Goal: Task Accomplishment & Management: Manage account settings

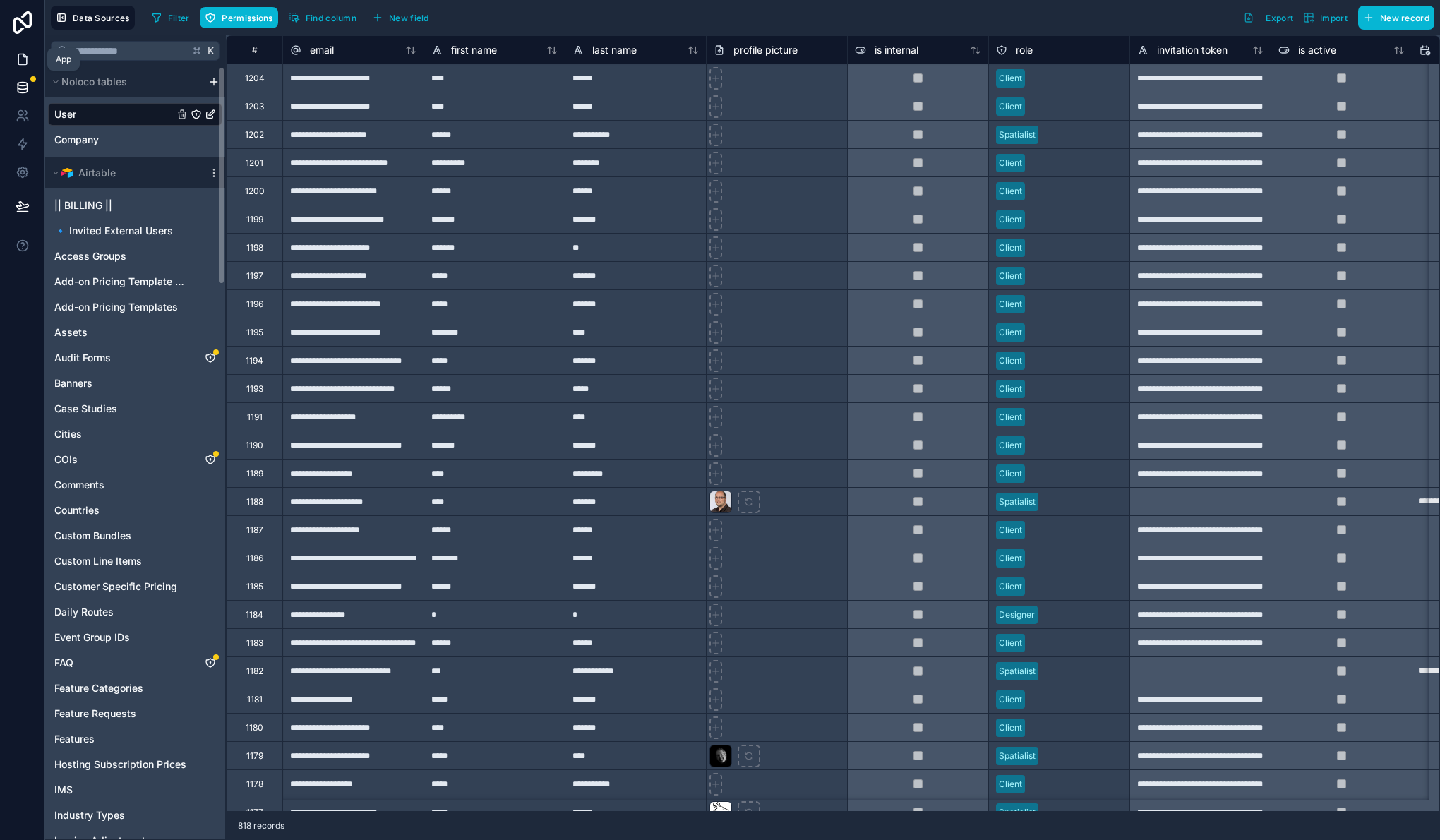
click at [13, 52] on link at bounding box center [22, 59] width 45 height 28
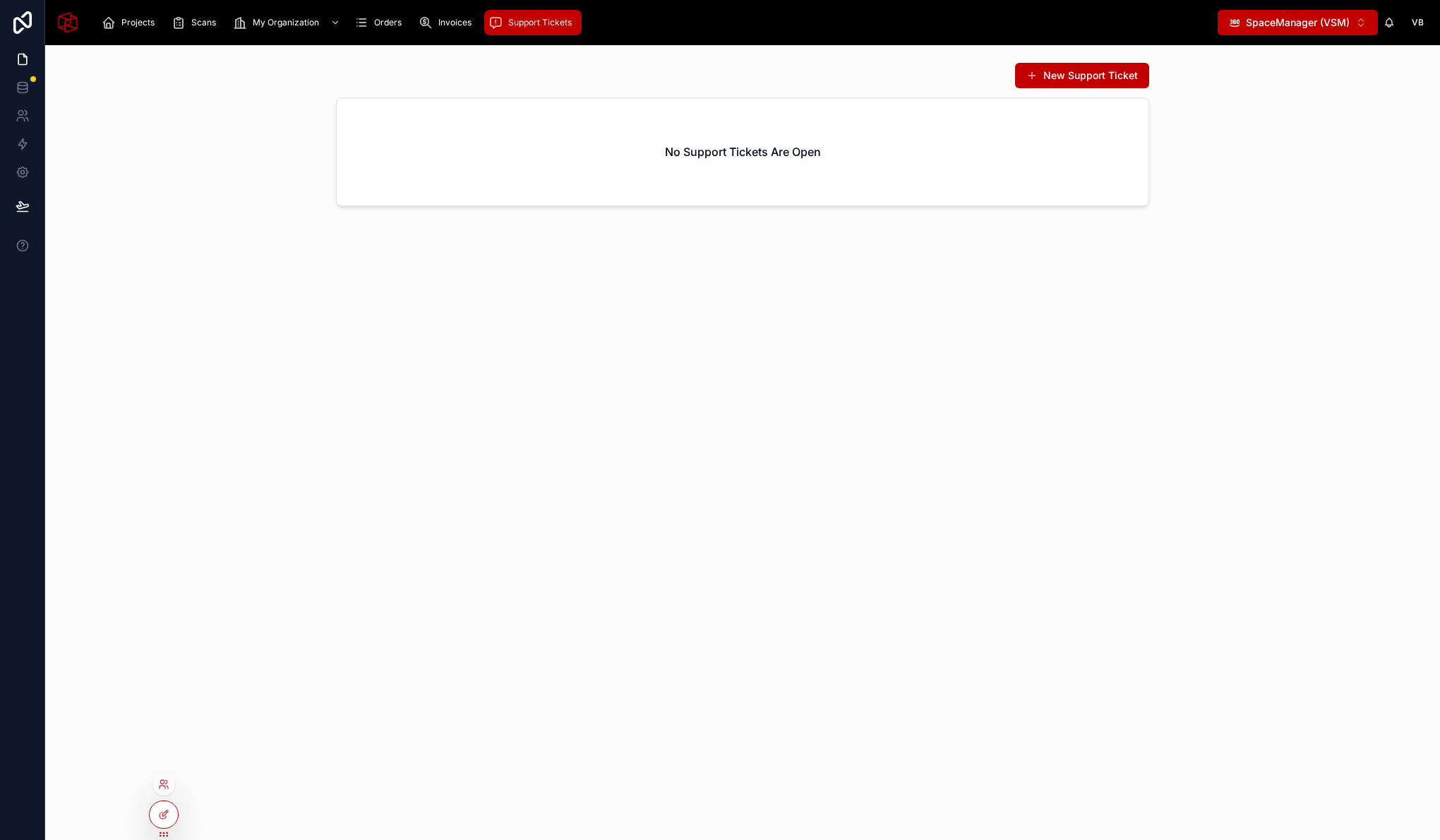
click at [173, 782] on div at bounding box center [163, 784] width 23 height 23
click at [168, 783] on icon at bounding box center [163, 784] width 11 height 11
click at [697, 636] on div "New Support Ticket No Support Tickets Are Open" at bounding box center [742, 442] width 1395 height 795
click at [396, 26] on span "Orders" at bounding box center [388, 22] width 28 height 11
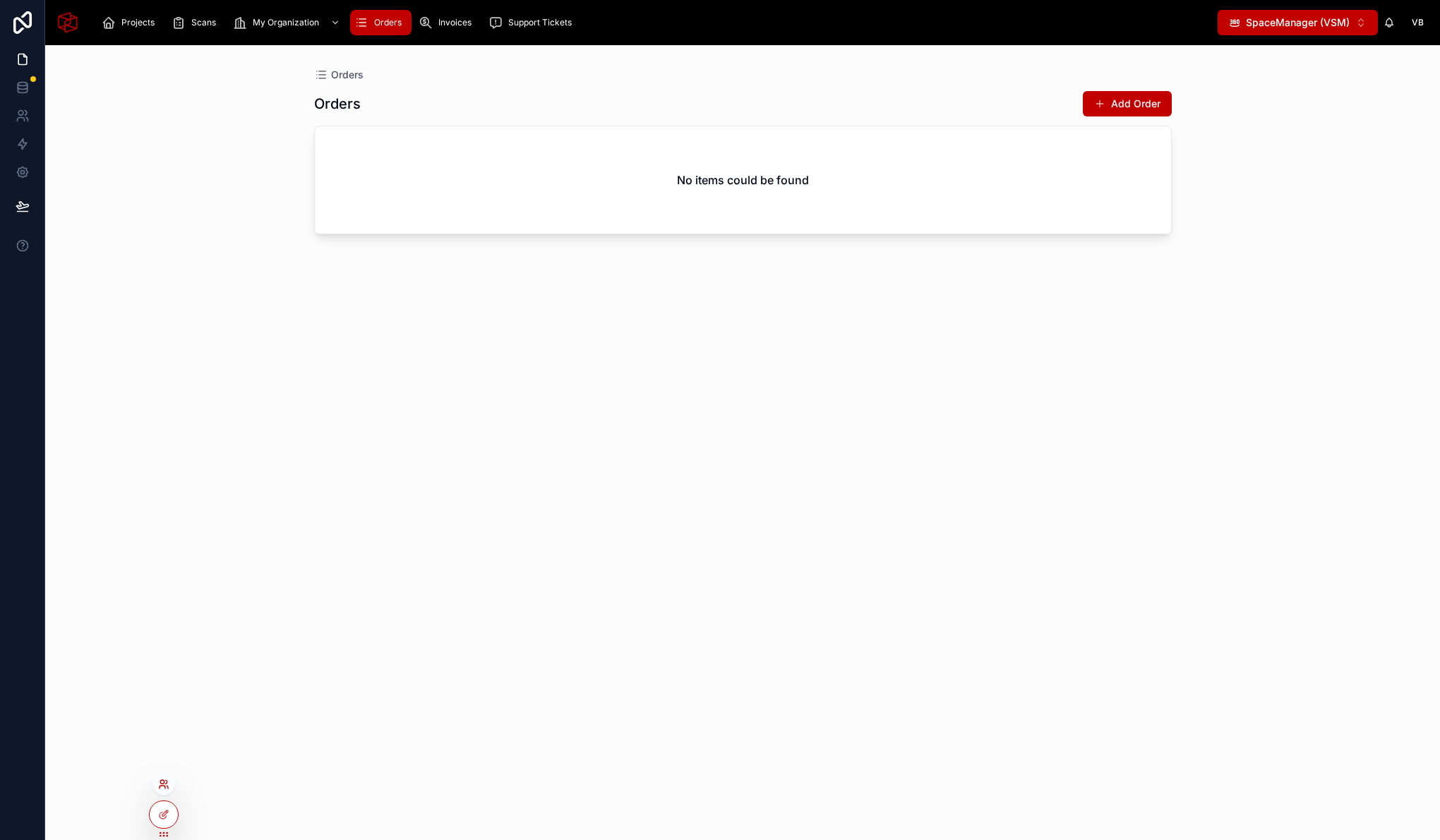
click at [164, 783] on icon at bounding box center [163, 784] width 11 height 11
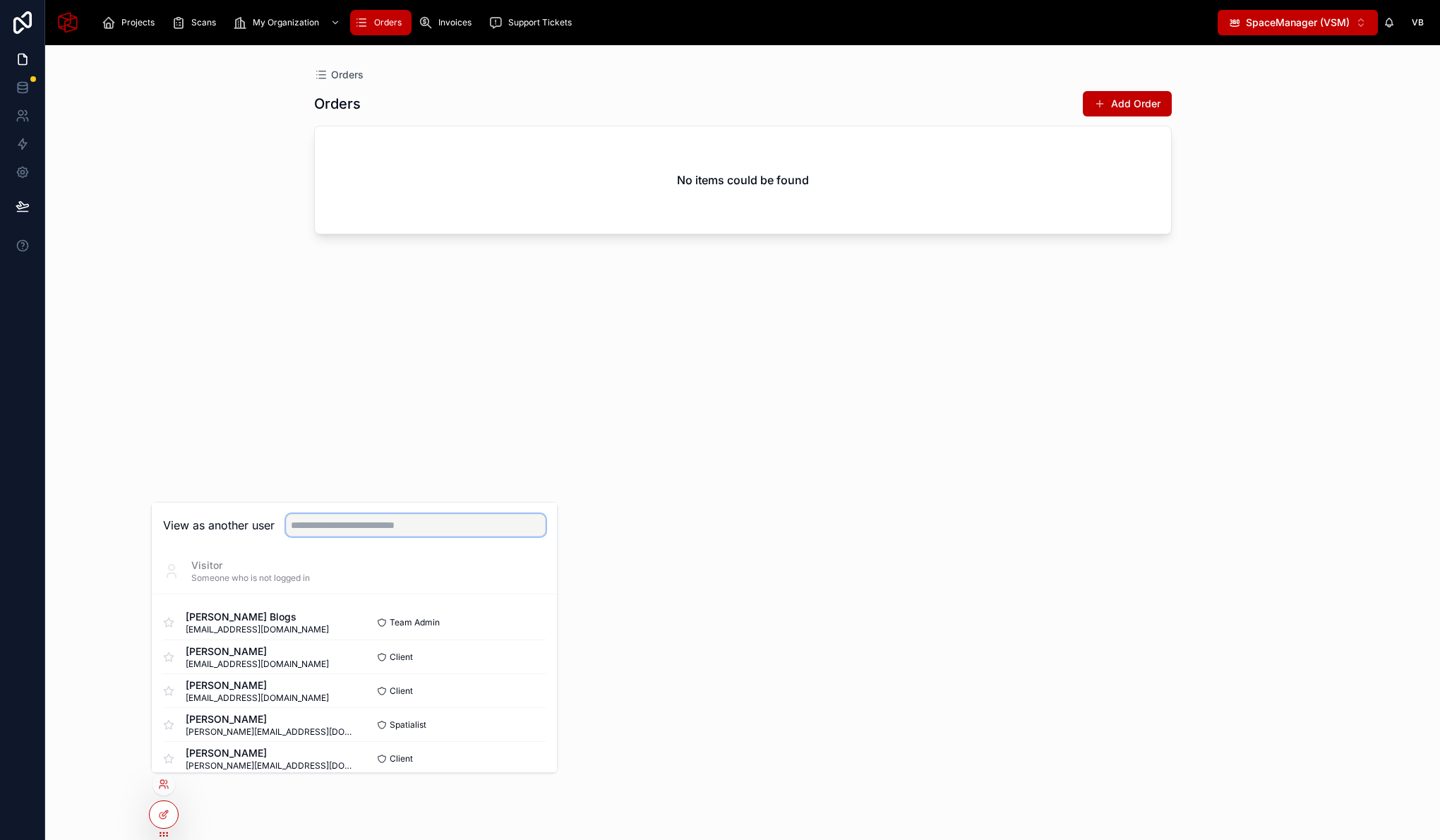
click at [355, 534] on input "text" at bounding box center [416, 525] width 260 height 23
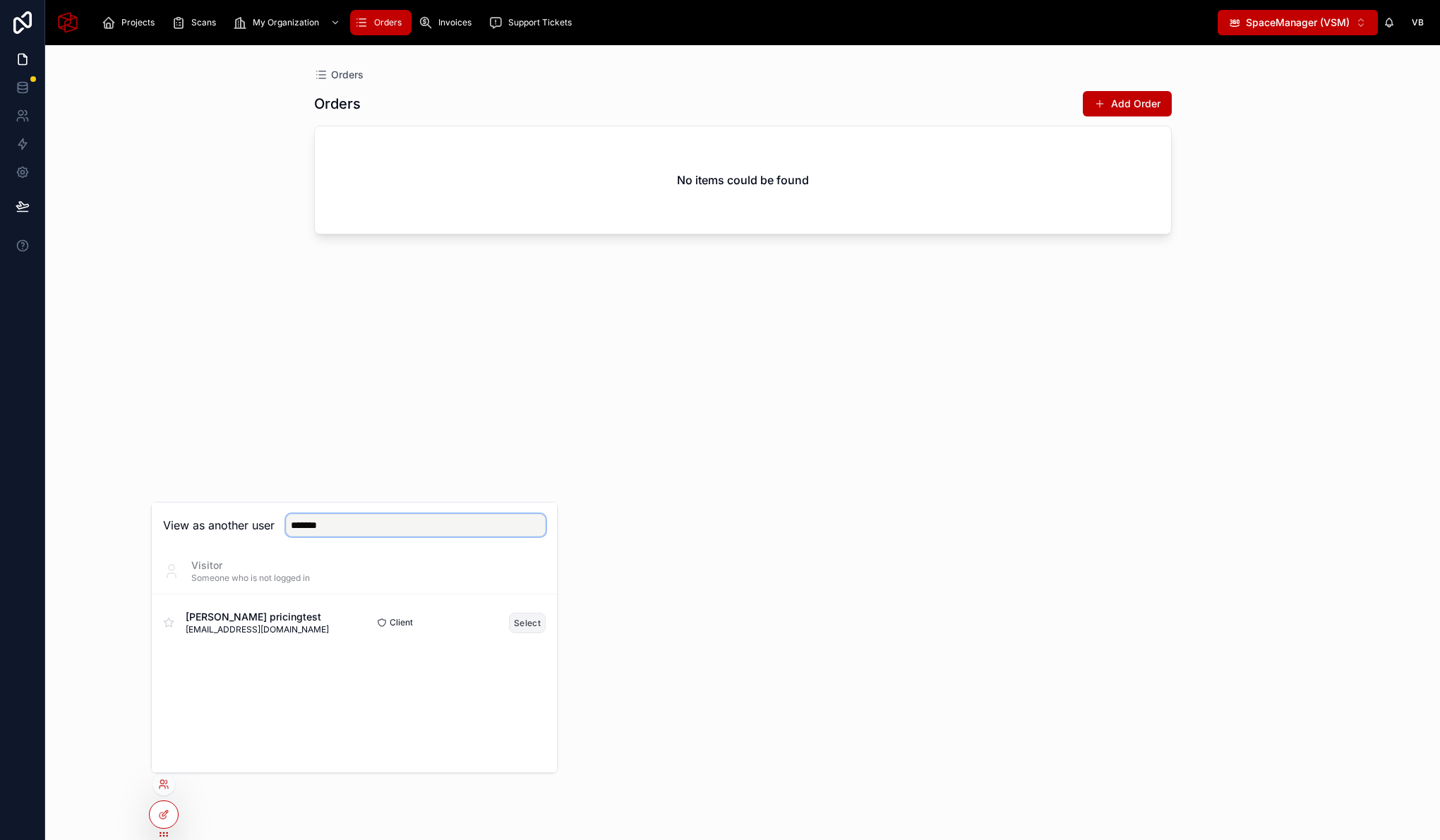
type input "*******"
click at [519, 617] on button "Select" at bounding box center [527, 623] width 36 height 20
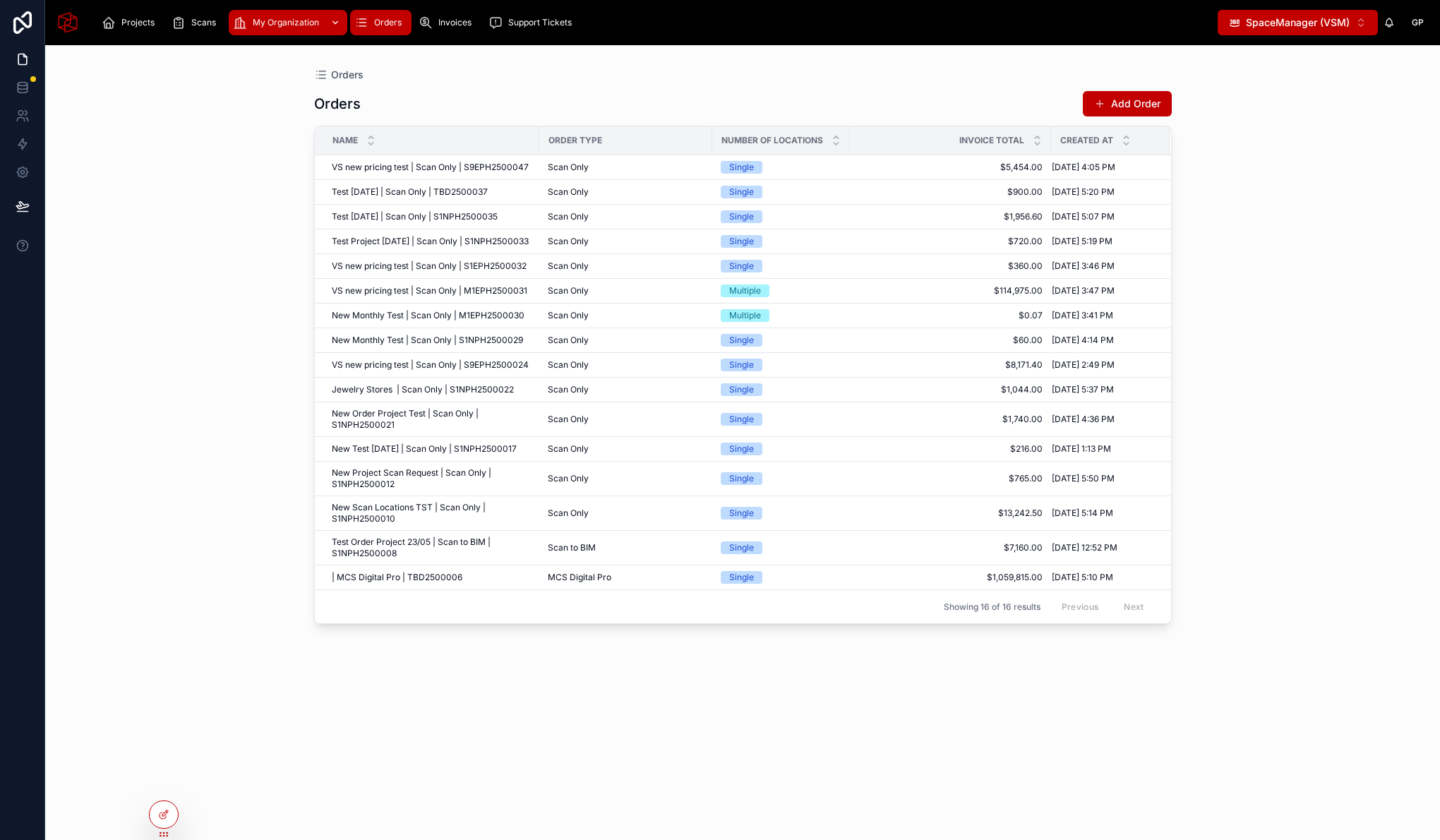
click at [263, 25] on span "My Organization" at bounding box center [285, 22] width 66 height 11
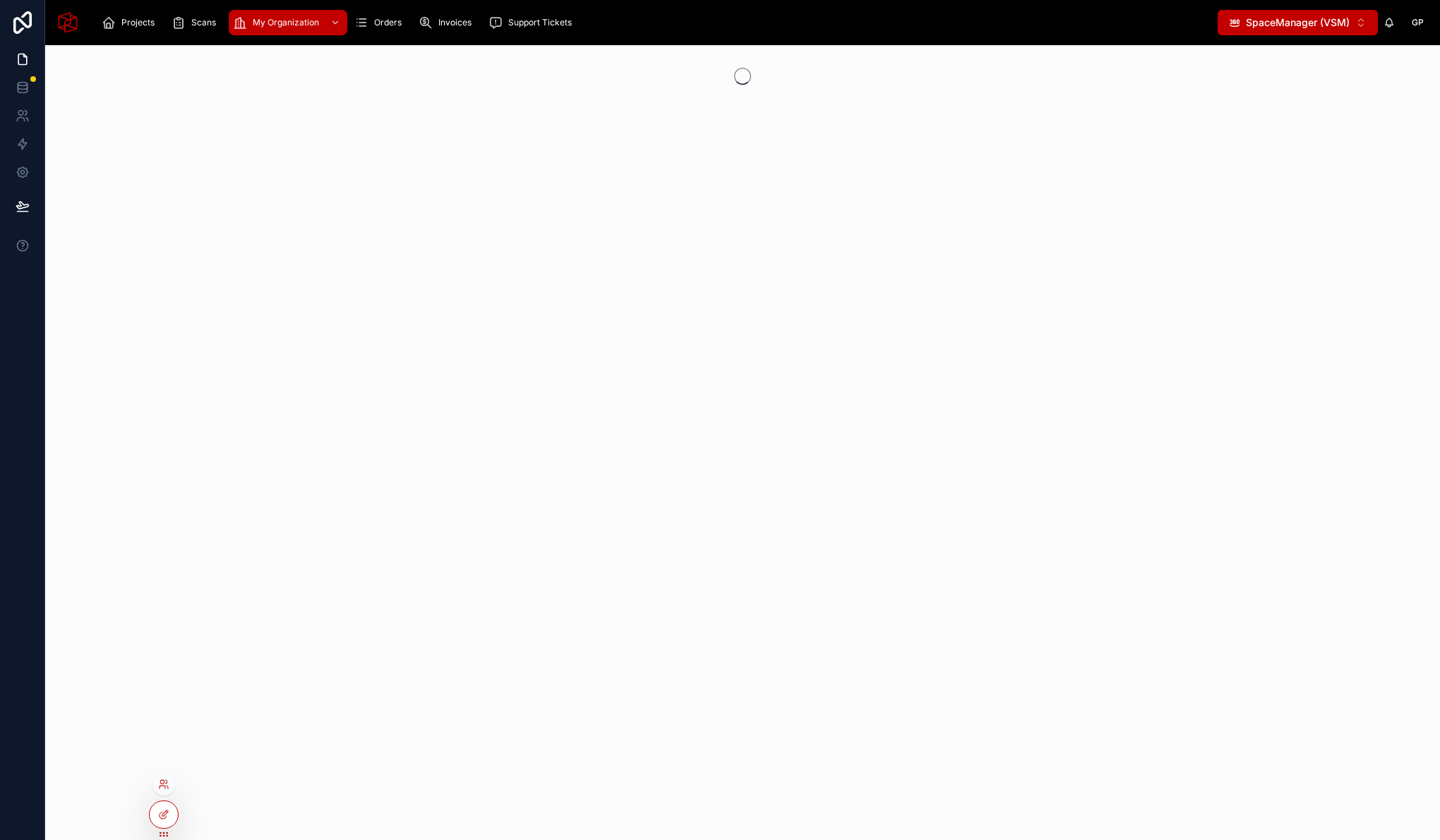
click at [163, 773] on div at bounding box center [163, 784] width 23 height 23
click at [166, 784] on icon at bounding box center [163, 784] width 11 height 11
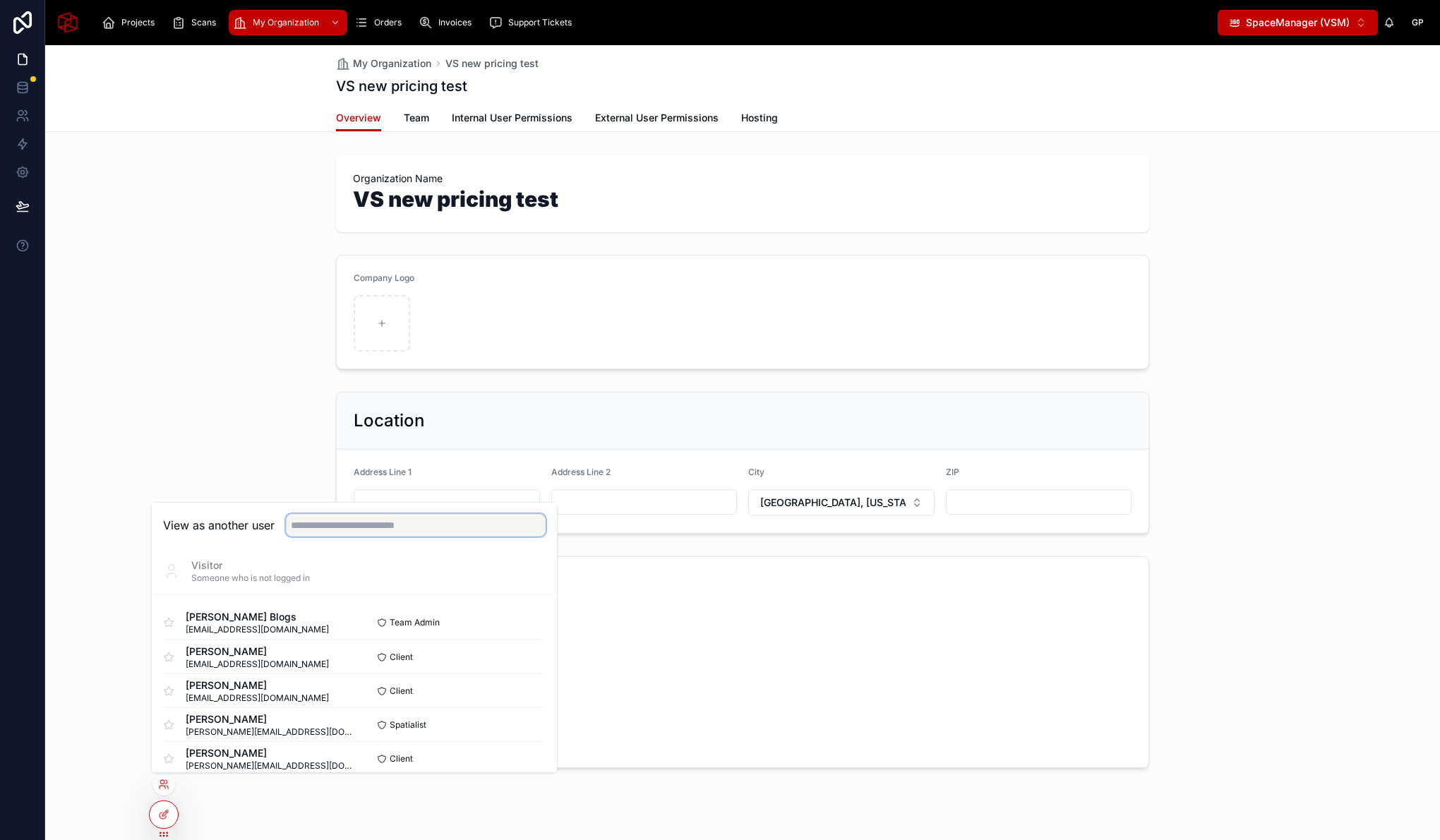
click at [338, 528] on input "text" at bounding box center [416, 525] width 260 height 23
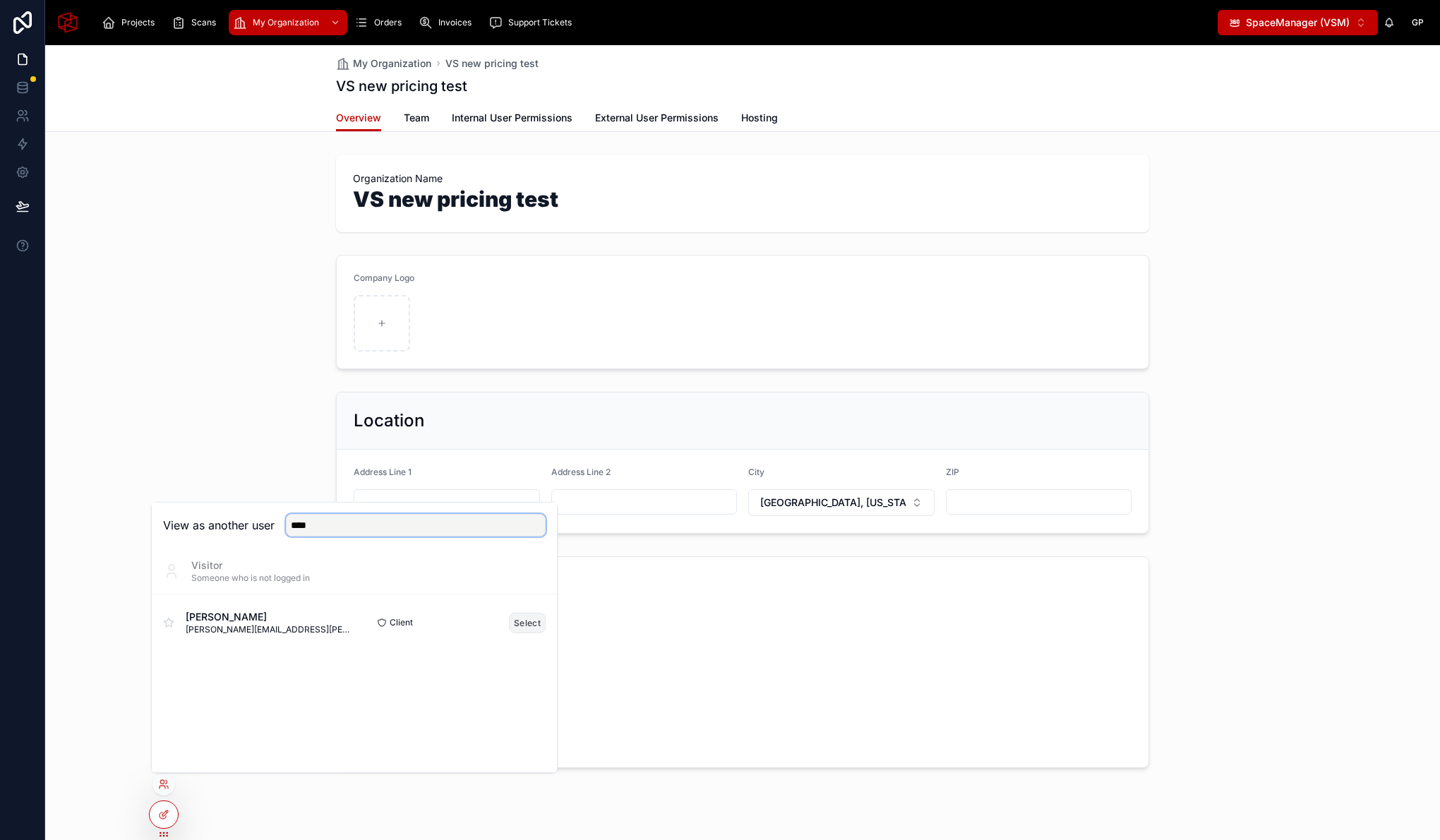
type input "****"
click at [520, 632] on button "Select" at bounding box center [527, 623] width 36 height 20
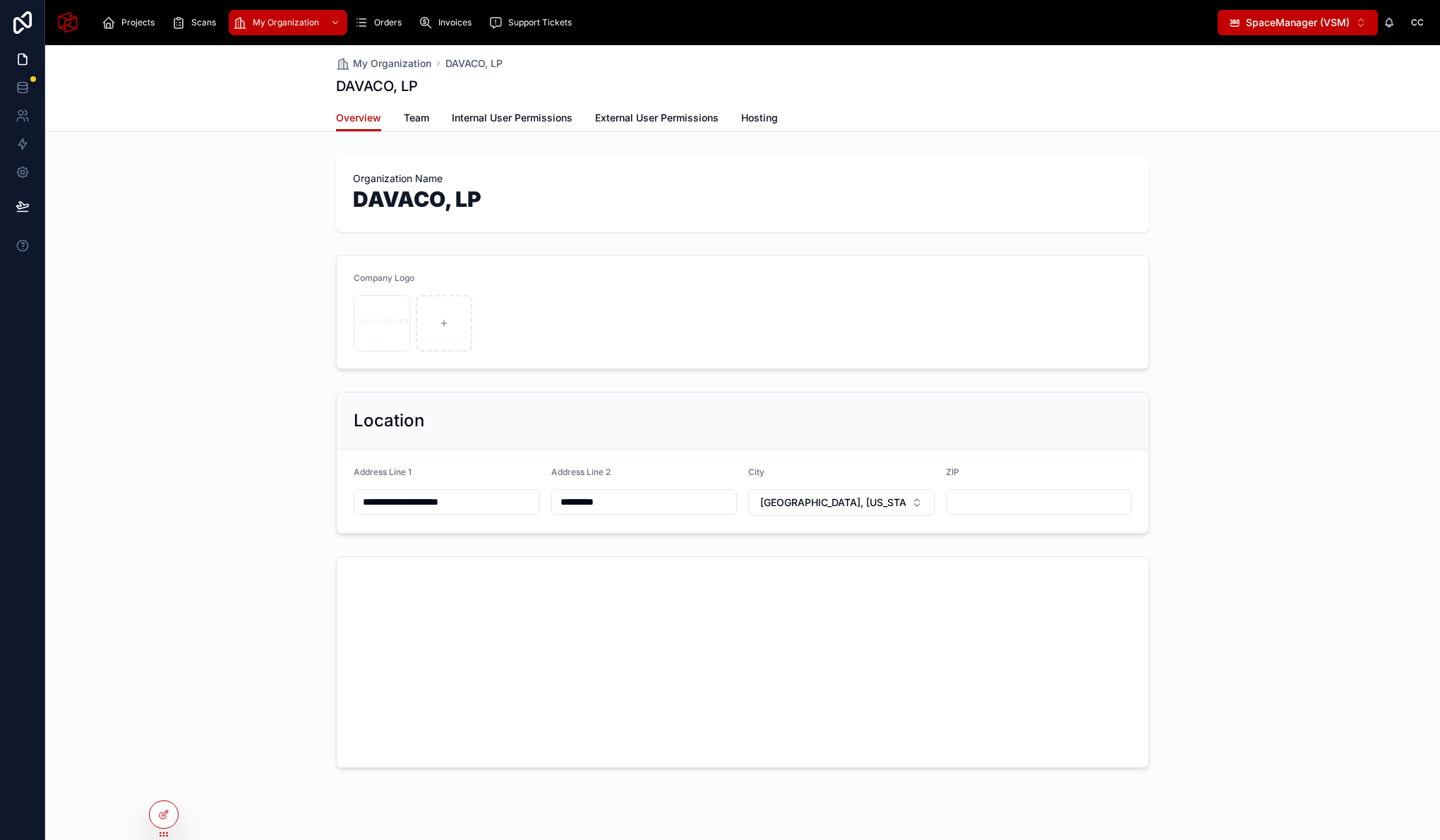
scroll to position [9, 0]
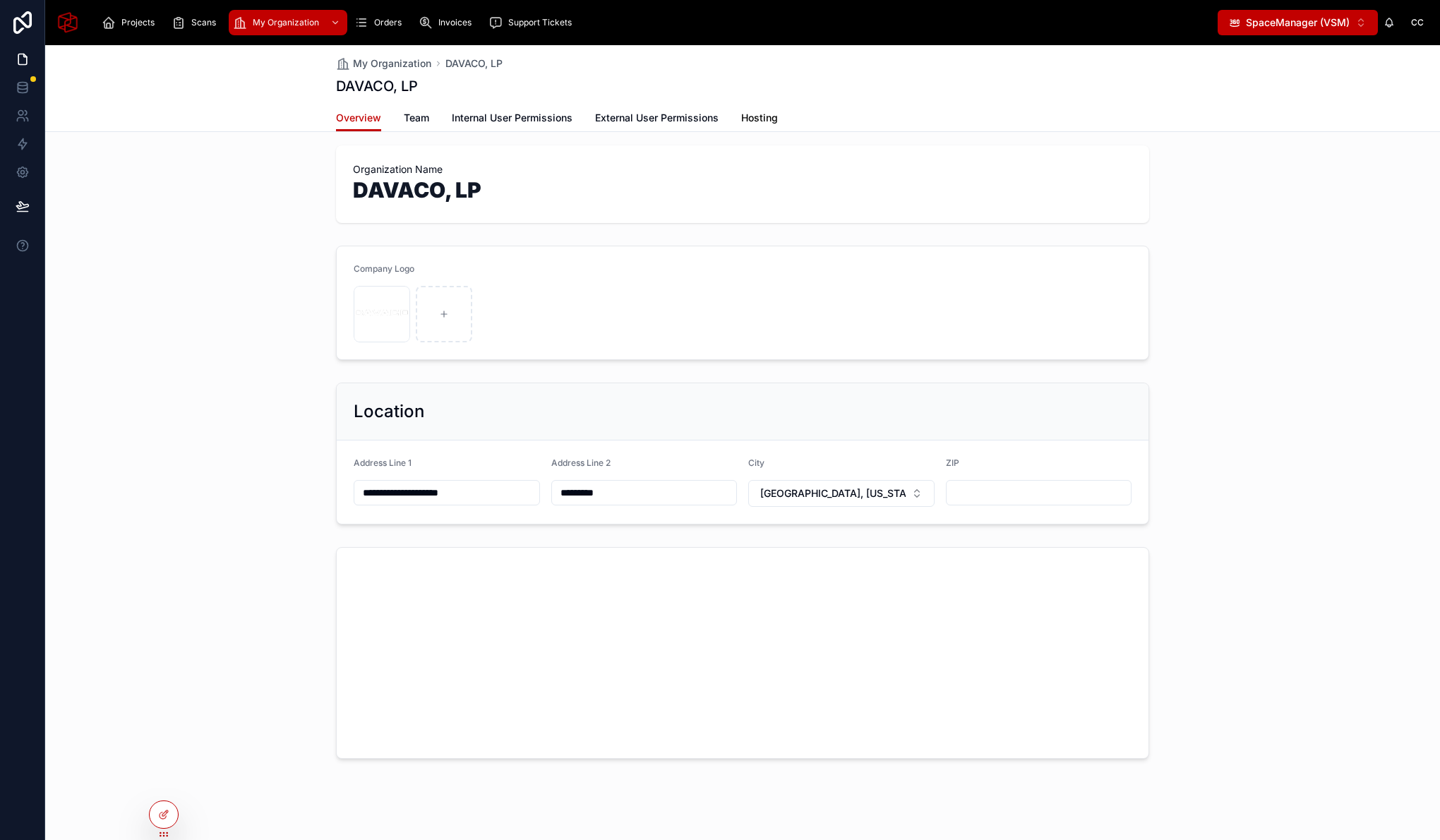
click at [761, 117] on span "Hosting" at bounding box center [759, 117] width 36 height 14
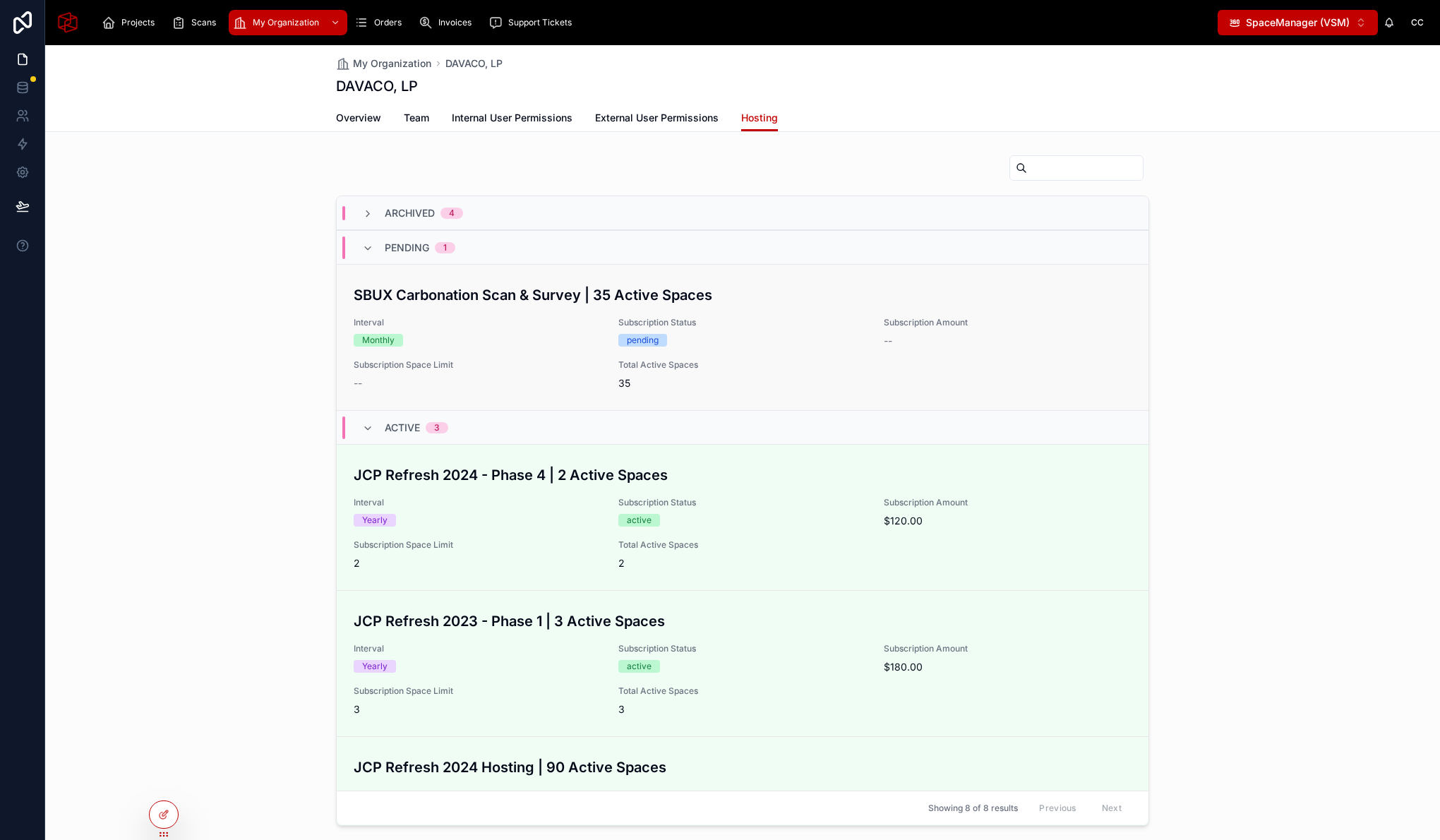
click at [728, 356] on div "SBUX Carbonation Scan & Survey | 35 Active Spaces Interval Monthly Subscription…" at bounding box center [743, 337] width 778 height 106
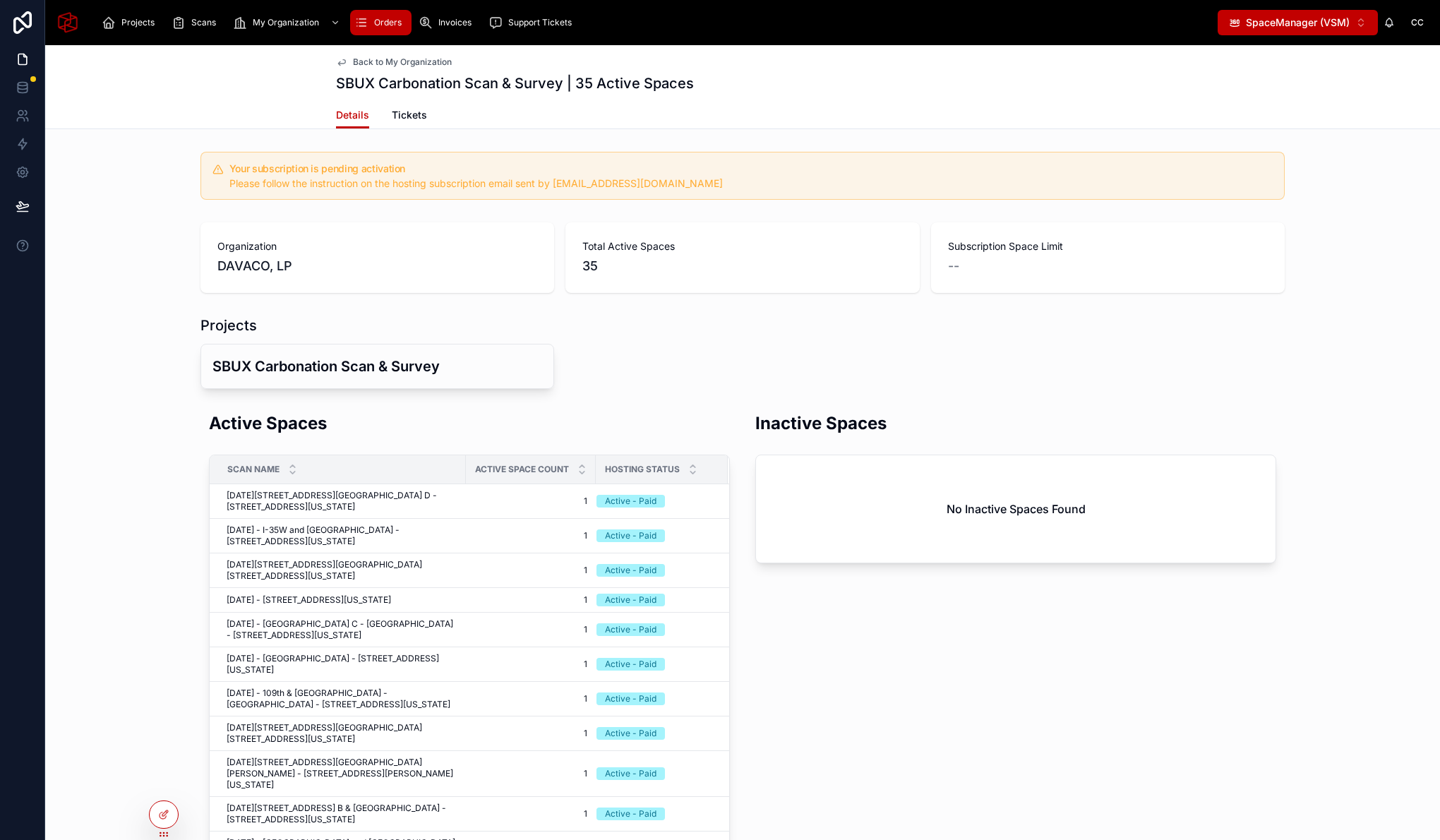
click at [394, 23] on span "Orders" at bounding box center [388, 22] width 28 height 11
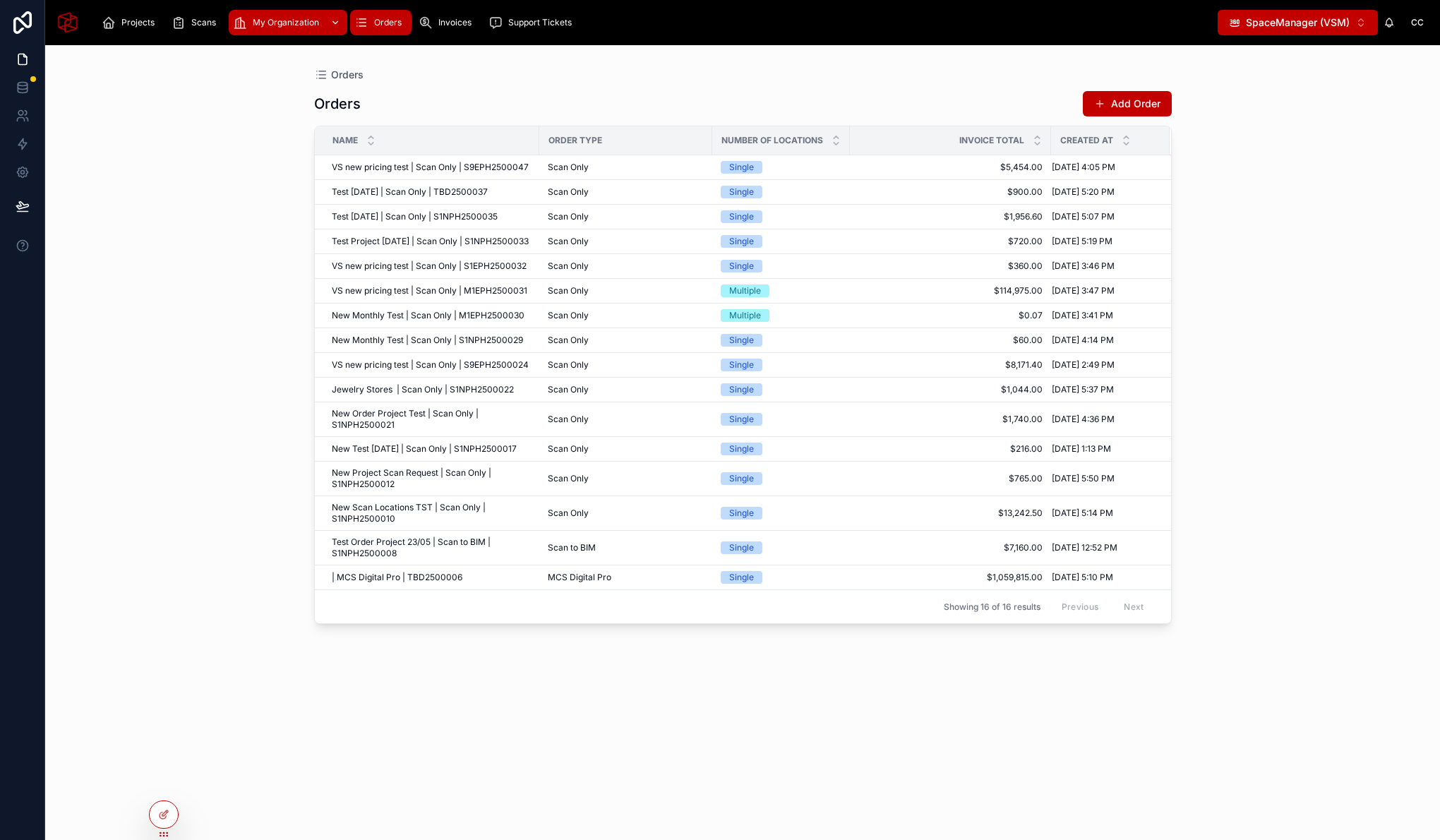
click at [284, 20] on span "My Organization" at bounding box center [285, 22] width 66 height 11
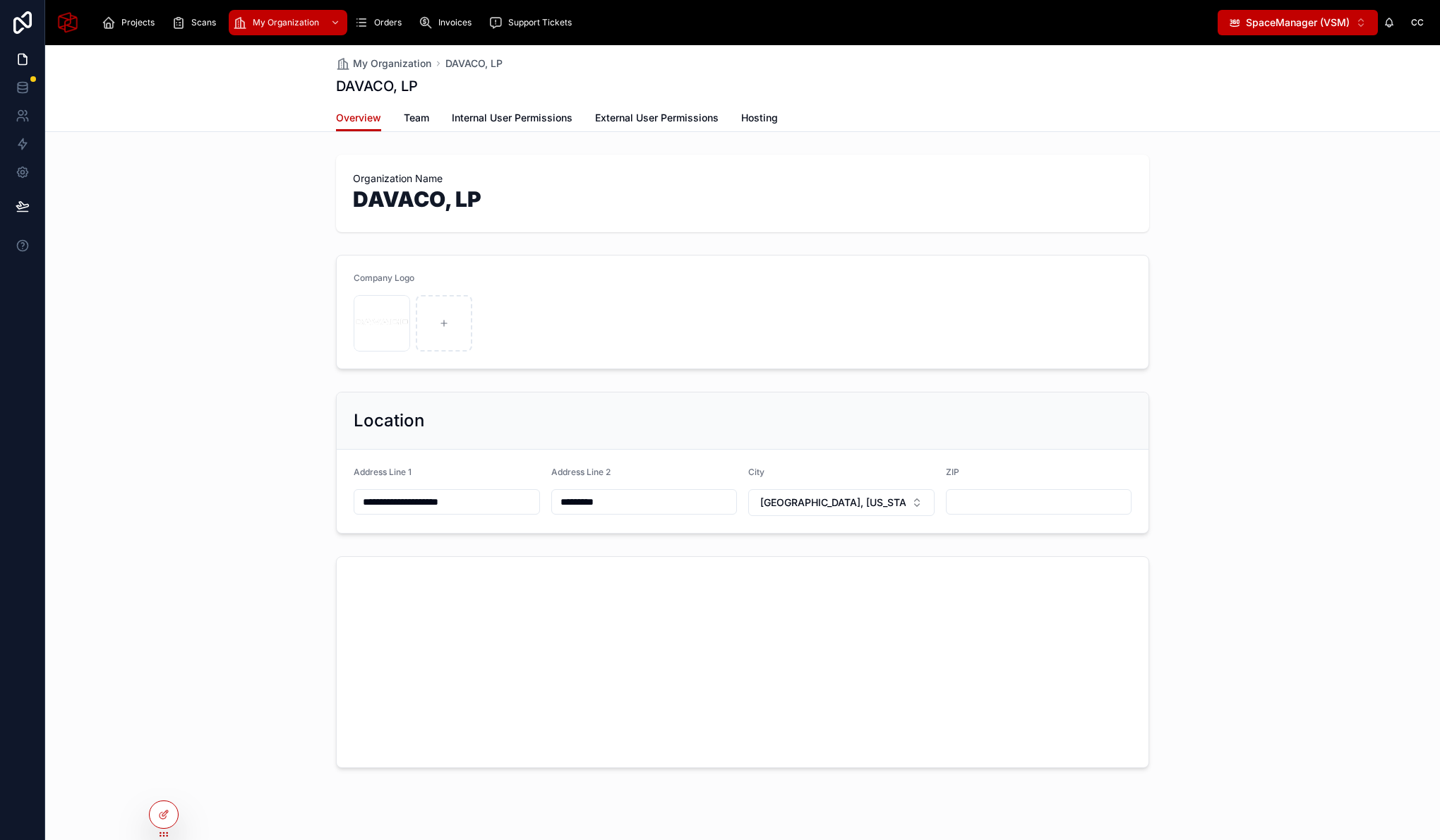
click at [786, 117] on div "Overview Team Internal User Permissions External User Permissions Hosting" at bounding box center [742, 117] width 813 height 27
click at [769, 117] on span "Hosting" at bounding box center [759, 117] width 36 height 14
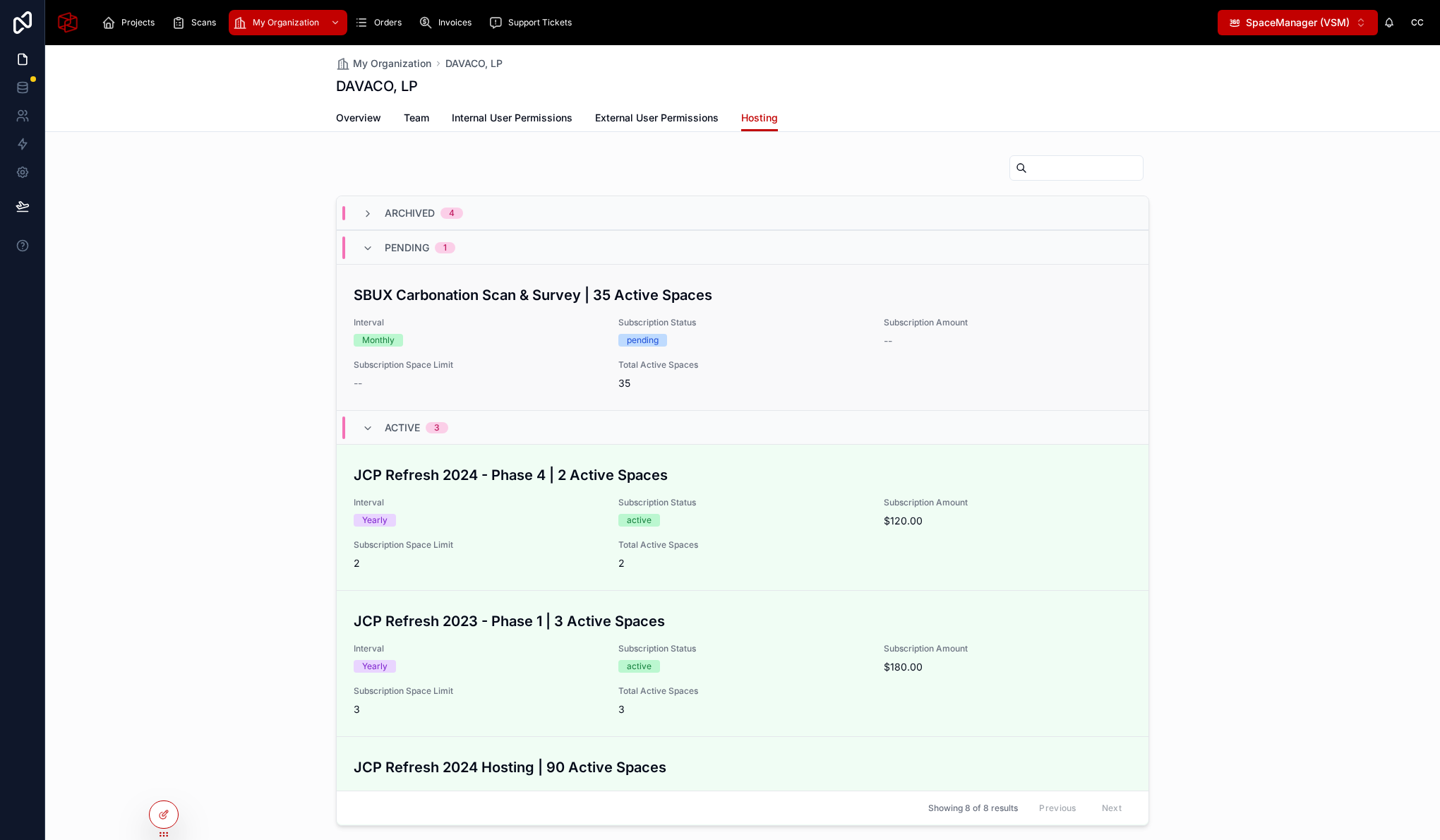
click at [546, 355] on div "SBUX Carbonation Scan & Survey | 35 Active Spaces Interval Monthly Subscription…" at bounding box center [743, 337] width 778 height 106
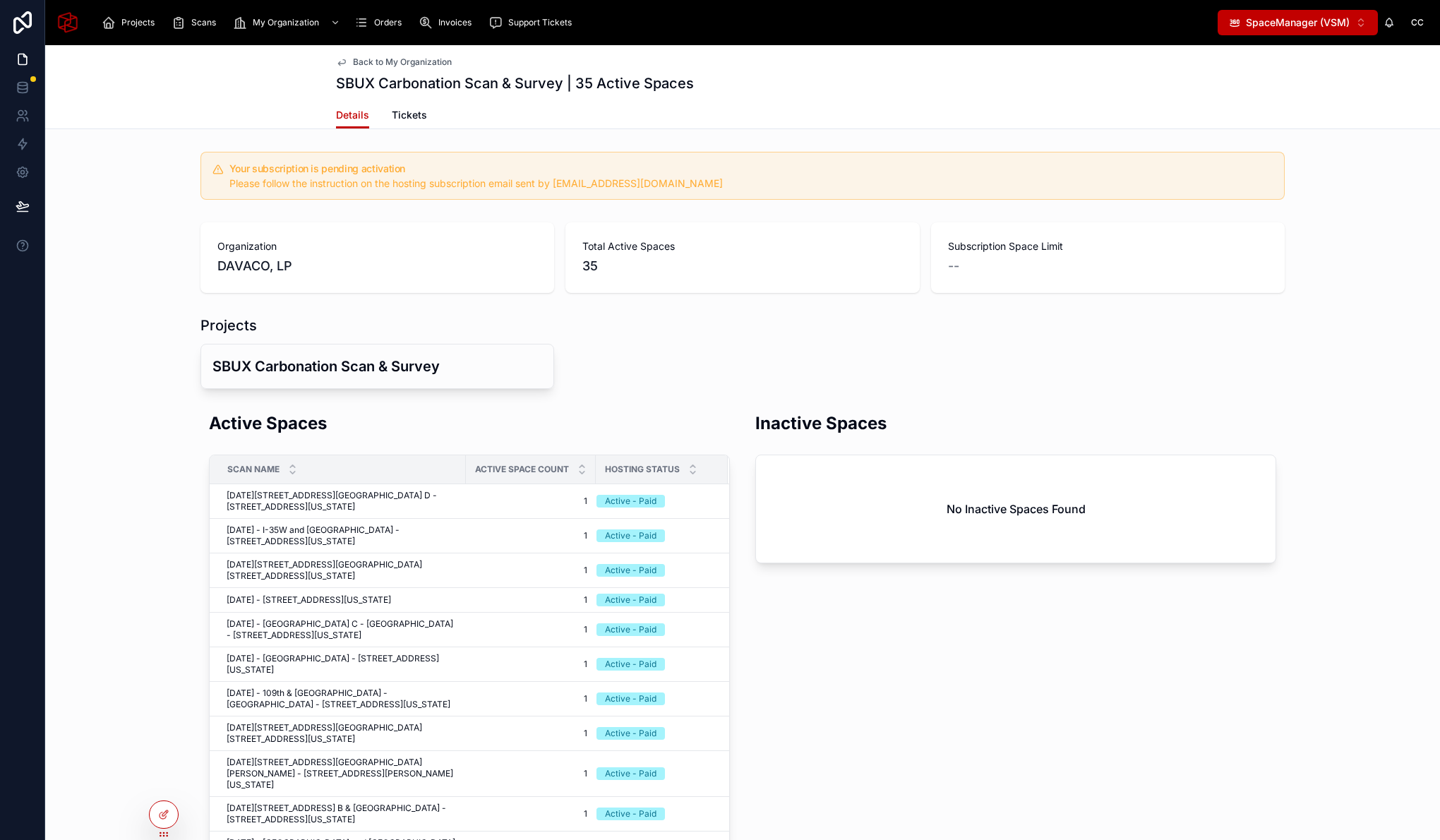
click at [710, 329] on div "Projects" at bounding box center [742, 325] width 1084 height 20
click at [29, 85] on icon at bounding box center [22, 87] width 14 height 14
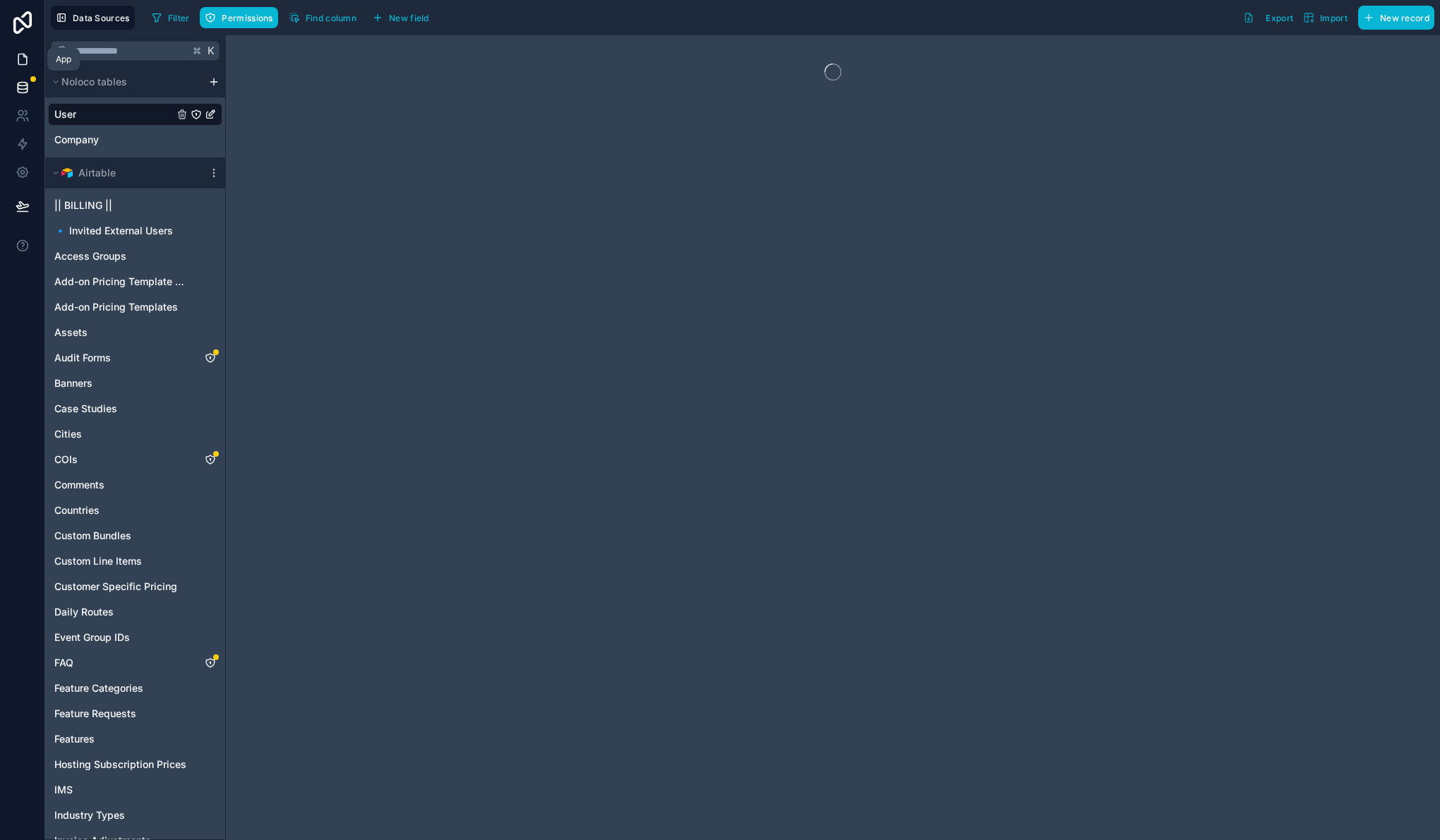
click at [22, 58] on icon at bounding box center [22, 59] width 14 height 14
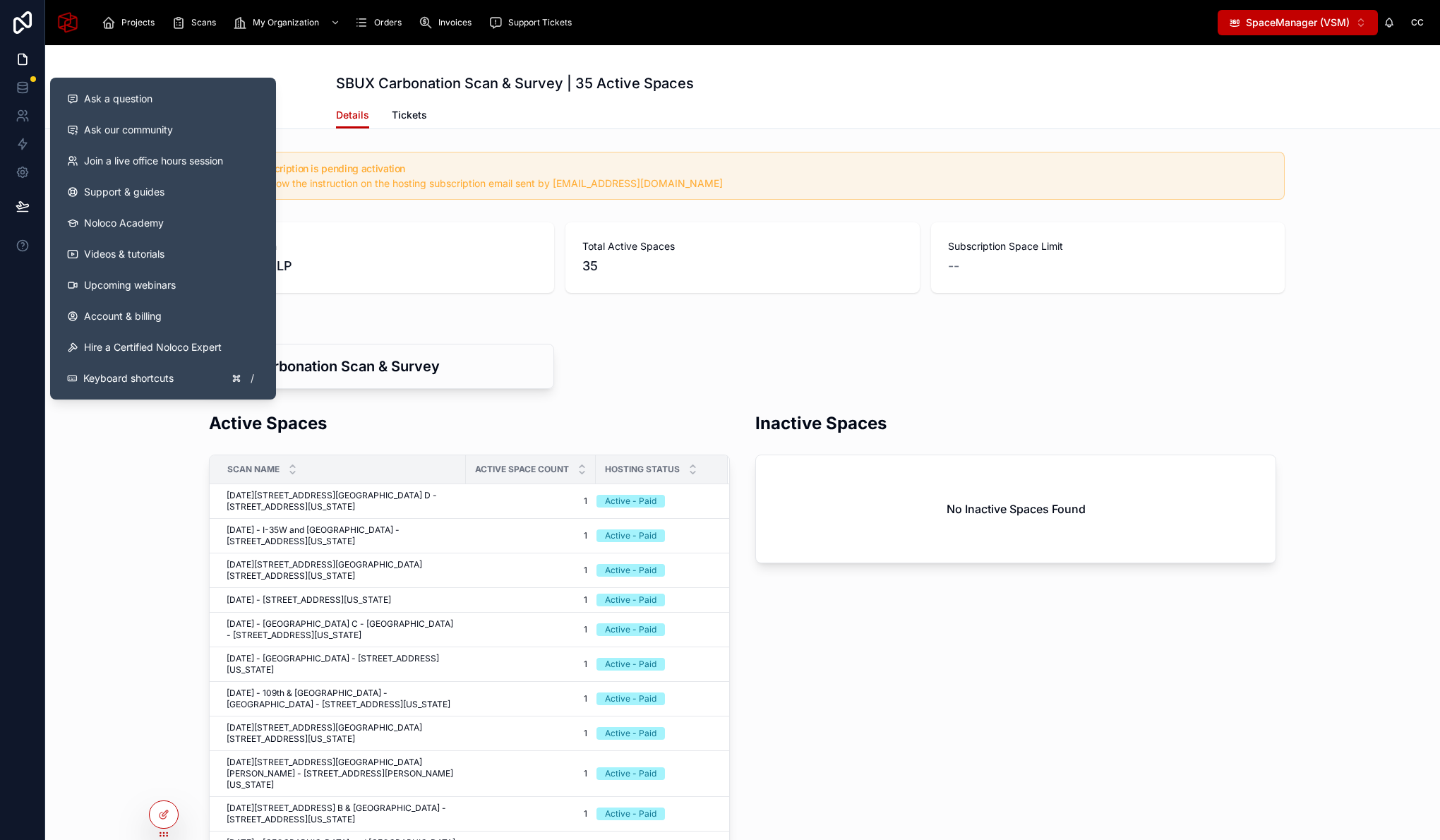
click at [107, 496] on div "Active Spaces Scan Name Active Space Count Hosting Status June 23, 2025 - 34th …" at bounding box center [742, 749] width 1395 height 686
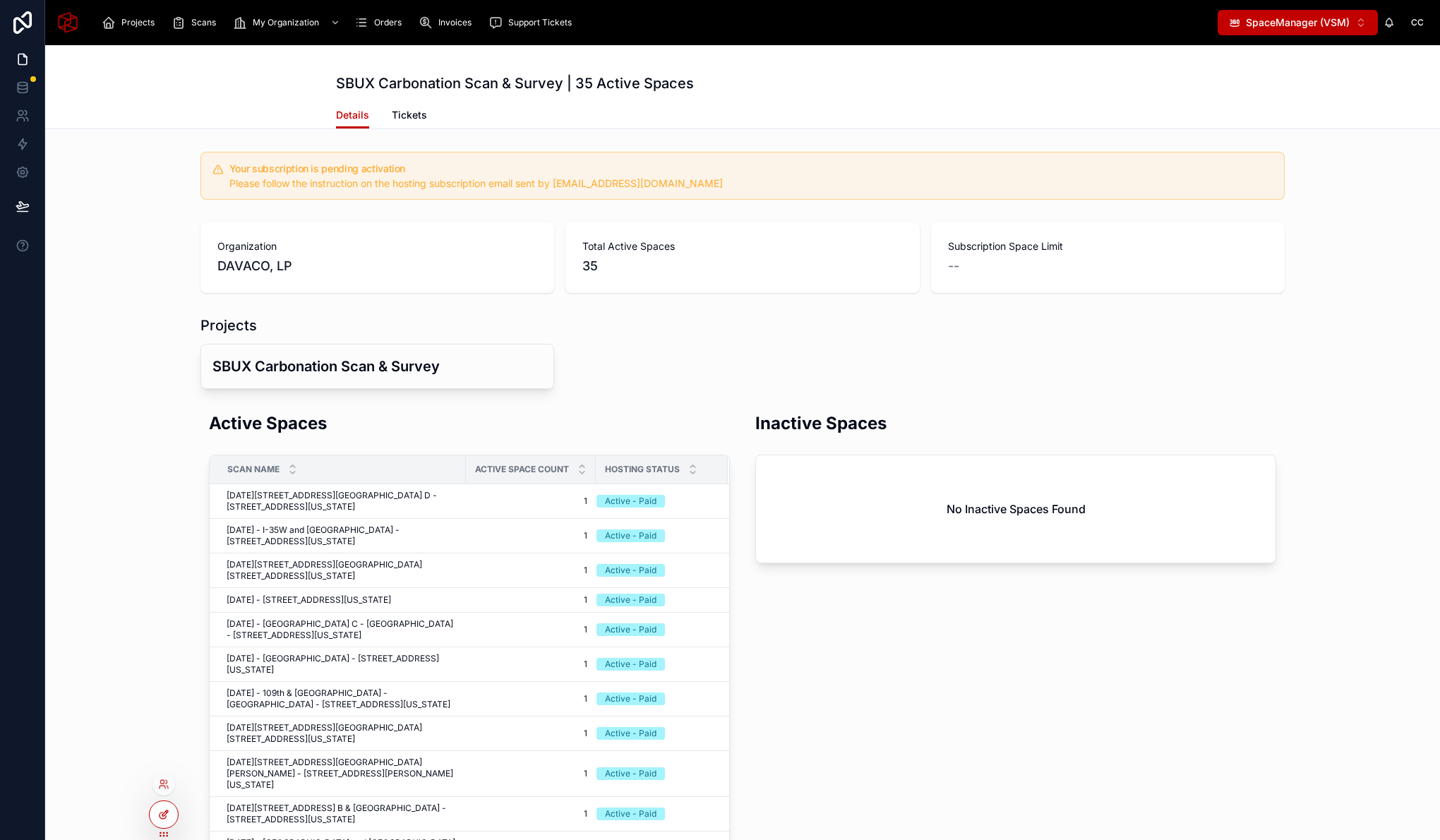
click at [167, 812] on icon at bounding box center [163, 814] width 11 height 11
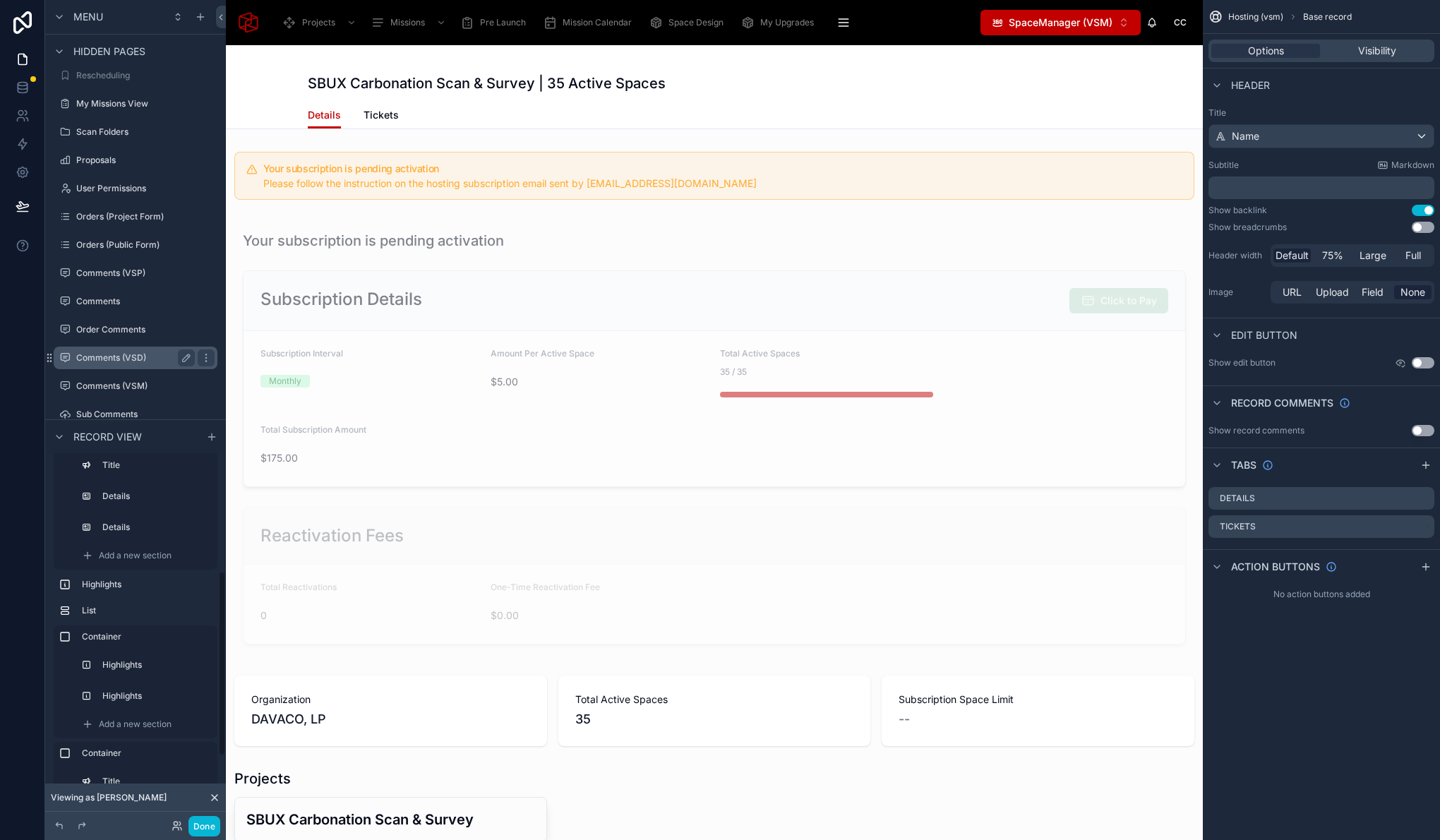
scroll to position [2530, 0]
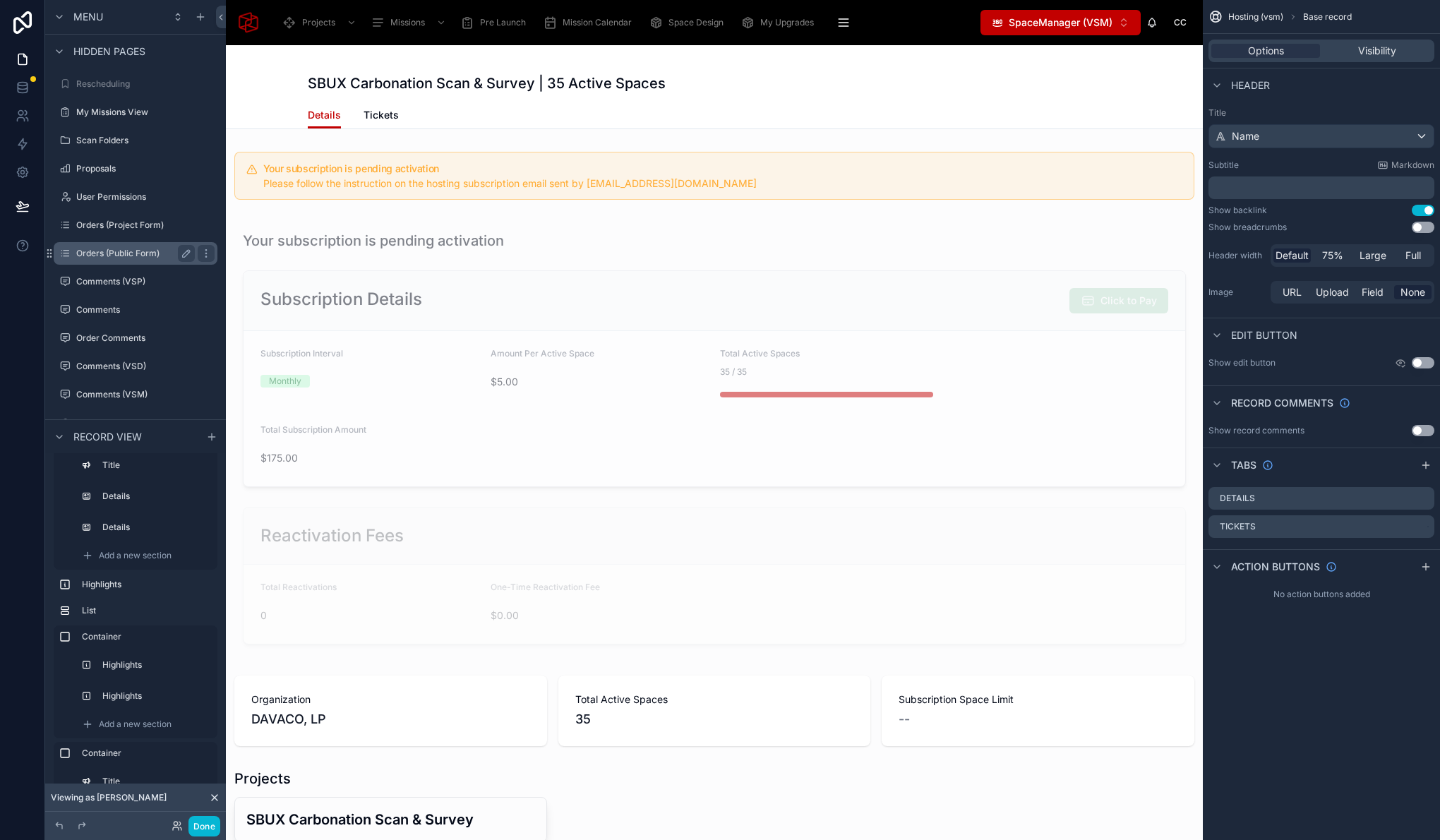
click at [119, 253] on label "Orders (Public Form)" at bounding box center [132, 253] width 113 height 11
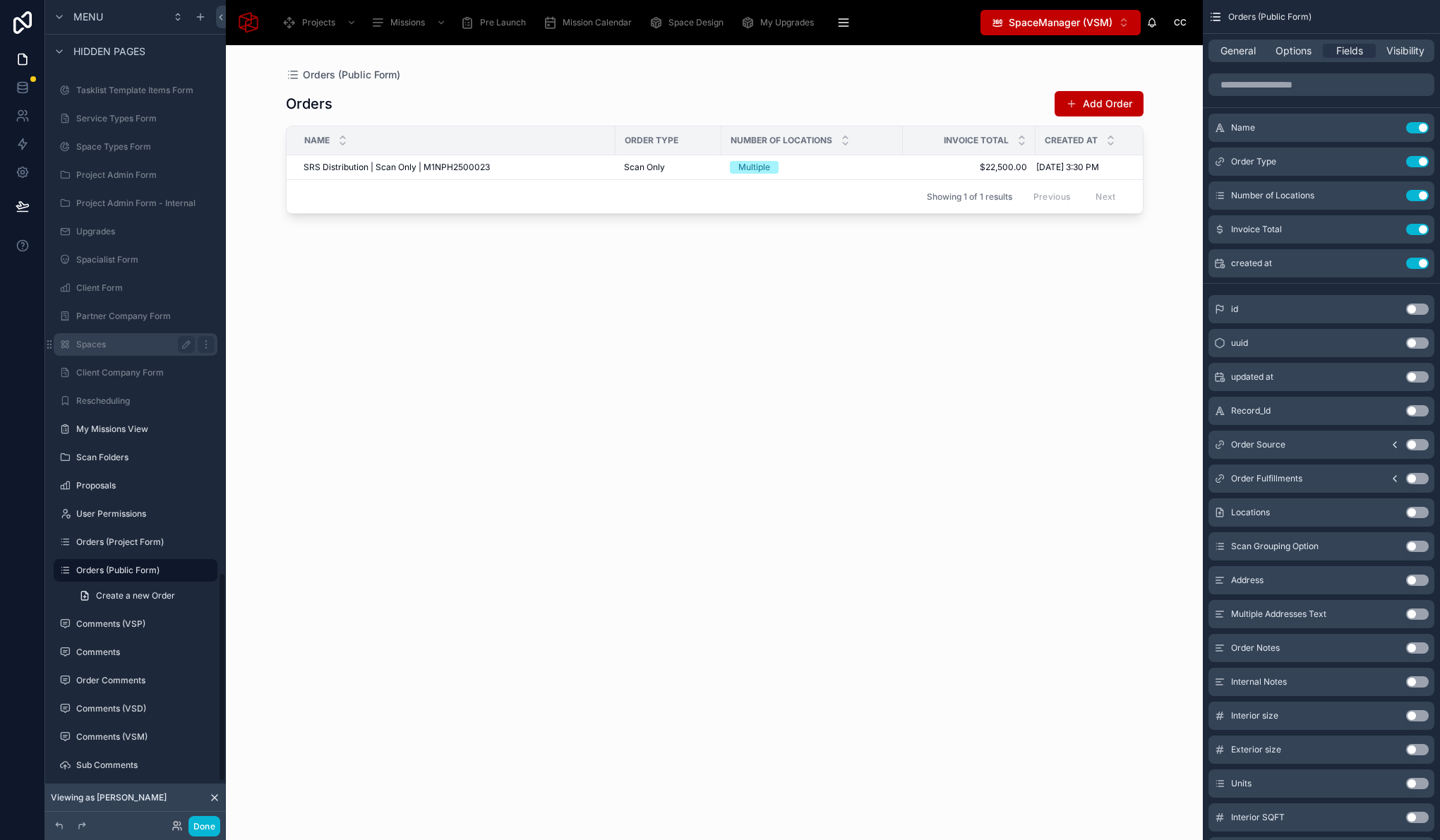
scroll to position [2264, 0]
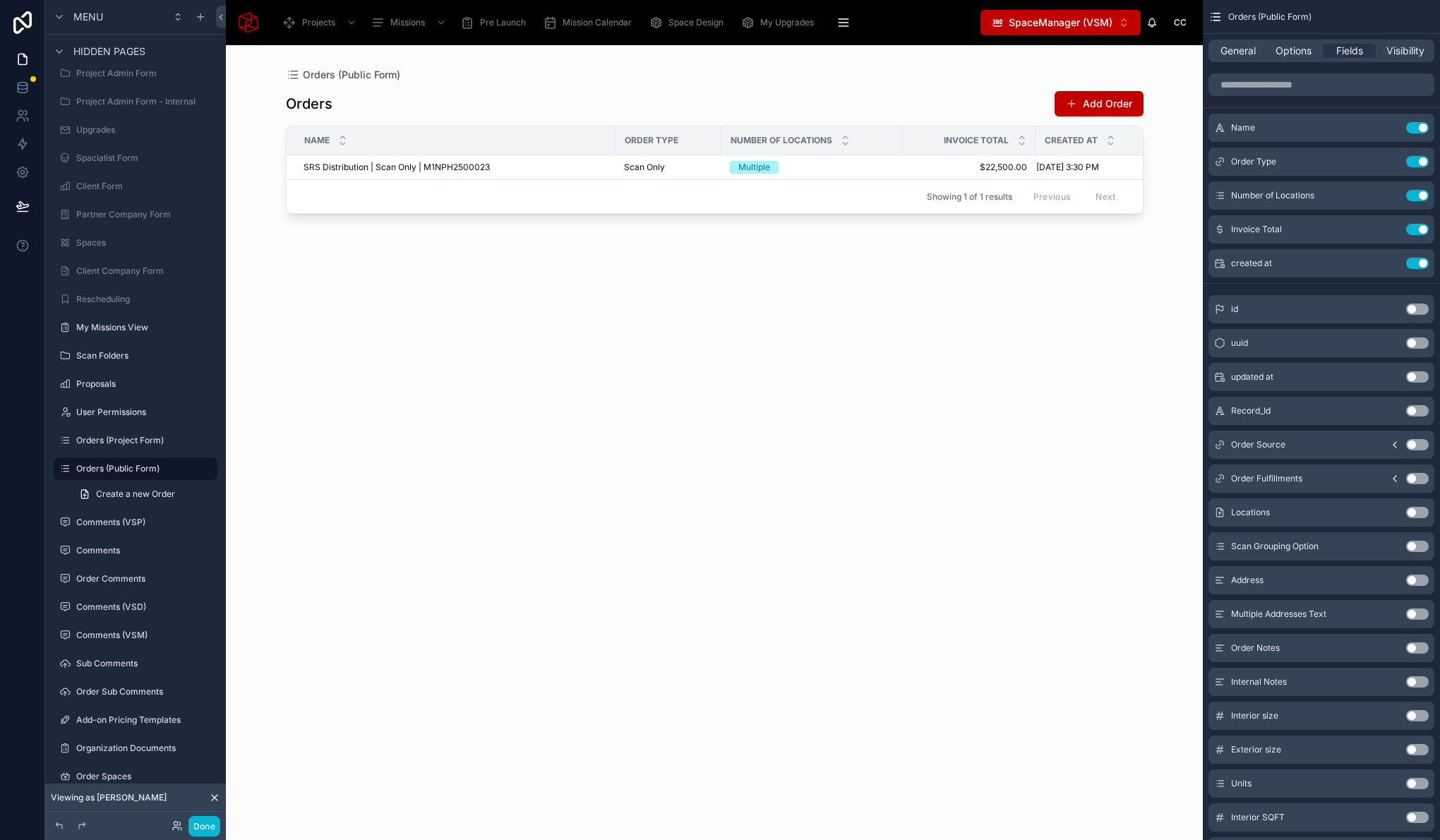
click at [214, 797] on icon at bounding box center [215, 798] width 6 height 6
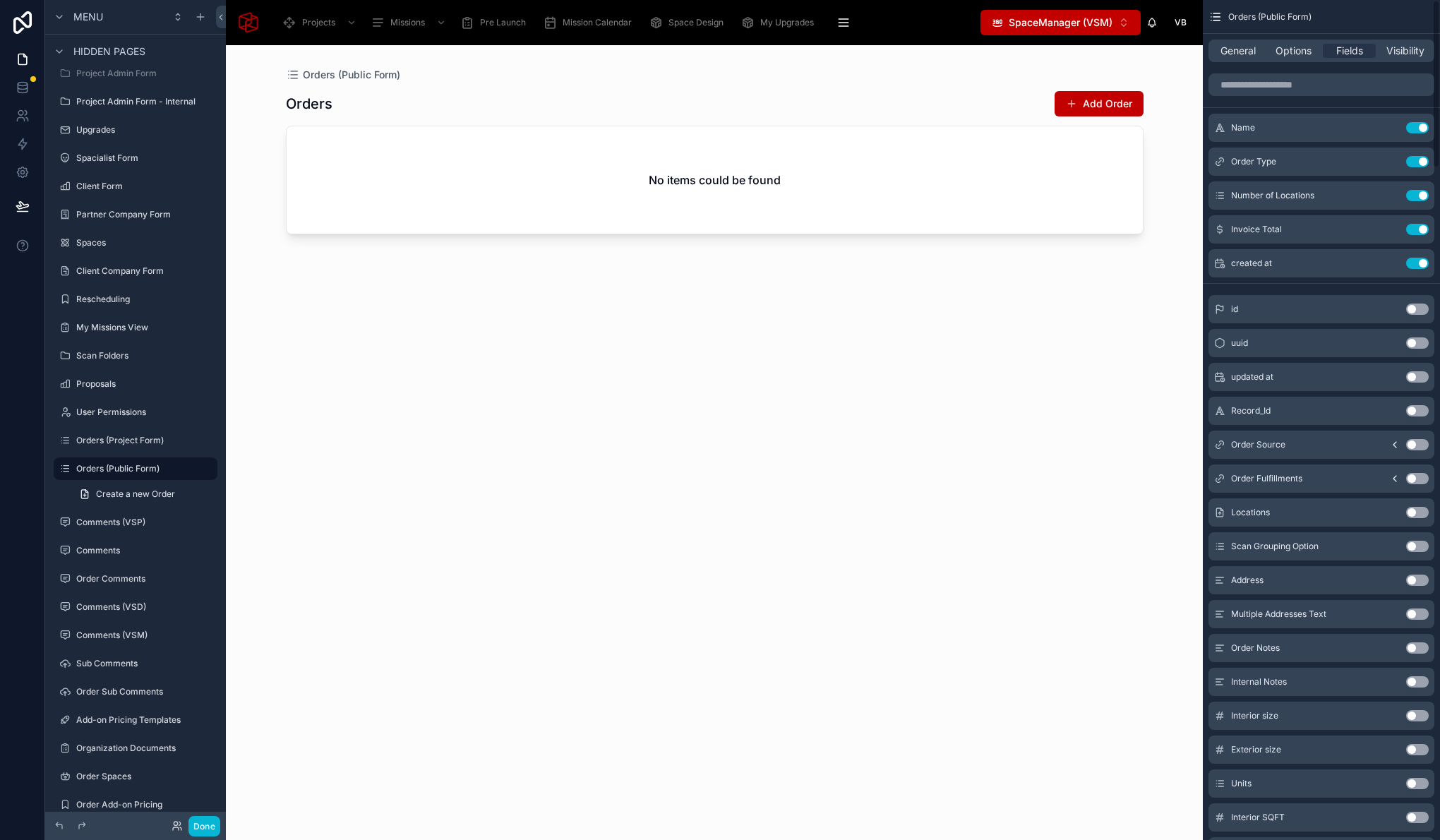
click at [1321, 61] on div "General Options Fields Visibility" at bounding box center [1321, 50] width 226 height 23
click at [1298, 52] on span "Options" at bounding box center [1293, 50] width 36 height 14
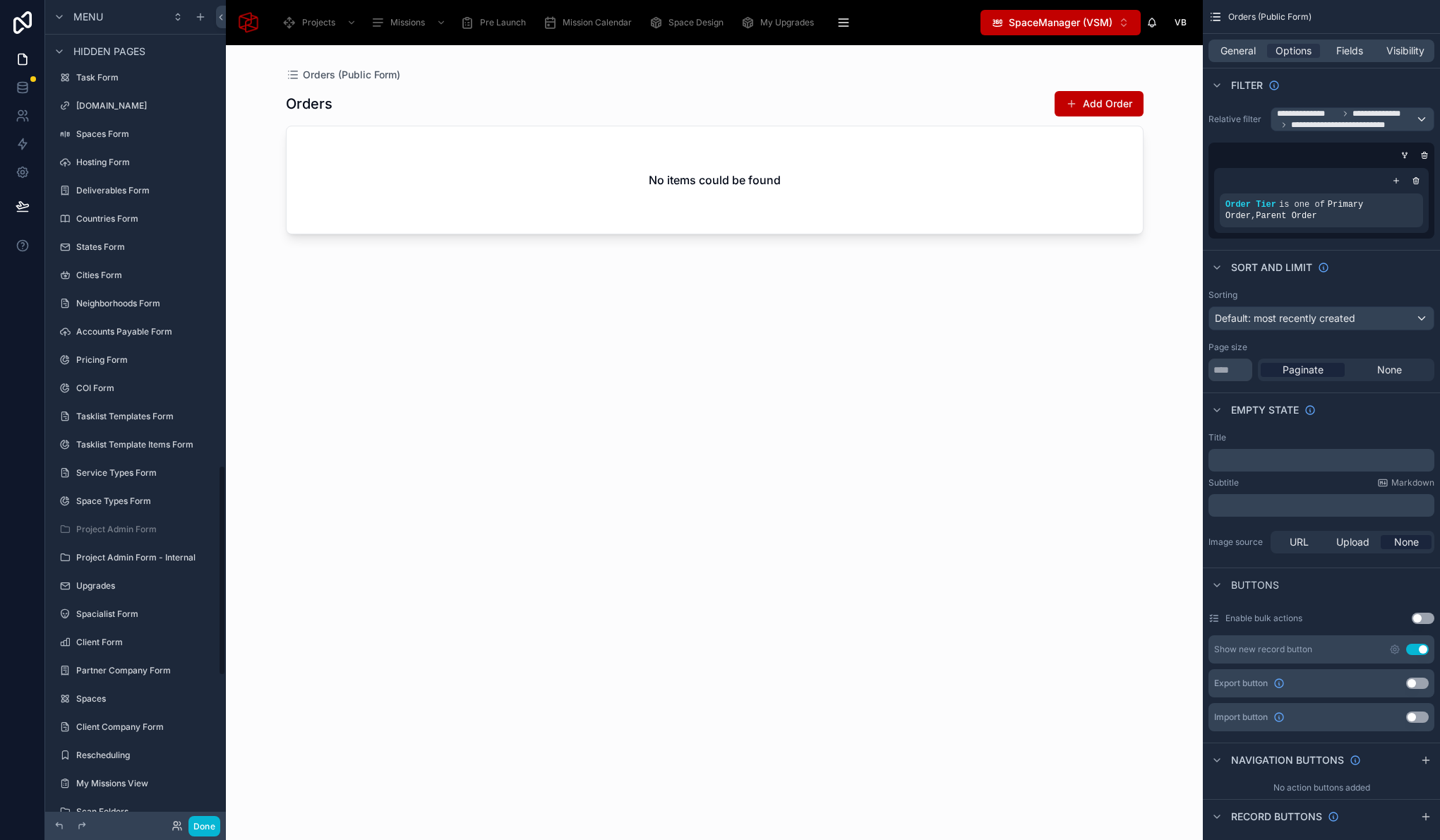
scroll to position [1818, 0]
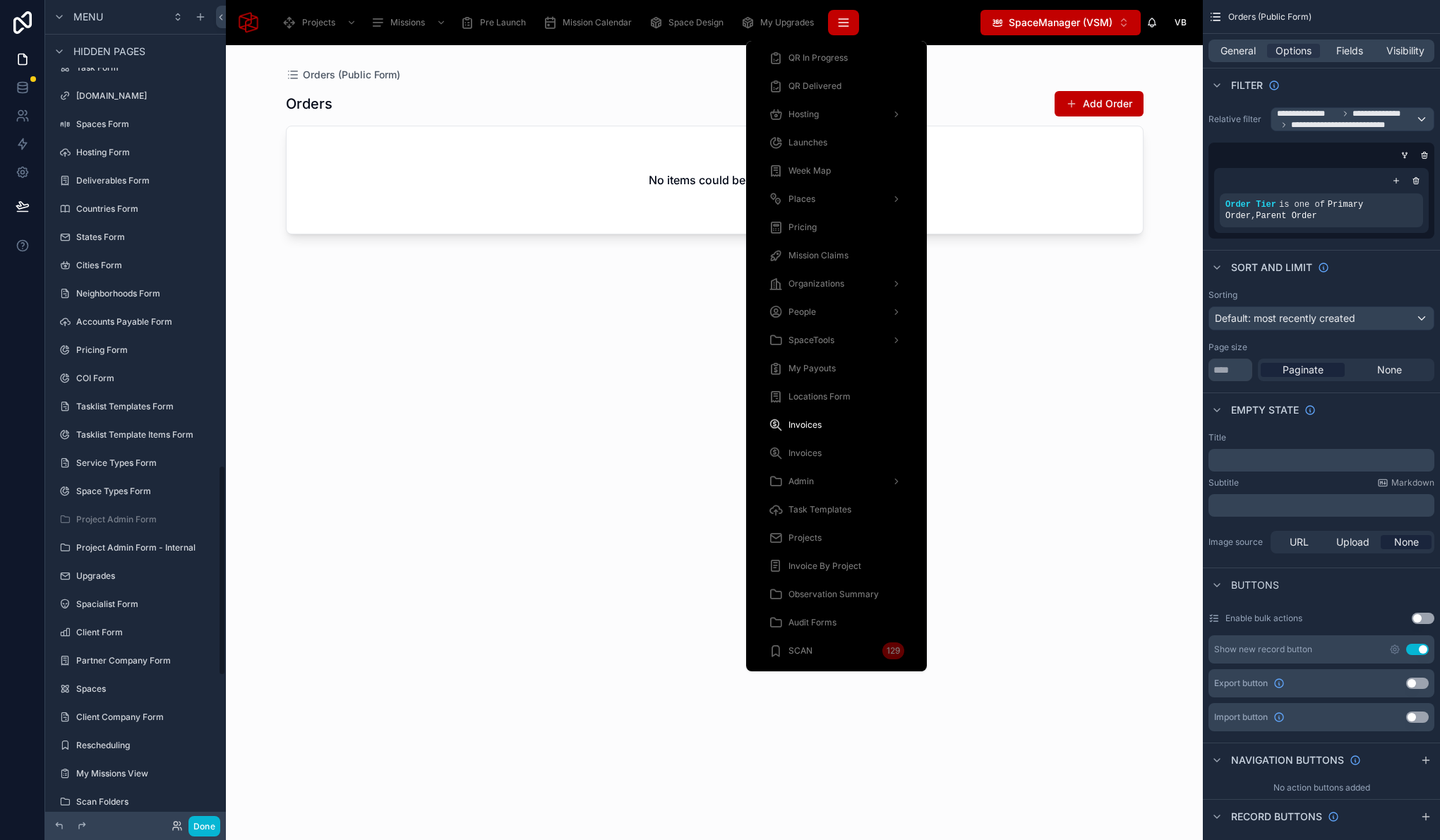
click at [847, 15] on icon "scrollable content" at bounding box center [843, 22] width 14 height 14
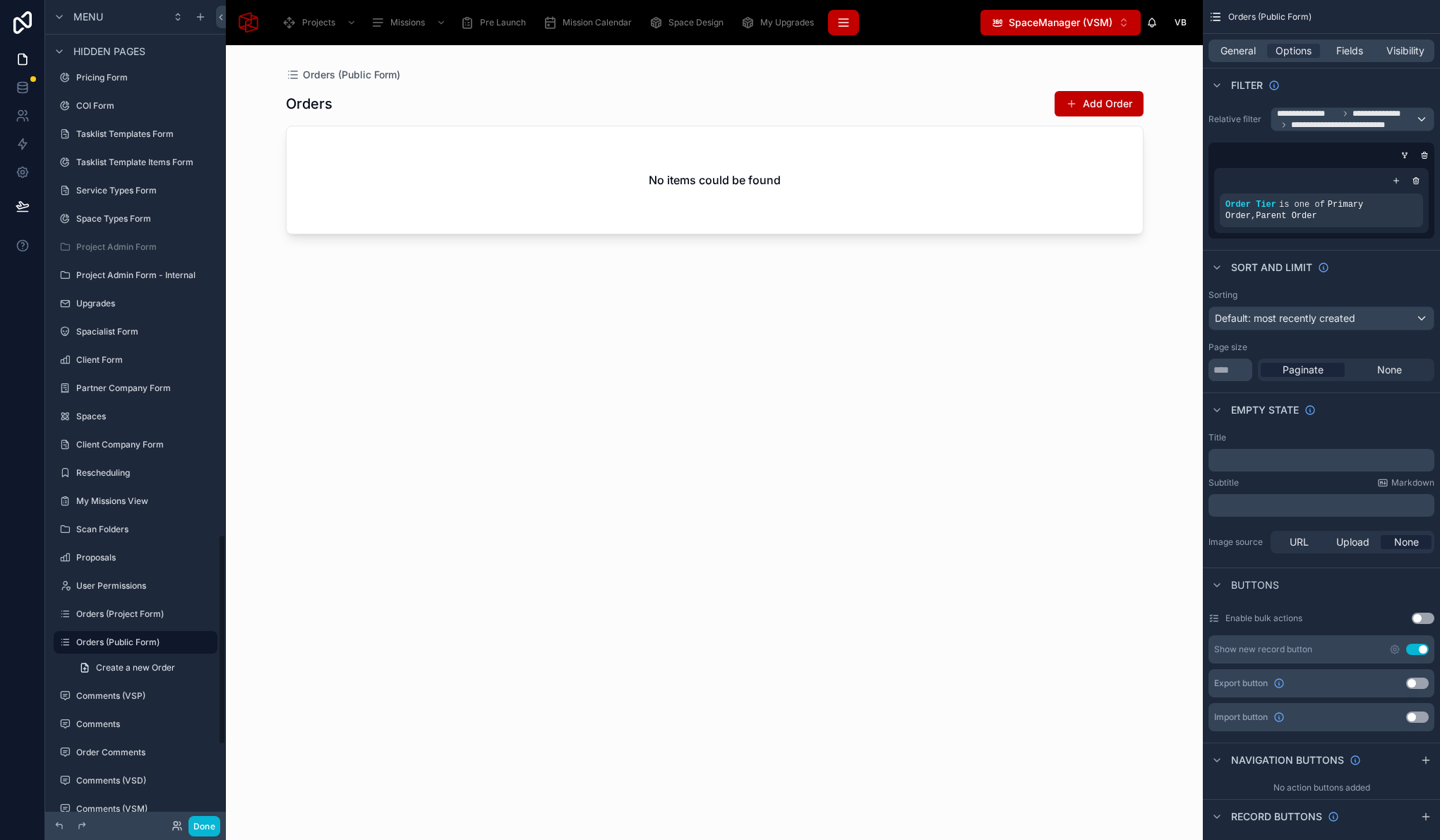
scroll to position [2394, 0]
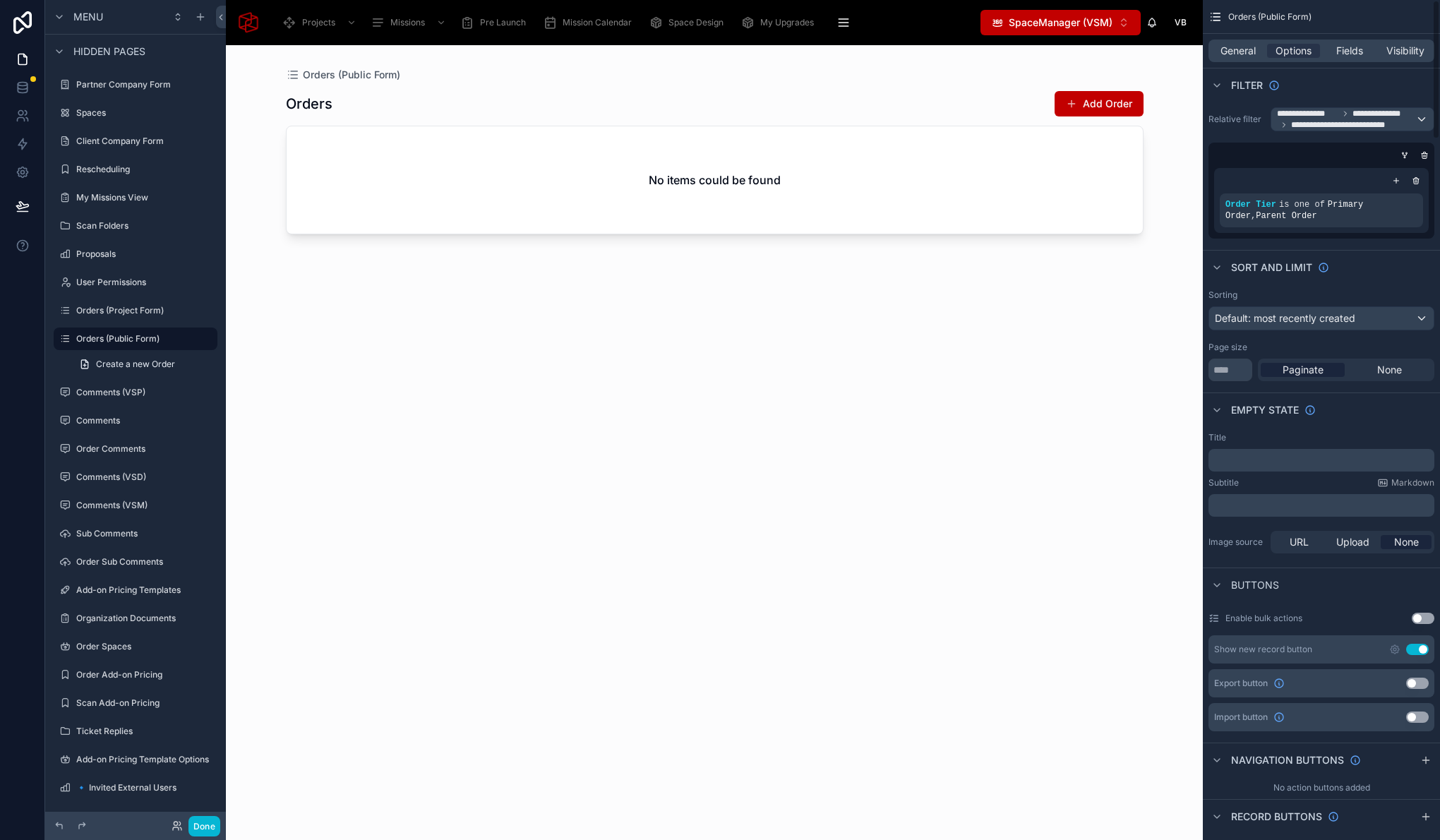
click at [1394, 43] on div "General Options Fields Visibility" at bounding box center [1321, 50] width 226 height 23
click at [1393, 47] on span "Visibility" at bounding box center [1405, 50] width 38 height 14
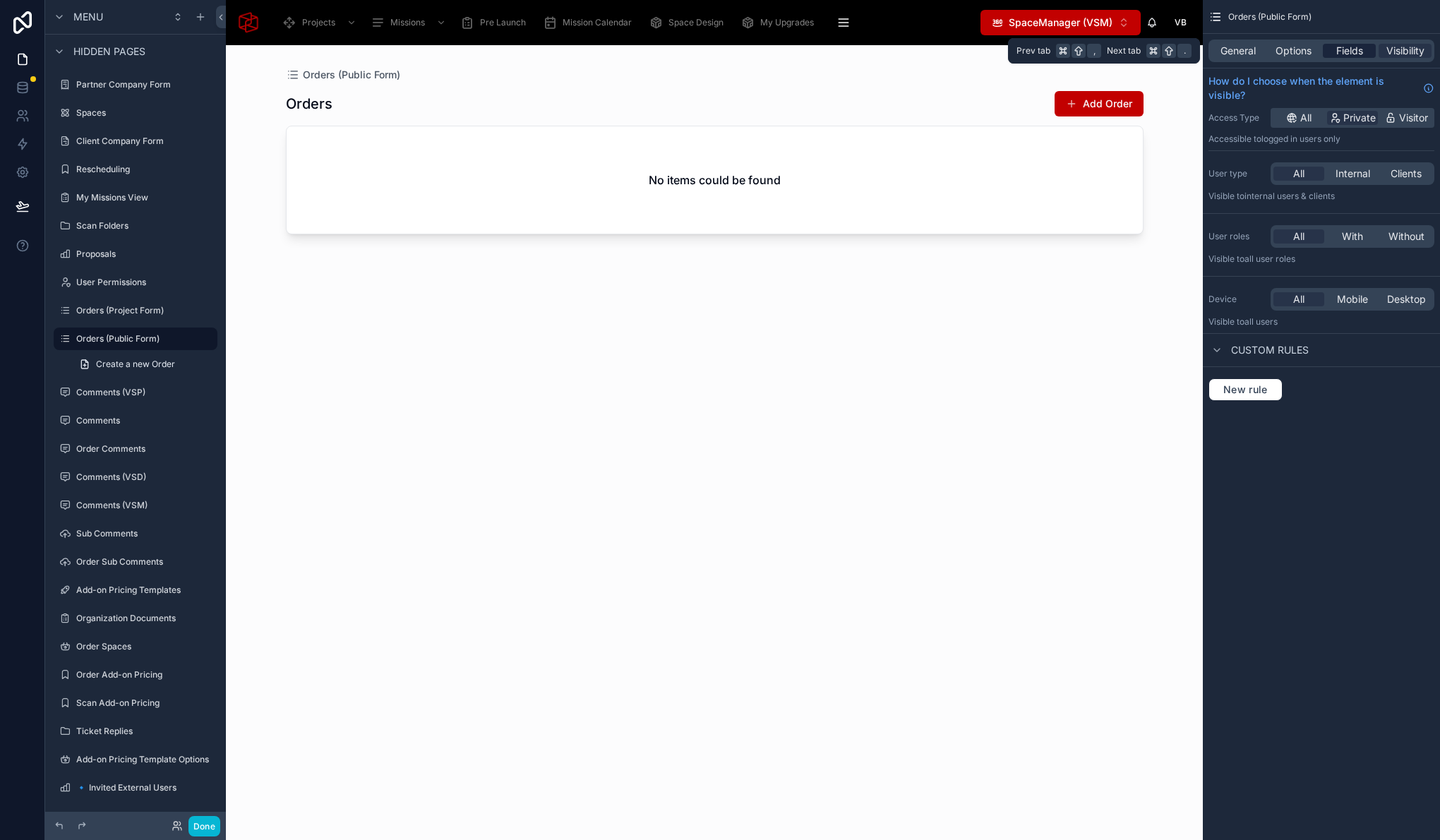
click at [1341, 56] on span "Fields" at bounding box center [1349, 50] width 27 height 14
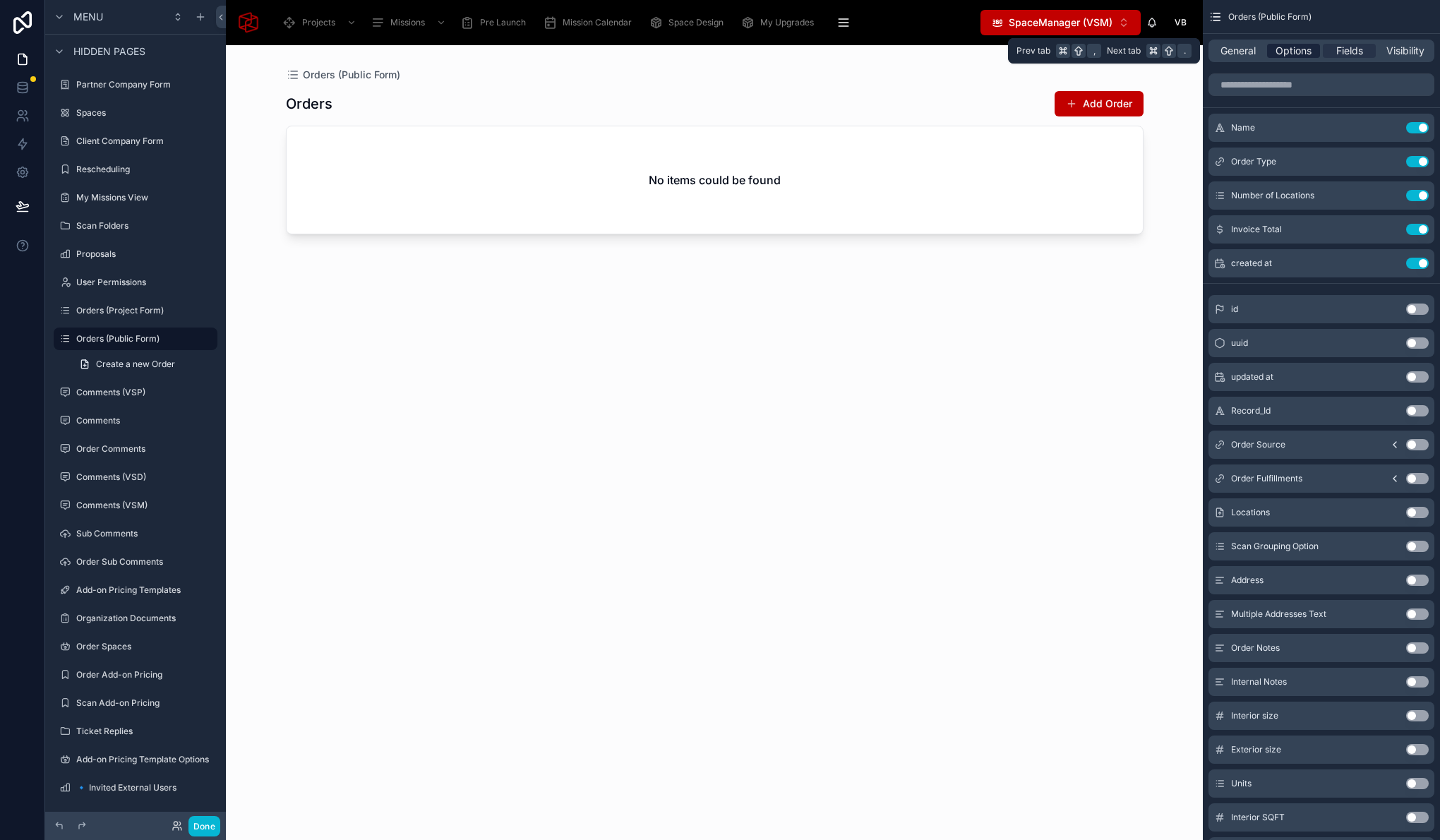
click at [1291, 56] on span "Options" at bounding box center [1293, 50] width 36 height 14
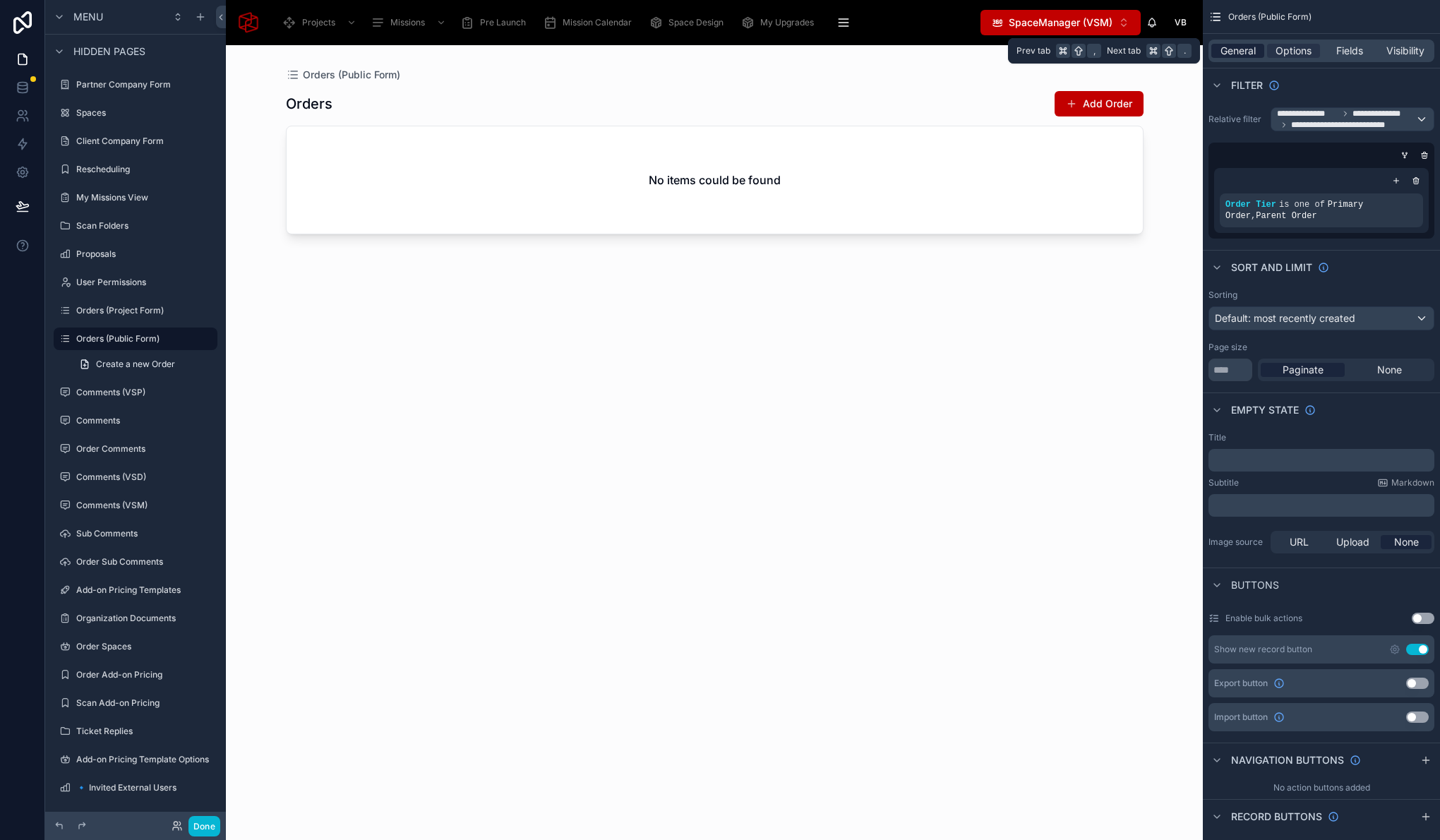
click at [1241, 55] on span "General" at bounding box center [1238, 50] width 35 height 14
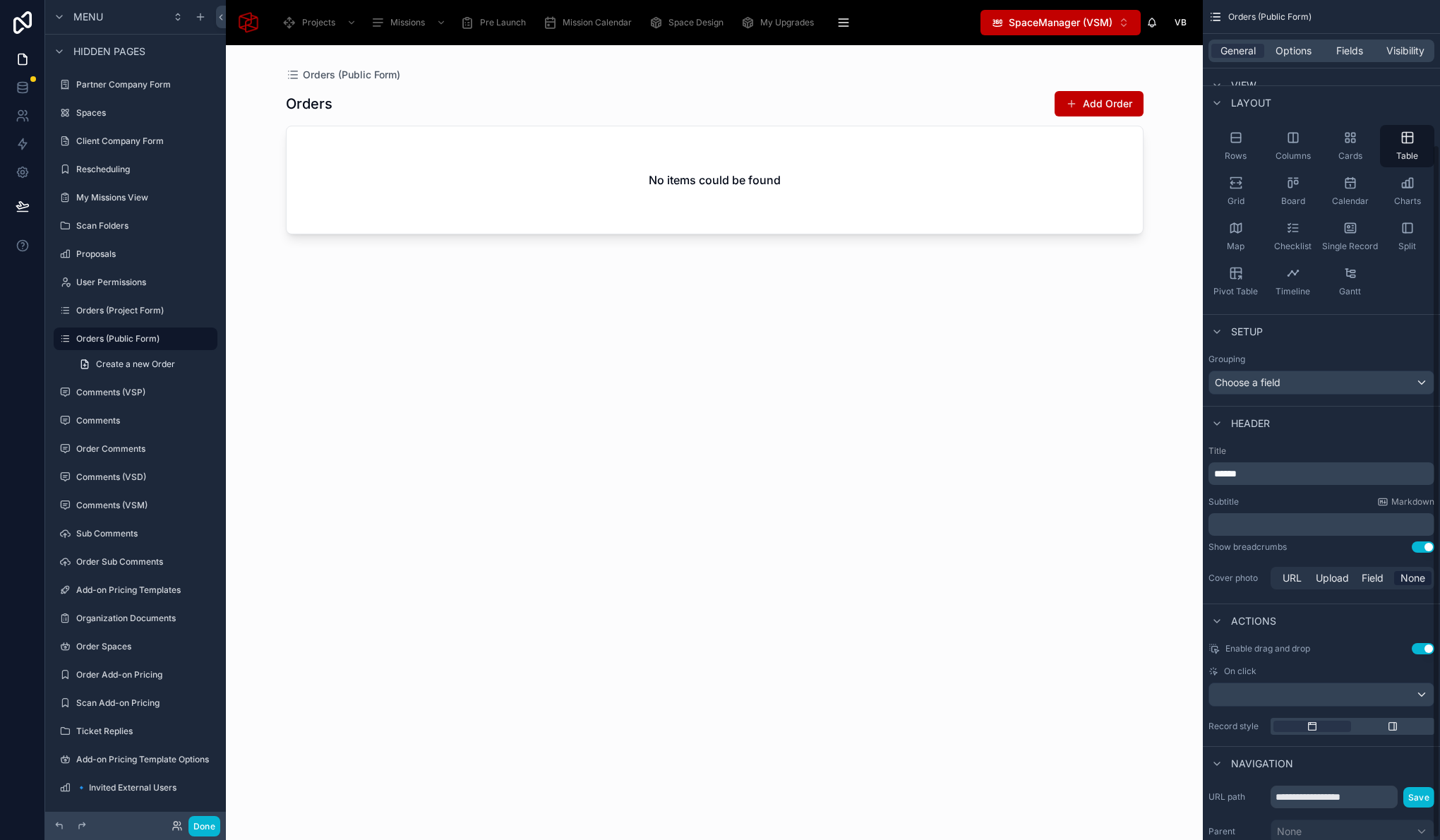
scroll to position [0, 0]
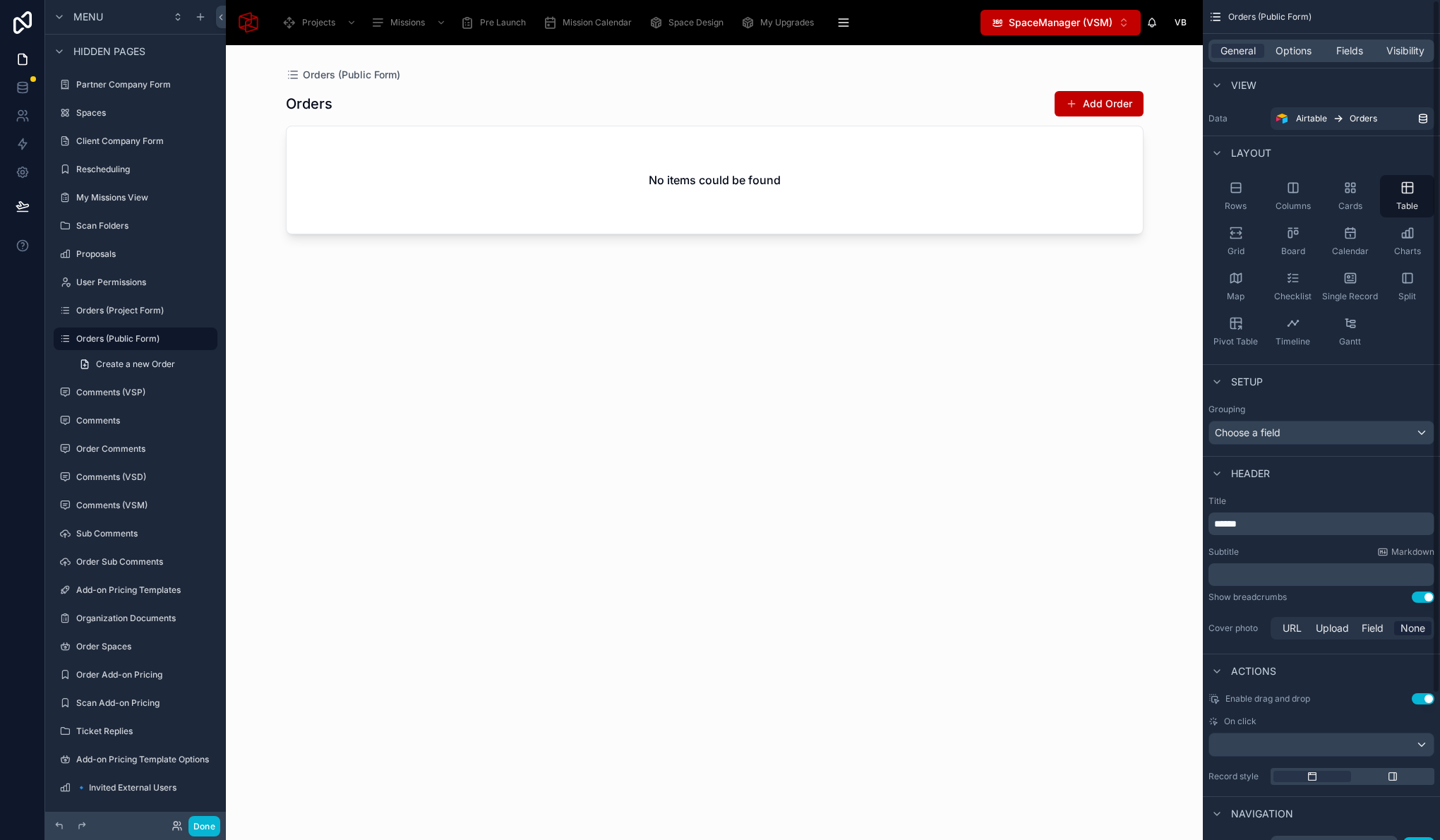
click at [1309, 61] on div "General Options Fields Visibility" at bounding box center [1321, 50] width 226 height 23
click at [1305, 53] on span "Options" at bounding box center [1293, 50] width 36 height 14
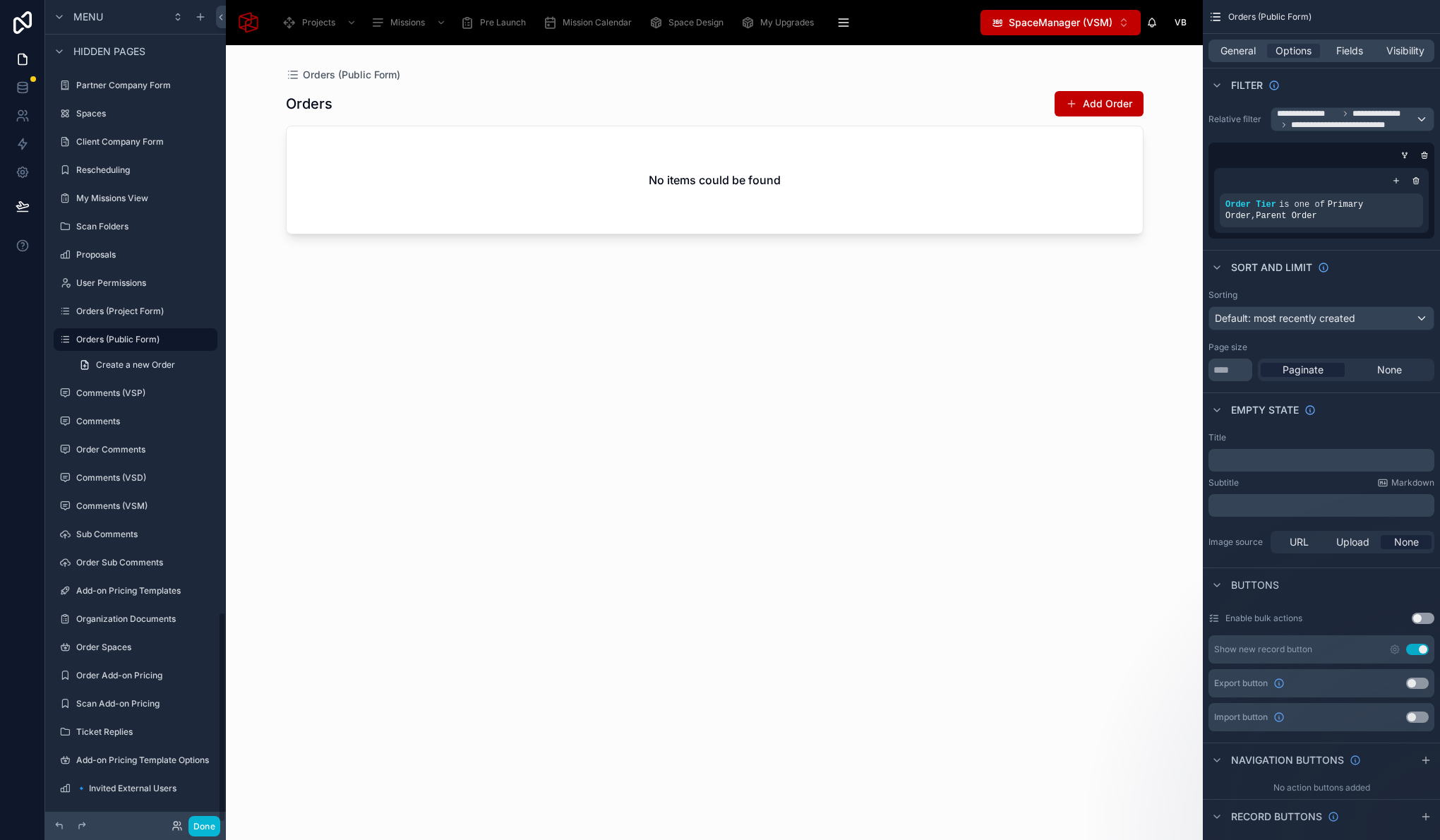
scroll to position [2394, 0]
click at [26, 167] on icon at bounding box center [22, 172] width 14 height 14
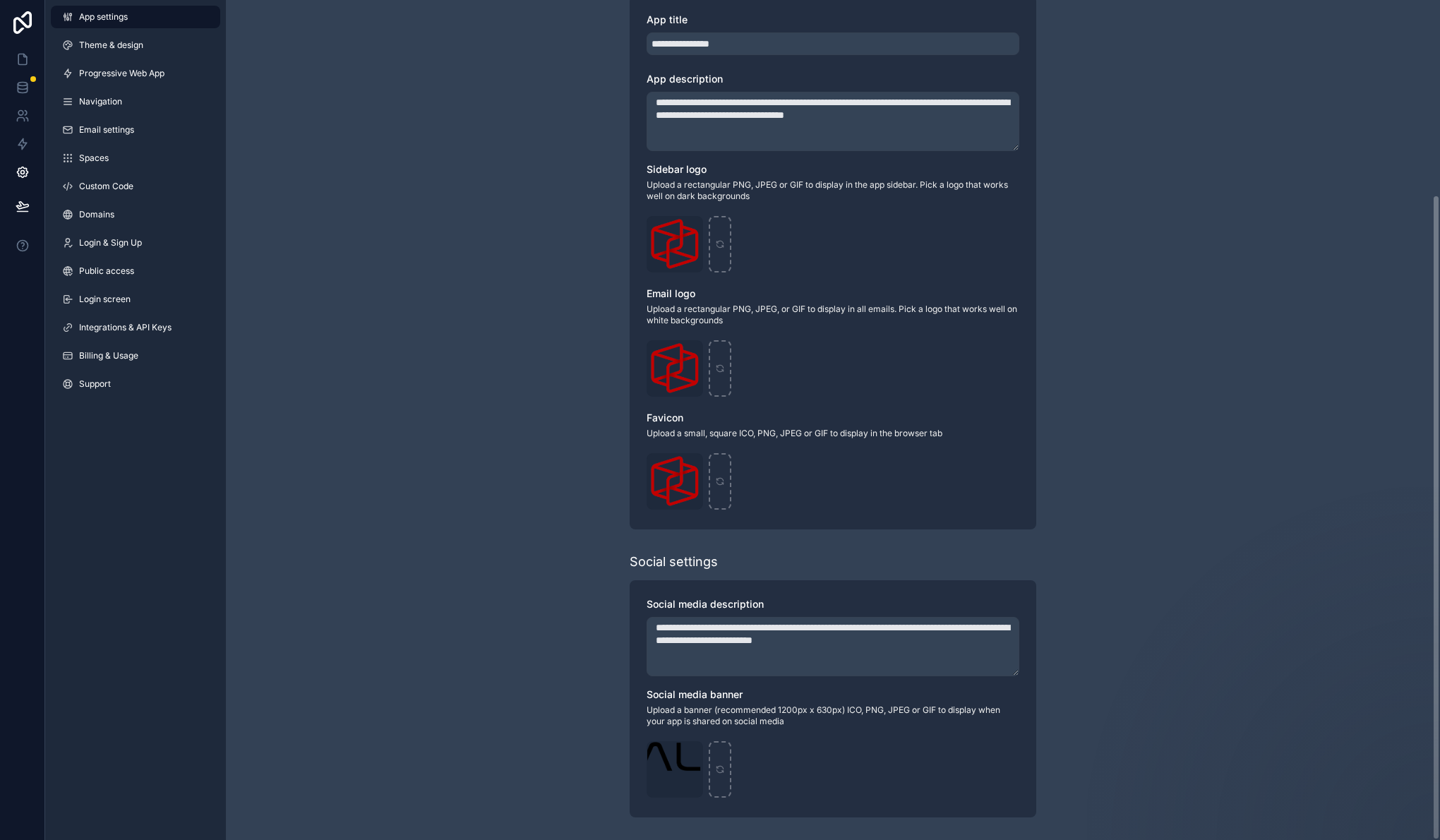
scroll to position [210, 0]
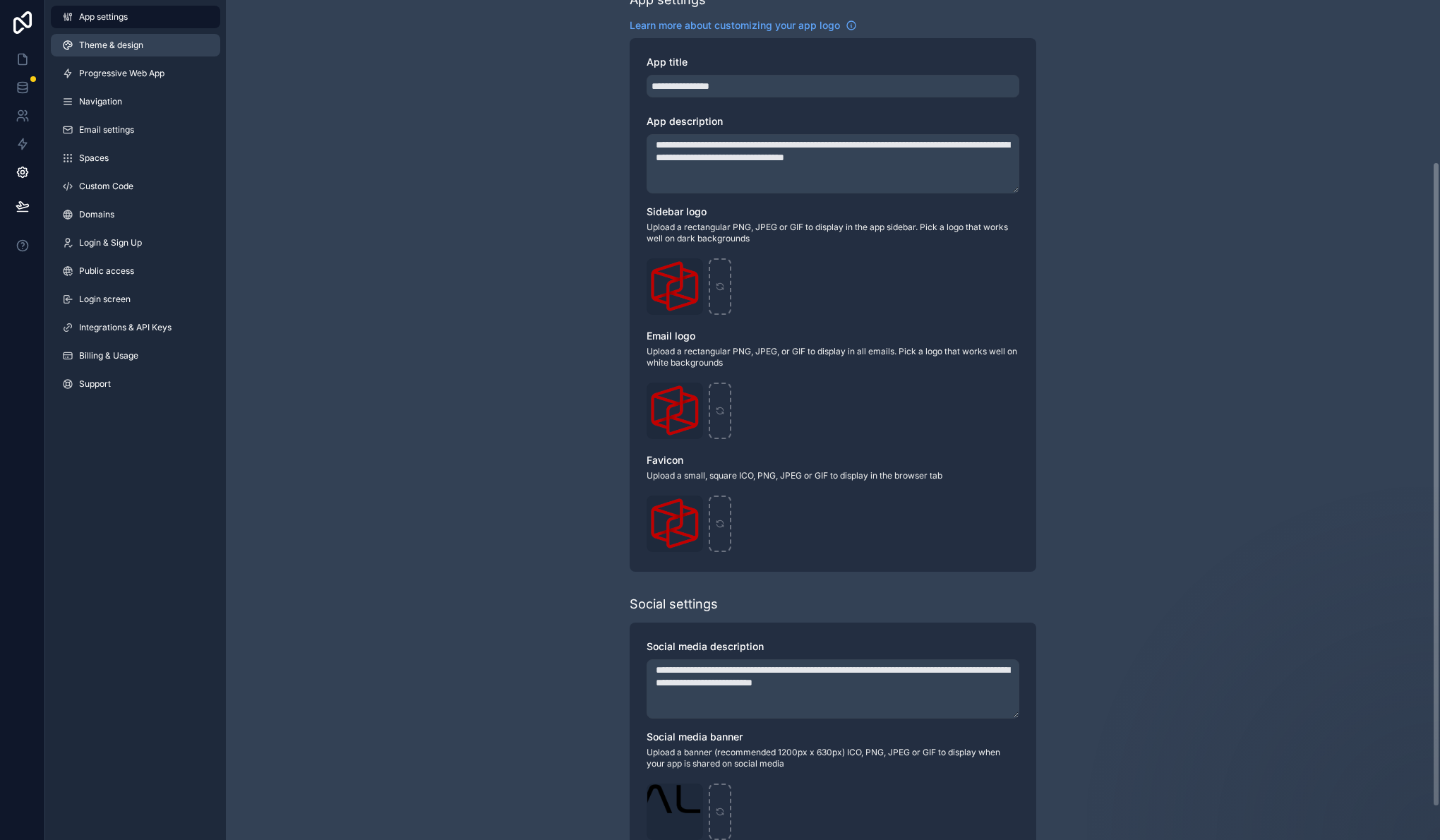
click at [96, 36] on link "Theme & design" at bounding box center [136, 45] width 169 height 23
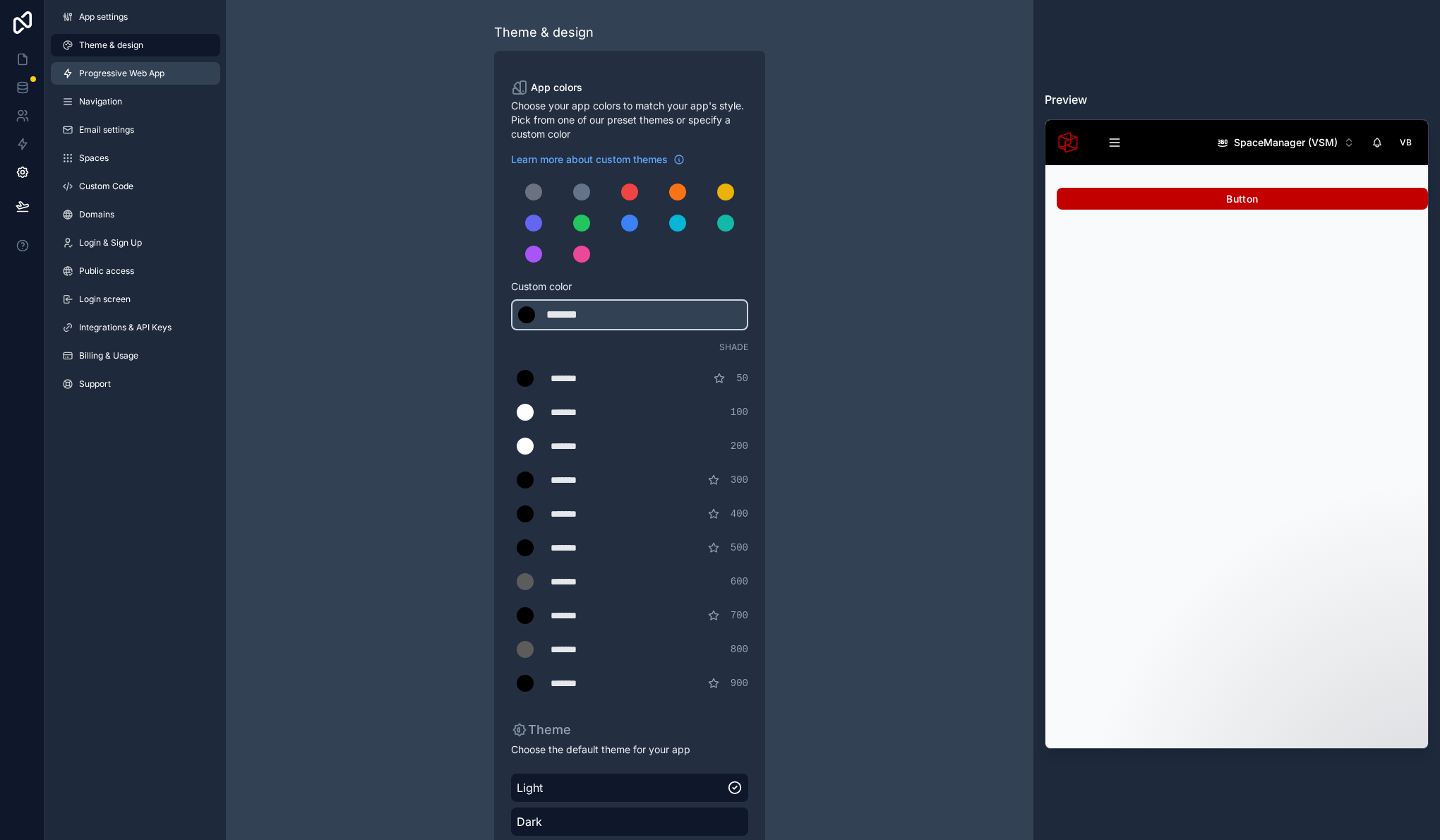
click at [126, 76] on span "Progressive Web App" at bounding box center [121, 73] width 85 height 11
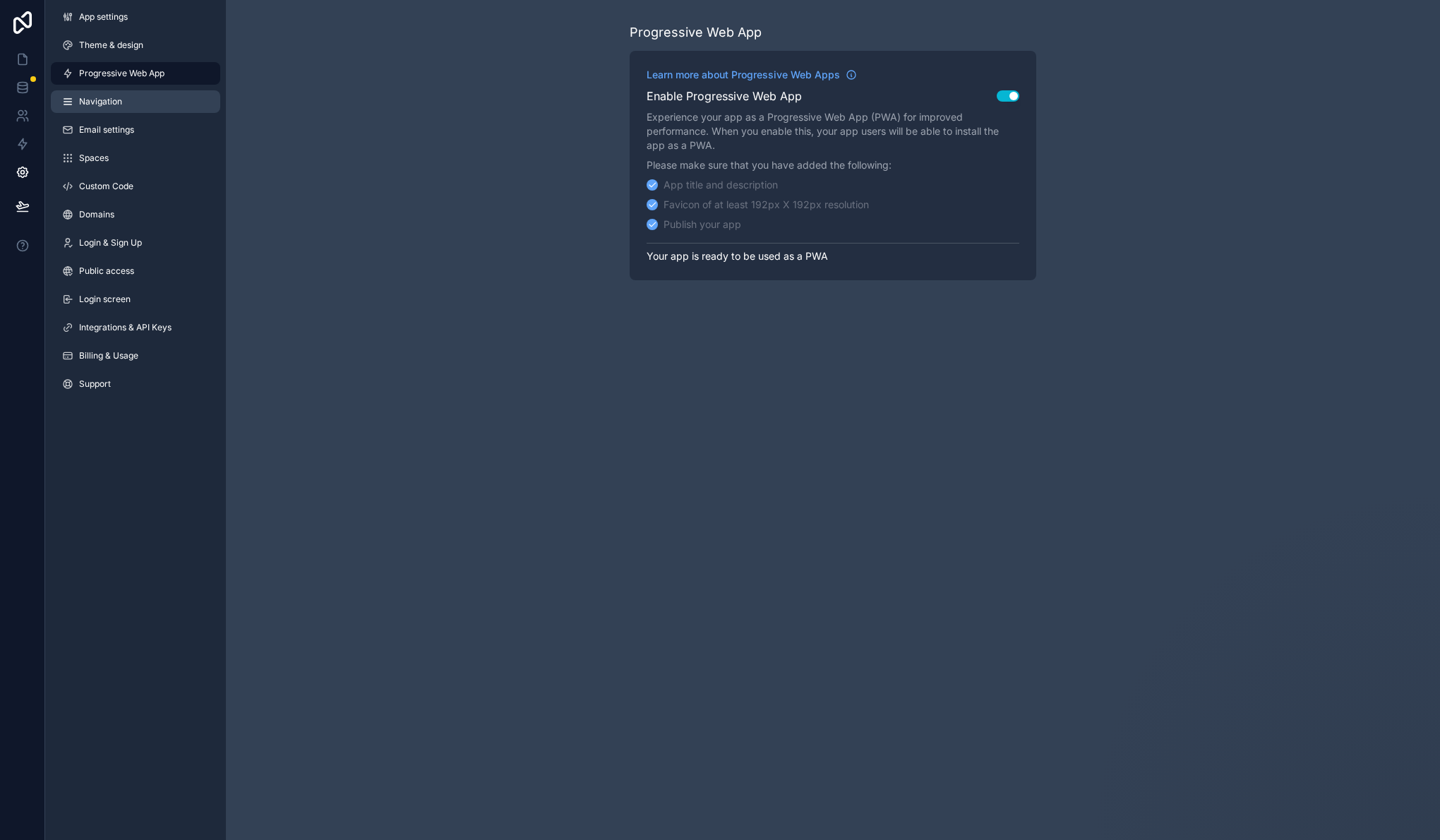
click at [93, 101] on span "Navigation" at bounding box center [100, 101] width 43 height 11
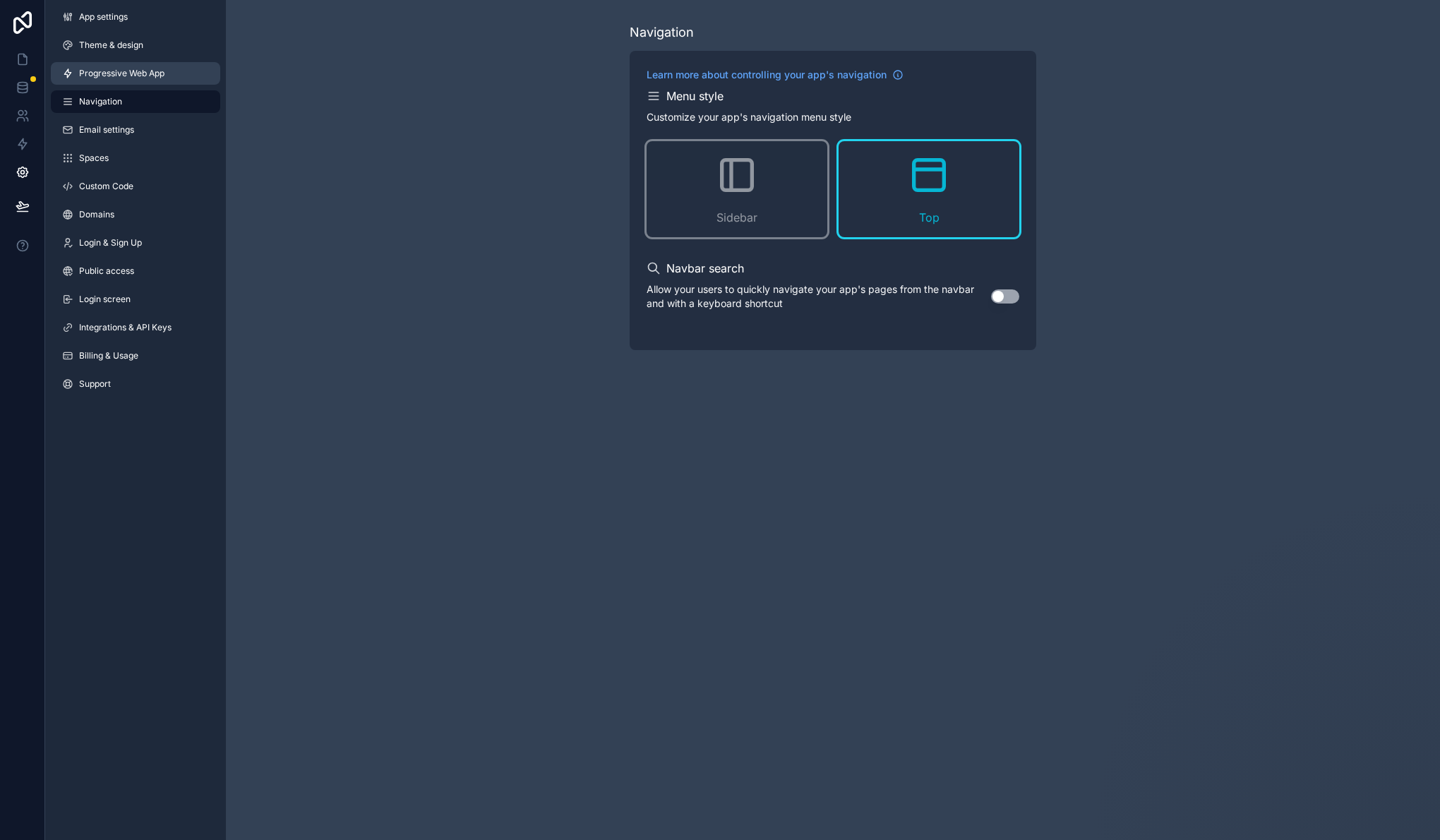
click at [111, 71] on span "Progressive Web App" at bounding box center [121, 73] width 85 height 11
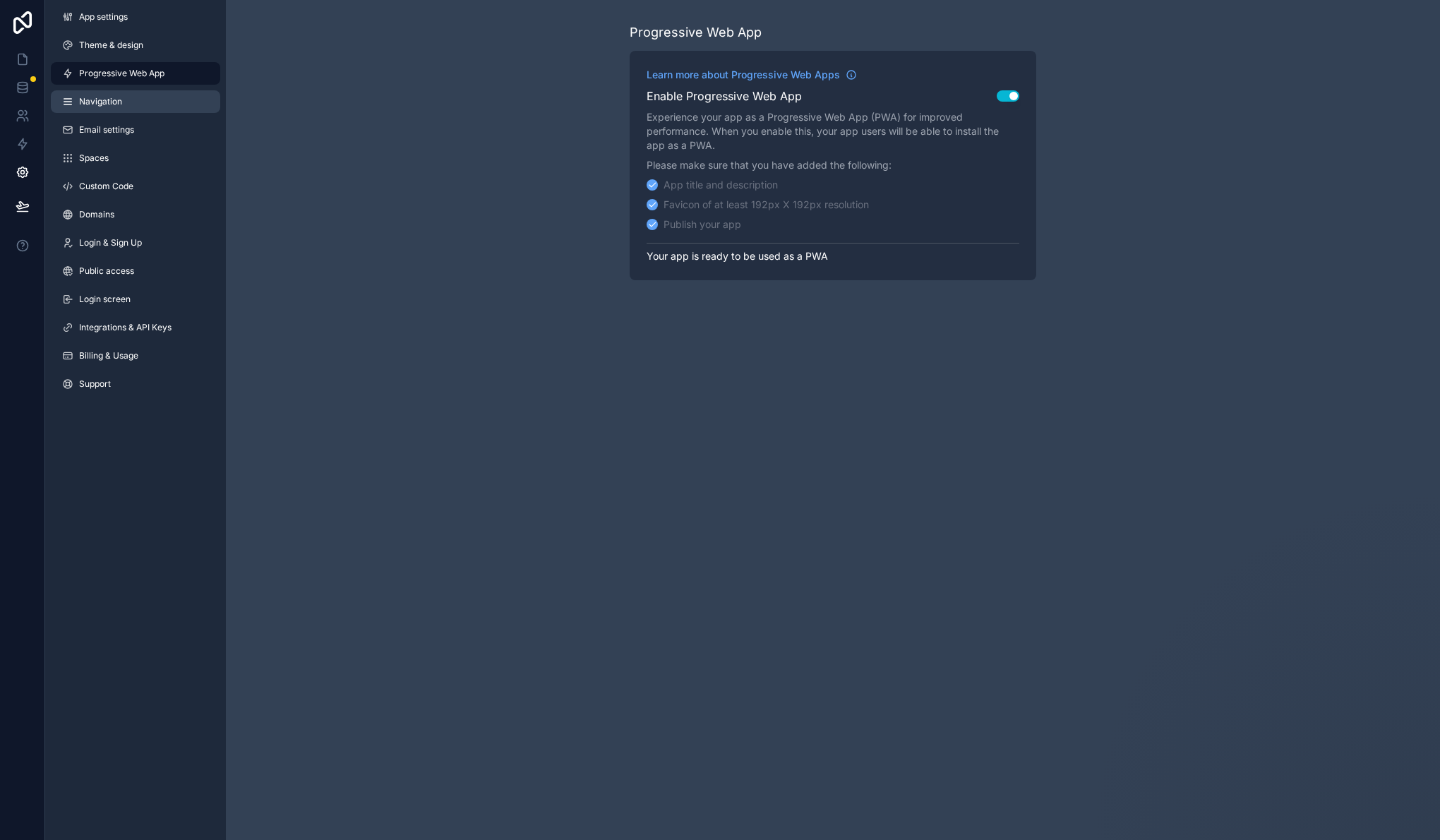
click at [109, 95] on link "Navigation" at bounding box center [136, 101] width 169 height 23
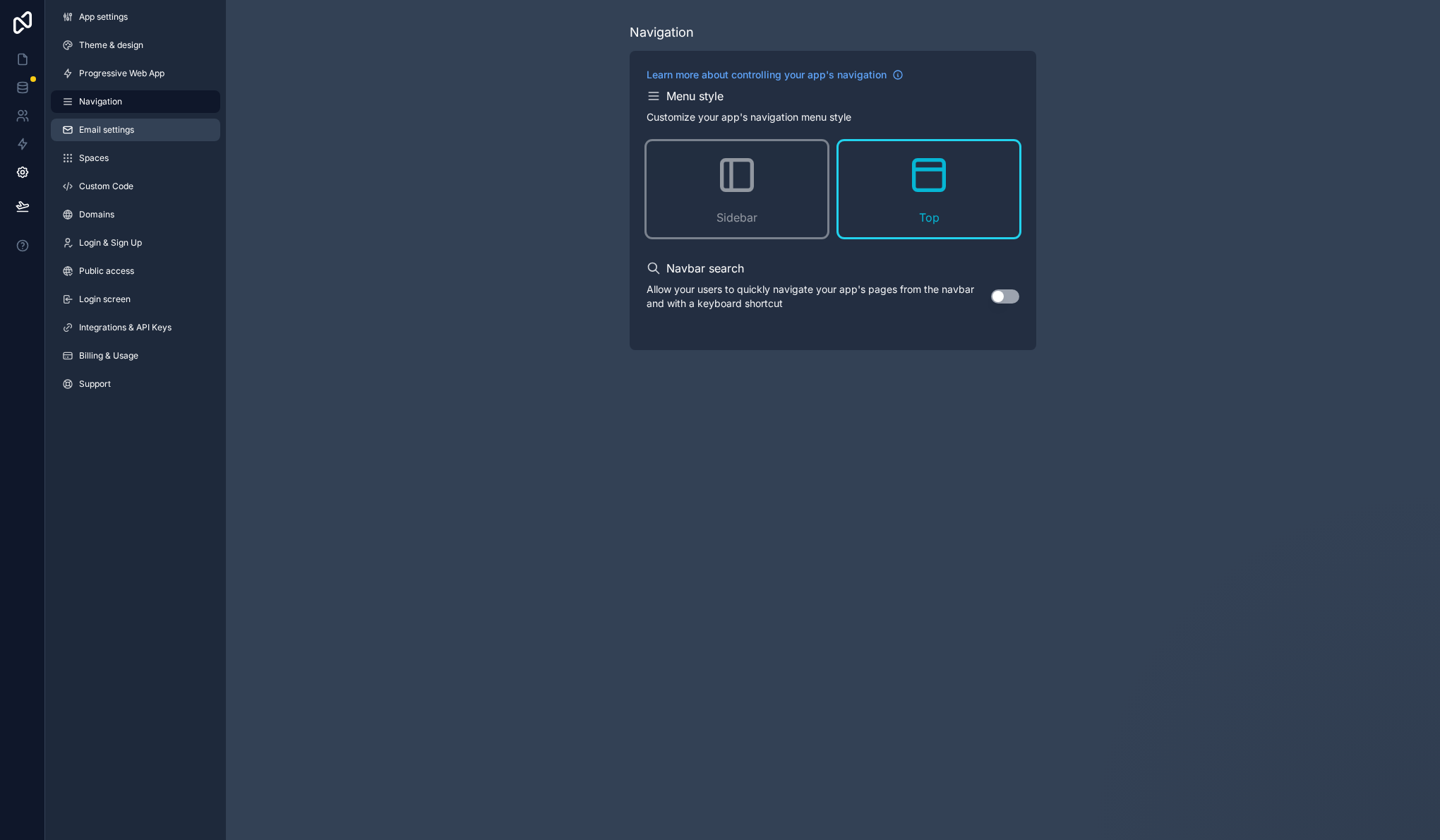
click at [107, 131] on span "Email settings" at bounding box center [106, 129] width 55 height 11
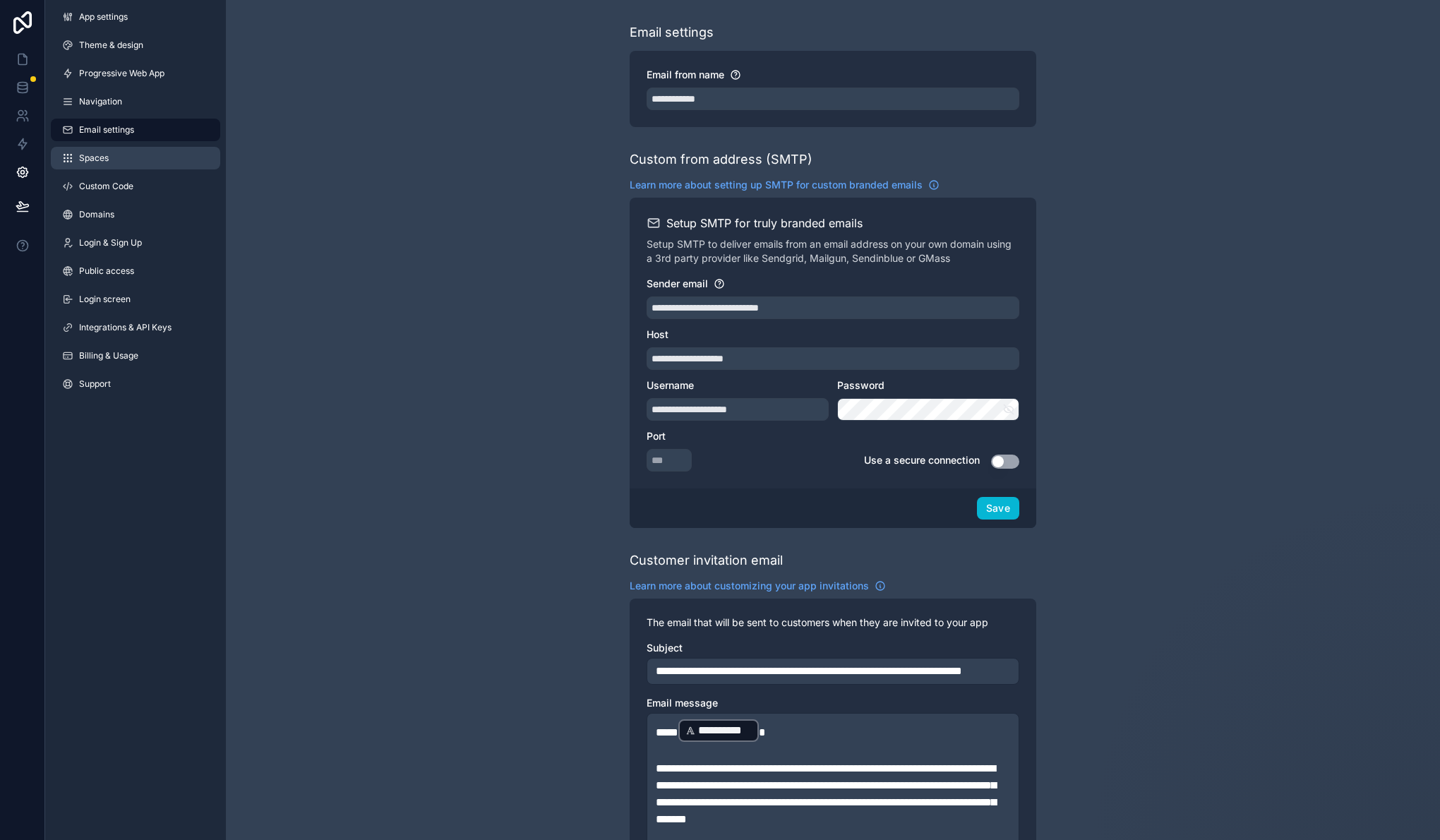
click at [120, 163] on link "Spaces" at bounding box center [136, 158] width 169 height 23
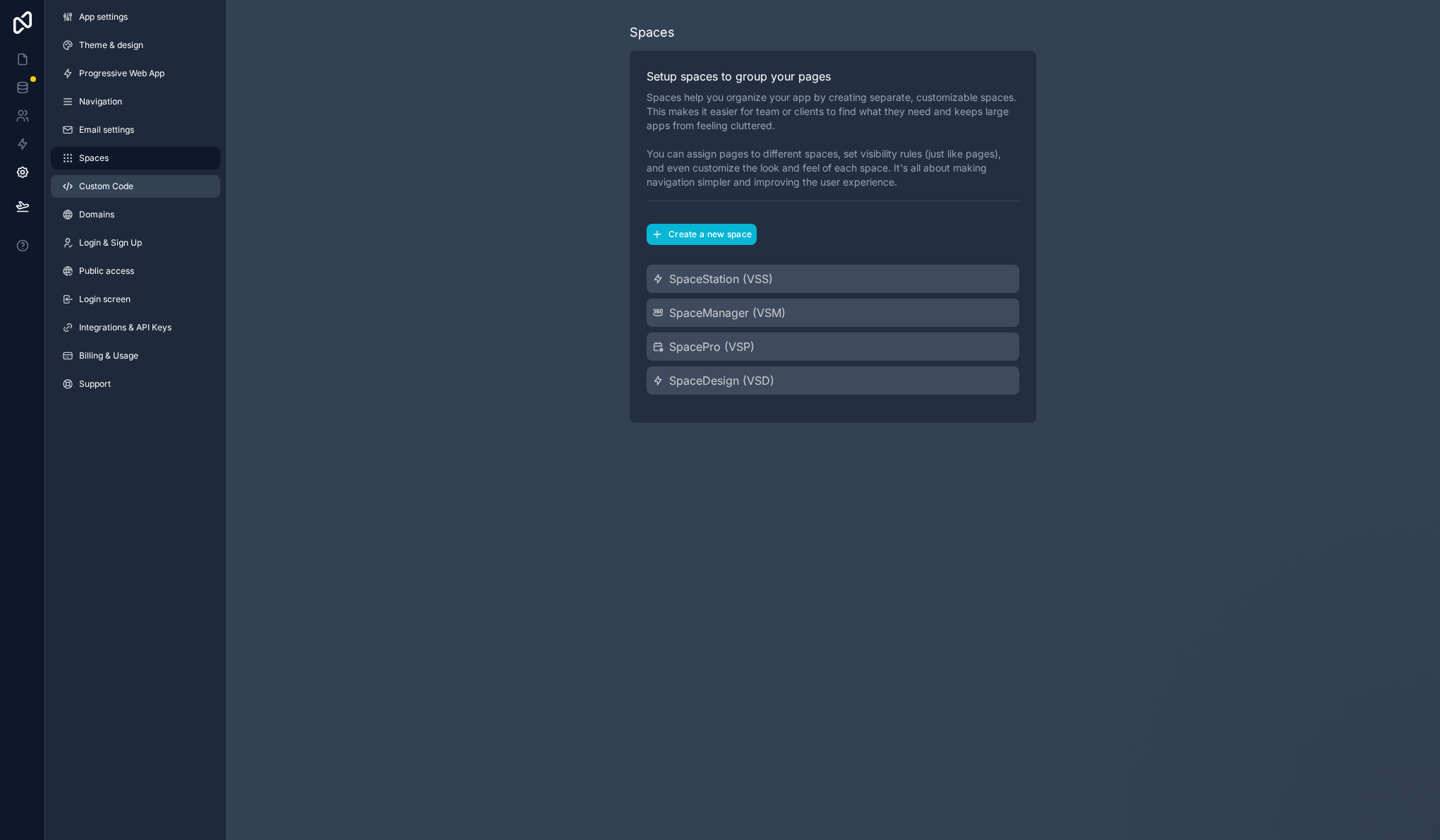
click at [128, 185] on span "Custom Code" at bounding box center [106, 186] width 54 height 11
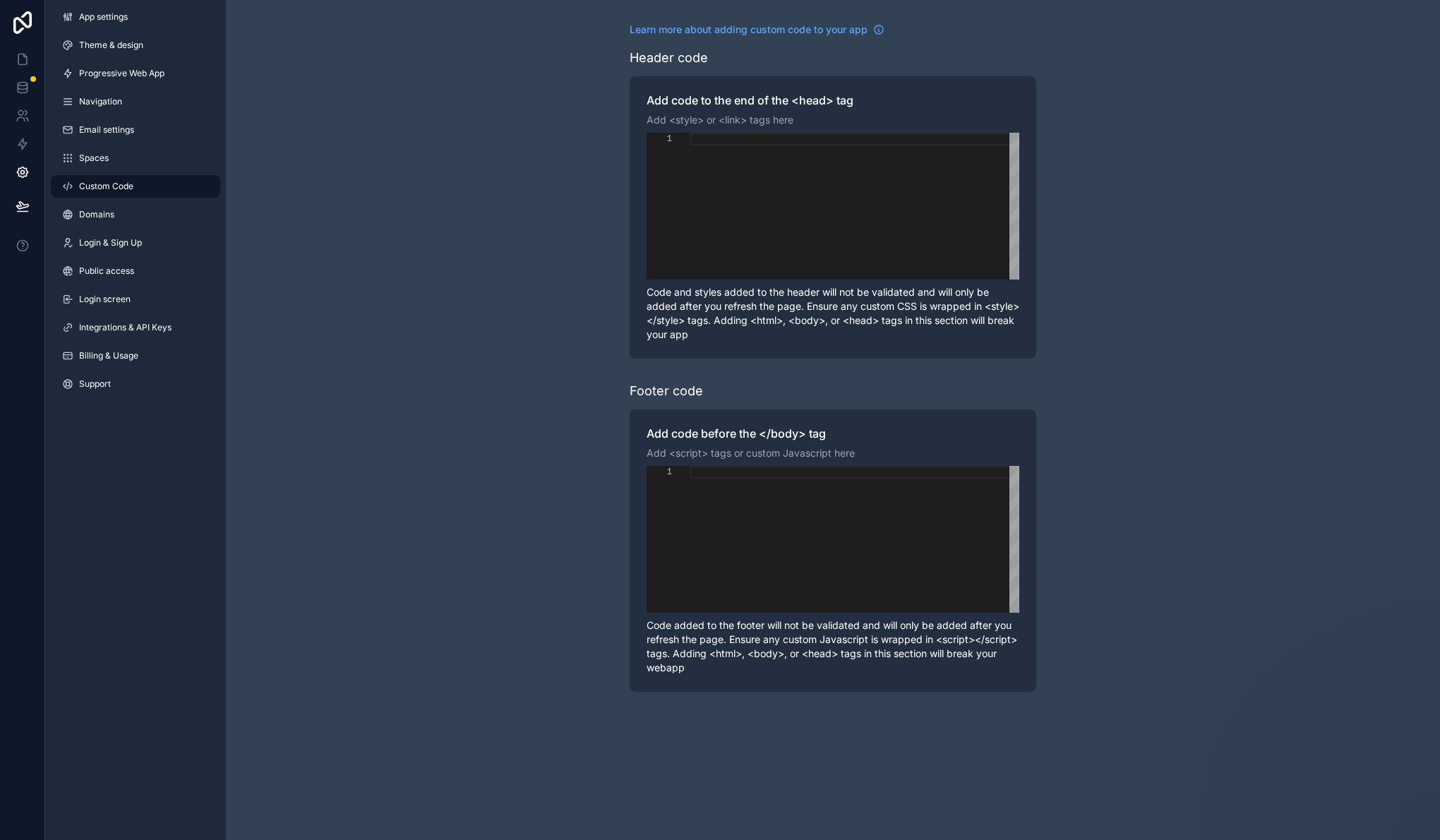
click at [121, 201] on div "App settings Theme & design Progressive Web App Navigation Email settings Space…" at bounding box center [136, 203] width 181 height 406
click at [125, 209] on link "Domains" at bounding box center [136, 215] width 169 height 23
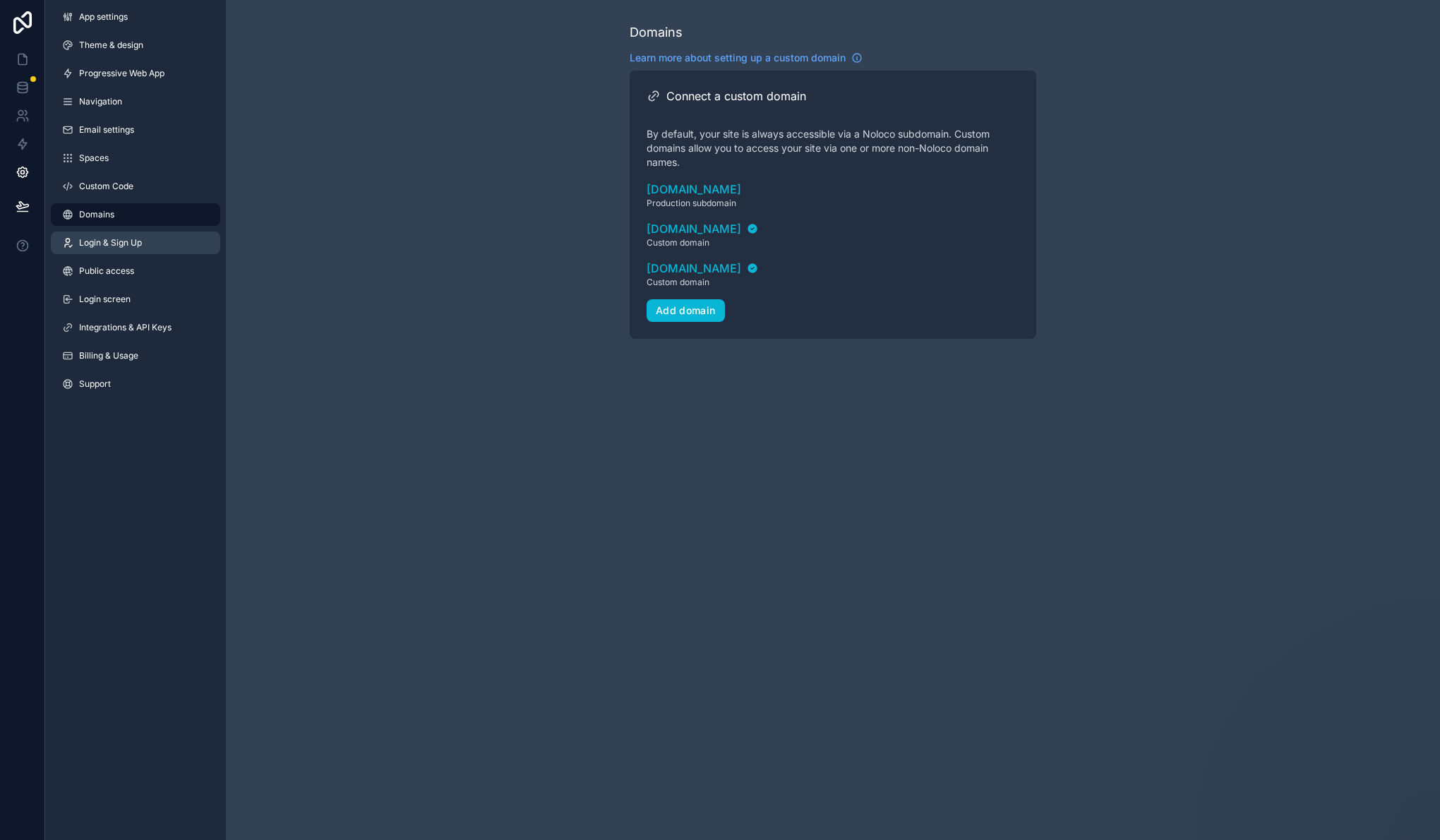
click at [151, 236] on link "Login & Sign Up" at bounding box center [136, 242] width 169 height 23
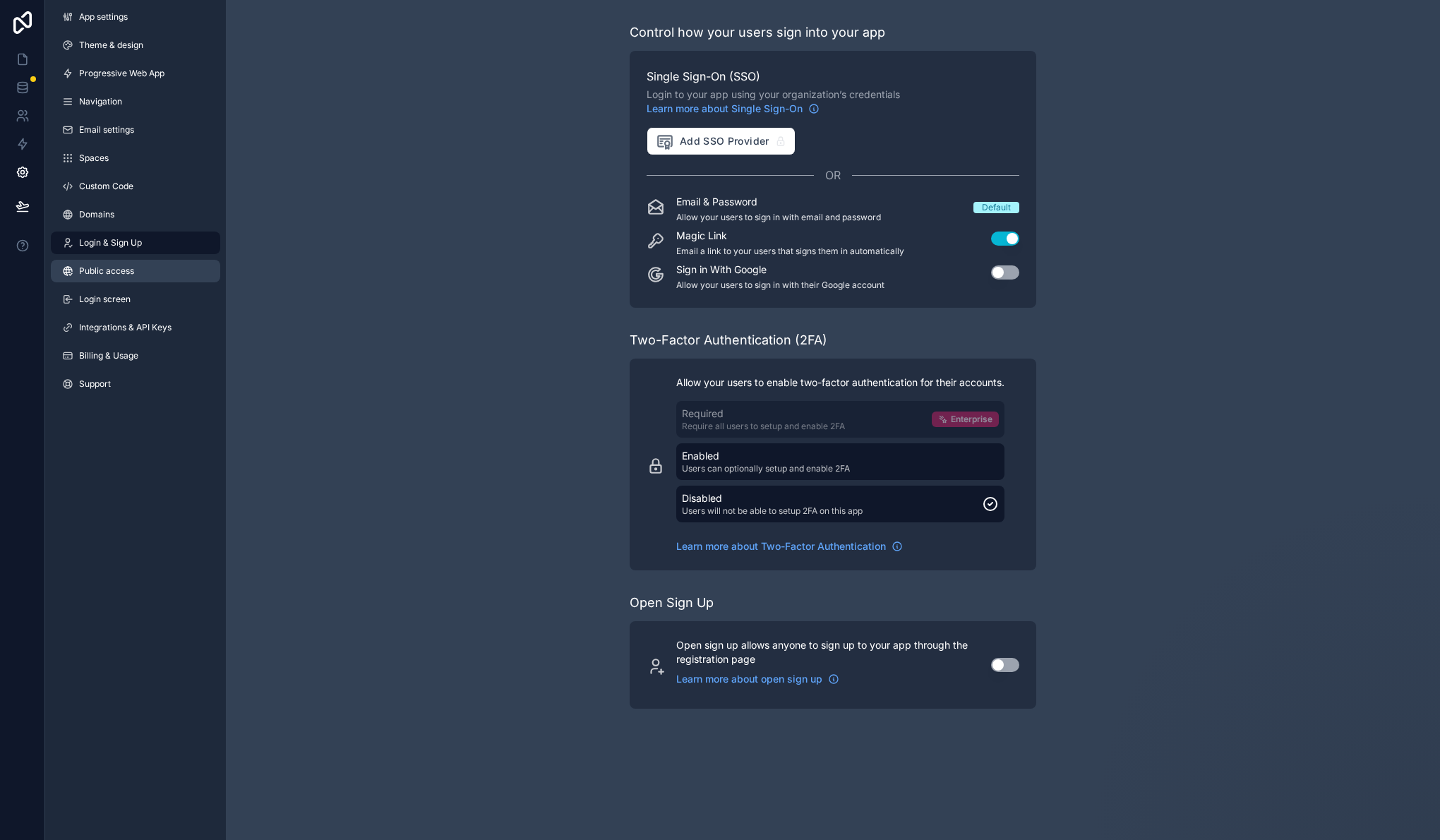
click at [152, 277] on link "Public access" at bounding box center [136, 271] width 169 height 23
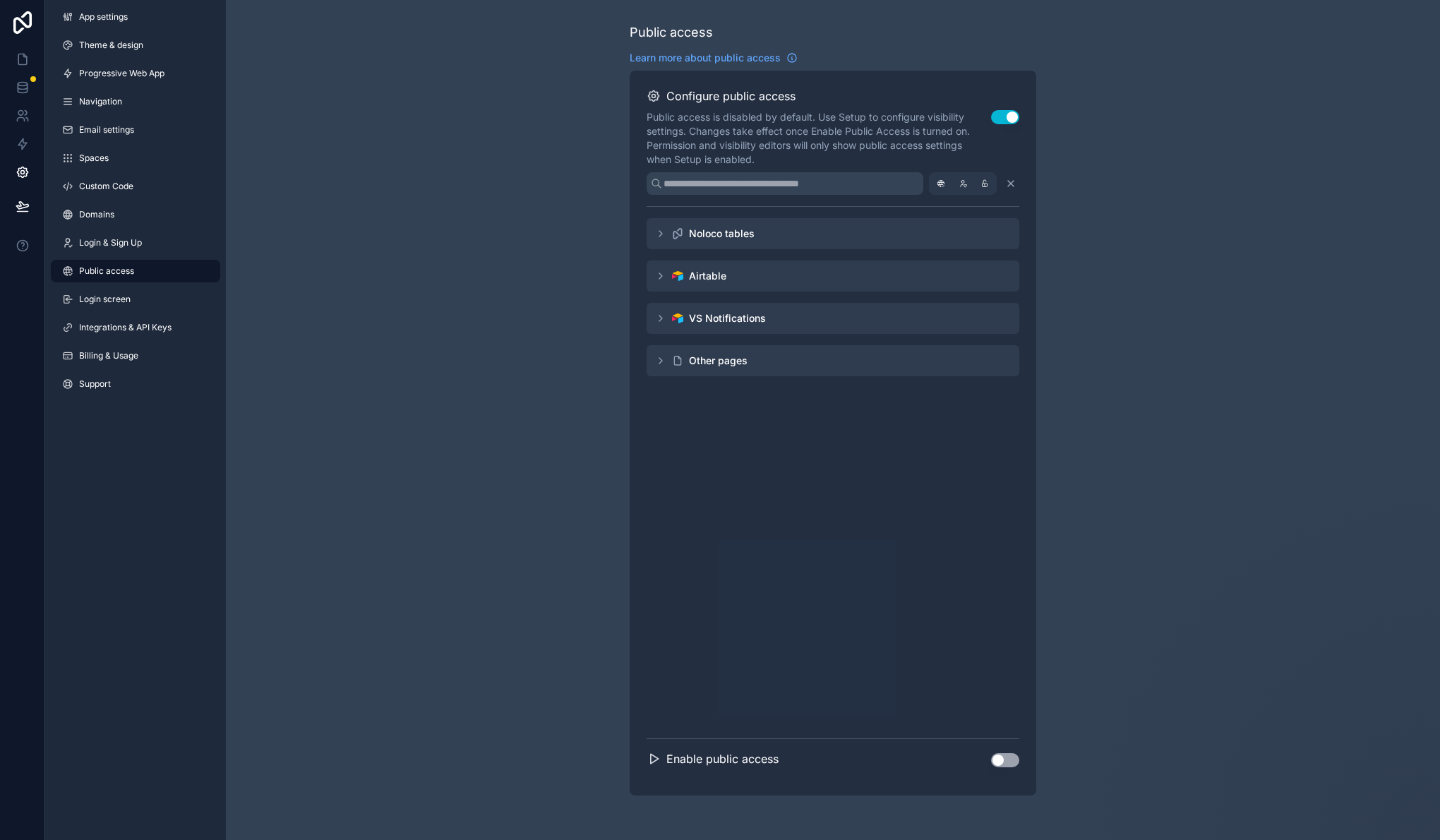
click at [659, 277] on icon "scrollable content" at bounding box center [660, 275] width 11 height 11
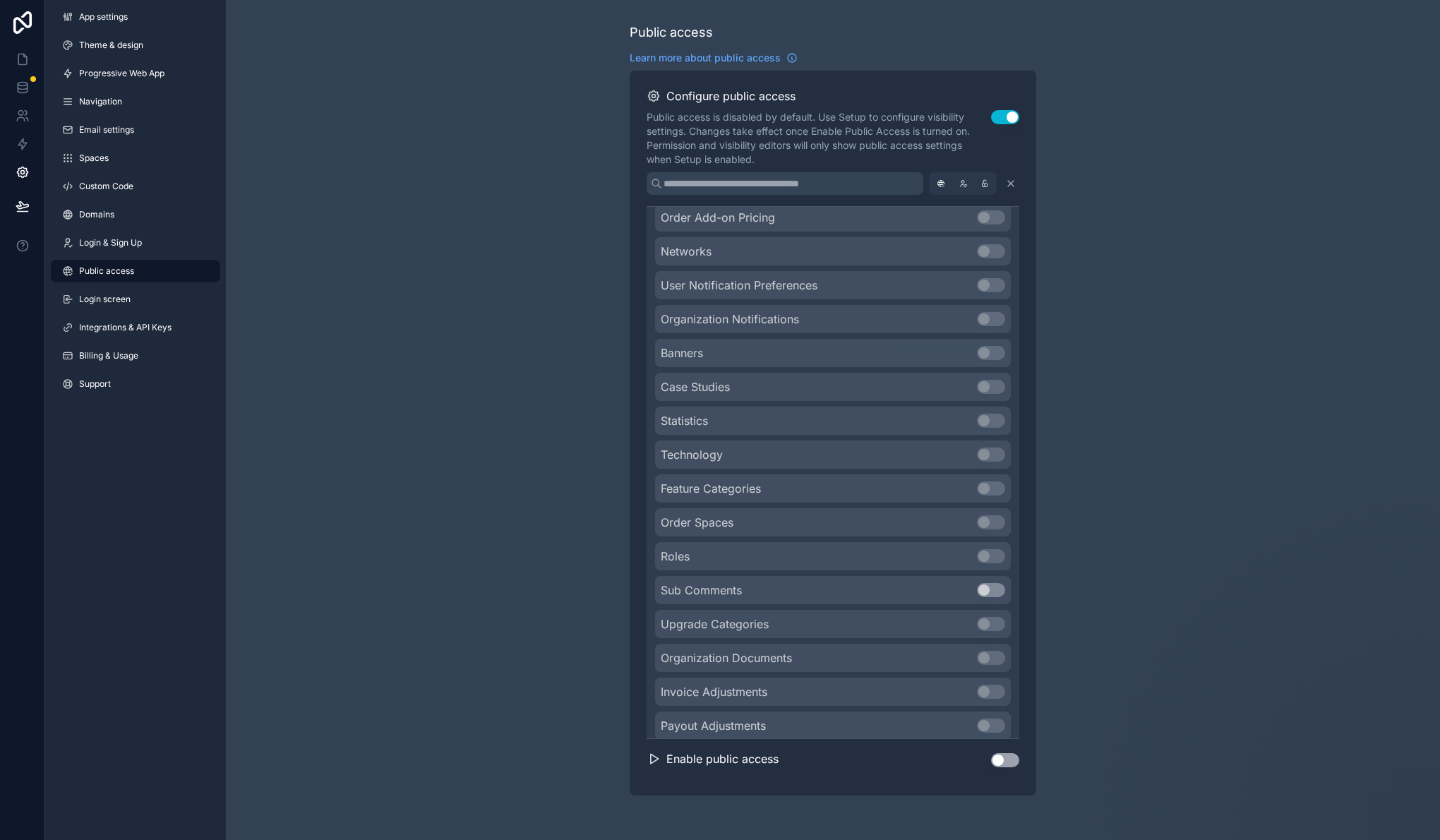
scroll to position [2969, 0]
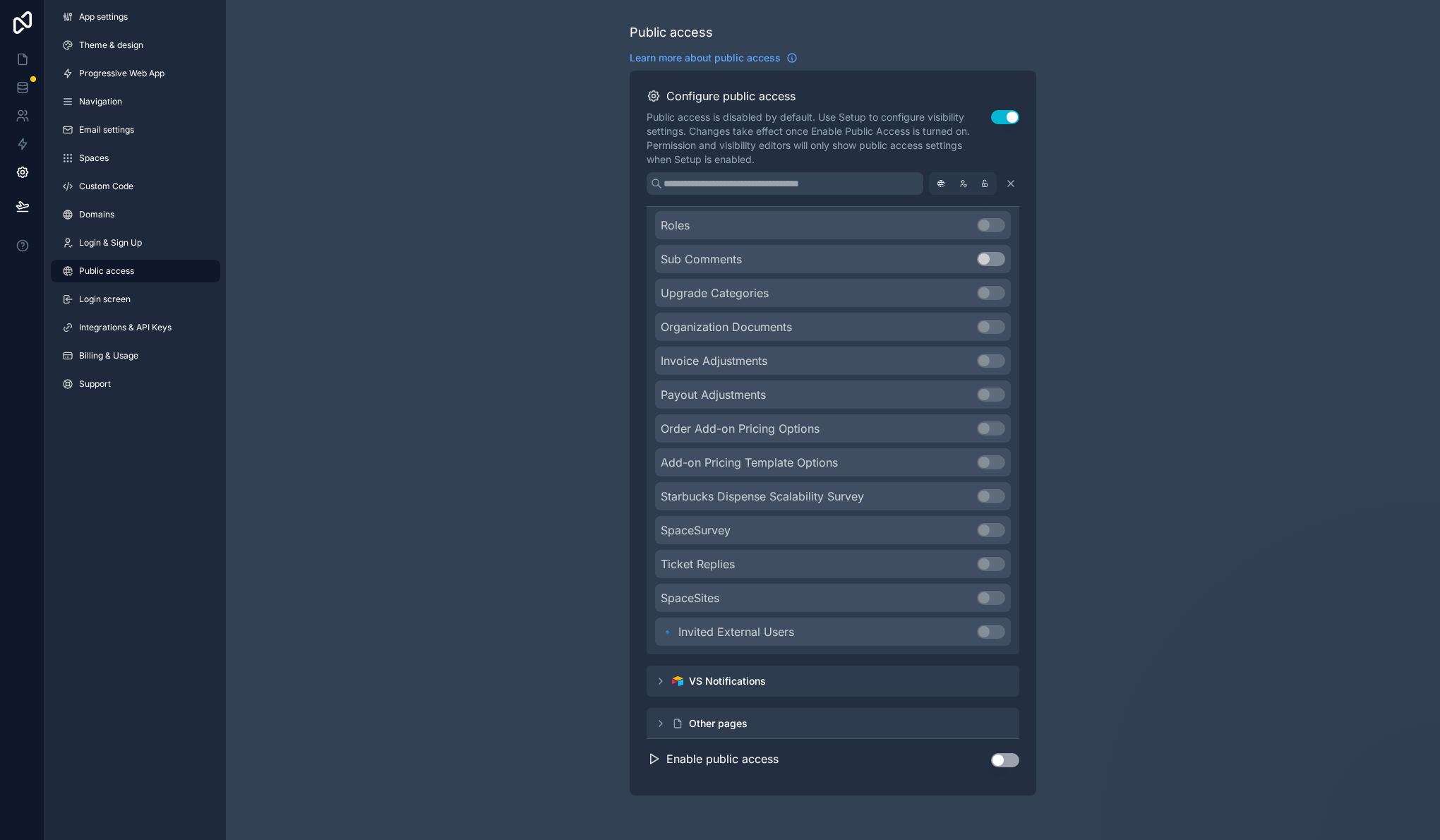
click at [660, 676] on icon "scrollable content" at bounding box center [660, 681] width 11 height 11
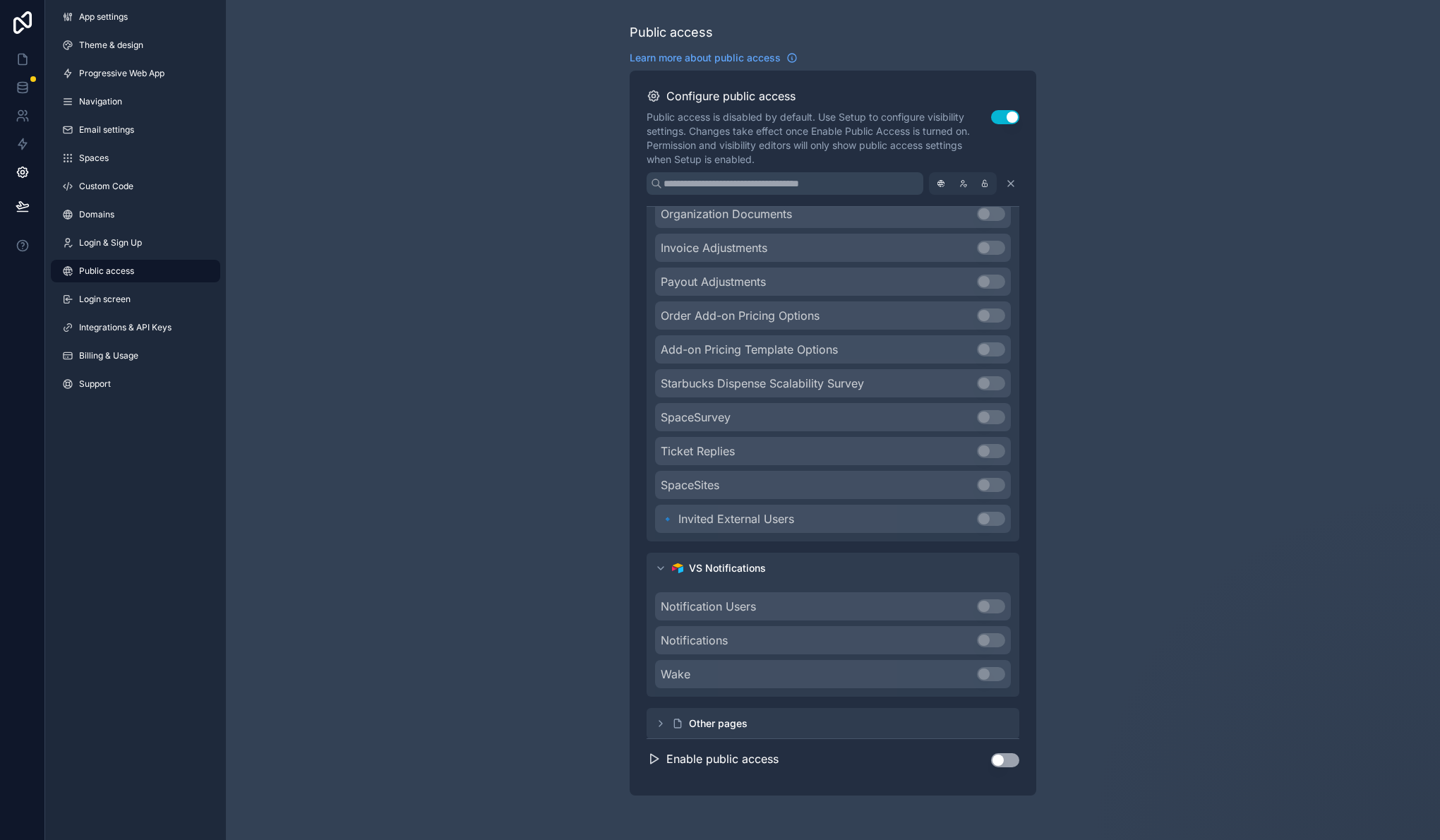
click at [661, 721] on icon "scrollable content" at bounding box center [660, 723] width 11 height 11
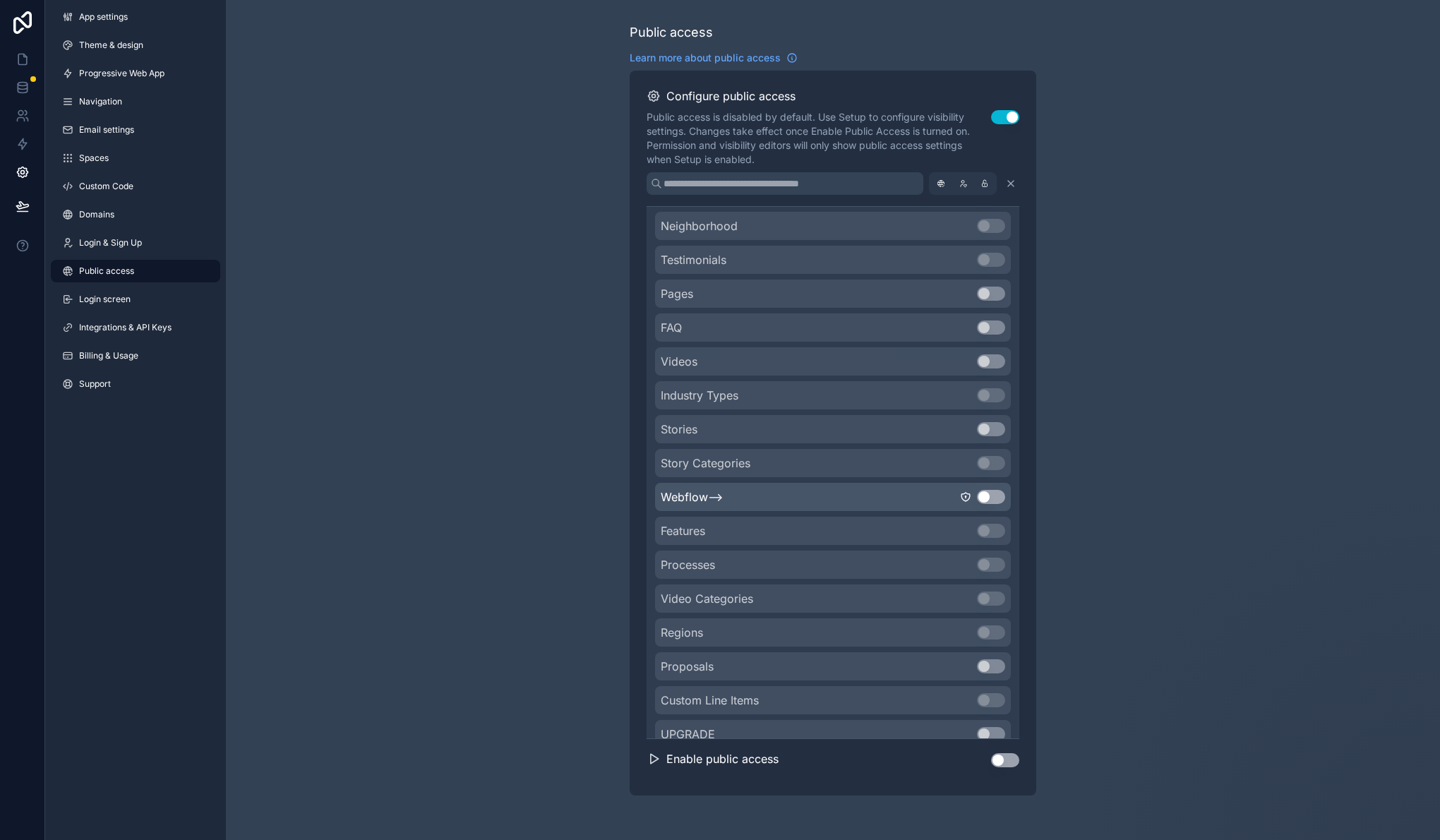
scroll to position [0, 0]
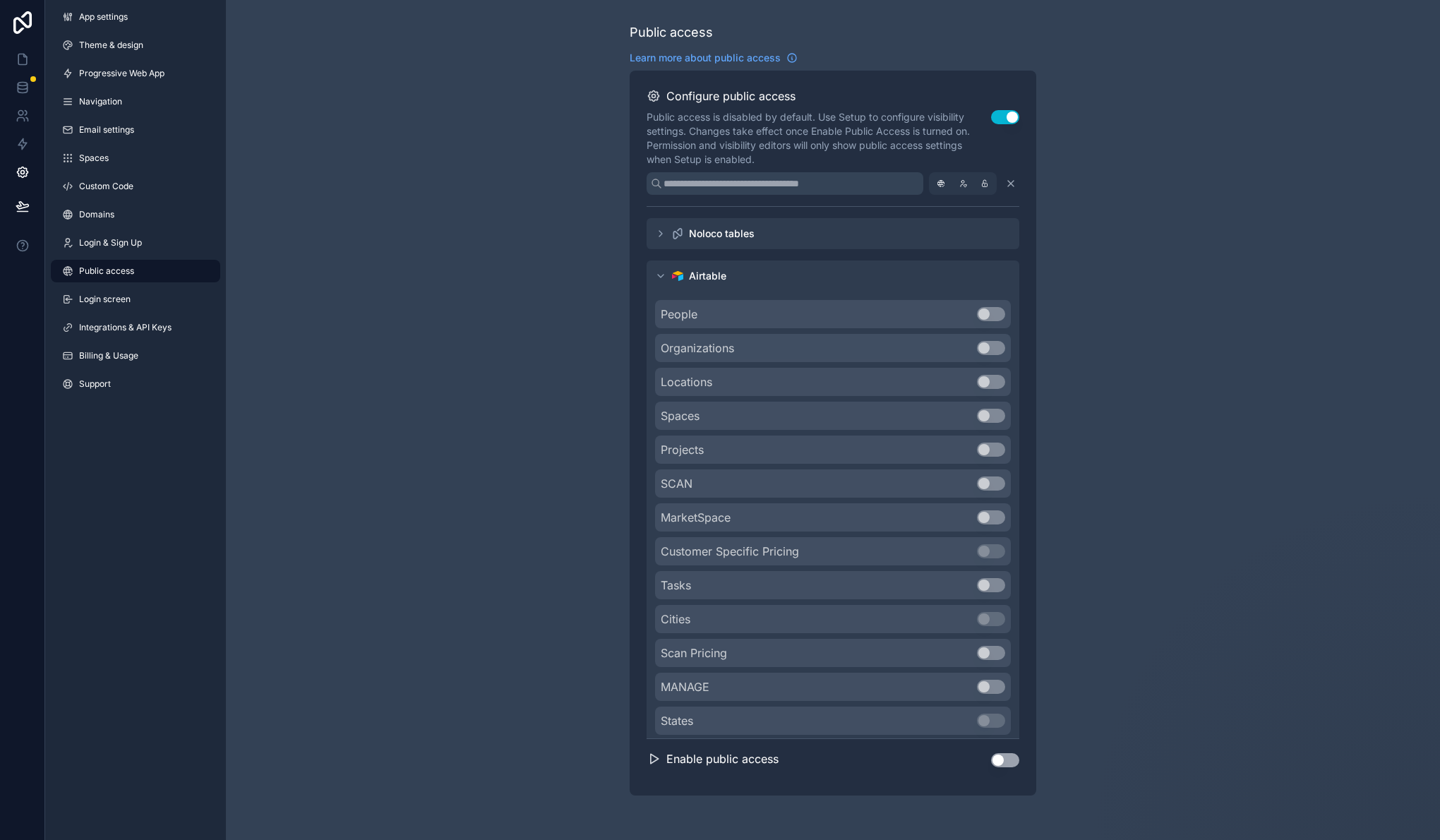
click at [663, 234] on icon "scrollable content" at bounding box center [660, 233] width 11 height 11
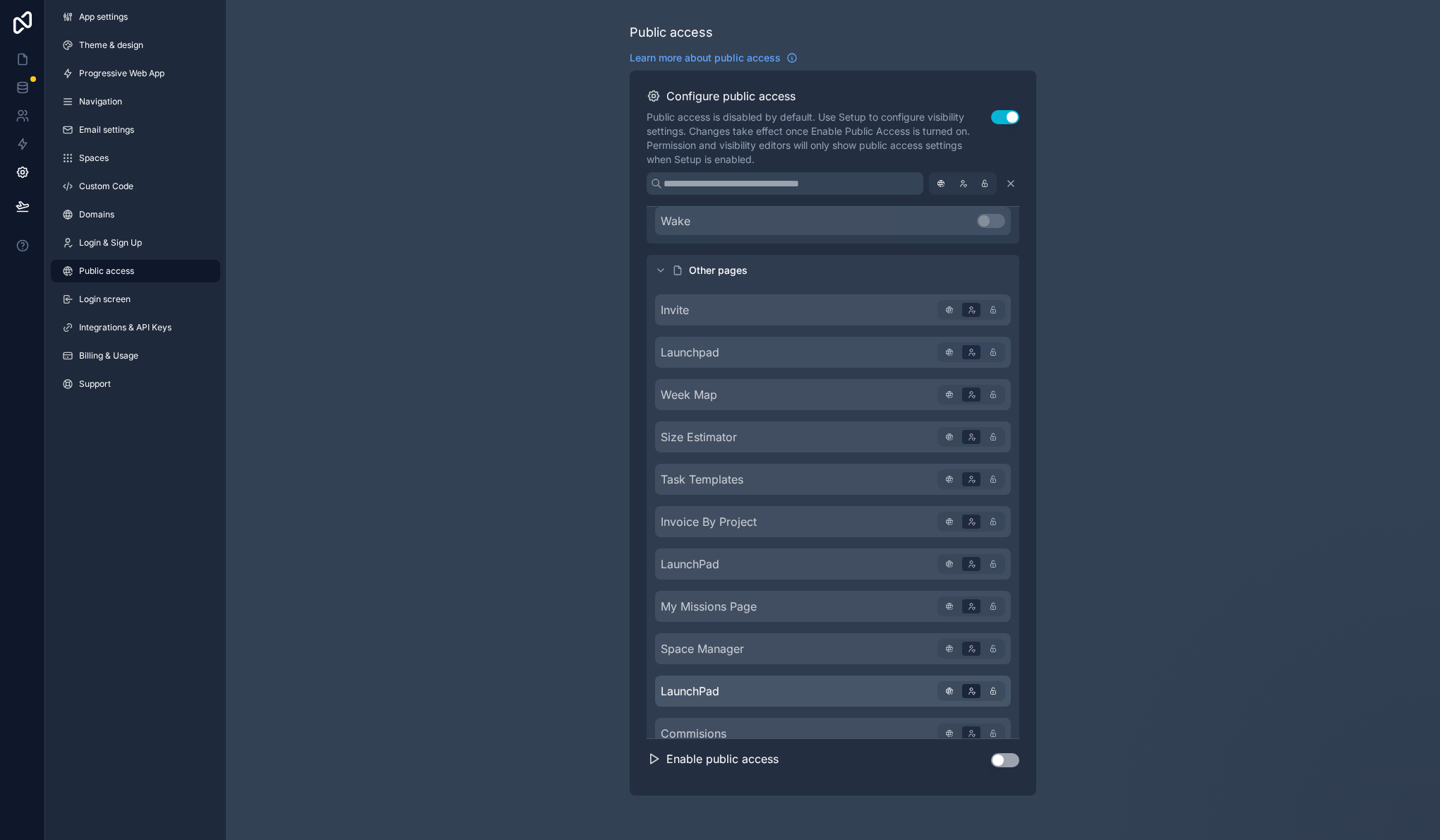
scroll to position [3717, 0]
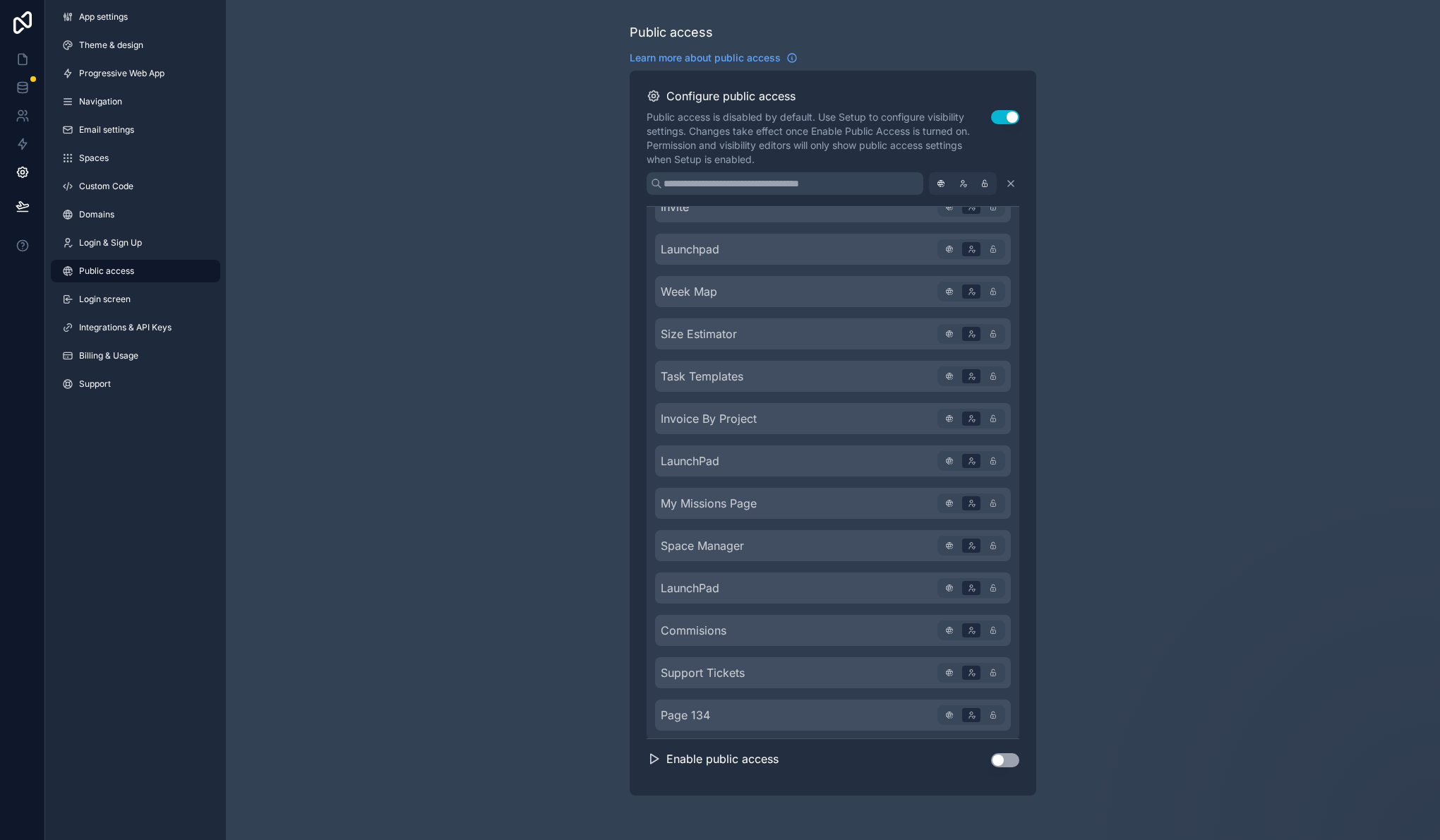
click at [1013, 760] on button "Use setting" at bounding box center [1005, 760] width 28 height 14
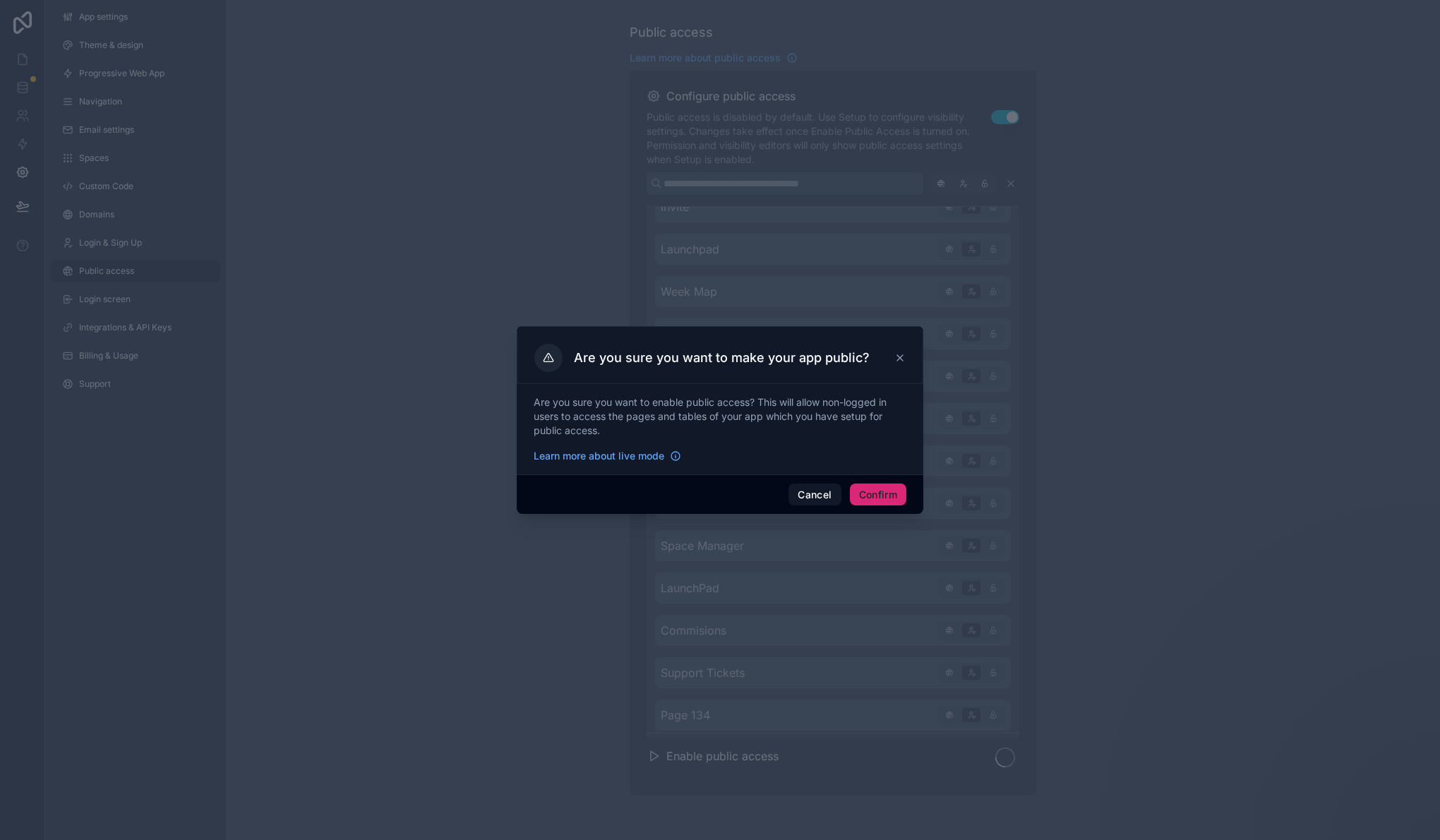
click at [857, 492] on button "Confirm" at bounding box center [877, 494] width 56 height 23
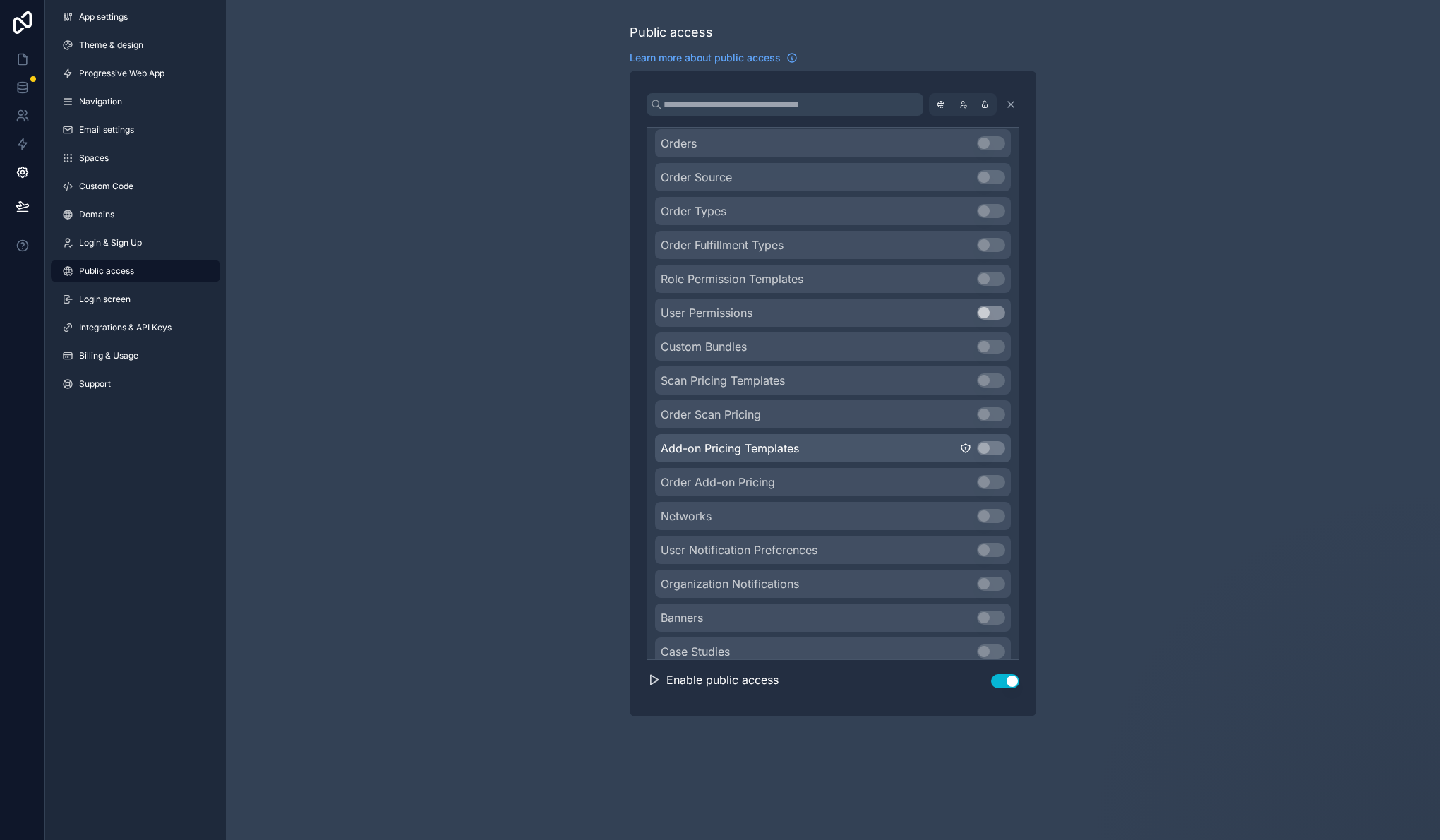
scroll to position [2291, 0]
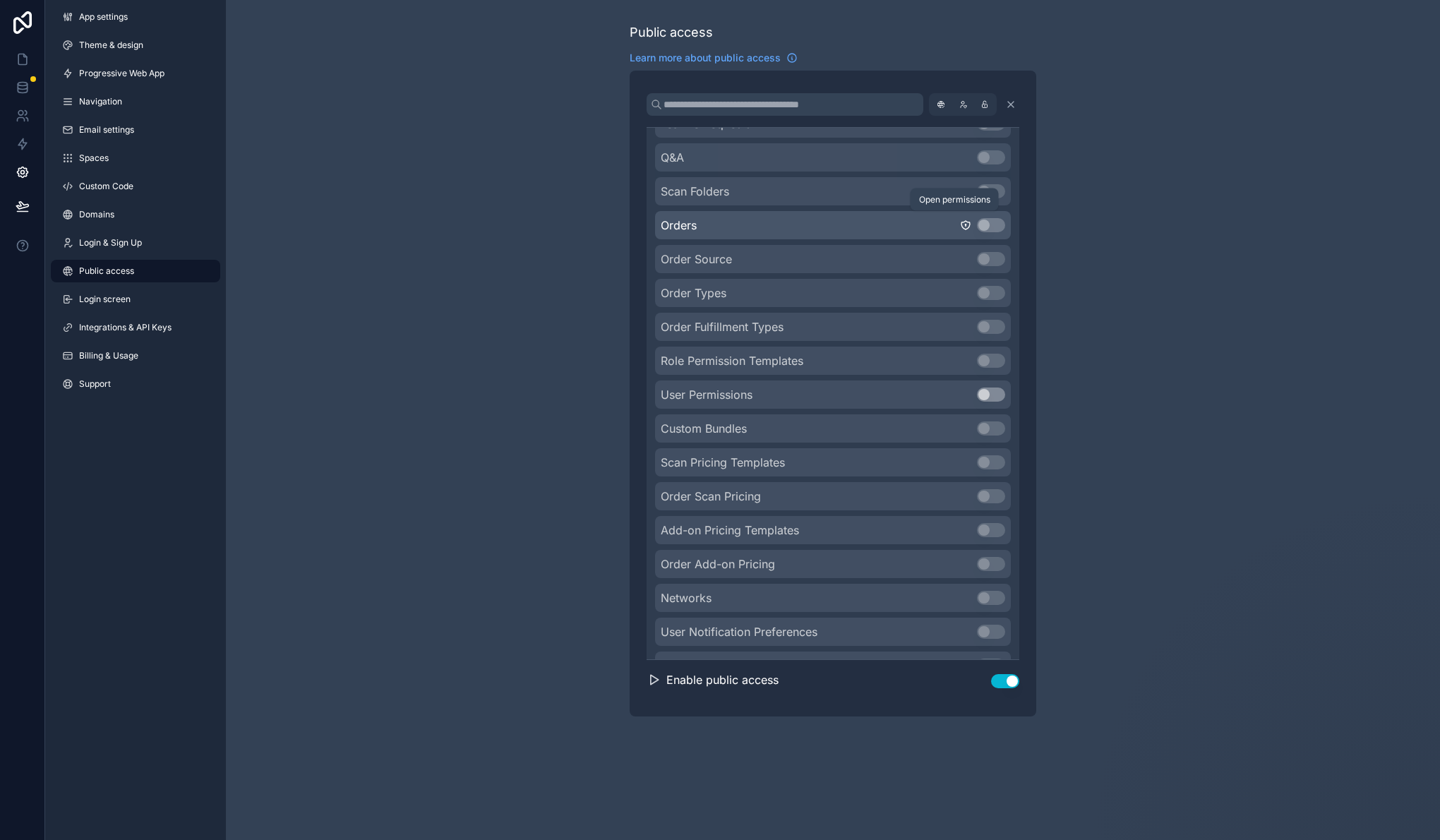
click at [960, 224] on icon "scrollable content" at bounding box center [965, 225] width 11 height 11
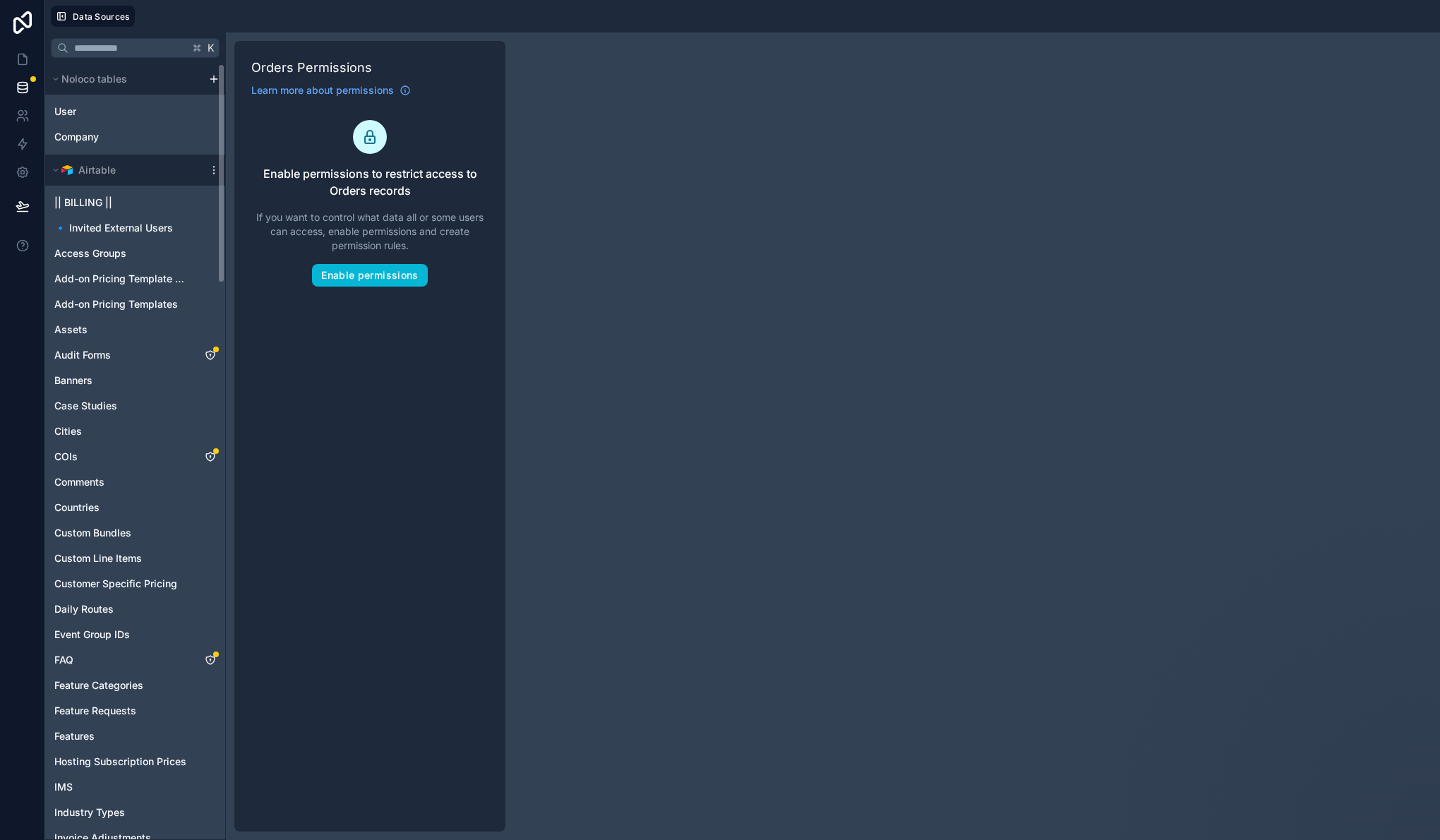
scroll to position [12, 0]
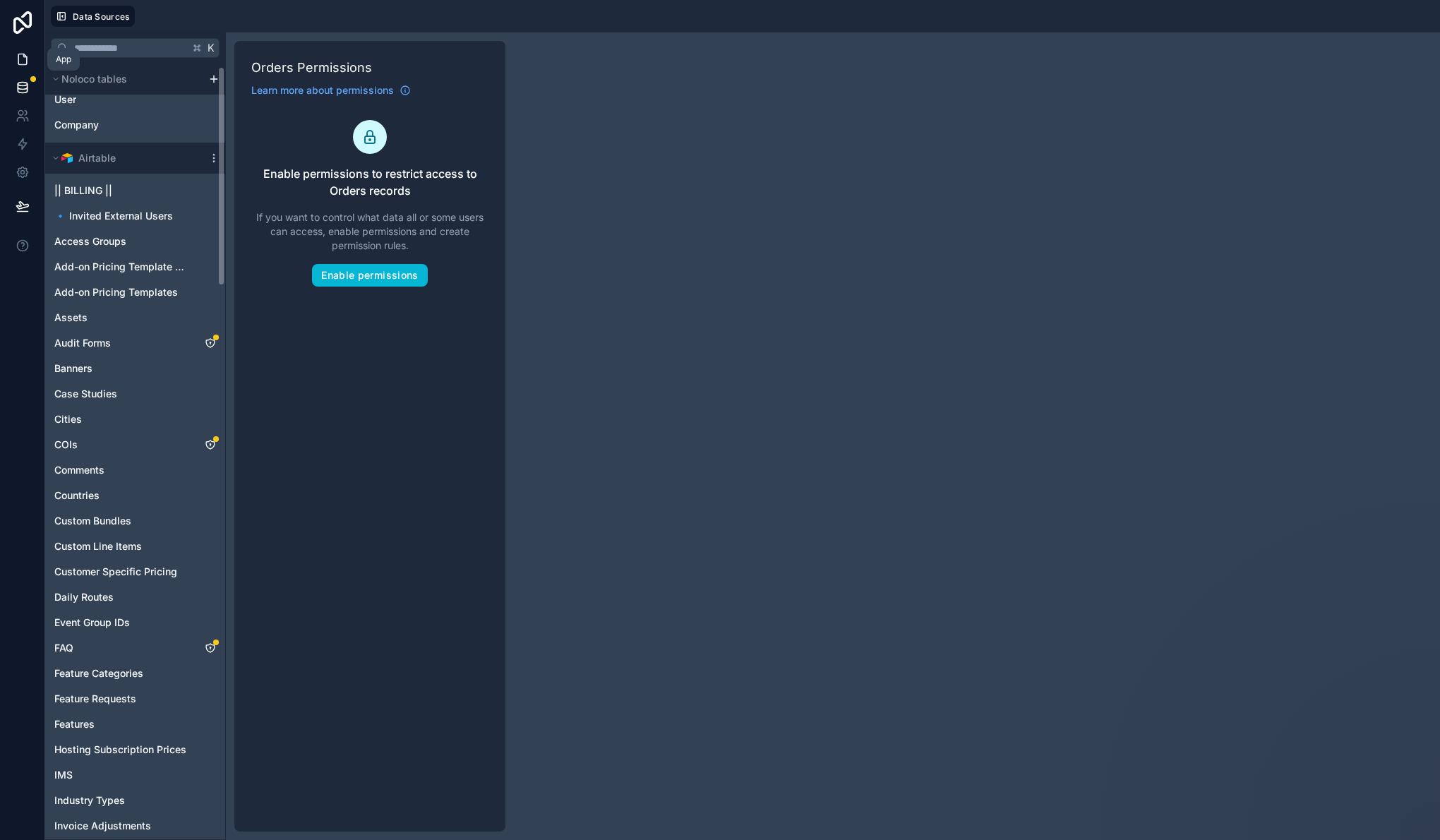
click at [21, 61] on icon at bounding box center [22, 59] width 14 height 14
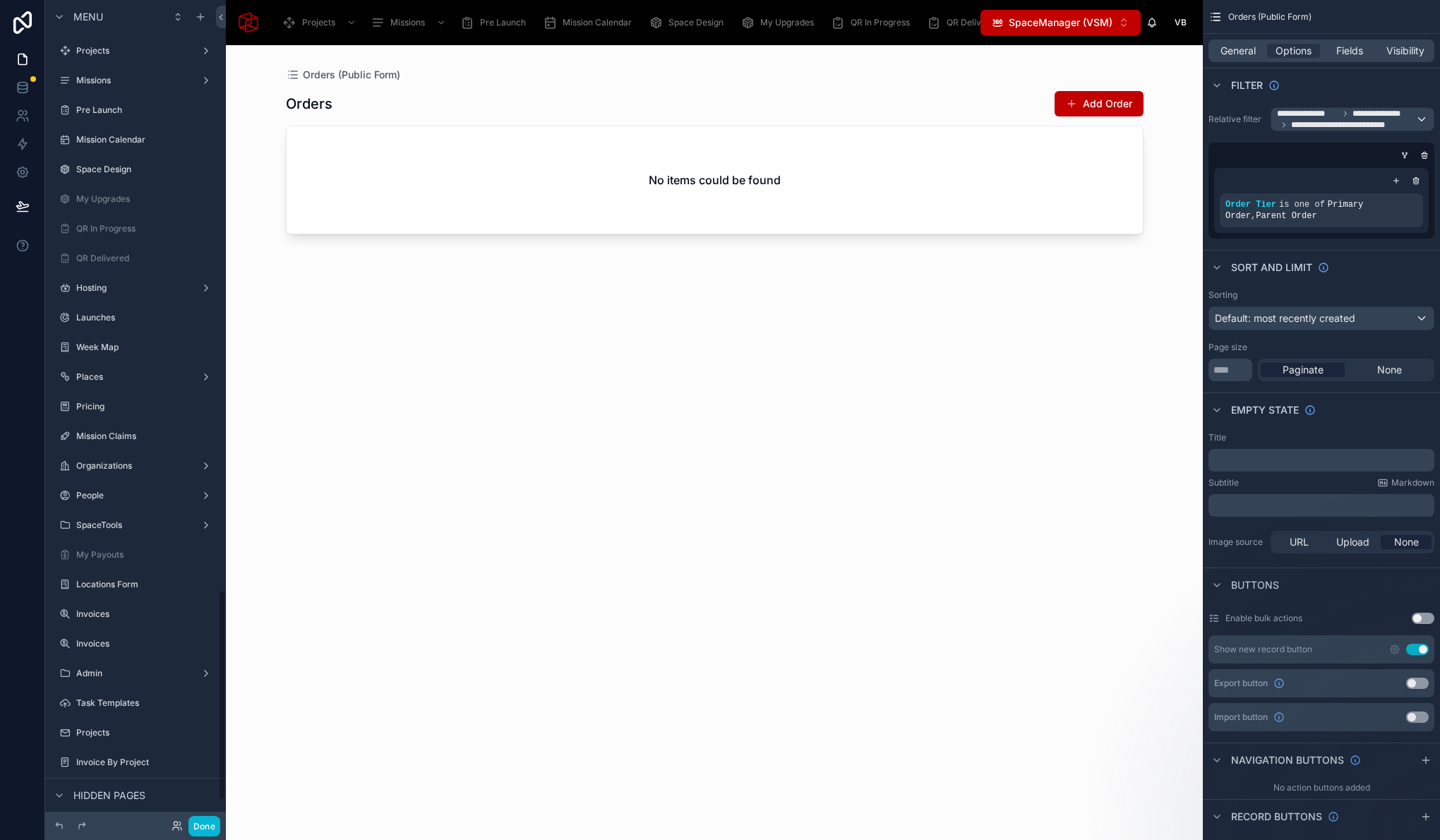
scroll to position [2307, 0]
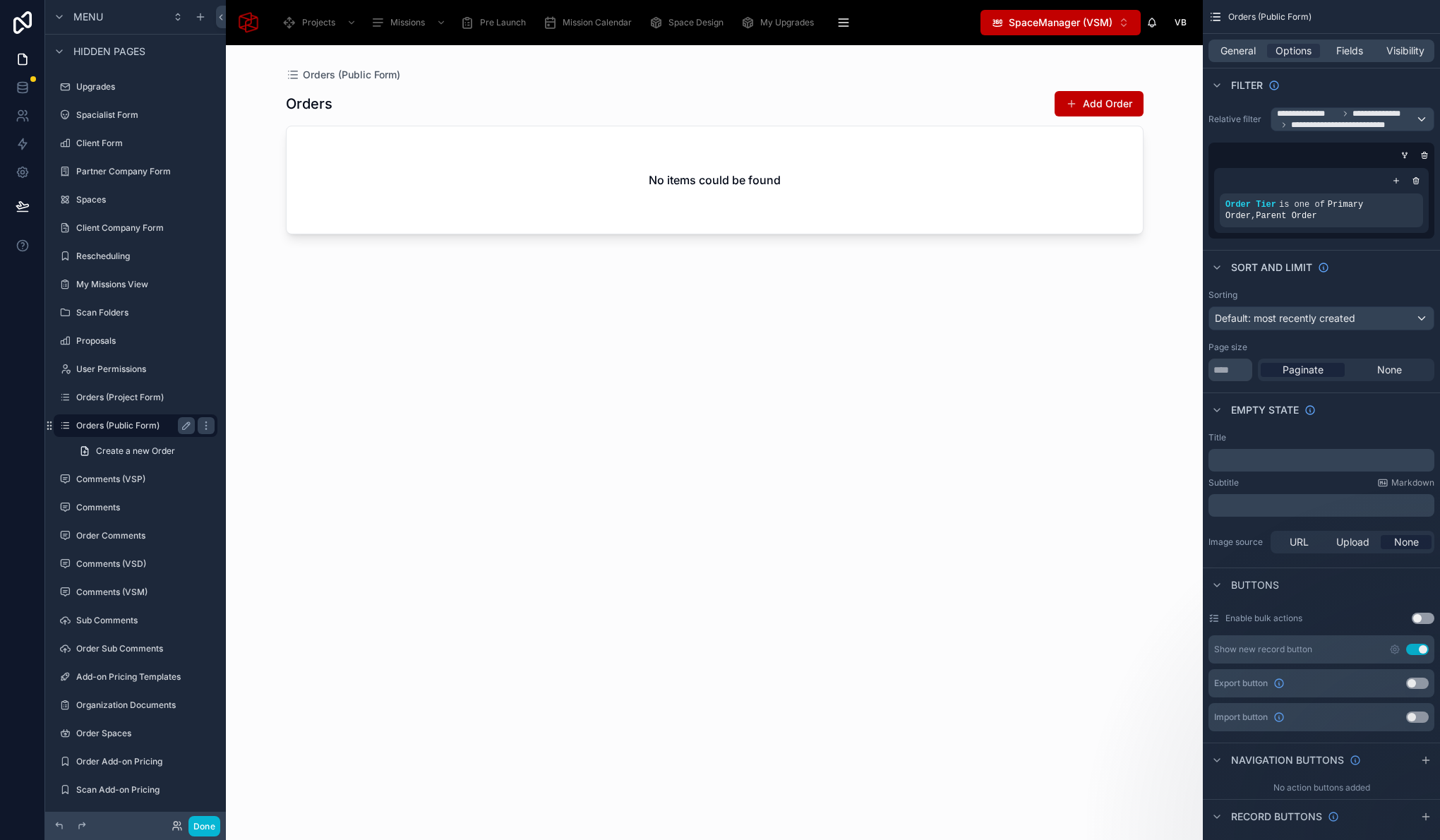
click at [145, 428] on label "Orders (Public Form)" at bounding box center [132, 425] width 113 height 11
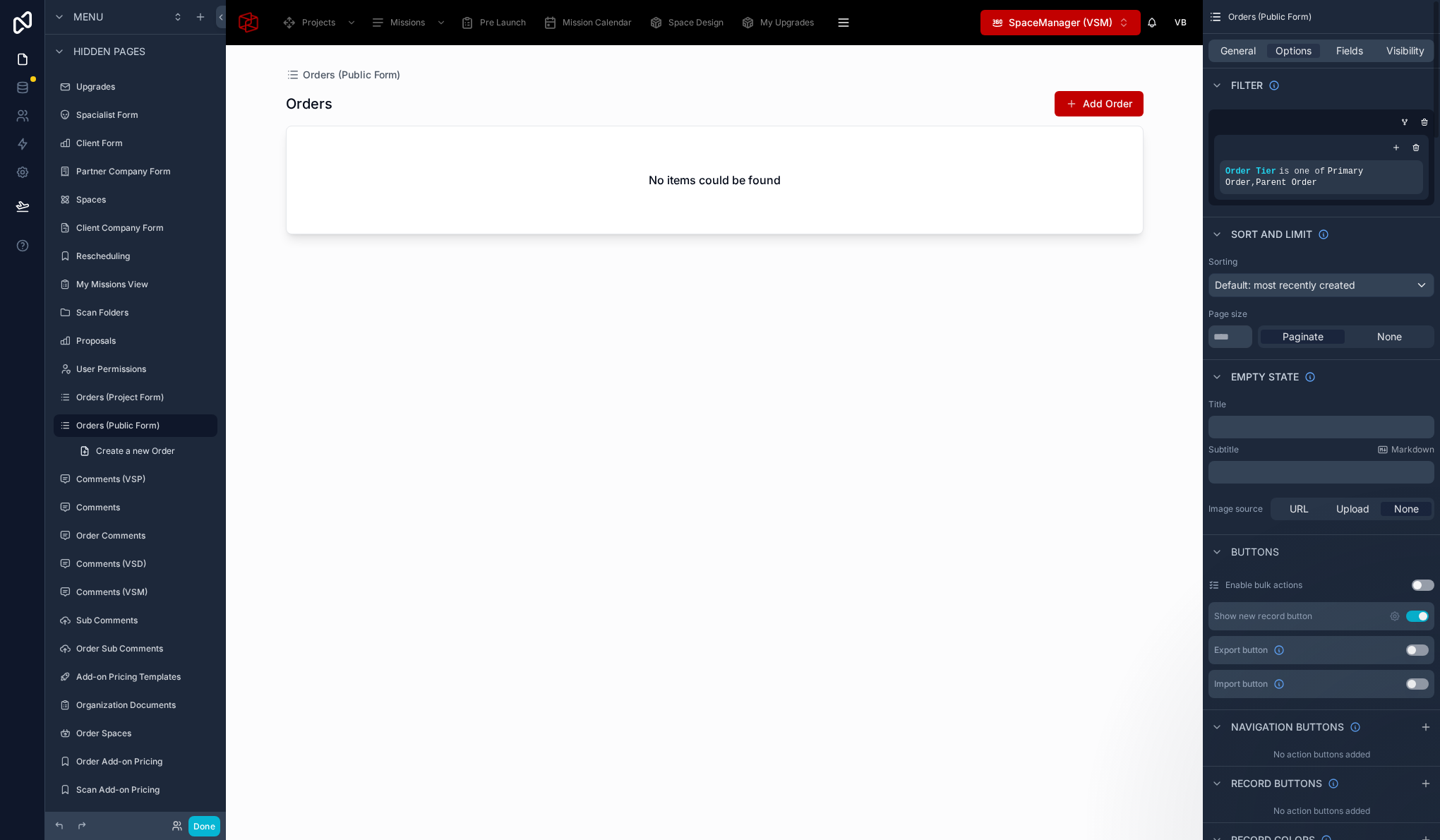
scroll to position [0, 0]
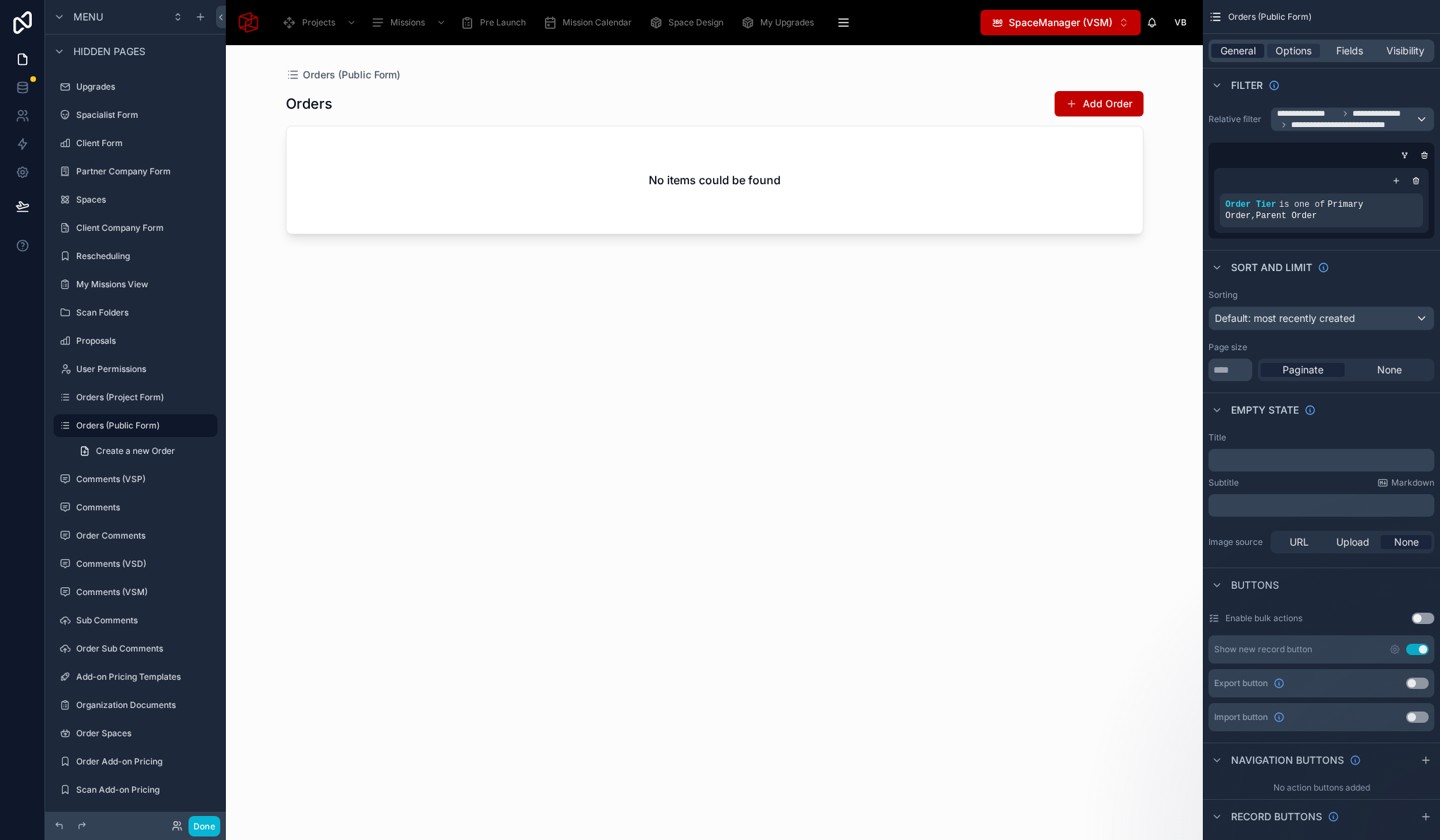
click at [1244, 52] on span "General" at bounding box center [1238, 50] width 35 height 14
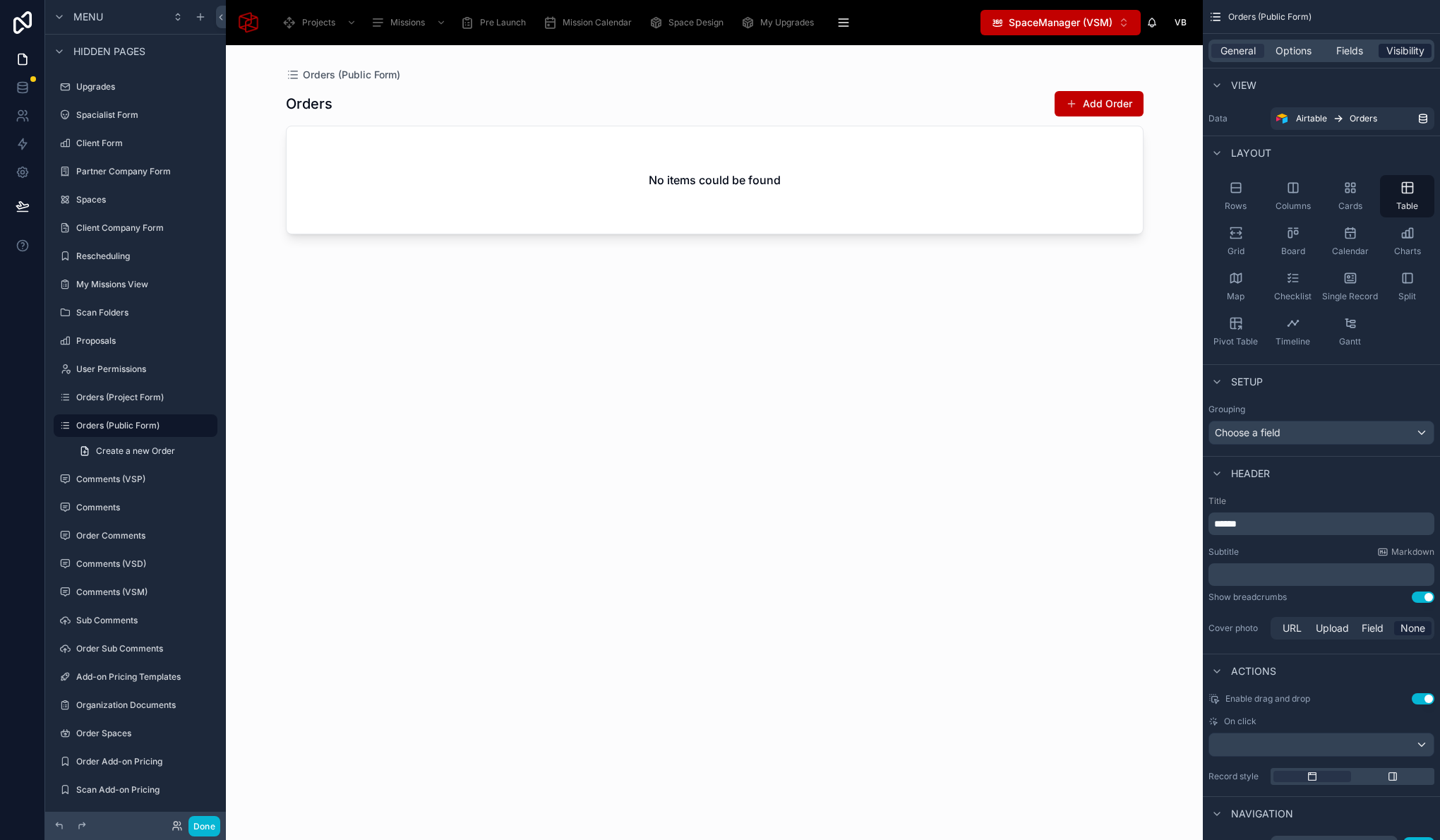
click at [1422, 53] on span "Visibility" at bounding box center [1405, 50] width 38 height 14
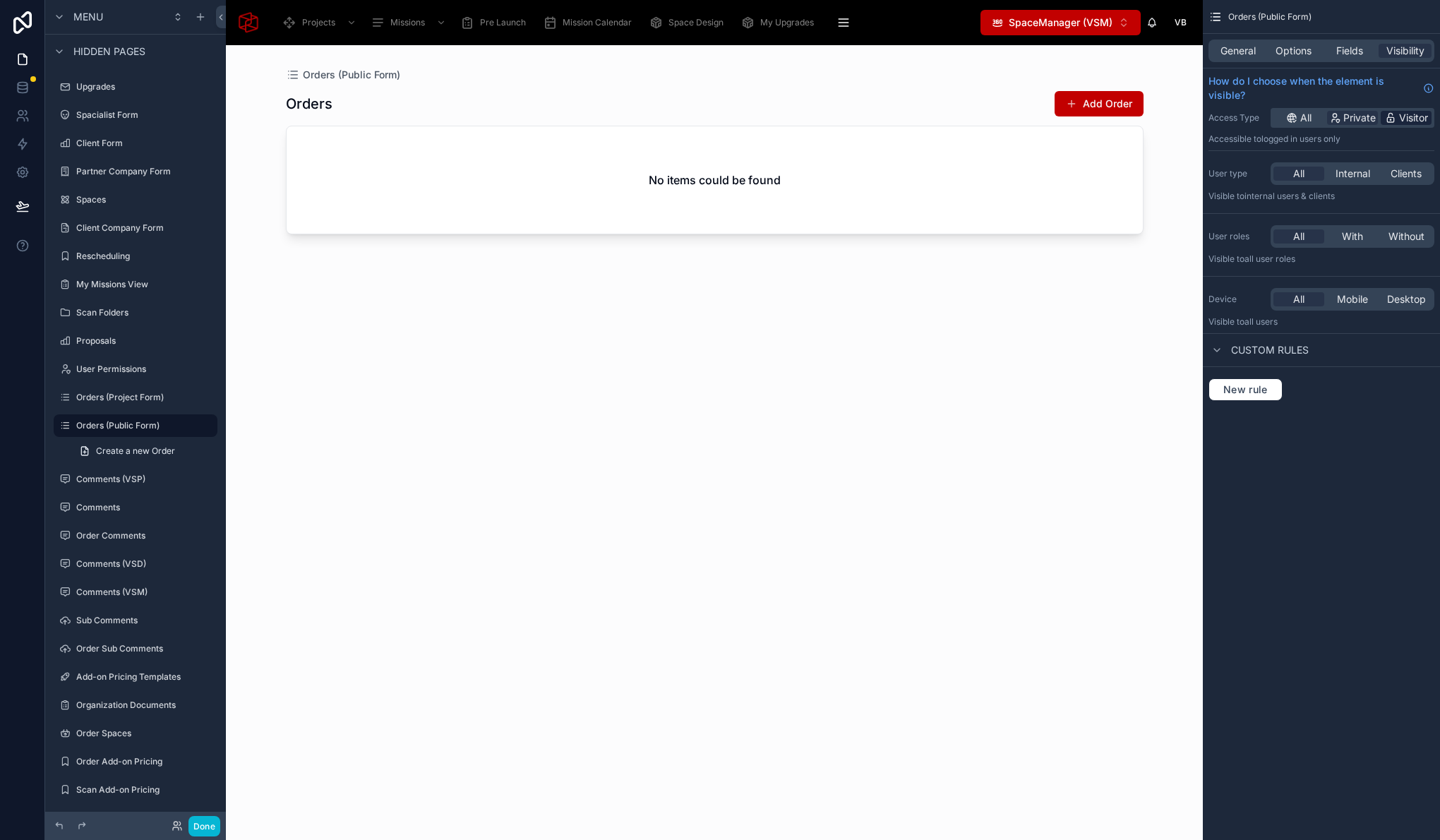
click at [1401, 119] on span "Visitor" at bounding box center [1414, 117] width 29 height 14
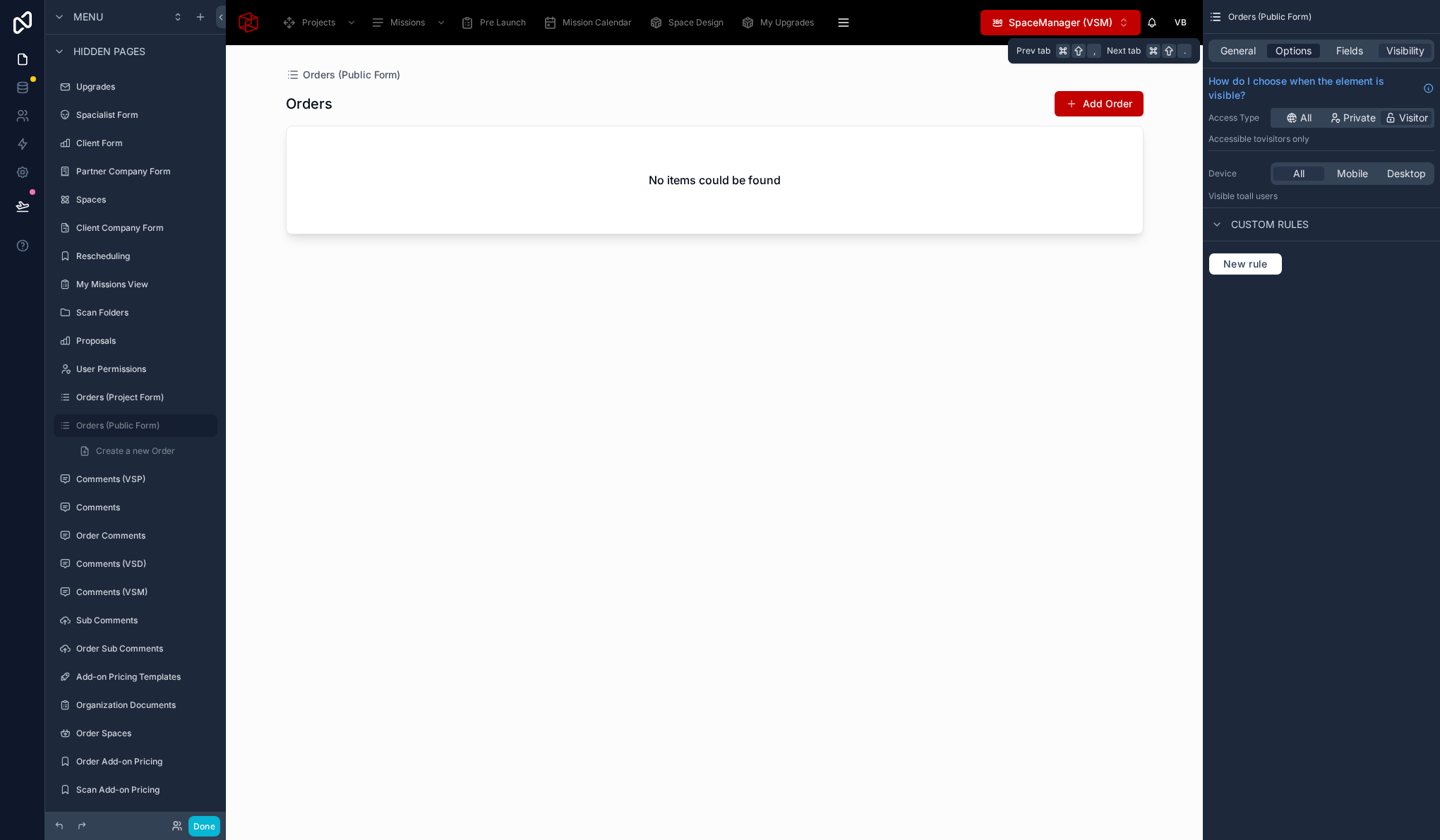
click at [1303, 48] on span "Options" at bounding box center [1293, 50] width 36 height 14
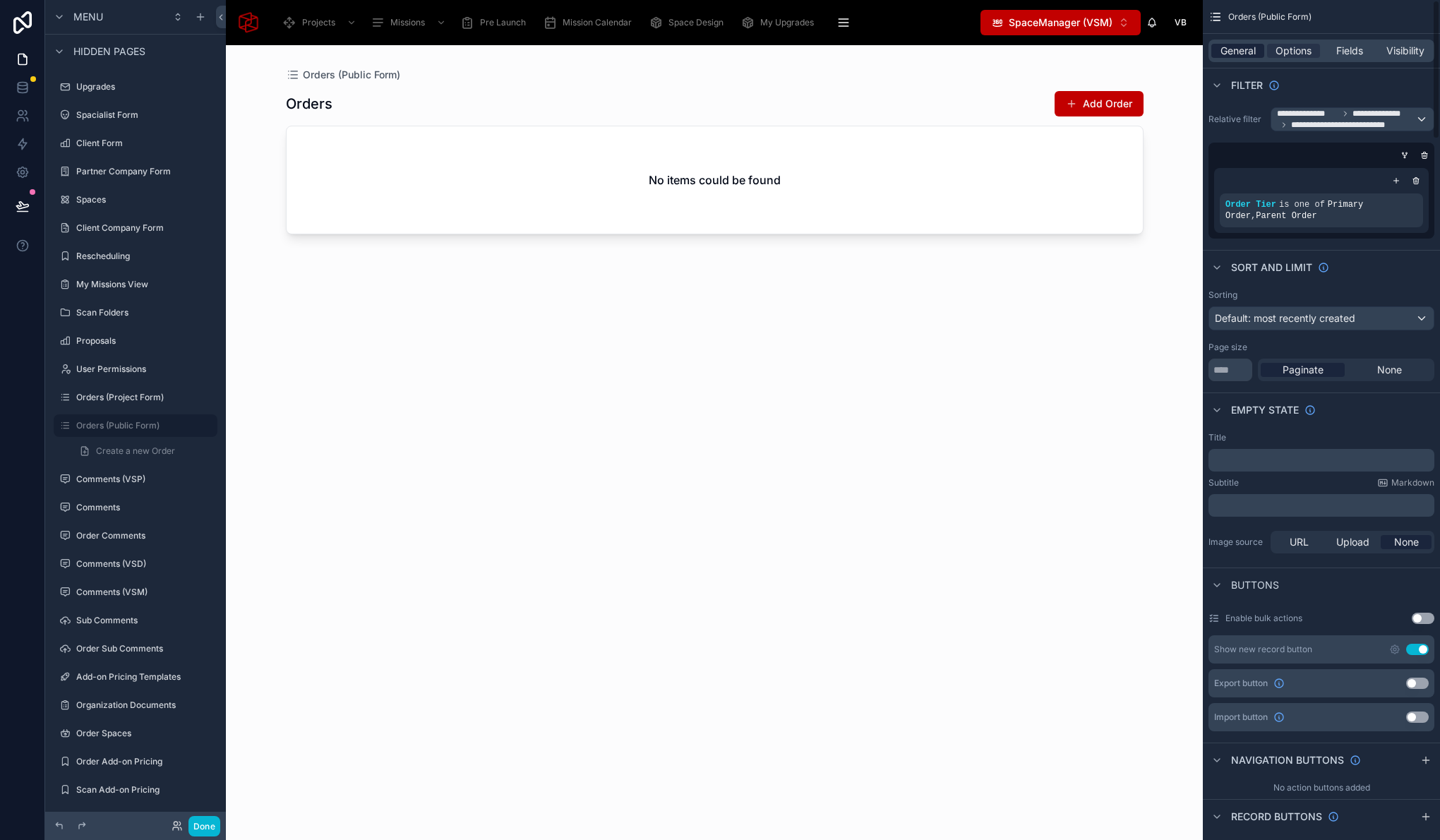
click at [1222, 52] on span "General" at bounding box center [1238, 50] width 35 height 14
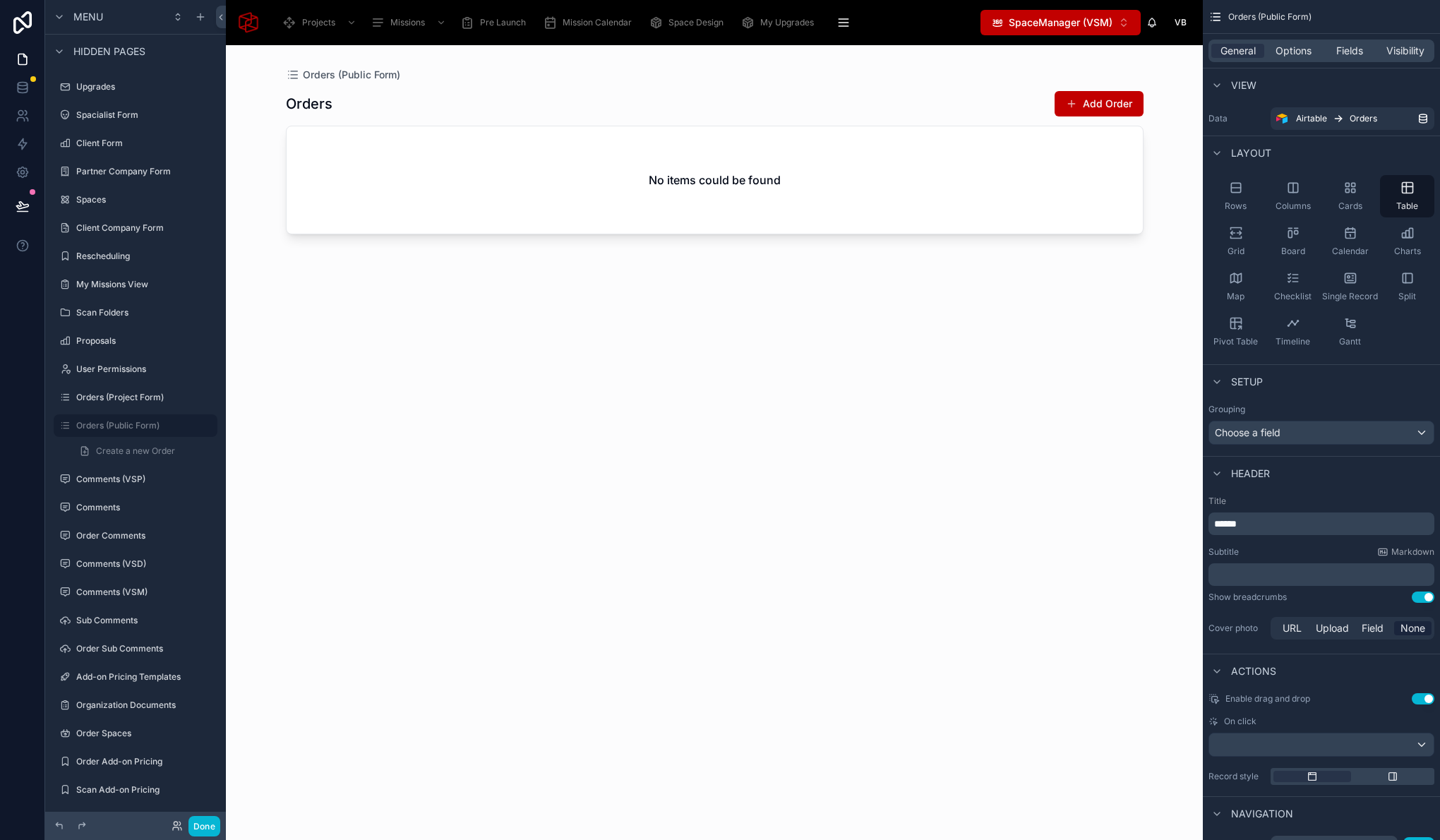
click at [1301, 58] on div "General Options Fields Visibility" at bounding box center [1321, 50] width 226 height 23
click at [1290, 53] on span "Options" at bounding box center [1293, 50] width 36 height 14
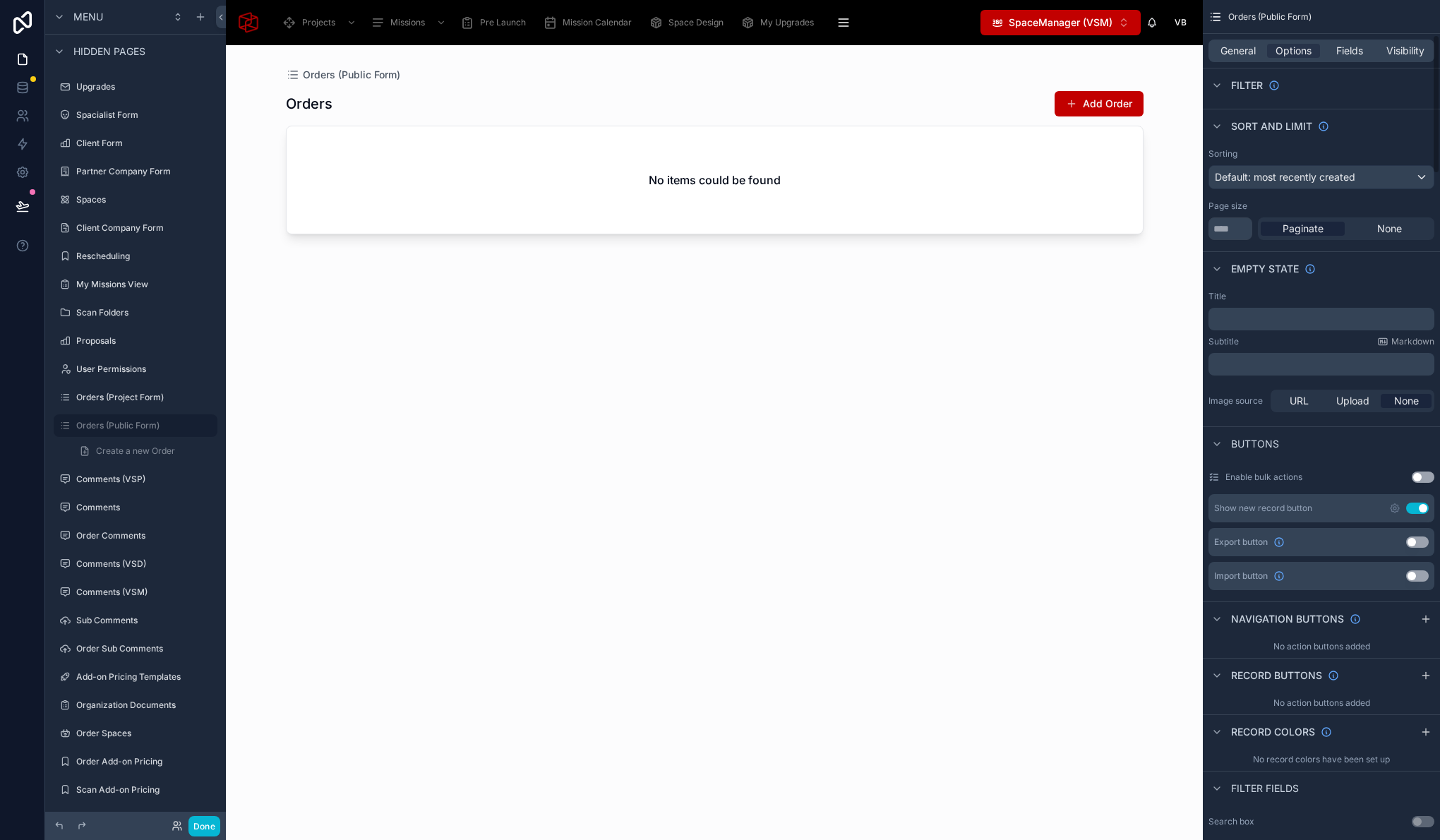
scroll to position [209, 0]
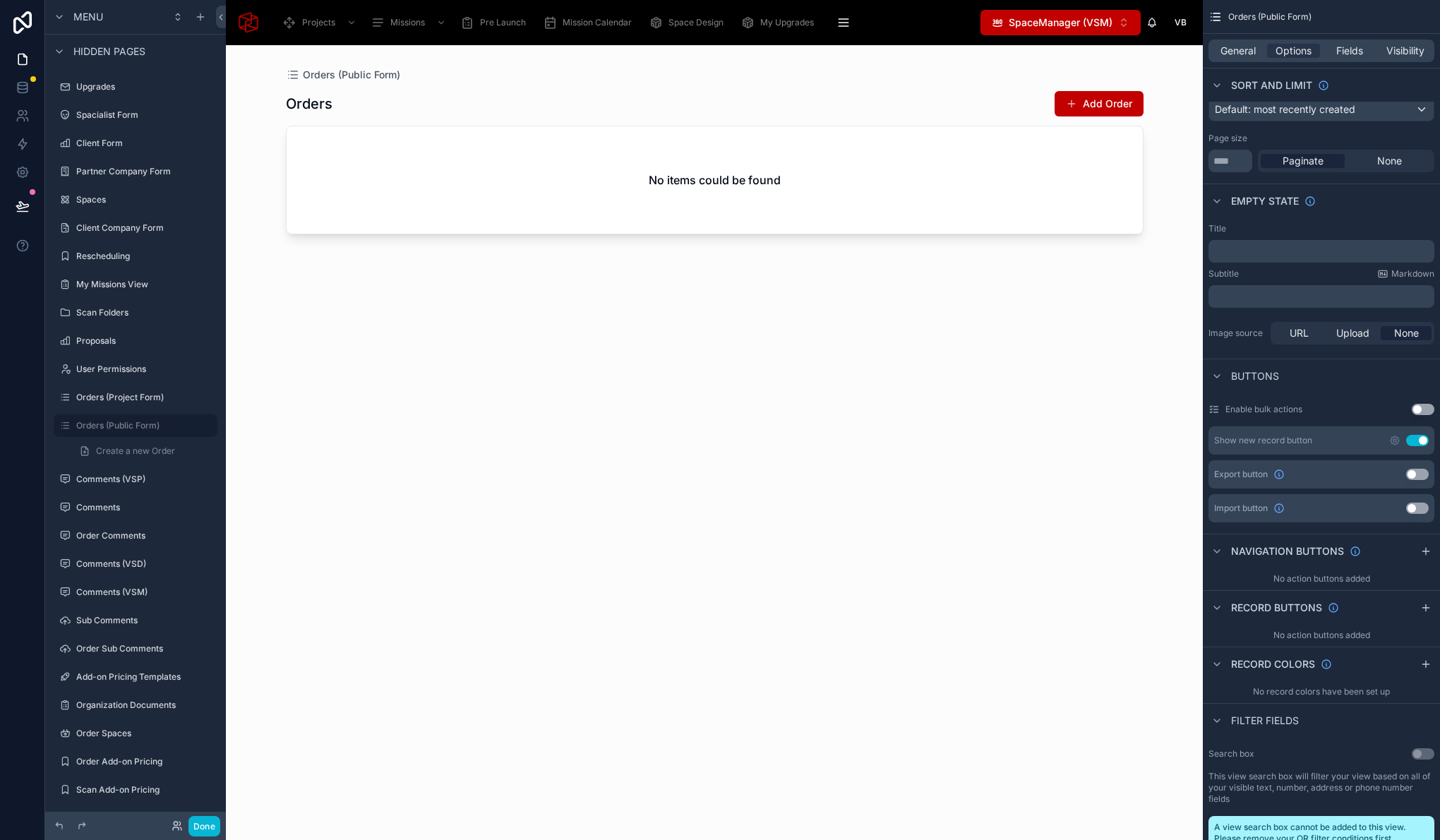
click at [1420, 435] on button "Use setting" at bounding box center [1417, 440] width 23 height 11
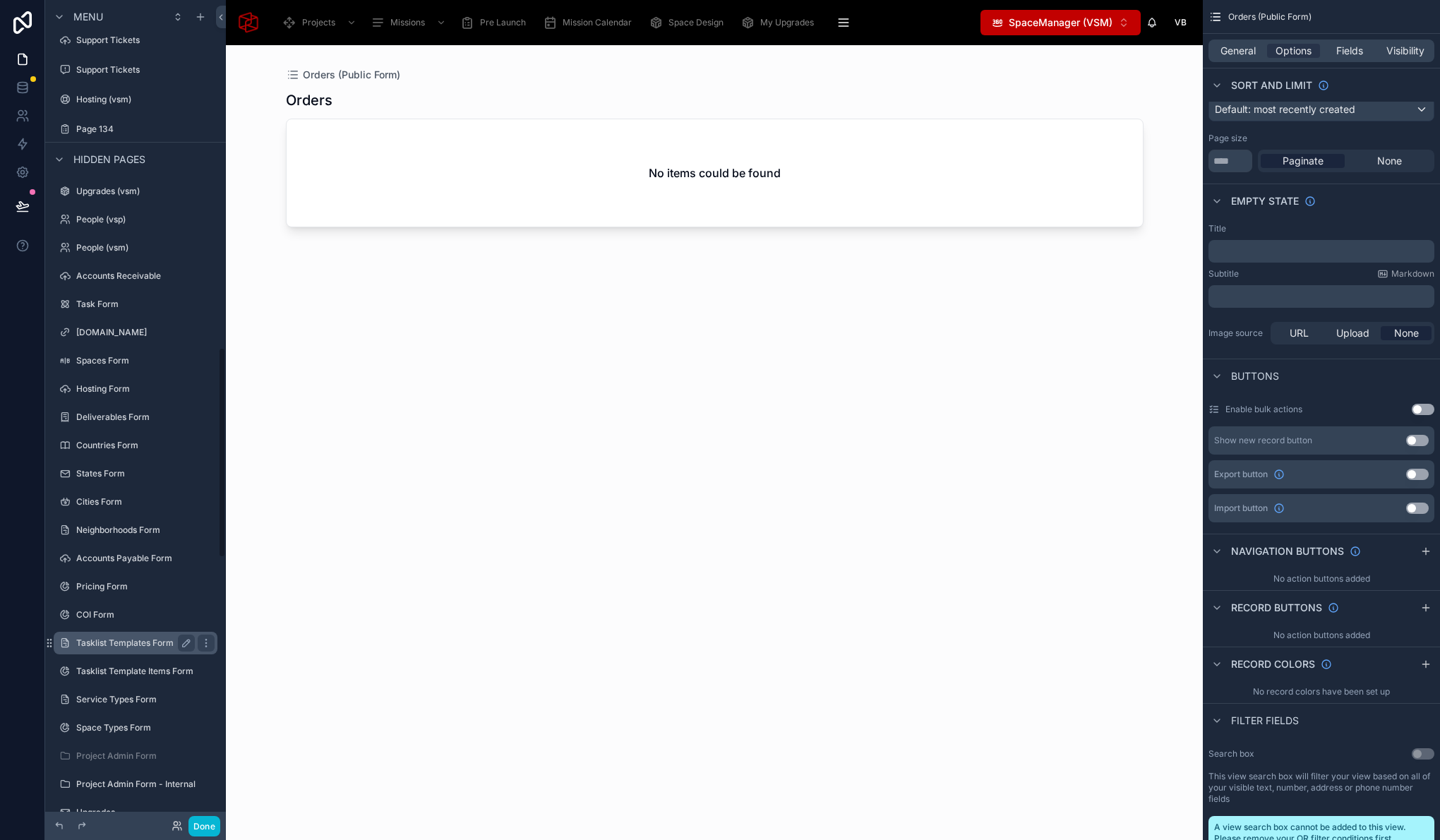
scroll to position [1688, 0]
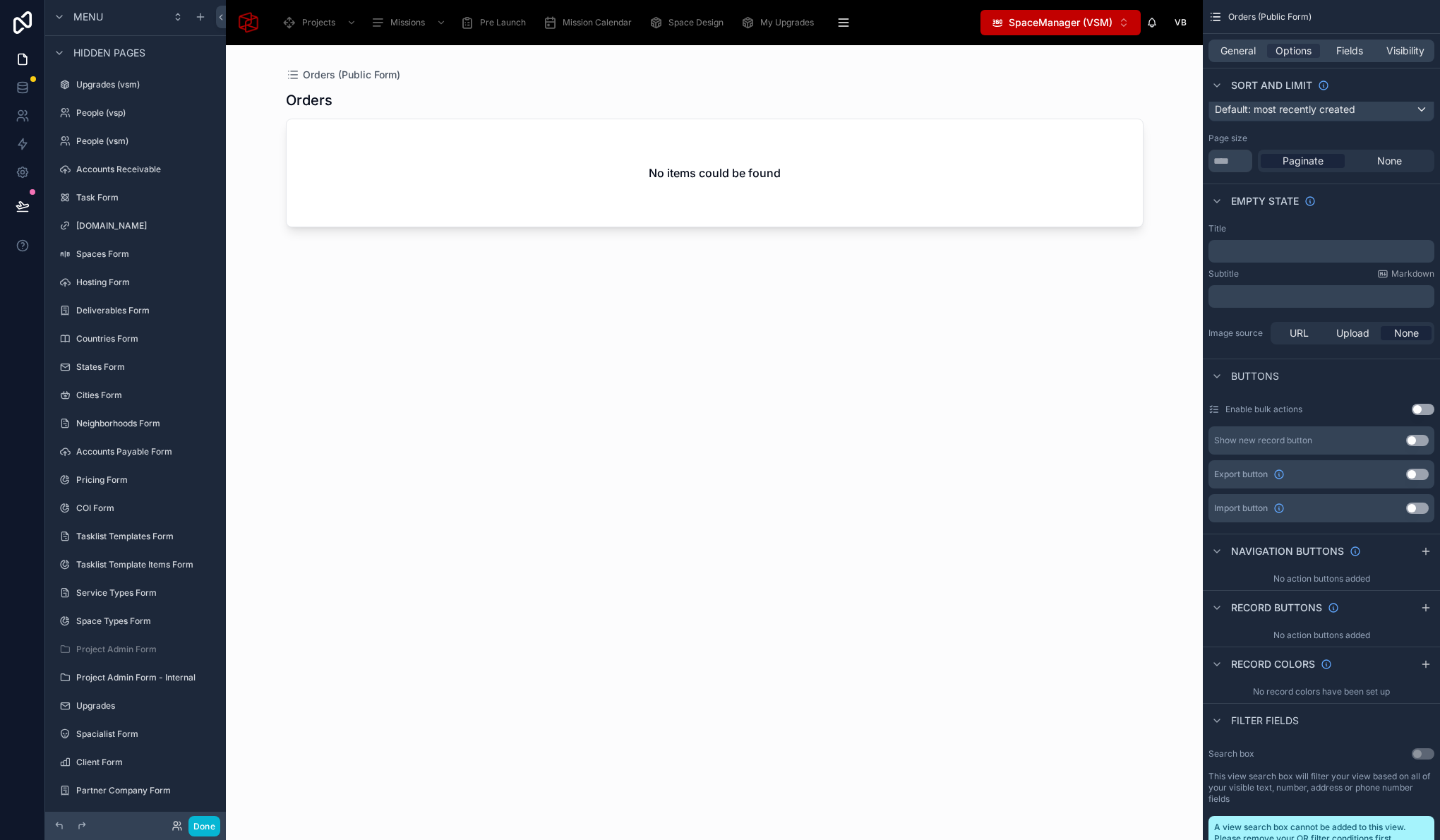
click at [1181, 26] on span "VB" at bounding box center [1180, 22] width 12 height 11
drag, startPoint x: 179, startPoint y: 827, endPoint x: 179, endPoint y: 816, distance: 11.0
click at [179, 827] on icon at bounding box center [177, 825] width 11 height 11
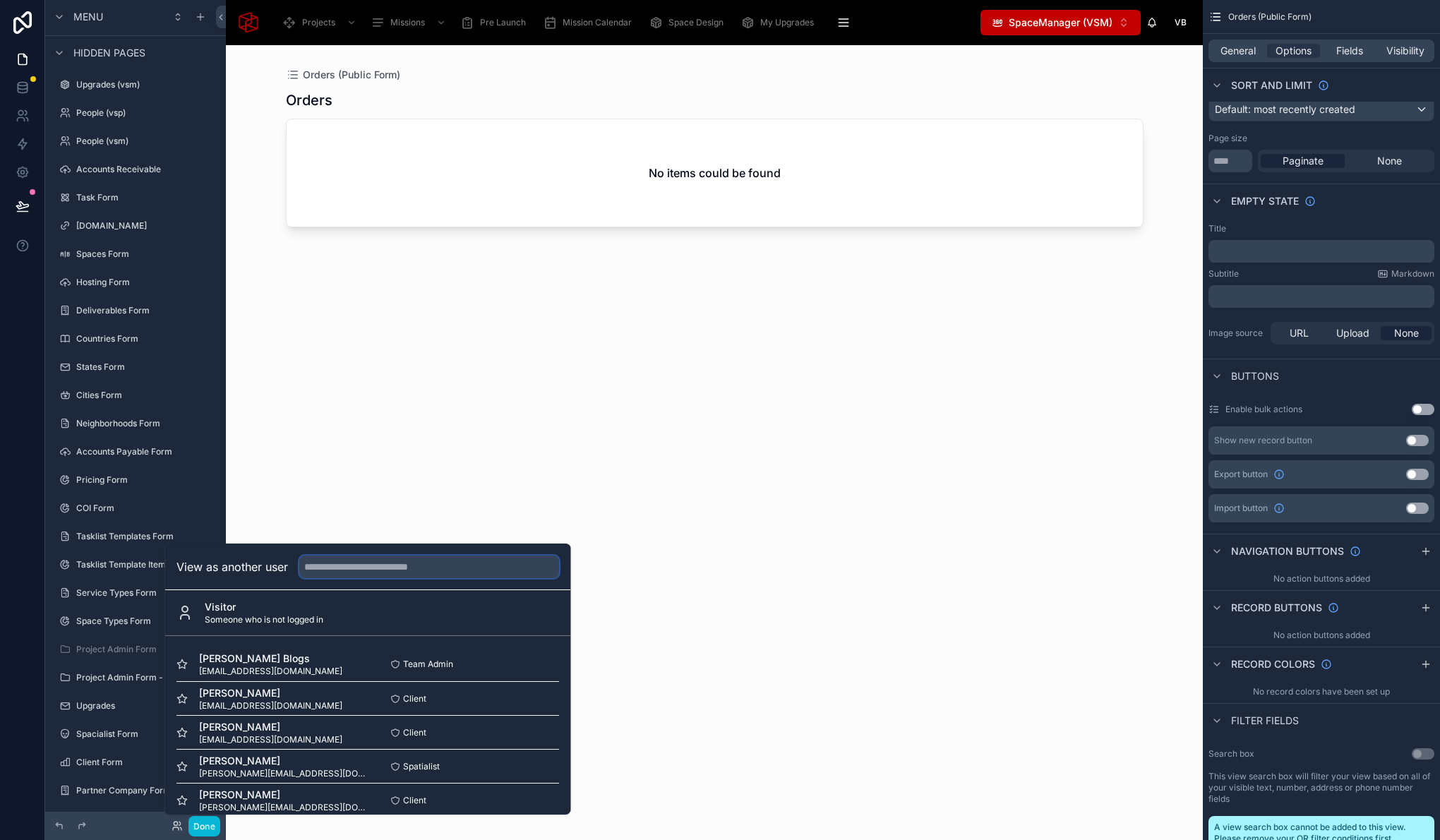
click at [354, 561] on input "text" at bounding box center [429, 566] width 260 height 23
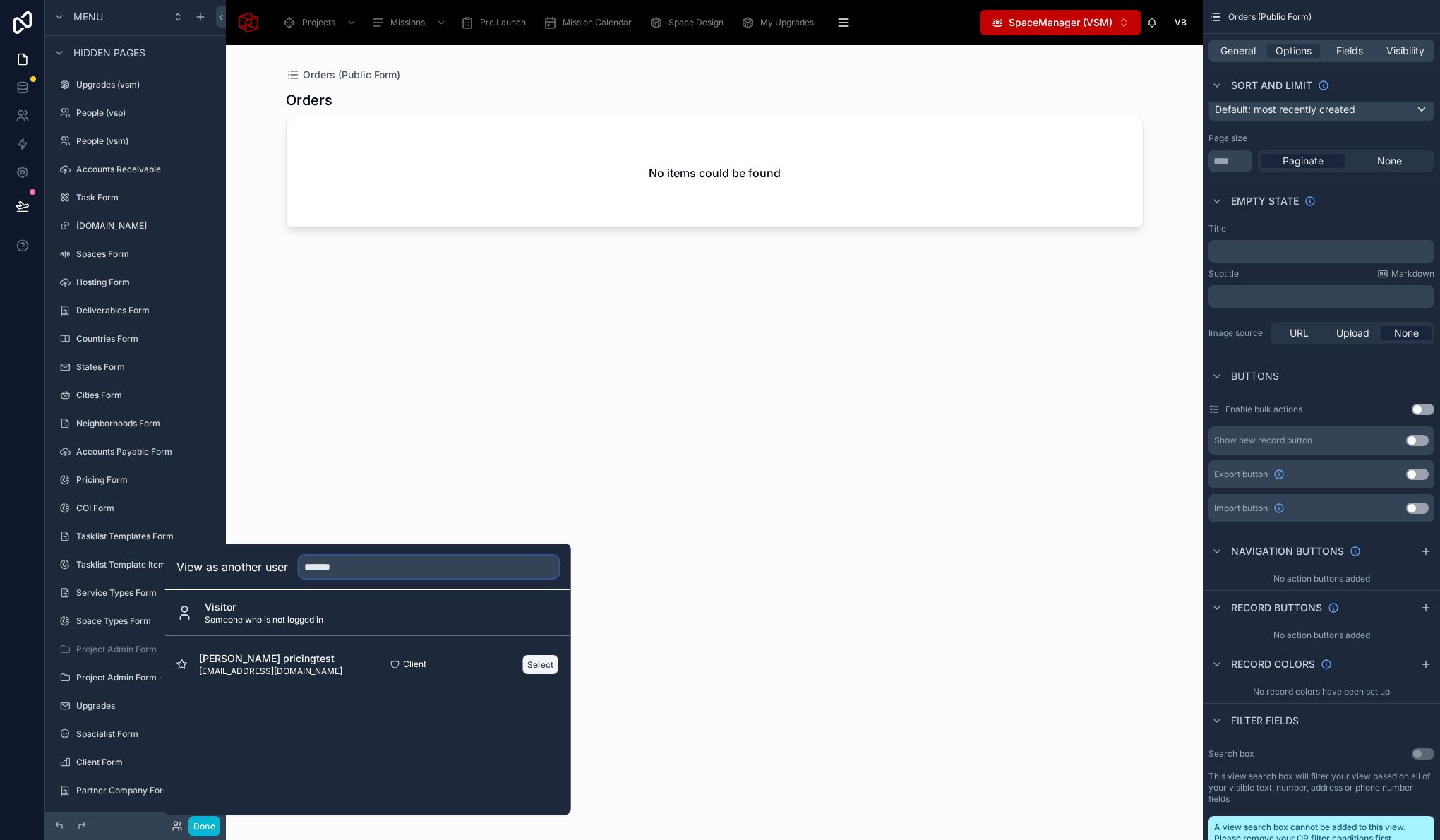
type input "*******"
click at [547, 663] on button "Select" at bounding box center [541, 665] width 36 height 20
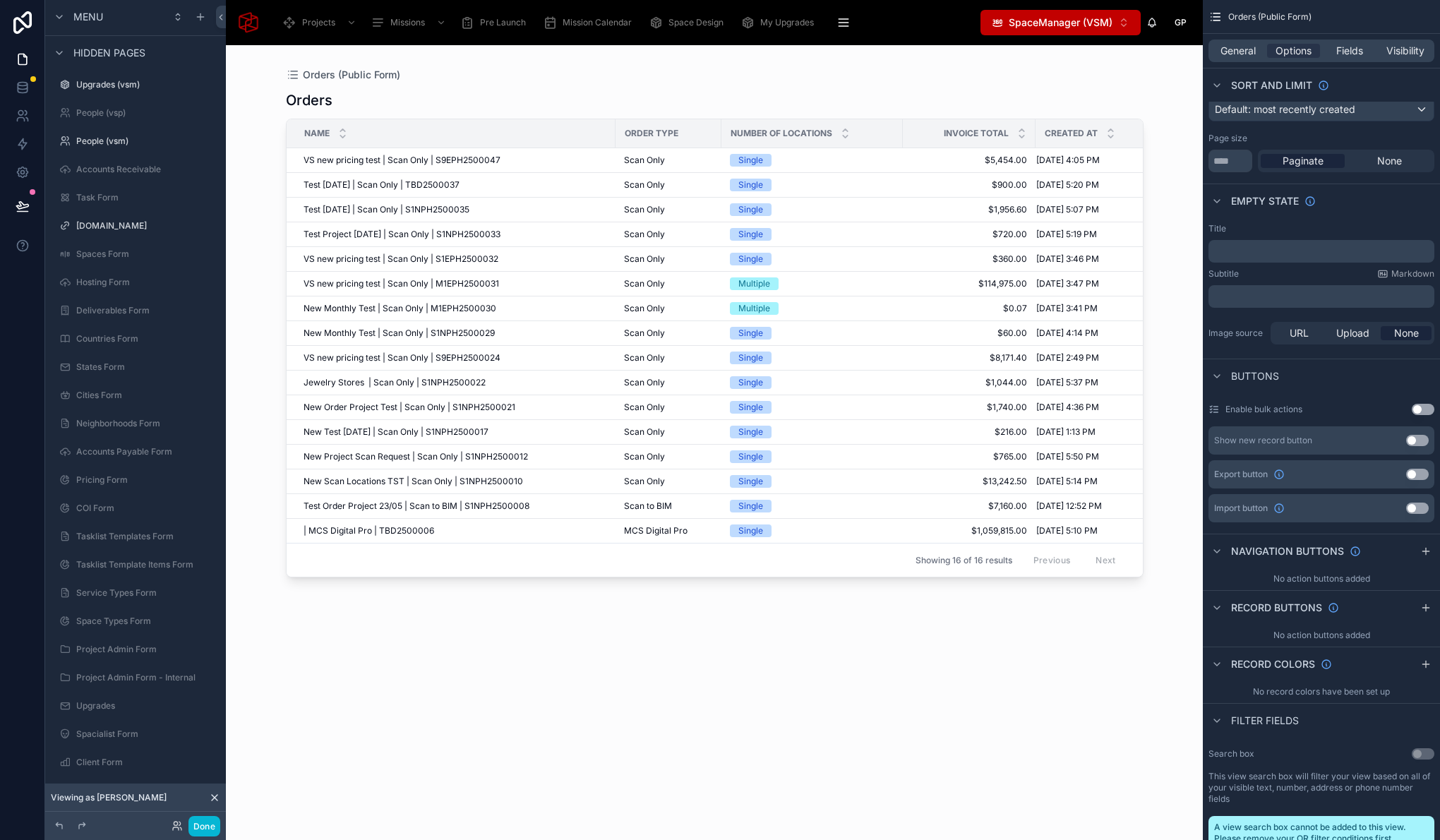
click at [388, 157] on div at bounding box center [715, 434] width 903 height 778
click at [401, 158] on span "VS new pricing test | Scan Only | S9EPH2500047" at bounding box center [402, 160] width 197 height 11
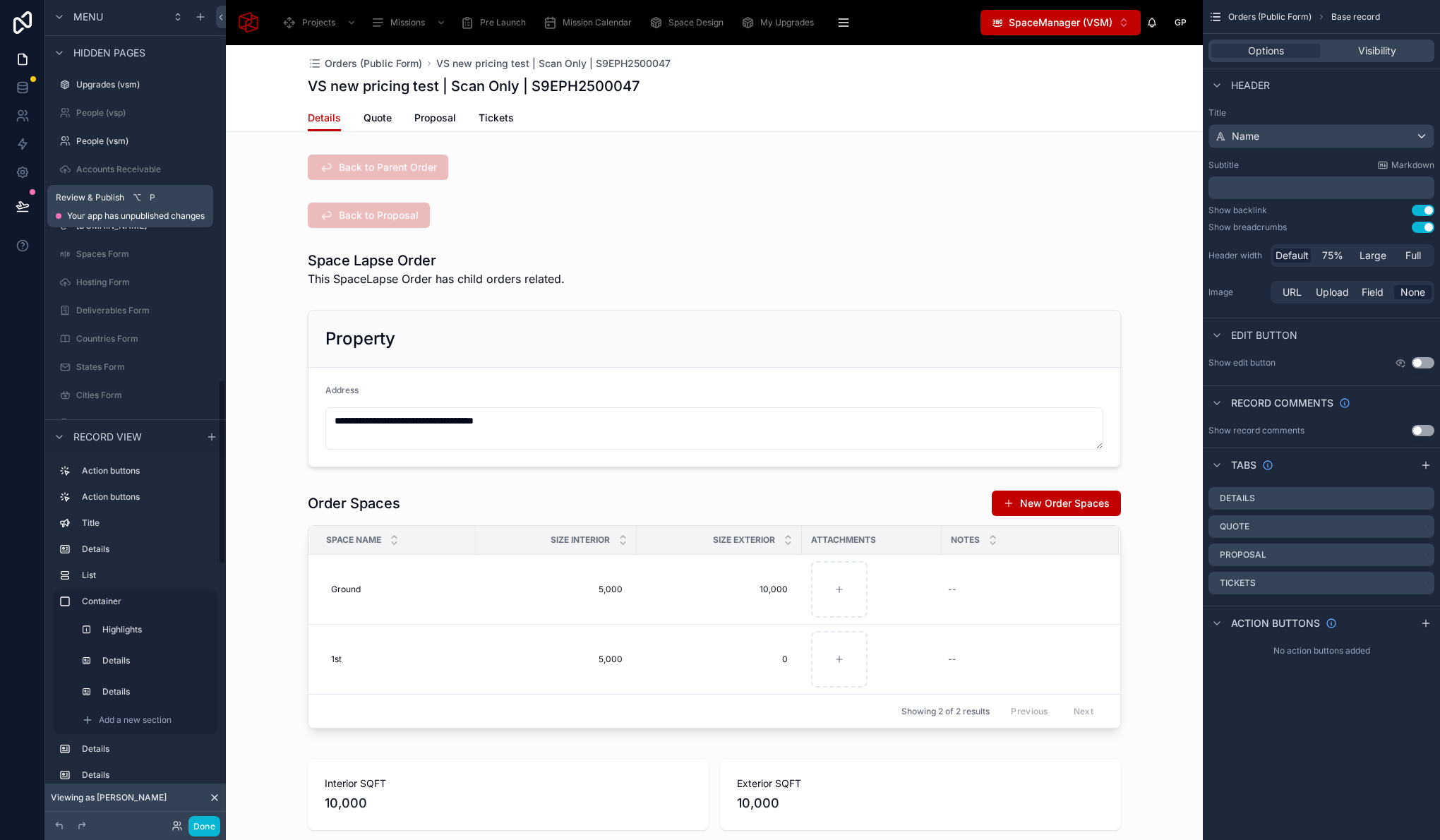
click at [23, 205] on icon at bounding box center [22, 206] width 14 height 14
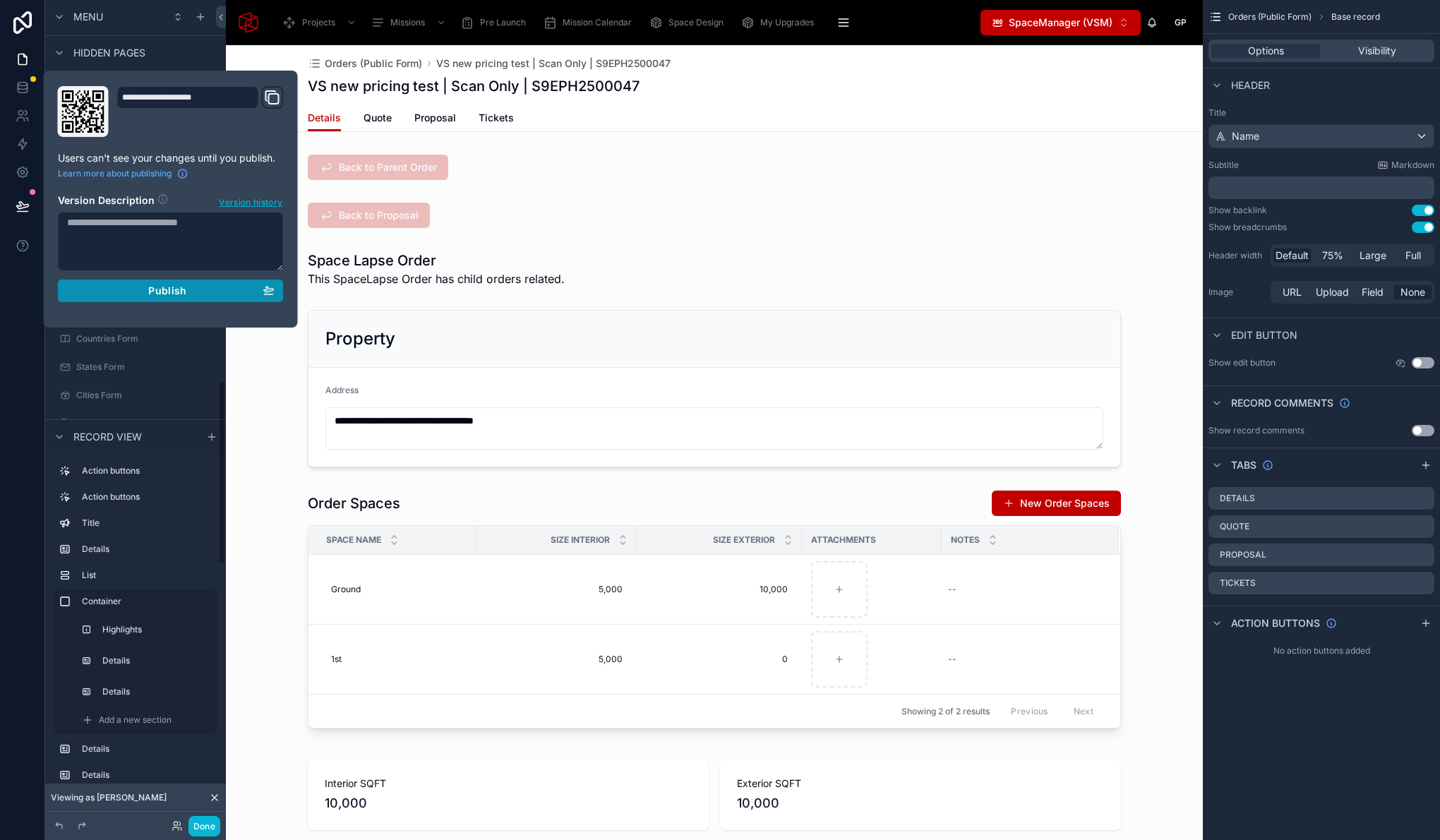
click at [163, 296] on span "Publish" at bounding box center [167, 290] width 38 height 12
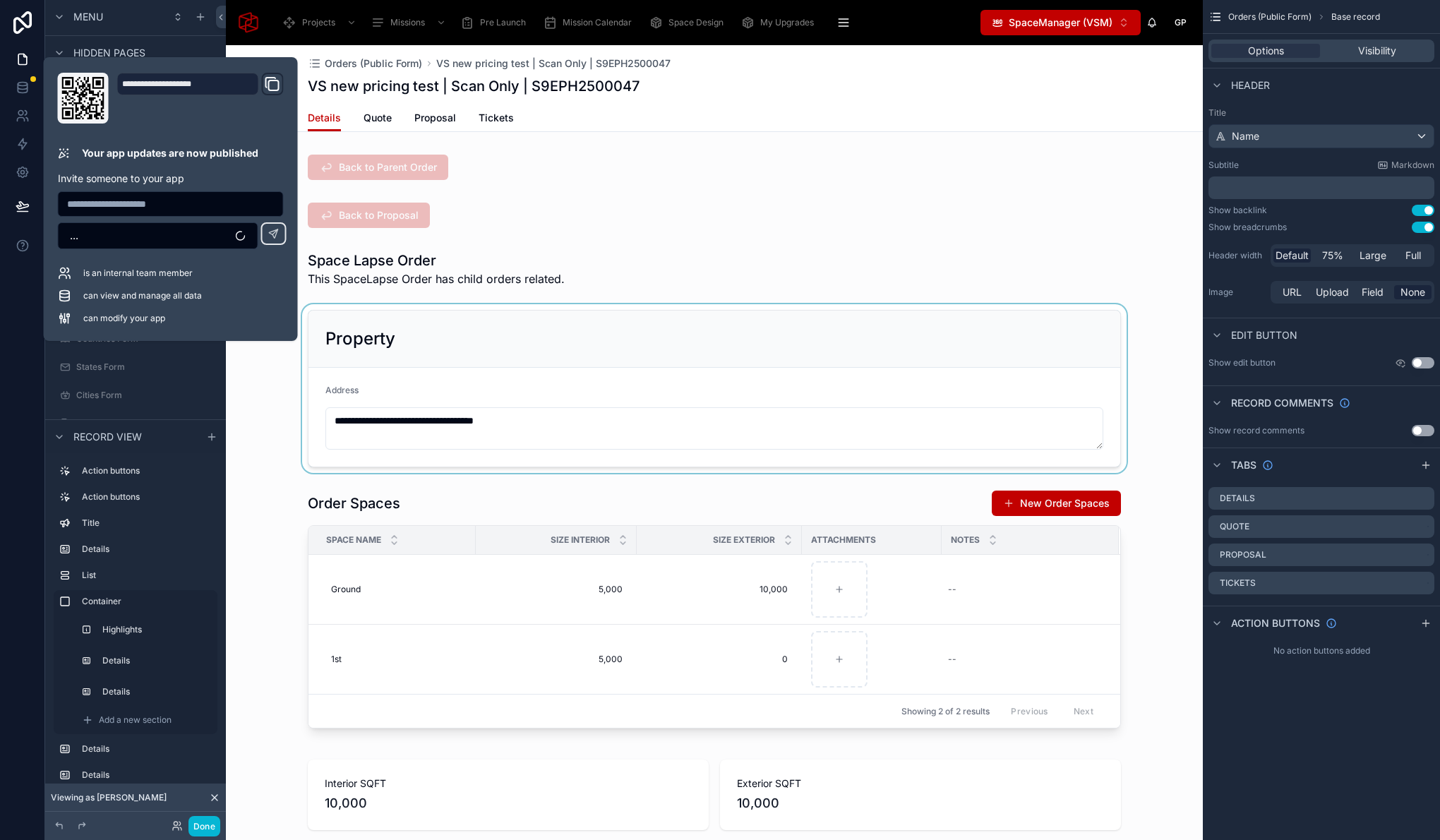
click at [253, 451] on div at bounding box center [714, 388] width 977 height 169
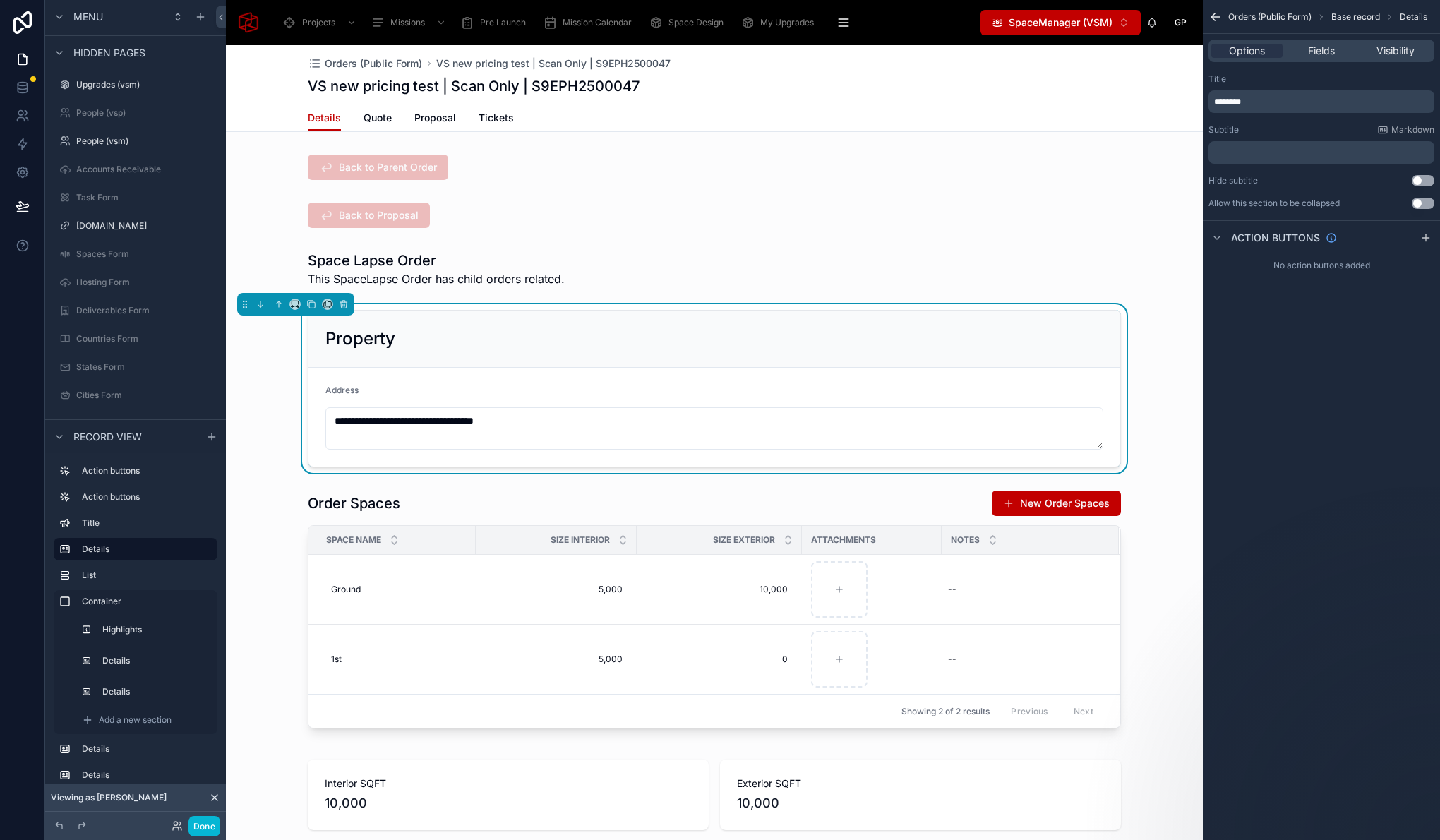
click at [1312, 58] on div "Options Fields Visibility" at bounding box center [1321, 50] width 226 height 23
click at [1346, 48] on div "Fields" at bounding box center [1321, 50] width 72 height 14
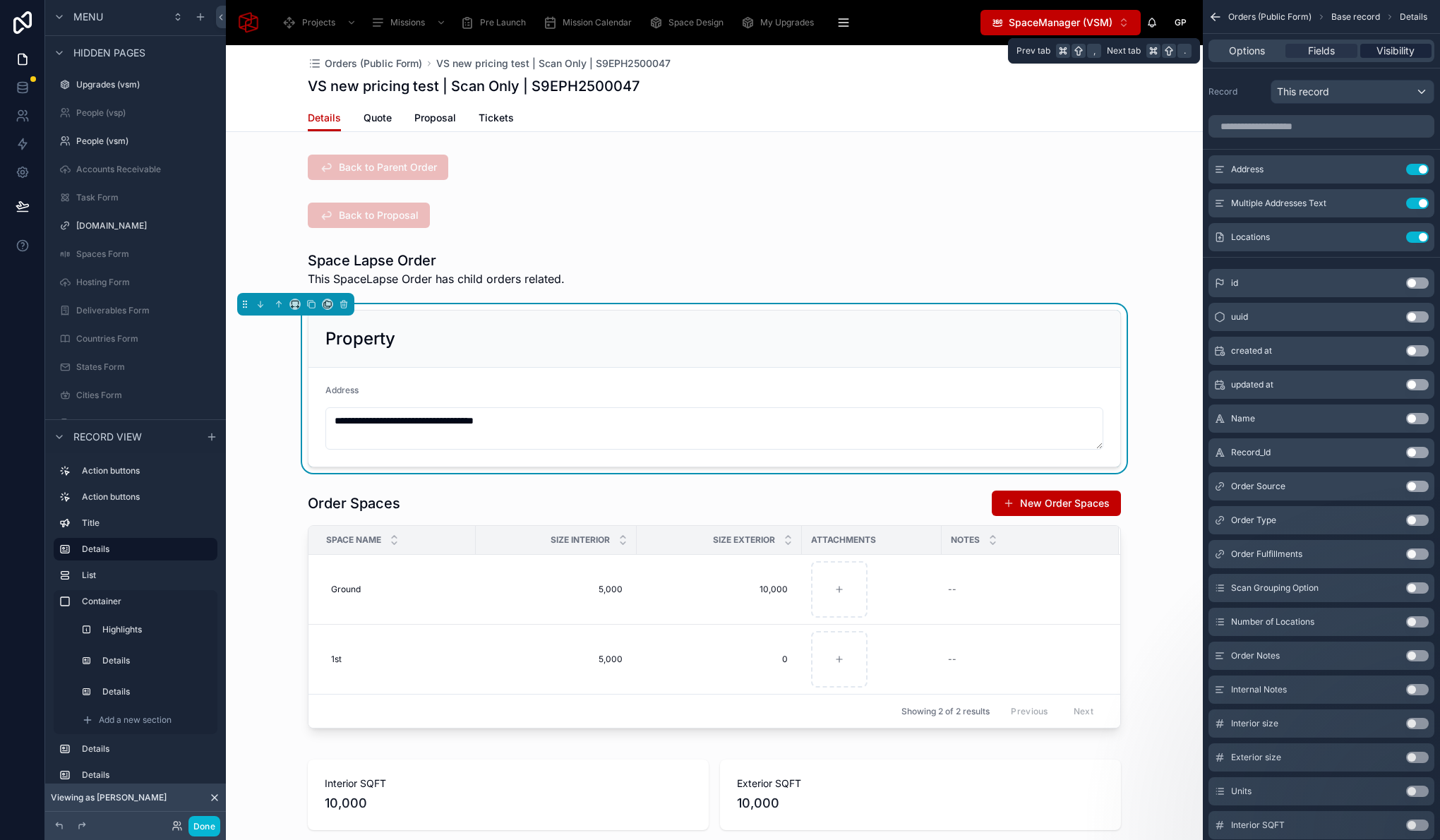
click at [1405, 51] on span "Visibility" at bounding box center [1395, 50] width 38 height 14
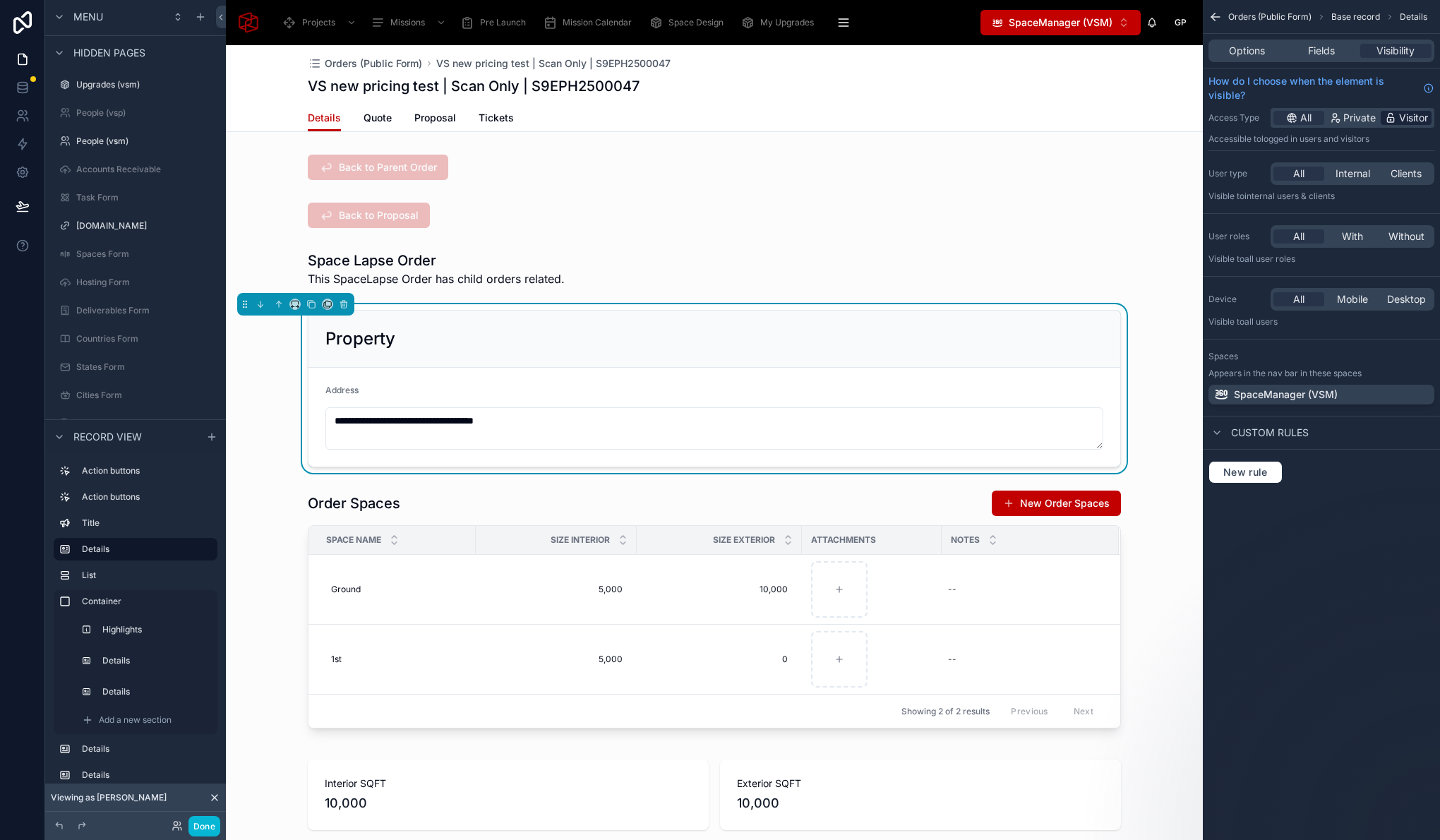
click at [1419, 118] on span "Visitor" at bounding box center [1414, 117] width 29 height 14
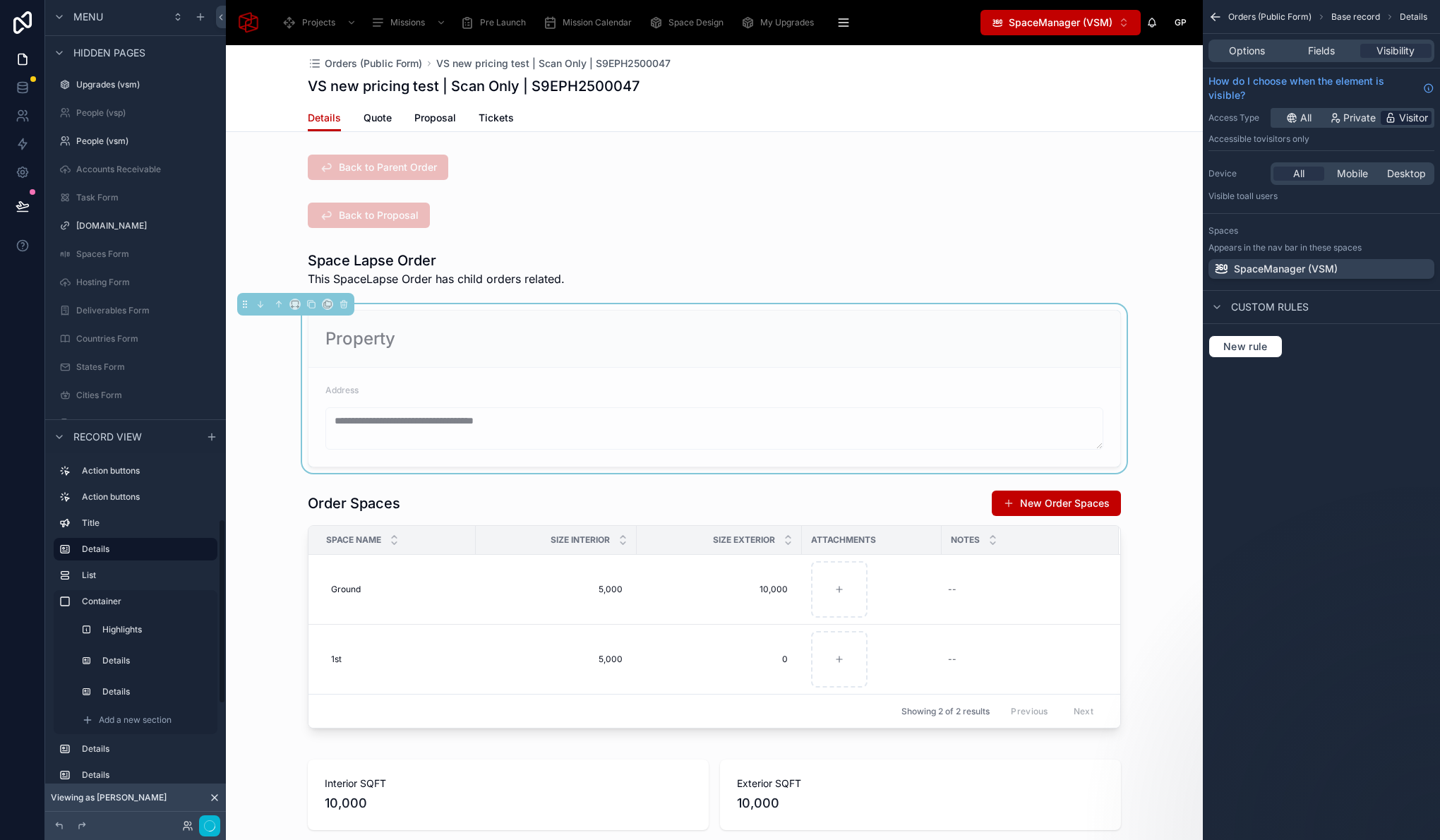
scroll to position [2307, 0]
click at [20, 208] on icon at bounding box center [22, 206] width 12 height 7
drag, startPoint x: 23, startPoint y: 204, endPoint x: 81, endPoint y: 226, distance: 62.0
click at [23, 204] on icon at bounding box center [22, 206] width 14 height 14
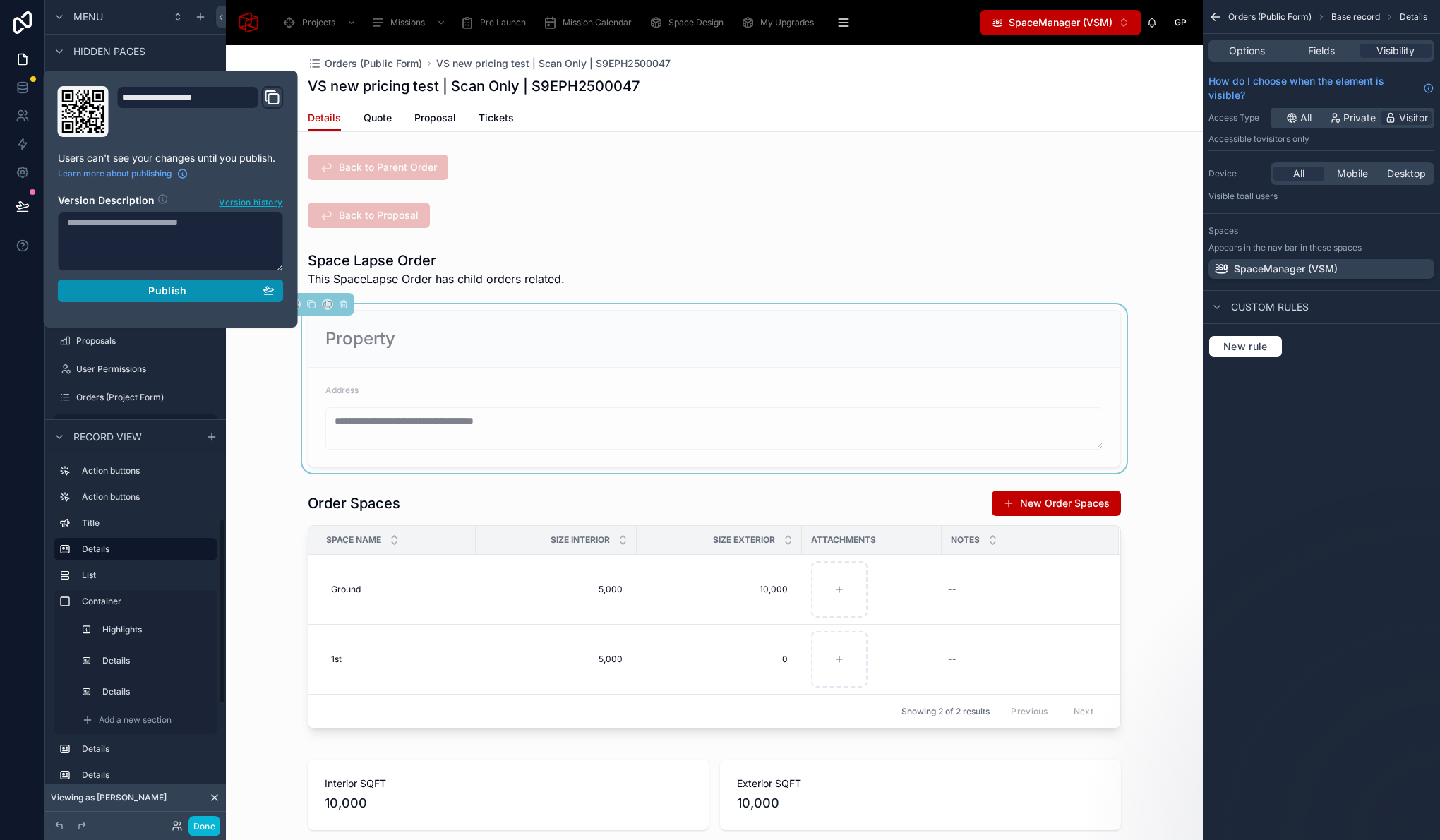
click at [159, 288] on span "Publish" at bounding box center [167, 290] width 38 height 12
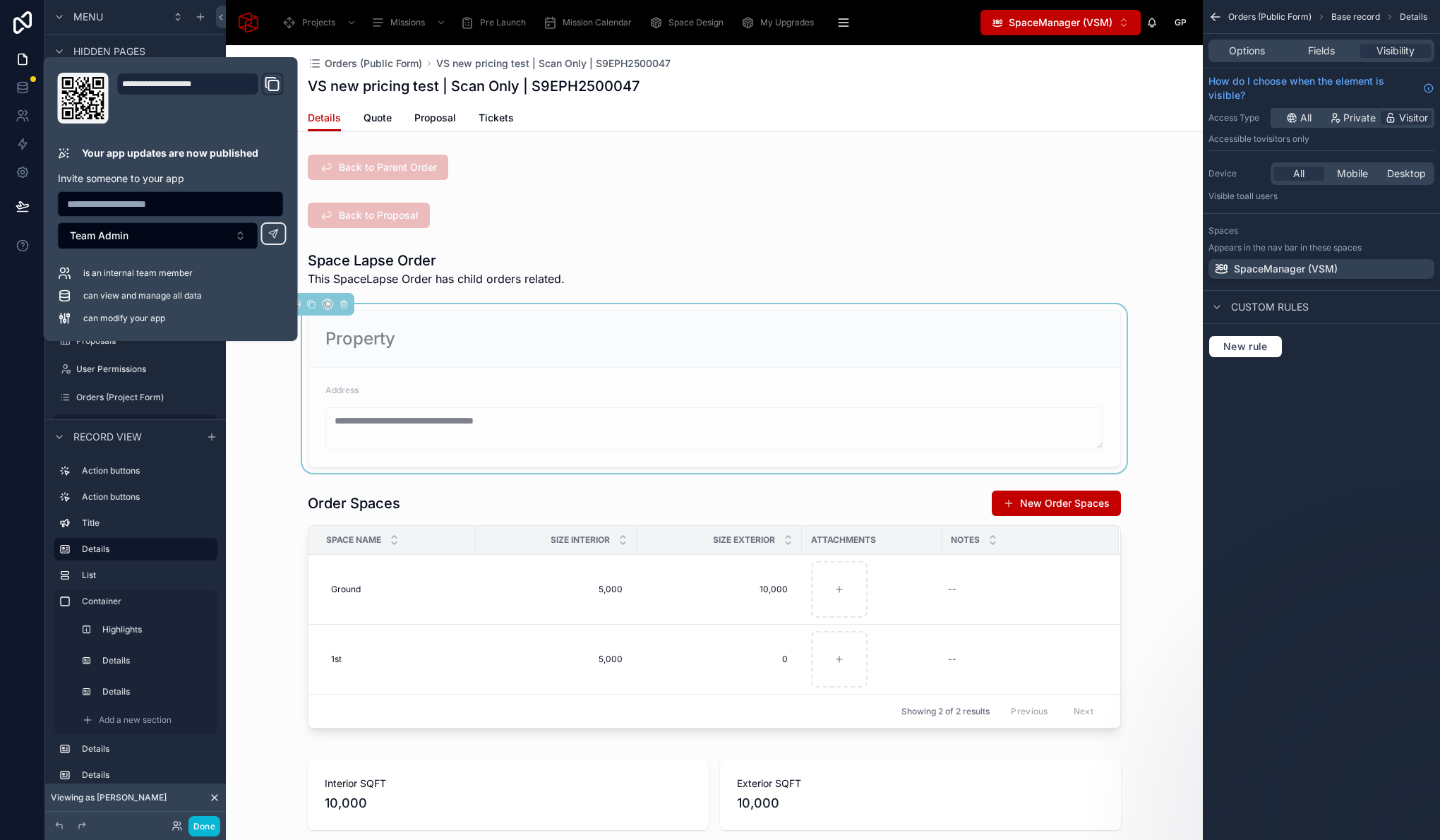
scroll to position [9, 0]
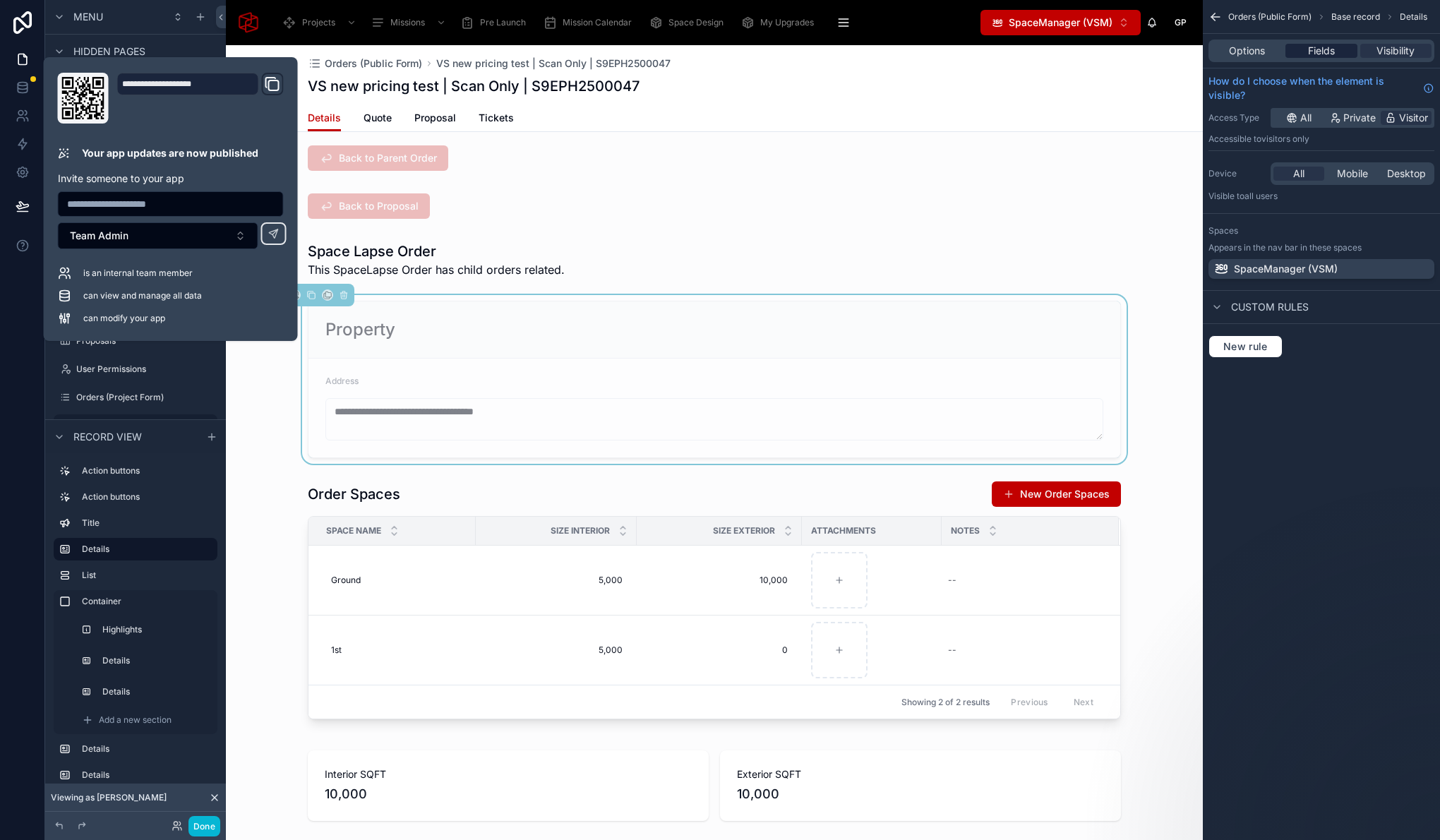
click at [1330, 48] on span "Fields" at bounding box center [1321, 50] width 27 height 14
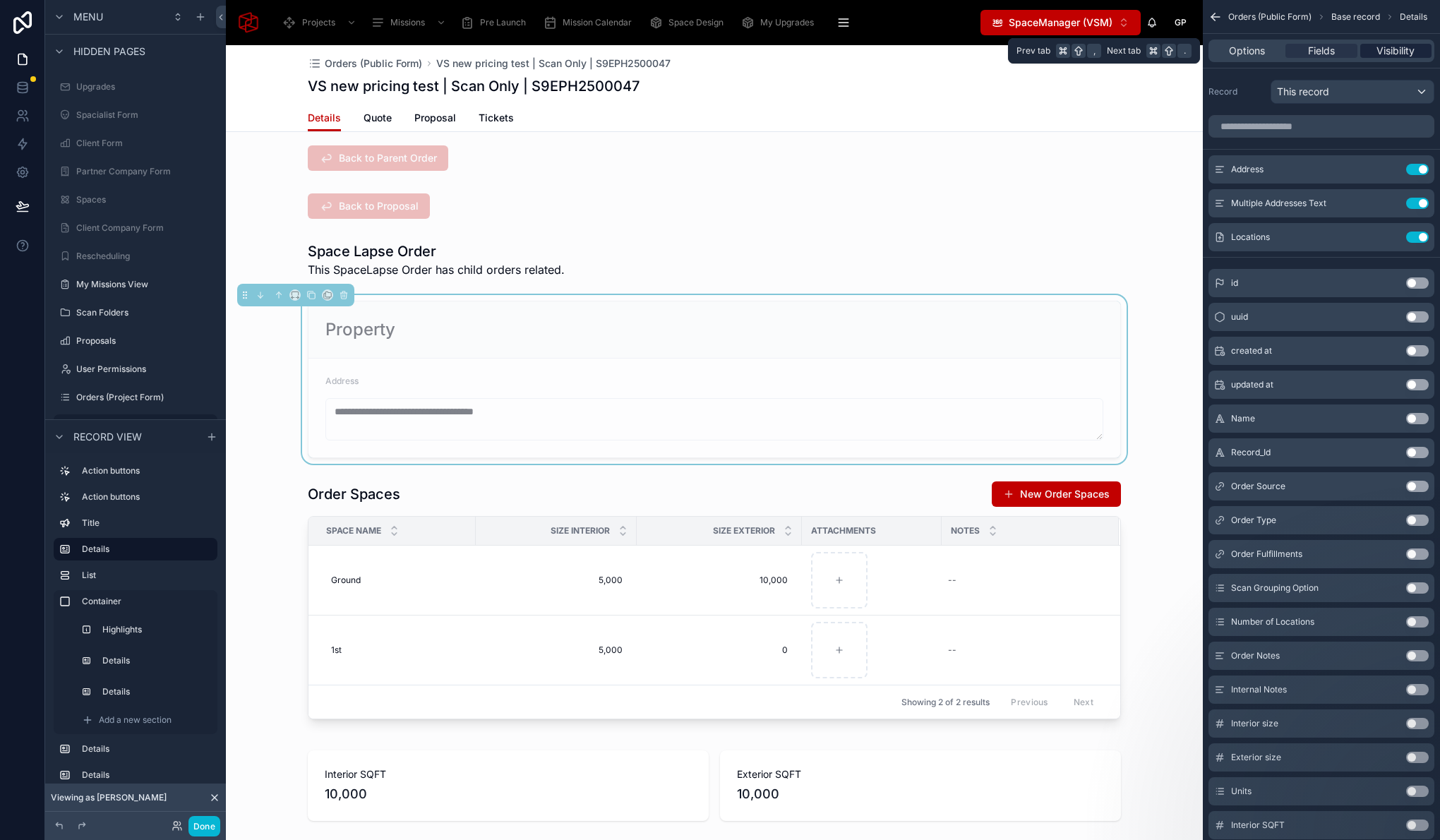
click at [1392, 47] on span "Visibility" at bounding box center [1395, 50] width 38 height 14
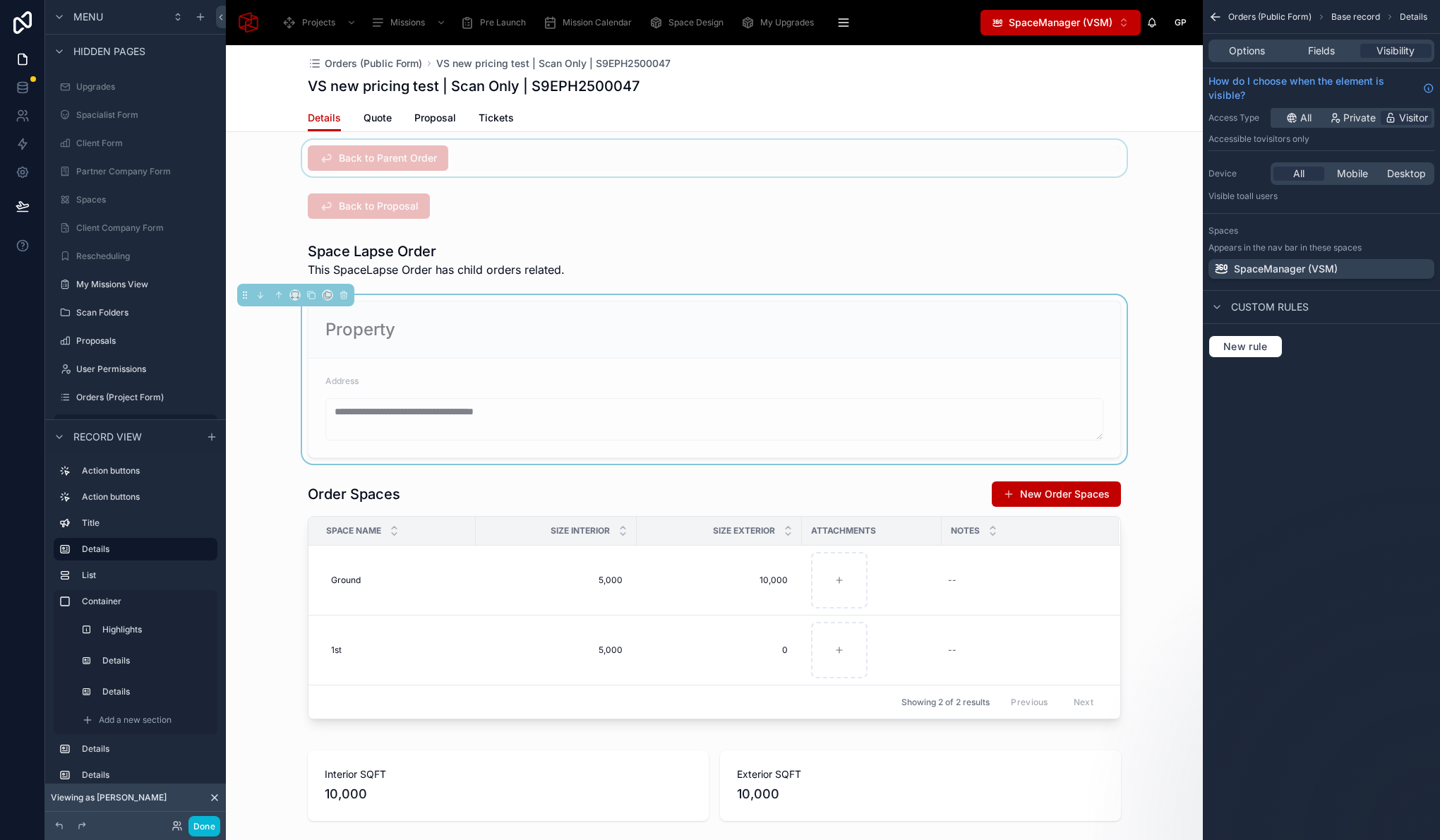
click at [698, 151] on div at bounding box center [714, 158] width 977 height 36
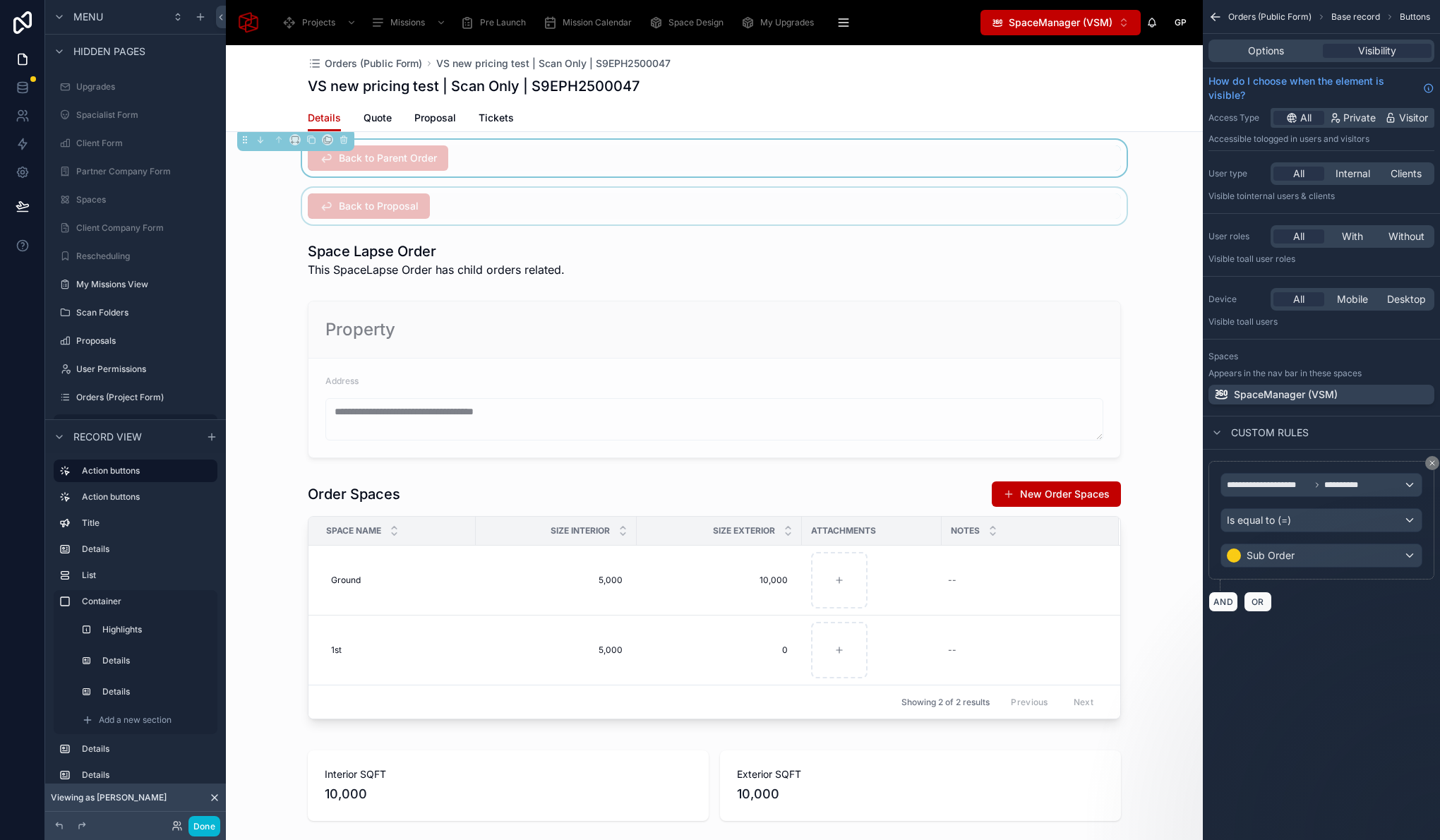
click at [742, 219] on div at bounding box center [714, 206] width 977 height 36
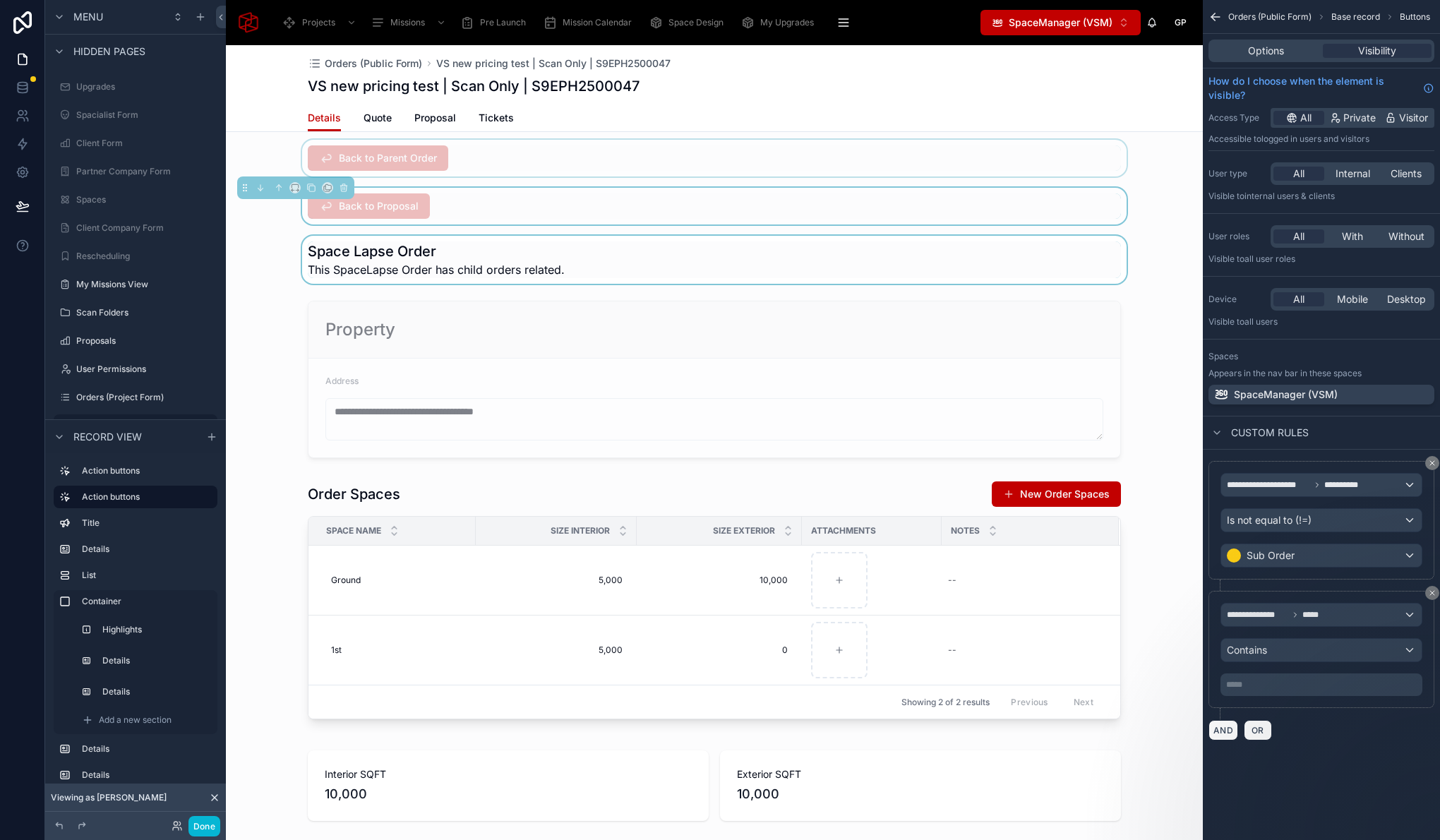
click at [736, 262] on div at bounding box center [714, 260] width 977 height 48
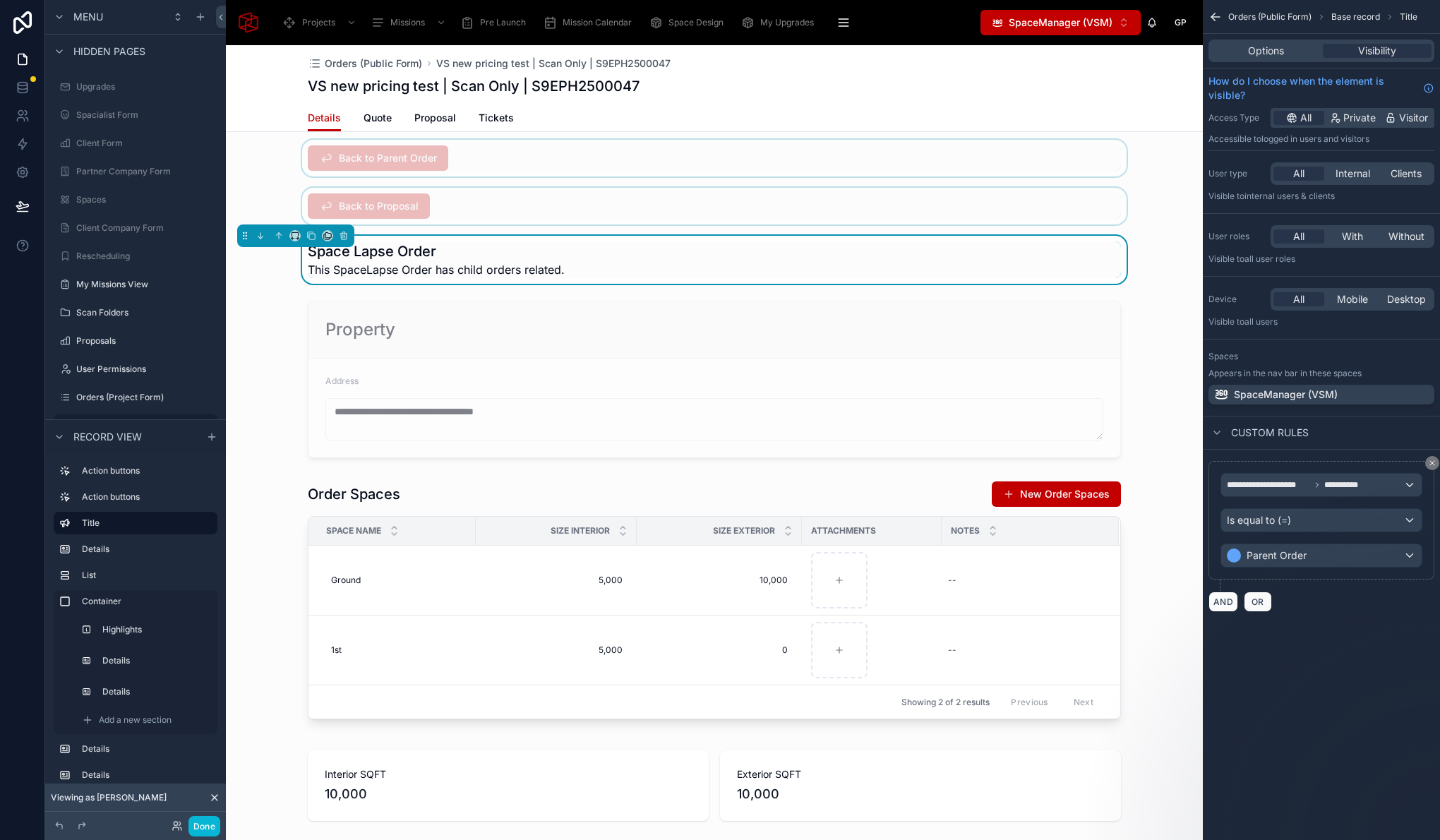
click at [1074, 82] on div "VS new pricing test | Scan Only | S9EPH2500047" at bounding box center [715, 85] width 813 height 20
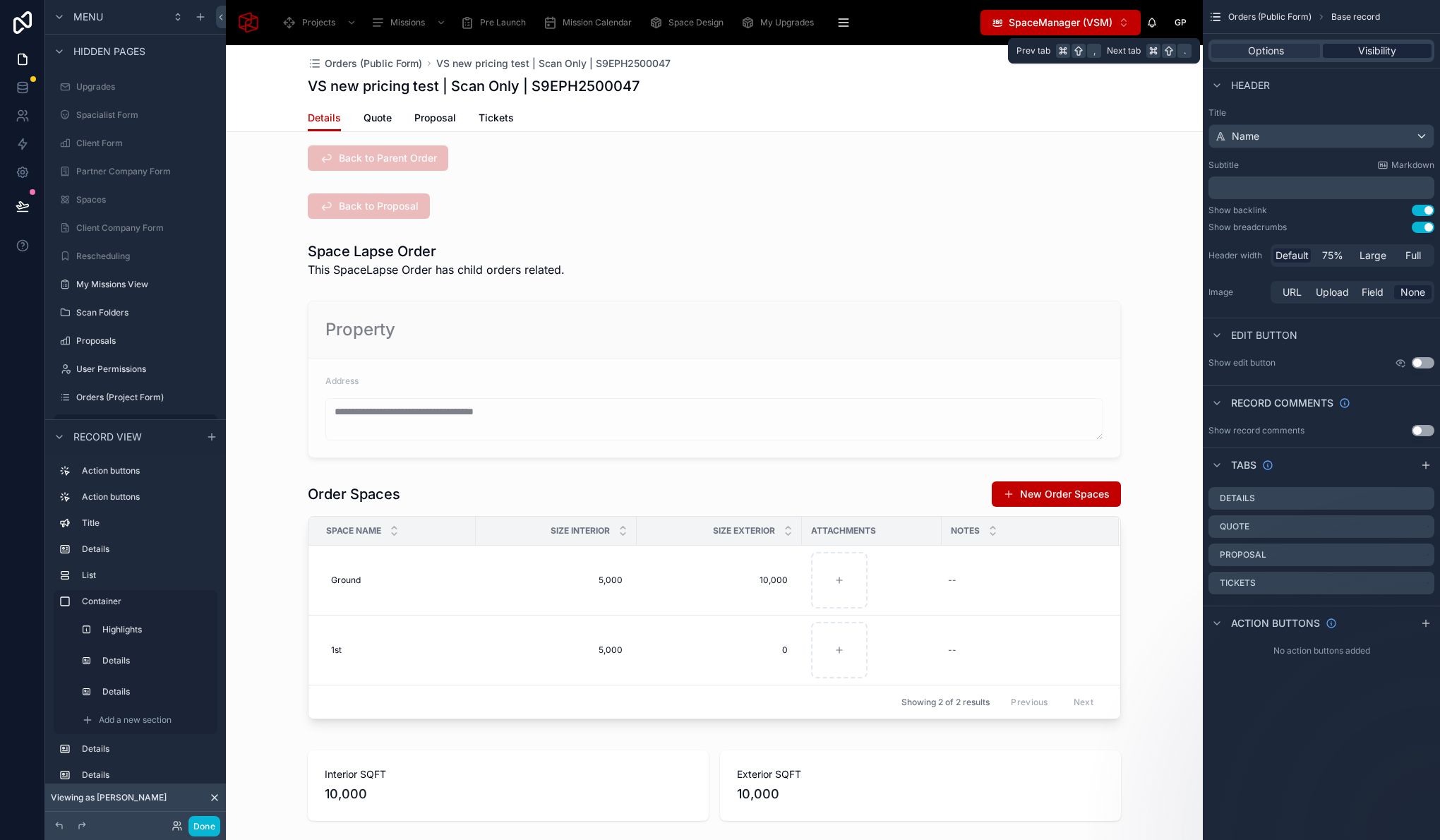
click at [1405, 49] on div "Visibility" at bounding box center [1377, 50] width 109 height 14
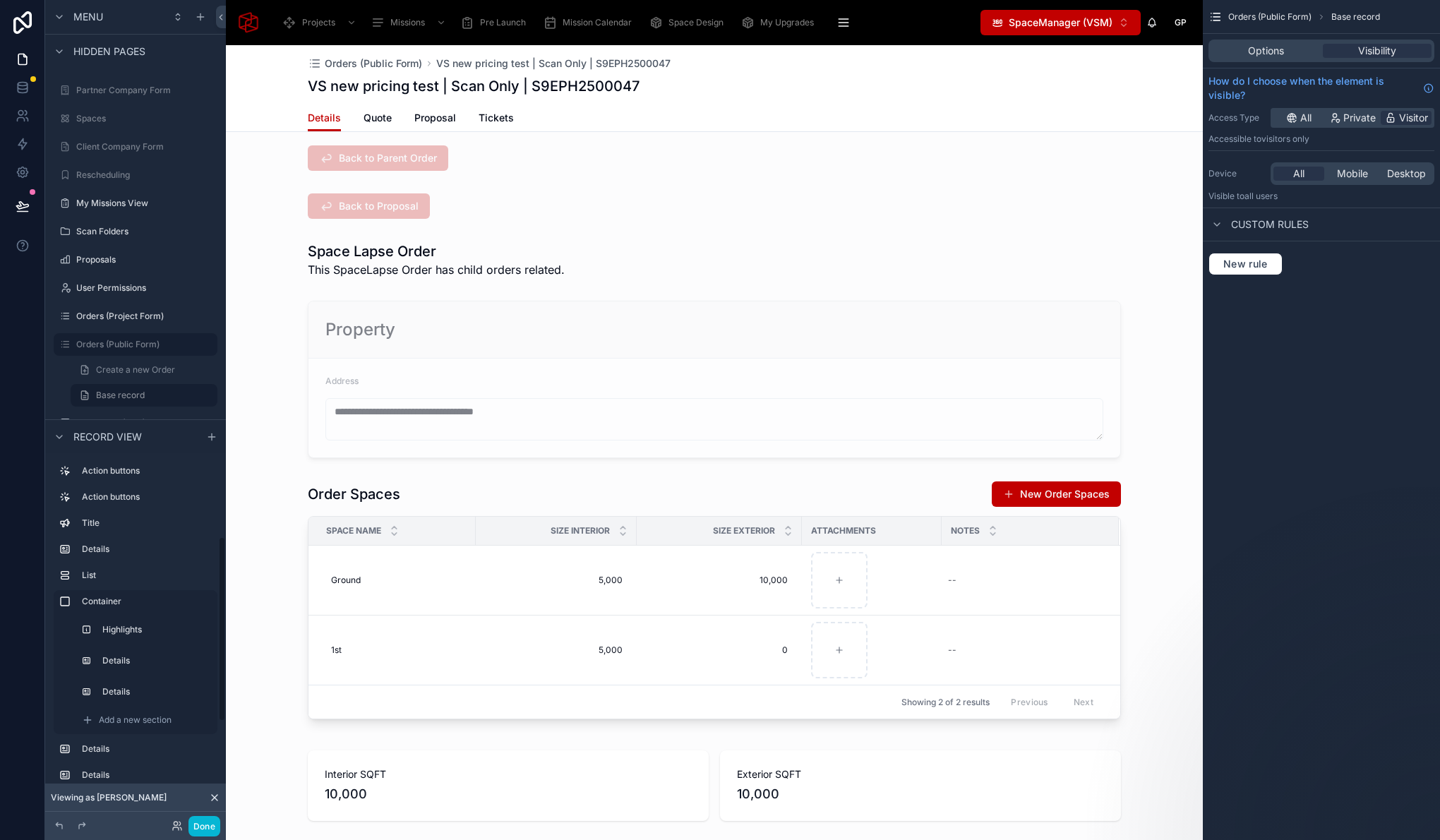
scroll to position [2384, 0]
click at [151, 323] on label "Orders (Project Form)" at bounding box center [132, 320] width 113 height 11
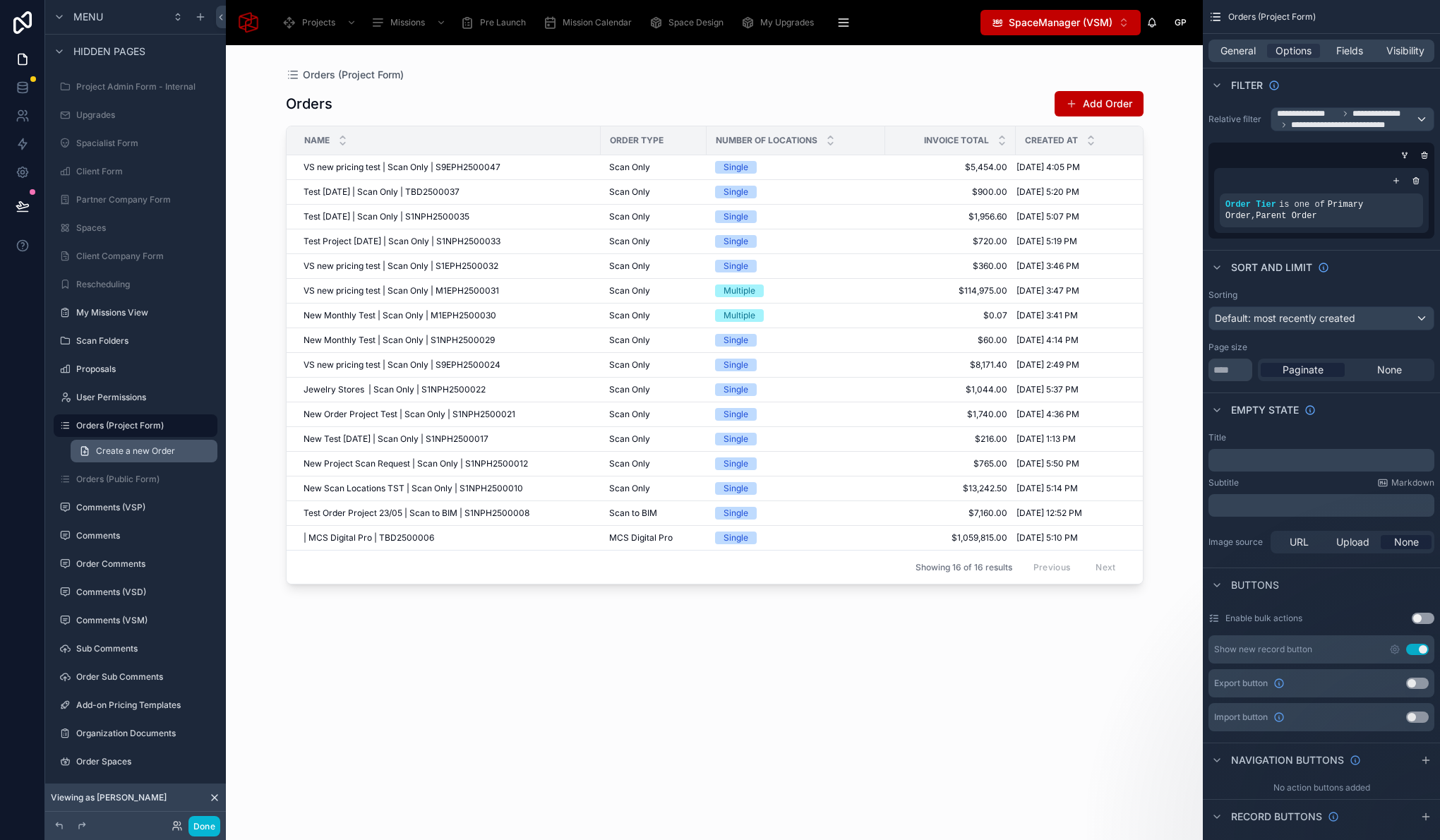
click at [144, 447] on span "Create a new Order" at bounding box center [136, 450] width 79 height 11
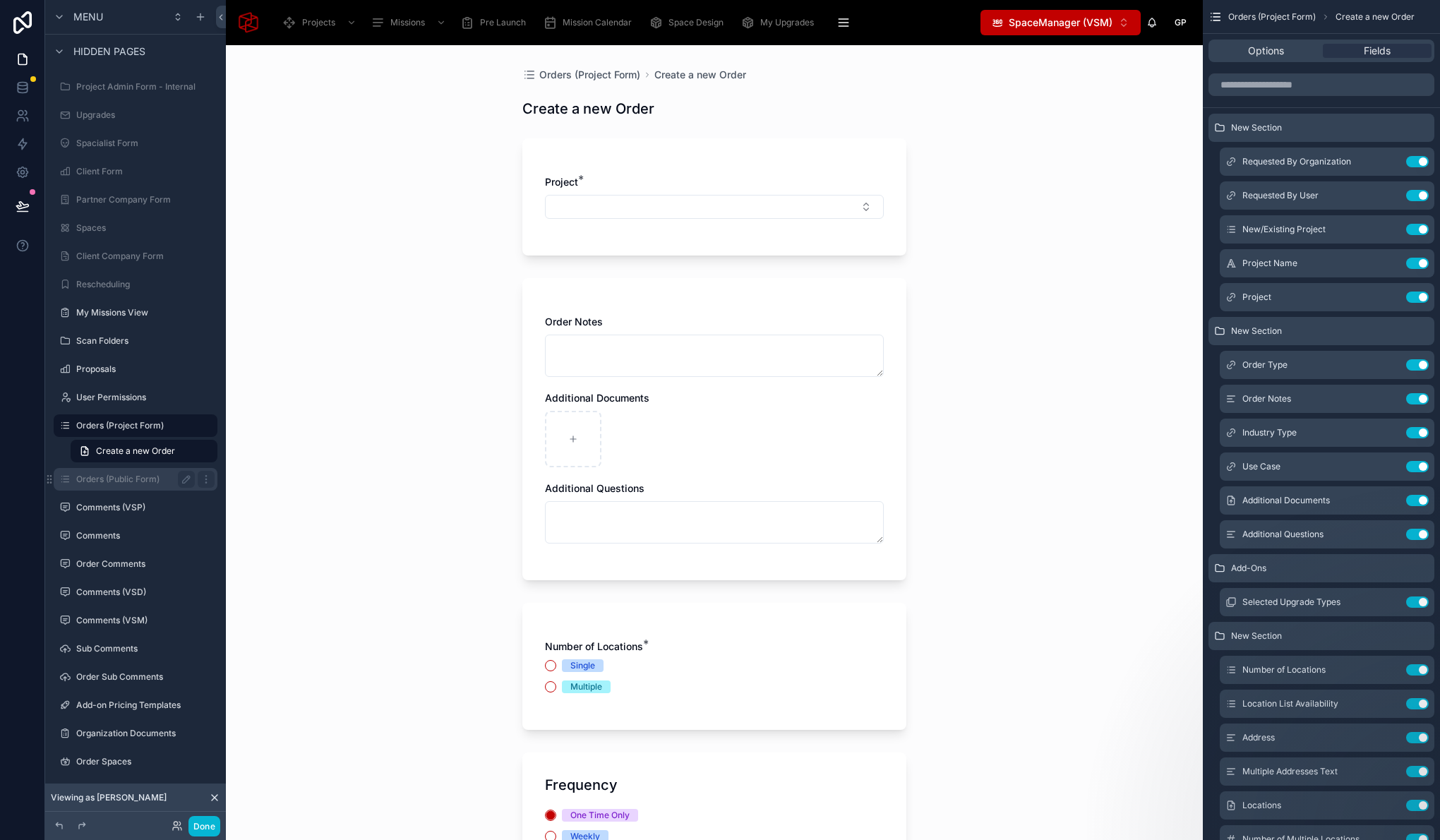
click at [128, 478] on label "Orders (Public Form)" at bounding box center [132, 479] width 113 height 11
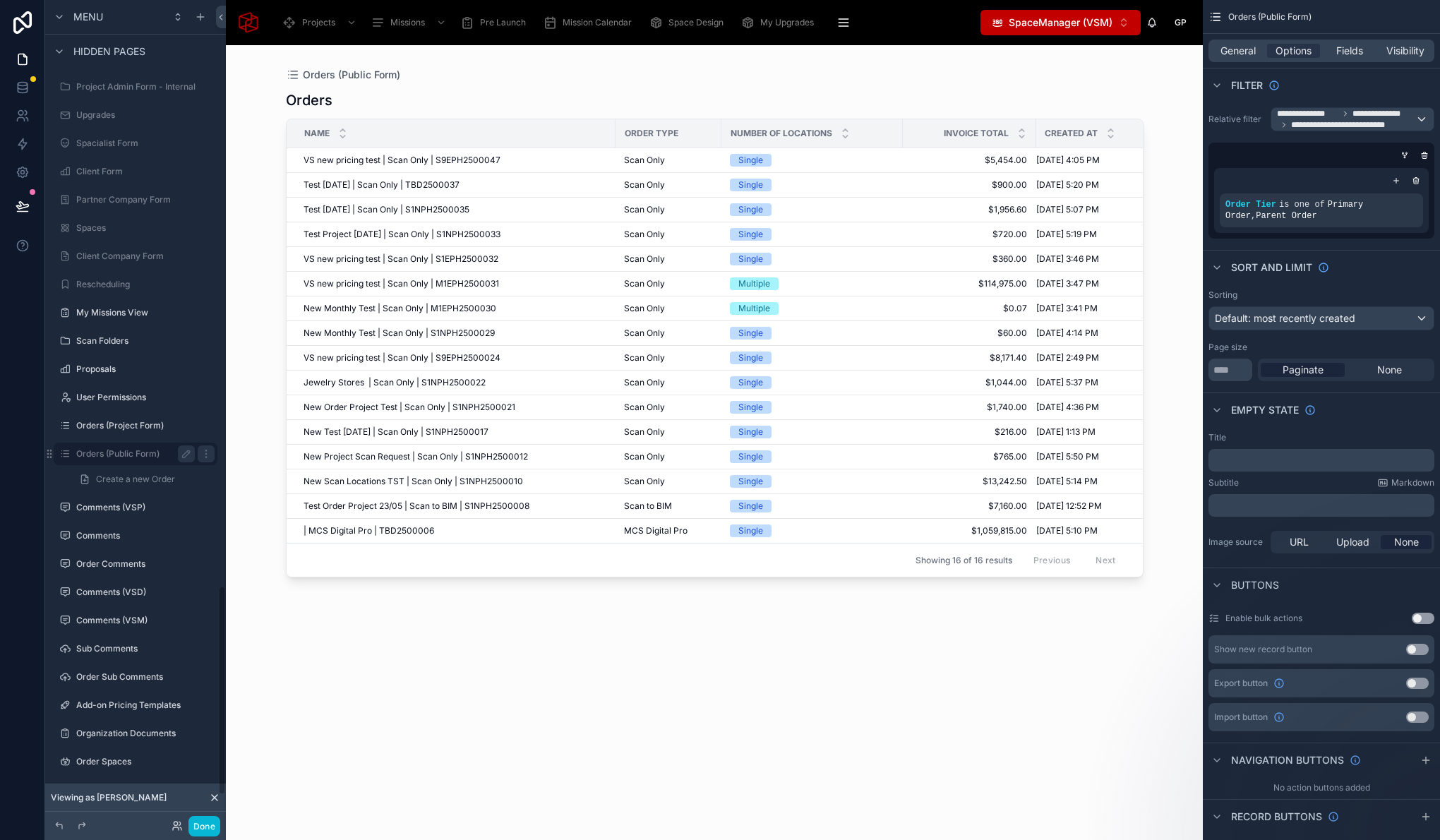
scroll to position [2307, 0]
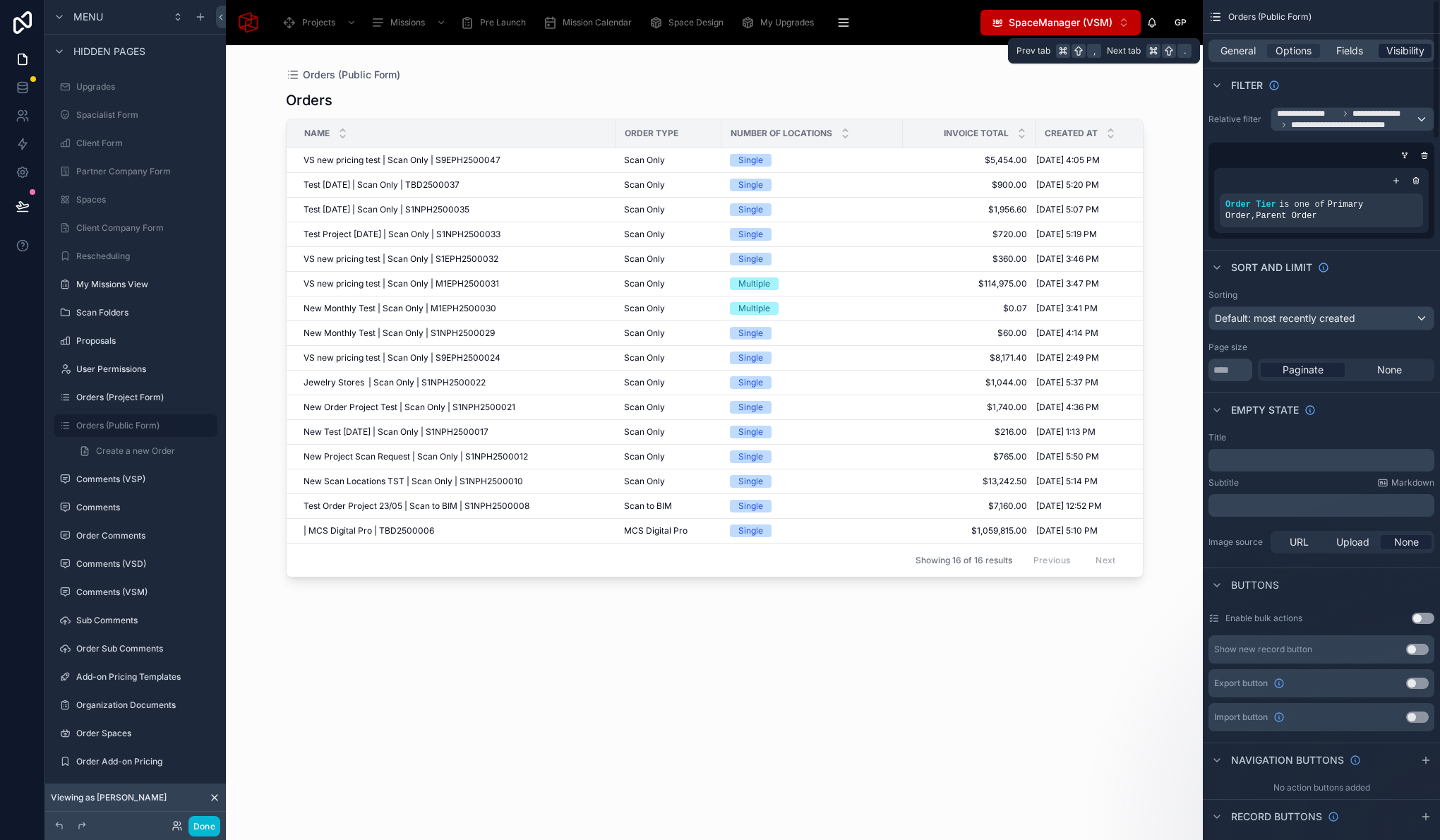
click at [1410, 50] on span "Visibility" at bounding box center [1405, 50] width 38 height 14
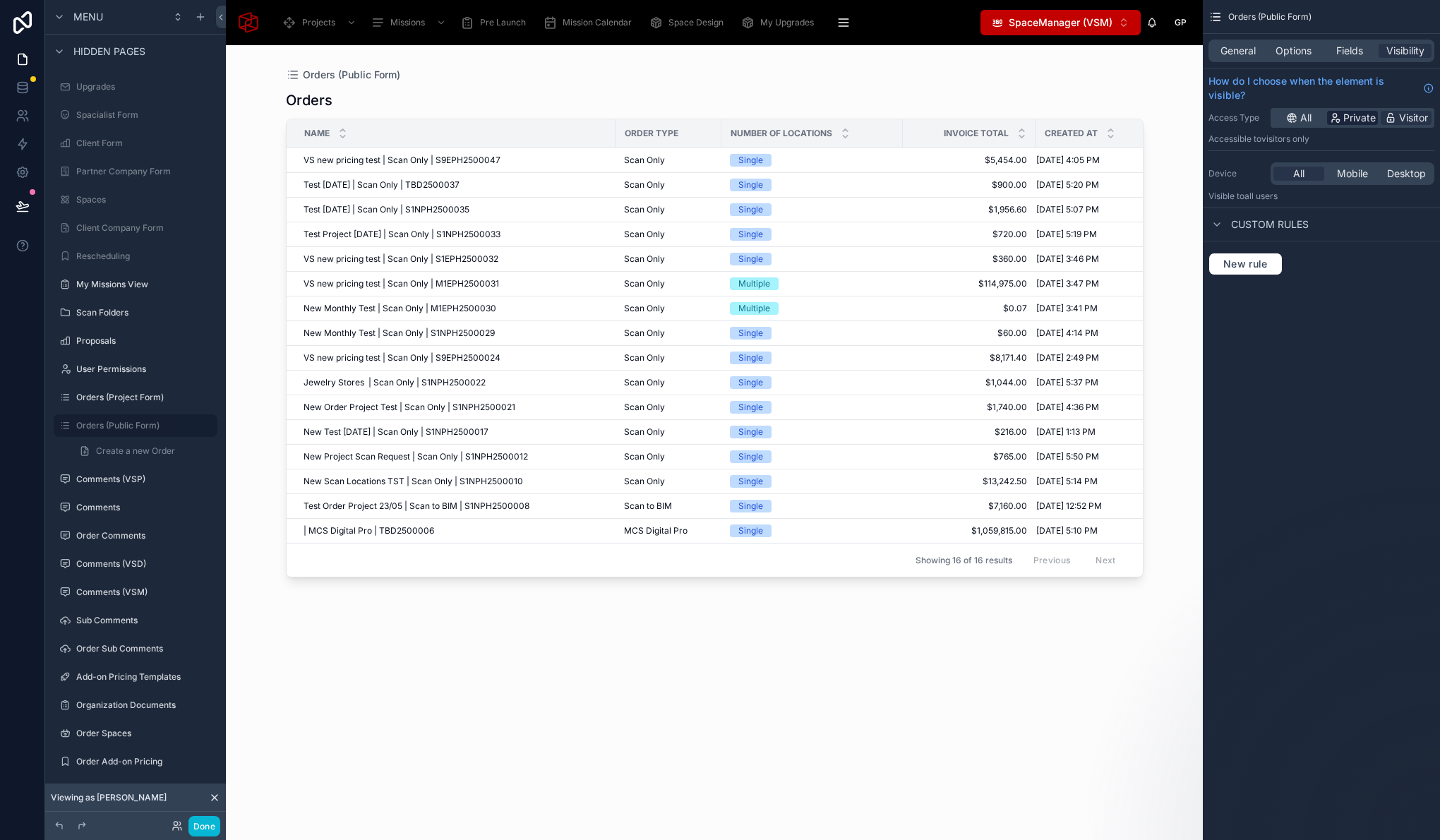
click at [1352, 120] on span "Private" at bounding box center [1359, 117] width 32 height 14
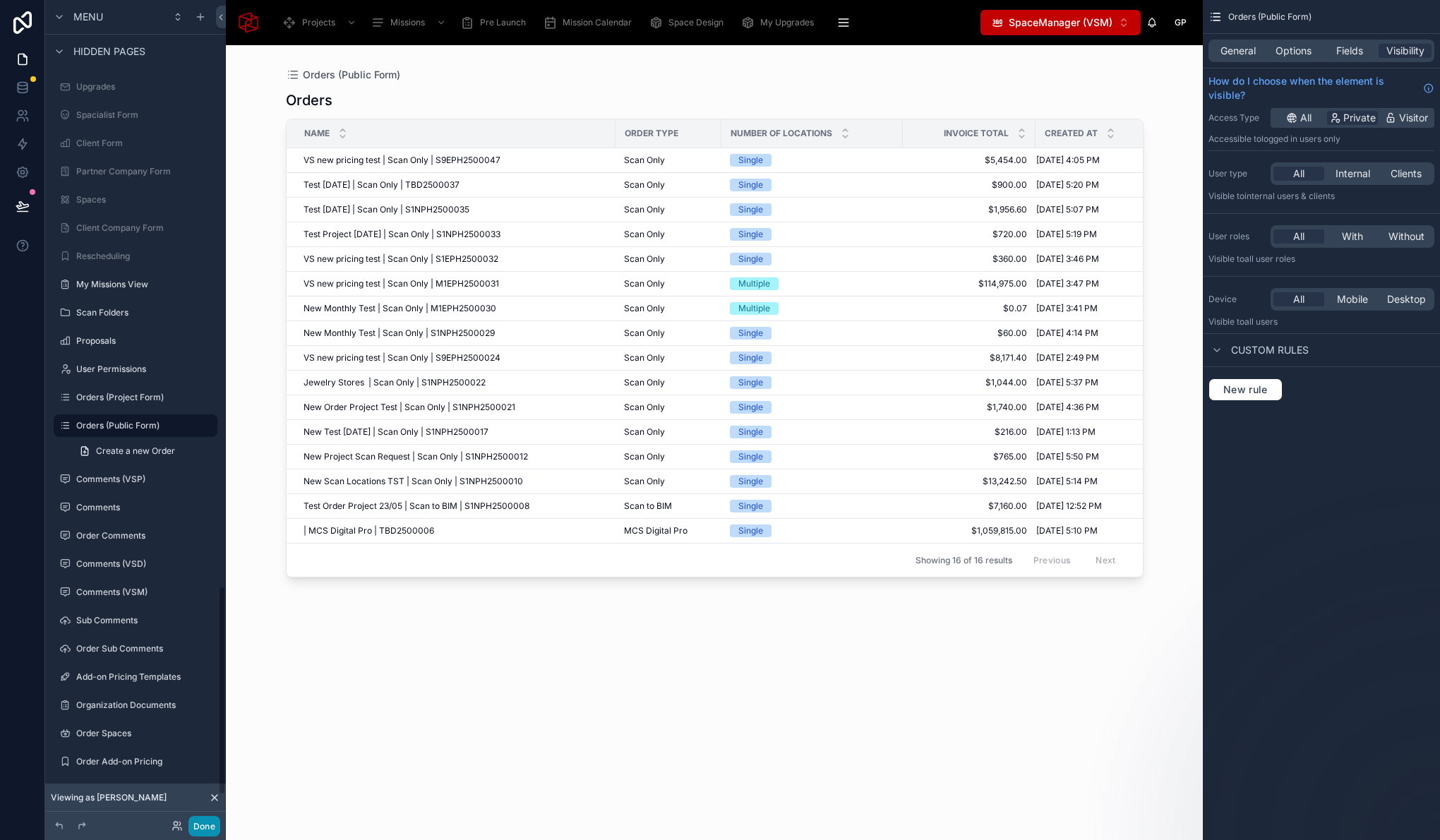
click at [199, 820] on button "Done" at bounding box center [204, 826] width 32 height 20
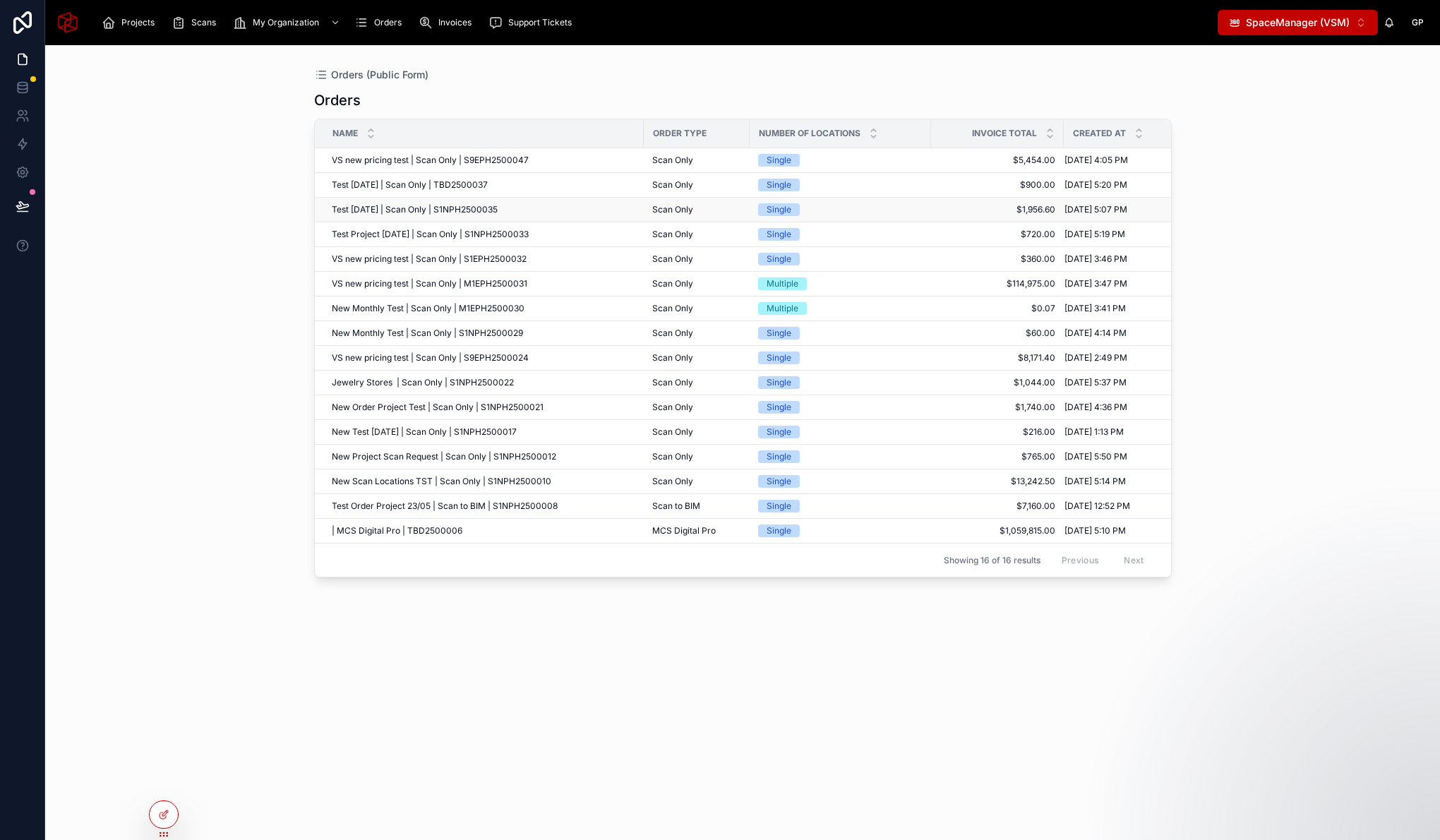
click at [469, 204] on td "Test Aug 7 2025 | Scan Only | S1NPH2500035 Test Aug 7 2025 | Scan Only | S1NPH2…" at bounding box center [479, 210] width 329 height 25
click at [467, 205] on span "Test Aug 7 2025 | Scan Only | S1NPH2500035" at bounding box center [415, 209] width 166 height 11
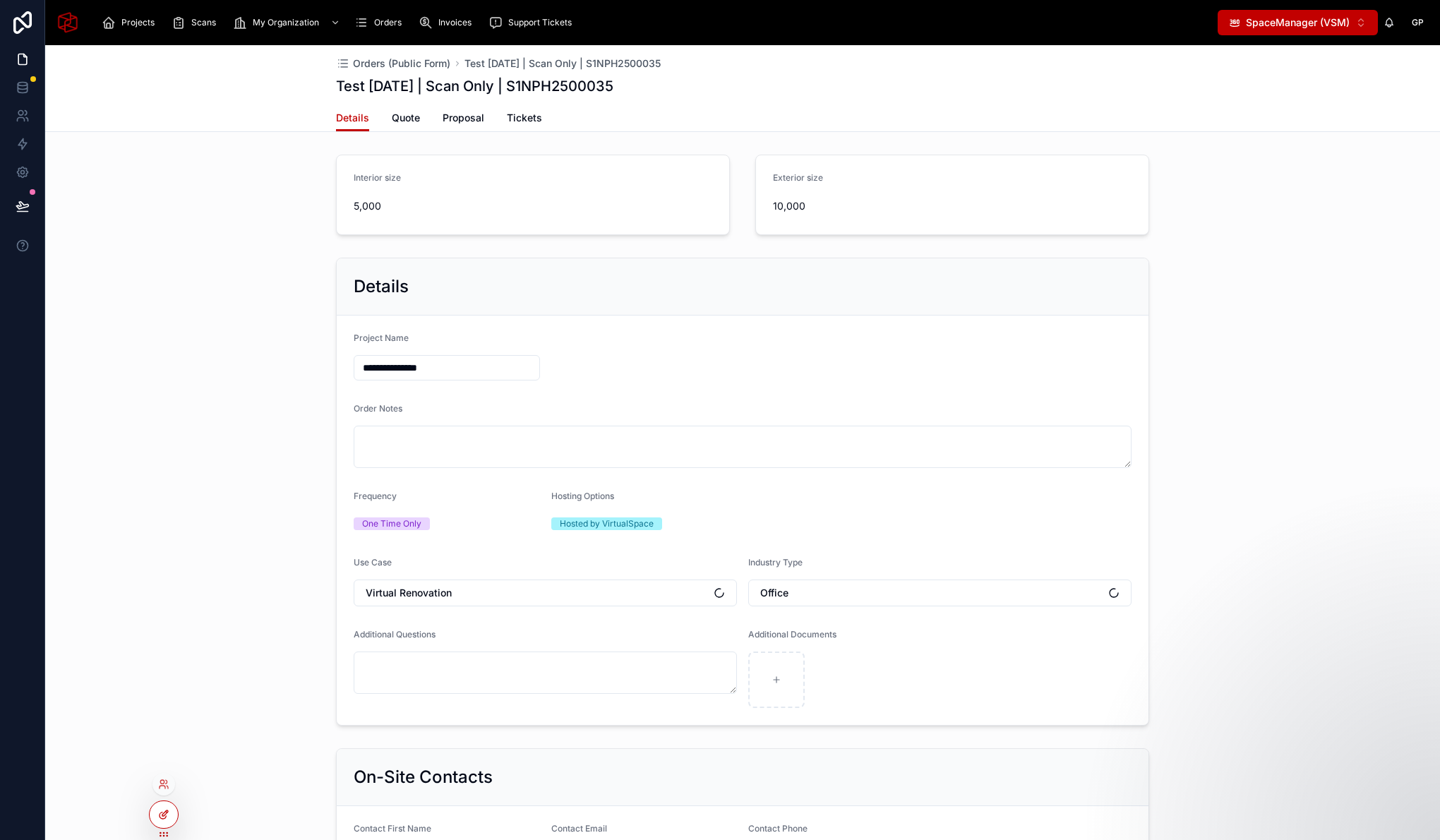
click at [169, 814] on div at bounding box center [163, 814] width 28 height 27
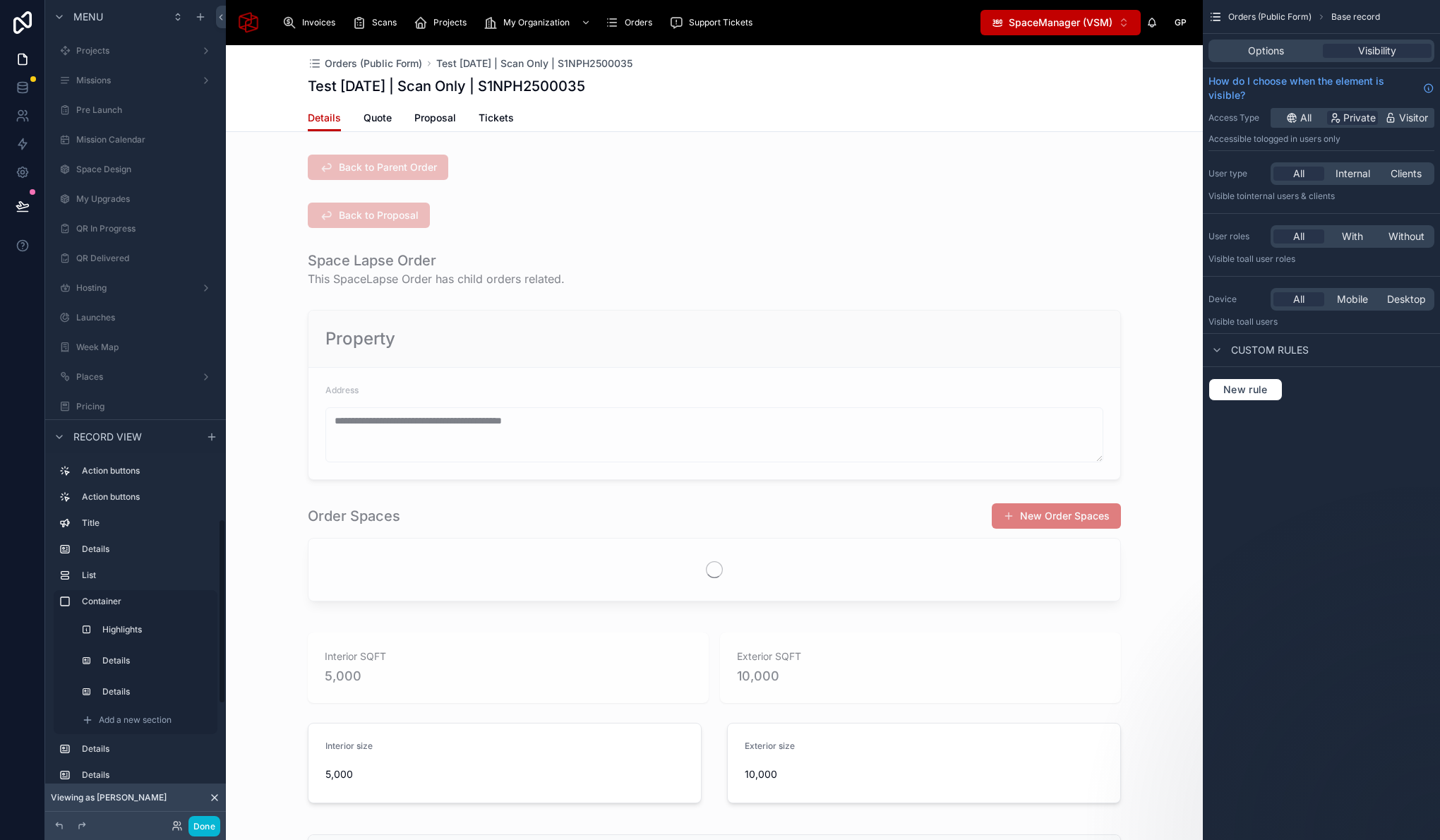
scroll to position [2307, 0]
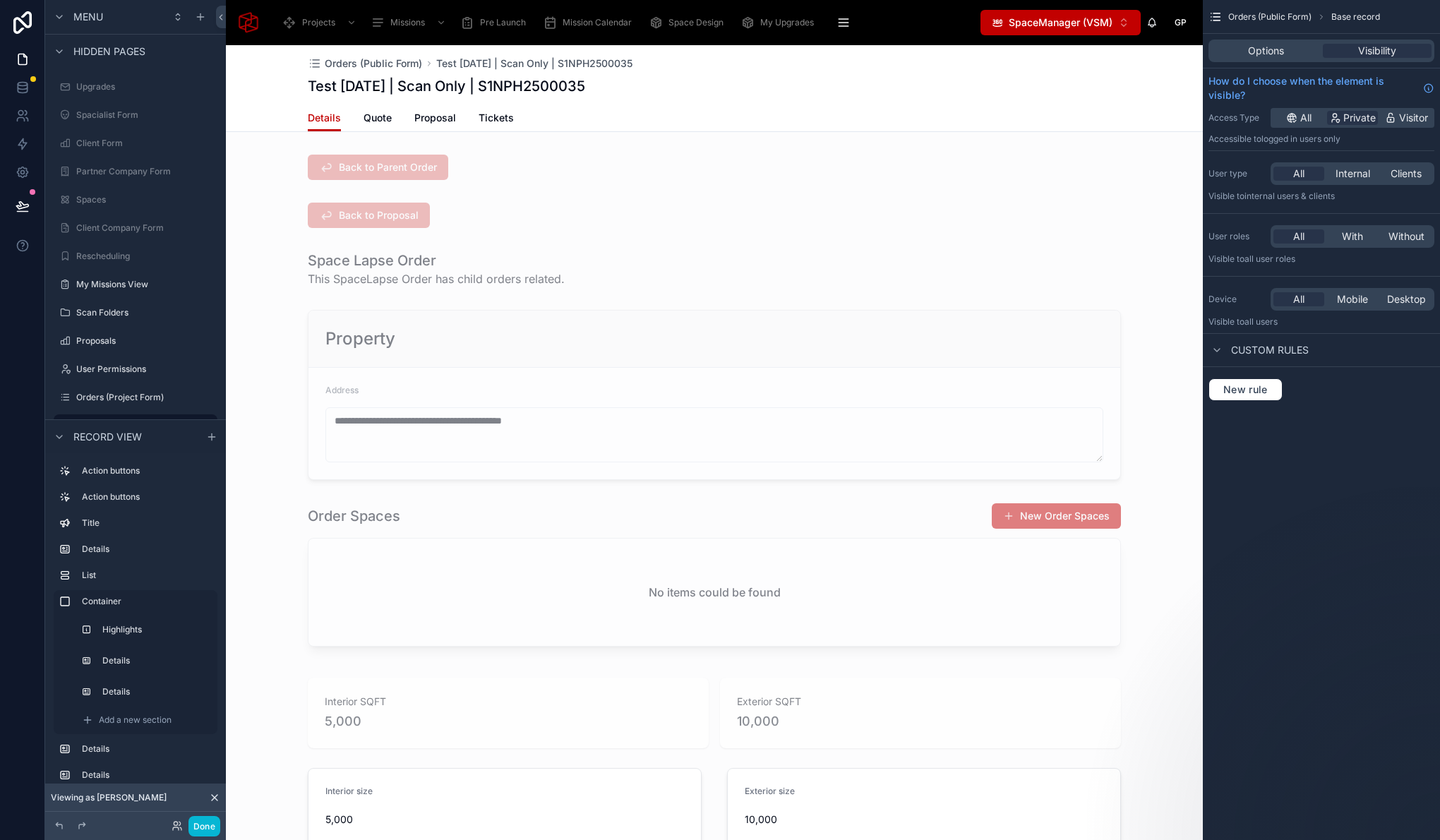
click at [1043, 82] on div "Test Aug 7 2025 | Scan Only | S1NPH2500035" at bounding box center [715, 85] width 813 height 20
click at [1418, 121] on span "Visitor" at bounding box center [1414, 117] width 29 height 14
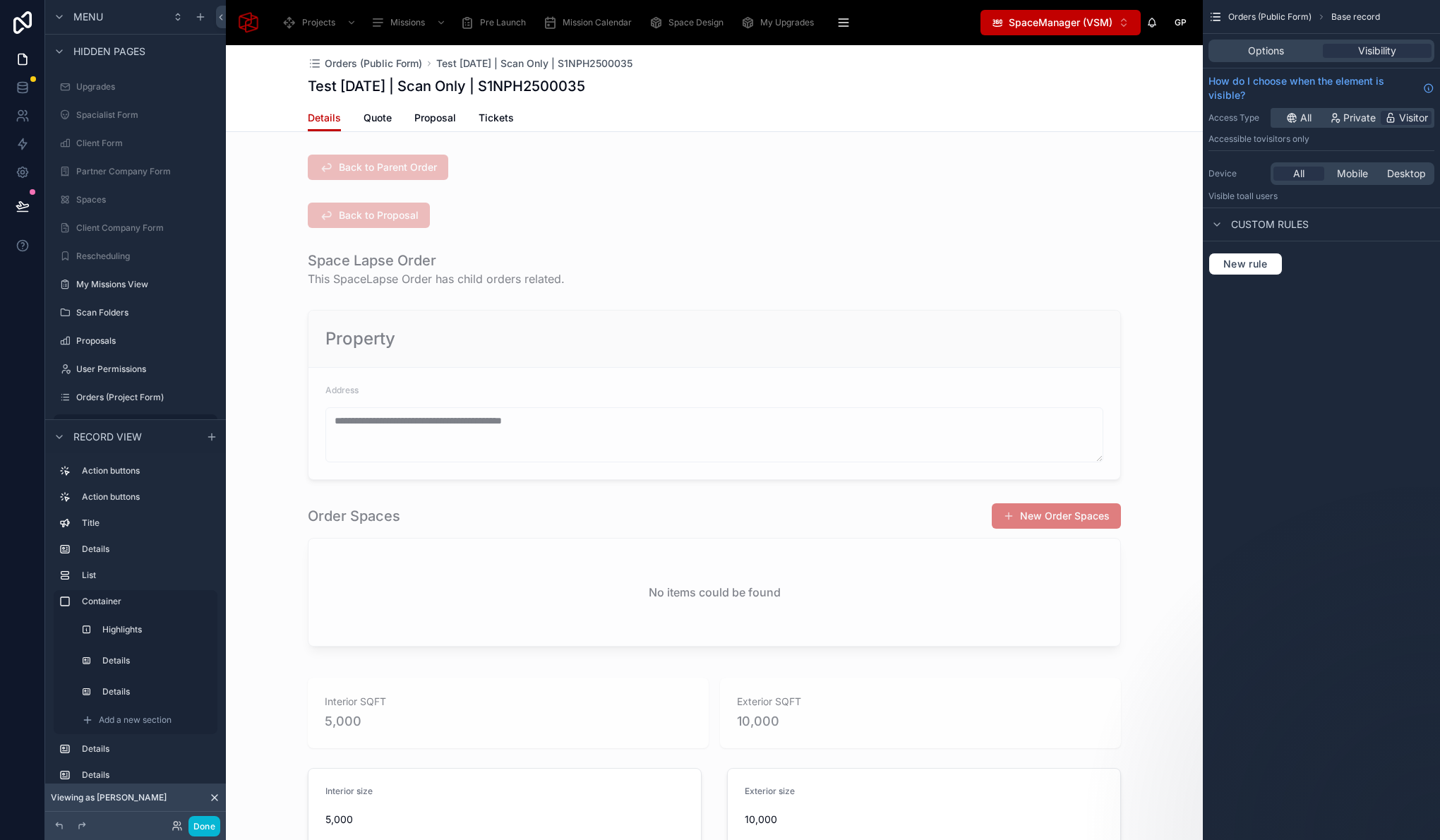
click at [1241, 220] on span "Custom rules" at bounding box center [1270, 224] width 77 height 14
click at [1228, 224] on div "Custom rules" at bounding box center [1258, 224] width 100 height 17
drag, startPoint x: 13, startPoint y: 204, endPoint x: 77, endPoint y: 226, distance: 67.7
click at [14, 204] on button at bounding box center [23, 206] width 31 height 39
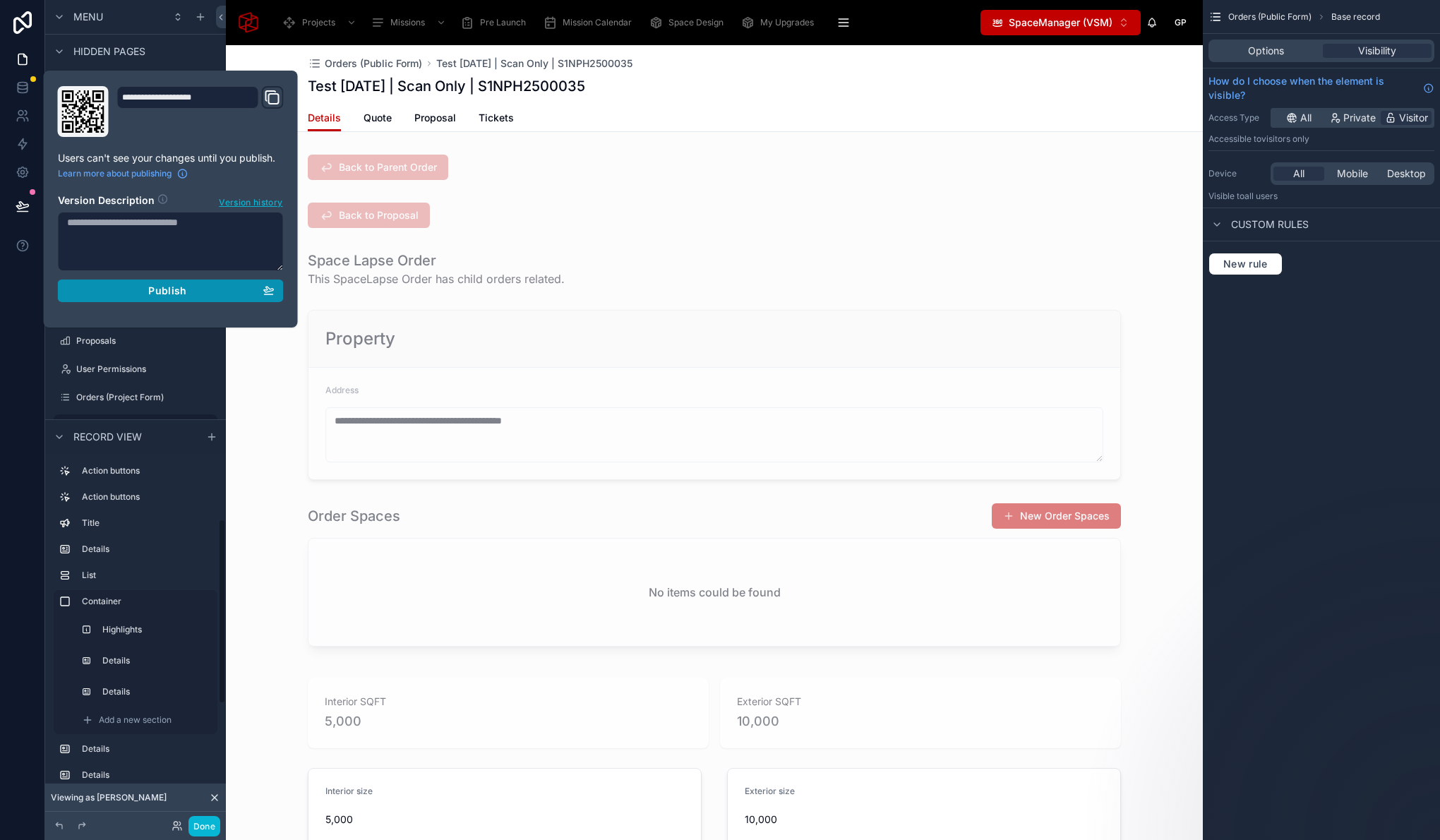
click at [153, 293] on span "Publish" at bounding box center [167, 290] width 38 height 12
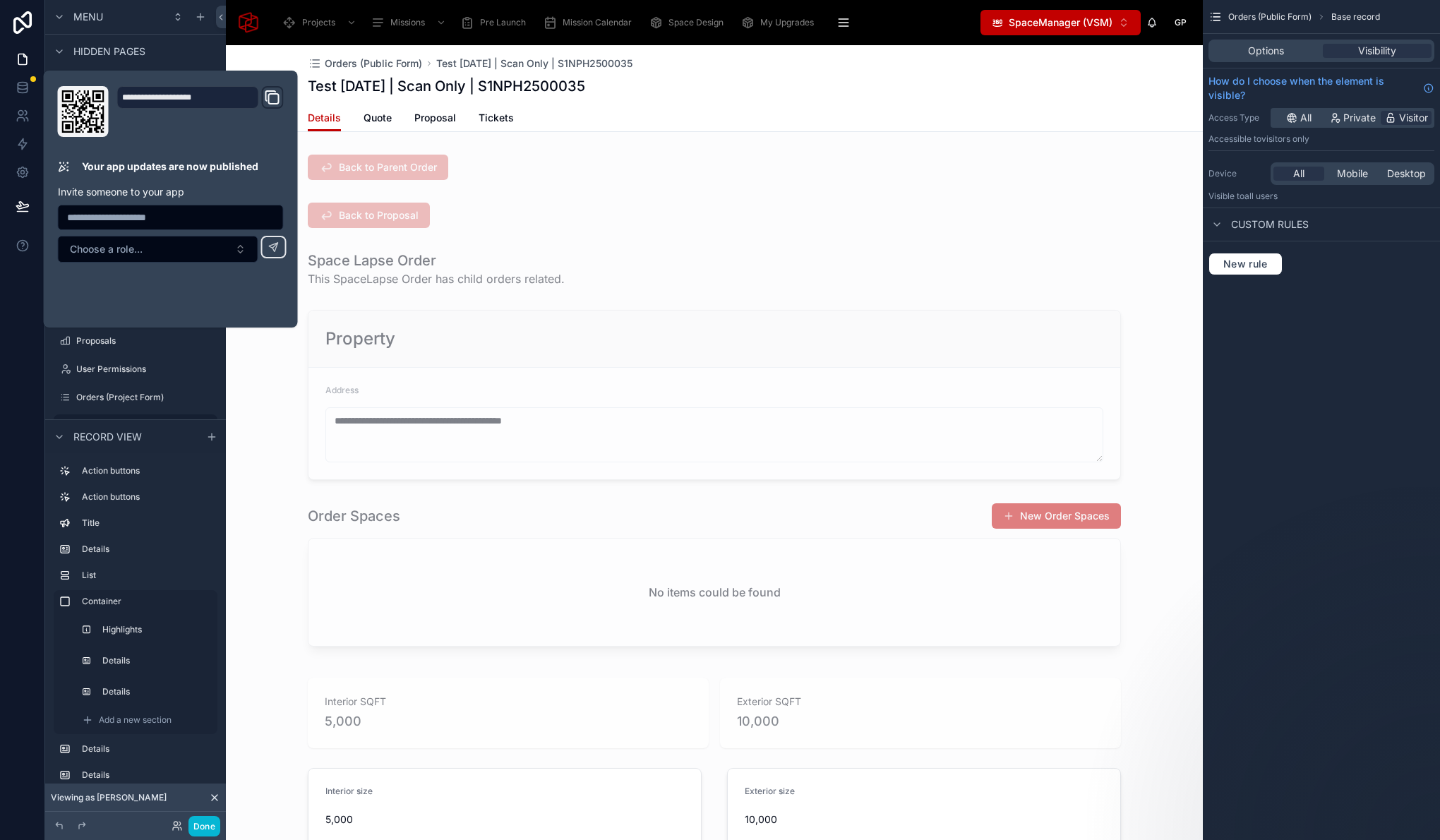
click at [715, 120] on div "Details Quote Proposal Tickets" at bounding box center [715, 117] width 813 height 27
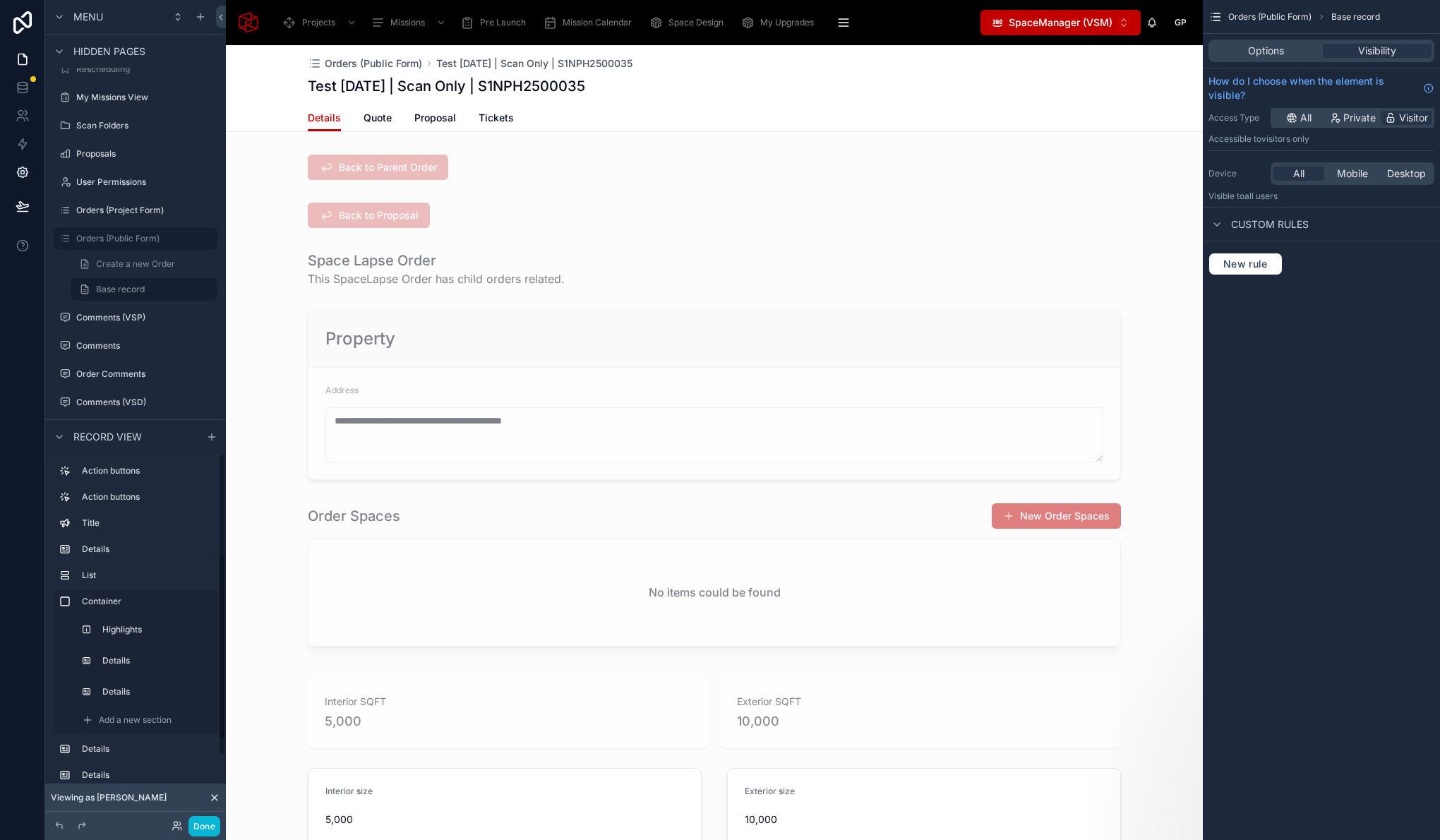
scroll to position [2504, 0]
click at [349, 63] on span "Orders (Public Form)" at bounding box center [373, 63] width 97 height 14
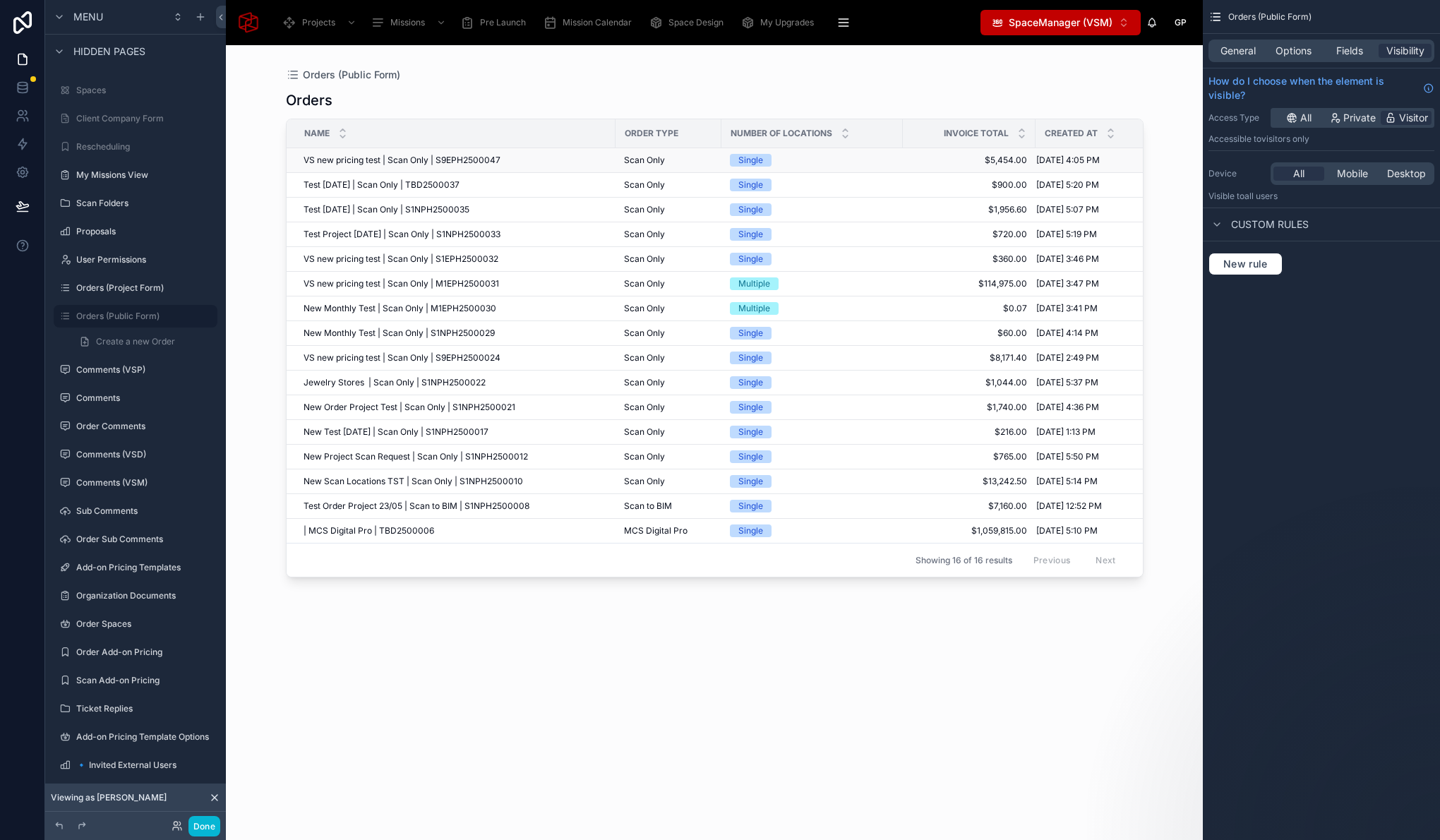
click at [461, 158] on span "VS new pricing test | Scan Only | S9EPH2500047" at bounding box center [402, 160] width 197 height 11
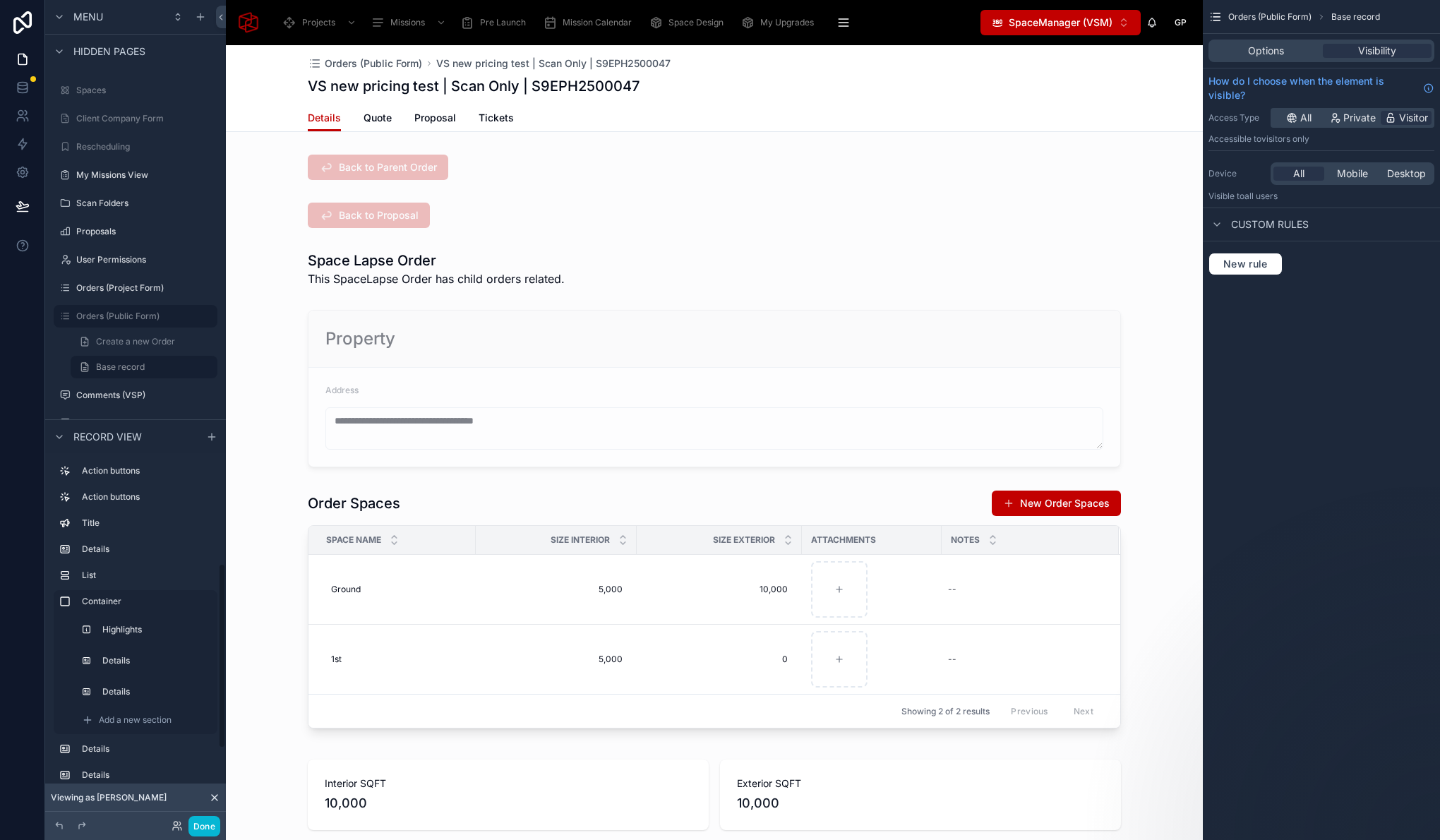
scroll to position [2504, 0]
click at [382, 63] on span "Orders (Public Form)" at bounding box center [373, 63] width 97 height 14
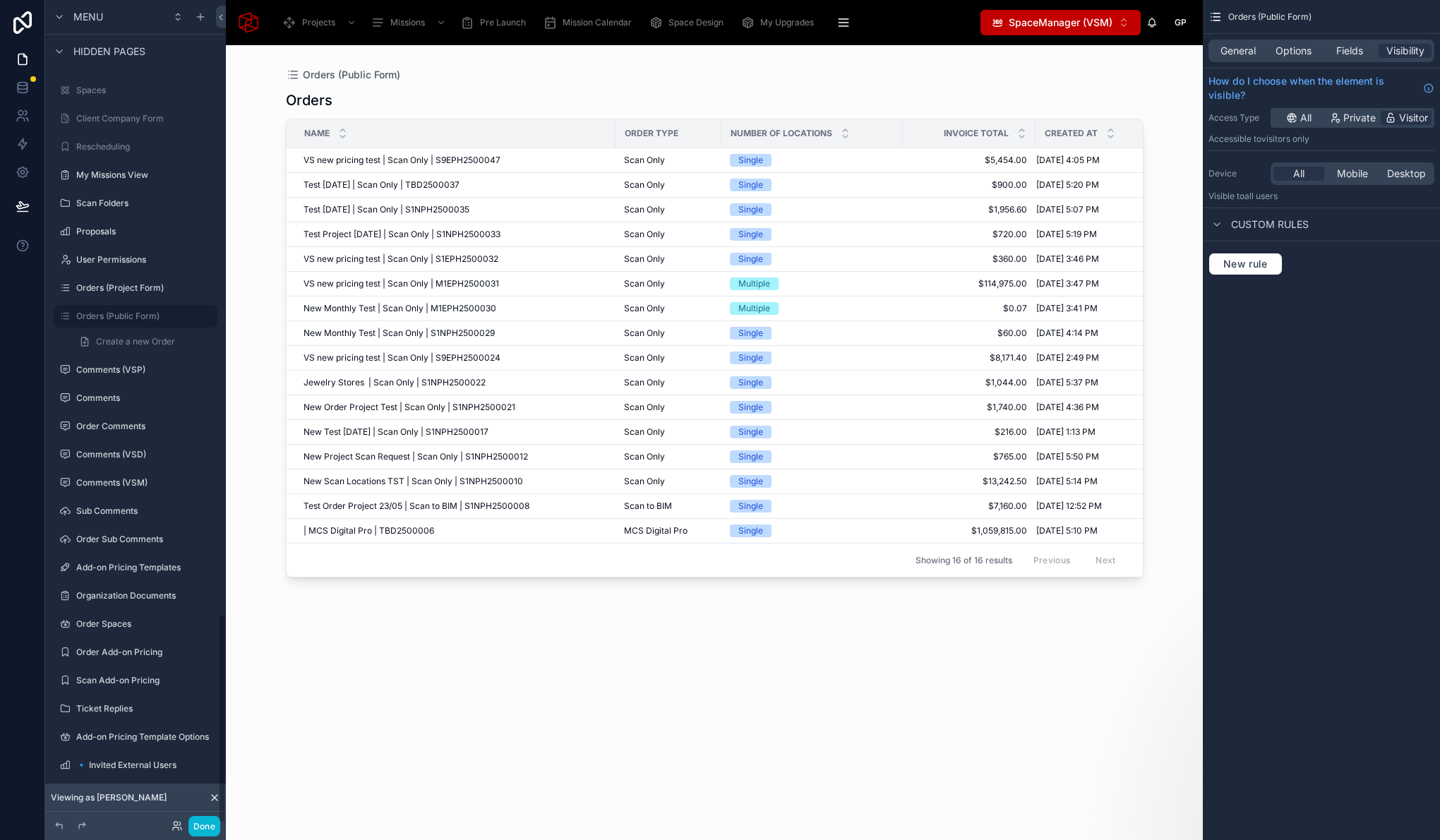
scroll to position [2416, 0]
click at [401, 235] on span "Test Project Aug 4 2025 | Scan Only | S1NPH2500033" at bounding box center [402, 234] width 197 height 11
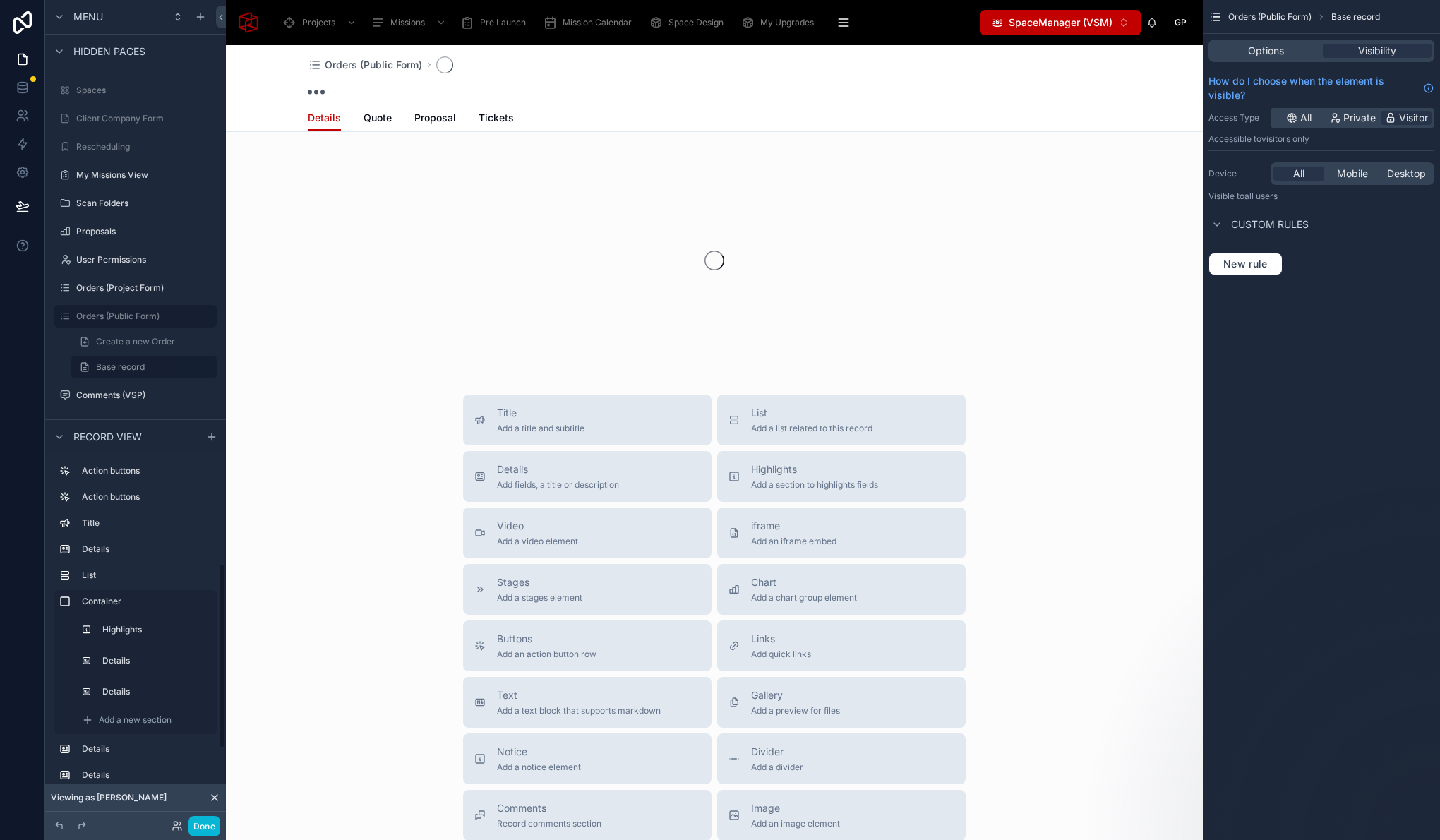
scroll to position [2504, 0]
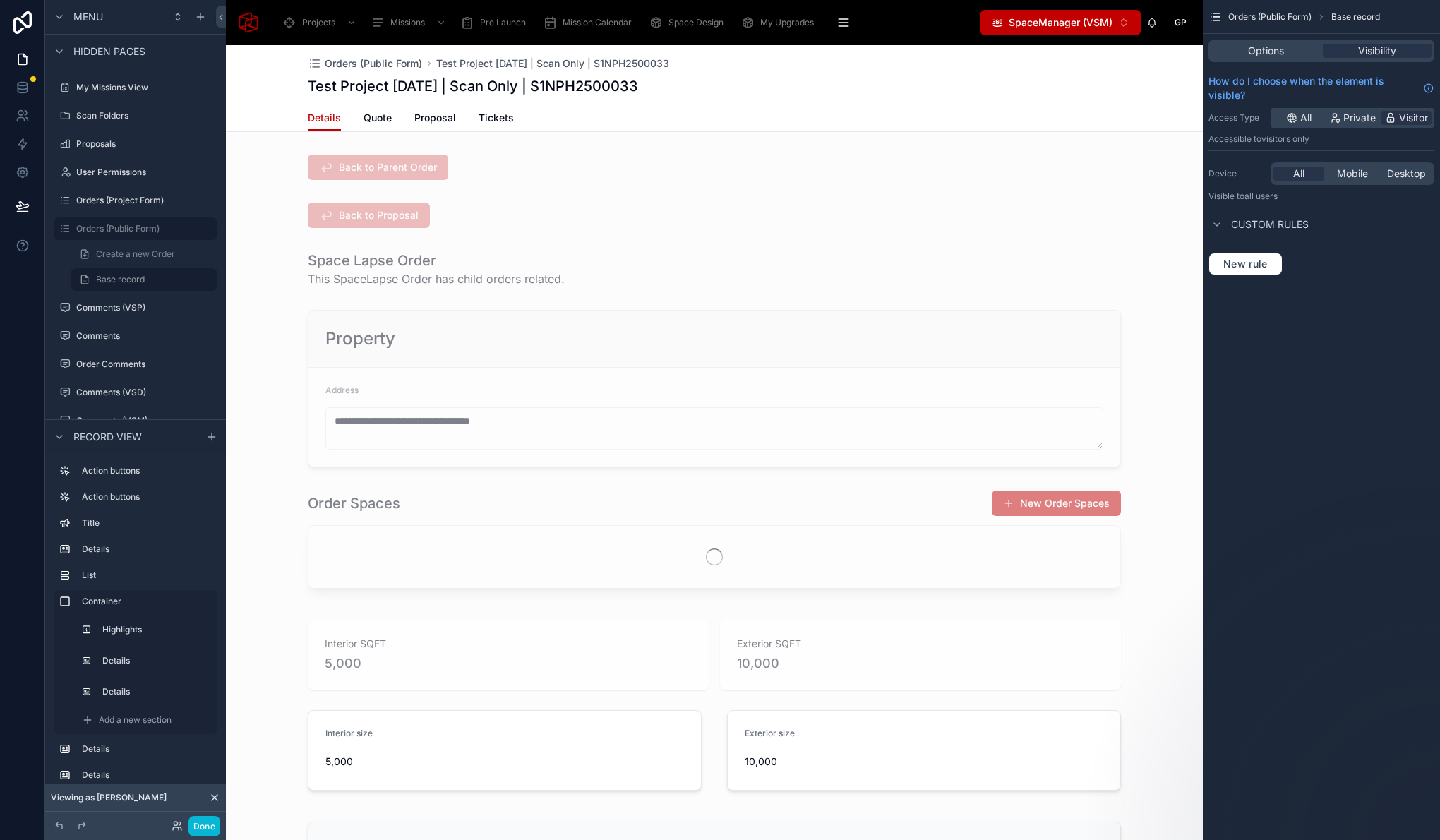
click at [743, 74] on div "Orders (Public Form) Test Project Aug 4 2025 | Scan Only | S1NPH2500033 Test Pr…" at bounding box center [715, 74] width 813 height 59
click at [833, 81] on div "Test Project Aug 4 2025 | Scan Only | S1NPH2500033" at bounding box center [715, 85] width 813 height 20
click at [193, 826] on button "Done" at bounding box center [204, 826] width 32 height 20
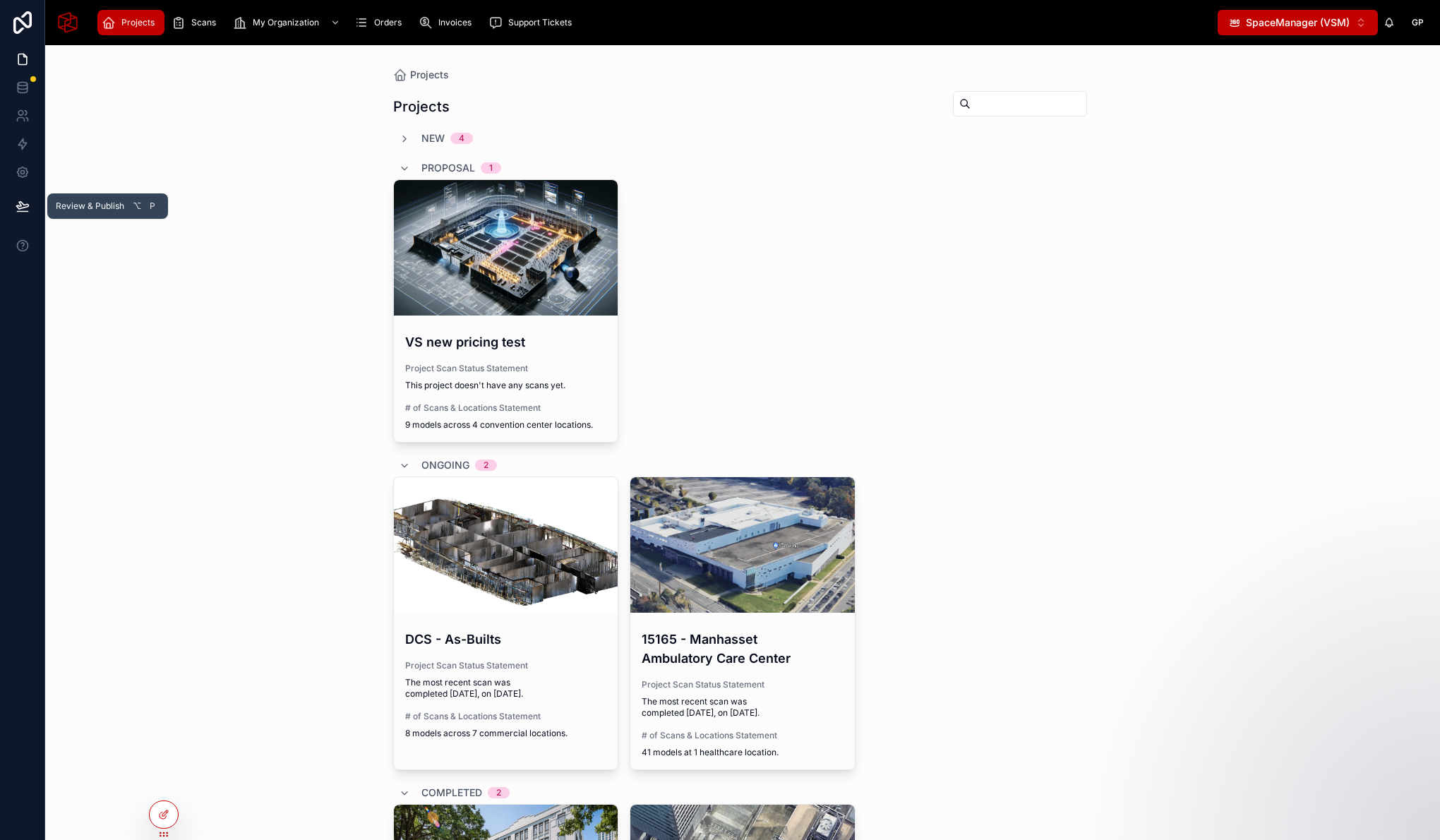
click at [31, 208] on button at bounding box center [23, 206] width 31 height 39
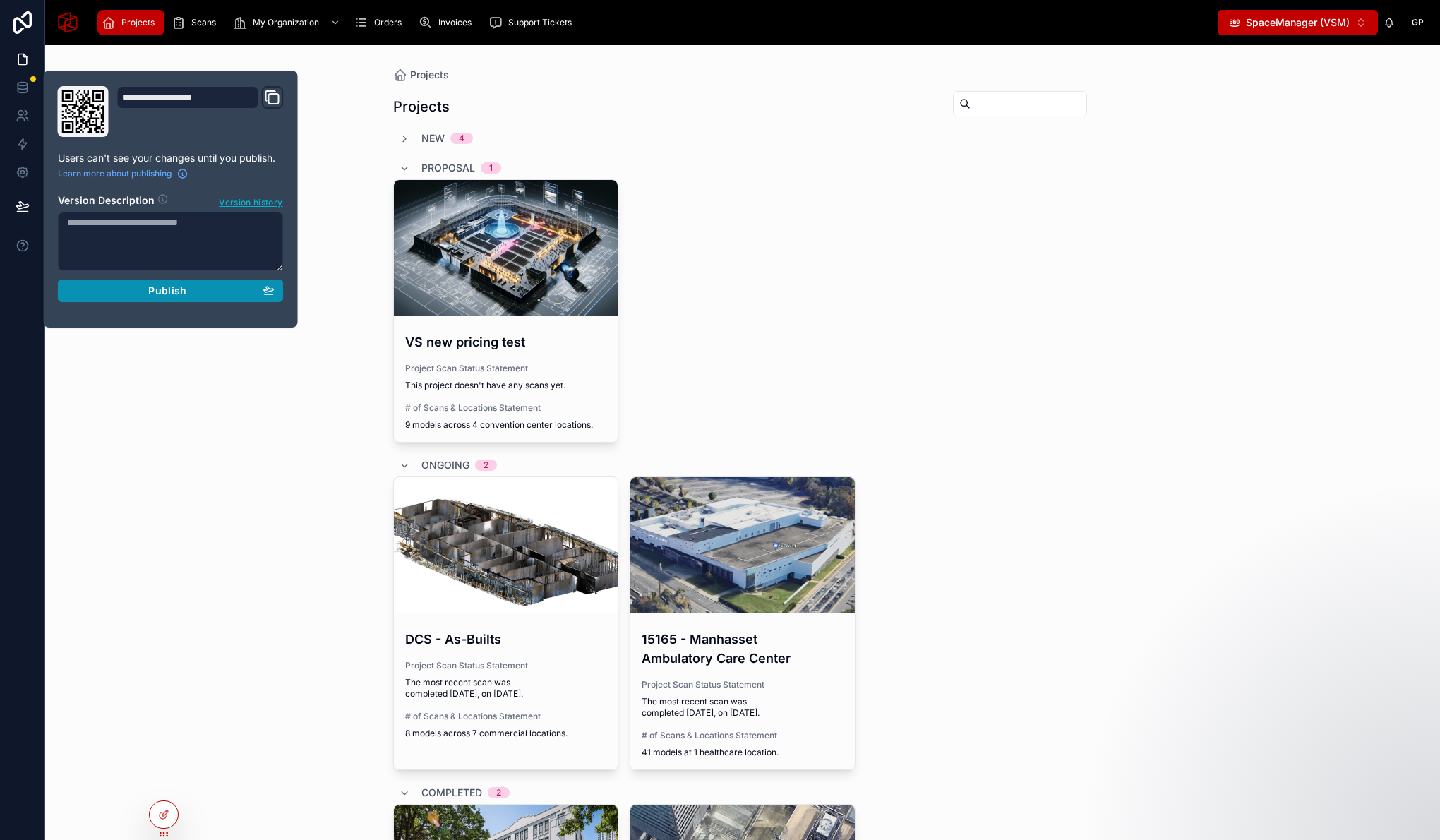
click at [142, 285] on div "Publish" at bounding box center [171, 290] width 207 height 12
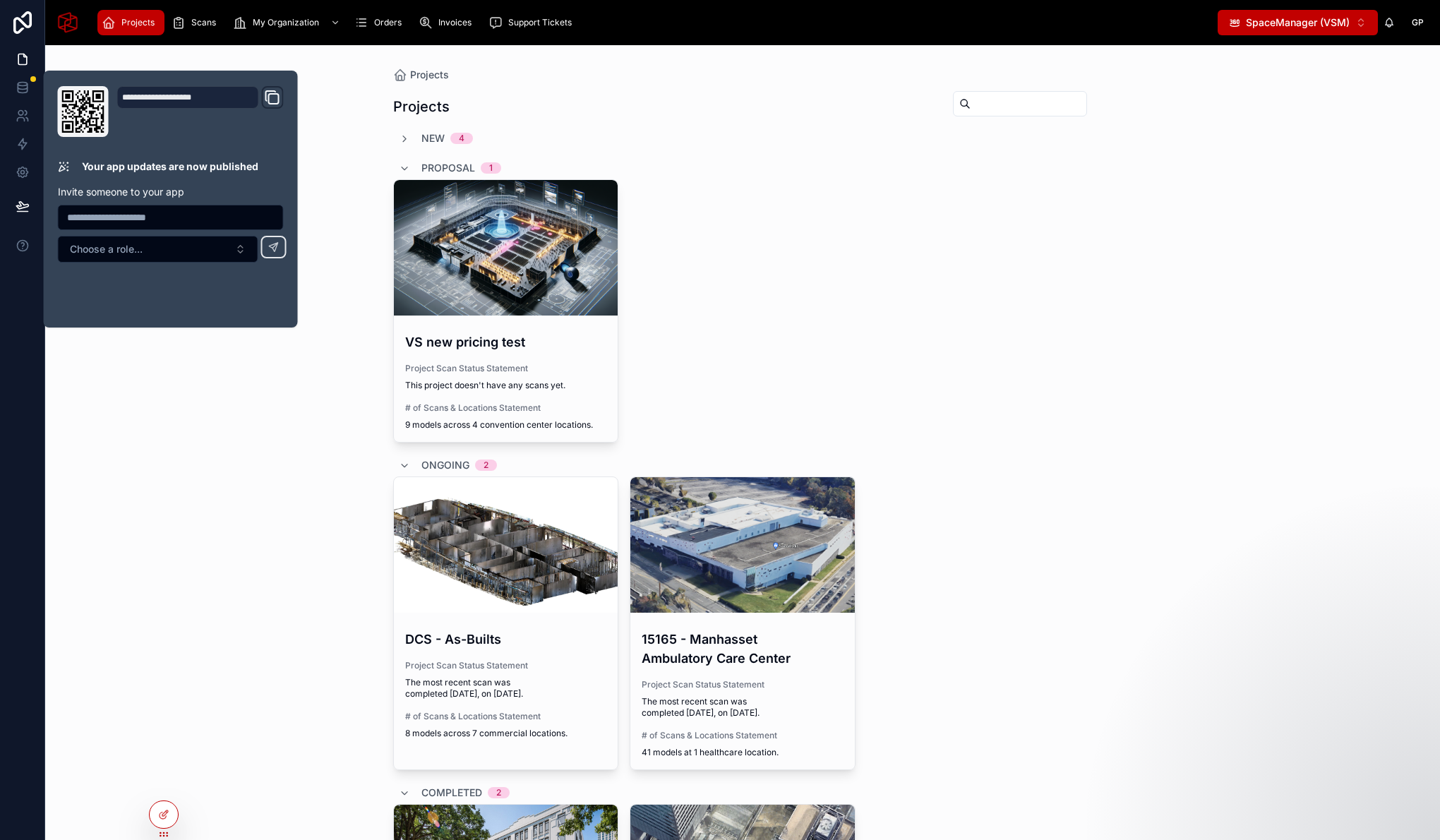
click at [250, 387] on div "Projects Projects New 4 Proposal 1 VS new pricing test Project Scan Status Stat…" at bounding box center [742, 442] width 1395 height 795
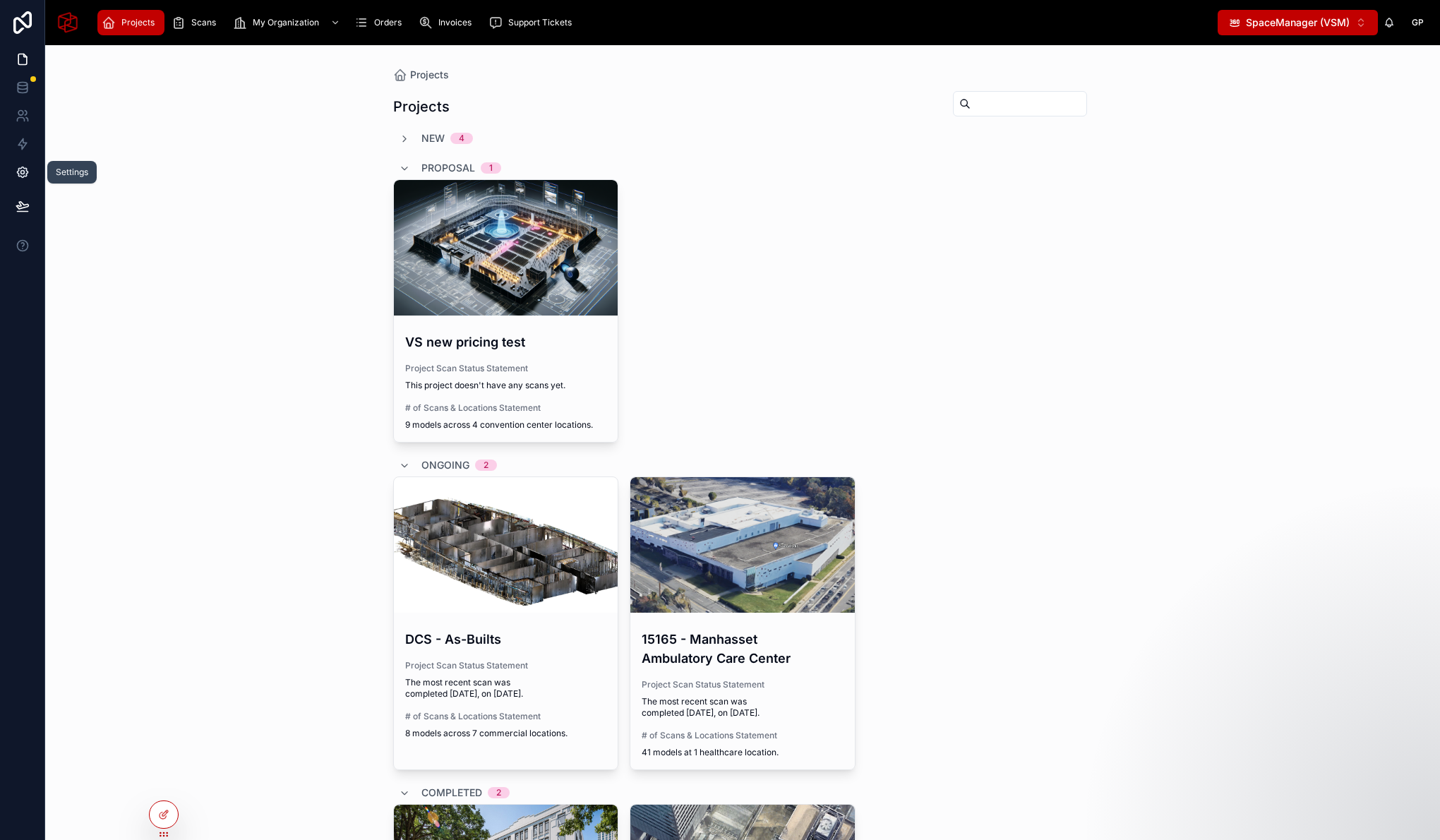
click at [25, 178] on icon at bounding box center [22, 172] width 14 height 14
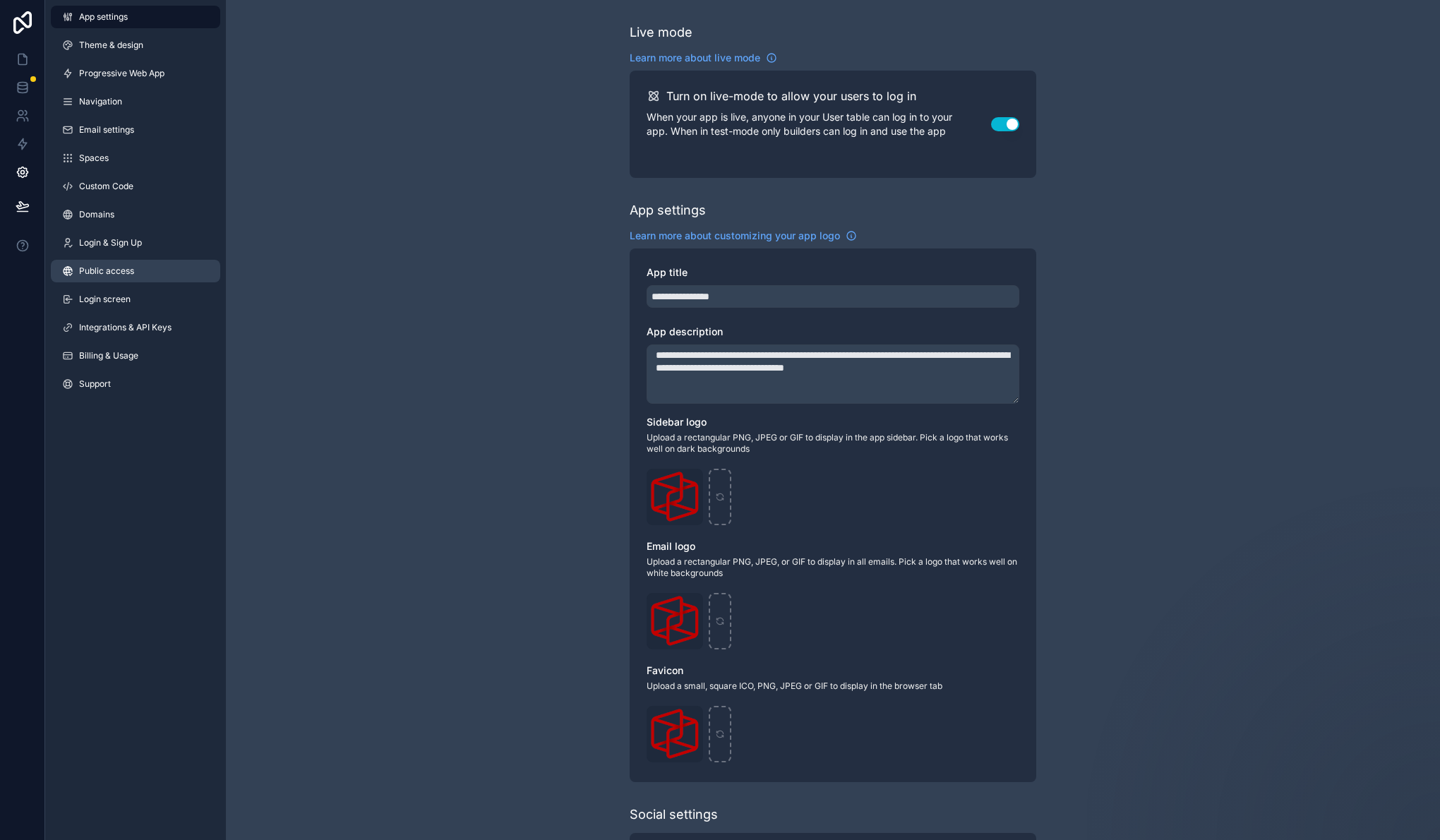
click at [136, 260] on link "Public access" at bounding box center [136, 271] width 169 height 23
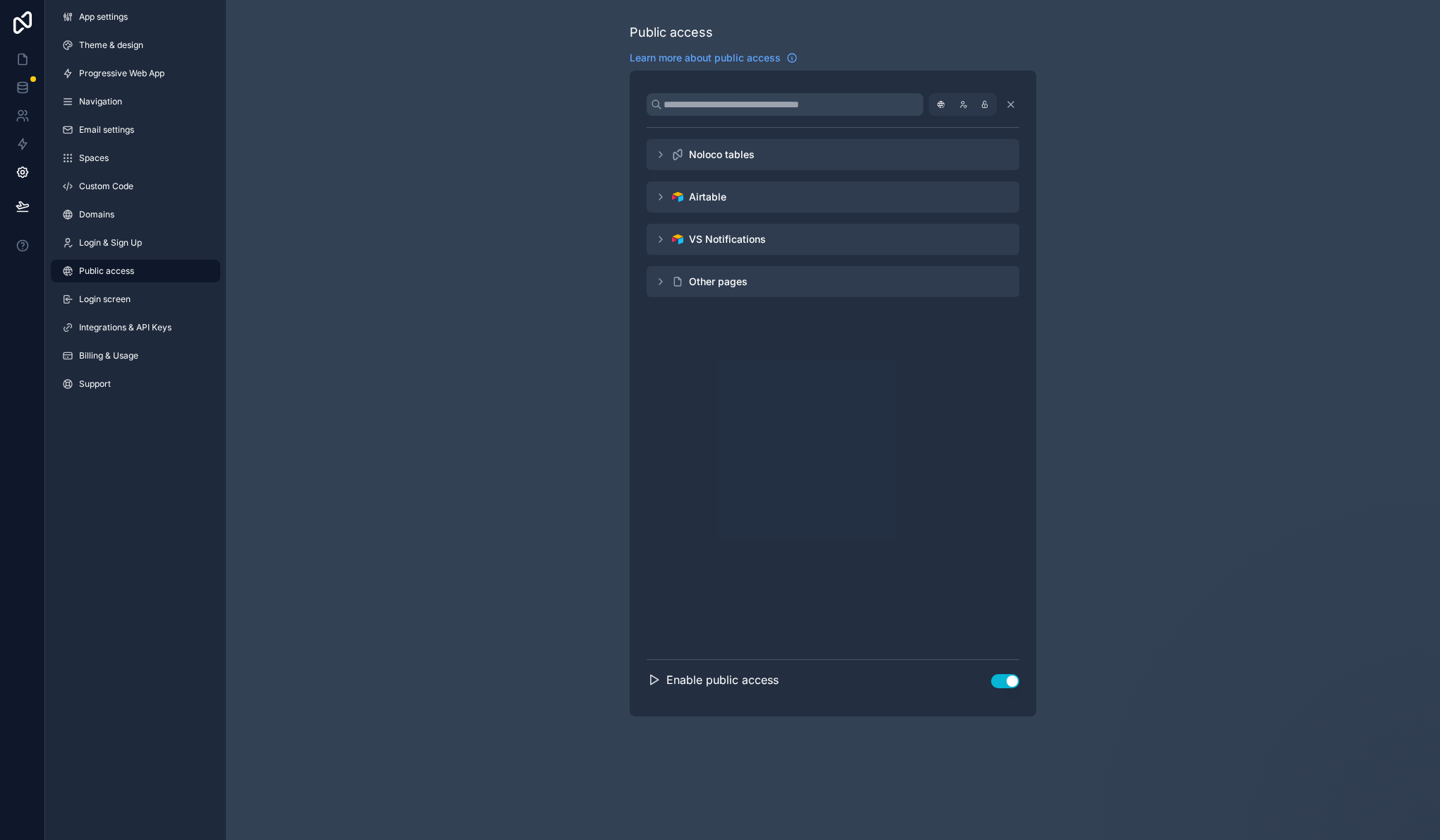
click at [665, 199] on icon "scrollable content" at bounding box center [660, 196] width 11 height 11
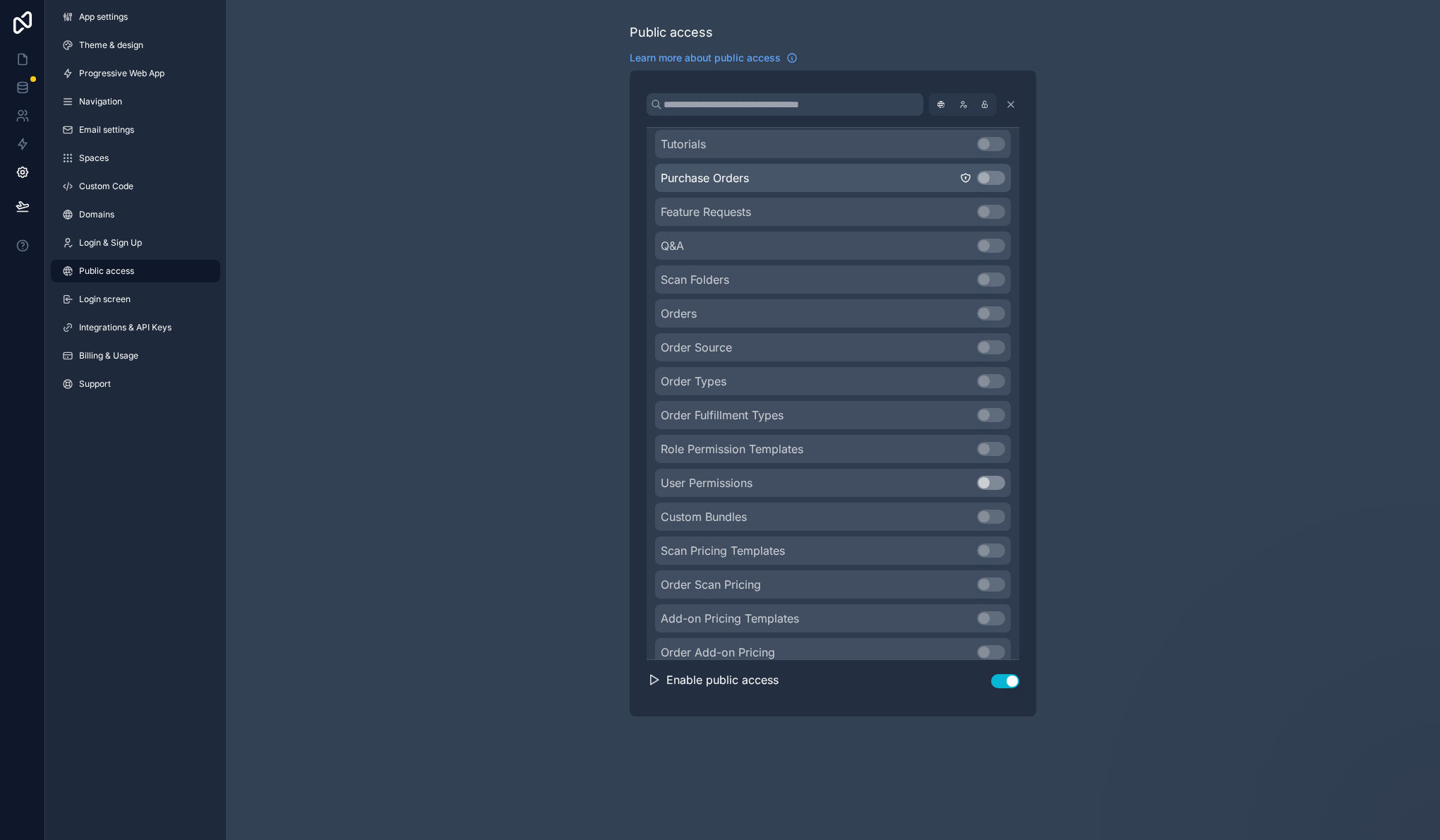
scroll to position [2201, 0]
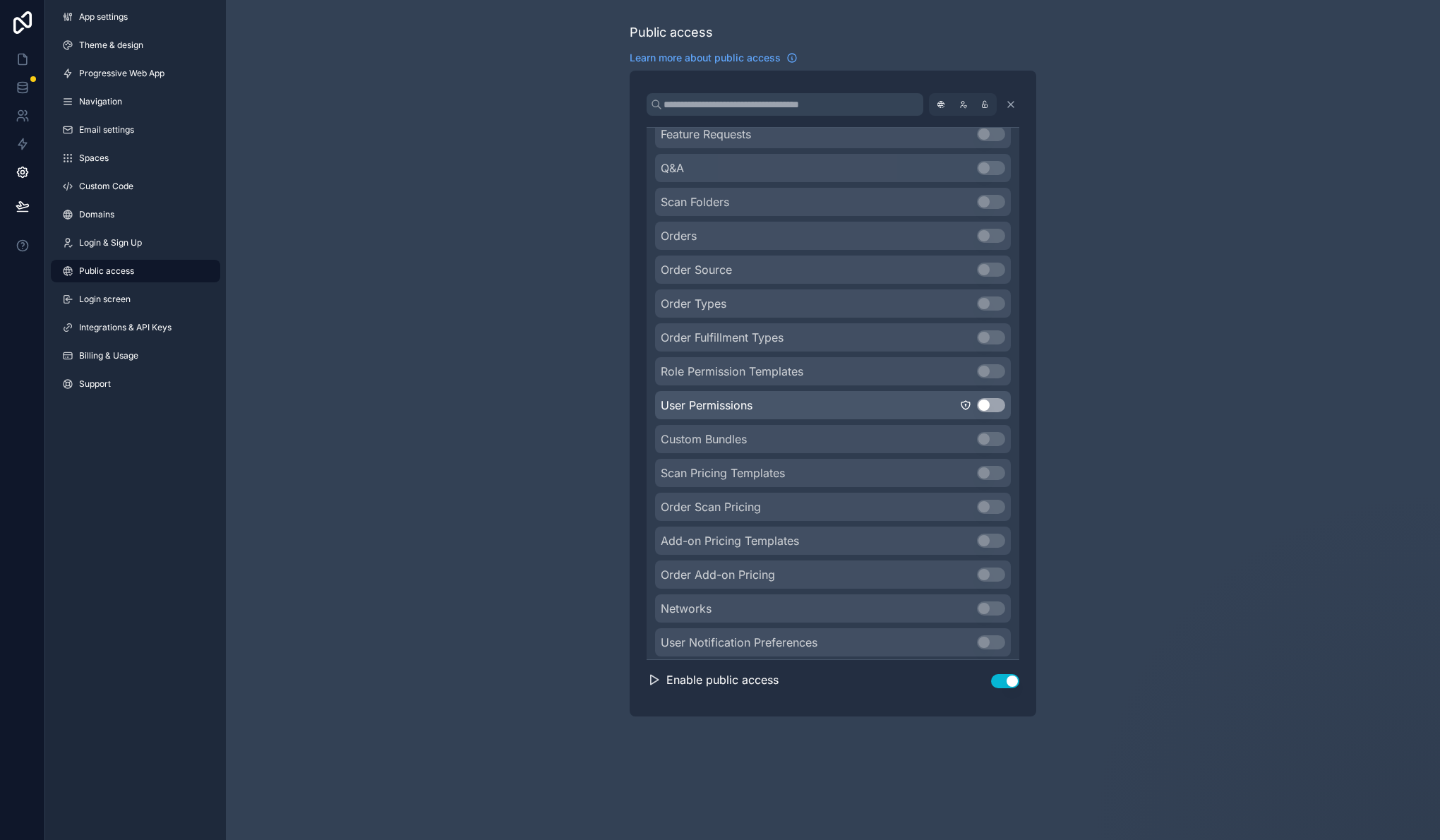
click at [977, 404] on button "Use setting" at bounding box center [990, 404] width 28 height 14
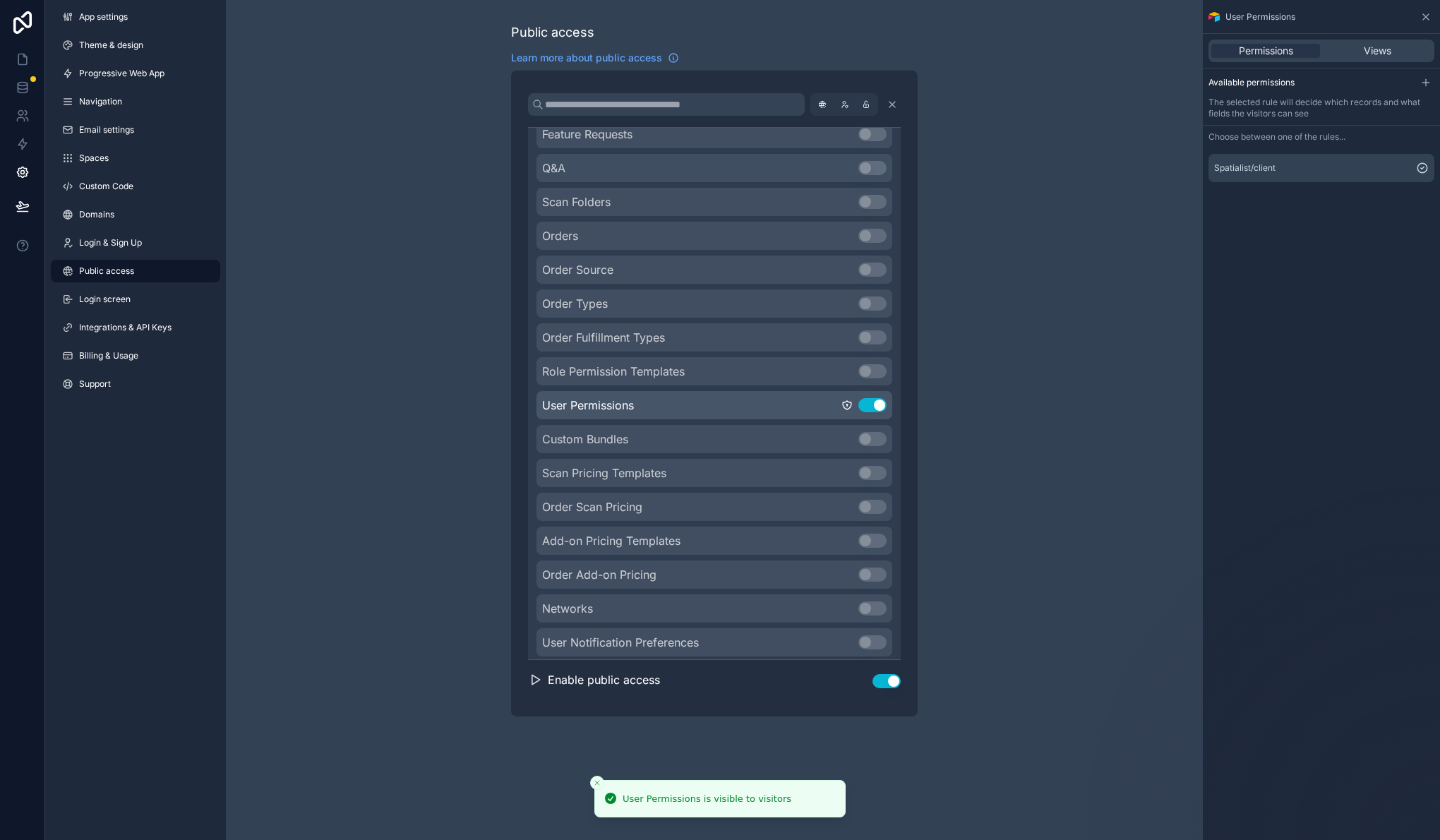
click at [858, 403] on button "Use setting" at bounding box center [872, 404] width 28 height 14
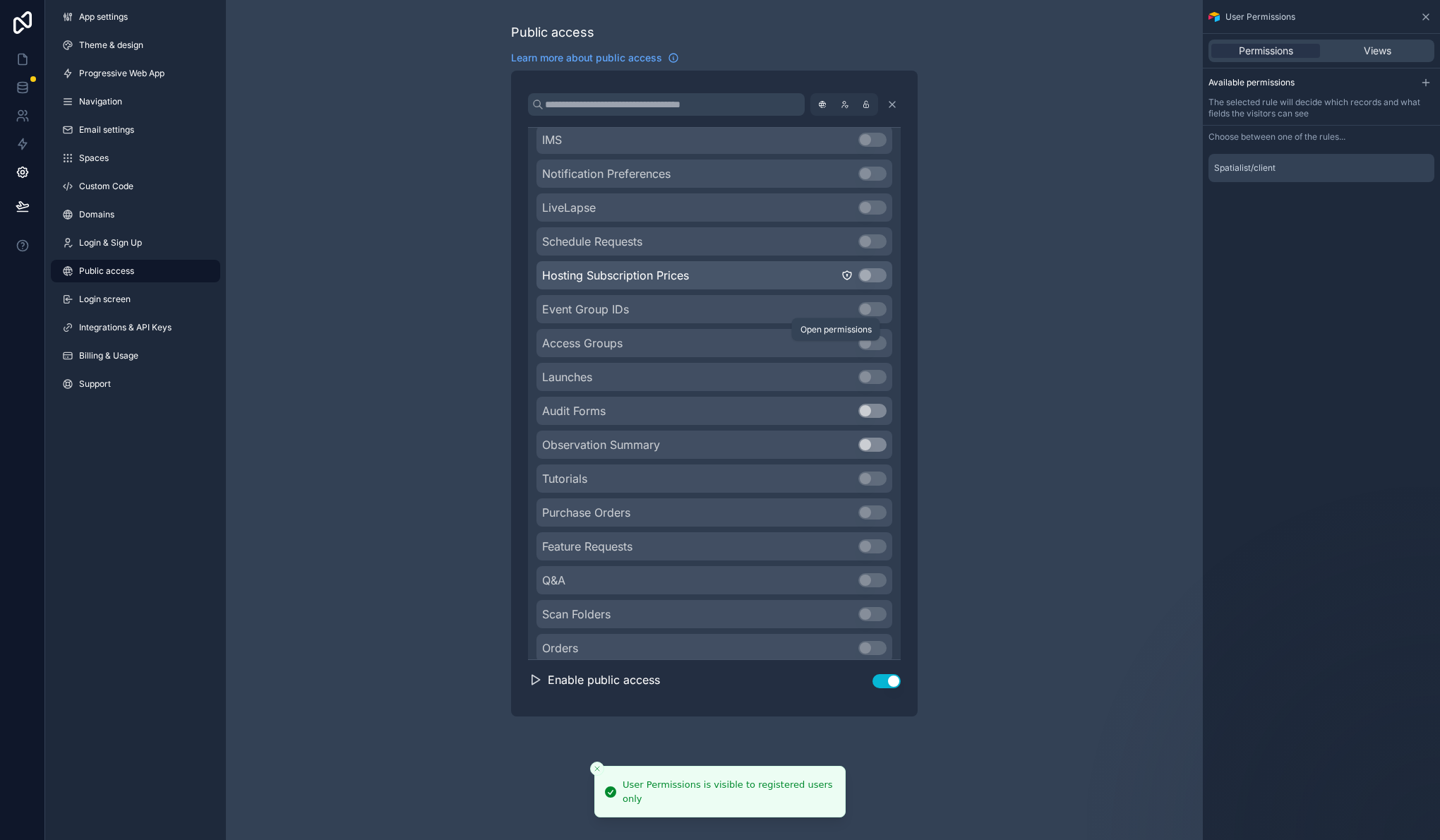
scroll to position [1683, 0]
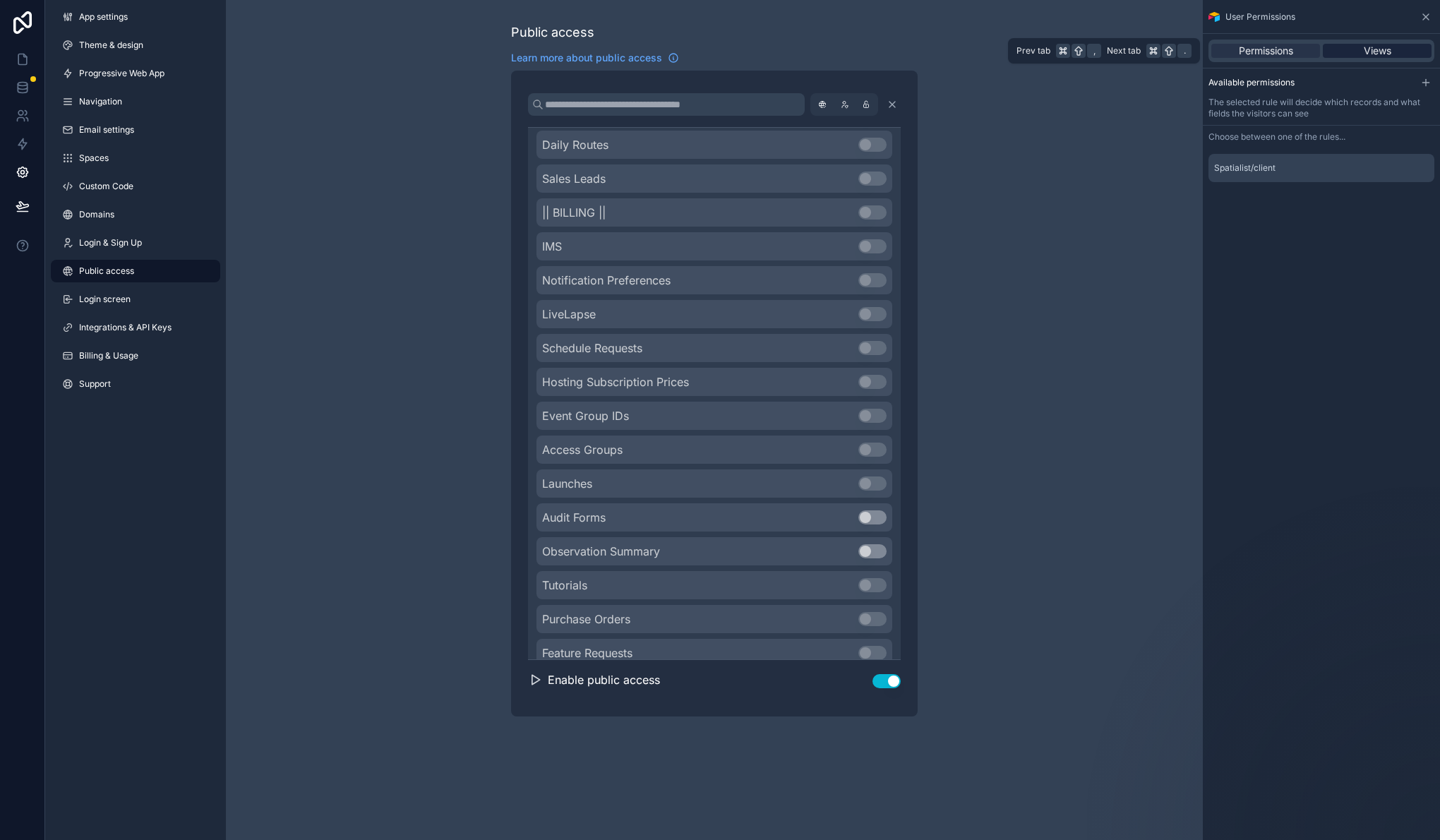
click at [1385, 47] on span "Views" at bounding box center [1377, 50] width 28 height 14
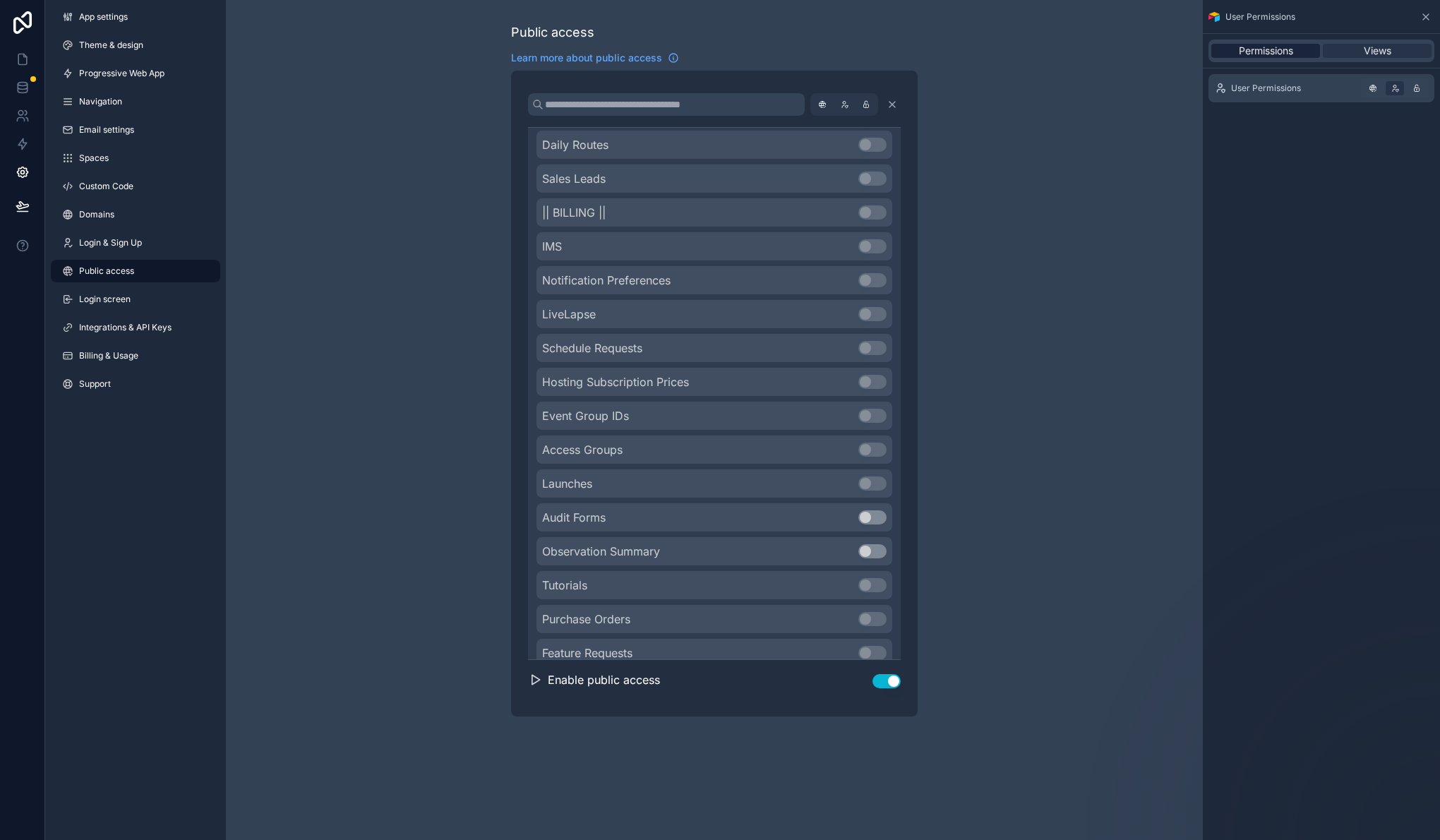
click at [1261, 53] on span "Permissions" at bounding box center [1266, 50] width 54 height 14
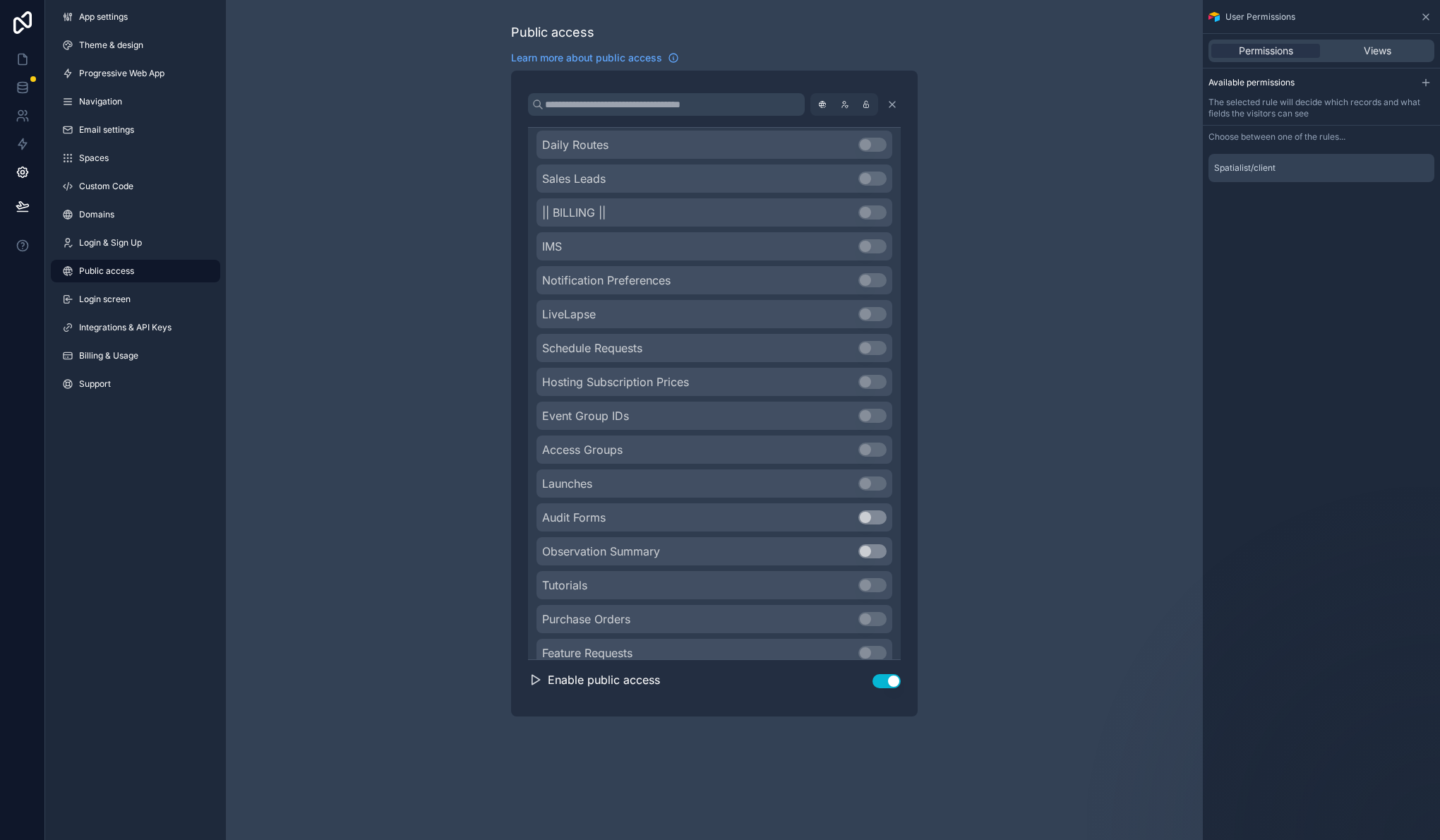
click at [1355, 92] on div "Available permissions The selected rule will decide which records and what fiel…" at bounding box center [1321, 128] width 237 height 120
click at [1414, 88] on div "Available permissions" at bounding box center [1321, 82] width 226 height 17
click at [1428, 87] on icon "scrollable content" at bounding box center [1425, 82] width 11 height 11
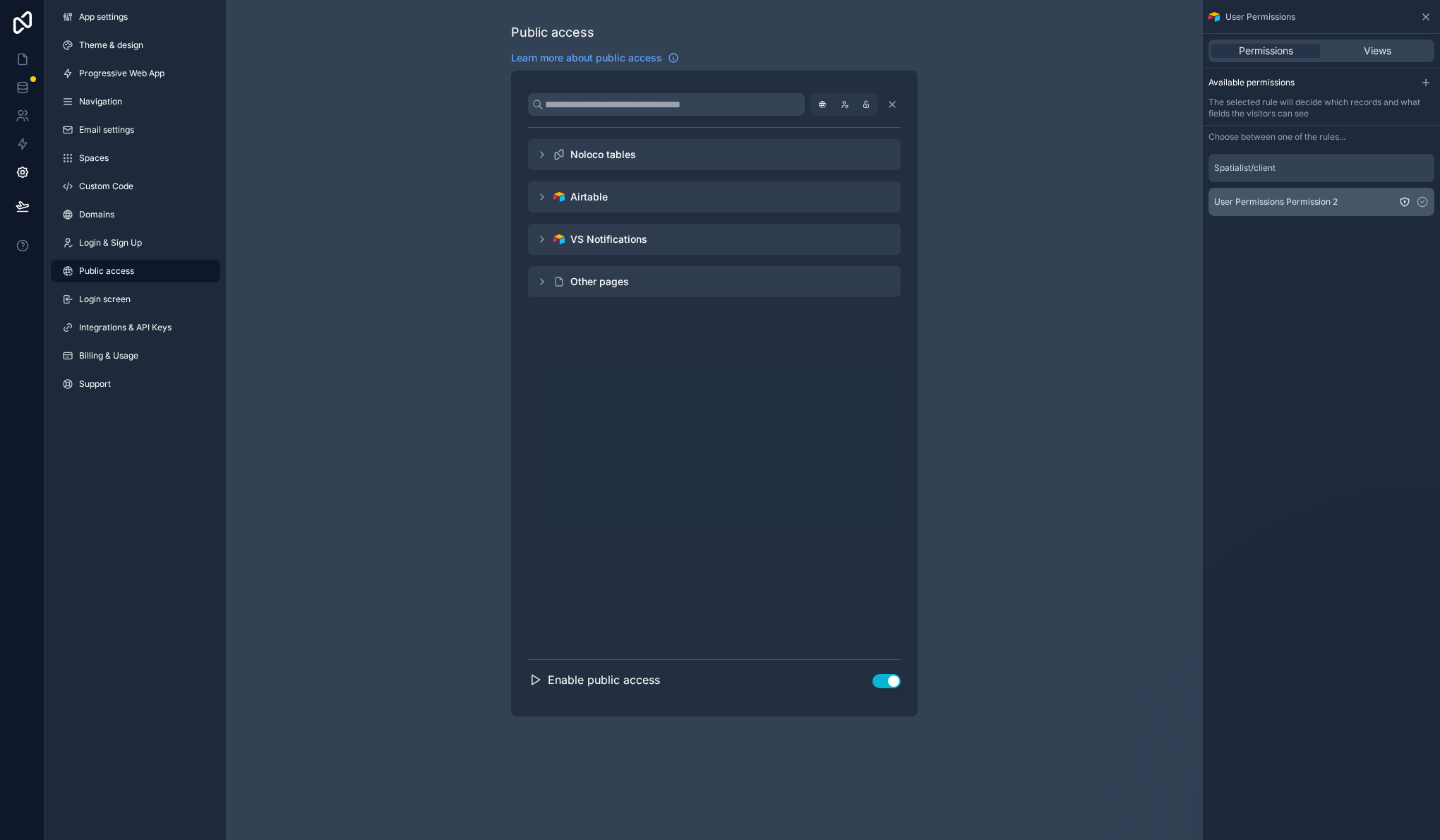
click at [1312, 199] on span "User Permissions Permission 2" at bounding box center [1275, 201] width 123 height 11
click at [1406, 202] on icon "scrollable content" at bounding box center [1404, 201] width 11 height 11
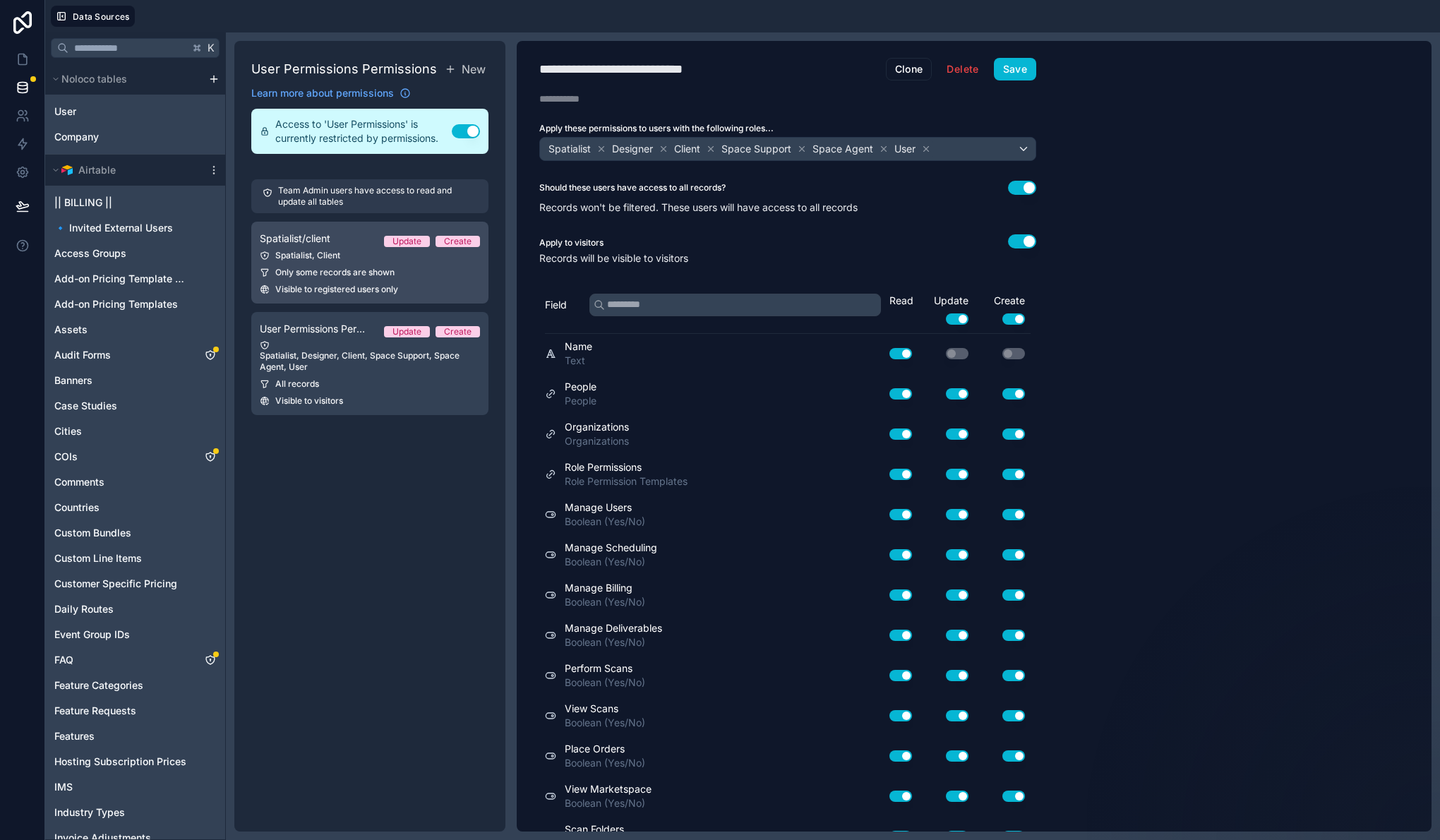
click at [348, 256] on div "Spatialist, Client" at bounding box center [370, 255] width 220 height 11
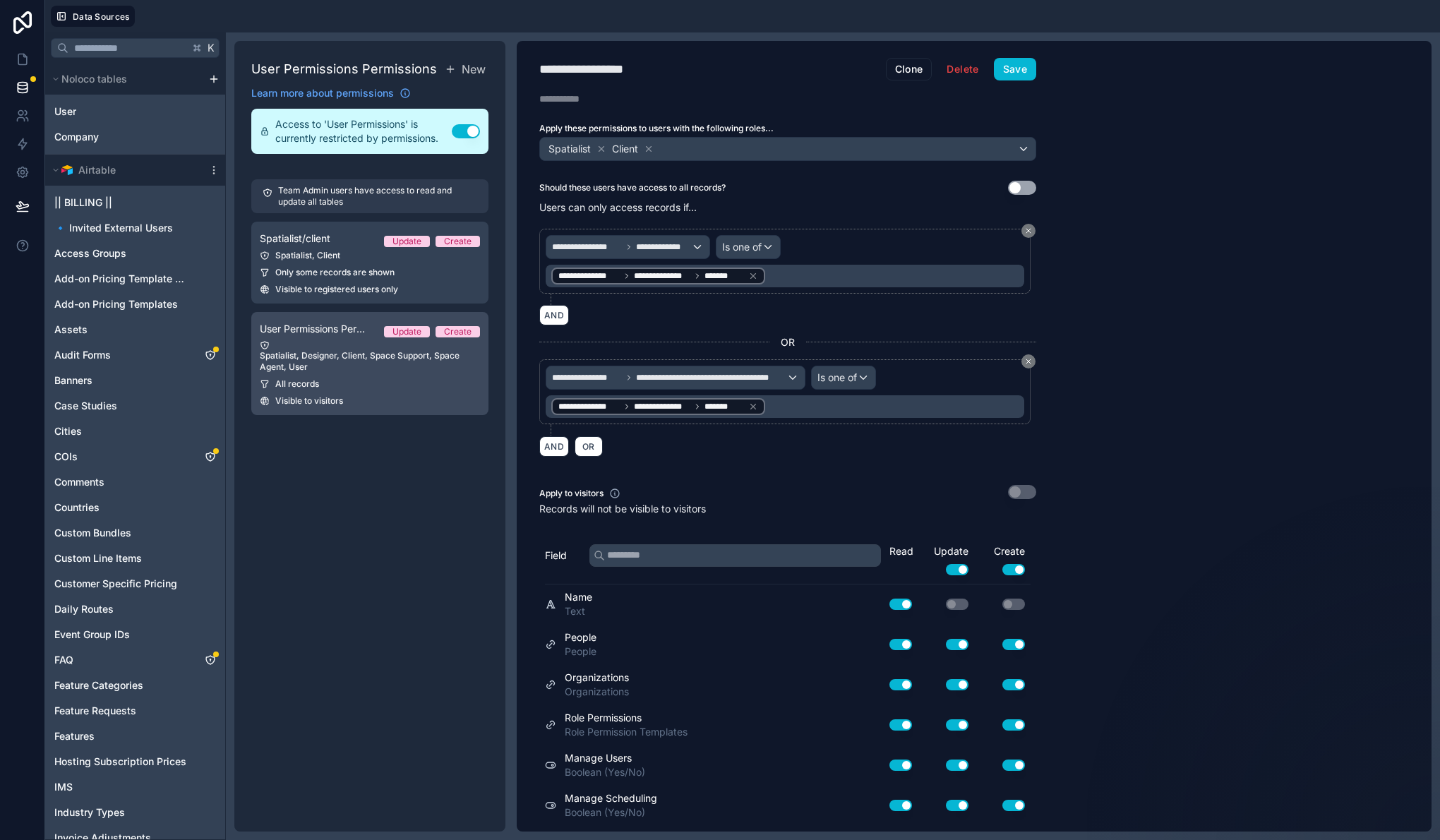
click at [331, 378] on div "All records" at bounding box center [370, 383] width 220 height 11
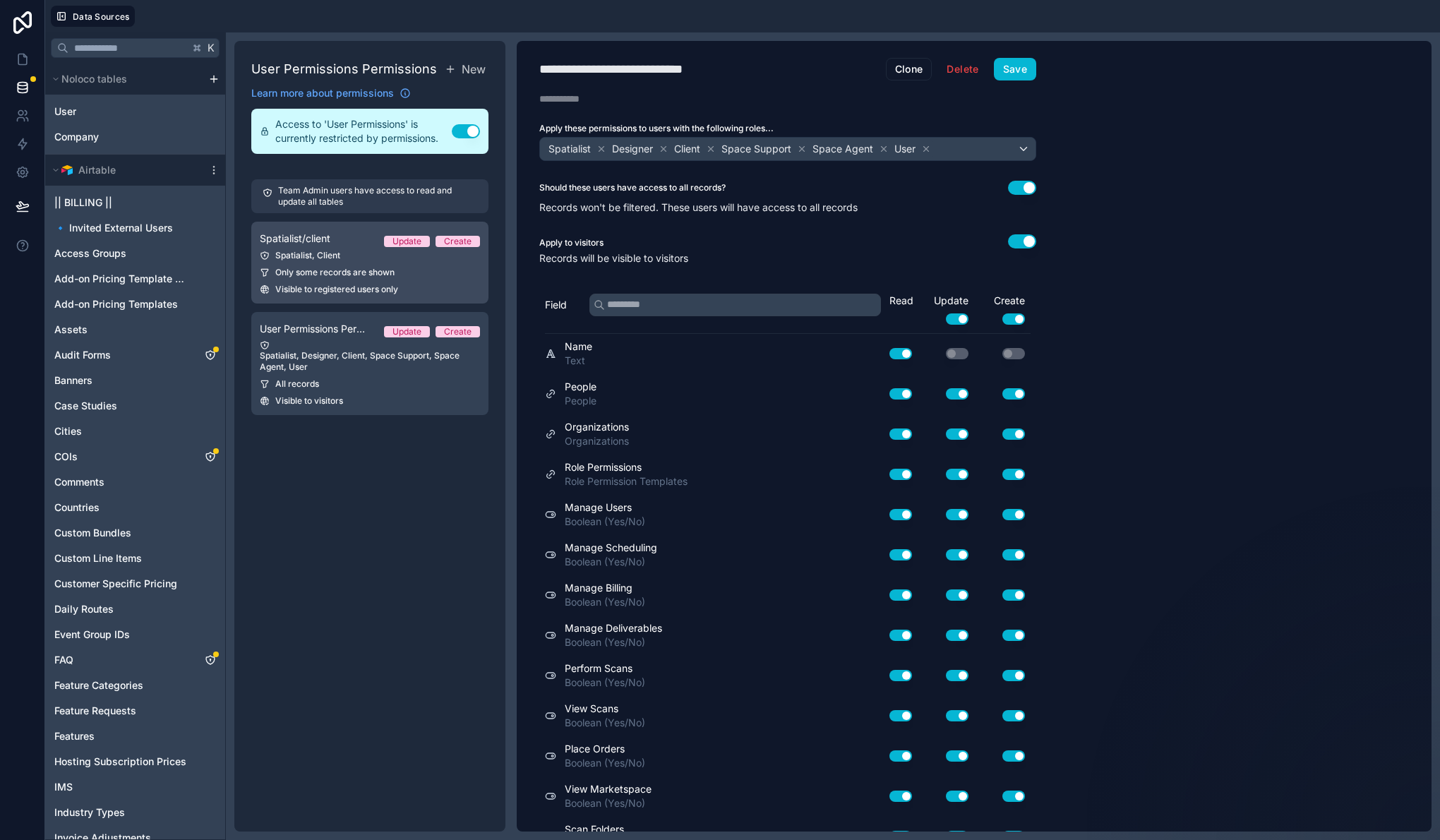
click at [309, 277] on span "Only some records are shown" at bounding box center [334, 272] width 119 height 11
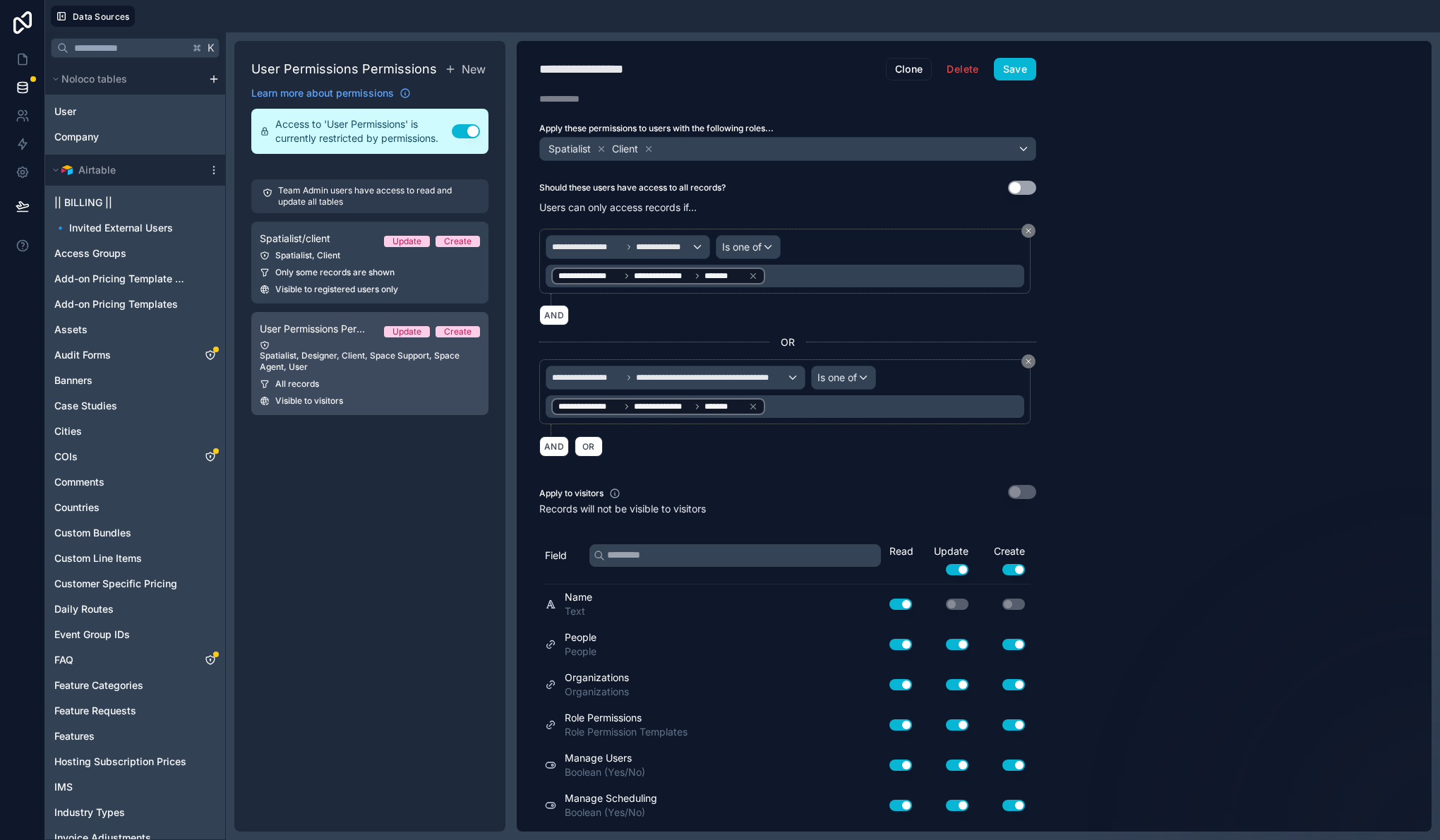
click at [317, 350] on div "Spatialist, Designer, Client, Space Support, Space Agent, User" at bounding box center [370, 356] width 220 height 32
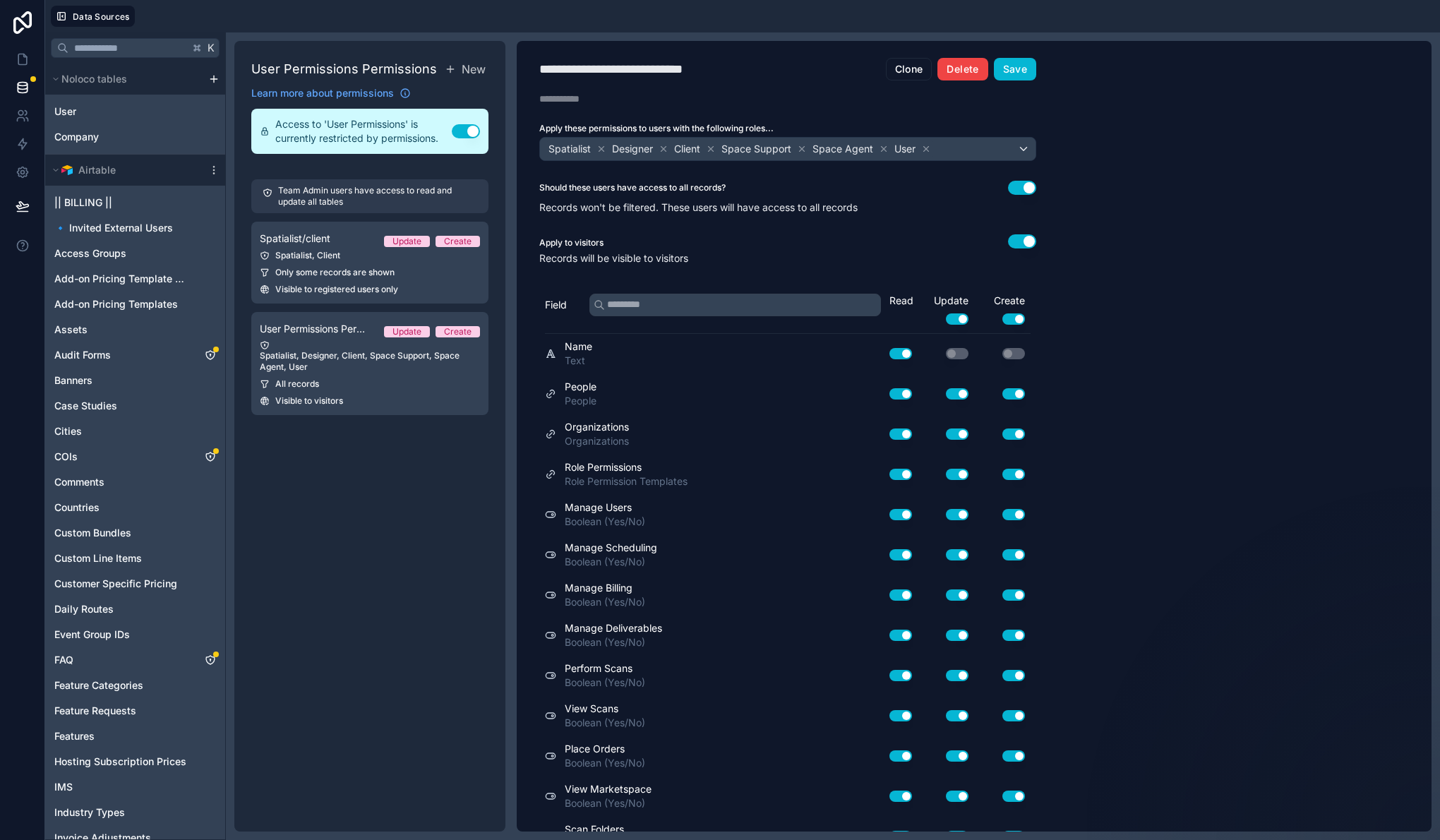
click at [966, 74] on button "Delete" at bounding box center [962, 69] width 50 height 23
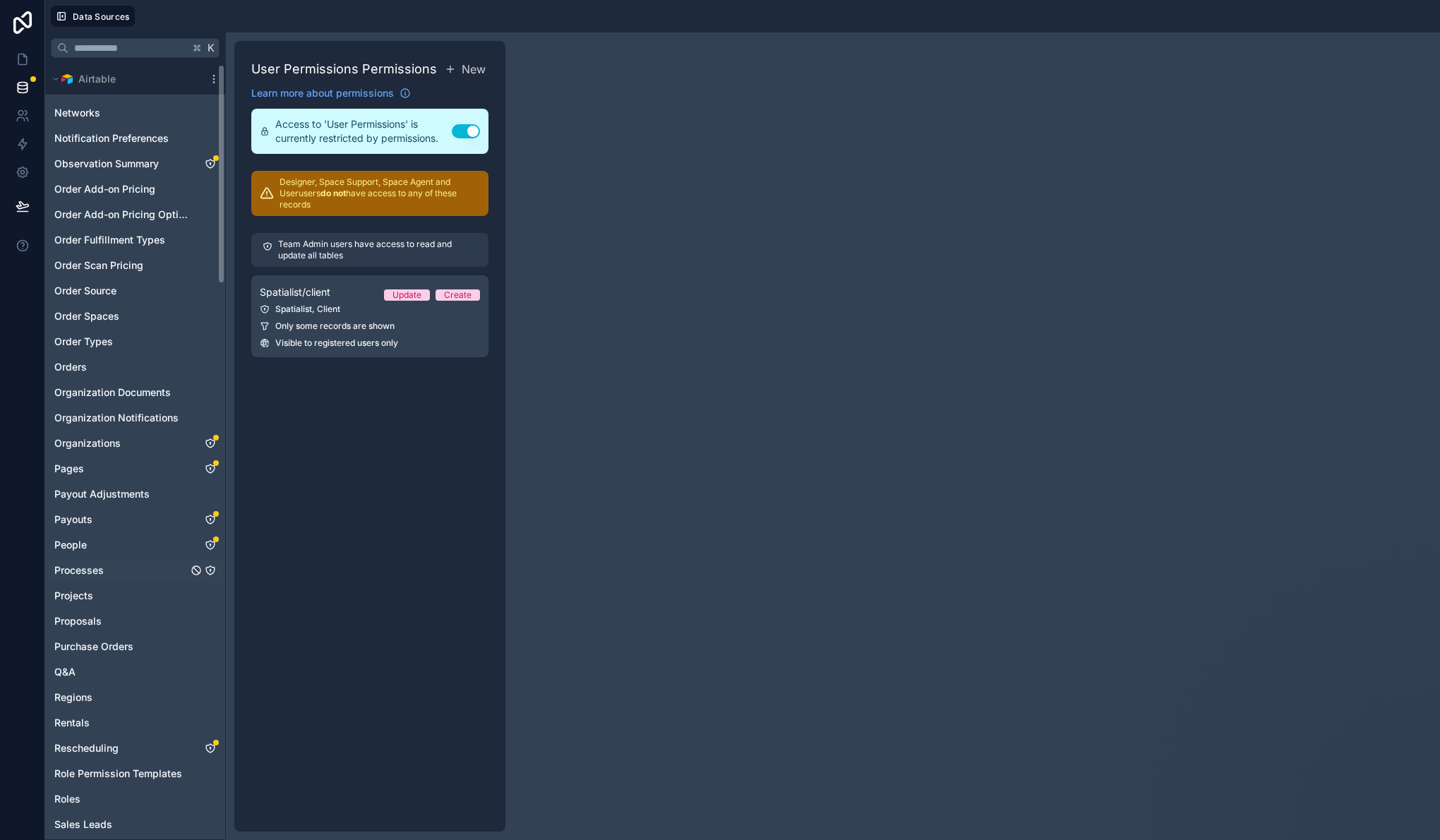
scroll to position [992, 0]
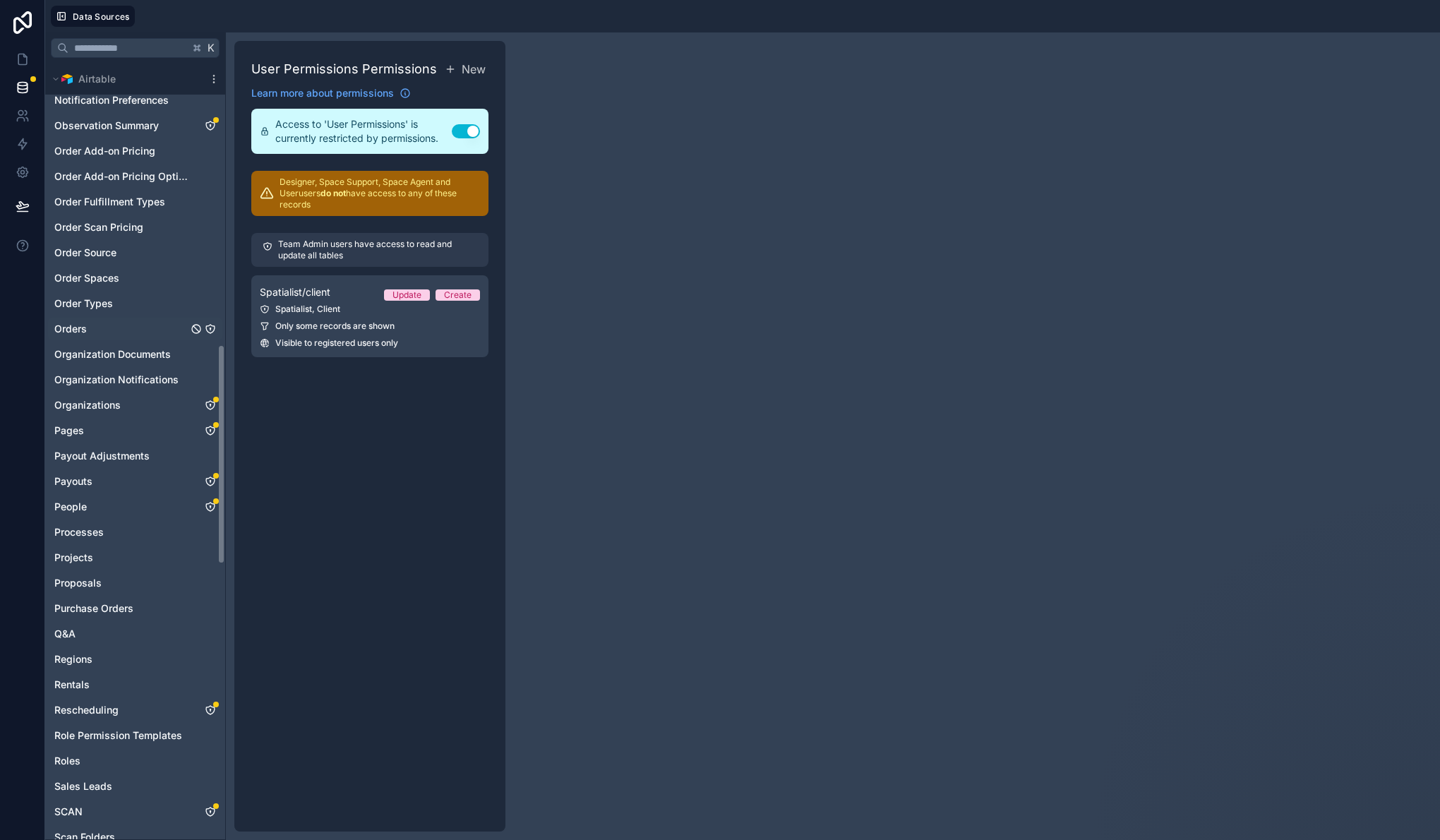
click at [101, 331] on div "Orders" at bounding box center [135, 328] width 174 height 23
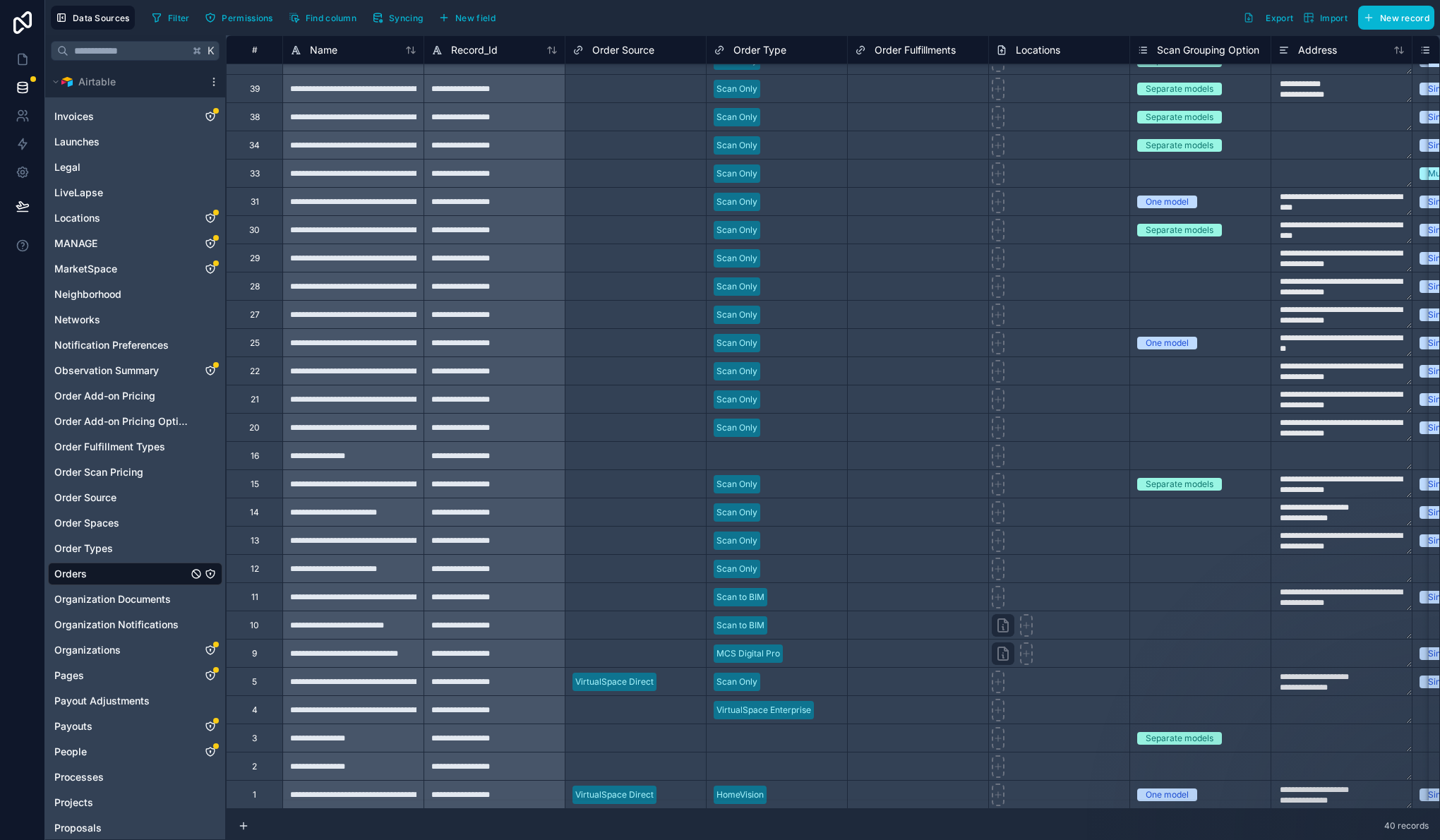
scroll to position [284, 0]
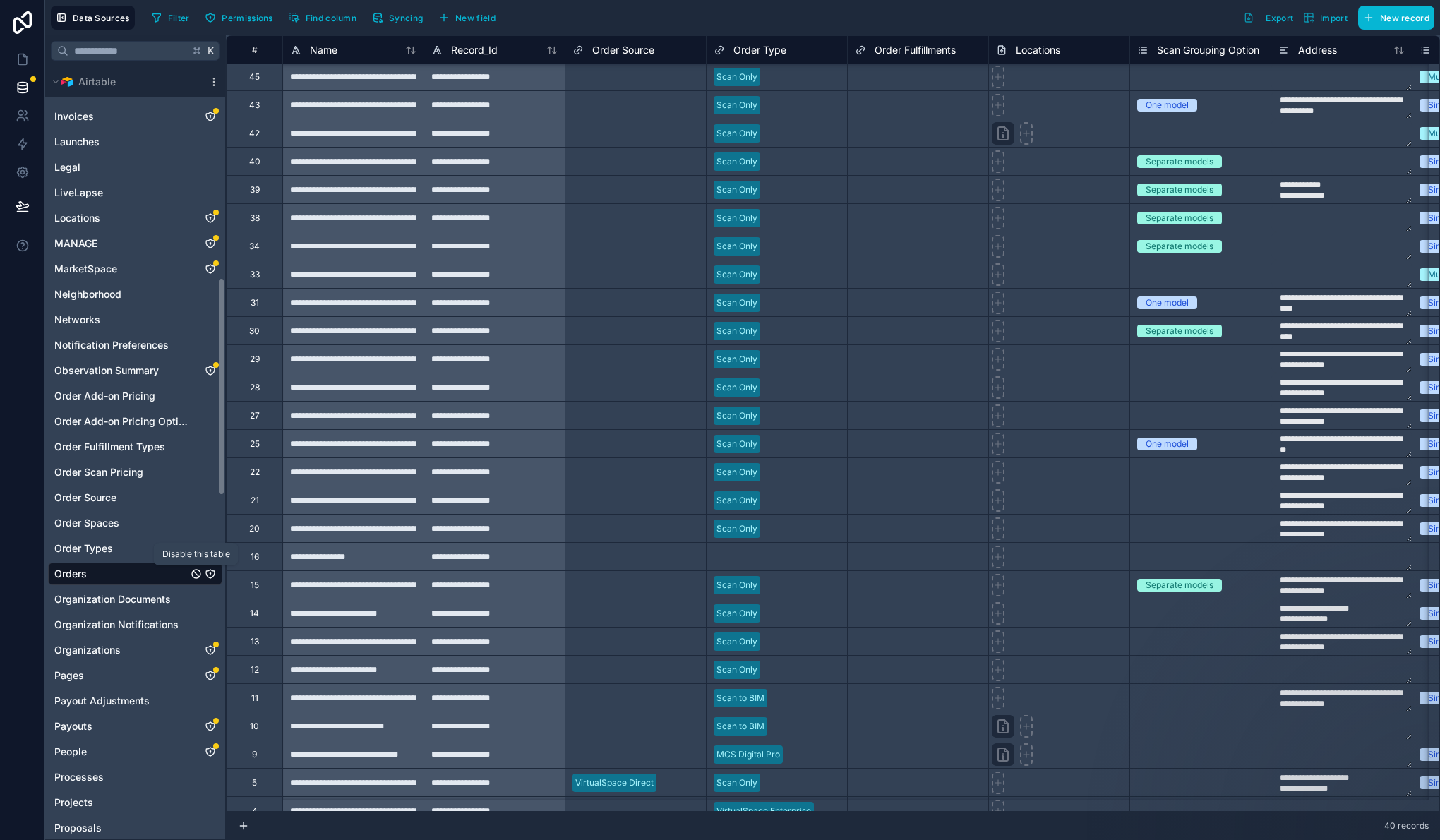
click at [197, 574] on icon "Orders" at bounding box center [196, 574] width 11 height 11
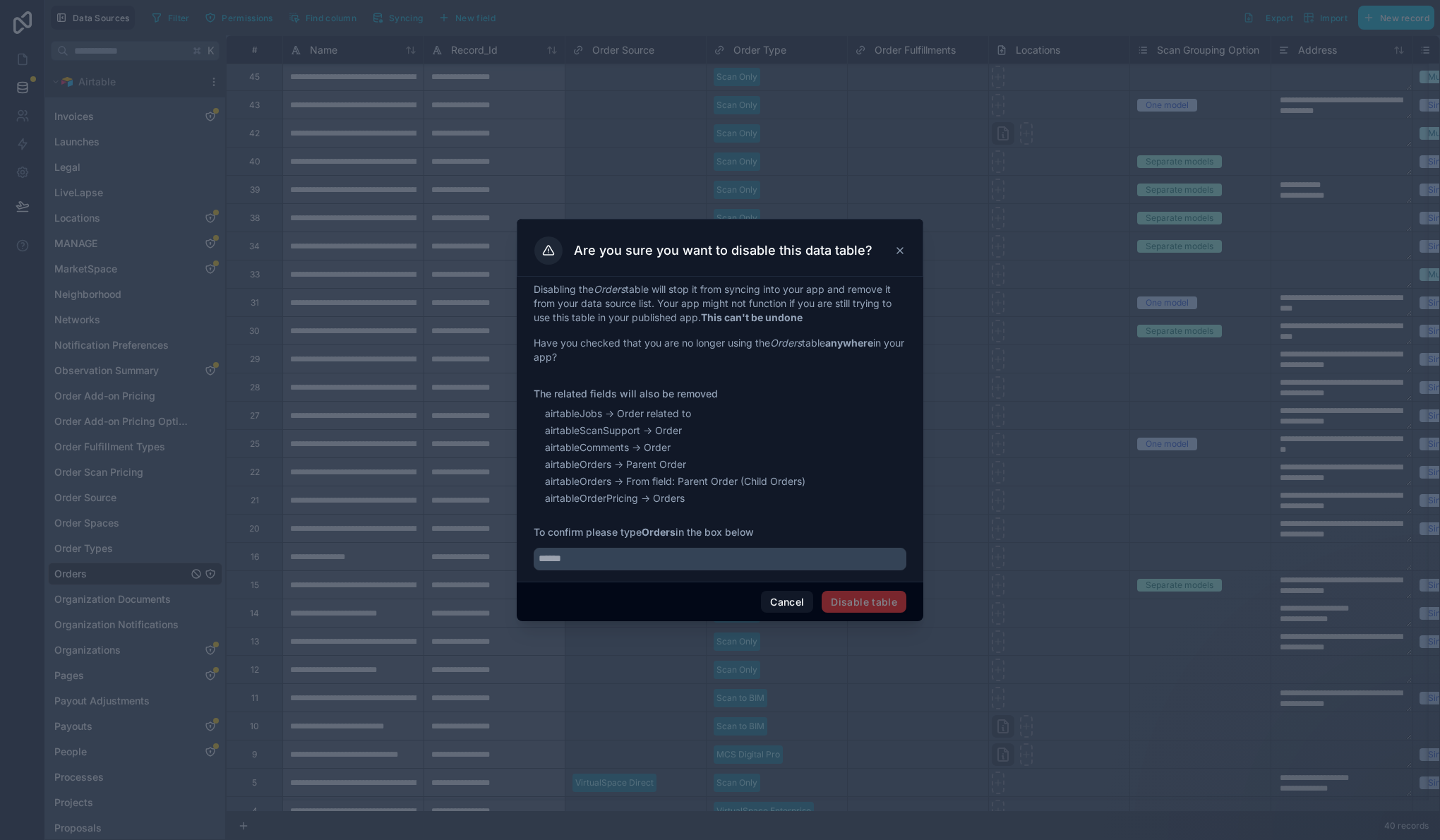
click at [904, 246] on icon at bounding box center [899, 250] width 11 height 11
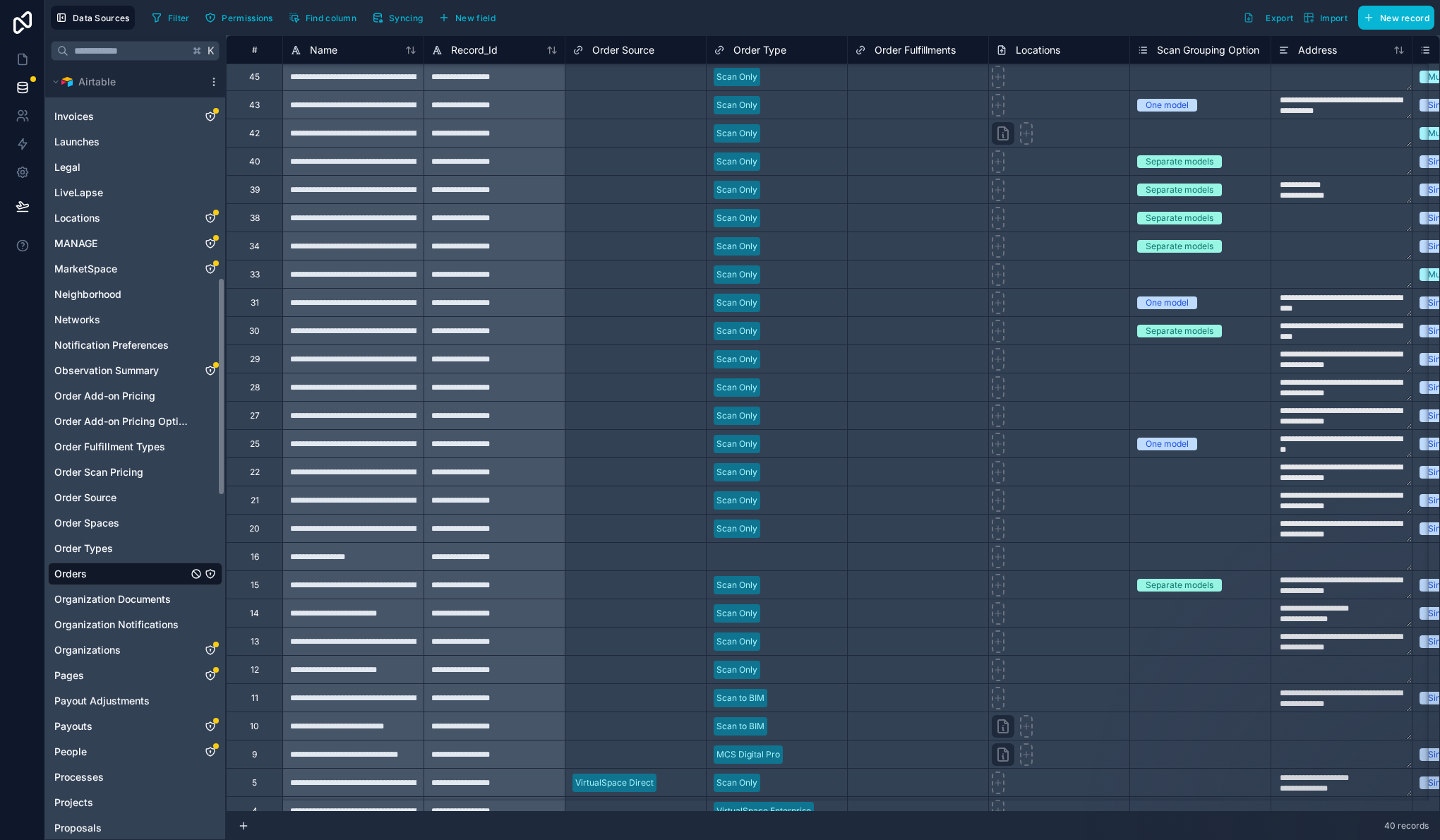
click at [210, 573] on icon "Orders" at bounding box center [209, 573] width 1 height 1
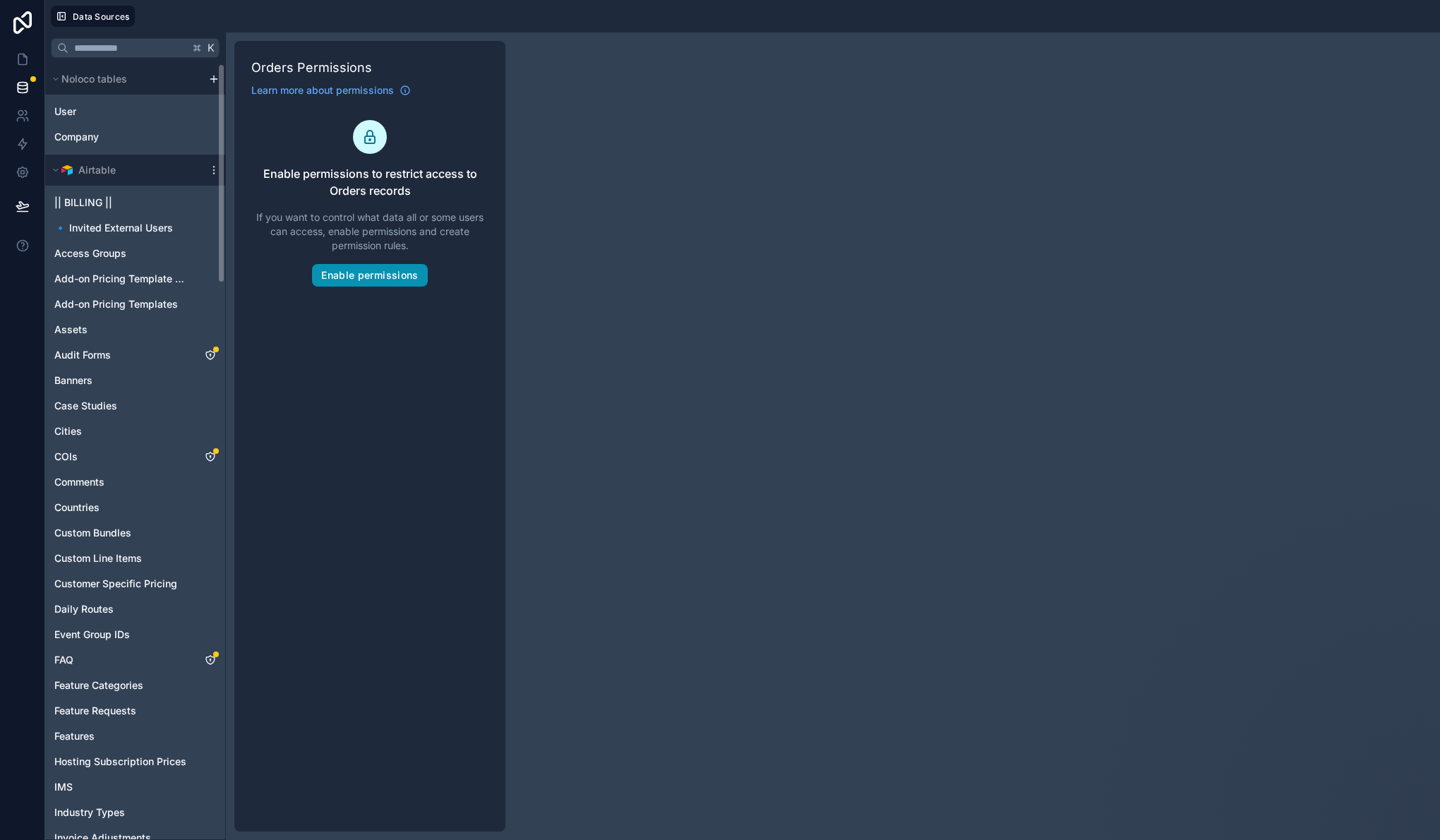
click at [389, 277] on button "Enable permissions" at bounding box center [369, 275] width 115 height 23
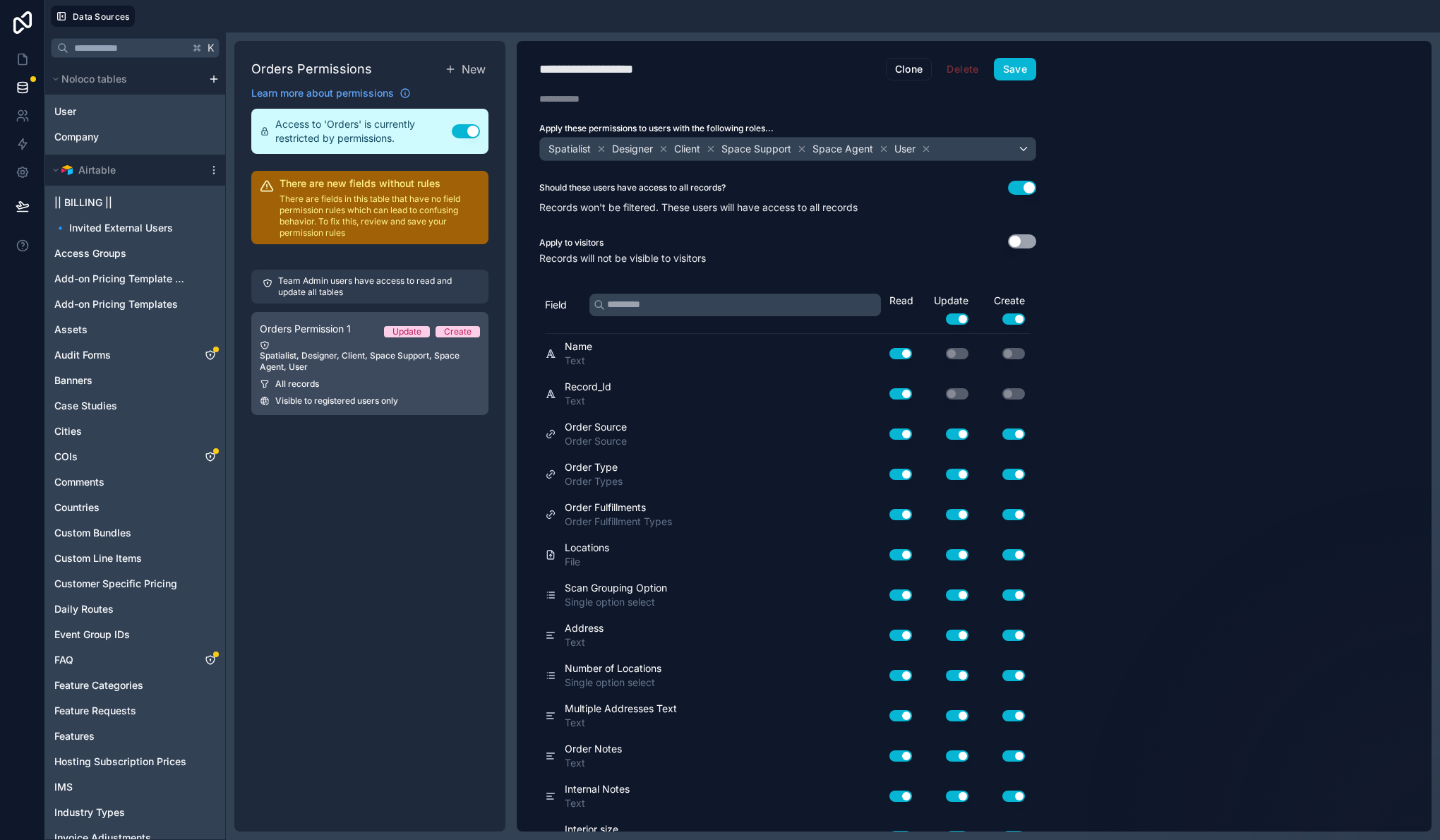
click at [282, 372] on div "Spatialist, Designer, Client, Space Support, Space Agent, User" at bounding box center [370, 356] width 220 height 32
click at [1017, 240] on button "Use setting" at bounding box center [1022, 241] width 28 height 14
click at [609, 69] on div "**********" at bounding box center [604, 69] width 131 height 20
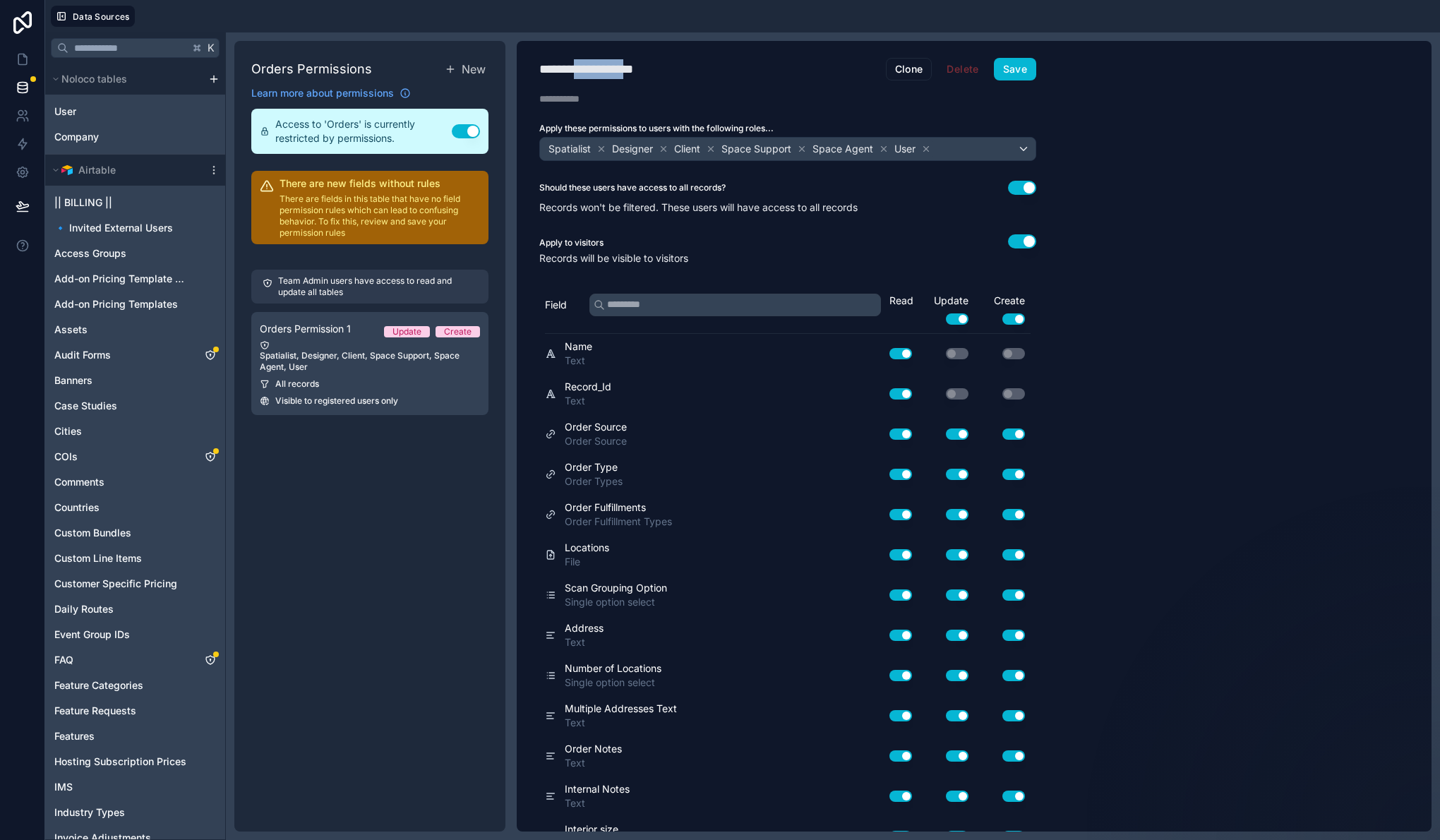
click at [609, 69] on div "**********" at bounding box center [604, 69] width 131 height 20
type div "**********"
click at [1023, 74] on button "Save" at bounding box center [1015, 69] width 42 height 23
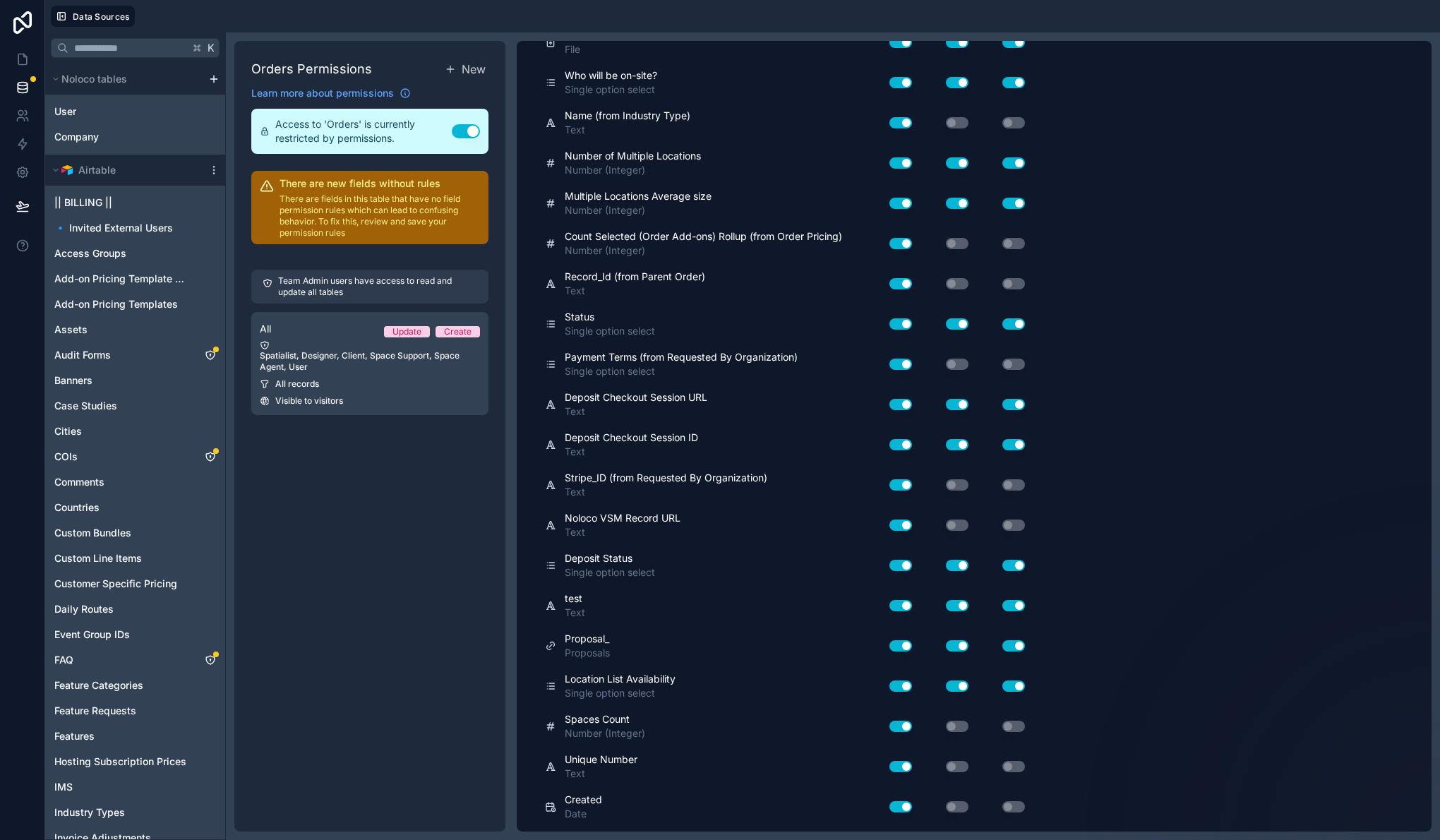
scroll to position [4172, 0]
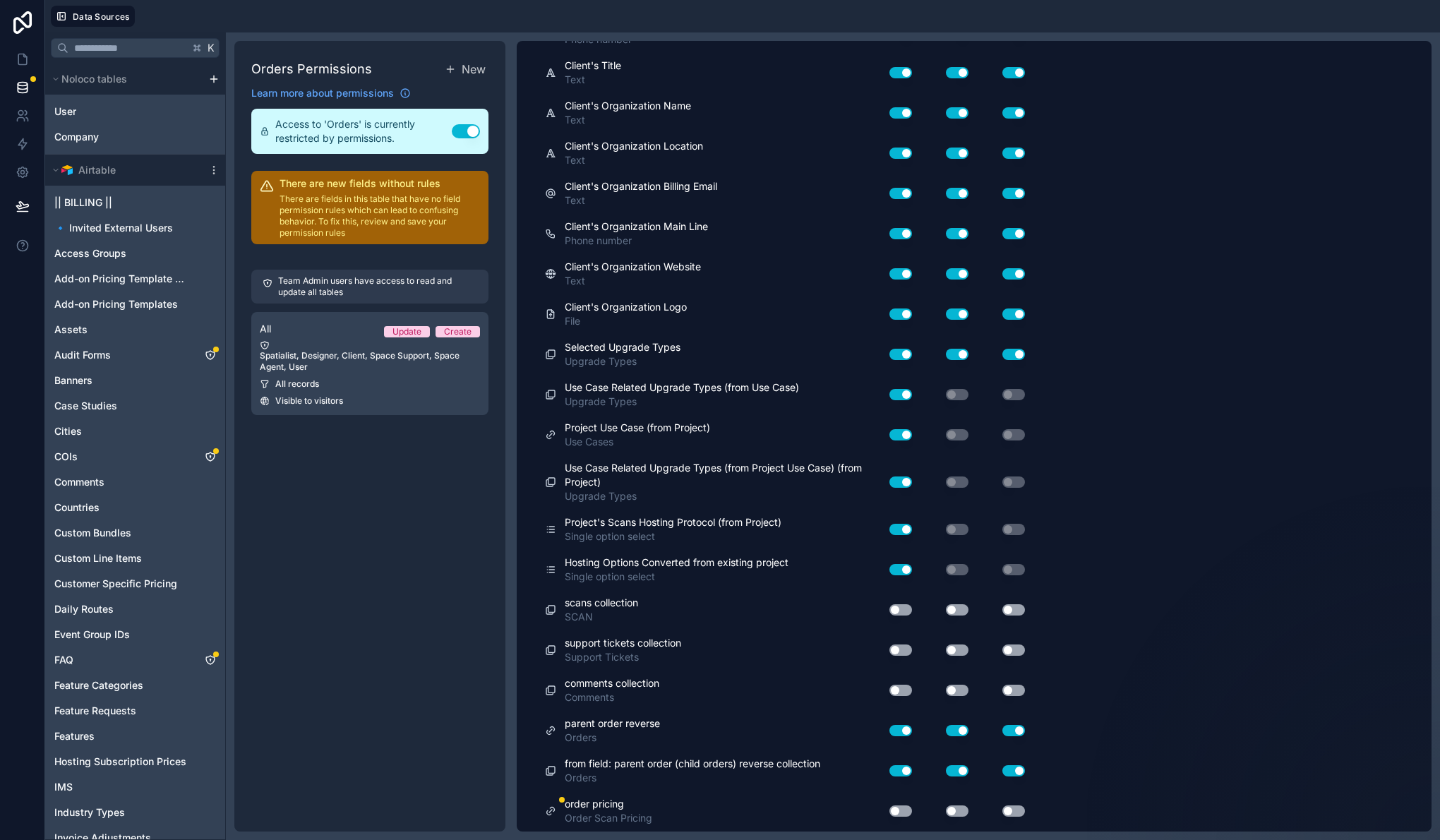
drag, startPoint x: 906, startPoint y: 807, endPoint x: 951, endPoint y: 813, distance: 45.4
click at [906, 808] on button "Use setting" at bounding box center [901, 810] width 23 height 11
click at [955, 812] on button "Use setting" at bounding box center [957, 810] width 23 height 11
click at [1025, 814] on div "Use setting" at bounding box center [1002, 810] width 56 height 11
drag, startPoint x: 1016, startPoint y: 813, endPoint x: 913, endPoint y: 699, distance: 153.6
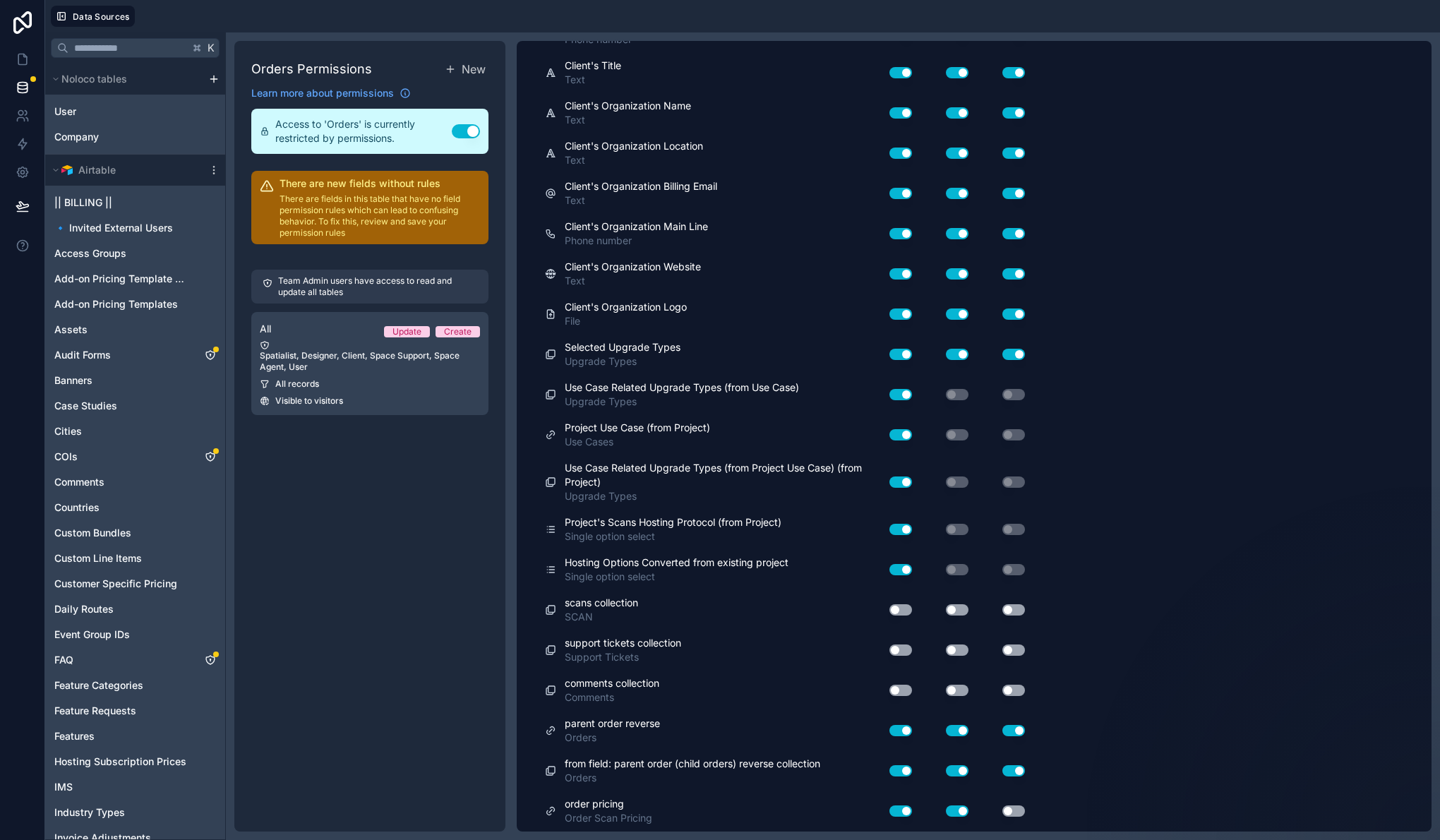
click at [1016, 813] on button "Use setting" at bounding box center [1013, 810] width 23 height 11
click at [903, 690] on button "Use setting" at bounding box center [901, 690] width 23 height 11
click at [906, 652] on button "Use setting" at bounding box center [901, 650] width 23 height 11
click at [904, 613] on button "Use setting" at bounding box center [901, 609] width 23 height 11
click at [955, 642] on div "Use setting" at bounding box center [945, 650] width 56 height 23
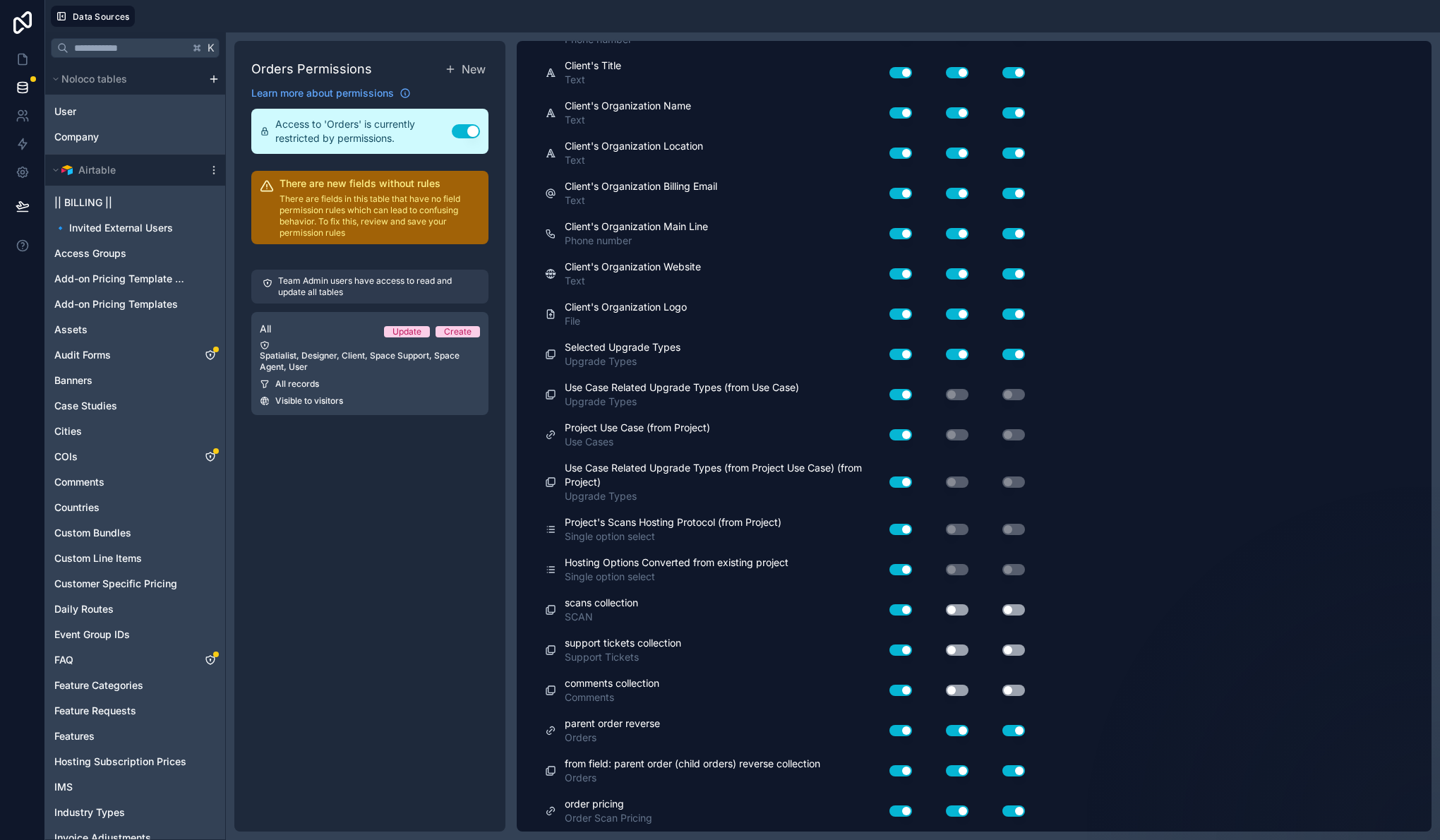
click at [958, 652] on button "Use setting" at bounding box center [957, 650] width 23 height 11
click at [958, 692] on button "Use setting" at bounding box center [957, 690] width 23 height 11
drag, startPoint x: 1007, startPoint y: 692, endPoint x: 1014, endPoint y: 667, distance: 26.0
click at [1008, 692] on button "Use setting" at bounding box center [1013, 690] width 23 height 11
click at [1014, 649] on button "Use setting" at bounding box center [1013, 650] width 23 height 11
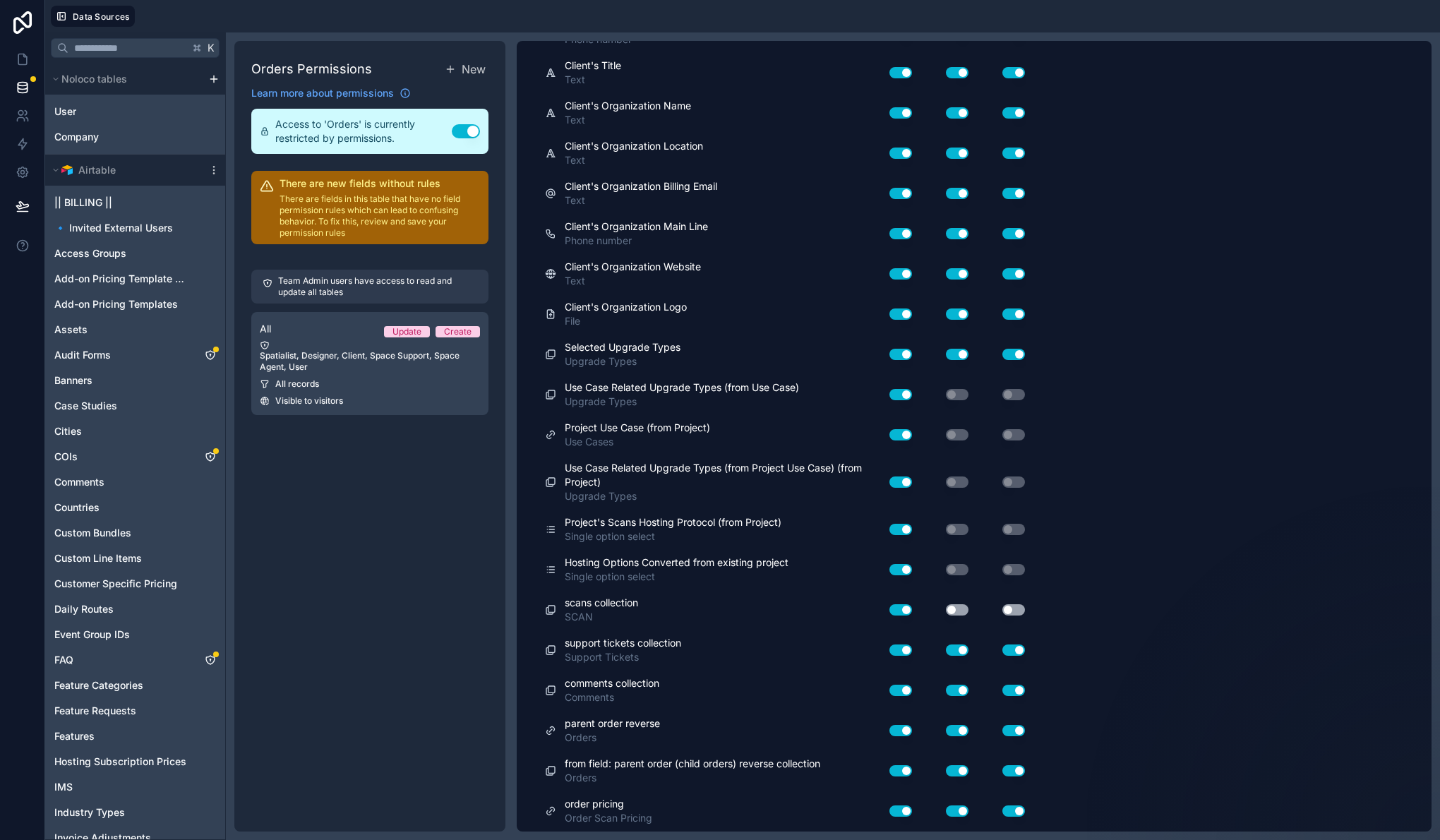
click at [1019, 614] on button "Use setting" at bounding box center [1013, 609] width 23 height 11
click at [965, 612] on button "Use setting" at bounding box center [957, 609] width 23 height 11
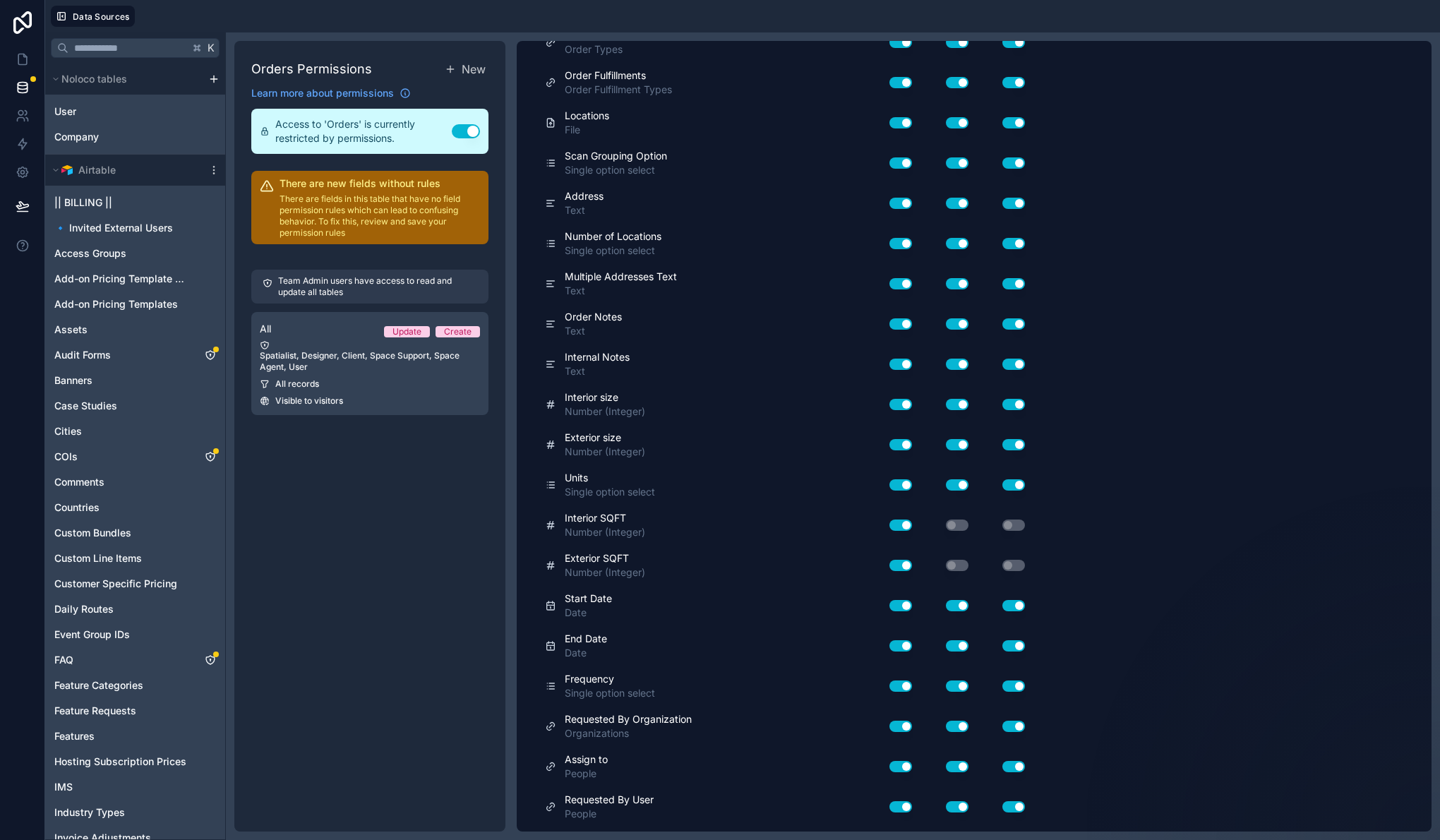
scroll to position [0, 0]
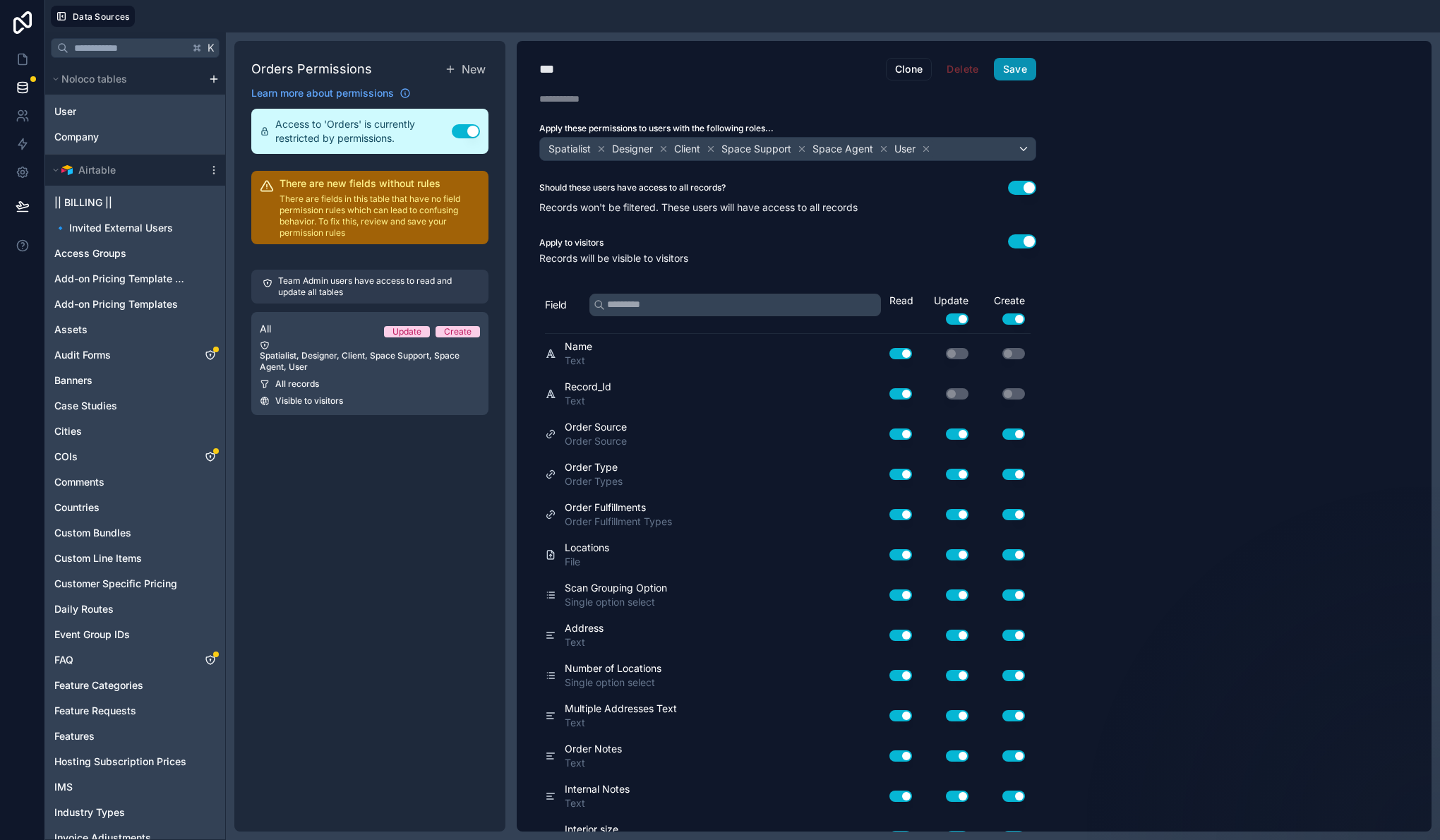
click at [1016, 58] on button "Save" at bounding box center [1015, 69] width 42 height 23
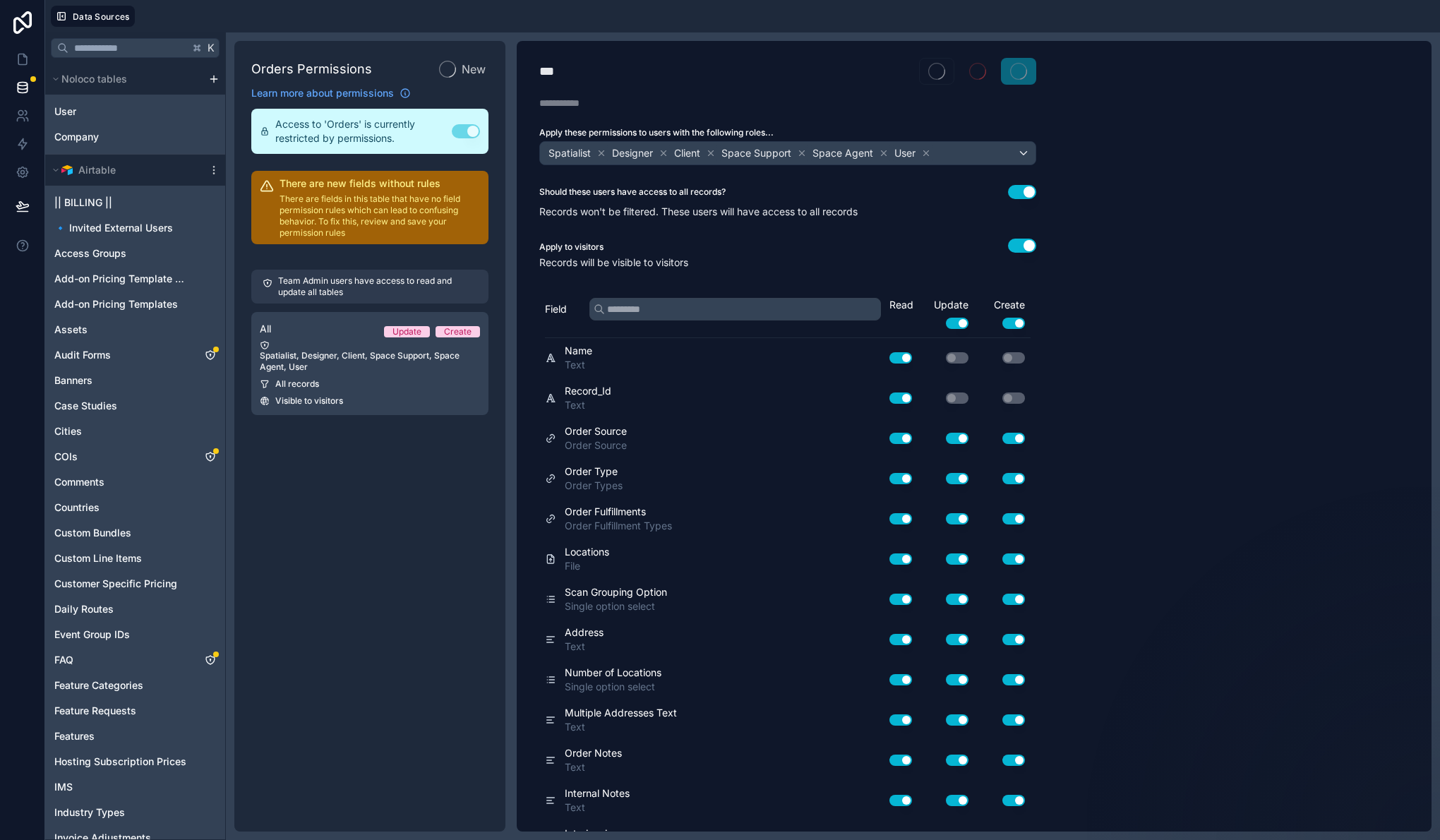
click at [1017, 61] on span at bounding box center [1018, 71] width 35 height 27
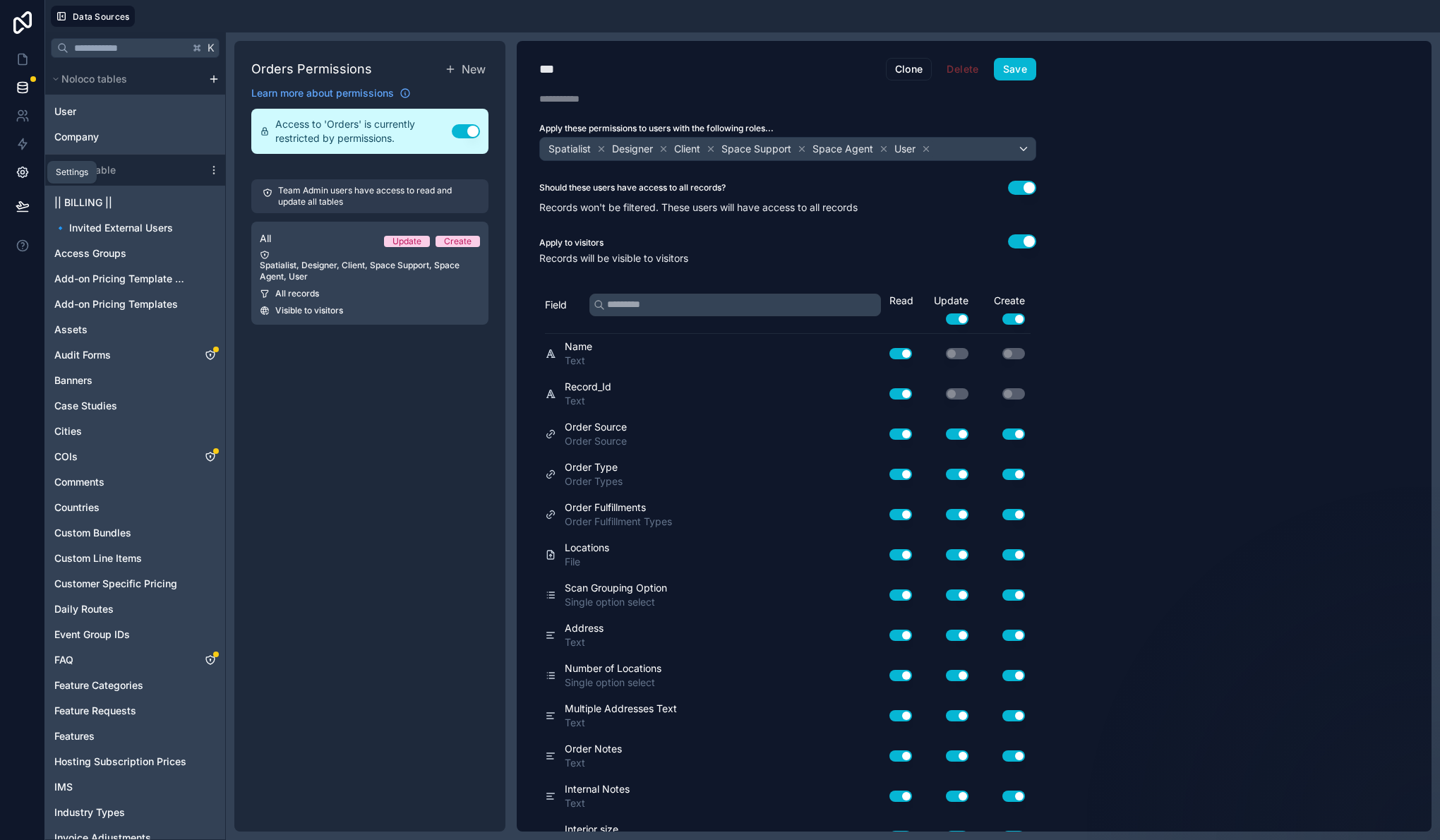
click at [26, 171] on icon at bounding box center [22, 172] width 11 height 11
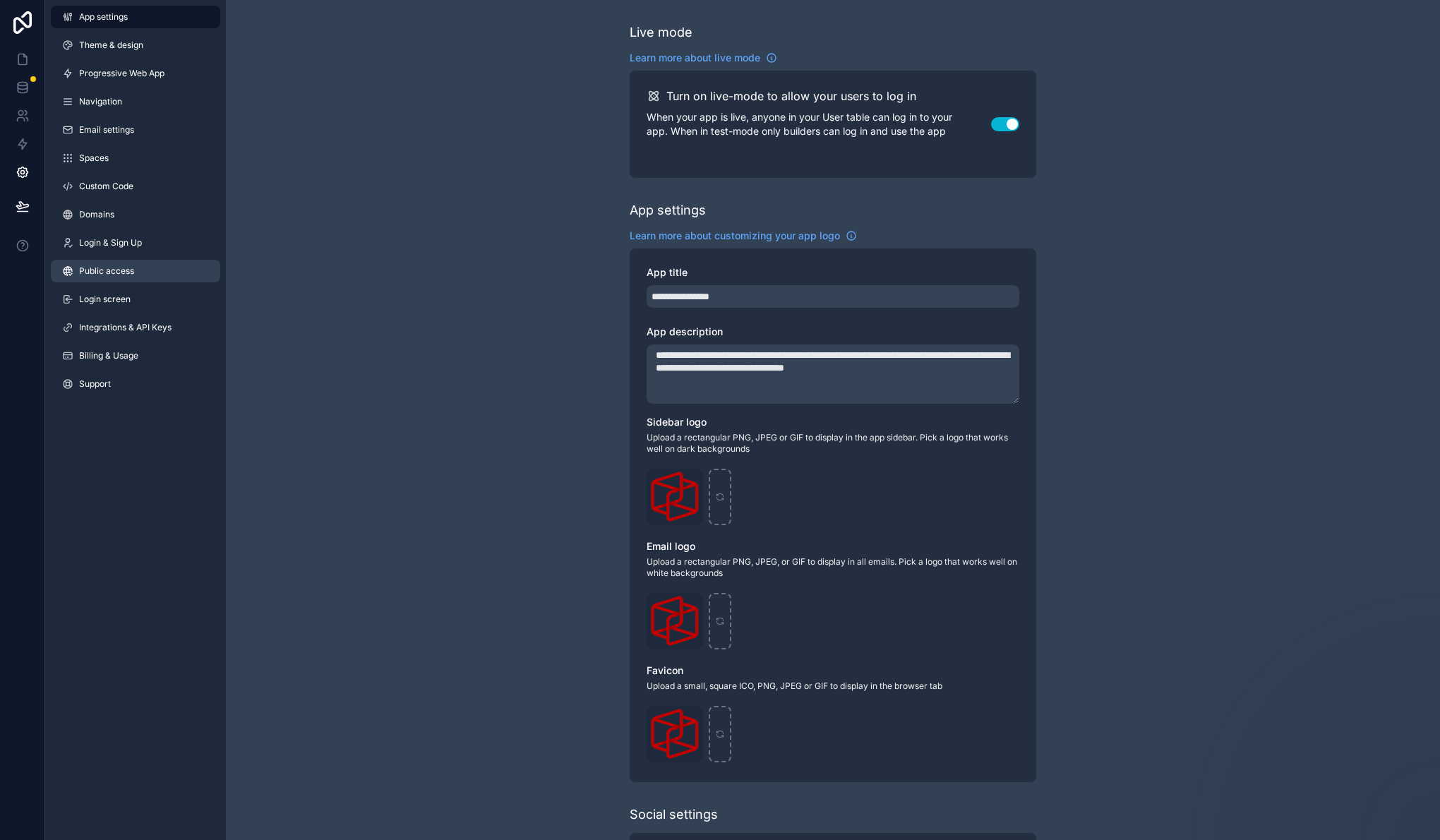
click at [125, 266] on span "Public access" at bounding box center [106, 271] width 55 height 11
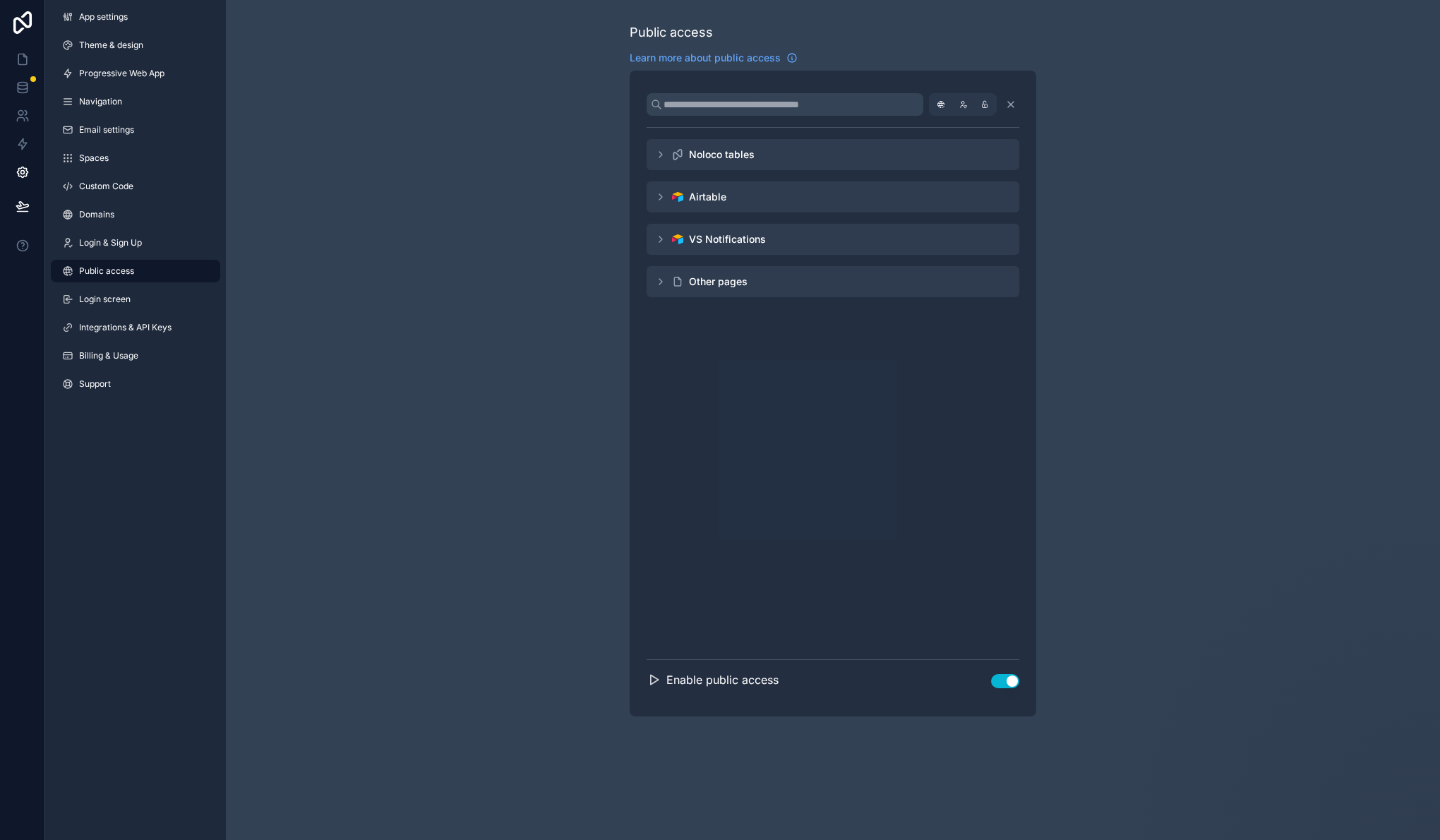
click at [661, 196] on icon "scrollable content" at bounding box center [660, 196] width 11 height 11
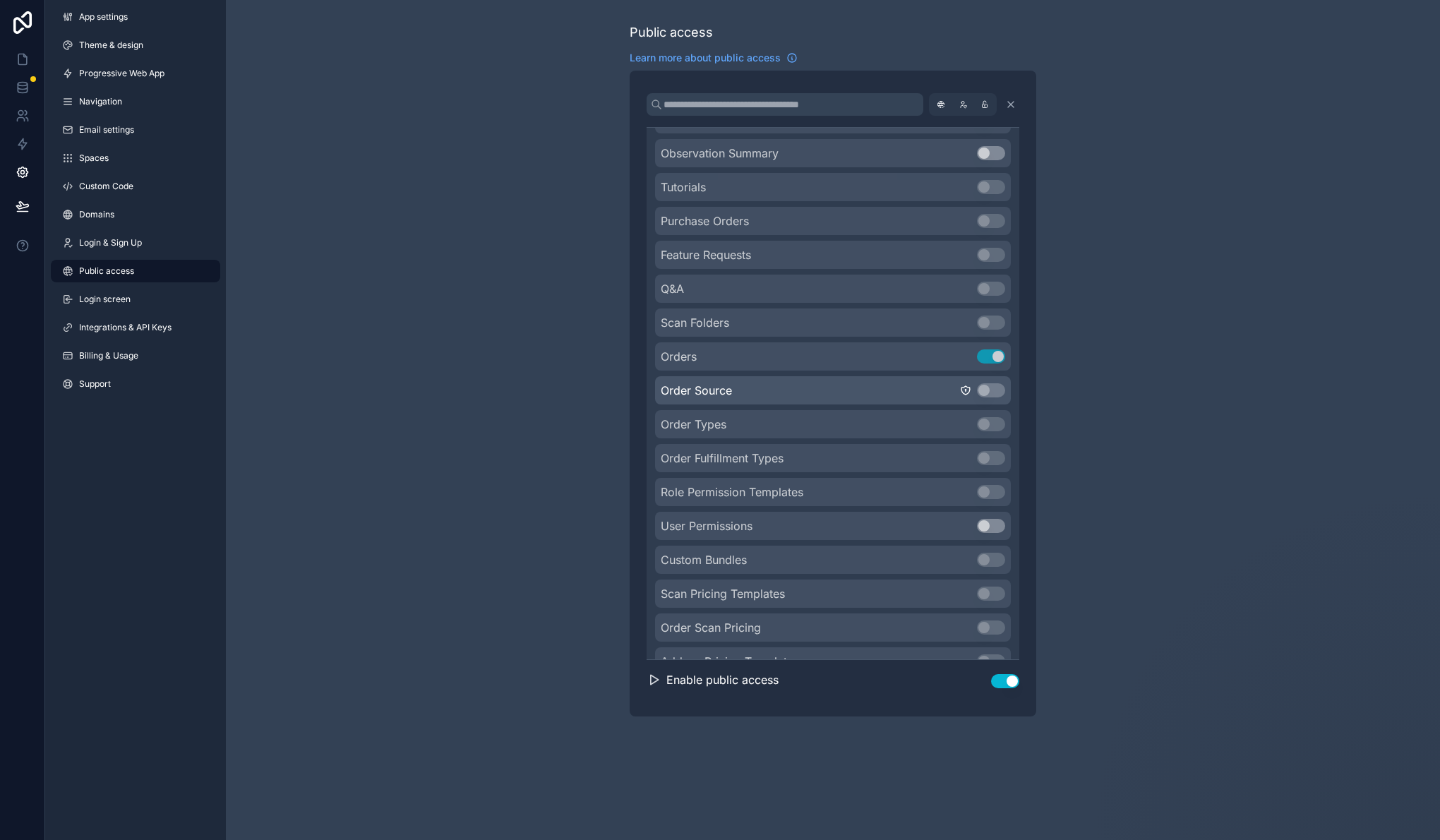
scroll to position [2051, 0]
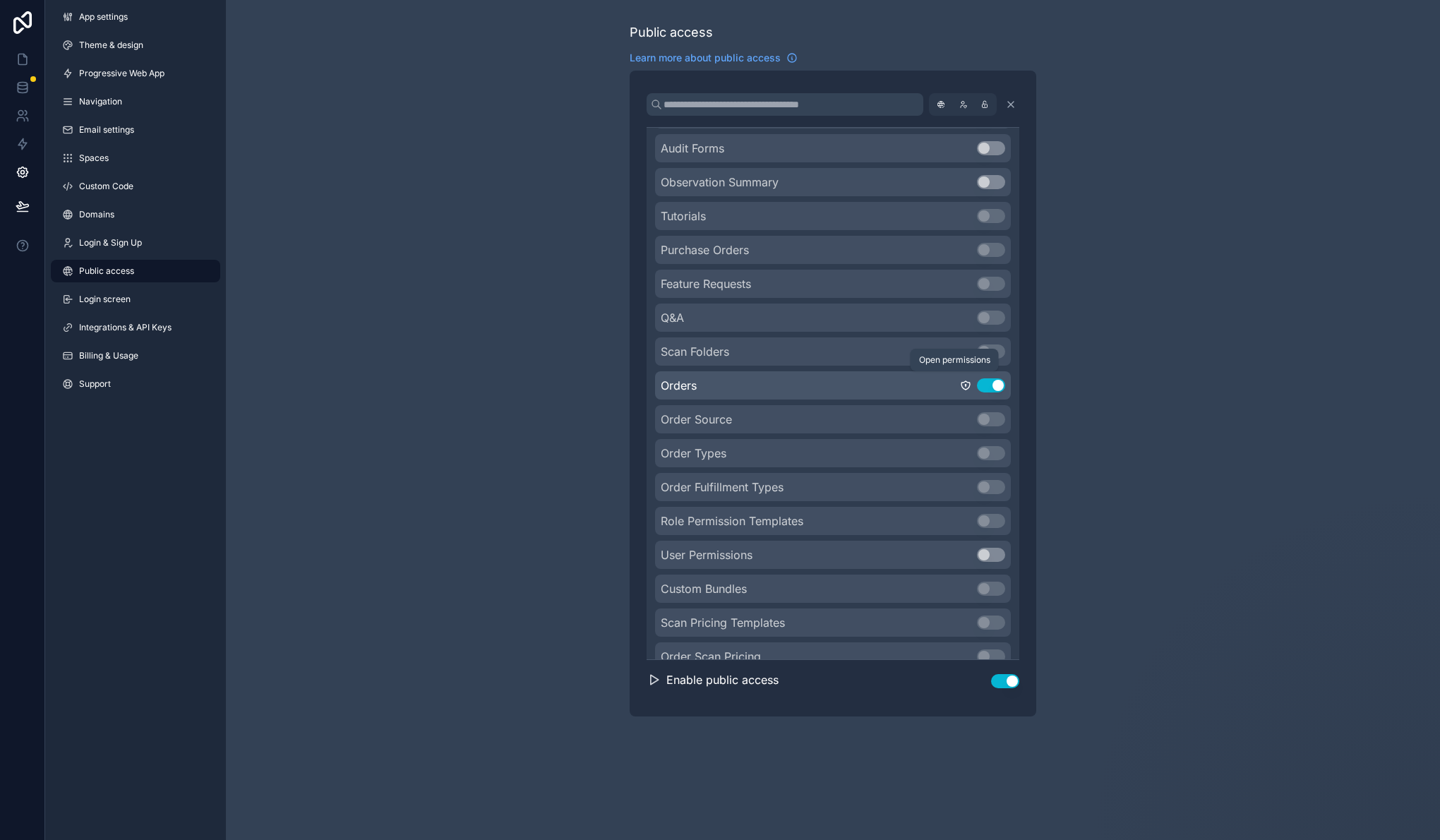
click at [960, 387] on icon "scrollable content" at bounding box center [965, 385] width 11 height 11
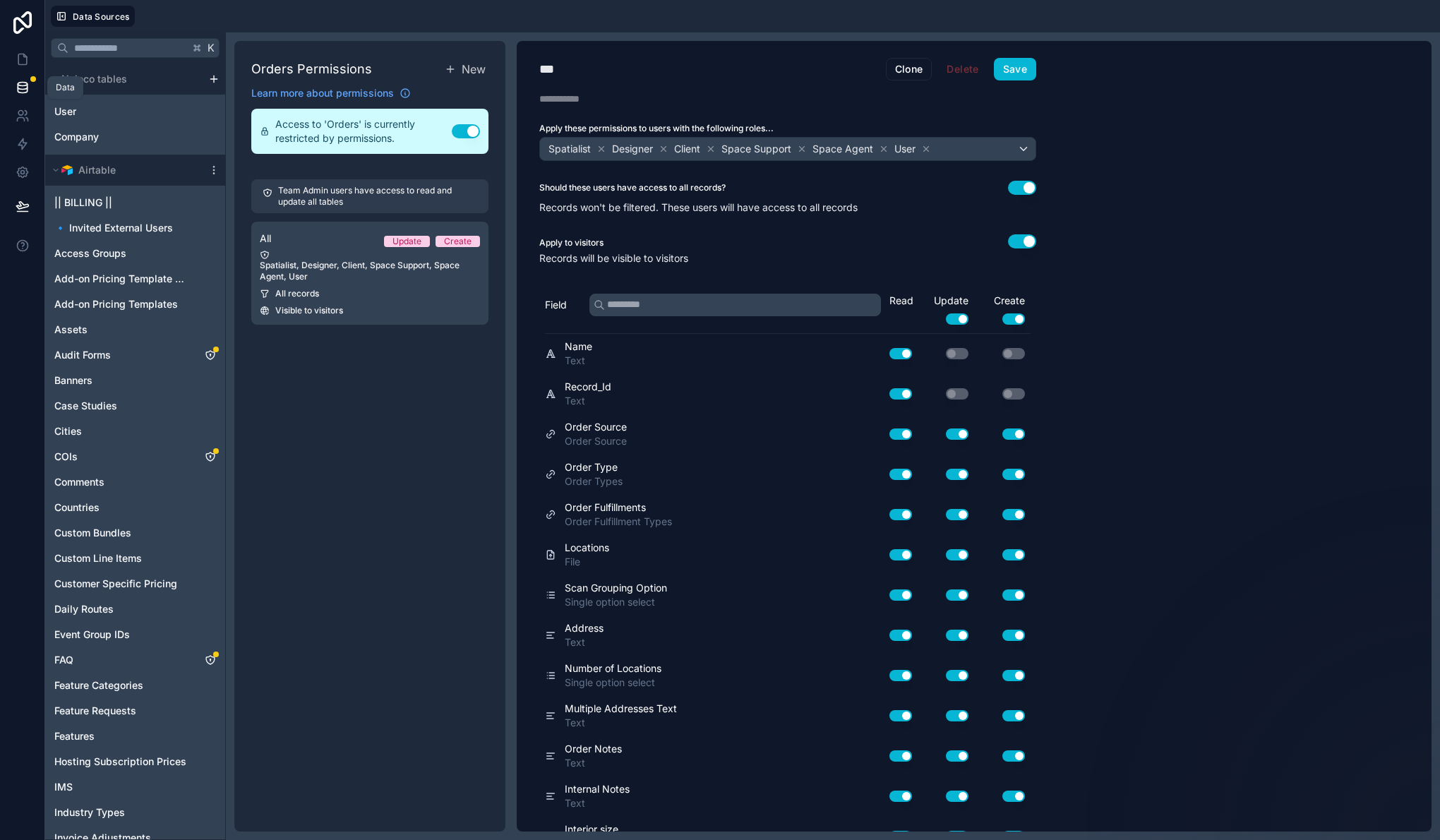
click at [23, 85] on icon at bounding box center [22, 84] width 9 height 4
click at [23, 62] on icon at bounding box center [22, 59] width 14 height 14
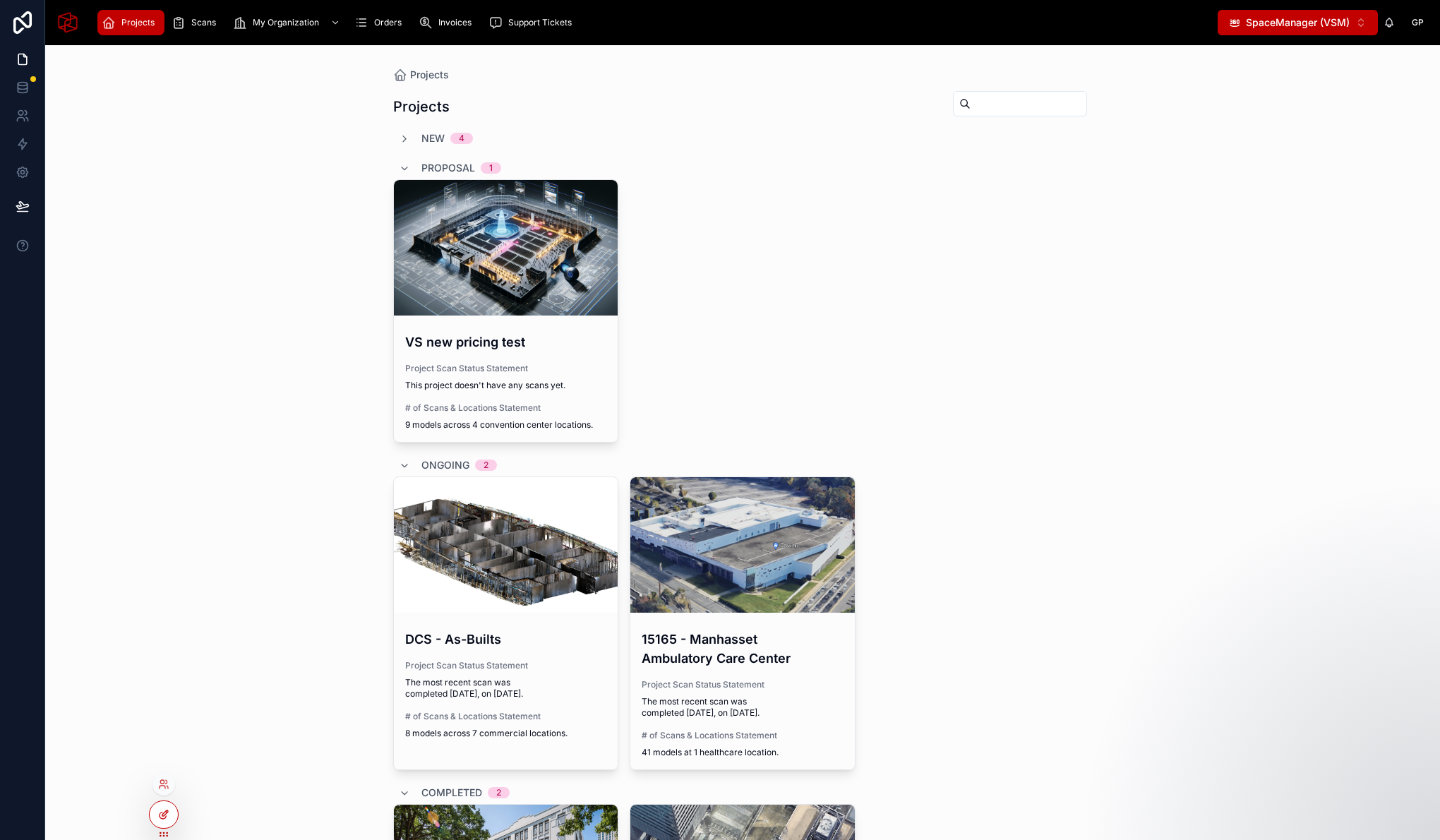
click at [168, 812] on icon at bounding box center [163, 814] width 11 height 11
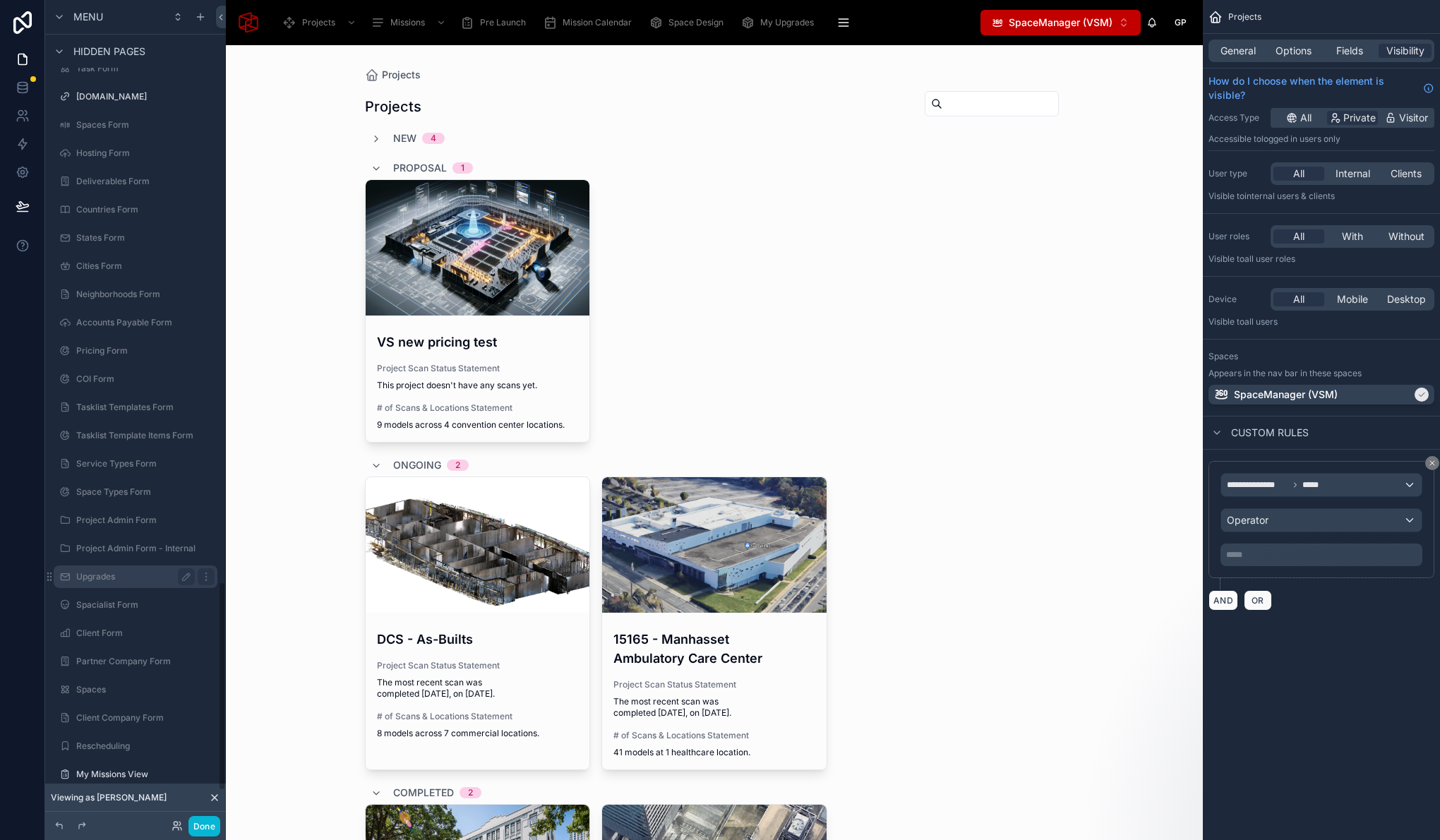
scroll to position [2416, 0]
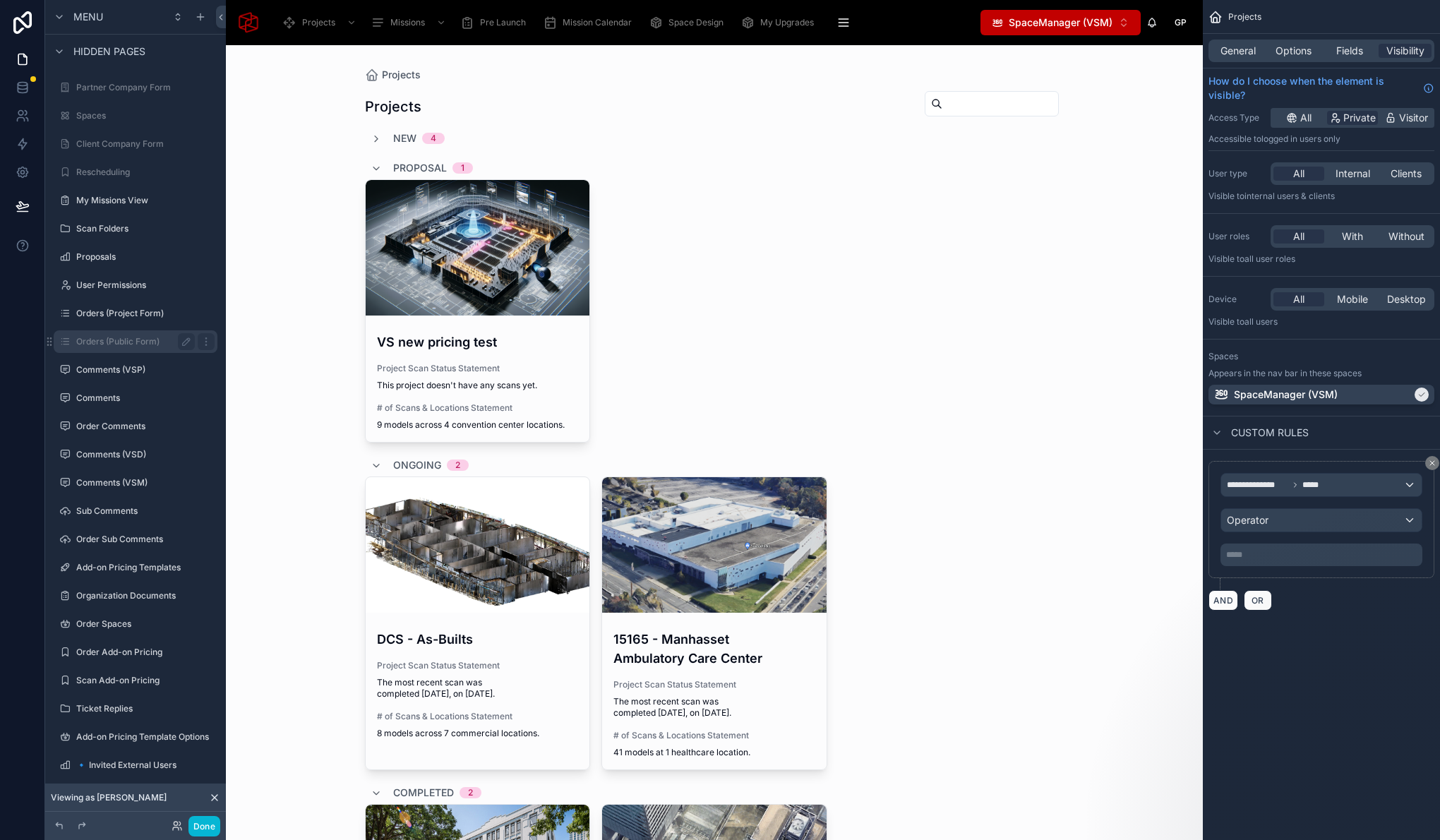
click at [141, 345] on label "Orders (Public Form)" at bounding box center [132, 341] width 113 height 11
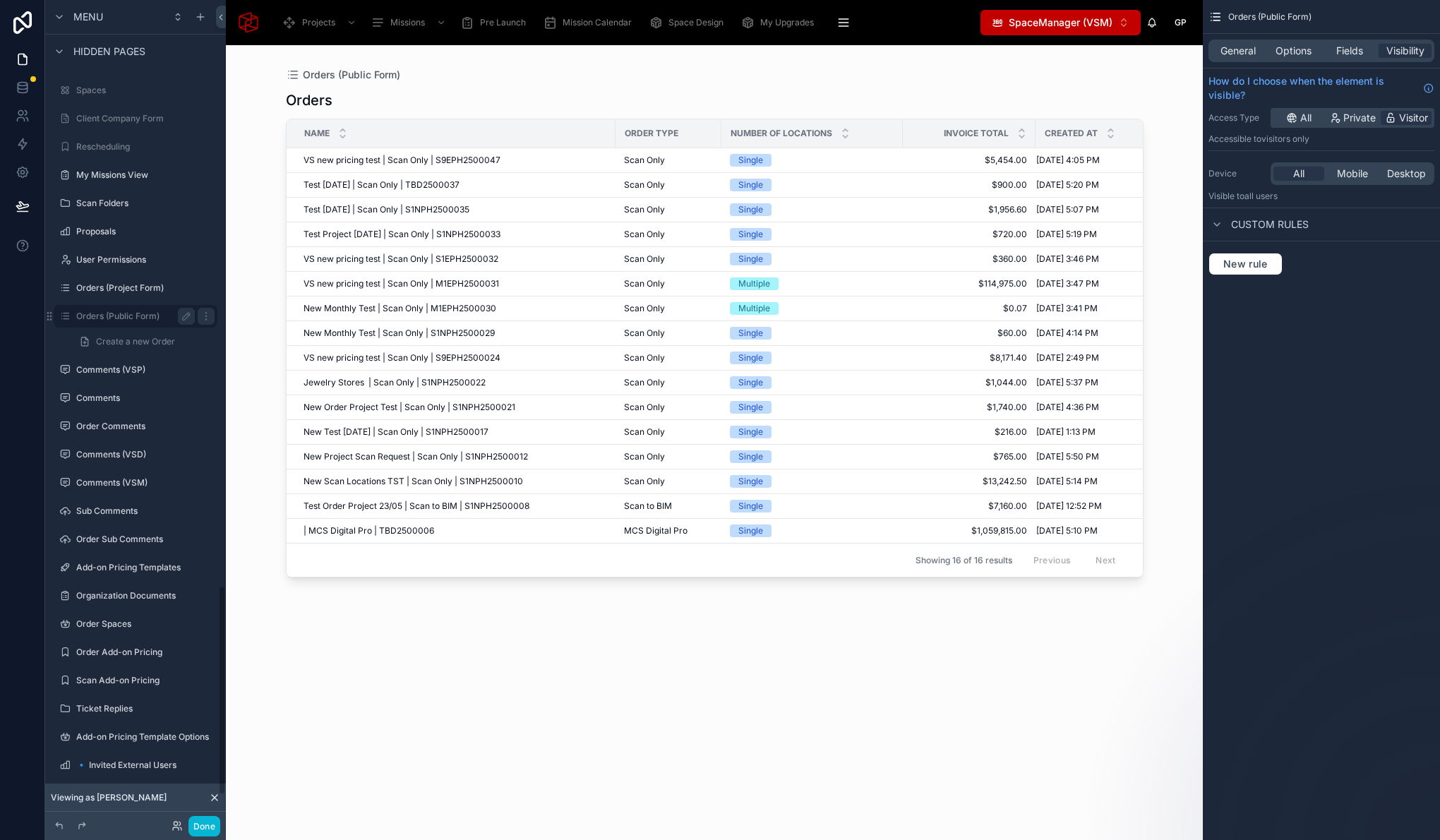
scroll to position [2307, 0]
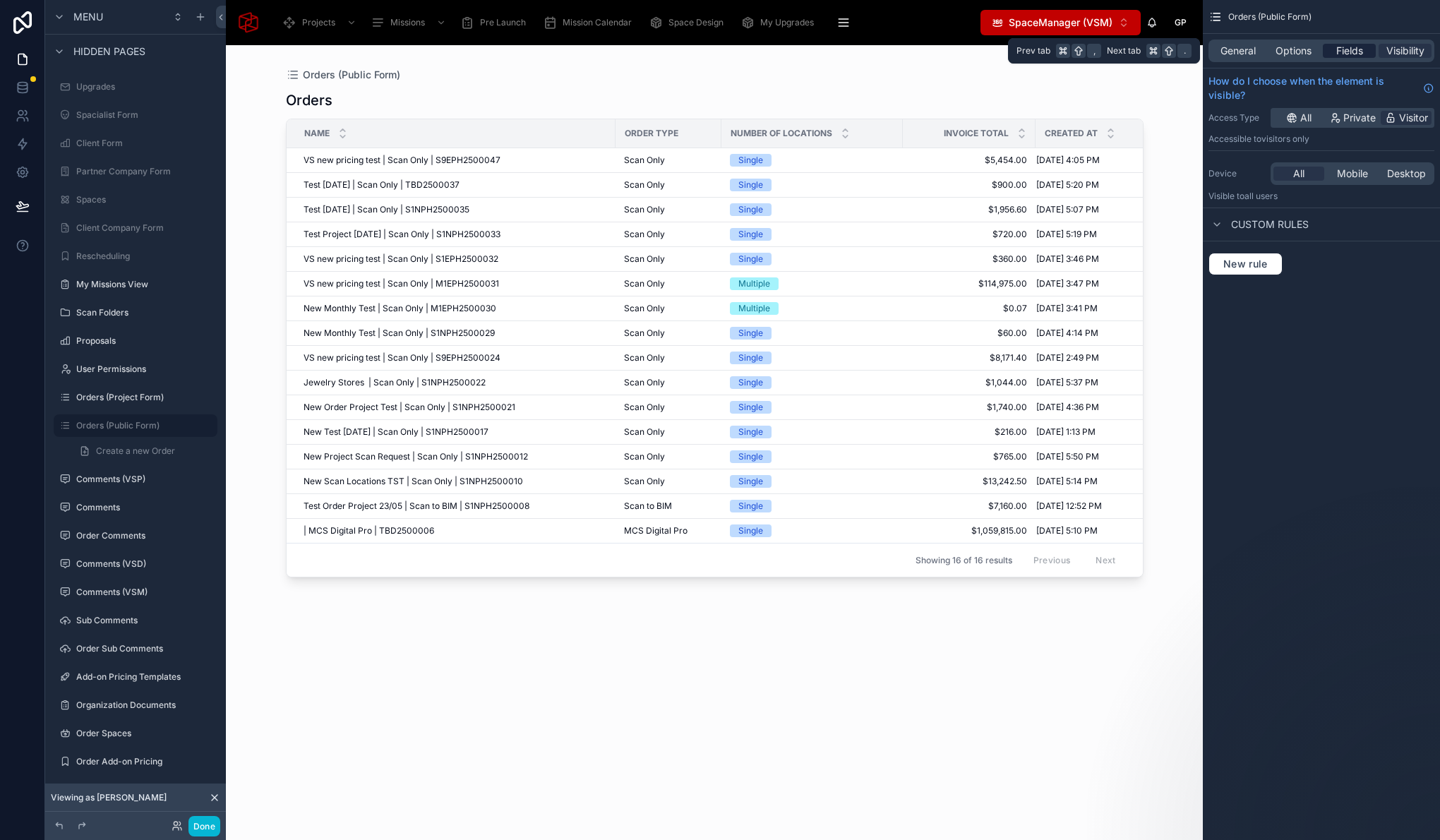
click at [1344, 47] on span "Fields" at bounding box center [1349, 50] width 27 height 14
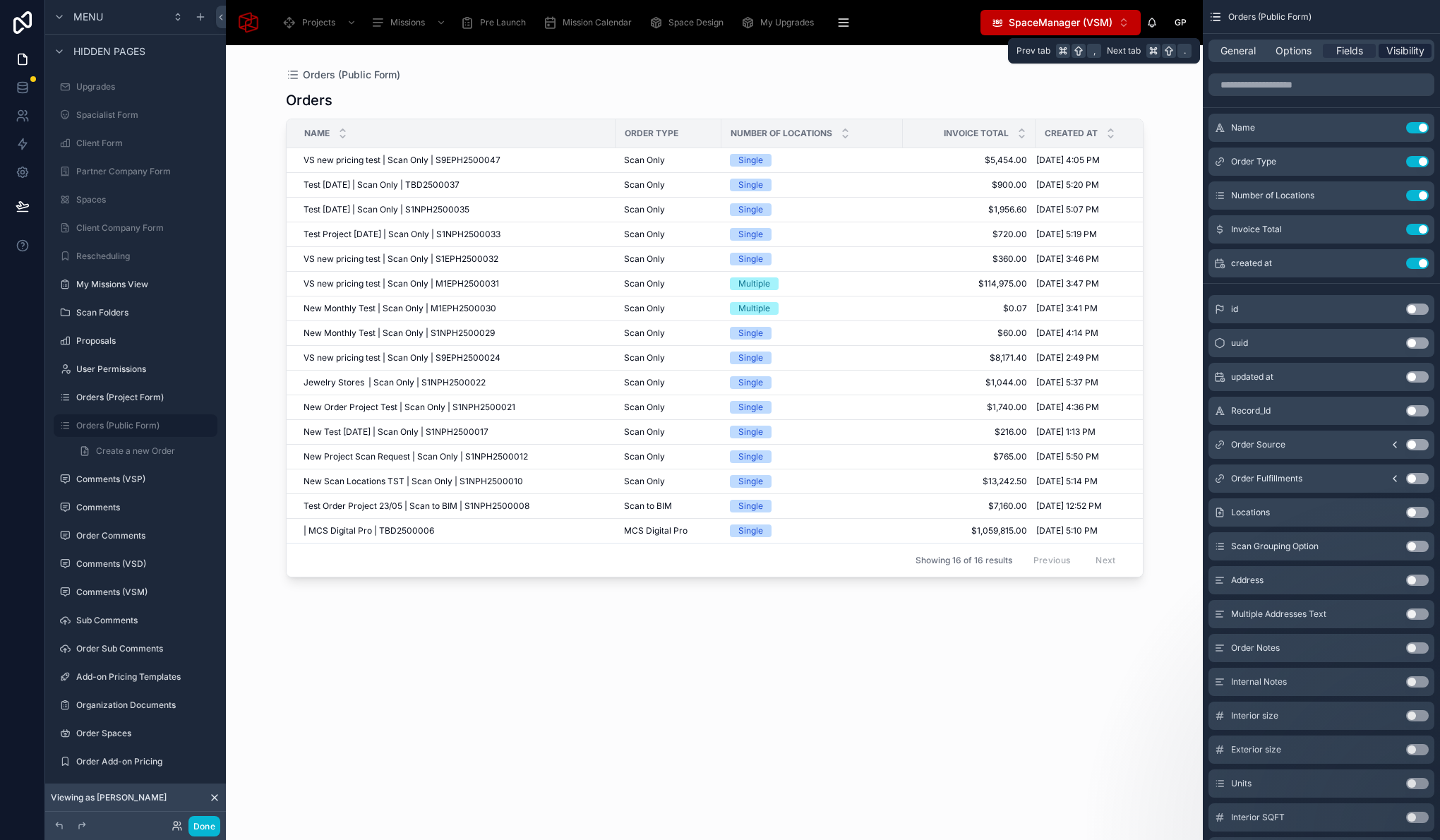
click at [1408, 47] on span "Visibility" at bounding box center [1405, 50] width 38 height 14
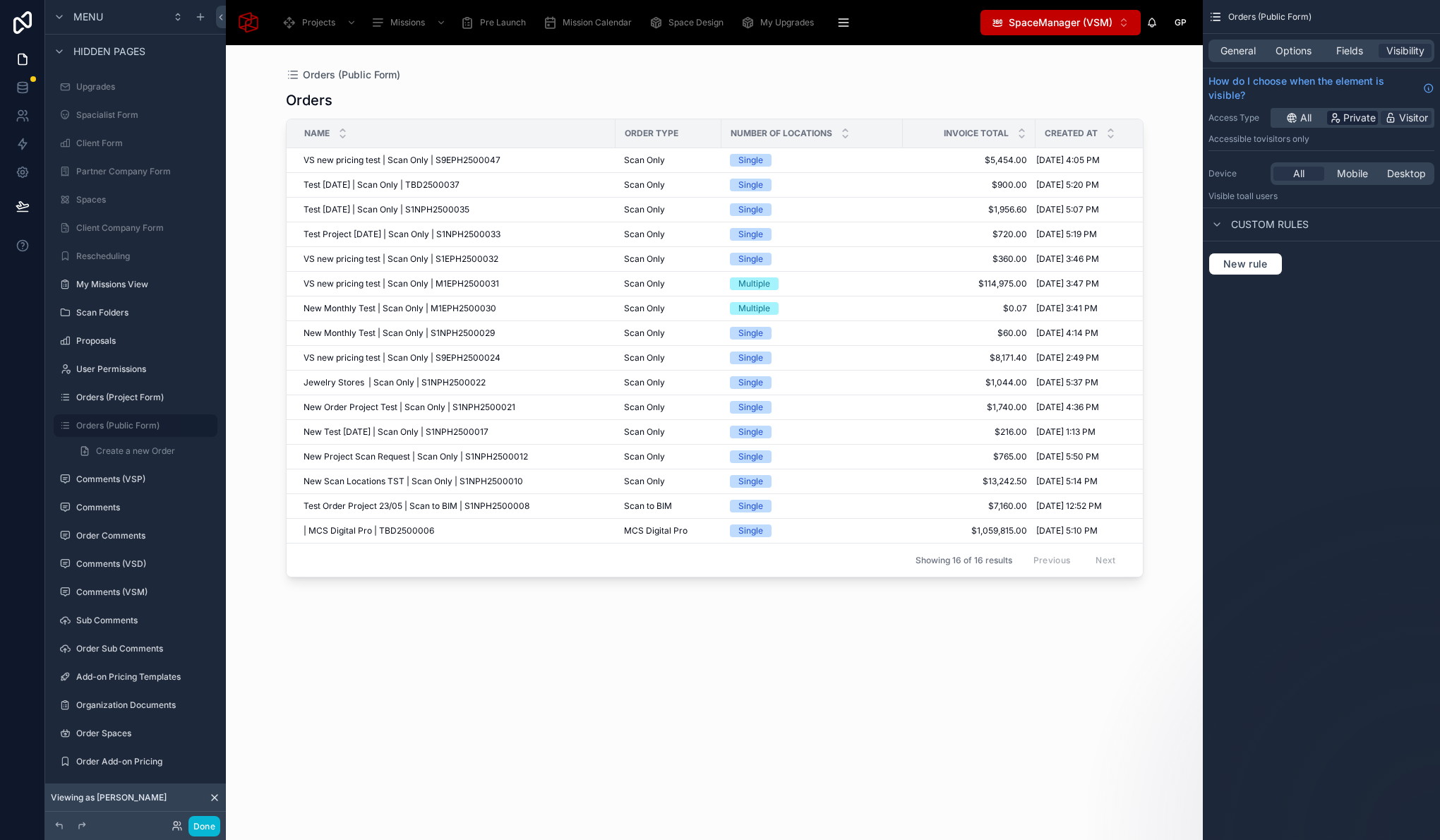
click at [1349, 116] on span "Private" at bounding box center [1359, 117] width 32 height 14
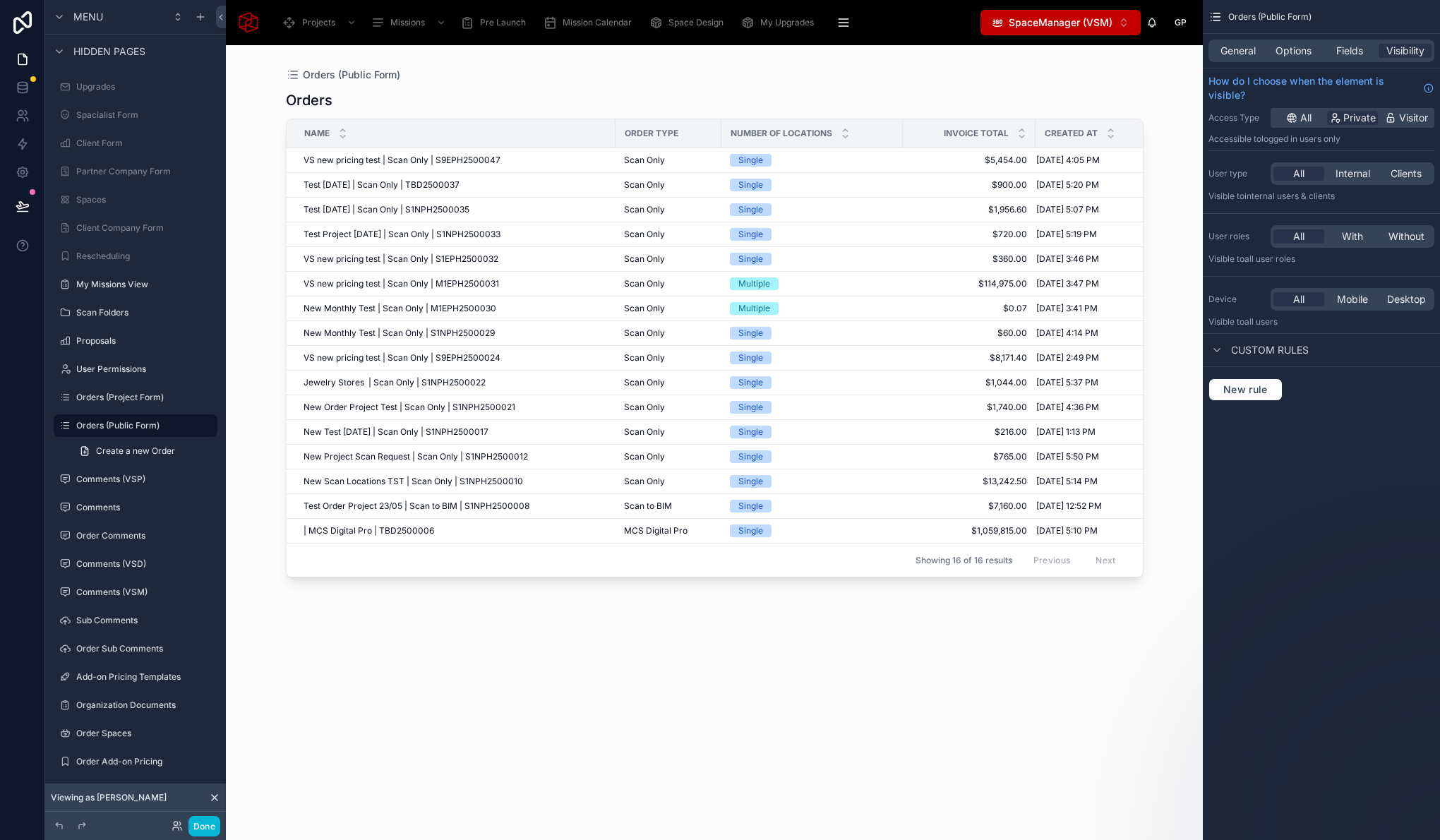
click at [410, 159] on div at bounding box center [715, 434] width 903 height 778
click at [430, 161] on span "VS new pricing test | Scan Only | S9EPH2500047" at bounding box center [402, 160] width 197 height 11
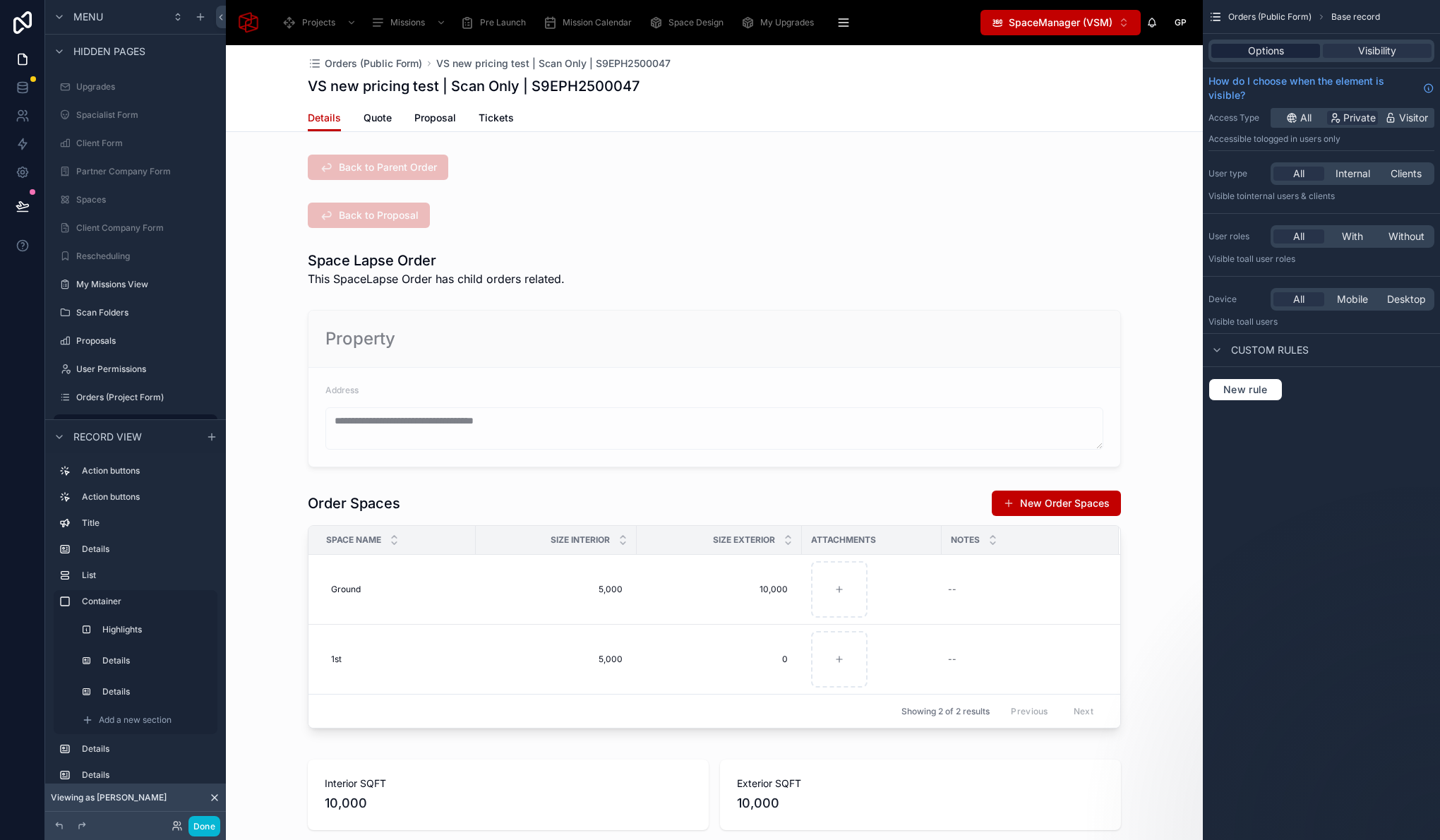
click at [1260, 50] on span "Options" at bounding box center [1266, 50] width 36 height 14
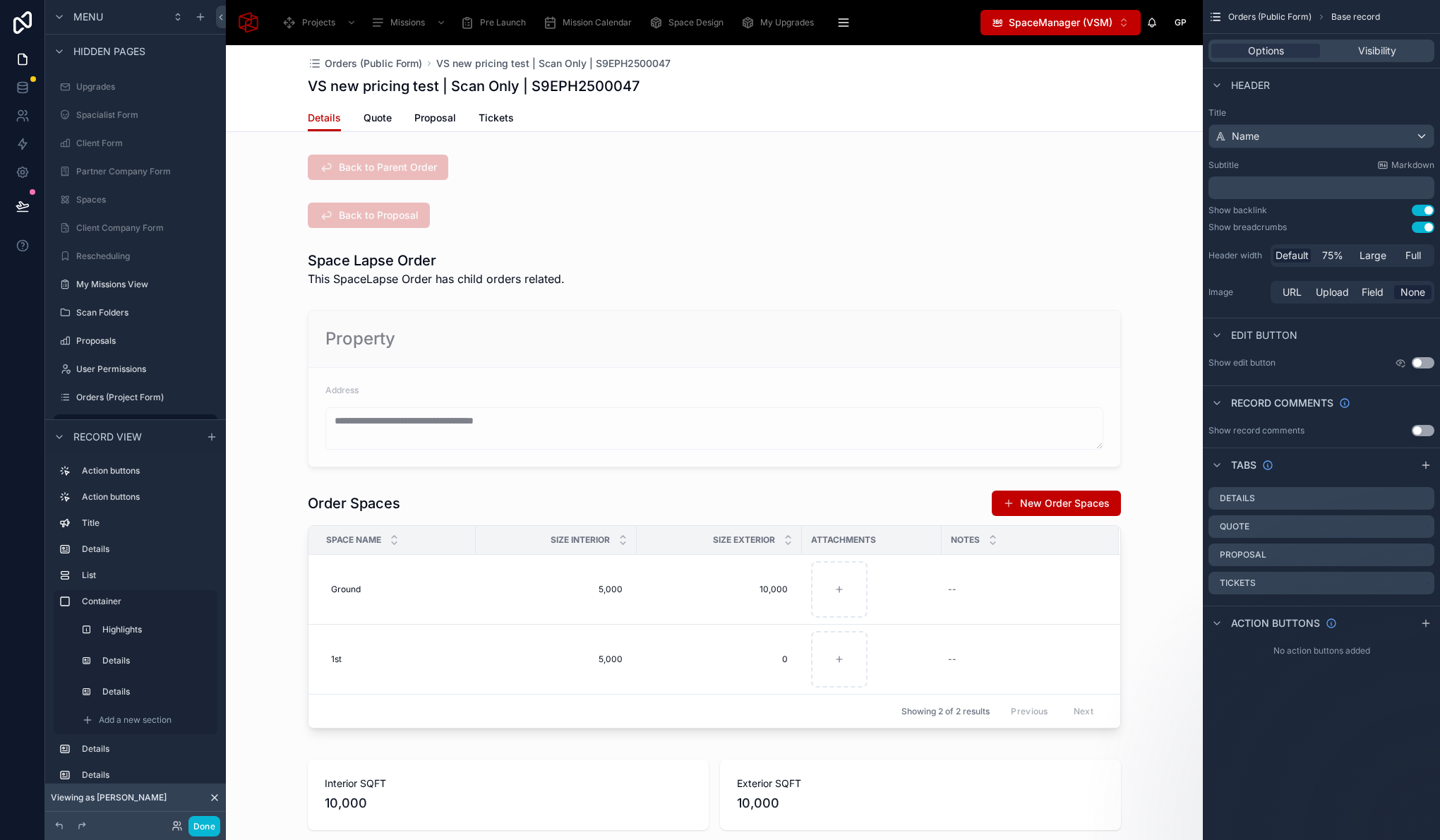
click at [1426, 226] on button "Use setting" at bounding box center [1422, 227] width 23 height 11
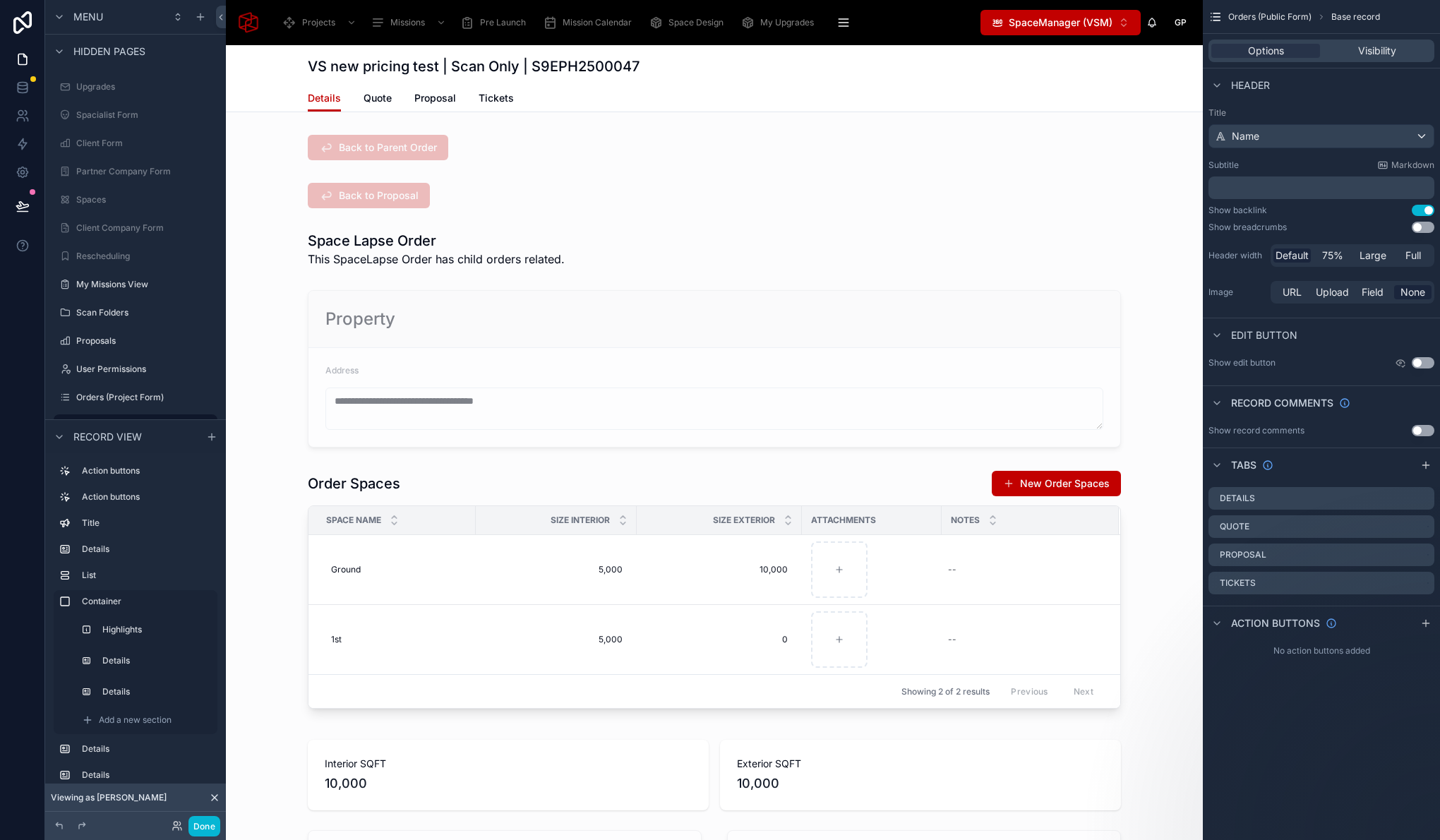
click at [1421, 207] on button "Use setting" at bounding box center [1422, 209] width 23 height 11
click at [209, 830] on button "Done" at bounding box center [204, 826] width 32 height 20
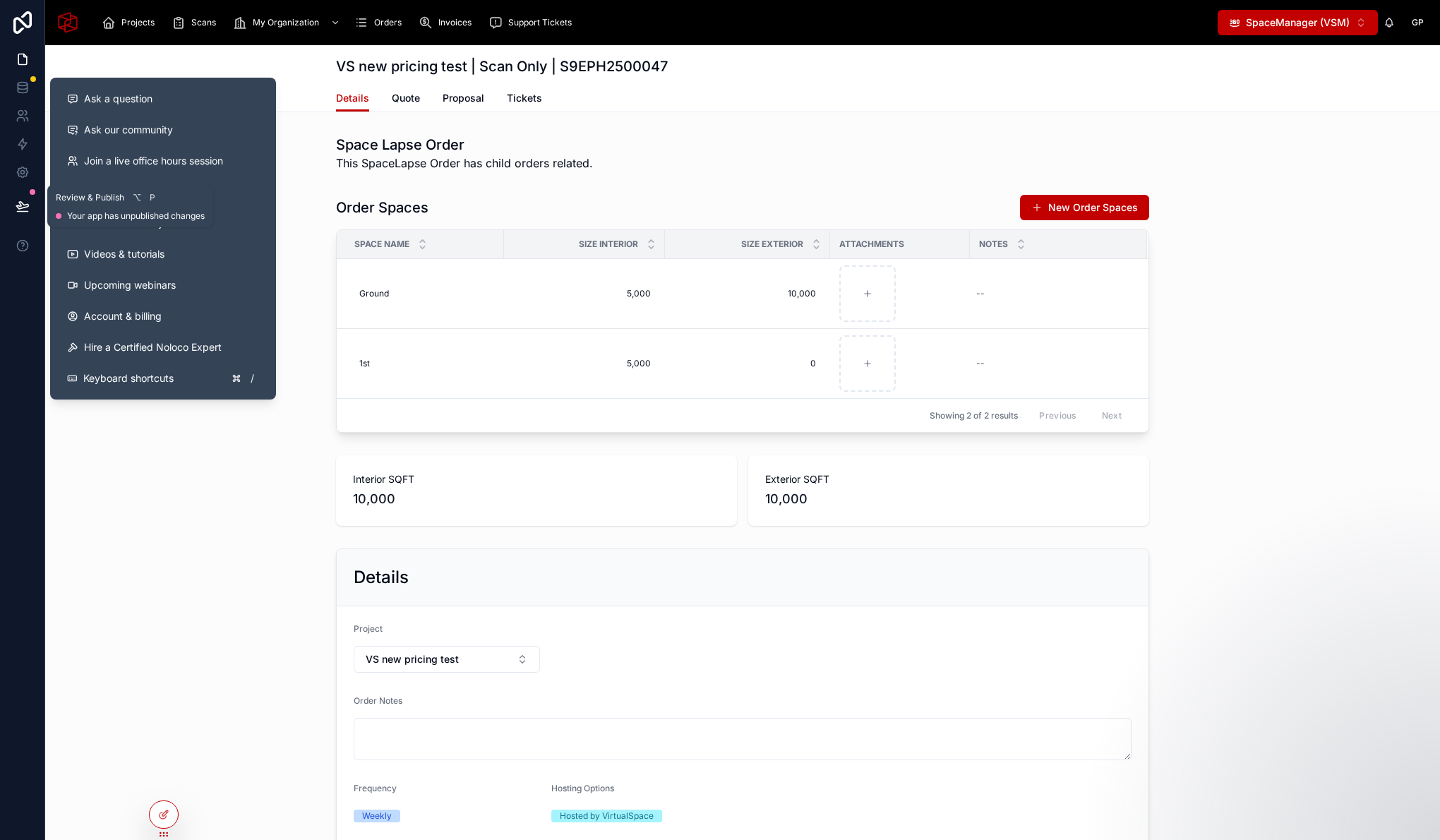
click at [24, 205] on icon at bounding box center [22, 206] width 14 height 14
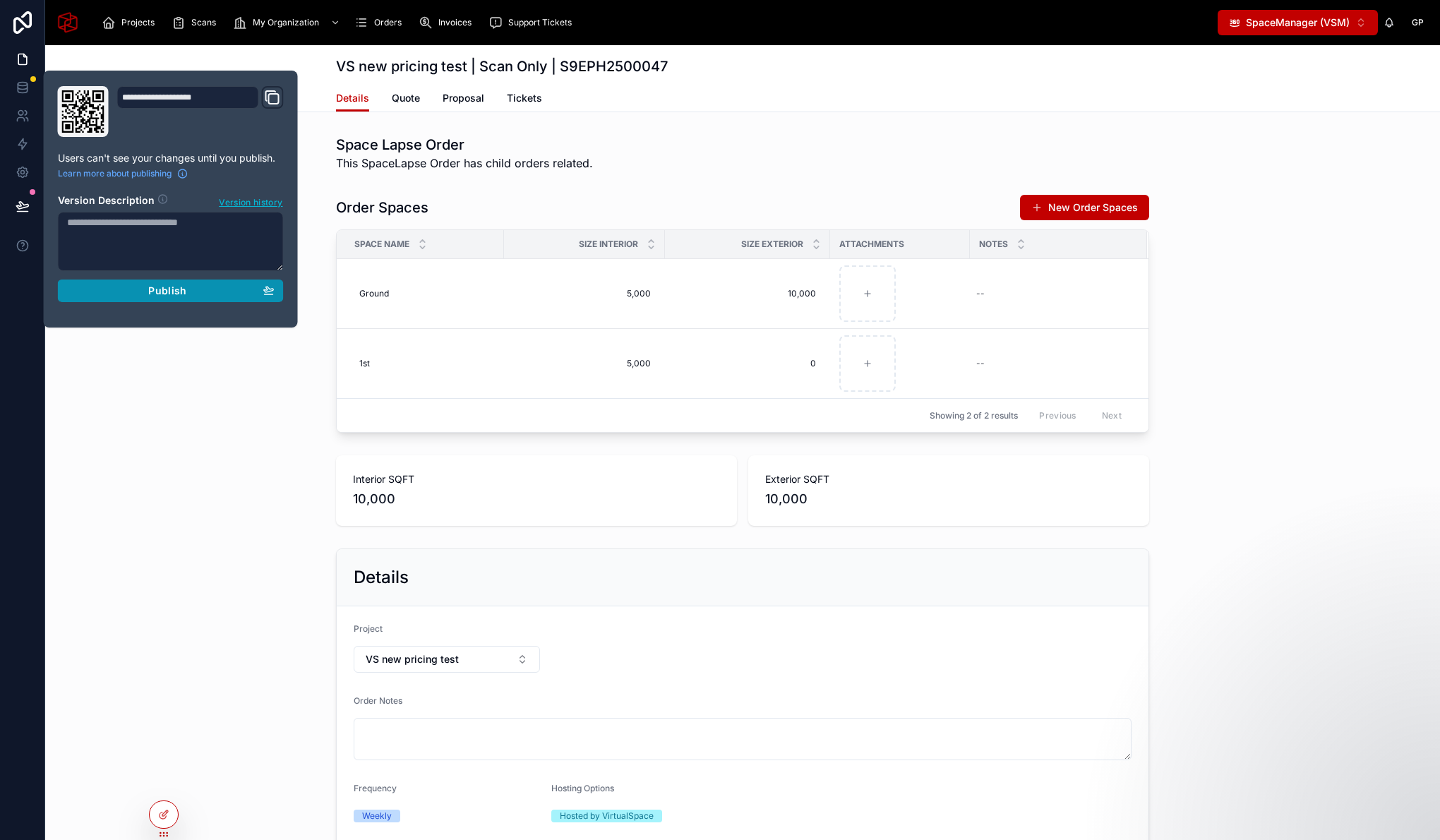
click at [145, 293] on div "Publish" at bounding box center [171, 290] width 207 height 12
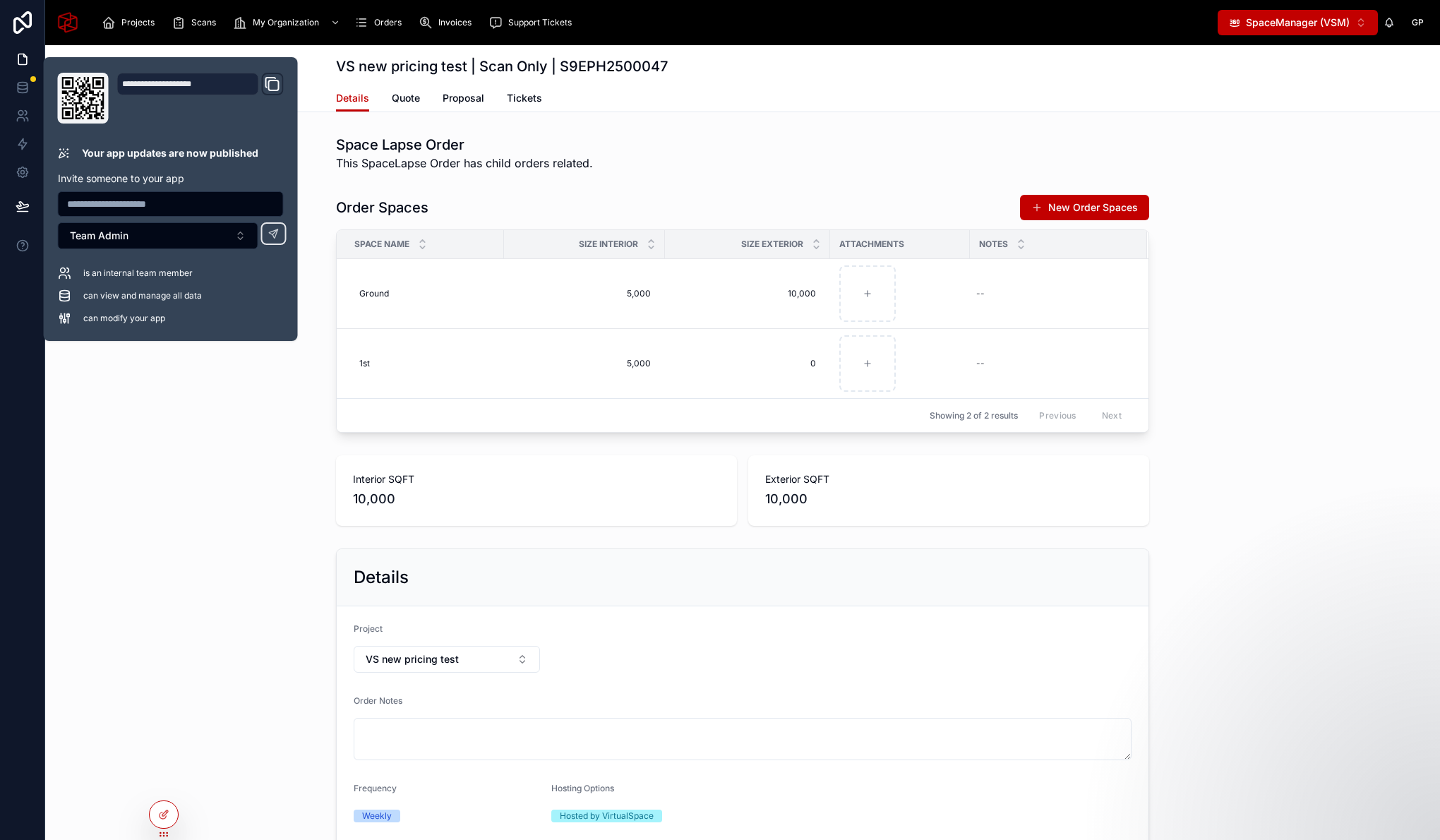
click at [221, 462] on div "Interior SQFT 10,000 Exterior SQFT 10,000" at bounding box center [742, 490] width 1395 height 82
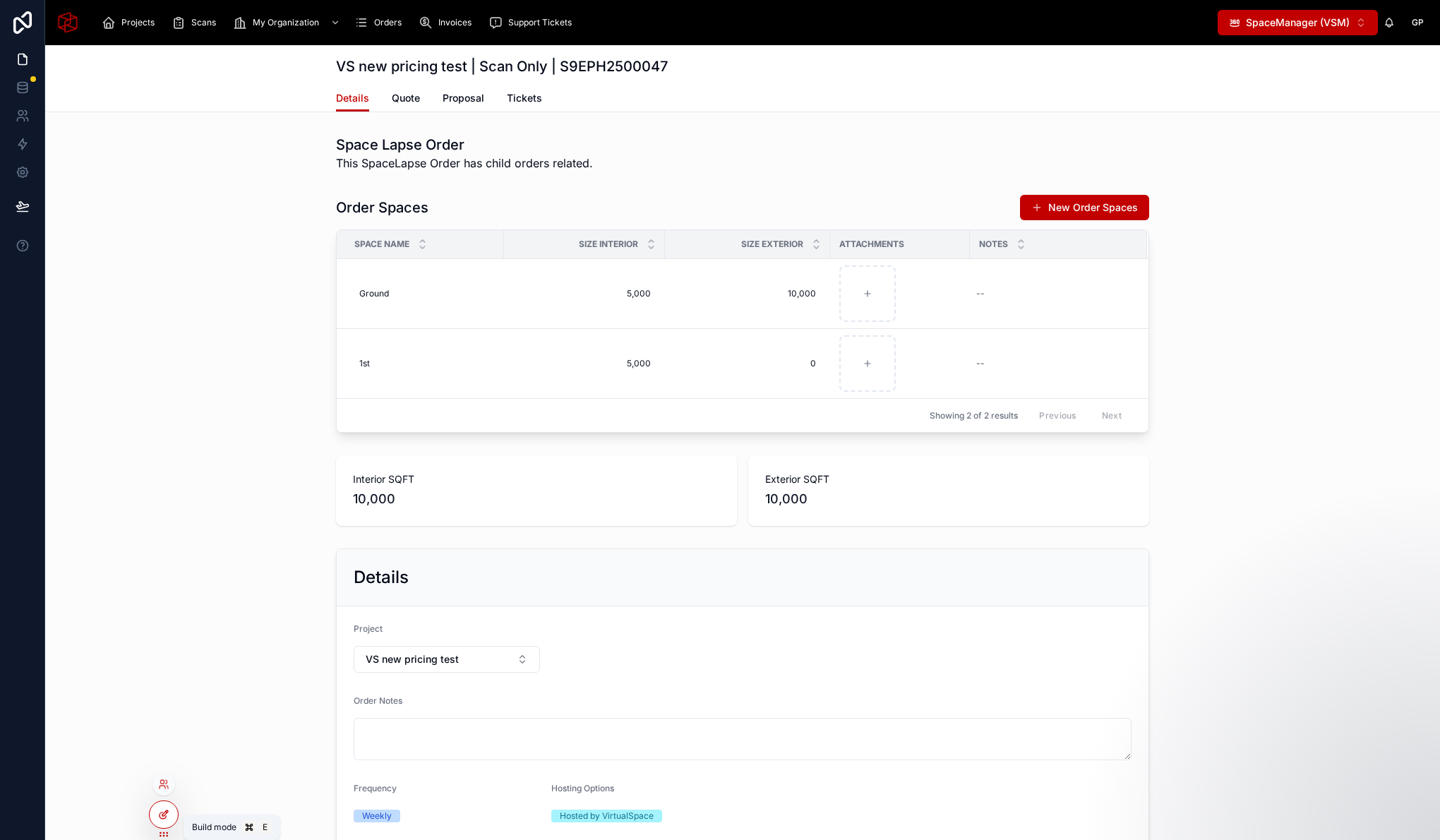
click at [160, 816] on icon at bounding box center [163, 815] width 7 height 7
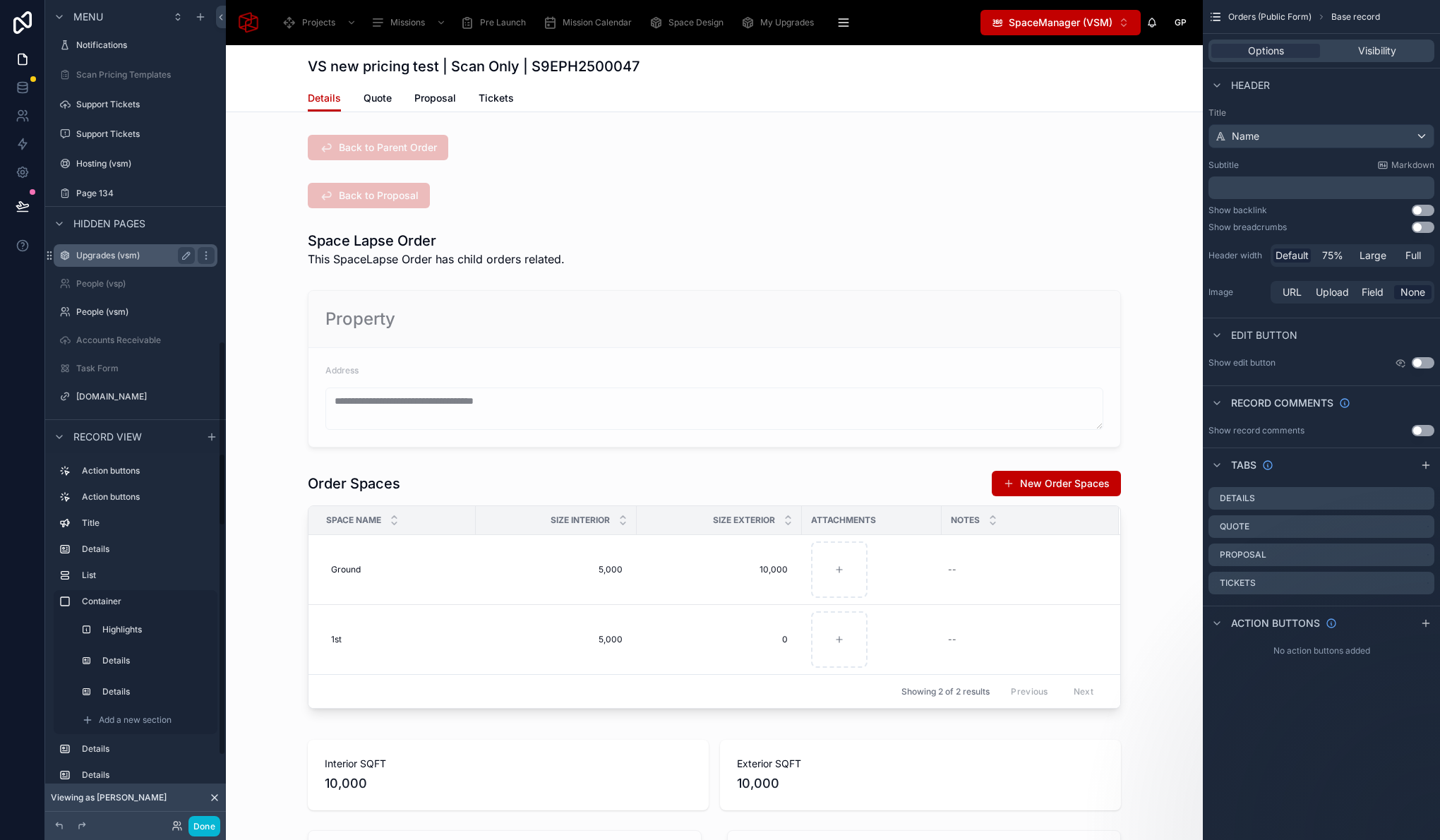
scroll to position [1521, 0]
click at [1387, 55] on span "Visibility" at bounding box center [1377, 50] width 38 height 14
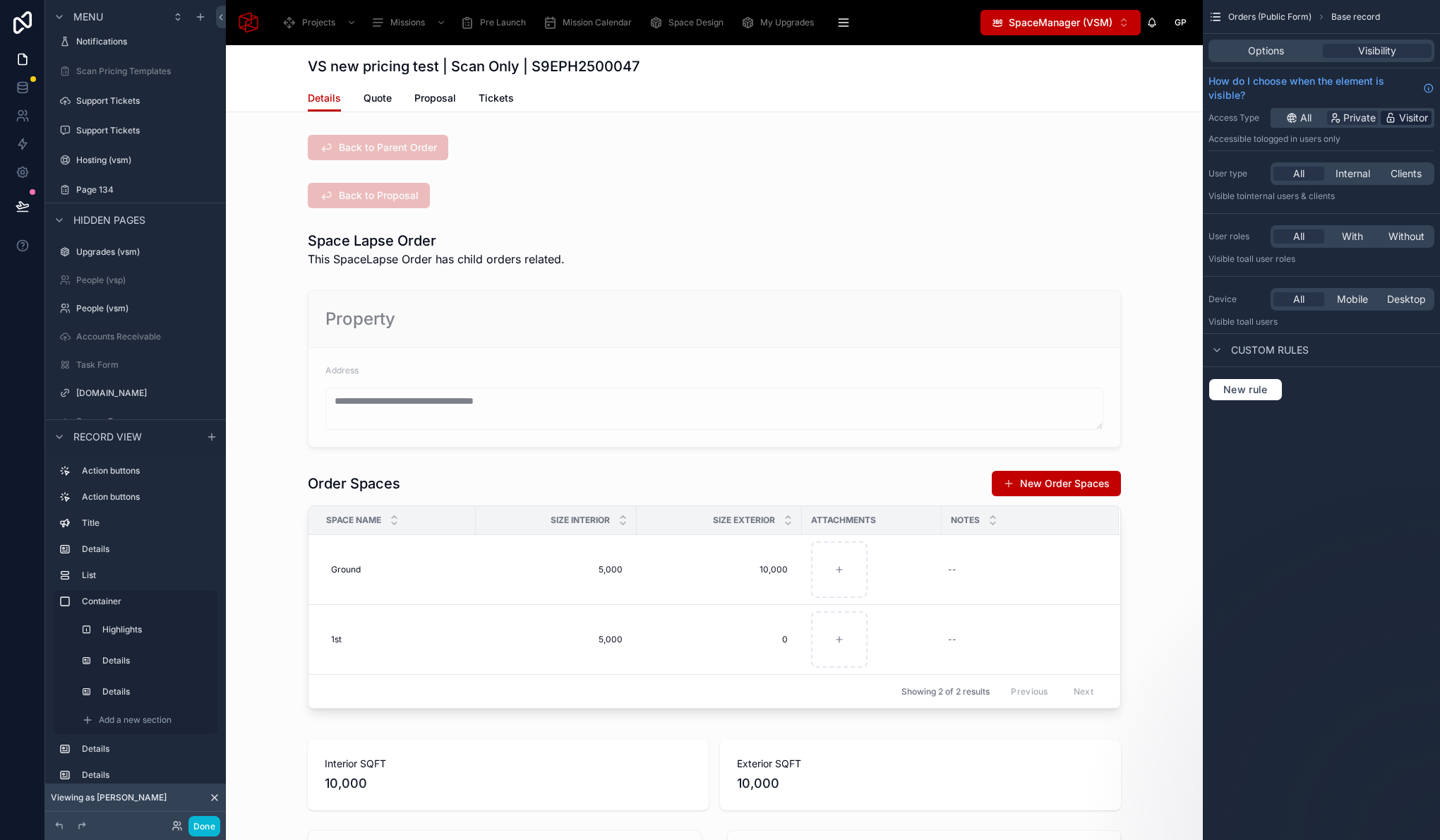
click at [1416, 120] on span "Visitor" at bounding box center [1414, 117] width 29 height 14
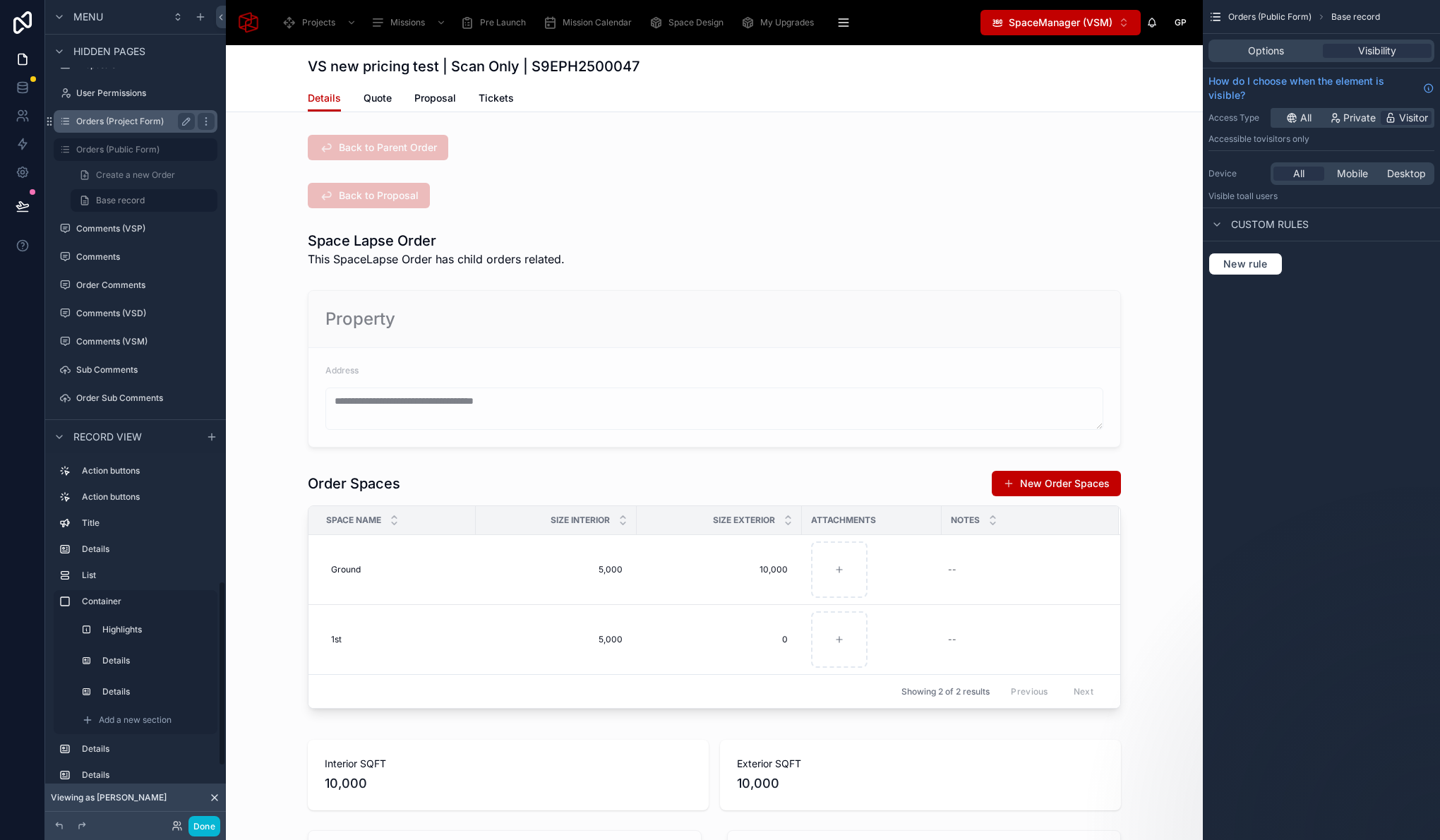
scroll to position [2497, 0]
click at [137, 236] on label "Orders (Public Form)" at bounding box center [132, 236] width 113 height 11
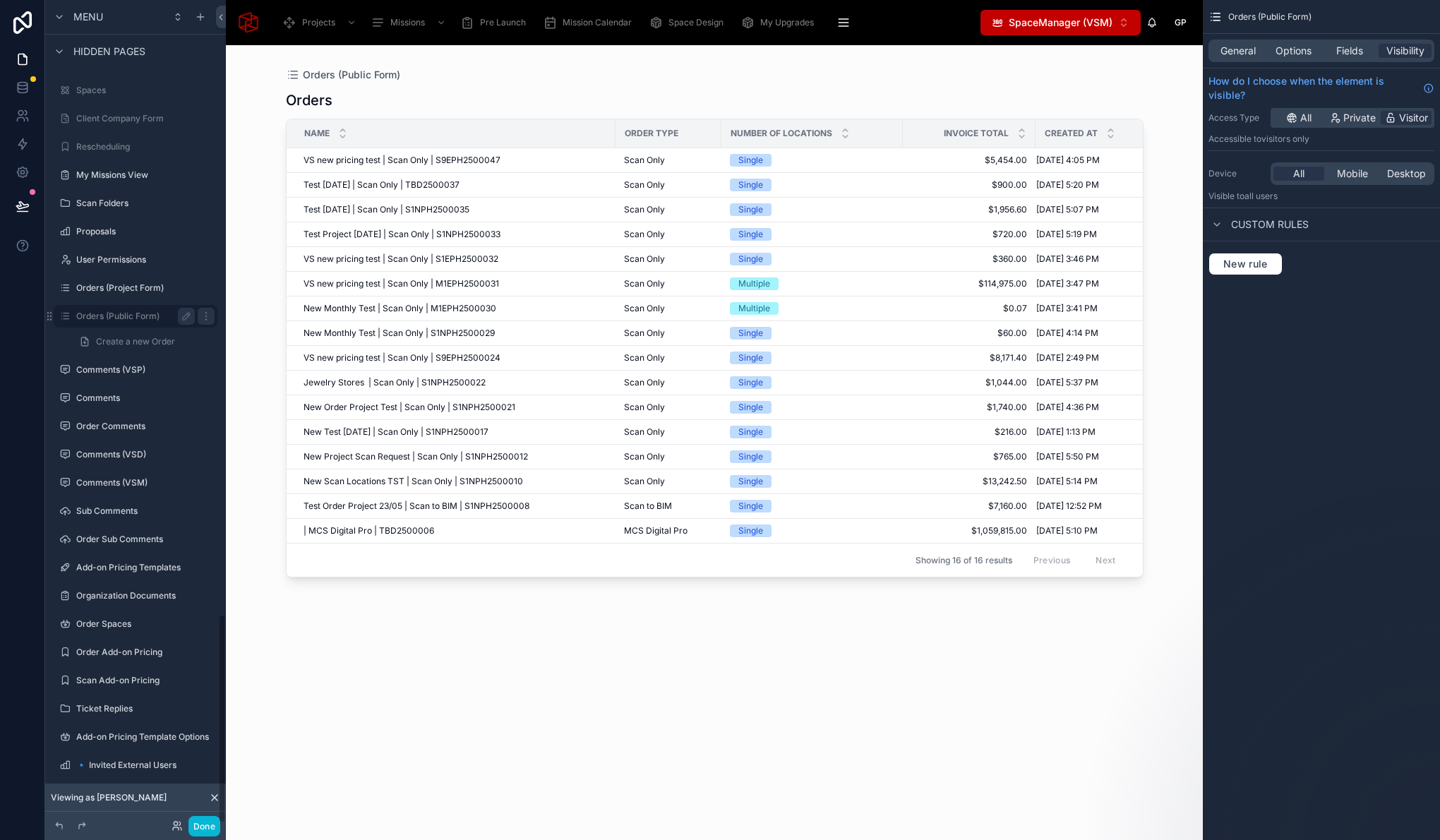
scroll to position [2416, 0]
click at [909, 90] on div at bounding box center [715, 434] width 903 height 778
click at [202, 828] on button "Done" at bounding box center [204, 826] width 32 height 20
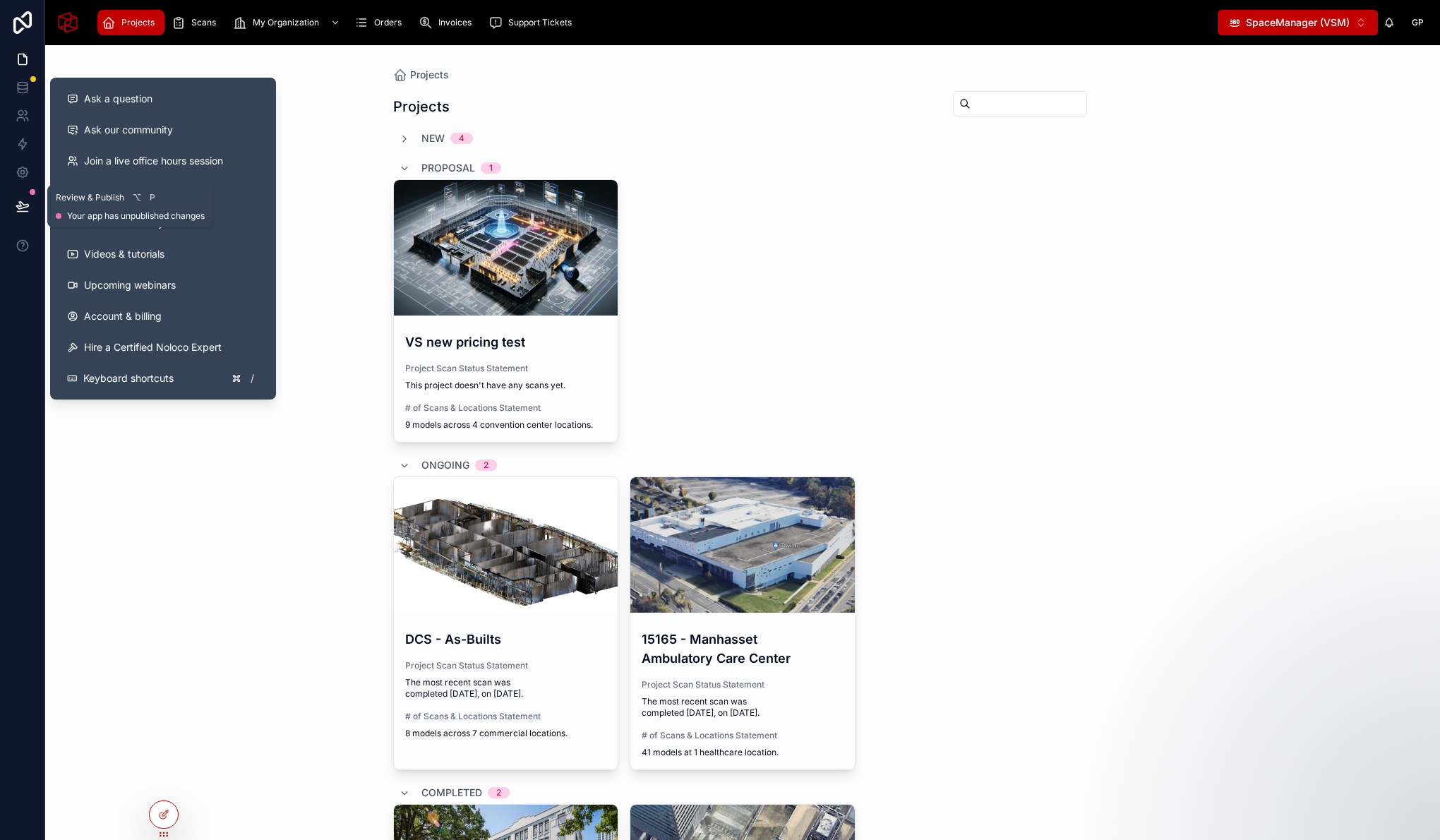
click at [26, 204] on icon at bounding box center [22, 206] width 14 height 14
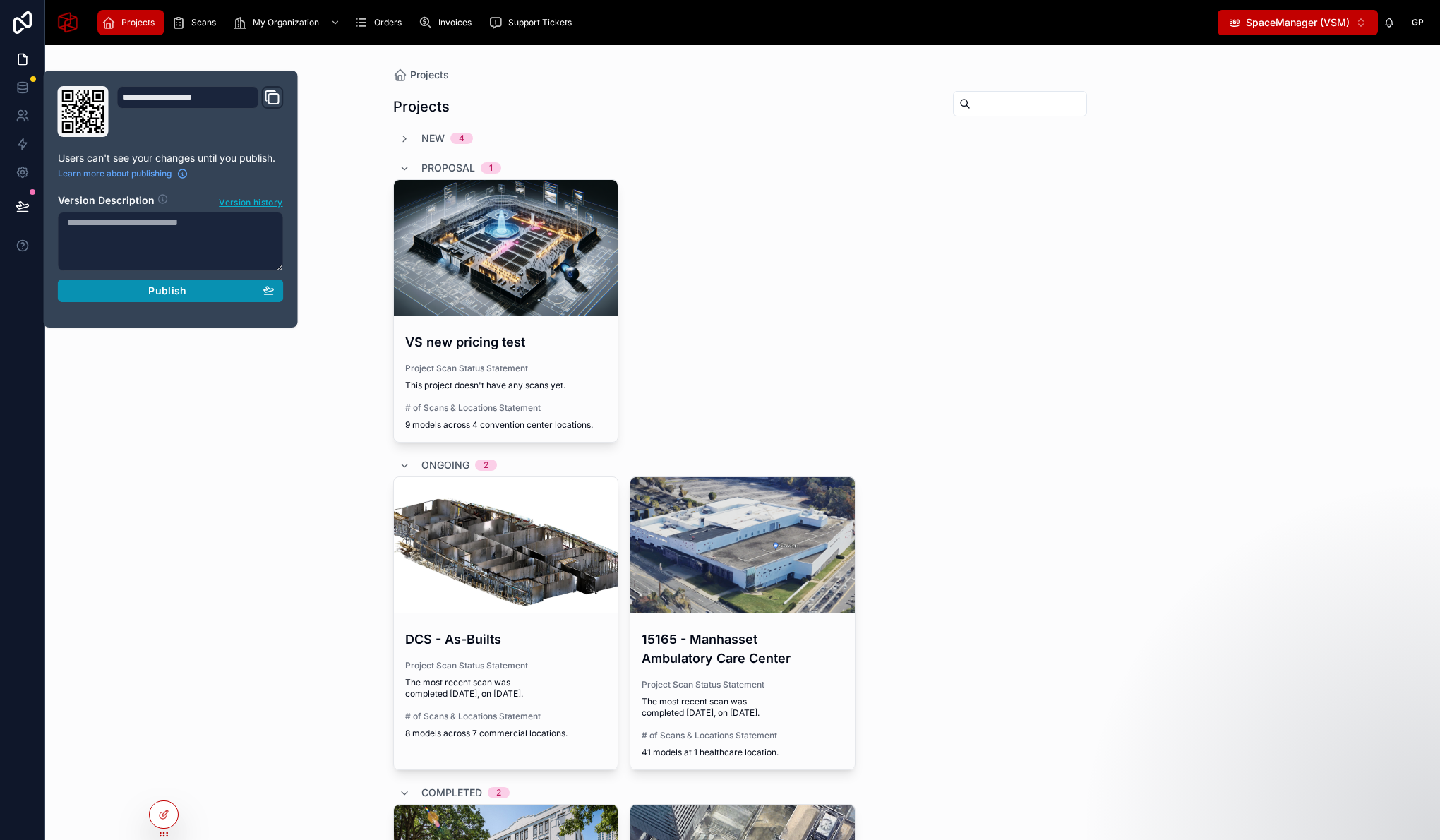
click at [172, 296] on button "Publish" at bounding box center [170, 290] width 226 height 23
click at [172, 296] on section "Version Description Version history" at bounding box center [170, 245] width 226 height 121
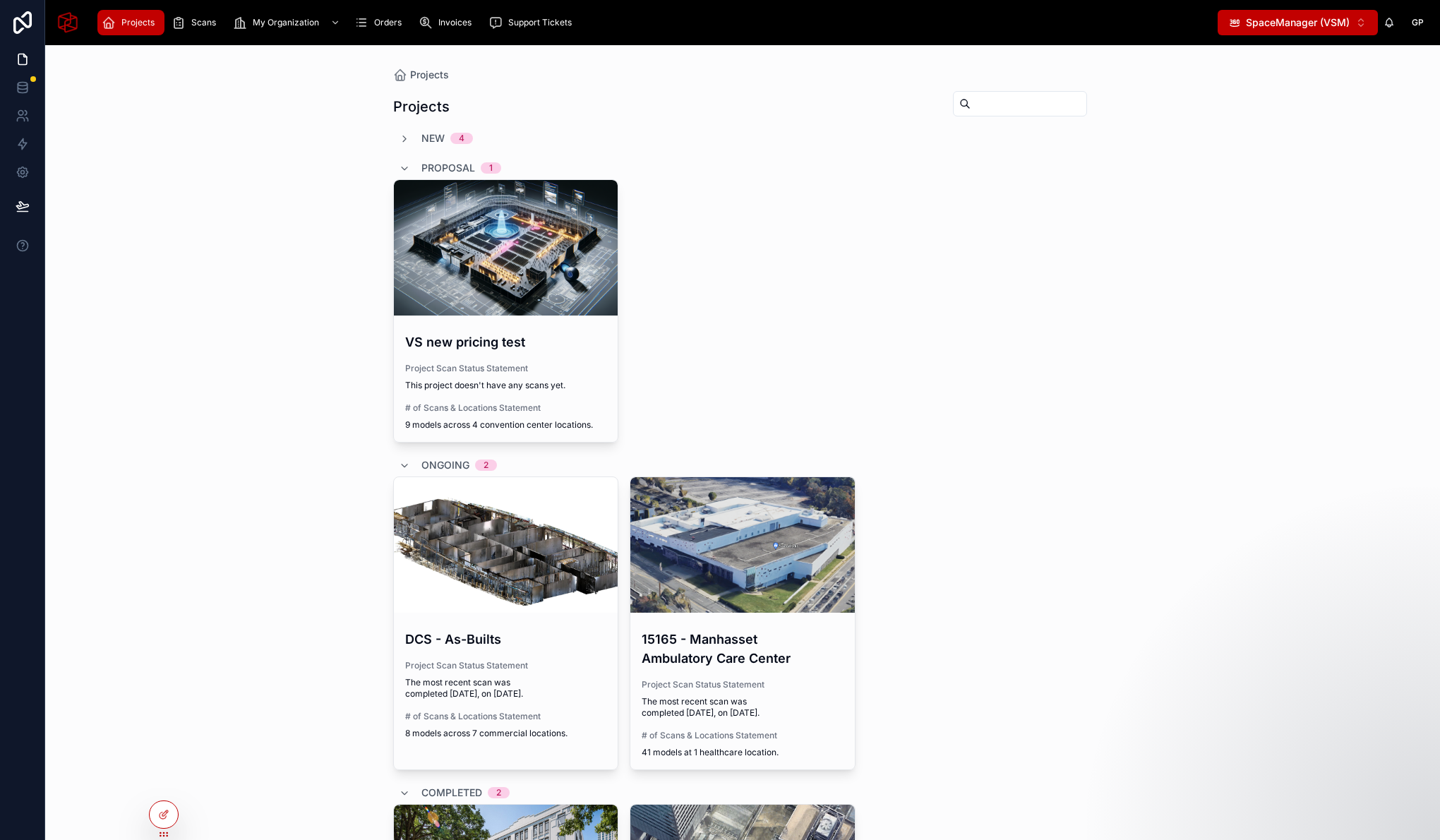
click at [1181, 174] on div "Projects Projects New 4 Proposal 1 VS new pricing test Project Scan Status Stat…" at bounding box center [742, 442] width 1395 height 795
click at [390, 23] on span "Orders" at bounding box center [388, 22] width 28 height 11
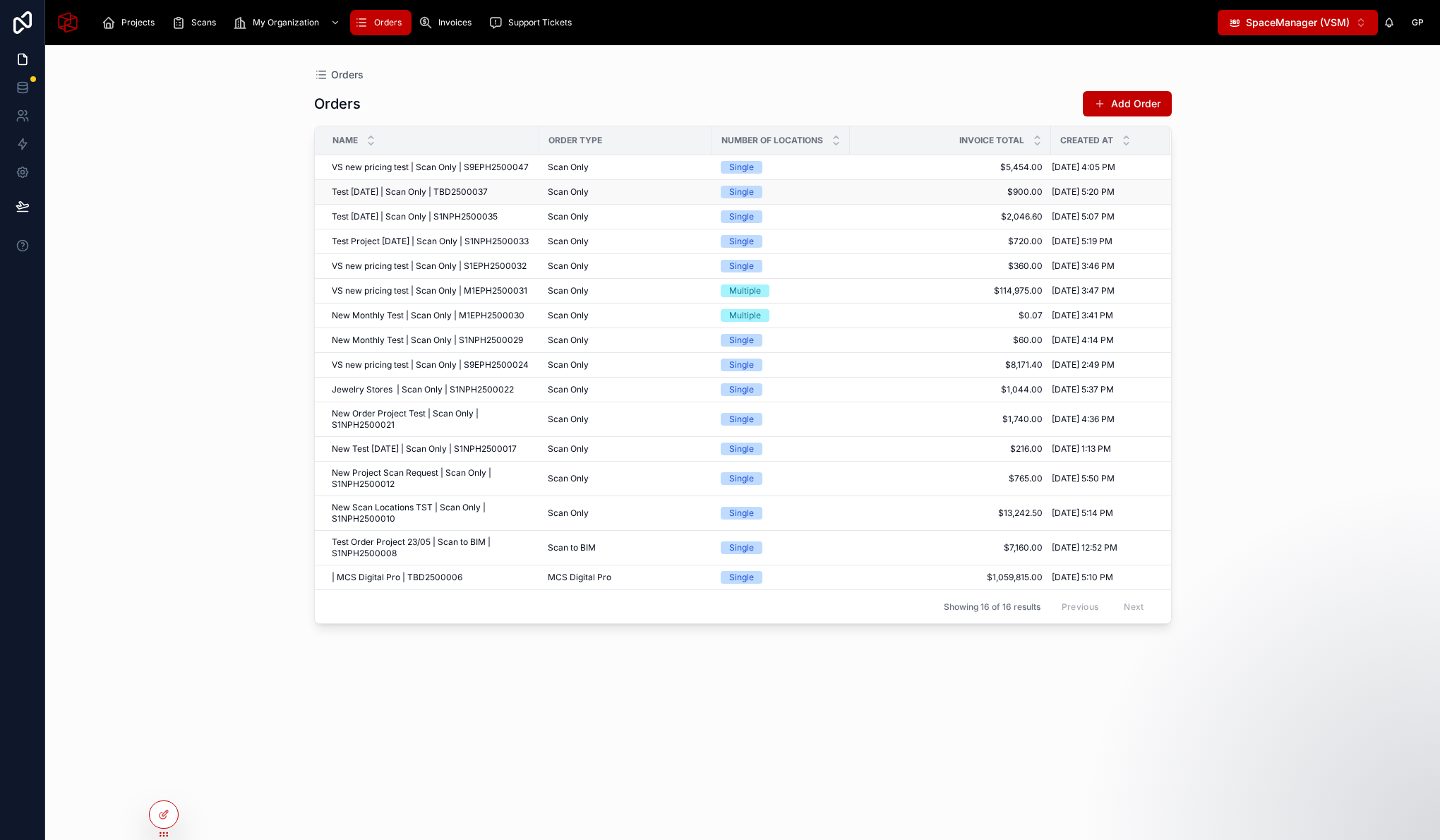
click at [399, 190] on span "Test Aug 7 2025 | Scan Only | TBD2500037" at bounding box center [410, 191] width 156 height 11
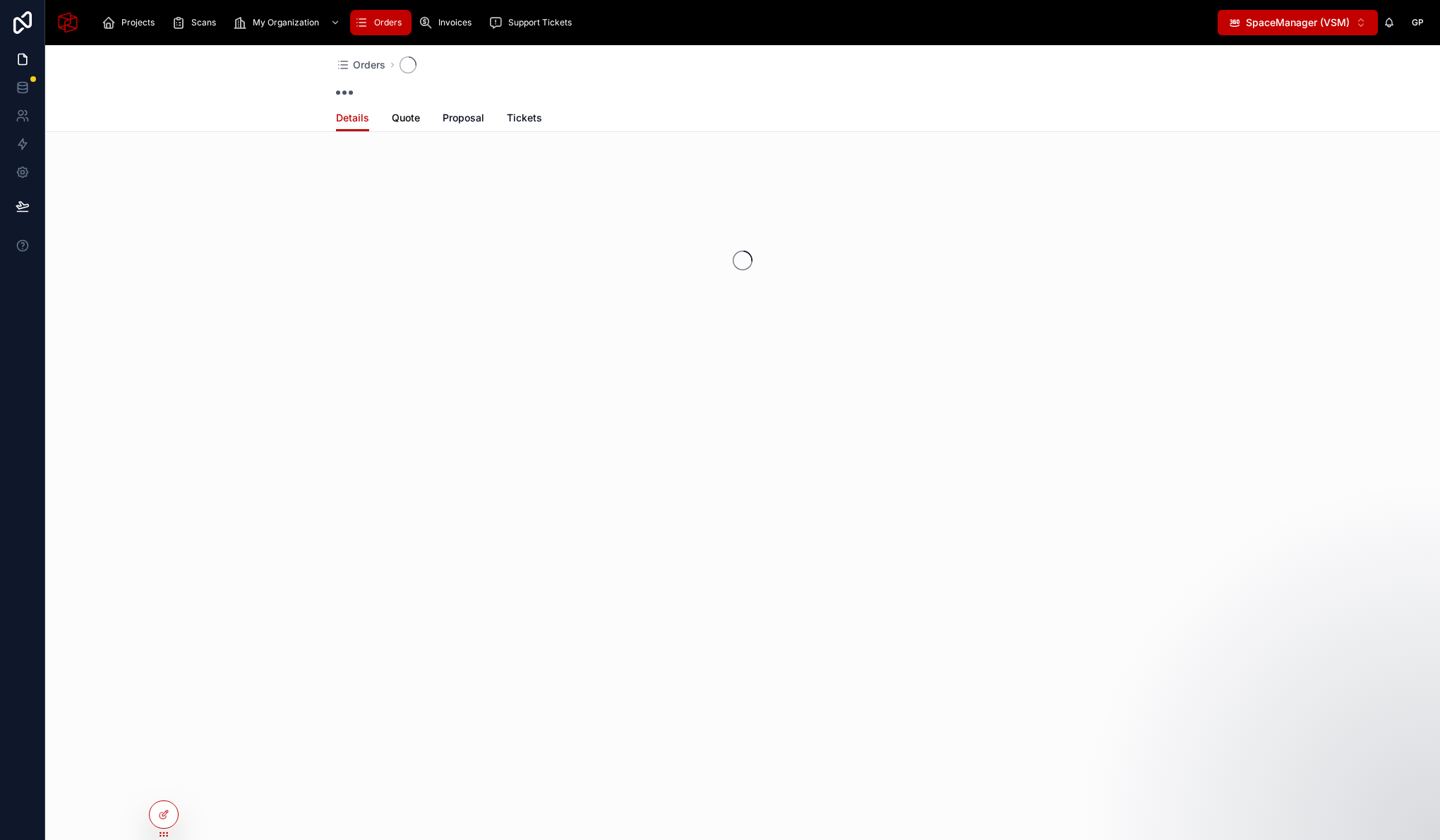
click at [411, 117] on span "Quote" at bounding box center [406, 117] width 28 height 14
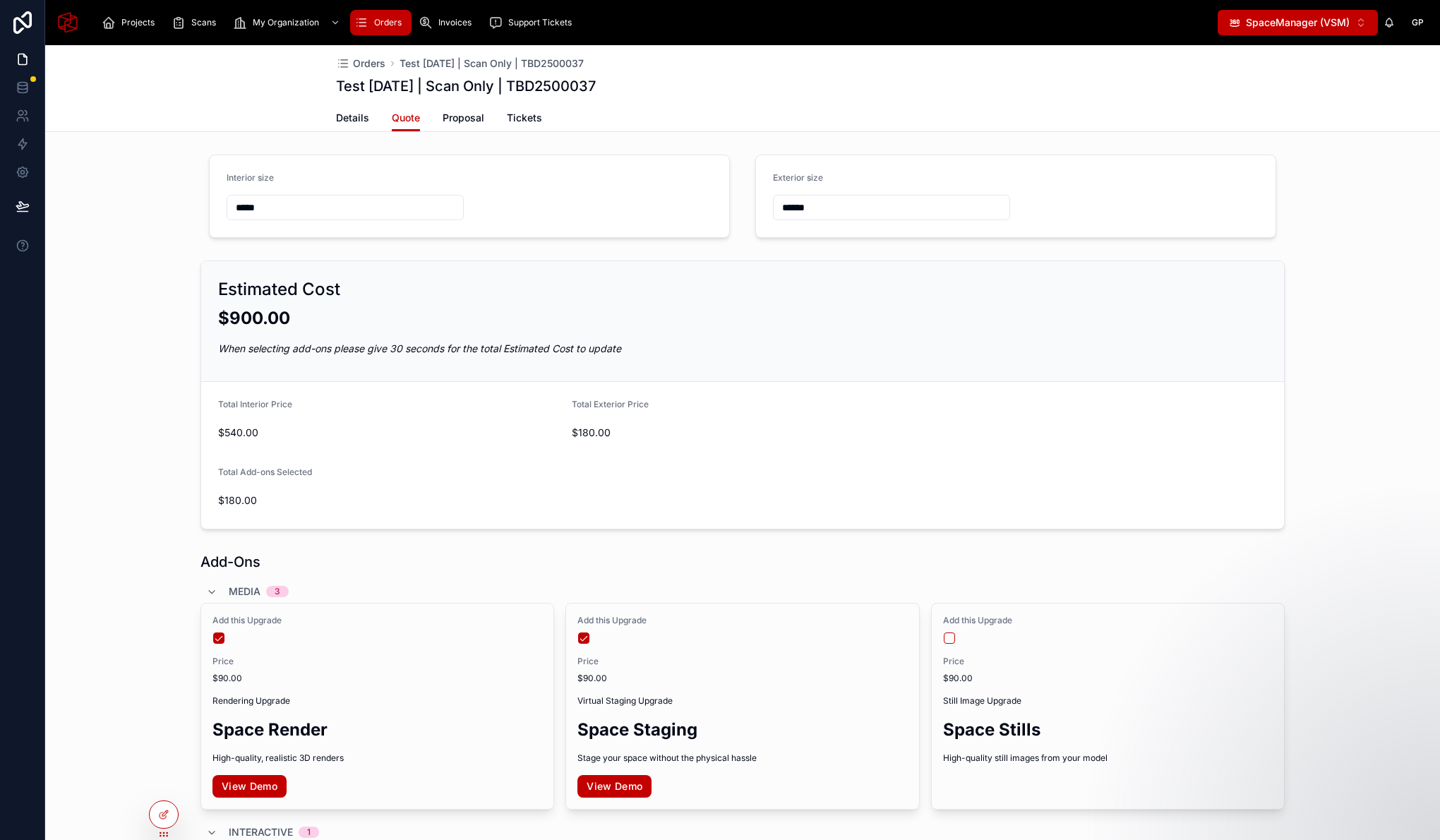
click at [382, 18] on span "Orders" at bounding box center [388, 22] width 28 height 11
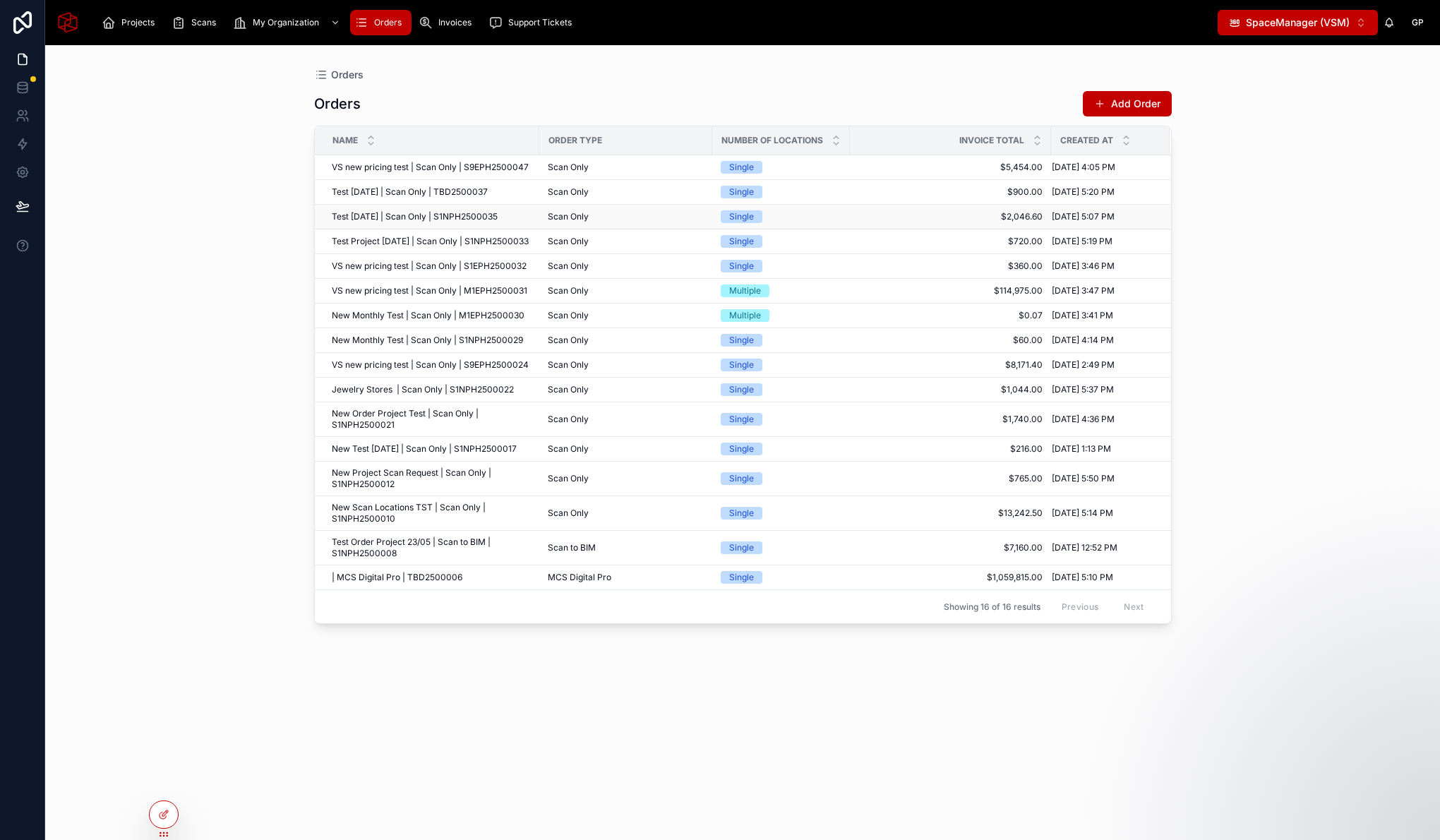
click at [449, 213] on span "Test Aug 7 2025 | Scan Only | S1NPH2500035" at bounding box center [415, 216] width 166 height 11
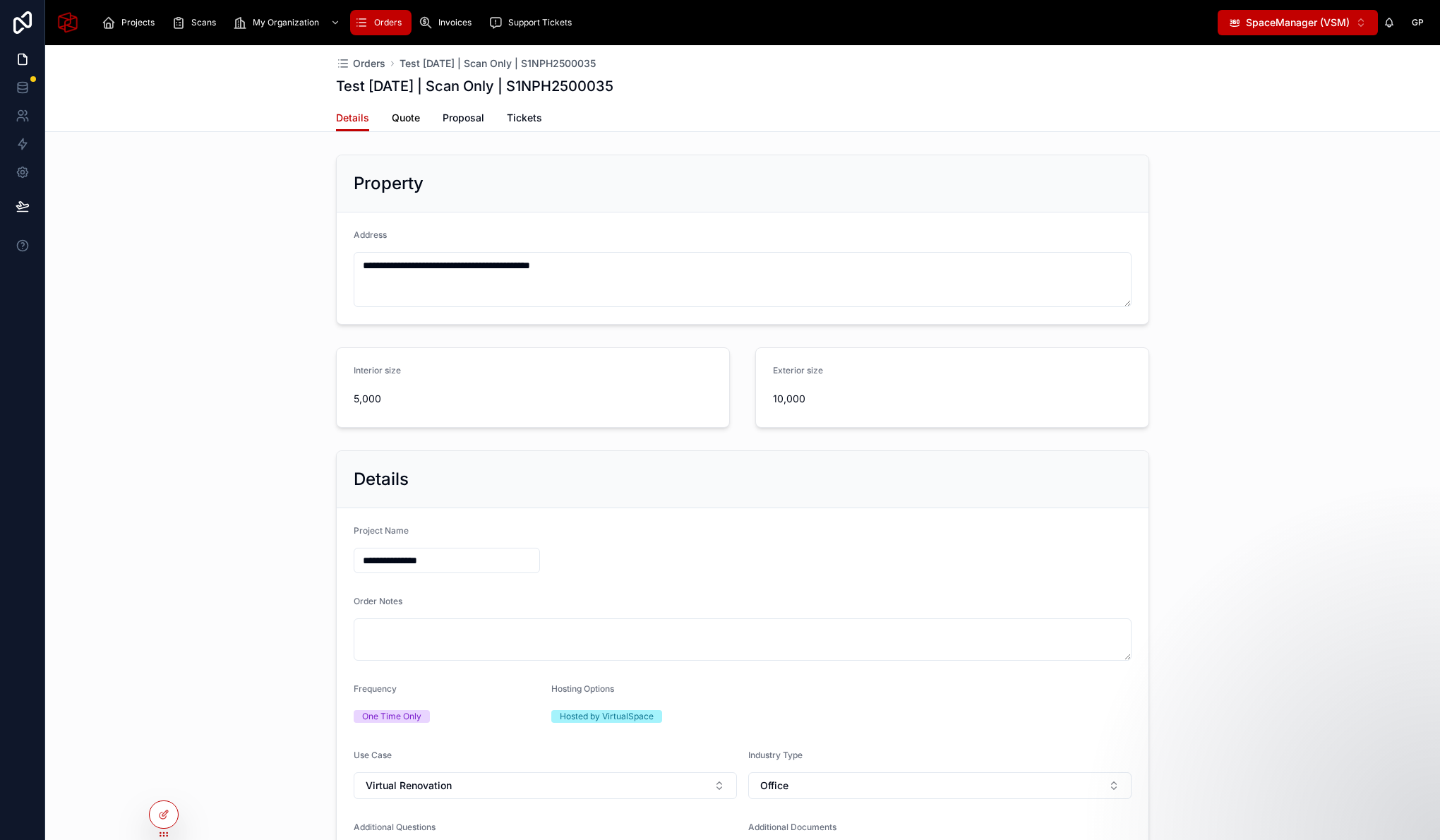
click at [401, 115] on span "Quote" at bounding box center [406, 117] width 28 height 14
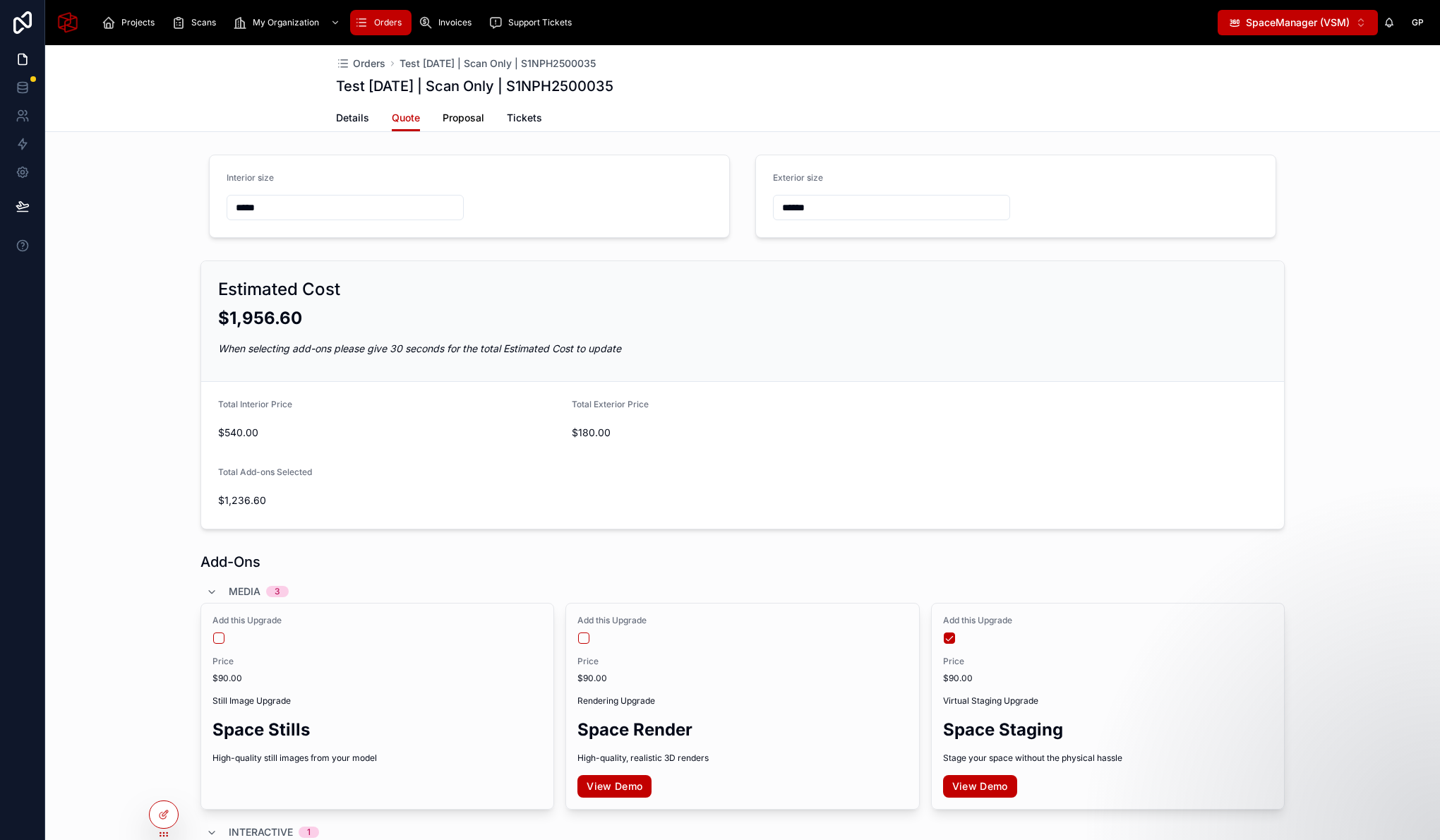
click at [449, 121] on span "Proposal" at bounding box center [463, 117] width 42 height 14
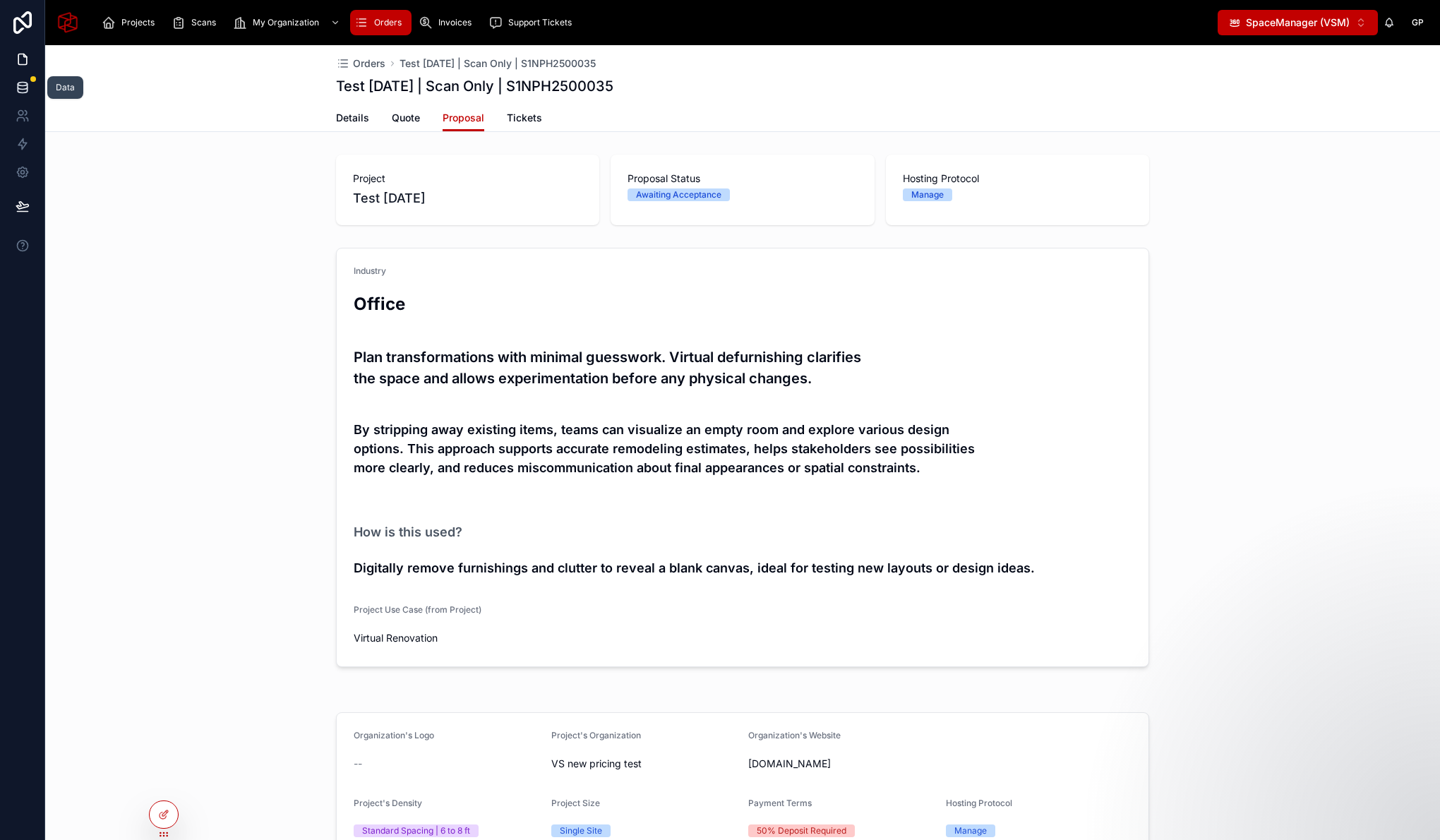
click at [20, 90] on icon at bounding box center [22, 87] width 14 height 14
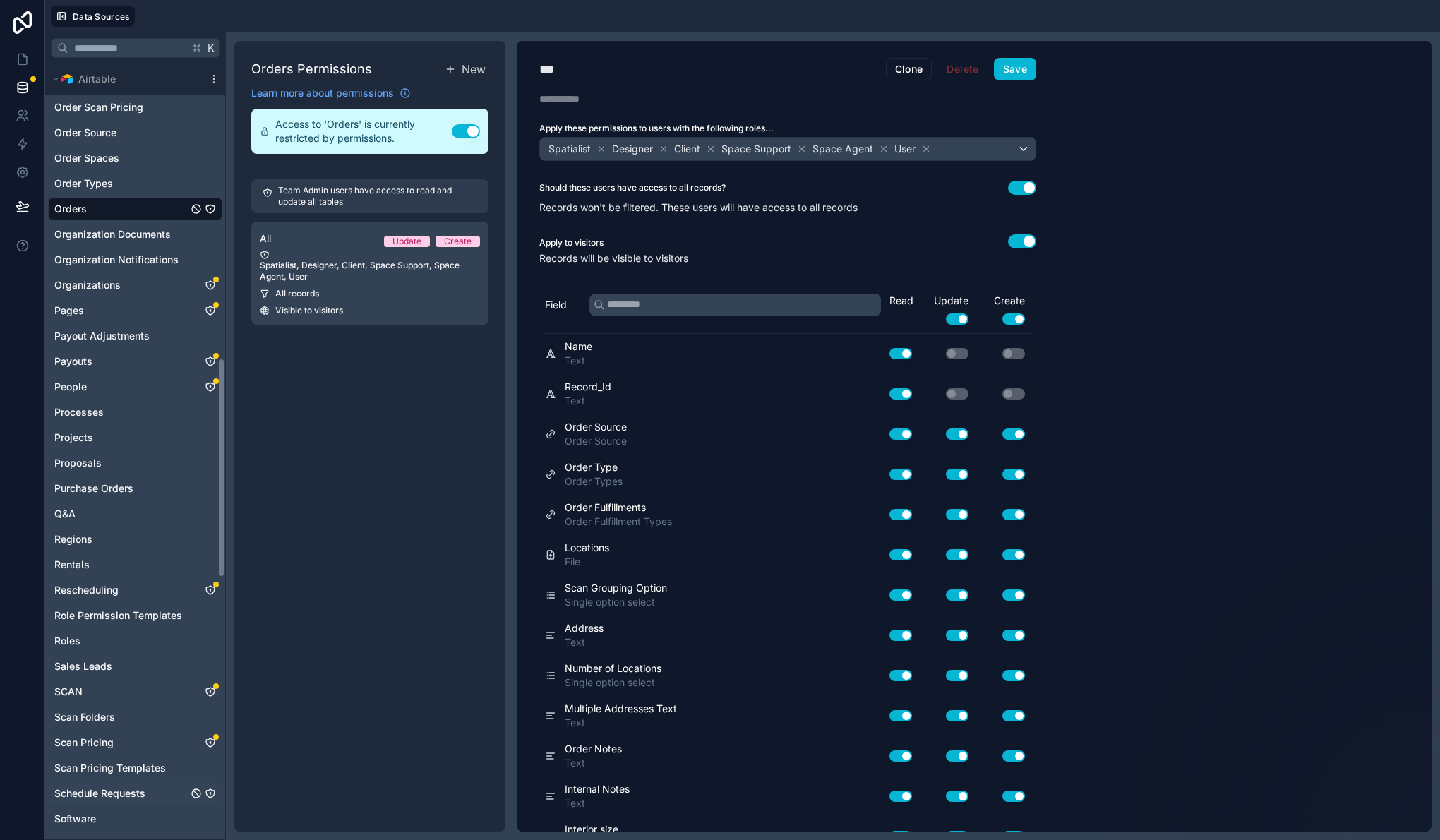
scroll to position [1039, 0]
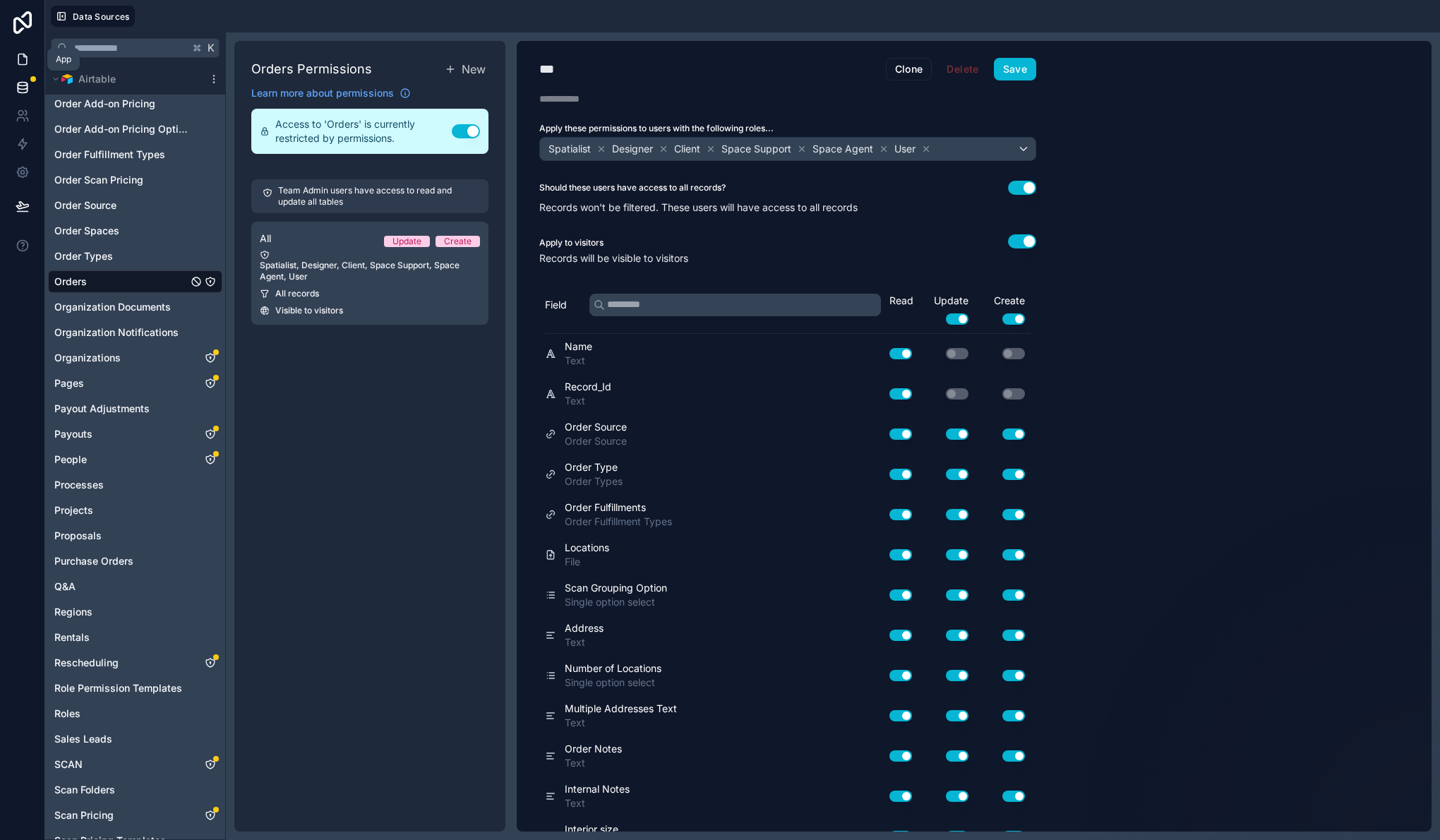
click at [25, 68] on link at bounding box center [22, 59] width 45 height 28
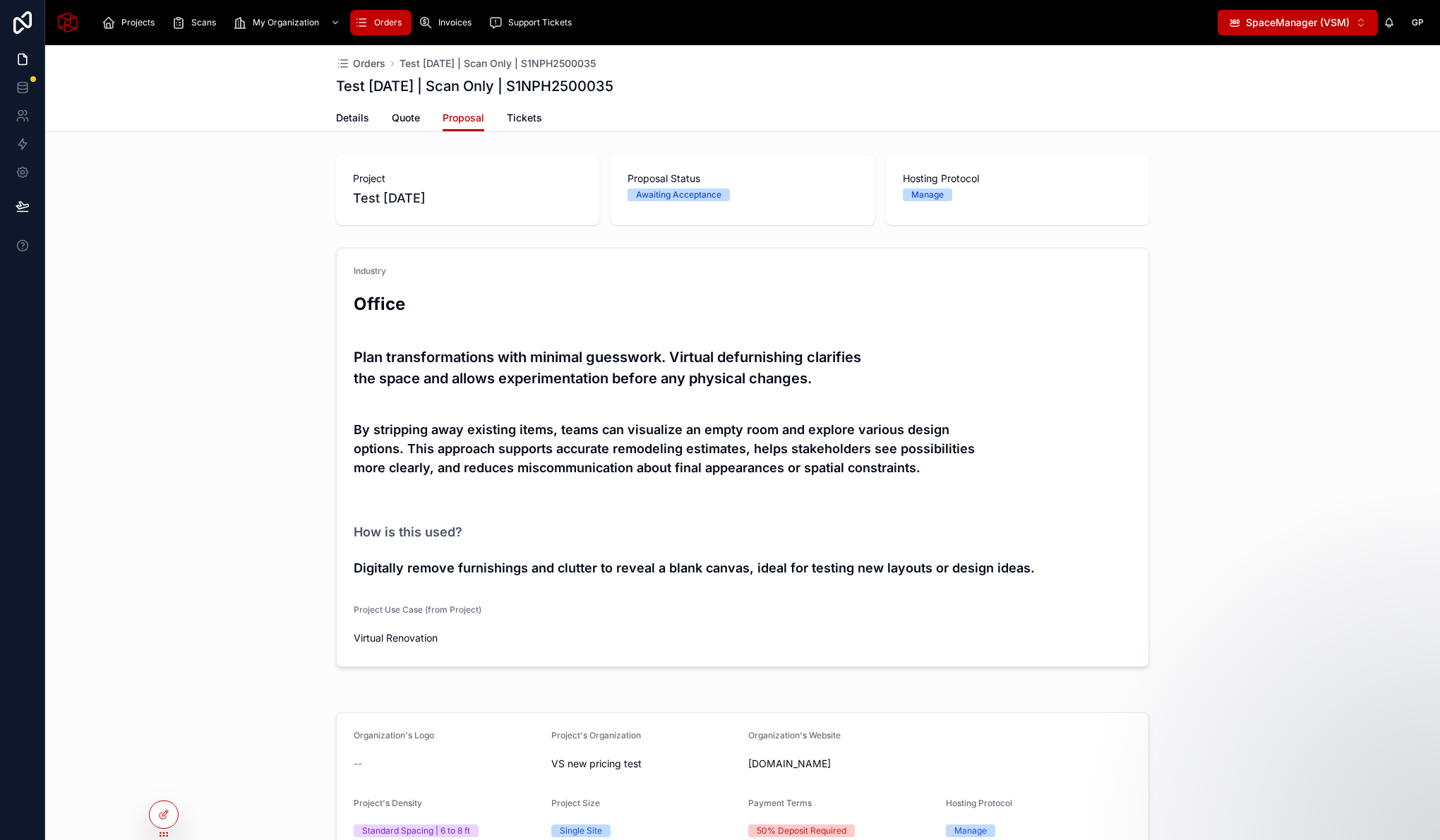
scroll to position [1, 0]
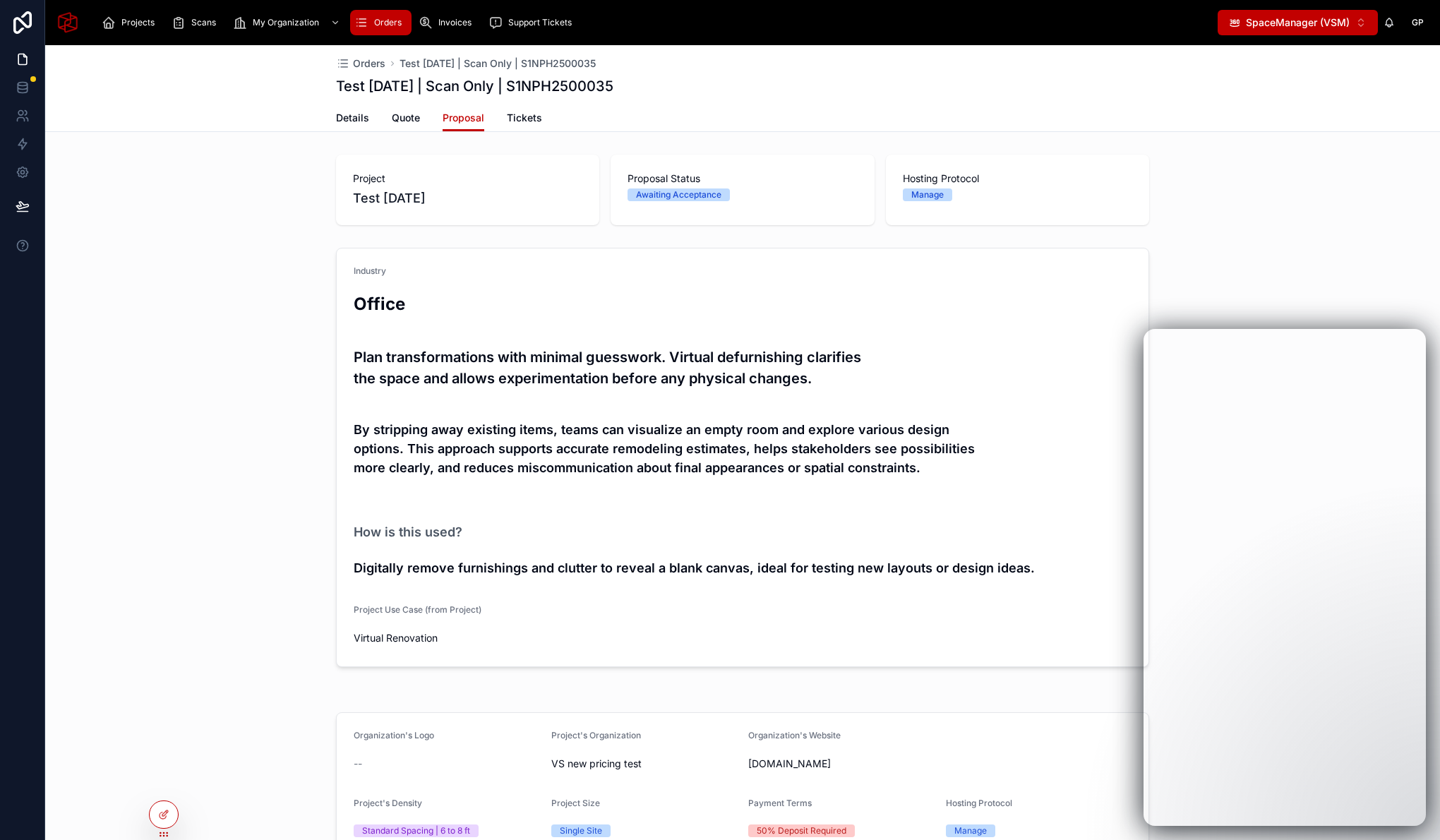
scroll to position [1, 0]
click at [23, 174] on icon at bounding box center [22, 172] width 4 height 4
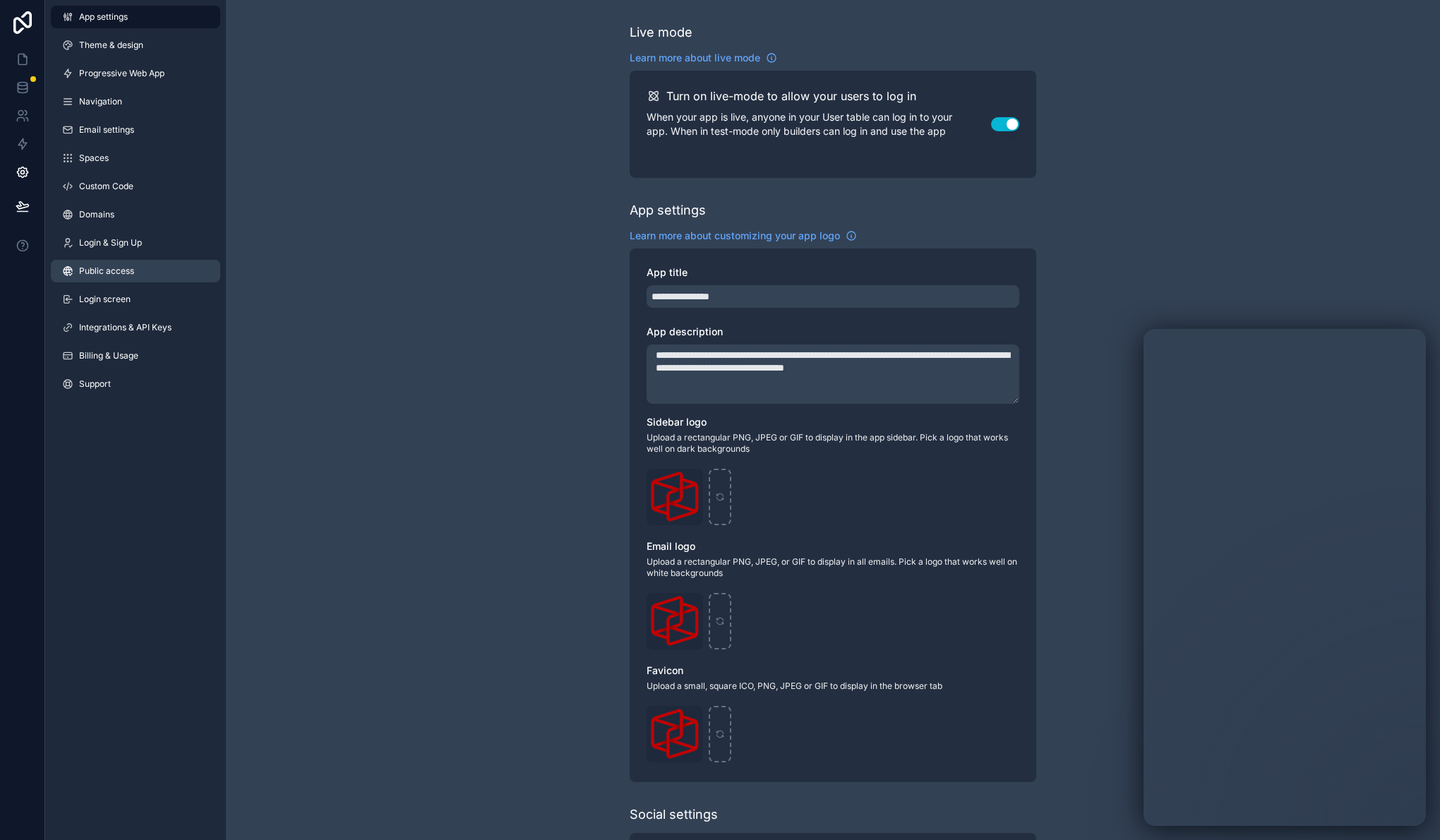
click at [131, 268] on span "Public access" at bounding box center [106, 271] width 55 height 11
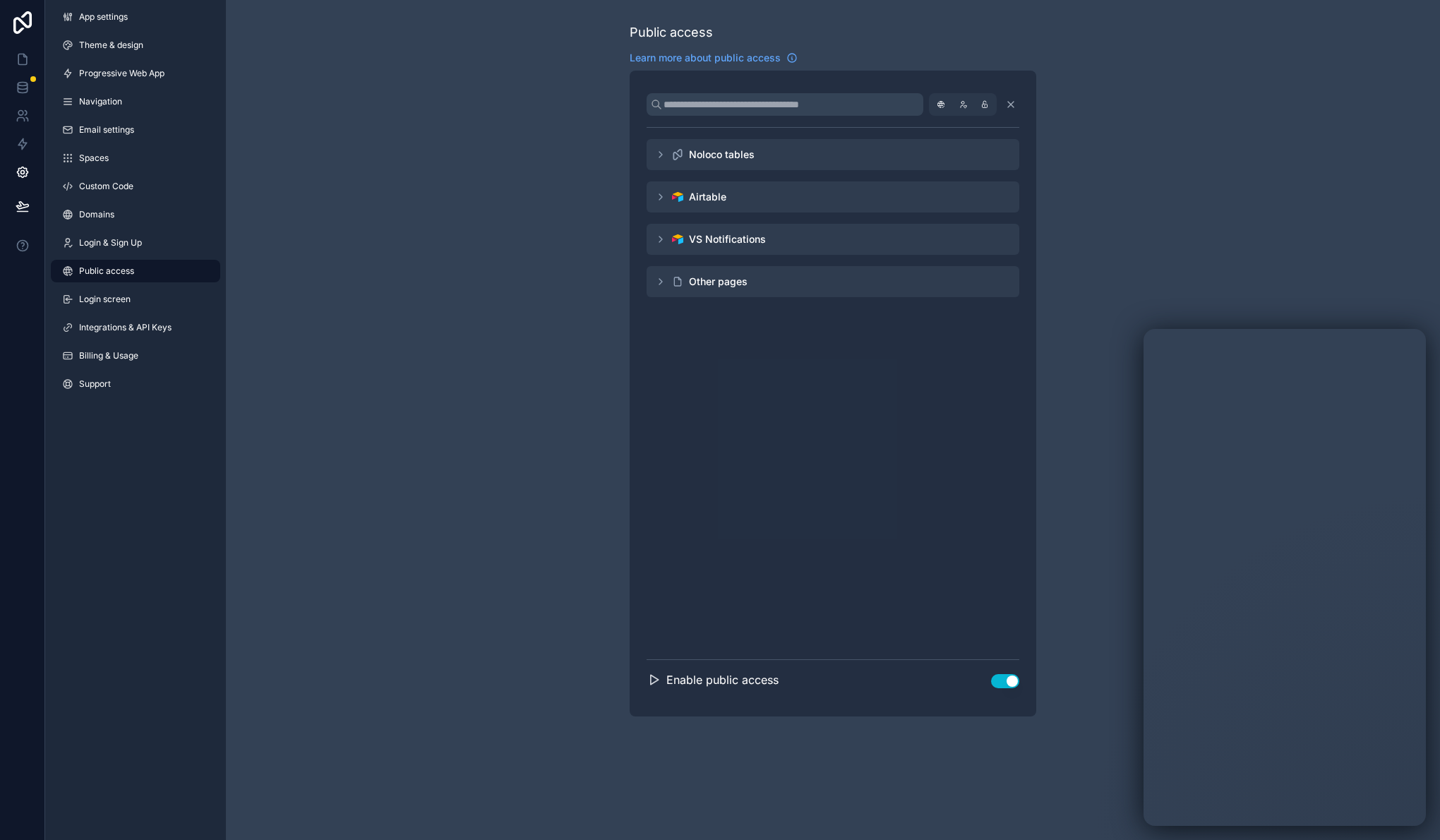
click at [663, 203] on div "Airtable" at bounding box center [833, 197] width 373 height 31
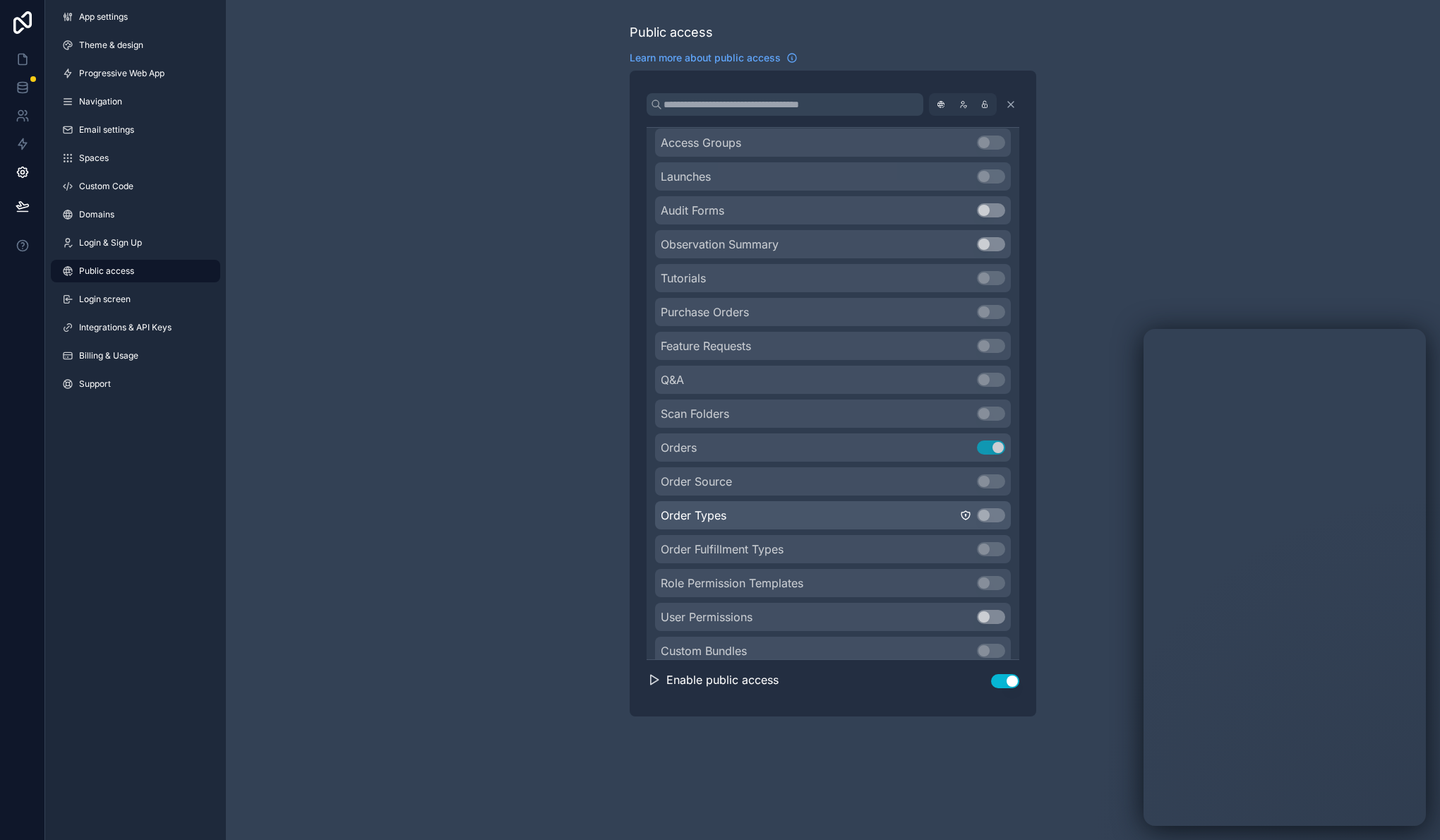
scroll to position [1984, 0]
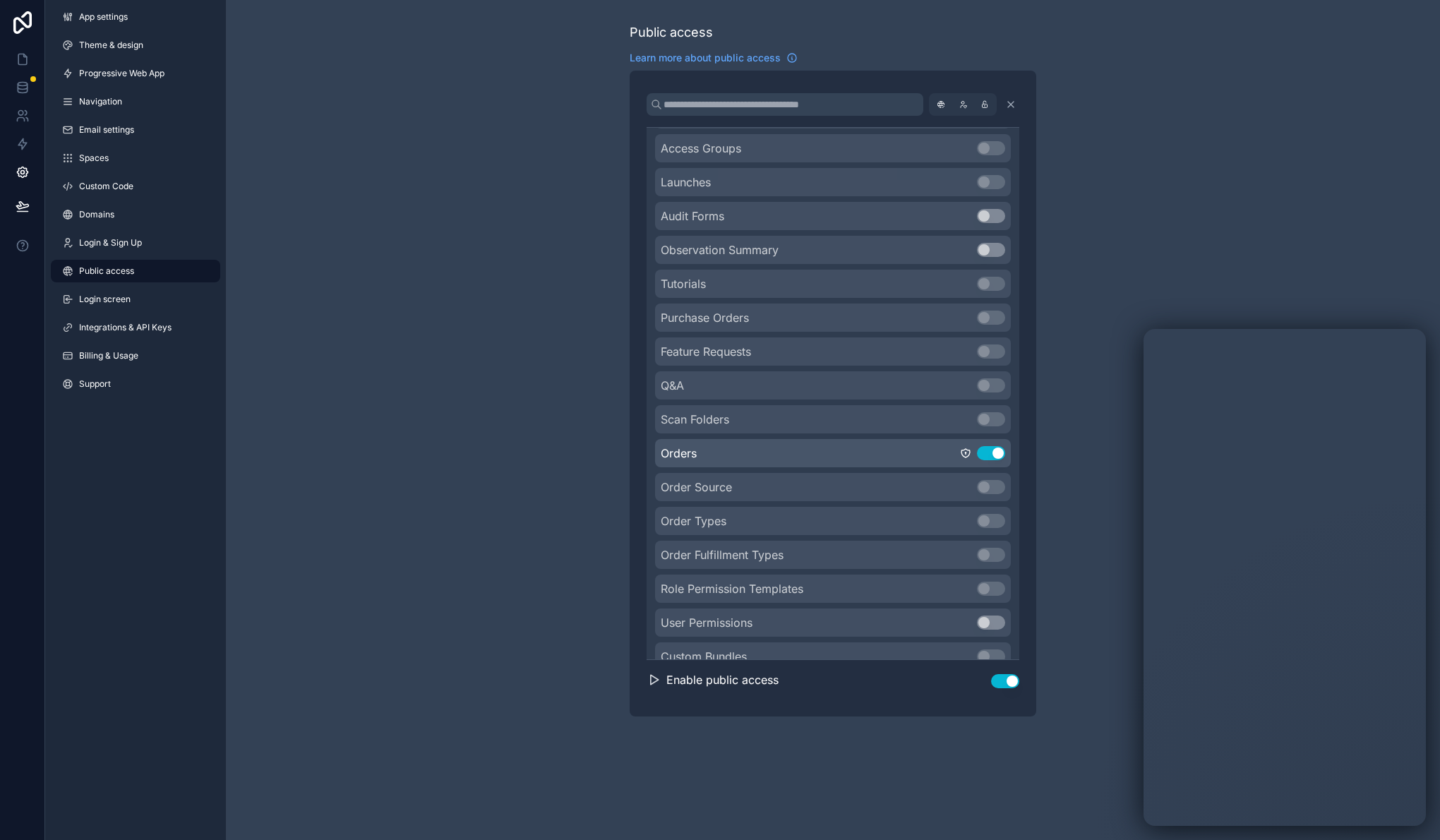
click at [685, 455] on span "Orders" at bounding box center [678, 452] width 36 height 17
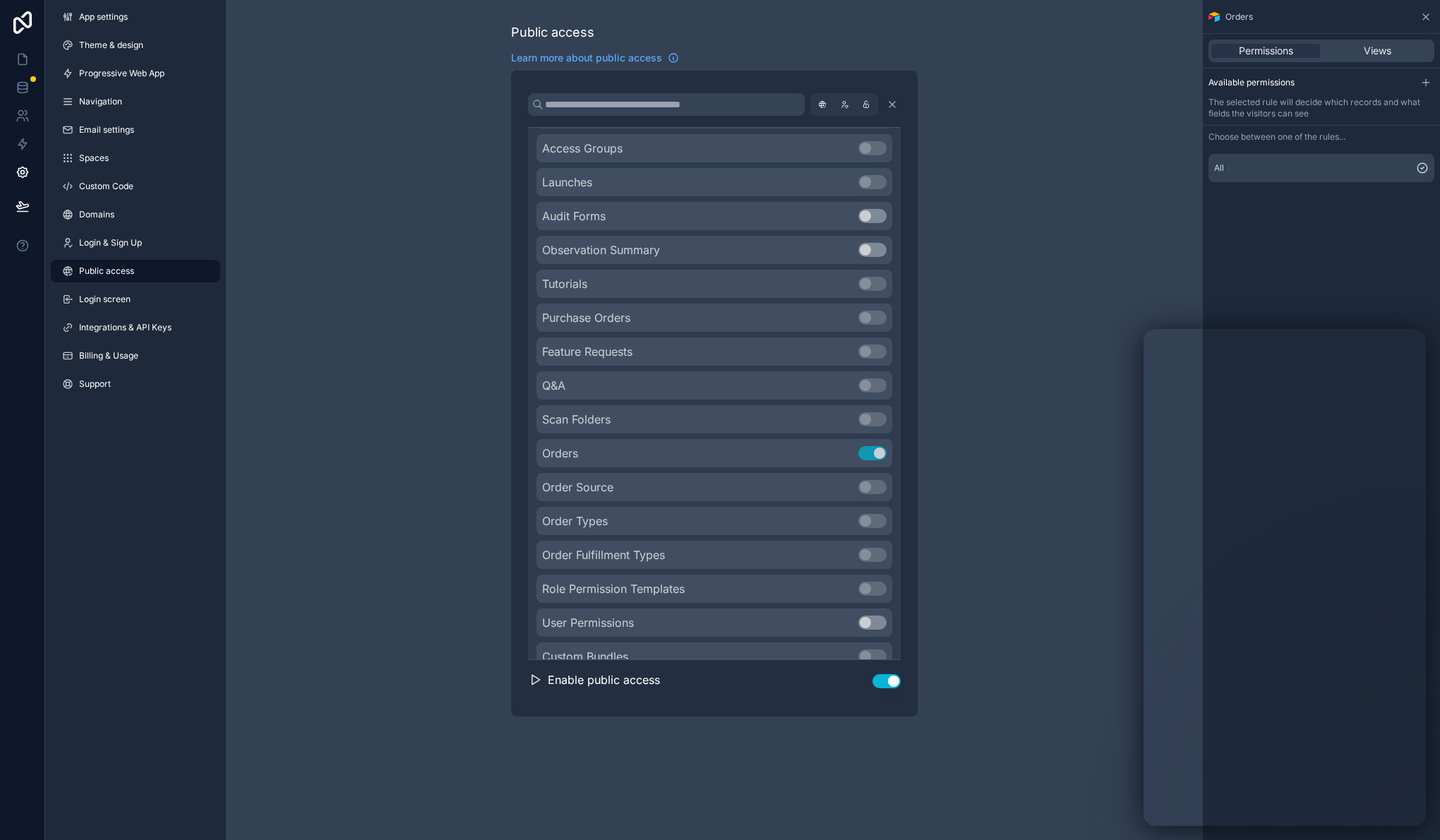
click at [1371, 38] on div "Permissions Views" at bounding box center [1321, 50] width 237 height 34
click at [1380, 47] on span "Views" at bounding box center [1377, 50] width 28 height 14
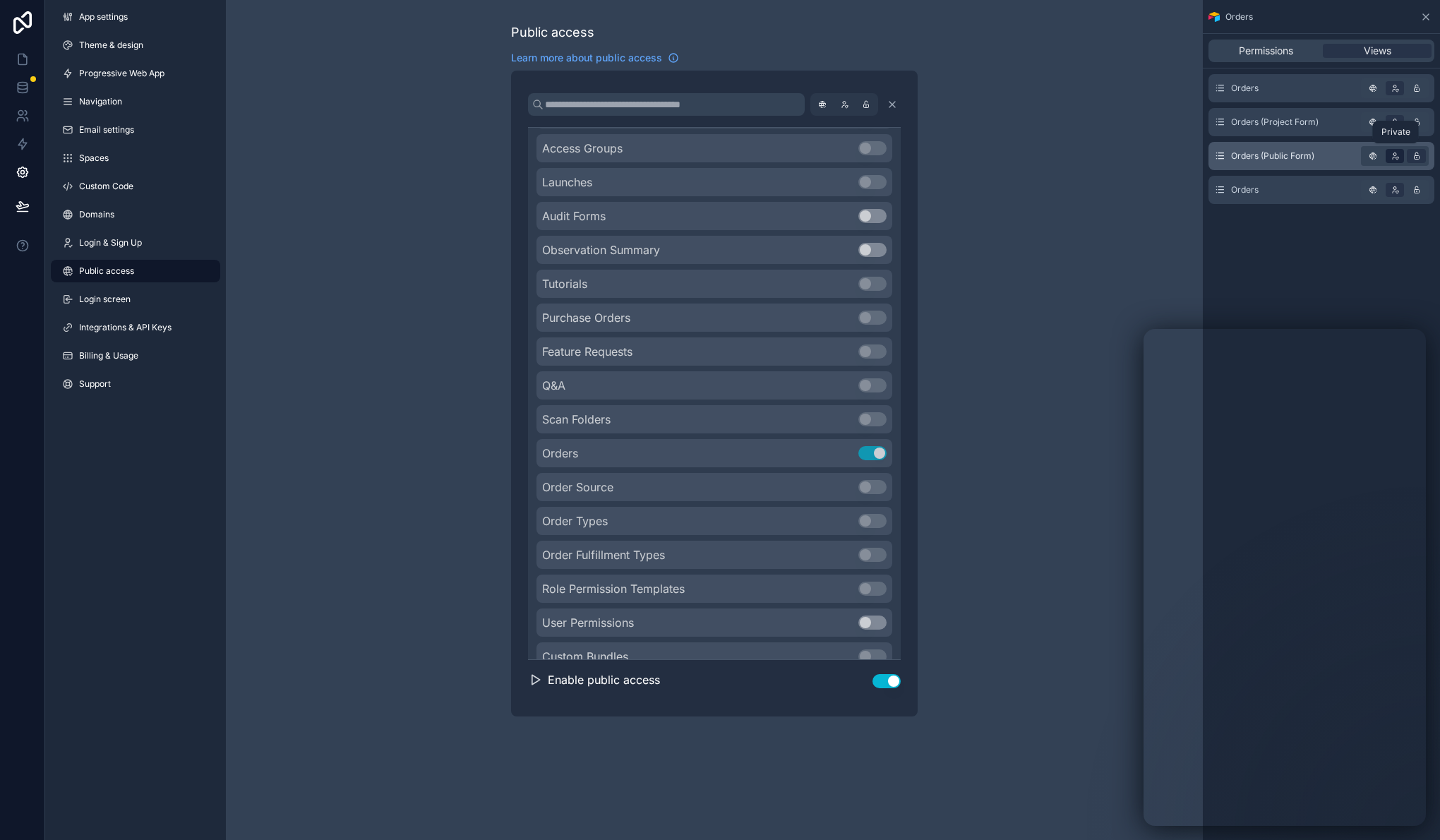
click at [1394, 158] on icon "scrollable content" at bounding box center [1394, 155] width 14 height 14
click at [1377, 268] on div "Permissions Views Orders Orders (Project Form) Orders (Public Form) Orders" at bounding box center [1321, 453] width 237 height 840
click at [1277, 53] on span "Permissions" at bounding box center [1266, 50] width 54 height 14
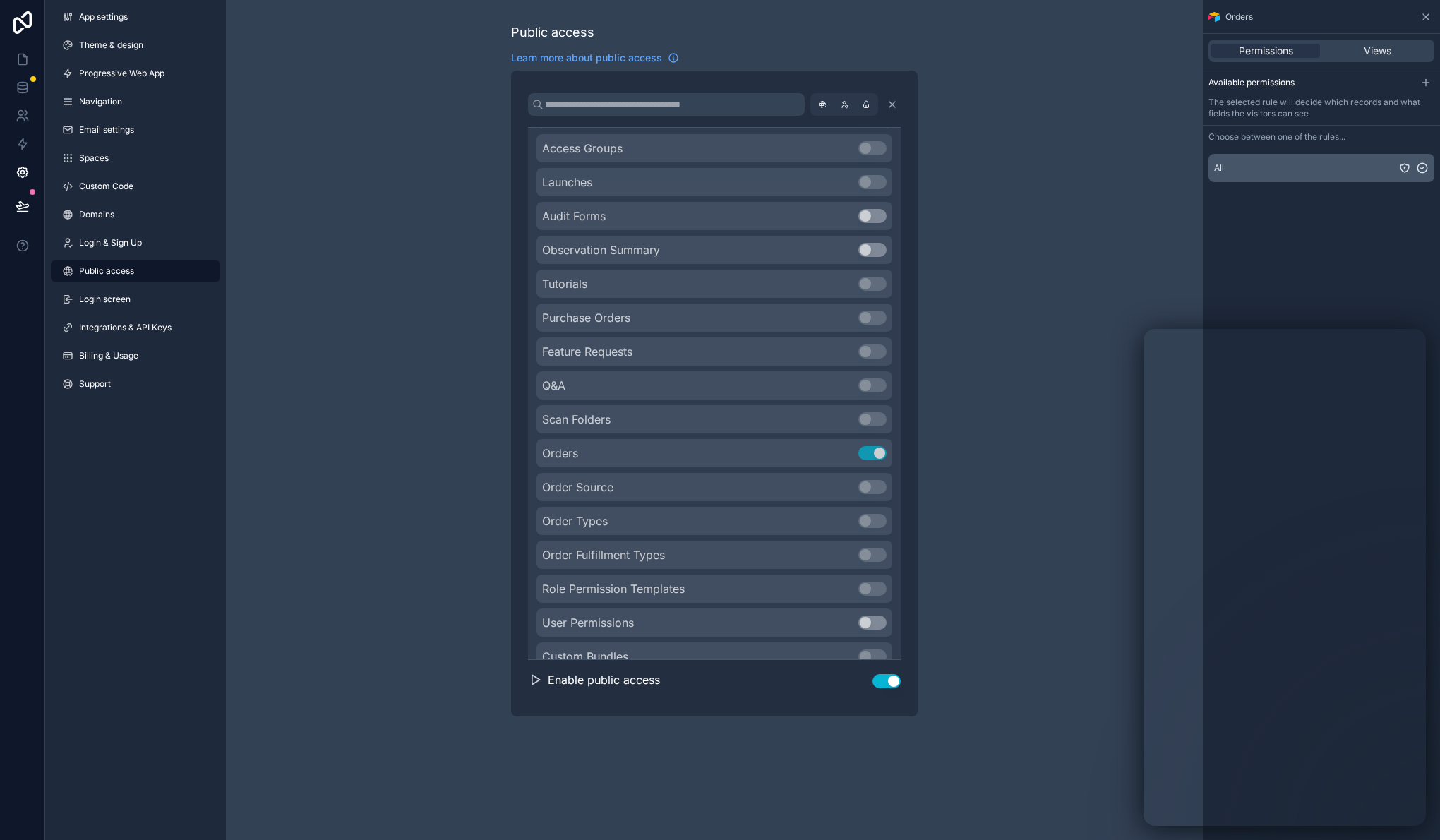
click at [1421, 167] on icon "scrollable content" at bounding box center [1422, 168] width 4 height 2
click at [1368, 48] on span "Views" at bounding box center [1377, 50] width 28 height 14
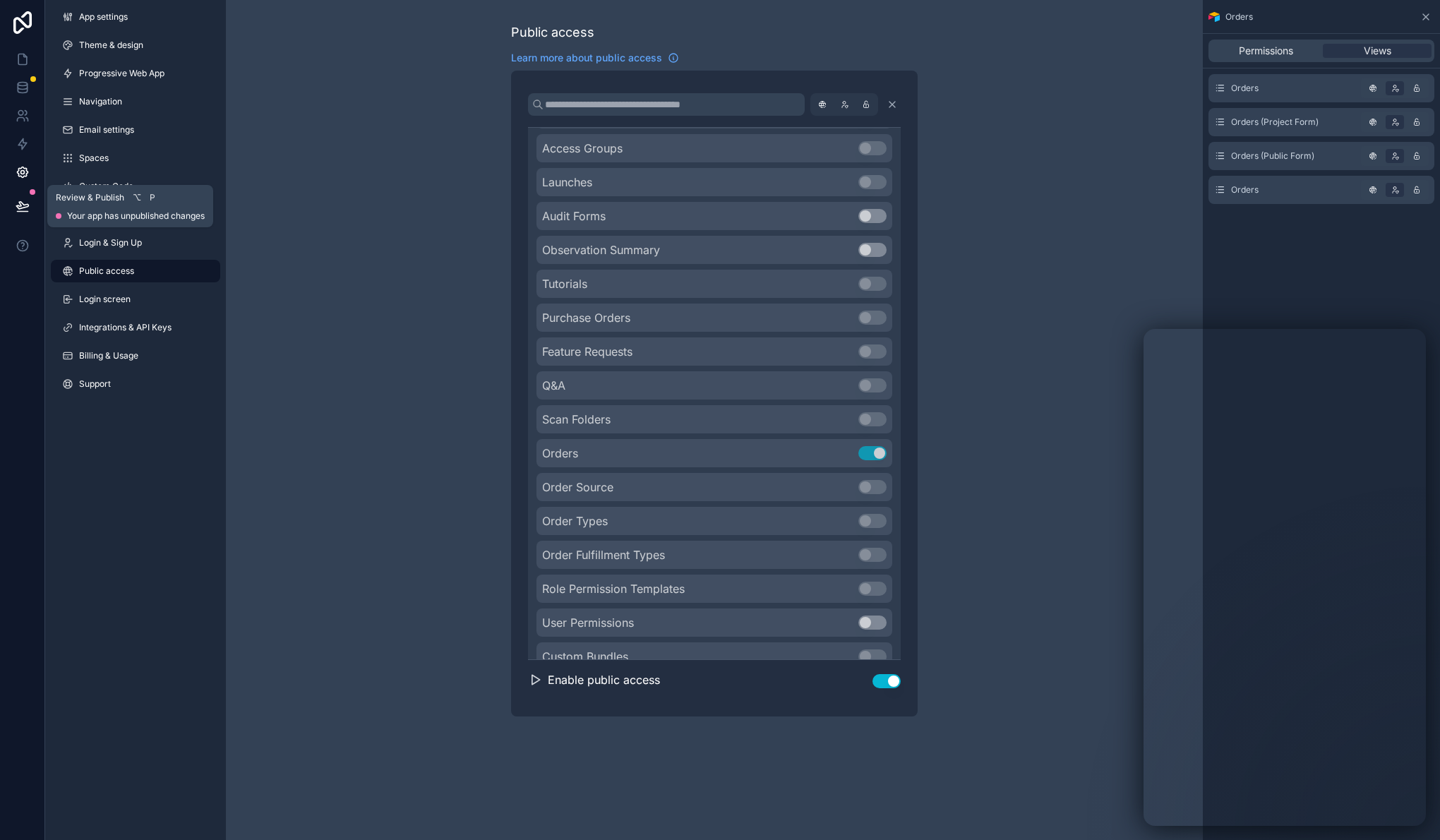
click at [23, 208] on icon at bounding box center [22, 206] width 14 height 14
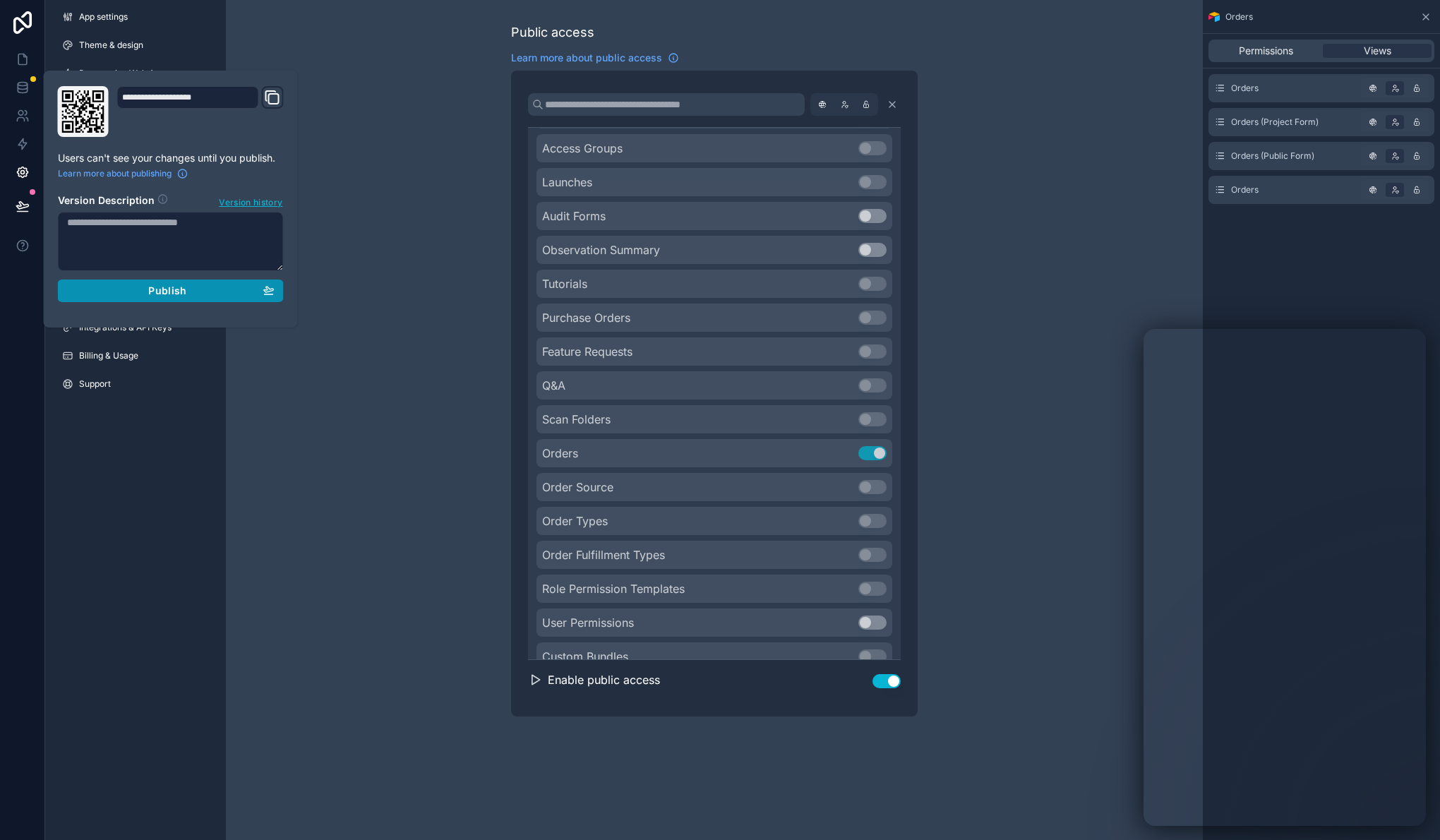
click at [228, 294] on div "Publish" at bounding box center [171, 290] width 207 height 12
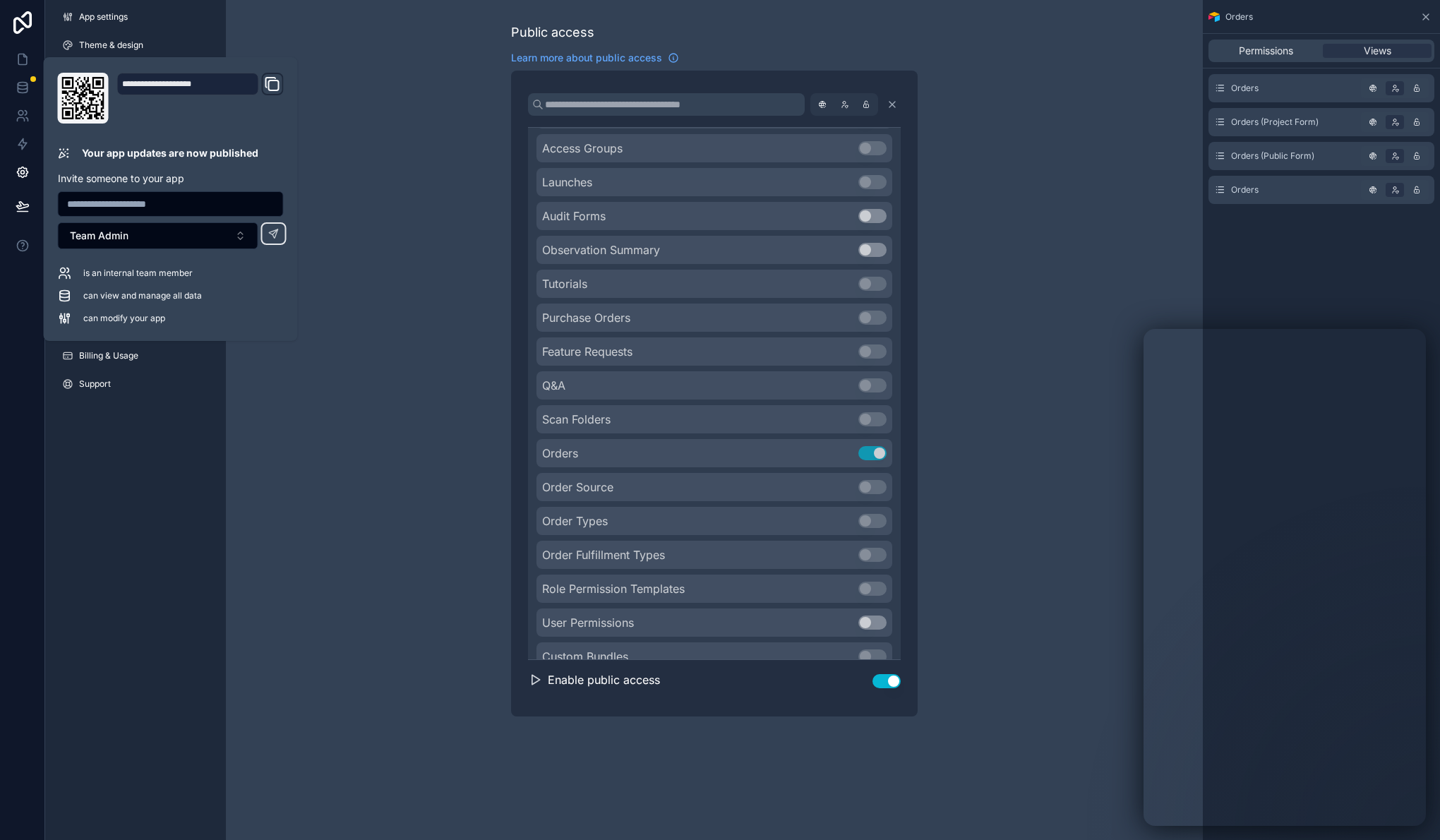
click at [418, 223] on div "Public access Learn more about public access Noloco tables Airtable People Use …" at bounding box center [714, 369] width 977 height 739
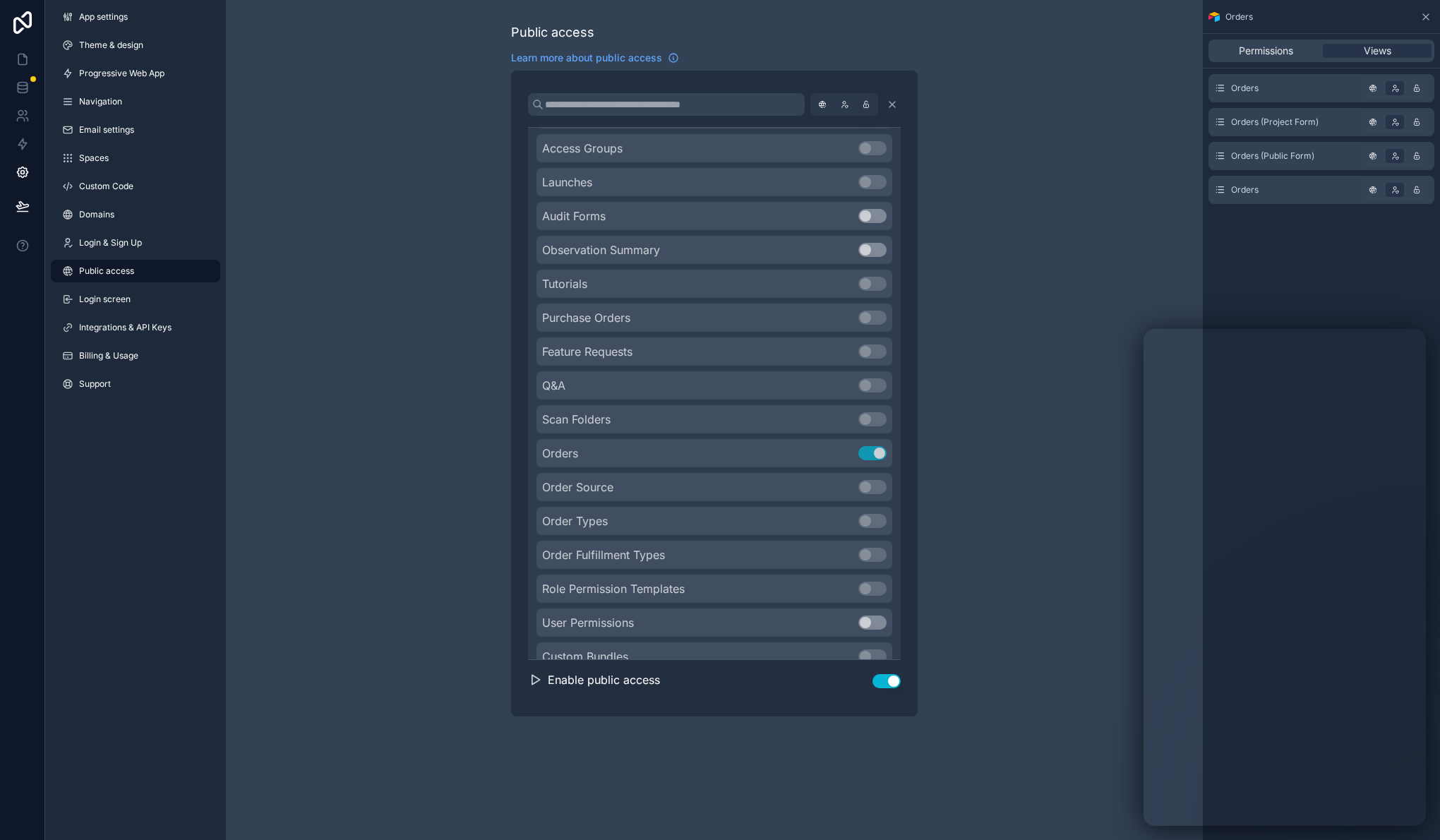
click at [994, 525] on div "Public access Learn more about public access Noloco tables Airtable People Use …" at bounding box center [714, 369] width 977 height 739
click at [18, 87] on icon at bounding box center [22, 87] width 14 height 14
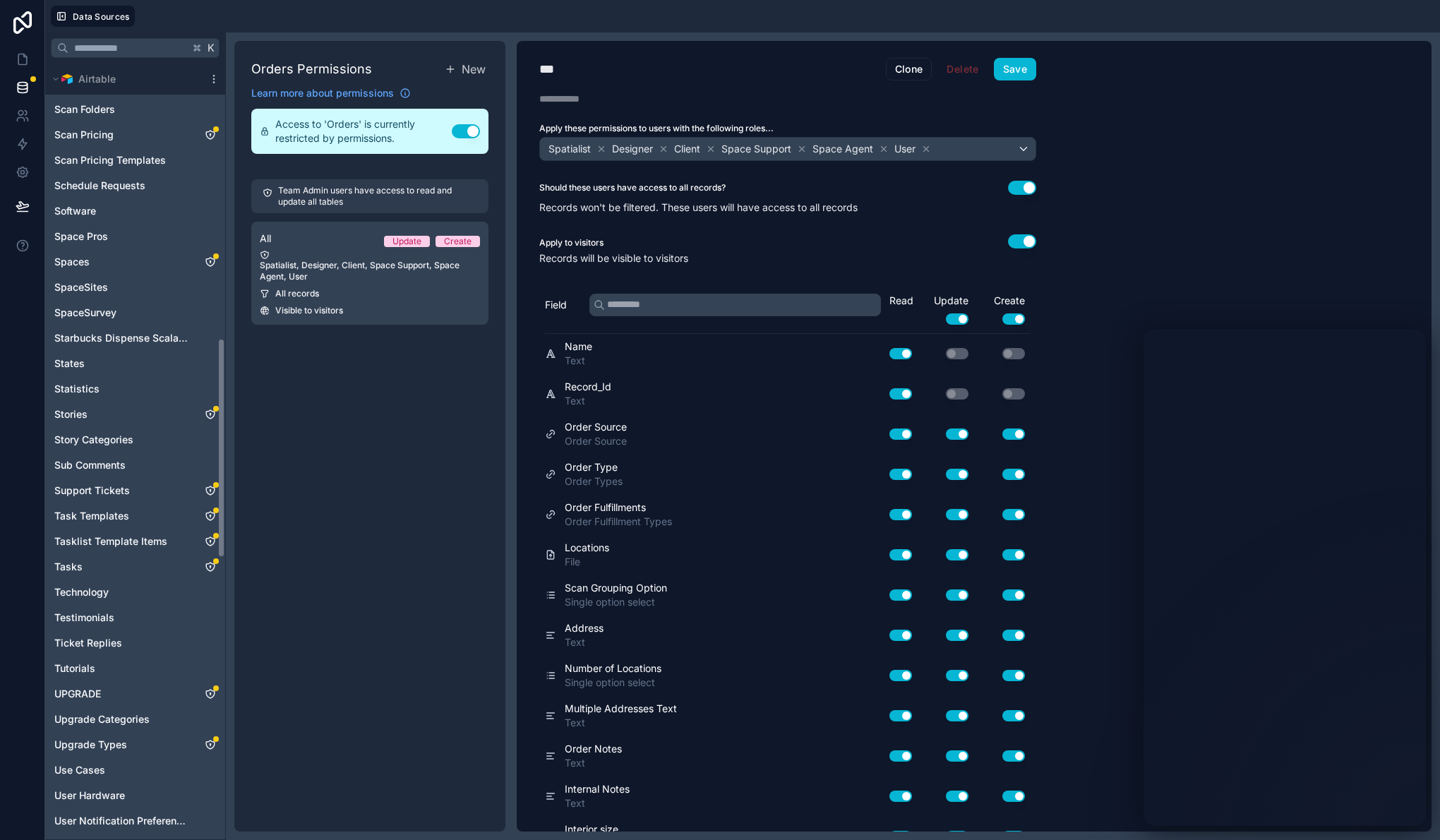
scroll to position [1962, 0]
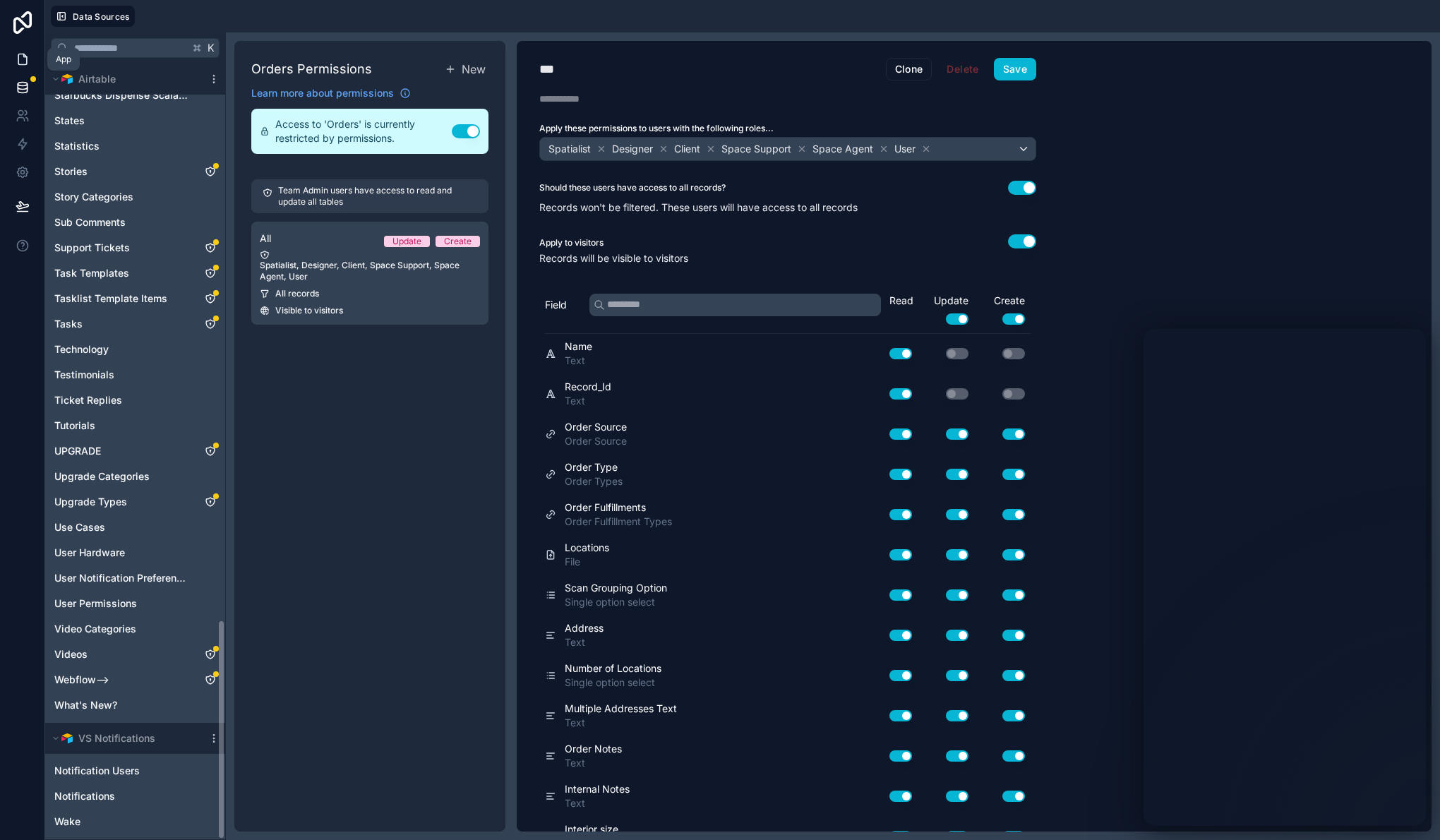
click at [23, 55] on icon at bounding box center [25, 55] width 3 height 3
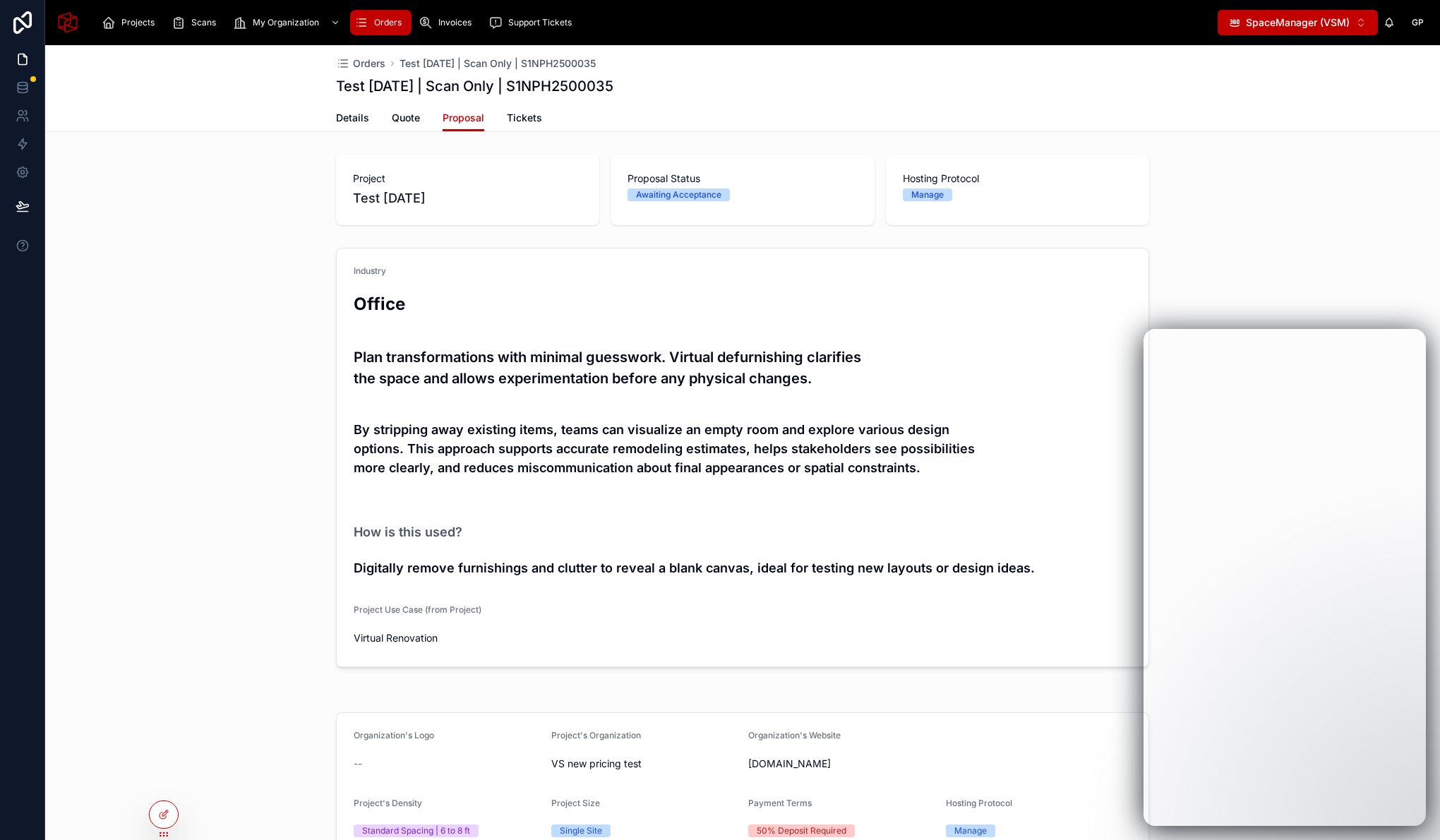
drag, startPoint x: 252, startPoint y: 271, endPoint x: 358, endPoint y: 723, distance: 464.3
click at [252, 271] on div "Industry Office Plan transformations with minimal guesswork. Virtual defurnishi…" at bounding box center [742, 458] width 1395 height 431
click at [167, 812] on icon at bounding box center [163, 814] width 11 height 11
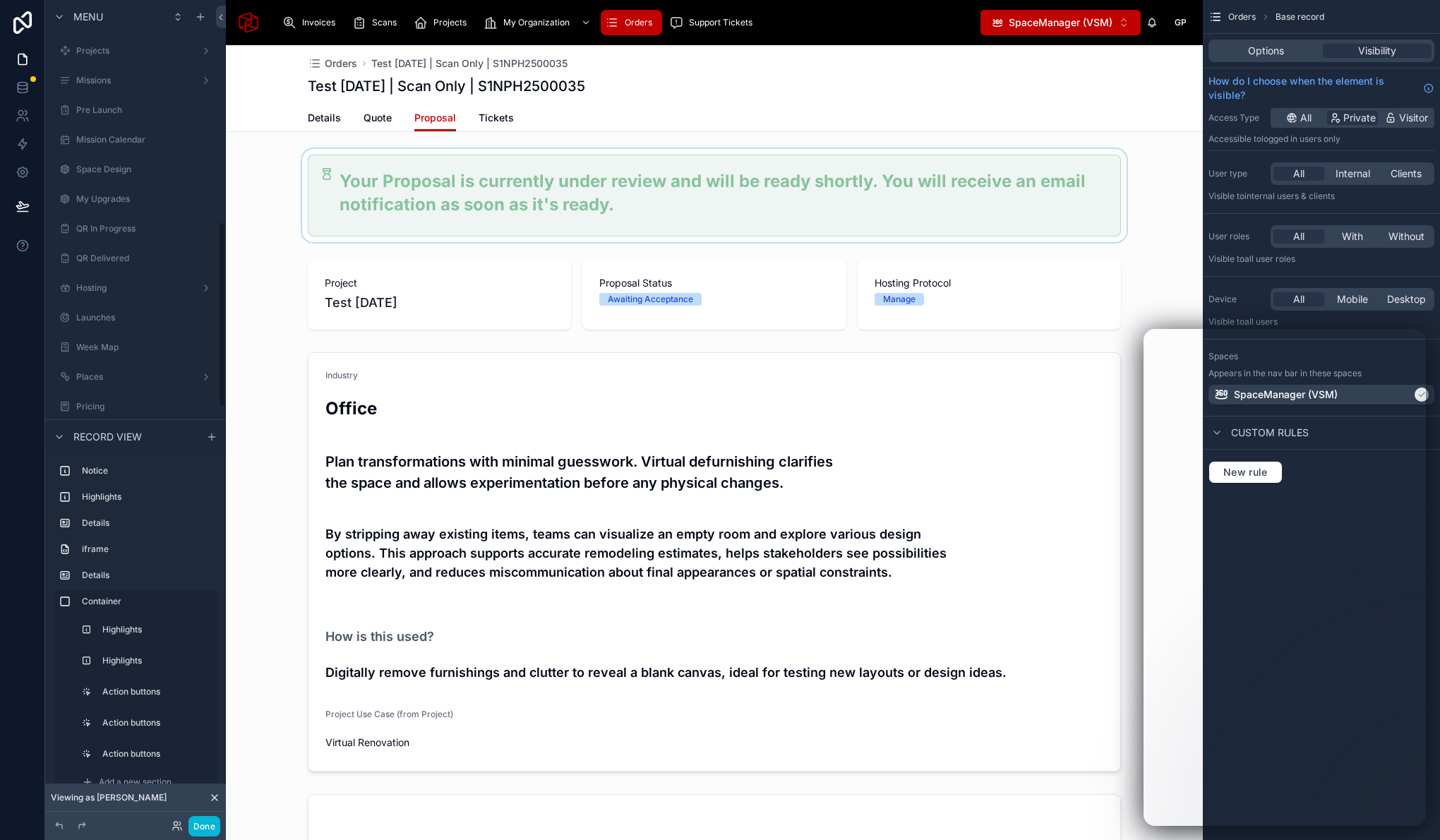
scroll to position [987, 0]
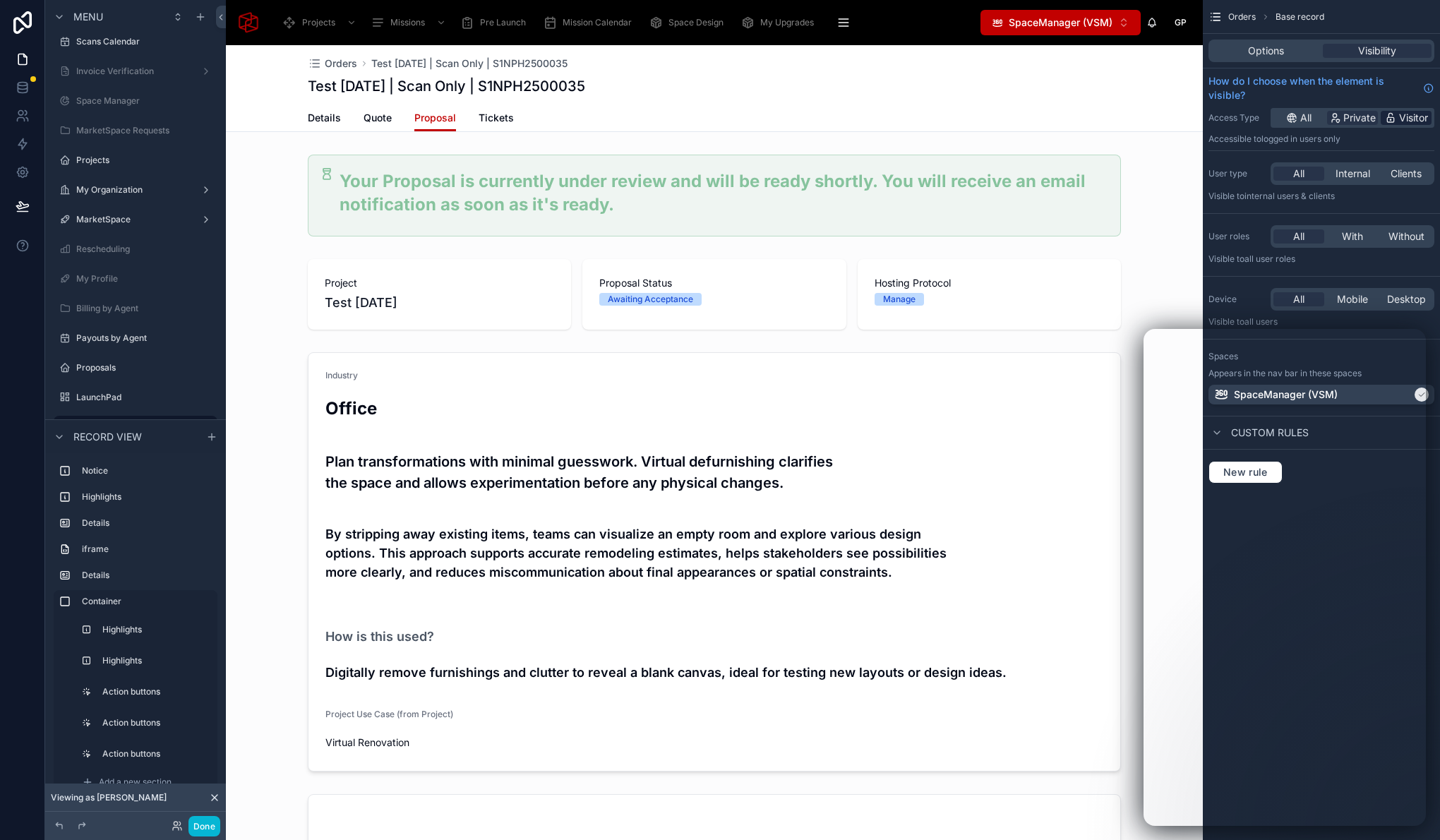
click at [1407, 118] on span "Visitor" at bounding box center [1414, 117] width 29 height 14
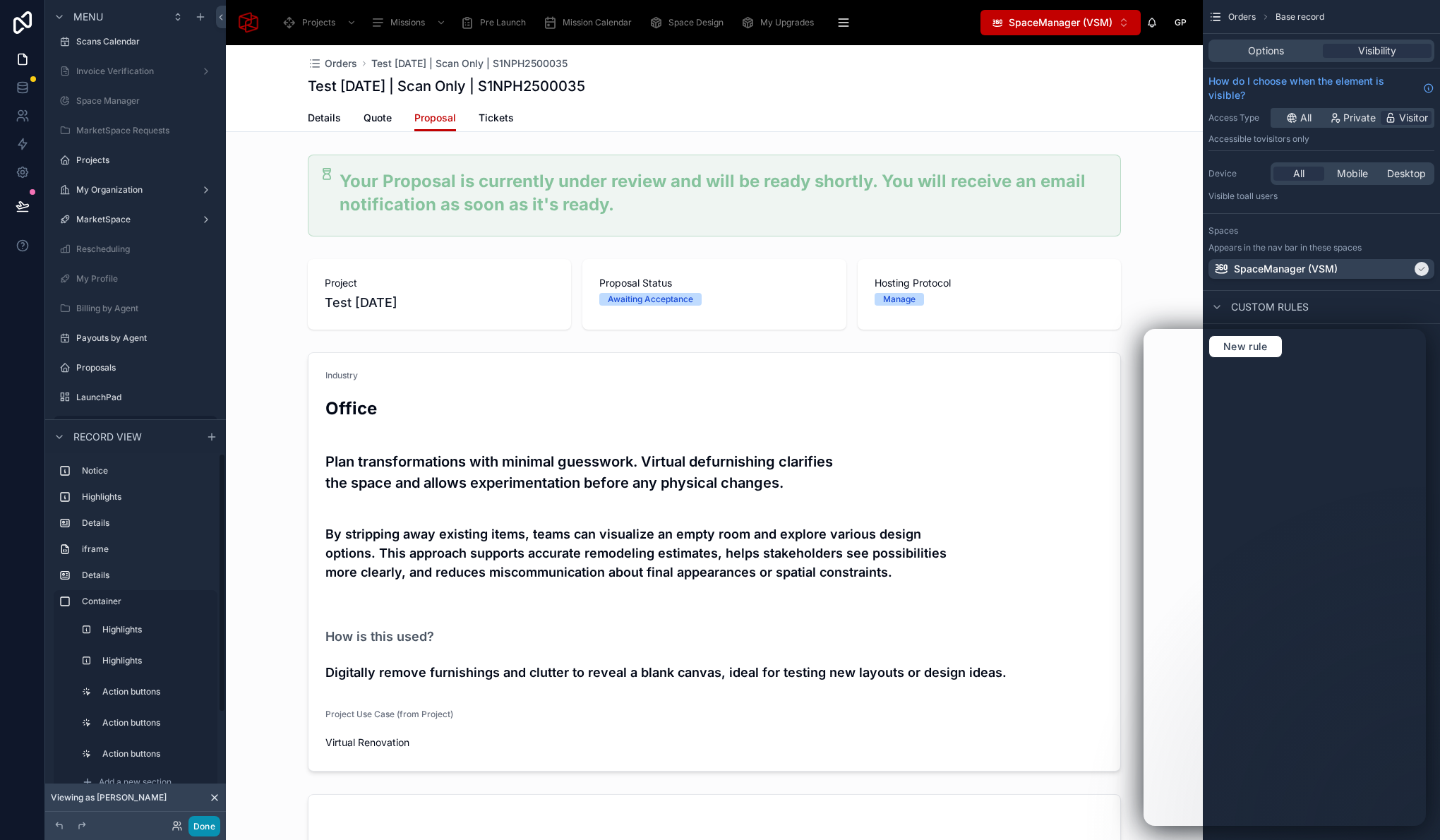
click at [215, 831] on button "Done" at bounding box center [204, 826] width 32 height 20
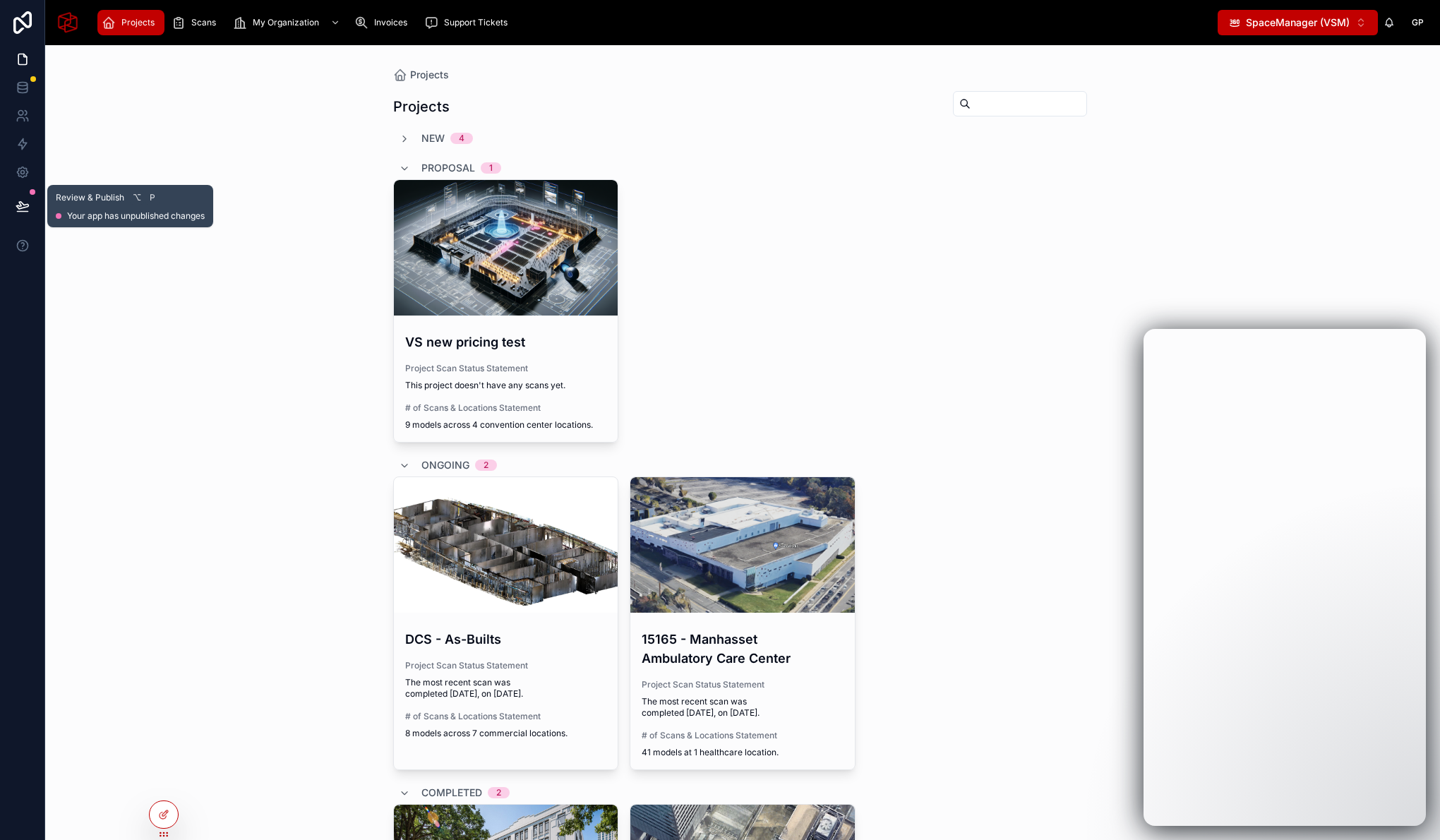
click at [23, 206] on icon at bounding box center [22, 206] width 14 height 14
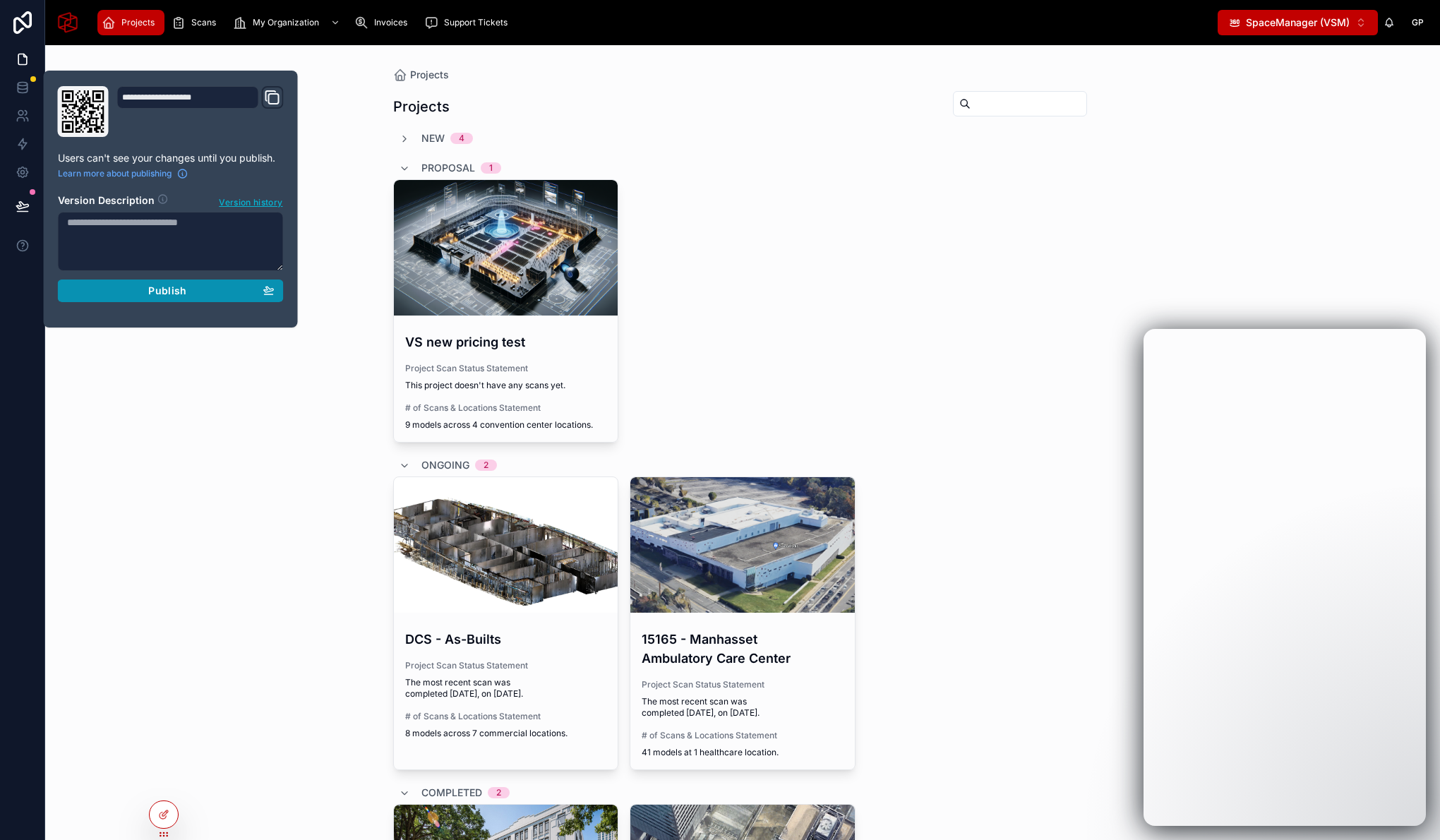
click at [141, 288] on div "Publish" at bounding box center [171, 290] width 207 height 12
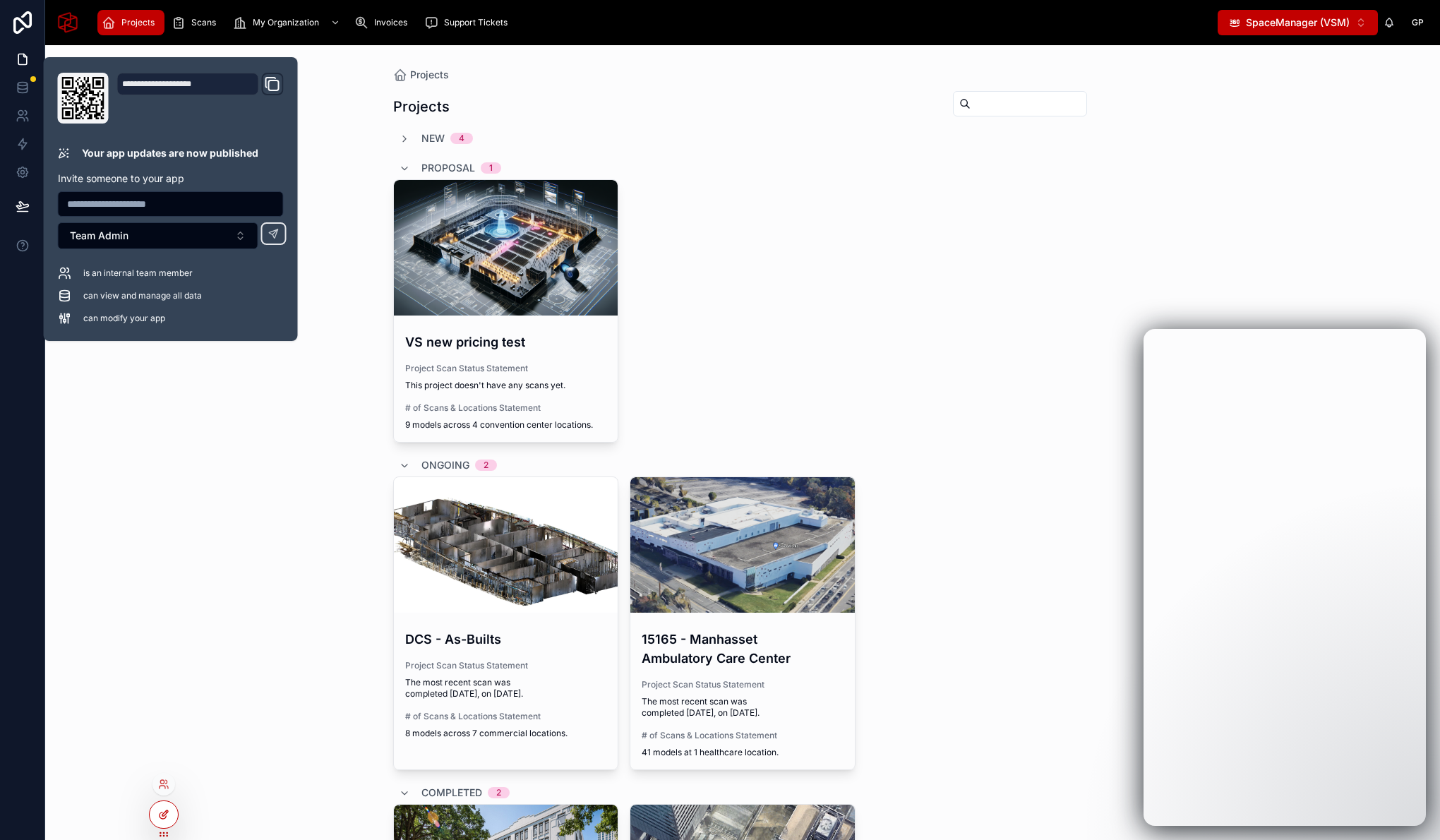
click at [163, 818] on icon at bounding box center [163, 815] width 7 height 7
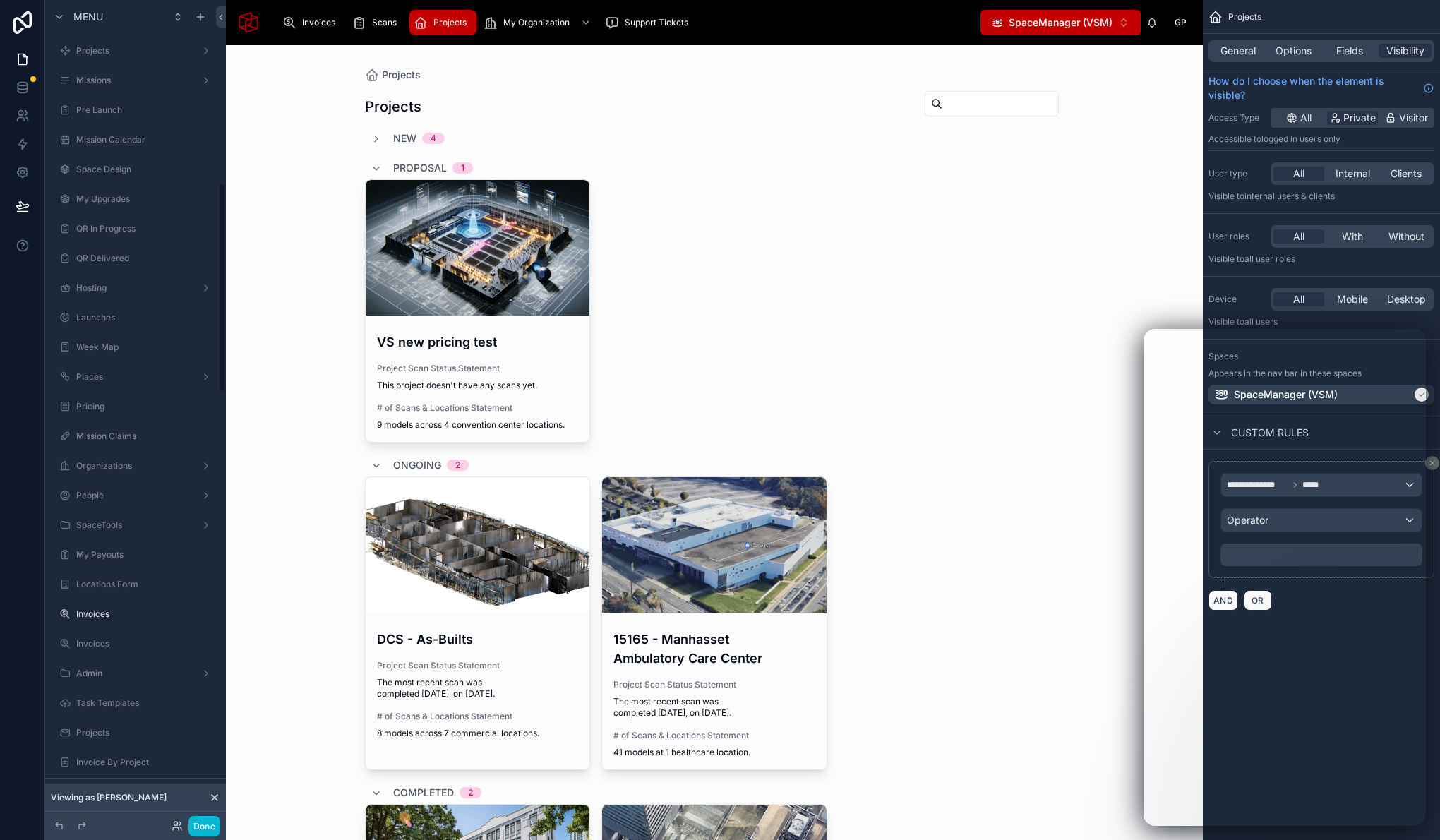
scroll to position [720, 0]
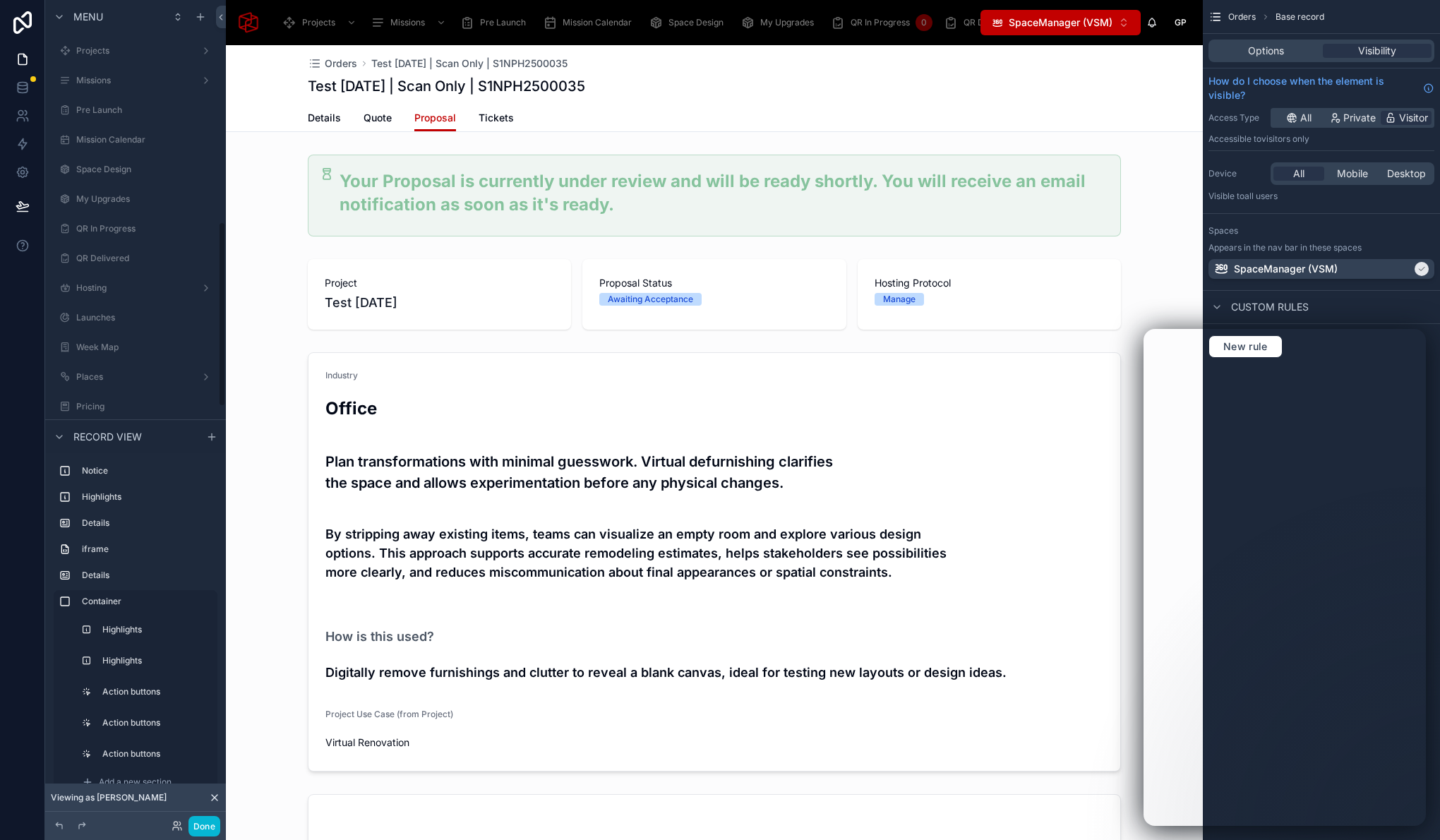
scroll to position [987, 0]
click at [1365, 119] on span "Private" at bounding box center [1359, 117] width 32 height 14
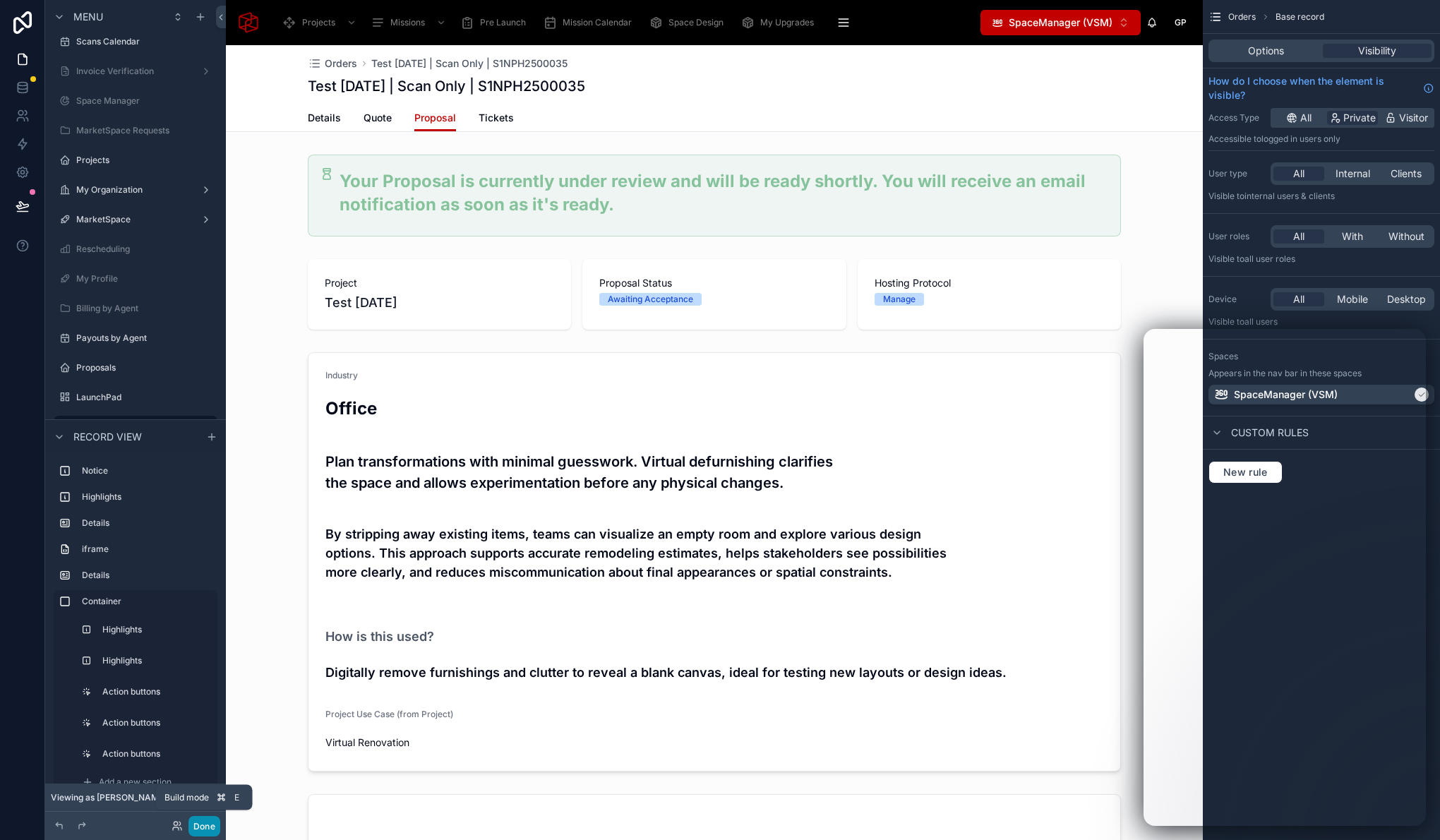
click at [210, 826] on button "Done" at bounding box center [204, 826] width 32 height 20
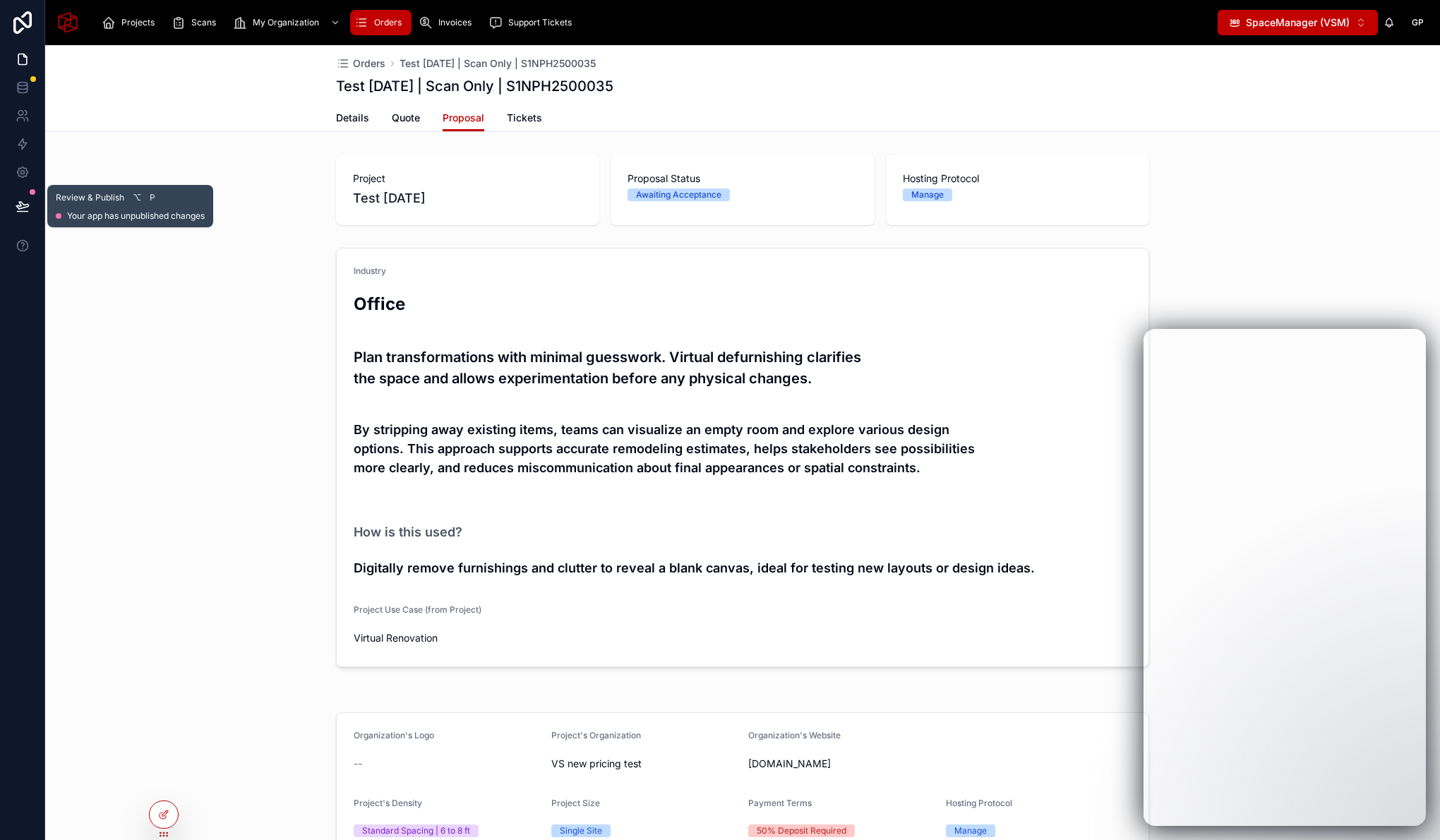
click at [23, 204] on icon at bounding box center [22, 206] width 12 height 7
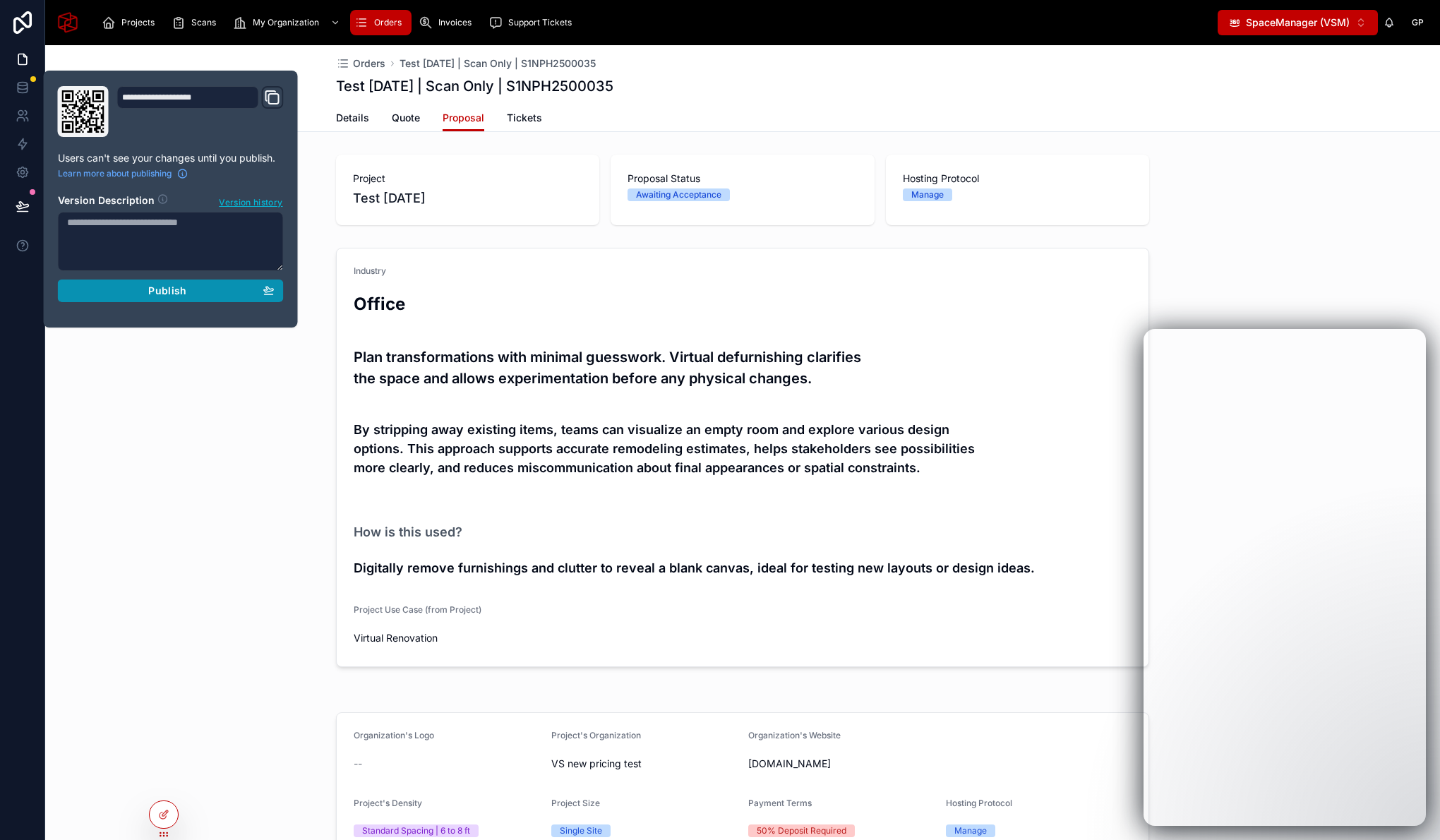
click at [133, 288] on div "Publish" at bounding box center [171, 290] width 207 height 12
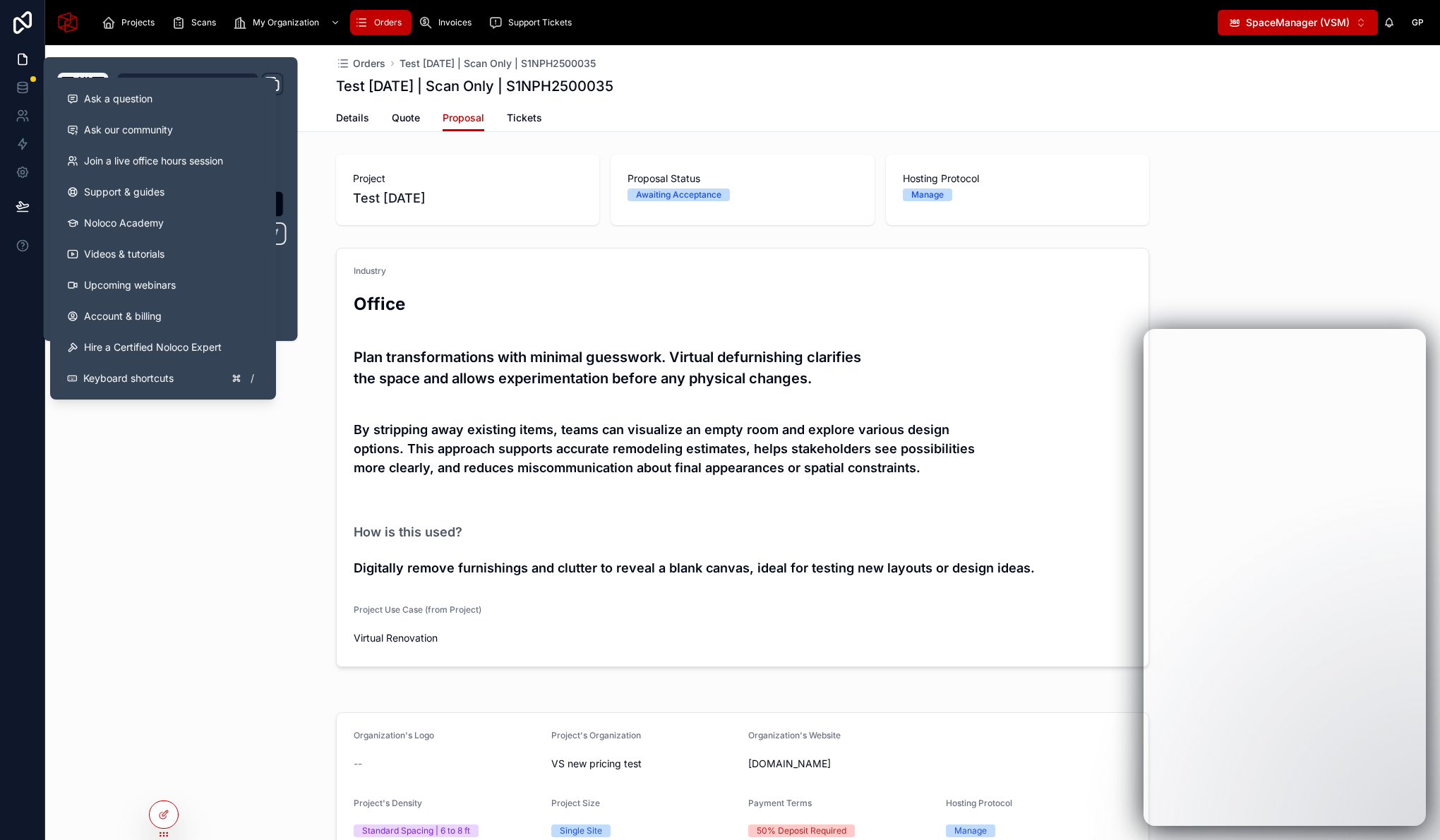
drag, startPoint x: 107, startPoint y: 389, endPoint x: 186, endPoint y: 582, distance: 208.5
click at [116, 414] on div "**********" at bounding box center [720, 420] width 1440 height 840
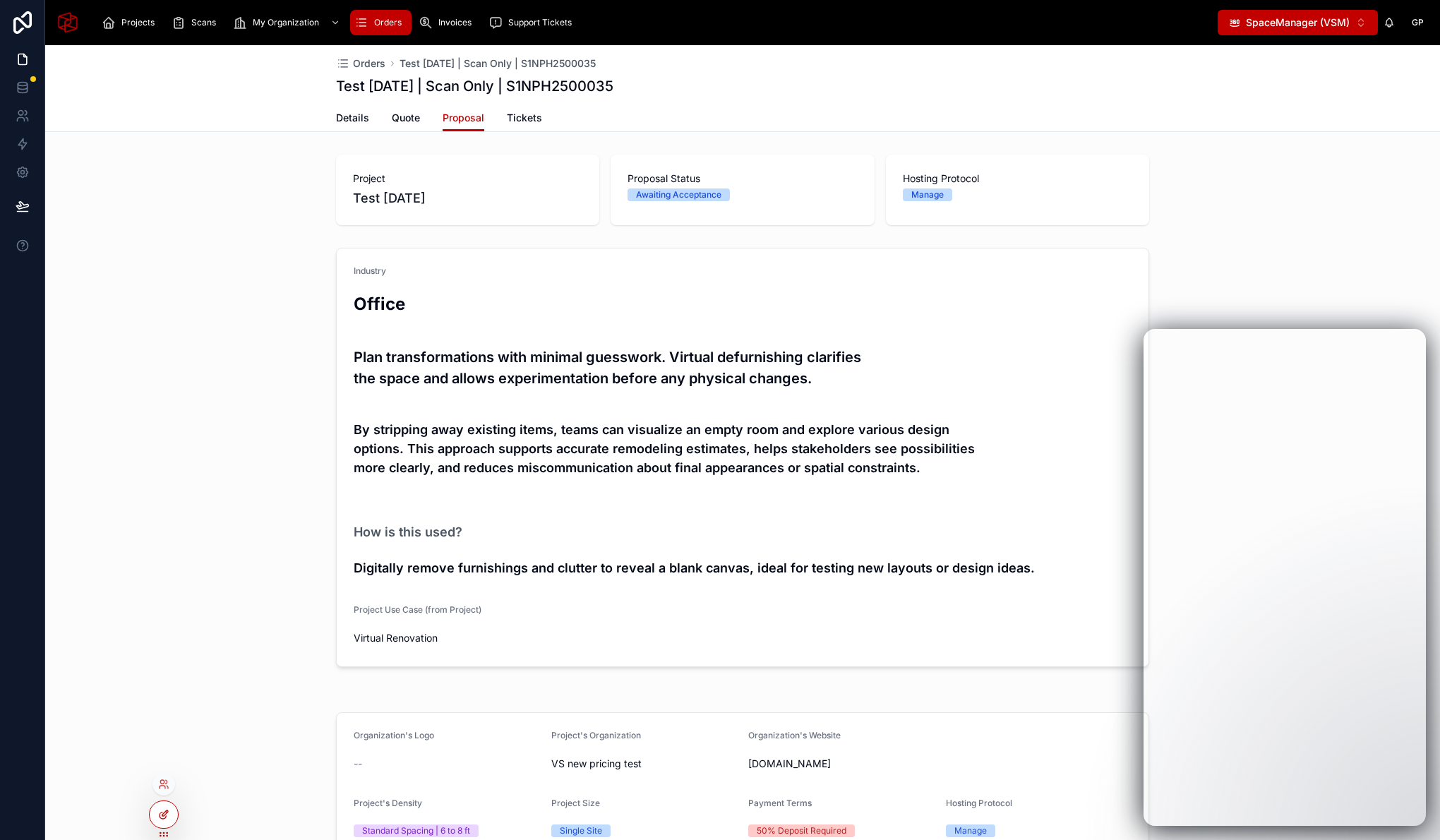
click at [153, 818] on div at bounding box center [163, 814] width 28 height 27
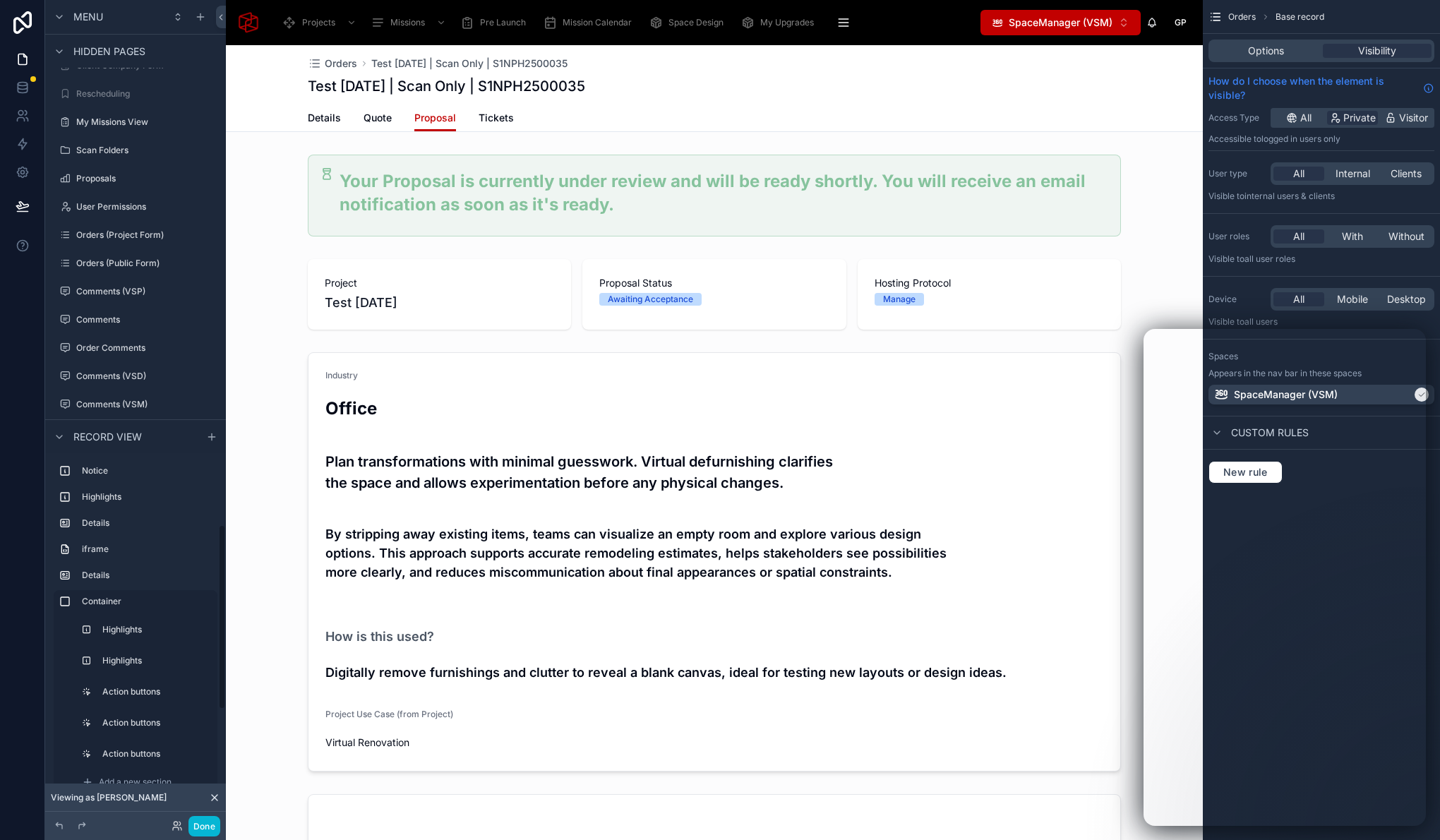
scroll to position [19, 0]
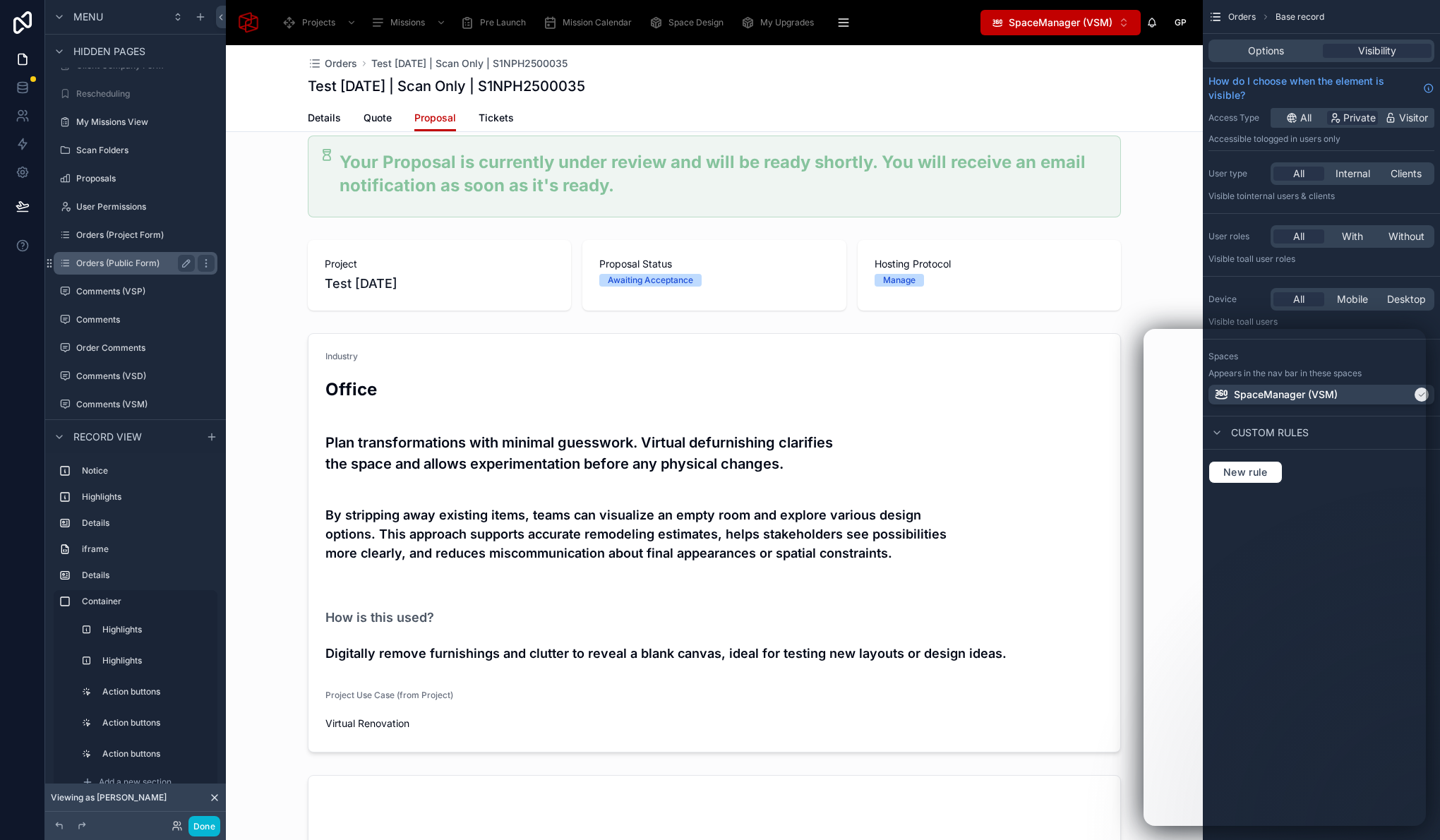
click at [128, 267] on label "Orders (Public Form)" at bounding box center [132, 263] width 113 height 11
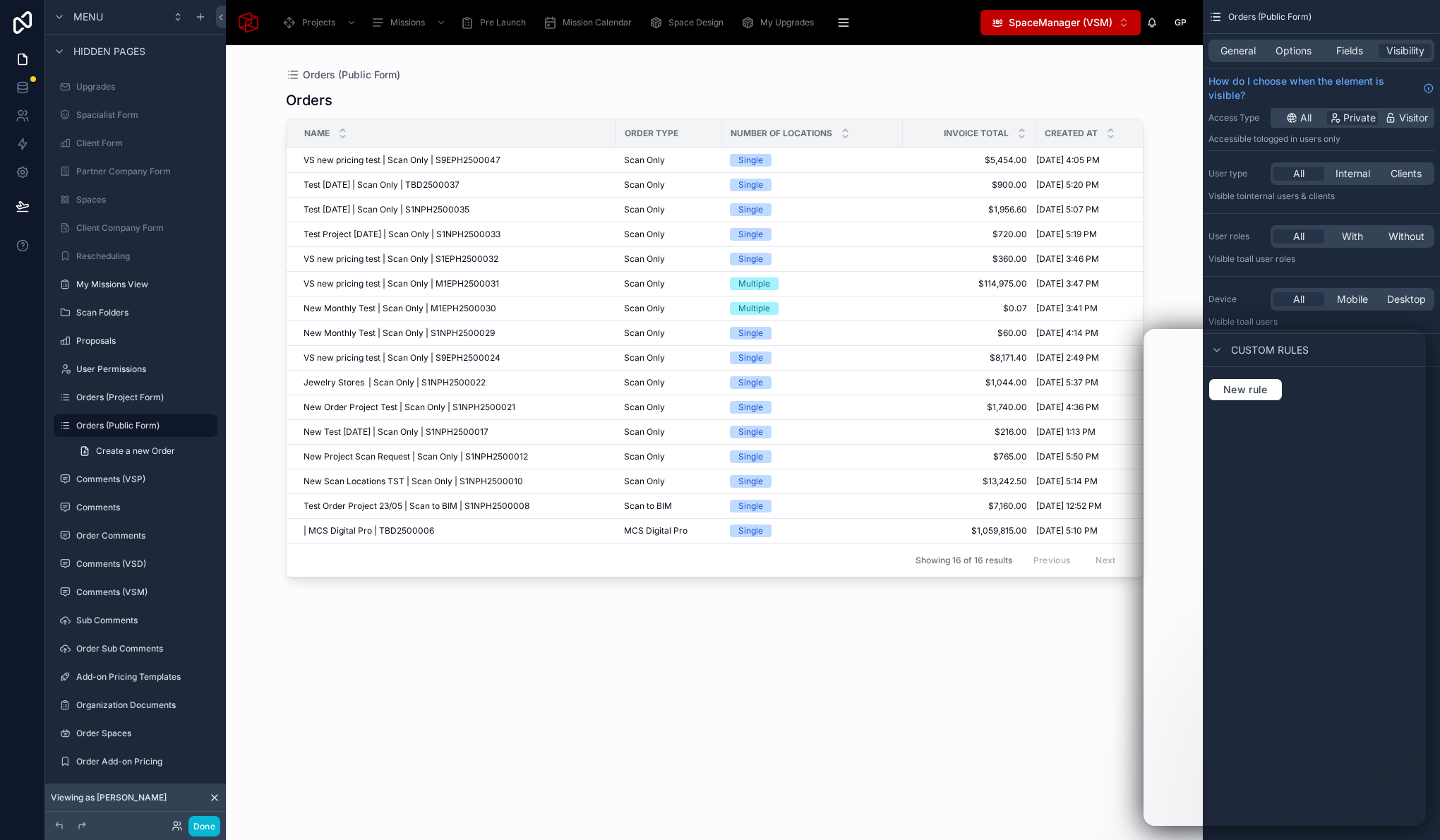
click at [380, 166] on div at bounding box center [715, 434] width 903 height 778
click at [384, 162] on span "VS new pricing test | Scan Only | S9EPH2500047" at bounding box center [402, 160] width 197 height 11
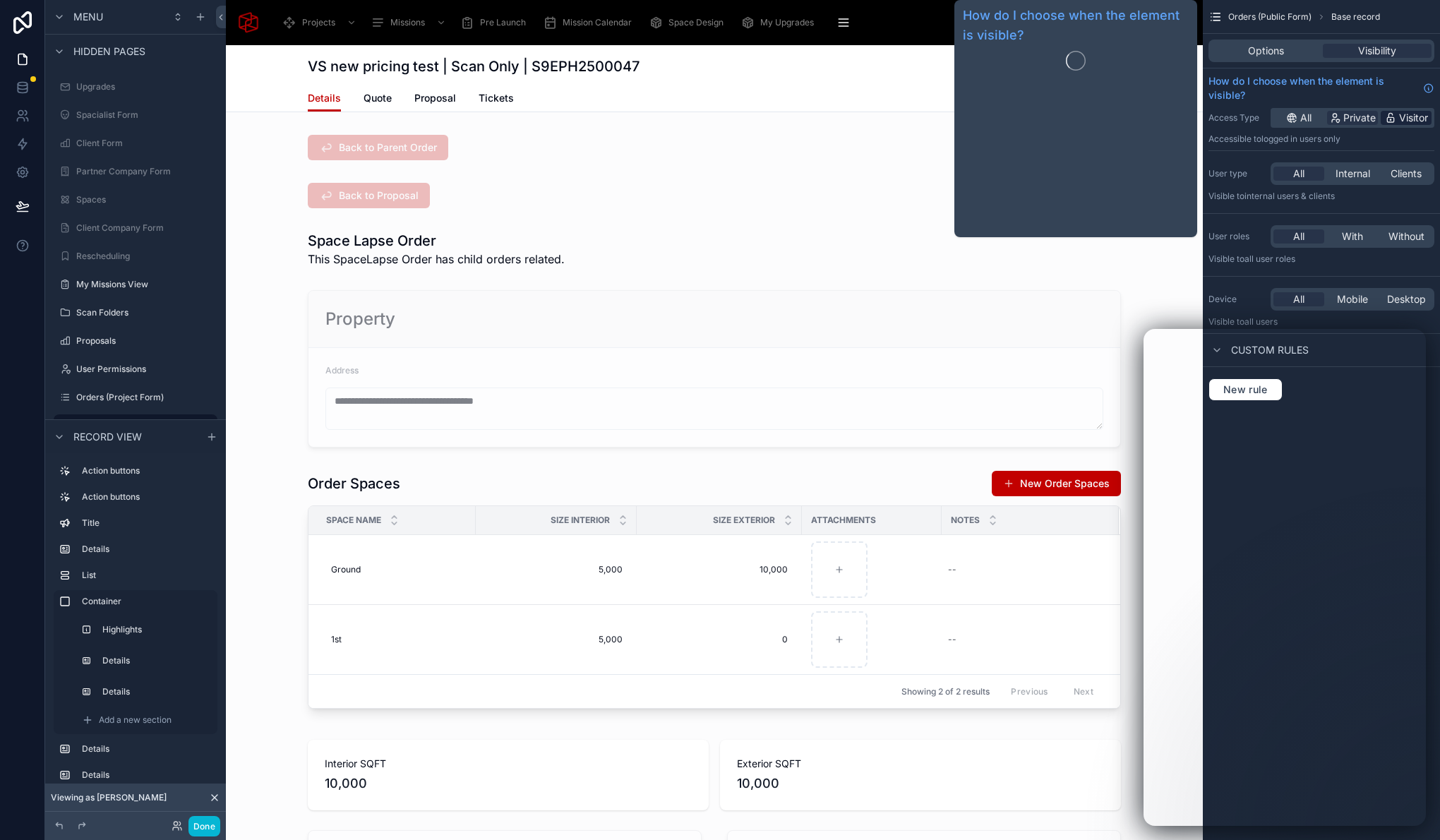
click at [1413, 119] on span "Visitor" at bounding box center [1414, 117] width 29 height 14
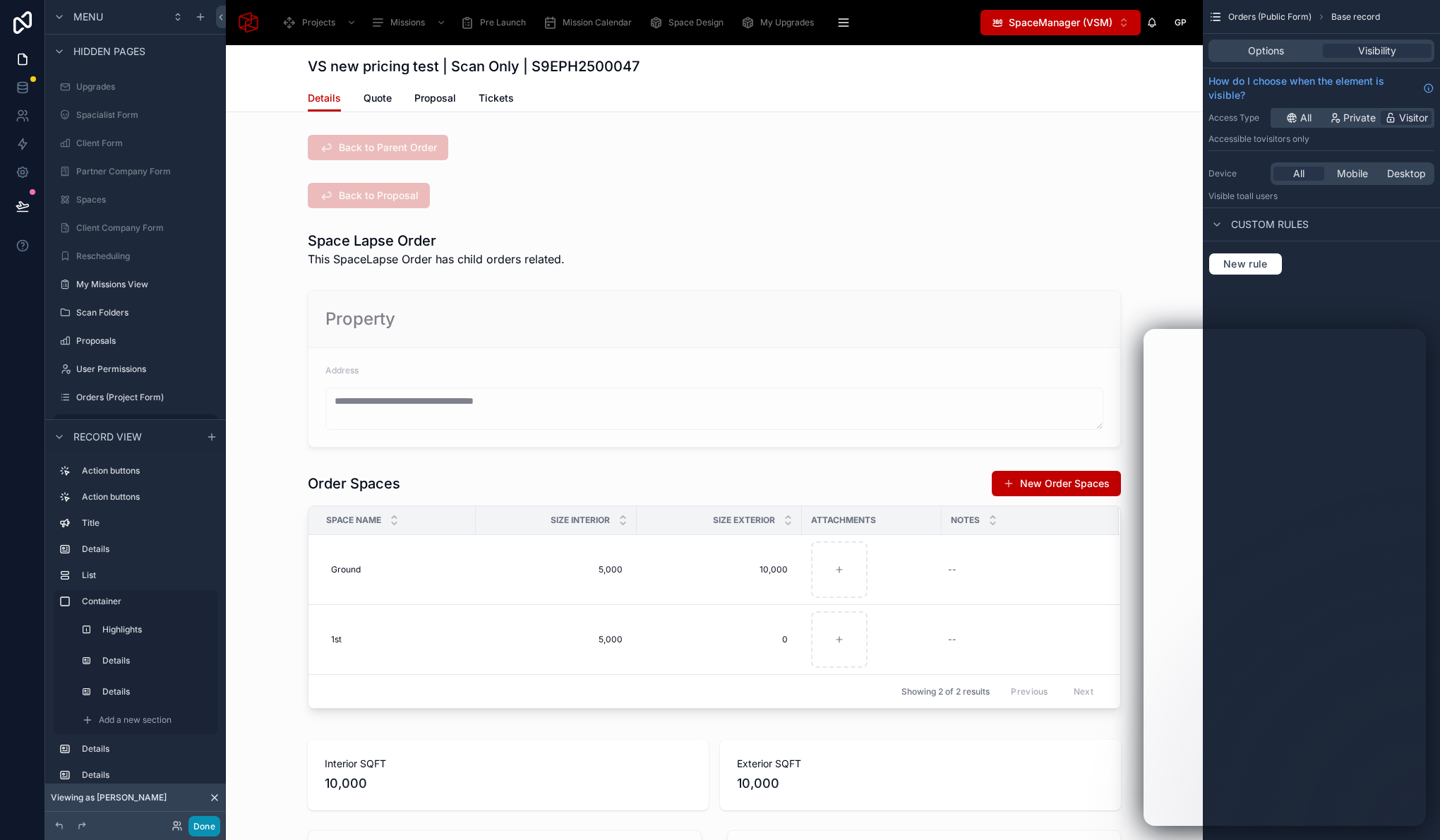
click at [215, 826] on button "Done" at bounding box center [204, 826] width 32 height 20
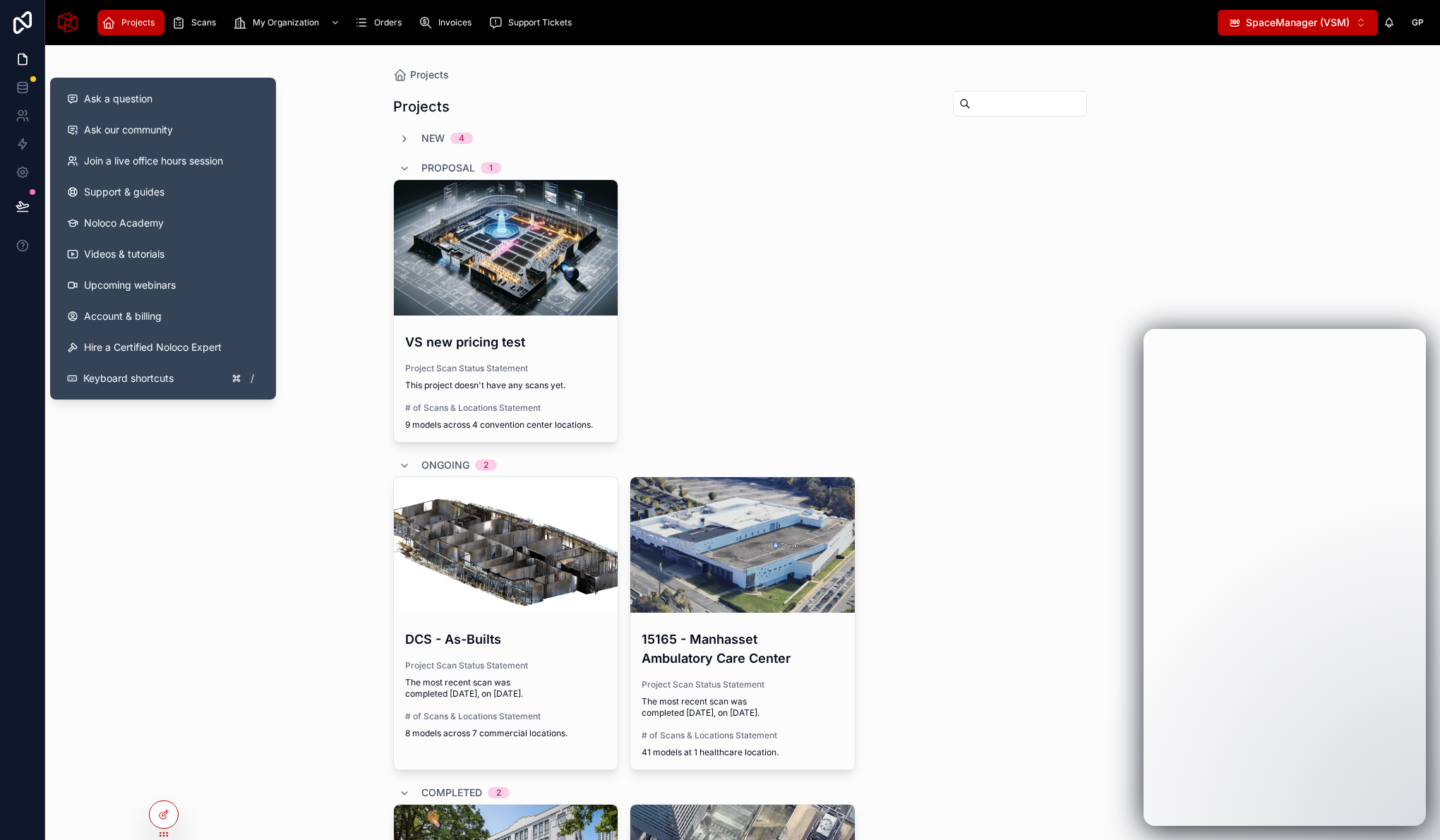
click at [26, 208] on icon at bounding box center [22, 206] width 14 height 14
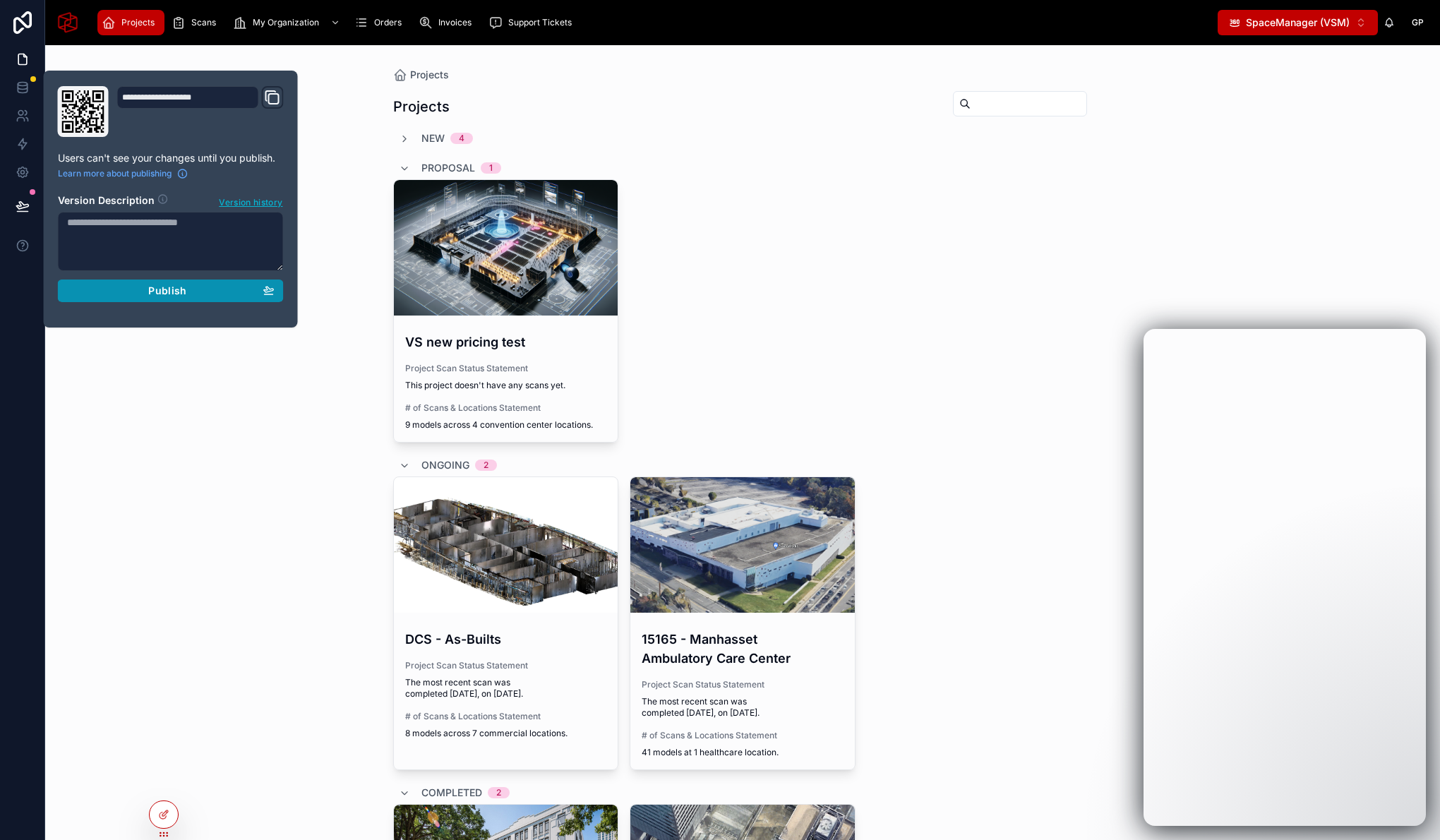
click at [139, 293] on div "Publish" at bounding box center [171, 290] width 207 height 12
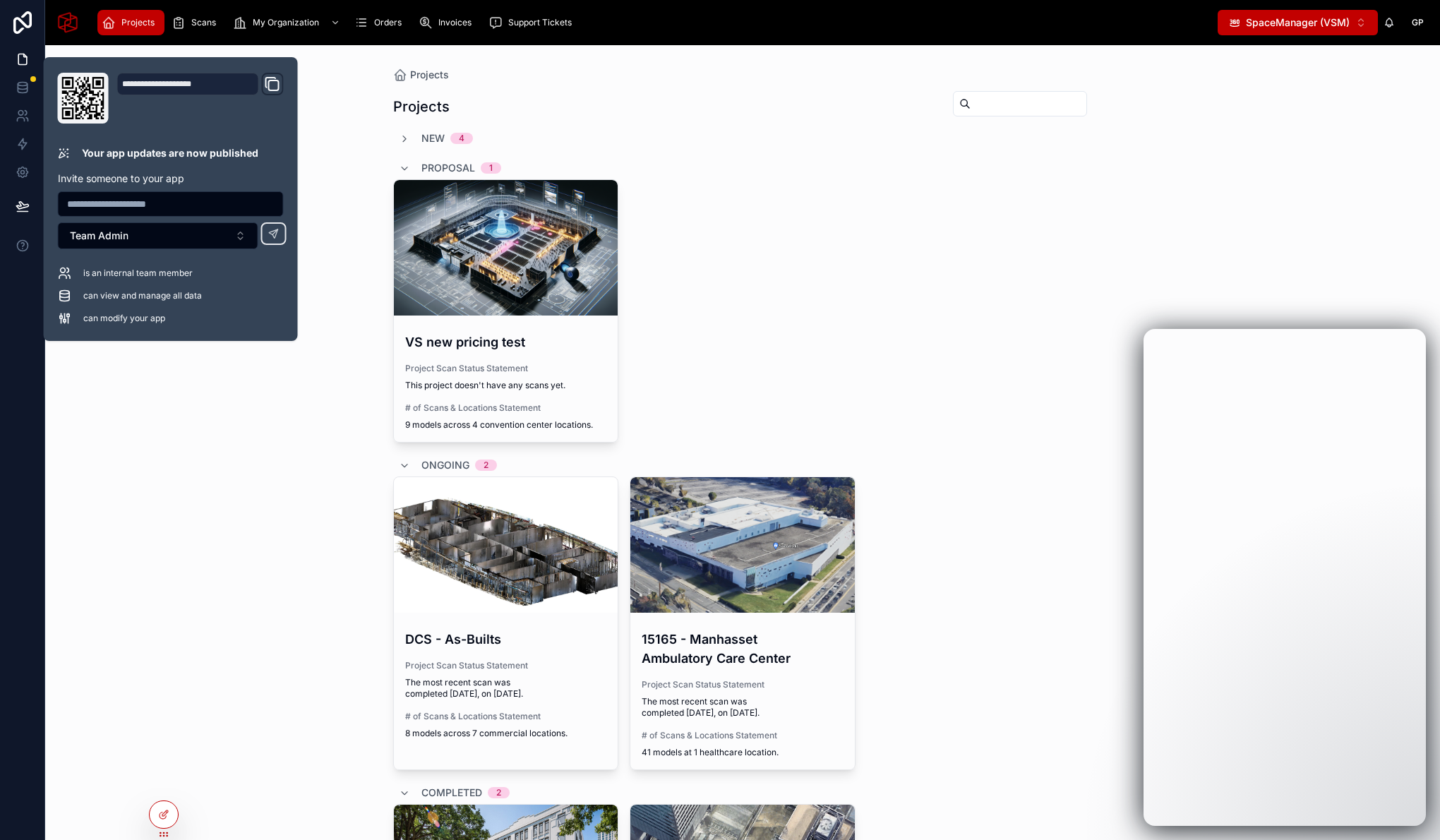
click at [905, 560] on div "DCS - As-Builts Project Scan Status Statement The most recent scan was complete…" at bounding box center [743, 623] width 699 height 293
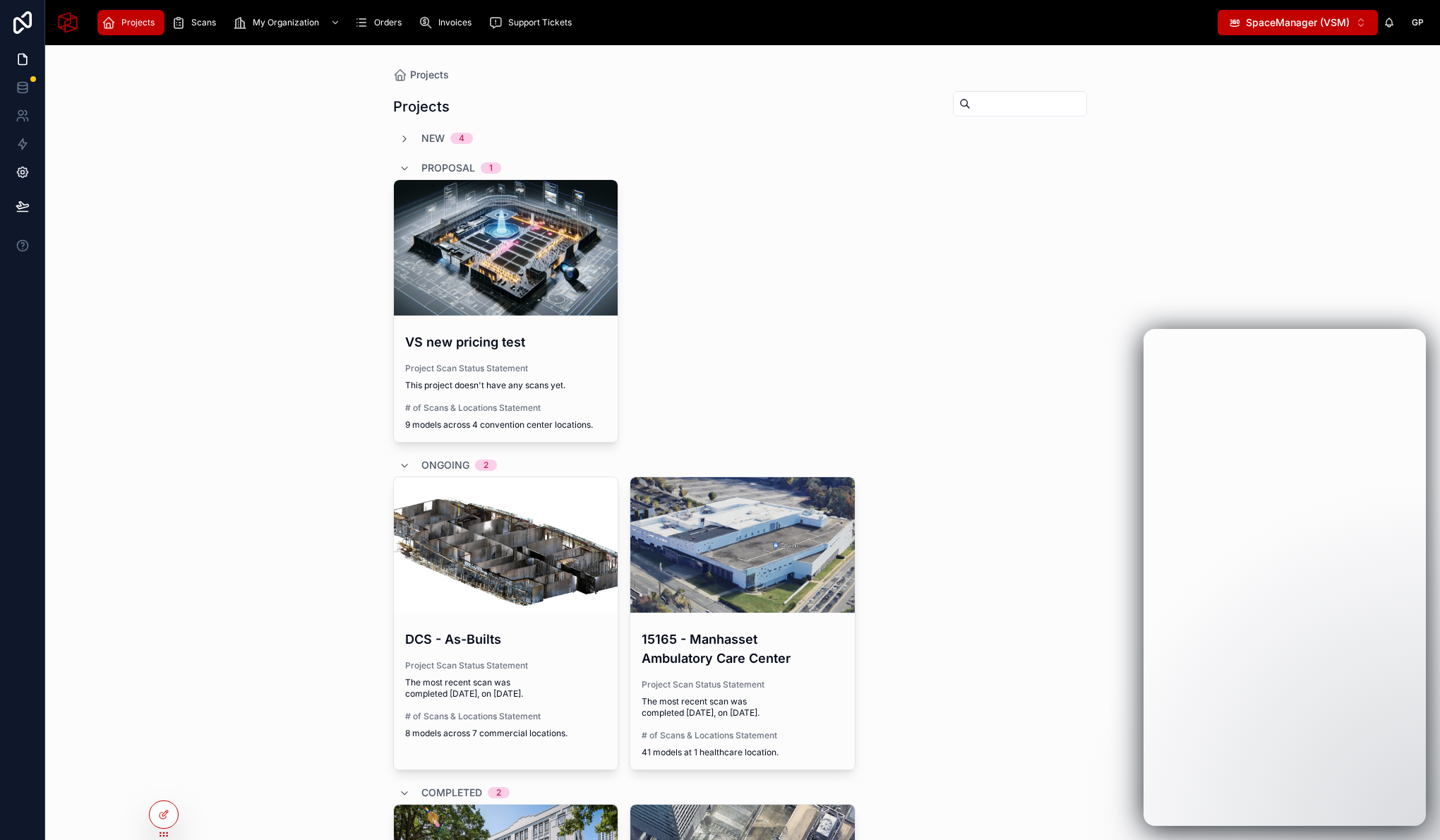
click at [23, 178] on icon at bounding box center [22, 172] width 14 height 14
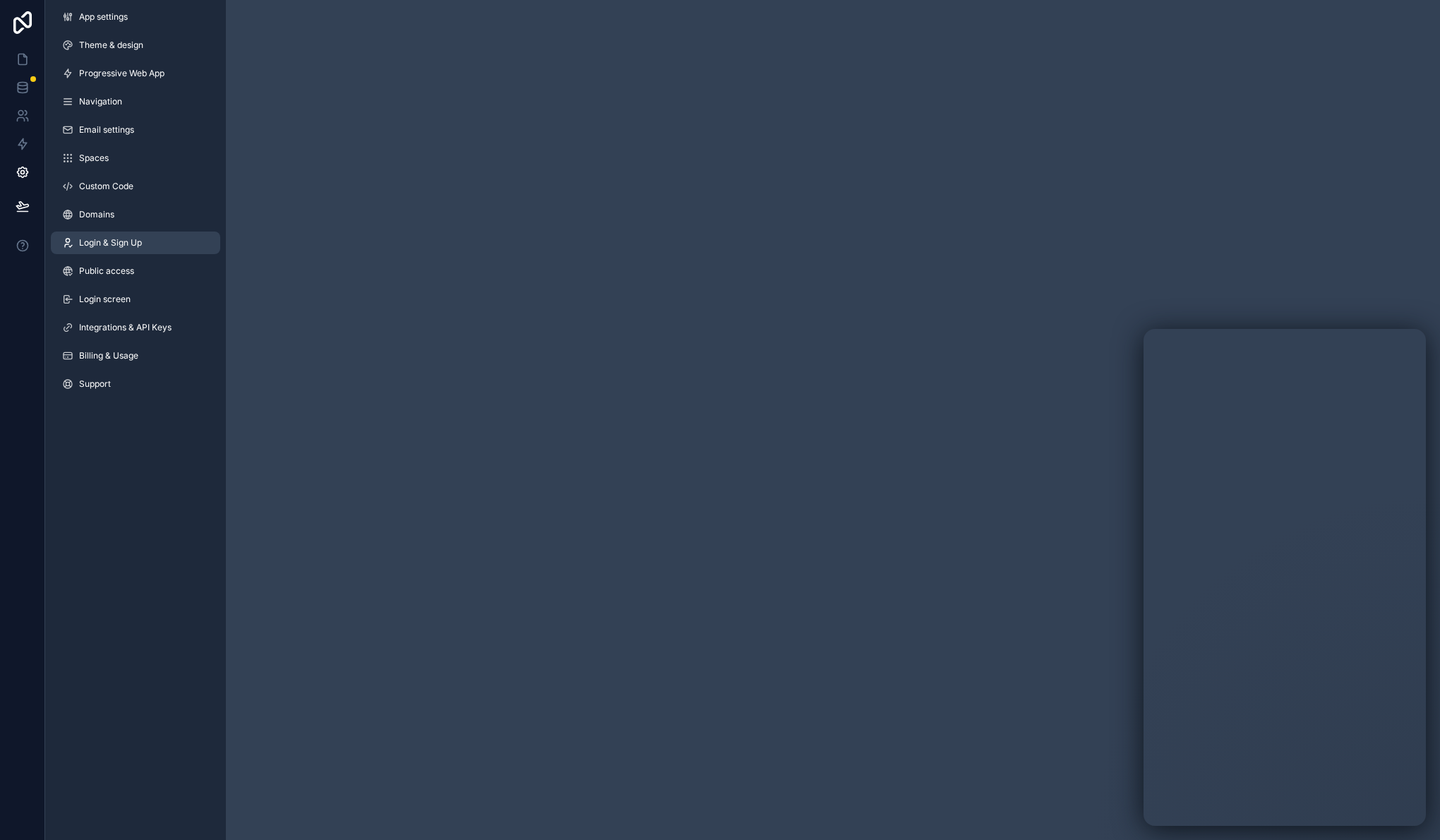
click at [131, 247] on span "Login & Sign Up" at bounding box center [110, 242] width 63 height 11
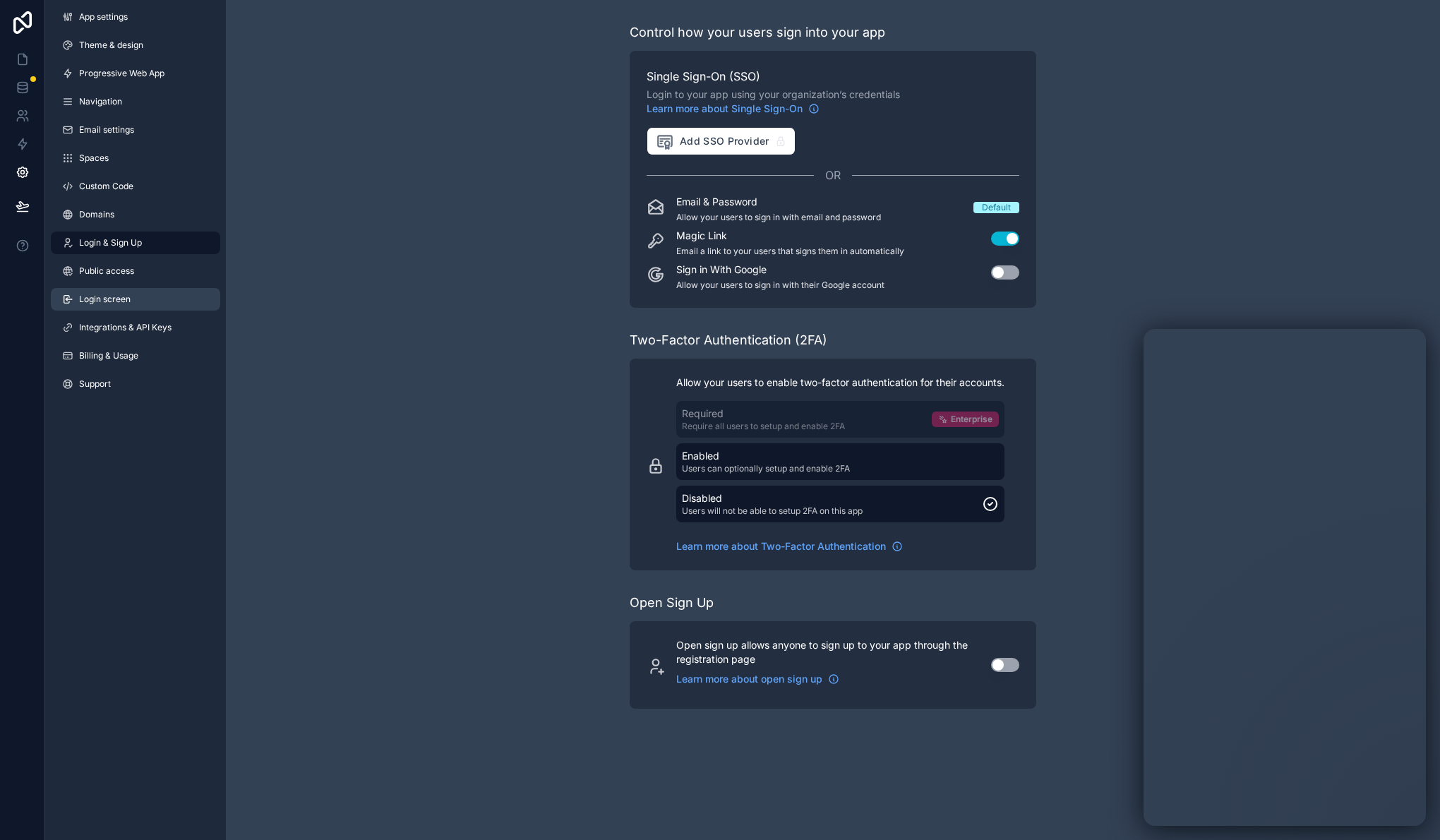
click at [127, 296] on span "Login screen" at bounding box center [104, 298] width 52 height 11
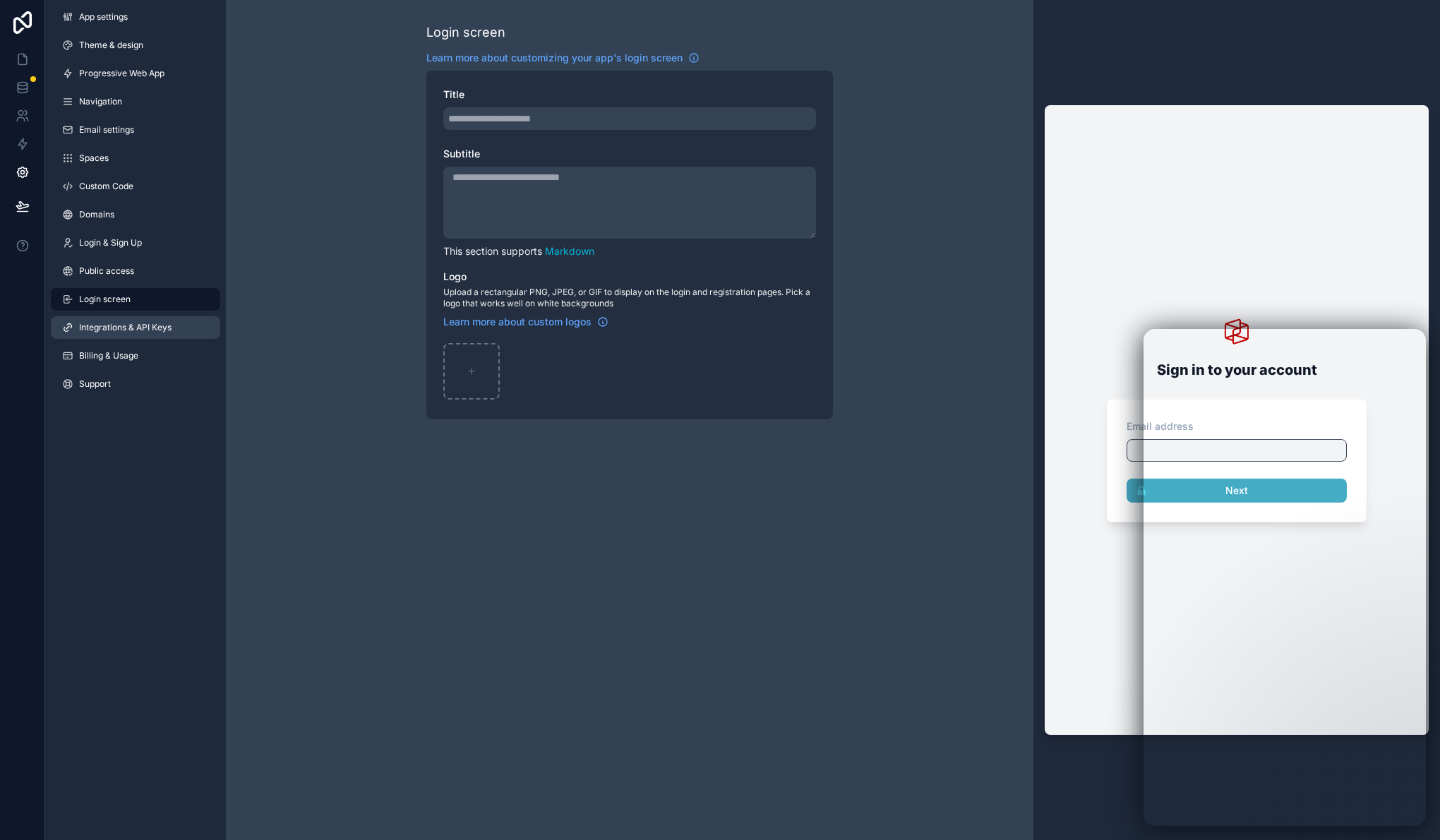
click at [134, 328] on span "Integrations & API Keys" at bounding box center [125, 327] width 93 height 11
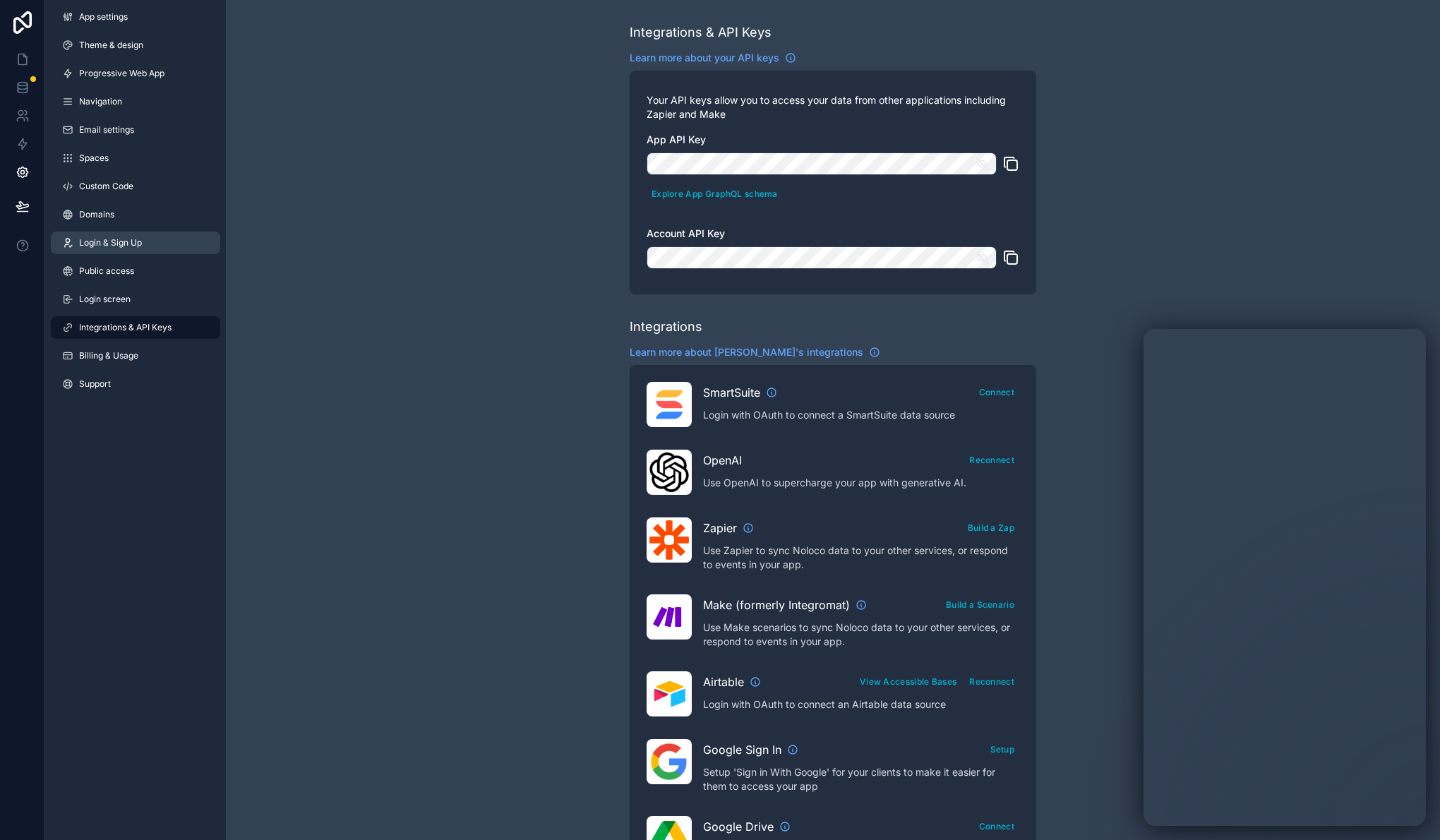
click at [129, 247] on span "Login & Sign Up" at bounding box center [110, 242] width 63 height 11
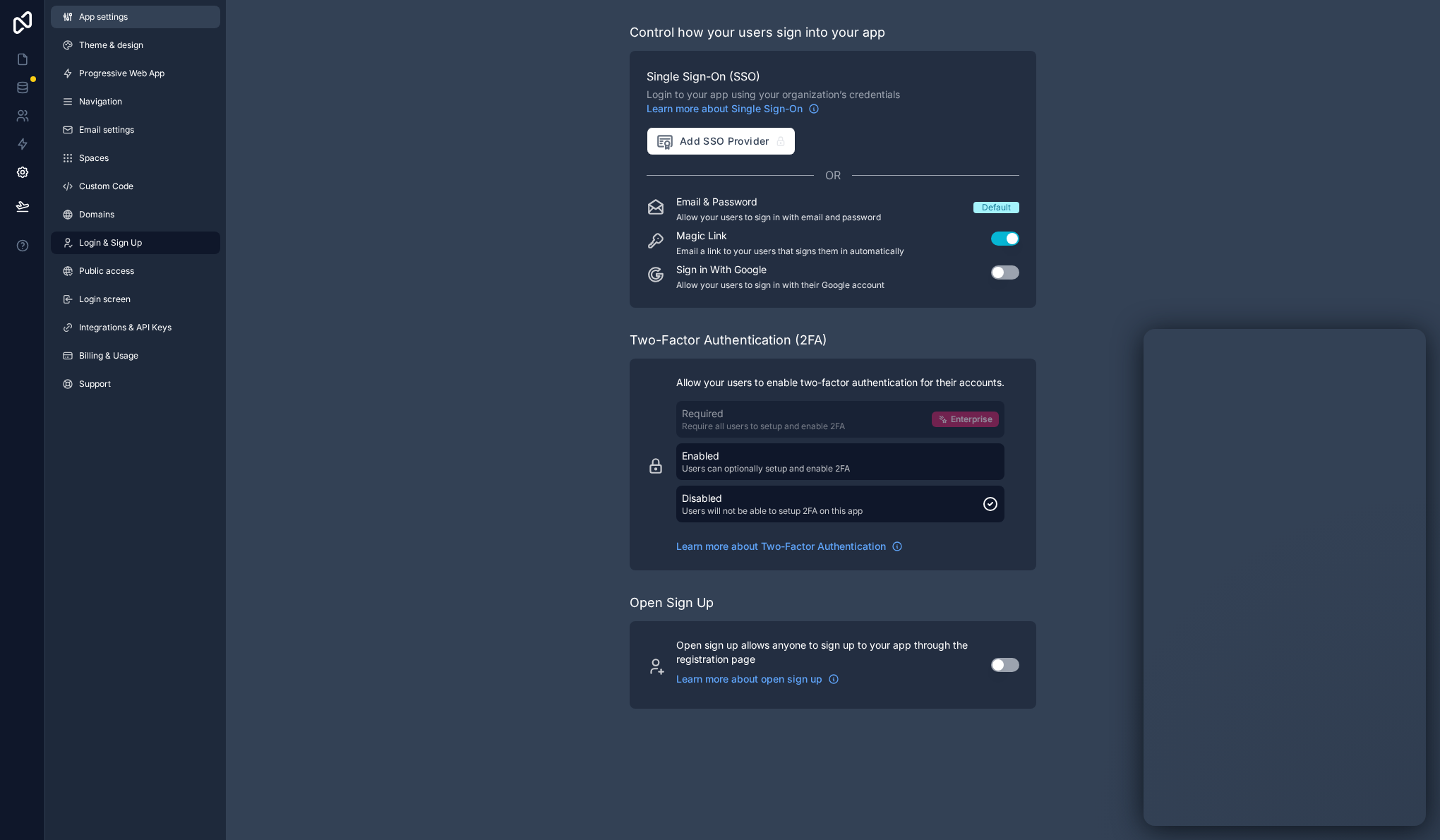
click at [166, 25] on link "App settings" at bounding box center [136, 17] width 169 height 23
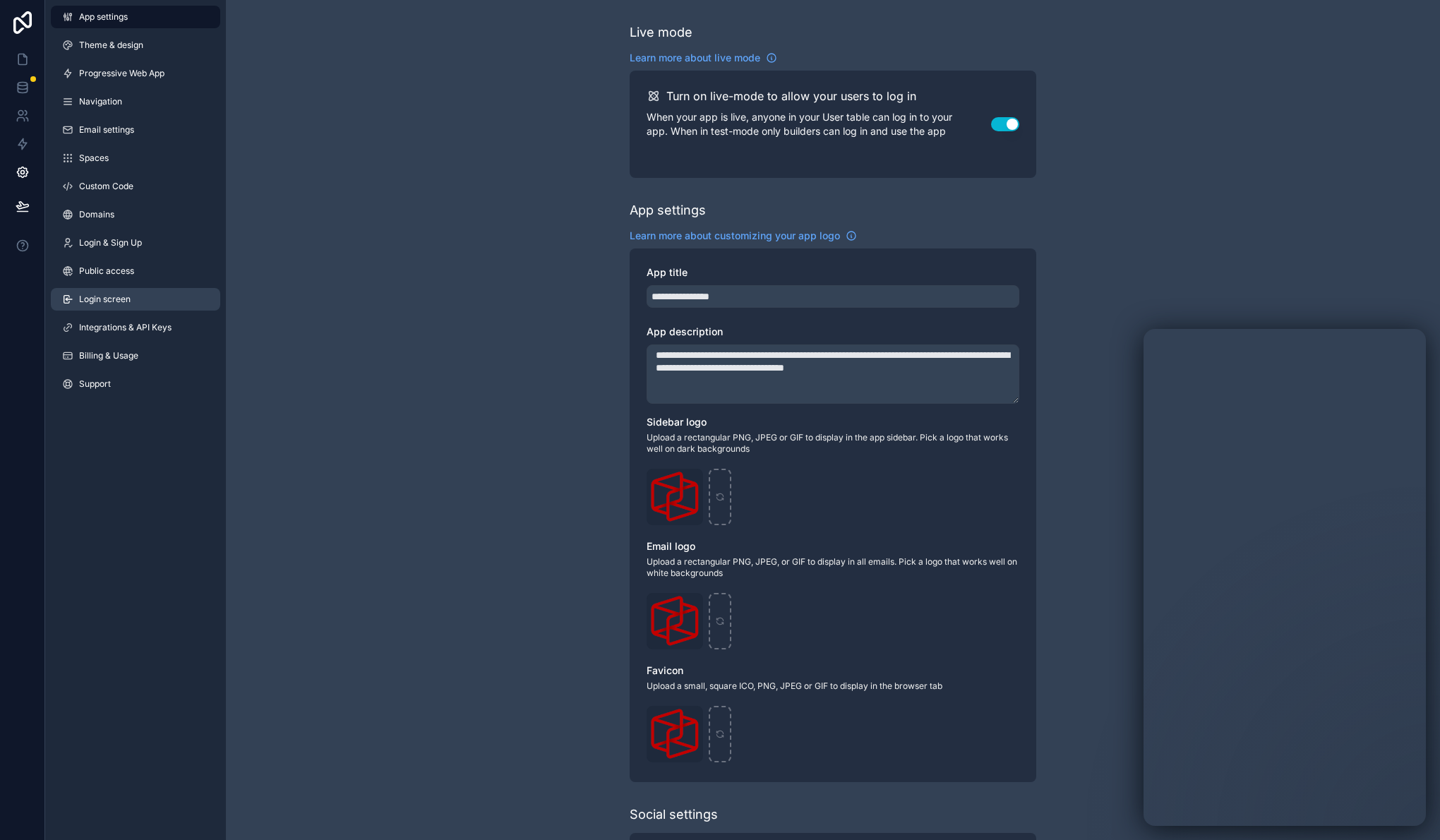
click at [152, 292] on link "Login screen" at bounding box center [136, 299] width 169 height 23
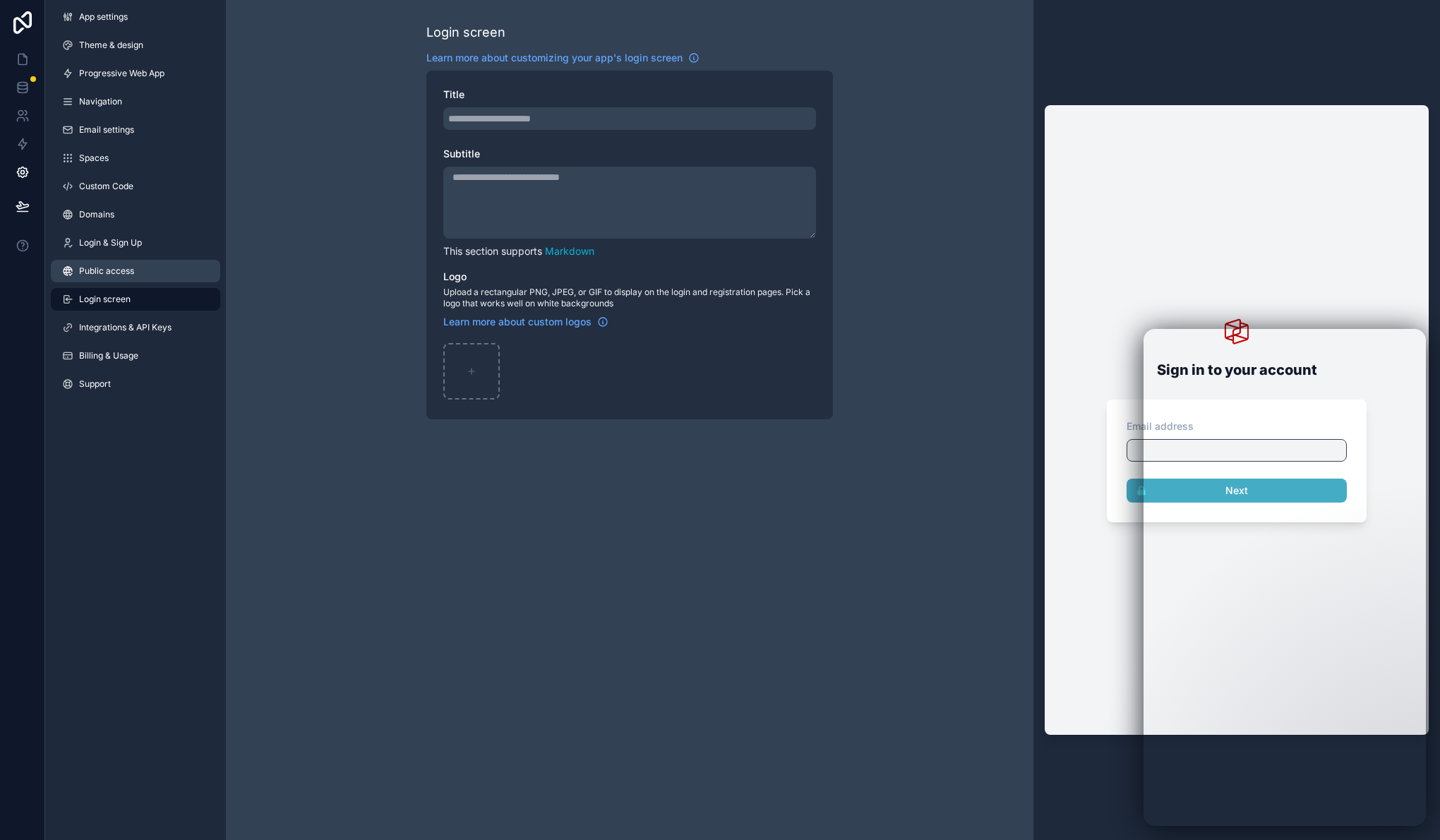
click at [147, 276] on link "Public access" at bounding box center [136, 271] width 169 height 23
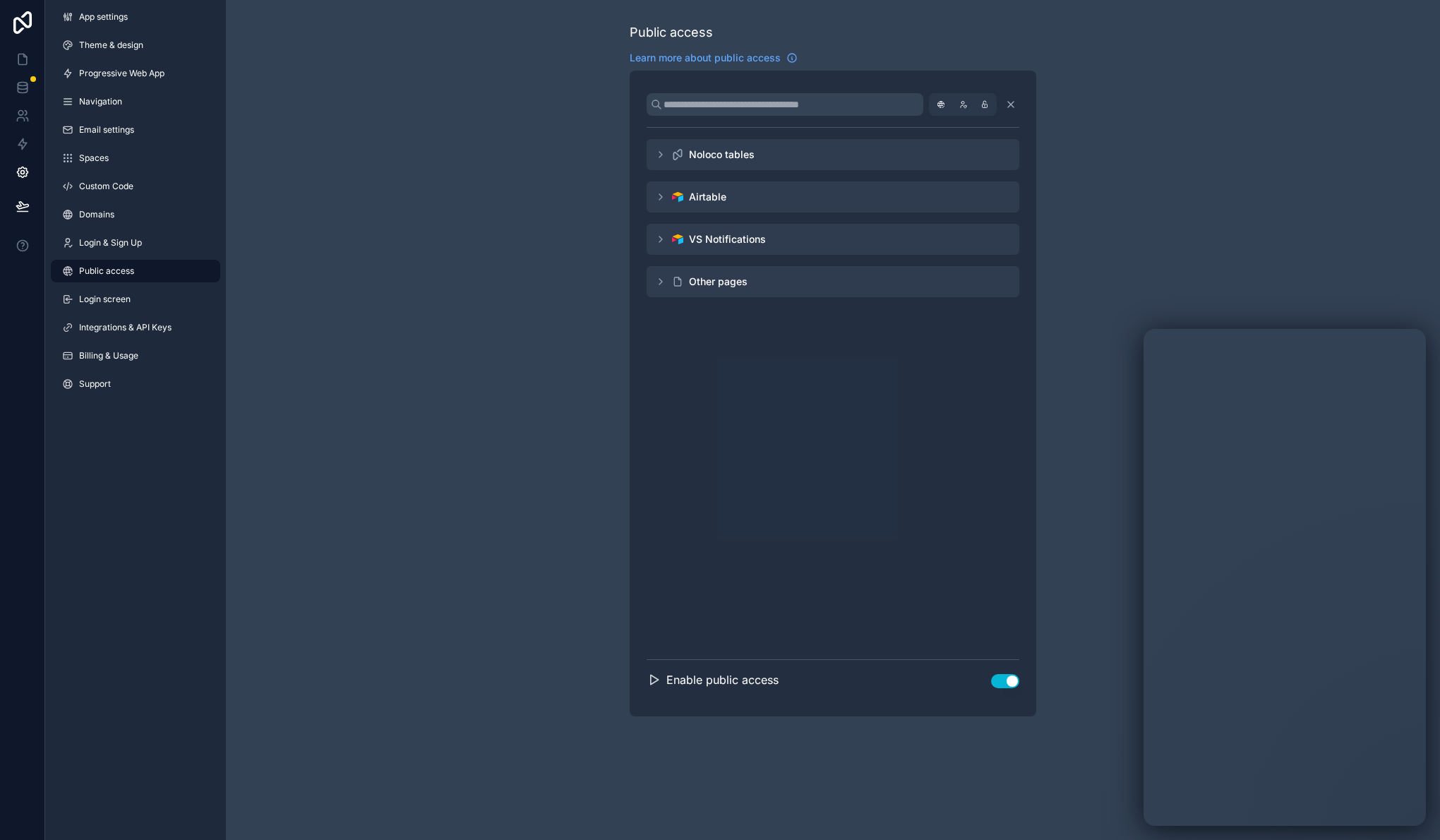
click at [668, 157] on div "Noloco tables" at bounding box center [833, 155] width 373 height 31
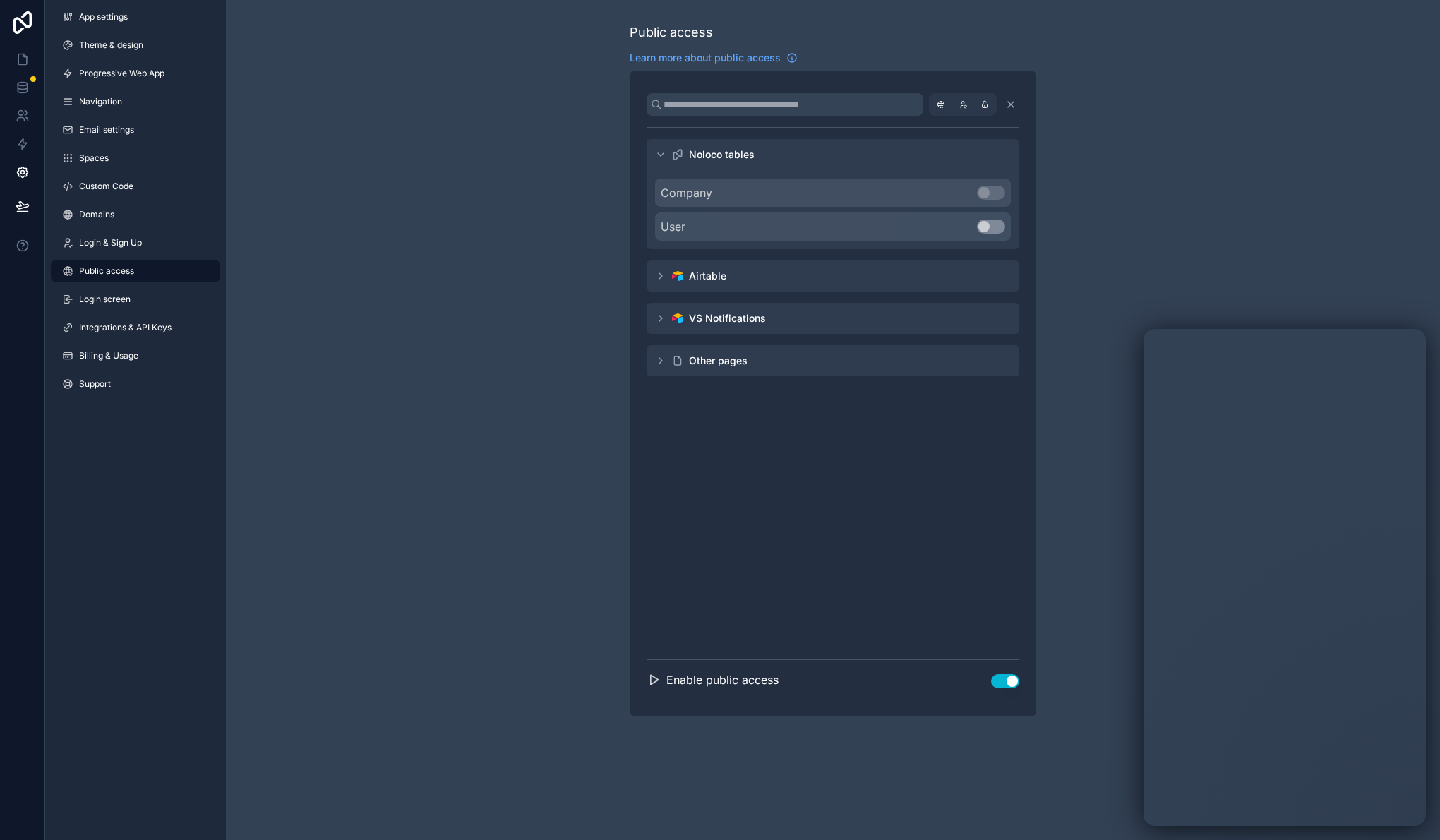
click at [658, 271] on icon "scrollable content" at bounding box center [660, 275] width 11 height 11
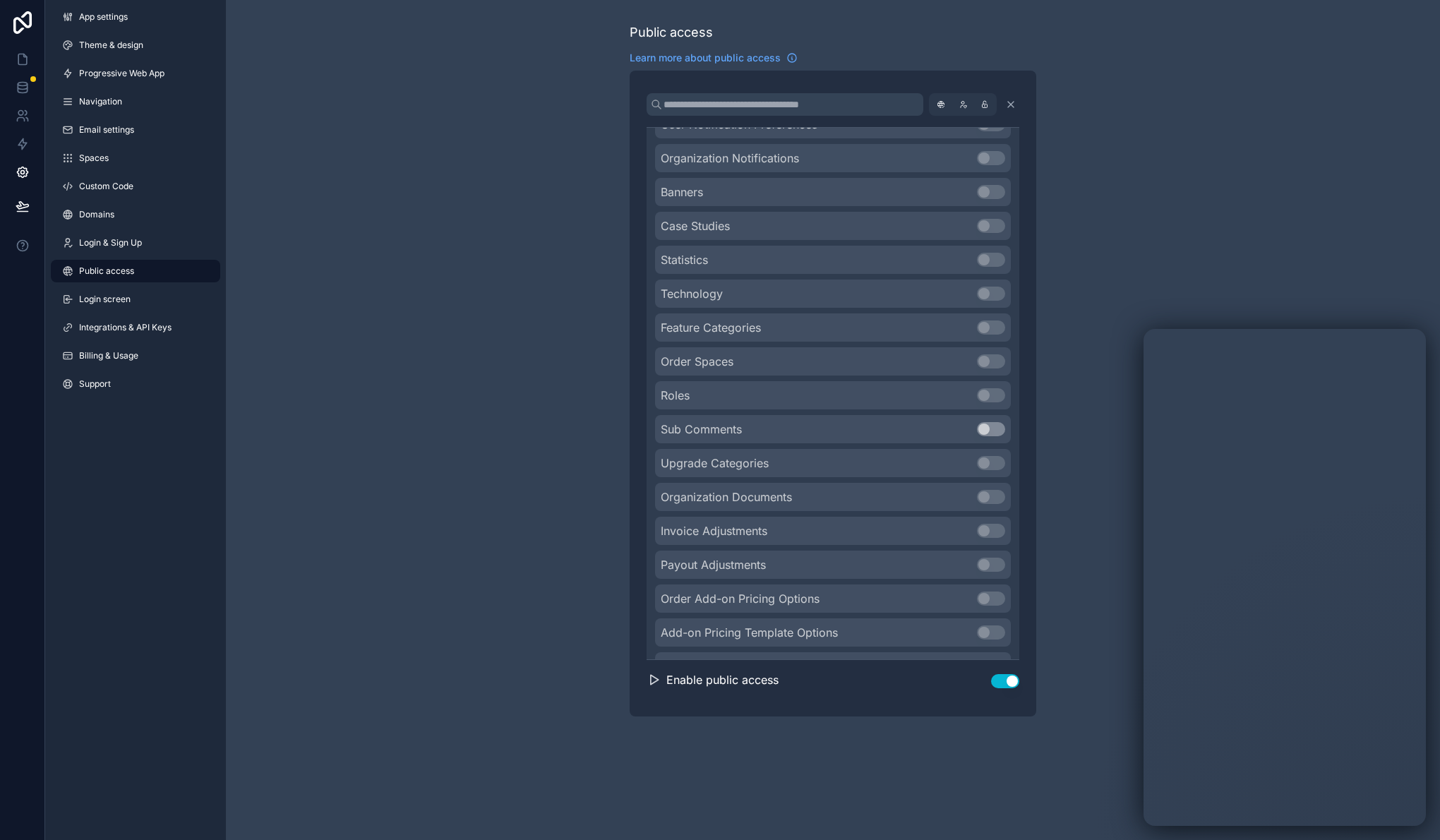
scroll to position [3048, 0]
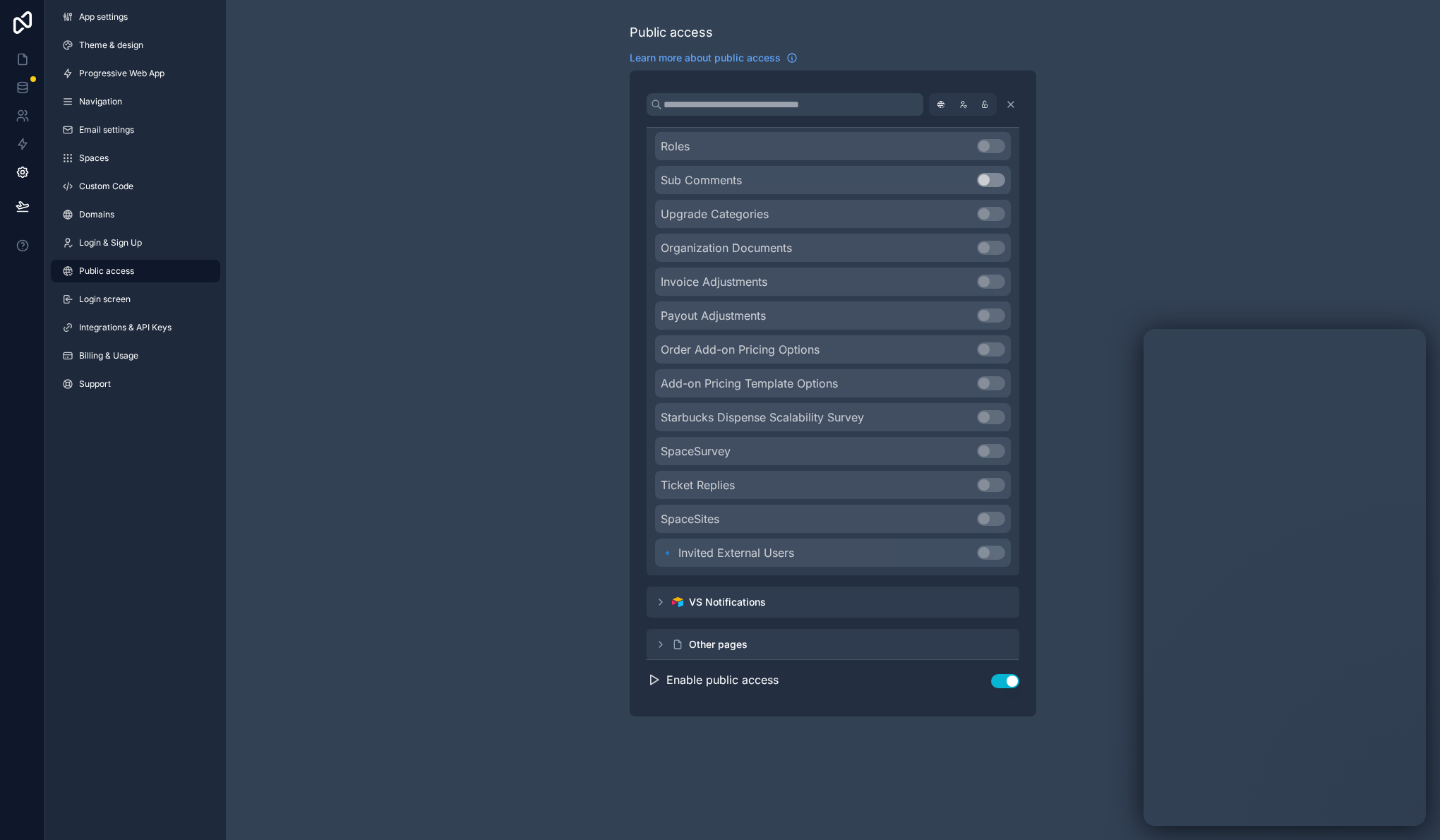
click at [663, 598] on icon "scrollable content" at bounding box center [660, 601] width 11 height 11
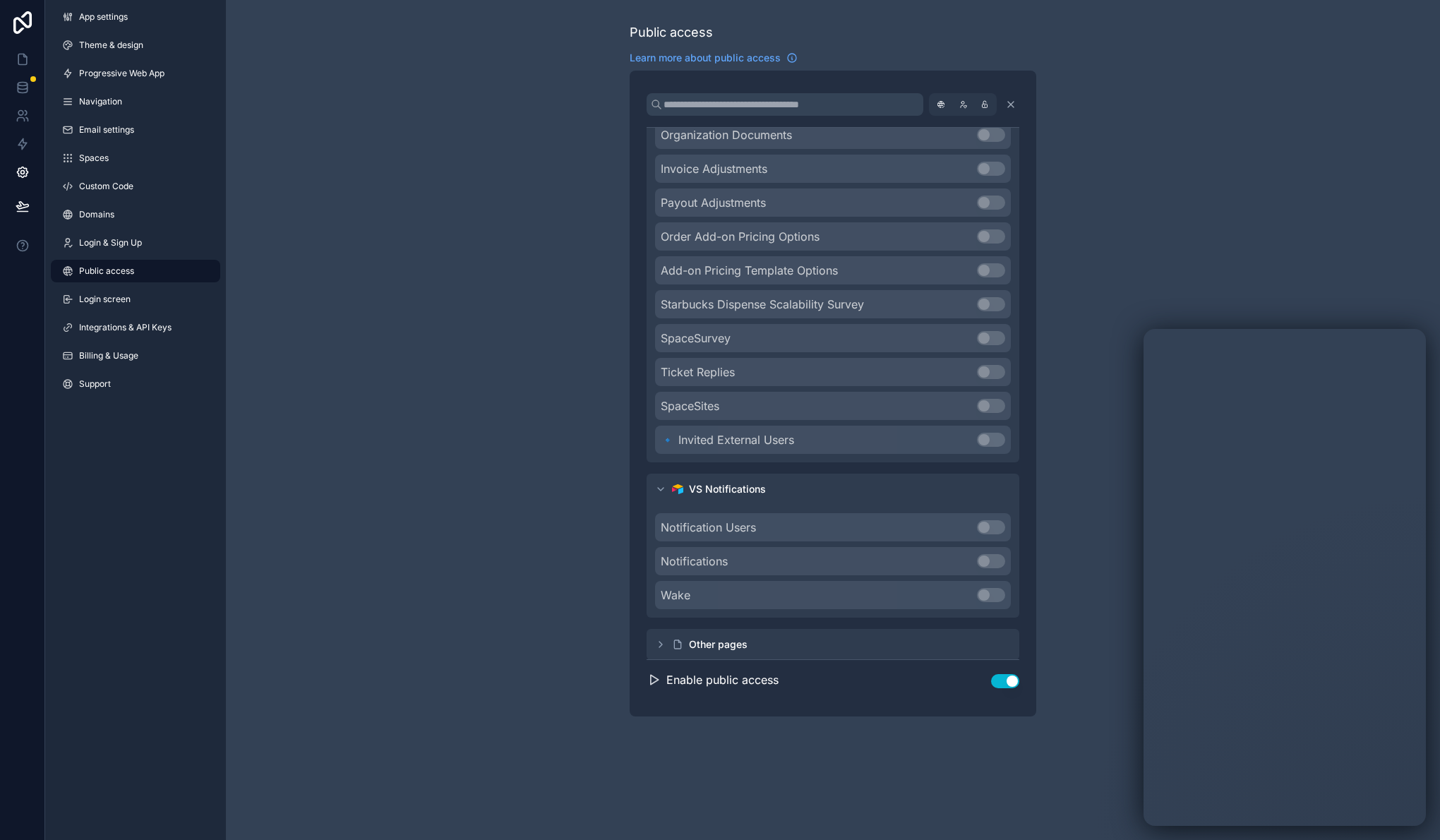
click at [658, 644] on icon "scrollable content" at bounding box center [660, 644] width 11 height 11
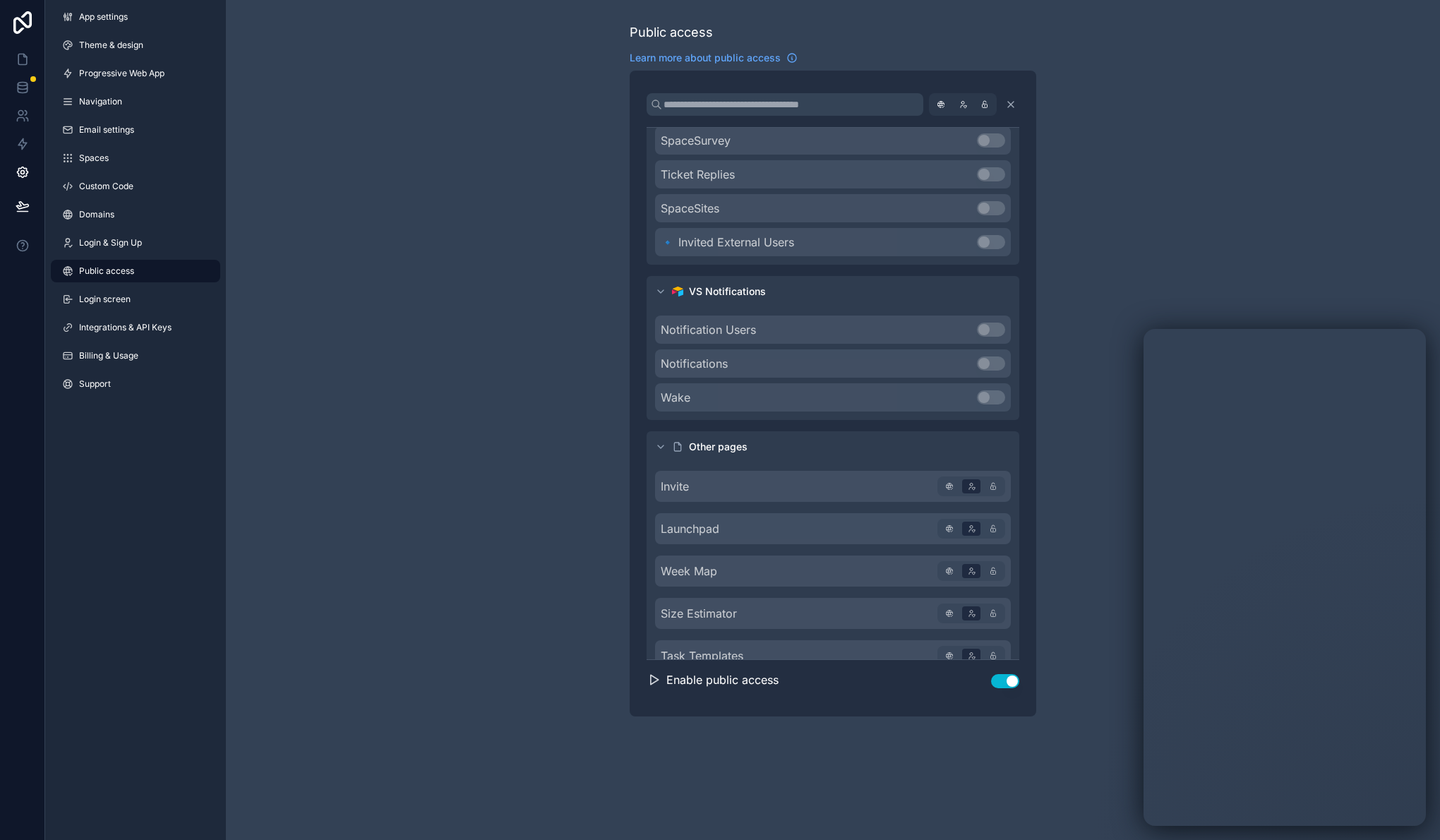
scroll to position [3717, 0]
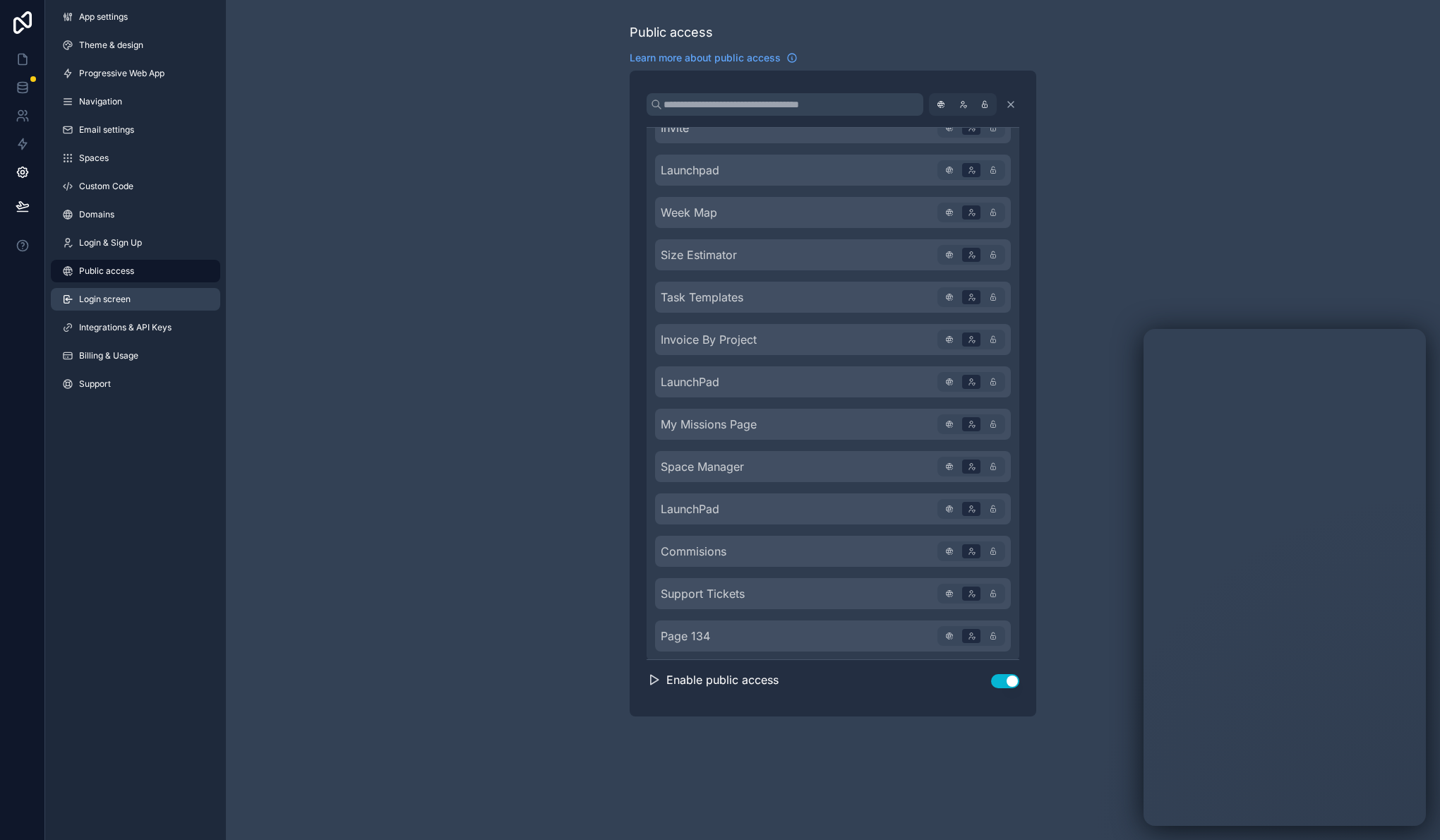
click at [107, 297] on span "Login screen" at bounding box center [104, 298] width 52 height 11
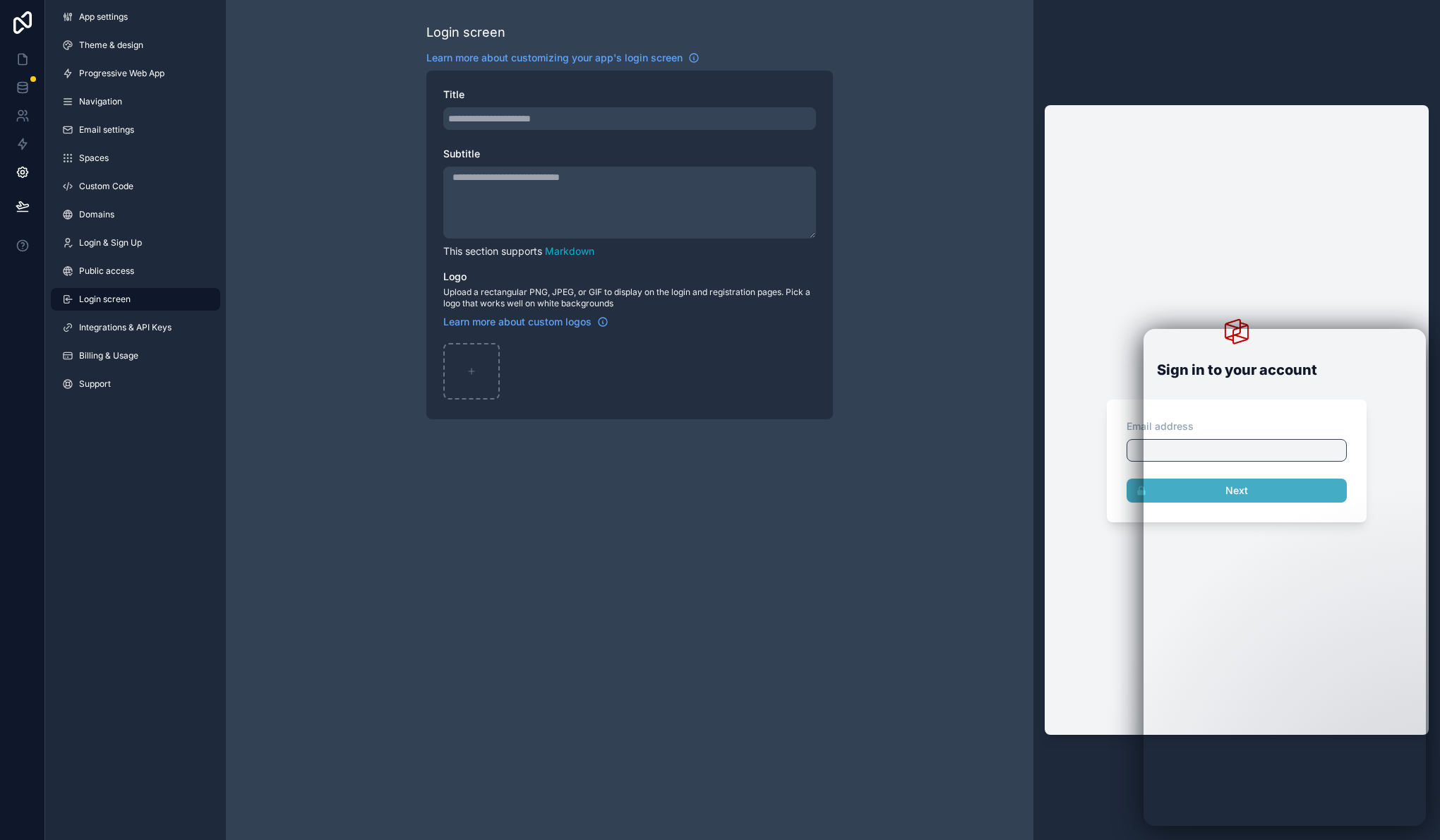
click at [1091, 280] on div "Sign in to your account Email address Next" at bounding box center [1236, 420] width 384 height 631
click at [486, 556] on div "Login screen Learn more about customizing your app's login screen Title Subtitl…" at bounding box center [629, 420] width 807 height 840
click at [273, 193] on div "Login screen Learn more about customizing your app's login screen Title Subtitl…" at bounding box center [629, 220] width 807 height 442
click at [27, 112] on icon at bounding box center [22, 115] width 14 height 14
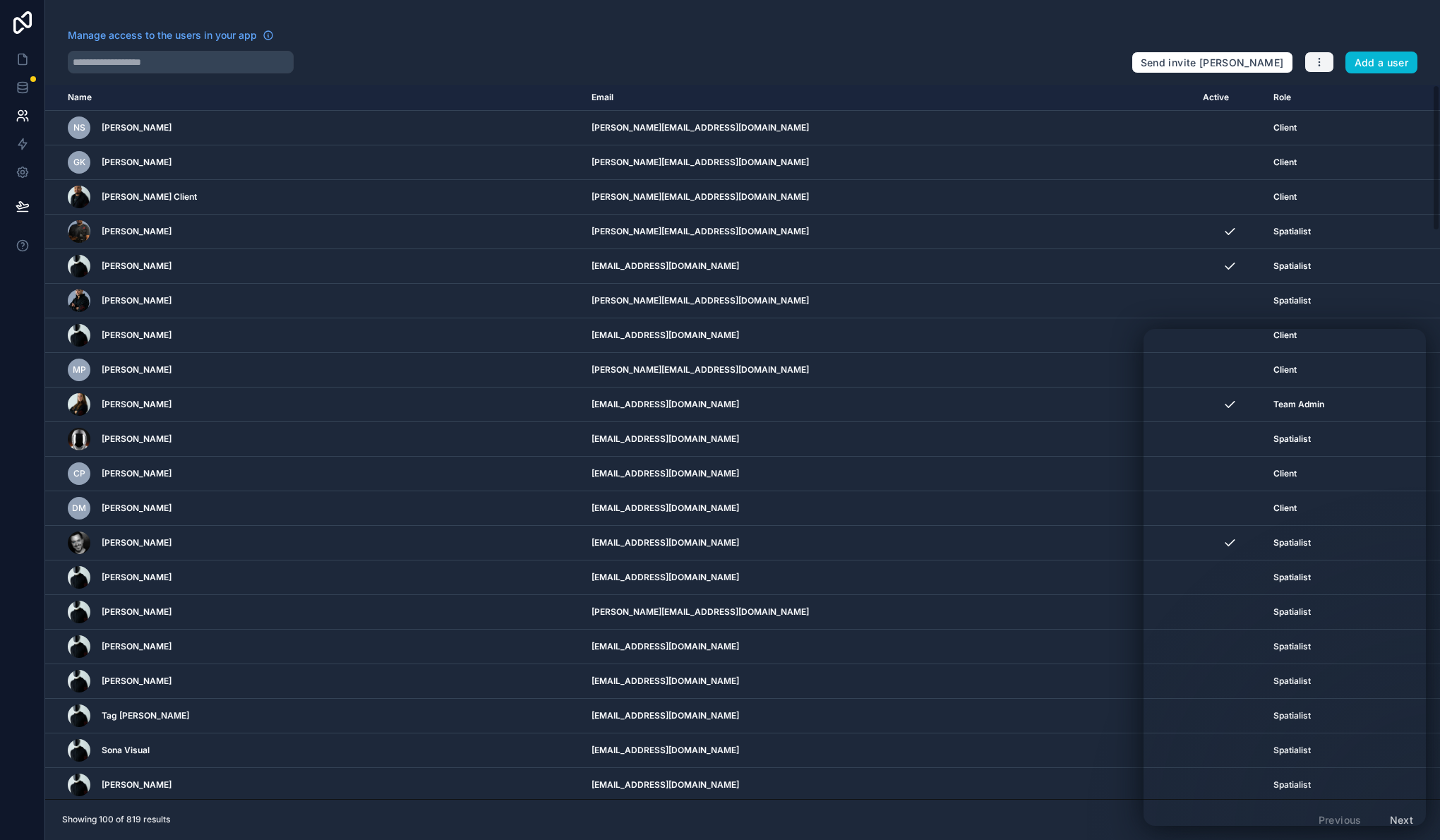
click at [1318, 62] on icon "button" at bounding box center [1319, 61] width 11 height 11
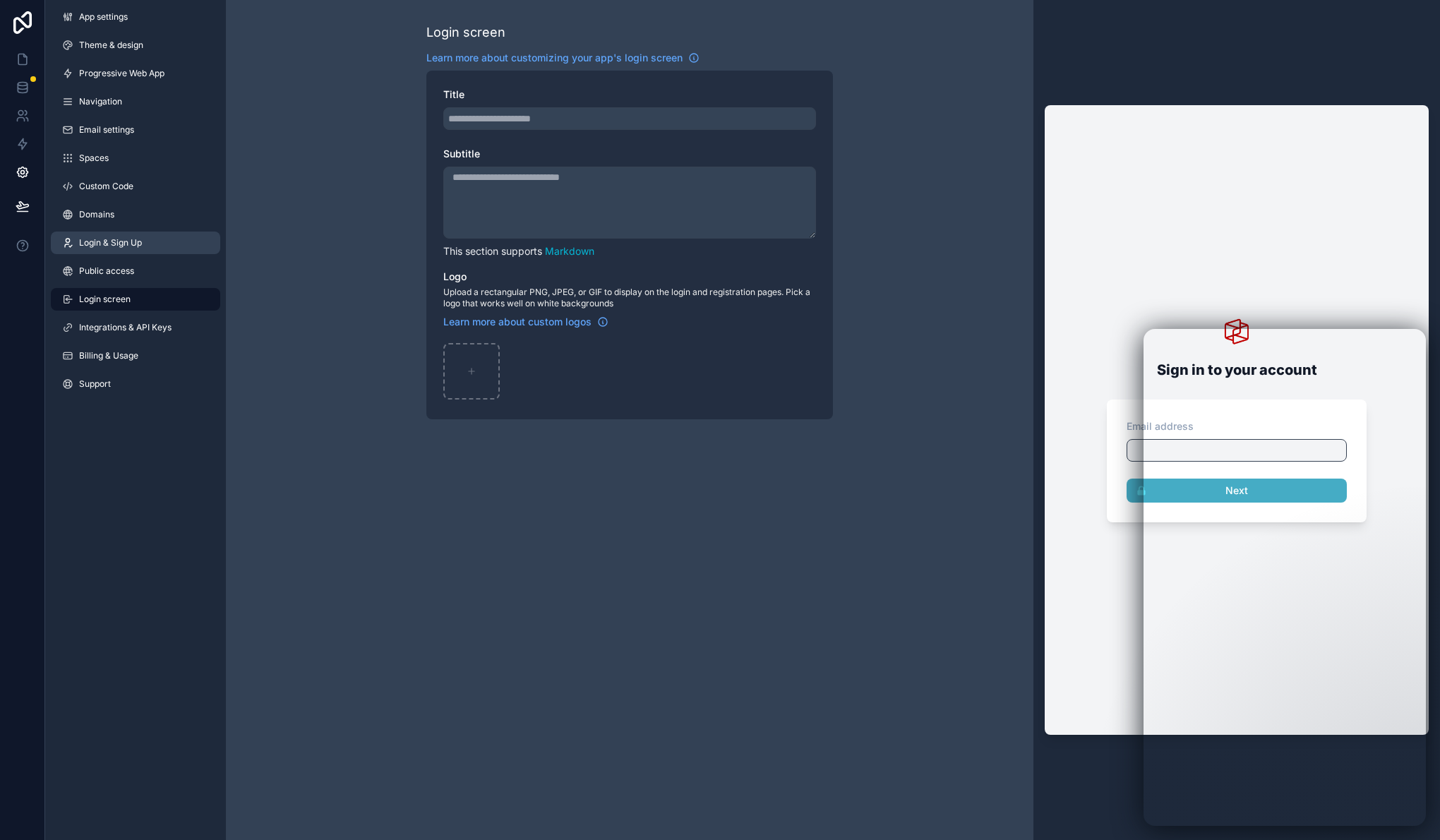
click at [145, 239] on link "Login & Sign Up" at bounding box center [136, 242] width 169 height 23
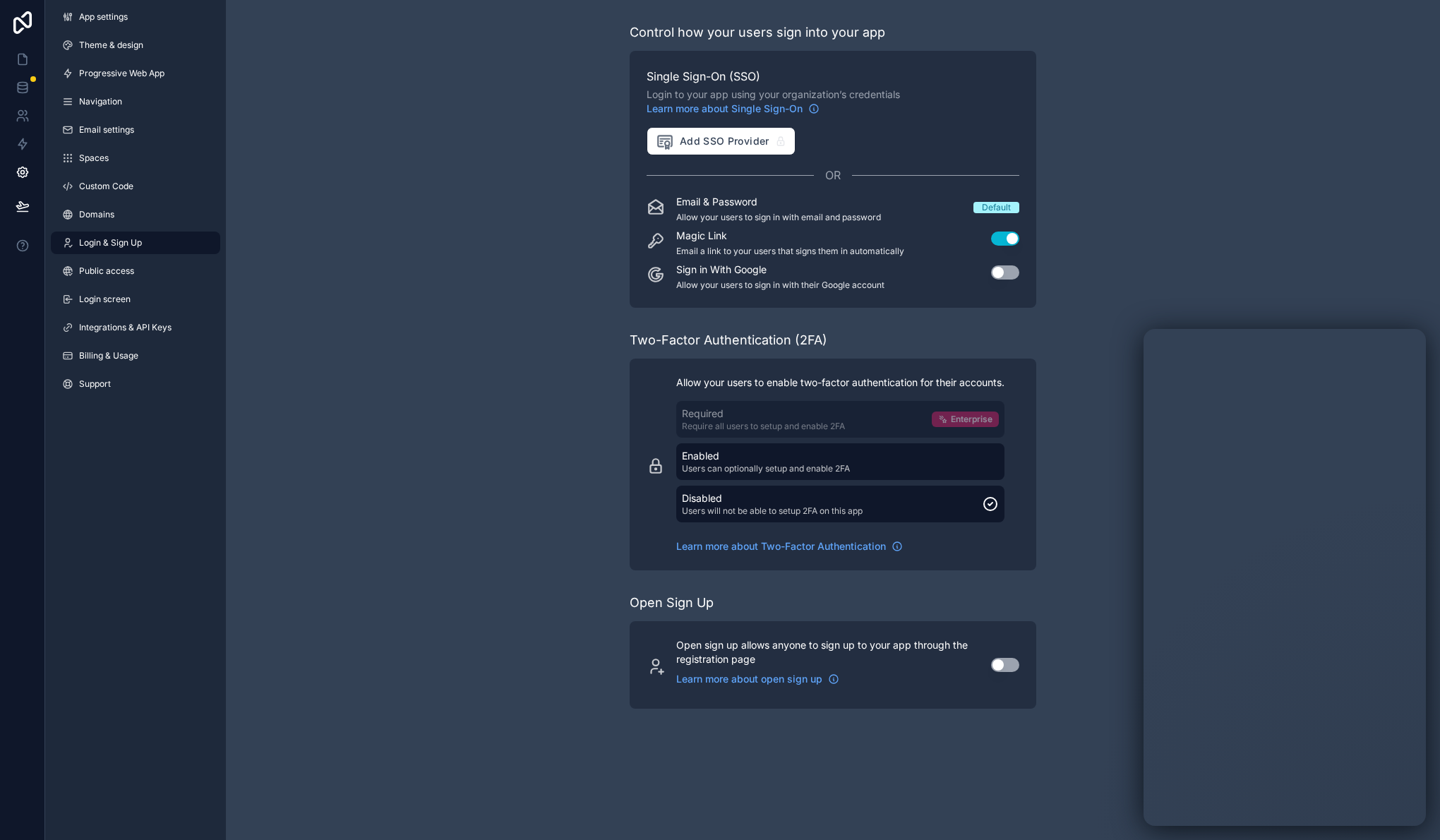
click at [364, 153] on div "Control how your users sign into your app Single Sign-On (SSO) Login to your ap…" at bounding box center [832, 366] width 1214 height 731
click at [129, 272] on span "Public access" at bounding box center [106, 271] width 55 height 11
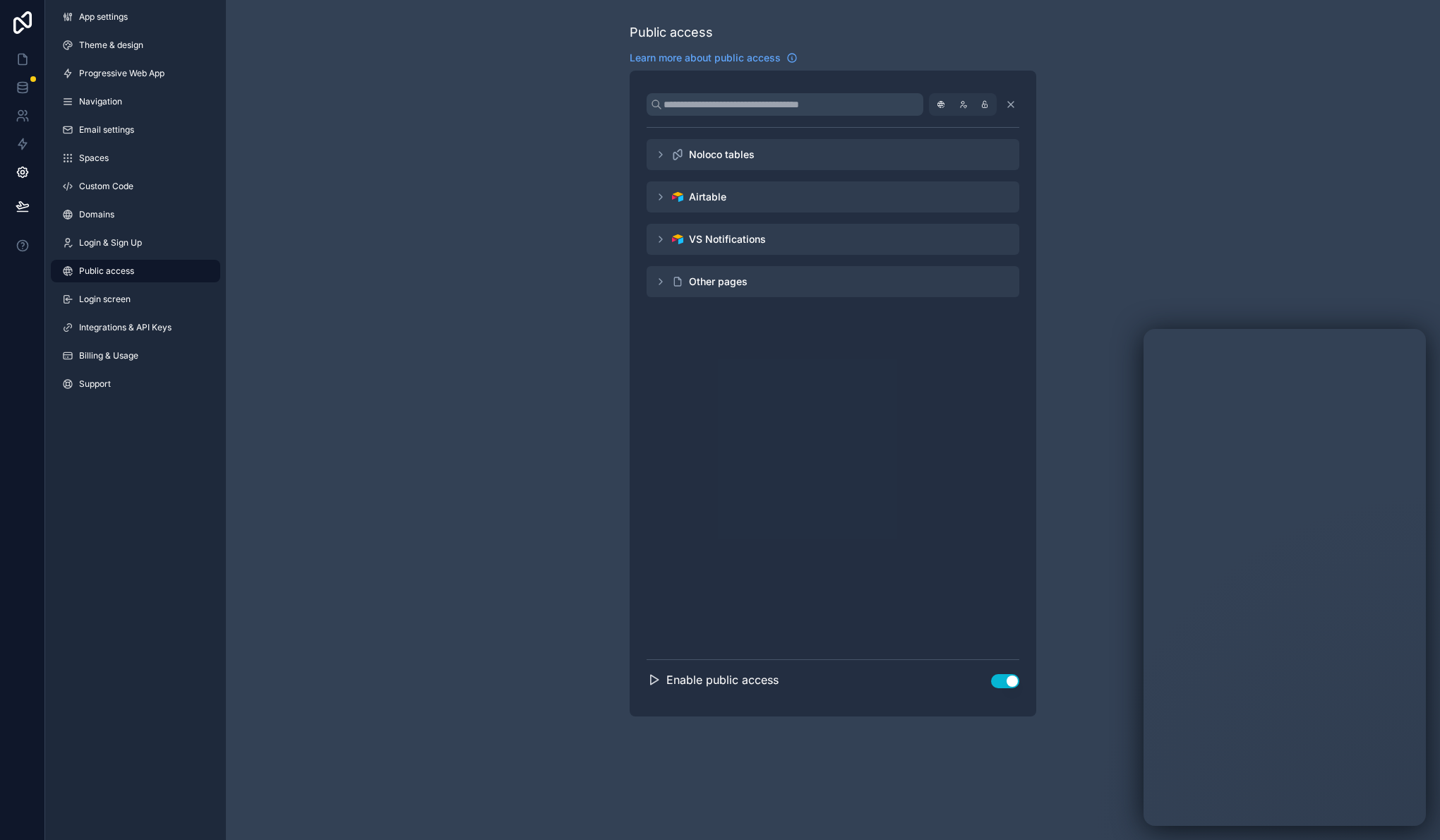
click at [664, 197] on icon "scrollable content" at bounding box center [660, 196] width 11 height 11
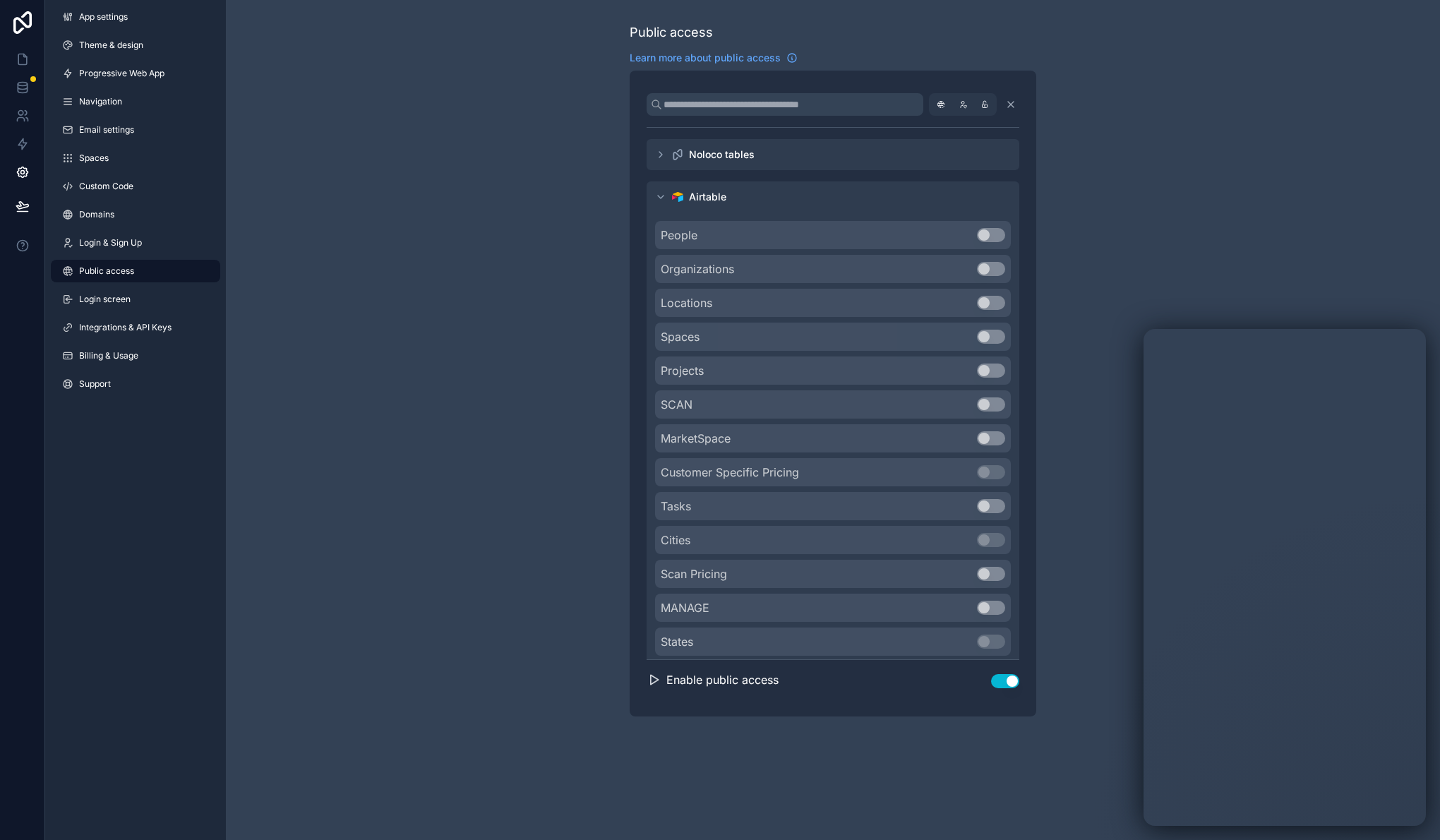
click at [662, 155] on icon "scrollable content" at bounding box center [661, 155] width 3 height 6
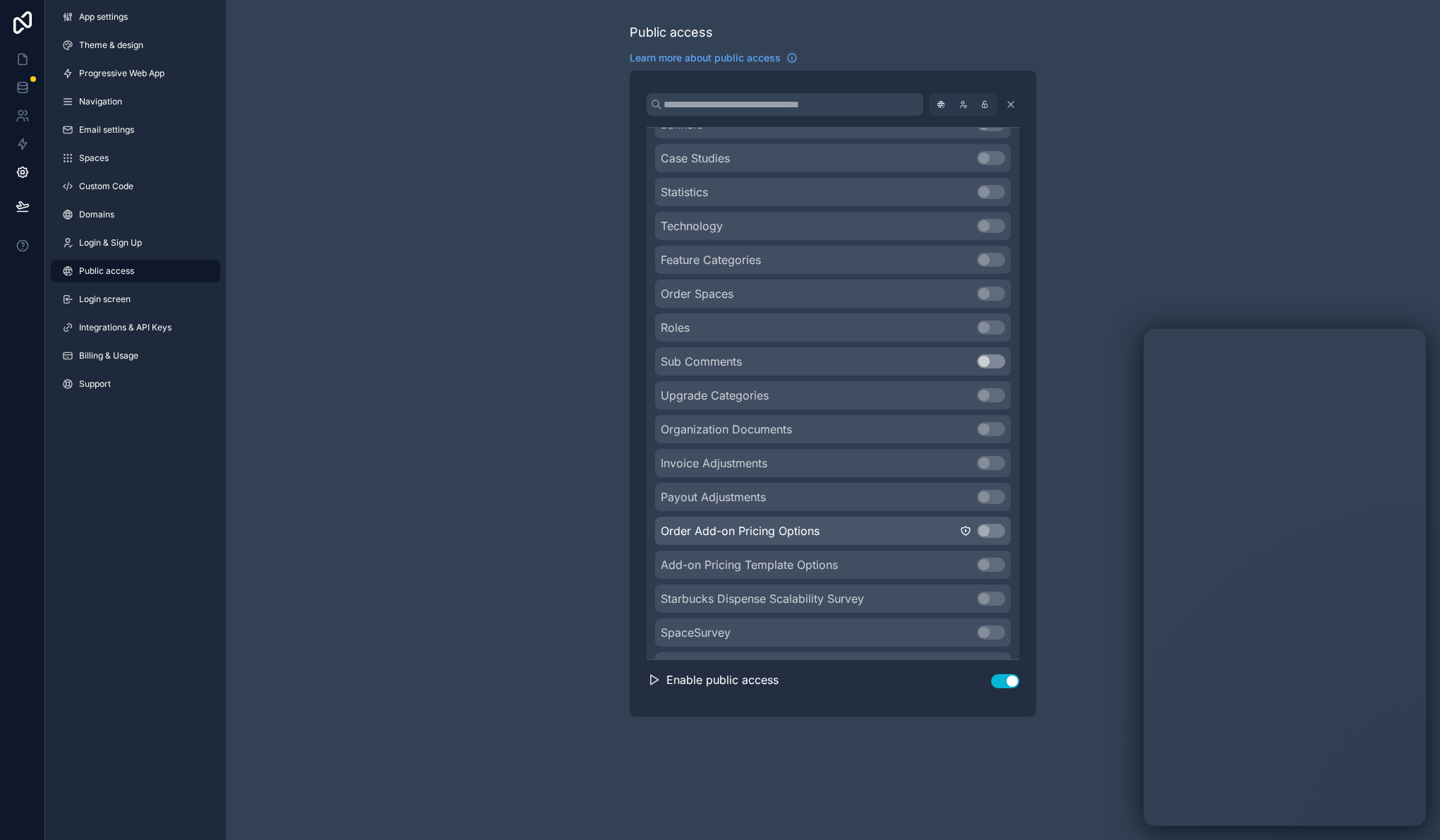
scroll to position [3048, 0]
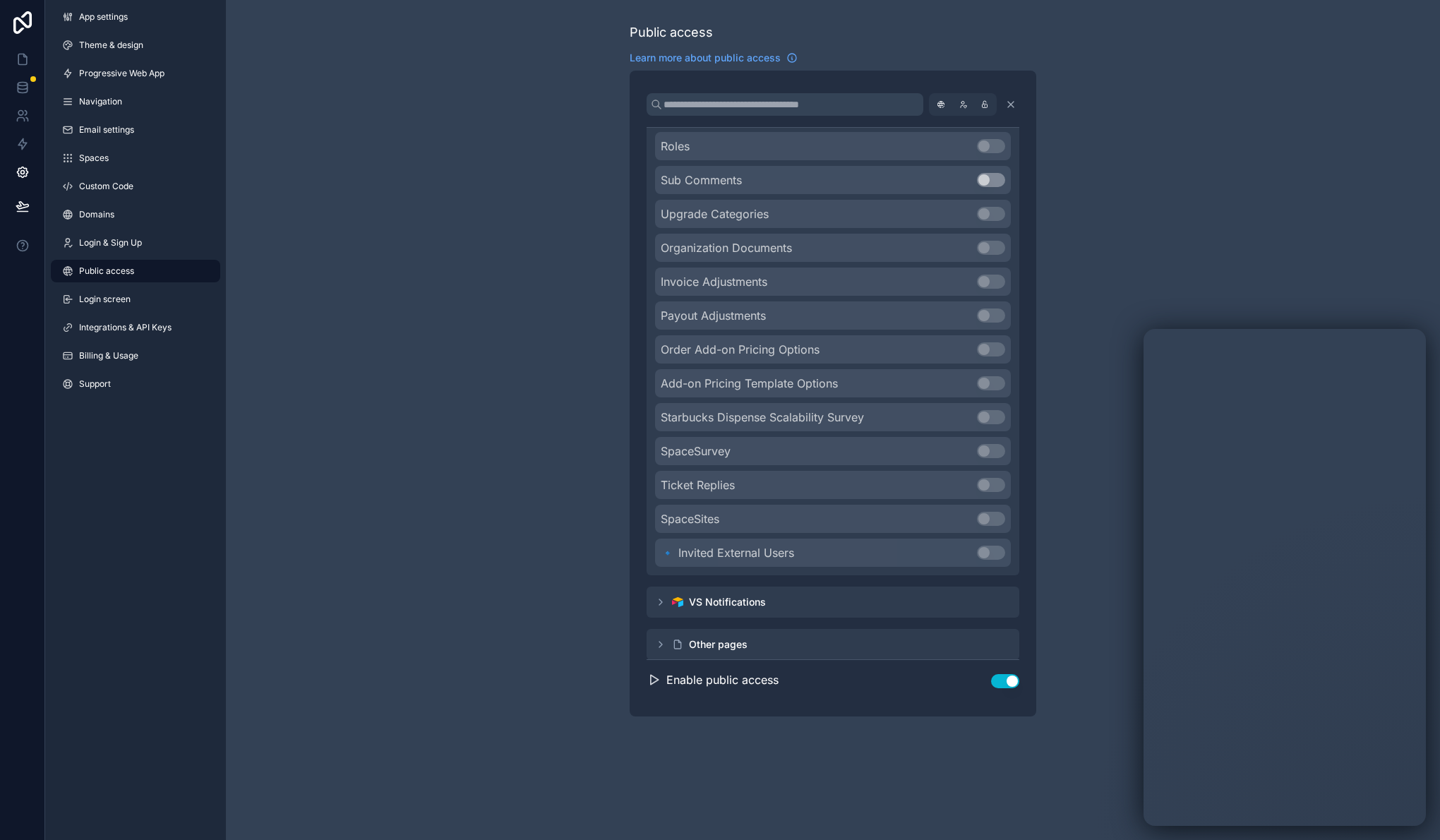
click at [1272, 293] on div "Public access Learn more about public access Noloco tables Company Use setting …" at bounding box center [832, 369] width 1214 height 739
click at [1009, 685] on button "Use setting" at bounding box center [1005, 681] width 28 height 14
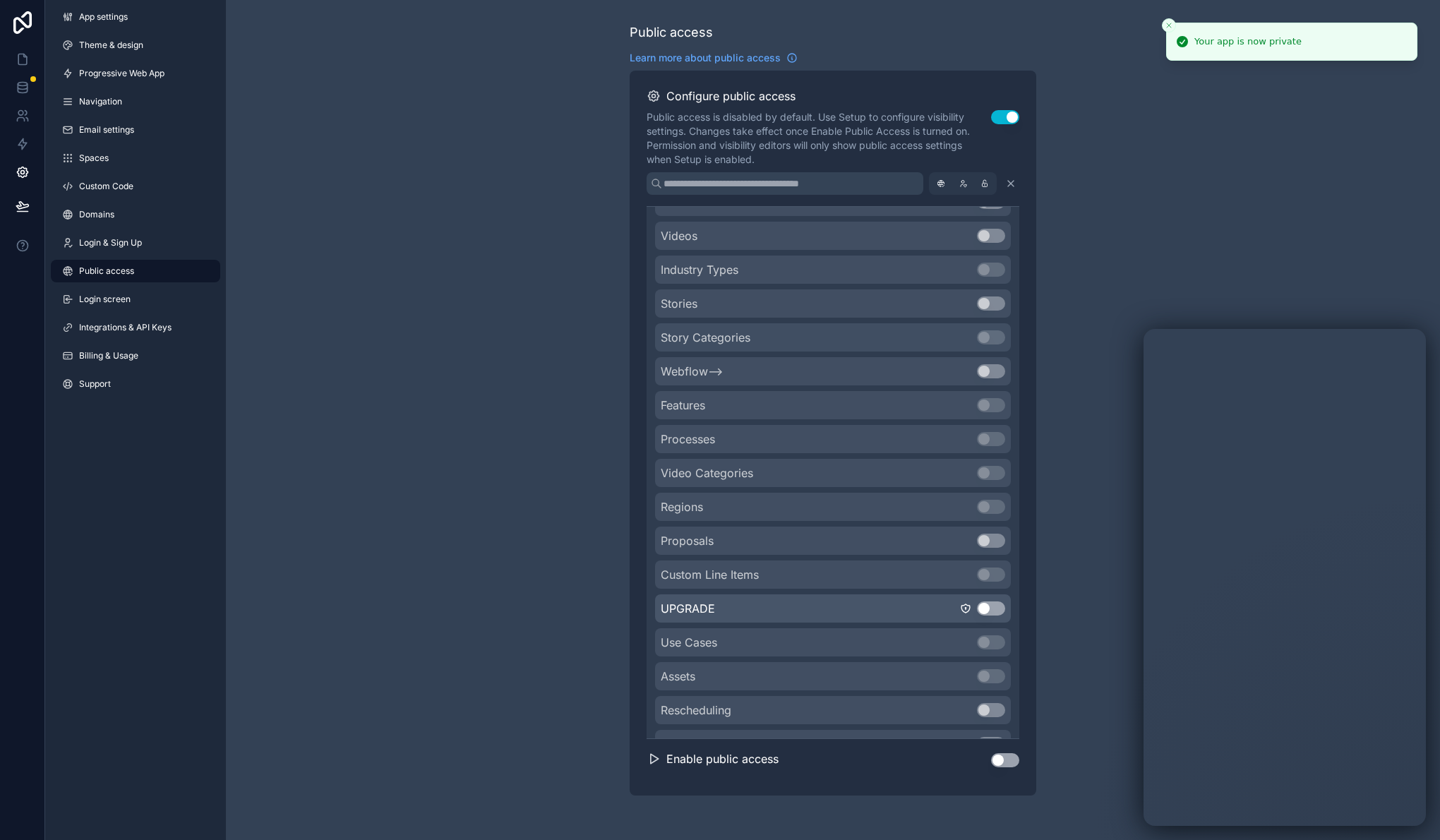
scroll to position [1365, 0]
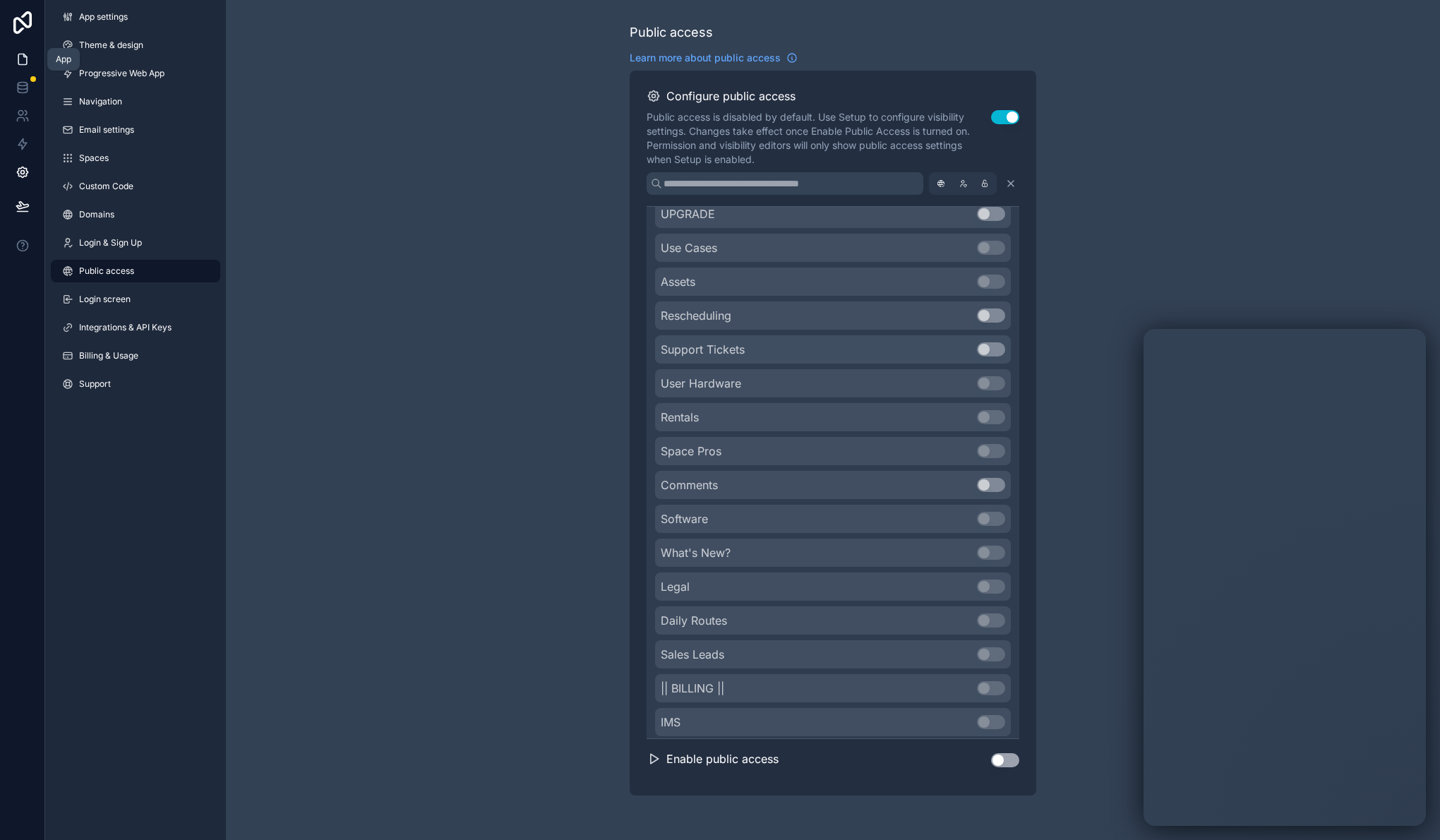
click at [26, 61] on icon at bounding box center [23, 59] width 9 height 11
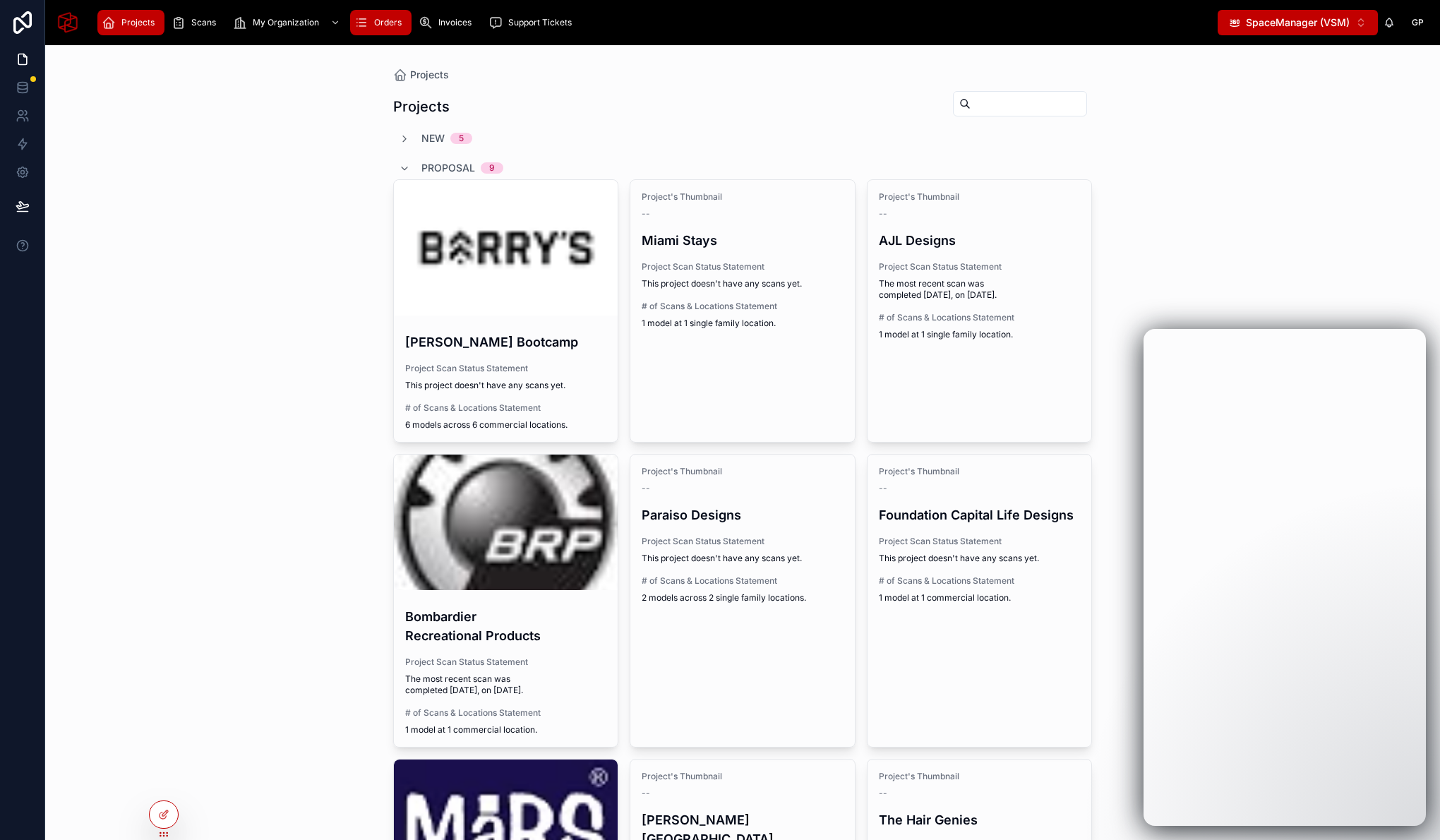
click at [368, 27] on div "Orders" at bounding box center [380, 22] width 53 height 23
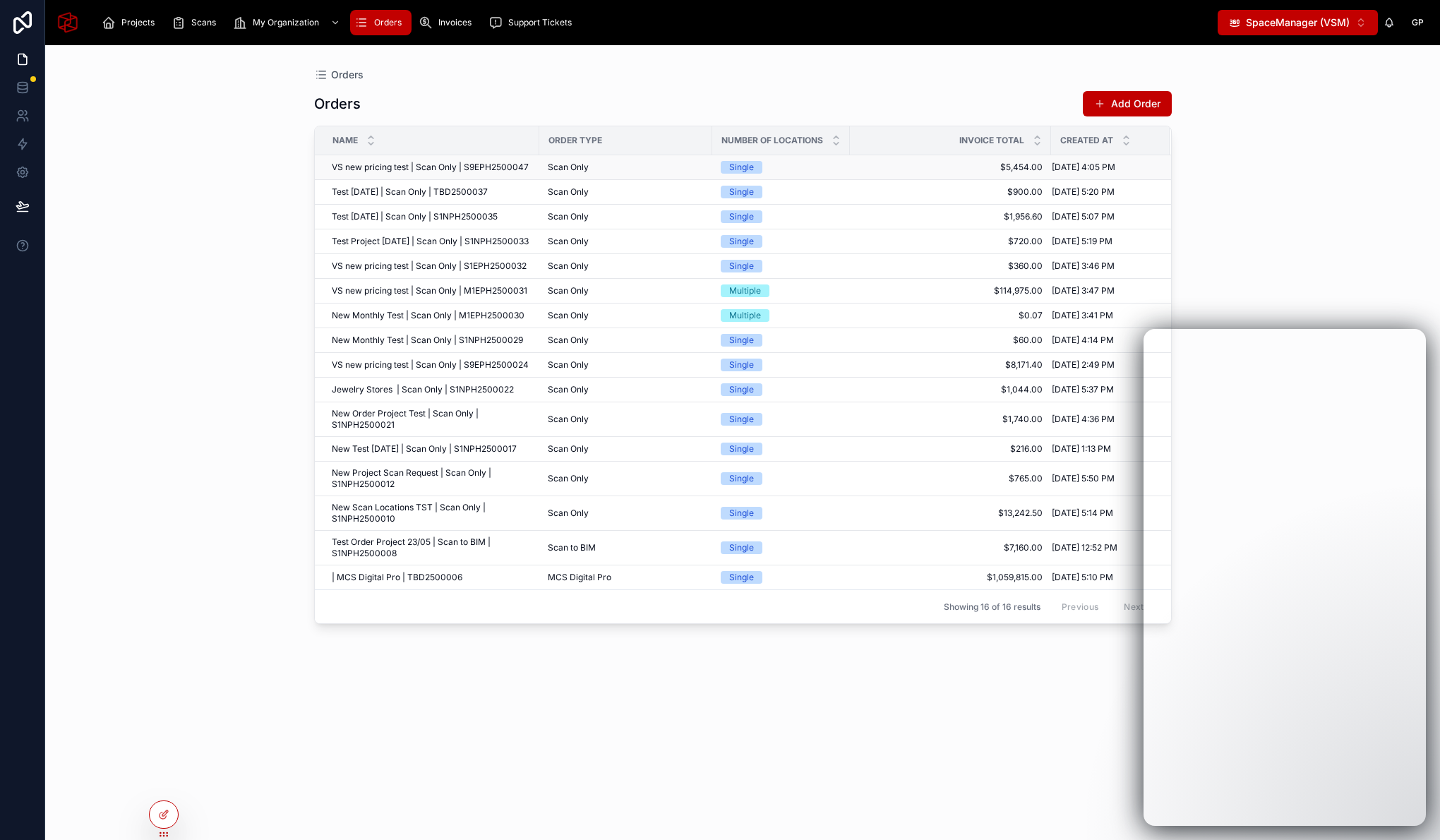
click at [493, 169] on span "VS new pricing test | Scan Only | S9EPH2500047" at bounding box center [431, 166] width 197 height 11
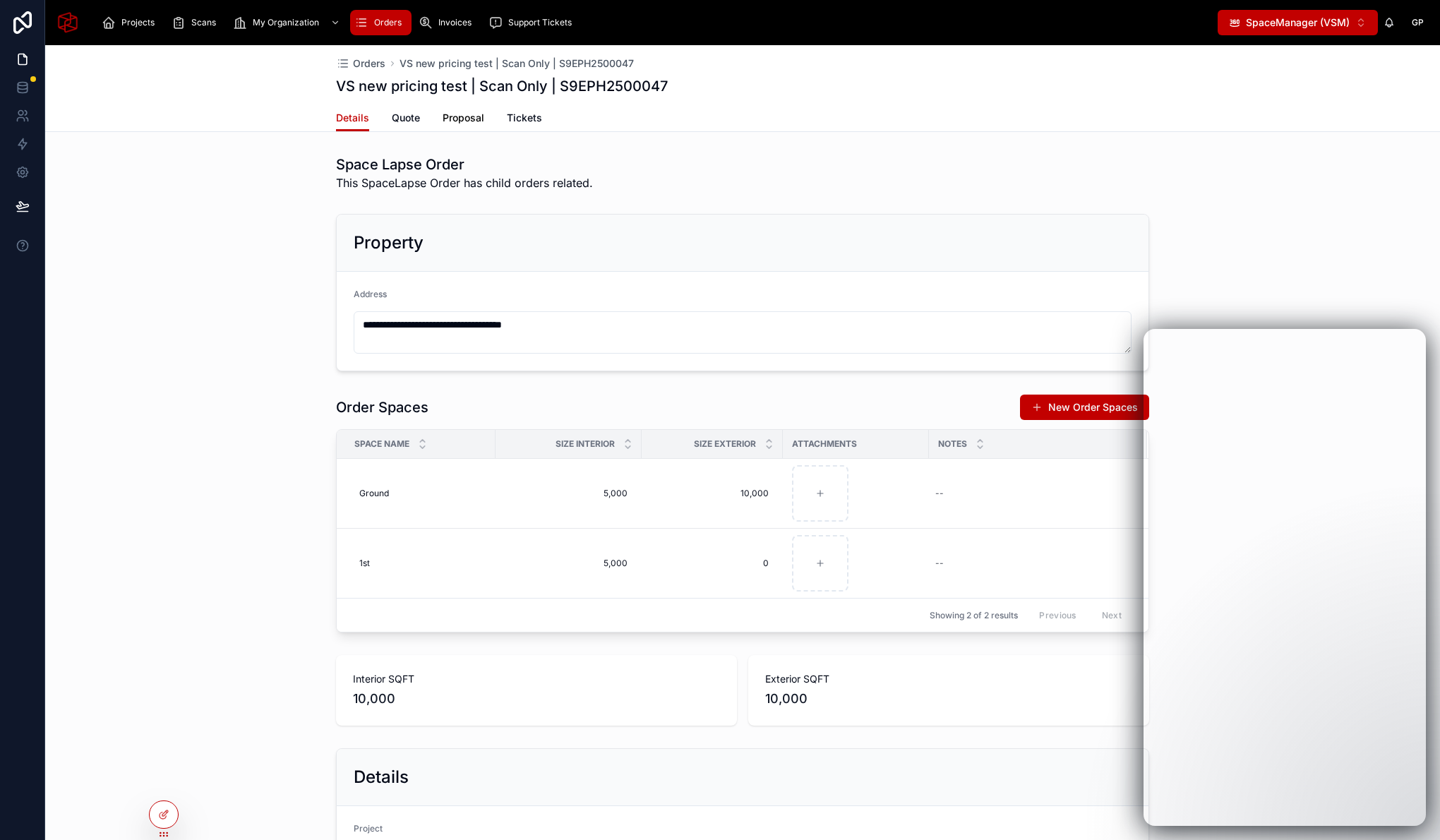
click at [448, 123] on span "Proposal" at bounding box center [463, 117] width 42 height 14
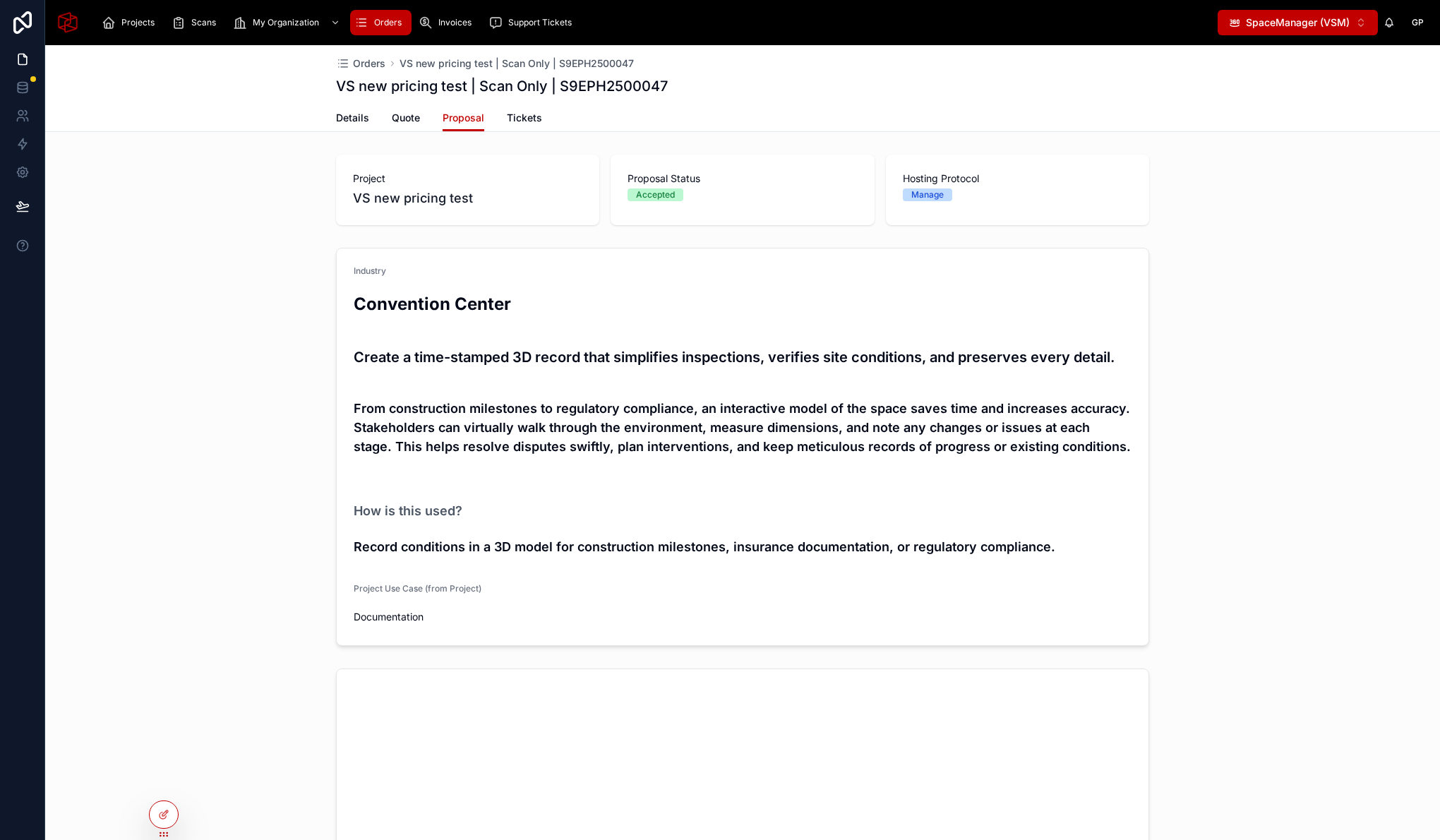
scroll to position [848, 0]
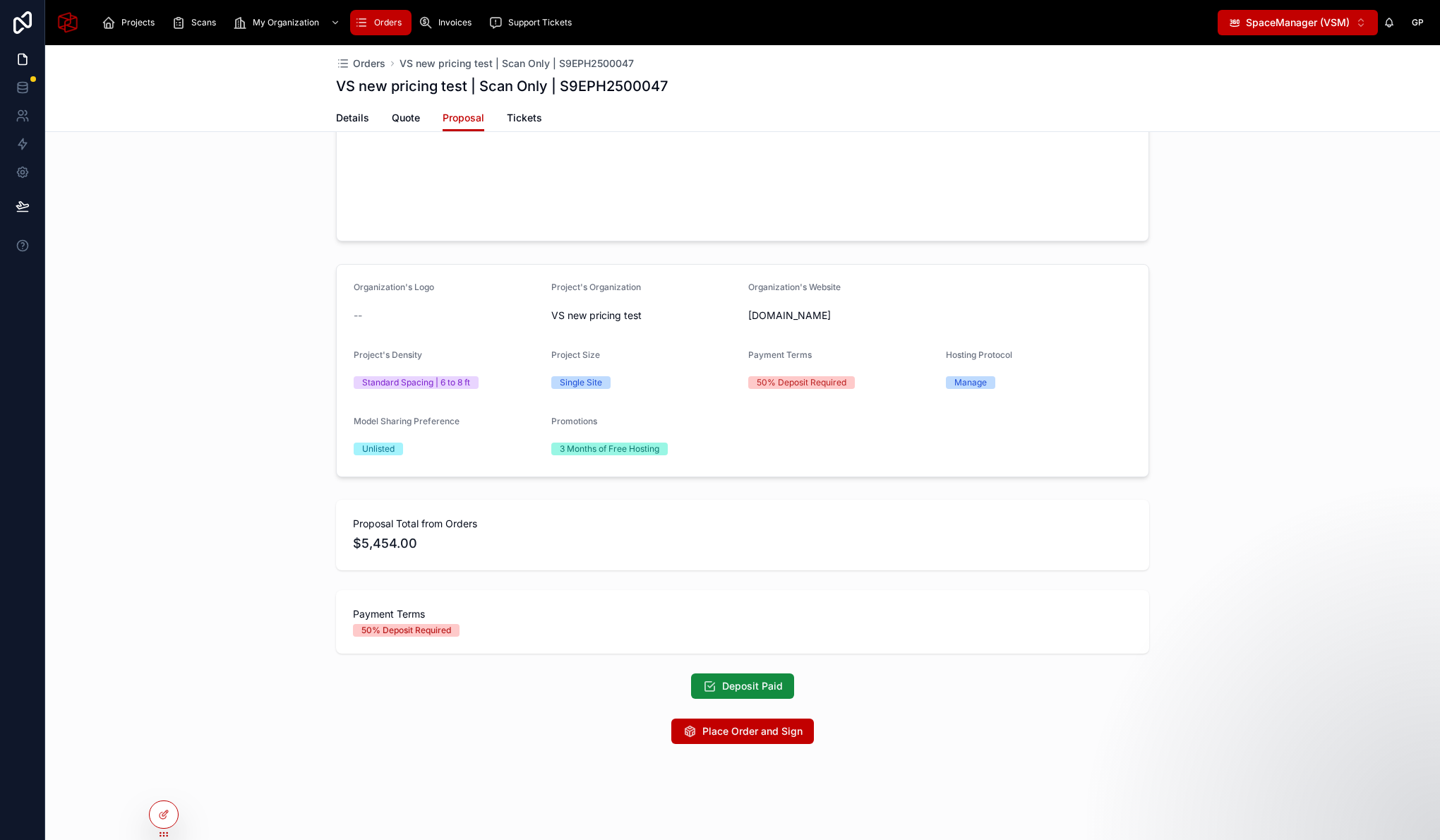
click at [262, 303] on div "Organization's Logo -- Project's Organization VS new pricing test Organization'…" at bounding box center [742, 371] width 1395 height 225
click at [1301, 26] on span "SpaceManager (VSM)" at bounding box center [1298, 22] width 104 height 14
click at [1279, 71] on div "SpaceManager (VSM) ⌥ 1" at bounding box center [1298, 79] width 169 height 23
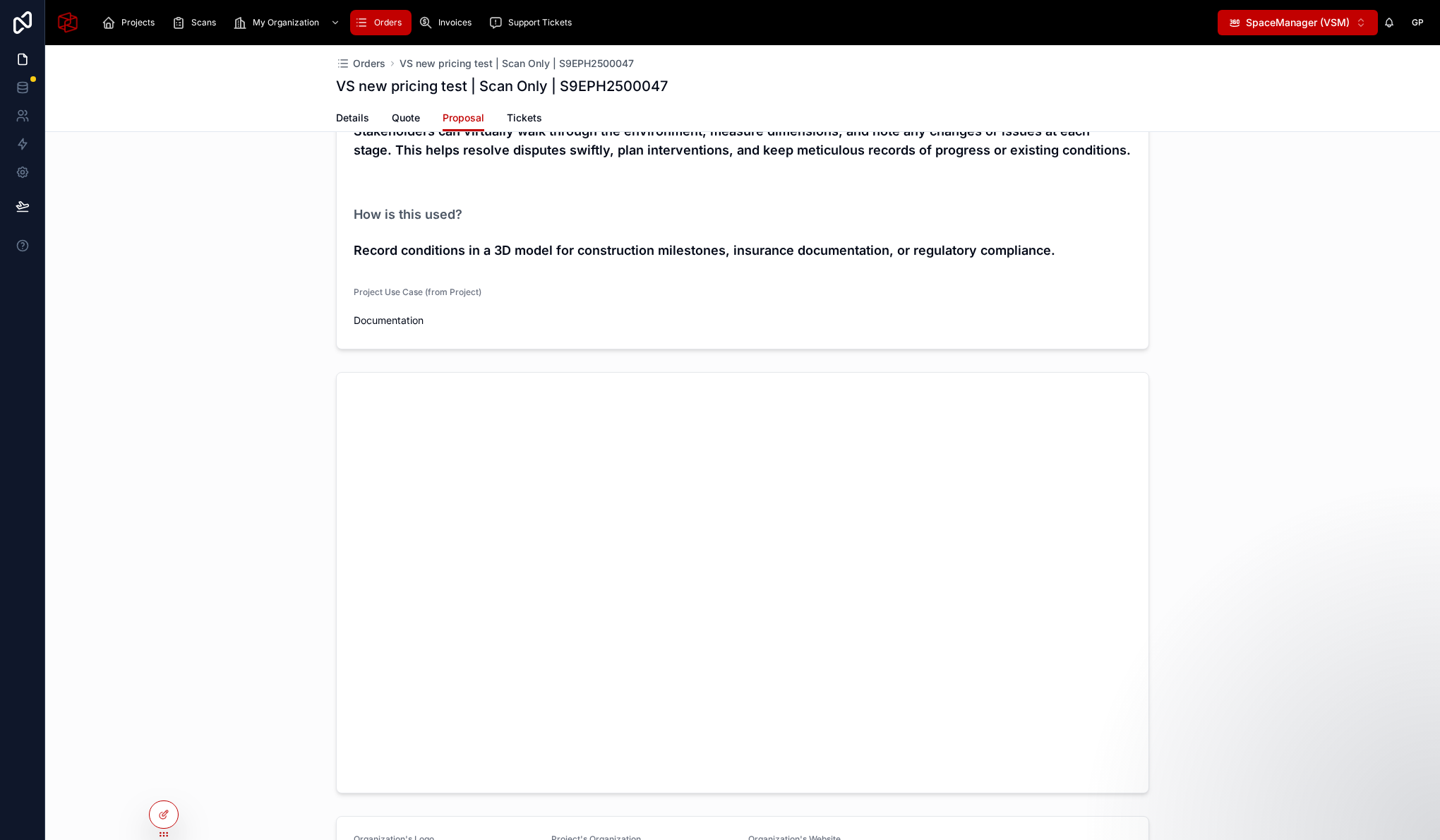
scroll to position [0, 0]
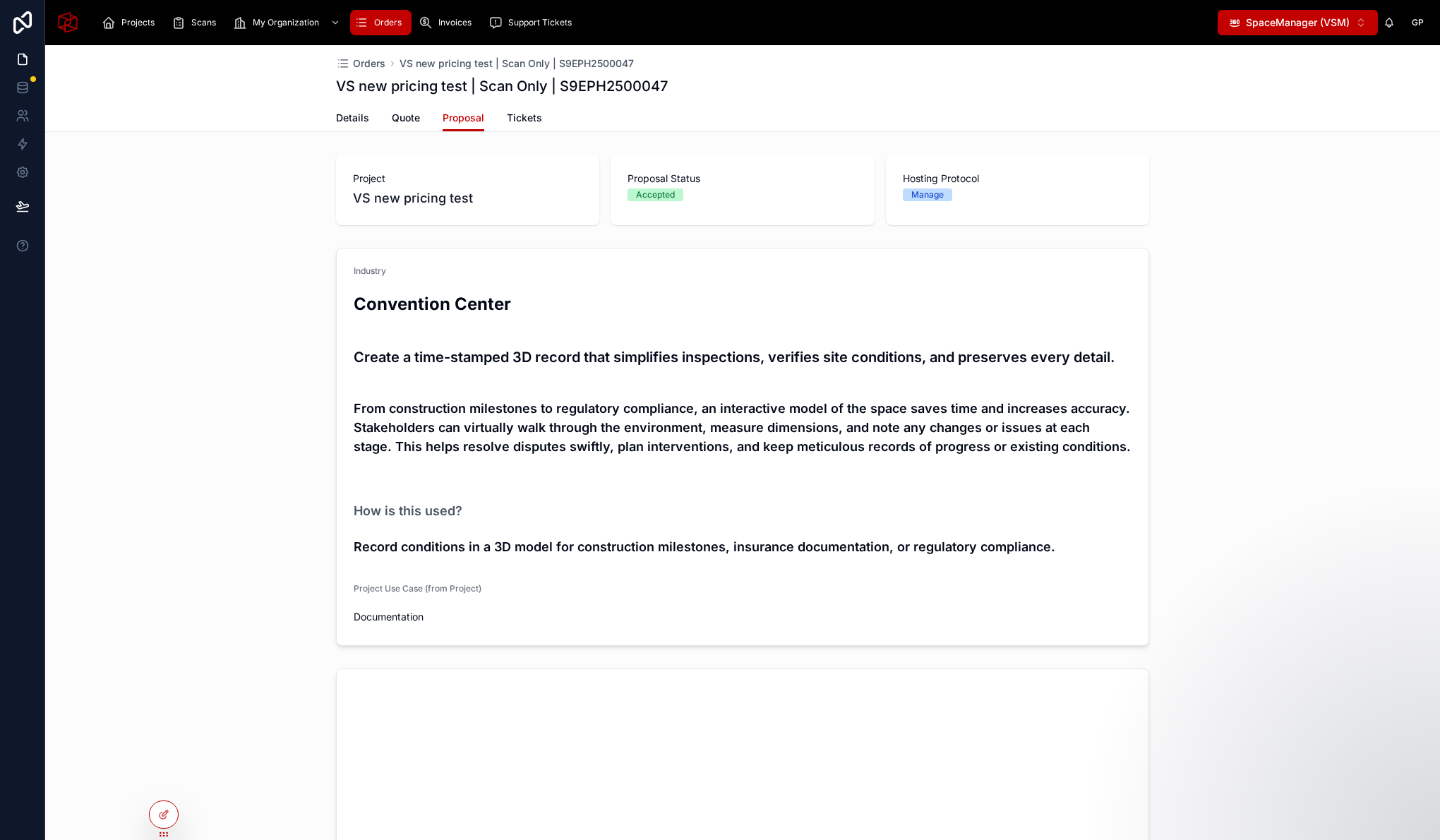
click at [389, 12] on div "Orders" at bounding box center [380, 22] width 53 height 23
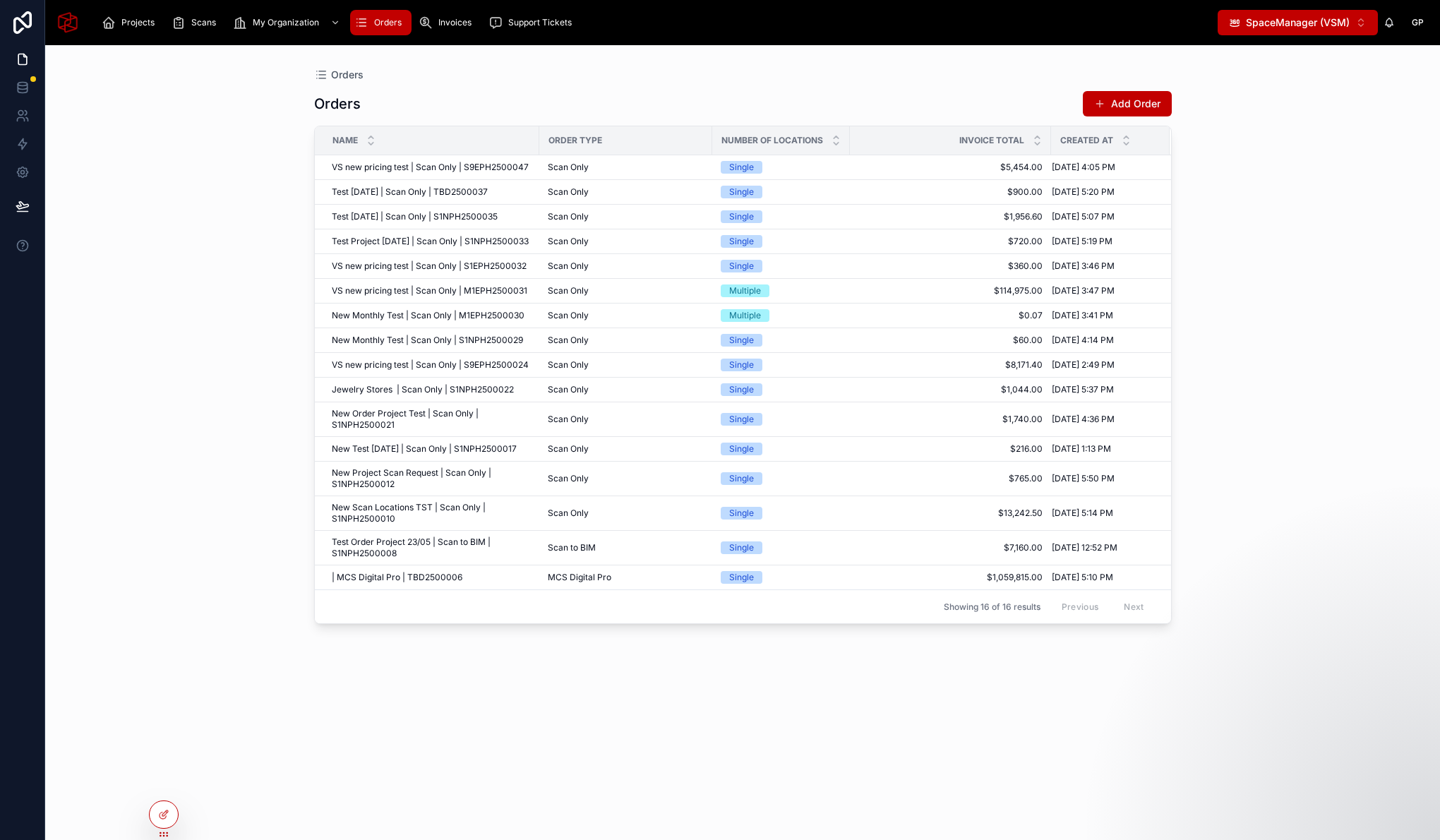
click at [1333, 26] on span "SpaceManager (VSM)" at bounding box center [1298, 22] width 104 height 14
click at [172, 822] on div at bounding box center [163, 814] width 28 height 27
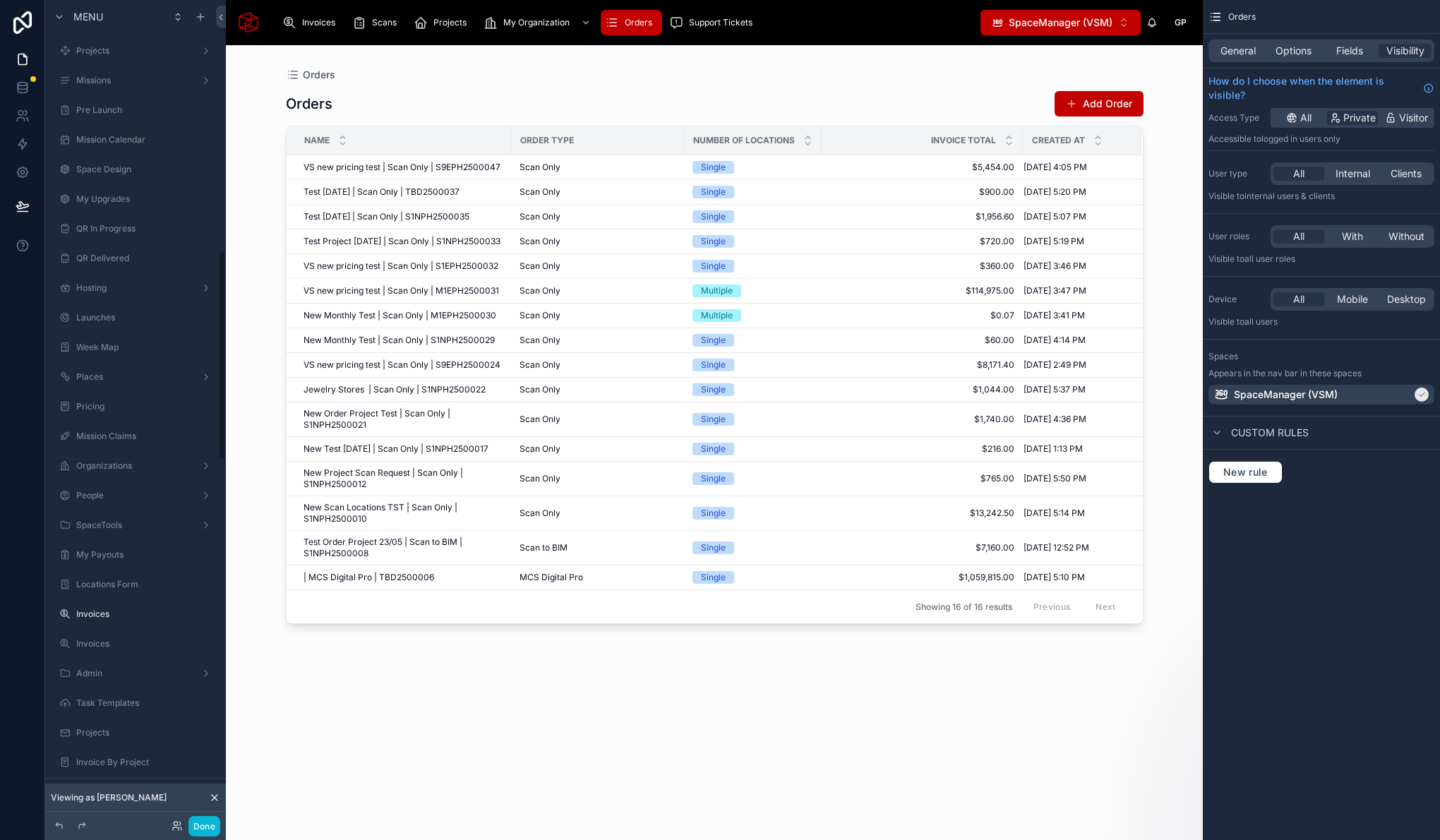
scroll to position [987, 0]
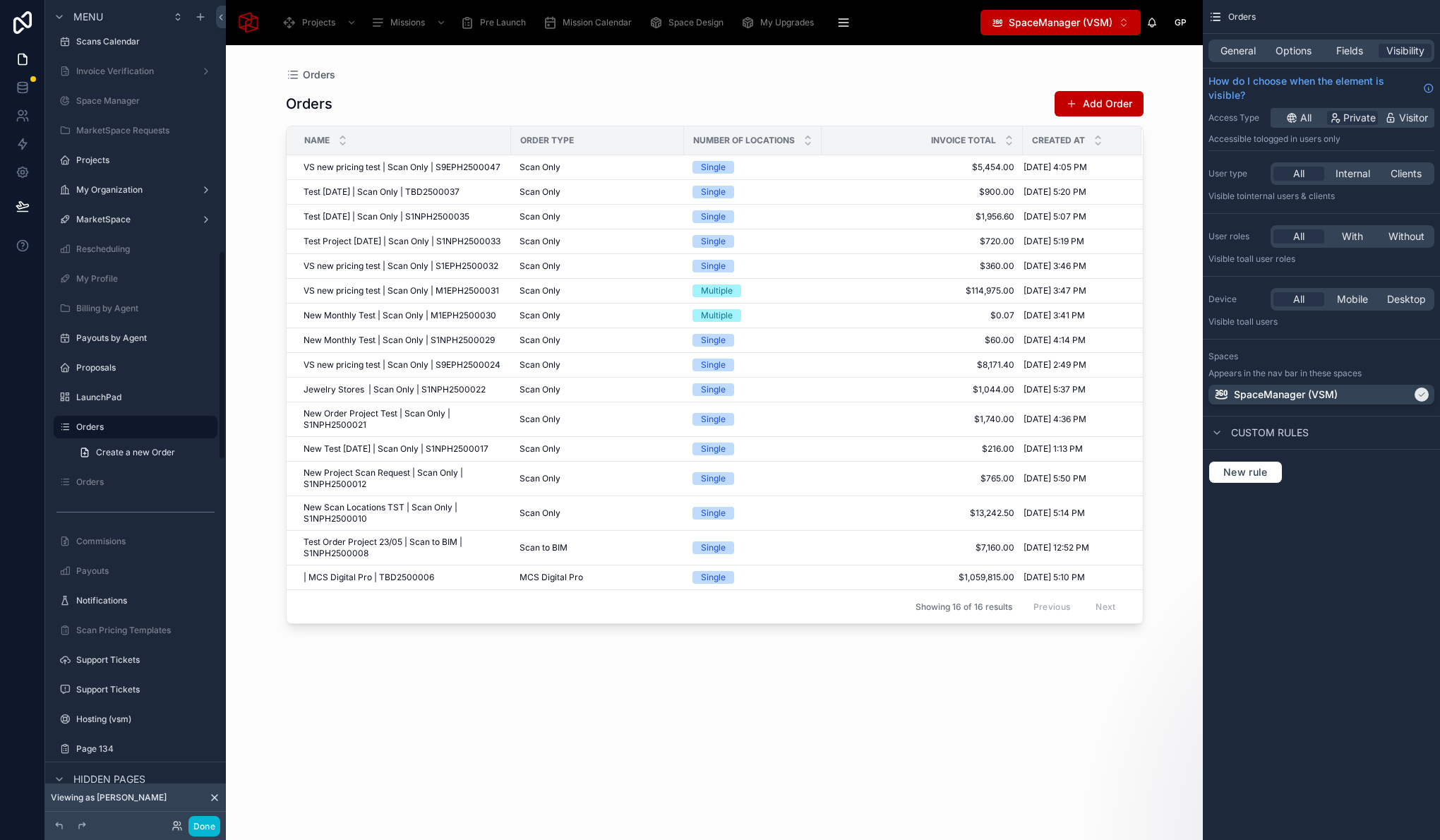
click at [216, 798] on icon at bounding box center [215, 798] width 6 height 6
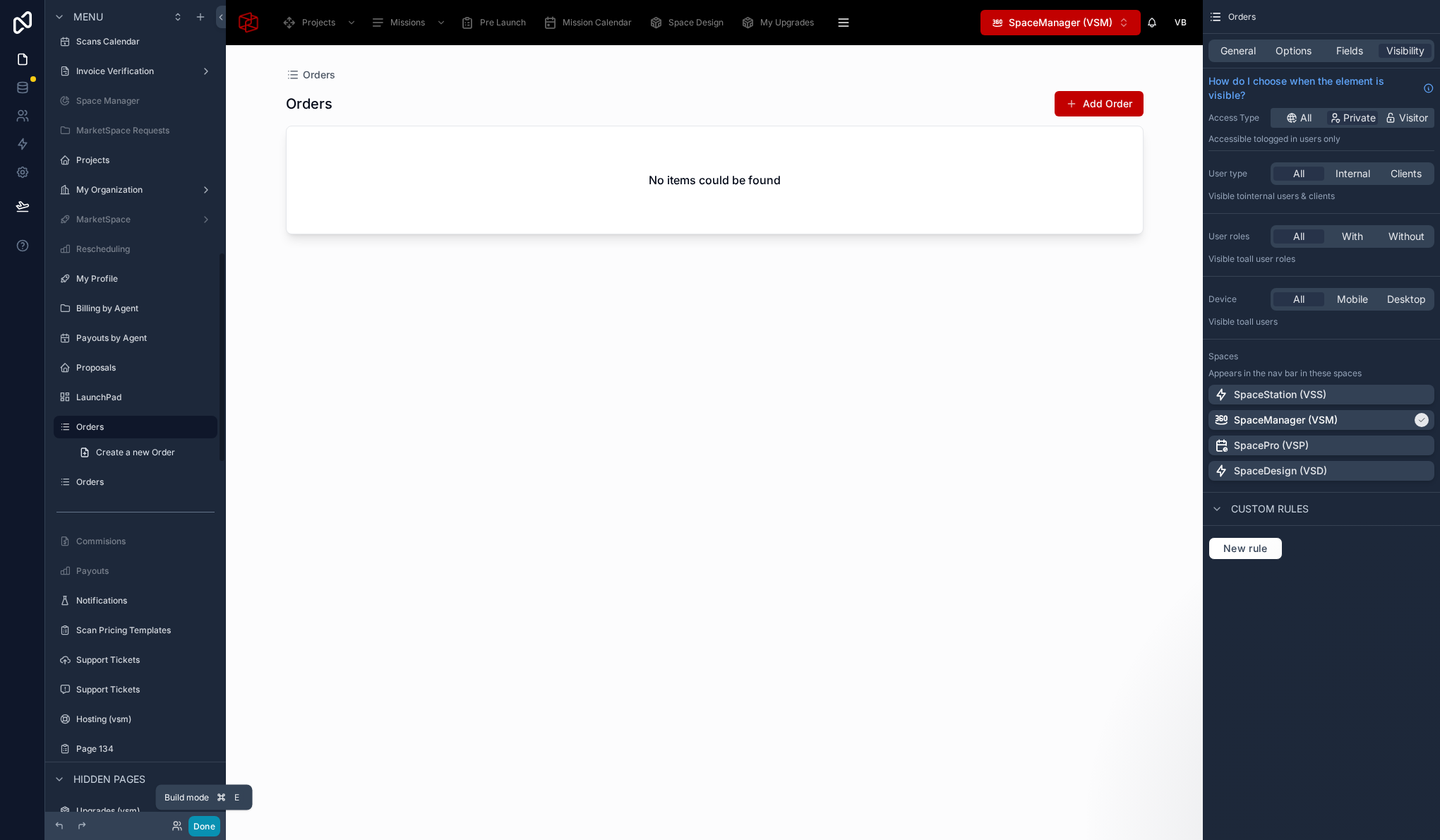
click at [207, 826] on button "Done" at bounding box center [204, 826] width 32 height 20
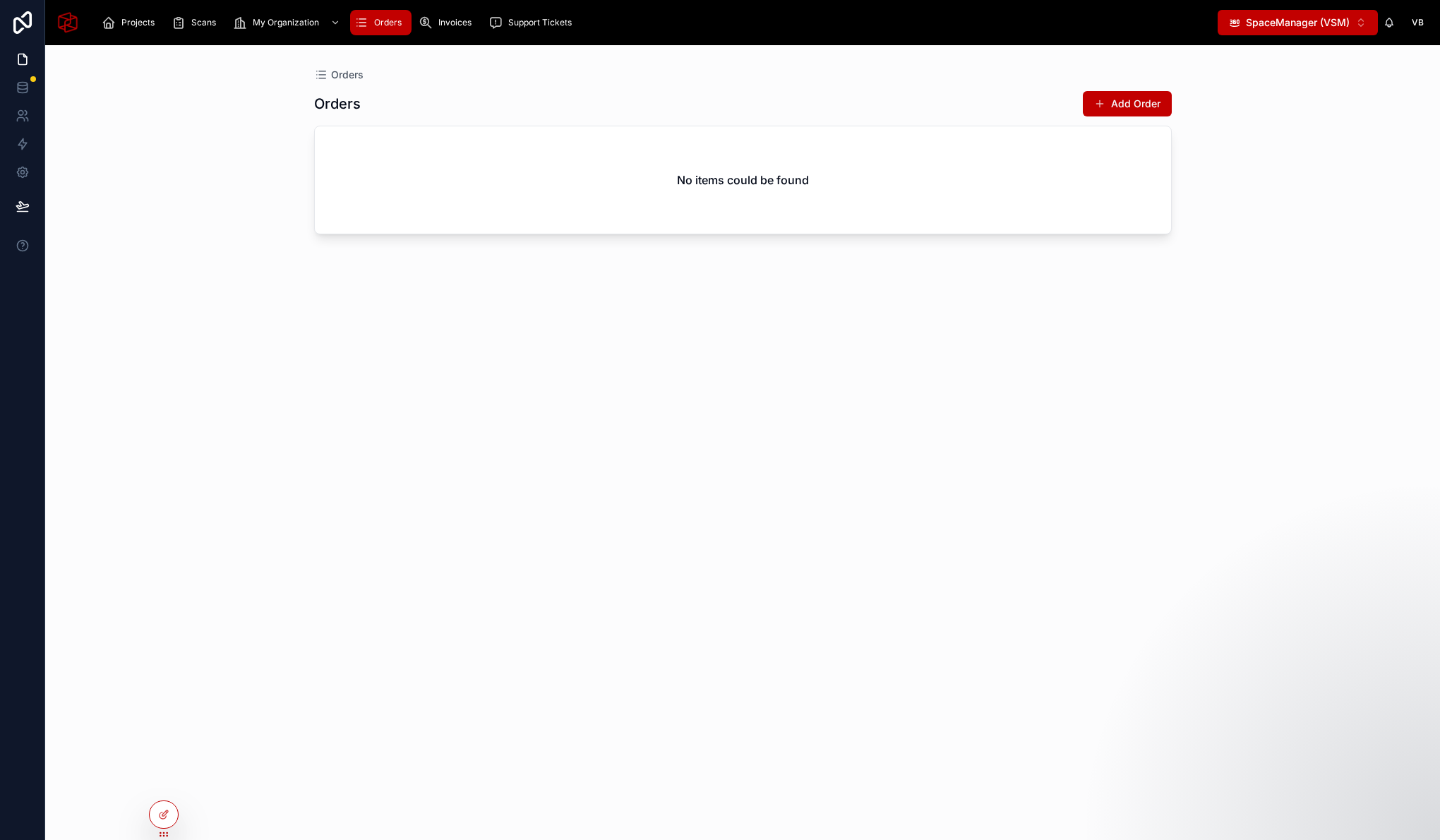
drag, startPoint x: 1292, startPoint y: 29, endPoint x: 1299, endPoint y: 10, distance: 20.2
click at [1299, 6] on div "Projects Scans My Organization Orders Invoices Support Tickets SpaceManager (VS…" at bounding box center [742, 23] width 1395 height 45
click at [1290, 22] on span "SpaceManager (VSM)" at bounding box center [1298, 22] width 104 height 14
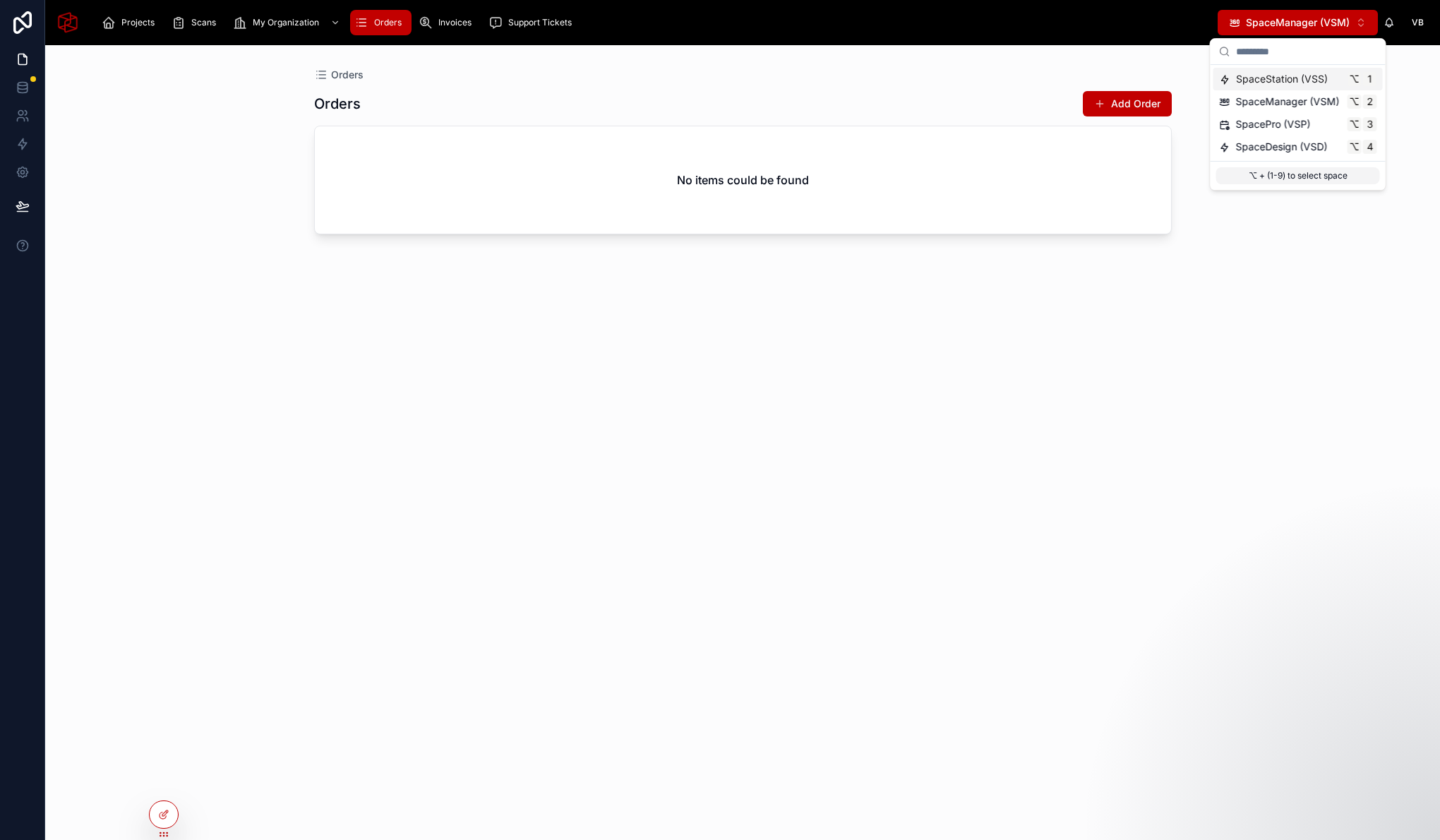
click at [1282, 81] on span "SpaceStation (VSS)" at bounding box center [1282, 79] width 92 height 14
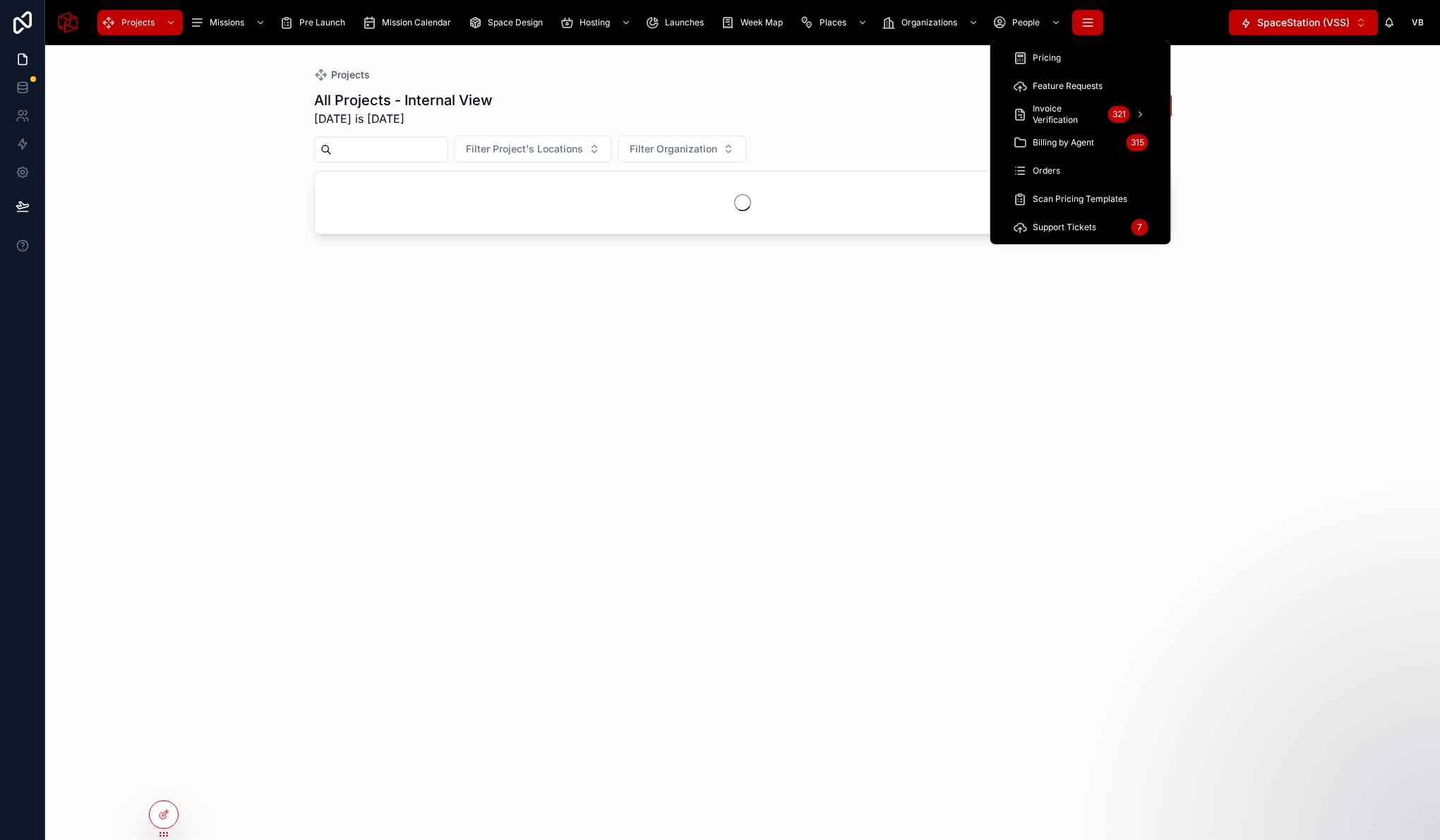
click at [1083, 21] on icon "scrollable content" at bounding box center [1087, 22] width 14 height 14
click at [1060, 177] on div "Orders" at bounding box center [1081, 171] width 136 height 23
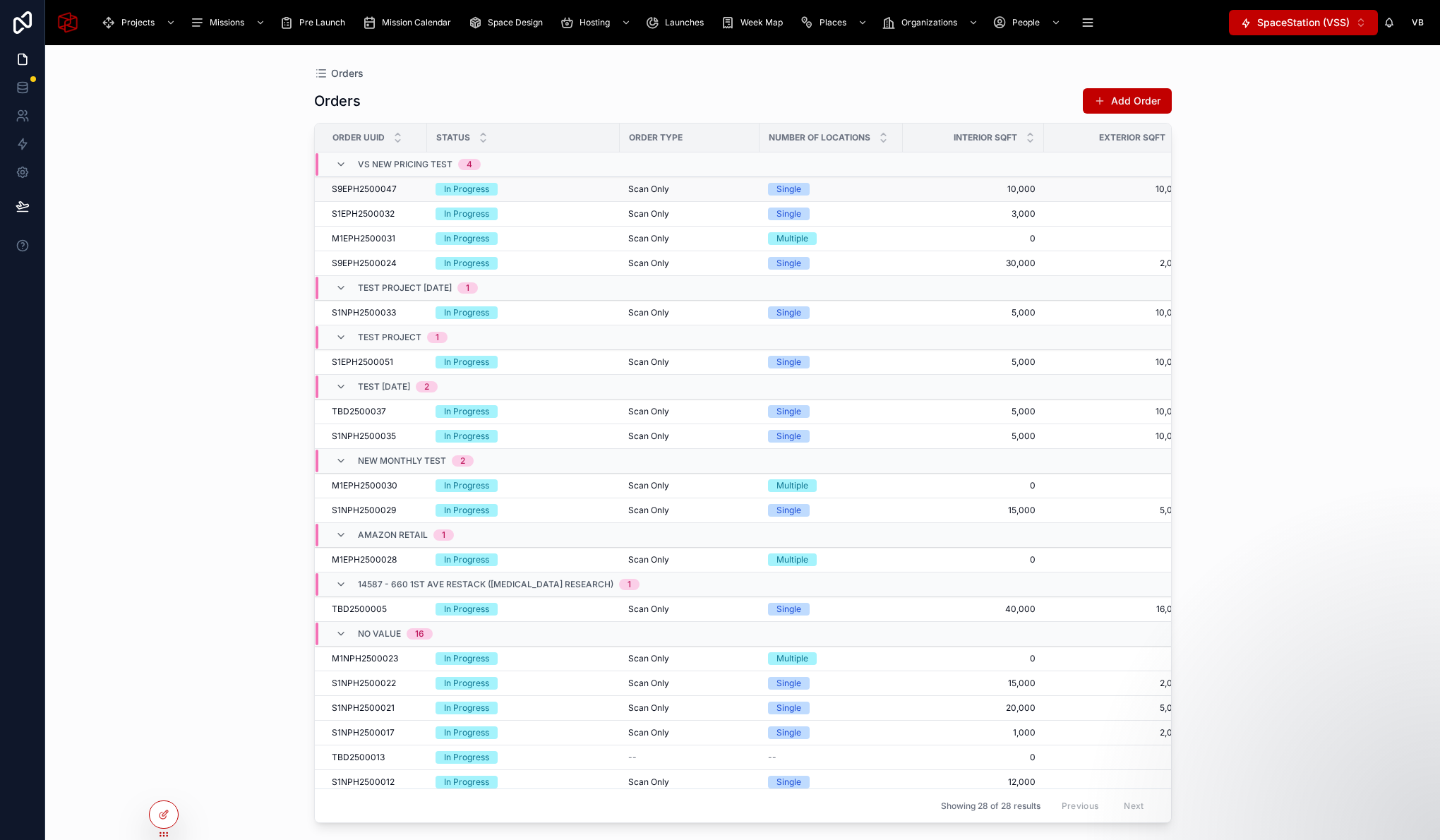
click at [370, 189] on span "S9EPH2500047" at bounding box center [364, 188] width 65 height 11
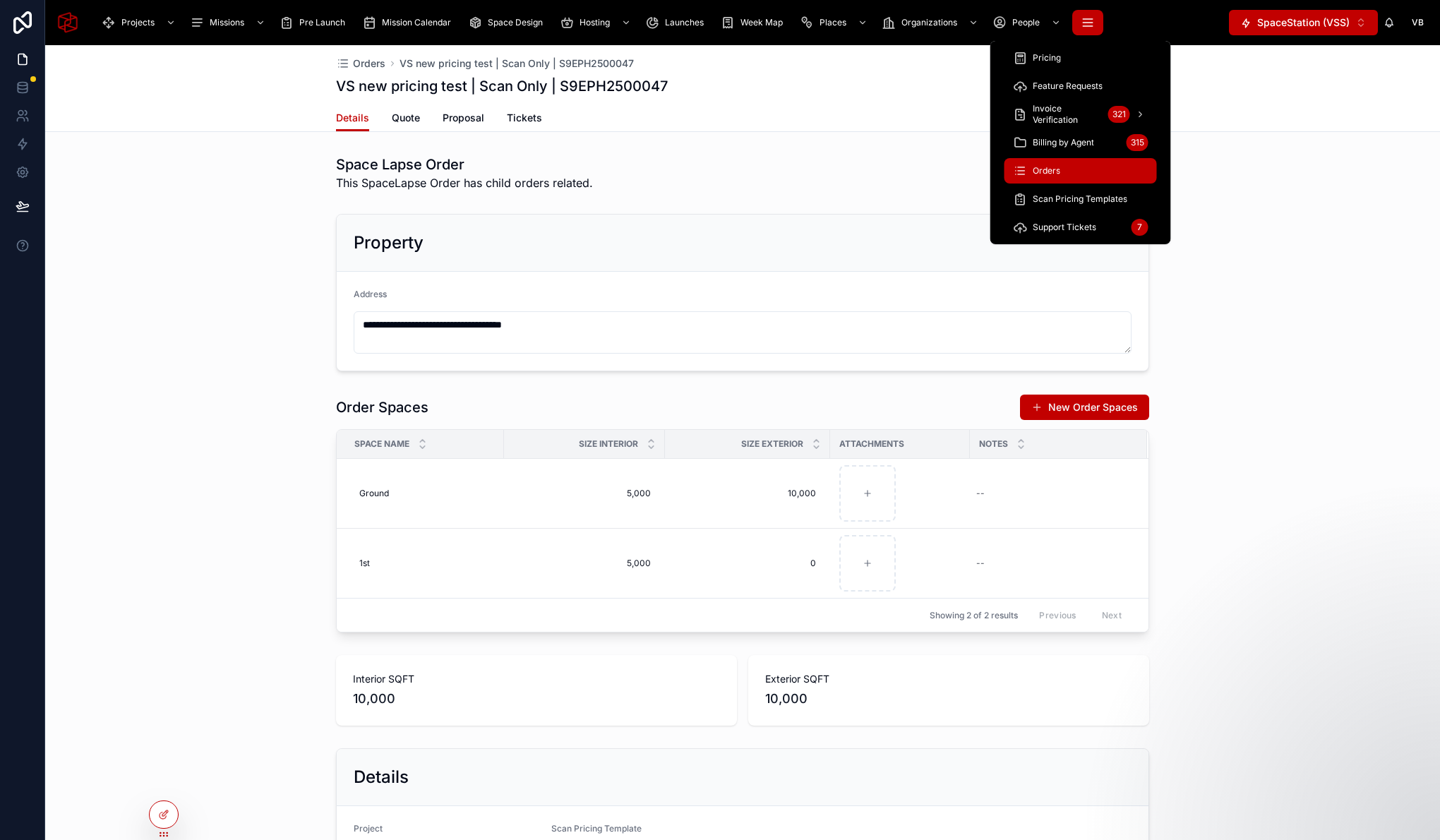
click at [1081, 17] on icon "scrollable content" at bounding box center [1087, 22] width 14 height 14
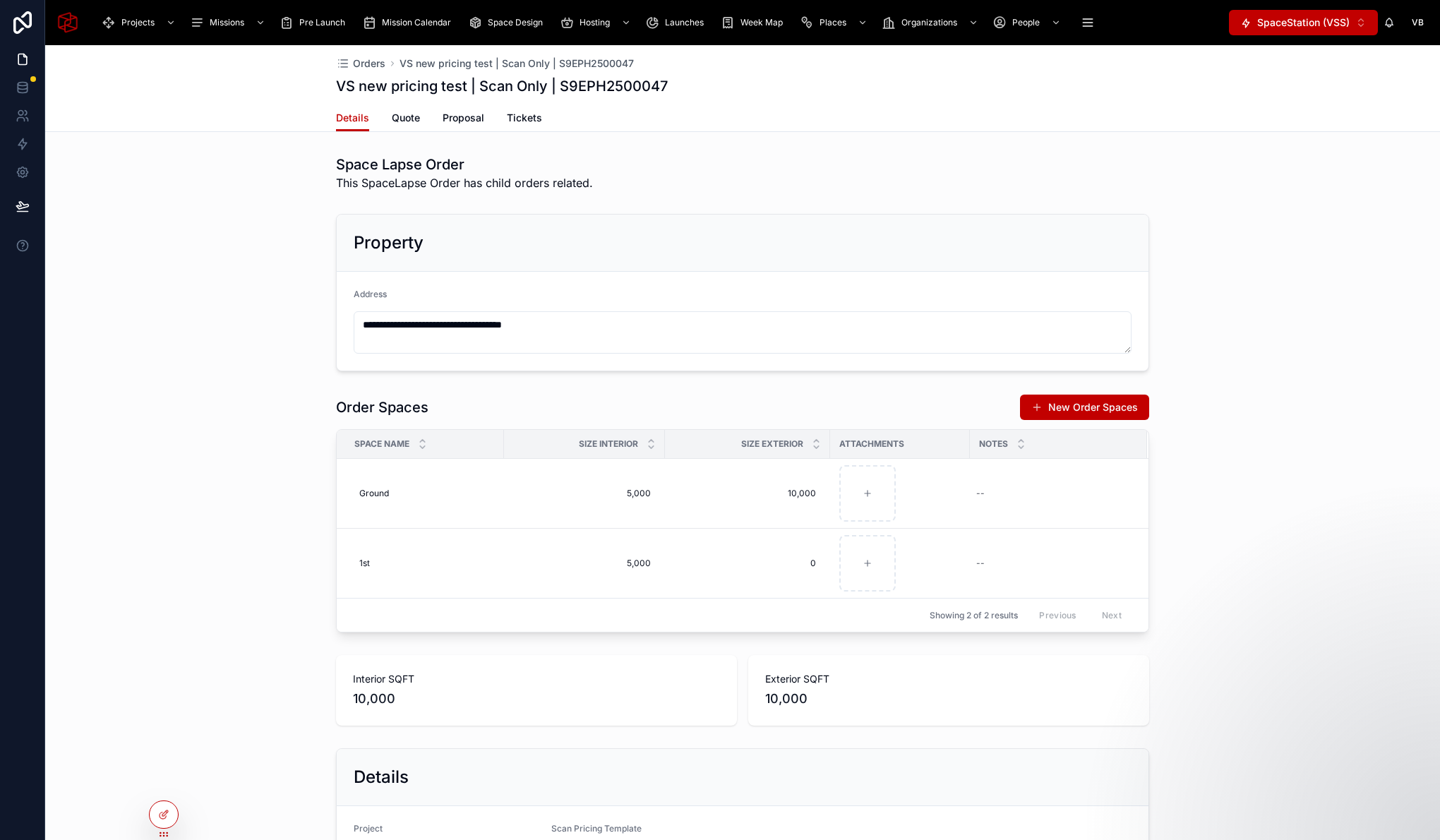
click at [262, 261] on div "**********" at bounding box center [742, 292] width 1395 height 169
click at [462, 118] on span "Proposal" at bounding box center [463, 117] width 42 height 14
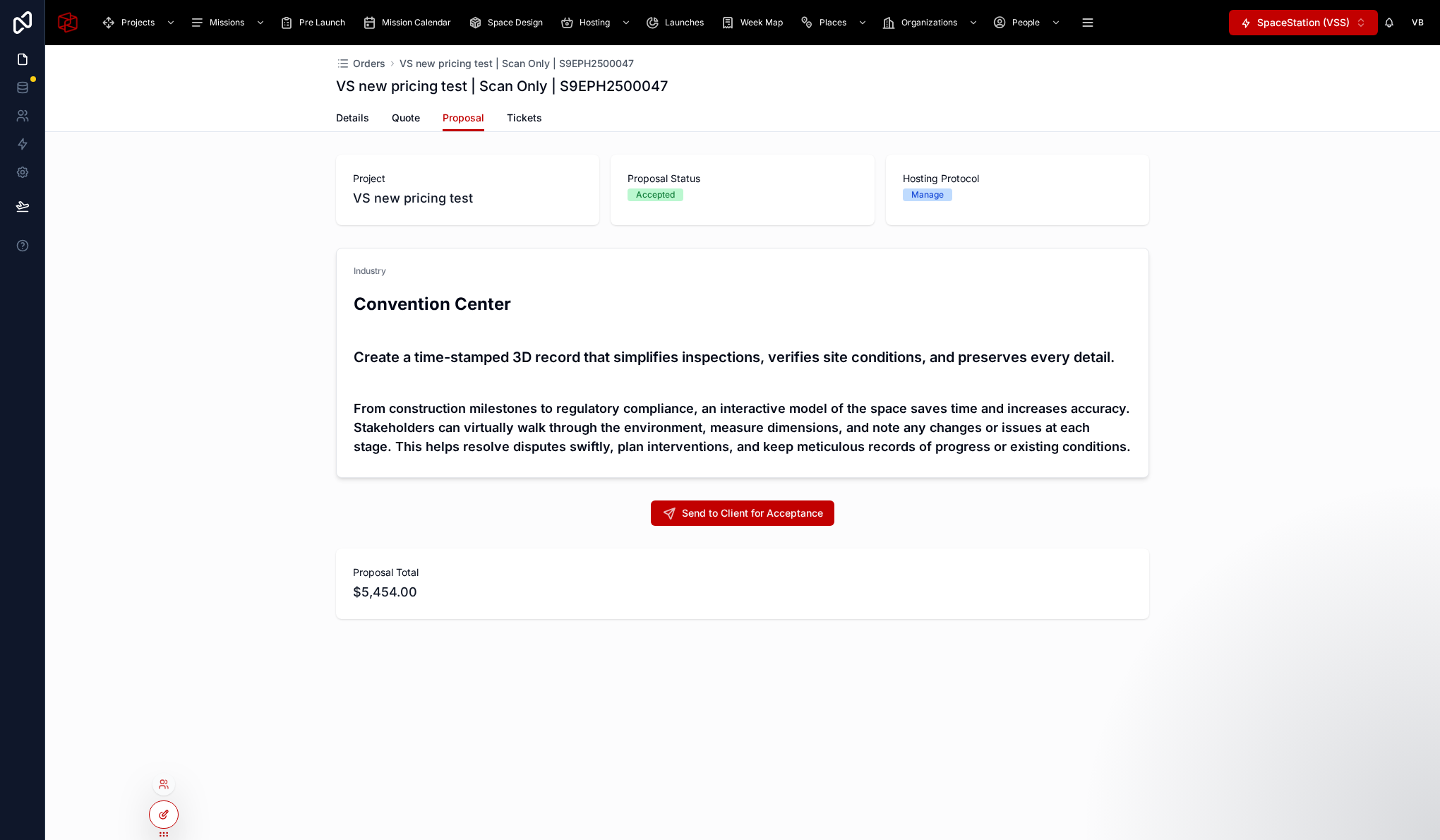
click at [152, 821] on div at bounding box center [163, 814] width 28 height 27
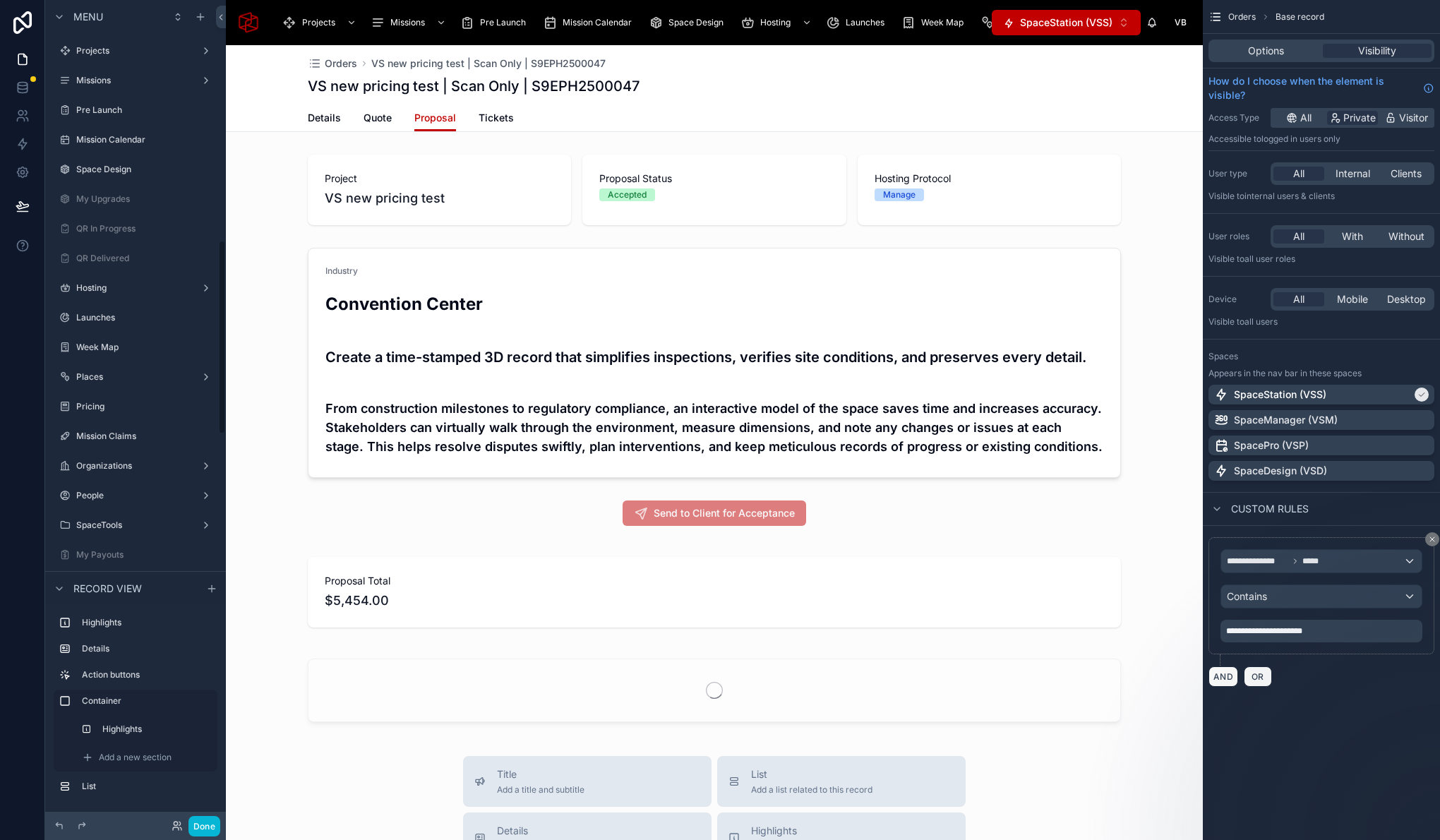
scroll to position [1017, 0]
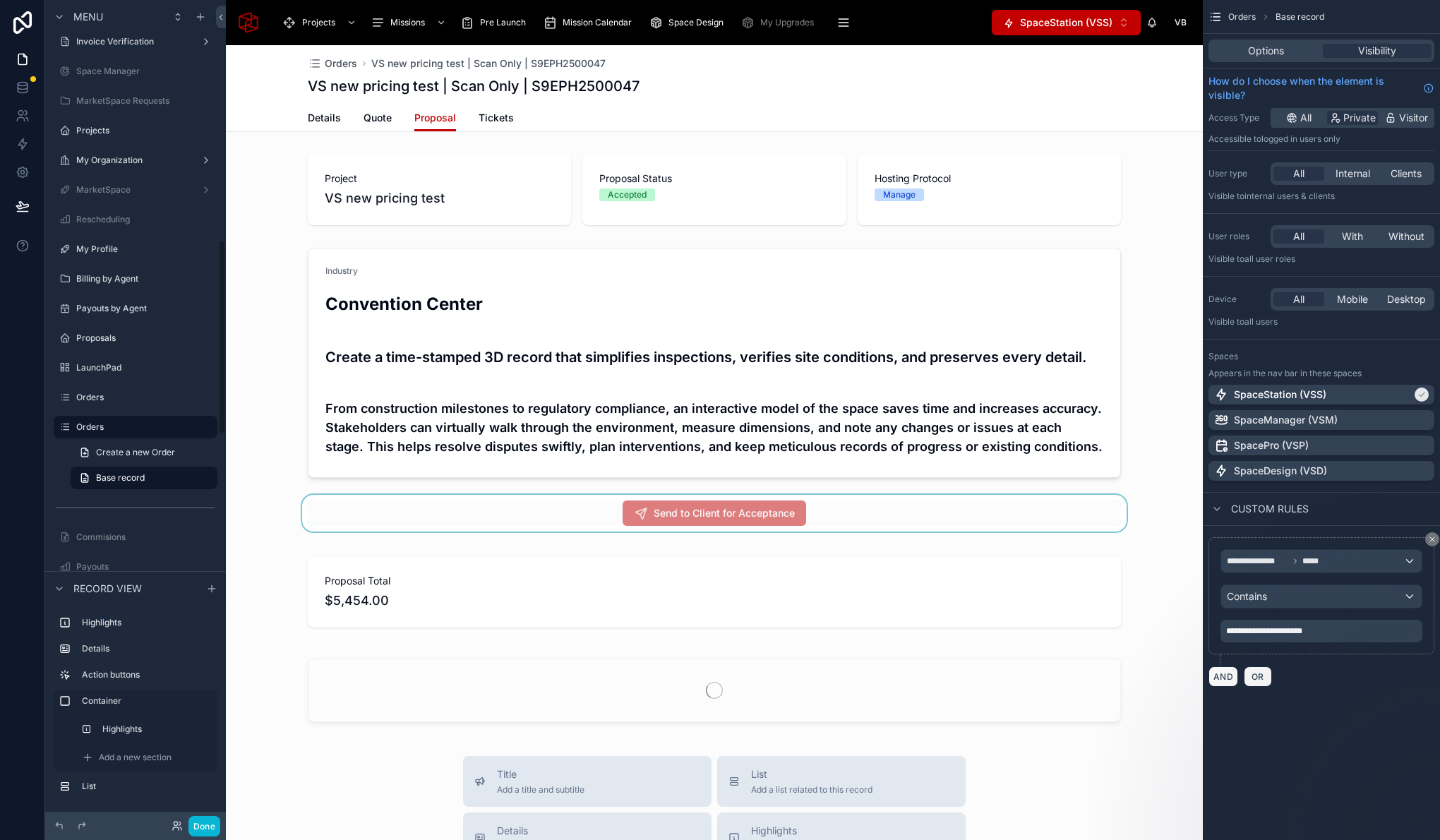
click at [854, 520] on div at bounding box center [714, 513] width 977 height 36
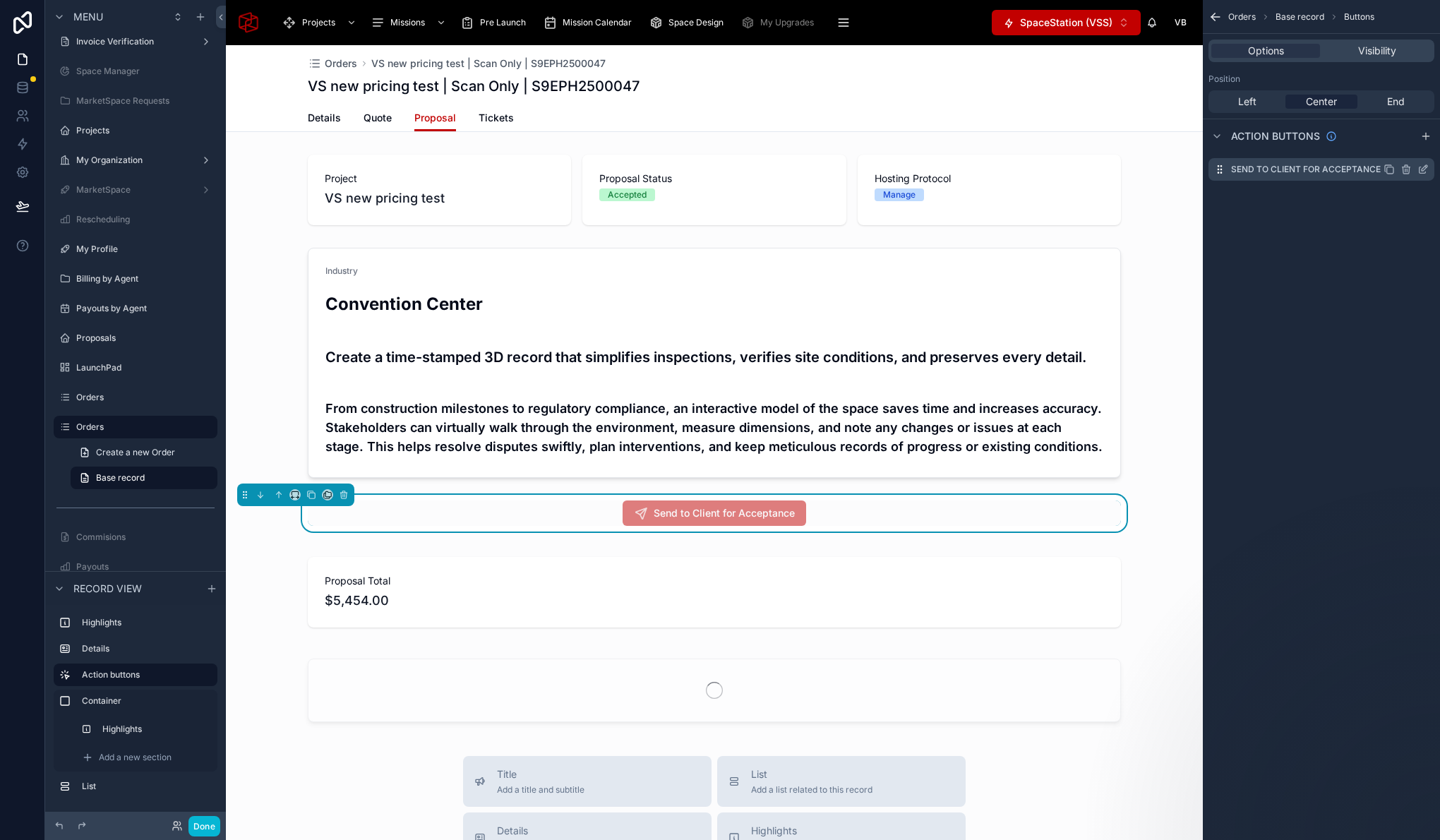
click at [1427, 166] on icon "scrollable content" at bounding box center [1425, 168] width 6 height 6
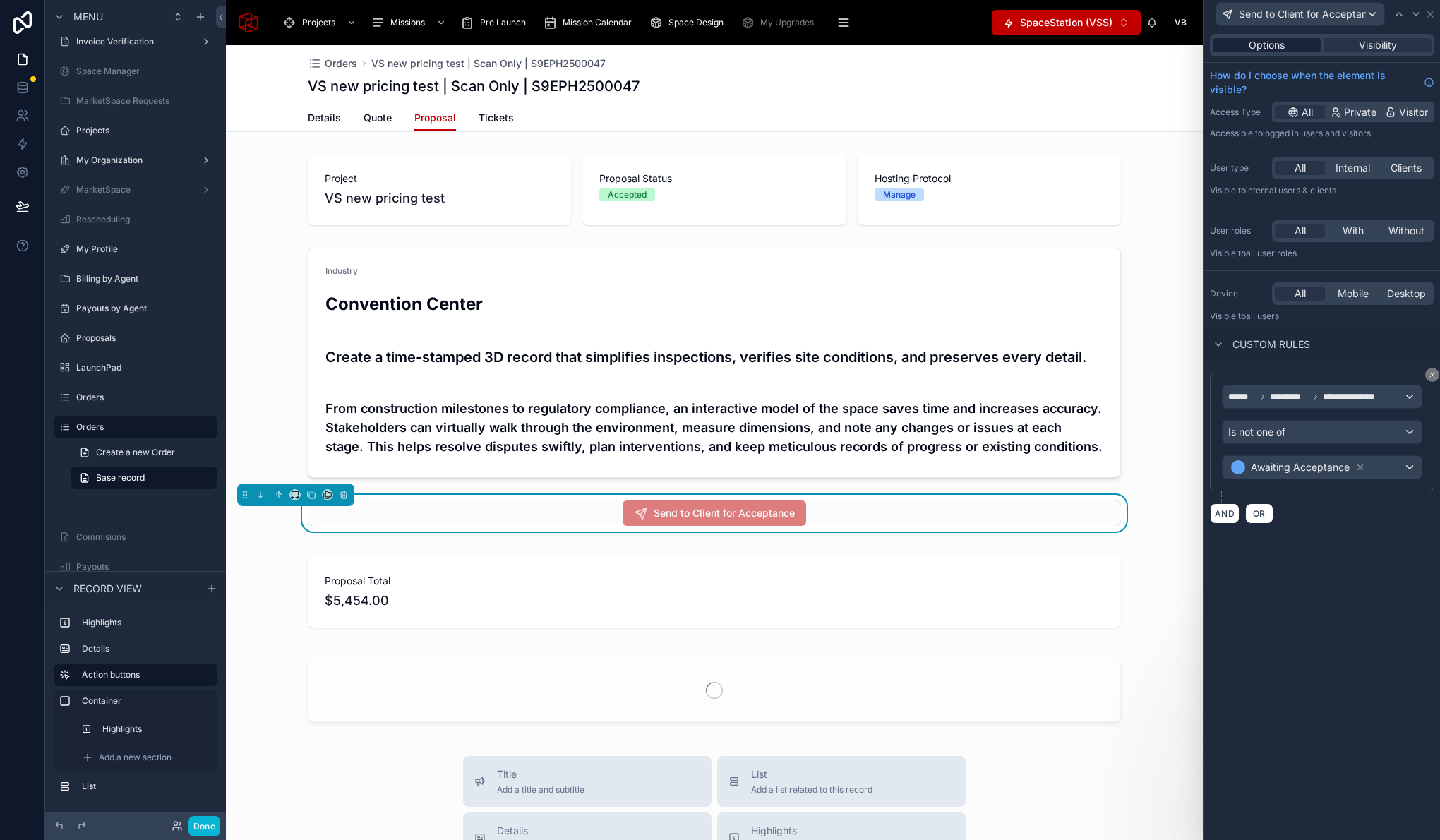
click at [1288, 44] on div "Options" at bounding box center [1266, 45] width 108 height 14
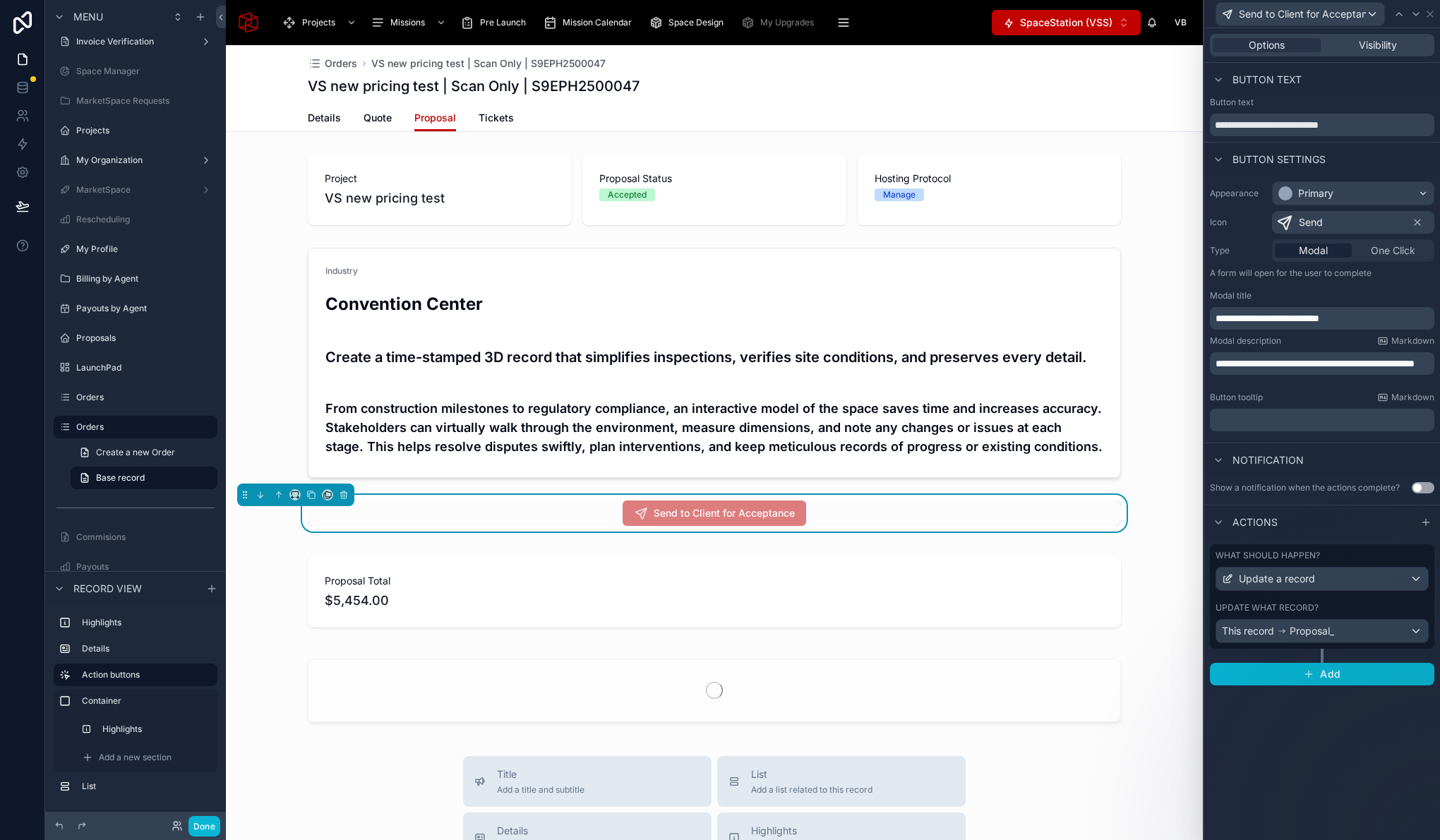
click at [1378, 606] on div "Update what record?" at bounding box center [1322, 607] width 213 height 11
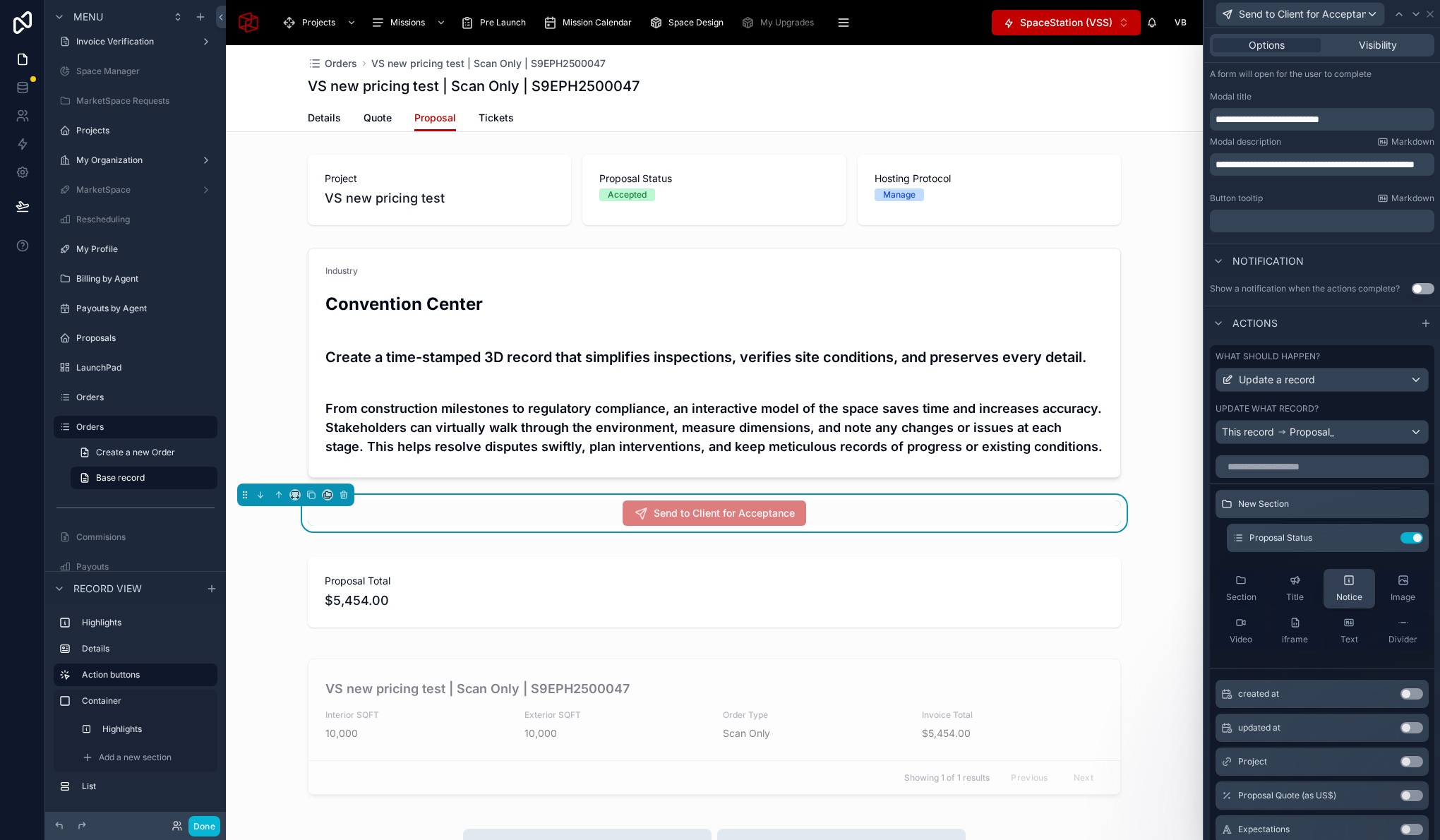
scroll to position [185, 0]
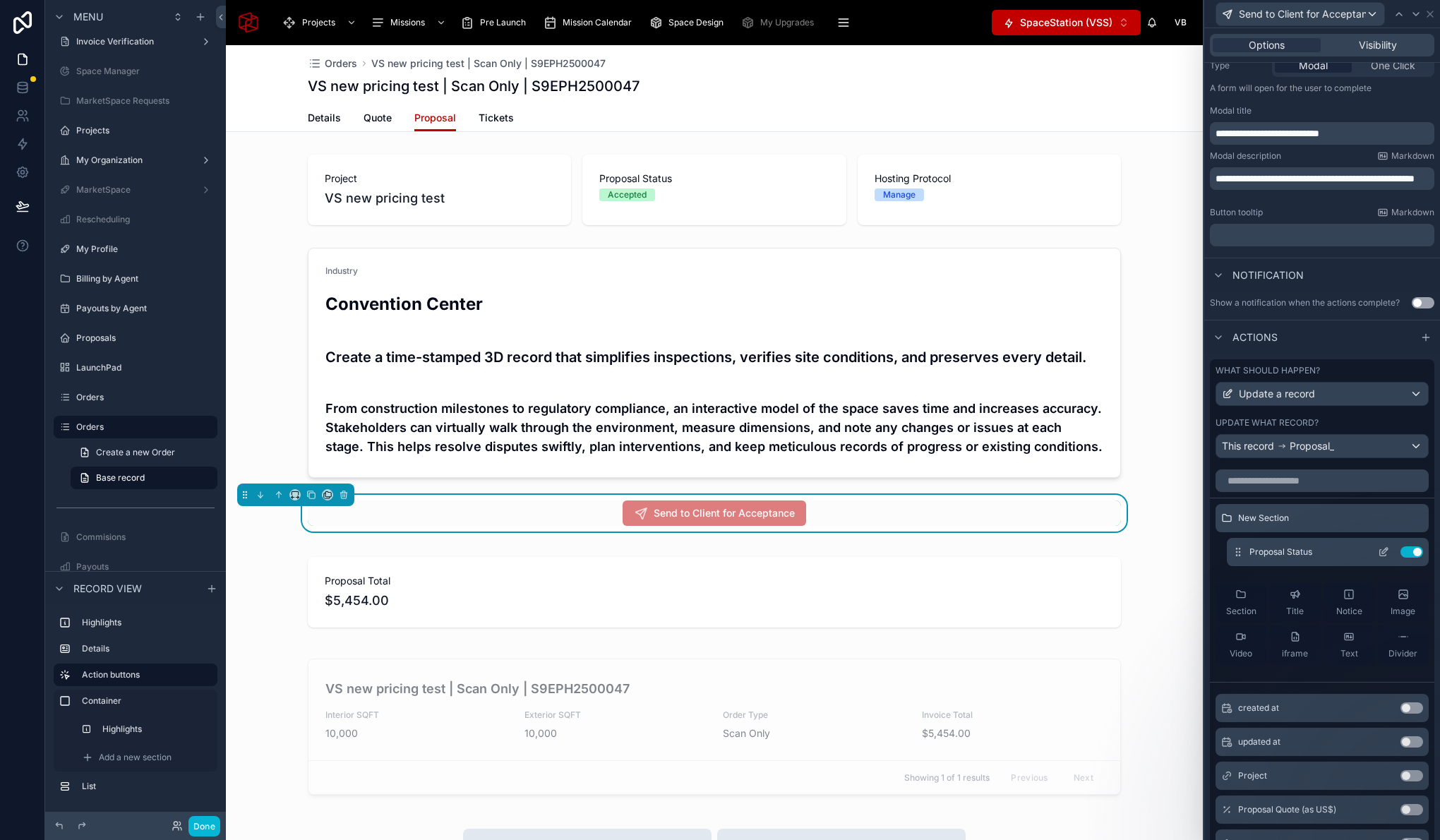
click at [1380, 555] on icon at bounding box center [1383, 552] width 7 height 7
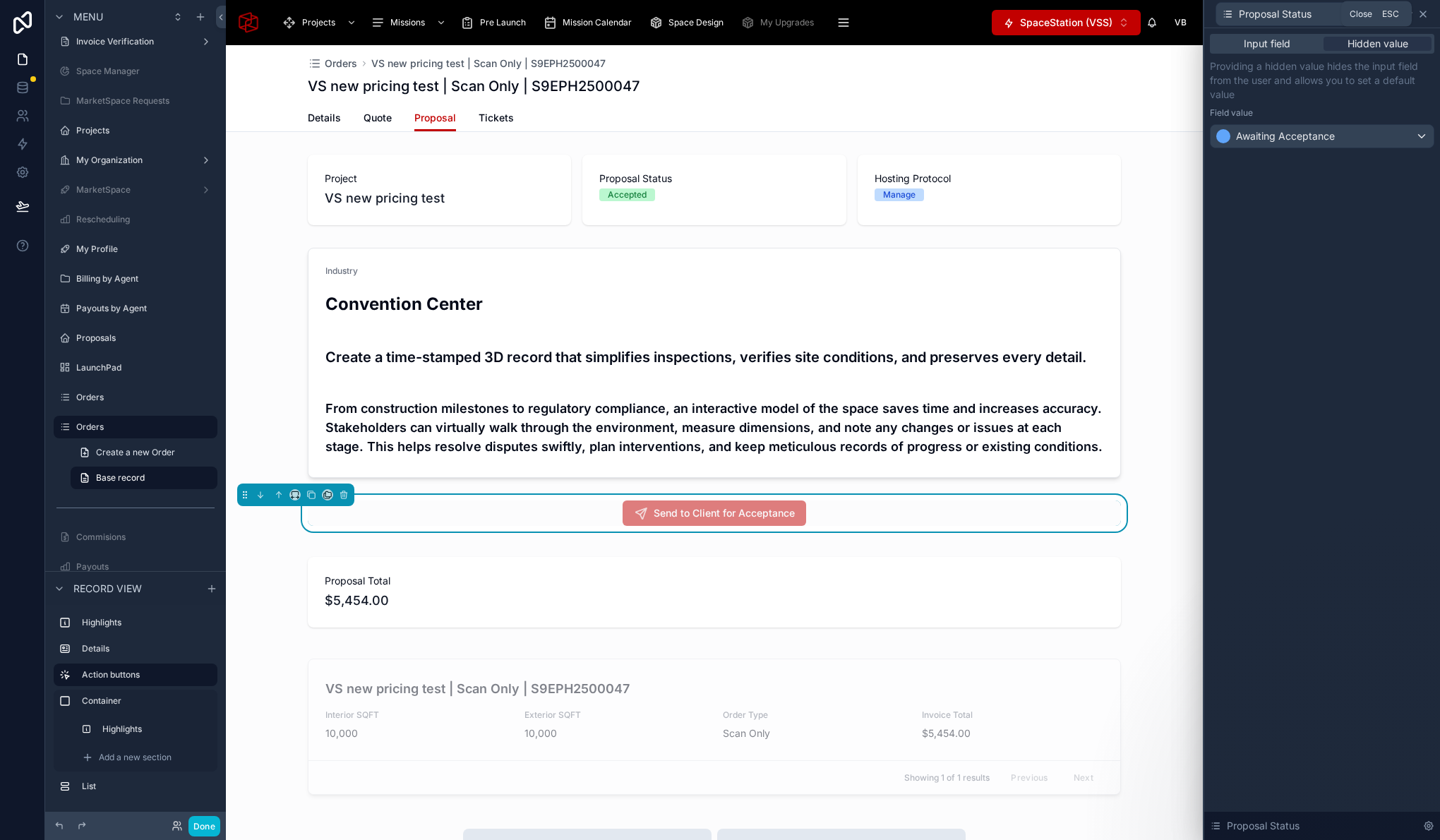
click at [1425, 12] on icon at bounding box center [1422, 14] width 11 height 11
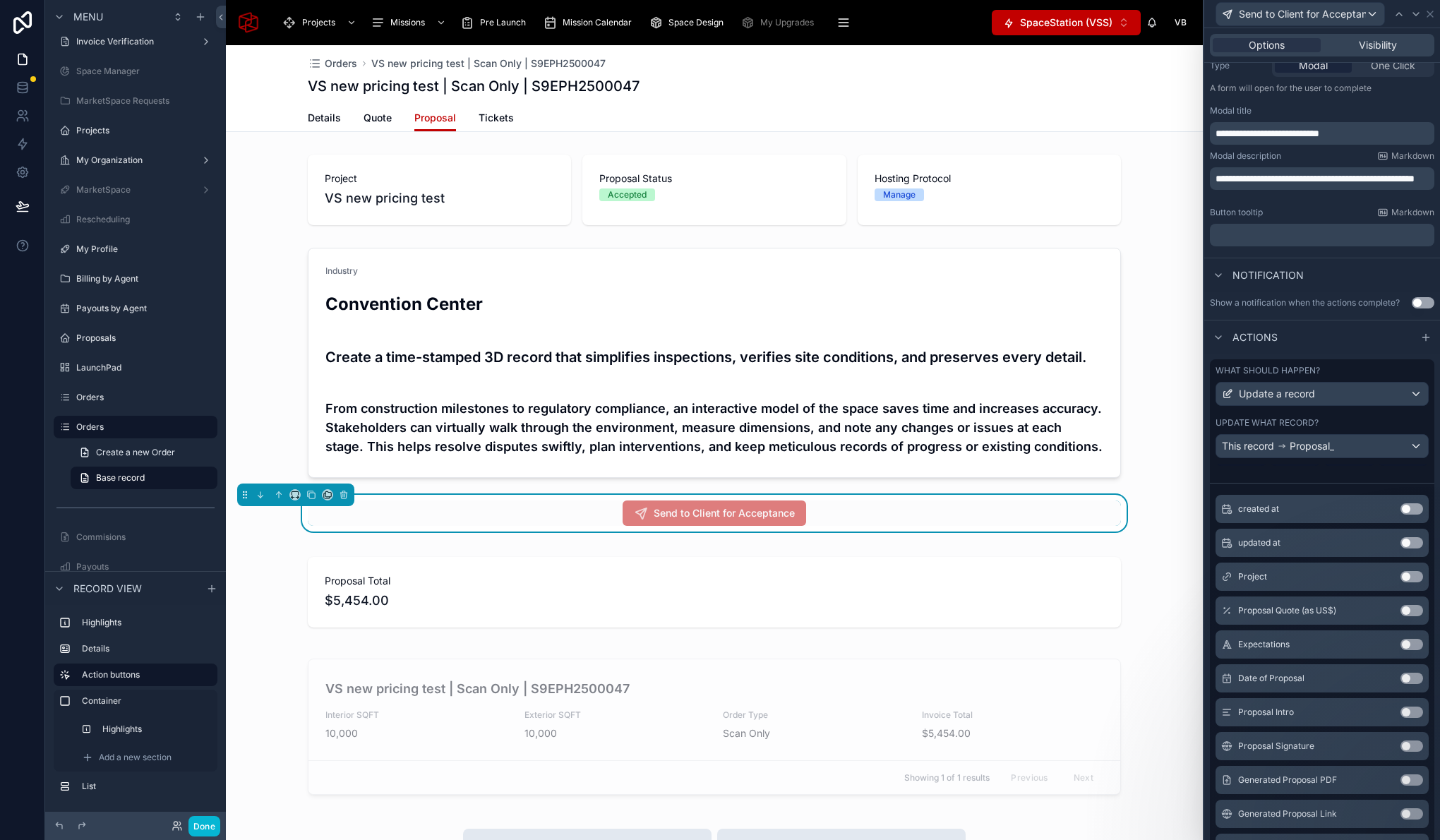
scroll to position [0, 0]
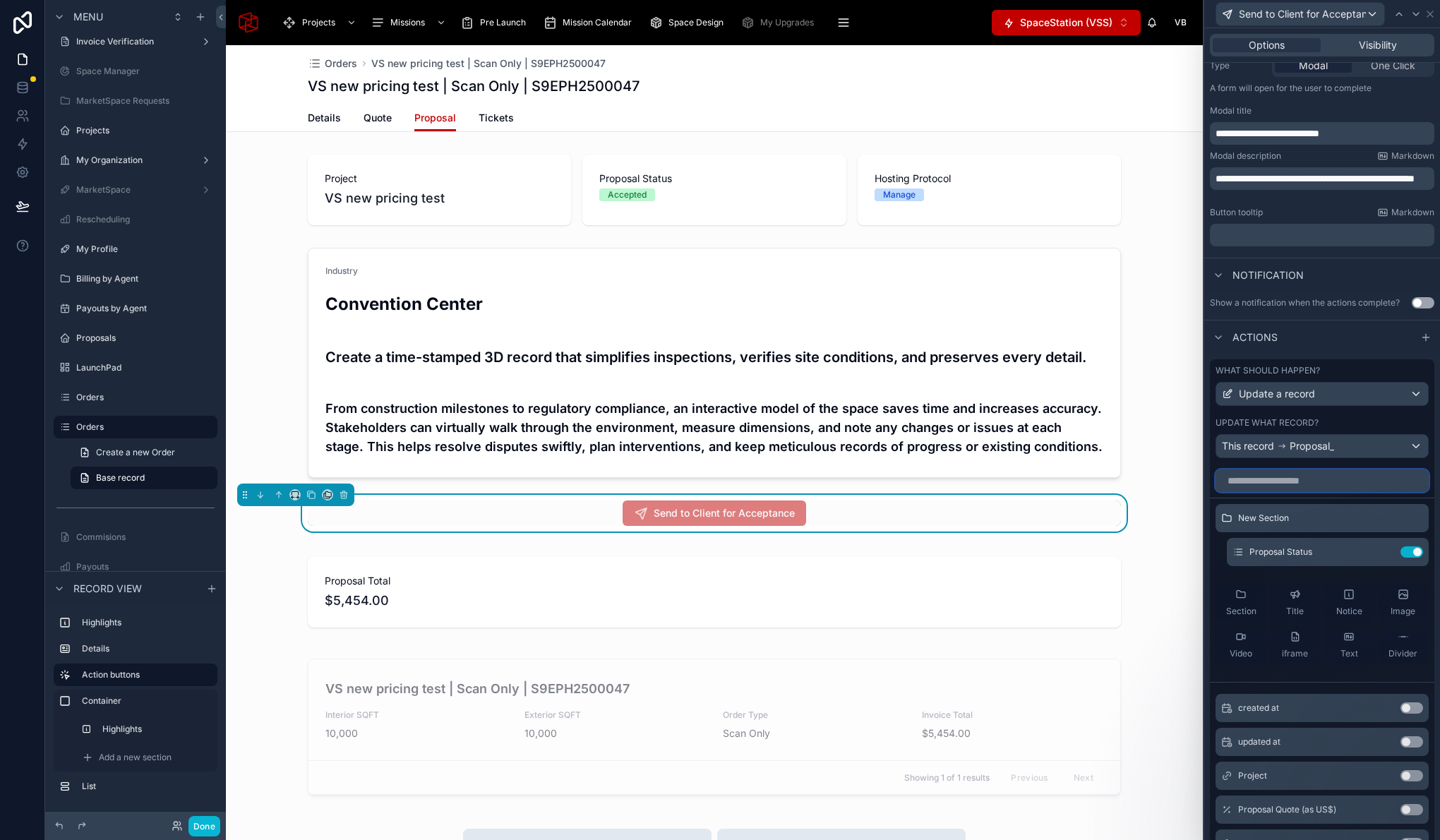
click at [1311, 479] on input "text" at bounding box center [1322, 480] width 213 height 23
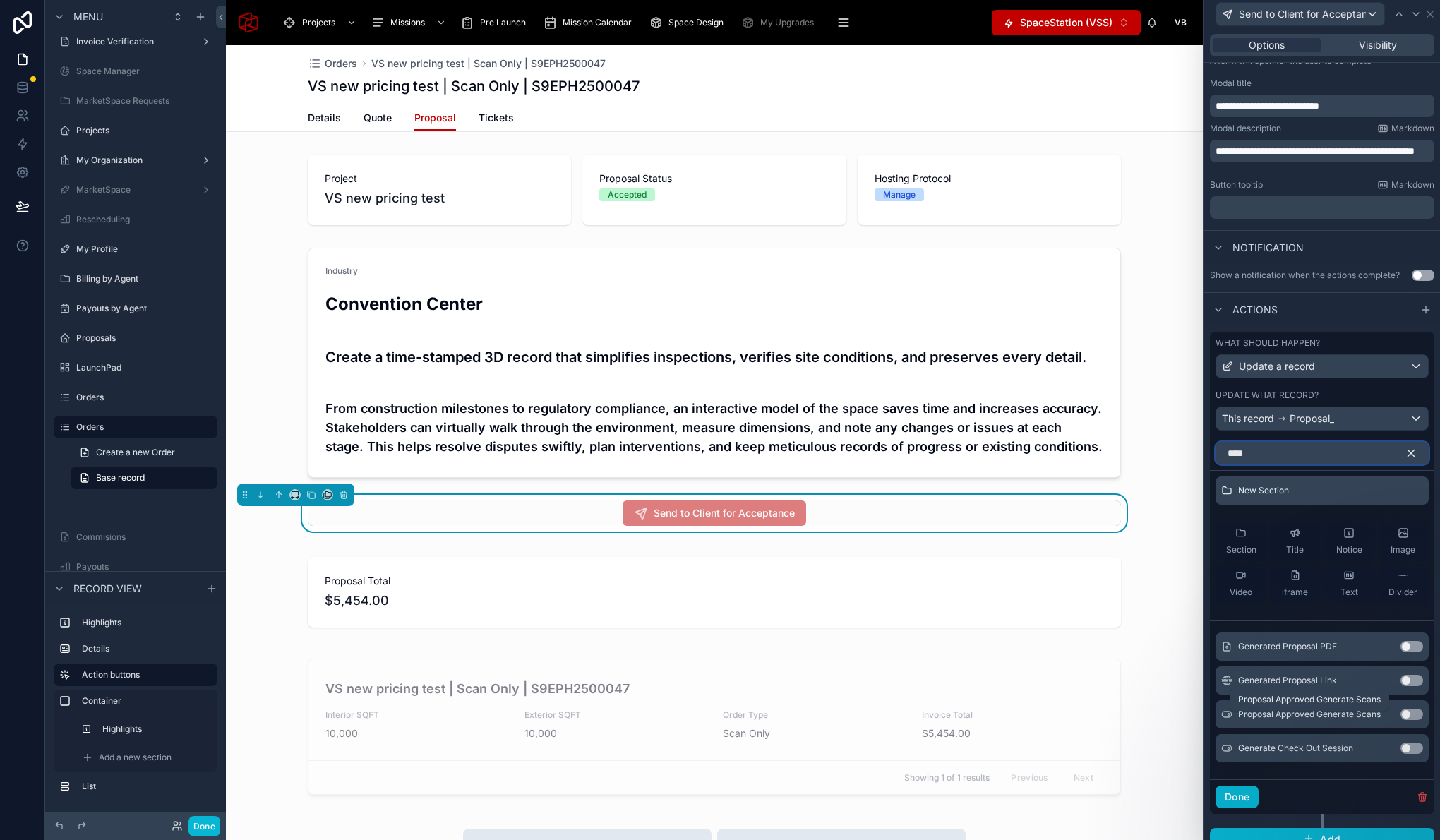
scroll to position [228, 0]
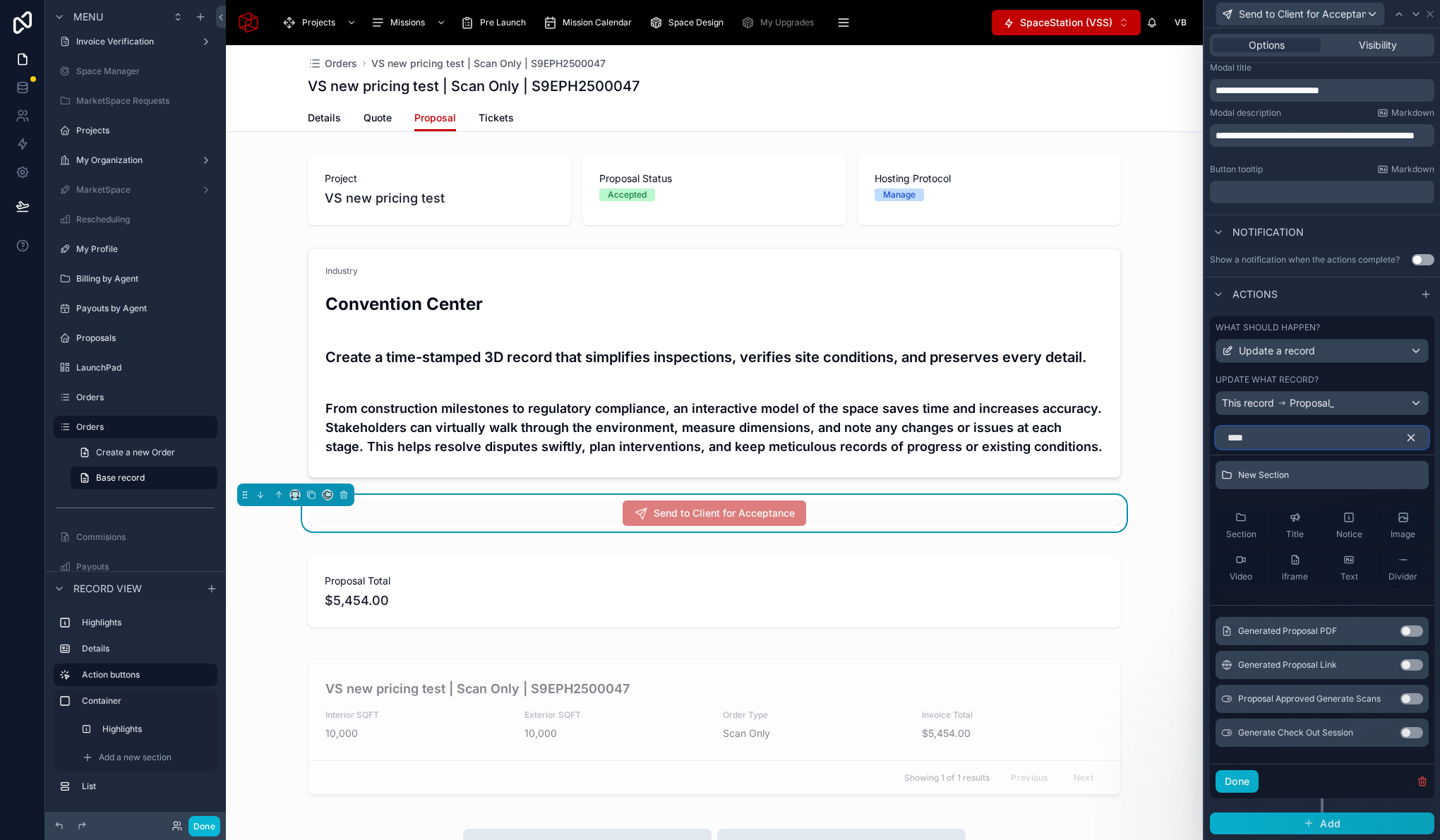
type input "****"
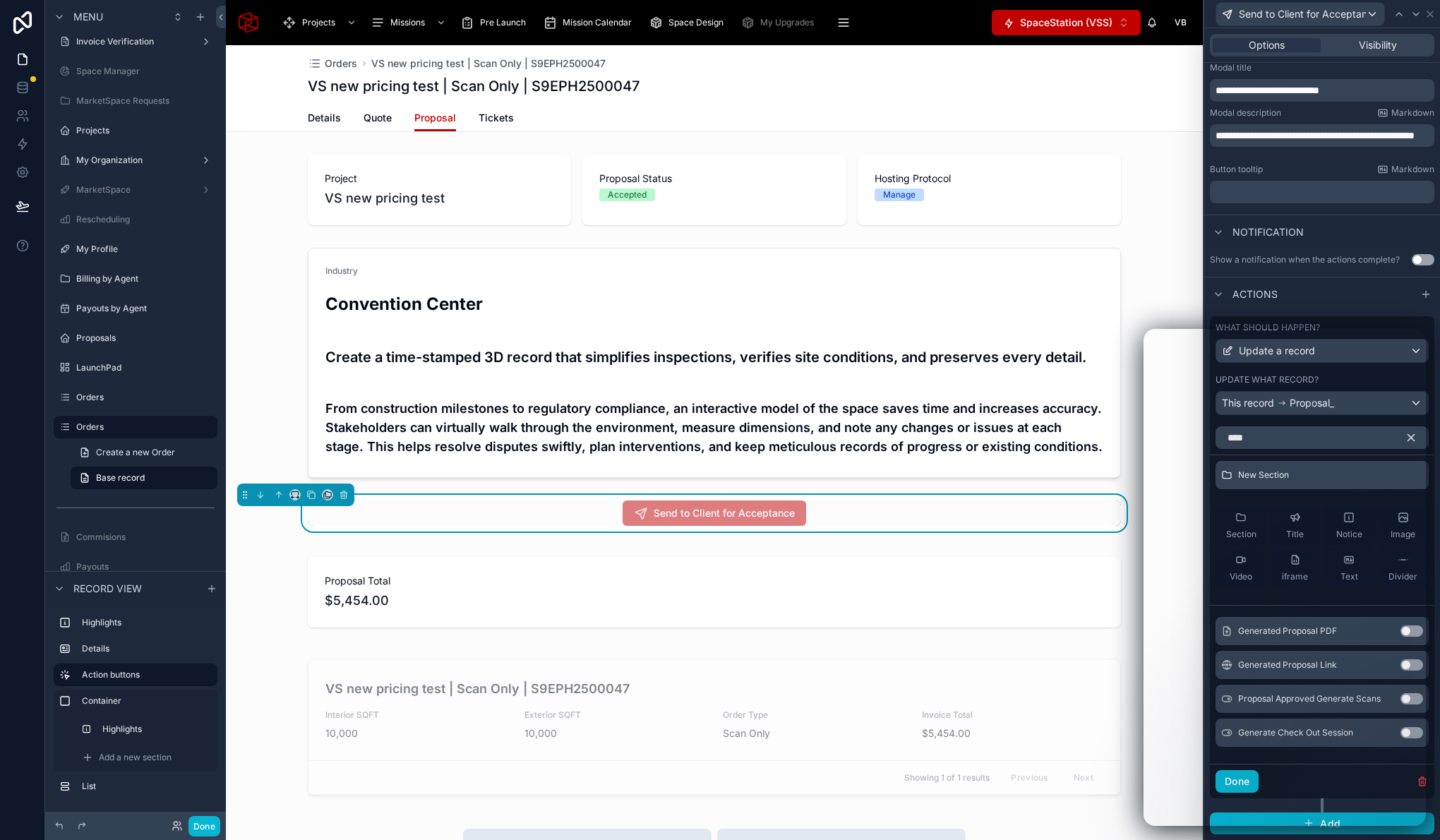
click at [1128, 484] on div "Project VS new pricing test Proposal Status Accepted Hosting Protocol Manage In…" at bounding box center [714, 477] width 977 height 657
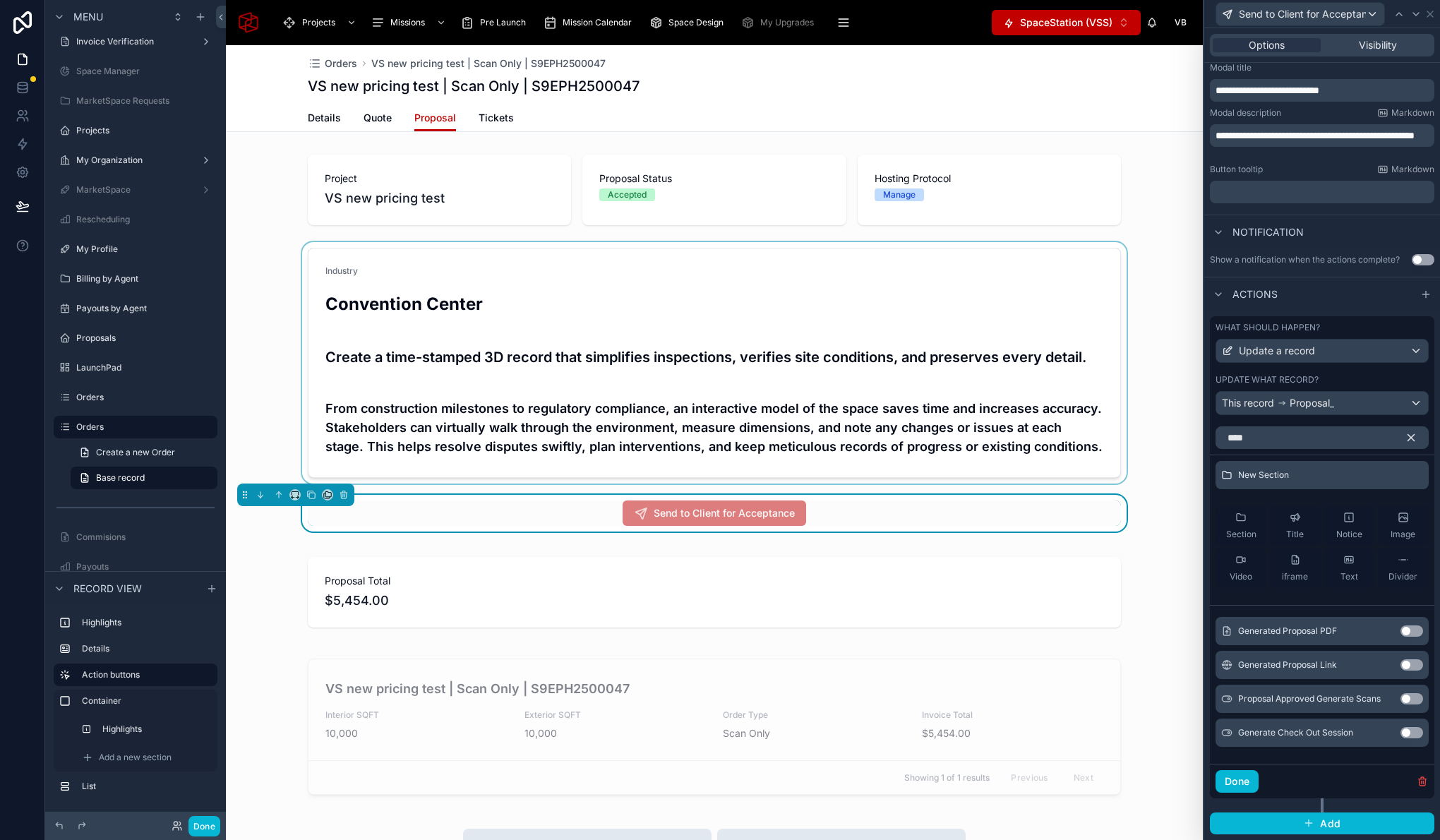
click at [1139, 475] on div at bounding box center [714, 363] width 977 height 242
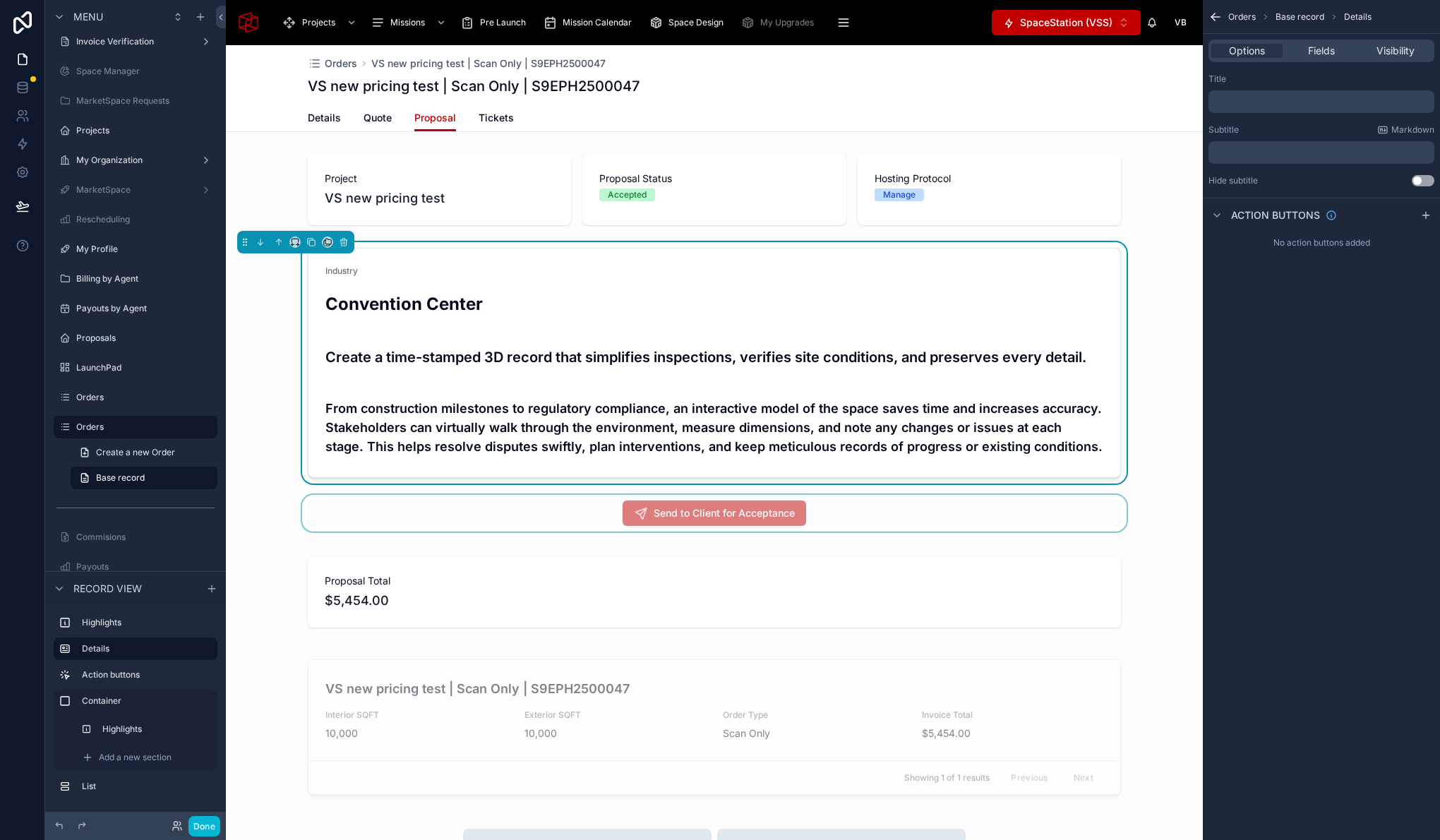
scroll to position [18, 0]
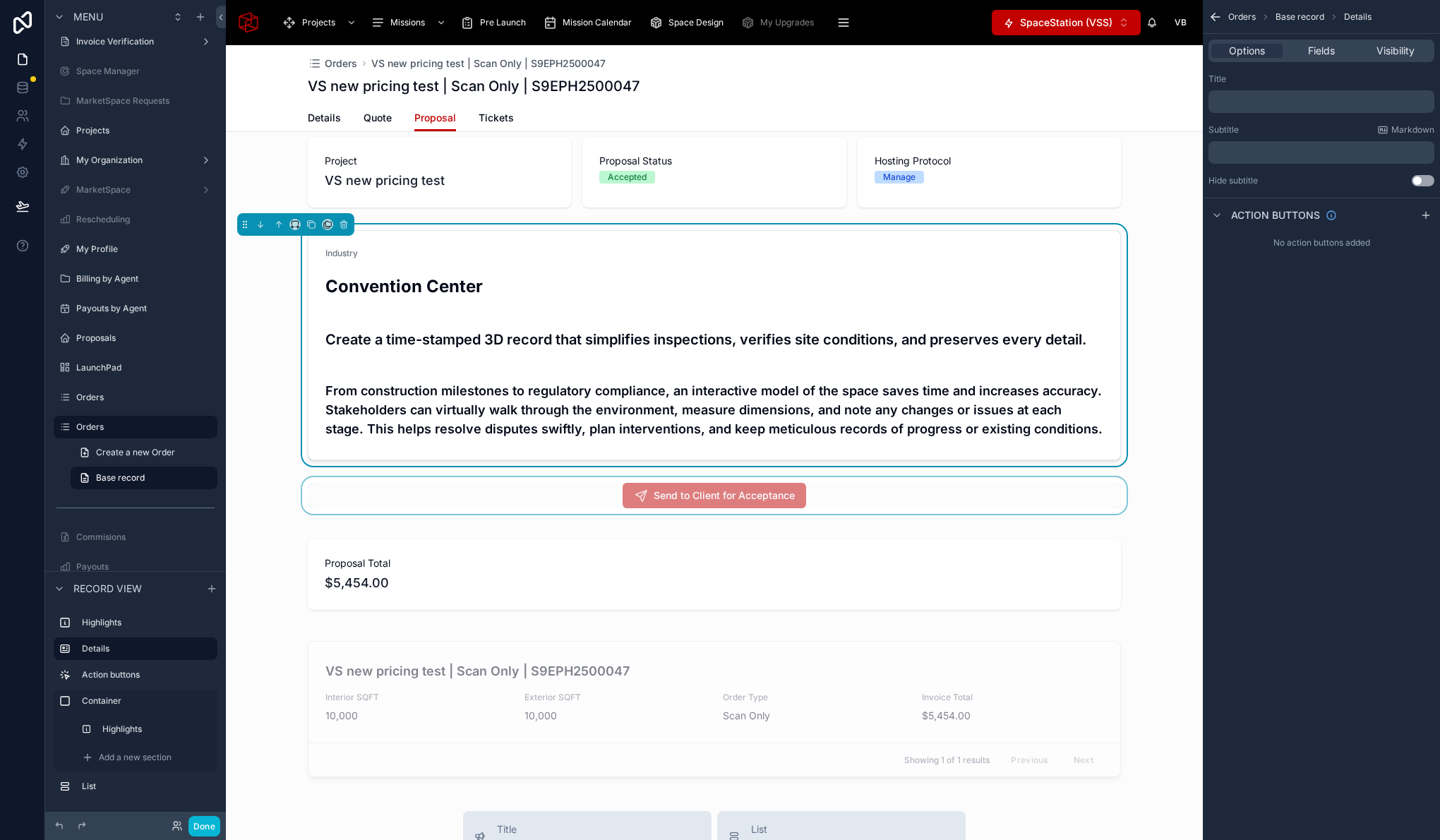
click at [959, 485] on div at bounding box center [714, 496] width 977 height 36
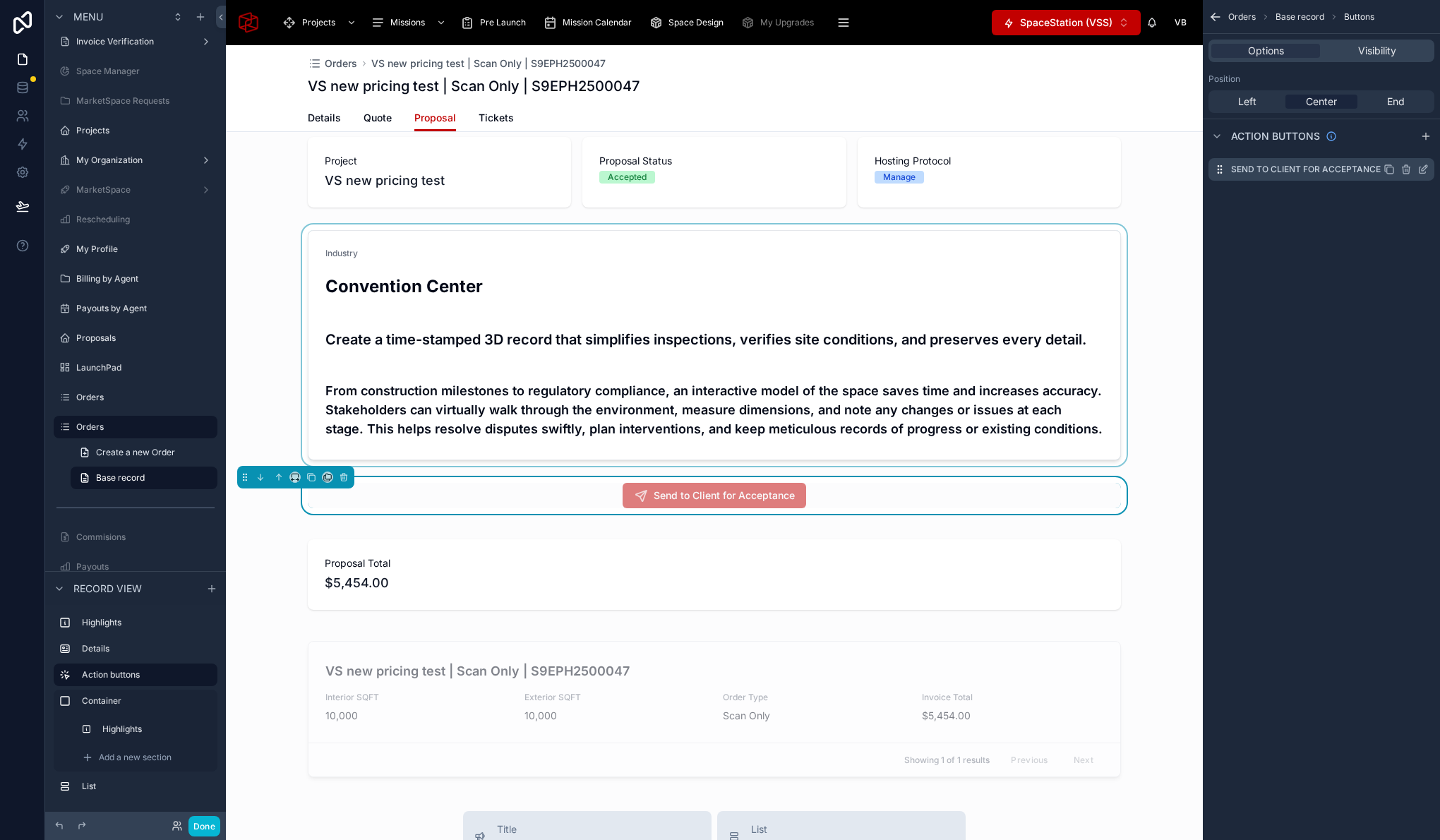
click at [1427, 168] on icon "scrollable content" at bounding box center [1422, 169] width 11 height 11
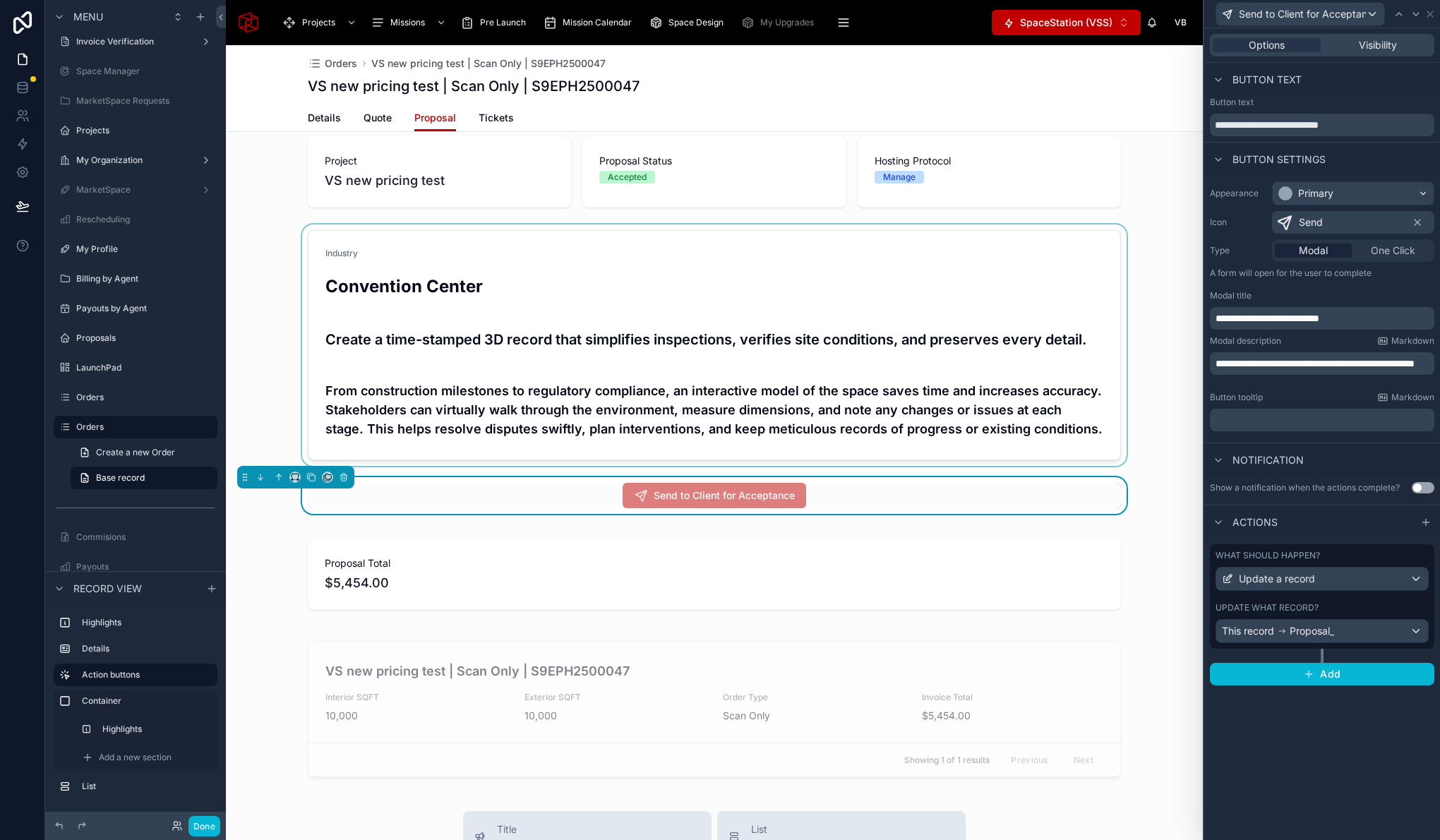
click at [1336, 606] on div "Update what record?" at bounding box center [1322, 607] width 213 height 11
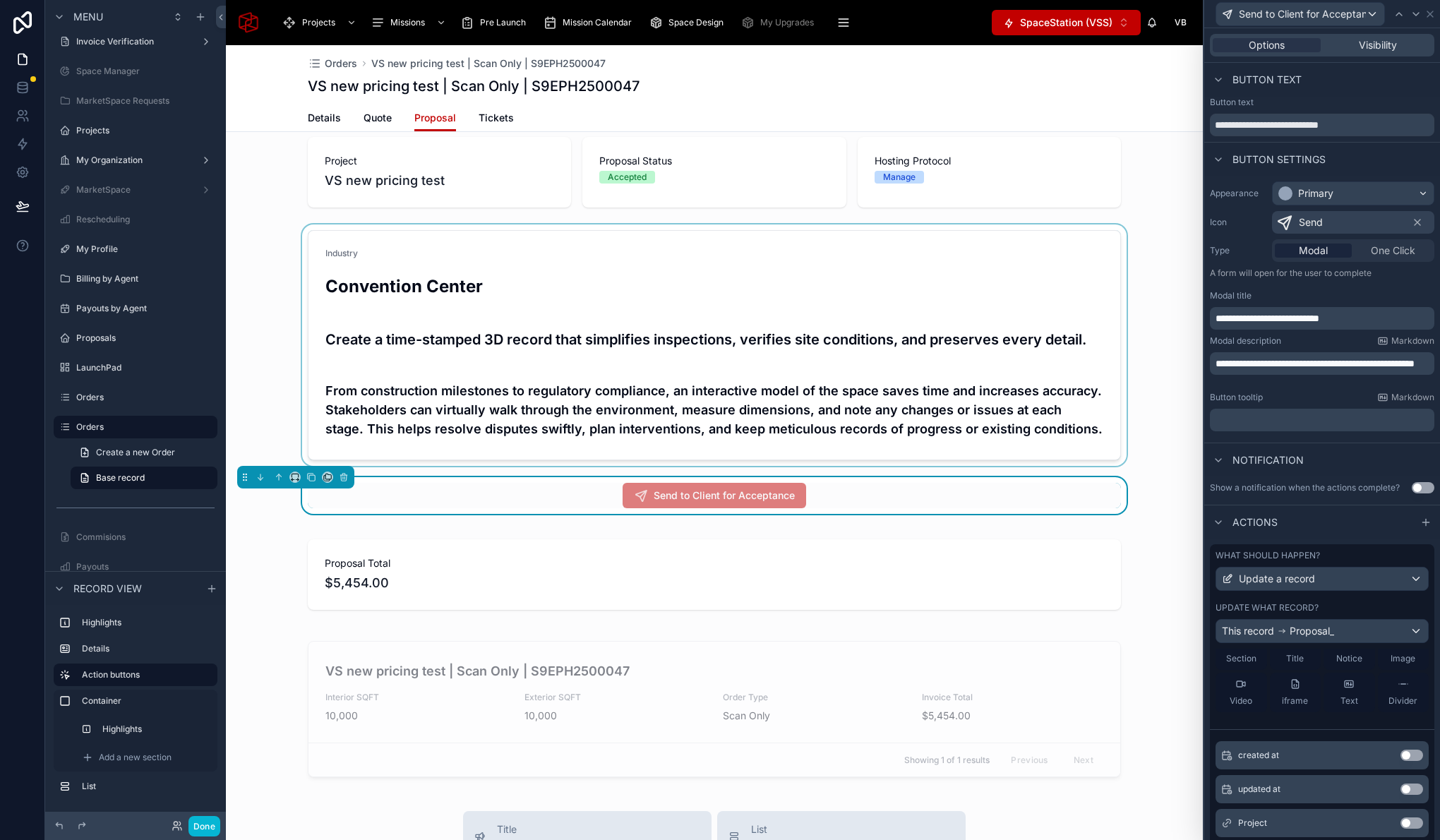
scroll to position [0, 0]
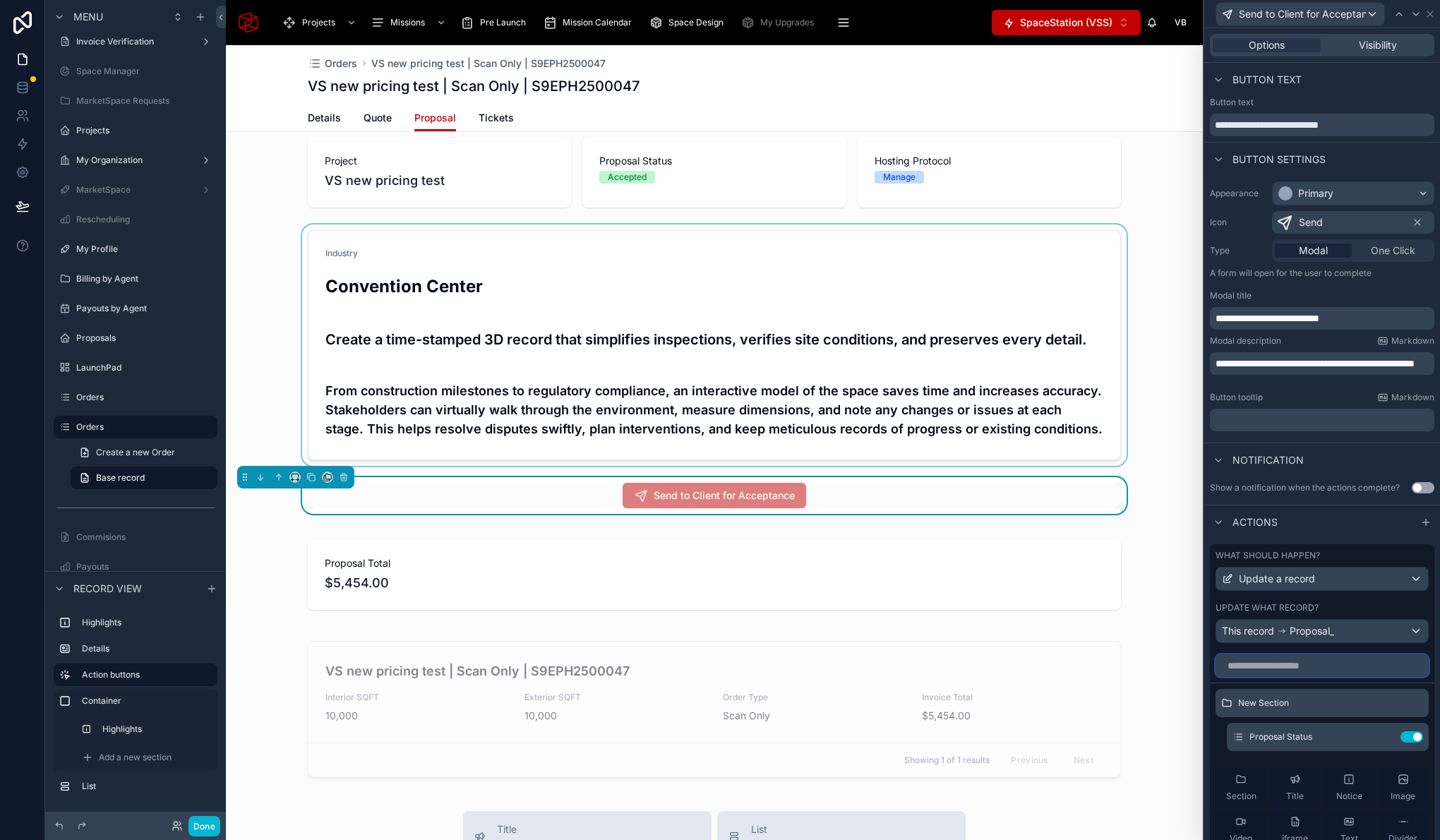
click at [1336, 663] on input "text" at bounding box center [1322, 666] width 213 height 23
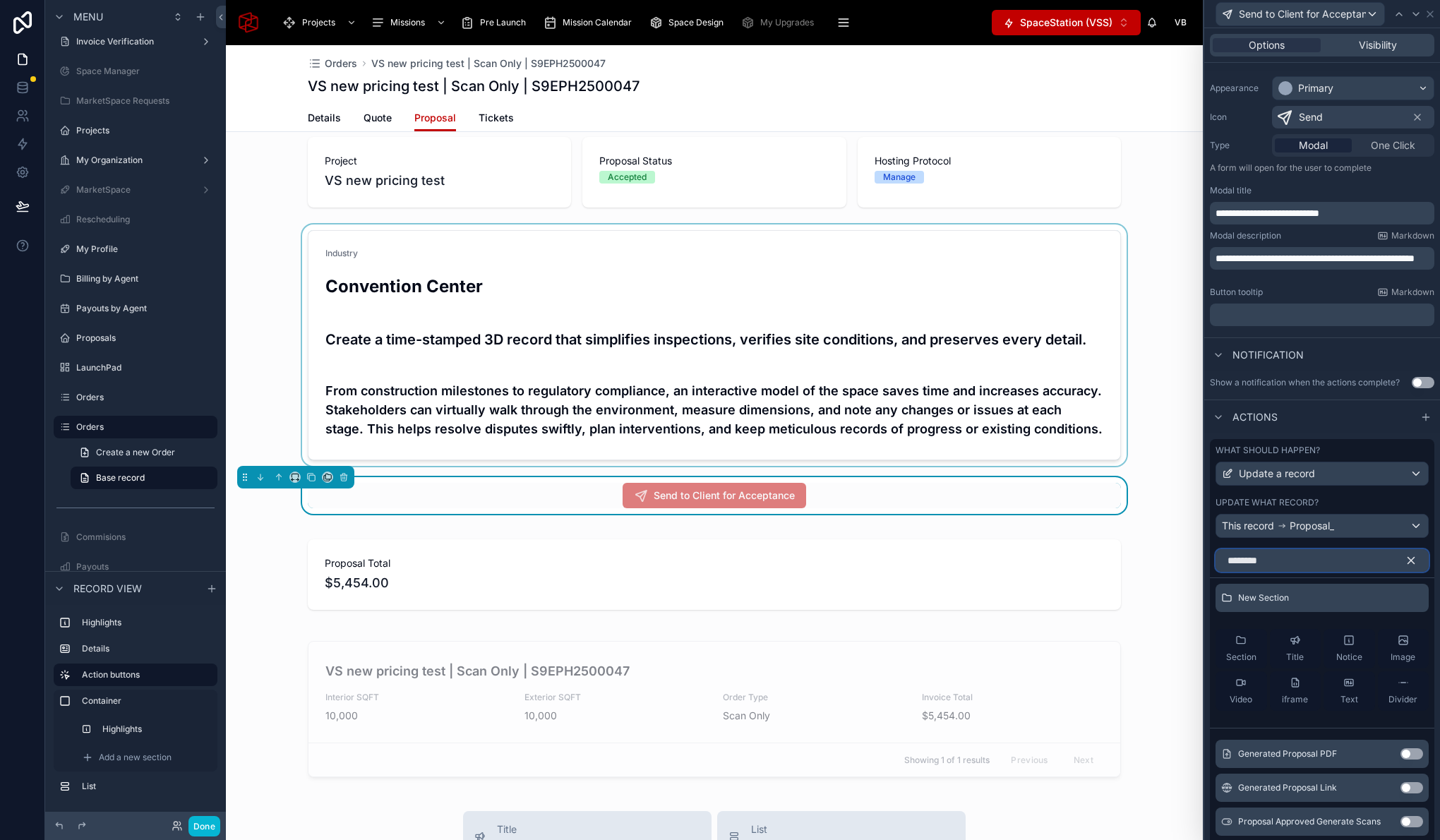
scroll to position [187, 0]
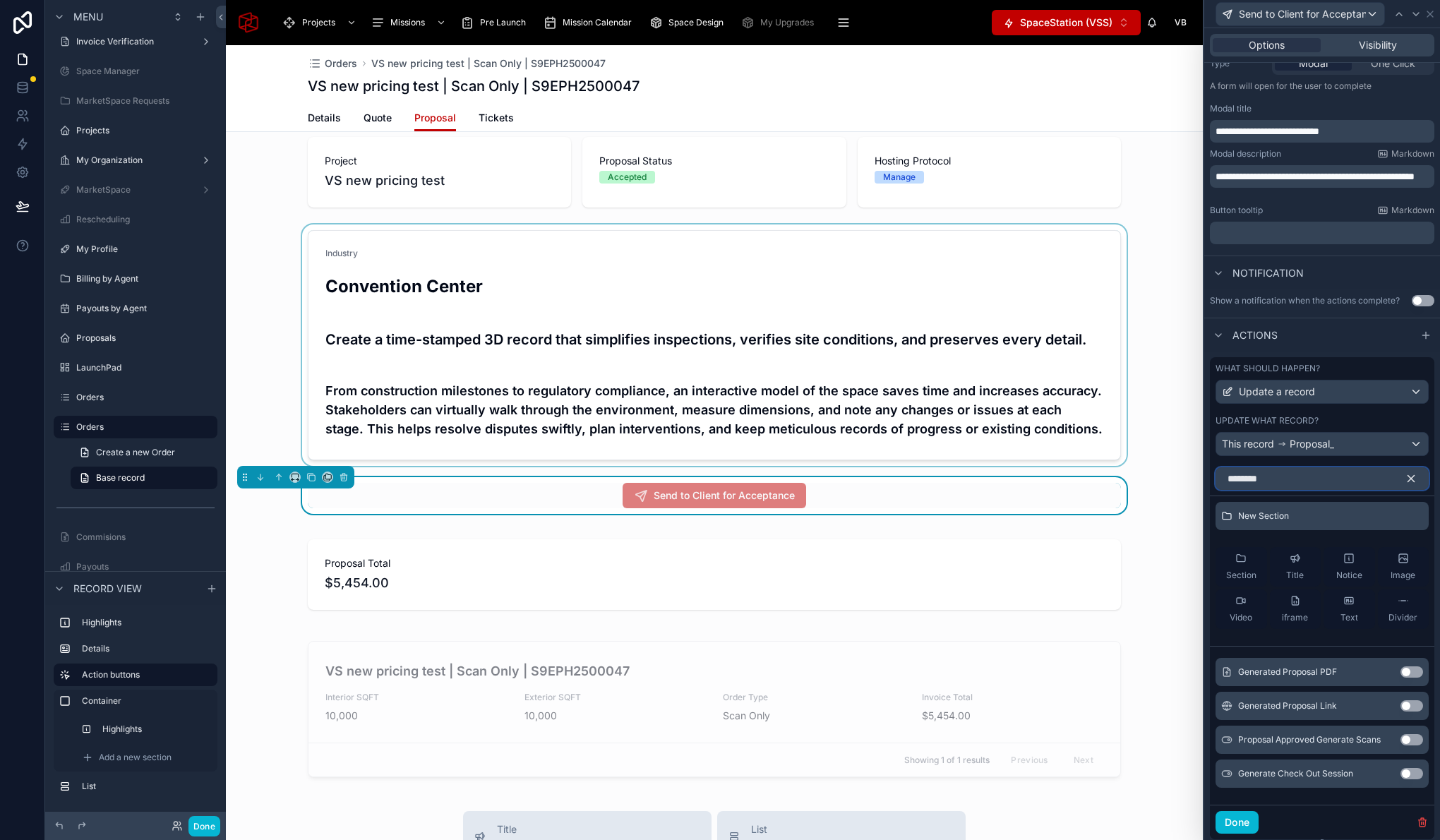
type input "********"
click at [1402, 774] on button "Use setting" at bounding box center [1412, 773] width 23 height 11
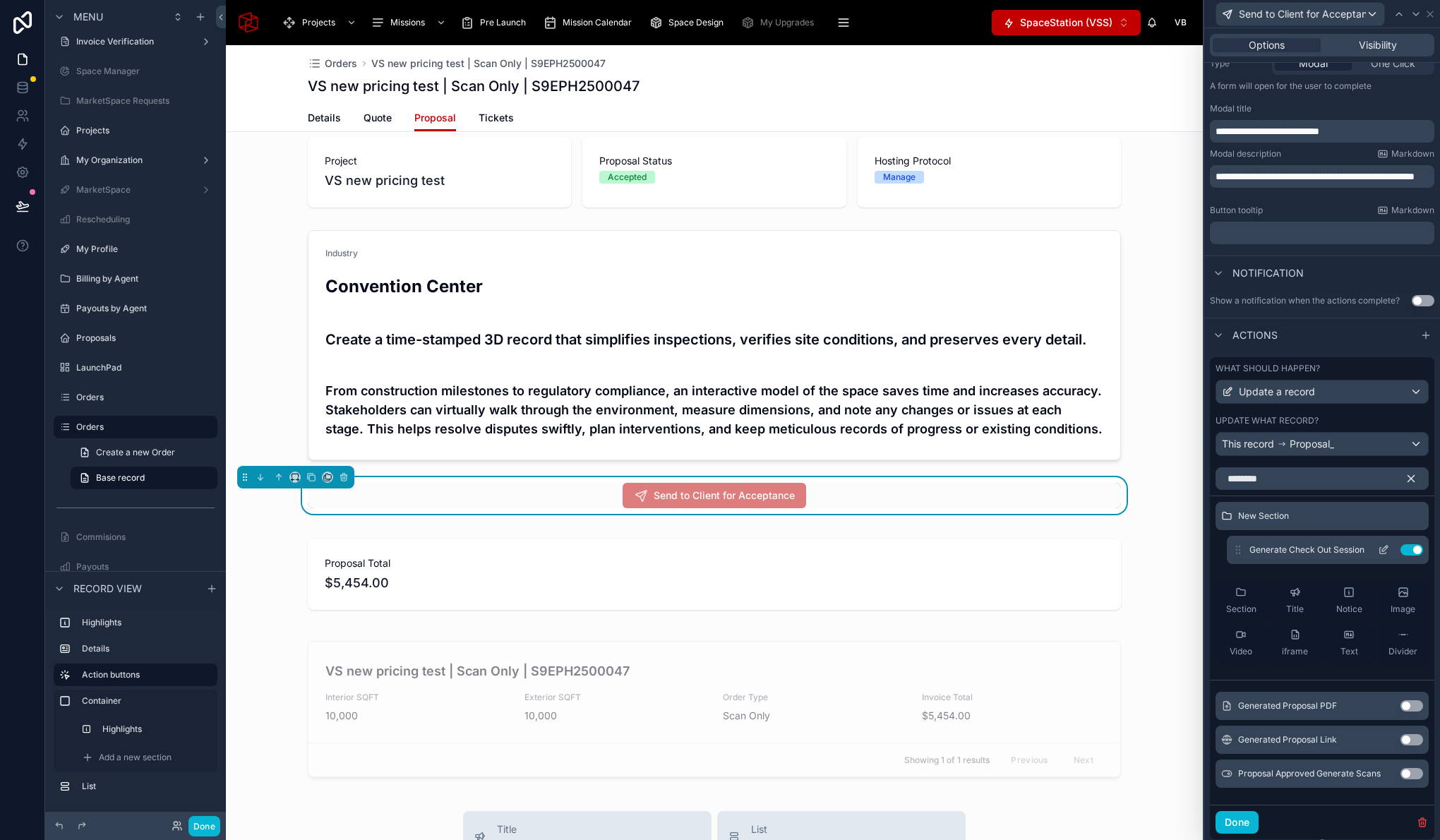
click at [1380, 553] on icon at bounding box center [1383, 550] width 7 height 7
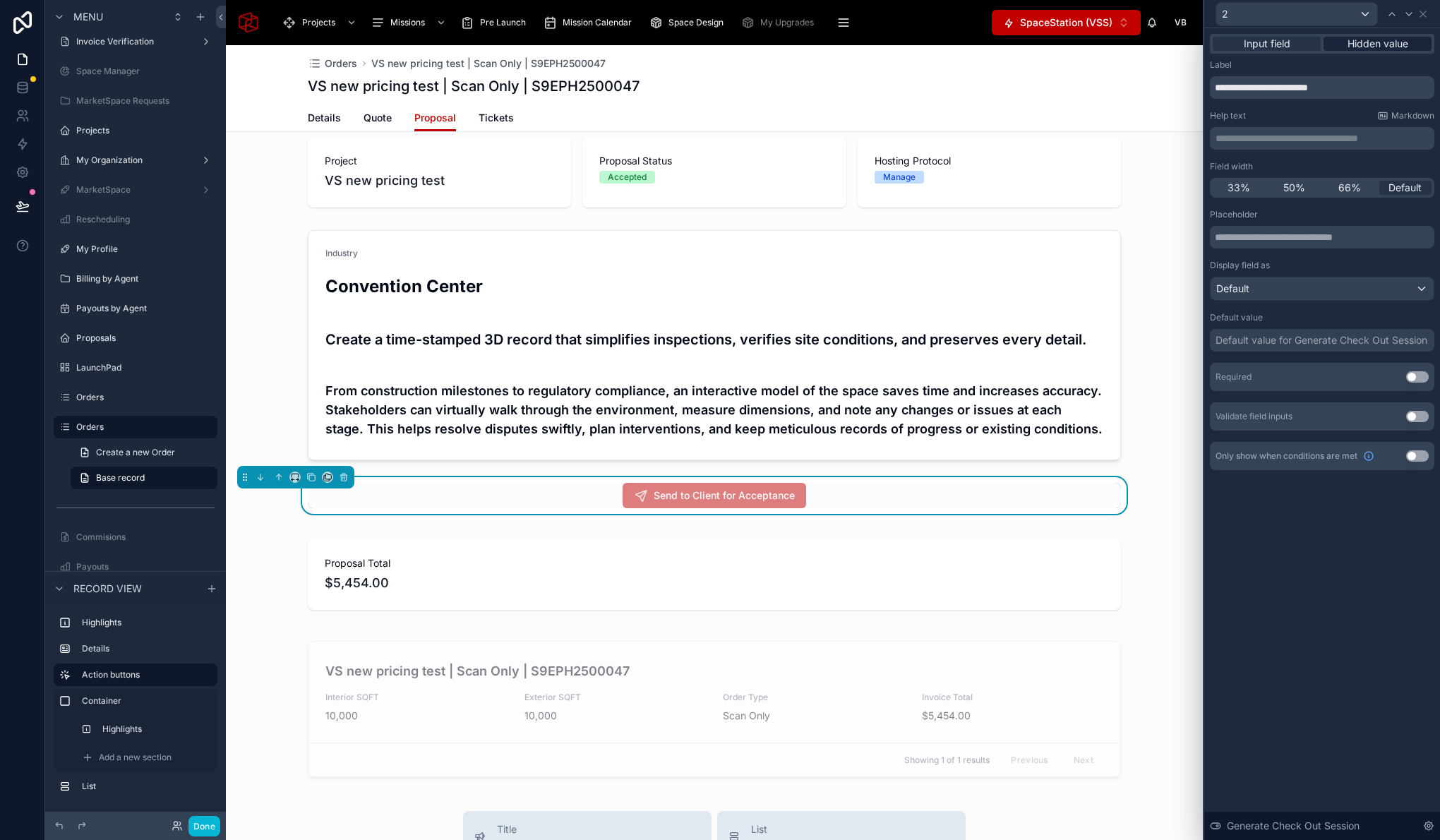
click at [1389, 47] on span "Hidden value" at bounding box center [1377, 43] width 61 height 14
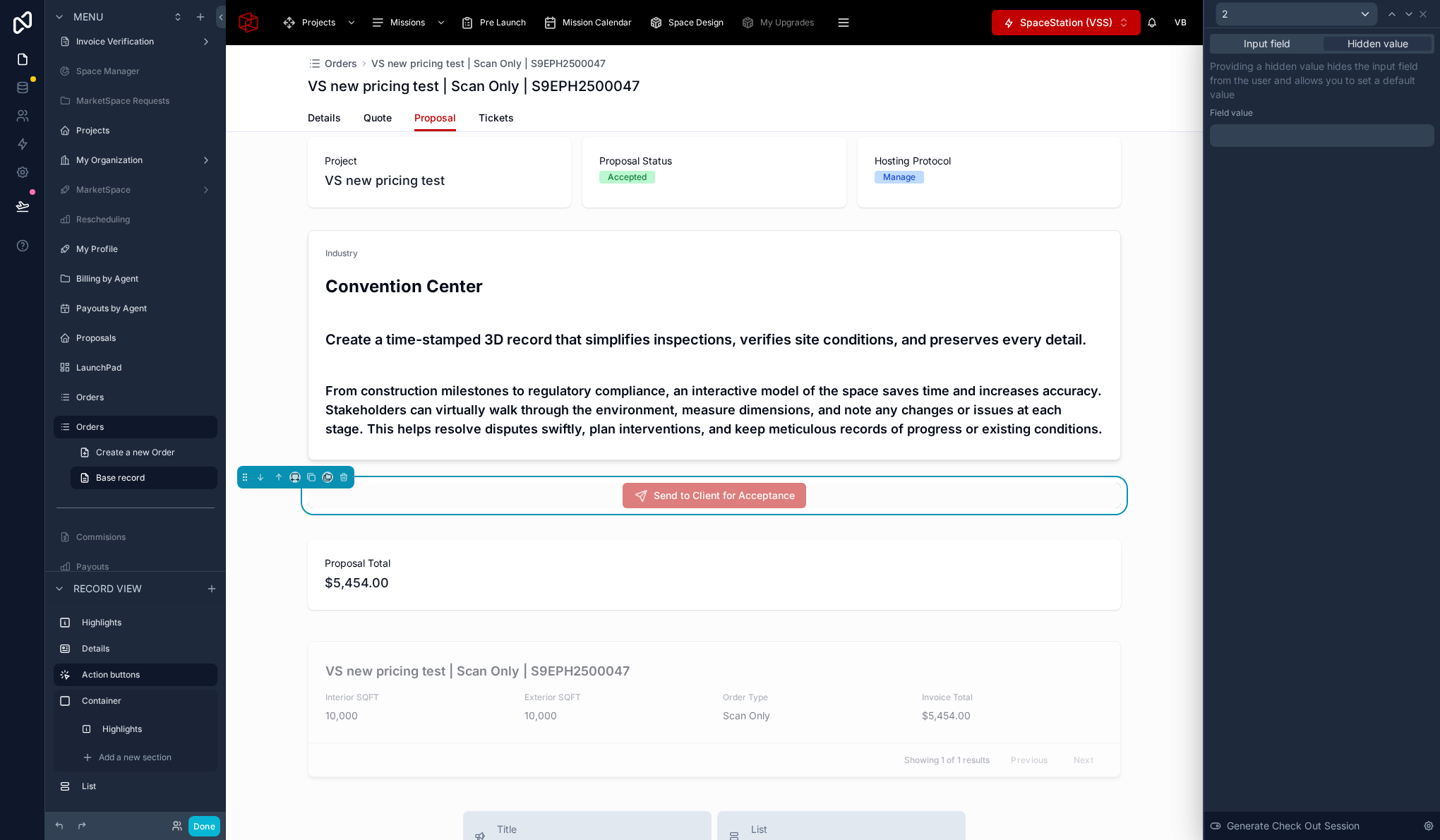
click at [1279, 144] on div at bounding box center [1322, 135] width 225 height 23
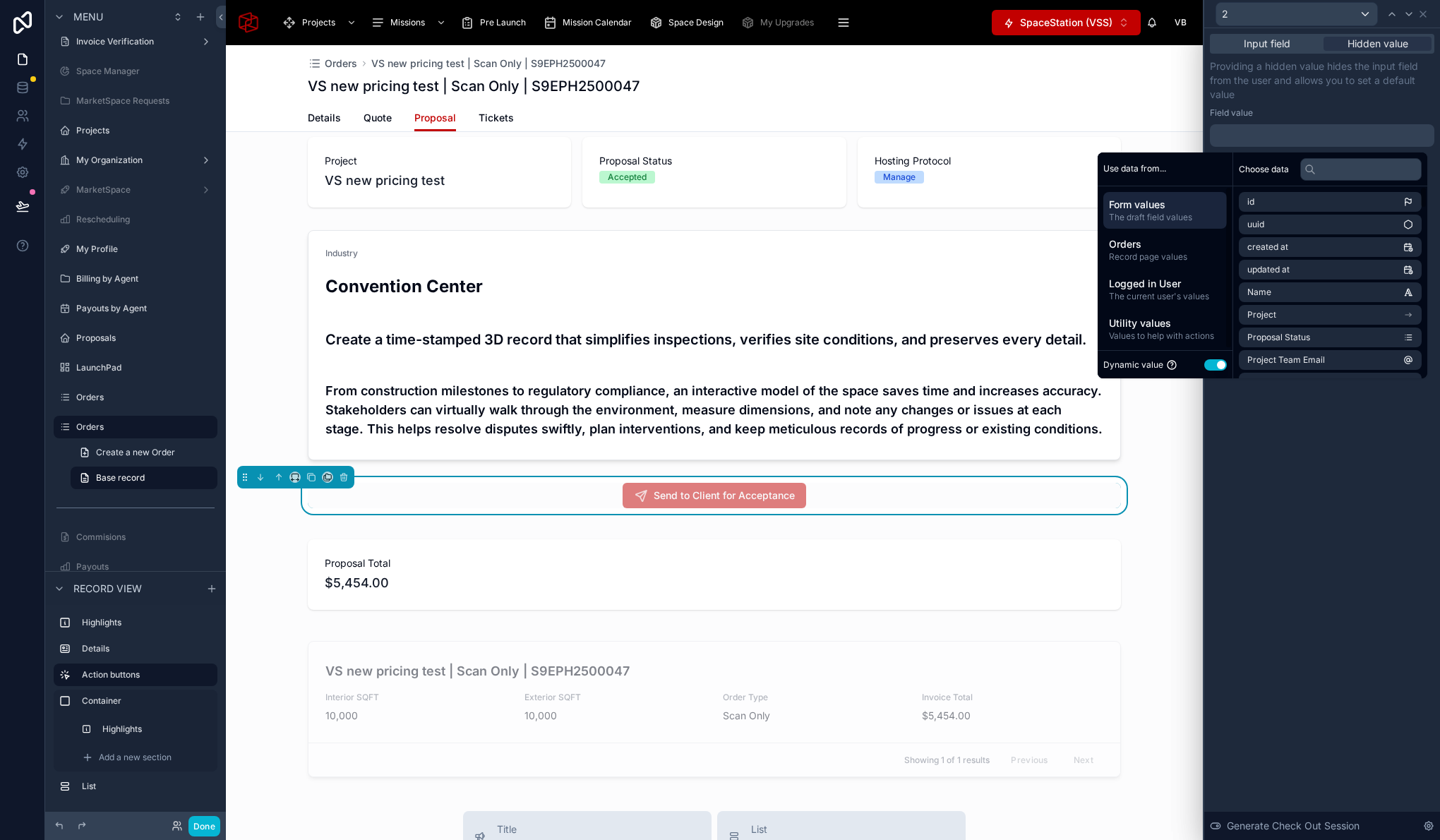
click at [1208, 371] on div "Dynamic value Use setting" at bounding box center [1165, 364] width 123 height 16
click at [1209, 369] on button "Use setting" at bounding box center [1215, 364] width 23 height 11
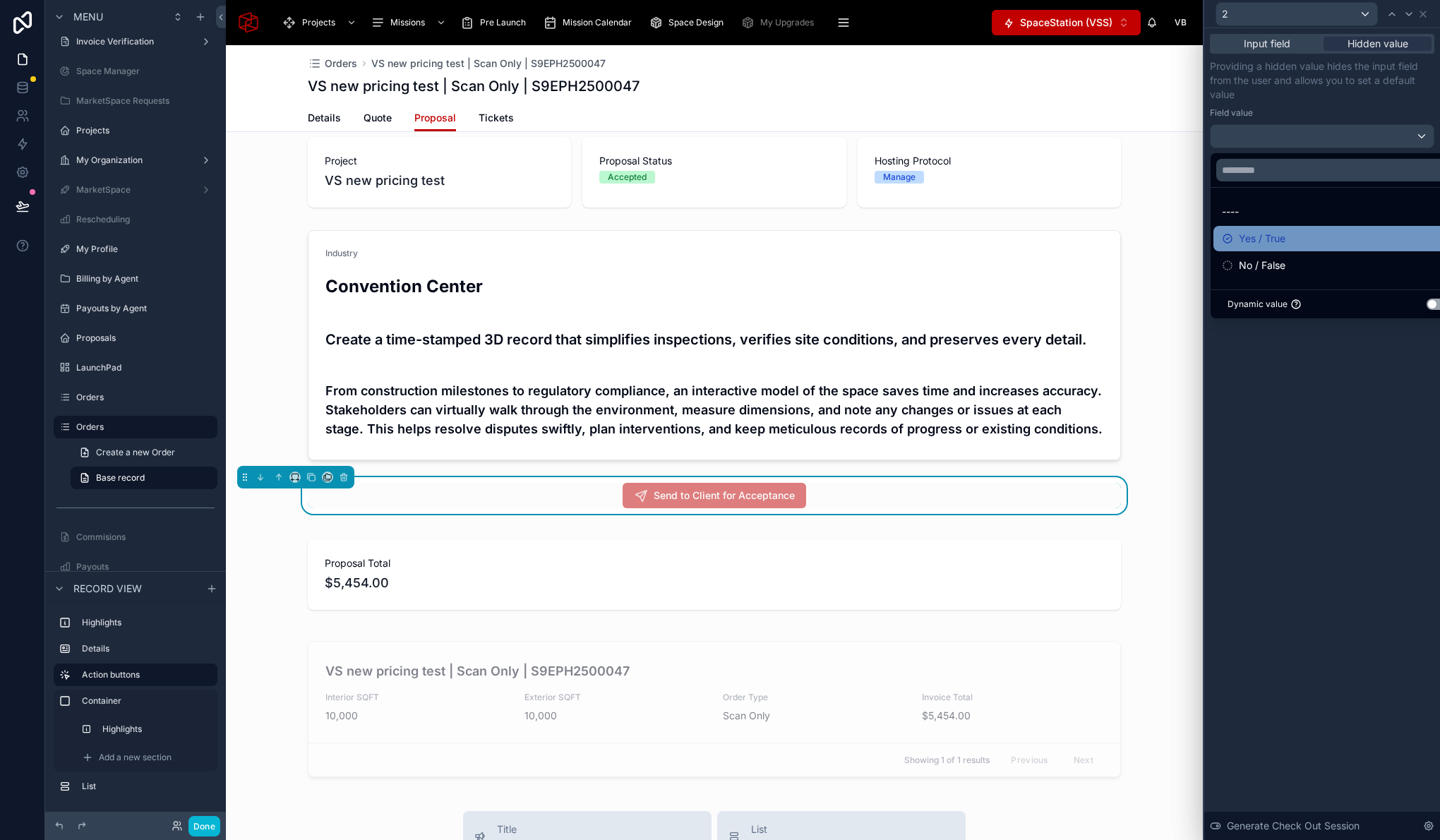
click at [1257, 239] on span "Yes / True" at bounding box center [1262, 238] width 47 height 17
click at [1335, 415] on div "Input field Hidden value Providing a hidden value hides the input field from th…" at bounding box center [1322, 434] width 236 height 812
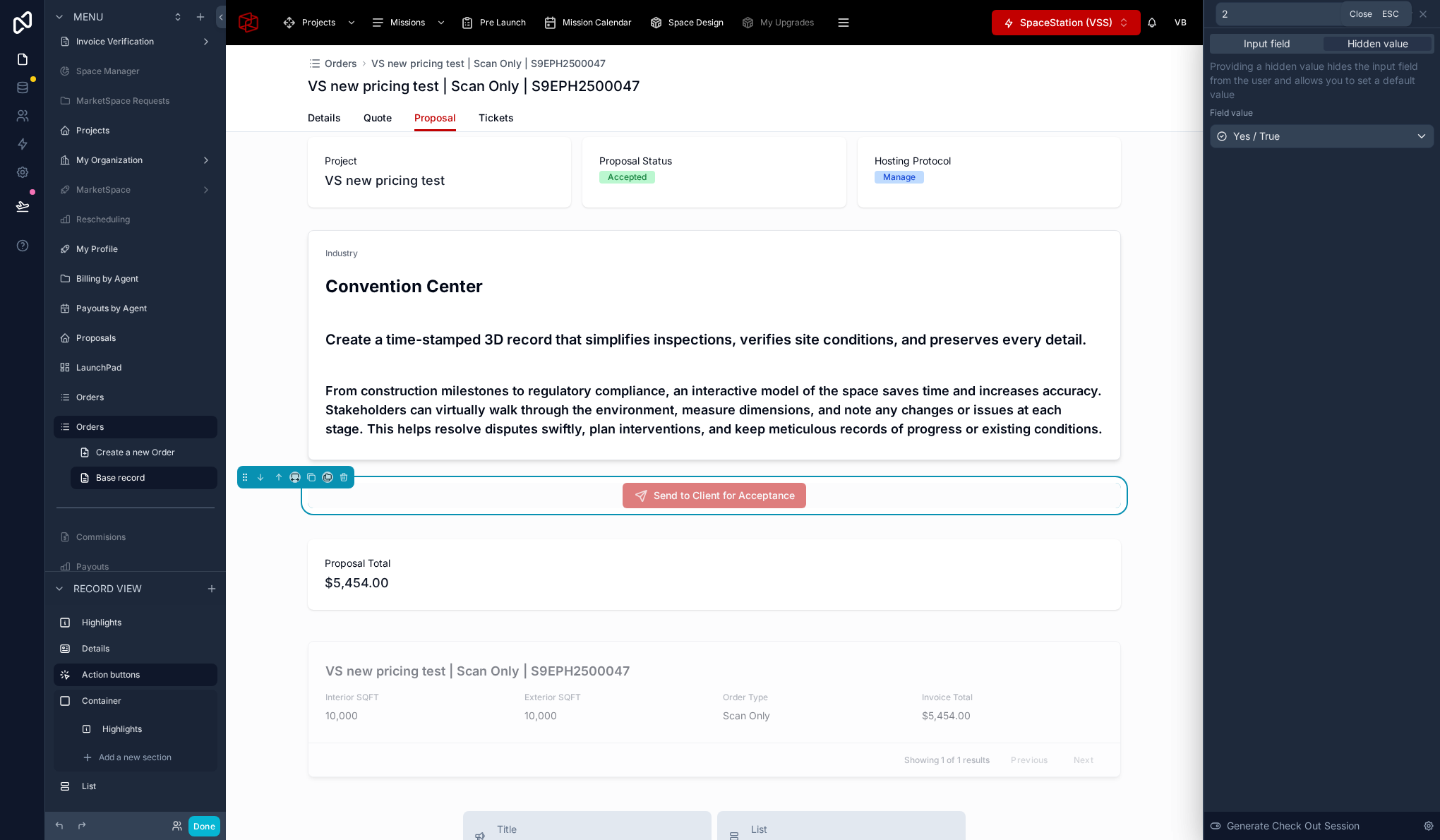
click at [1421, 12] on icon at bounding box center [1422, 14] width 11 height 11
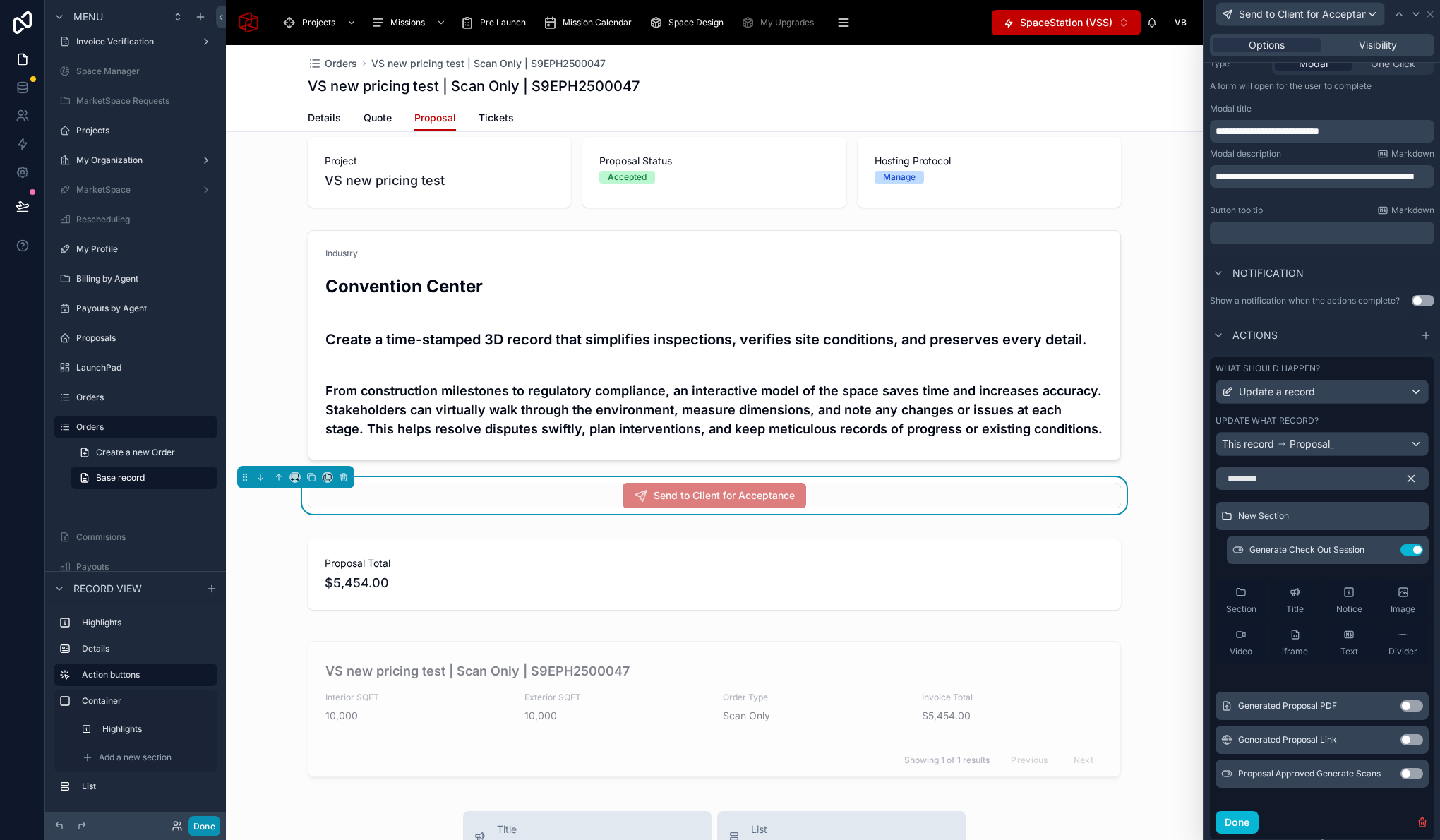
drag, startPoint x: 212, startPoint y: 828, endPoint x: 213, endPoint y: 798, distance: 30.0
click at [212, 828] on button "Done" at bounding box center [204, 826] width 32 height 20
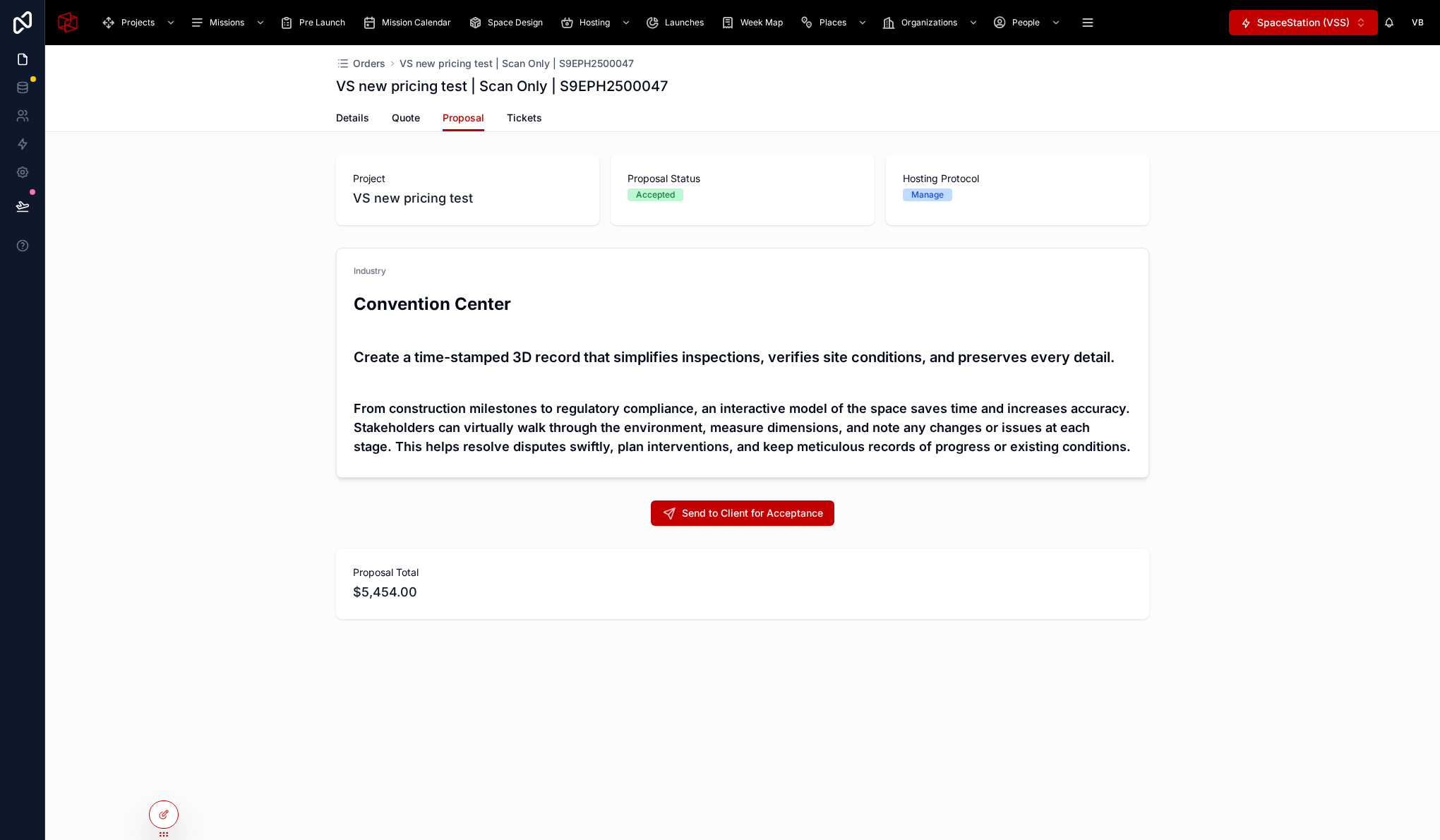
scroll to position [0, 0]
click at [27, 204] on icon at bounding box center [22, 206] width 14 height 14
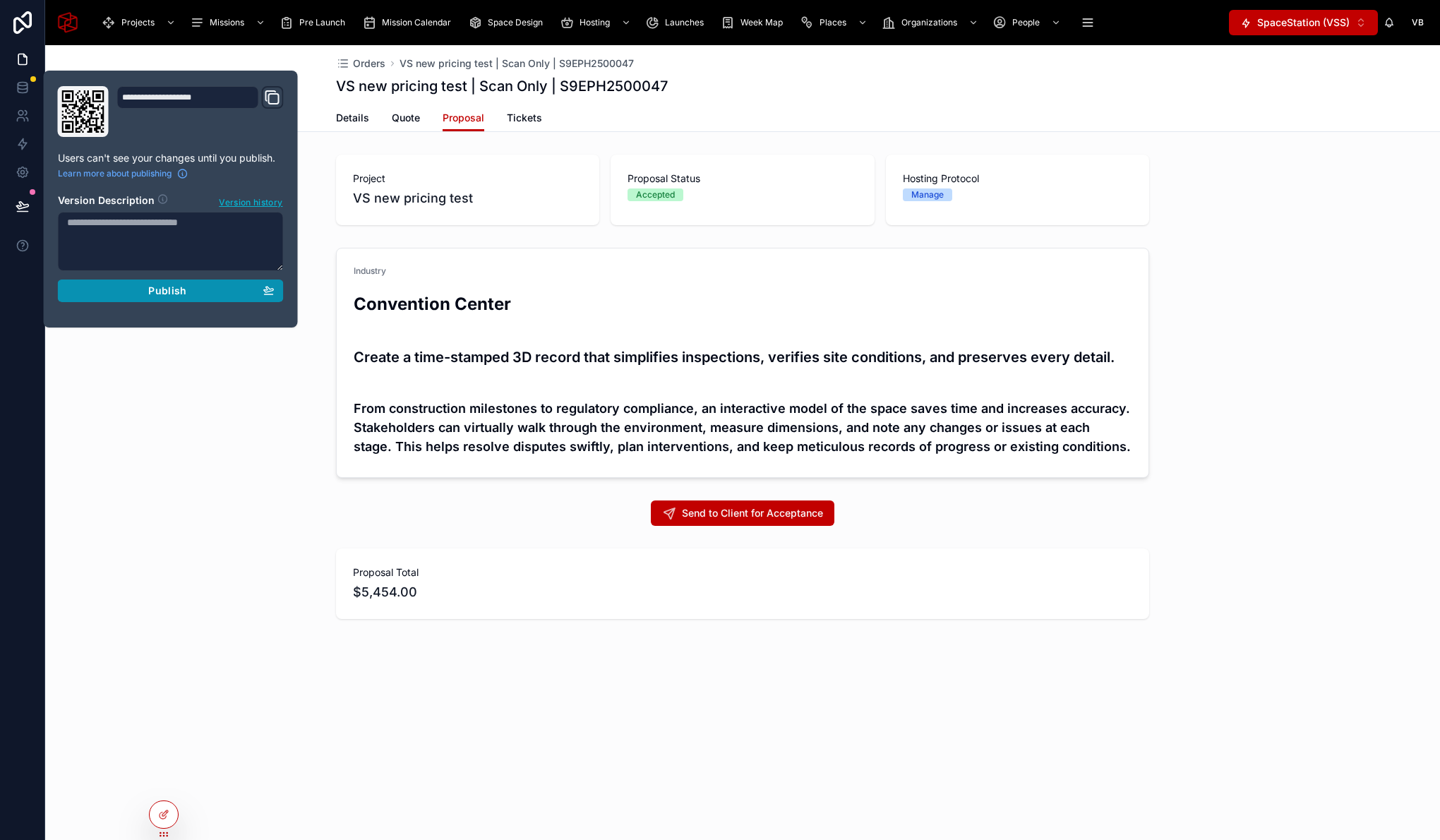
click at [156, 290] on span "Publish" at bounding box center [167, 290] width 38 height 12
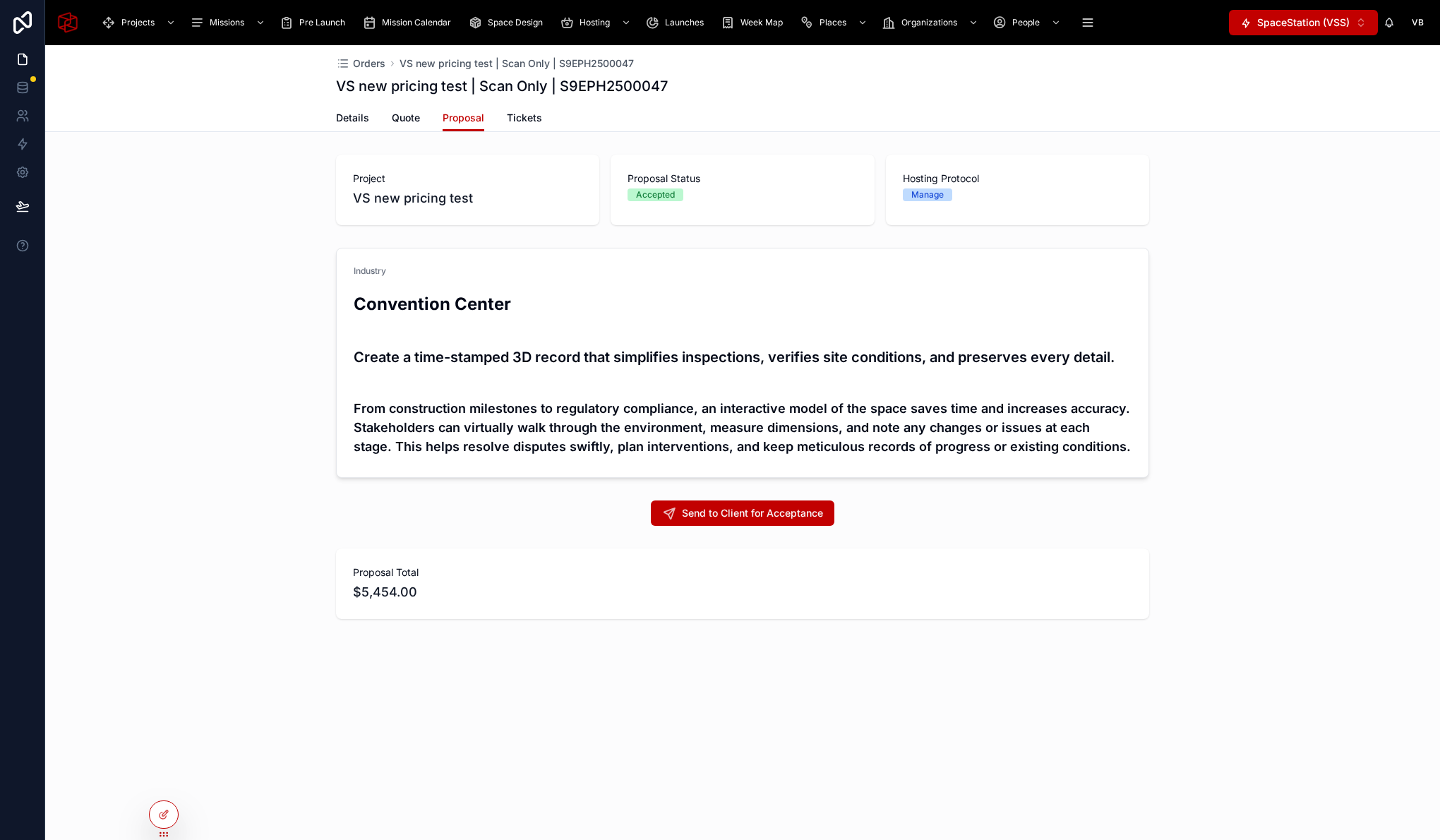
click at [226, 431] on div "Industry Convention Center Create a time-stamped 3D record that simplifies insp…" at bounding box center [742, 363] width 1395 height 242
click at [286, 315] on div "Industry Convention Center Create a time-stamped 3D record that simplifies insp…" at bounding box center [742, 363] width 1395 height 242
click at [180, 196] on div "Project VS new pricing test Proposal Status Accepted Hosting Protocol Manage" at bounding box center [742, 190] width 1395 height 82
click at [25, 169] on icon at bounding box center [22, 172] width 14 height 14
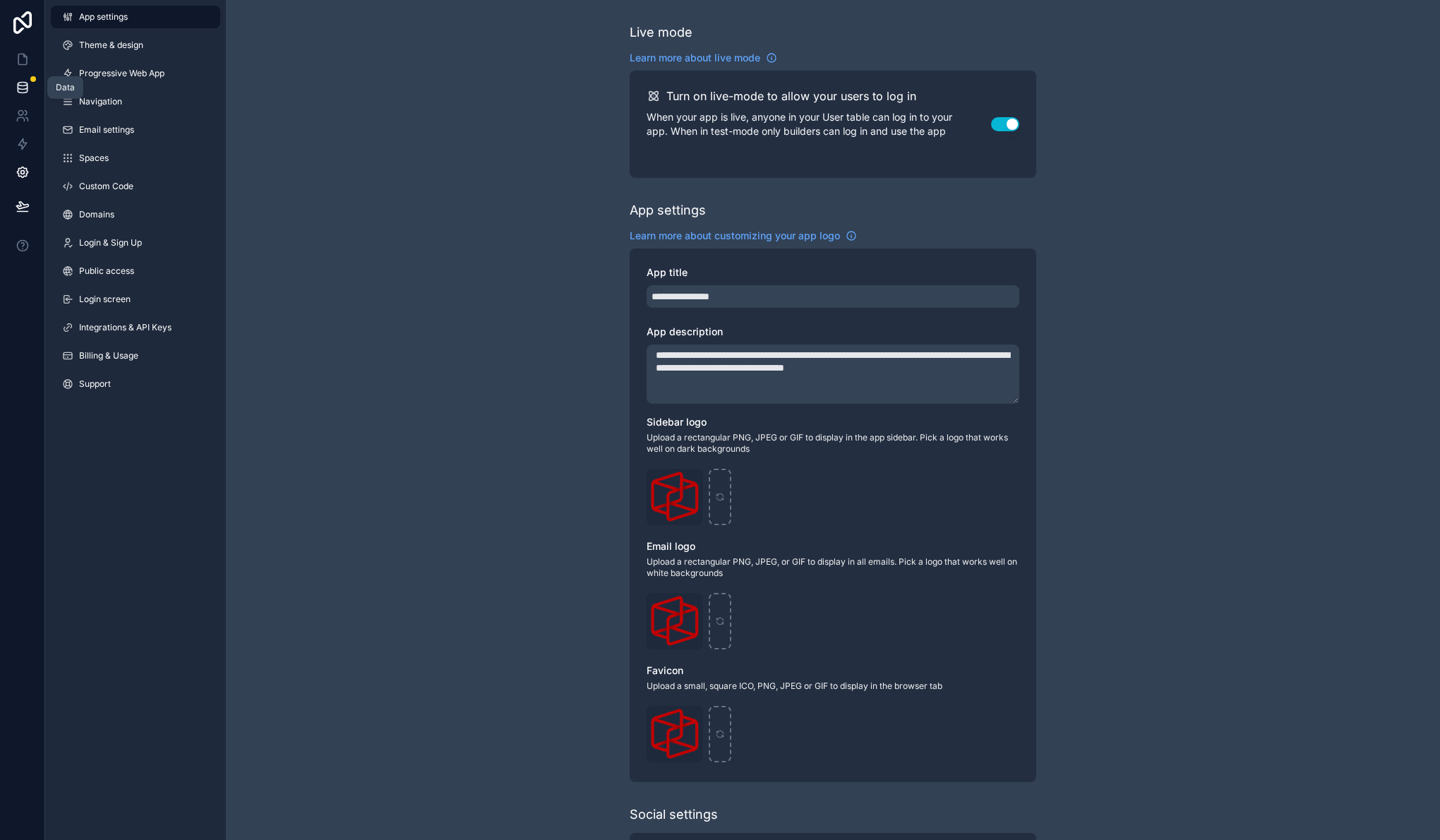
click at [28, 85] on icon at bounding box center [22, 87] width 14 height 14
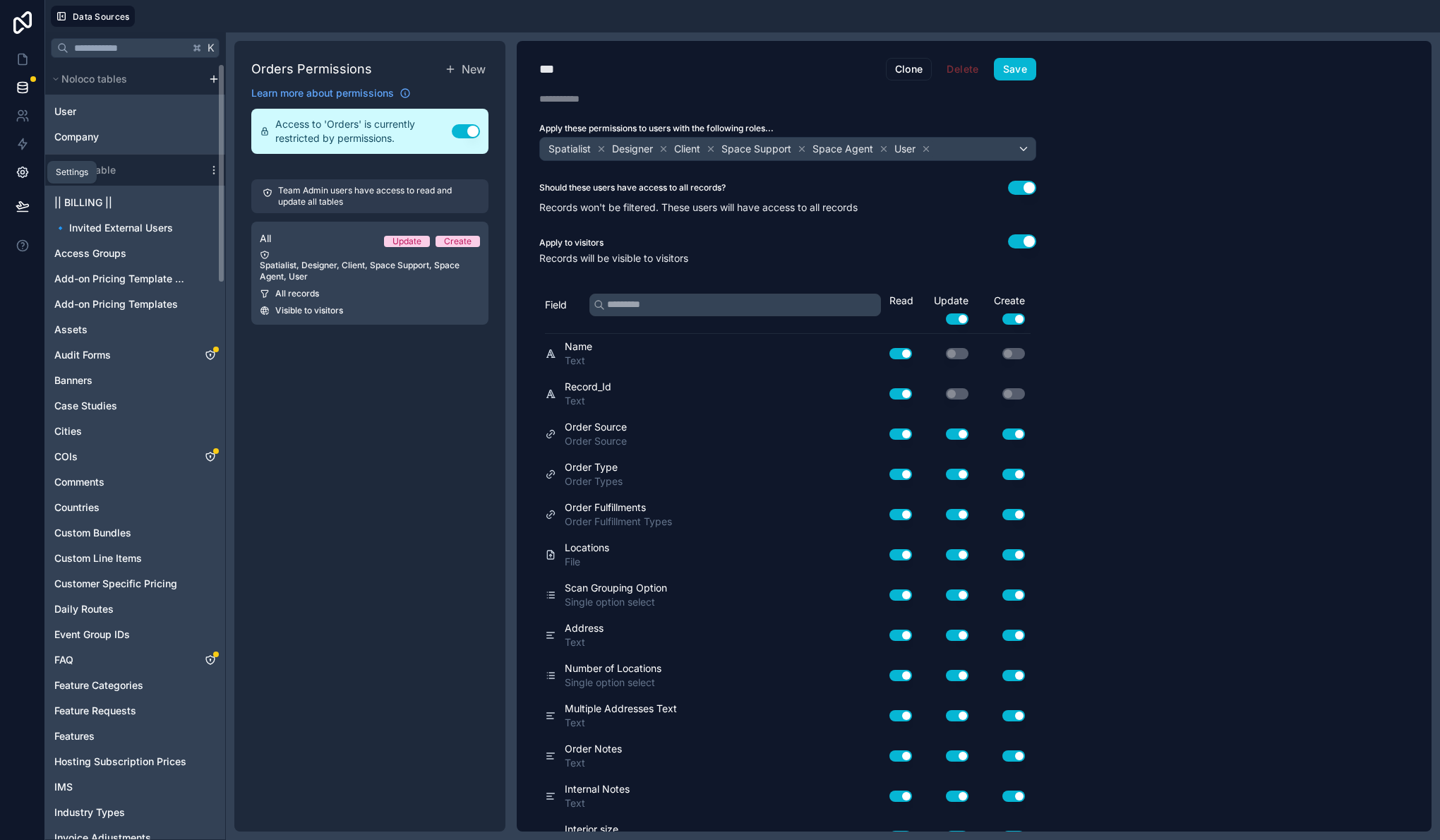
click at [18, 180] on link at bounding box center [22, 172] width 45 height 28
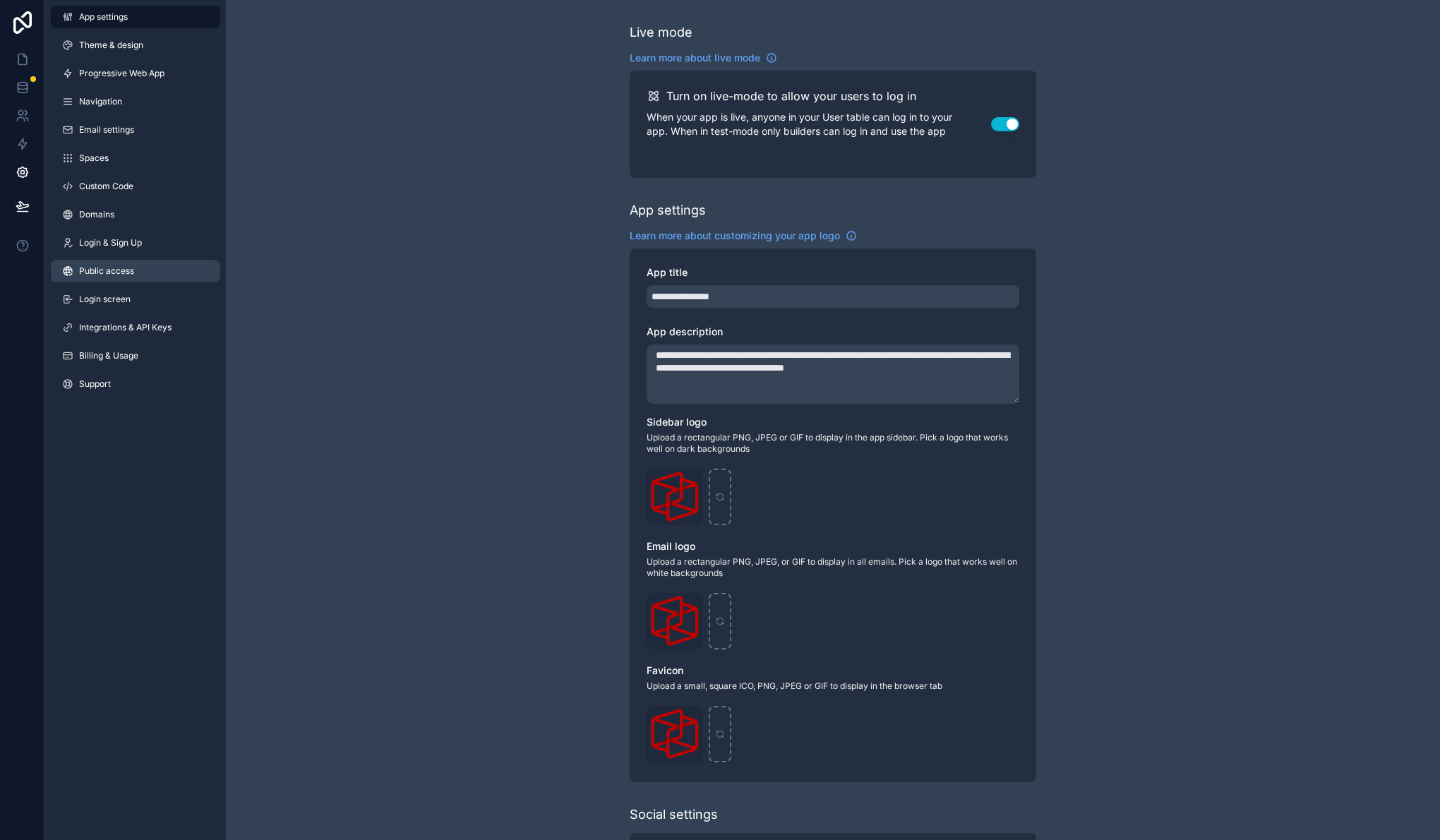
click at [126, 274] on span "Public access" at bounding box center [106, 271] width 55 height 11
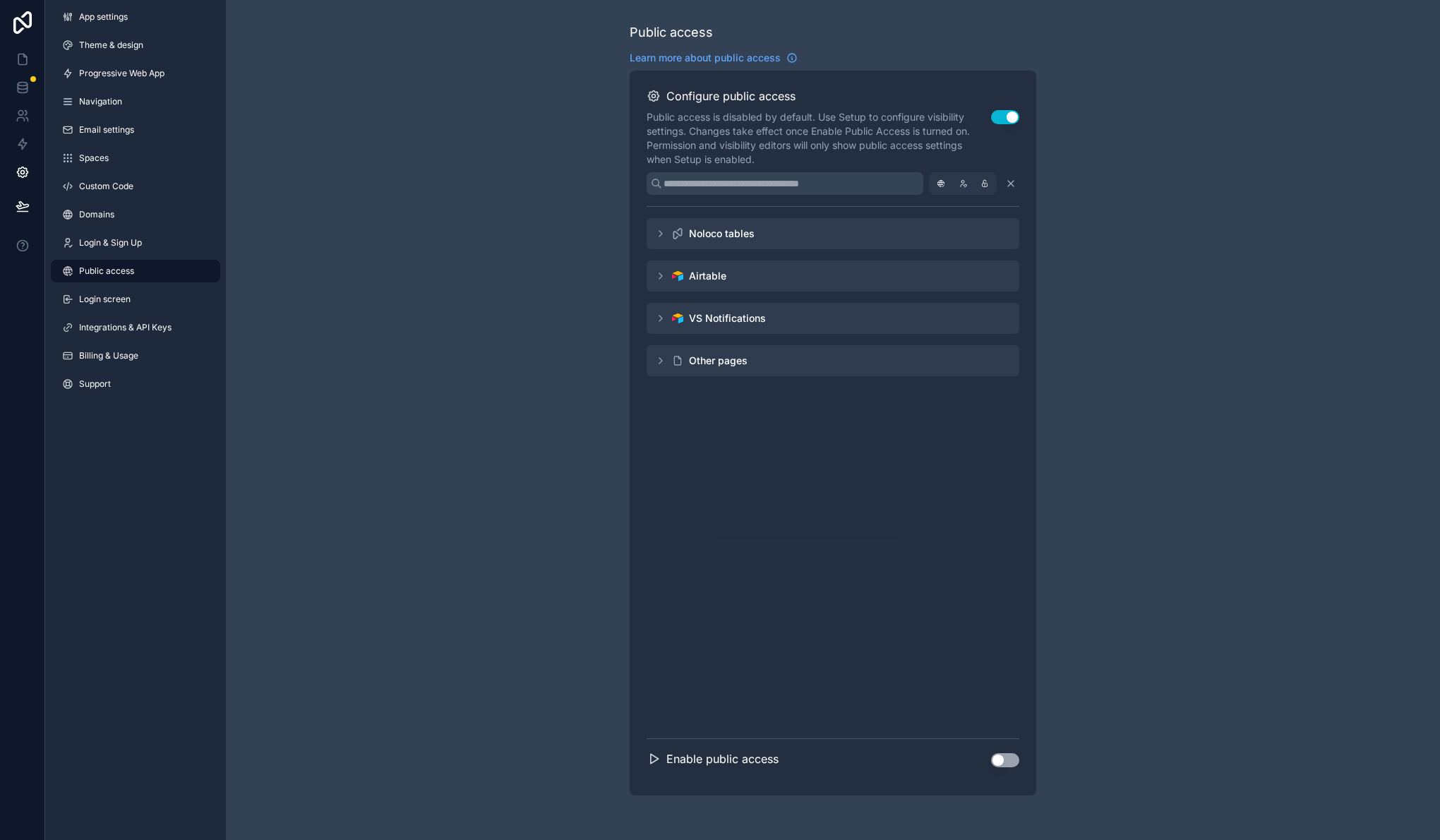
click at [1006, 759] on button "Use setting" at bounding box center [1005, 760] width 28 height 14
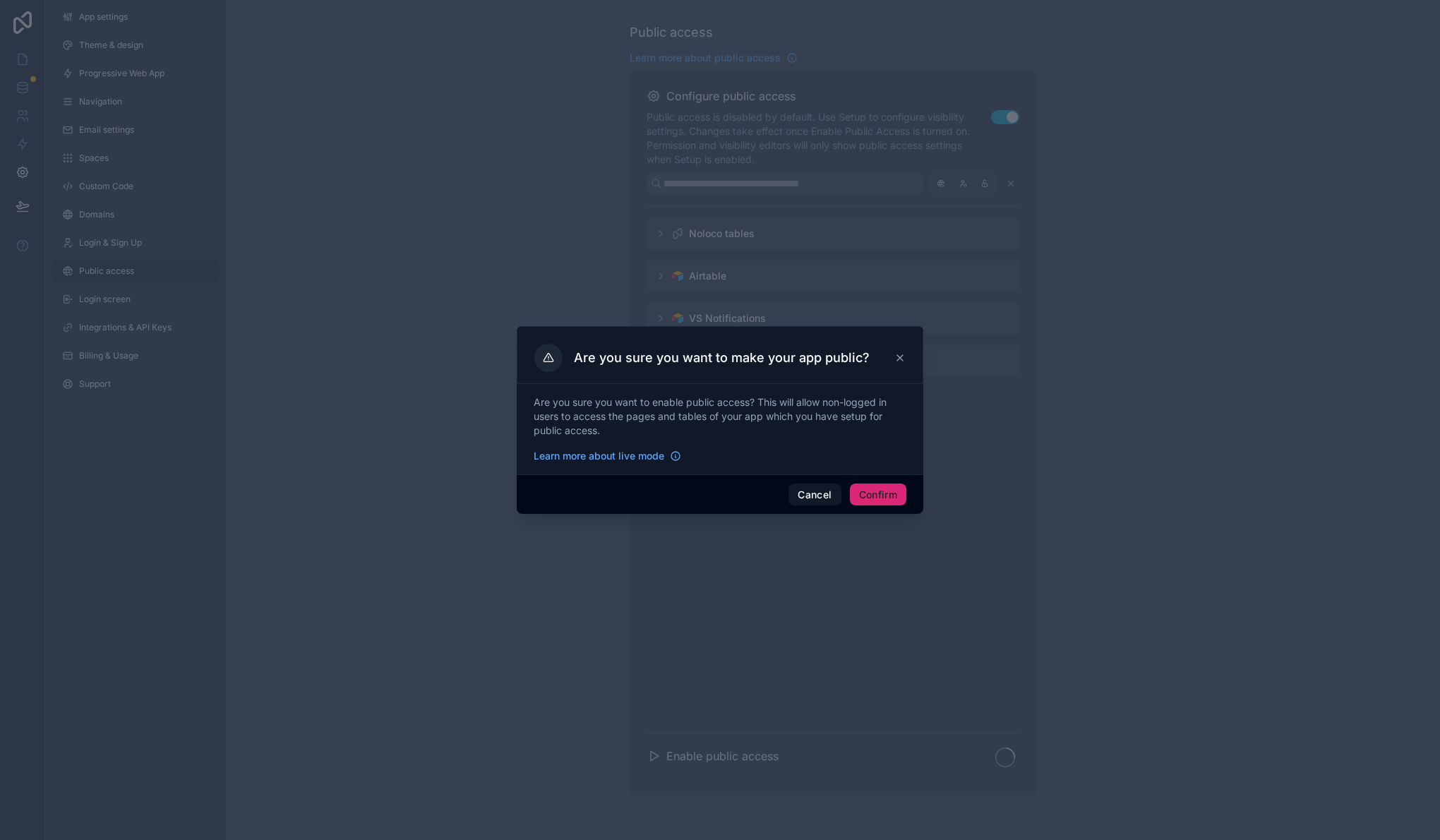
click at [881, 493] on button "Confirm" at bounding box center [877, 494] width 56 height 23
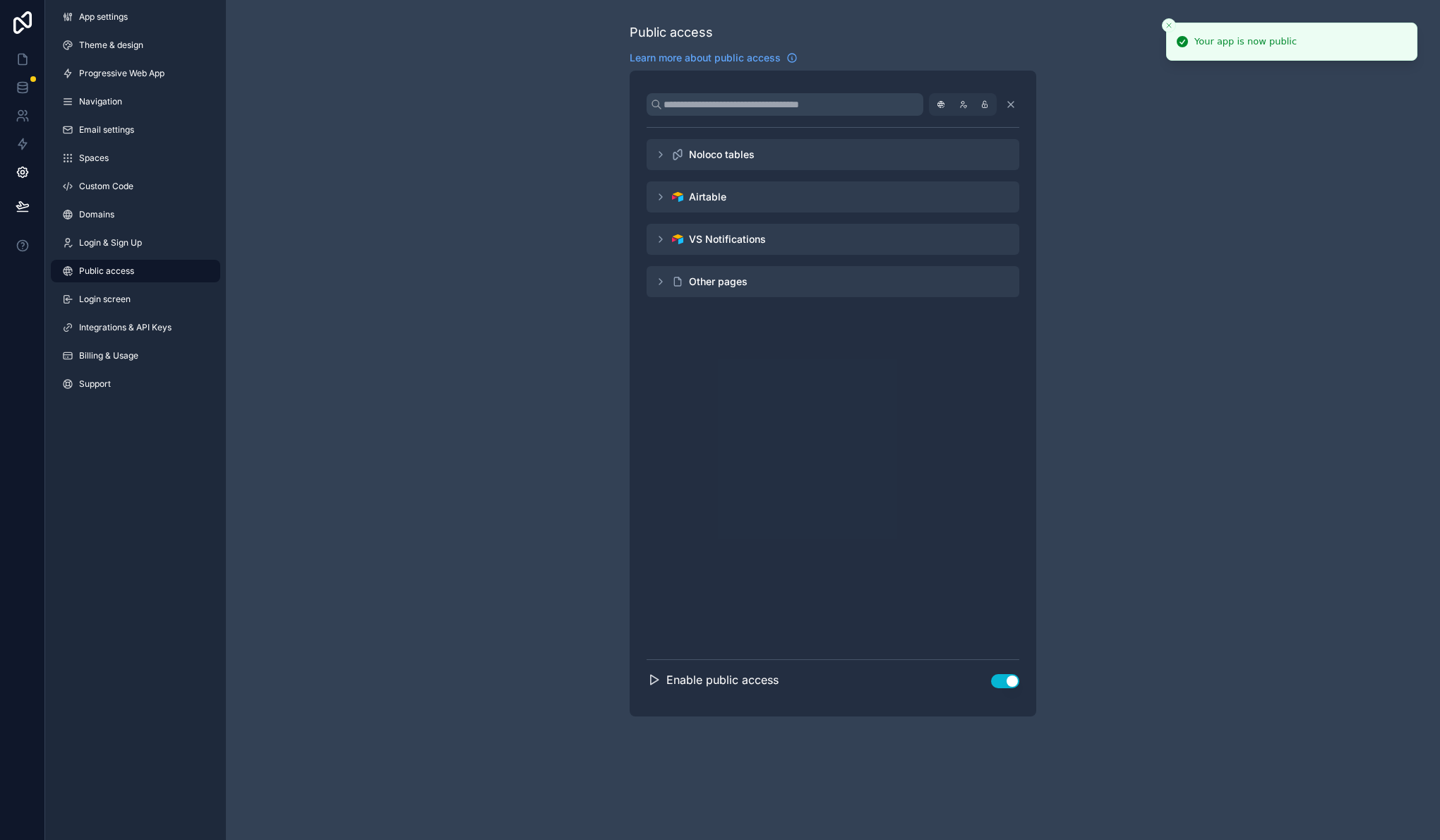
click at [1174, 27] on button "Close toast" at bounding box center [1168, 25] width 14 height 14
click at [664, 196] on icon "scrollable content" at bounding box center [660, 196] width 11 height 11
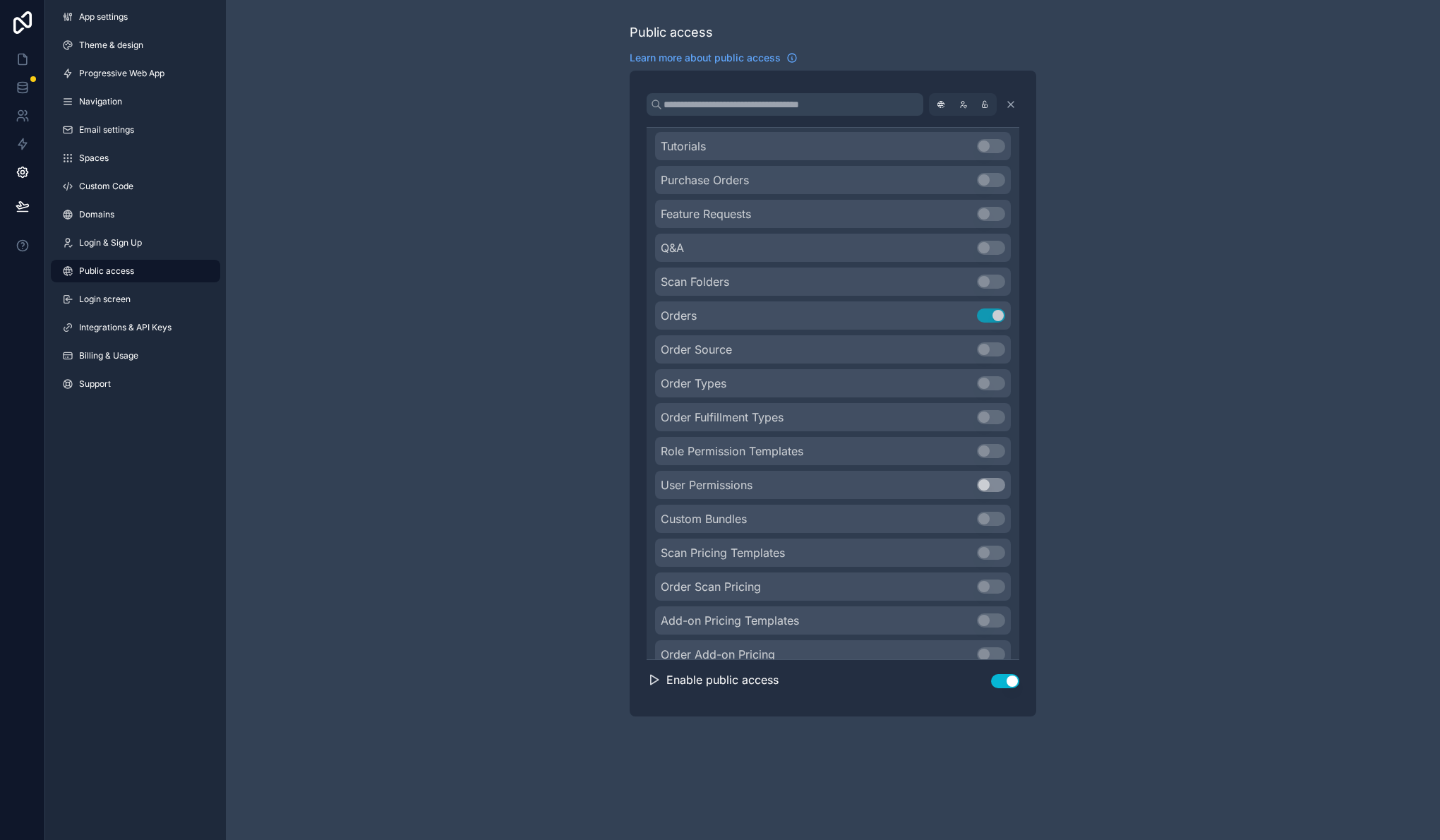
scroll to position [2116, 0]
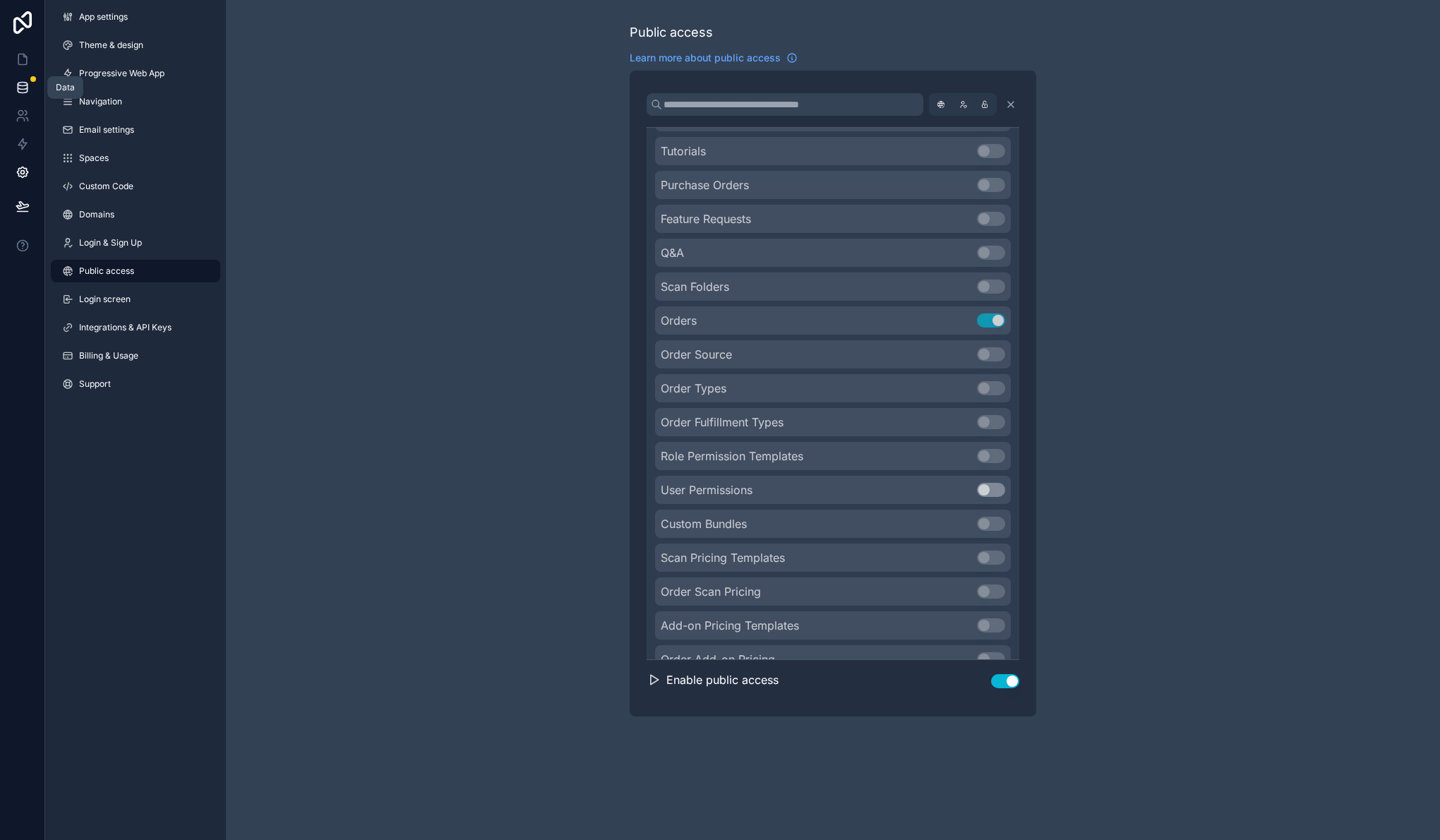
click at [25, 83] on icon at bounding box center [22, 87] width 14 height 14
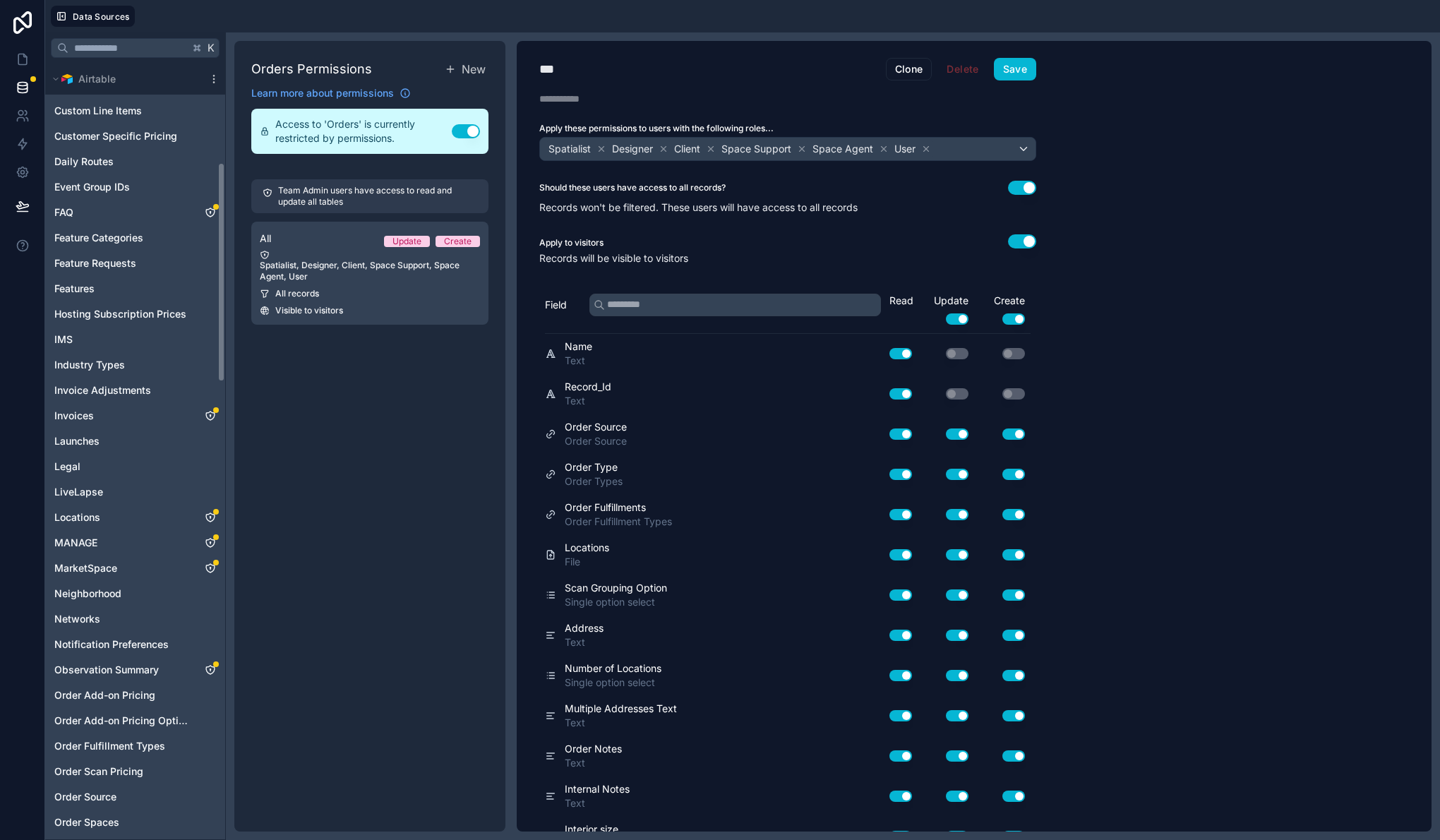
scroll to position [786, 0]
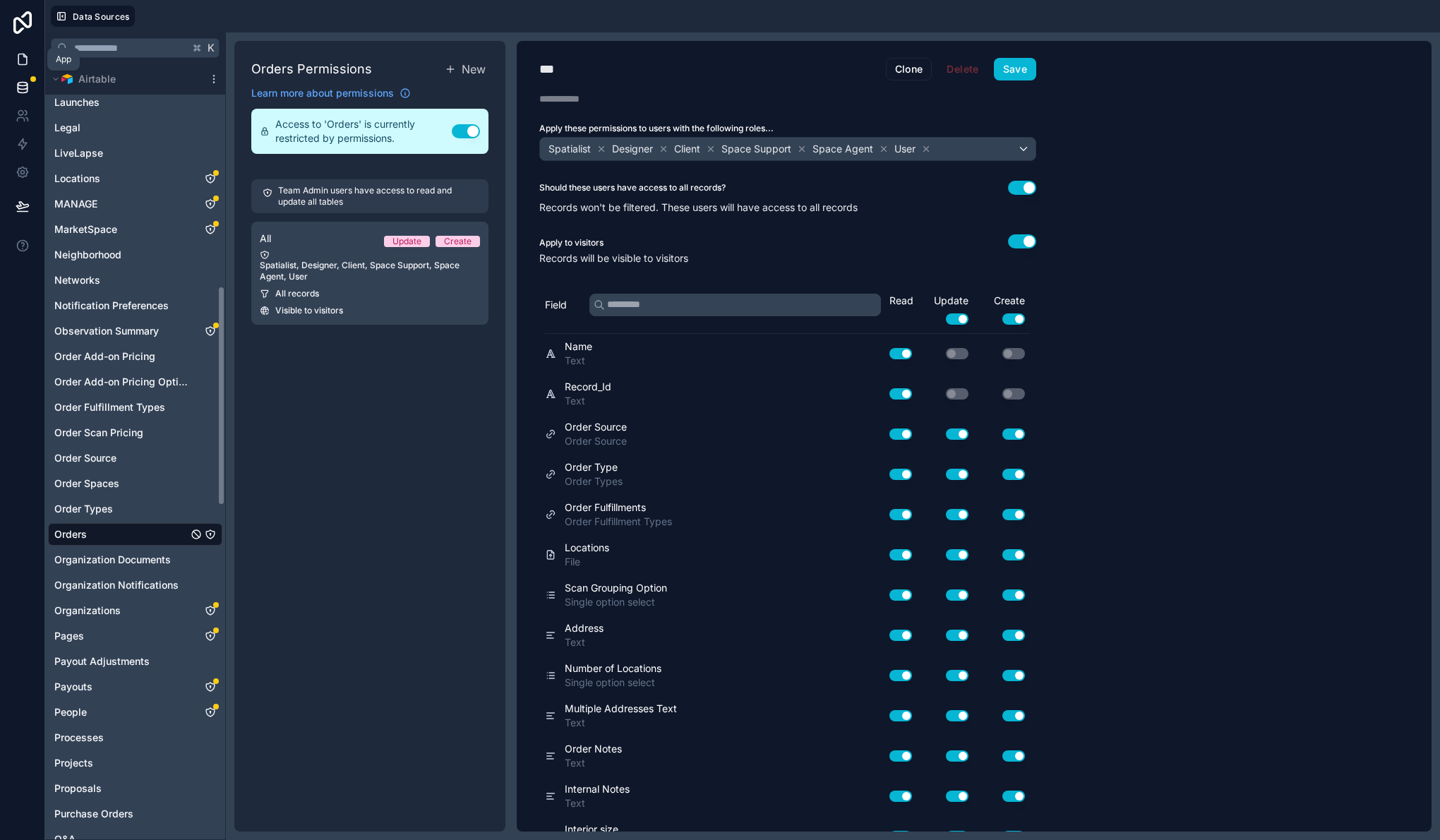
click at [18, 65] on icon at bounding box center [22, 59] width 14 height 14
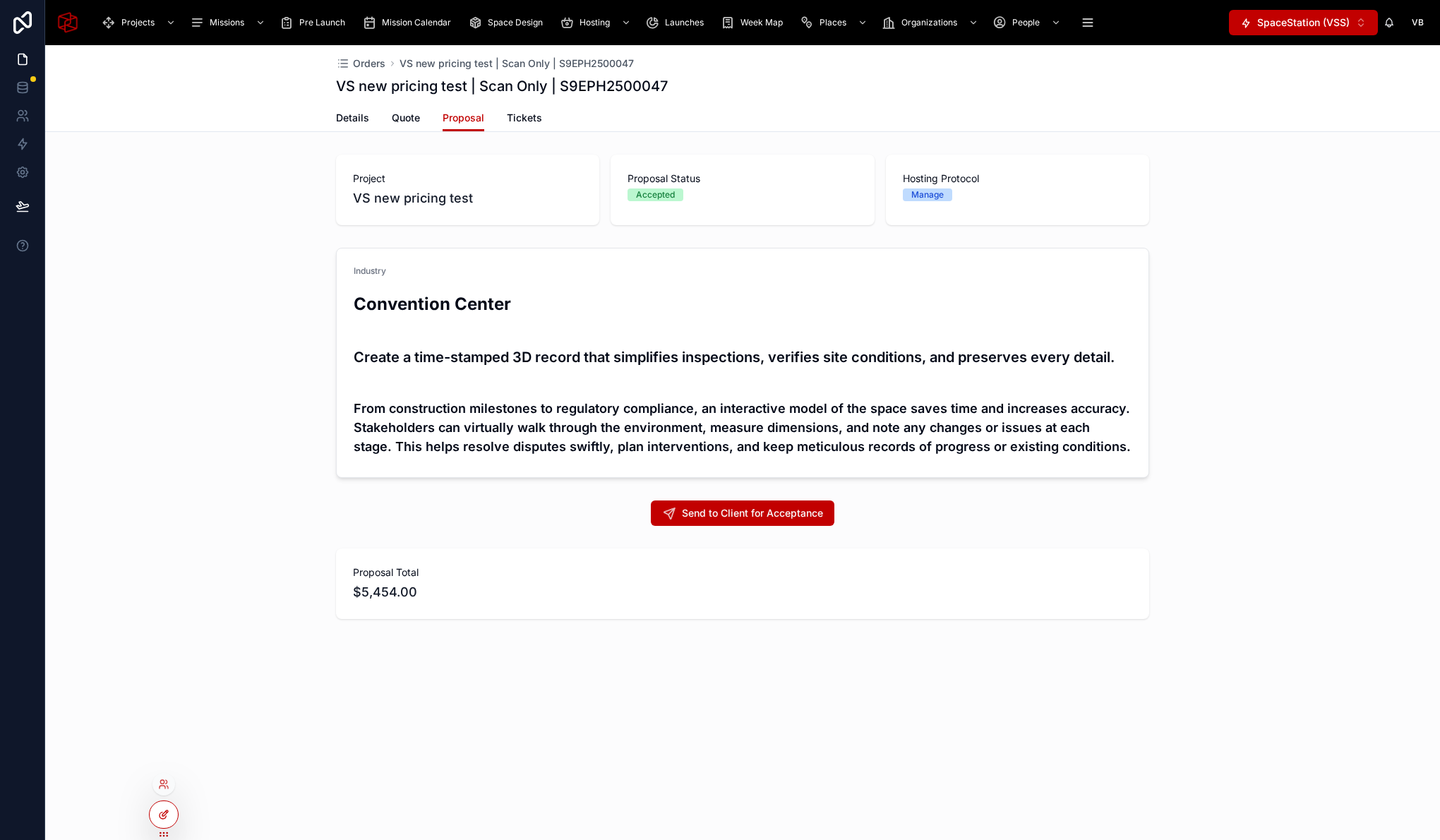
click at [166, 822] on div at bounding box center [163, 814] width 28 height 27
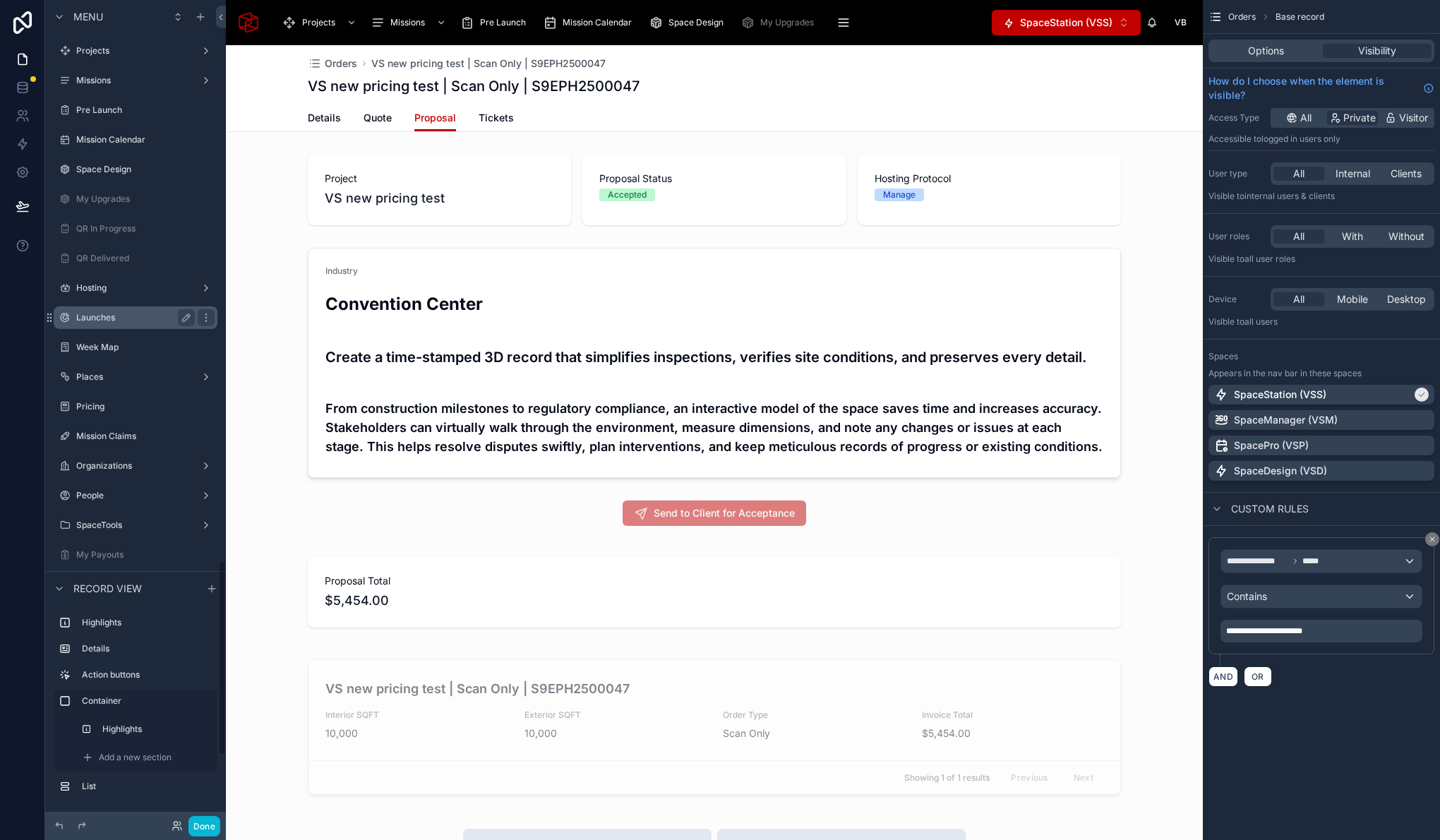
scroll to position [2372, 0]
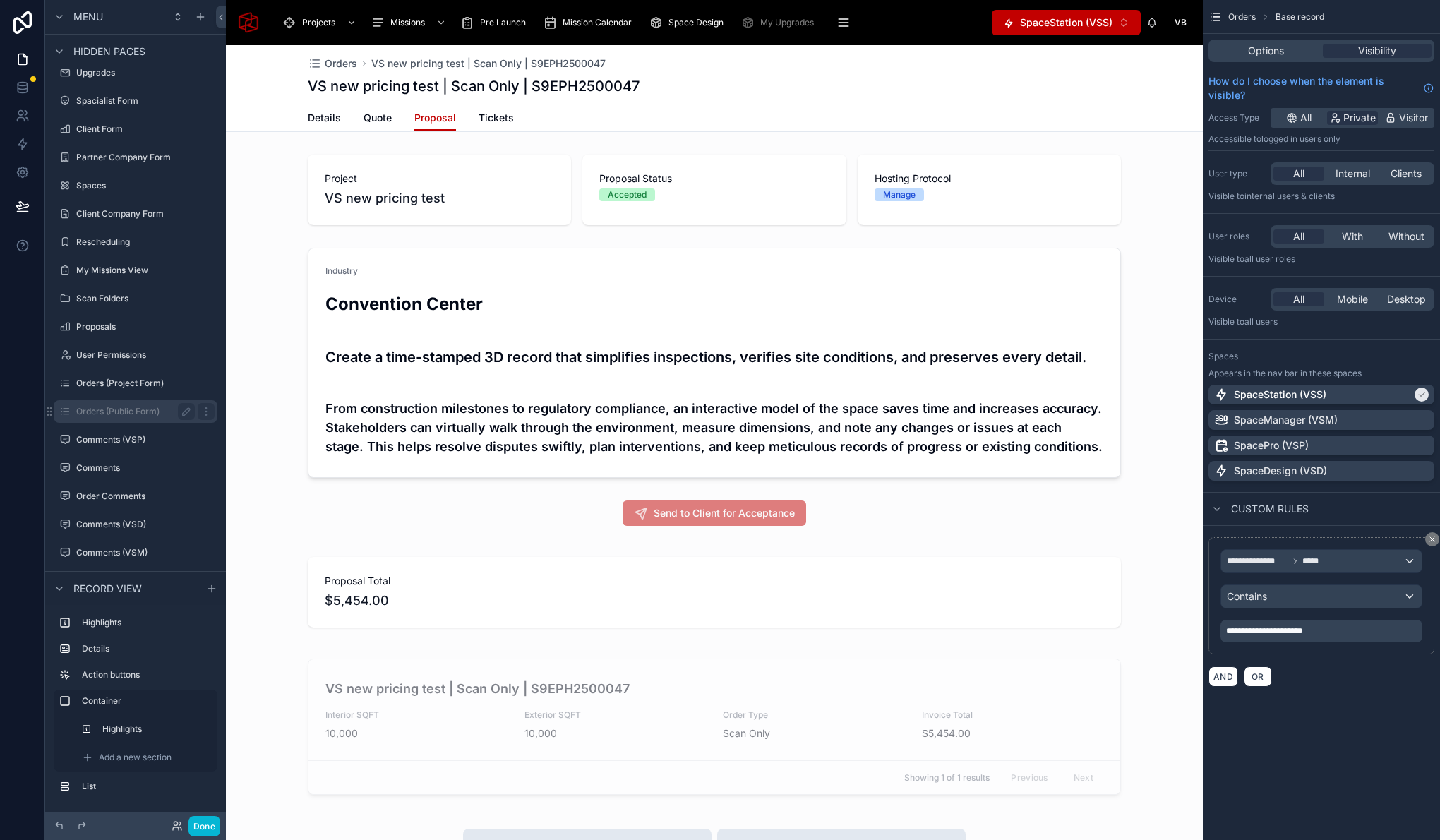
click at [149, 415] on label "Orders (Public Form)" at bounding box center [132, 411] width 113 height 11
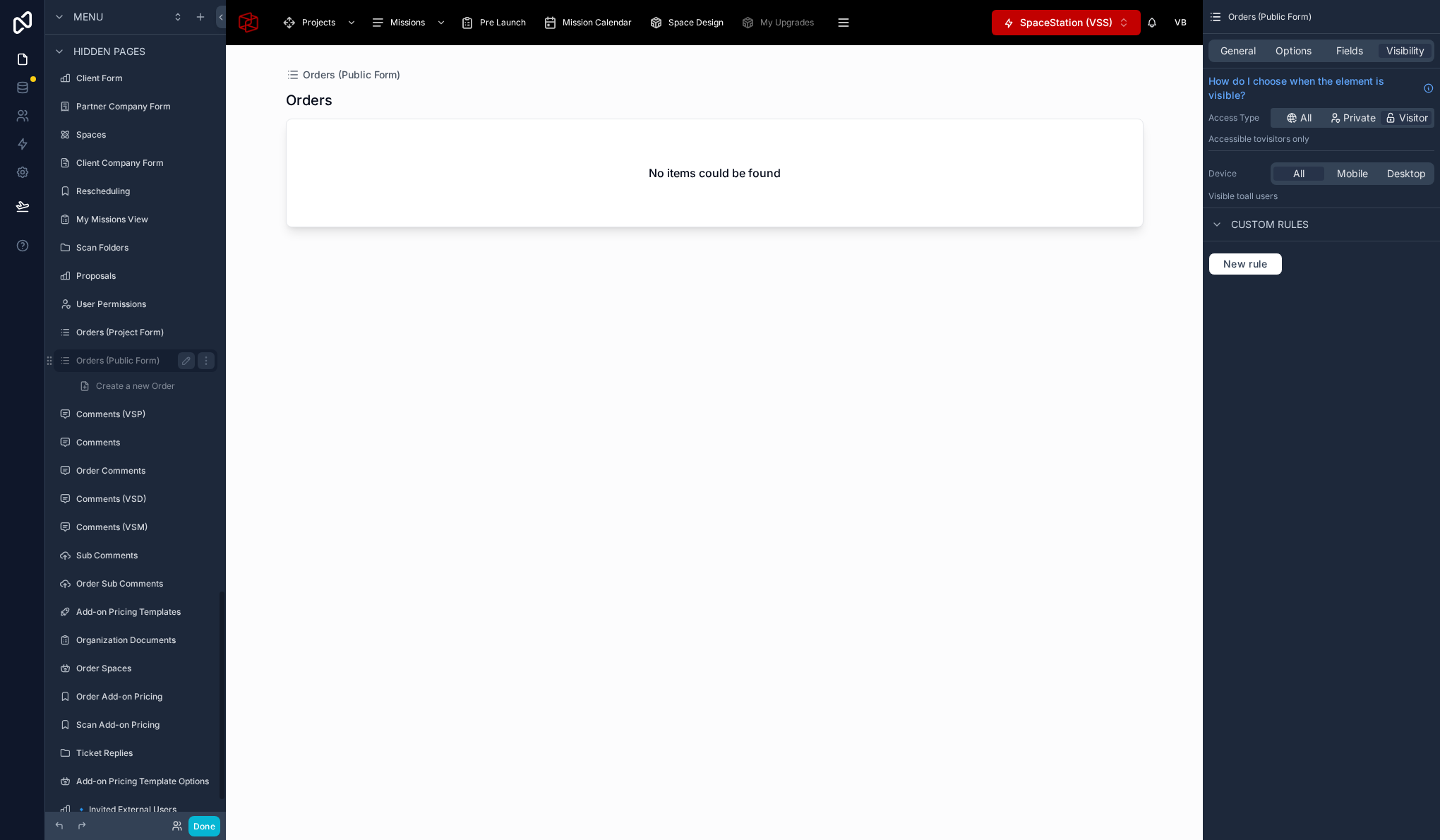
scroll to position [2307, 0]
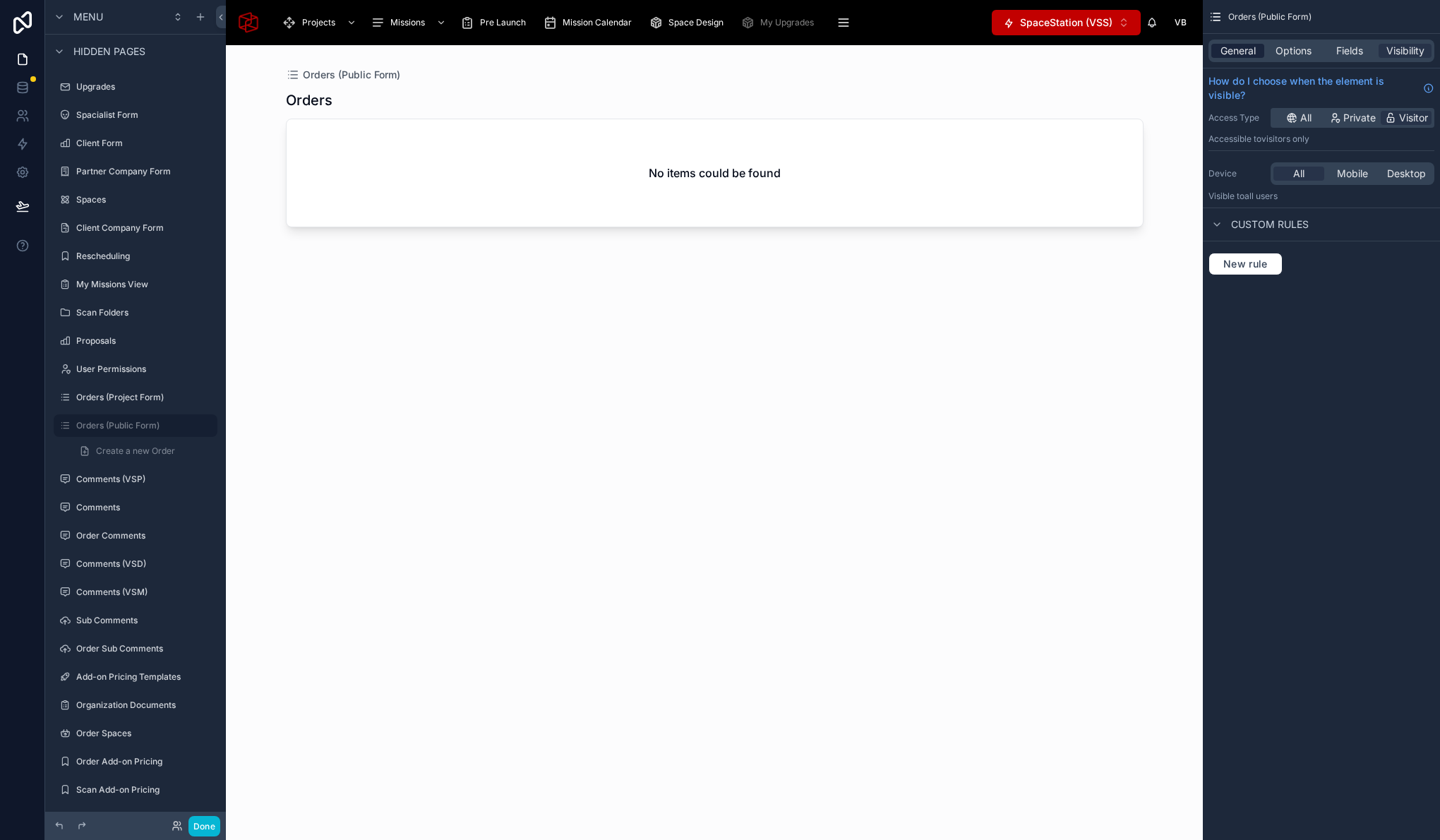
click at [1237, 50] on span "General" at bounding box center [1238, 50] width 35 height 14
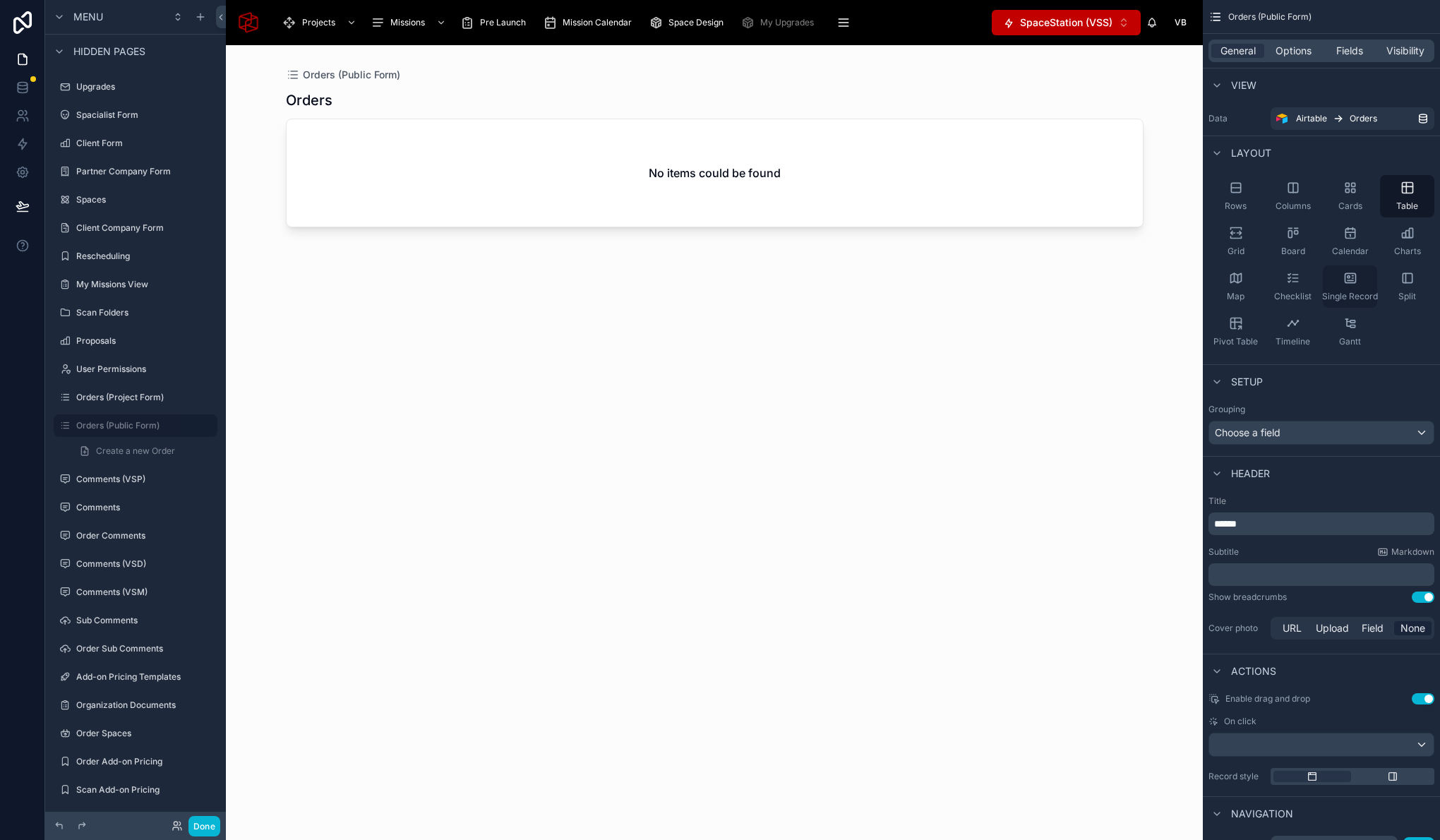
click at [1361, 285] on div "Single Record" at bounding box center [1349, 287] width 54 height 42
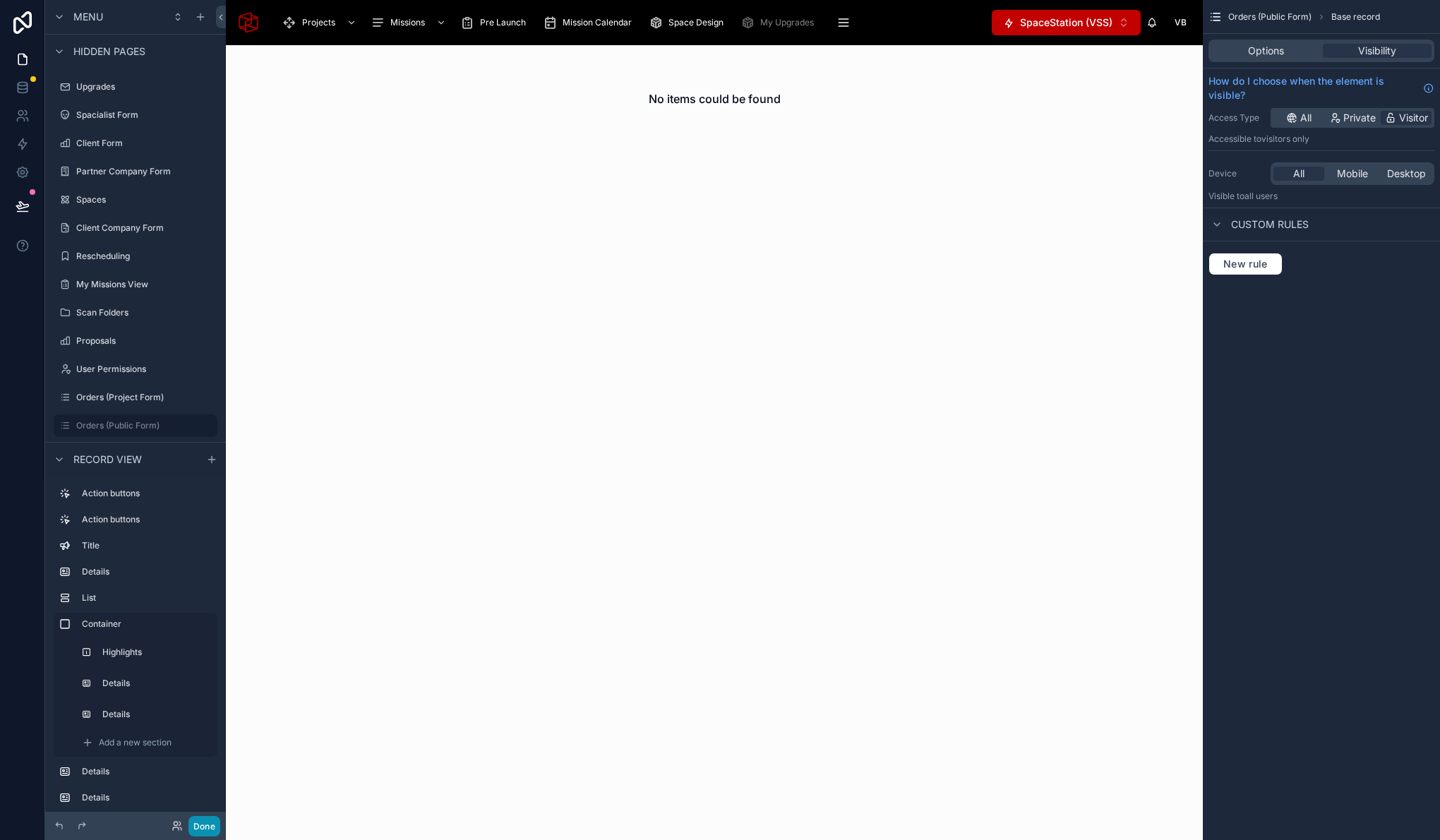
click at [204, 828] on button "Done" at bounding box center [204, 826] width 32 height 20
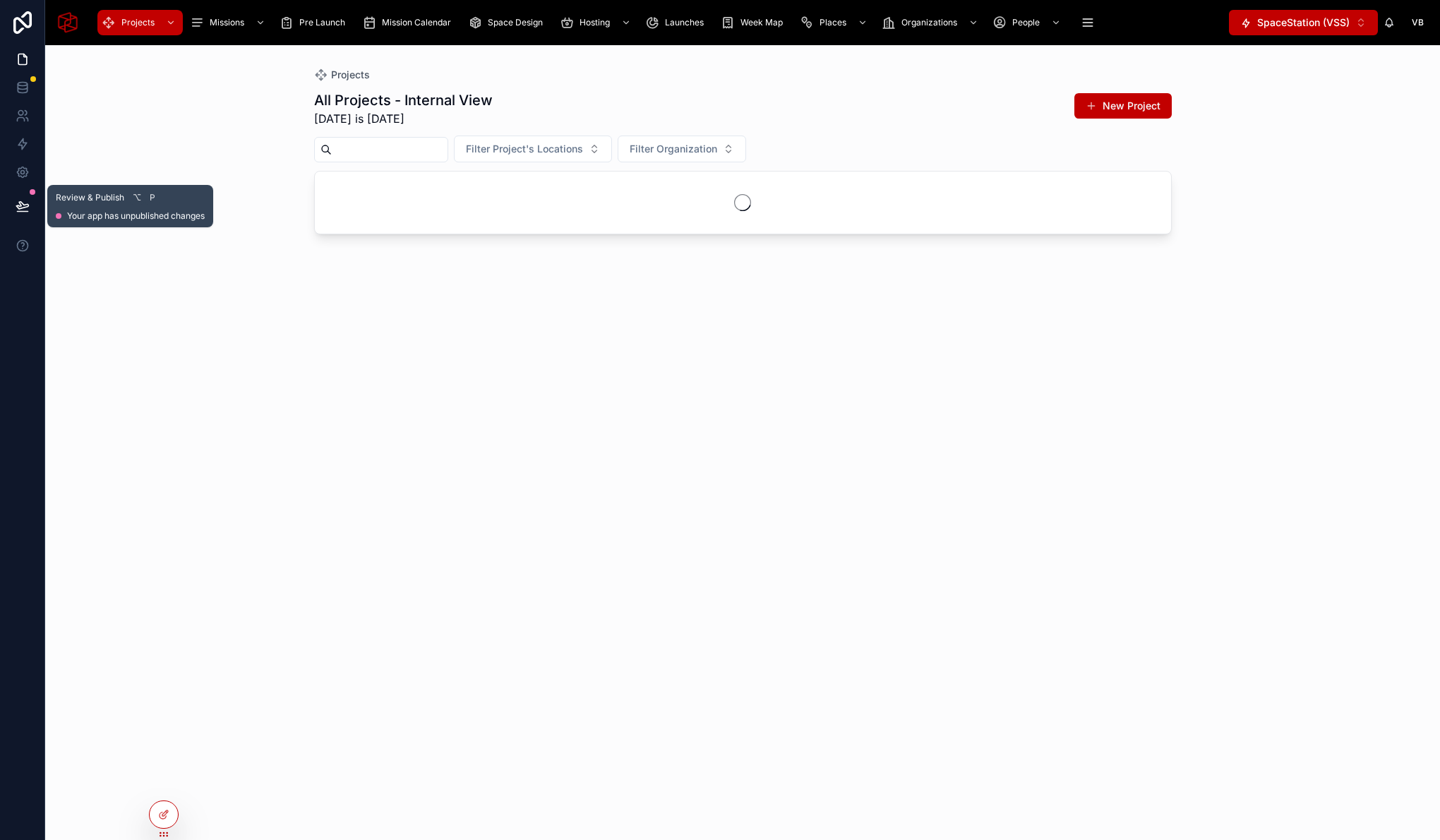
click at [23, 201] on icon at bounding box center [22, 206] width 14 height 14
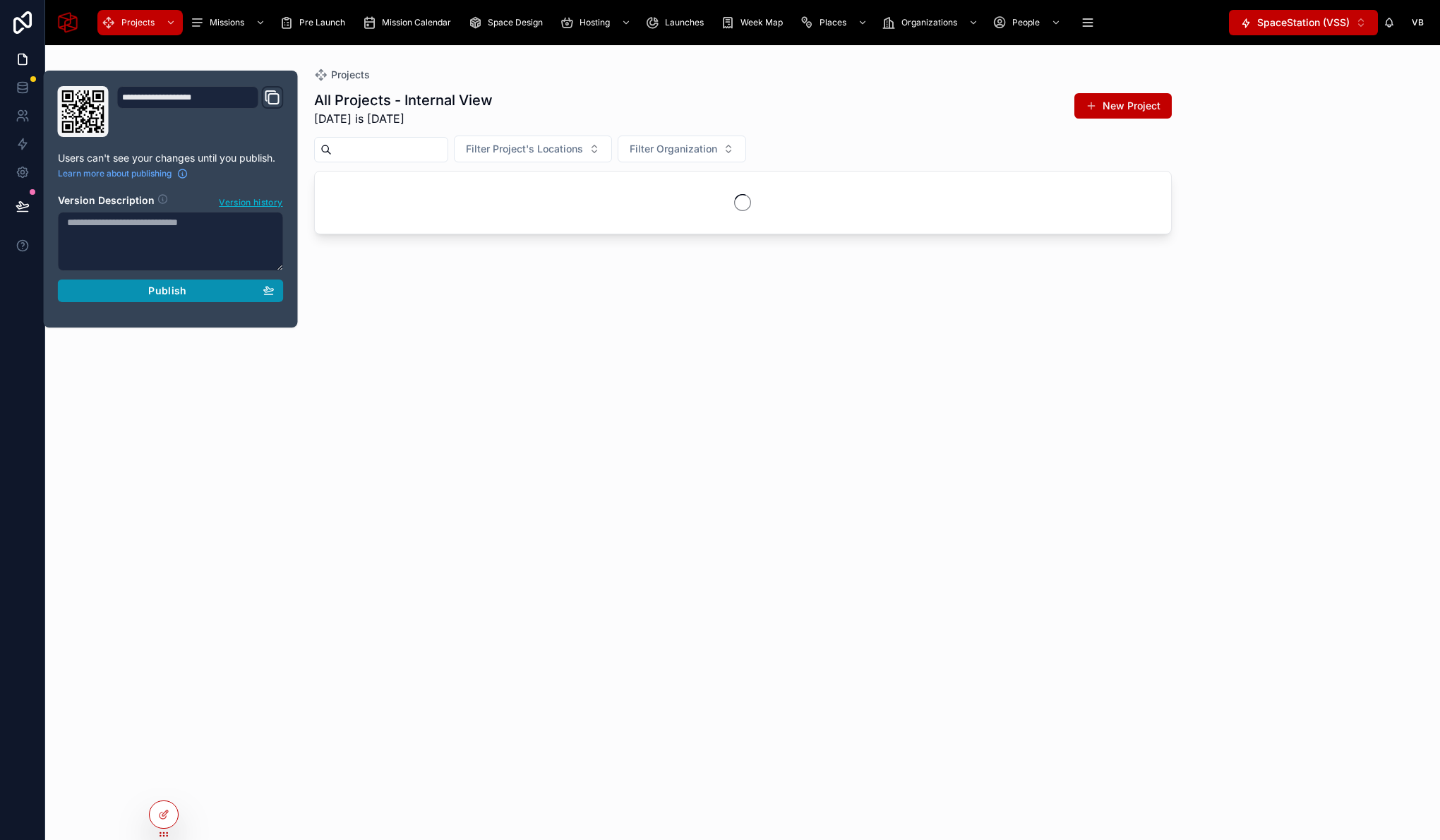
click at [136, 295] on div "Publish" at bounding box center [171, 290] width 207 height 12
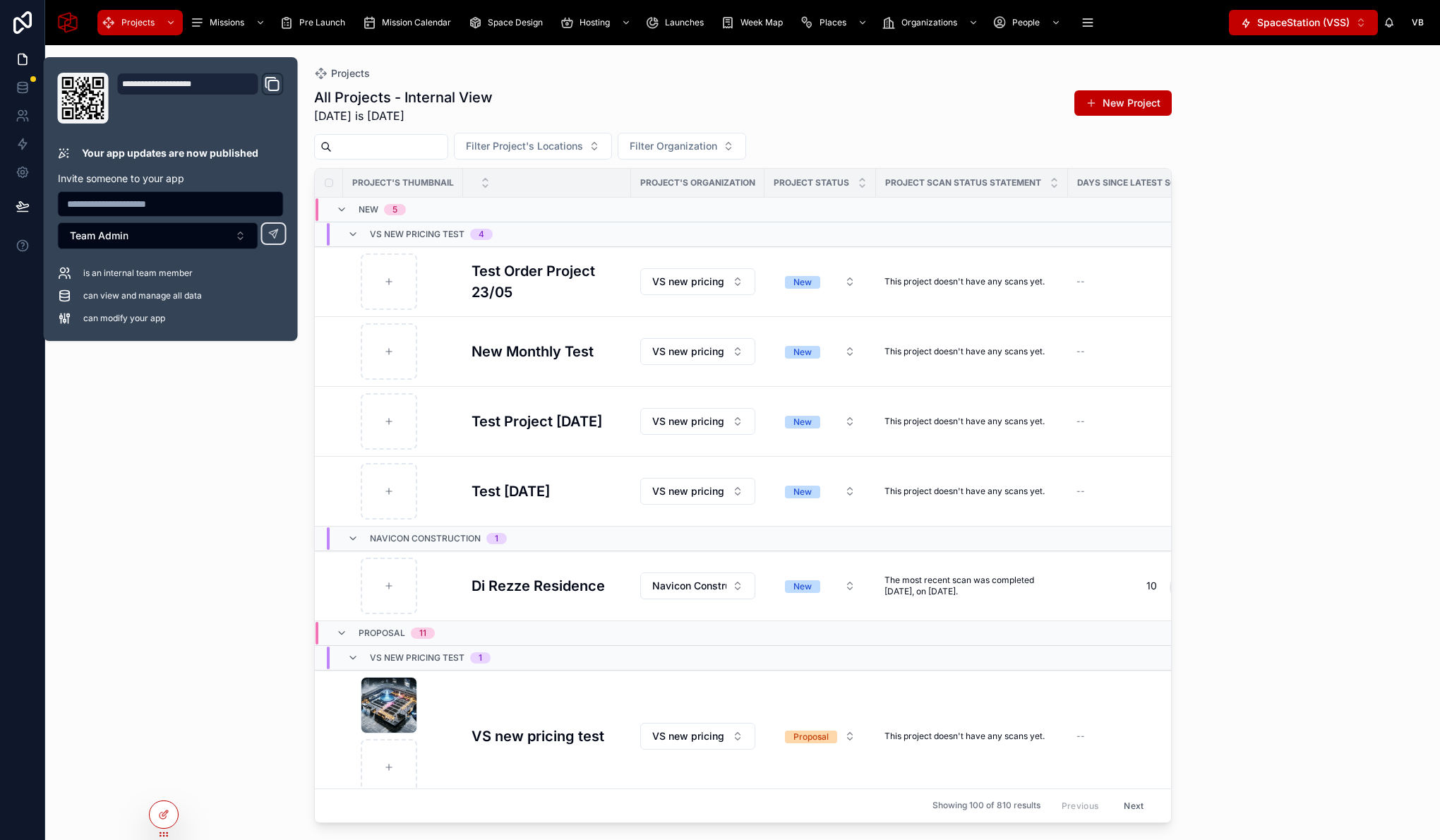
click at [1279, 146] on div "Projects All Projects - Internal View Today is 8/29/2025 New Project Filter Pro…" at bounding box center [742, 442] width 1395 height 795
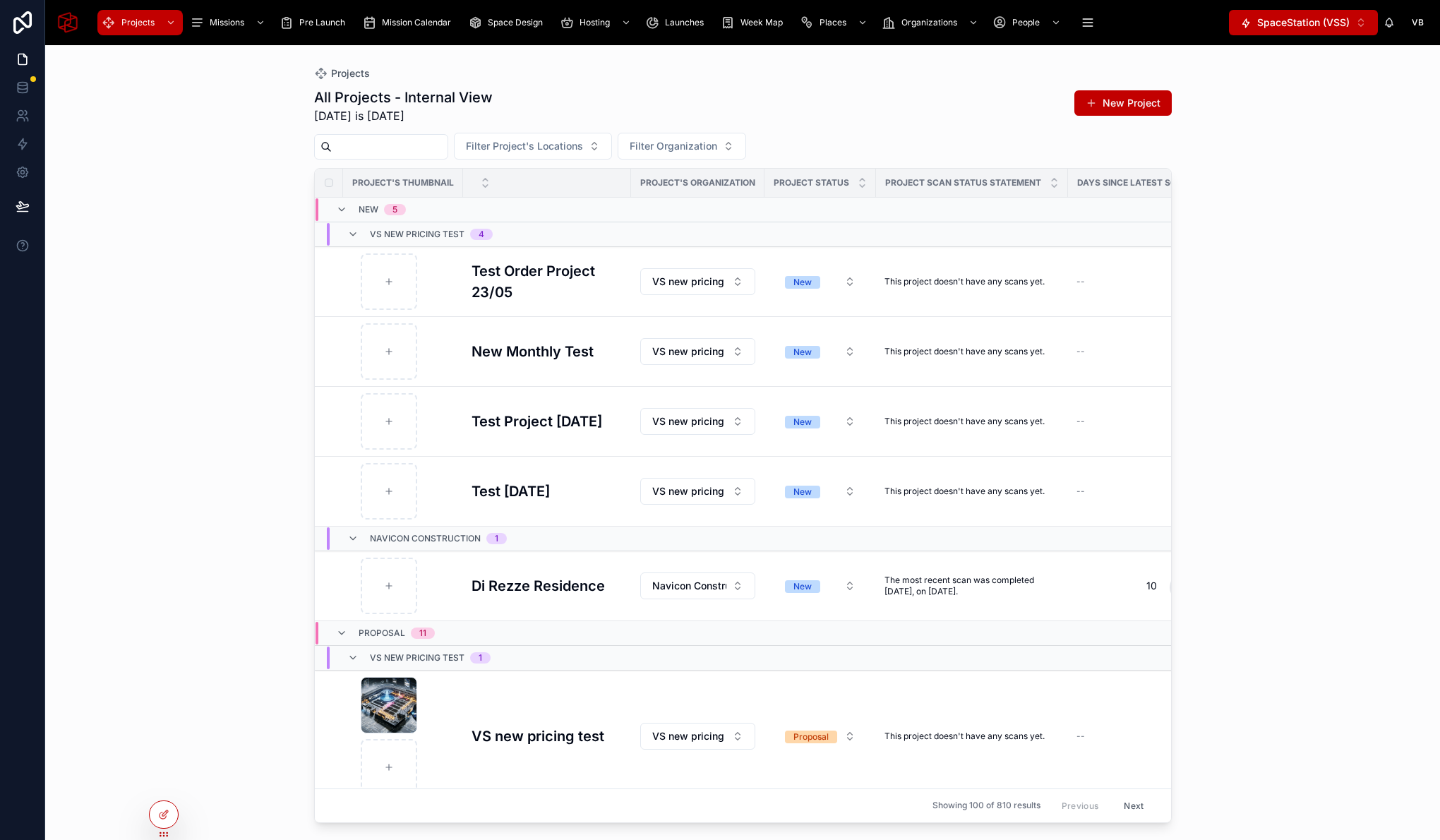
click at [157, 94] on div "Projects All Projects - Internal View Today is 8/29/2025 New Project Filter Pro…" at bounding box center [742, 442] width 1395 height 795
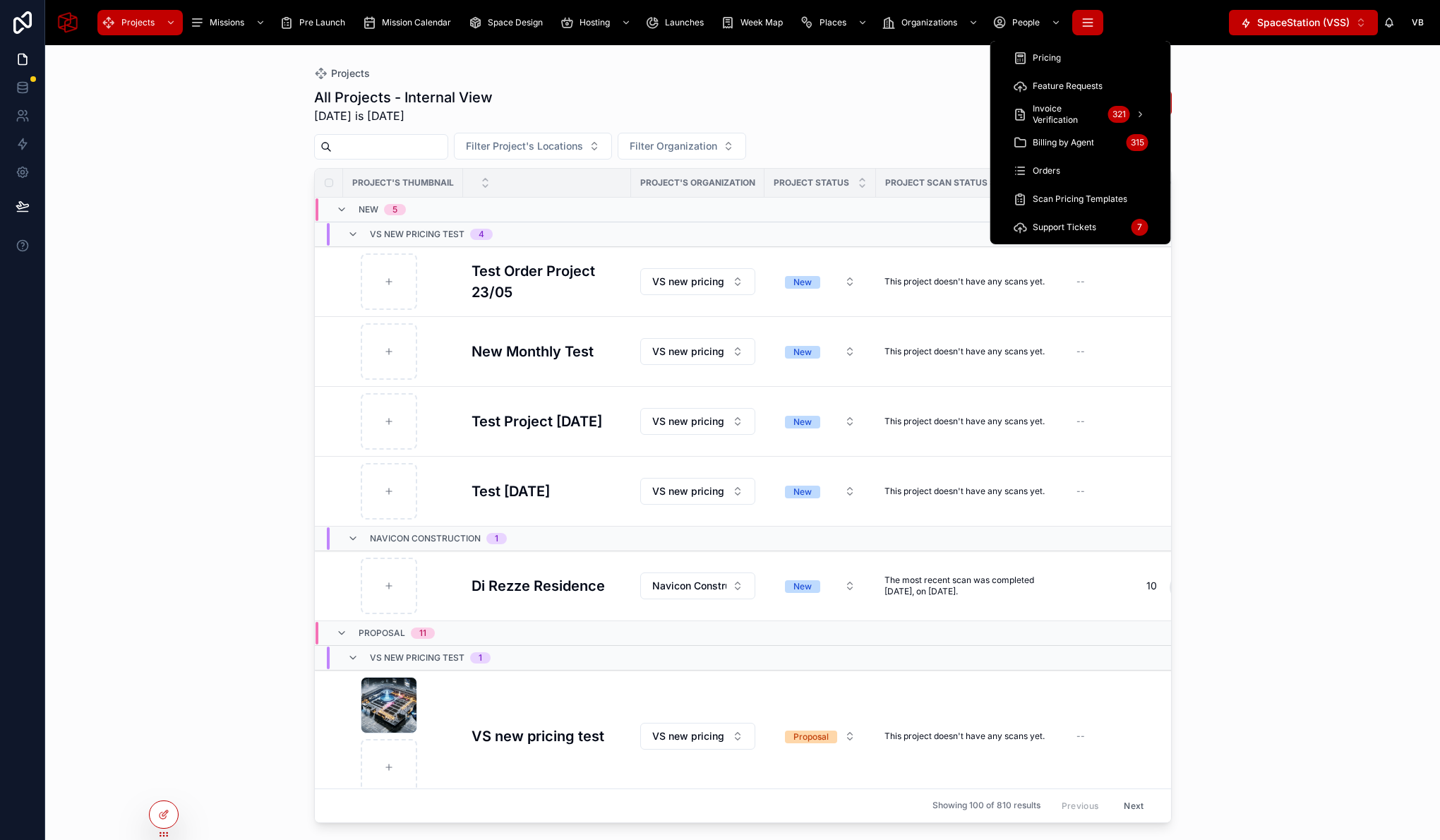
click at [1083, 23] on icon "scrollable content" at bounding box center [1087, 22] width 14 height 14
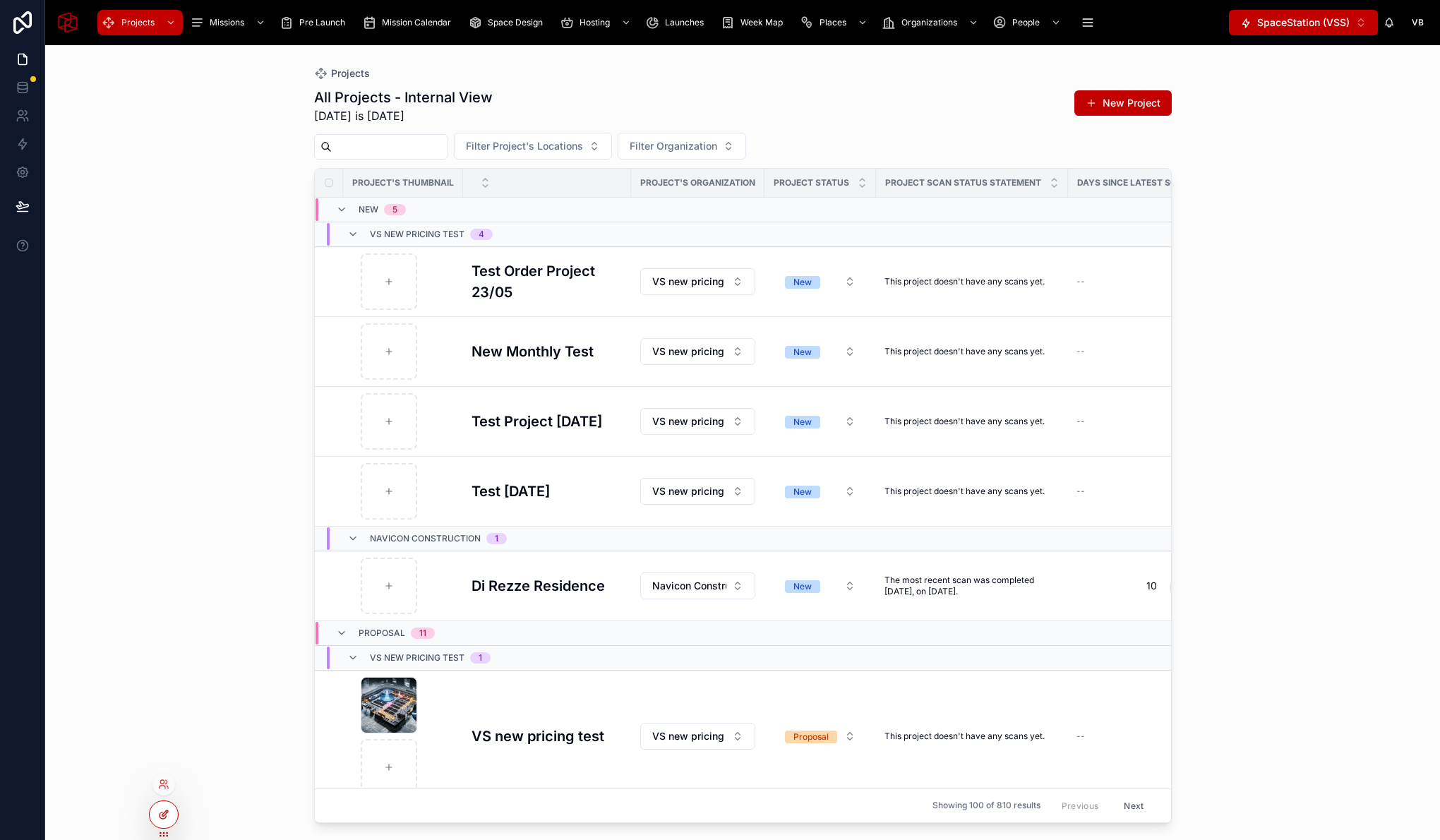
click at [161, 820] on div at bounding box center [163, 814] width 28 height 27
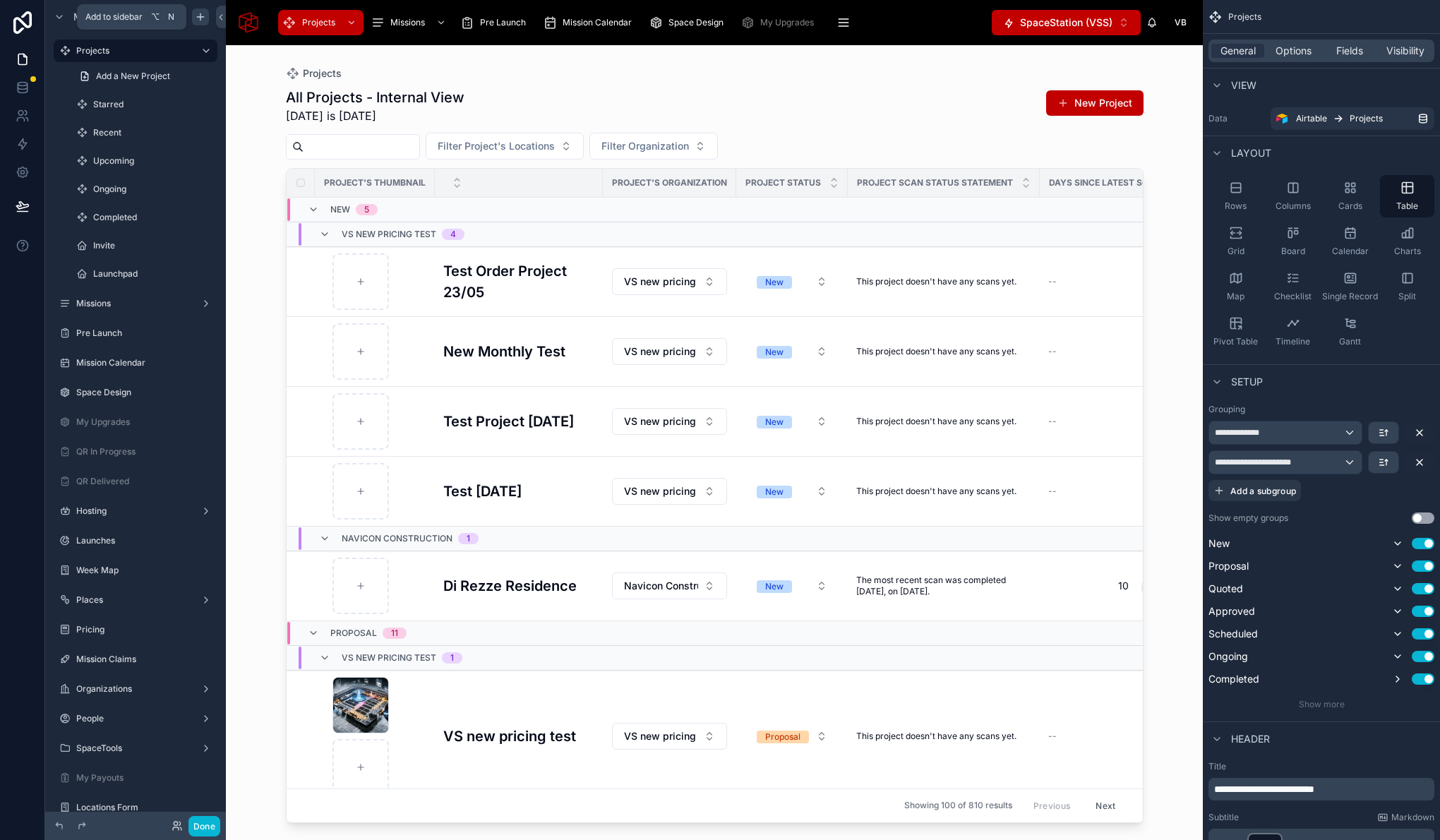
click at [198, 20] on icon "scrollable content" at bounding box center [200, 16] width 11 height 11
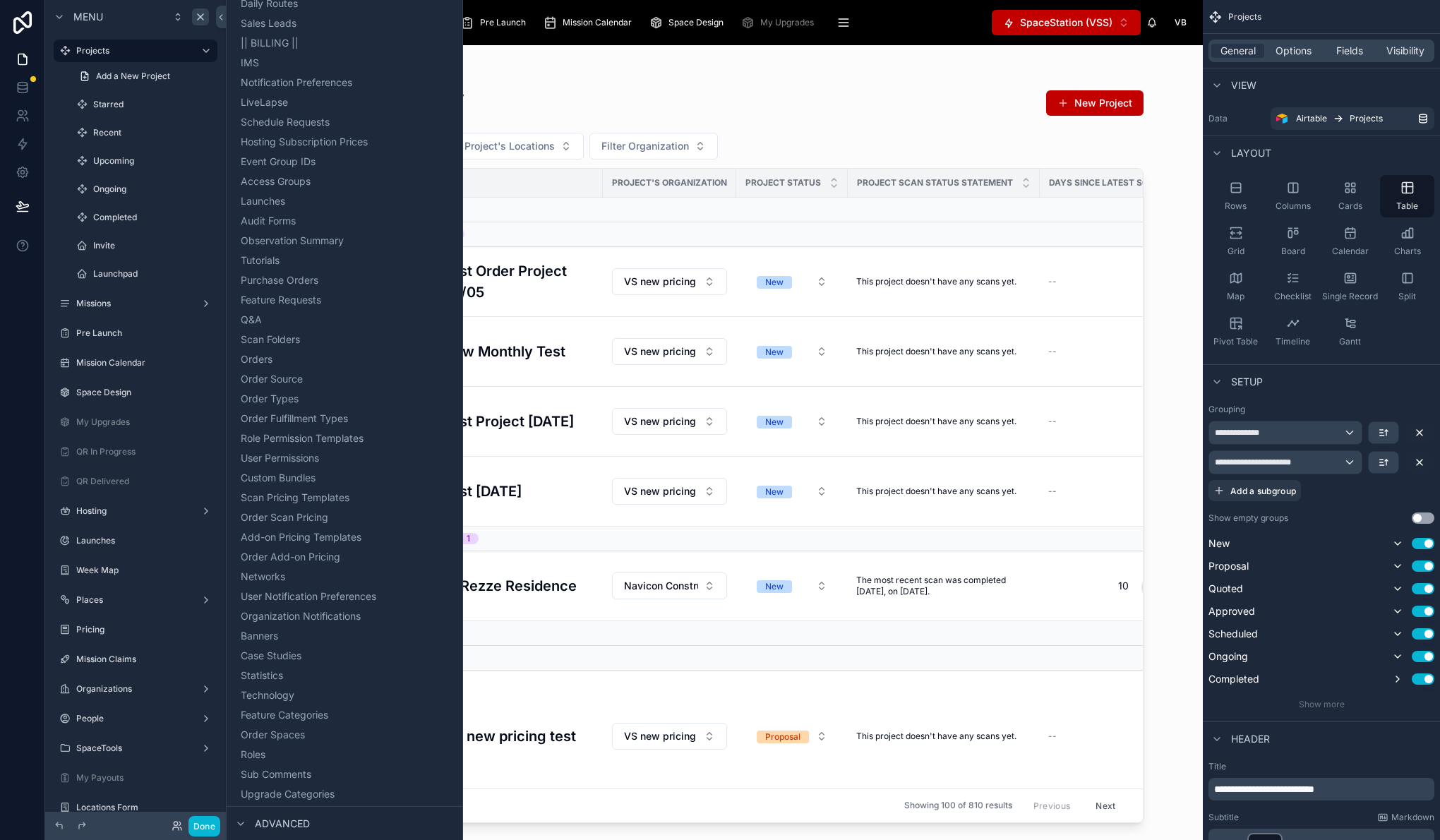
scroll to position [1512, 0]
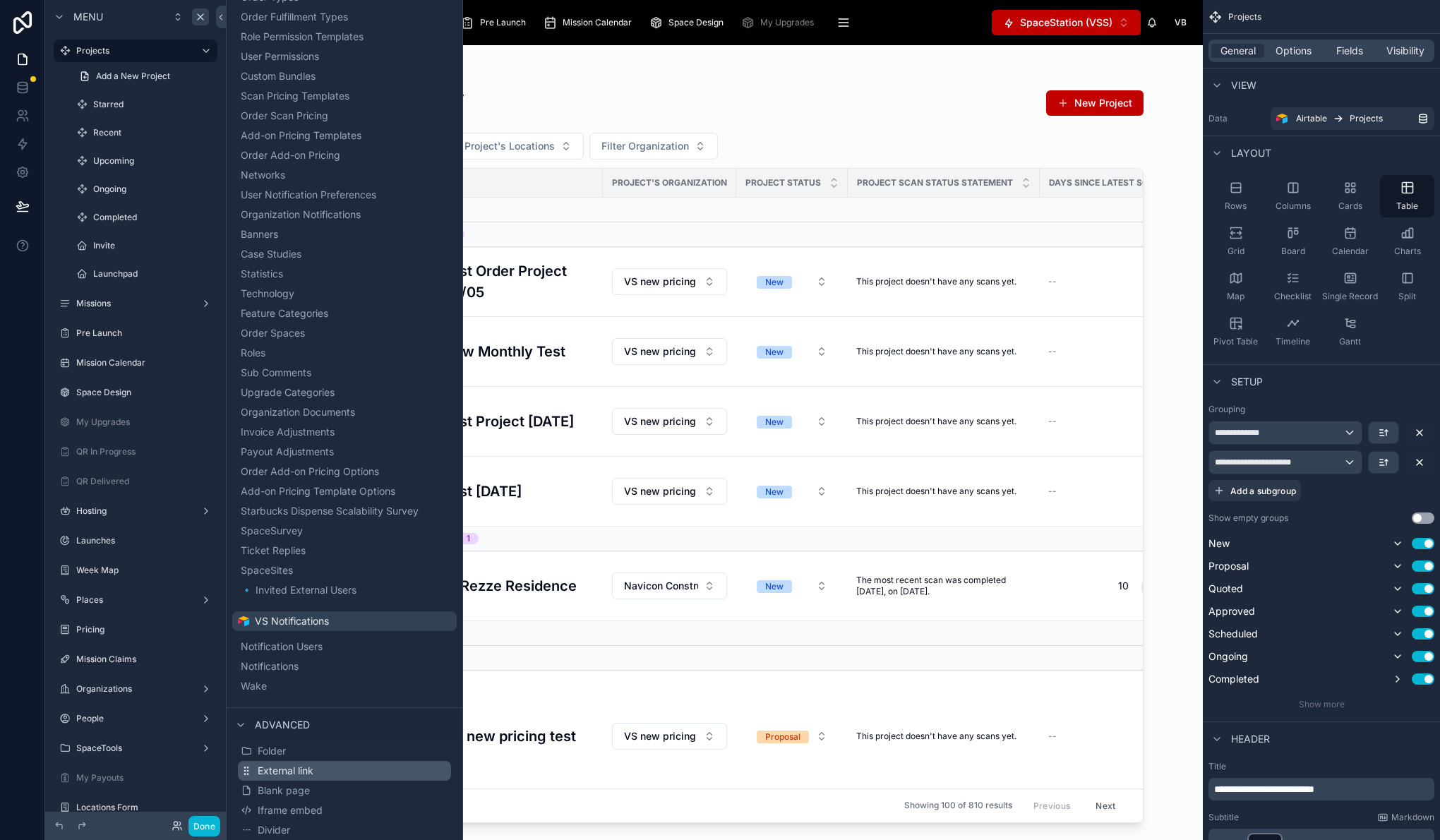
click at [338, 775] on button "External link" at bounding box center [344, 771] width 213 height 20
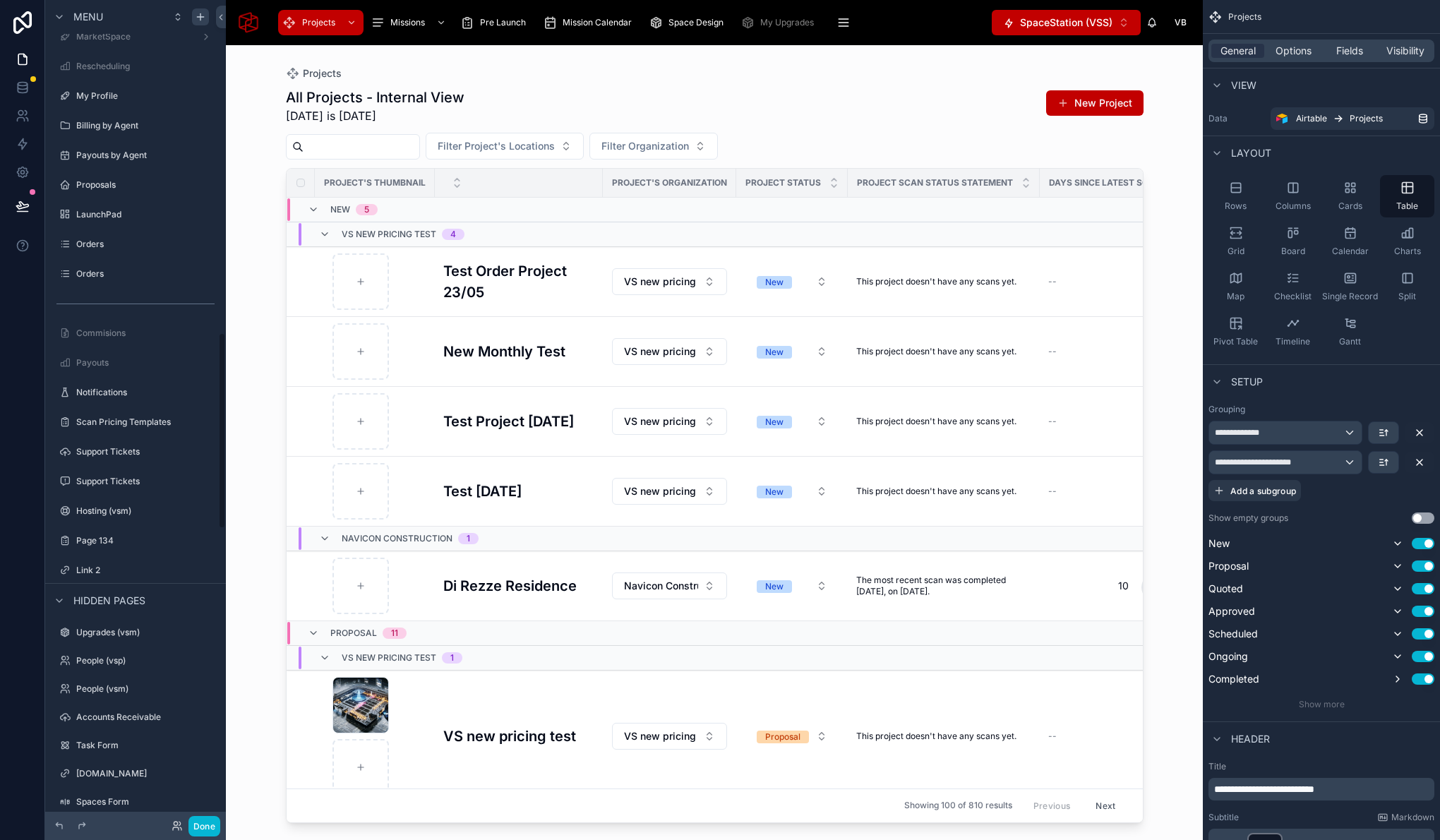
scroll to position [1392, 0]
click at [187, 571] on icon "scrollable content" at bounding box center [186, 571] width 7 height 7
click at [130, 571] on input "******" at bounding box center [124, 571] width 96 height 17
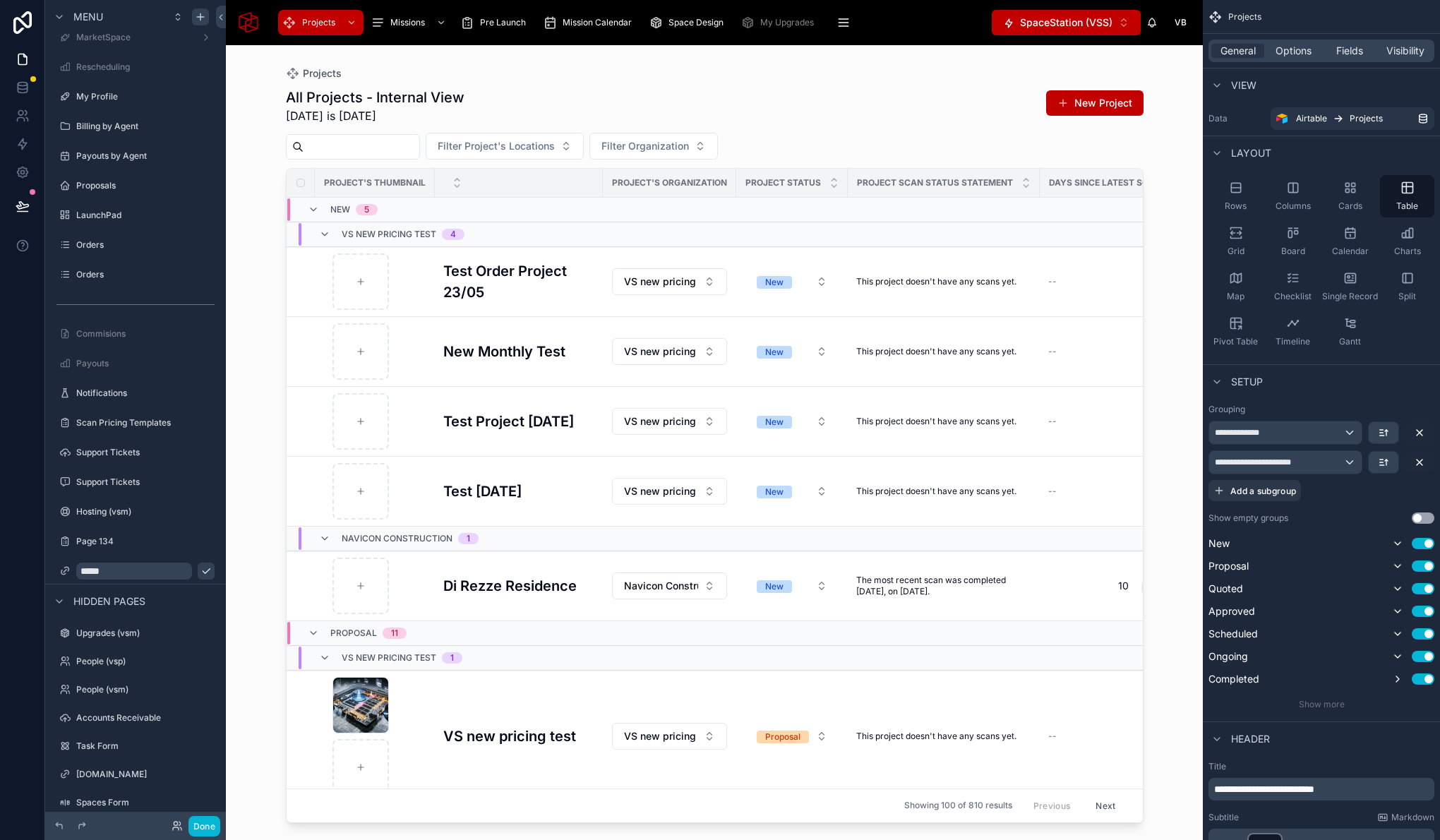
type input "*****"
click at [201, 571] on icon "scrollable content" at bounding box center [206, 571] width 11 height 11
click at [204, 569] on icon "scrollable content" at bounding box center [206, 571] width 11 height 11
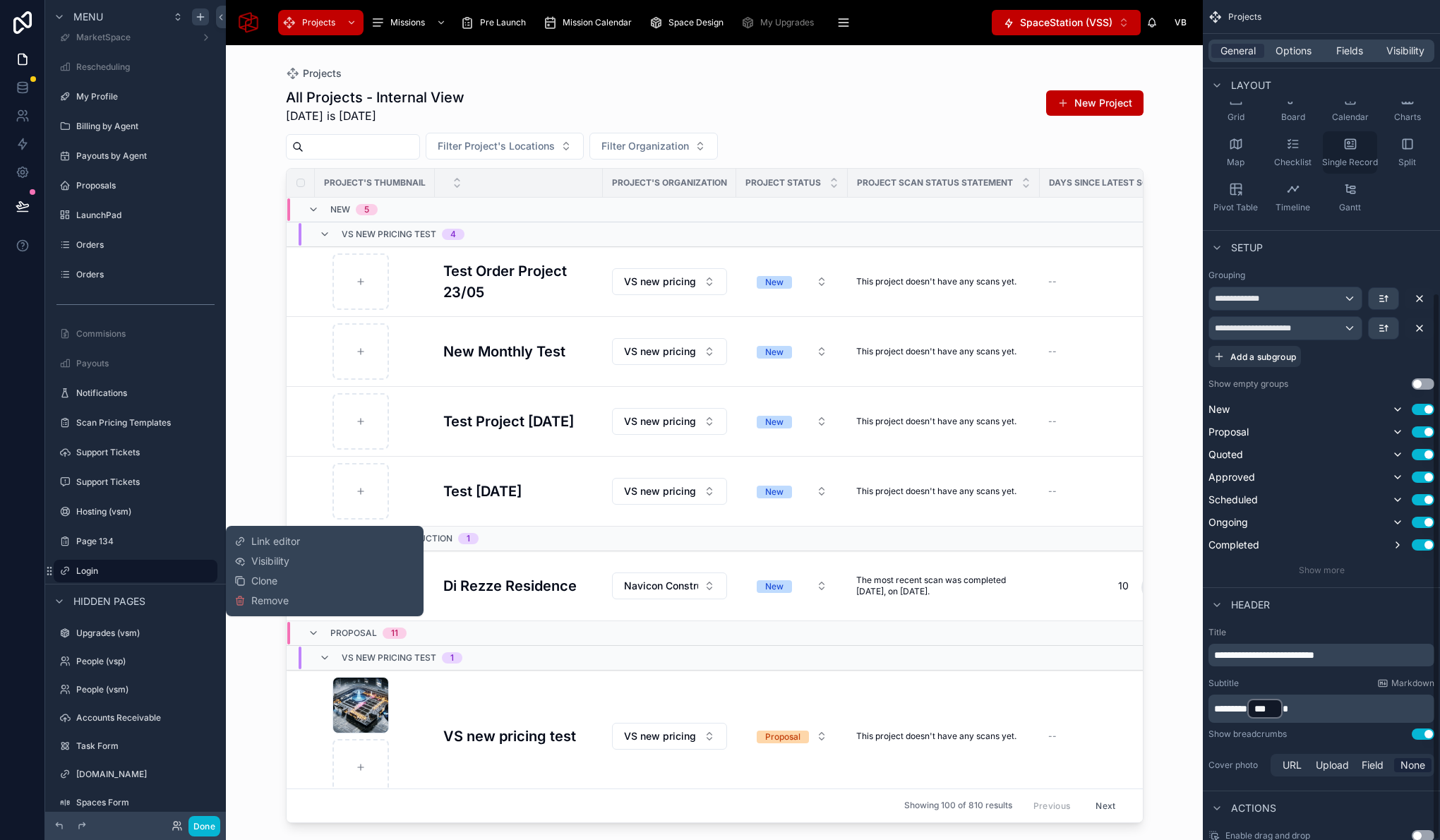
scroll to position [96, 0]
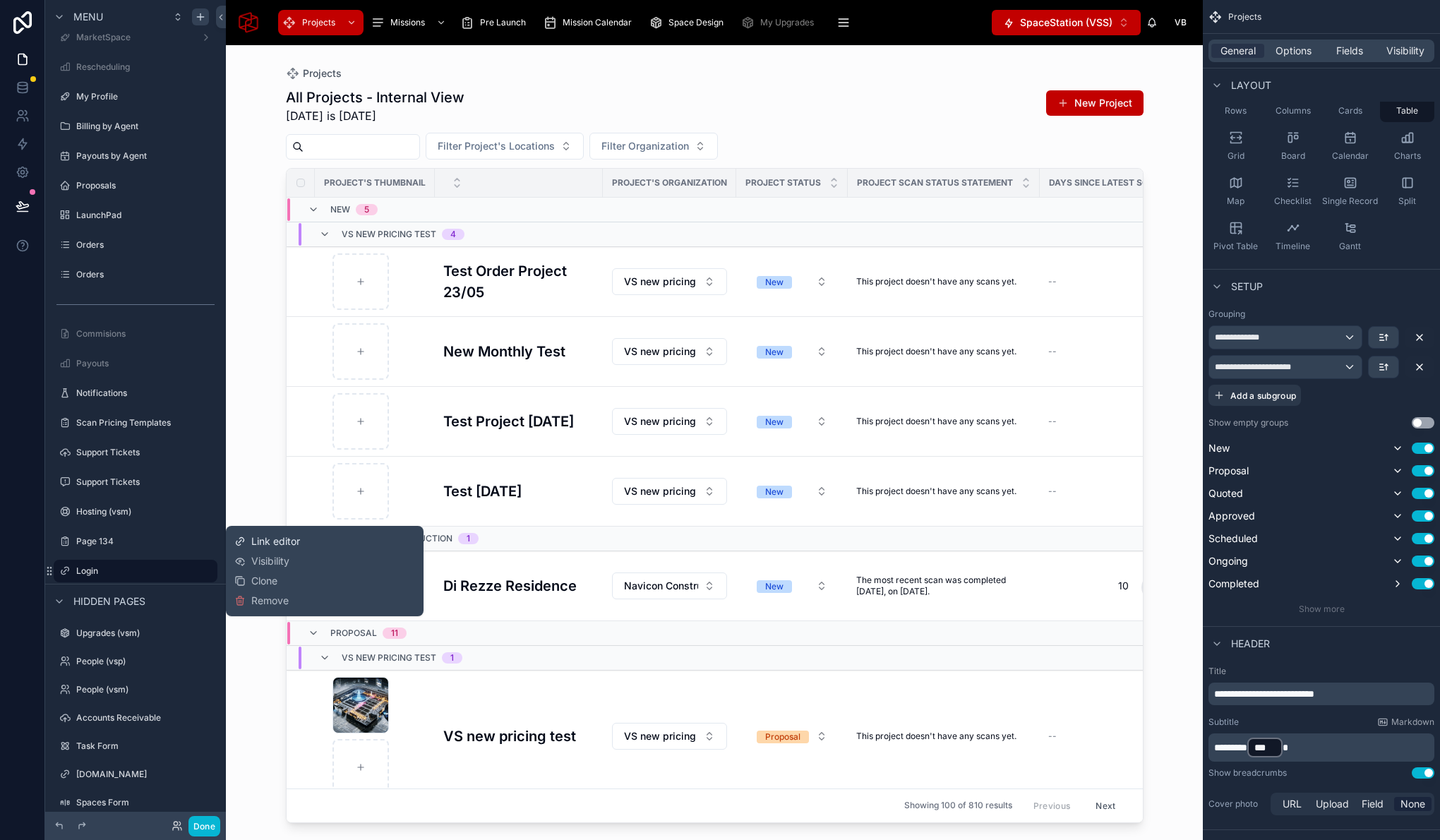
click at [292, 541] on span "Link editor" at bounding box center [275, 541] width 49 height 14
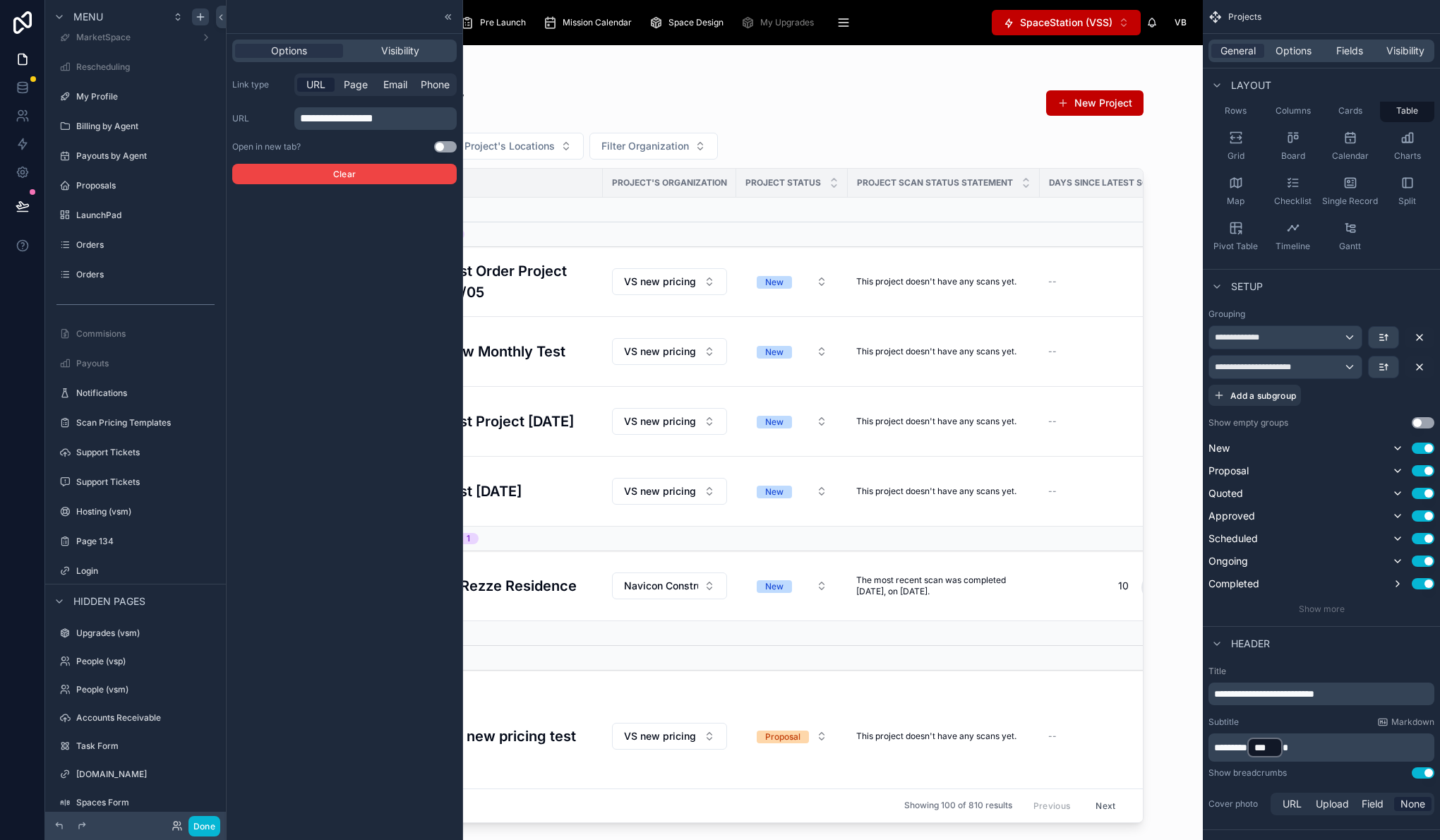
click at [423, 120] on p "**********" at bounding box center [377, 118] width 154 height 17
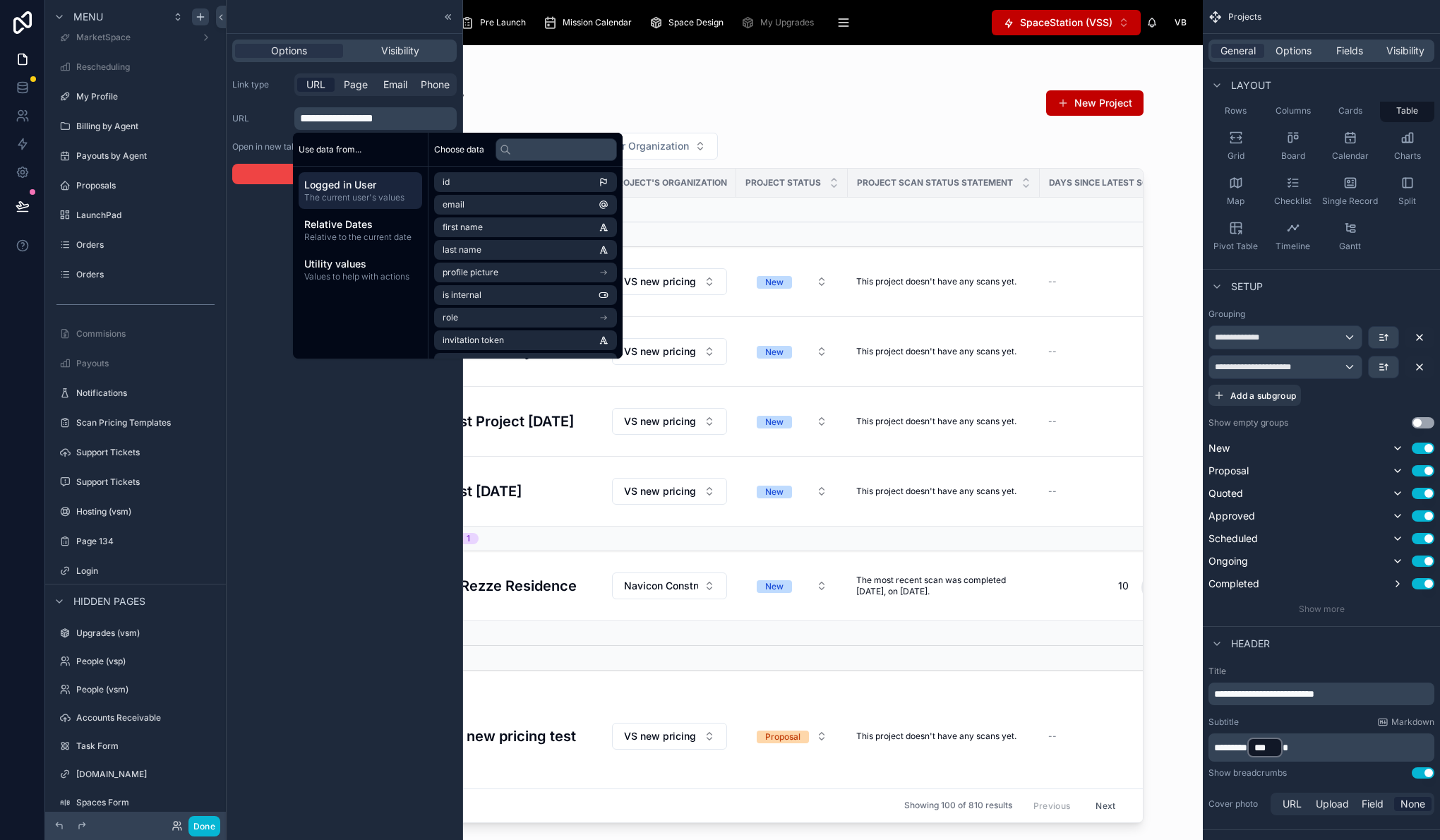
click at [406, 120] on p "**********" at bounding box center [377, 118] width 154 height 17
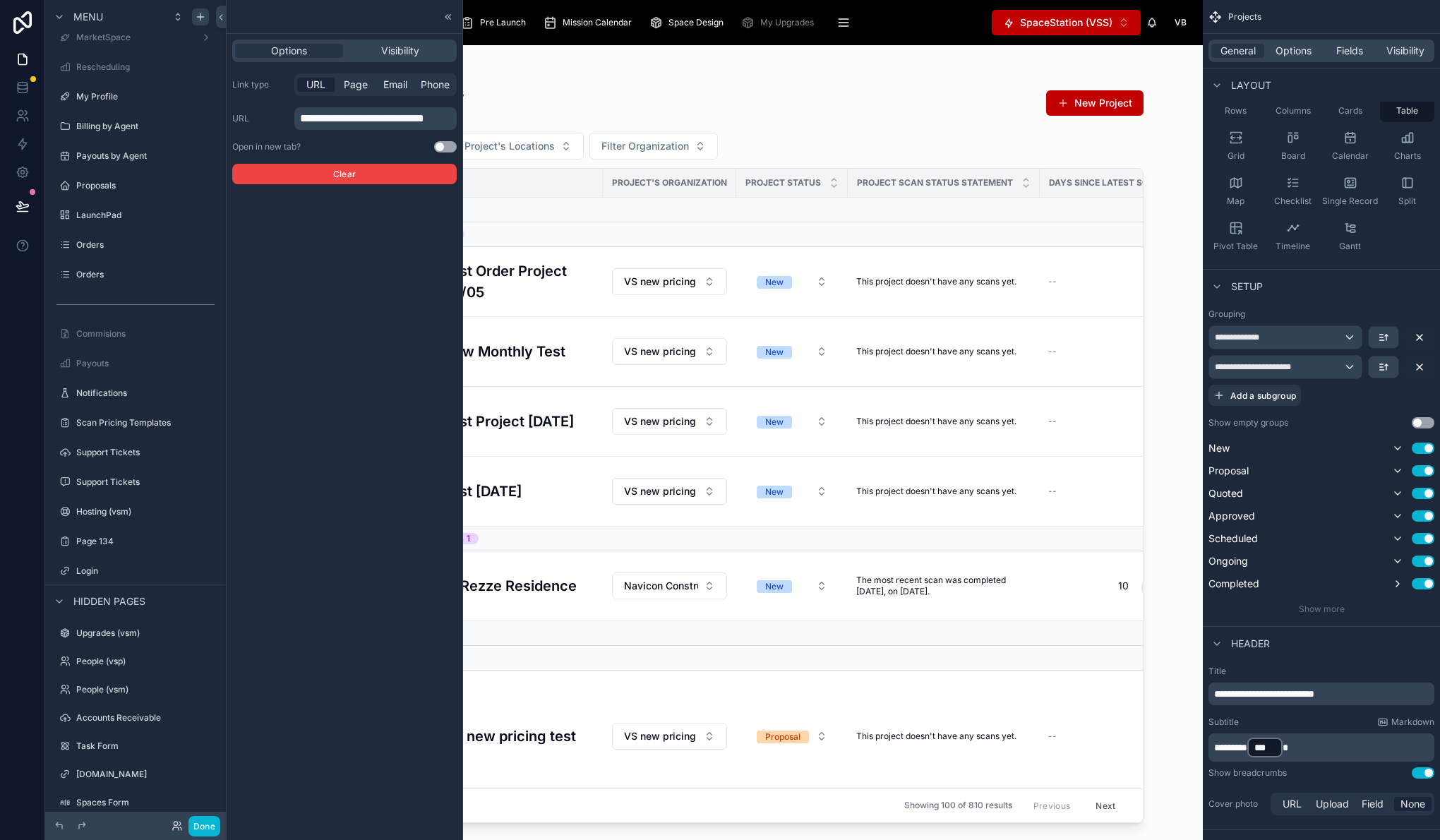
click at [453, 117] on p "**********" at bounding box center [377, 118] width 154 height 17
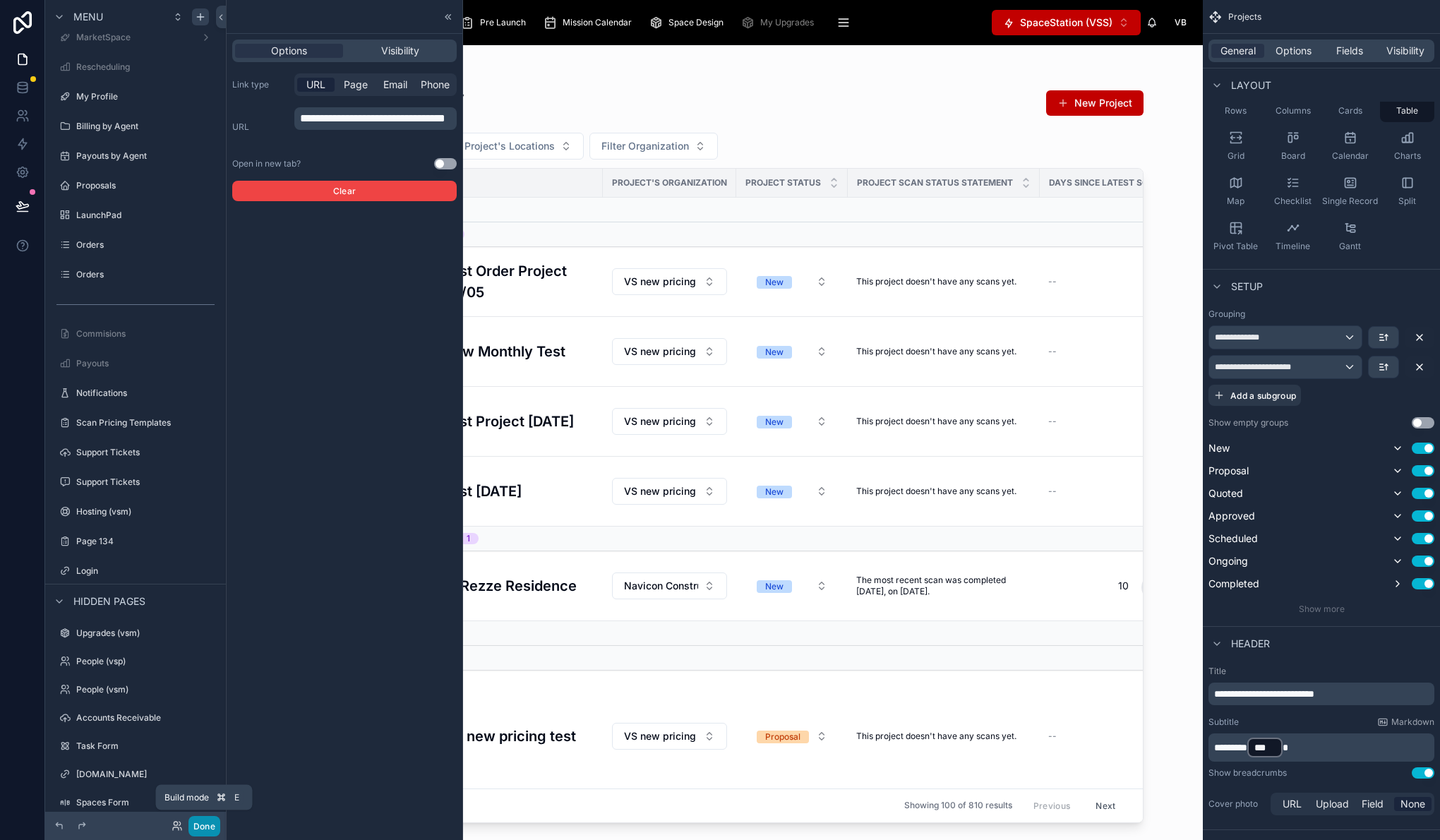
click at [201, 831] on button "Done" at bounding box center [204, 826] width 32 height 20
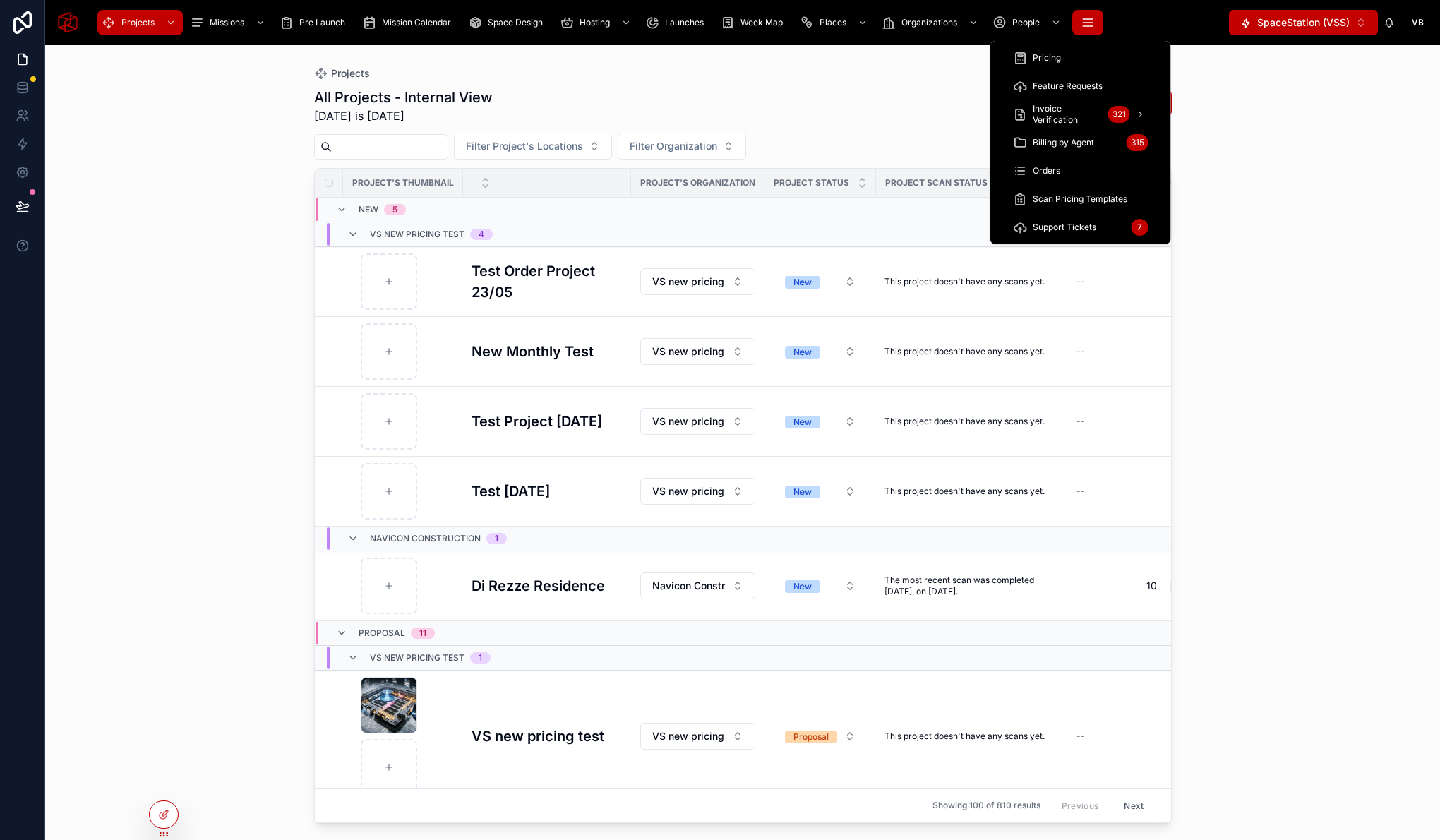
click at [1092, 12] on button "scrollable content" at bounding box center [1087, 23] width 31 height 26
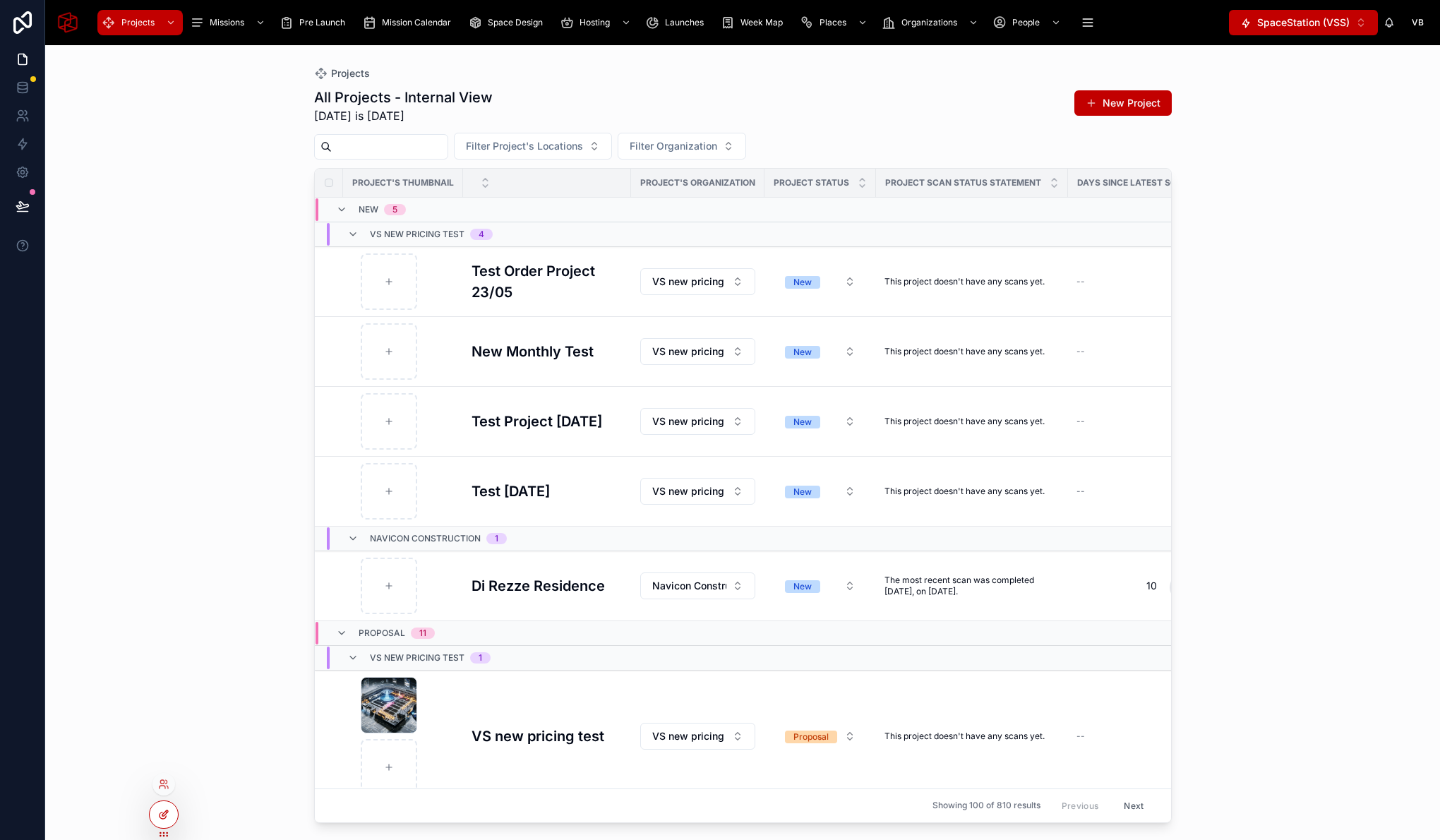
click at [172, 804] on div at bounding box center [163, 814] width 28 height 27
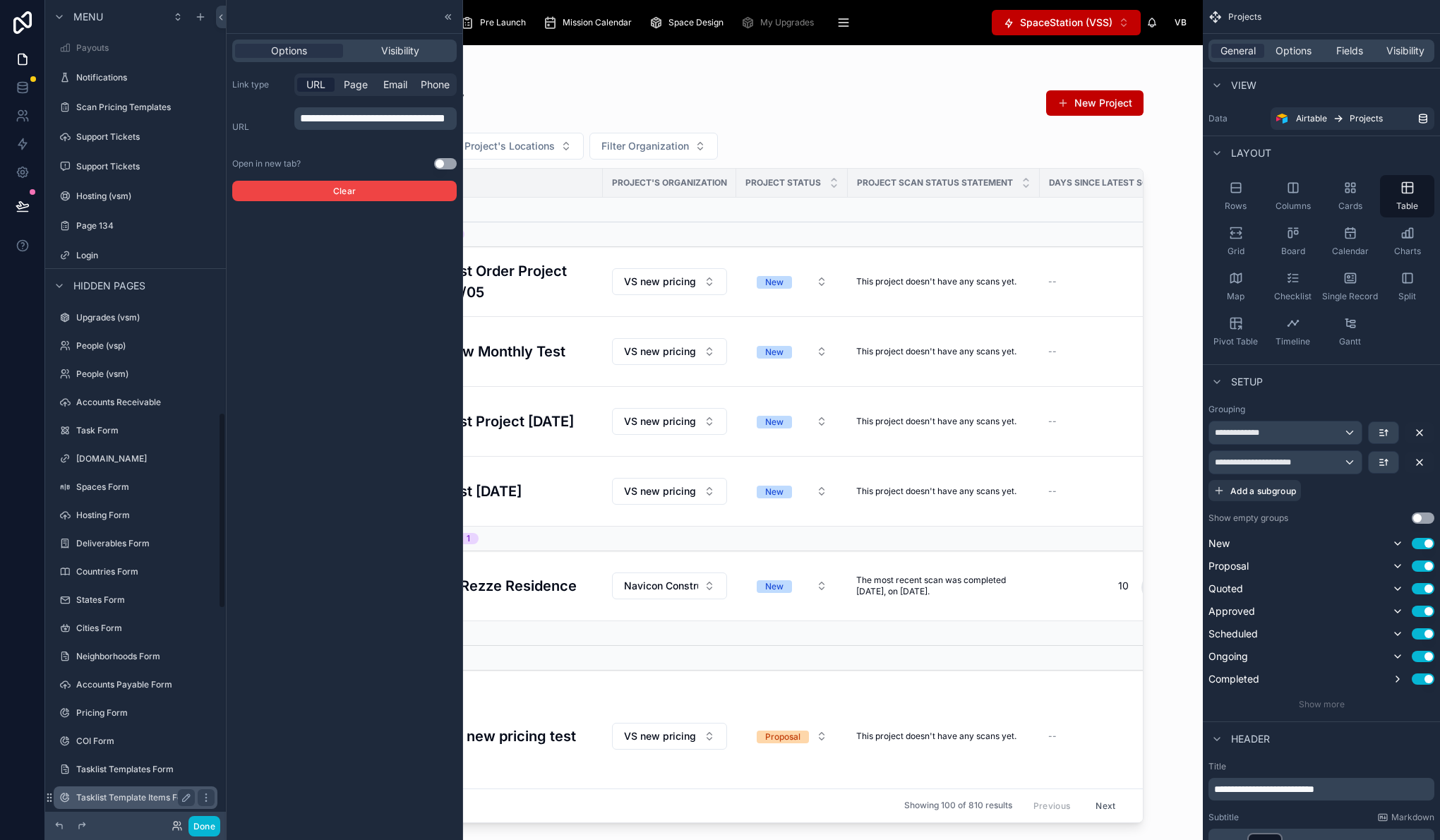
scroll to position [1703, 0]
click at [205, 260] on label "Login" at bounding box center [142, 261] width 133 height 11
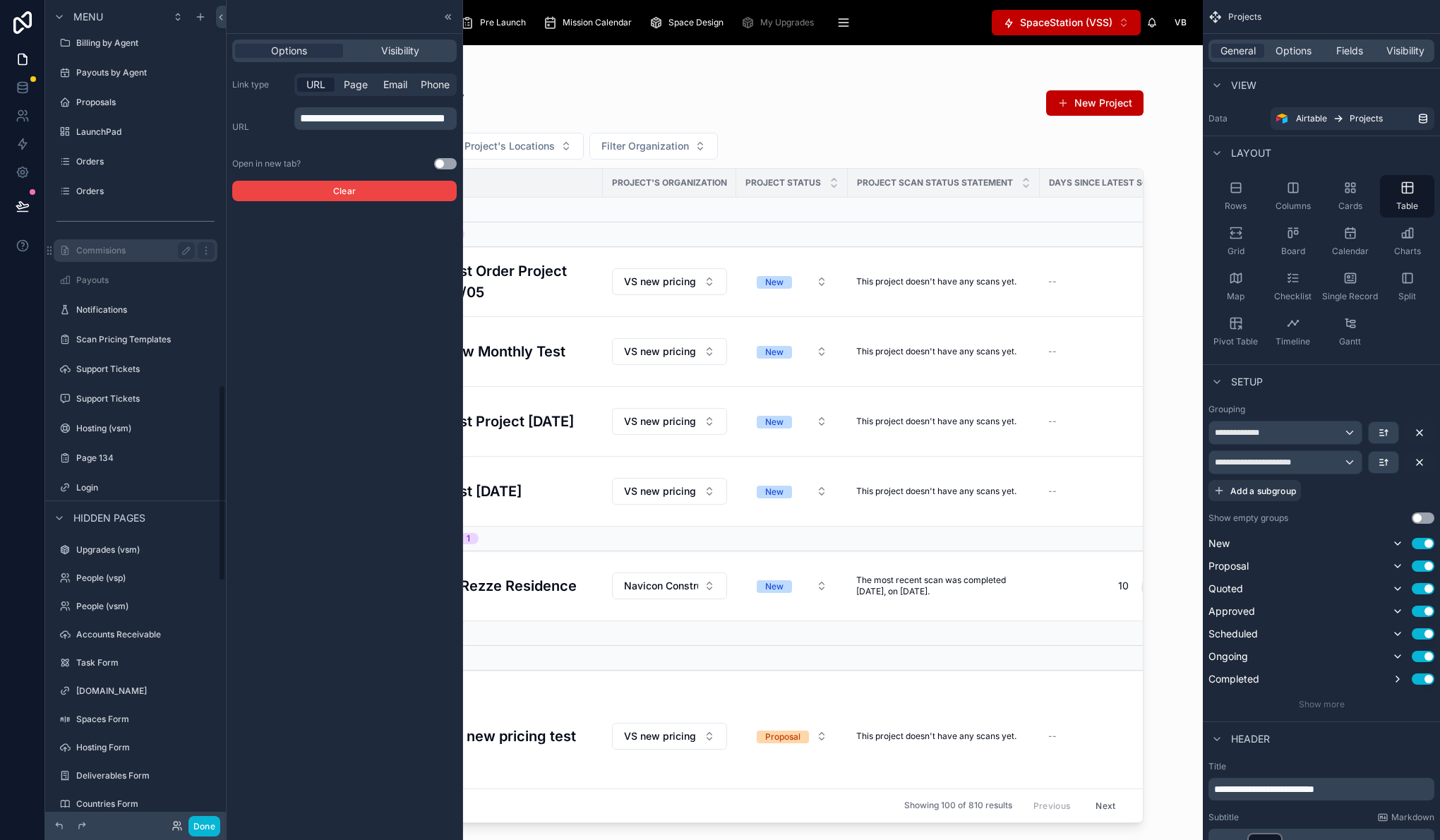
scroll to position [1432, 0]
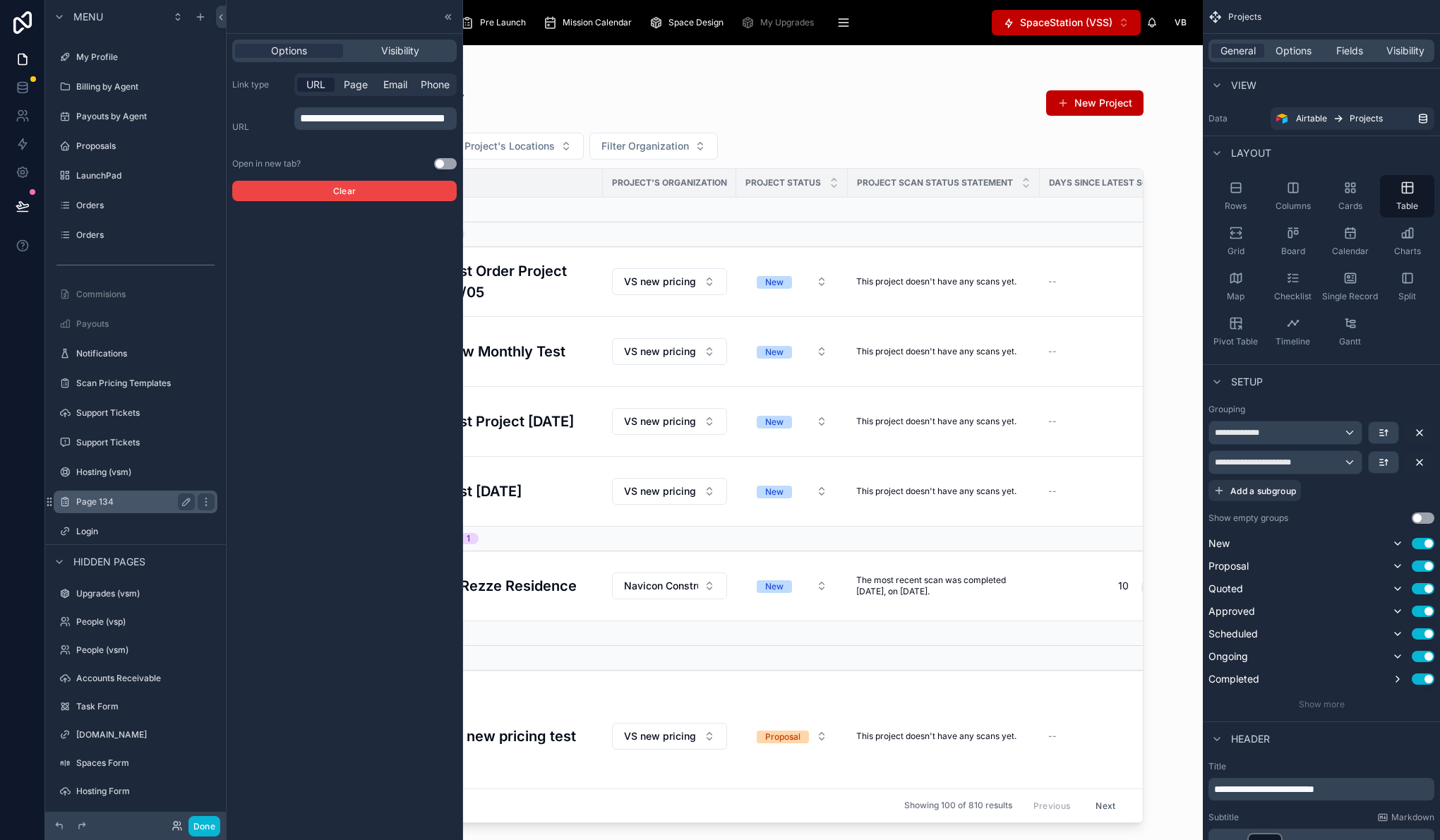
click at [91, 504] on label "Page 134" at bounding box center [132, 501] width 113 height 11
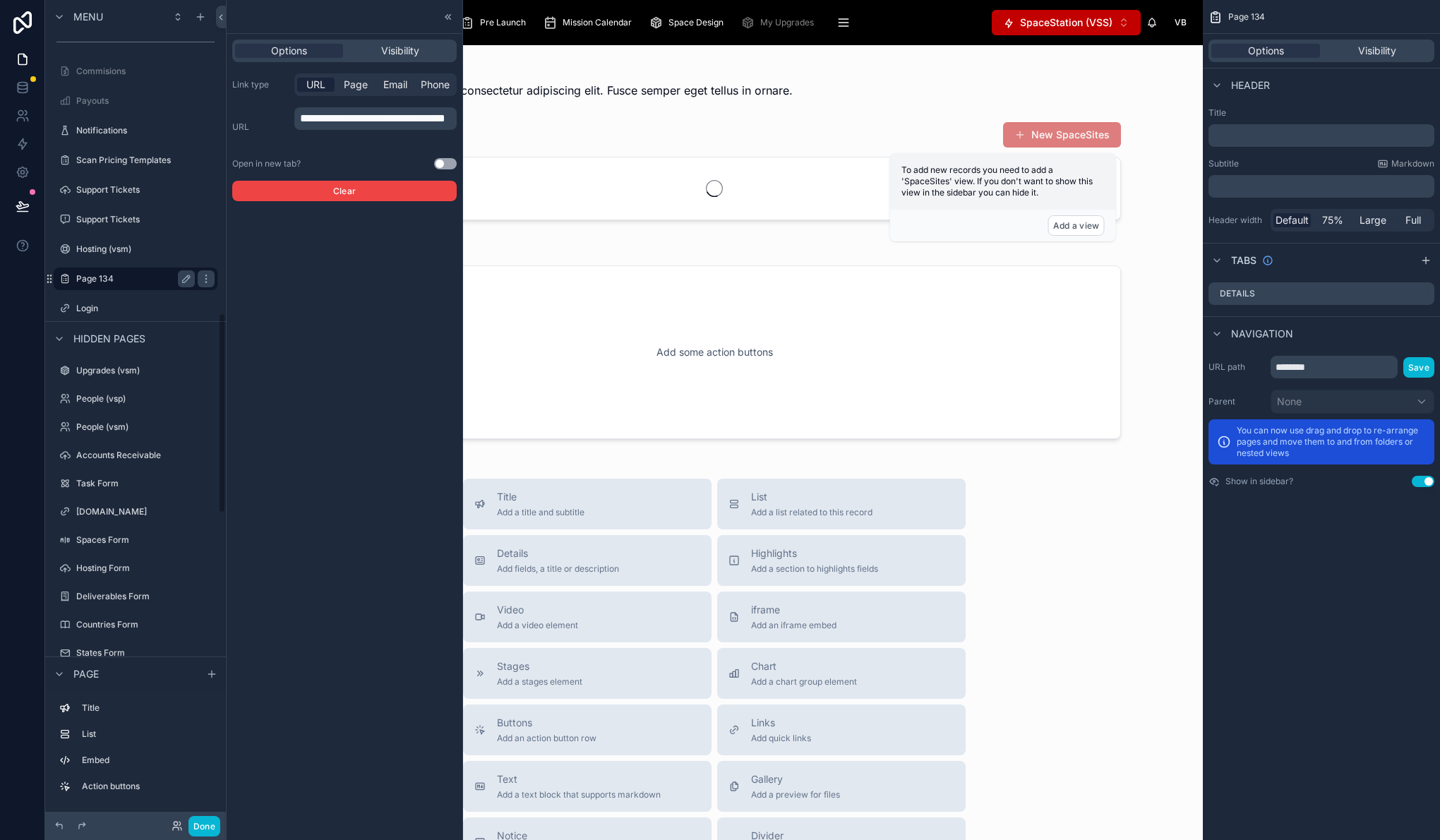
scroll to position [1284, 0]
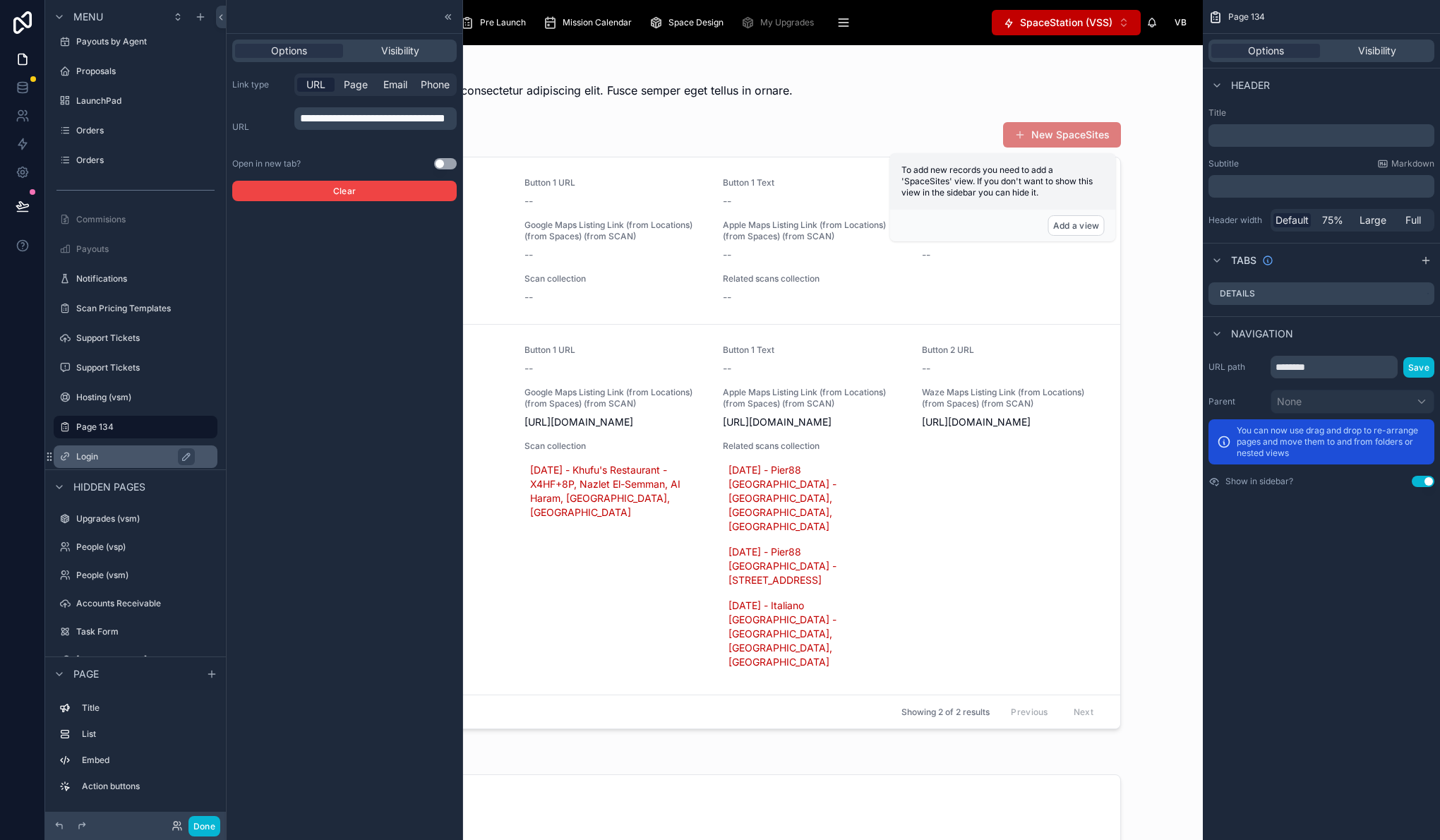
click at [116, 455] on label "Login" at bounding box center [142, 456] width 133 height 11
click at [205, 827] on button "Done" at bounding box center [204, 826] width 32 height 20
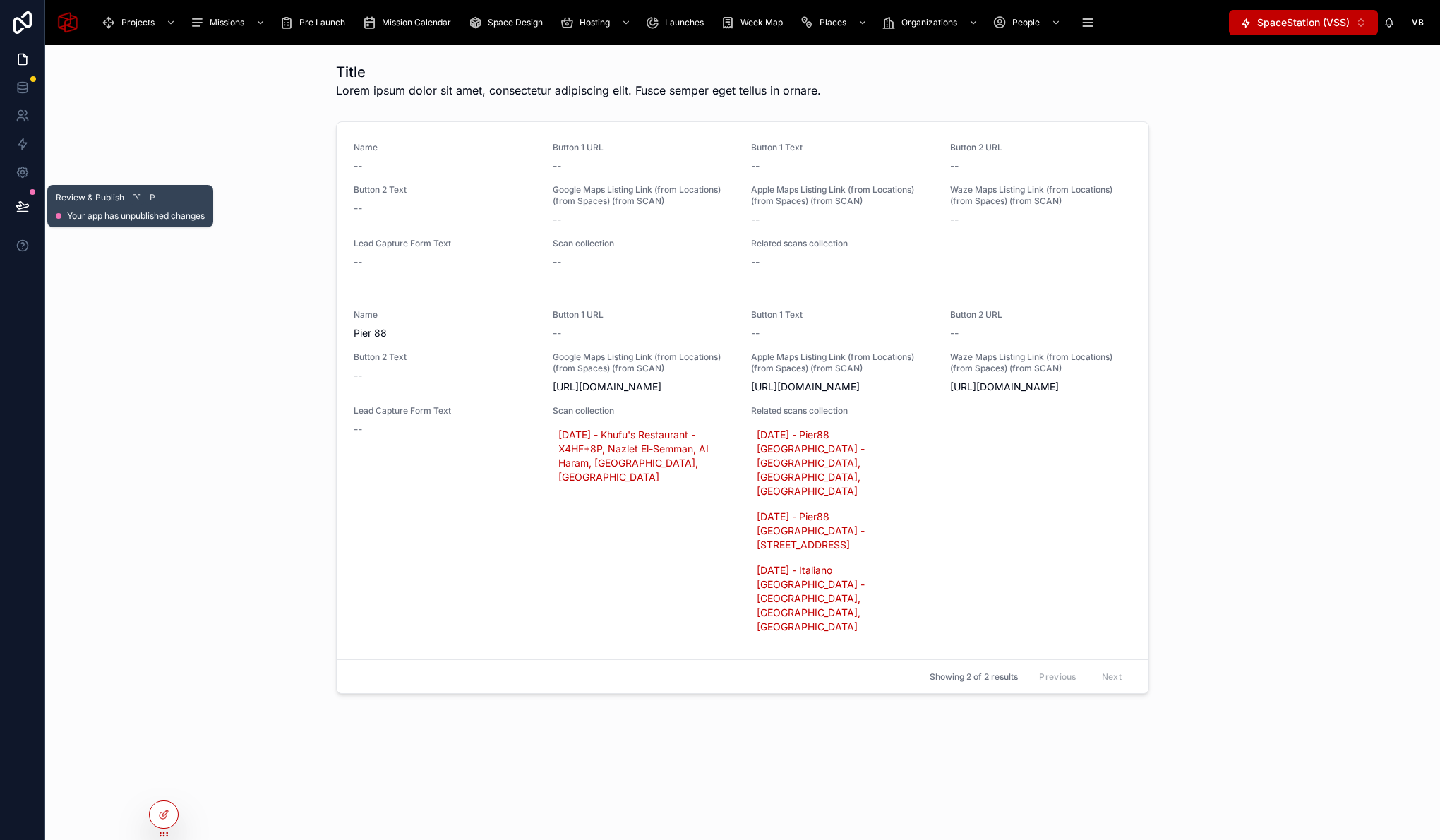
click at [26, 205] on icon at bounding box center [22, 206] width 14 height 14
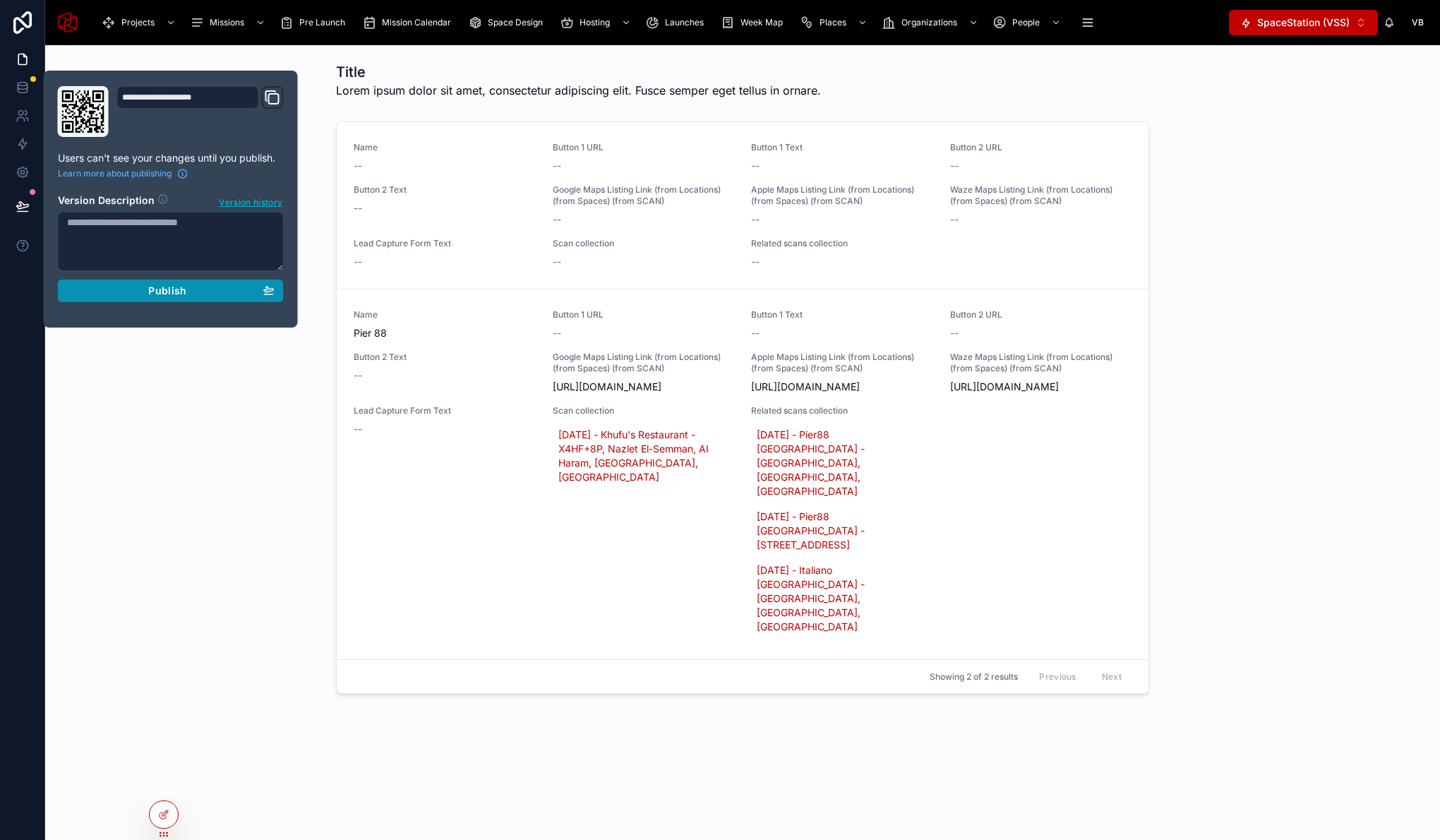
click at [141, 290] on div "Publish" at bounding box center [171, 290] width 207 height 12
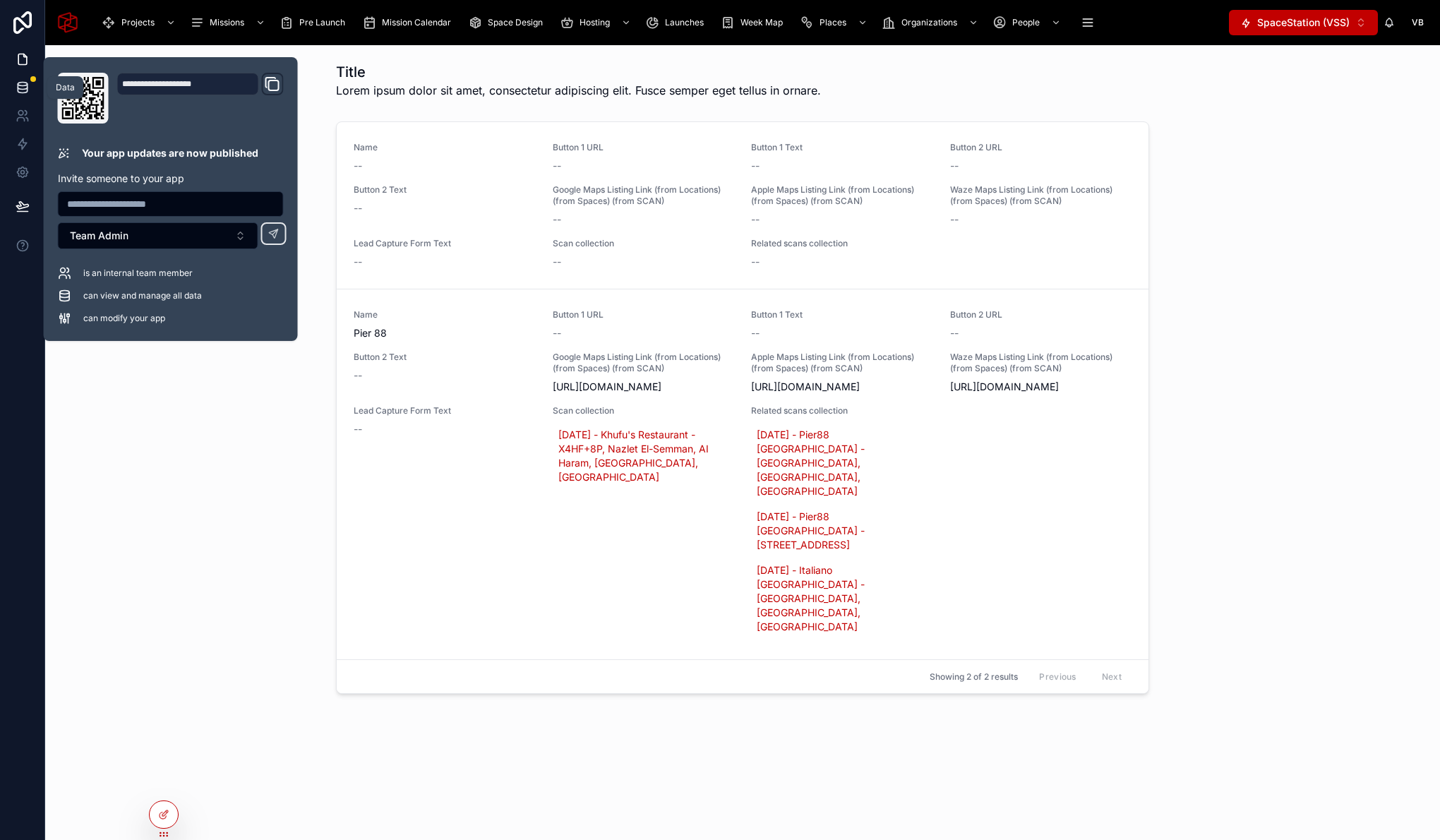
click at [23, 90] on icon at bounding box center [22, 87] width 14 height 14
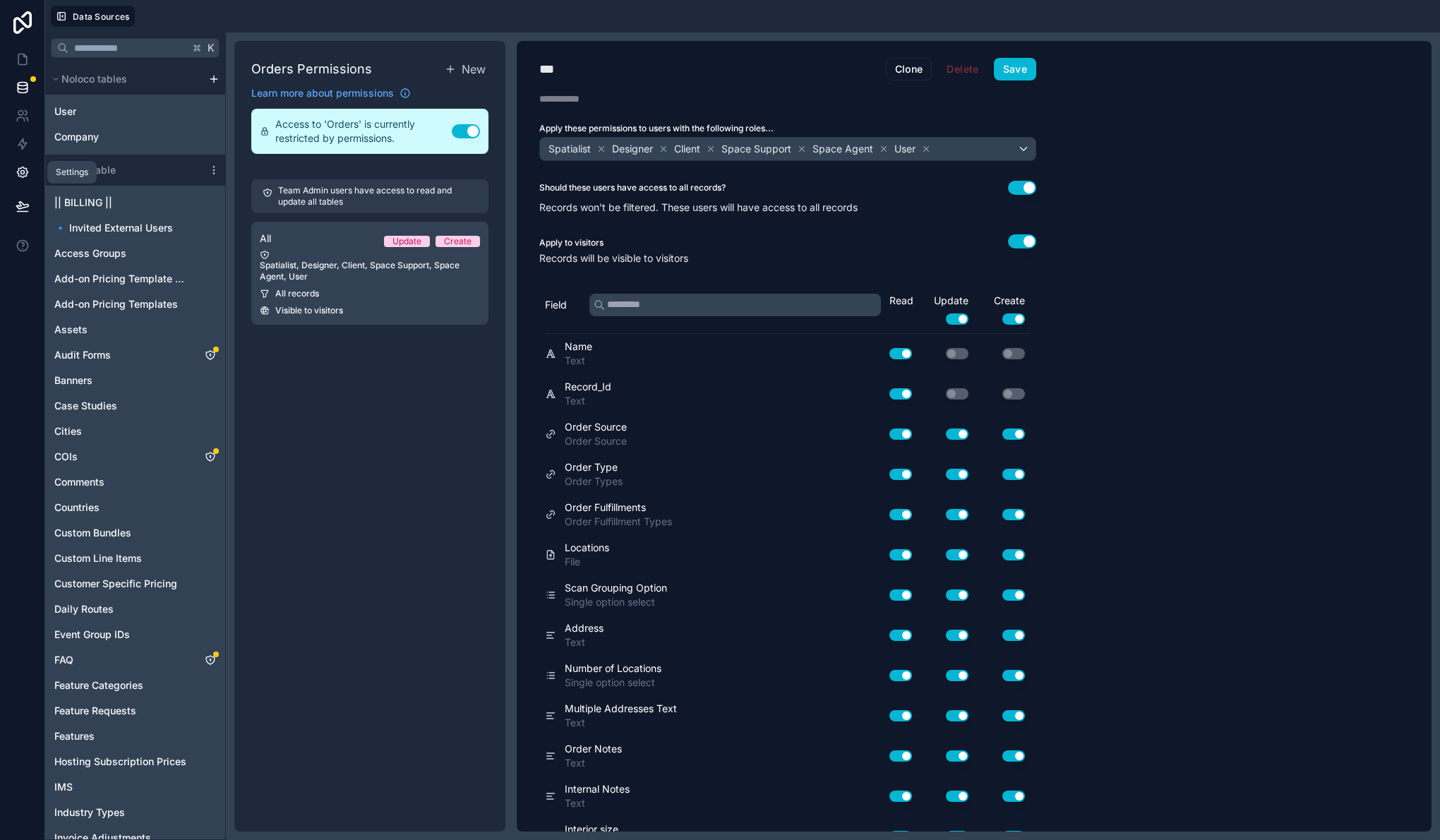
click at [26, 176] on icon at bounding box center [22, 172] width 11 height 11
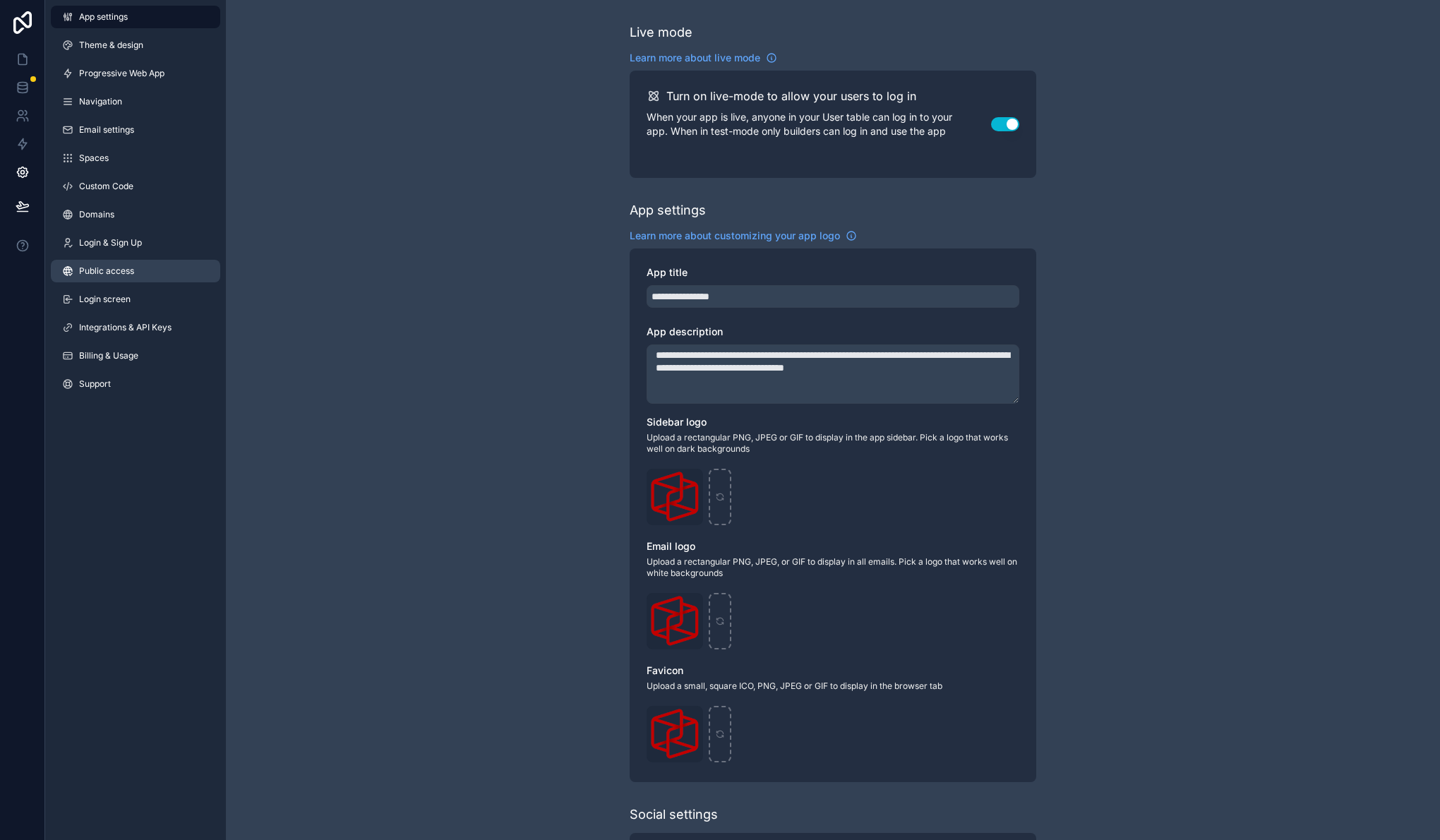
click at [149, 264] on link "Public access" at bounding box center [136, 271] width 169 height 23
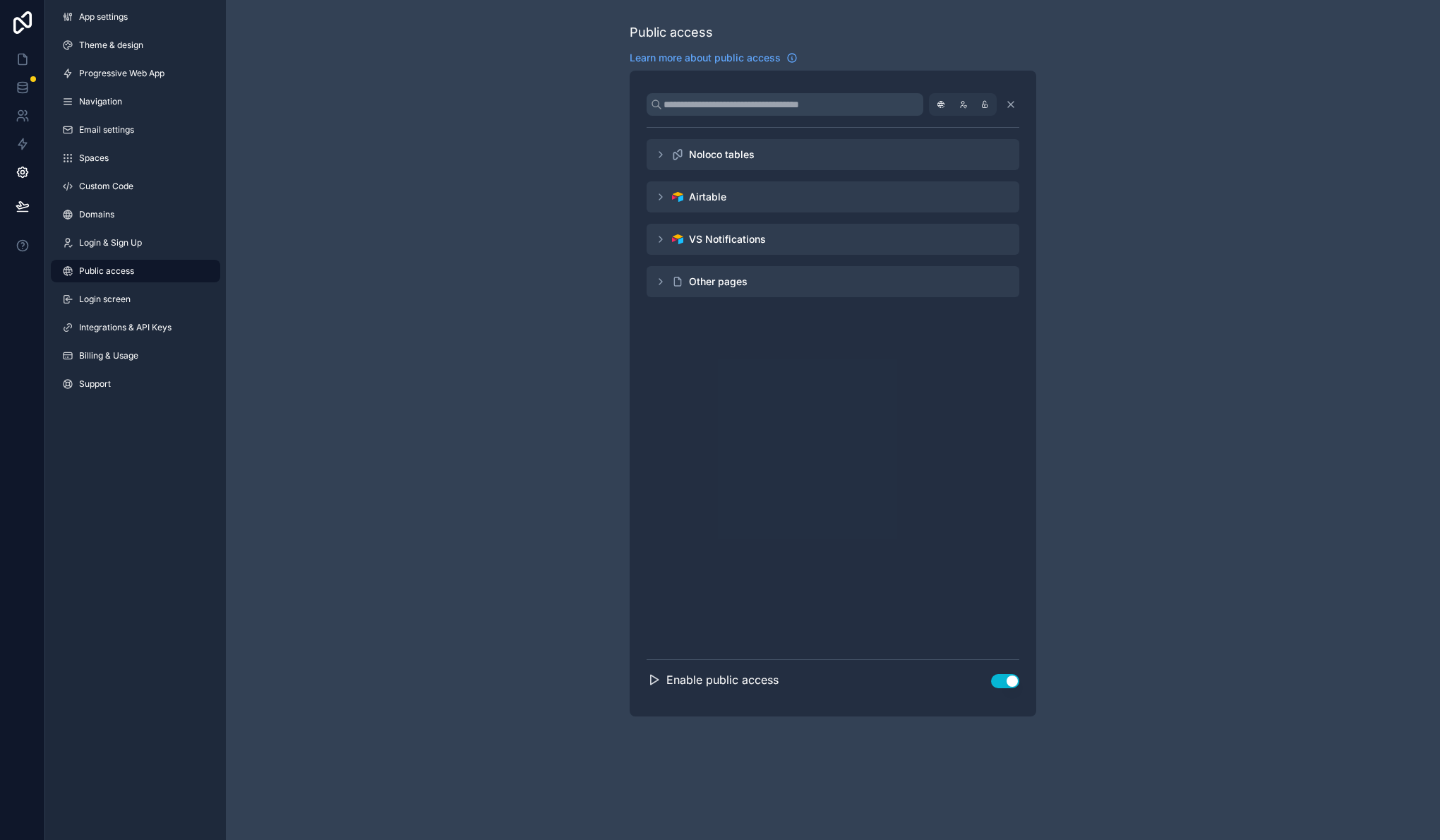
click at [659, 194] on icon "scrollable content" at bounding box center [661, 197] width 3 height 6
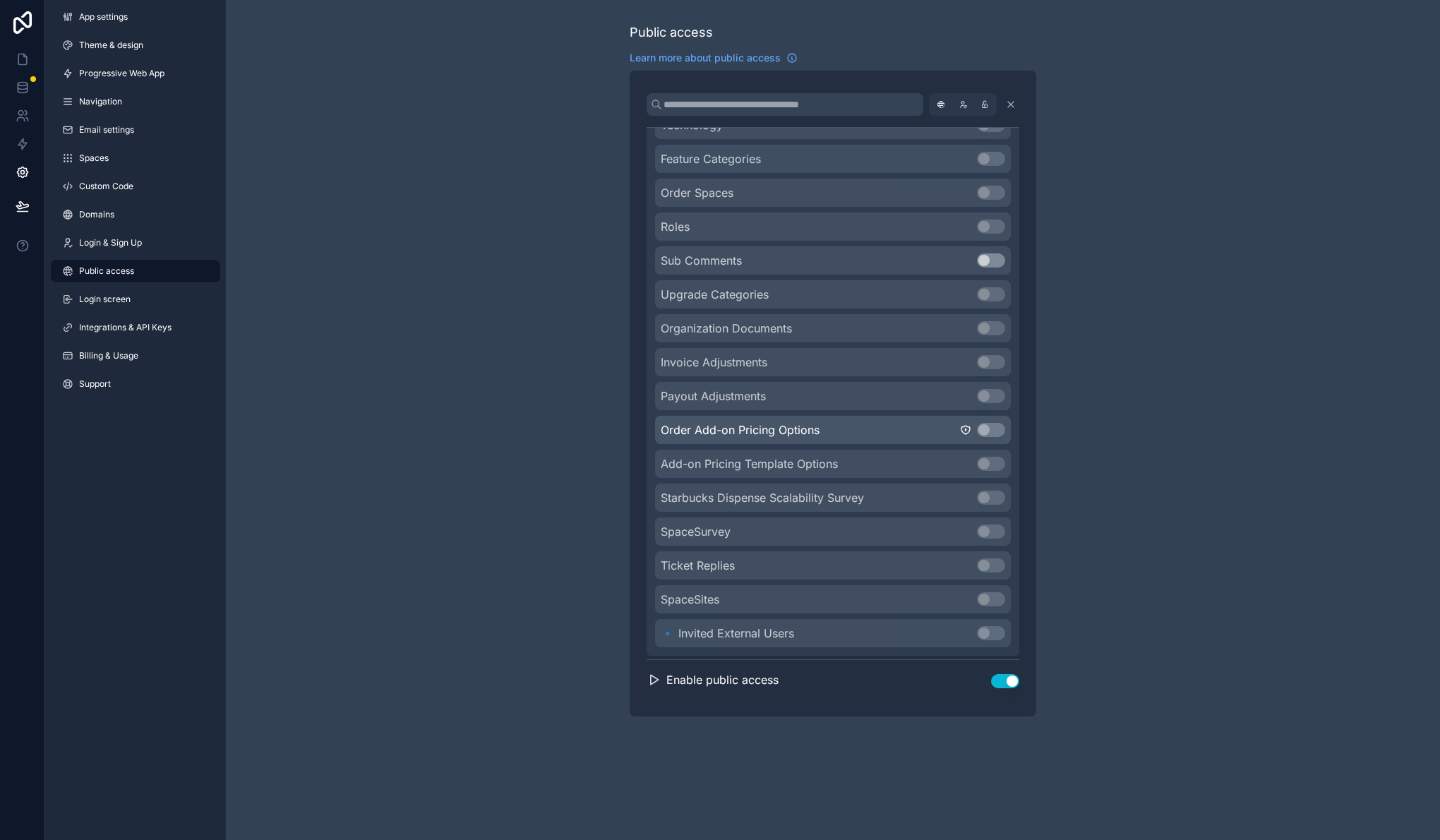
scroll to position [2969, 0]
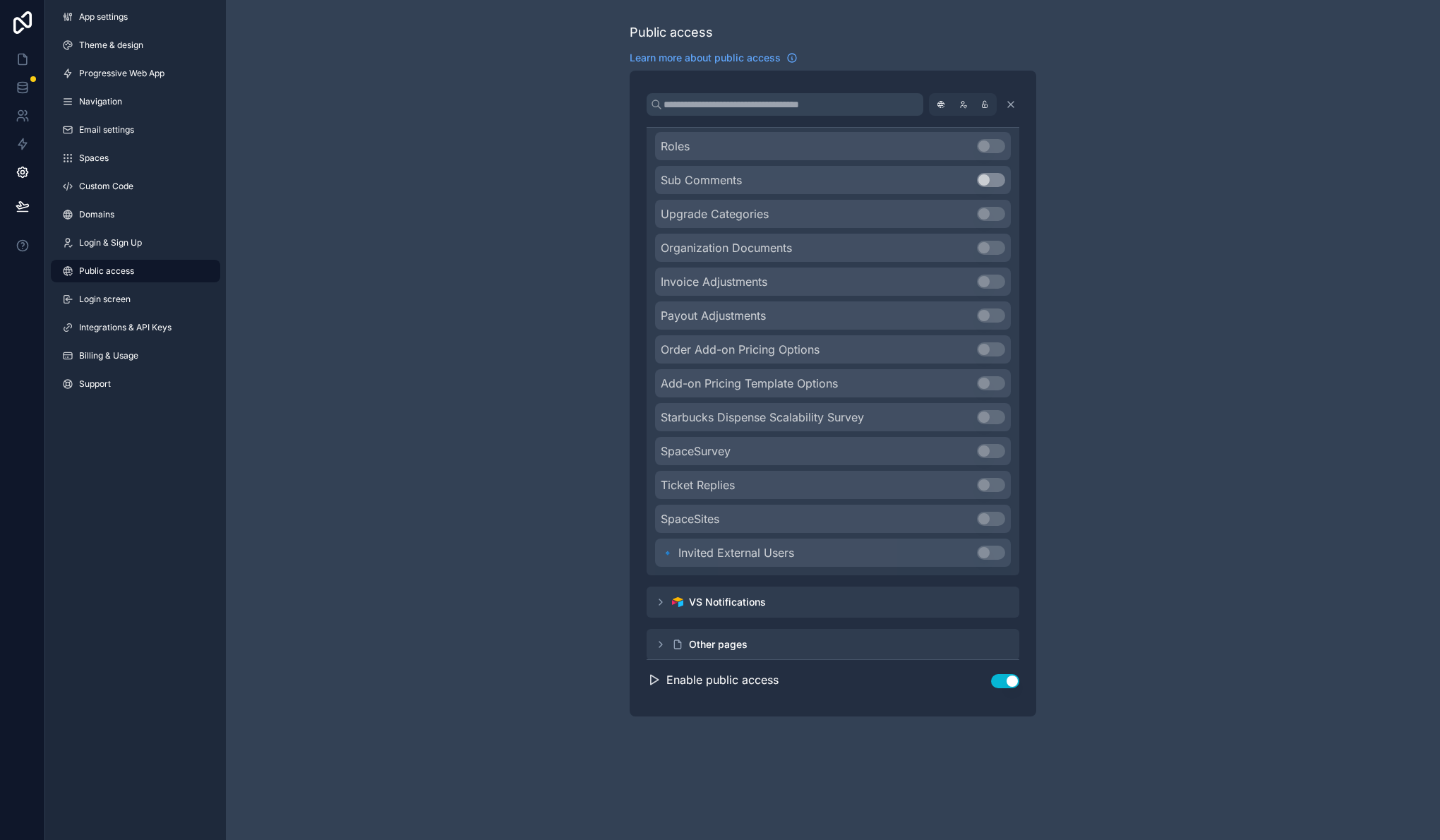
click at [659, 648] on div "Enable public access Use setting" at bounding box center [833, 674] width 373 height 52
click at [661, 646] on icon "scrollable content" at bounding box center [660, 644] width 11 height 11
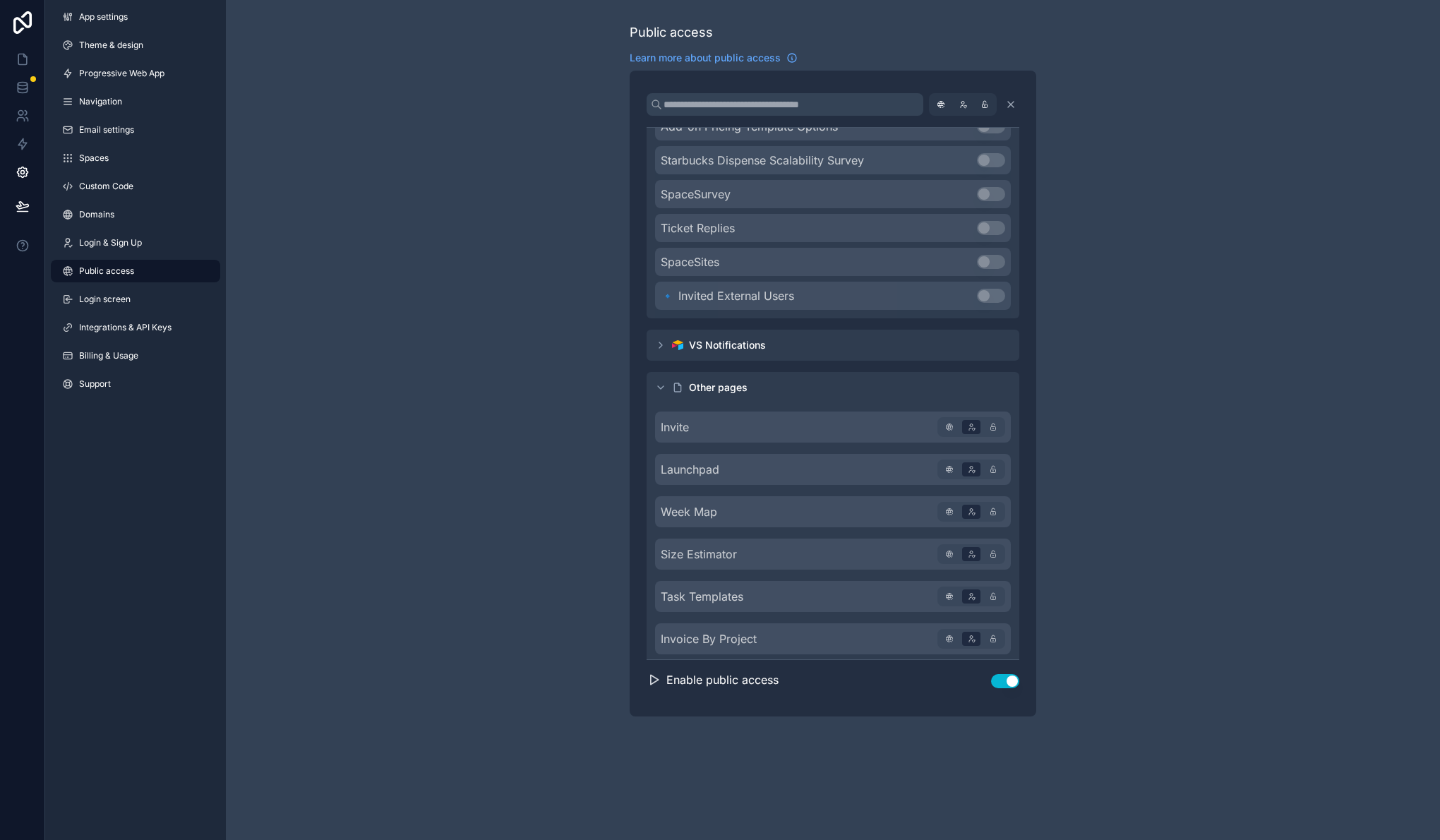
scroll to position [3186, 0]
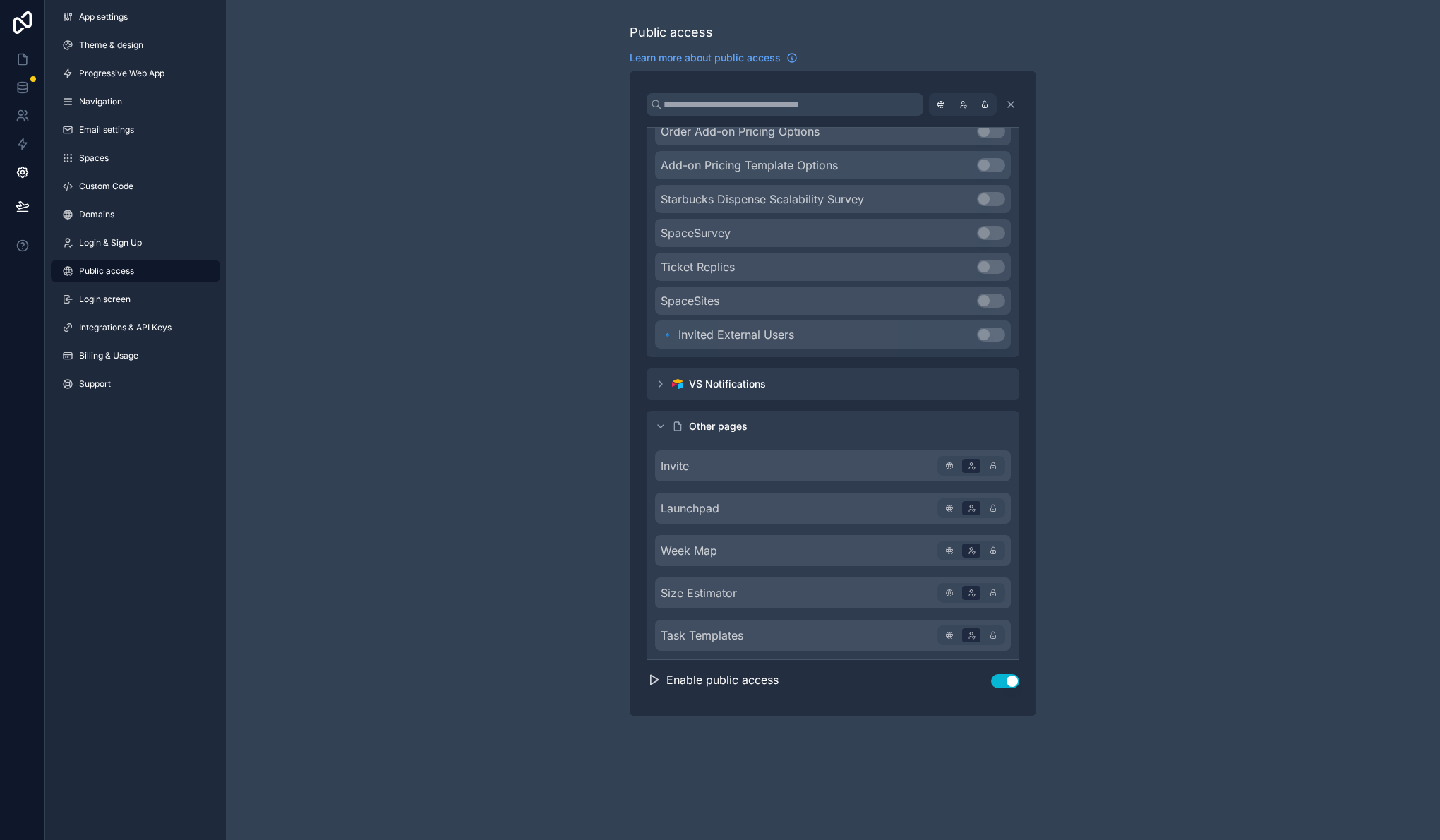
click at [659, 381] on icon "scrollable content" at bounding box center [661, 384] width 3 height 6
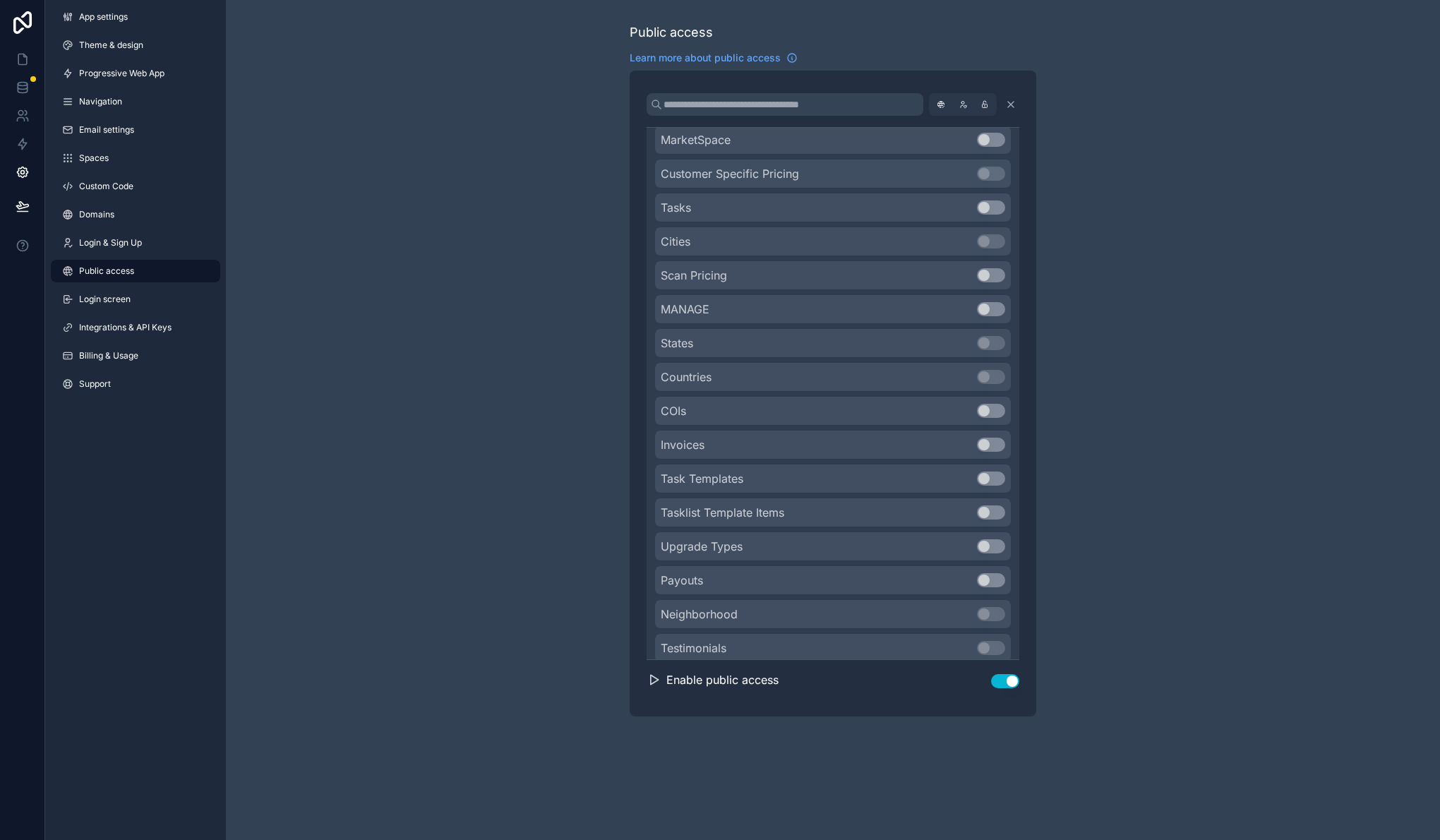
scroll to position [0, 0]
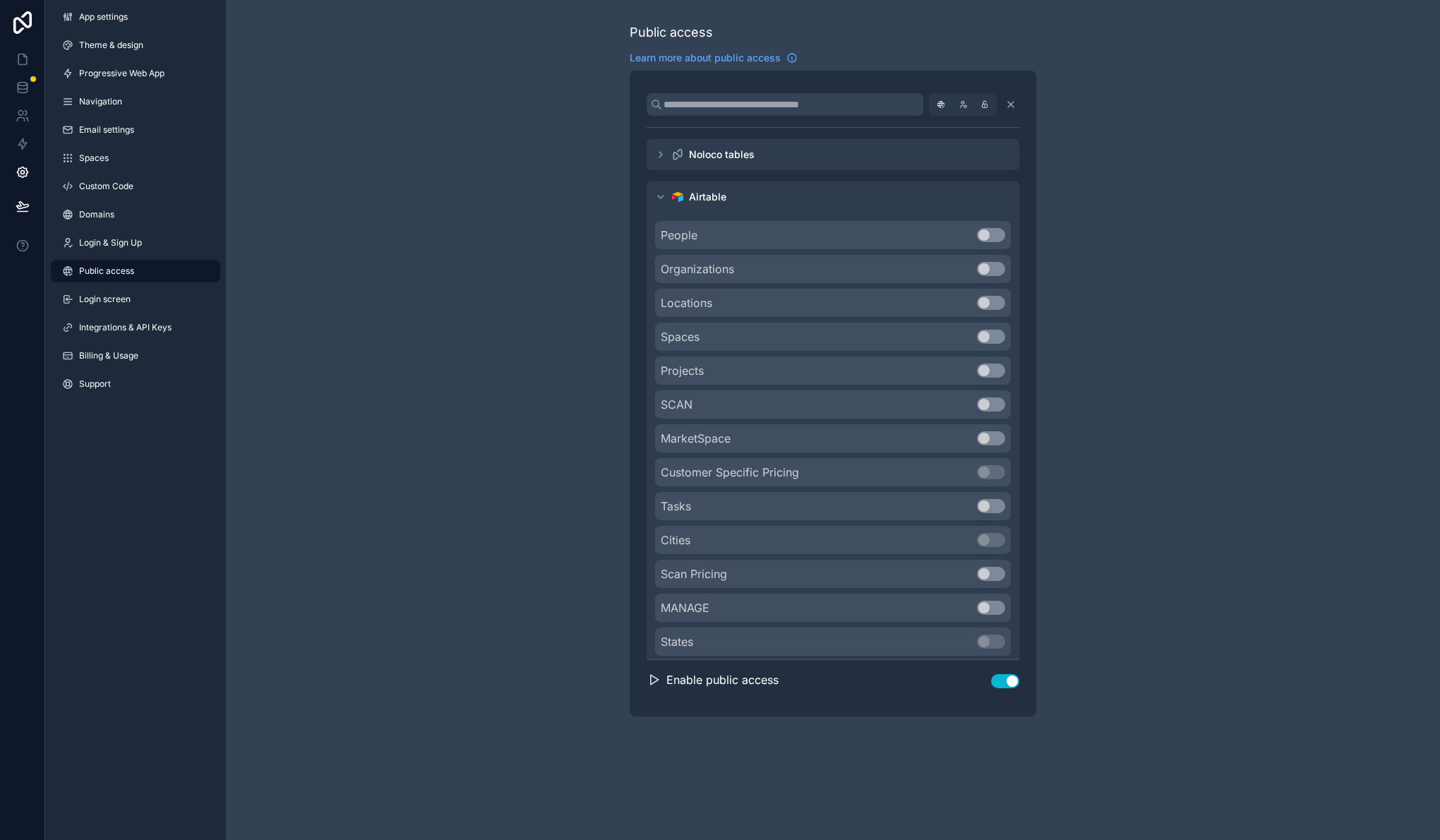
click at [660, 157] on icon "scrollable content" at bounding box center [660, 154] width 11 height 11
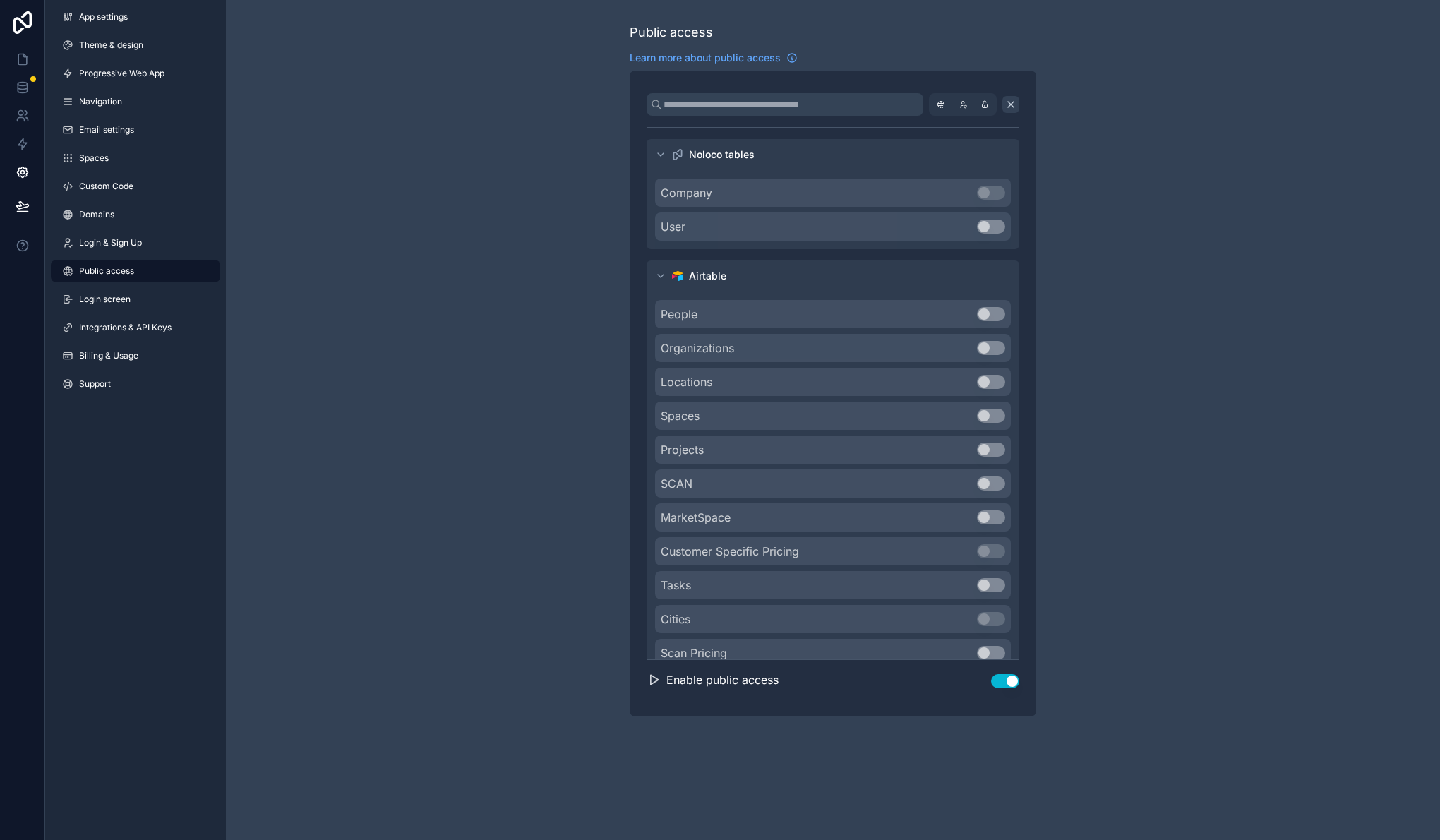
click at [1010, 107] on icon "scrollable content" at bounding box center [1010, 104] width 11 height 11
click at [127, 17] on span "App settings" at bounding box center [103, 16] width 49 height 11
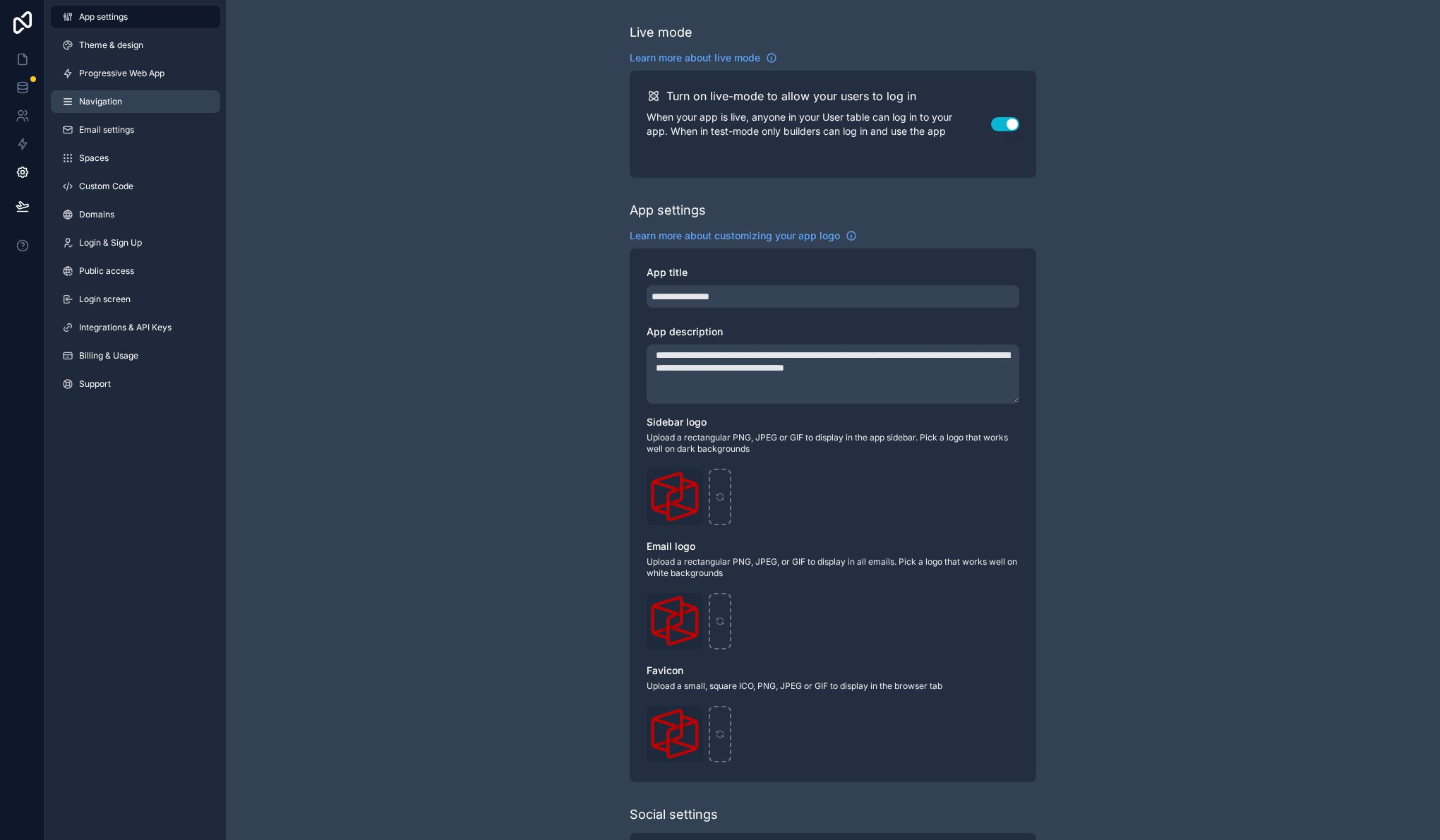
click at [131, 110] on link "Navigation" at bounding box center [136, 101] width 169 height 23
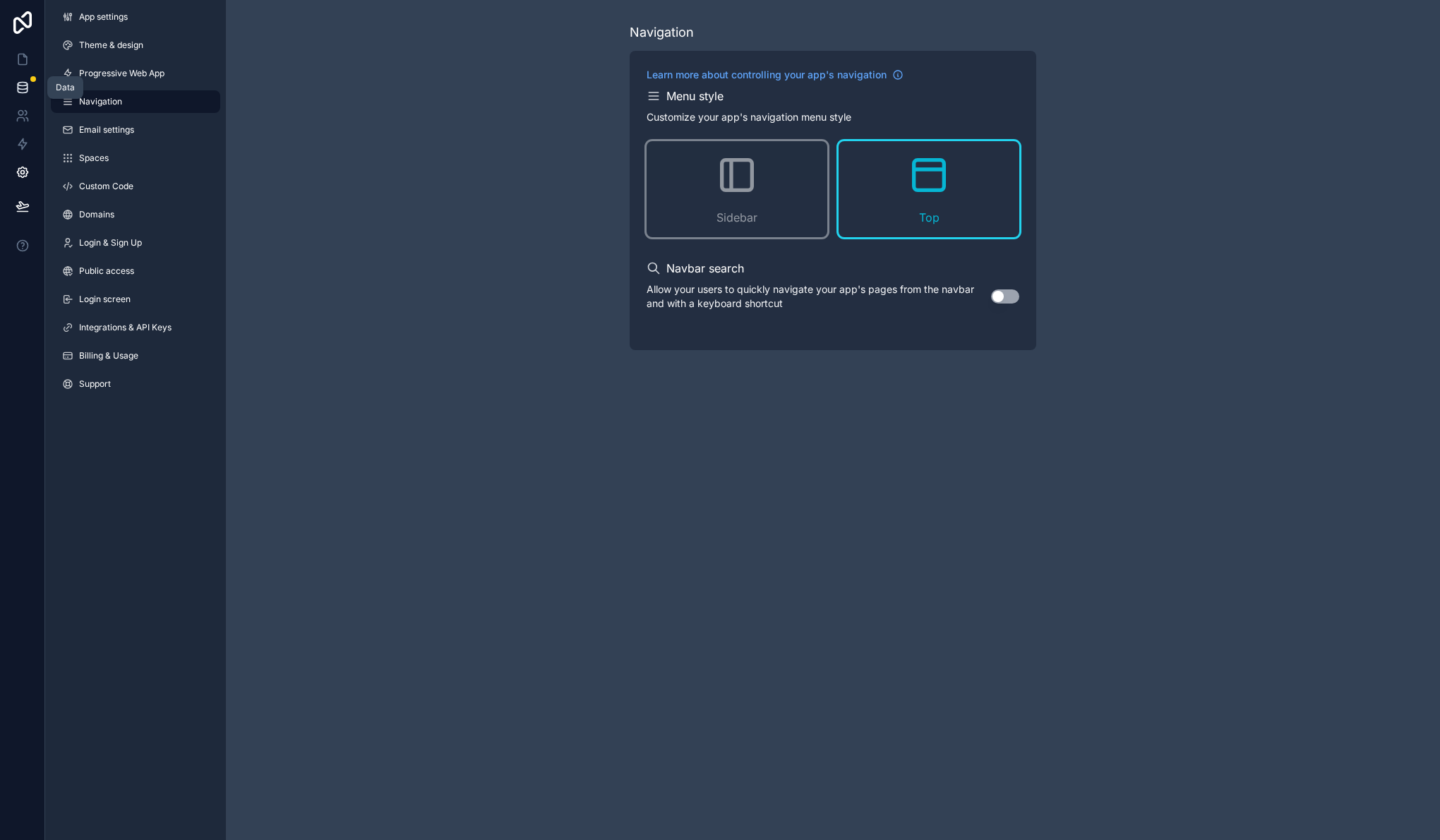
click at [23, 85] on icon at bounding box center [22, 84] width 9 height 4
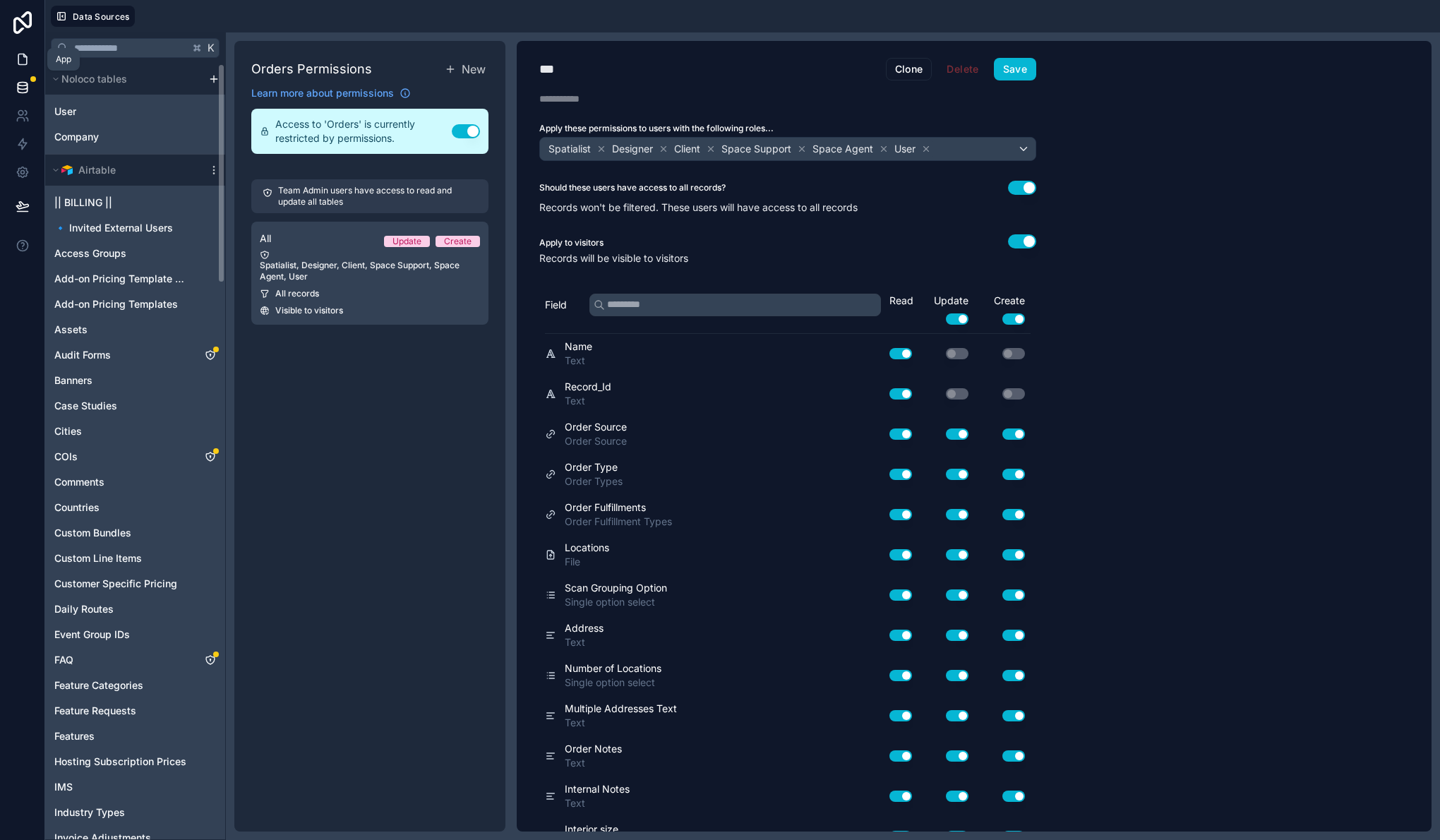
click at [22, 55] on icon at bounding box center [22, 59] width 14 height 14
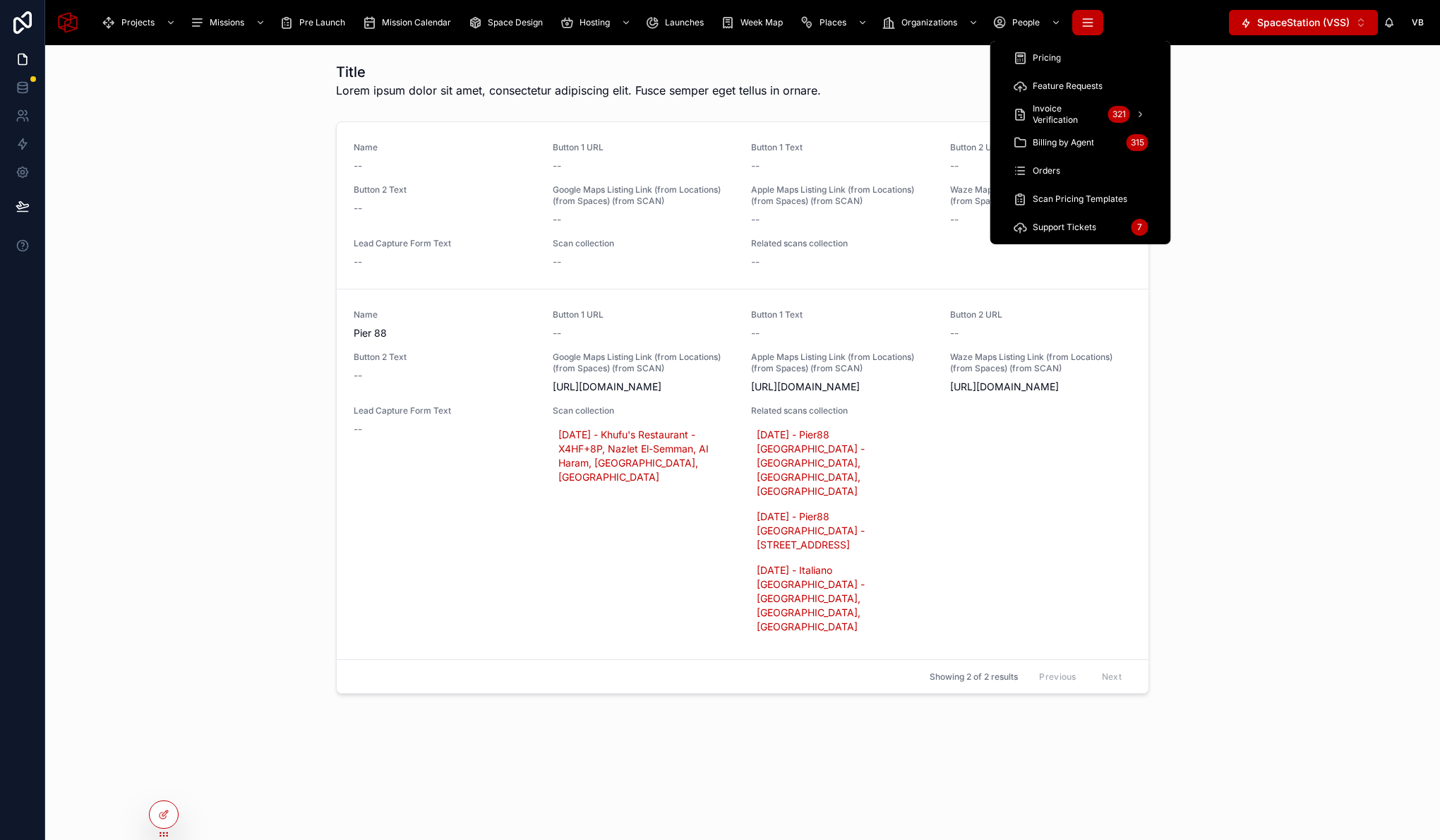
click at [1083, 32] on button "scrollable content" at bounding box center [1087, 23] width 31 height 26
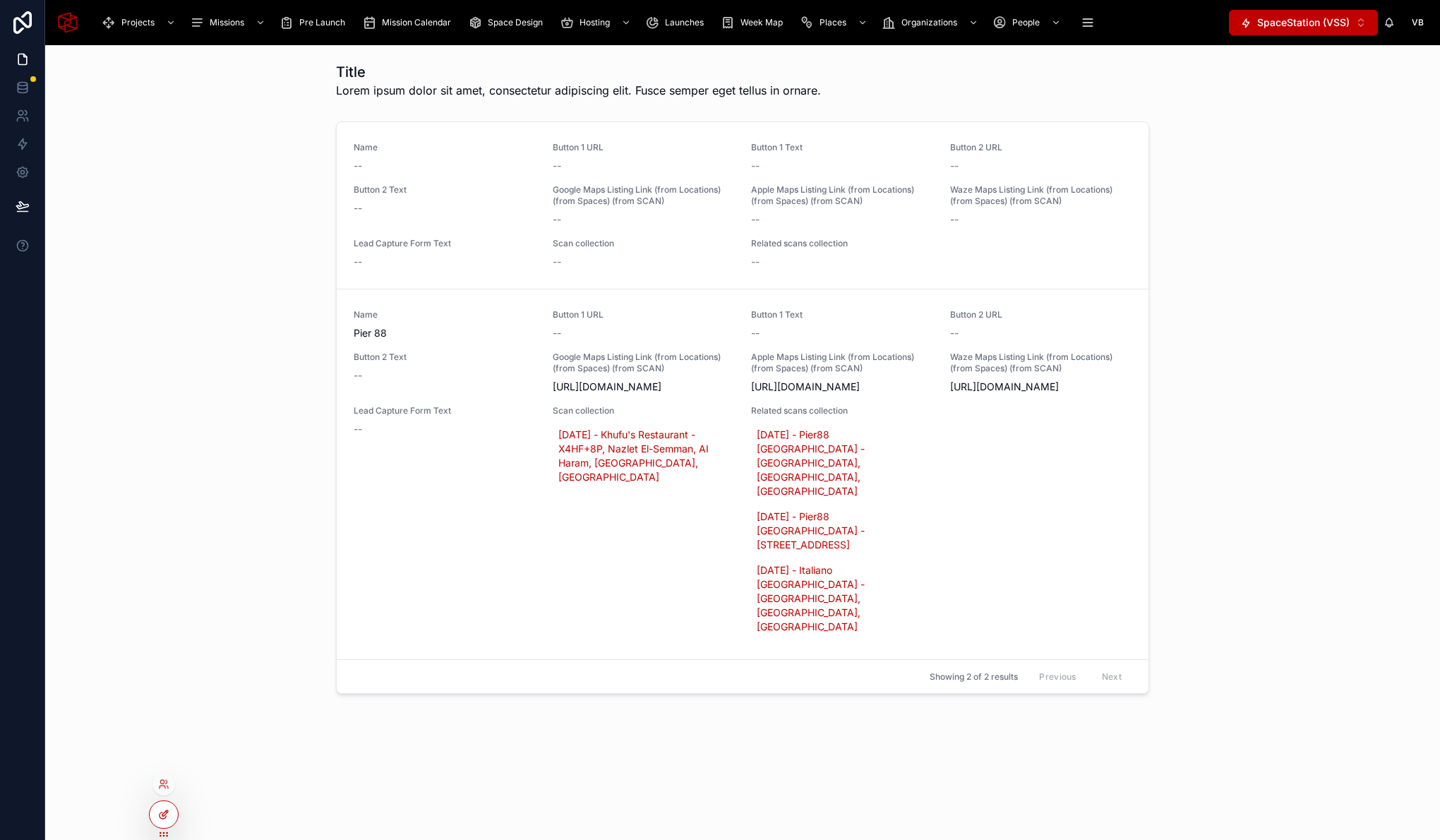
click at [161, 815] on icon at bounding box center [163, 814] width 11 height 11
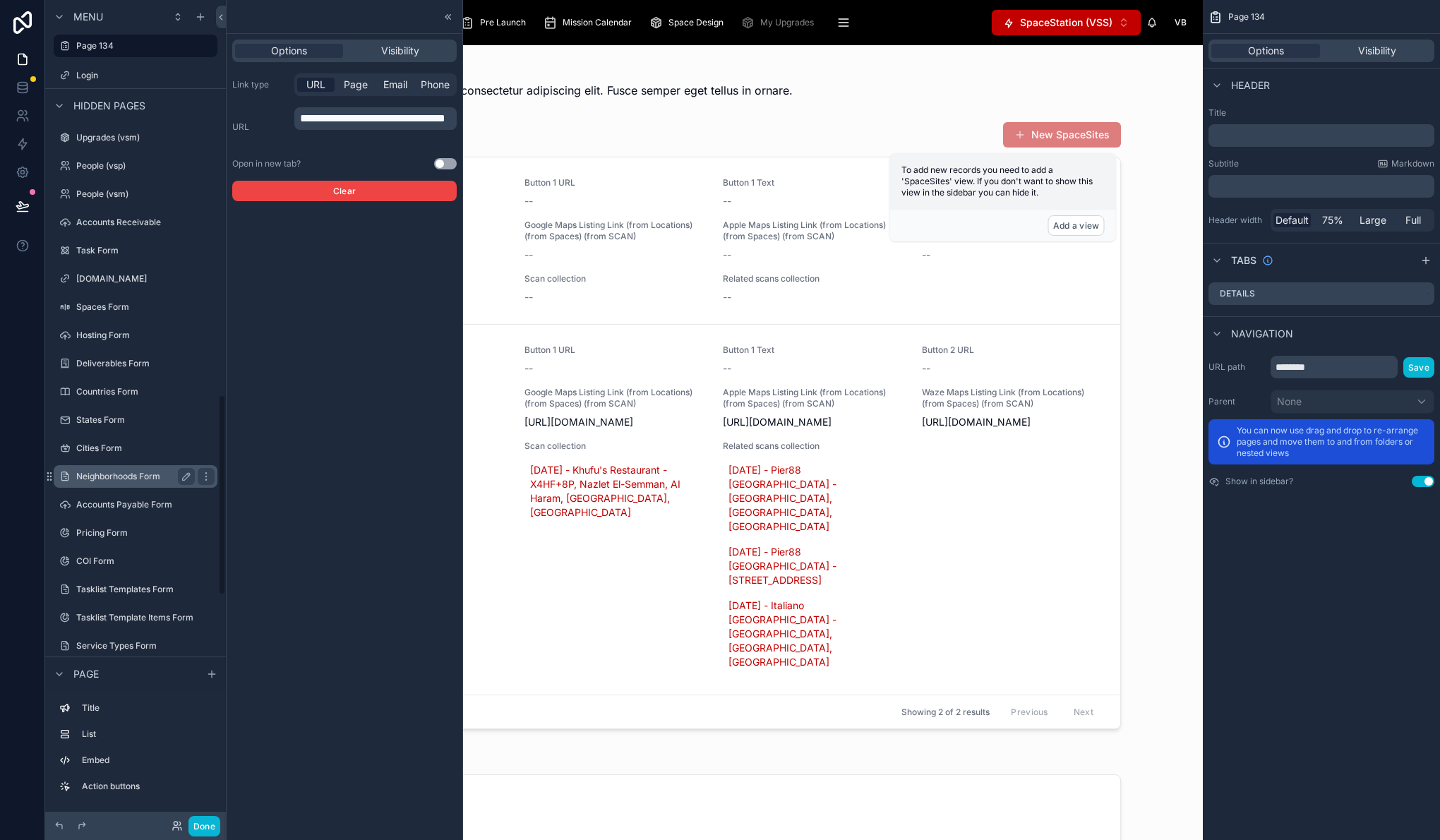
scroll to position [1484, 0]
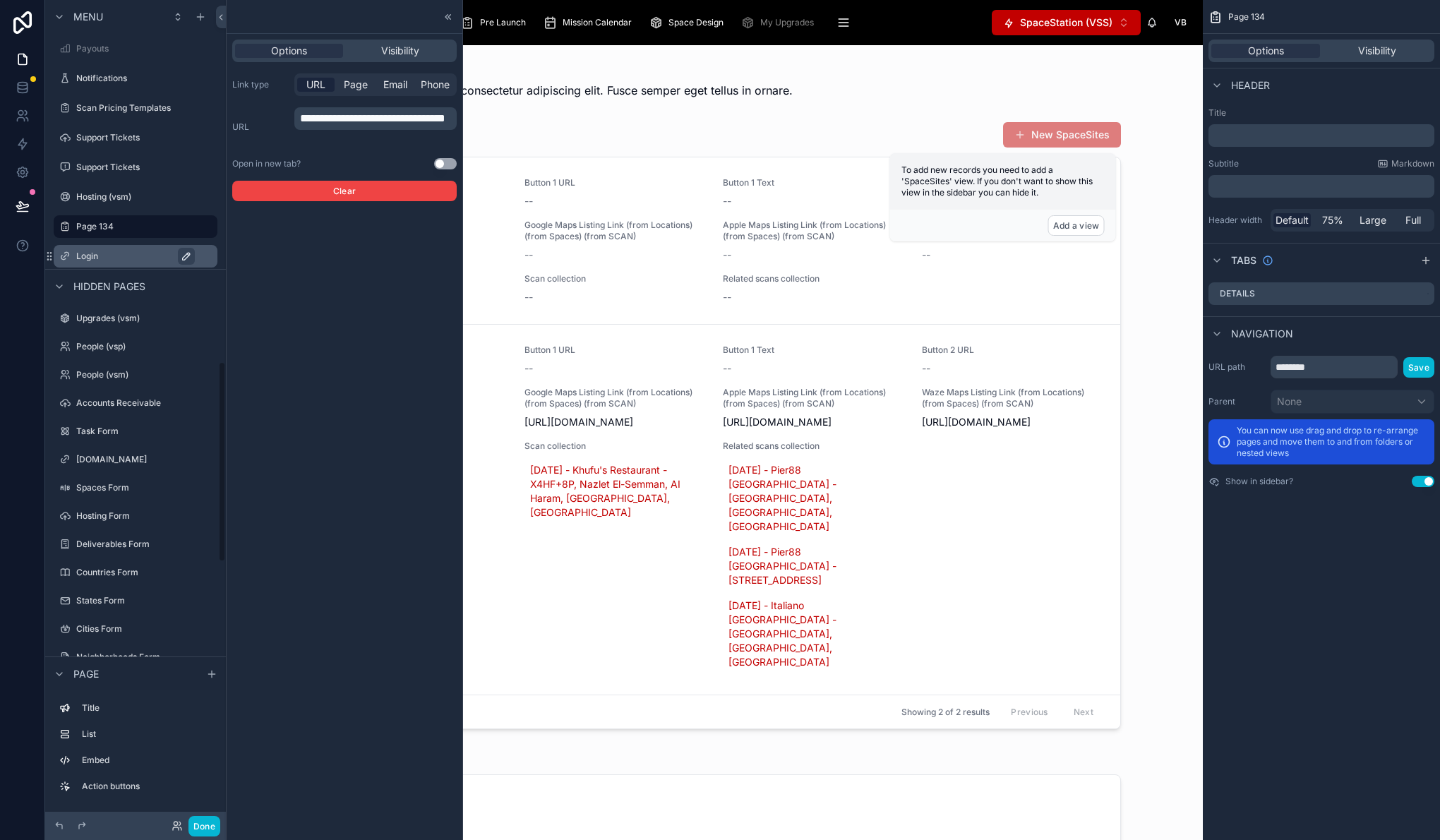
click at [189, 257] on icon "scrollable content" at bounding box center [186, 255] width 11 height 11
click at [1380, 42] on div "Options Visibility" at bounding box center [1321, 50] width 226 height 23
drag, startPoint x: 1379, startPoint y: 48, endPoint x: 1374, endPoint y: 65, distance: 17.7
click at [1379, 48] on span "Visibility" at bounding box center [1377, 50] width 38 height 14
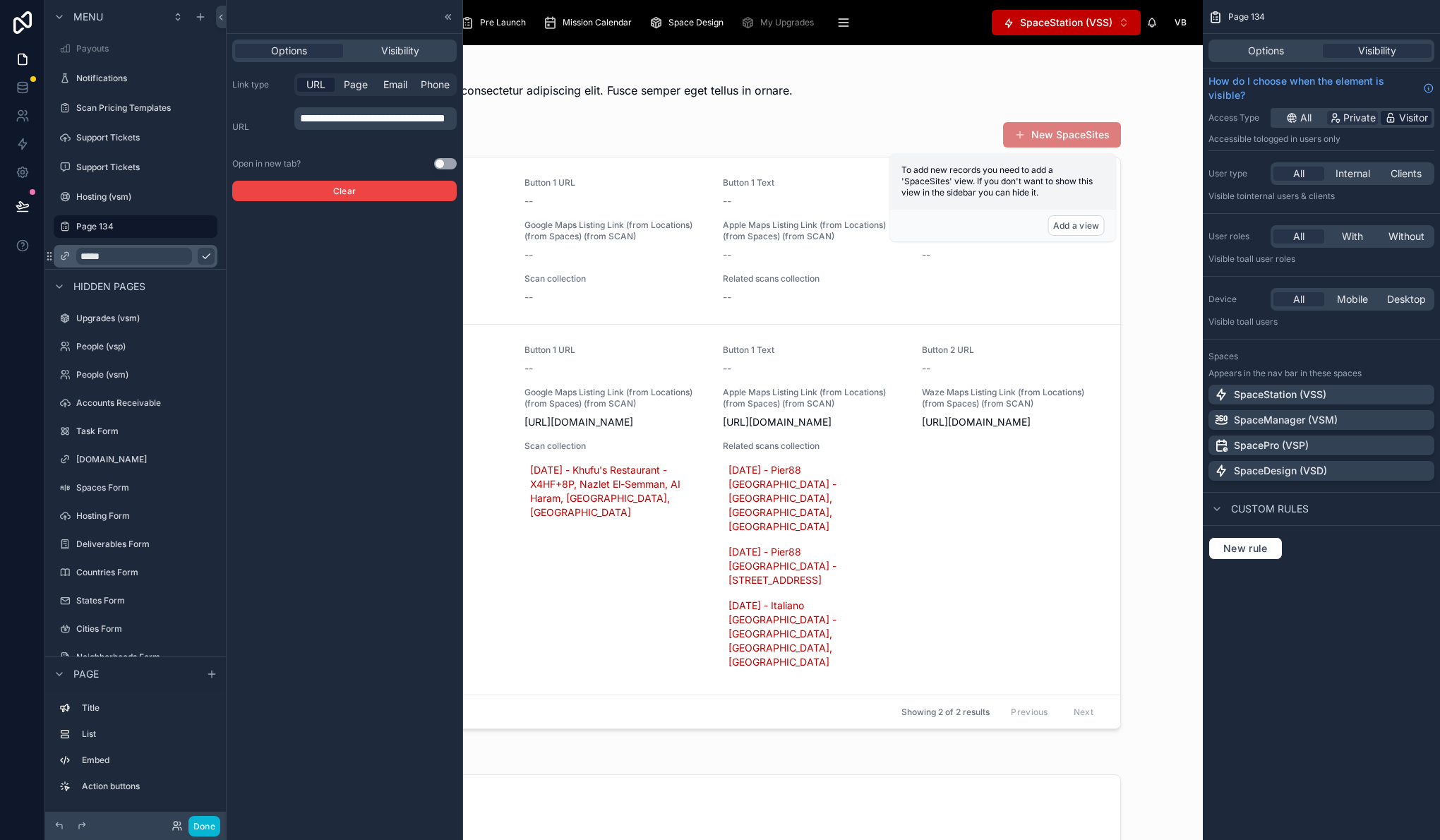
click at [1412, 117] on span "Visitor" at bounding box center [1414, 117] width 29 height 14
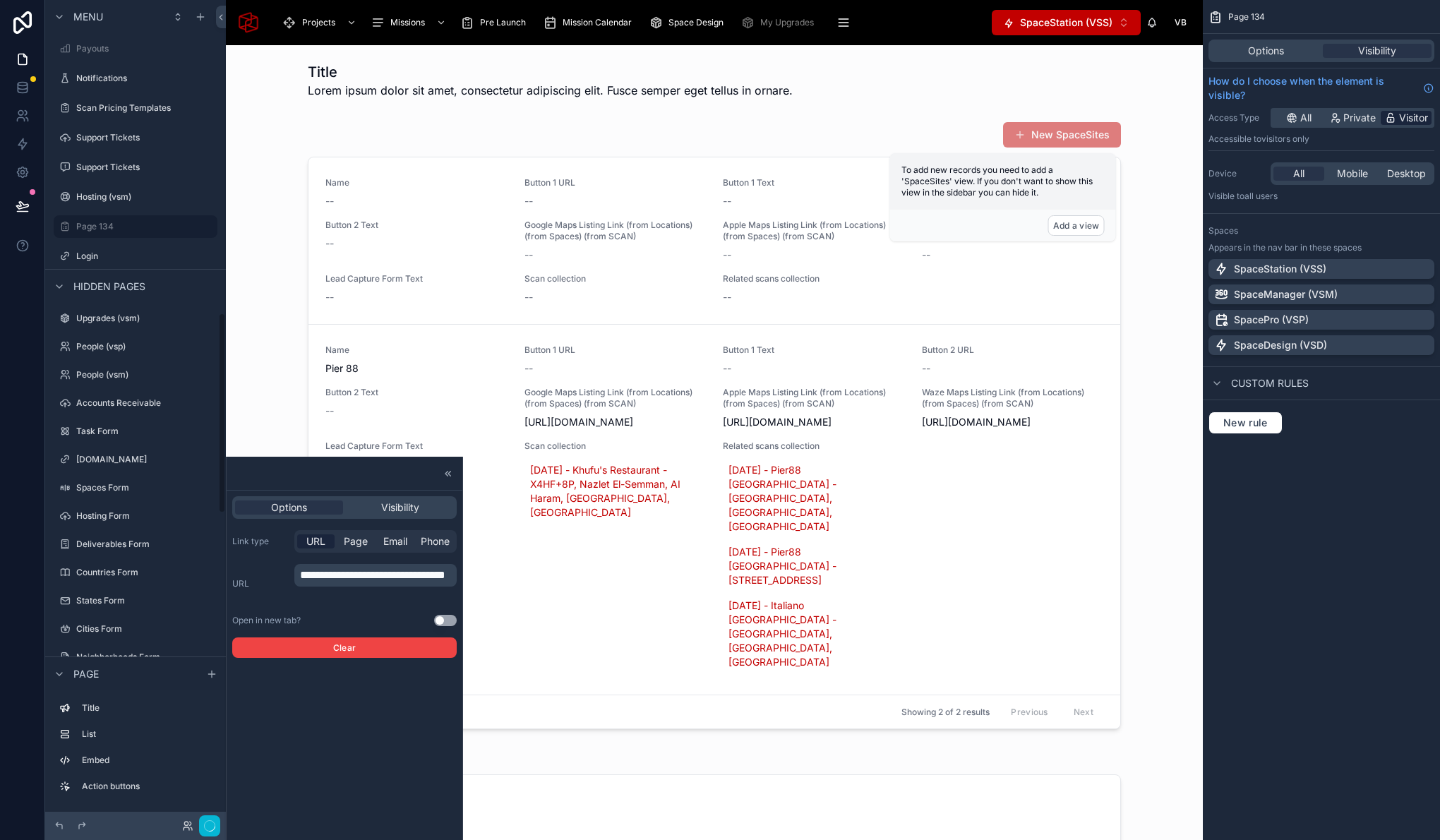
scroll to position [1284, 0]
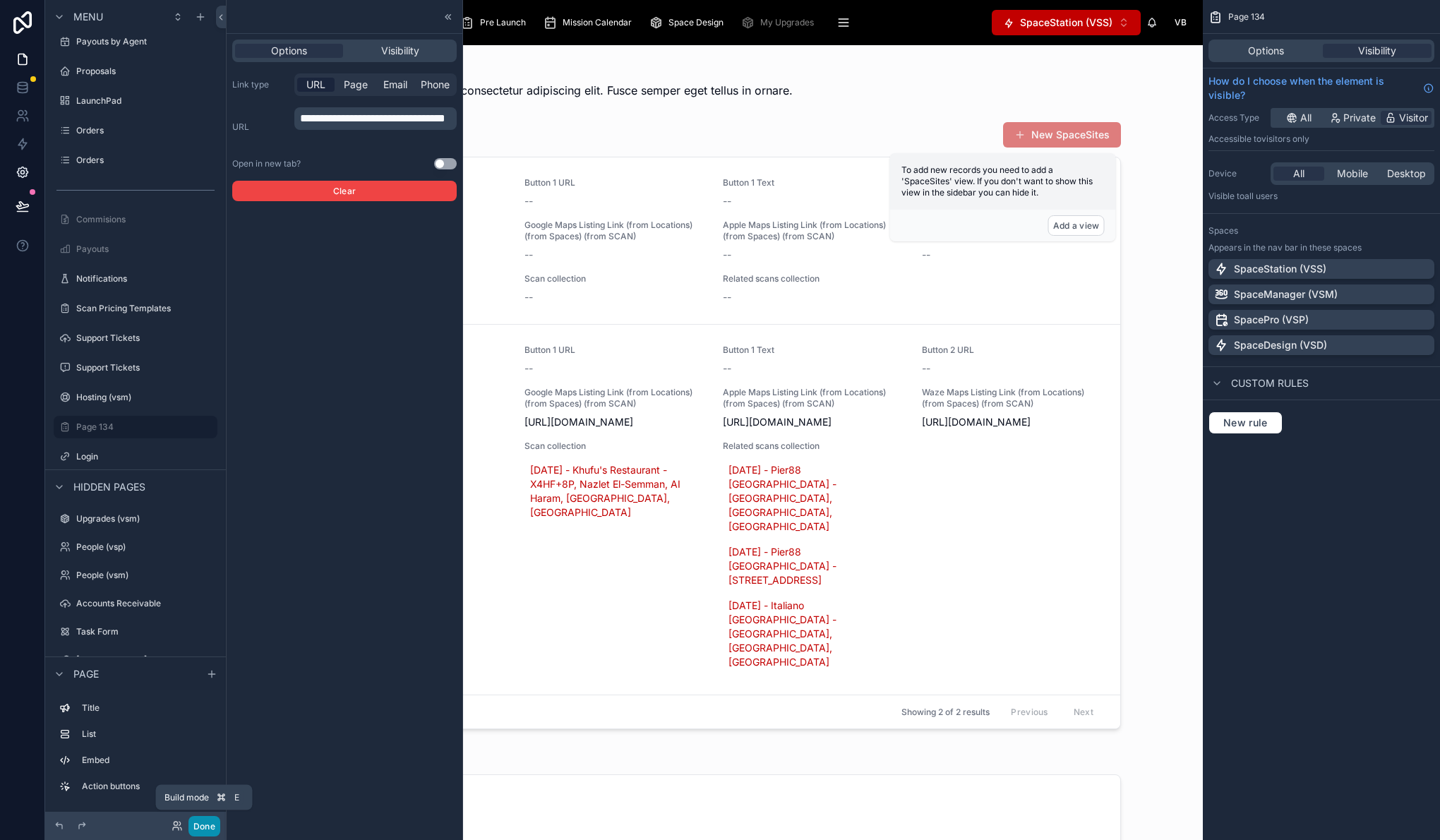
drag, startPoint x: 203, startPoint y: 833, endPoint x: 6, endPoint y: 165, distance: 696.4
click at [203, 833] on button "Done" at bounding box center [204, 826] width 32 height 20
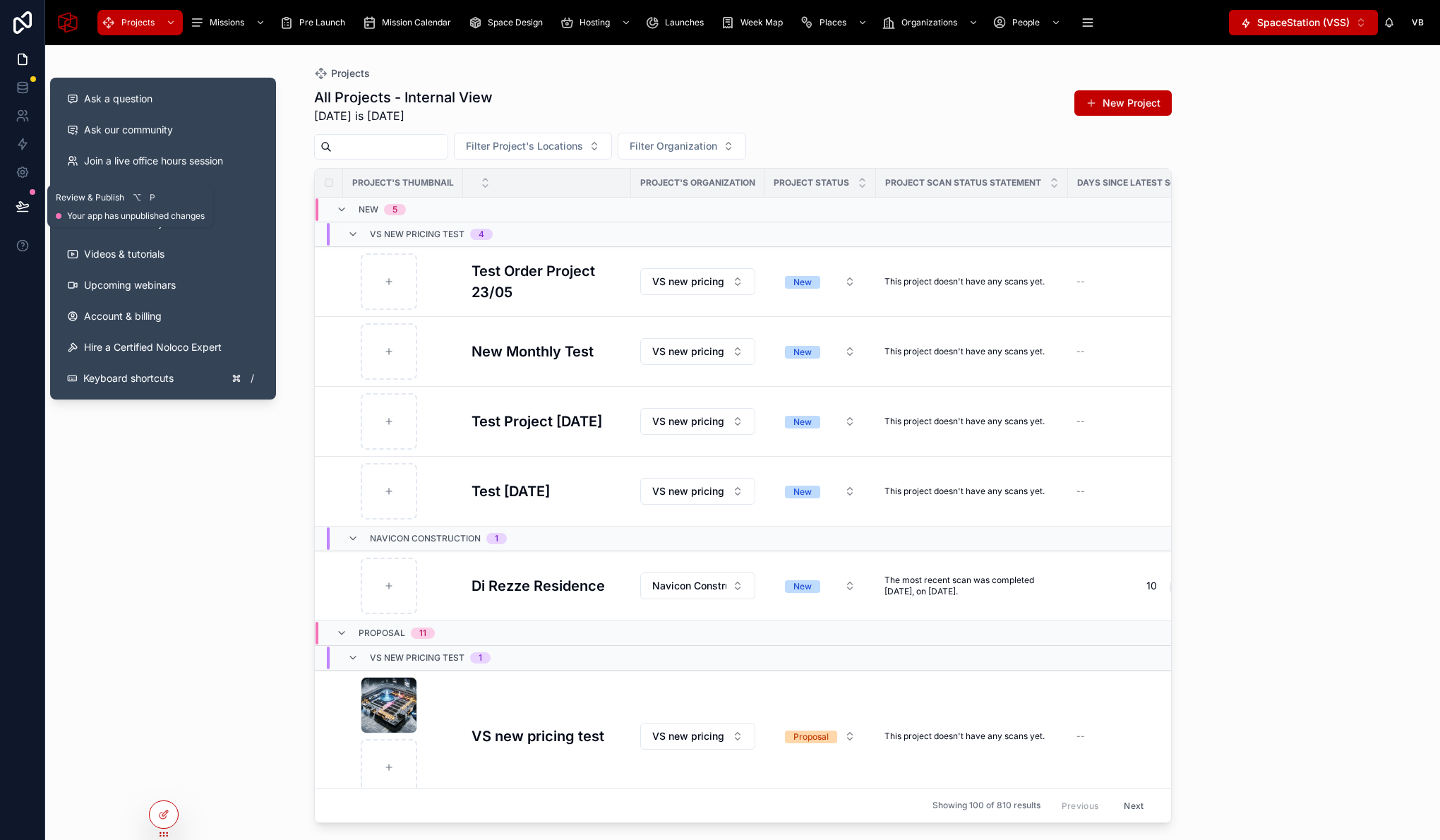
click at [18, 209] on icon at bounding box center [22, 206] width 14 height 14
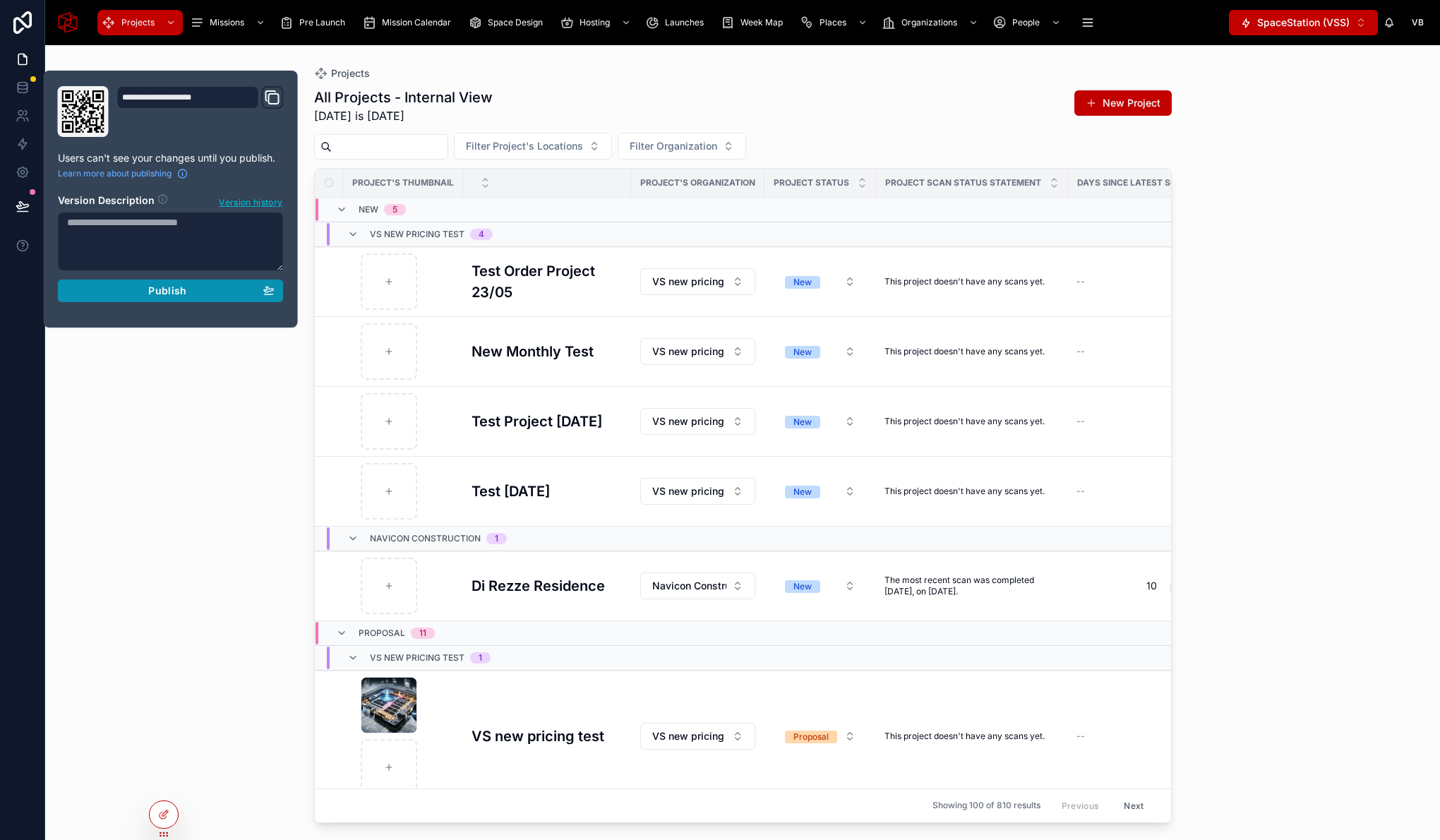
click at [142, 293] on div "Publish" at bounding box center [171, 290] width 207 height 12
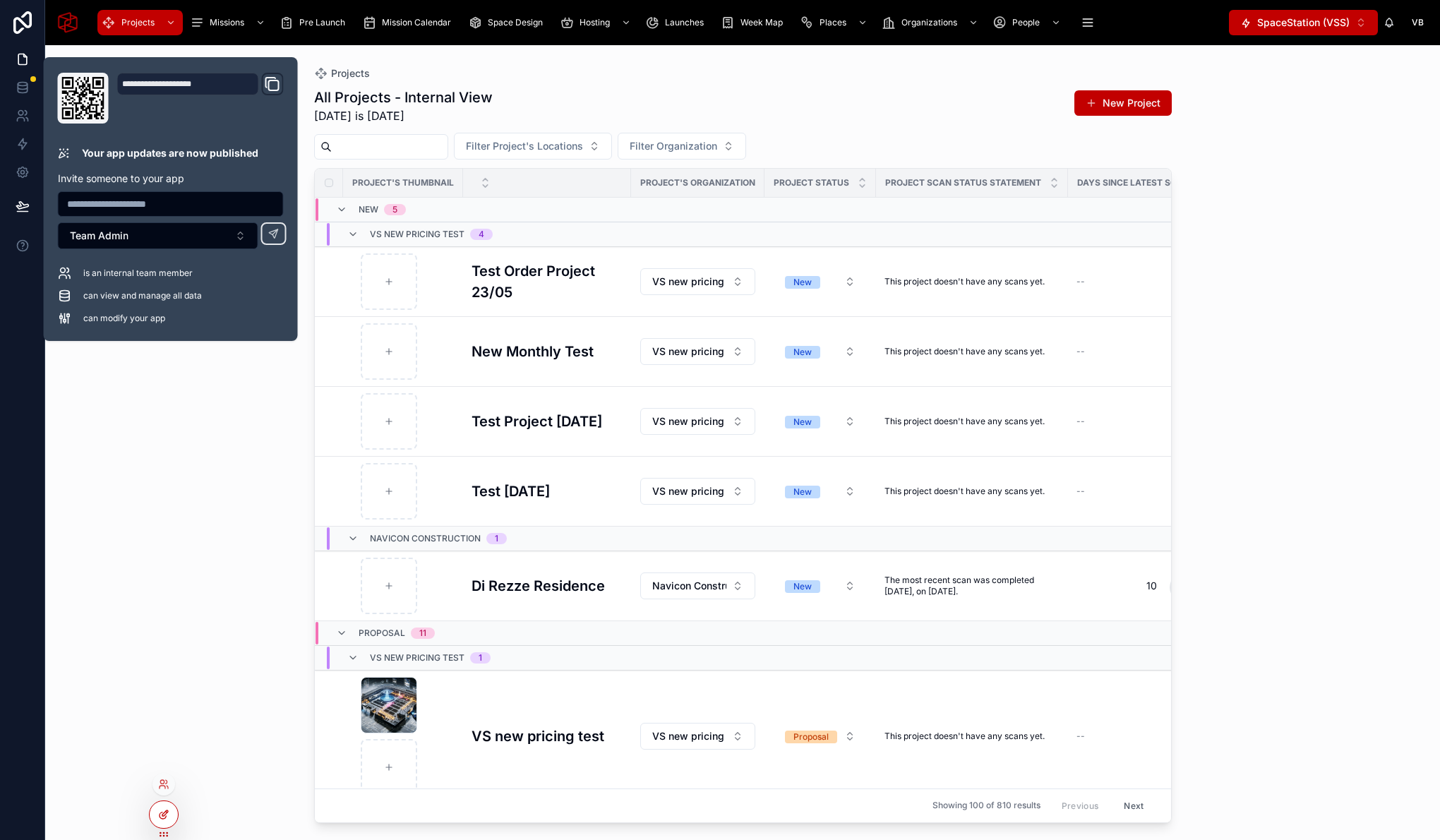
click at [169, 819] on div at bounding box center [163, 814] width 28 height 27
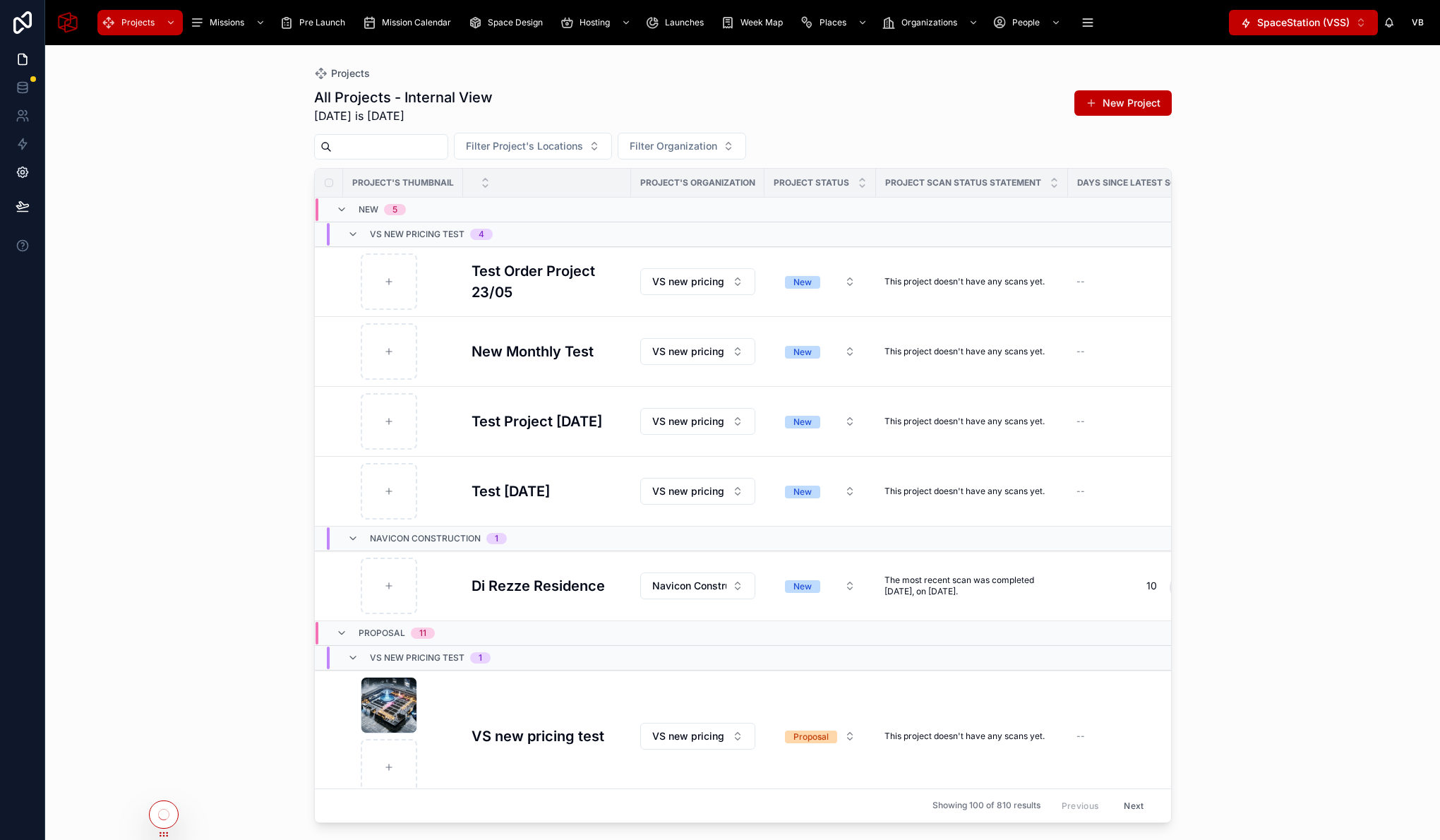
click at [28, 177] on icon at bounding box center [22, 172] width 14 height 14
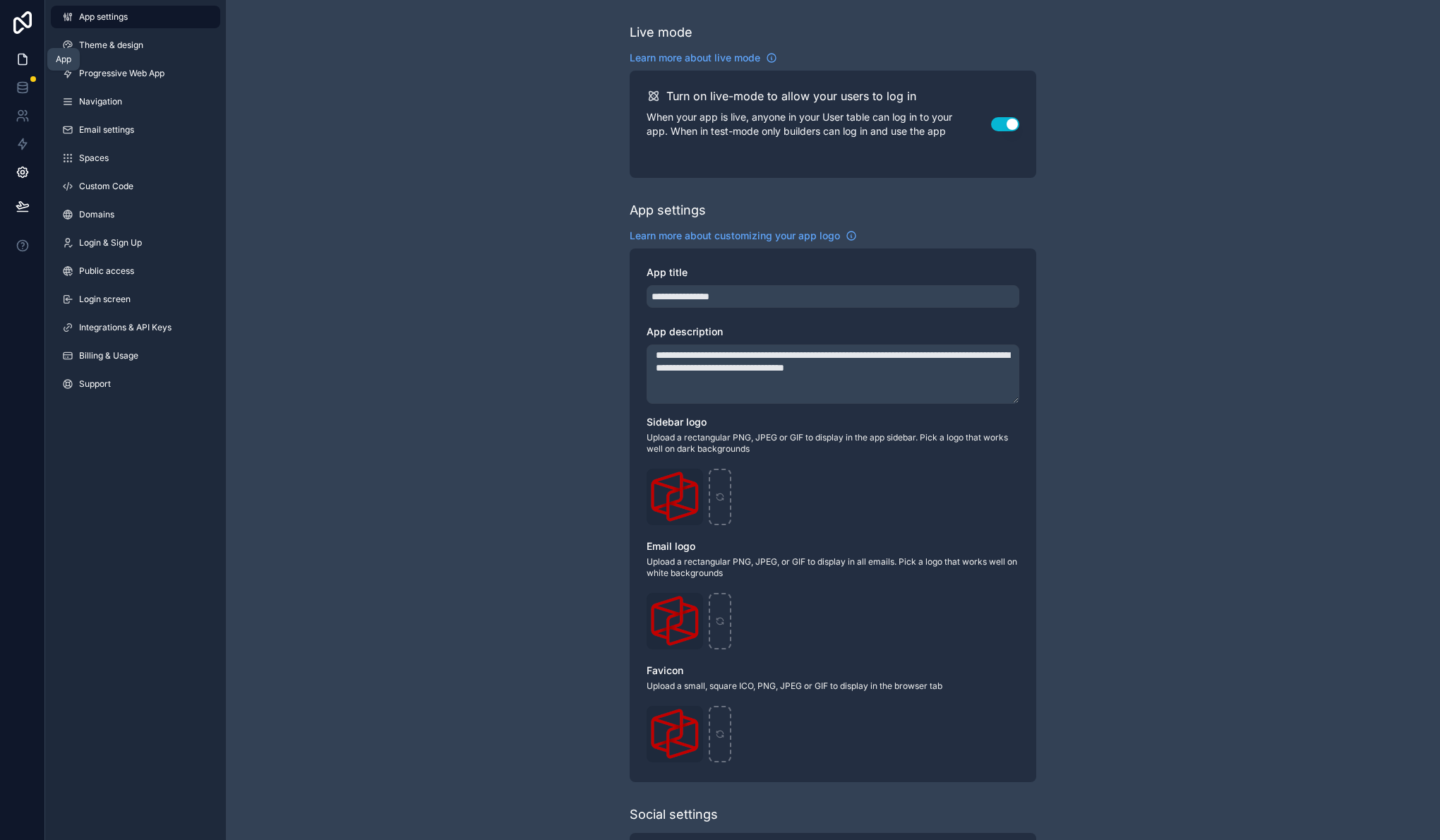
click at [20, 61] on icon at bounding box center [22, 59] width 14 height 14
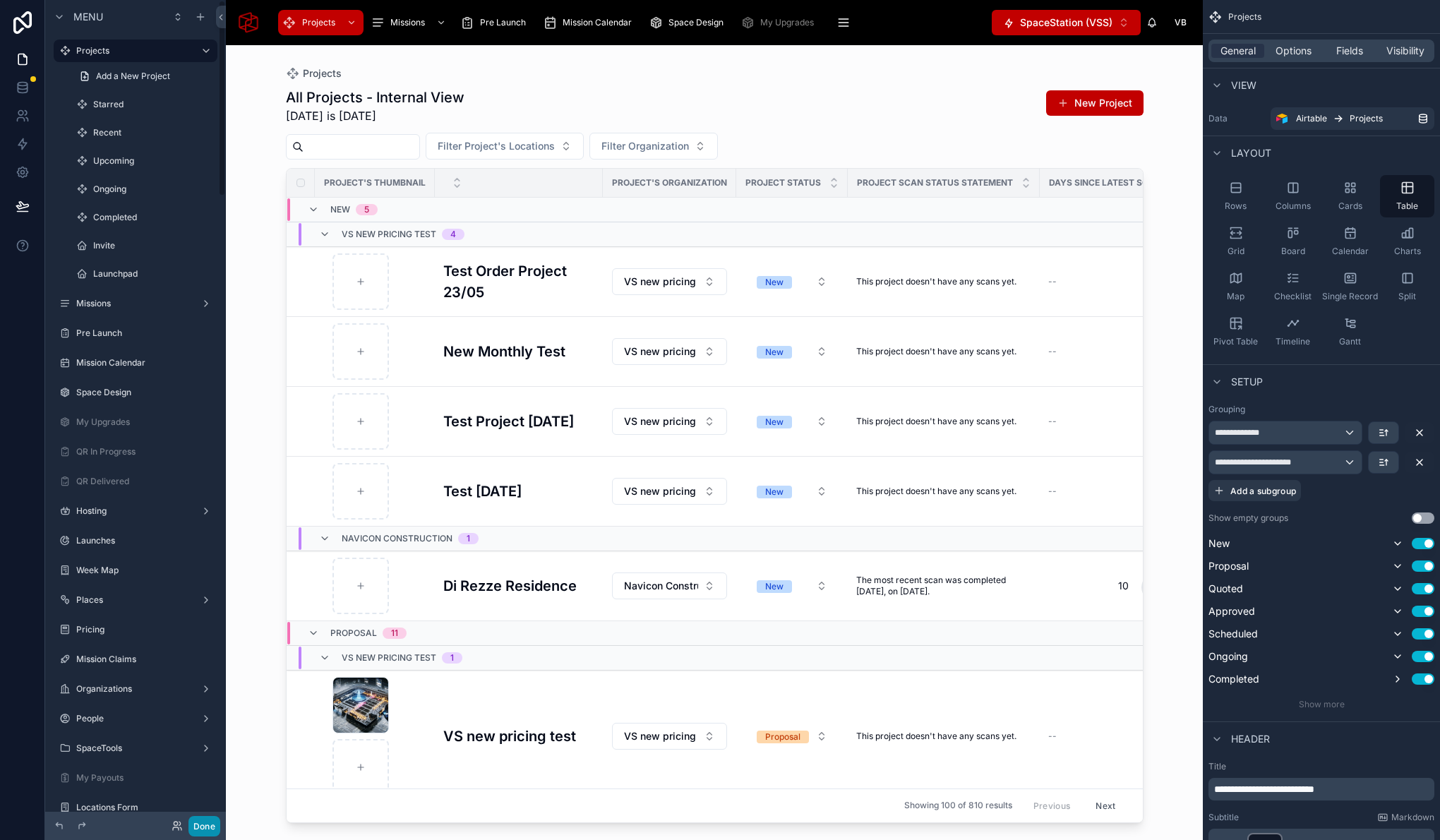
click at [206, 832] on button "Done" at bounding box center [204, 826] width 32 height 20
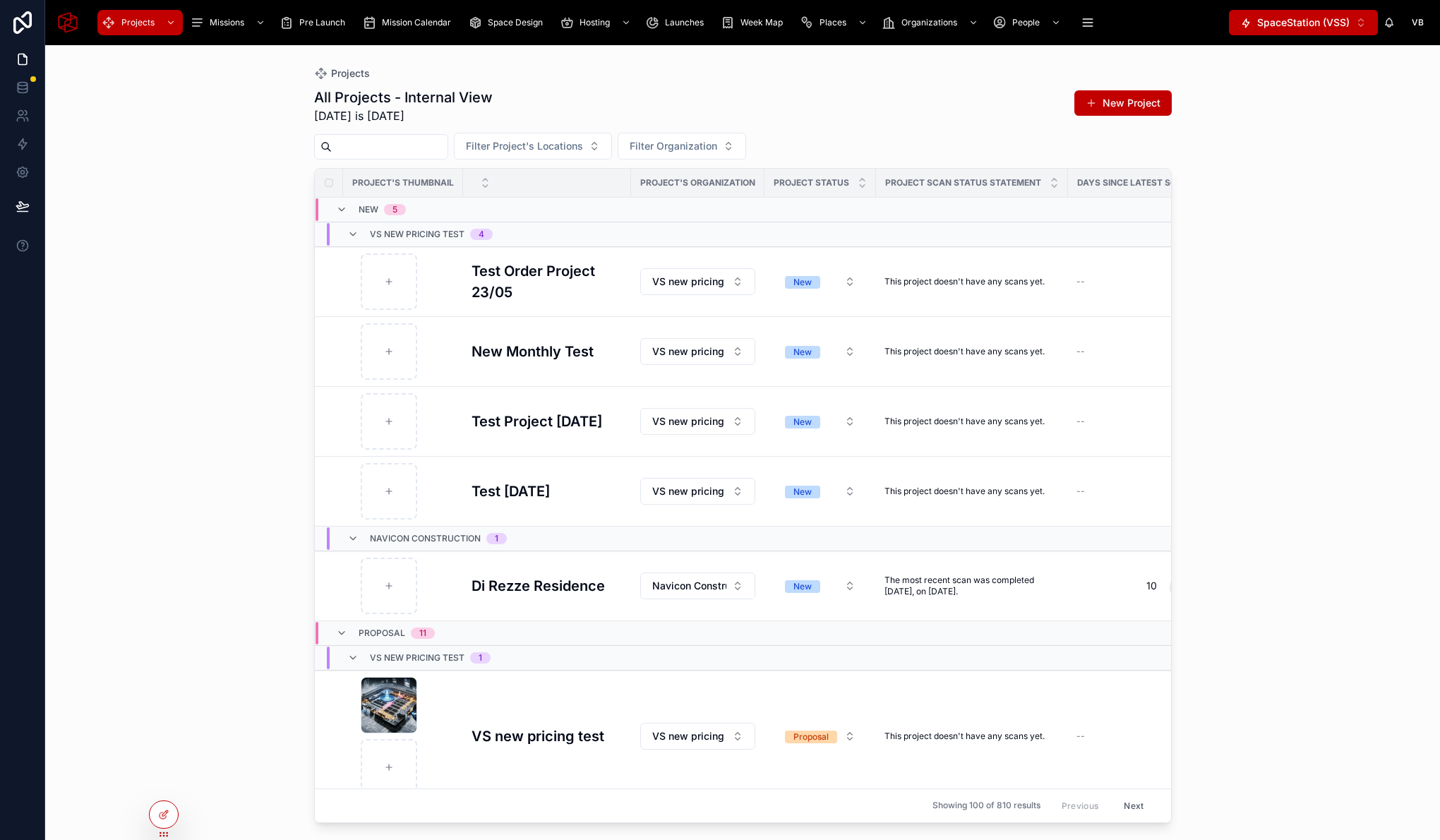
click at [161, 814] on icon at bounding box center [163, 814] width 11 height 11
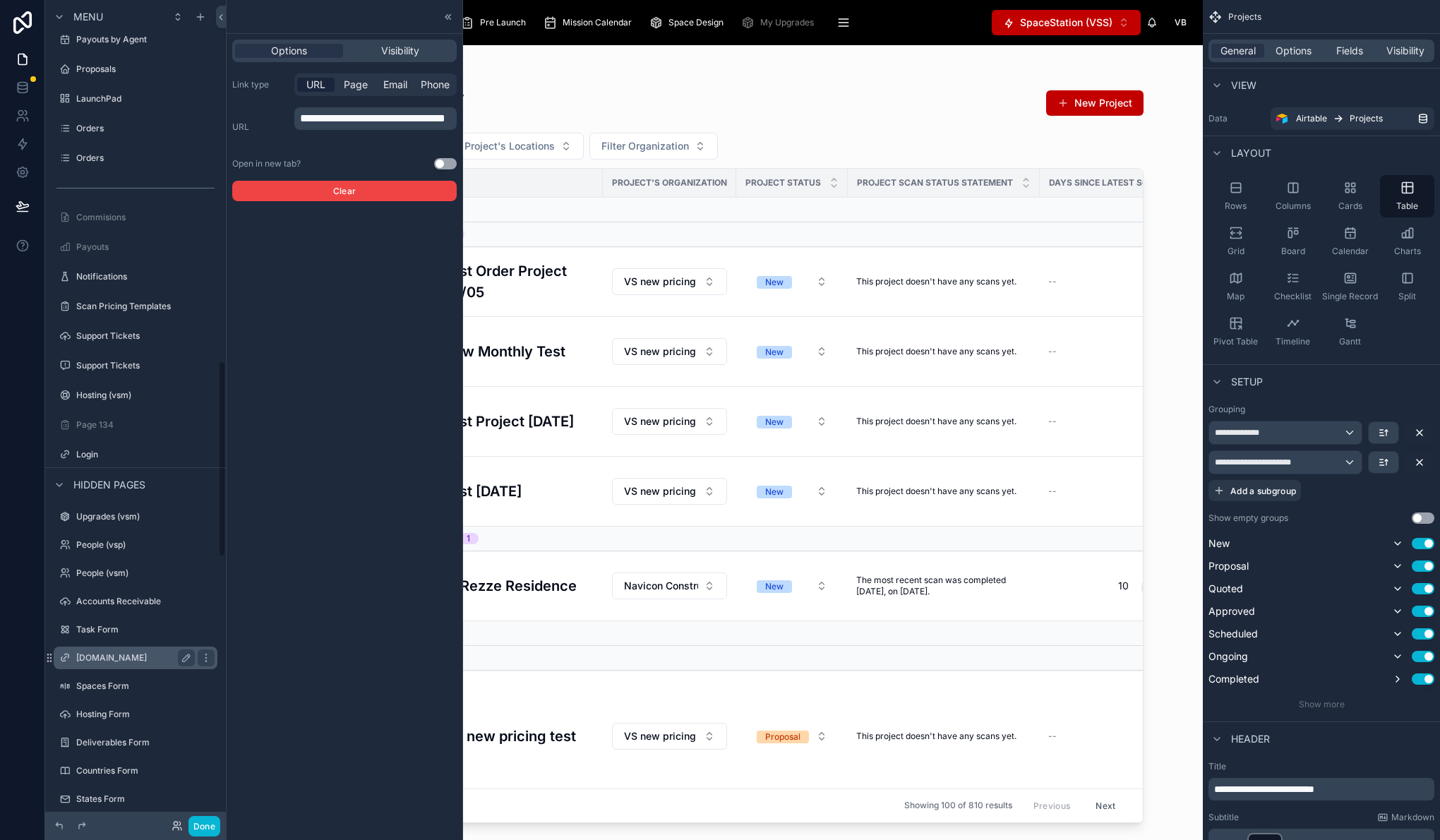
scroll to position [1583, 0]
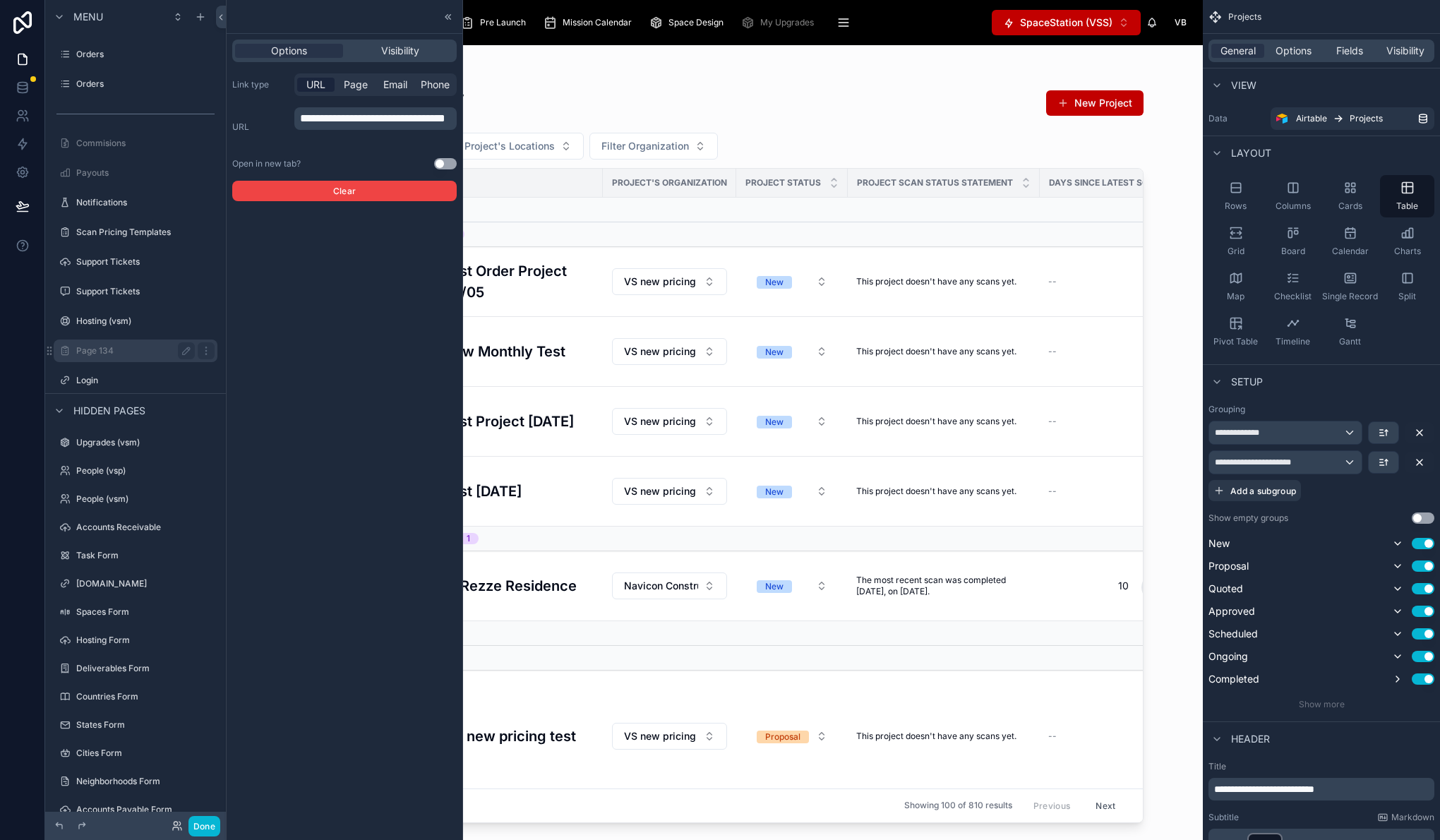
click at [124, 352] on label "Page 134" at bounding box center [132, 350] width 113 height 11
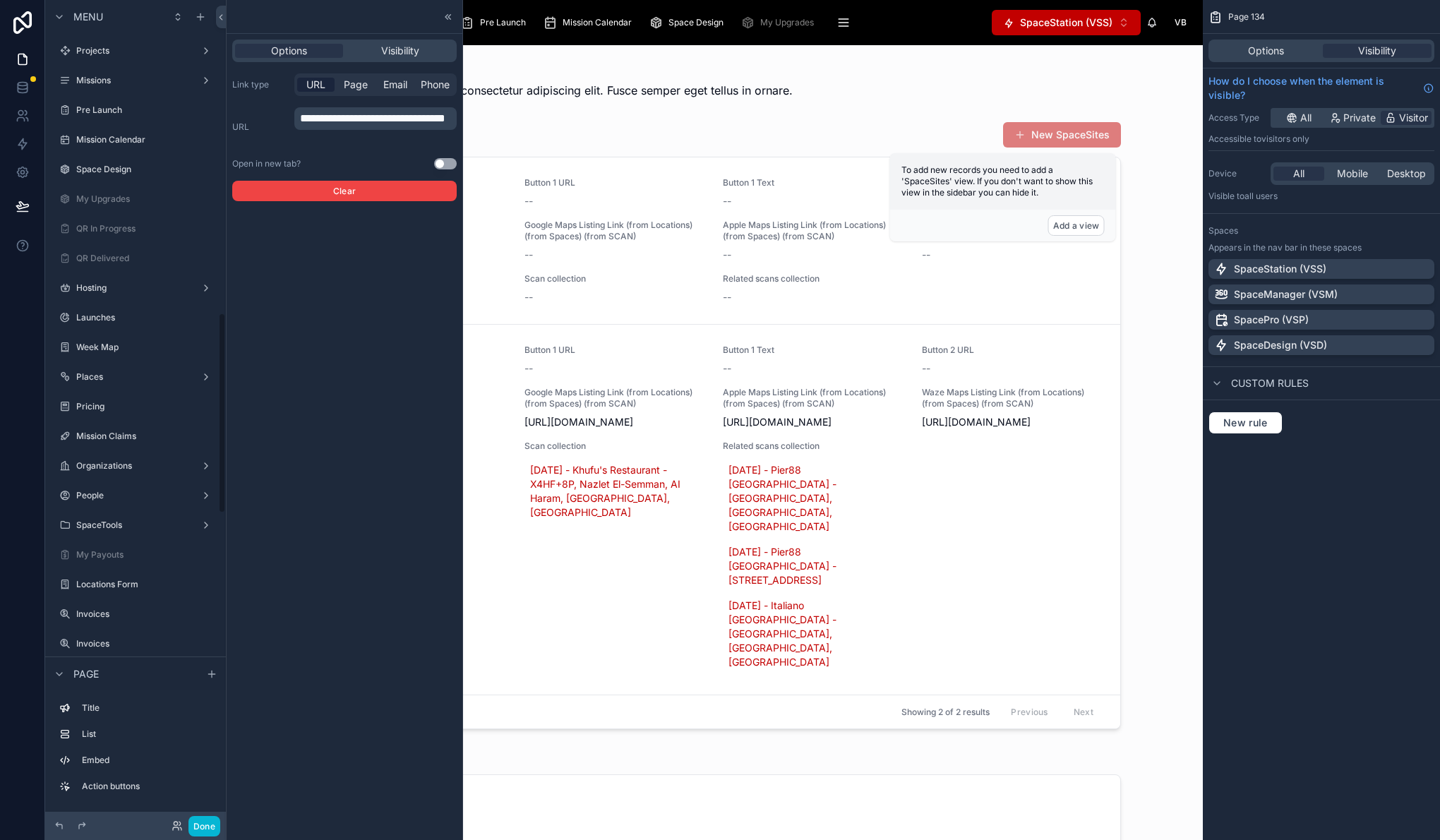
scroll to position [1284, 0]
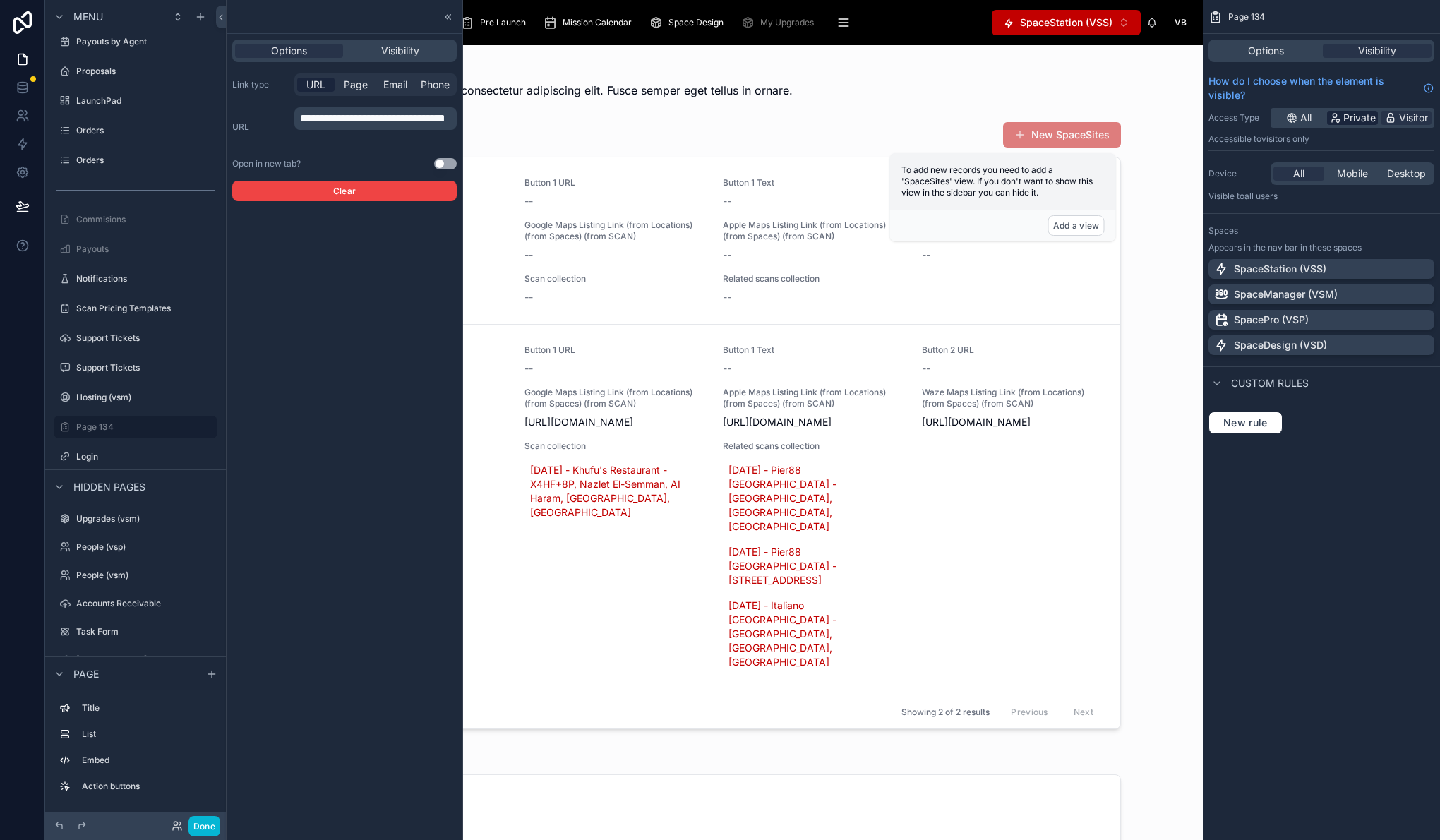
click at [1355, 123] on span "Private" at bounding box center [1359, 117] width 32 height 14
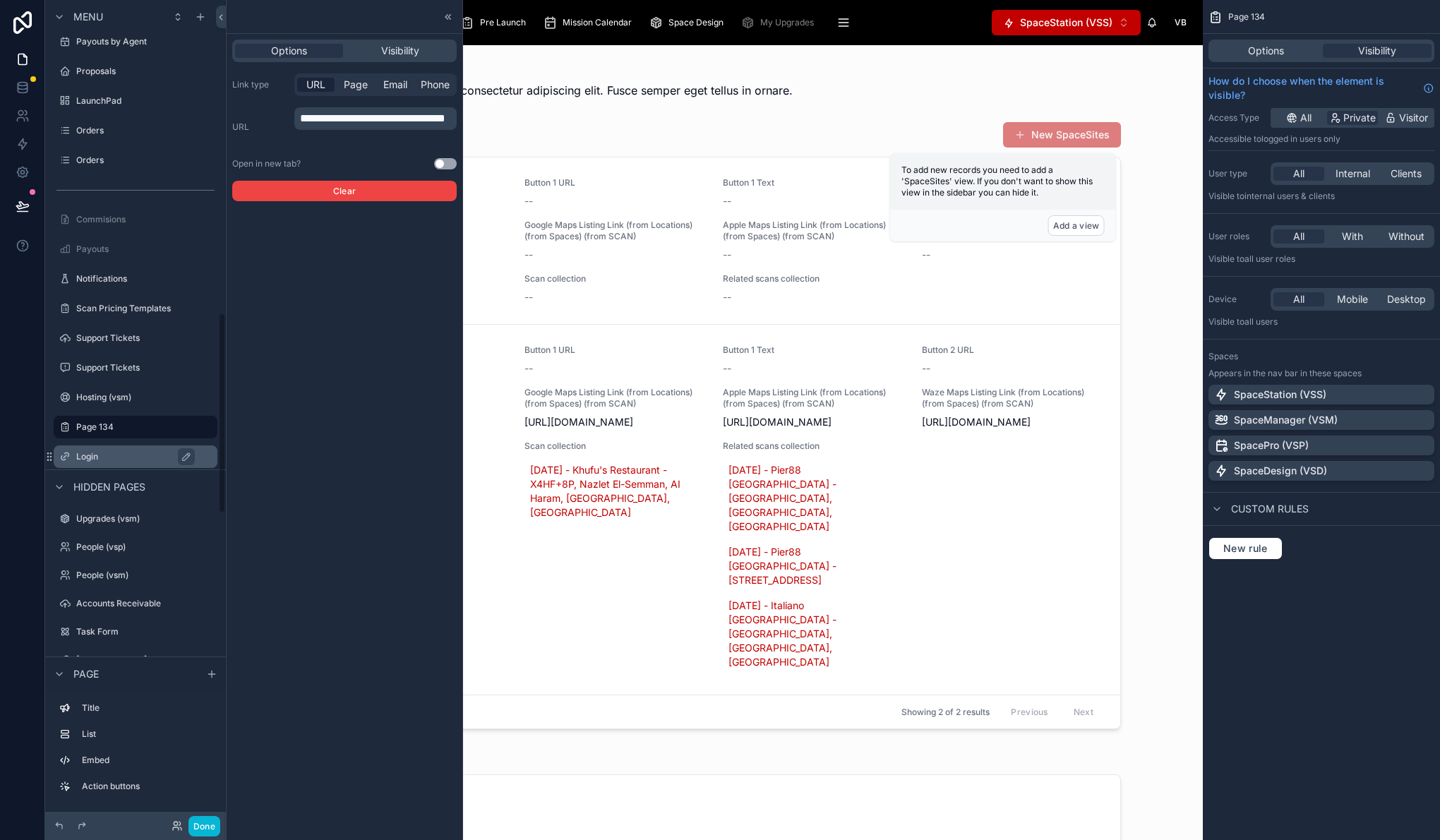
click at [107, 451] on label "Login" at bounding box center [142, 456] width 133 height 11
click at [94, 461] on label "Login" at bounding box center [142, 456] width 133 height 11
click at [187, 457] on icon "scrollable content" at bounding box center [186, 456] width 11 height 11
click at [206, 457] on icon "scrollable content" at bounding box center [206, 456] width 11 height 11
click at [51, 455] on icon "scrollable content" at bounding box center [49, 456] width 11 height 11
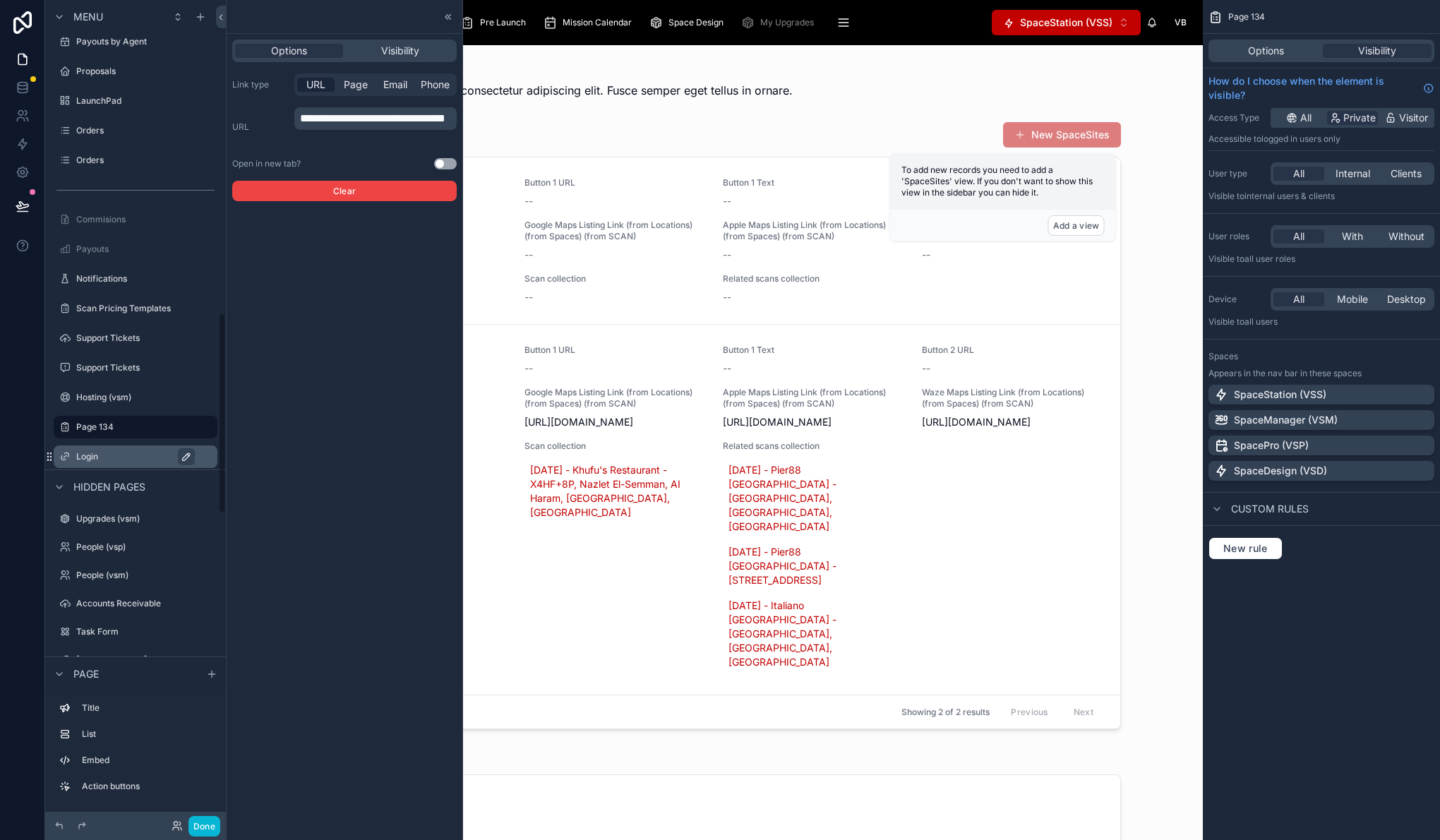
click at [51, 455] on icon "scrollable content" at bounding box center [49, 456] width 11 height 11
click at [134, 397] on label "Hosting (vsm)" at bounding box center [132, 397] width 113 height 11
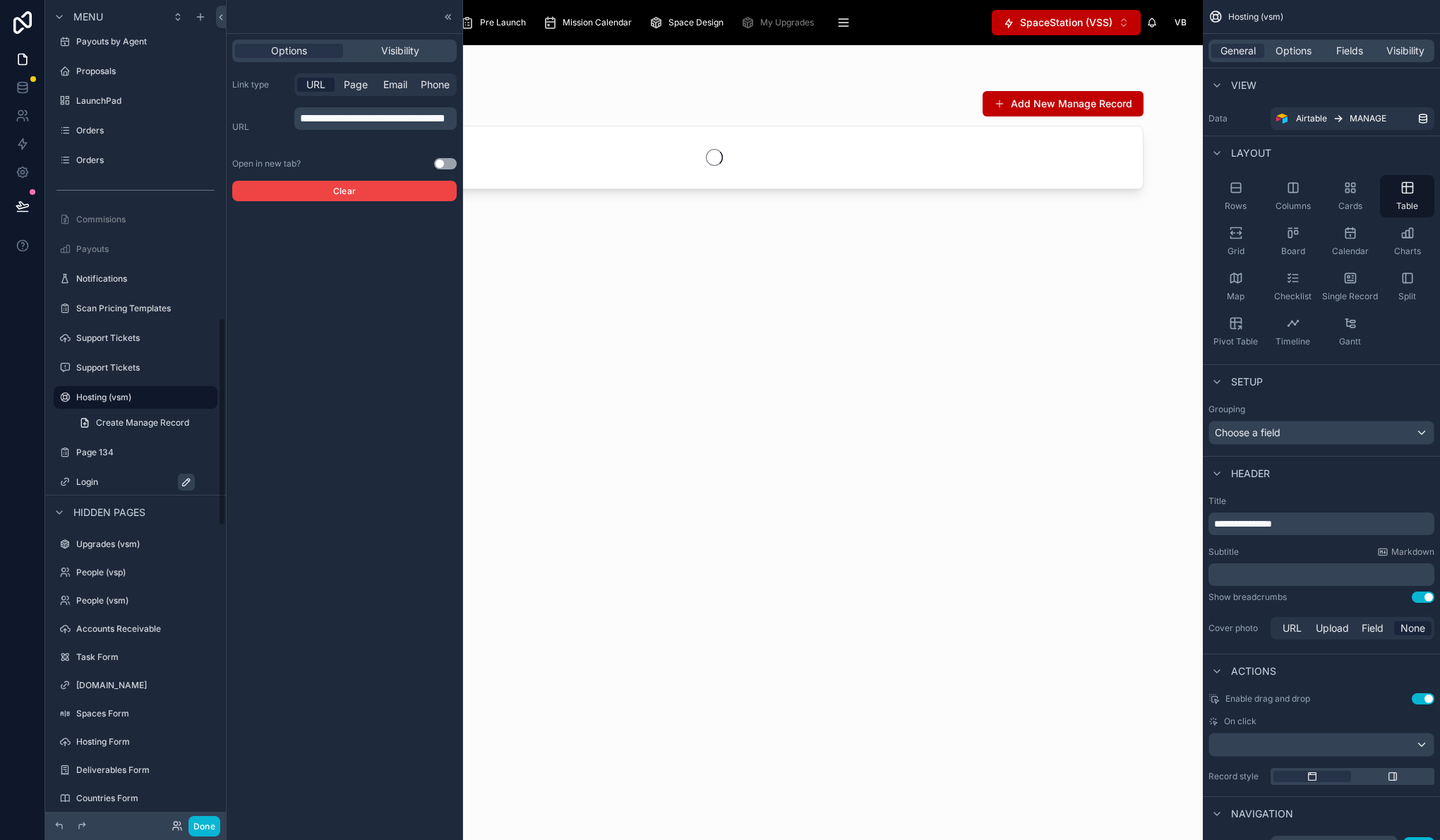
scroll to position [1255, 0]
click at [91, 512] on label "Login" at bounding box center [142, 511] width 133 height 11
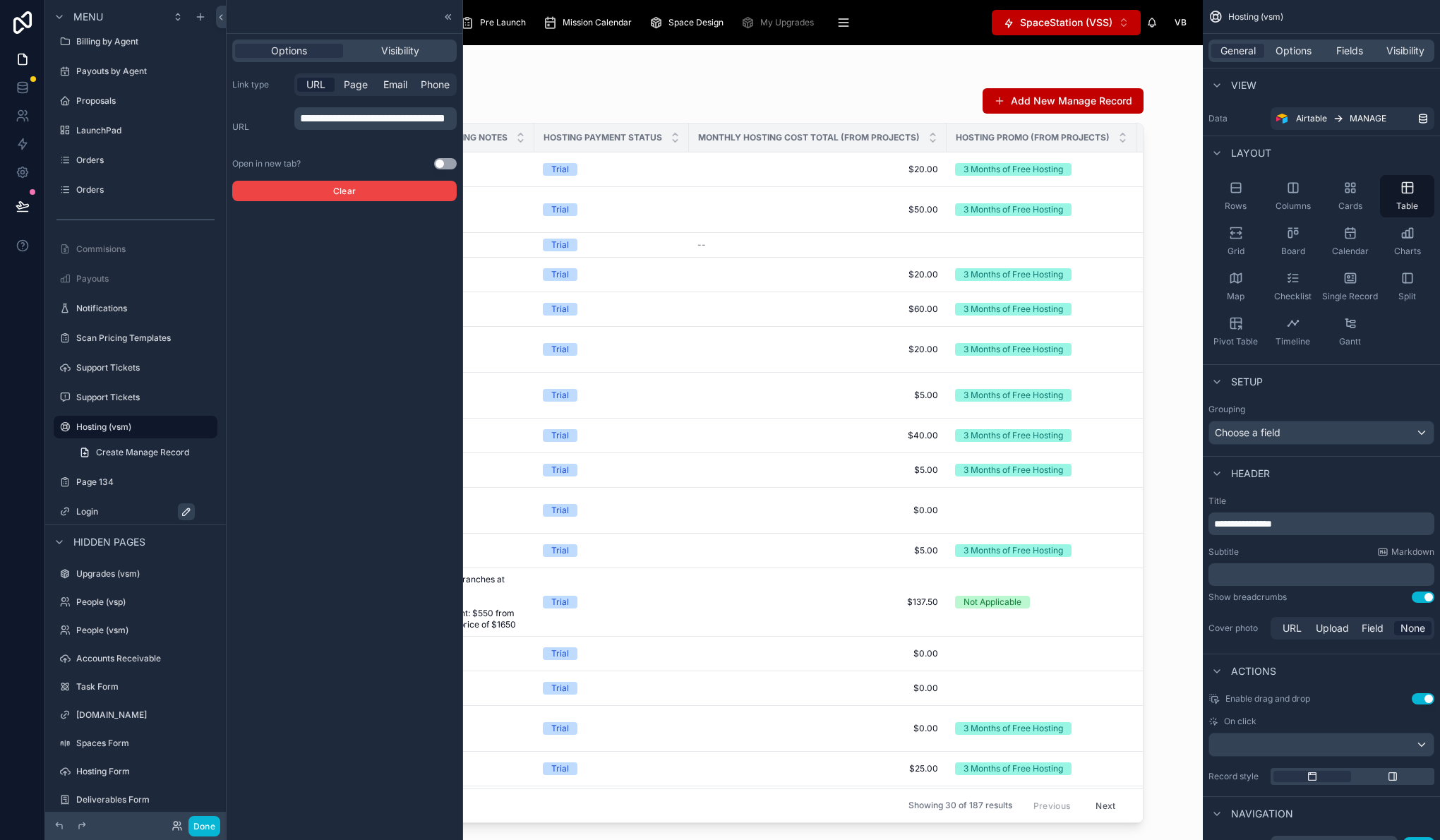
click at [91, 512] on label "Login" at bounding box center [142, 511] width 133 height 11
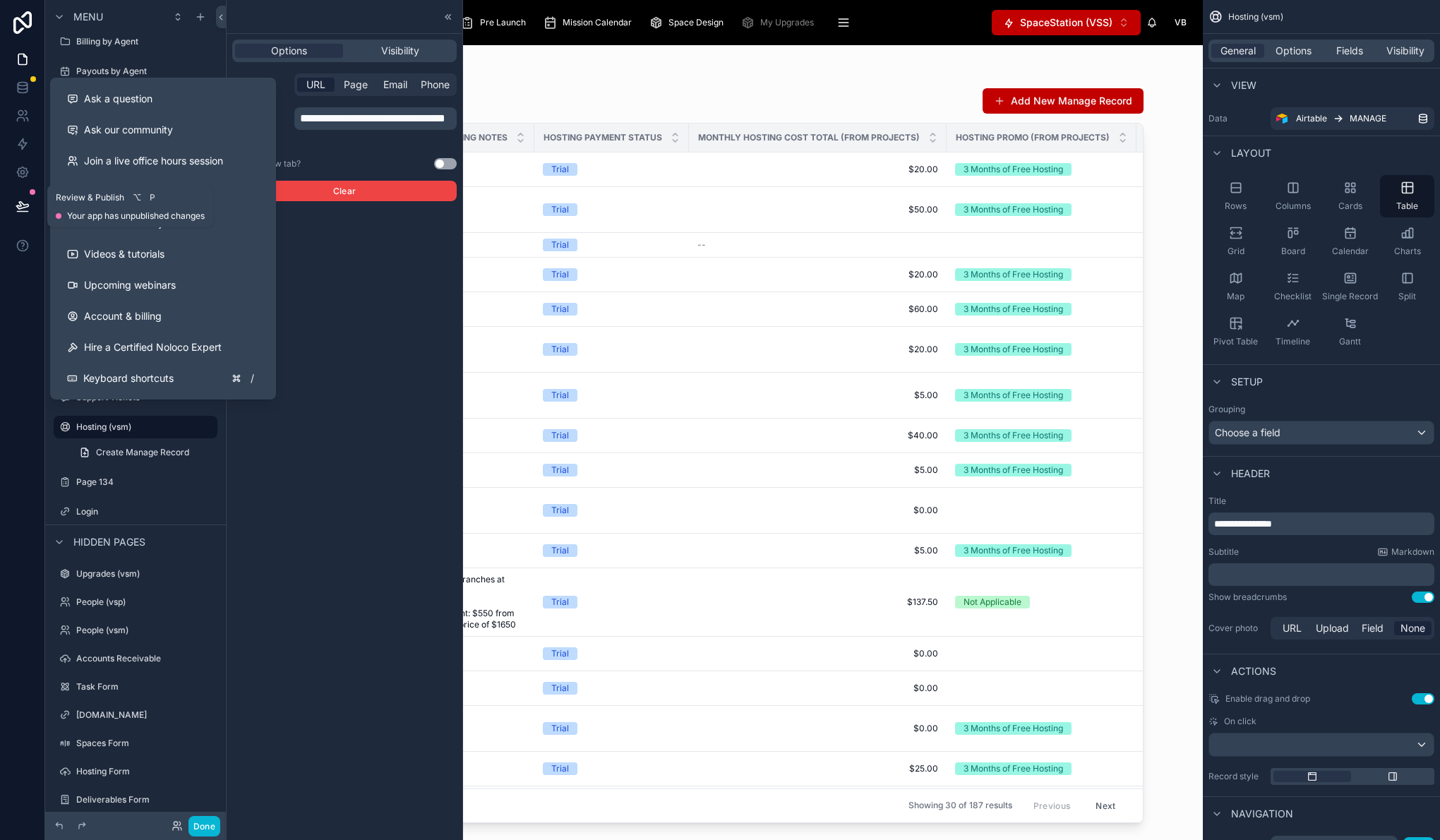
click at [18, 207] on icon at bounding box center [22, 206] width 12 height 7
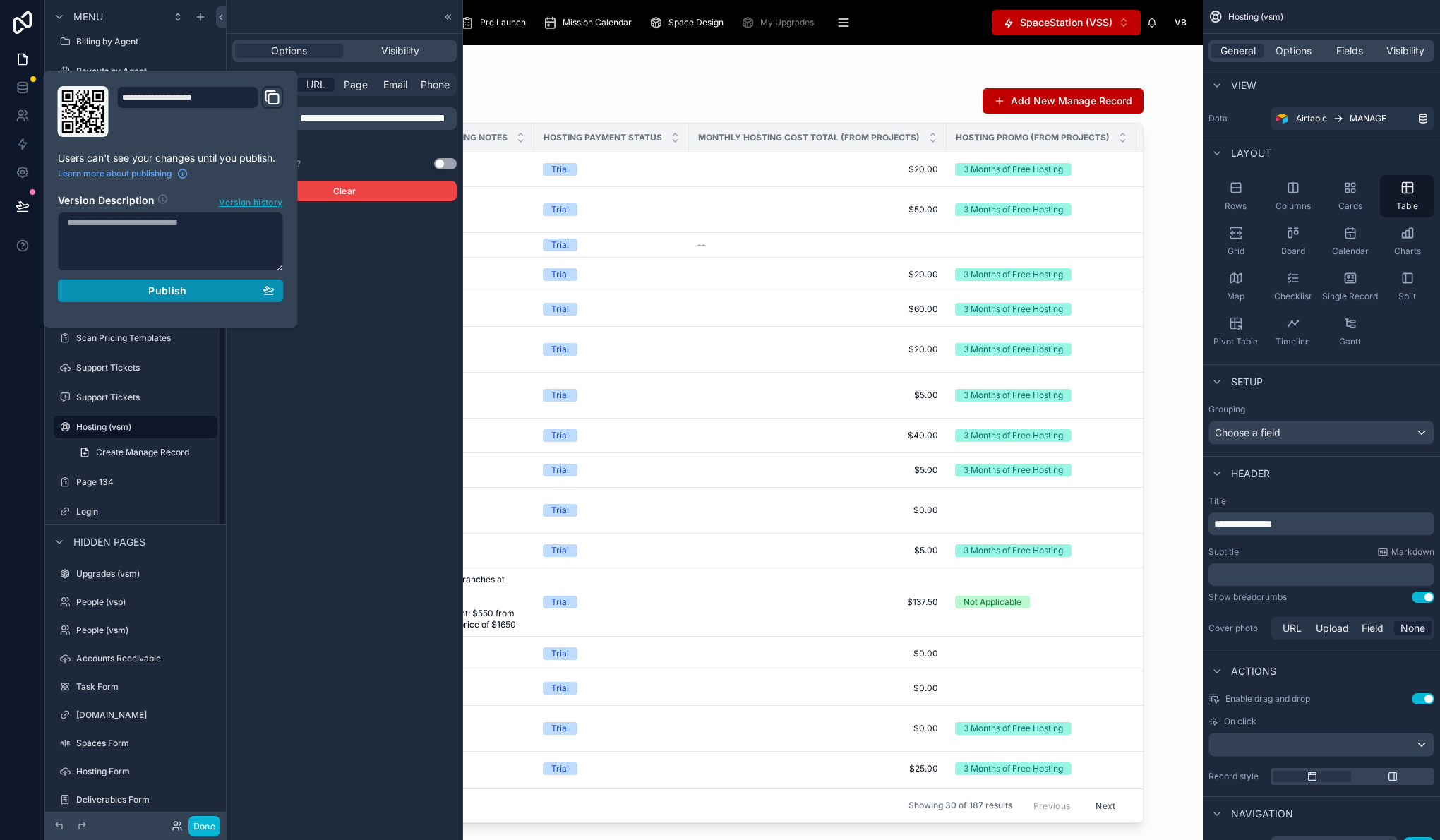
click at [161, 290] on span "Publish" at bounding box center [167, 290] width 38 height 12
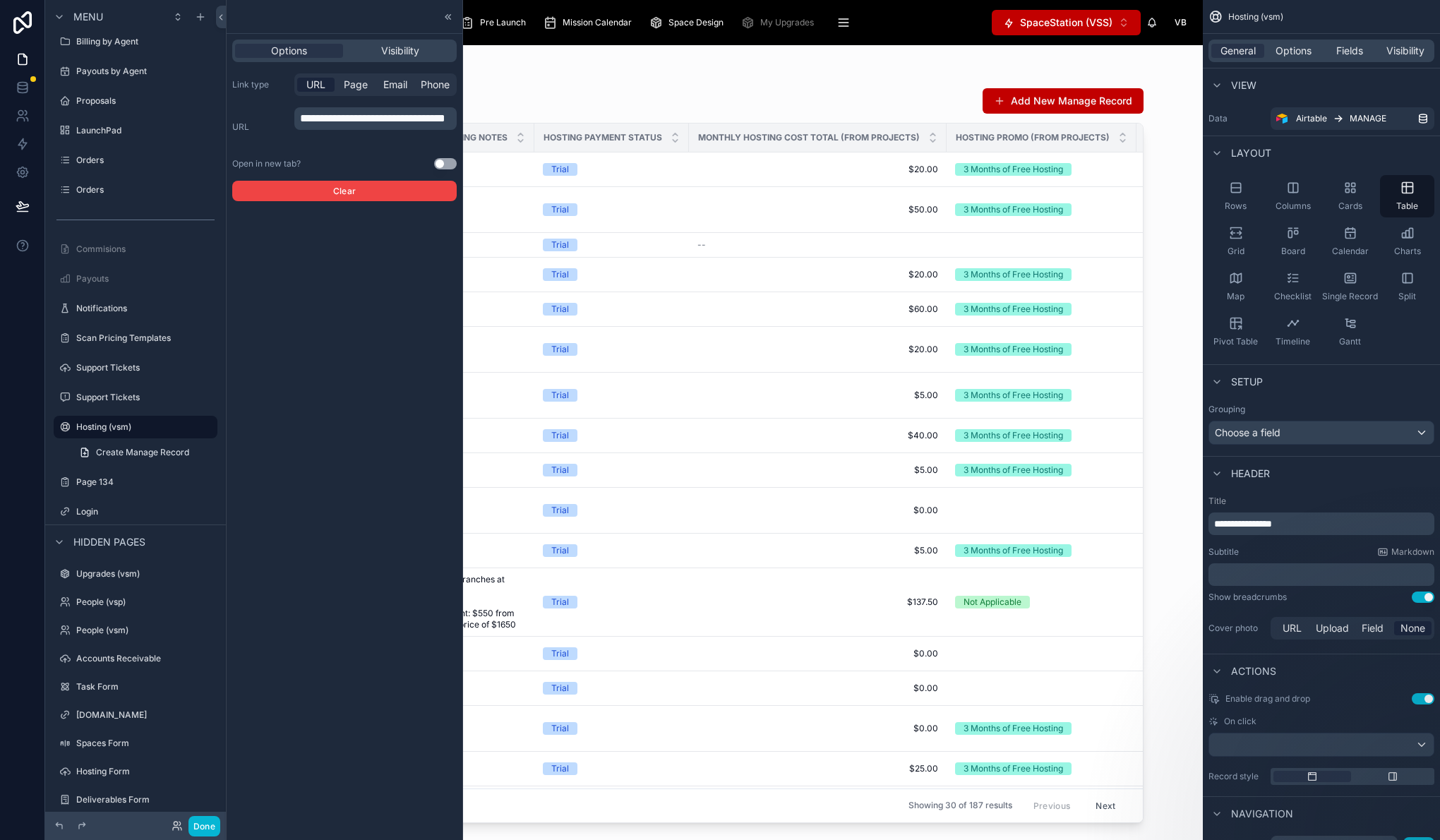
scroll to position [178, 0]
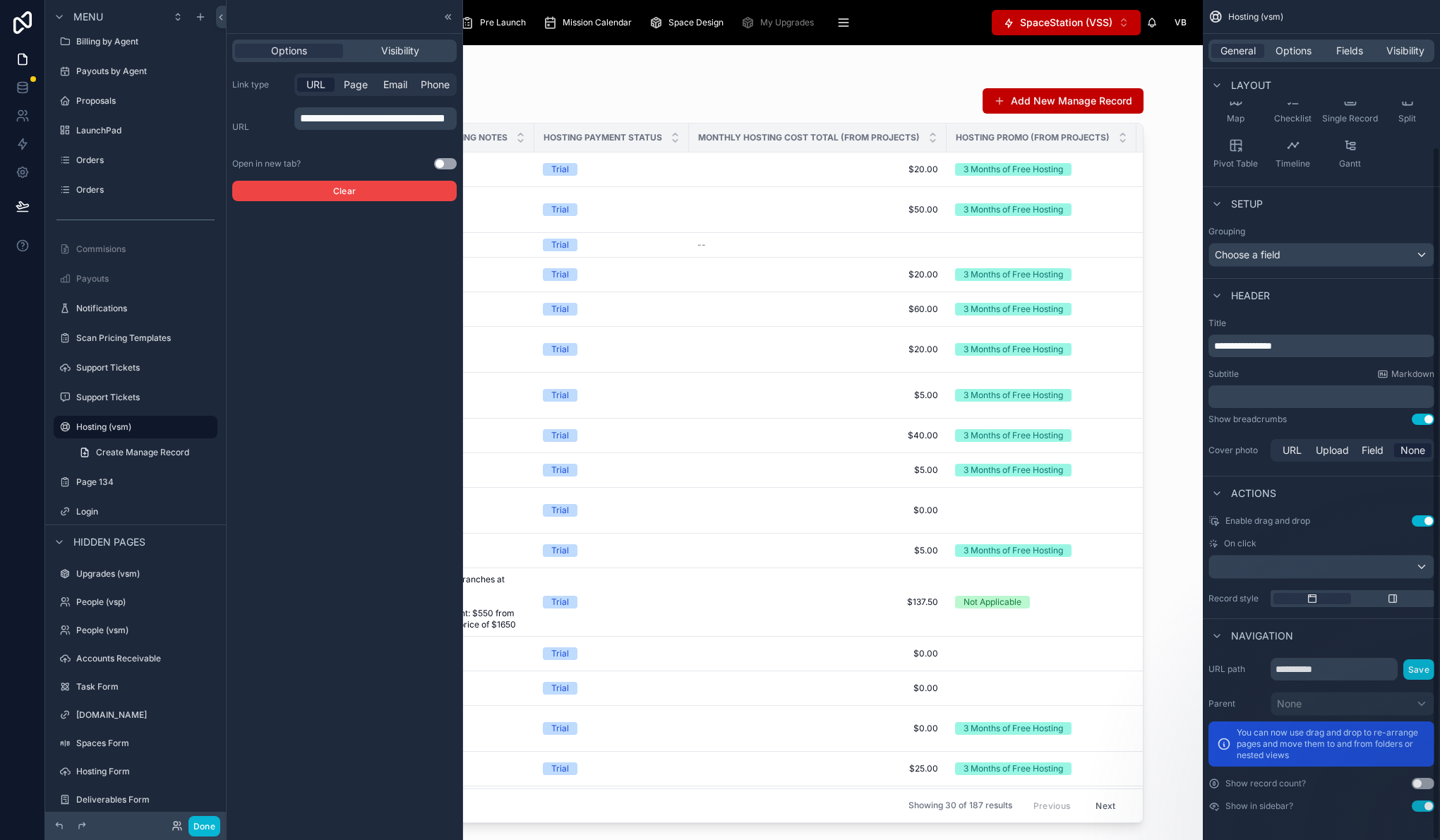
click at [1339, 648] on div "Navigation" at bounding box center [1321, 635] width 237 height 34
click at [1307, 560] on div "scrollable content" at bounding box center [1322, 566] width 225 height 23
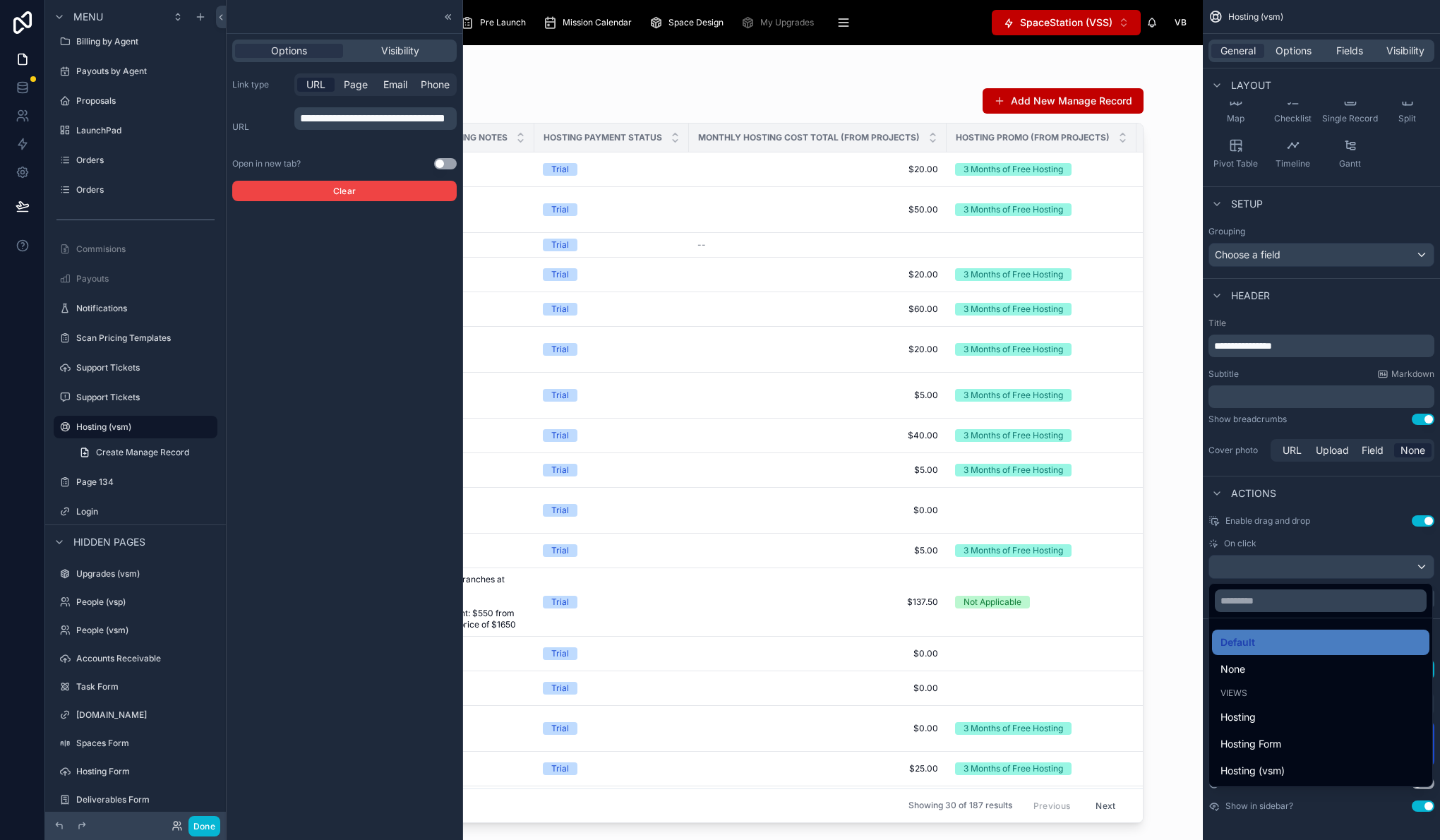
click at [1306, 563] on div "scrollable content" at bounding box center [720, 420] width 1440 height 840
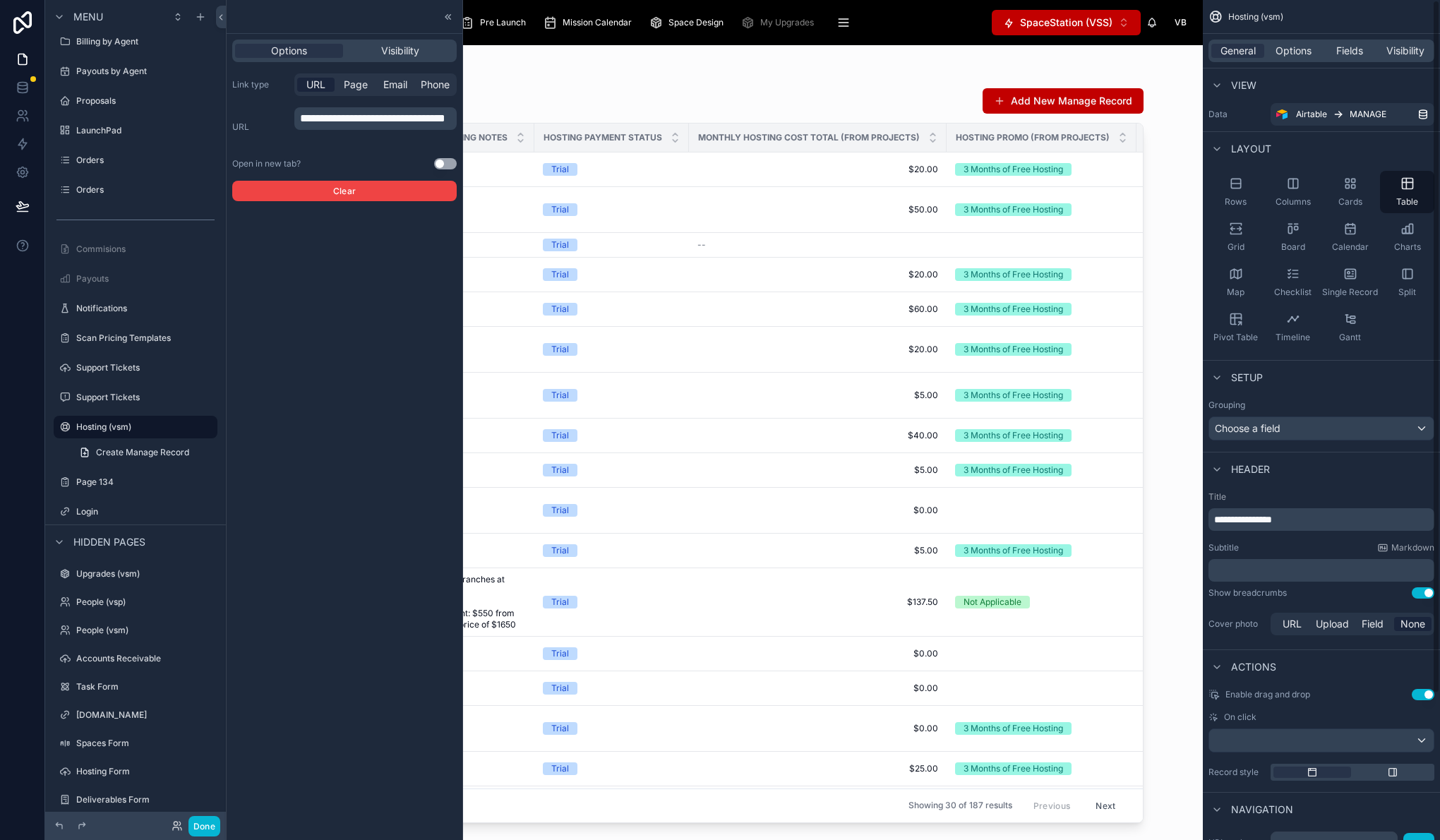
scroll to position [0, 0]
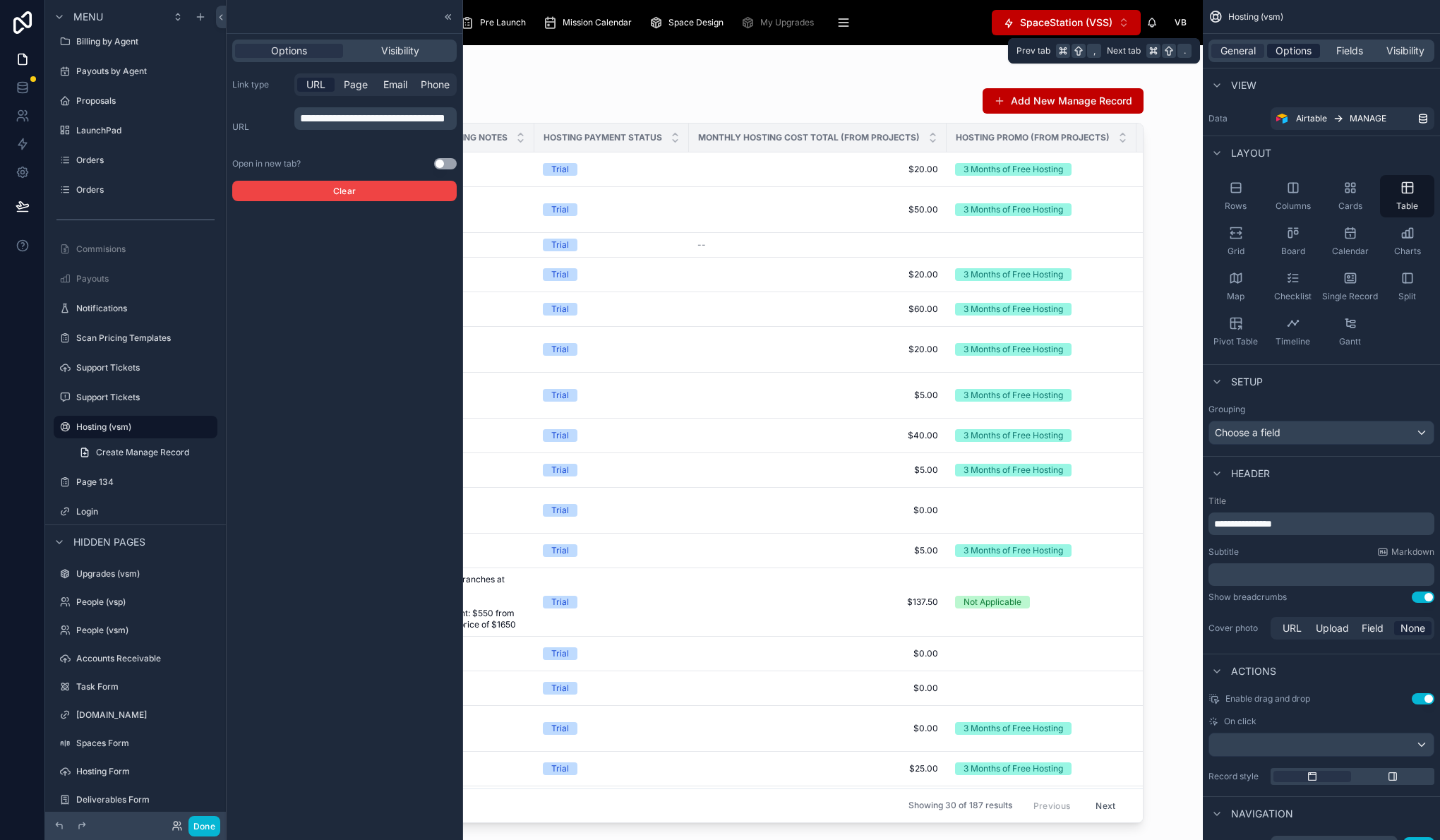
click at [1295, 53] on span "Options" at bounding box center [1293, 50] width 36 height 14
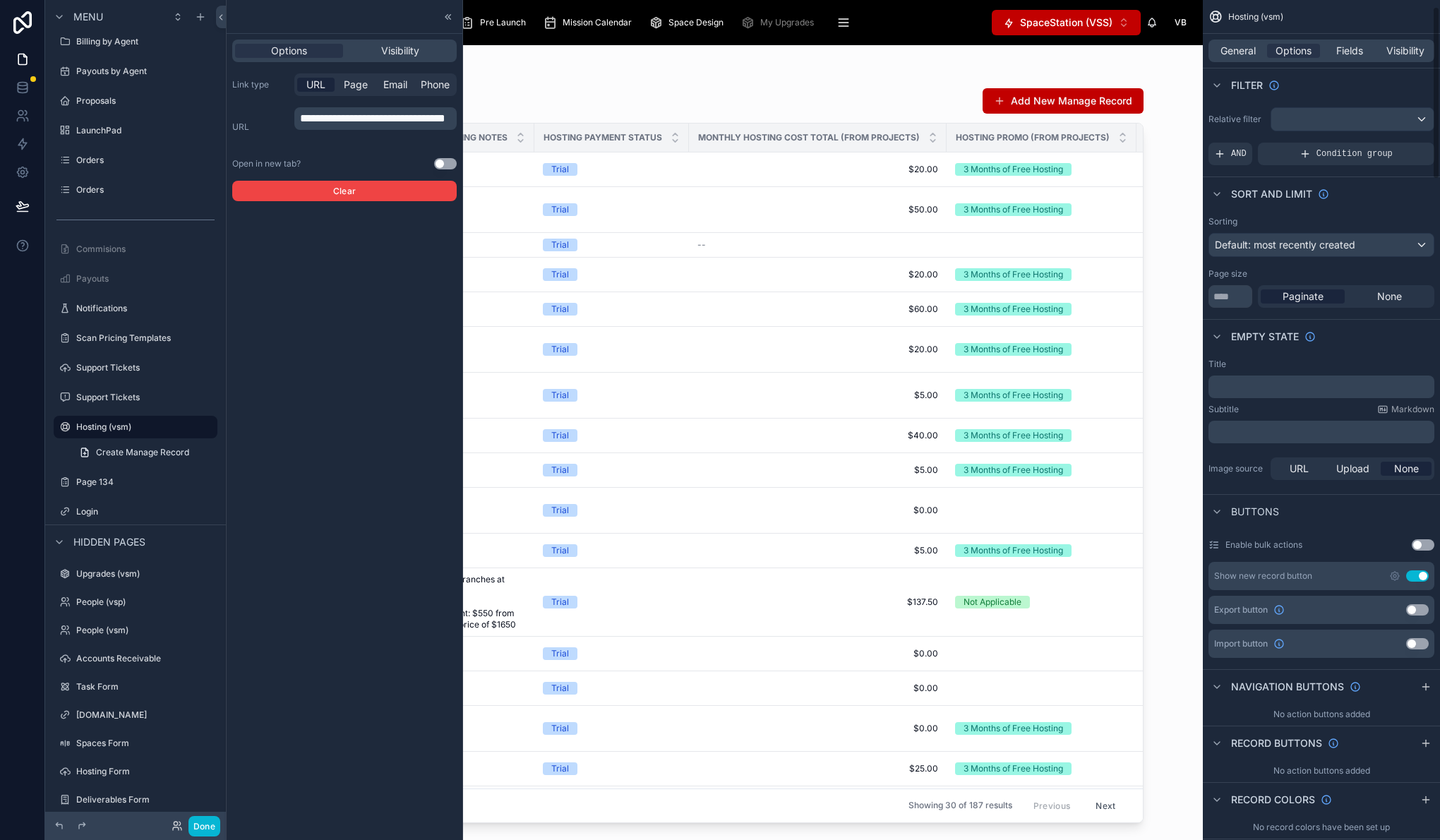
scroll to position [72, 0]
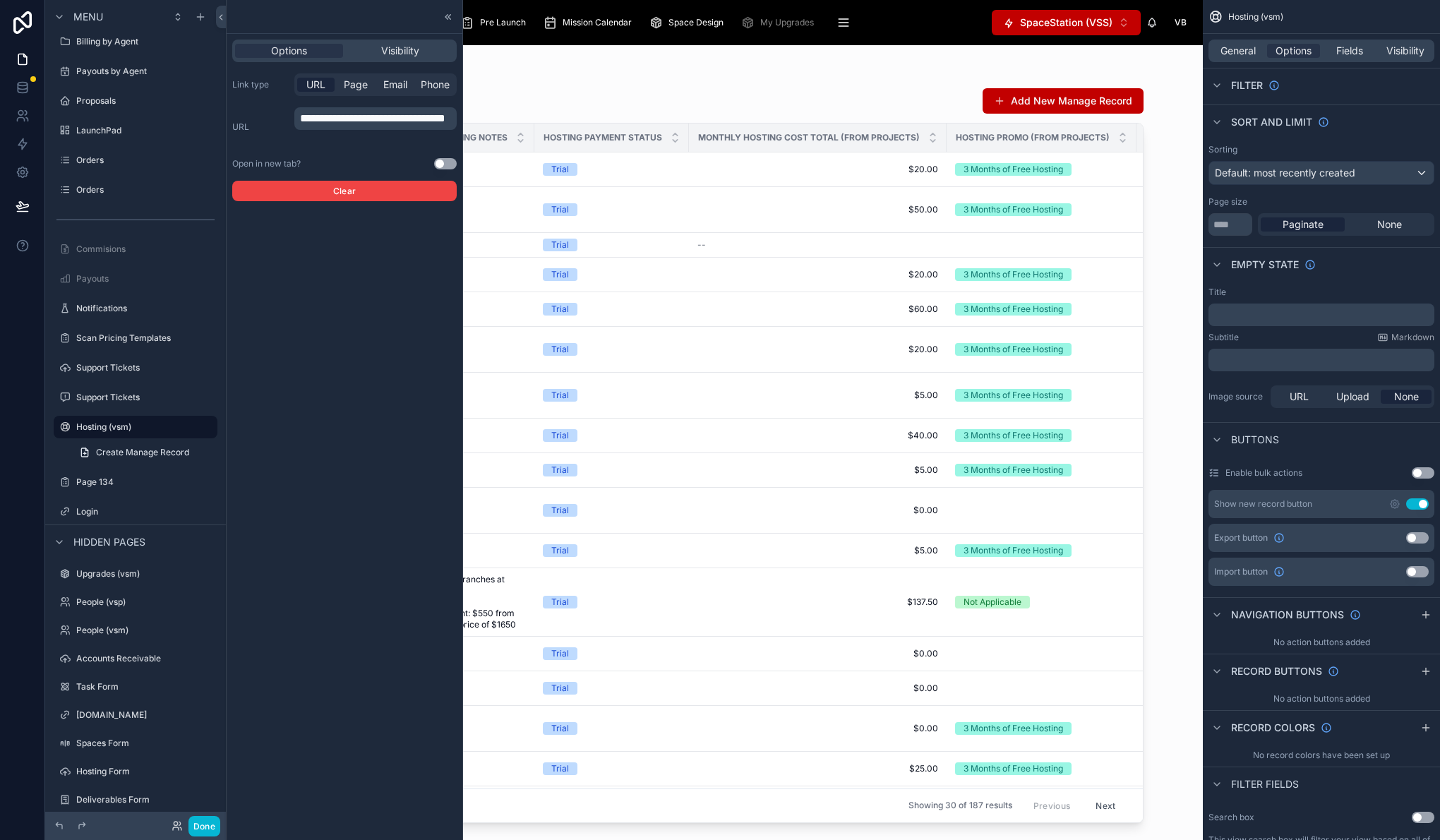
click at [719, 81] on div at bounding box center [715, 434] width 903 height 778
click at [458, 15] on div at bounding box center [344, 17] width 236 height 34
click at [451, 15] on icon at bounding box center [447, 16] width 11 height 11
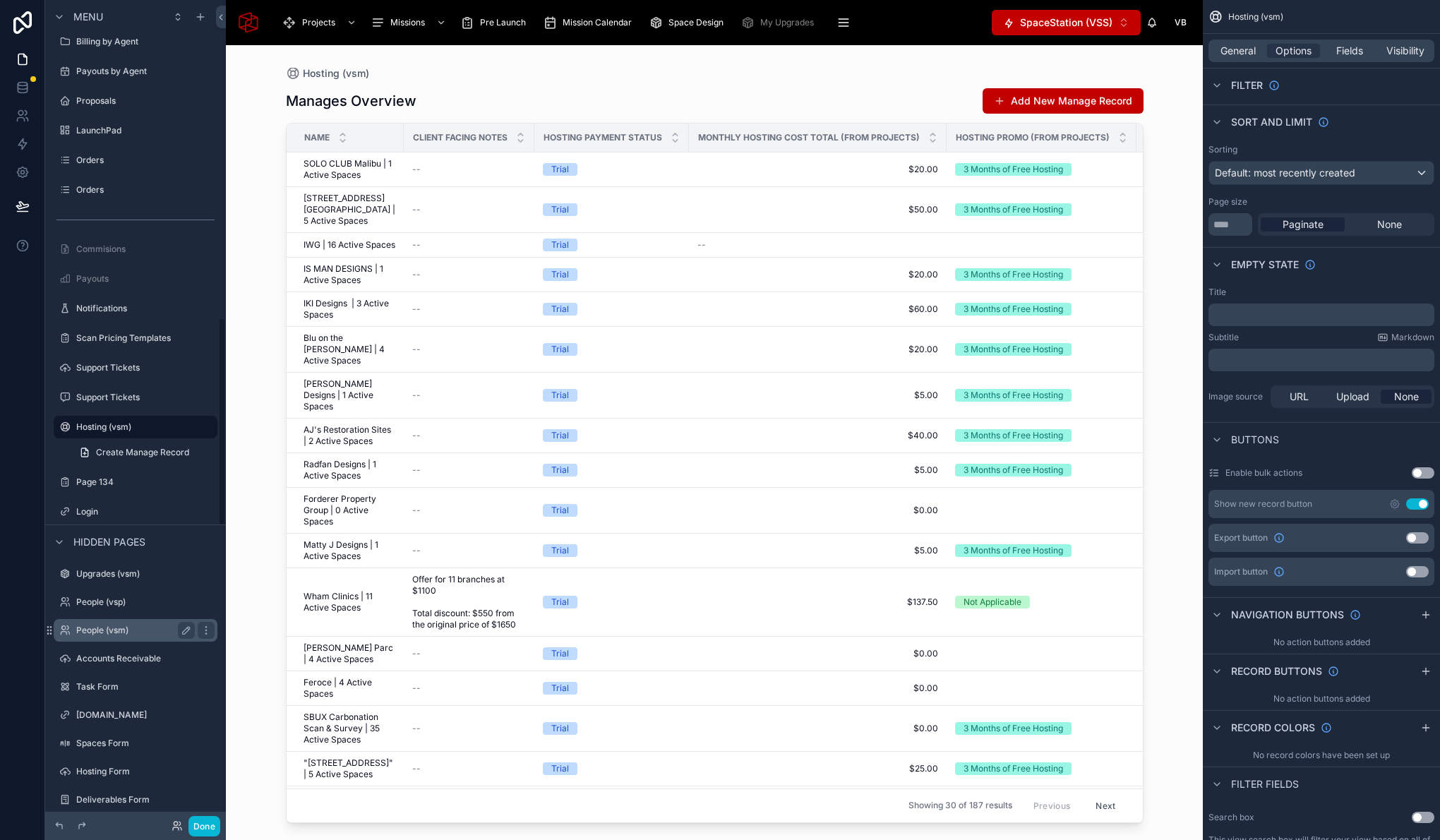
scroll to position [1492, 0]
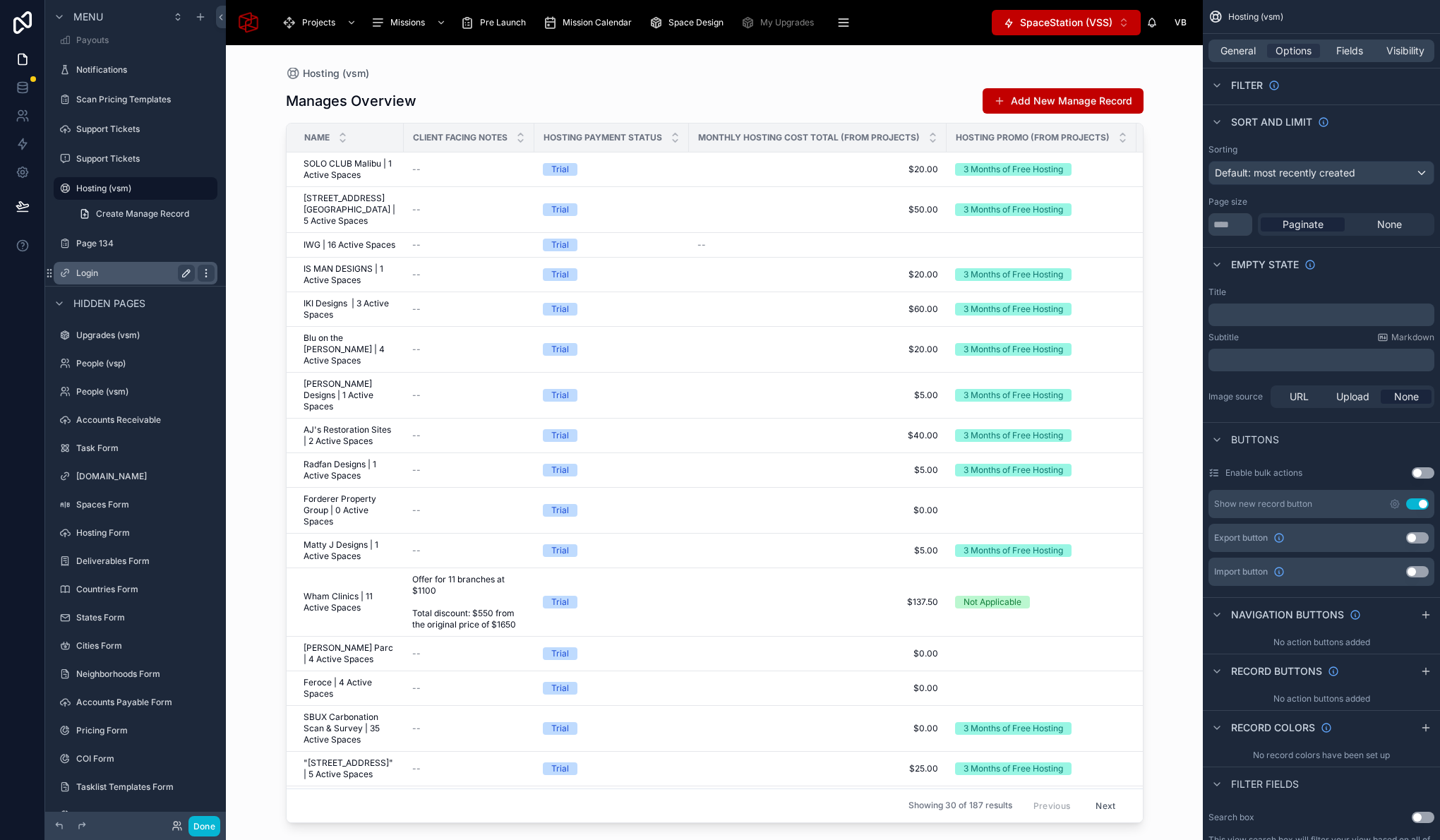
click at [210, 272] on icon "scrollable content" at bounding box center [206, 273] width 11 height 11
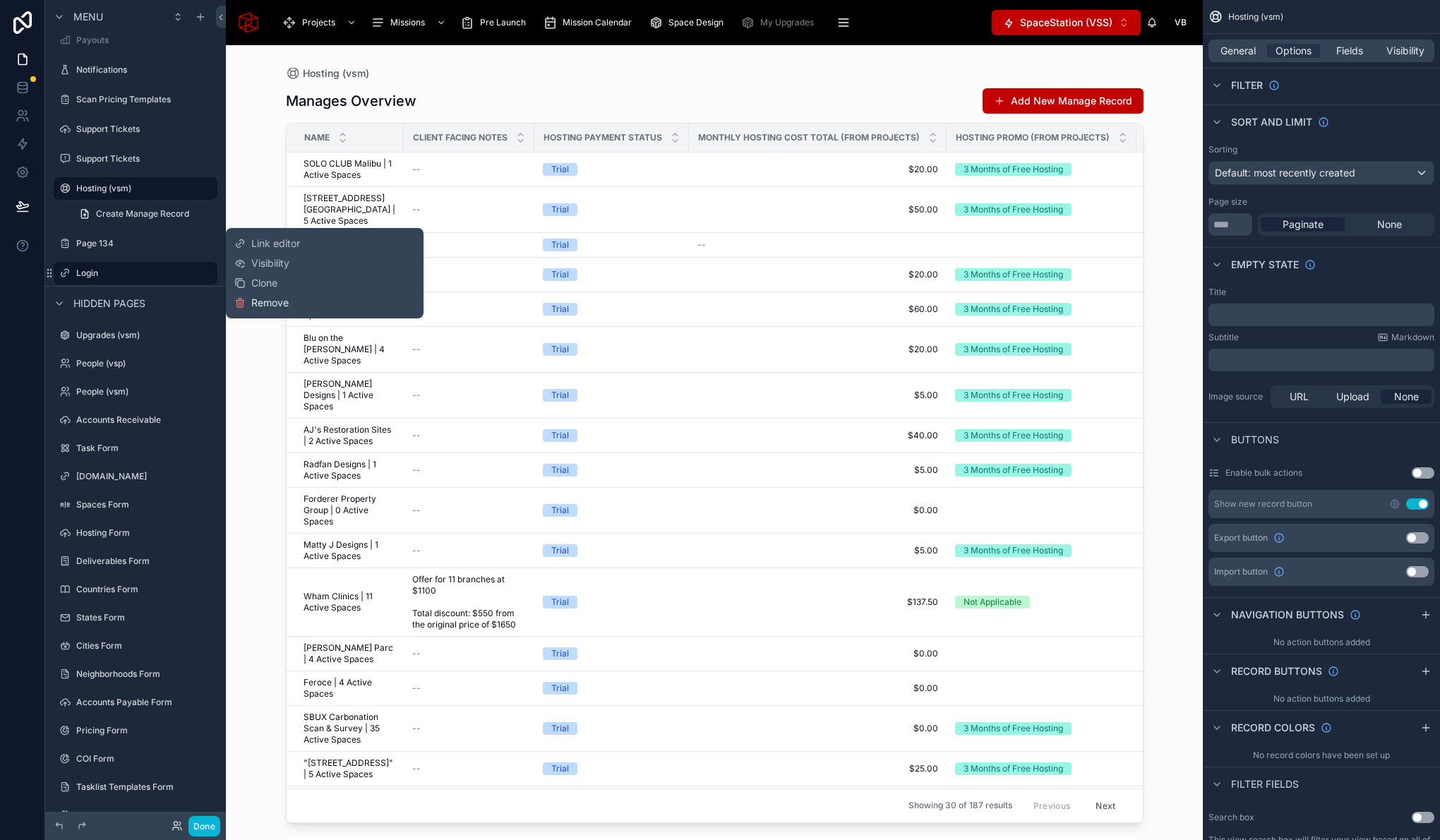
click at [265, 301] on span "Remove" at bounding box center [269, 302] width 37 height 14
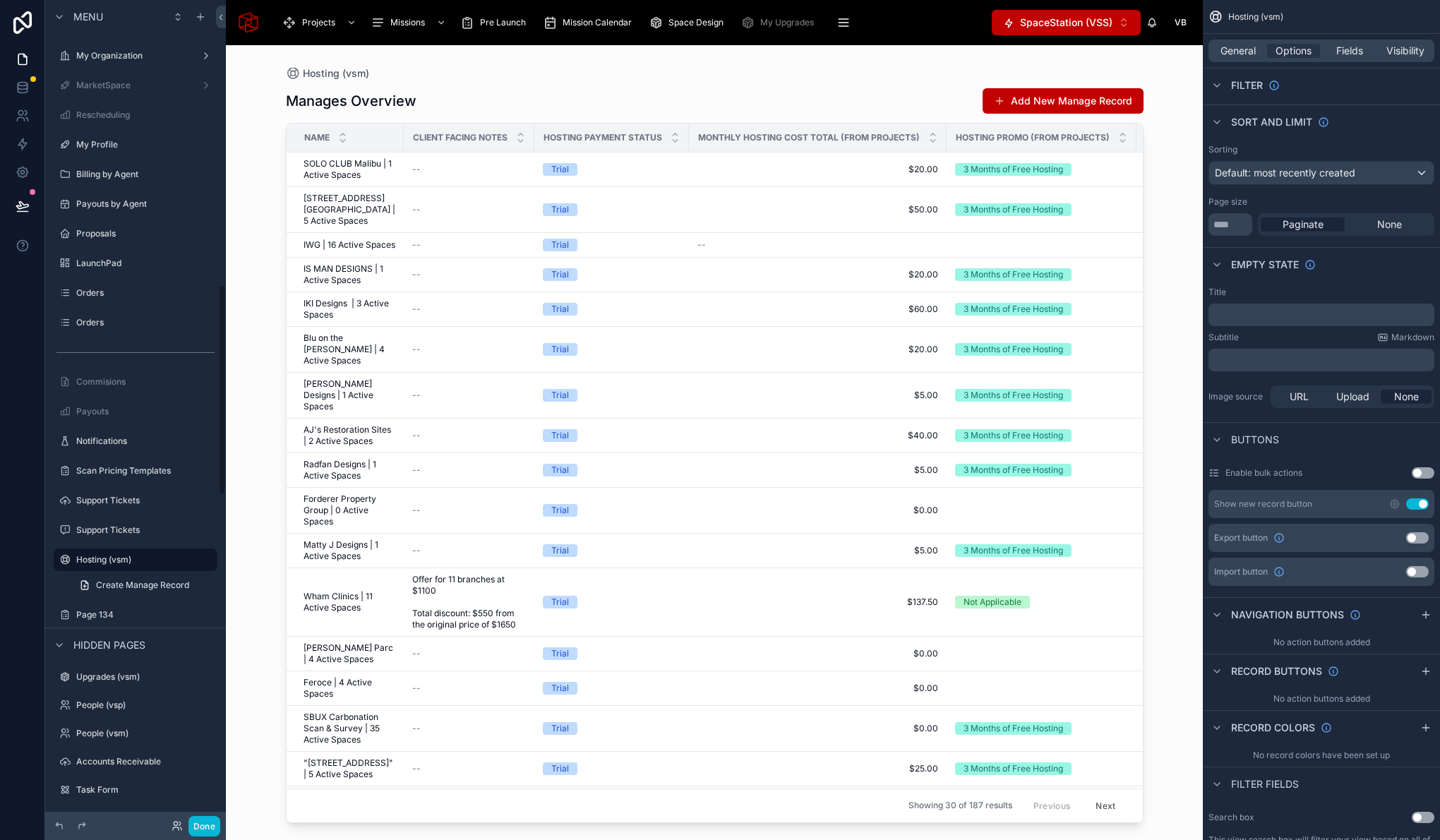
scroll to position [1111, 0]
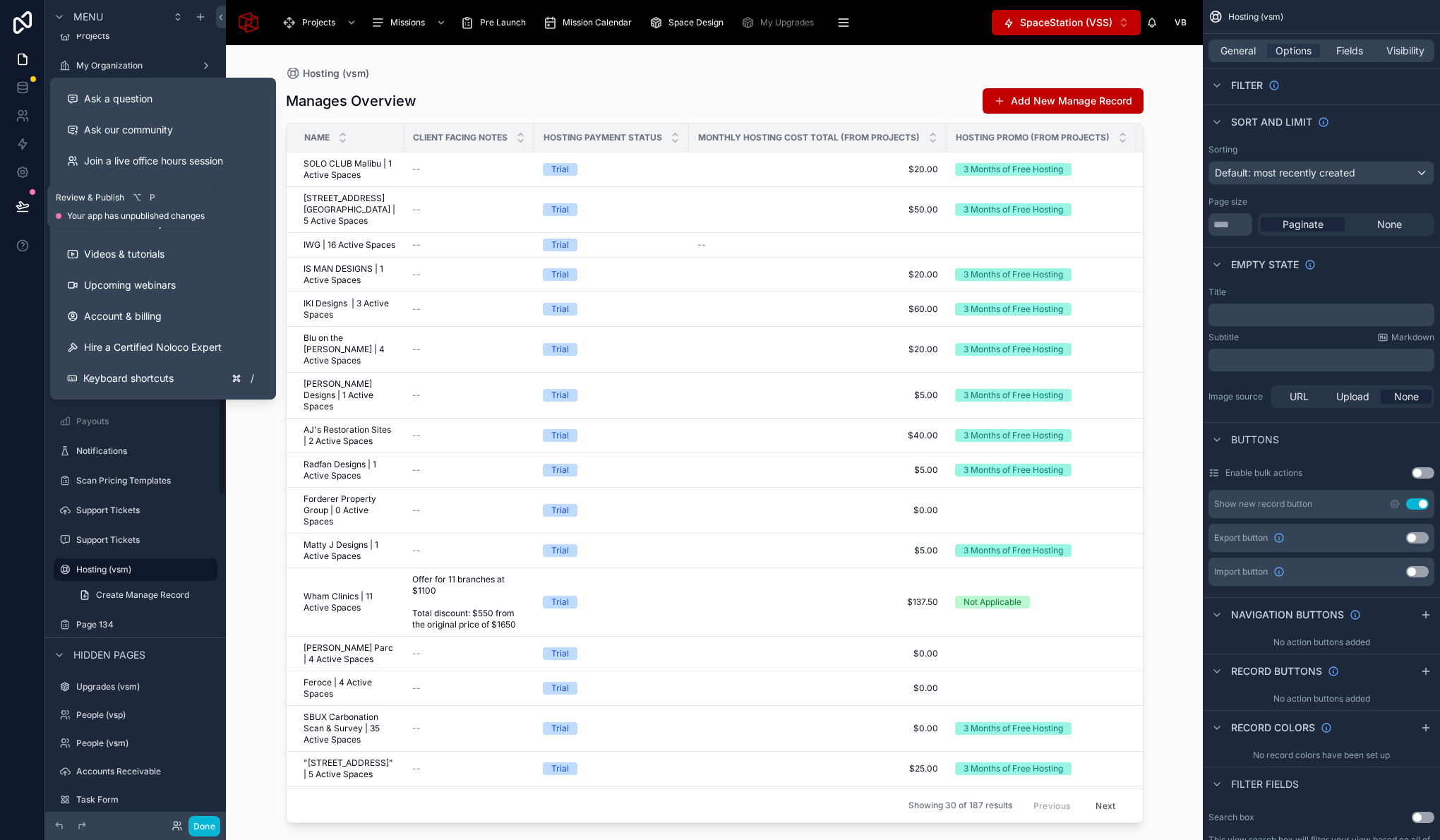
click at [20, 209] on icon at bounding box center [22, 206] width 14 height 14
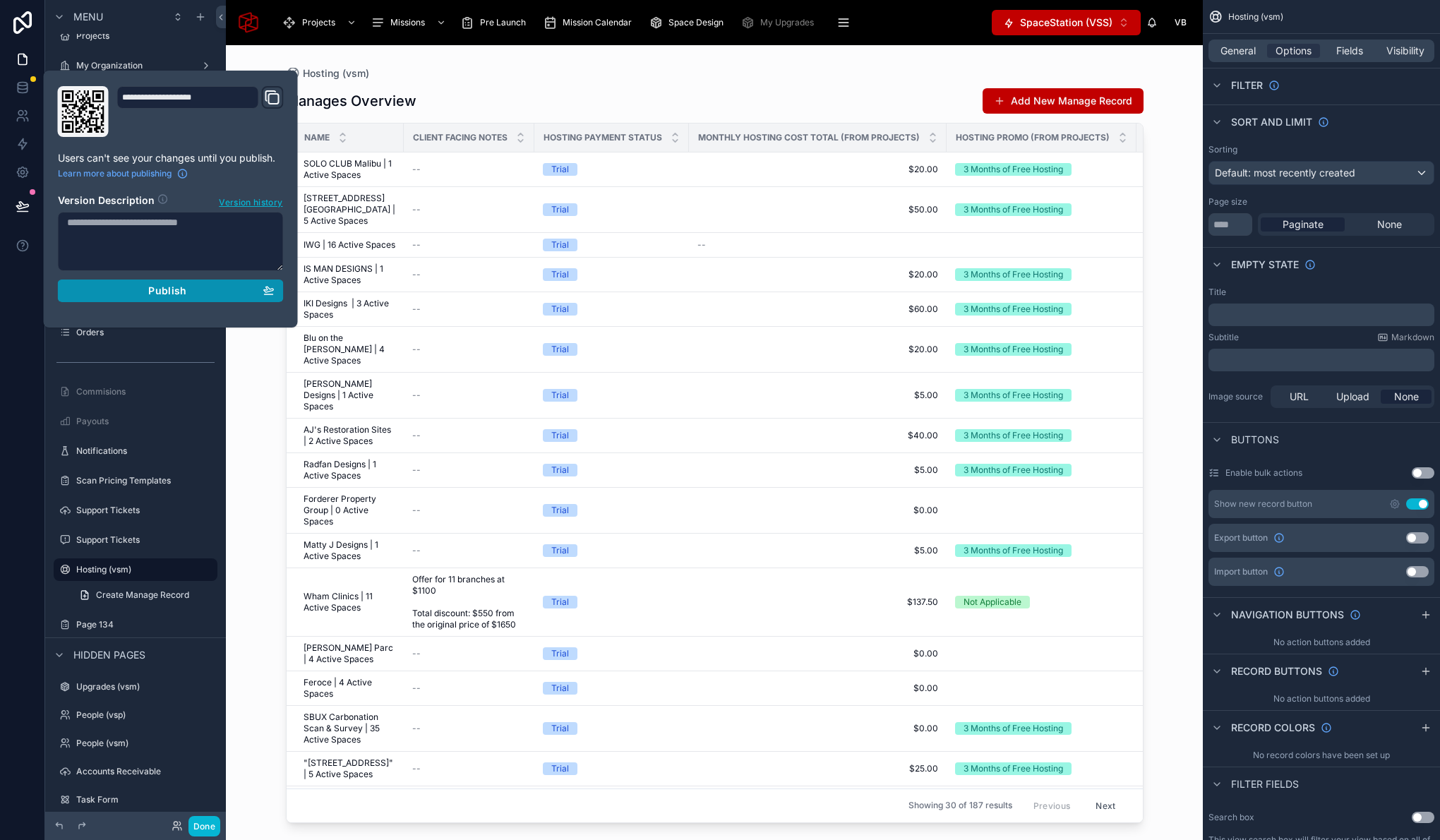
click at [197, 301] on button "Publish" at bounding box center [170, 290] width 226 height 23
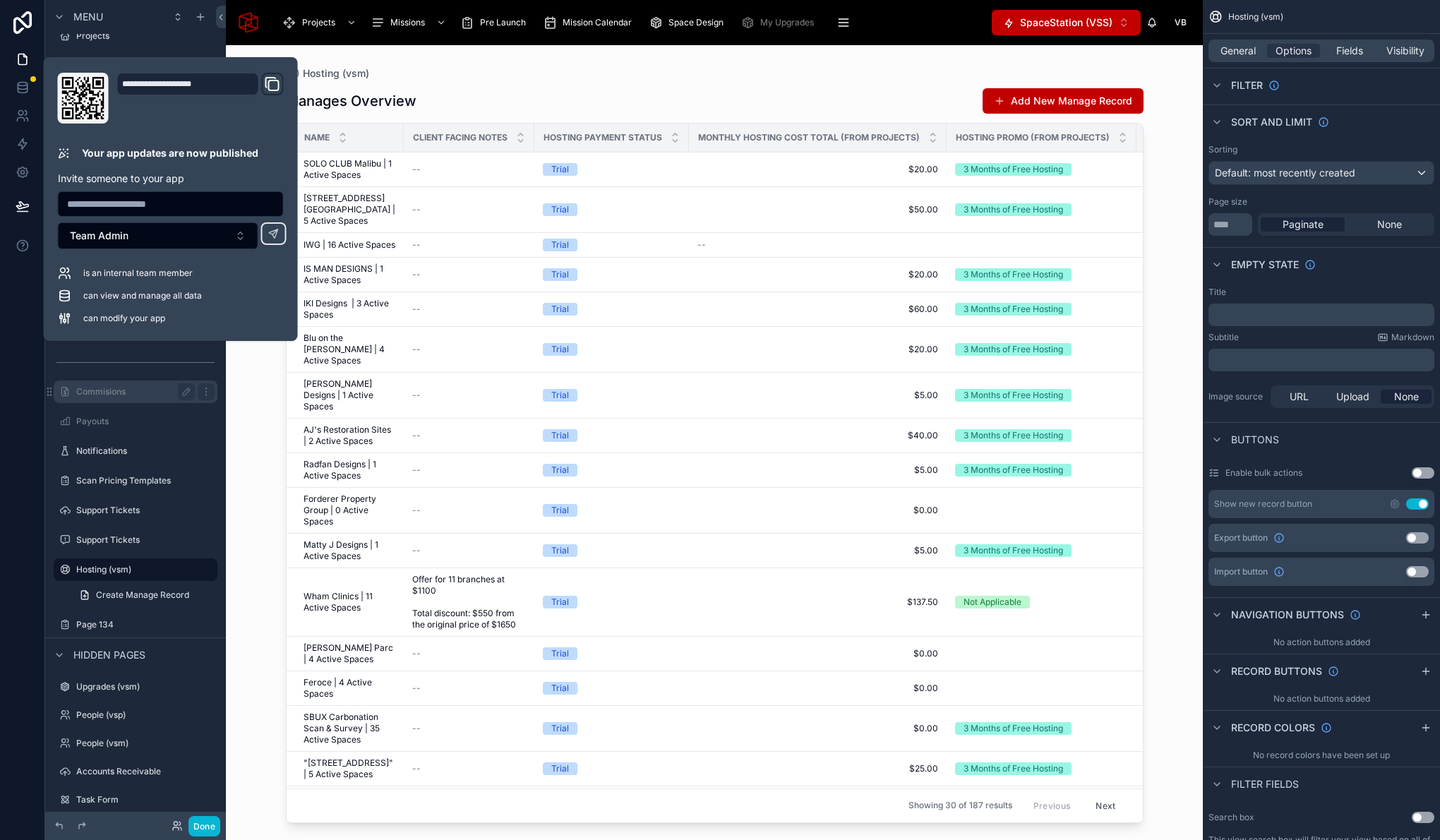
click at [500, 84] on div at bounding box center [715, 434] width 903 height 778
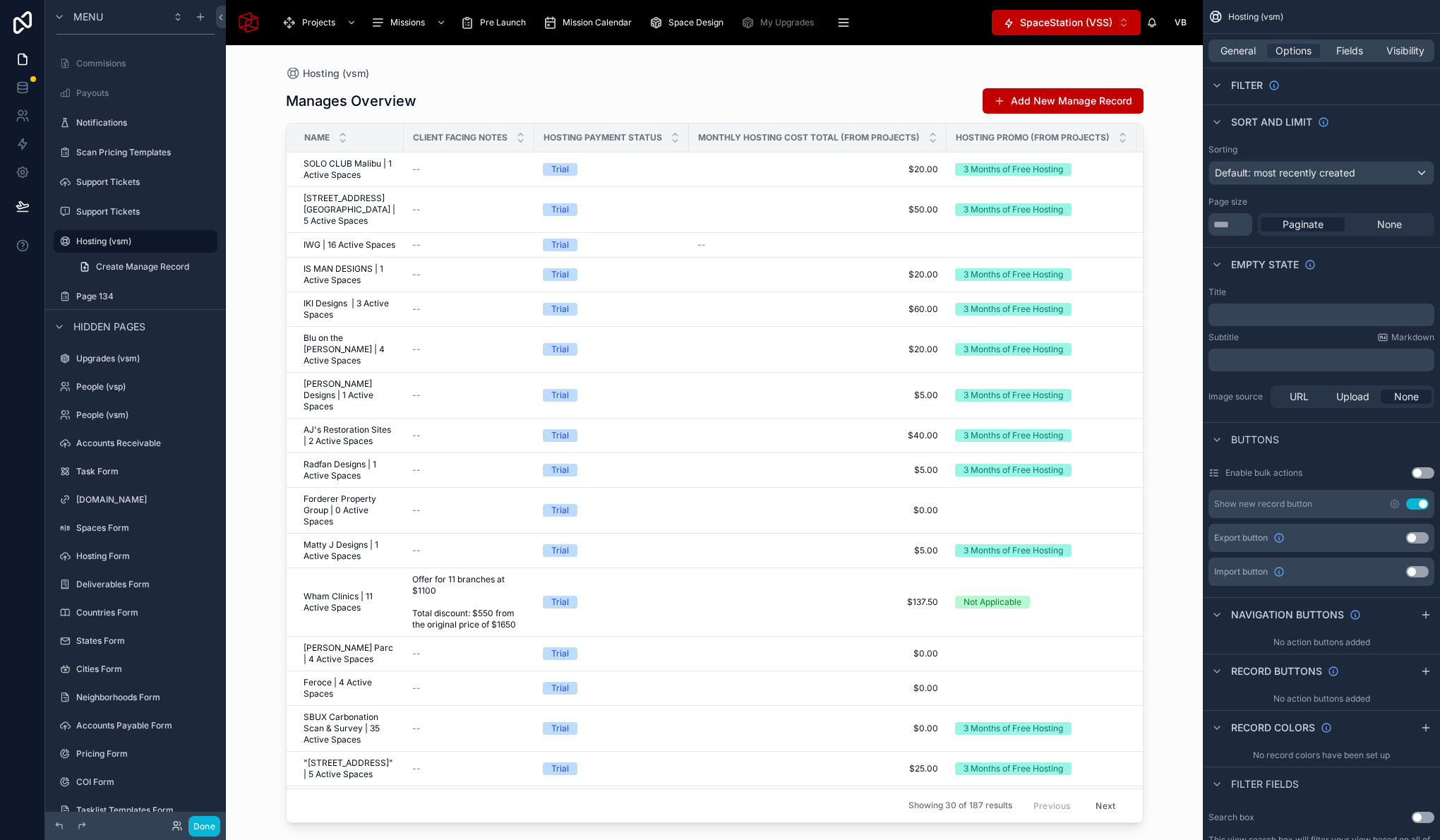
scroll to position [2347, 0]
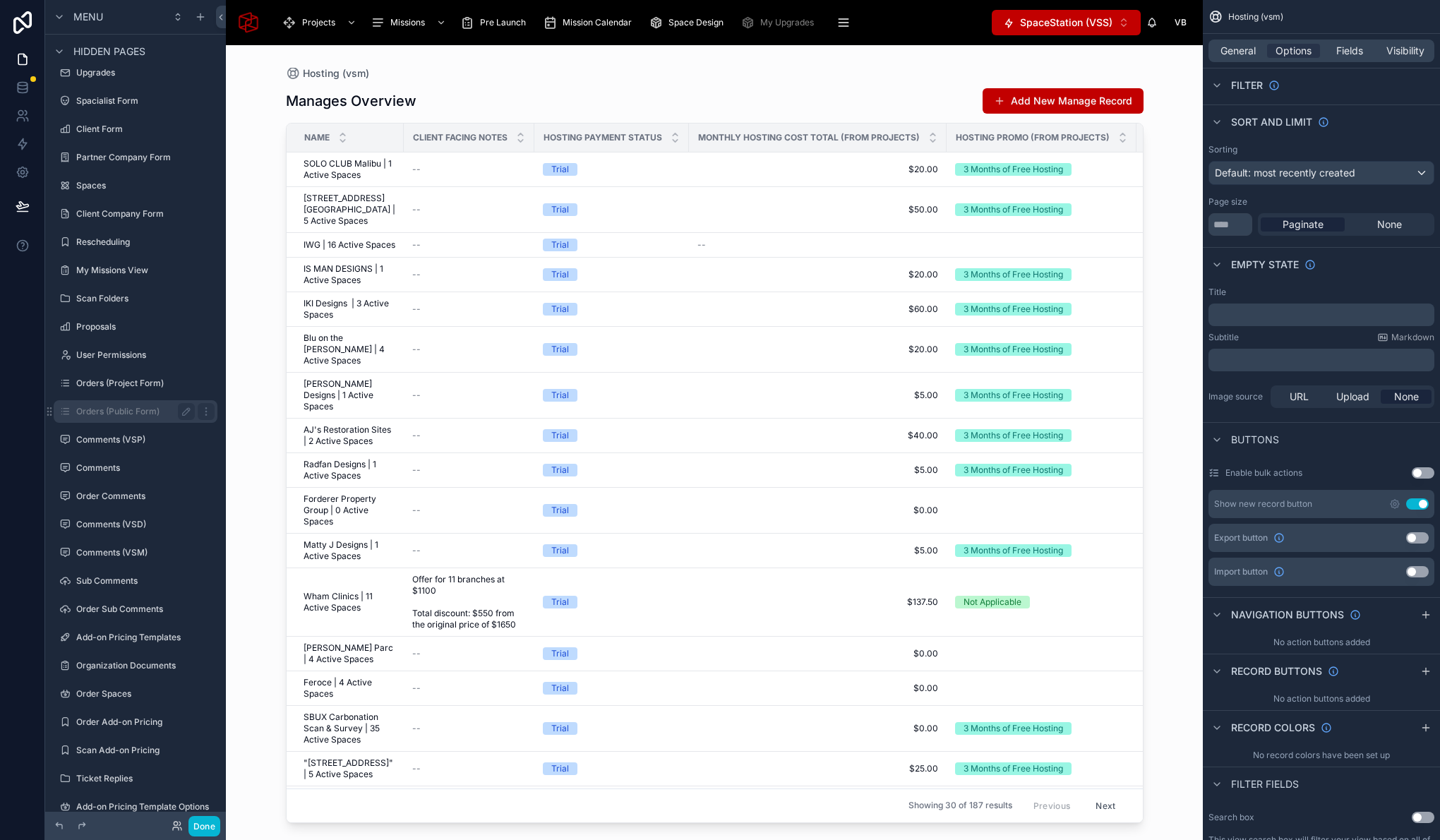
click at [134, 412] on label "Orders (Public Form)" at bounding box center [132, 411] width 113 height 11
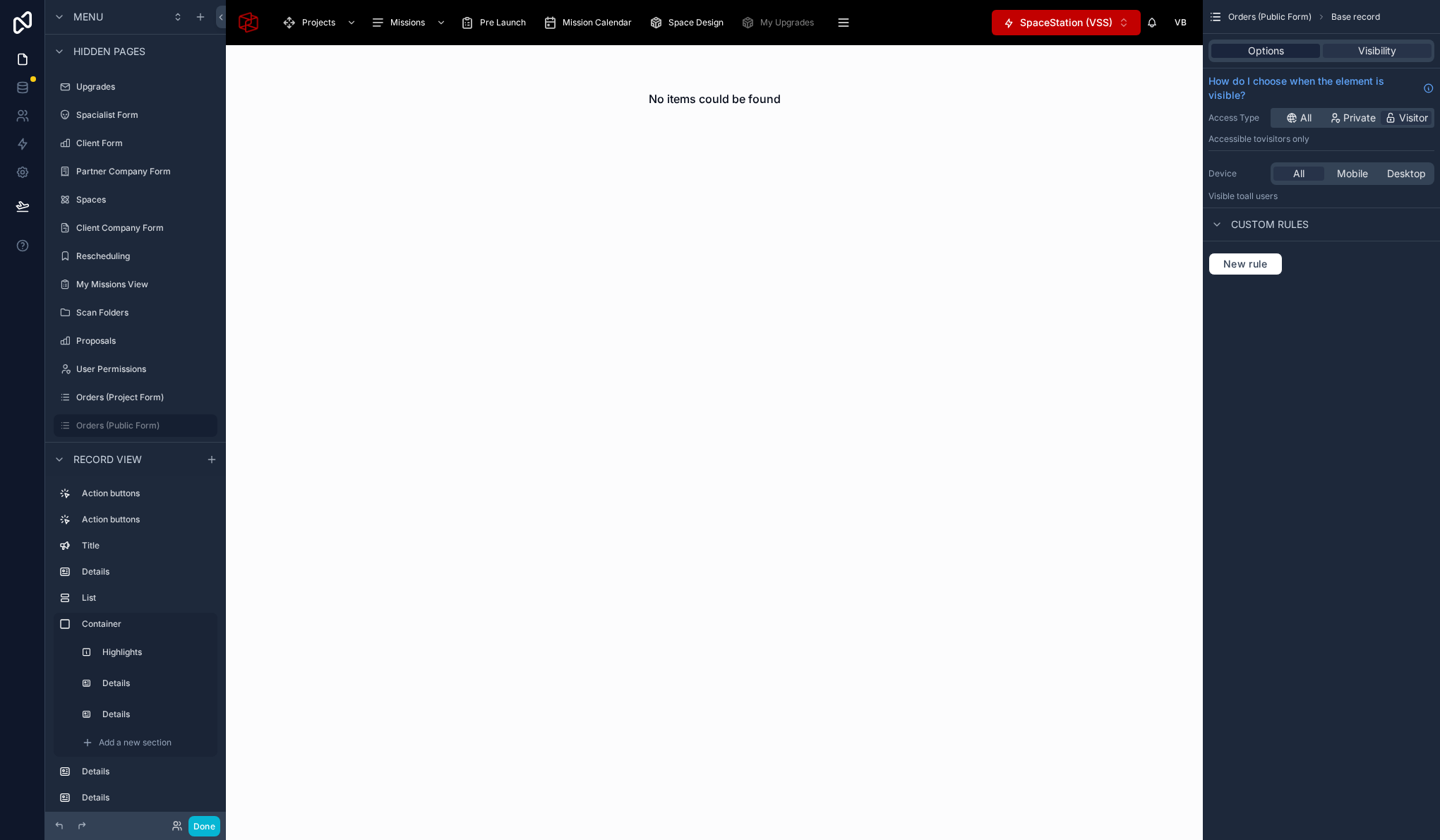
click at [1270, 45] on span "Options" at bounding box center [1266, 50] width 36 height 14
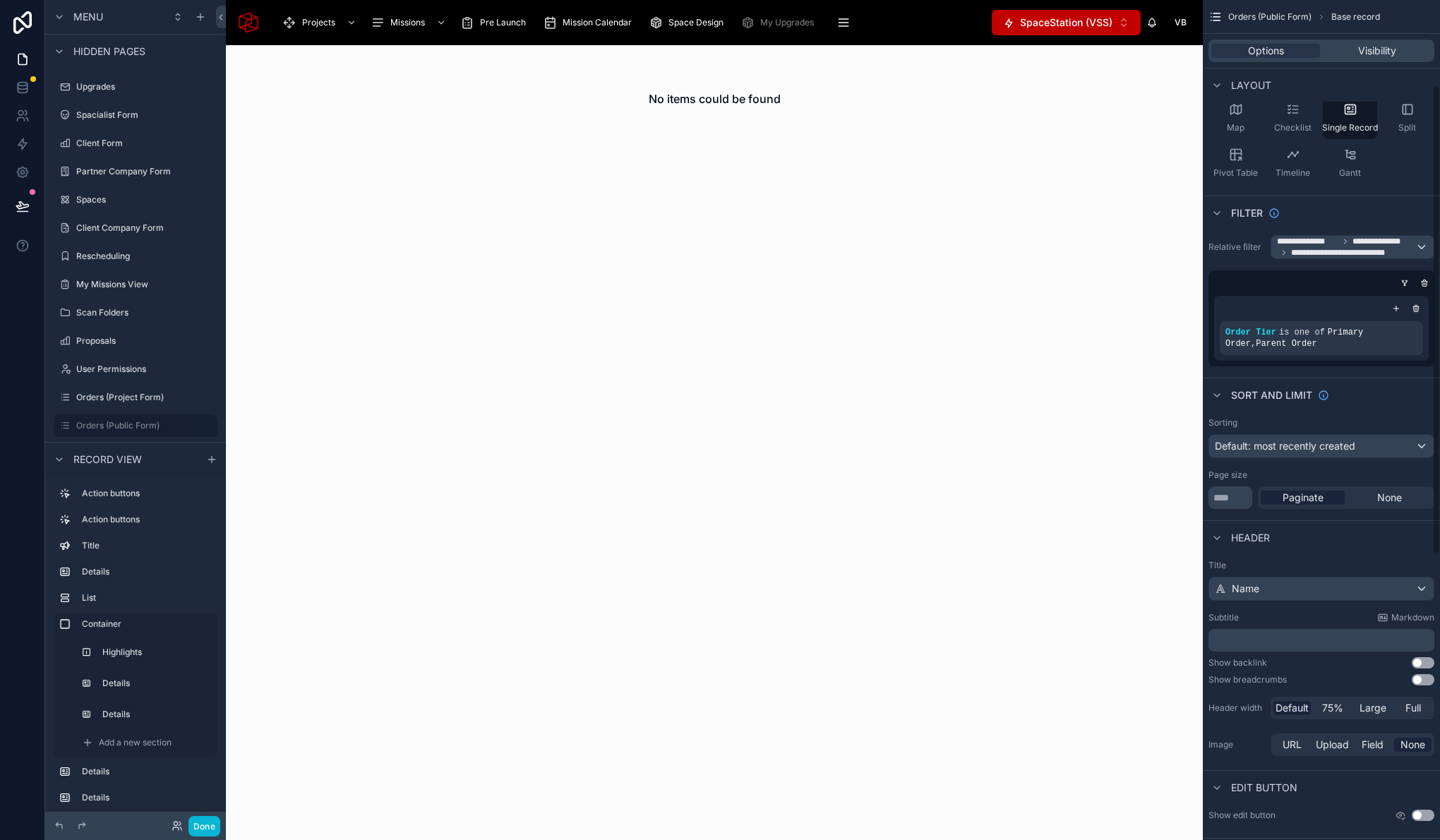
scroll to position [101, 0]
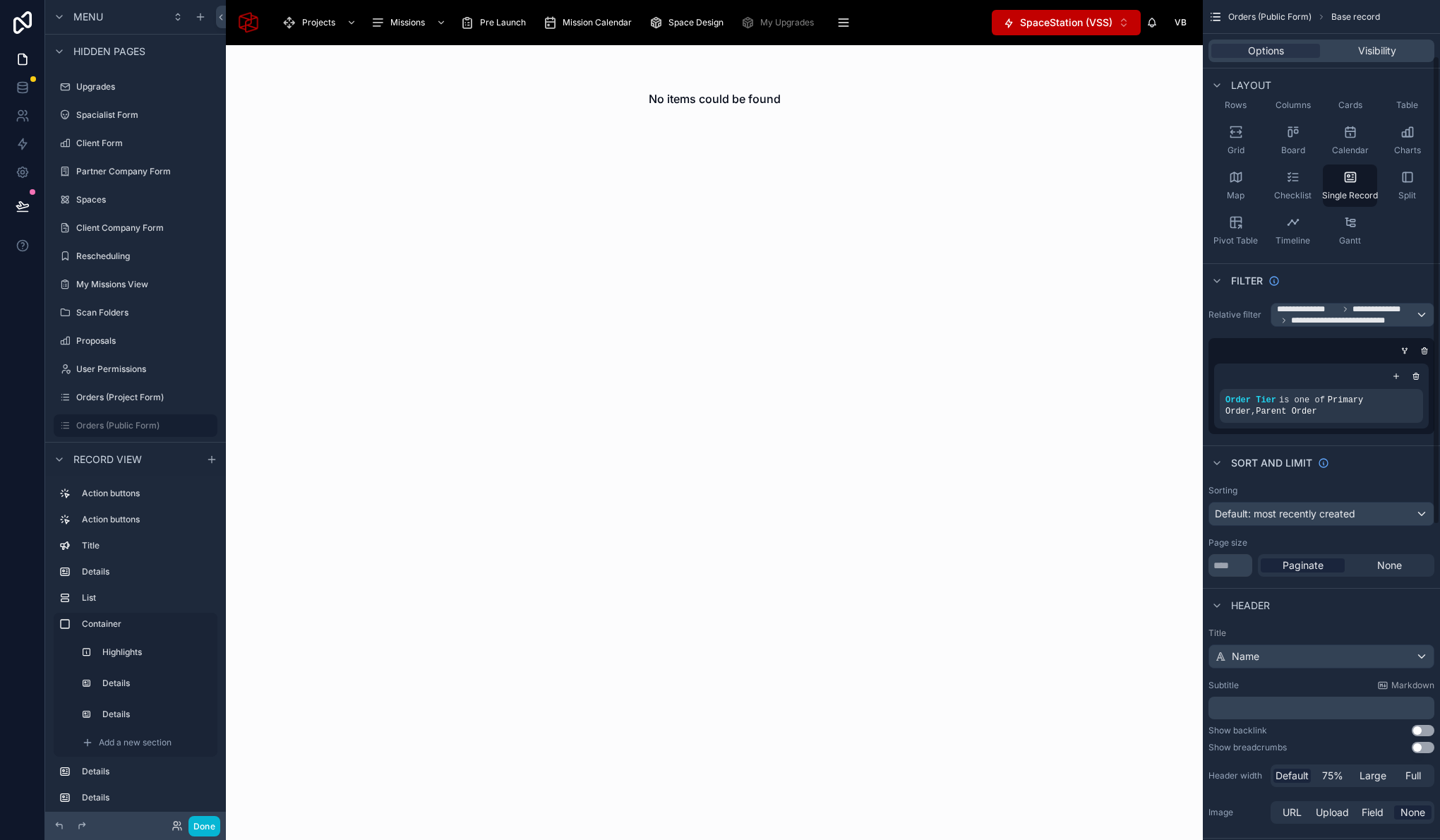
click at [844, 67] on div at bounding box center [714, 99] width 977 height 107
click at [842, 72] on div "No items could be found" at bounding box center [714, 99] width 977 height 107
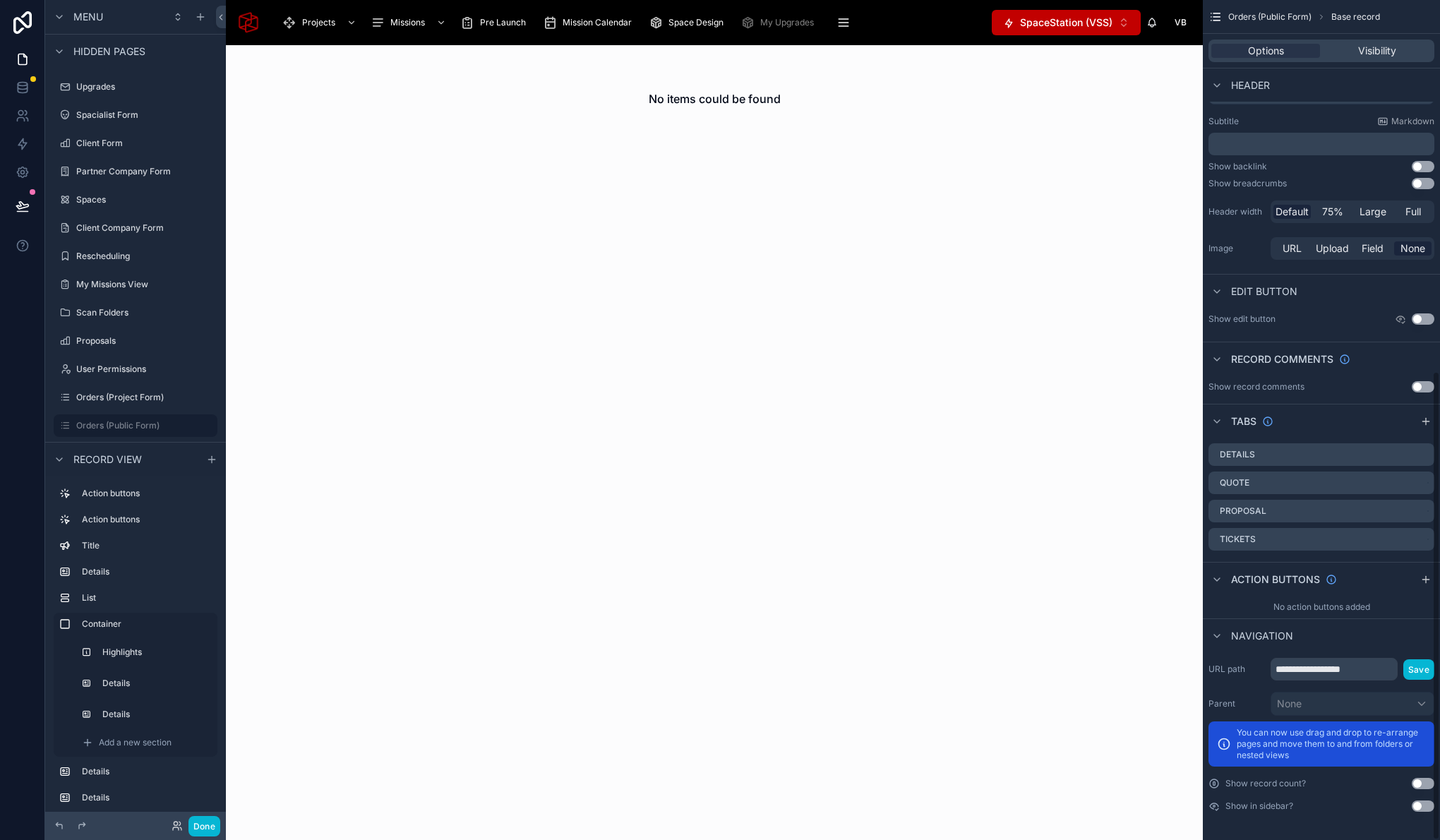
scroll to position [665, 0]
click at [1422, 577] on icon "scrollable content" at bounding box center [1425, 579] width 11 height 11
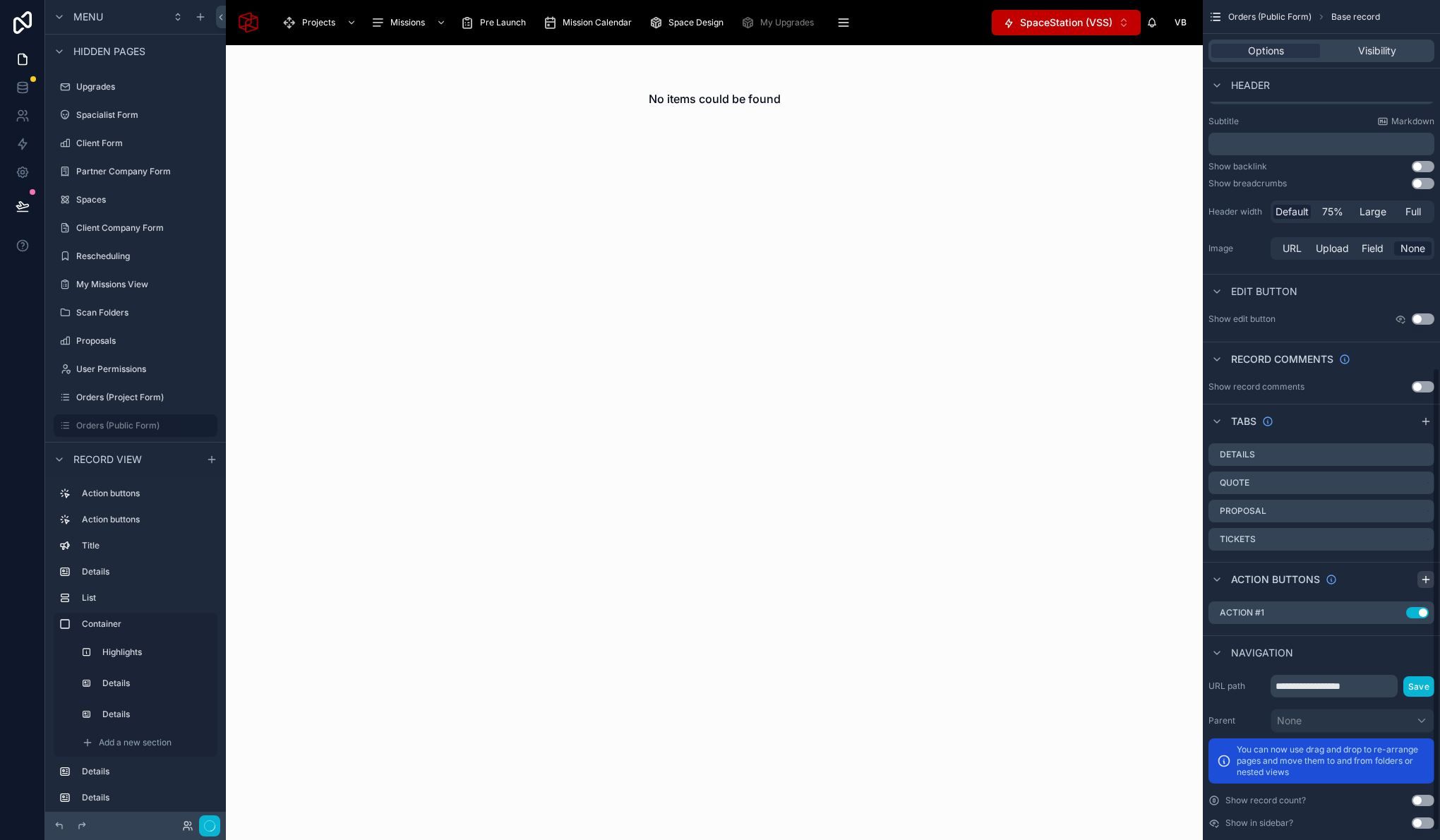
scroll to position [666, 0]
click at [1377, 612] on icon "scrollable content" at bounding box center [1377, 611] width 11 height 11
click at [1404, 589] on icon at bounding box center [1400, 590] width 7 height 7
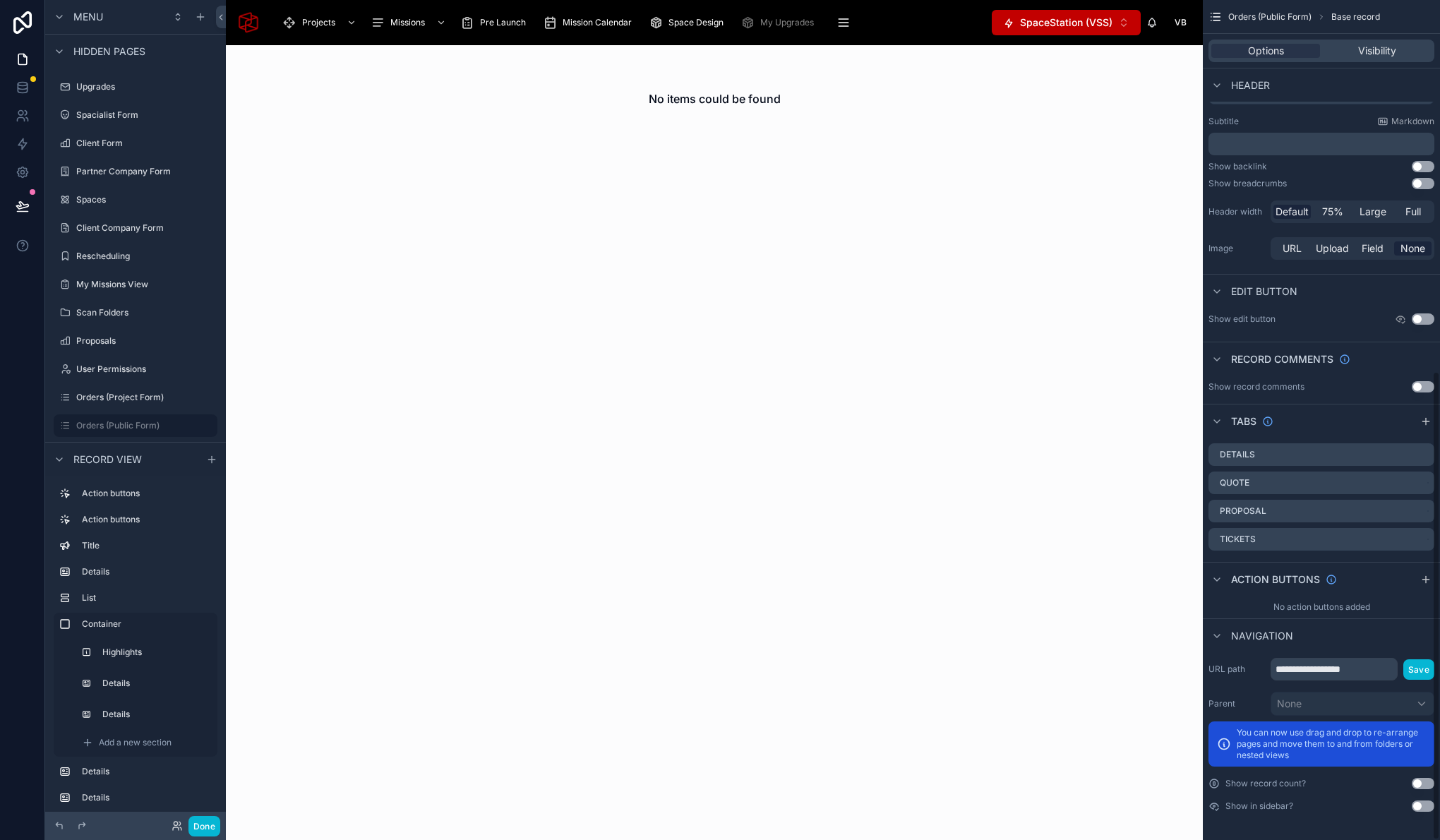
scroll to position [665, 0]
click at [804, 116] on div "No items could be found" at bounding box center [714, 99] width 977 height 107
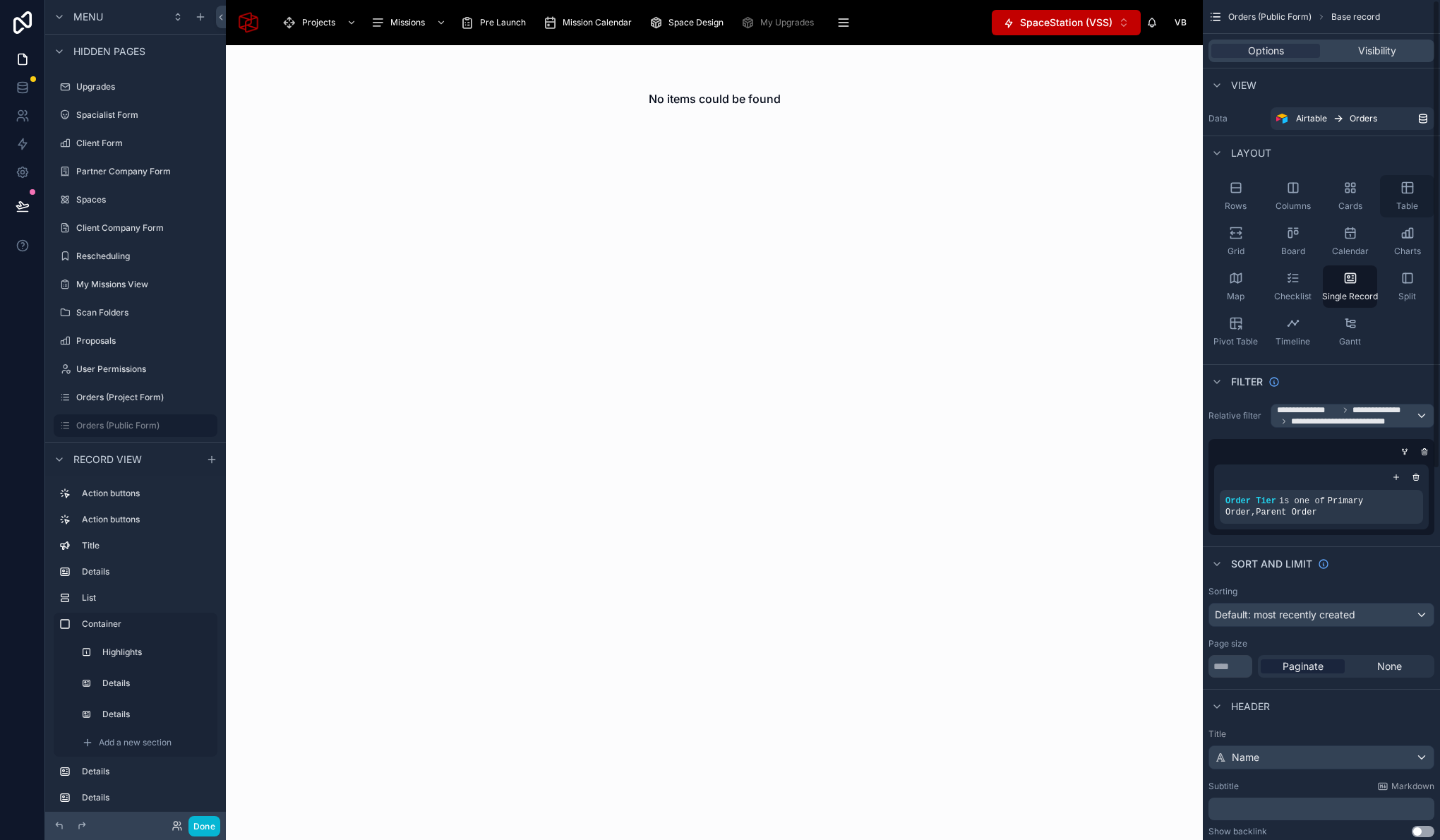
scroll to position [1, 0]
click at [1415, 195] on div "Table" at bounding box center [1407, 196] width 54 height 42
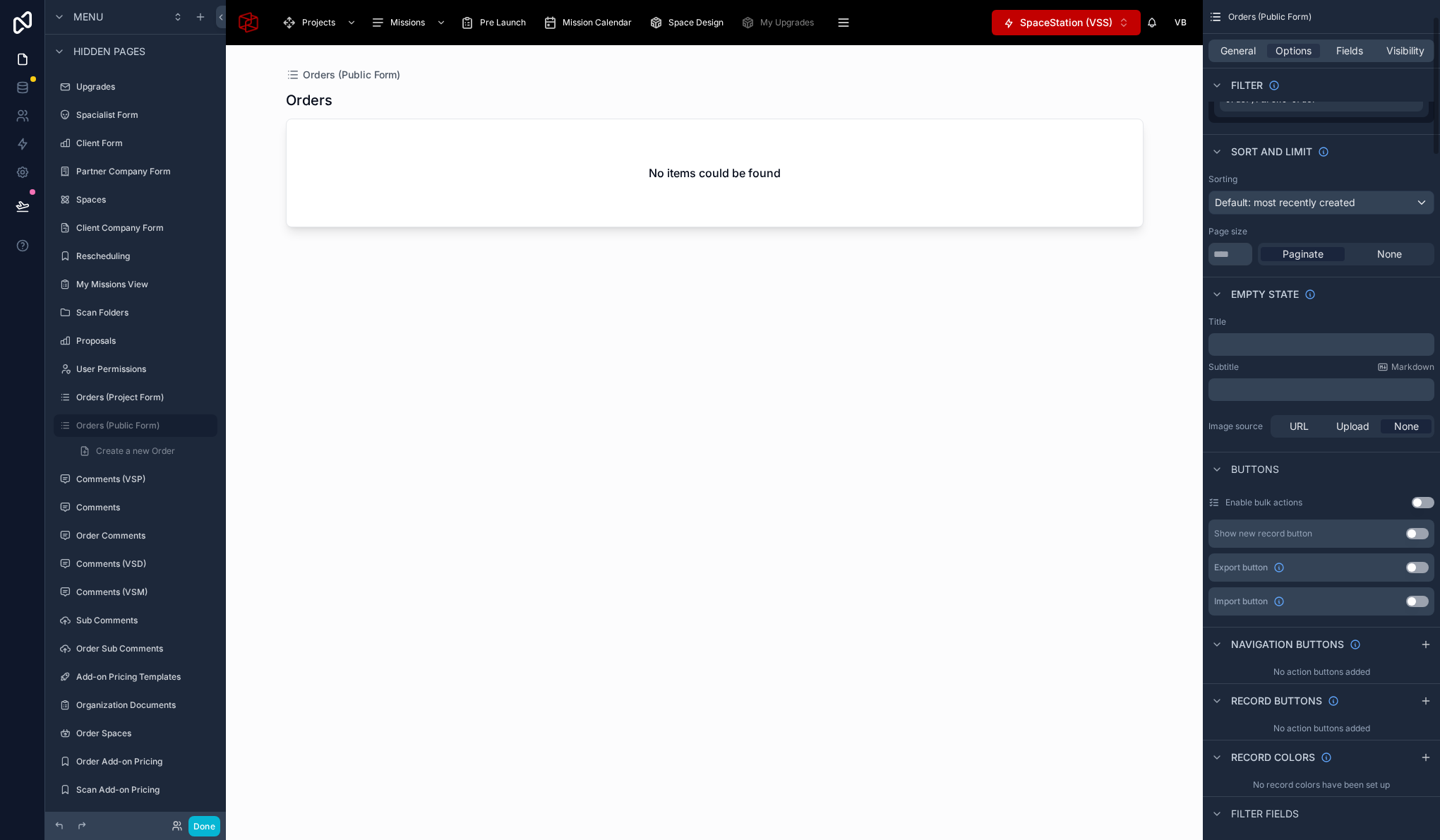
scroll to position [101, 0]
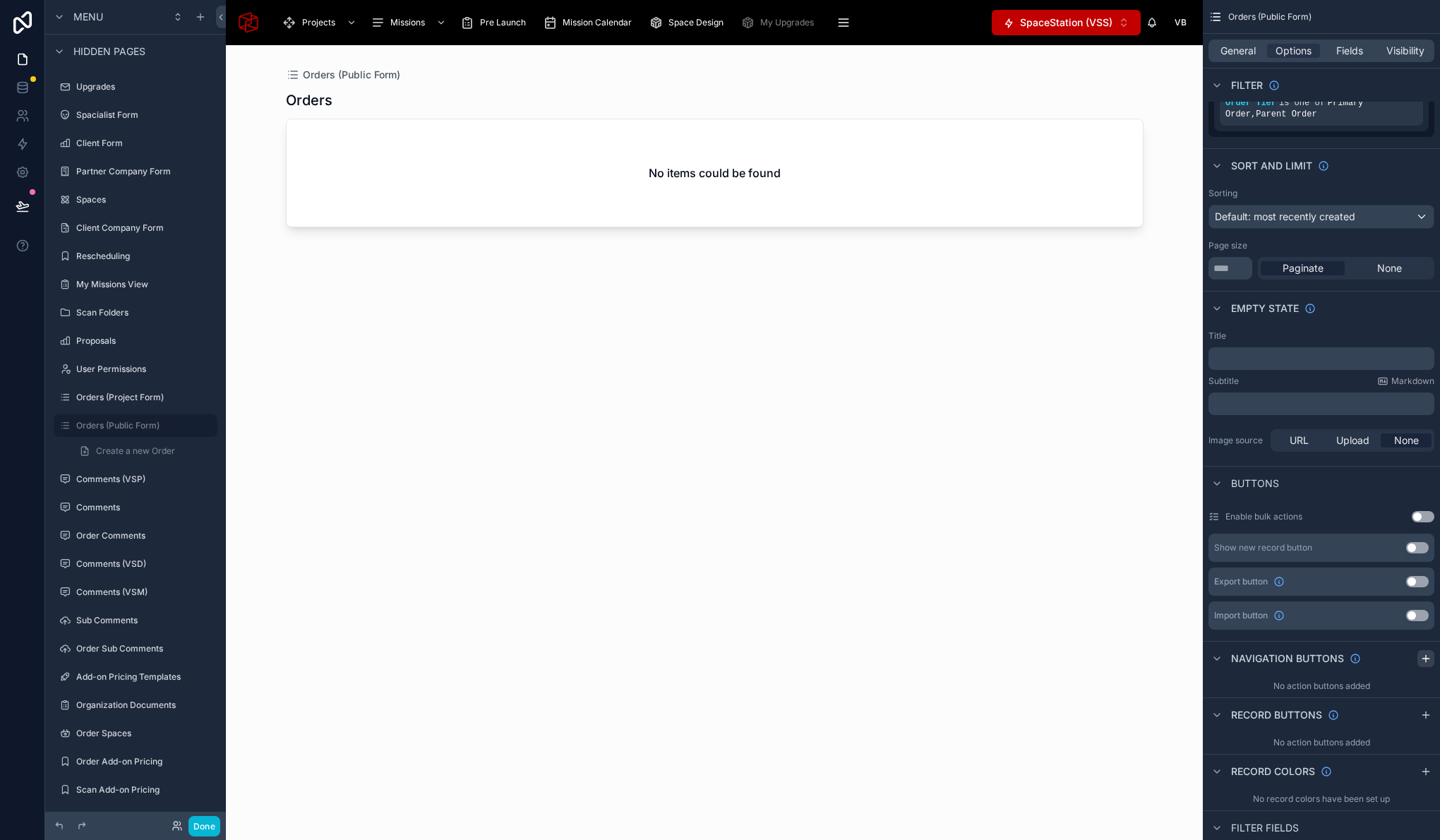
click at [1424, 659] on icon "scrollable content" at bounding box center [1425, 658] width 11 height 11
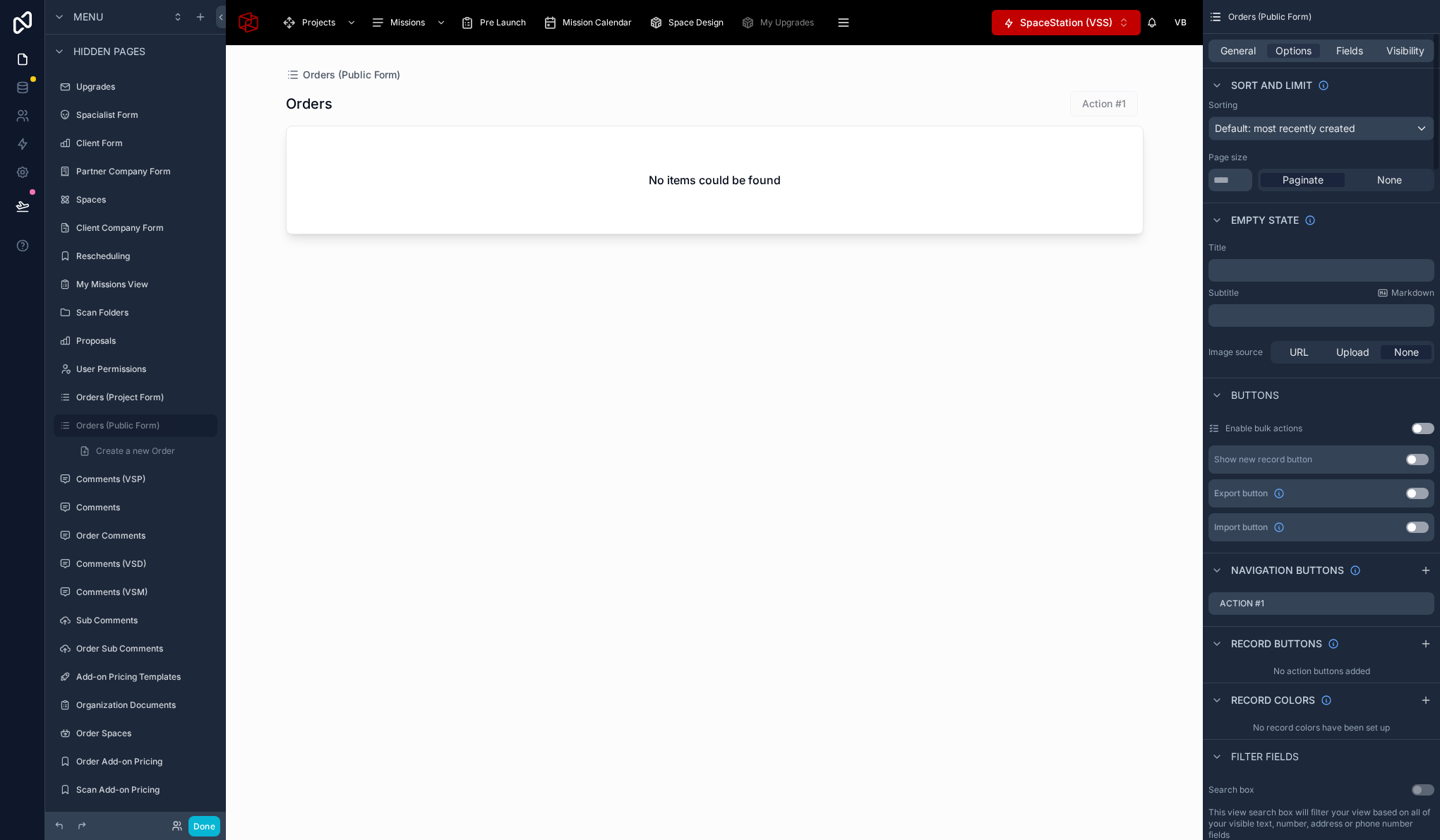
scroll to position [209, 0]
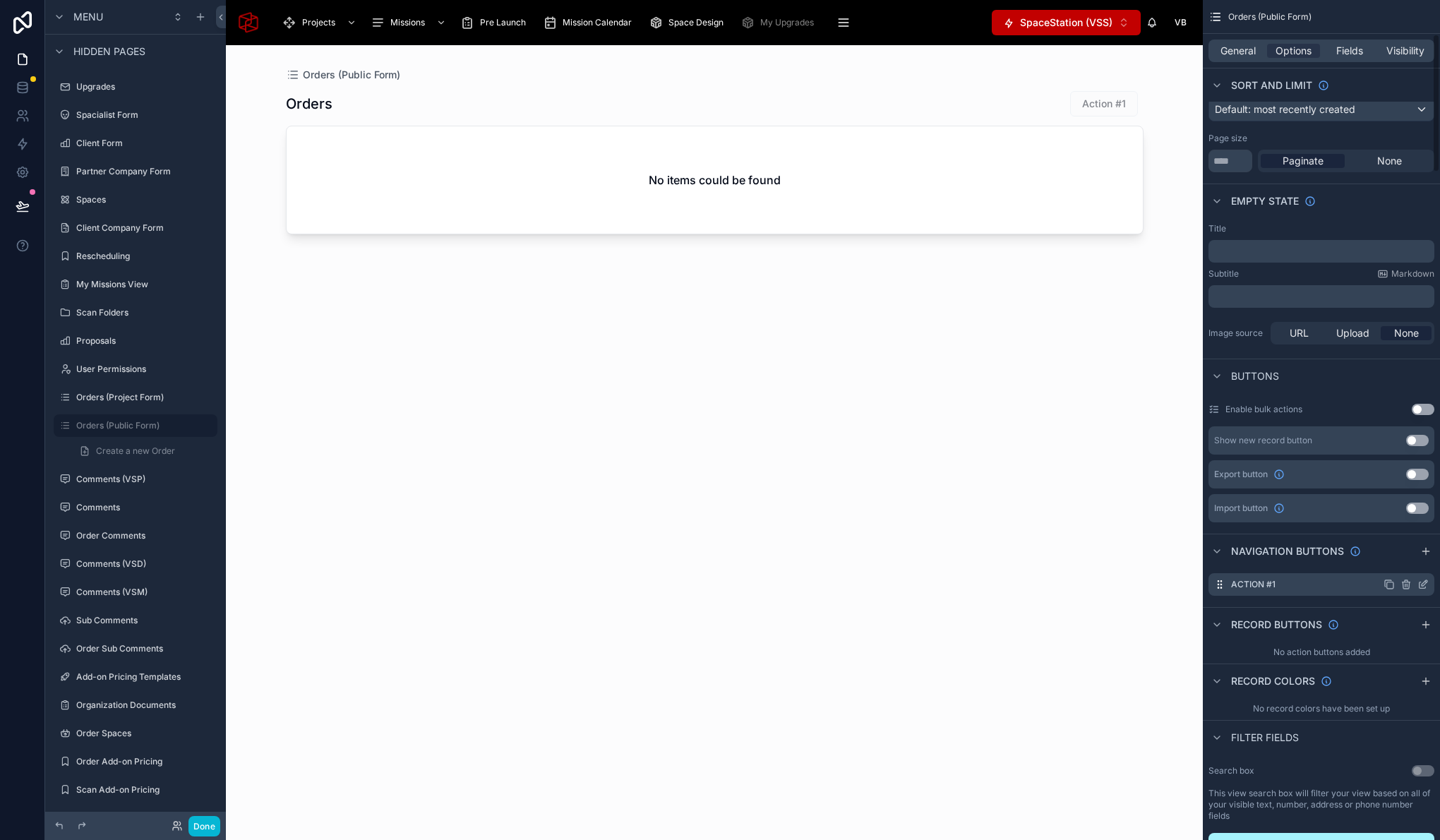
click at [1423, 586] on icon "scrollable content" at bounding box center [1425, 583] width 6 height 6
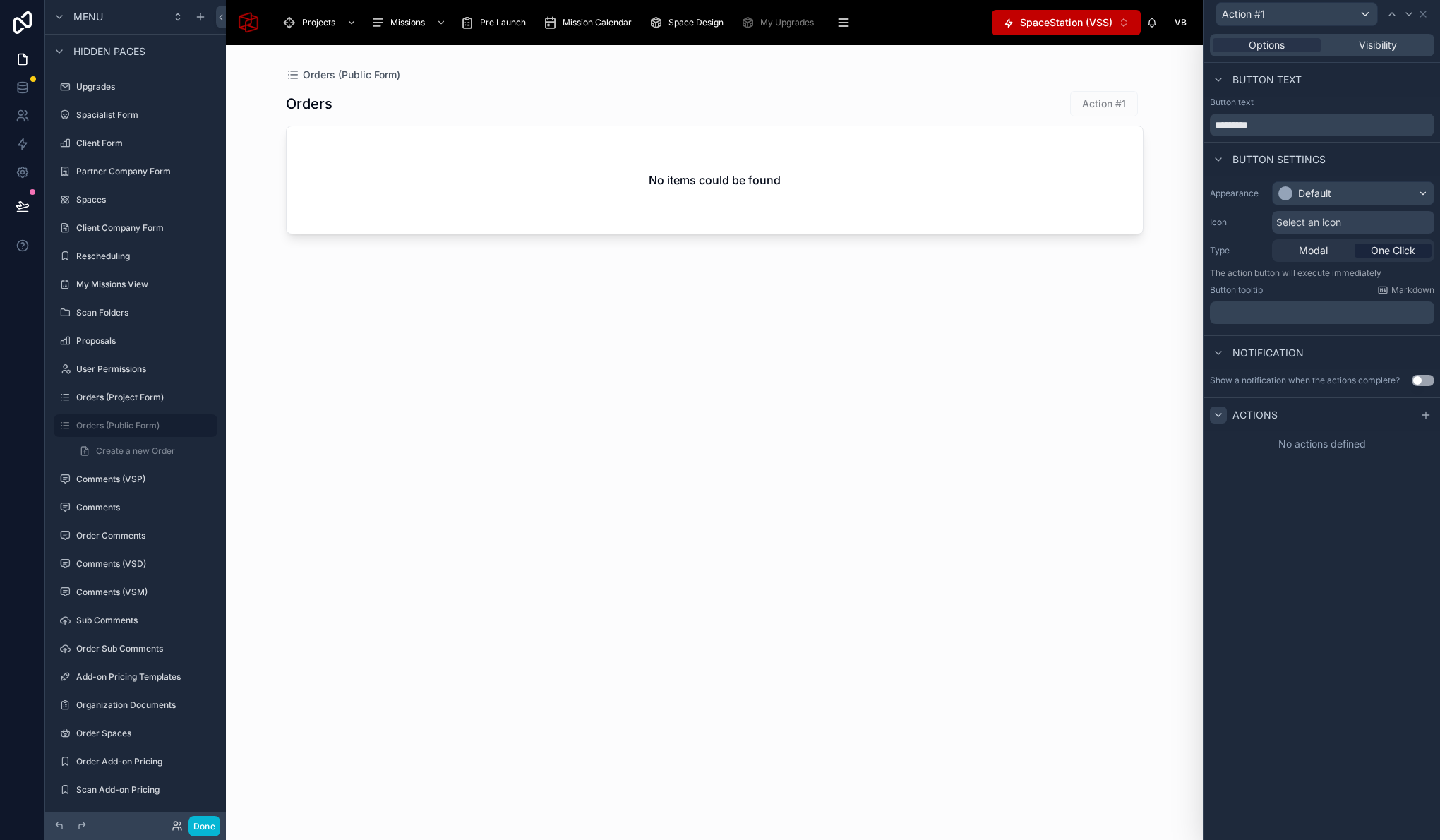
click at [1220, 418] on icon at bounding box center [1217, 415] width 11 height 11
click at [1250, 423] on div "Actions" at bounding box center [1322, 414] width 236 height 34
click at [1318, 413] on div "Actions" at bounding box center [1322, 414] width 236 height 34
click at [1252, 415] on span "Actions" at bounding box center [1255, 415] width 45 height 14
click at [1434, 416] on div "Actions" at bounding box center [1322, 414] width 236 height 34
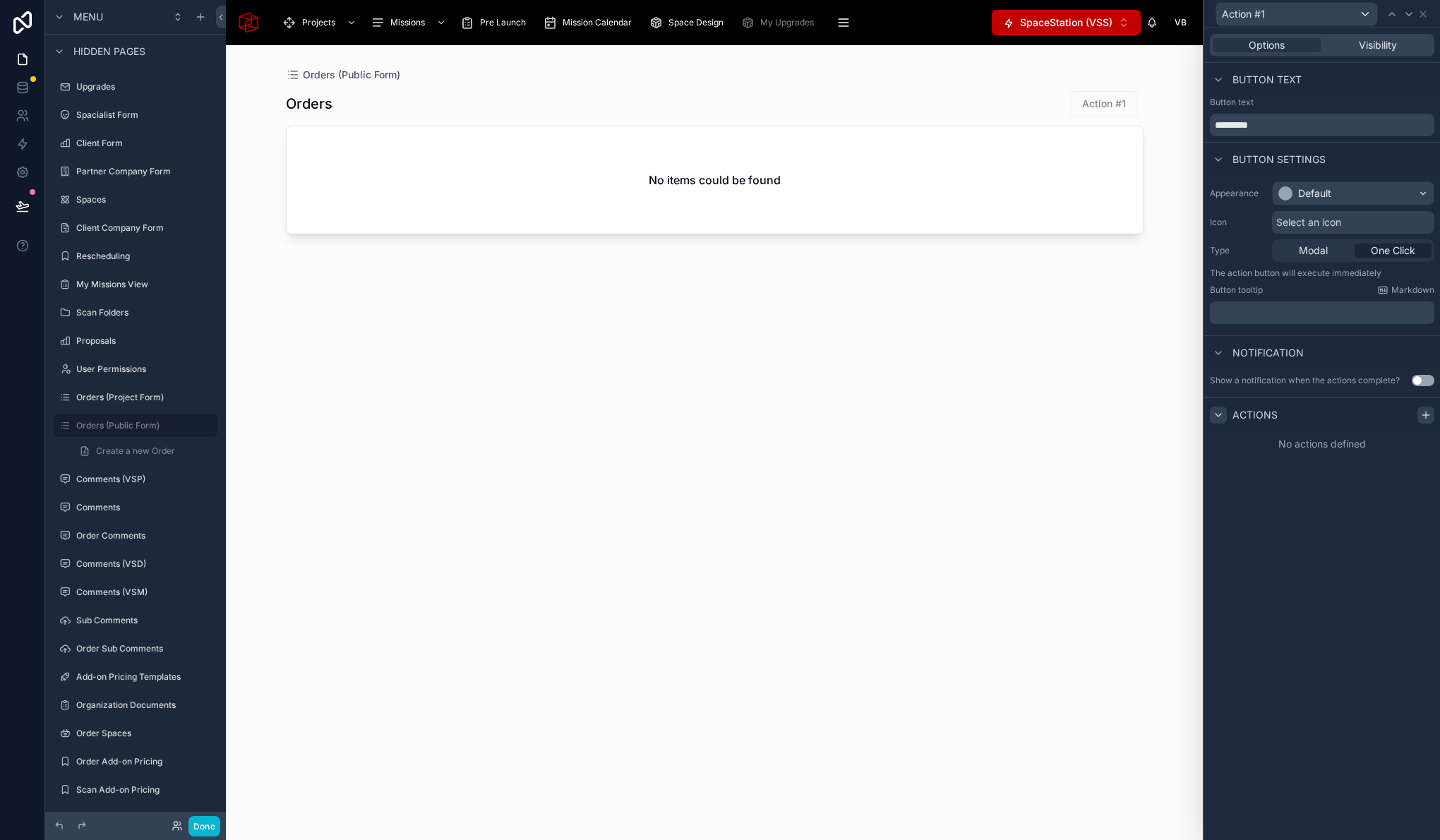
click at [1429, 415] on icon at bounding box center [1425, 415] width 11 height 11
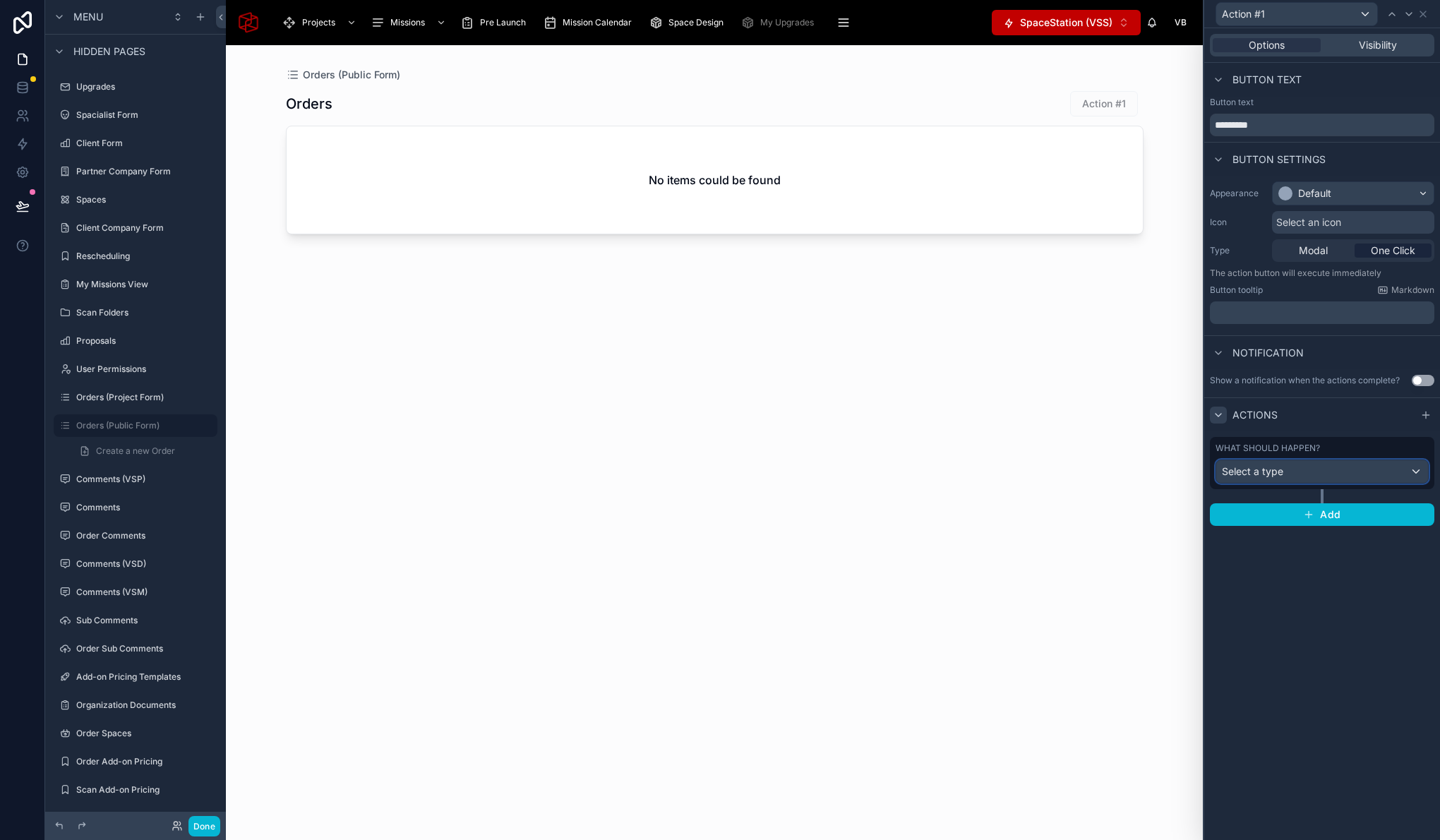
click at [1329, 471] on div "Select a type" at bounding box center [1322, 471] width 212 height 23
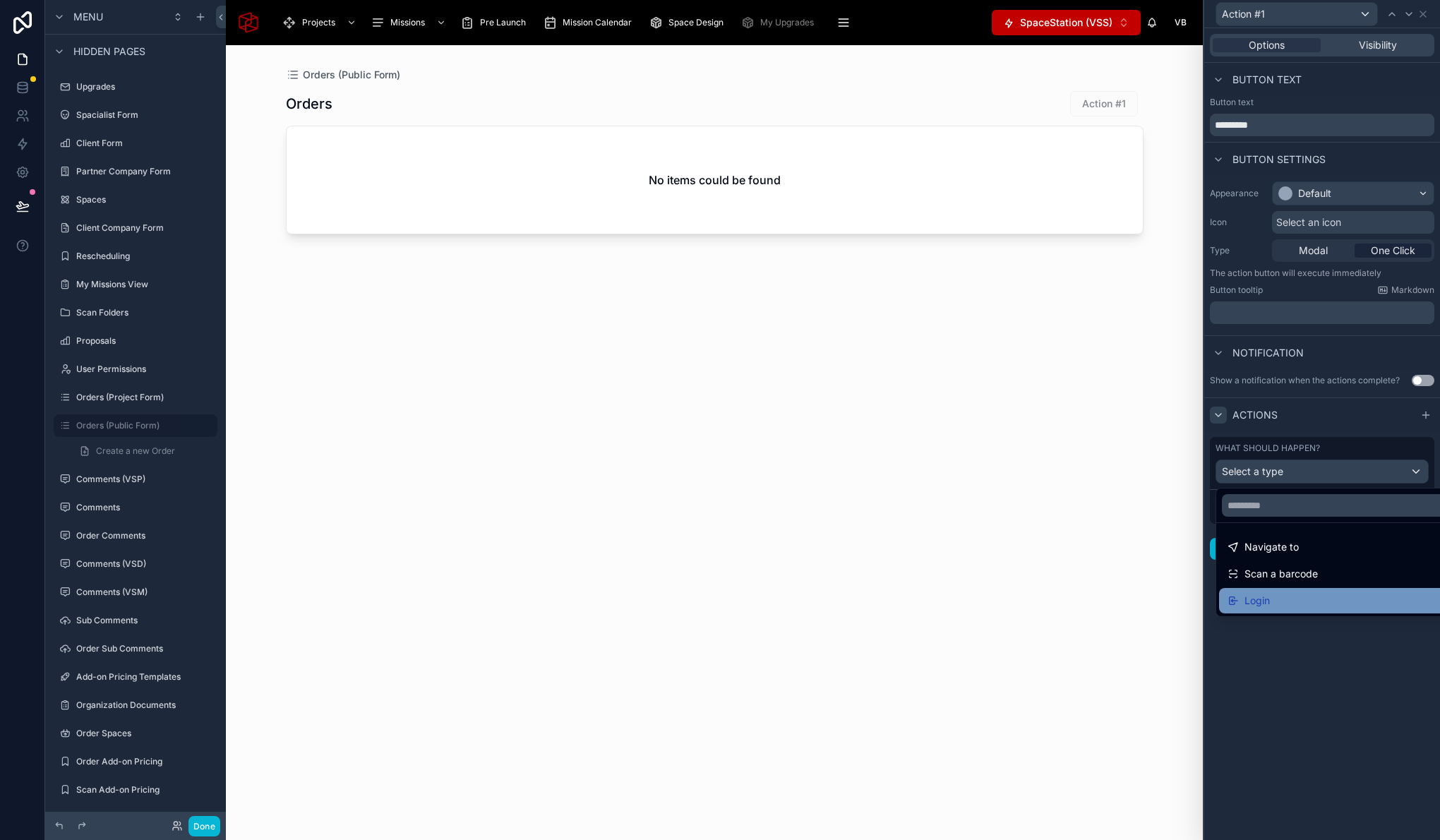
click at [1298, 606] on div "Login" at bounding box center [1339, 600] width 222 height 17
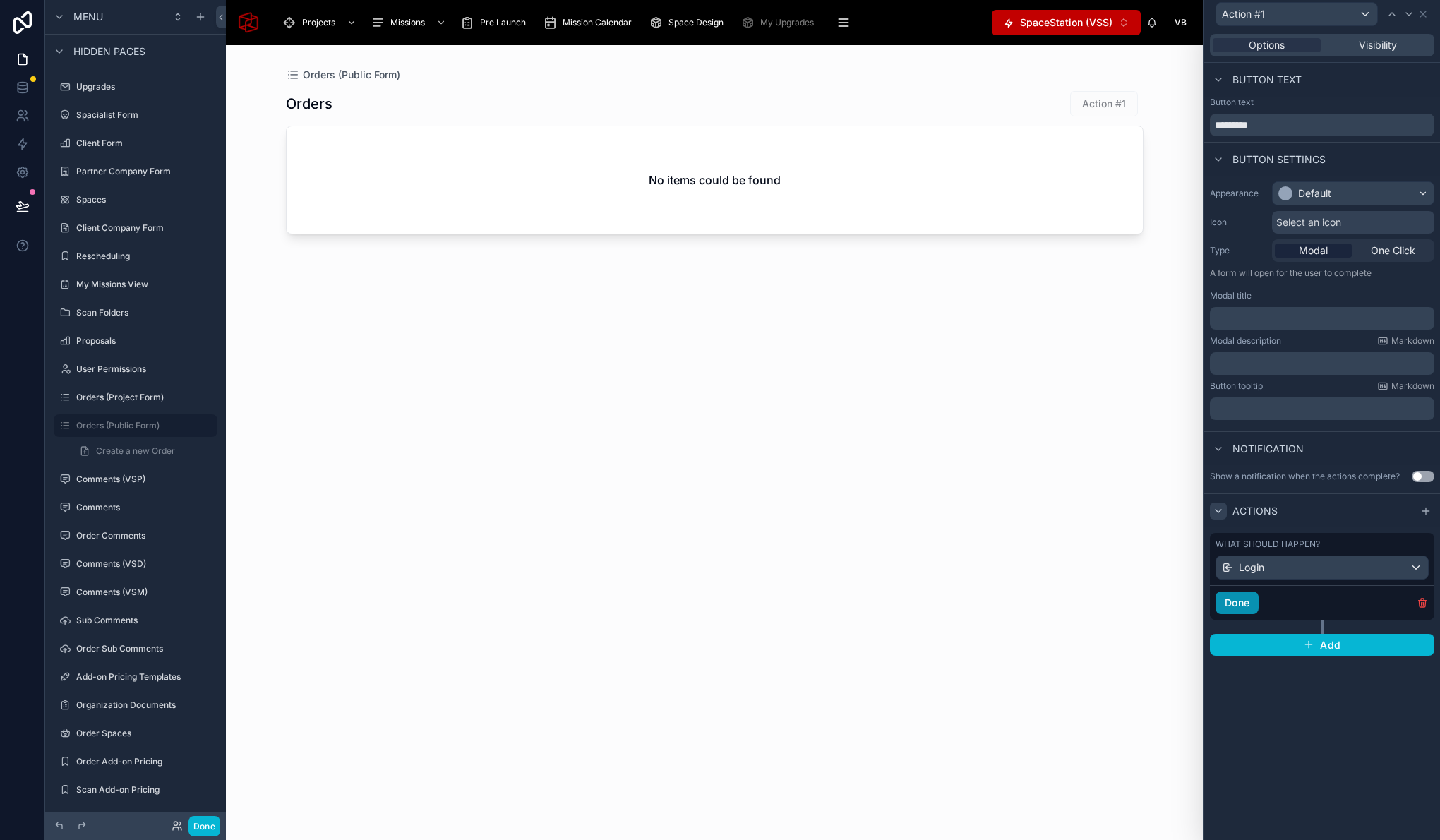
click at [1244, 600] on button "Done" at bounding box center [1236, 602] width 43 height 23
click at [1323, 695] on div "Options Visibility Button text Button text ********* Button settings Appearance…" at bounding box center [1322, 434] width 236 height 812
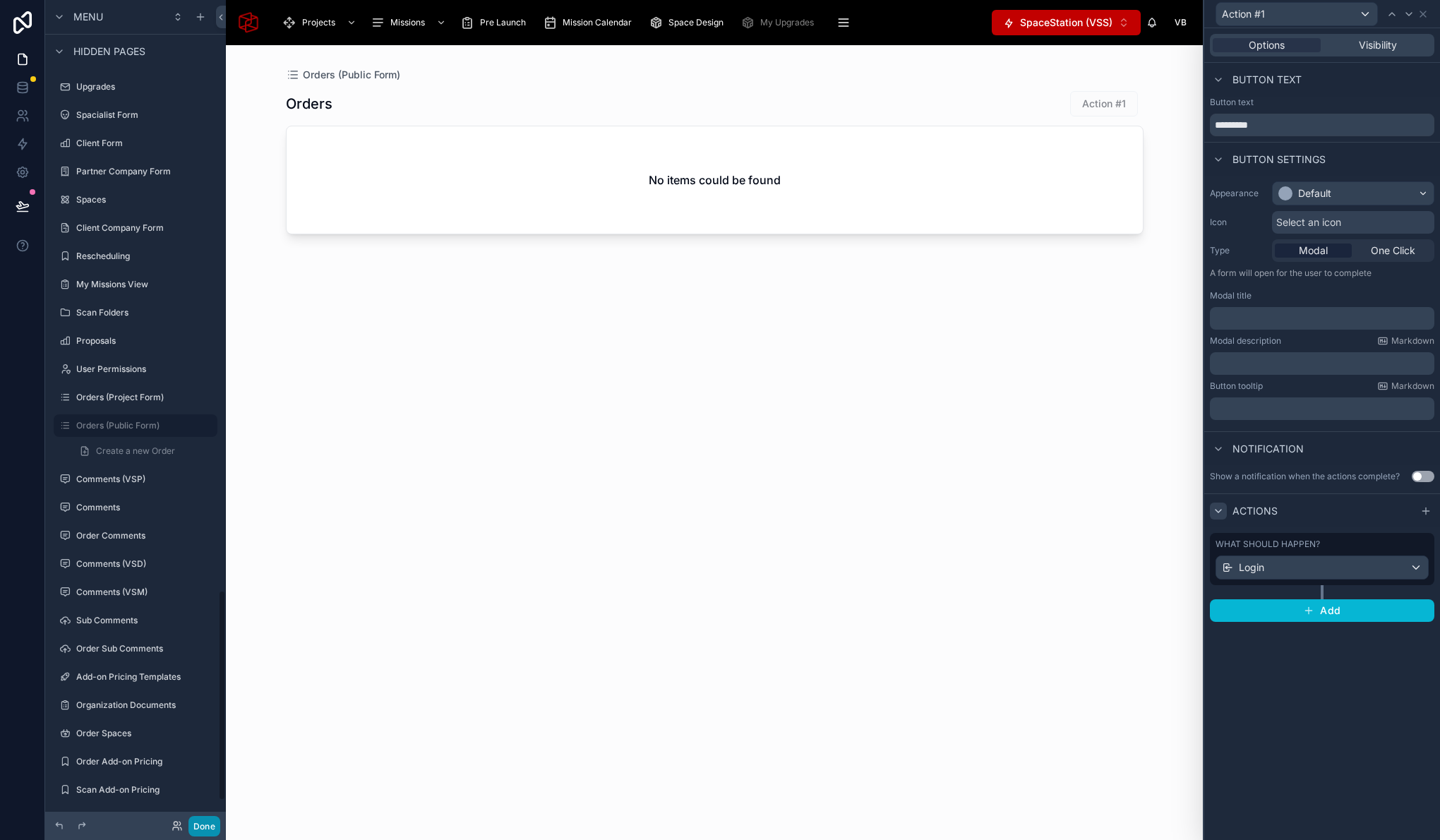
click at [206, 829] on button "Done" at bounding box center [204, 826] width 32 height 20
click at [20, 206] on icon at bounding box center [22, 206] width 12 height 7
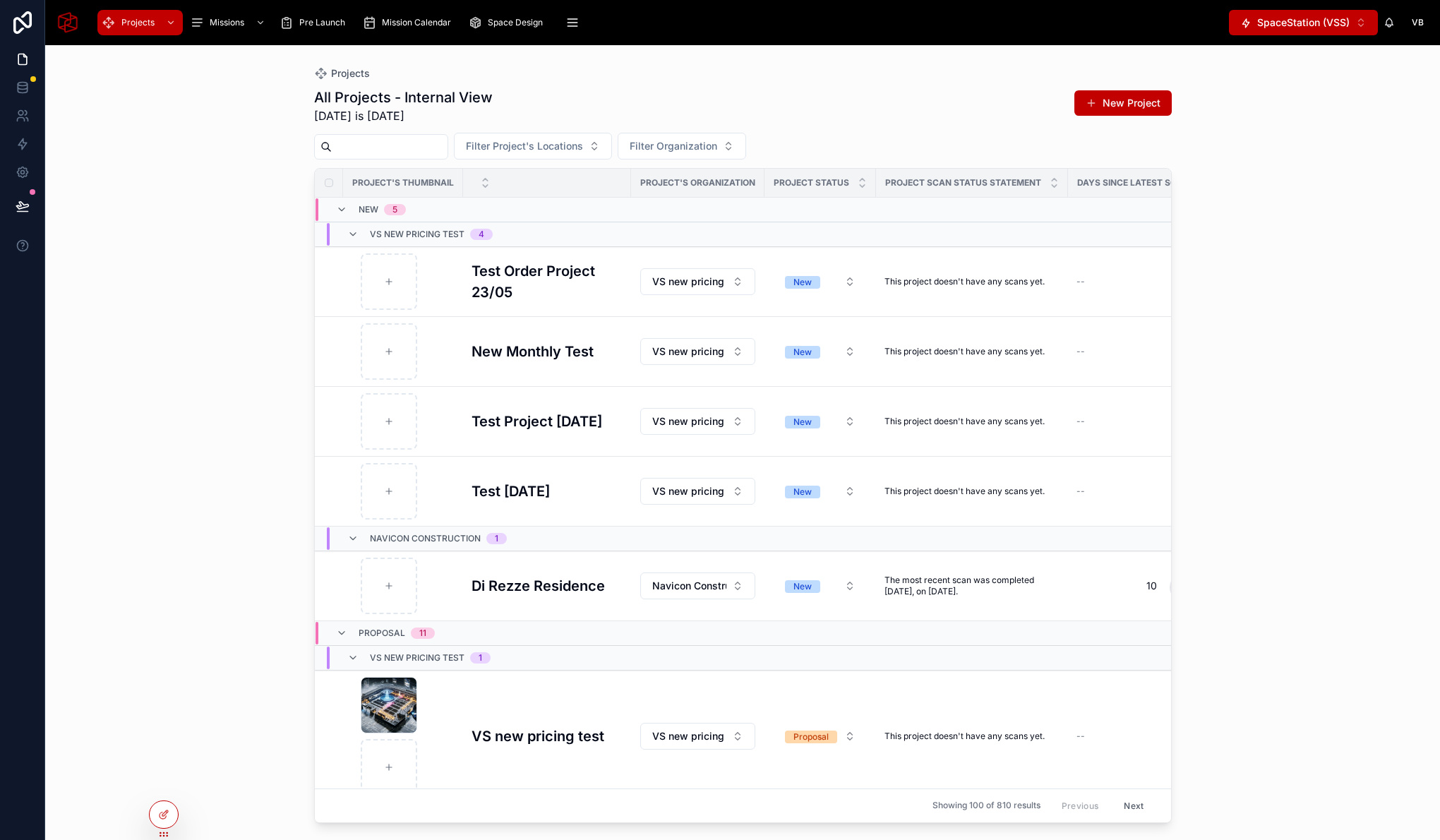
click at [20, 203] on icon at bounding box center [22, 206] width 14 height 14
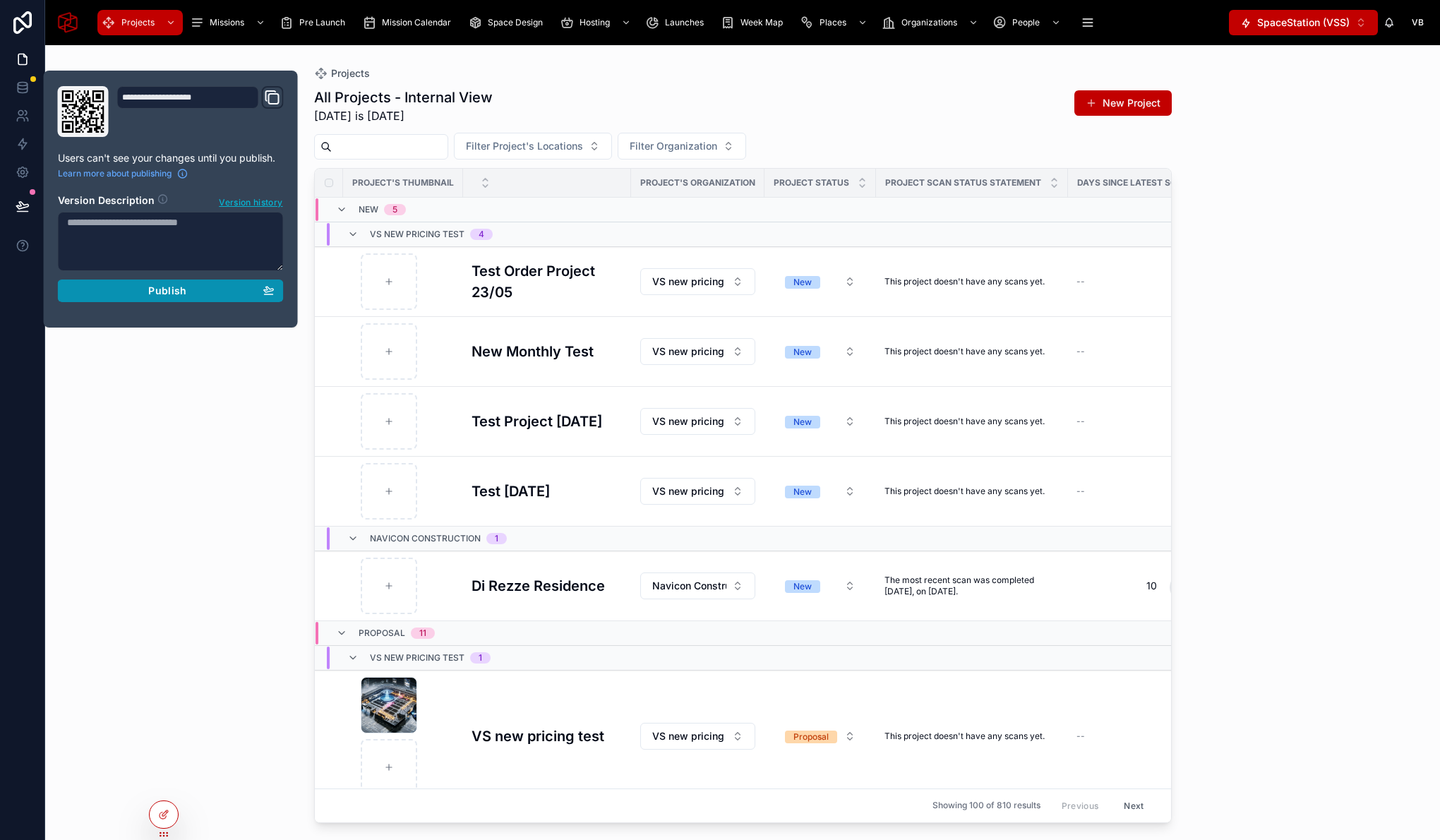
click at [161, 298] on button "Publish" at bounding box center [170, 290] width 226 height 23
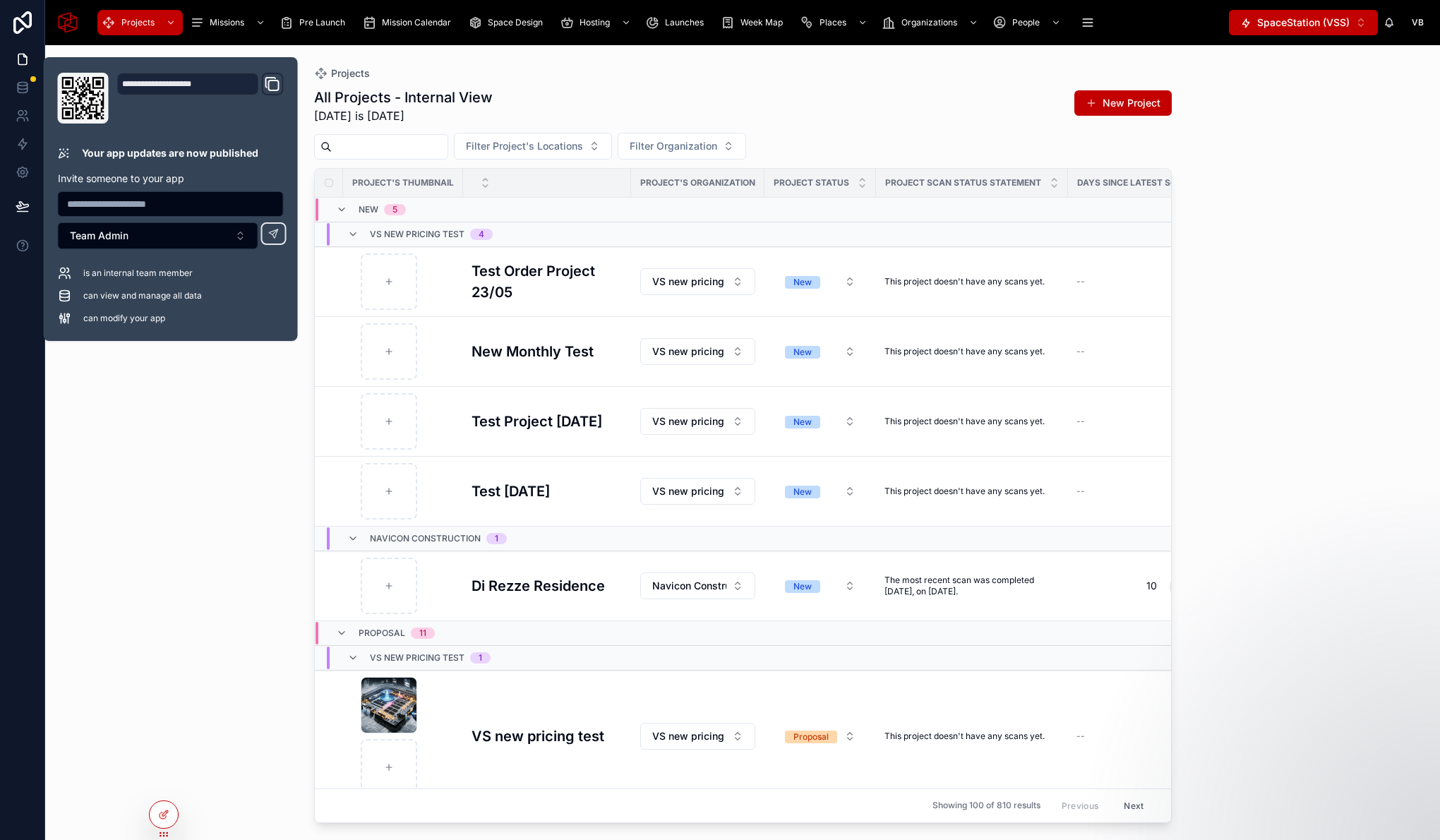
click at [204, 425] on div "Projects All Projects - Internal View Today is 8/29/2025 New Project Filter Pro…" at bounding box center [742, 442] width 1395 height 795
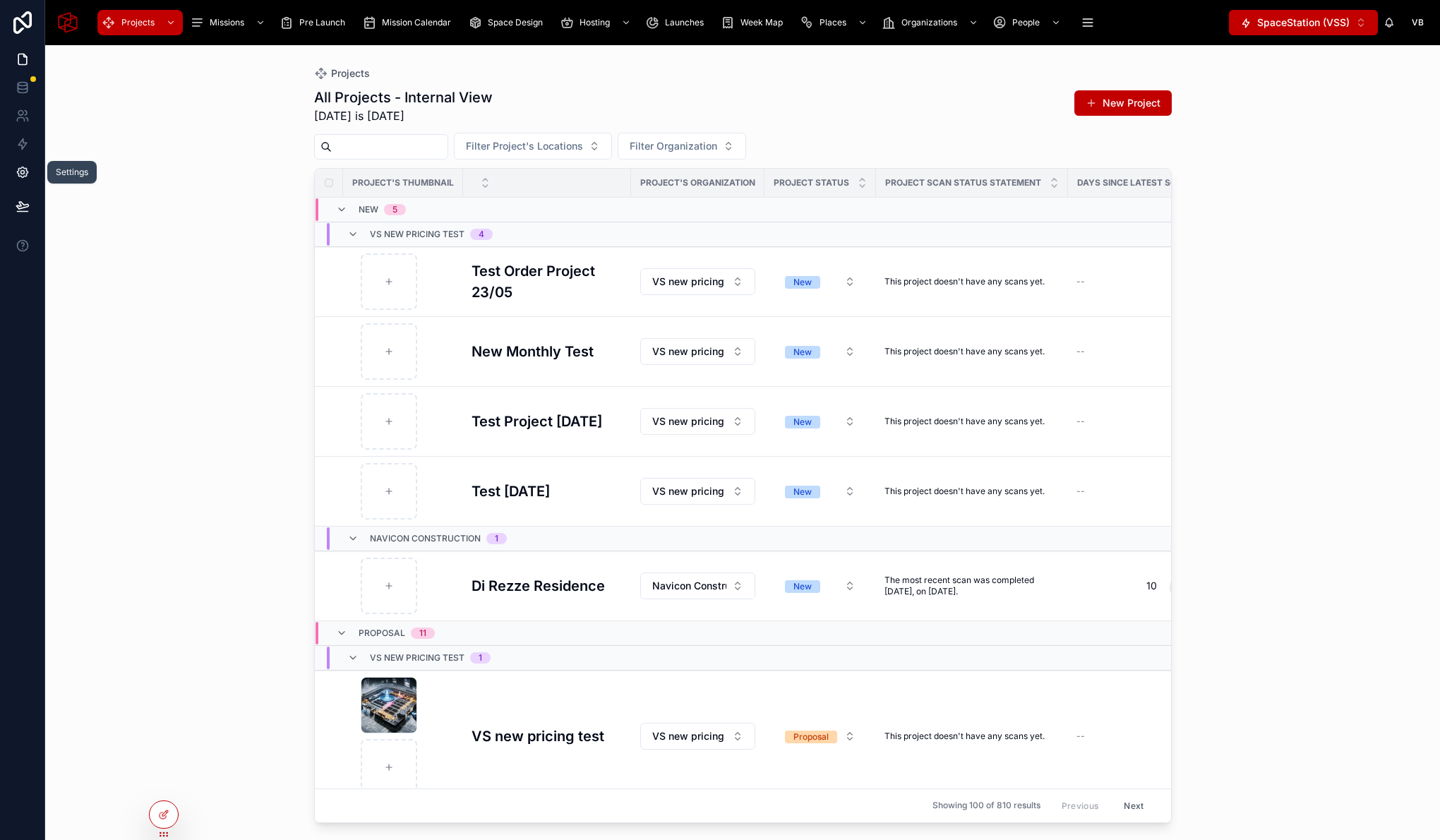
click at [11, 166] on link at bounding box center [22, 172] width 45 height 28
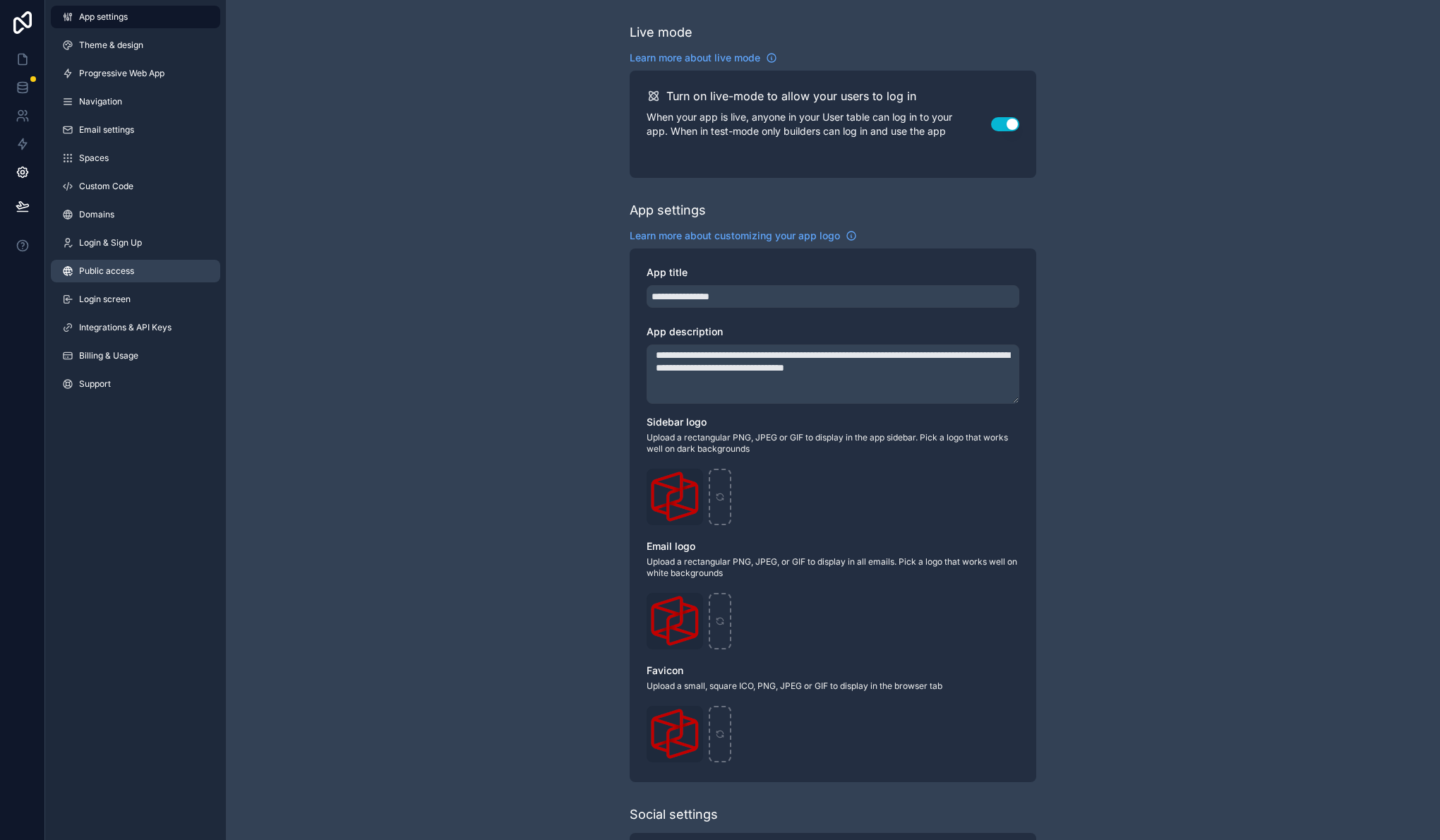
click at [160, 266] on link "Public access" at bounding box center [136, 271] width 169 height 23
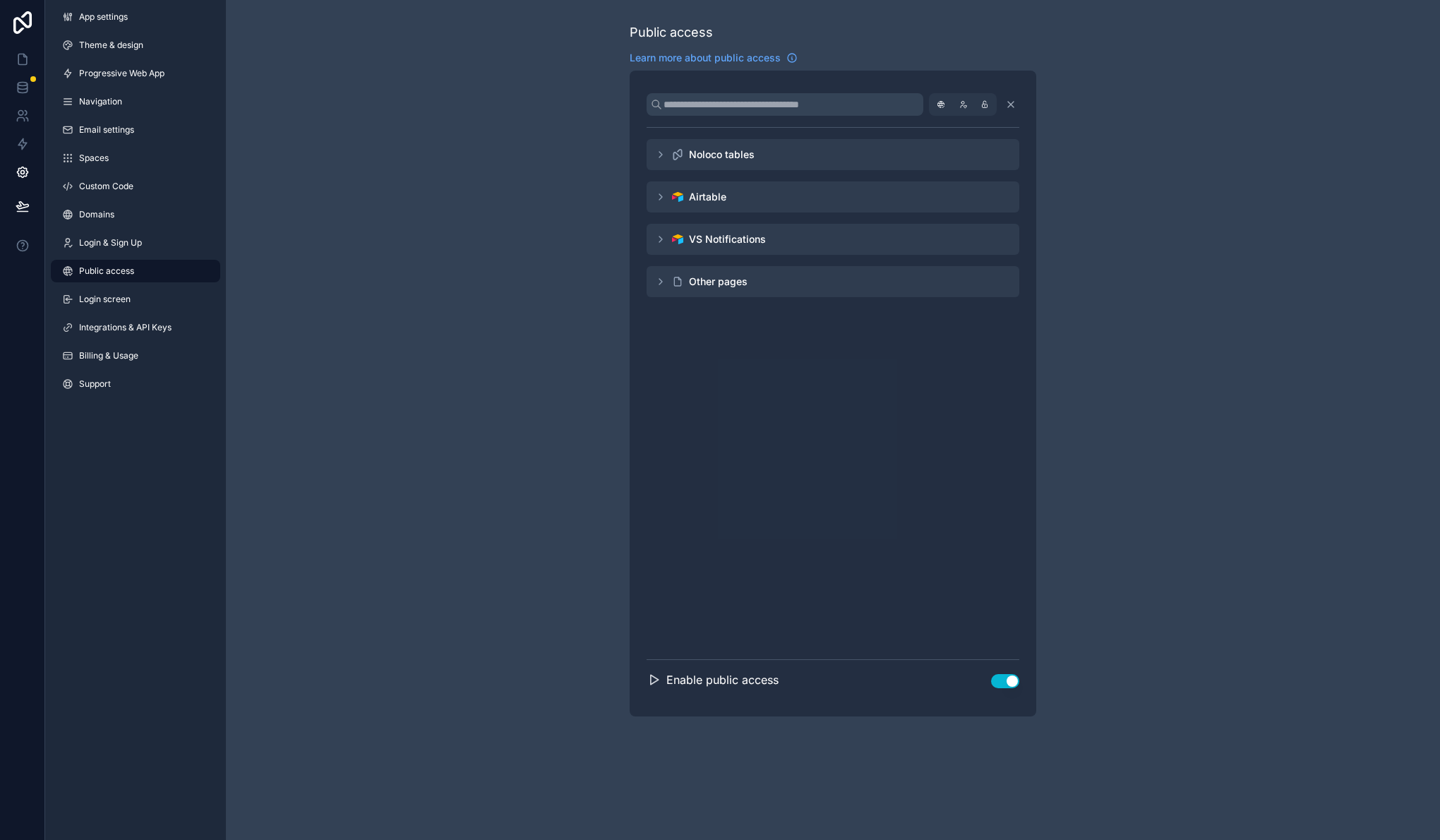
click at [1001, 679] on button "Use setting" at bounding box center [1005, 681] width 28 height 14
click at [461, 242] on div "Public access Learn more about public access Noloco tables Airtable VS Notifica…" at bounding box center [832, 369] width 1214 height 739
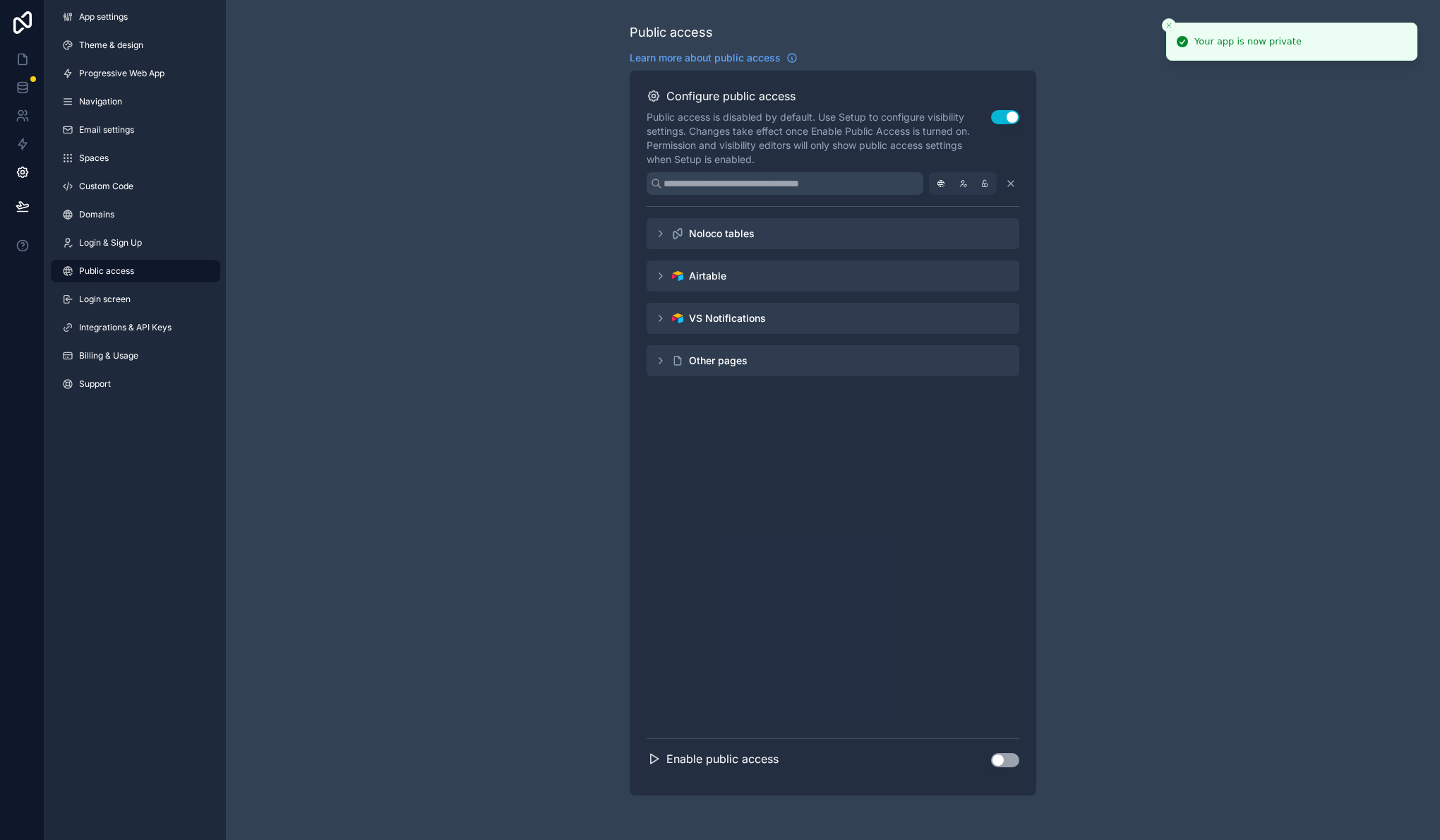
click at [1169, 24] on line "Close toast" at bounding box center [1169, 26] width 4 height 4
click at [21, 77] on link at bounding box center [22, 88] width 45 height 28
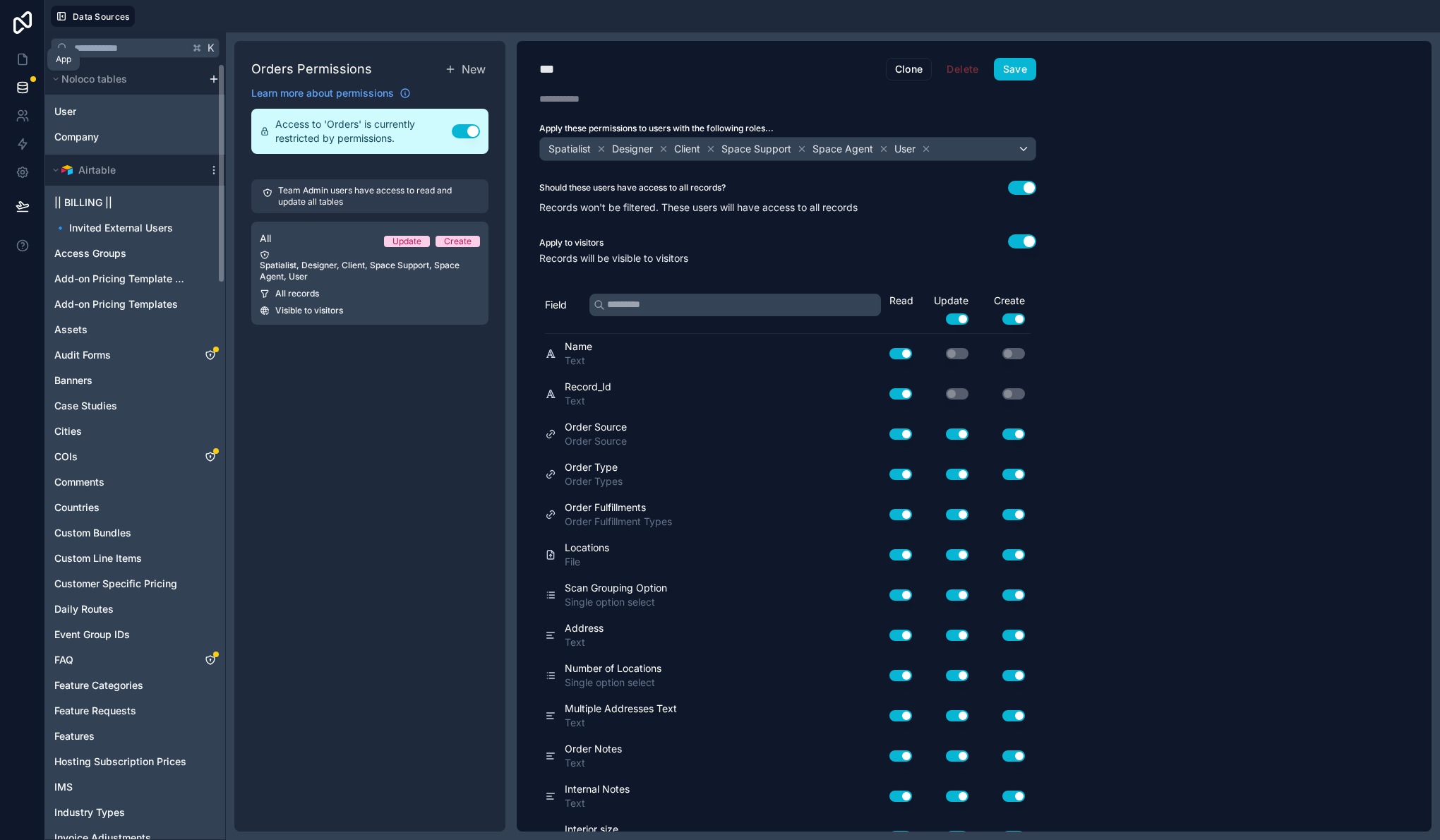
drag, startPoint x: 27, startPoint y: 60, endPoint x: 28, endPoint y: 80, distance: 20.0
click at [27, 60] on icon at bounding box center [22, 59] width 14 height 14
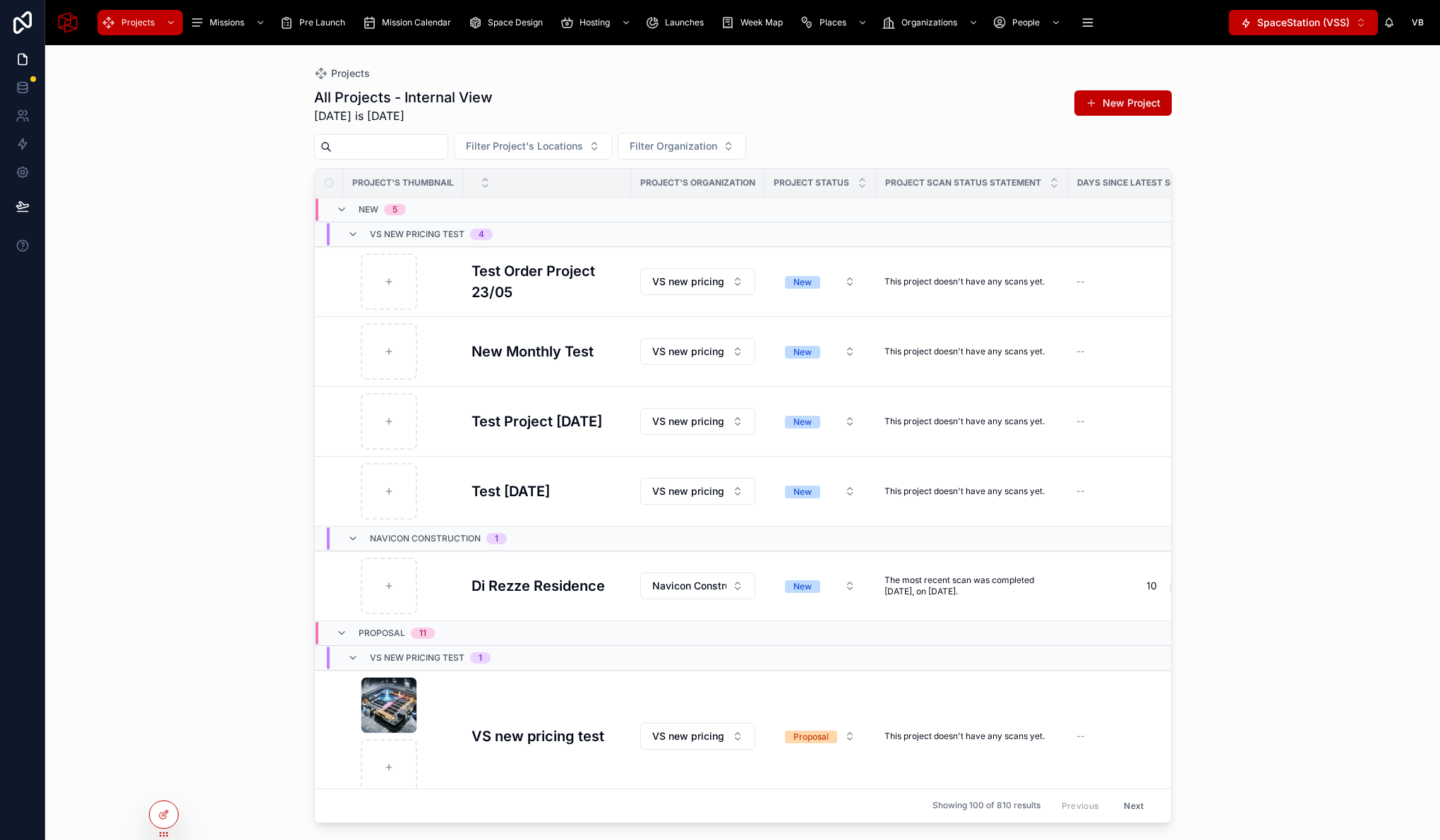
click at [184, 231] on div "Projects All Projects - Internal View Today is 8/29/2025 New Project Filter Pro…" at bounding box center [742, 442] width 1395 height 795
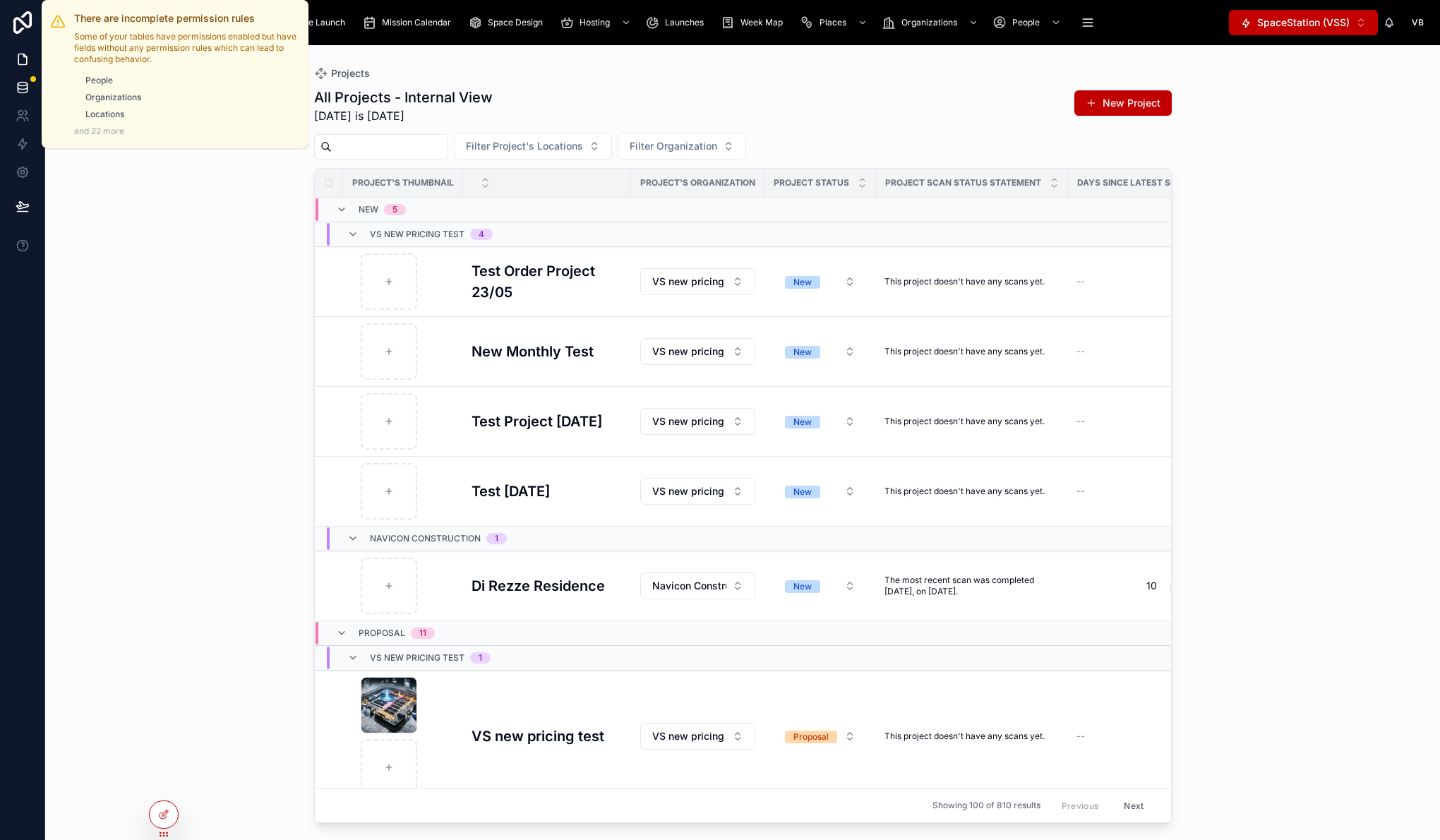
click at [28, 82] on icon at bounding box center [22, 87] width 14 height 14
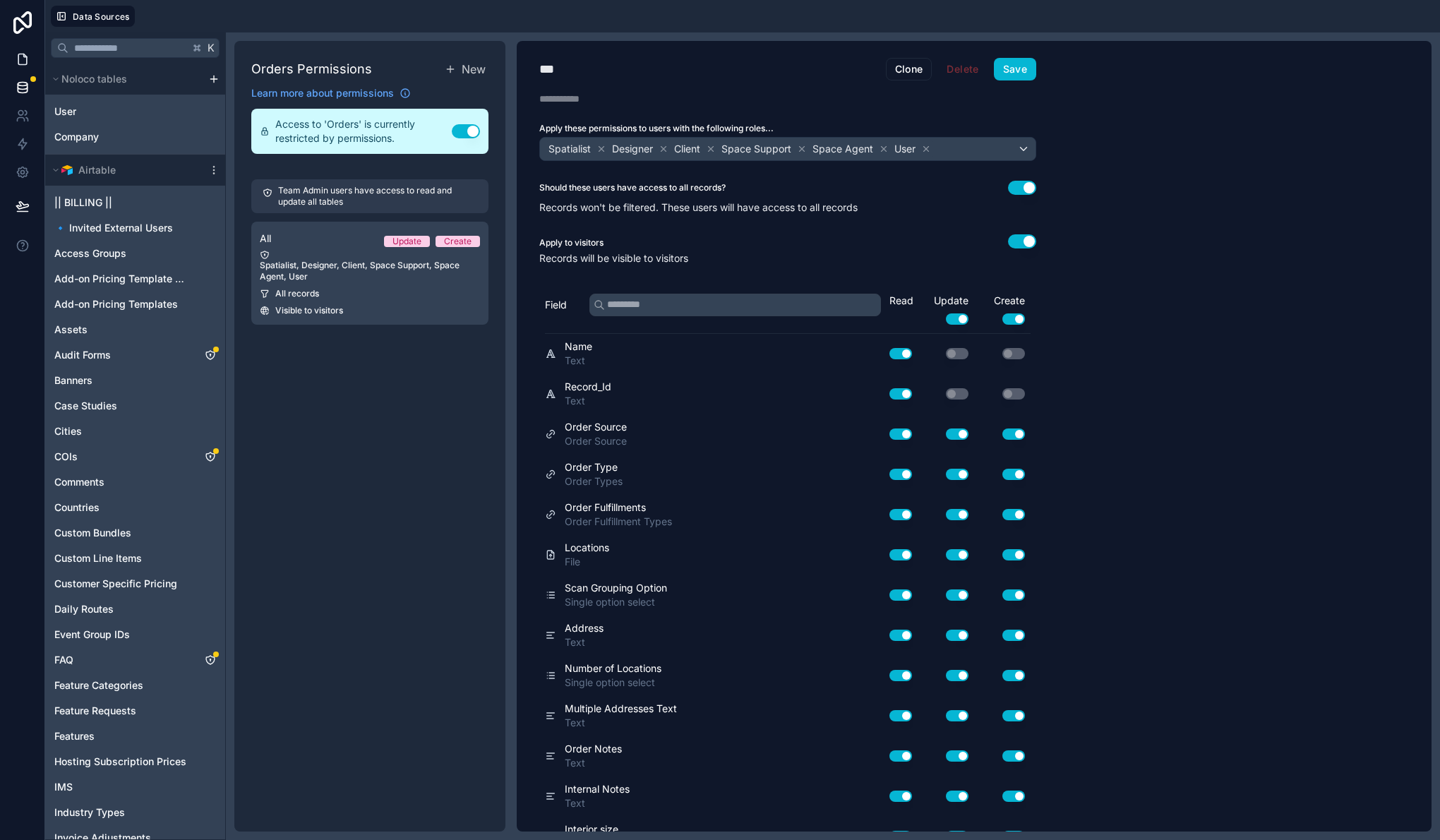
click at [22, 63] on icon at bounding box center [23, 59] width 9 height 11
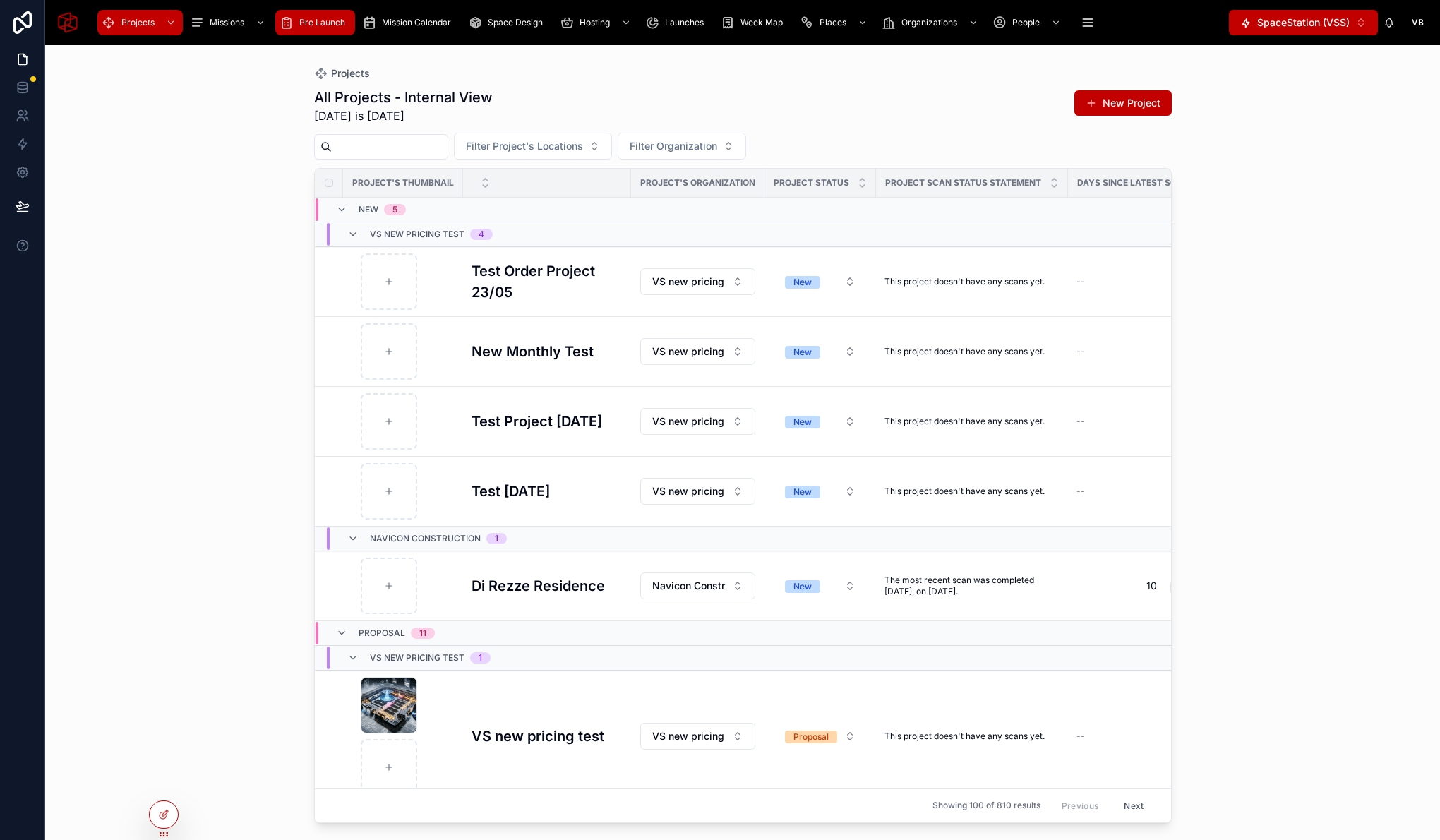
click at [317, 15] on div "Pre Launch" at bounding box center [315, 22] width 72 height 23
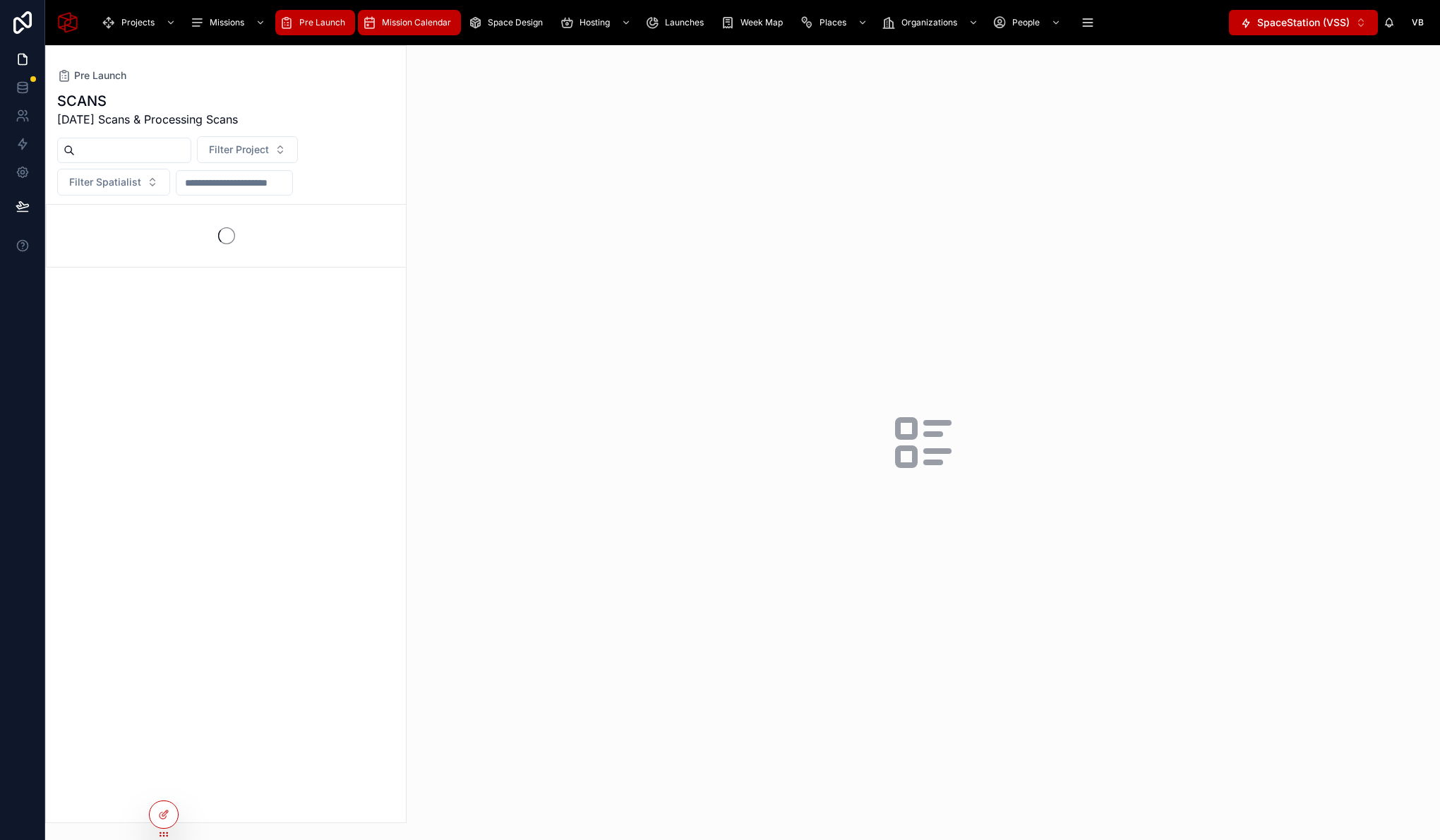
click at [412, 26] on span "Mission Calendar" at bounding box center [416, 22] width 69 height 11
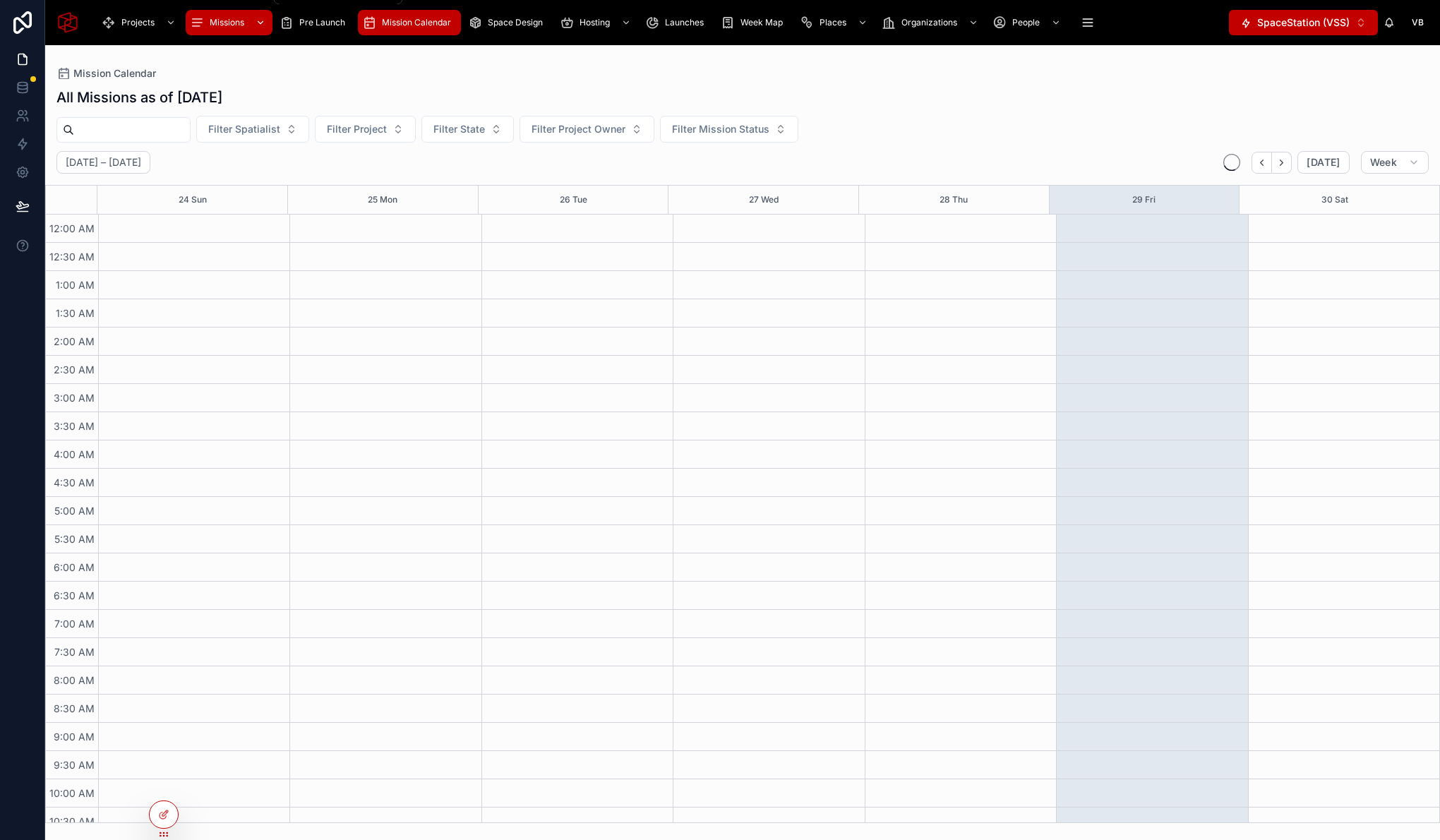
click at [233, 26] on span "Missions" at bounding box center [226, 22] width 34 height 11
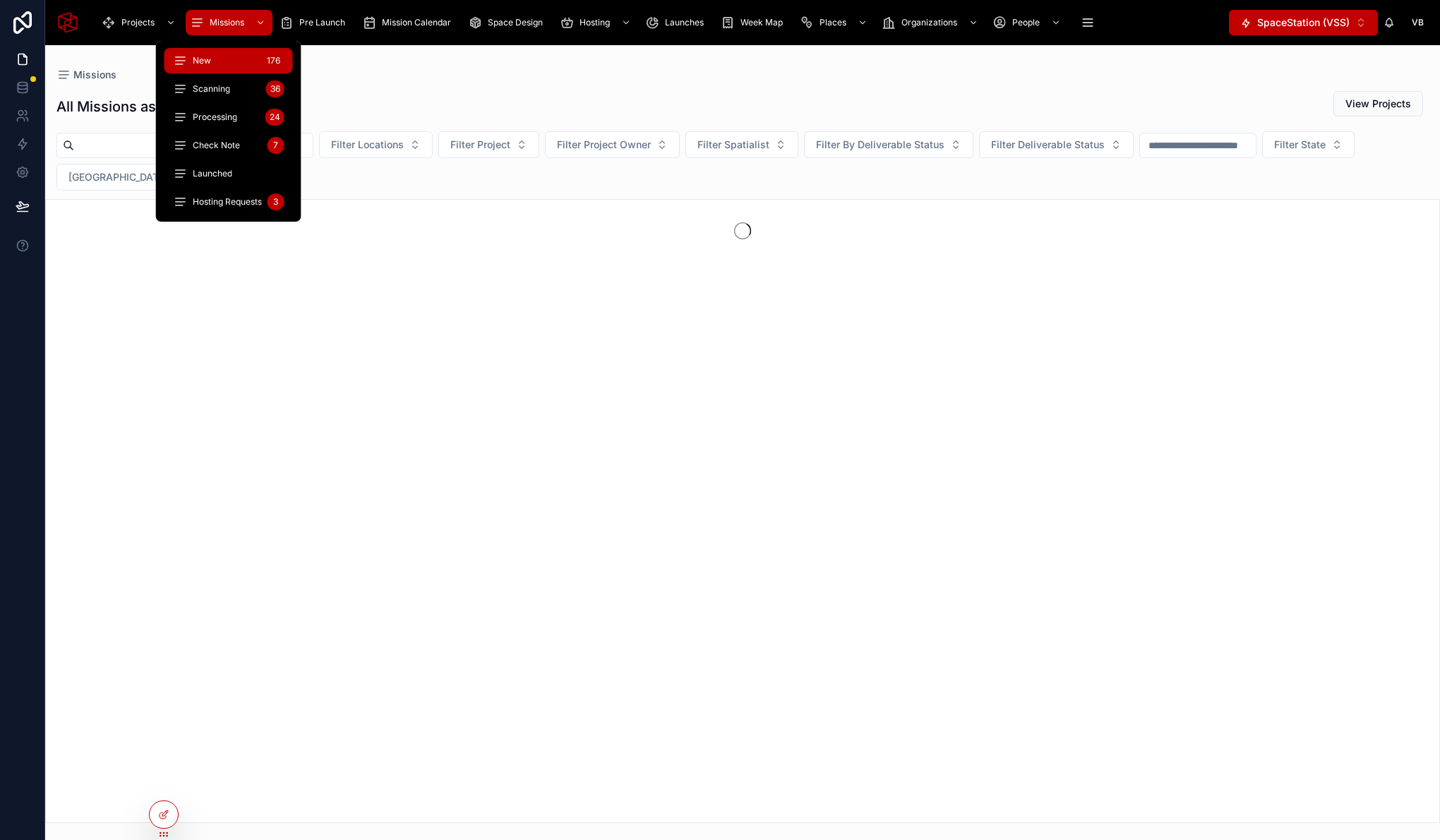
click at [227, 62] on div "New 176" at bounding box center [228, 61] width 112 height 23
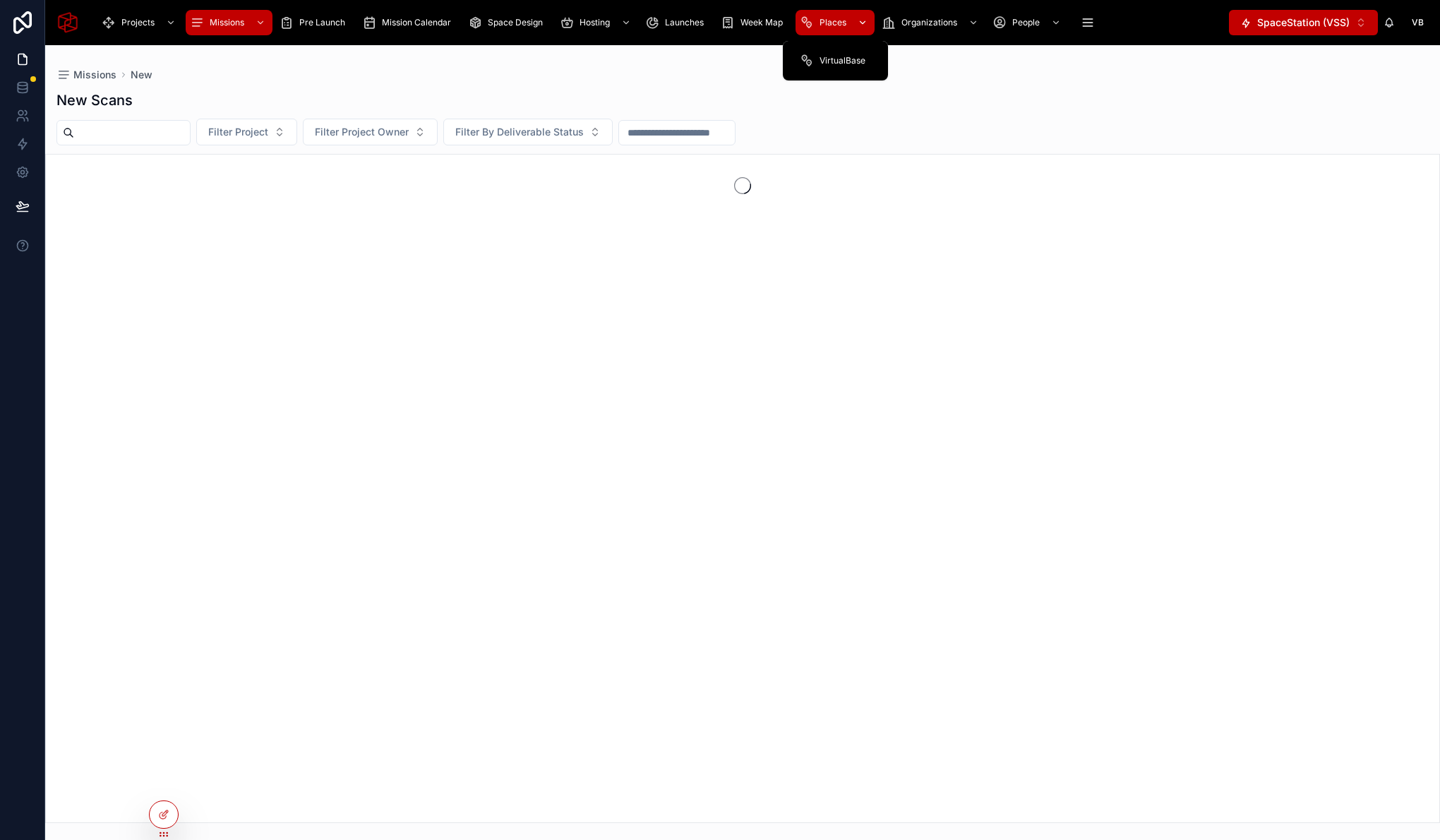
click at [809, 32] on div "Places" at bounding box center [835, 22] width 71 height 23
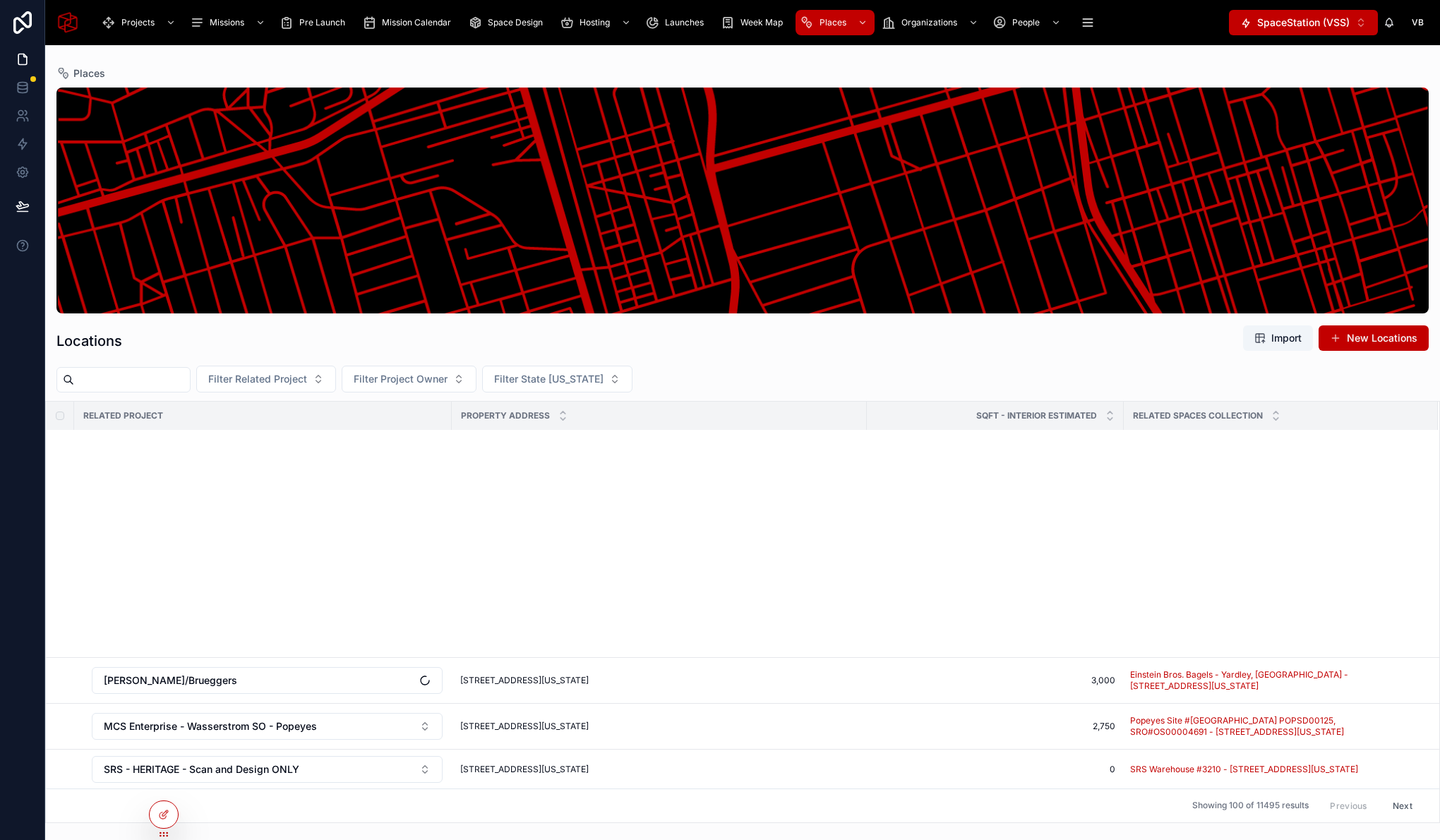
scroll to position [1122, 0]
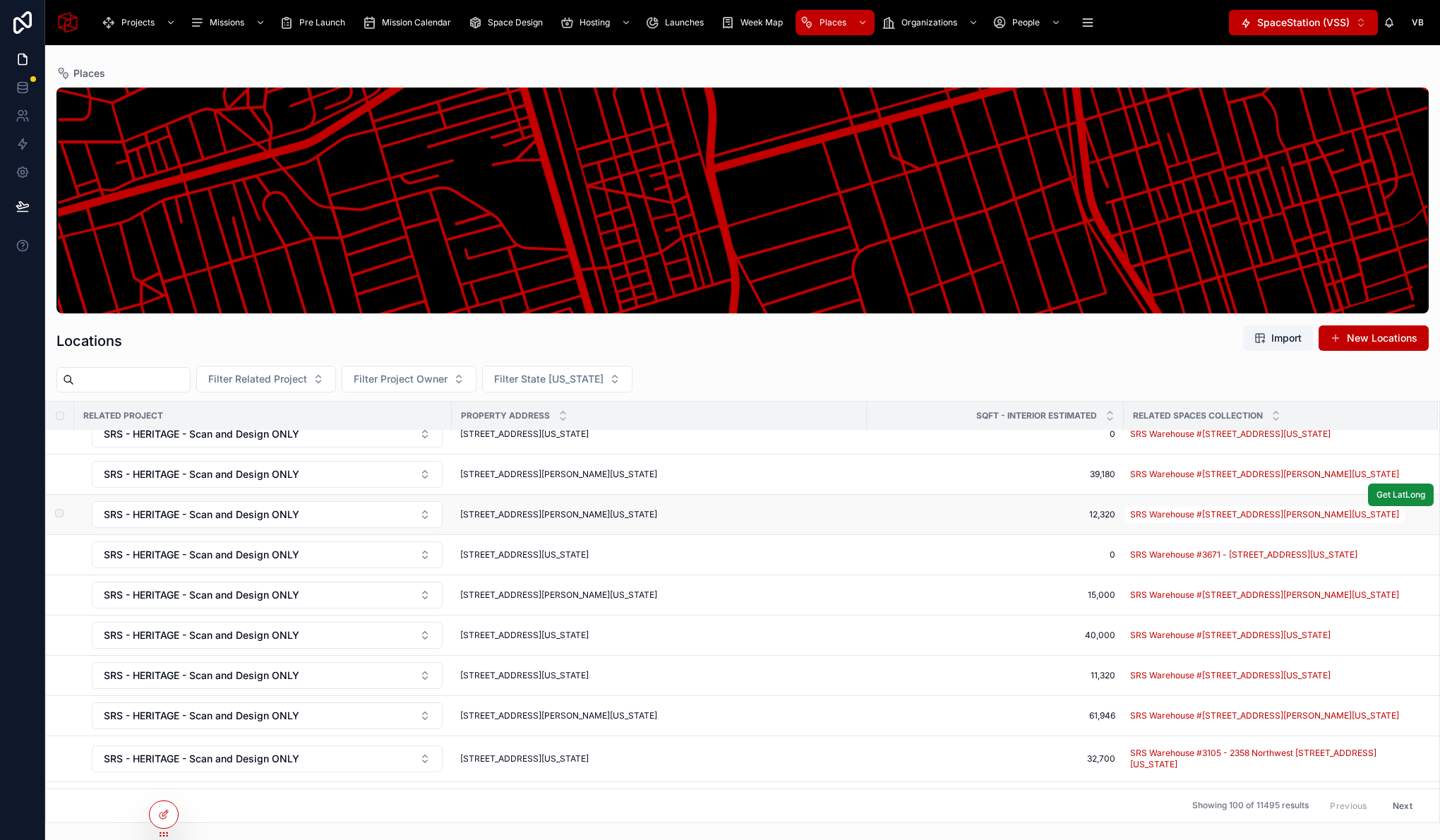
click at [578, 520] on span "125 Corporate Park Drive, Henderson, Nevada, 89074" at bounding box center [559, 514] width 197 height 11
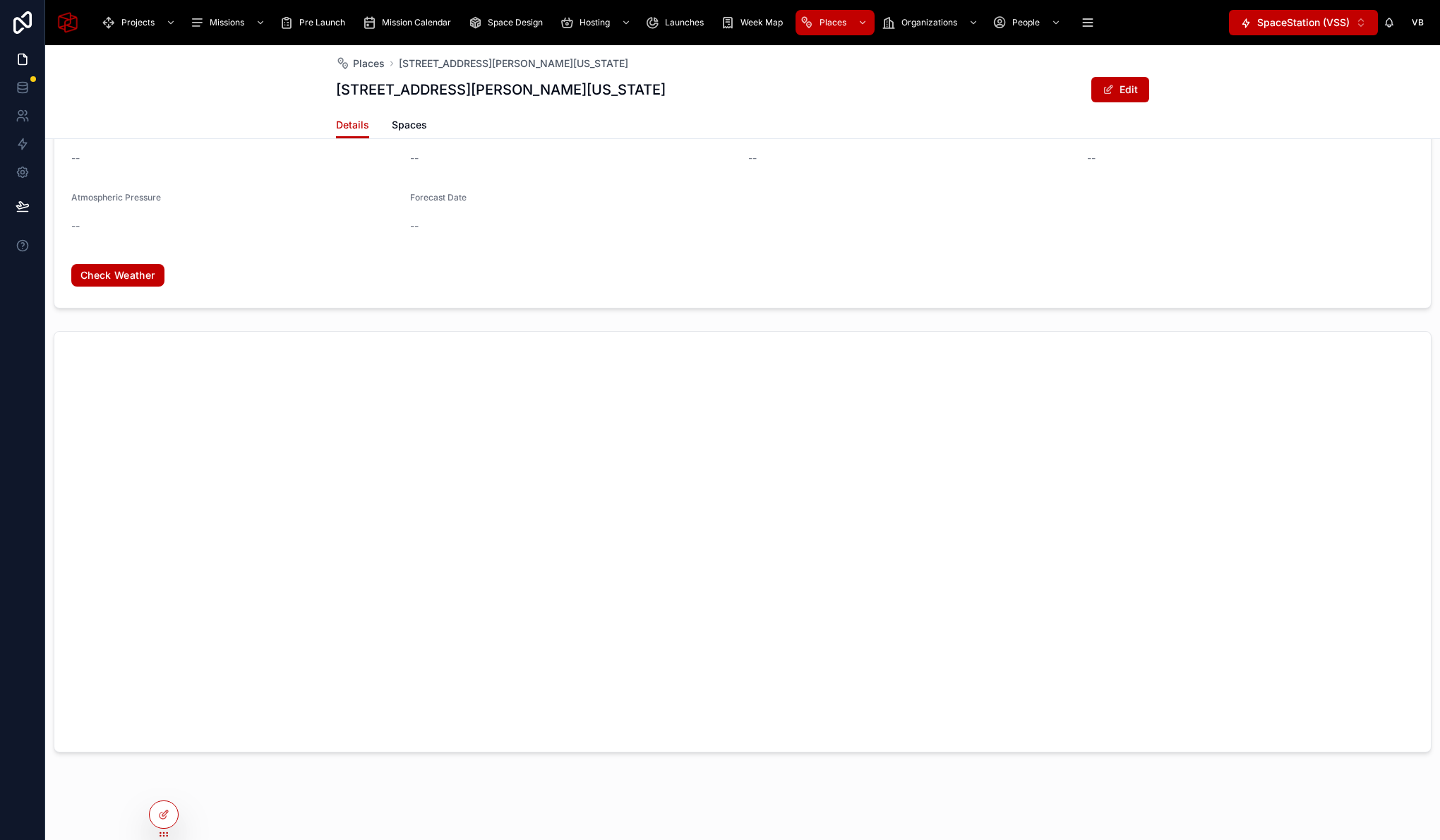
scroll to position [928, 0]
click at [178, 816] on div at bounding box center [163, 814] width 30 height 28
click at [168, 821] on div at bounding box center [163, 814] width 28 height 27
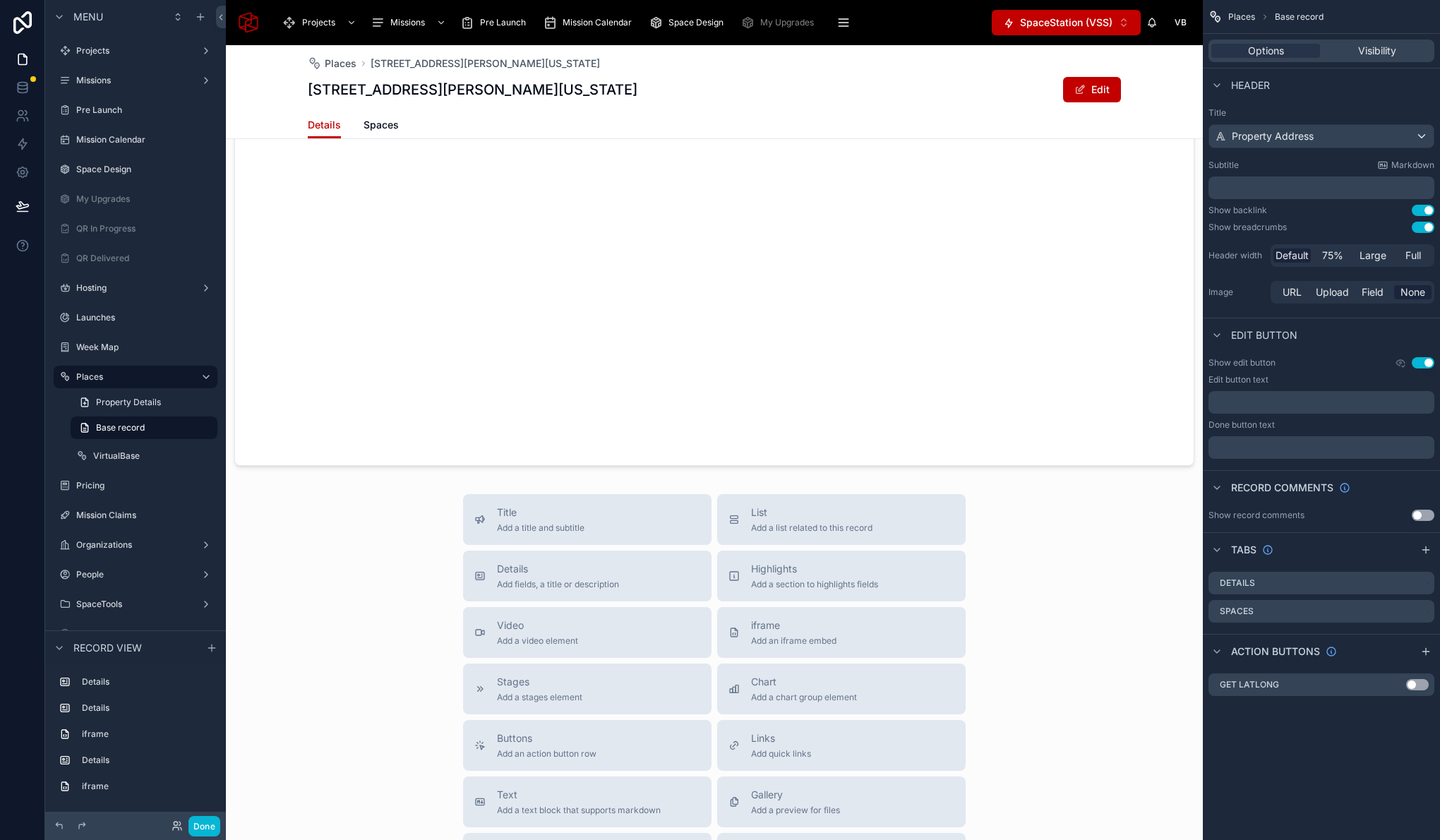
scroll to position [1475, 0]
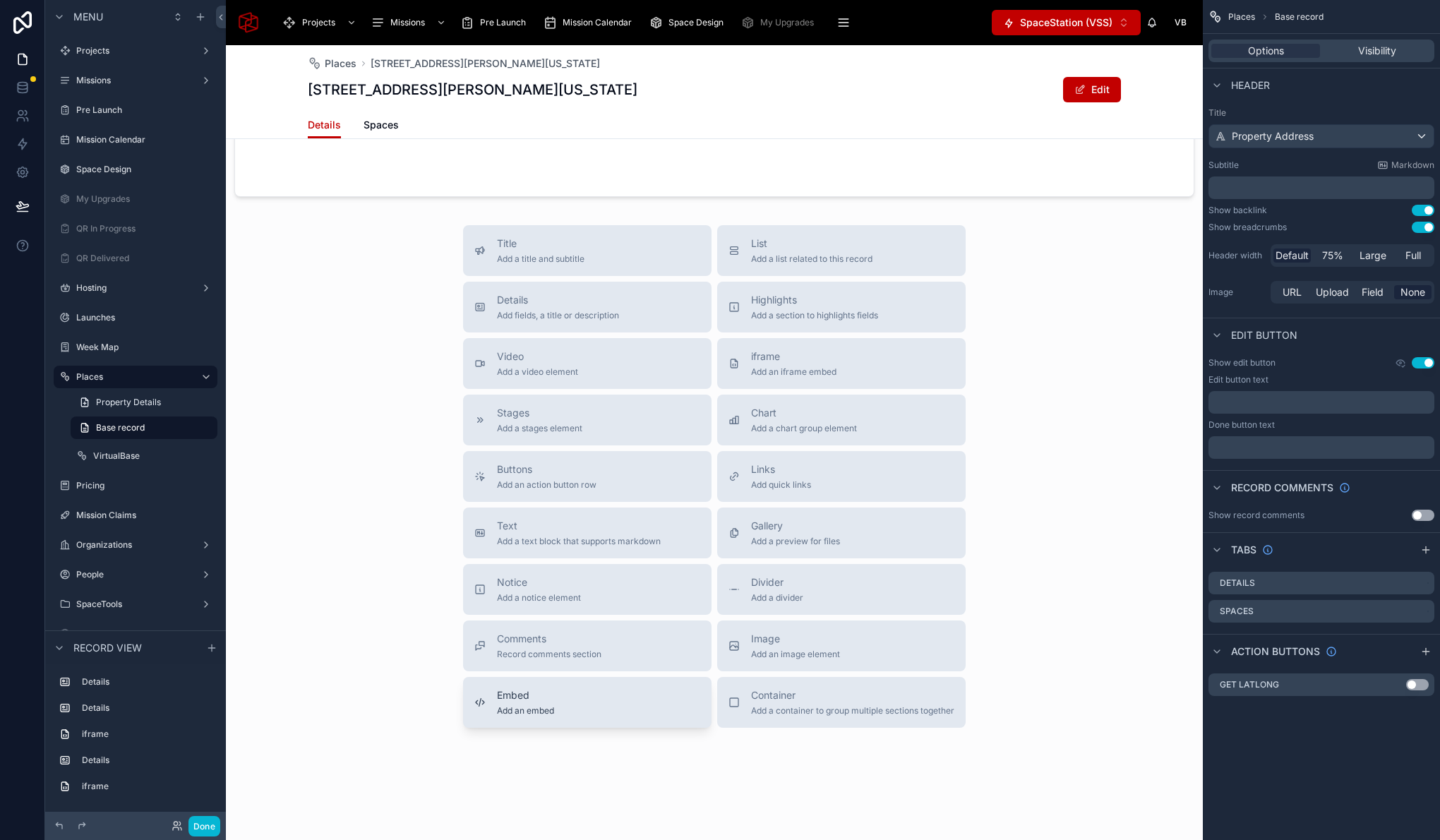
click at [596, 709] on div "Embed Add an embed" at bounding box center [587, 702] width 226 height 28
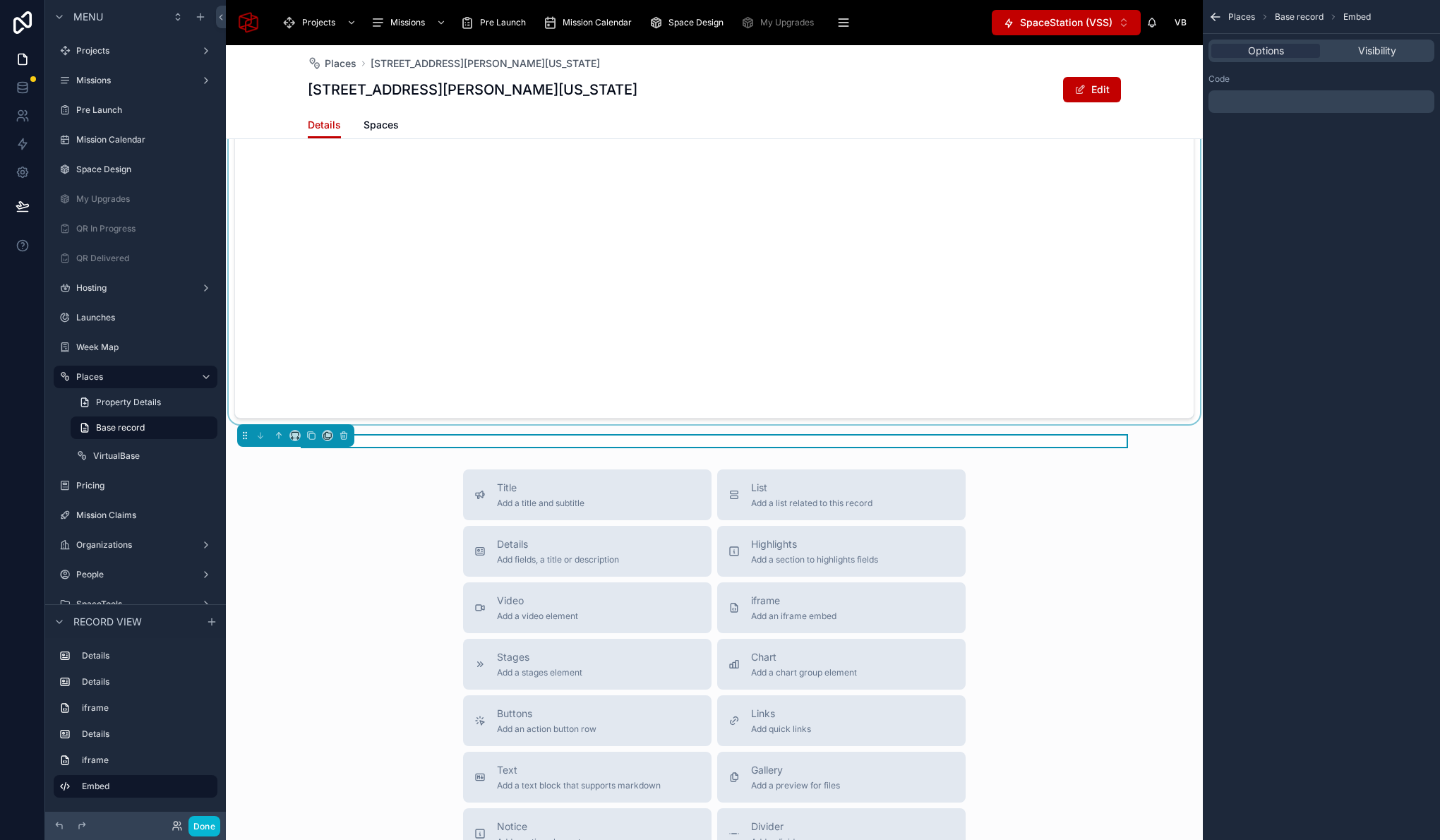
scroll to position [1252, 0]
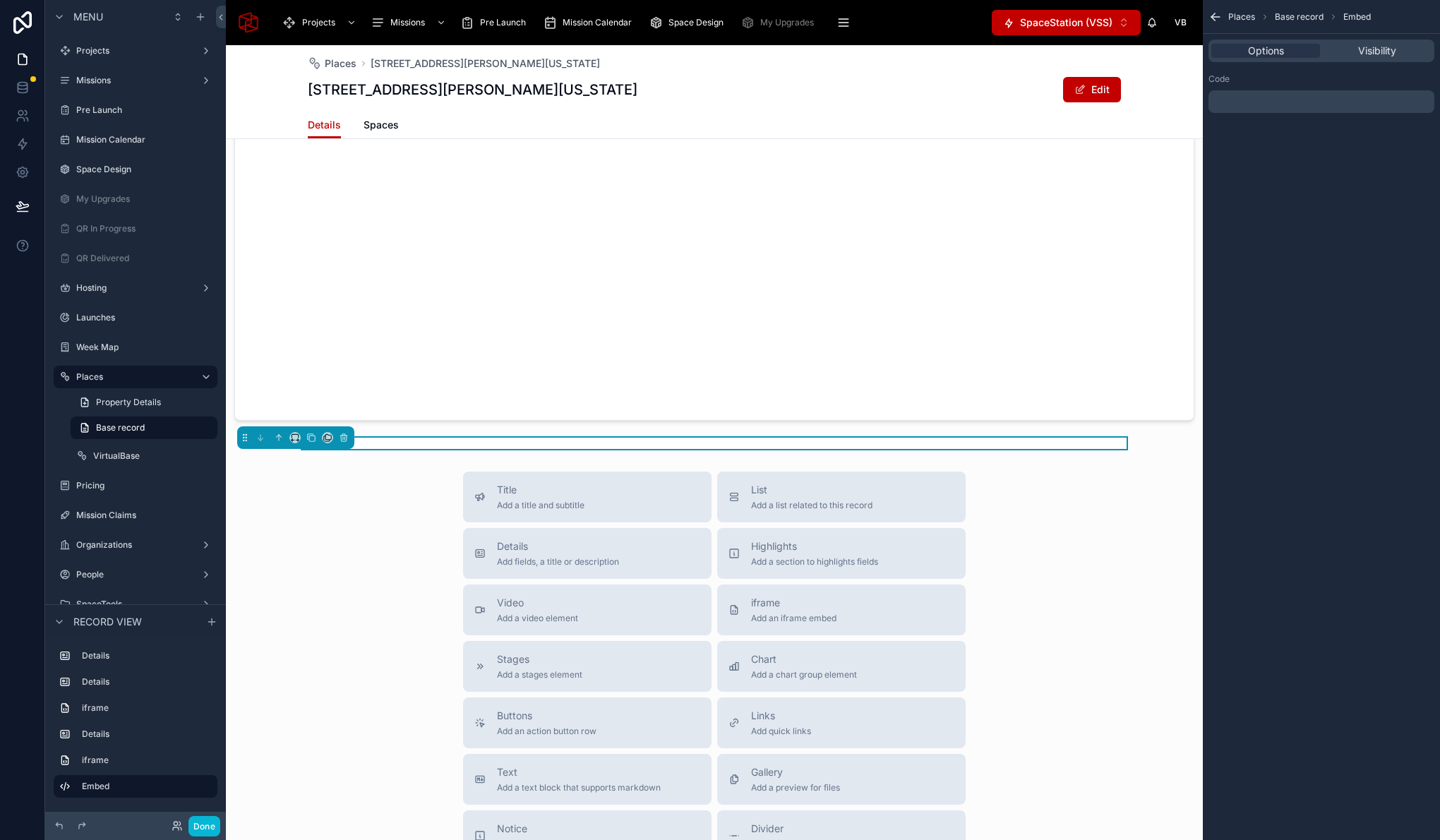
click at [1266, 95] on div "﻿" at bounding box center [1321, 101] width 226 height 23
click at [1261, 102] on p "﻿" at bounding box center [1322, 101] width 217 height 11
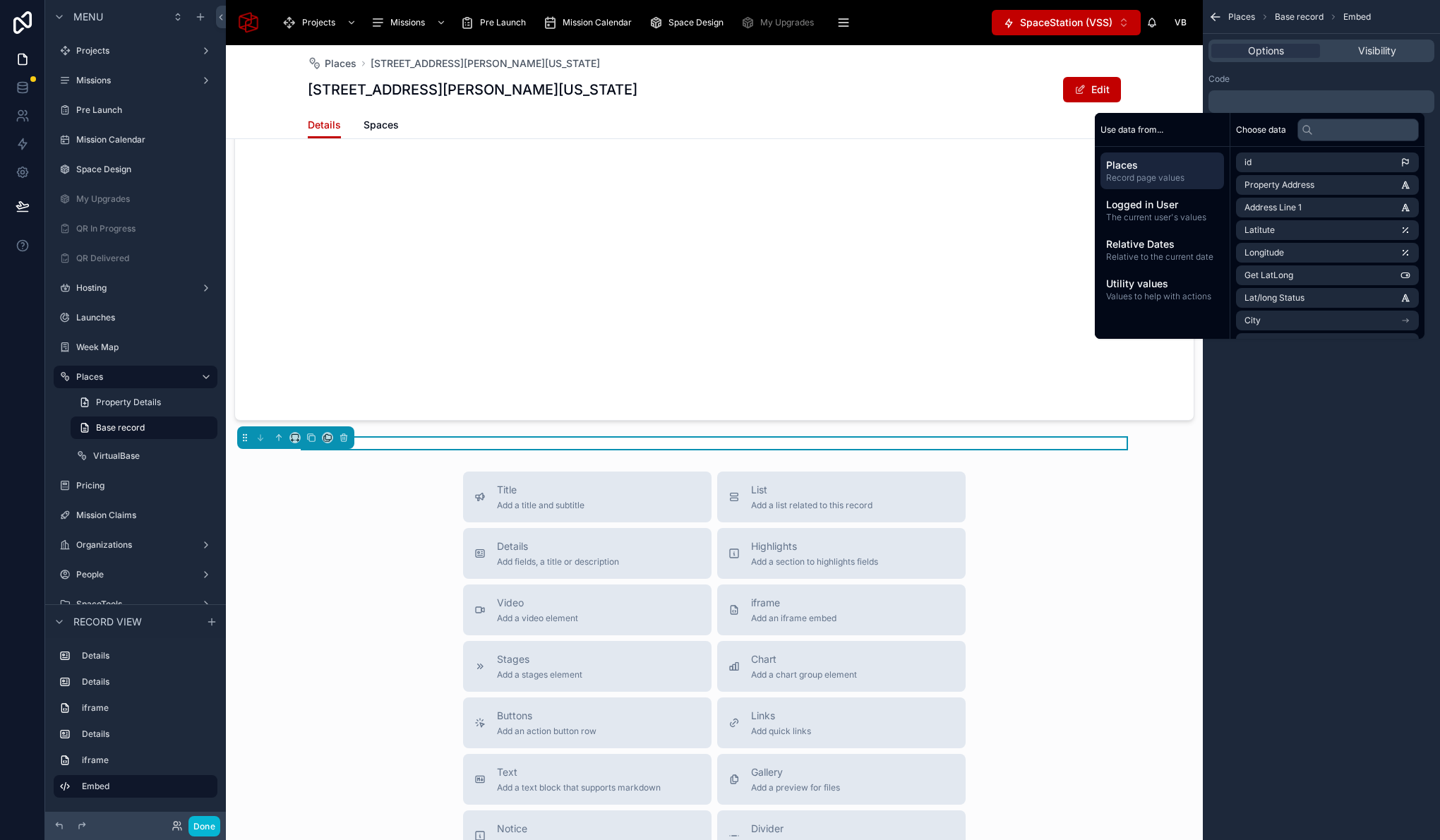
scroll to position [0, 0]
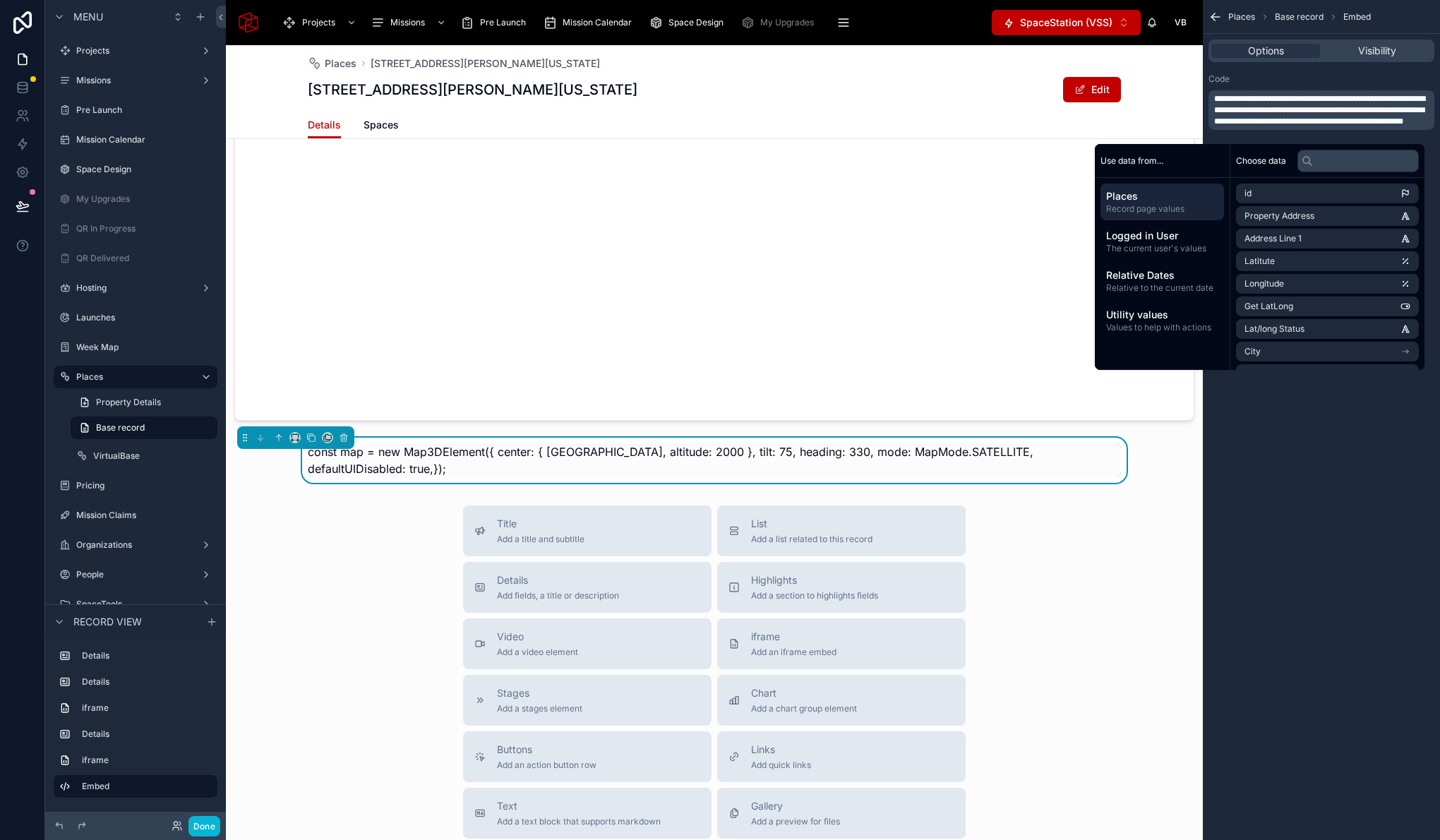
click at [1351, 536] on div "**********" at bounding box center [1321, 420] width 237 height 840
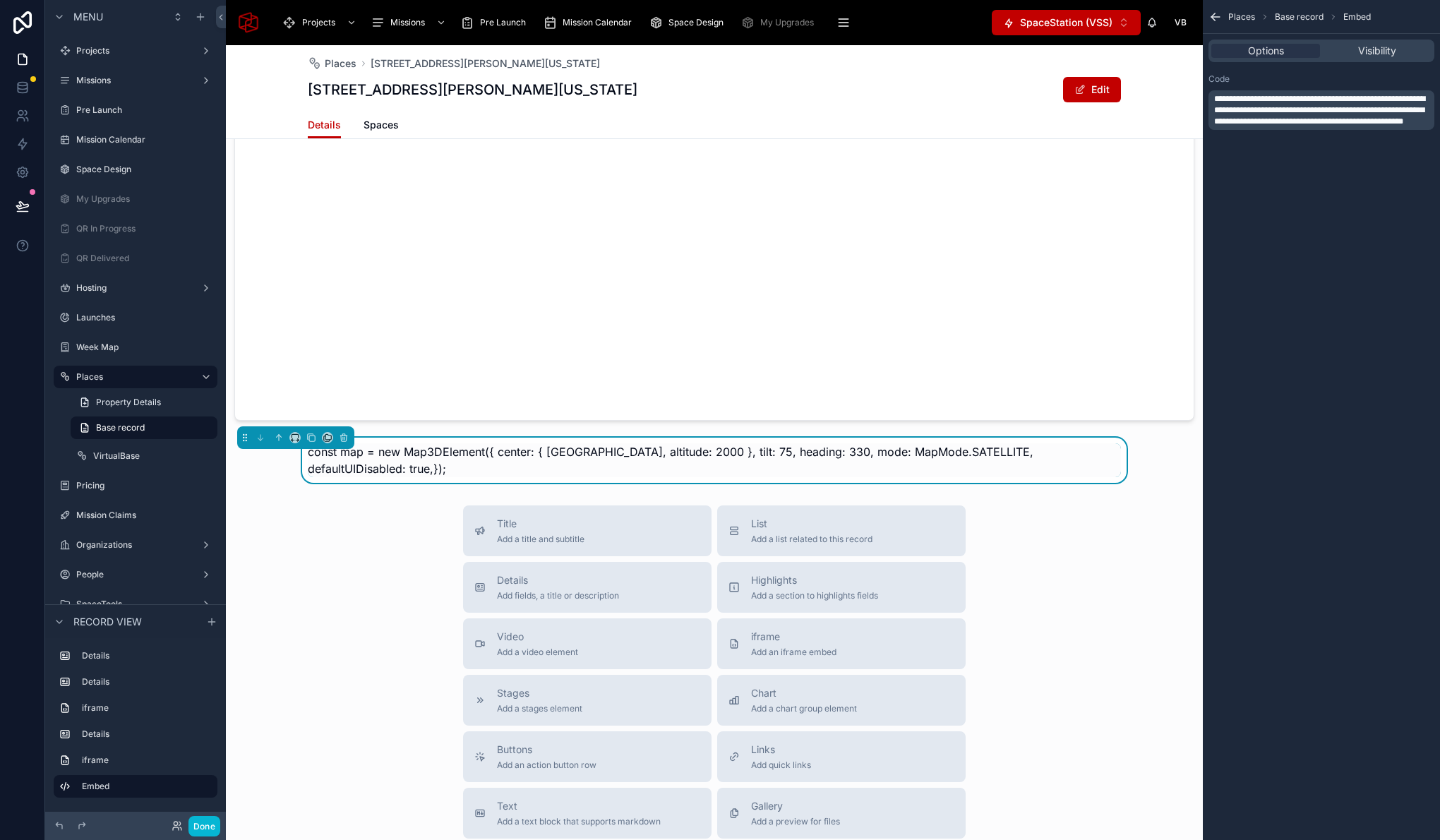
click at [1309, 126] on span "**********" at bounding box center [1319, 110] width 211 height 31
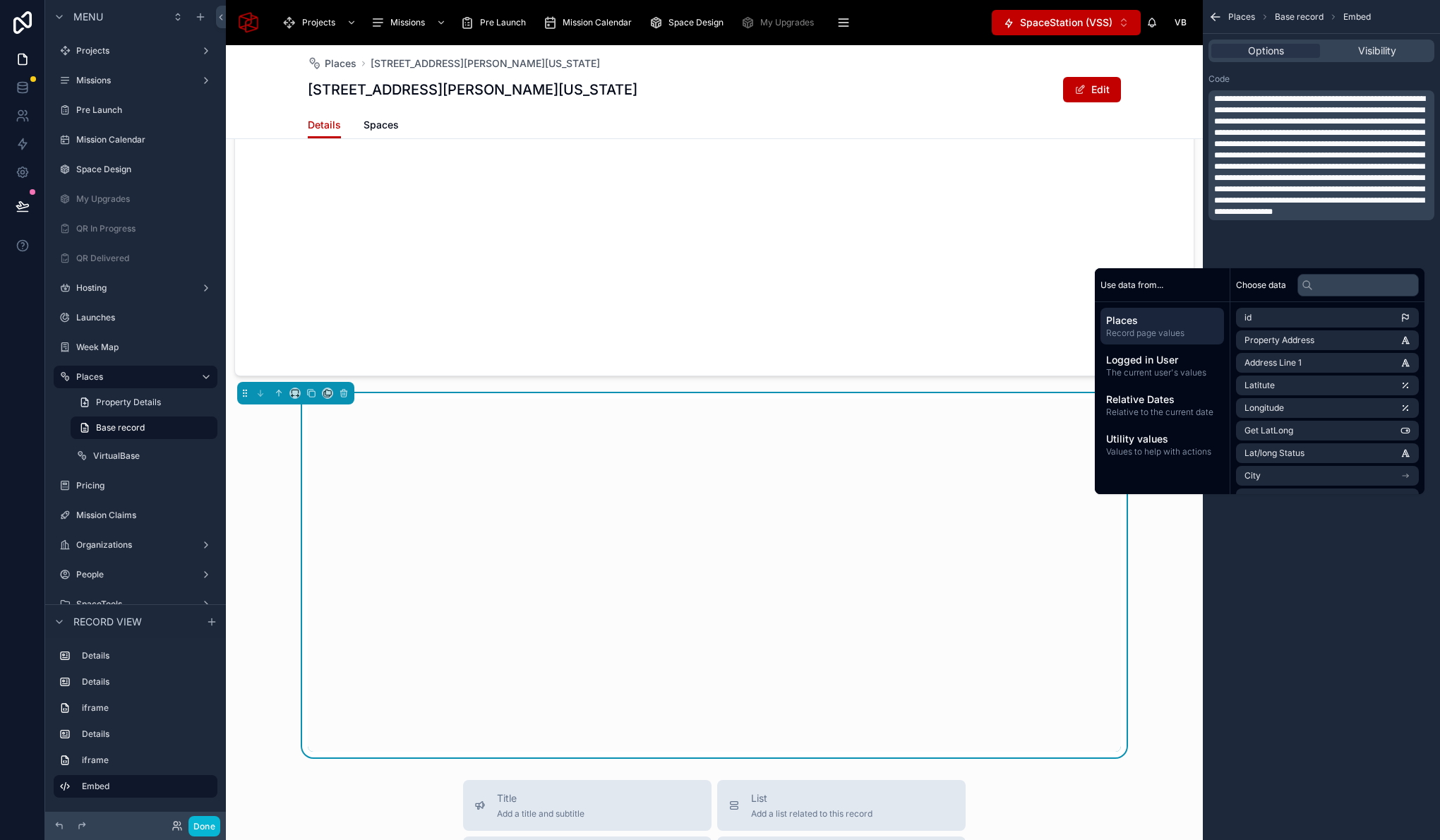
scroll to position [1349, 0]
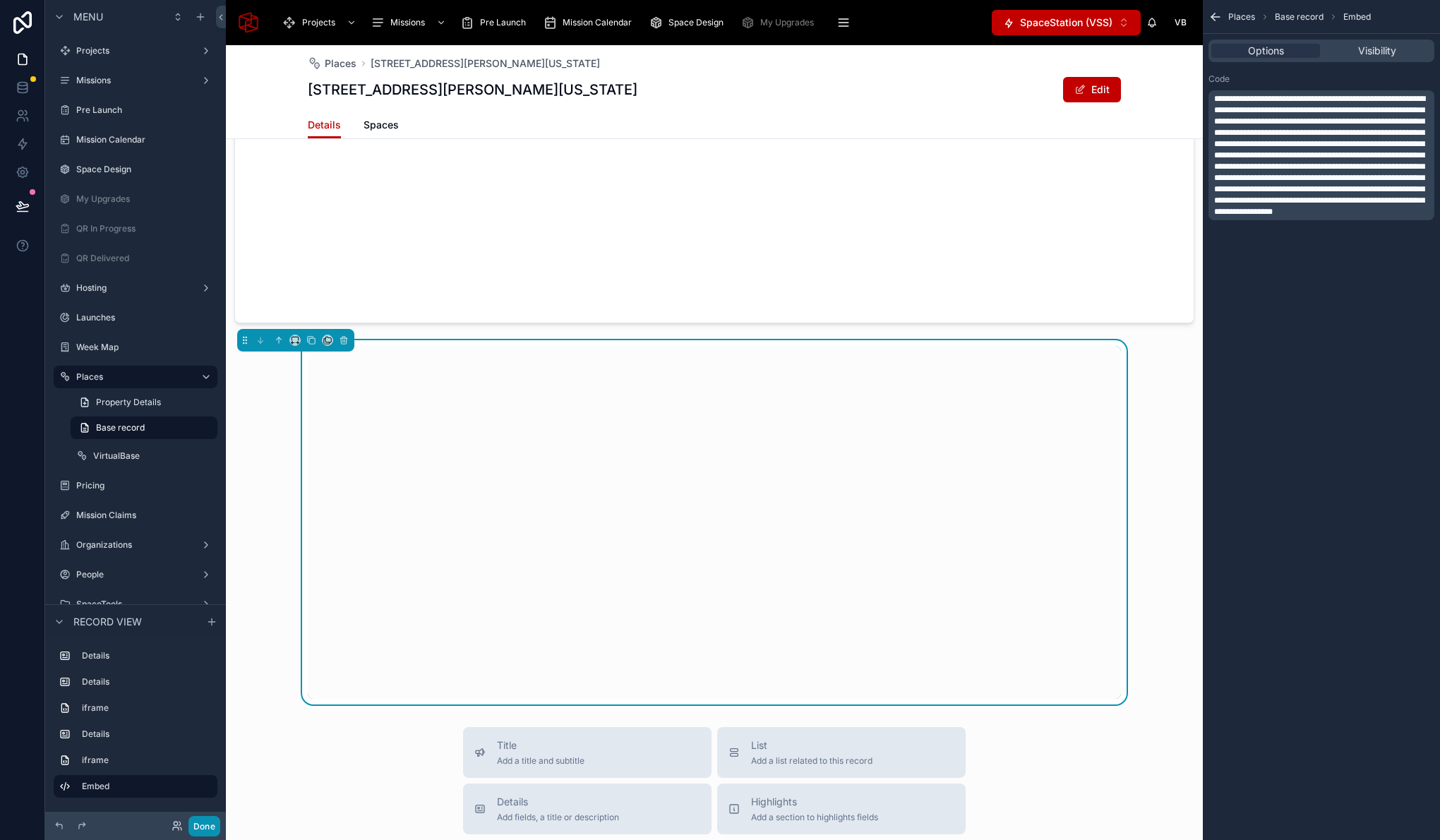
click at [212, 819] on button "Done" at bounding box center [204, 826] width 32 height 20
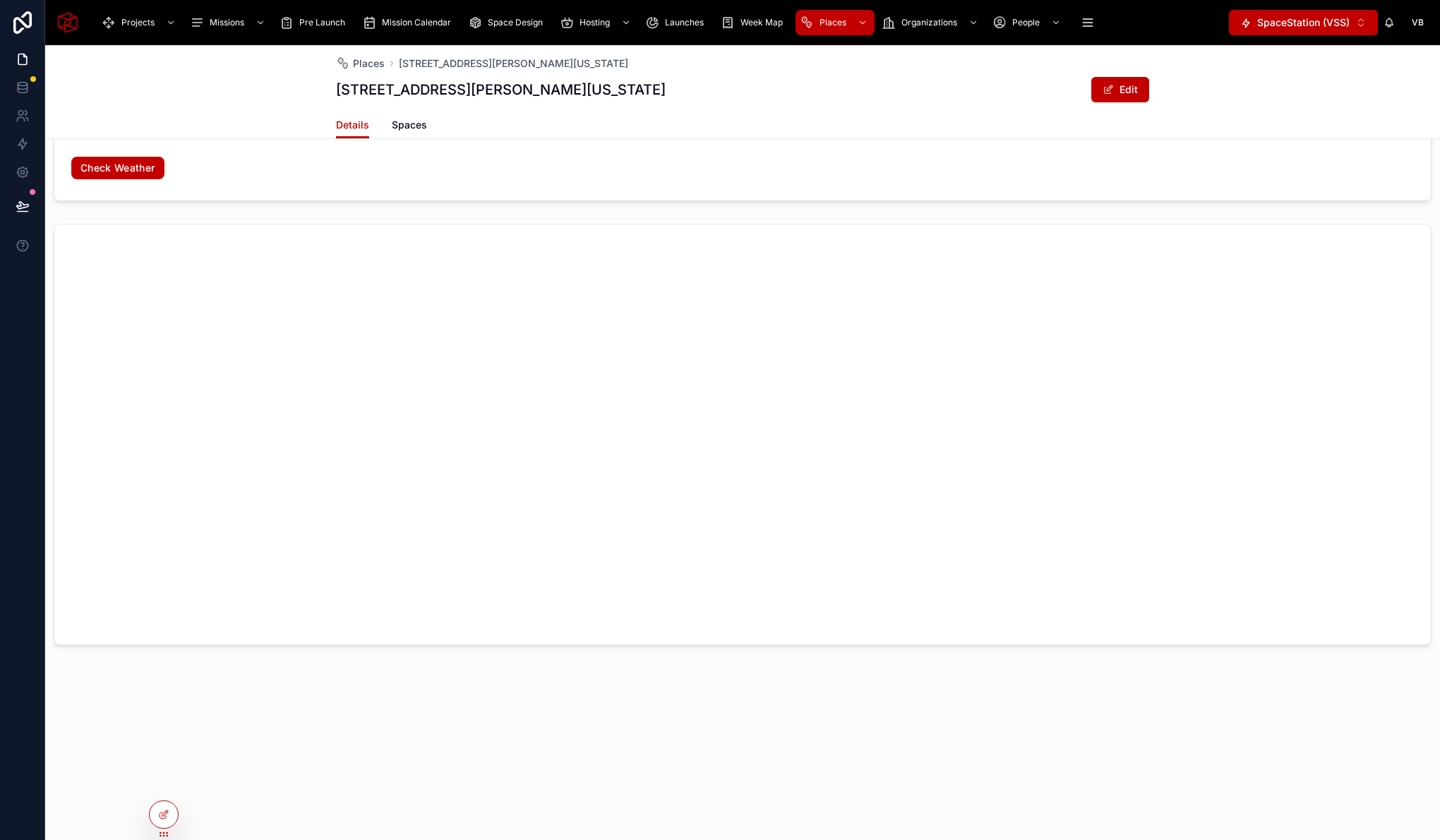
scroll to position [1303, 0]
click at [28, 204] on icon at bounding box center [22, 206] width 14 height 14
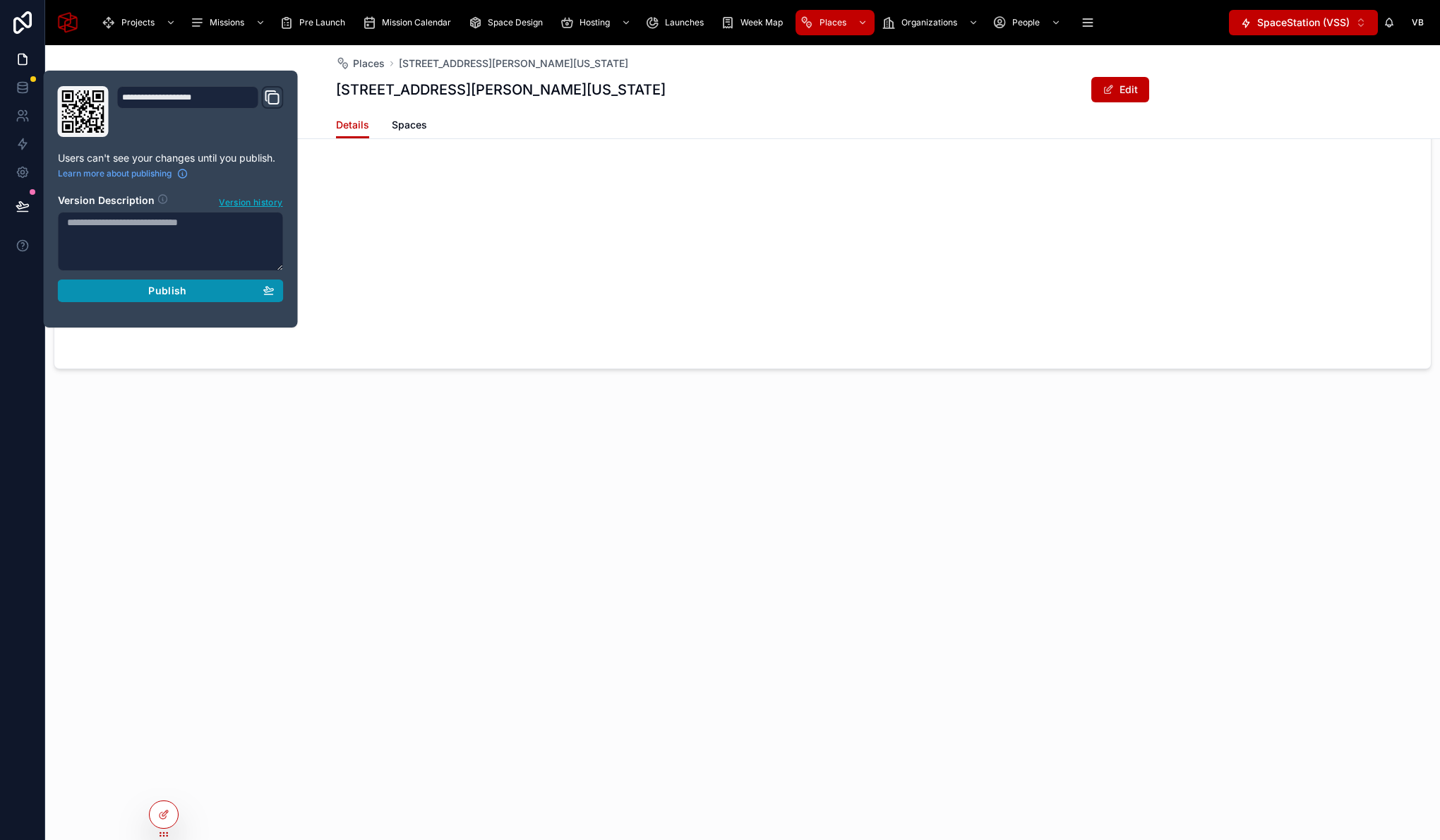
click at [145, 296] on div "Publish" at bounding box center [171, 290] width 207 height 12
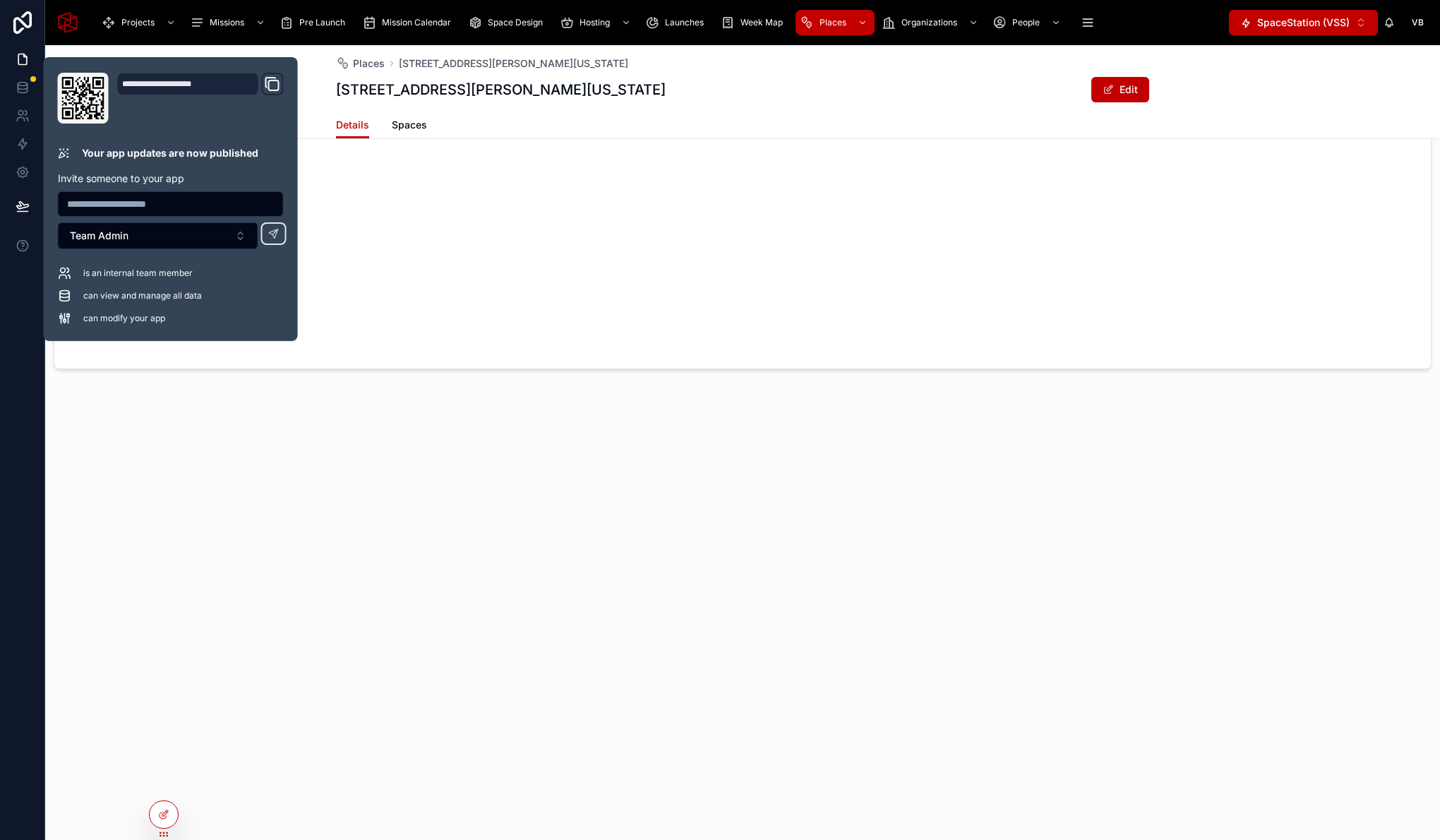
click at [109, 463] on div at bounding box center [742, 568] width 1395 height 364
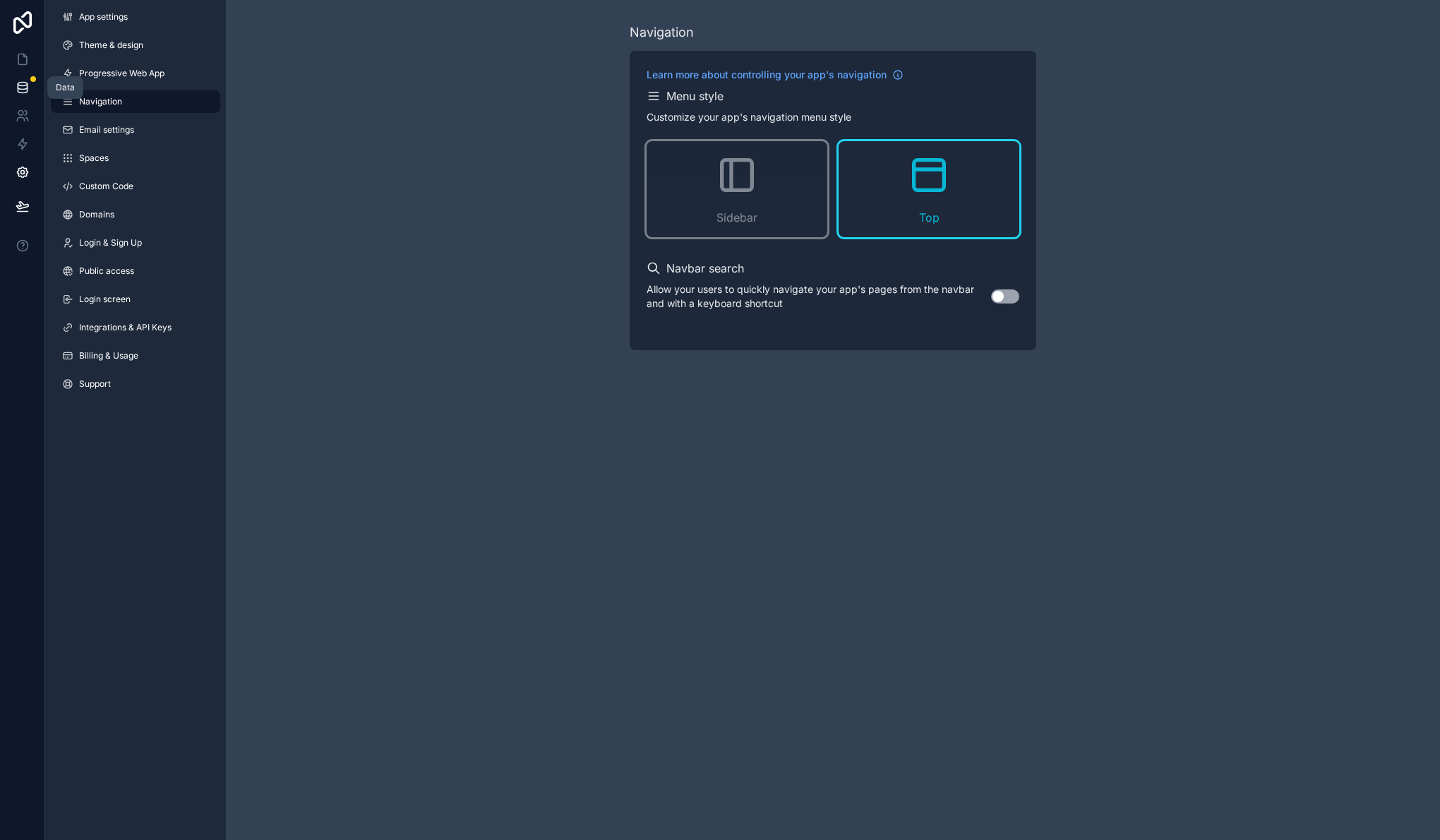
click at [18, 85] on icon at bounding box center [22, 87] width 14 height 14
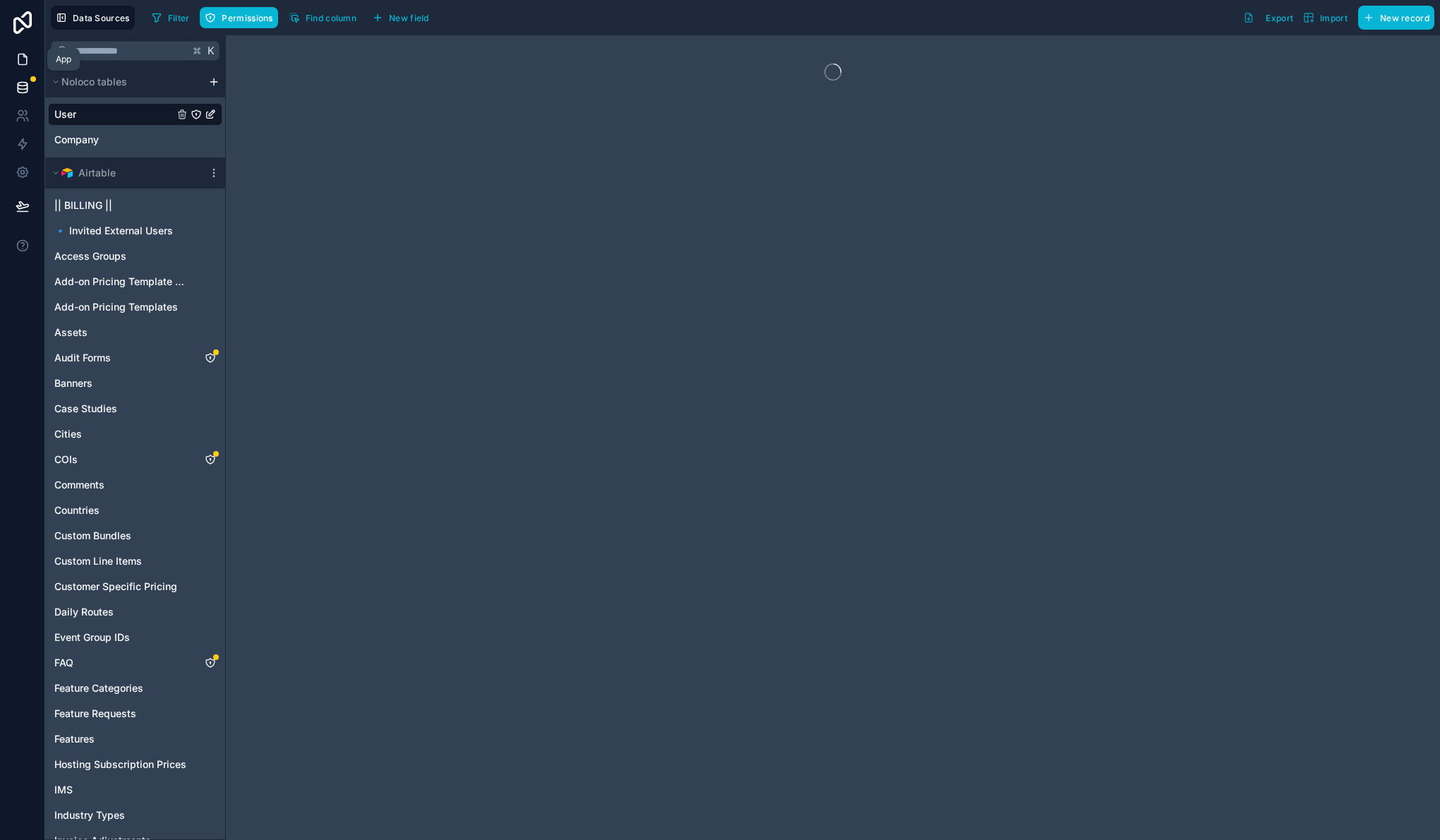
click at [26, 58] on icon at bounding box center [23, 59] width 9 height 11
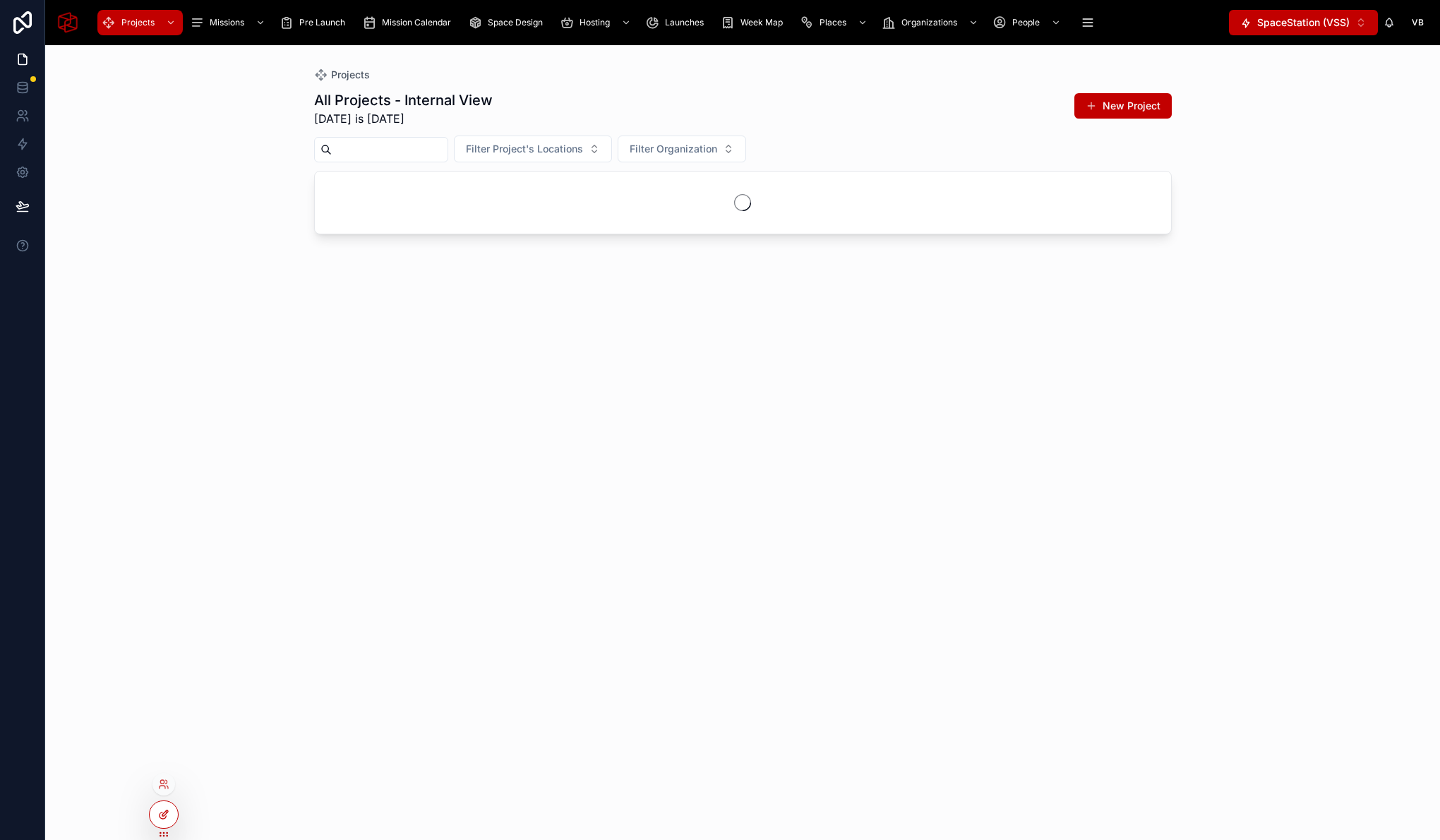
click at [170, 813] on div at bounding box center [163, 814] width 28 height 27
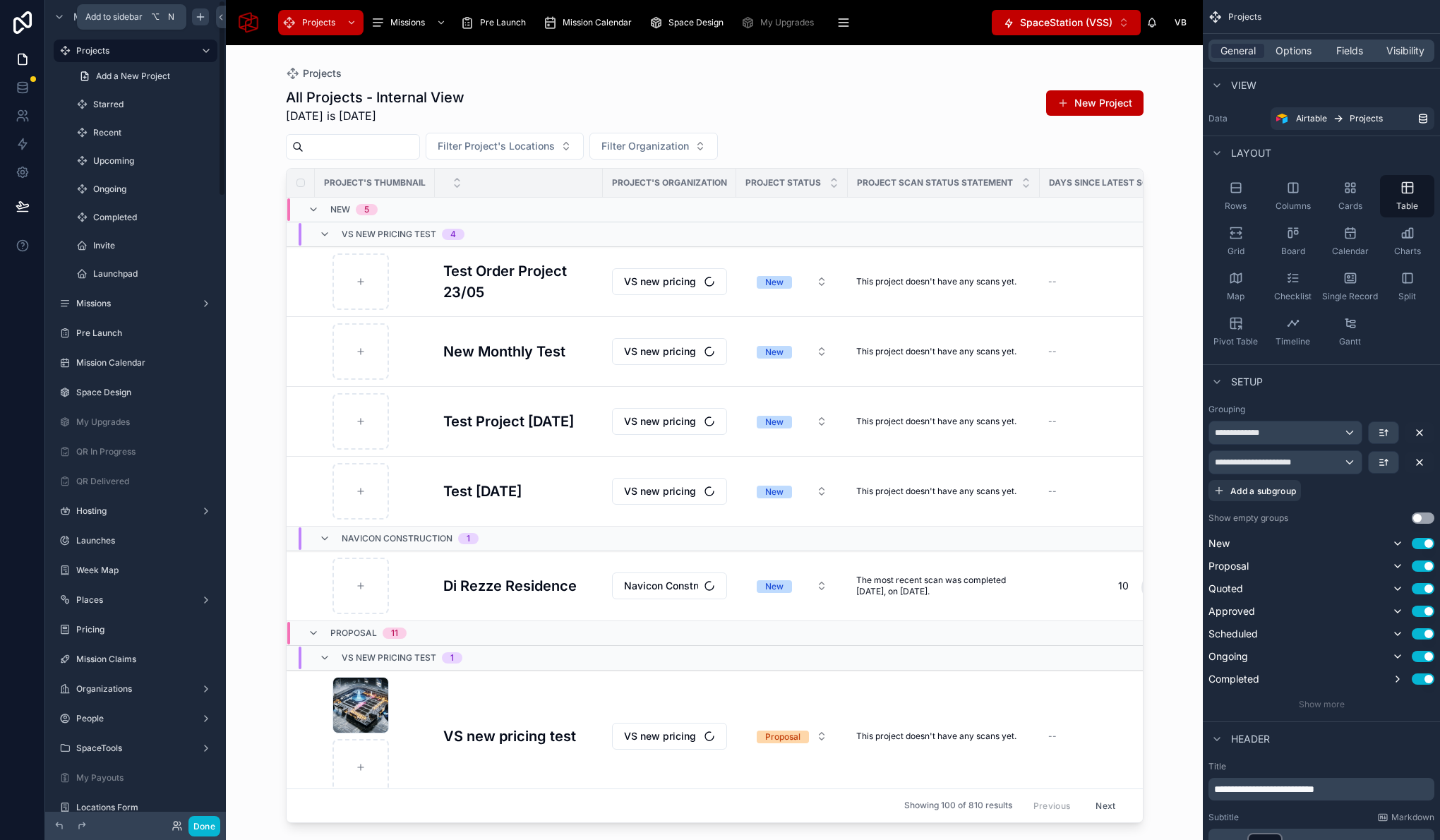
click at [205, 20] on icon "scrollable content" at bounding box center [200, 16] width 11 height 11
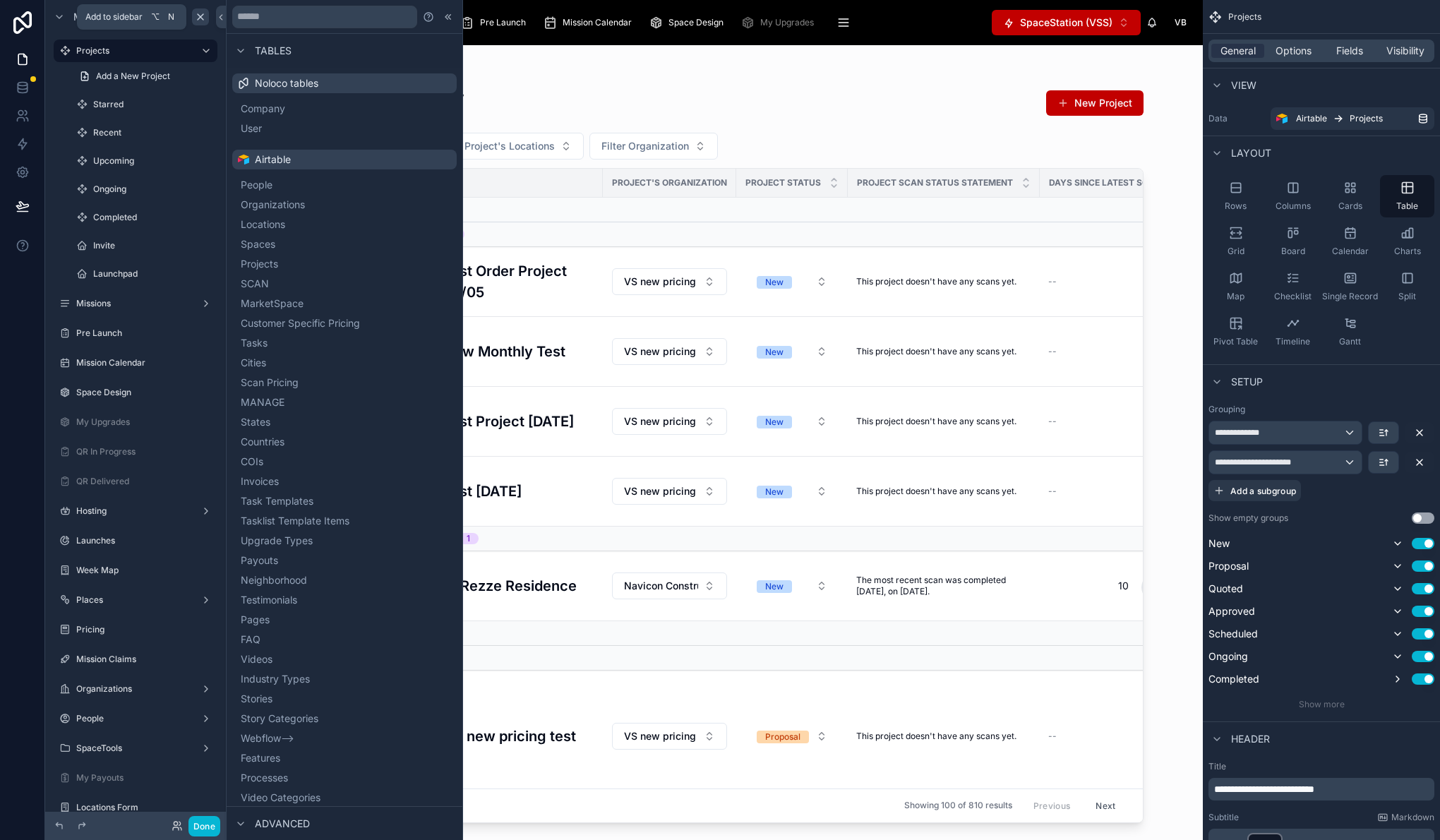
click at [960, 8] on div "Projects Missions Pre Launch Mission Calendar Space Design My Upgrades QR In Pr…" at bounding box center [631, 23] width 720 height 31
click at [948, 15] on div "Projects Missions Pre Launch Mission Calendar Space Design My Upgrades QR In Pr…" at bounding box center [631, 23] width 720 height 31
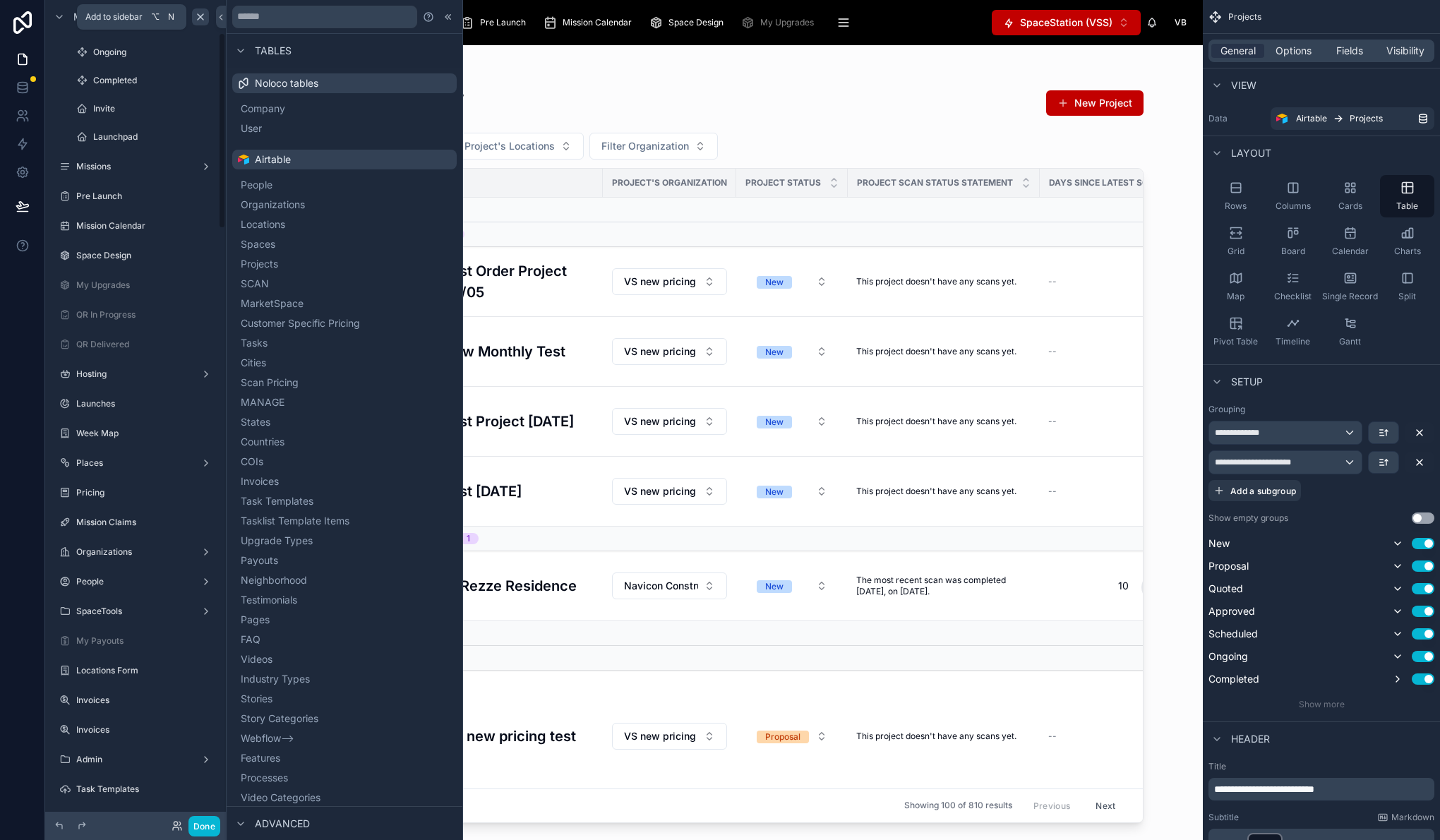
scroll to position [249, 0]
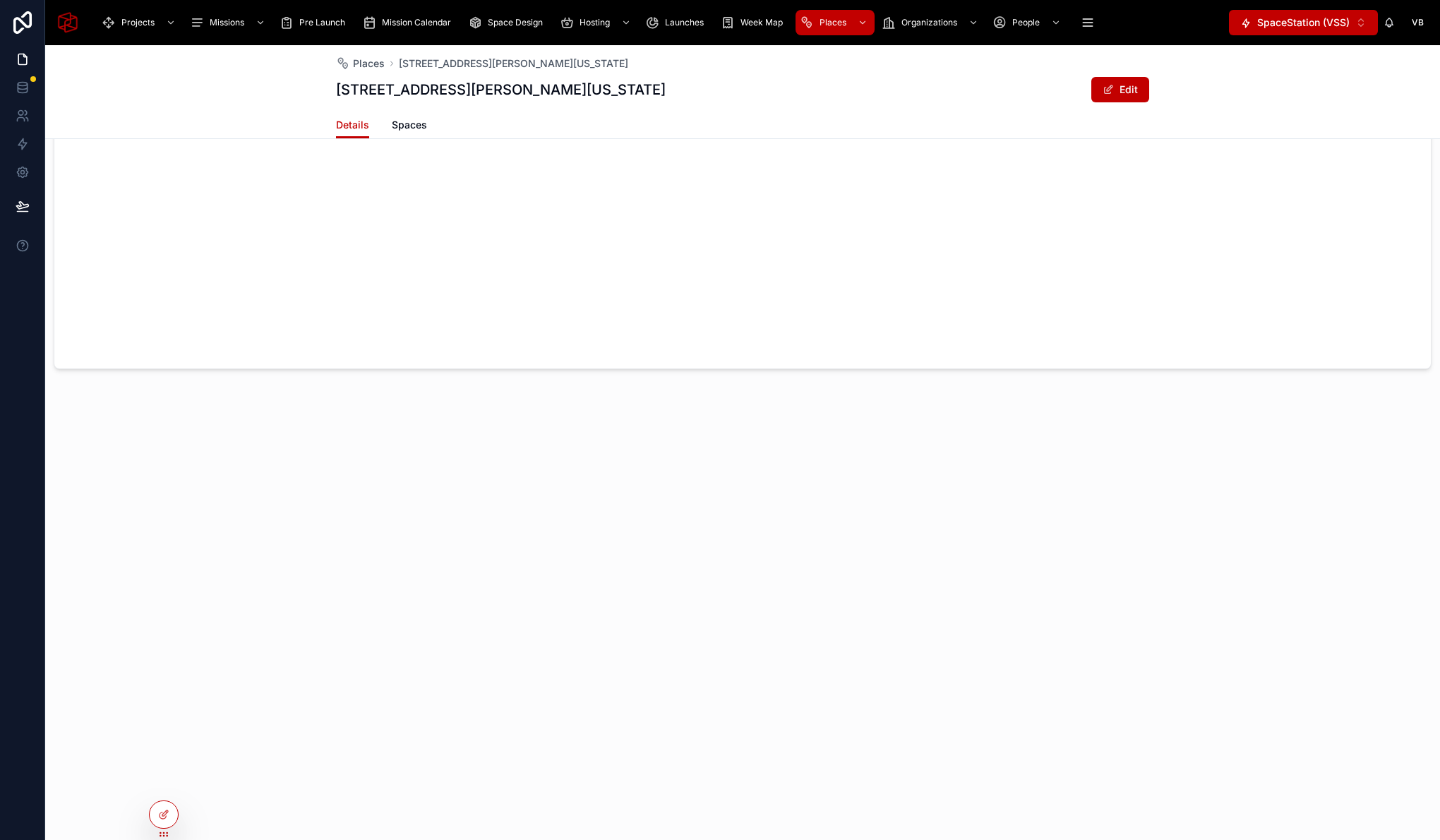
scroll to position [1298, 0]
click at [170, 815] on div at bounding box center [163, 814] width 28 height 27
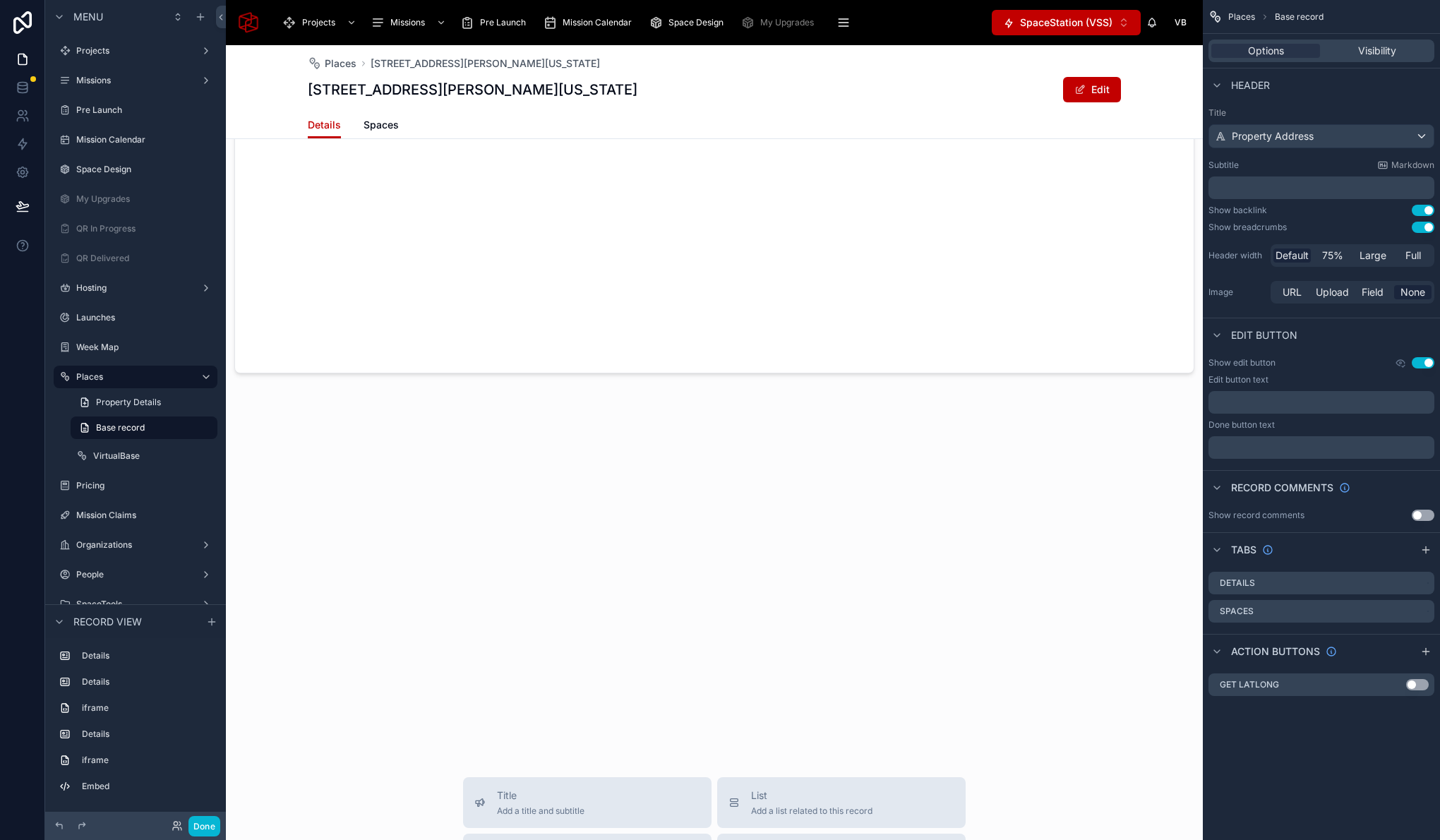
click at [877, 510] on div at bounding box center [714, 572] width 977 height 364
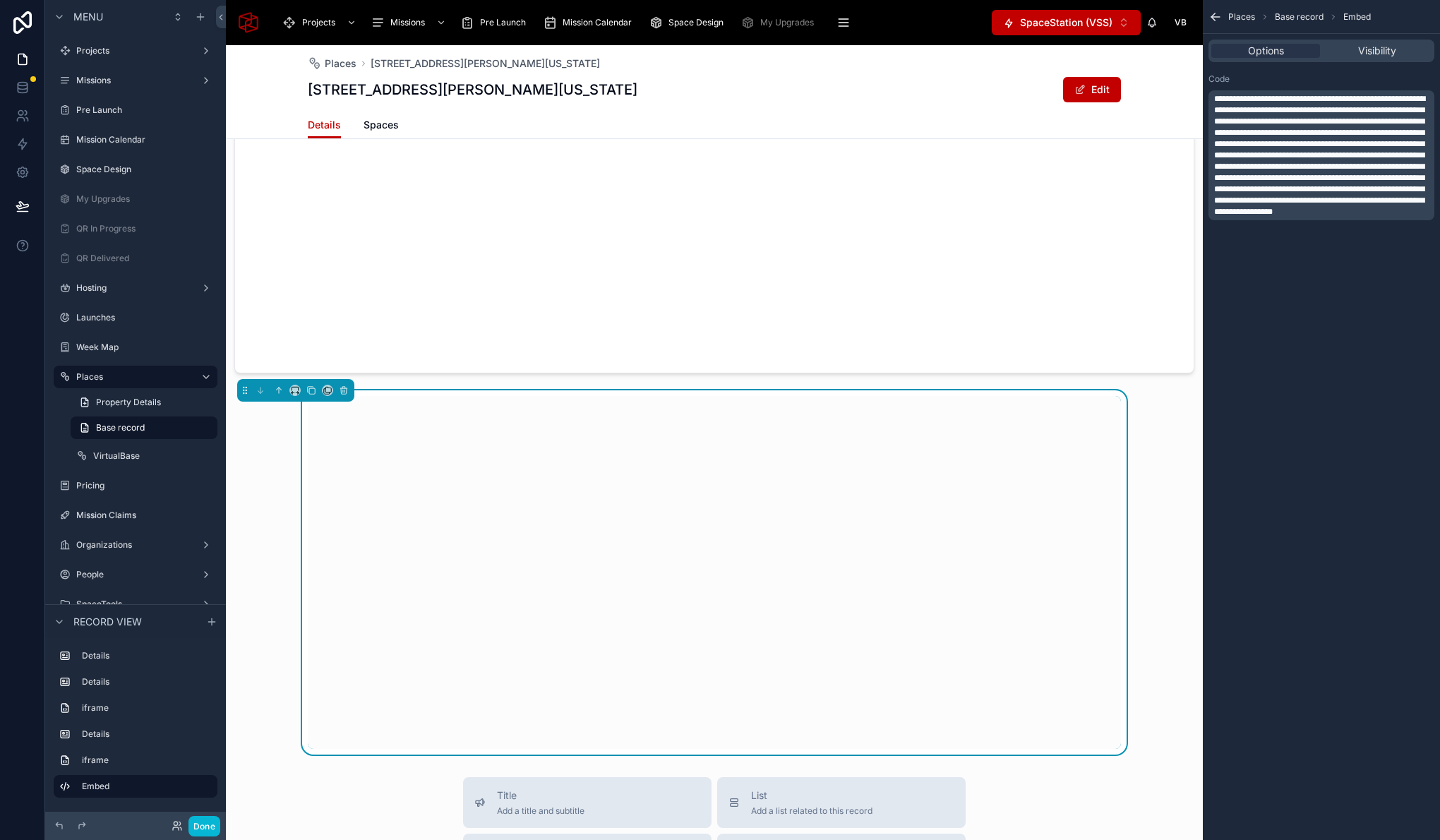
click at [1320, 174] on span "**********" at bounding box center [1319, 155] width 211 height 121
click at [26, 177] on icon at bounding box center [22, 172] width 11 height 11
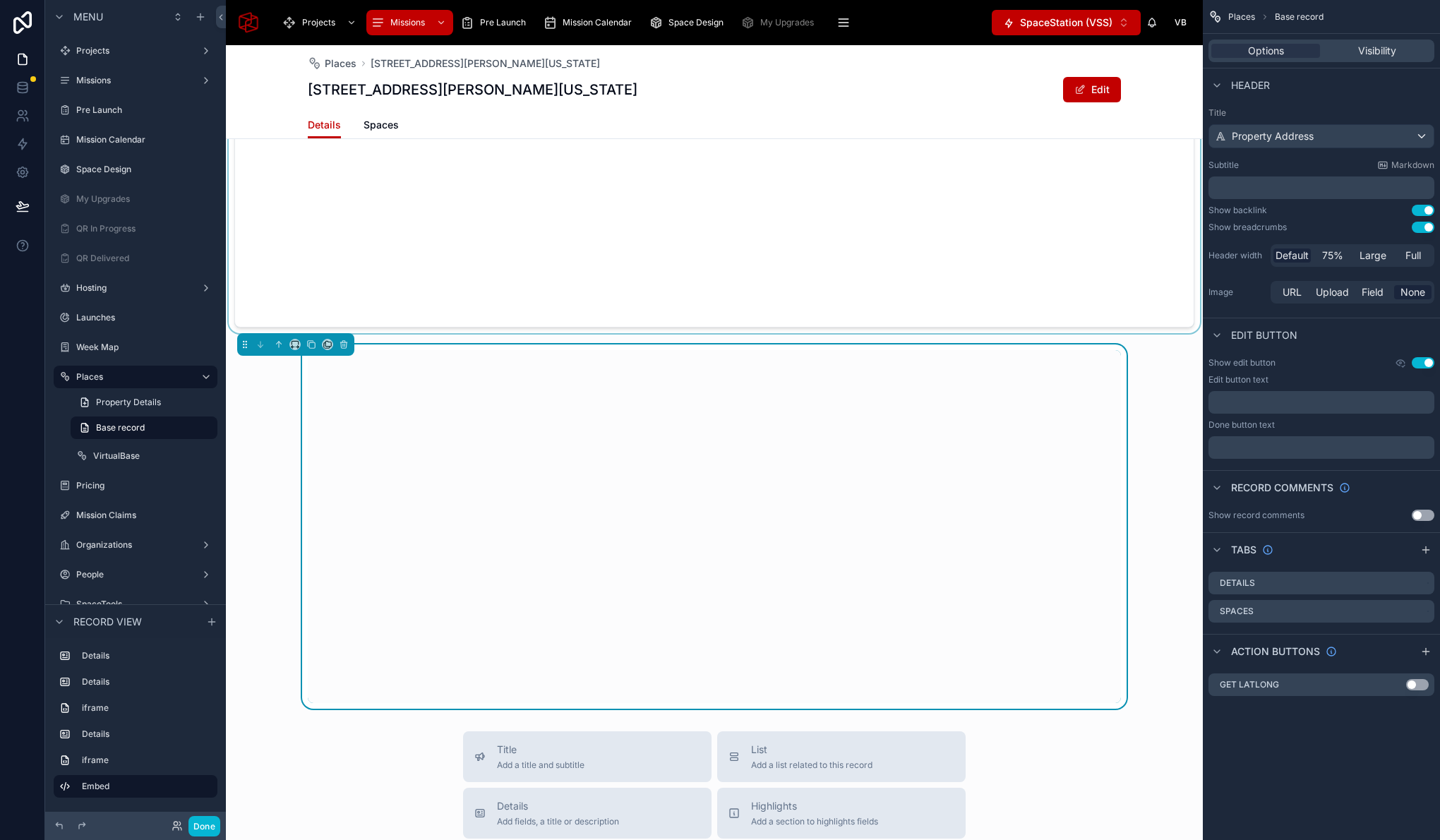
scroll to position [1335, 0]
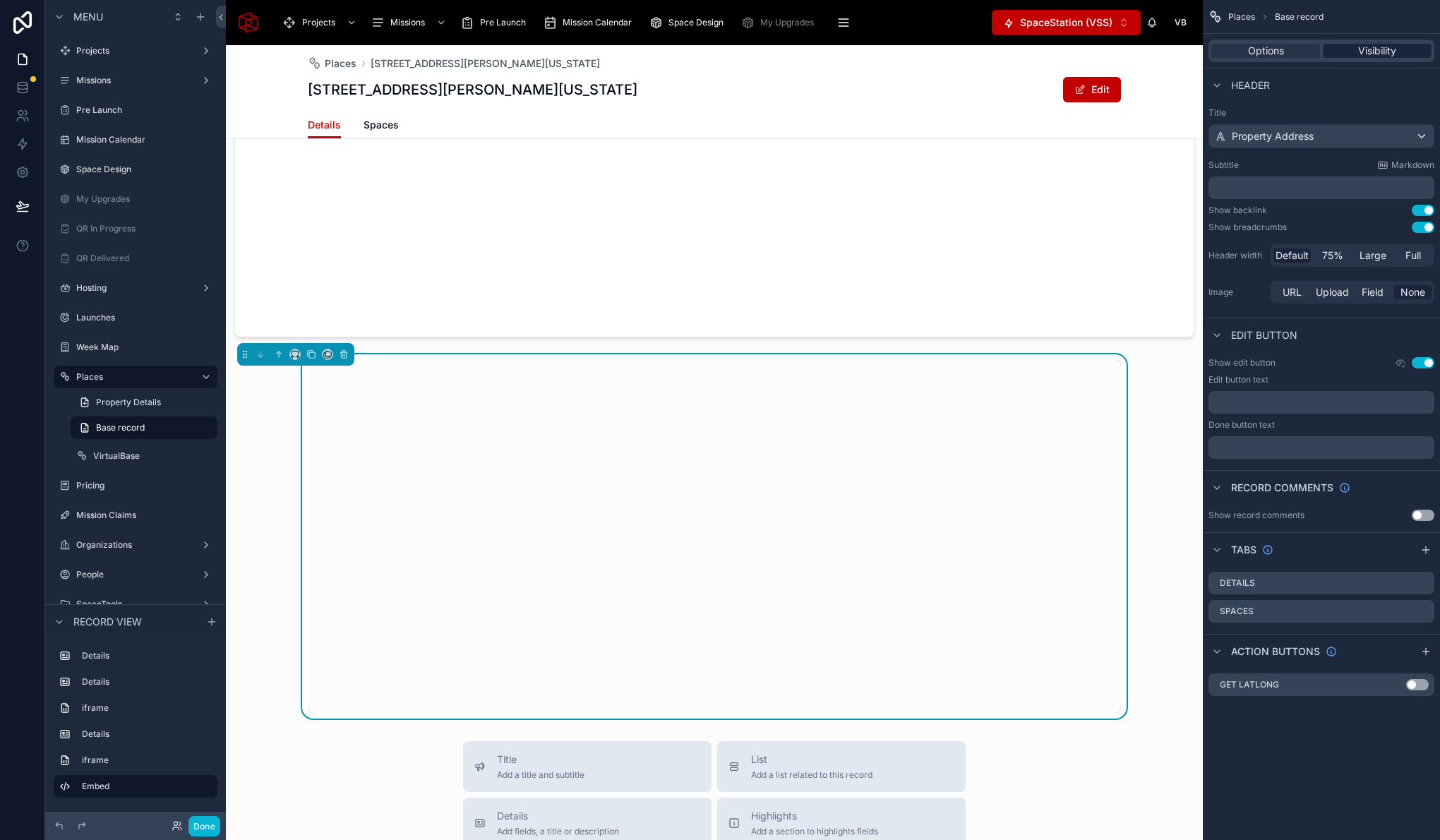
click at [1369, 55] on span "Visibility" at bounding box center [1377, 50] width 38 height 14
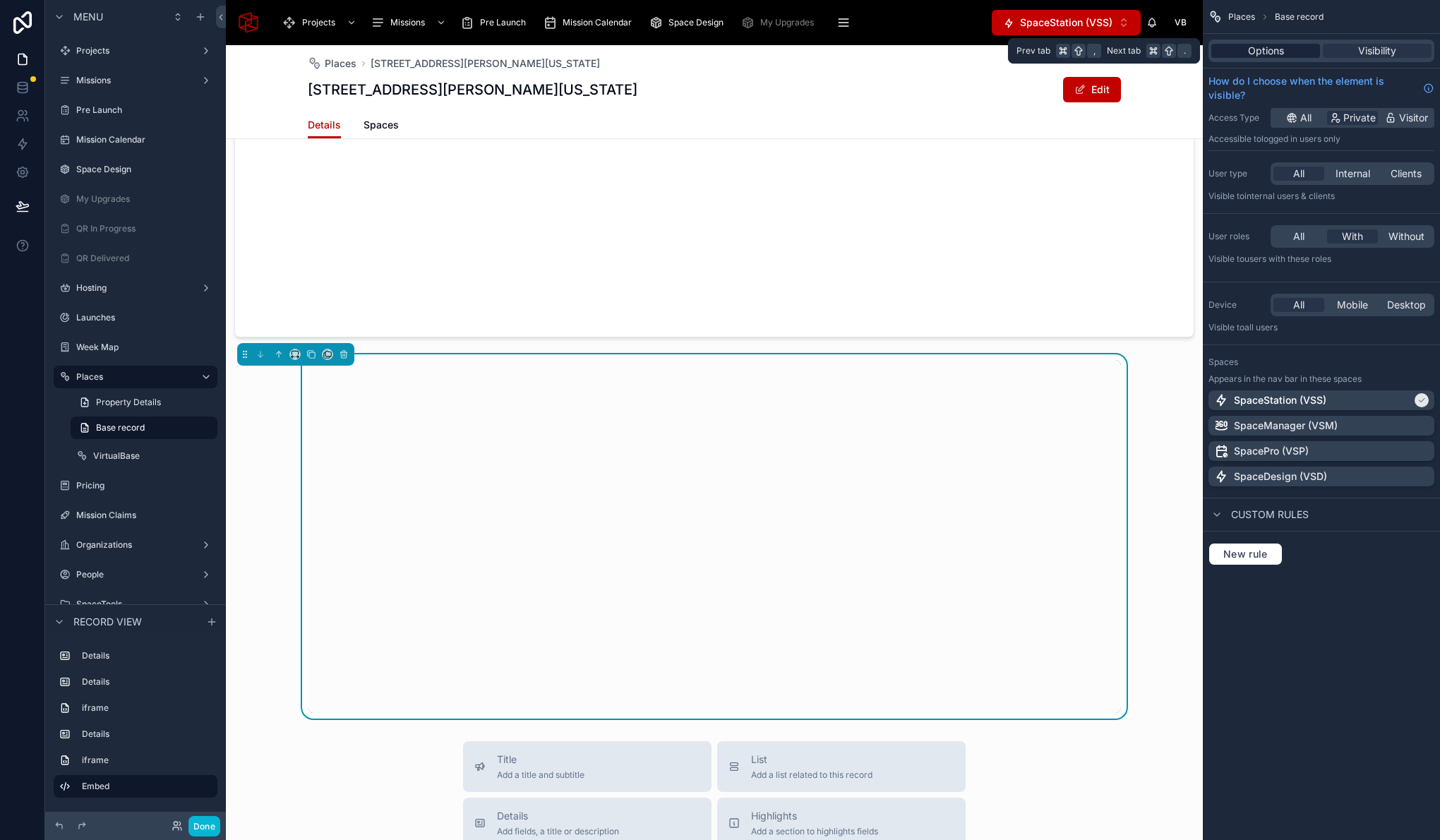
click at [1292, 47] on div "Options" at bounding box center [1266, 50] width 109 height 14
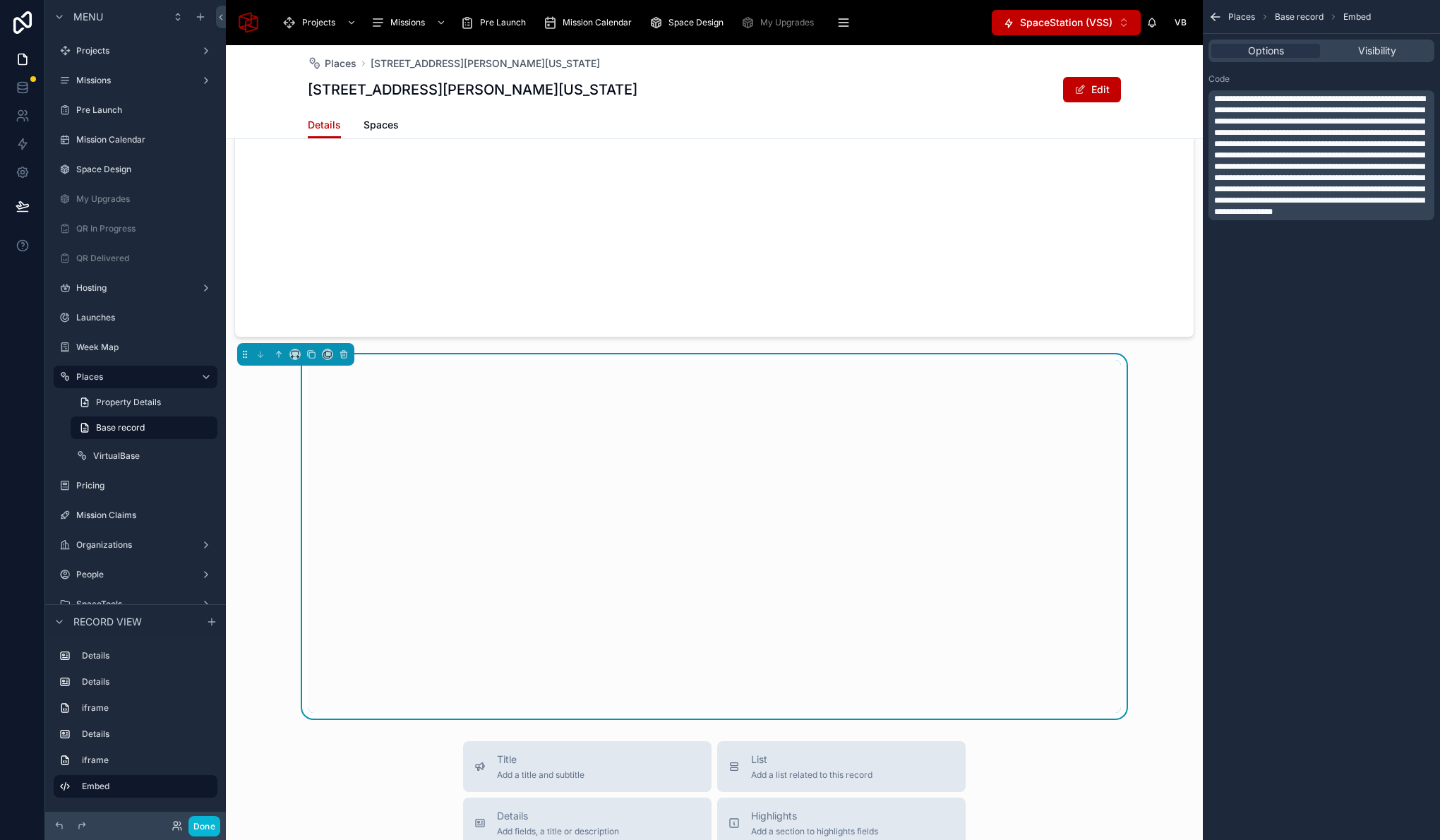
click at [1110, 363] on div at bounding box center [715, 536] width 813 height 353
click at [1312, 188] on span "**********" at bounding box center [1319, 155] width 211 height 121
click at [1235, 133] on span "**********" at bounding box center [1319, 155] width 211 height 121
drag, startPoint x: 1235, startPoint y: 131, endPoint x: 1290, endPoint y: 132, distance: 55.0
click at [1286, 132] on span "**********" at bounding box center [1319, 155] width 211 height 121
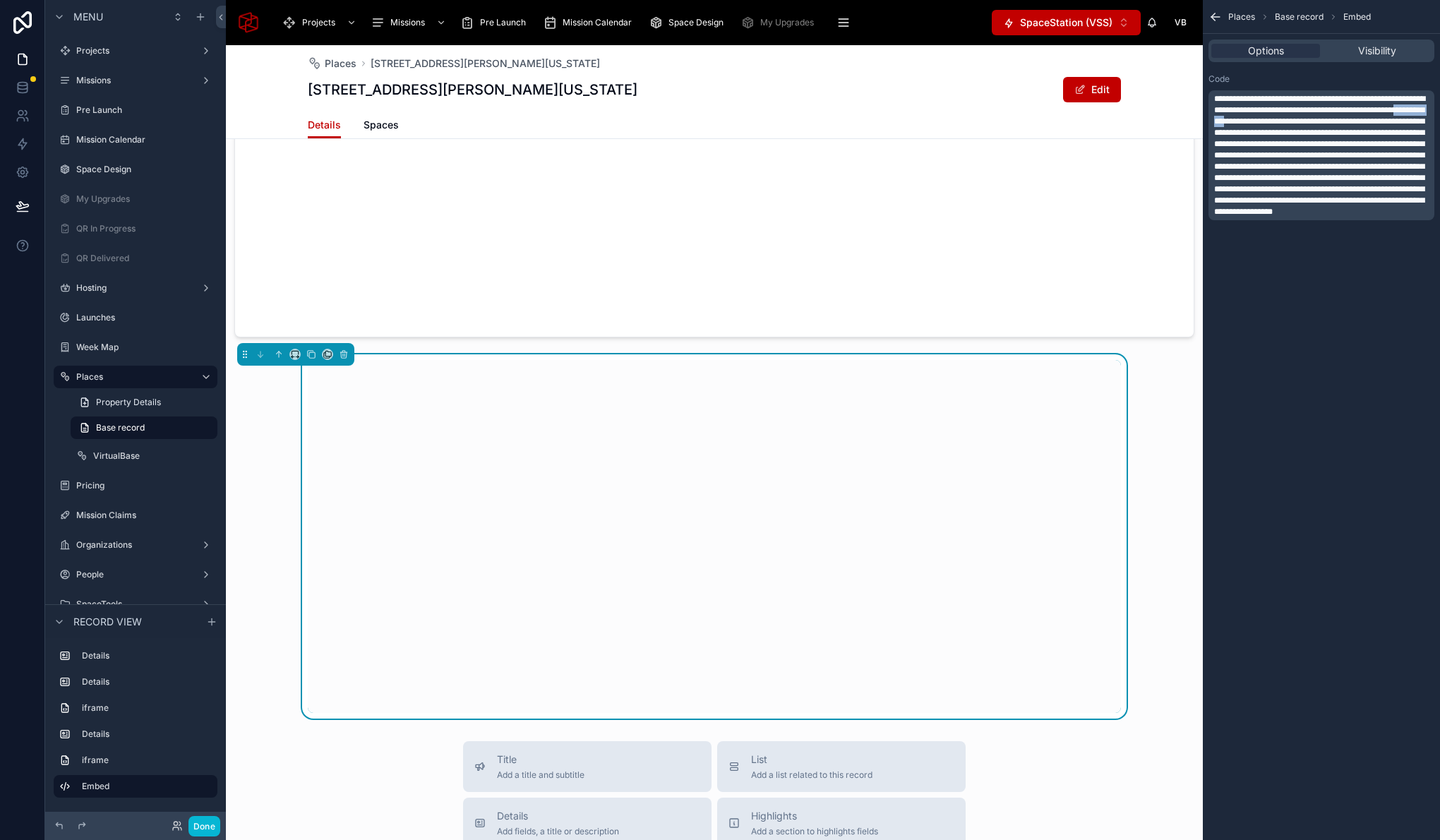
drag, startPoint x: 1292, startPoint y: 132, endPoint x: 1233, endPoint y: 131, distance: 59.0
click at [1233, 131] on span "**********" at bounding box center [1319, 155] width 211 height 121
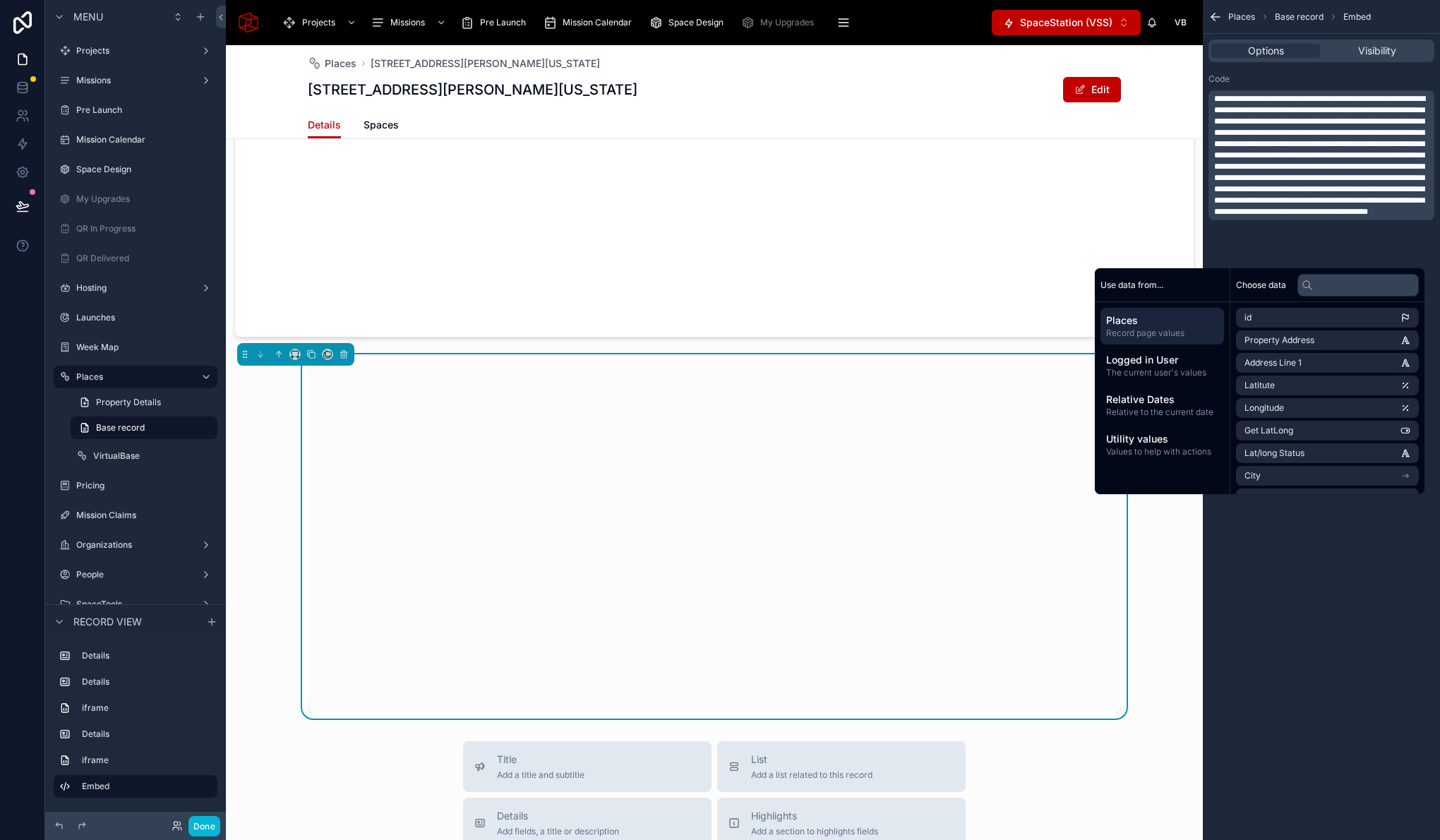
click at [1385, 217] on p "**********" at bounding box center [1322, 155] width 217 height 124
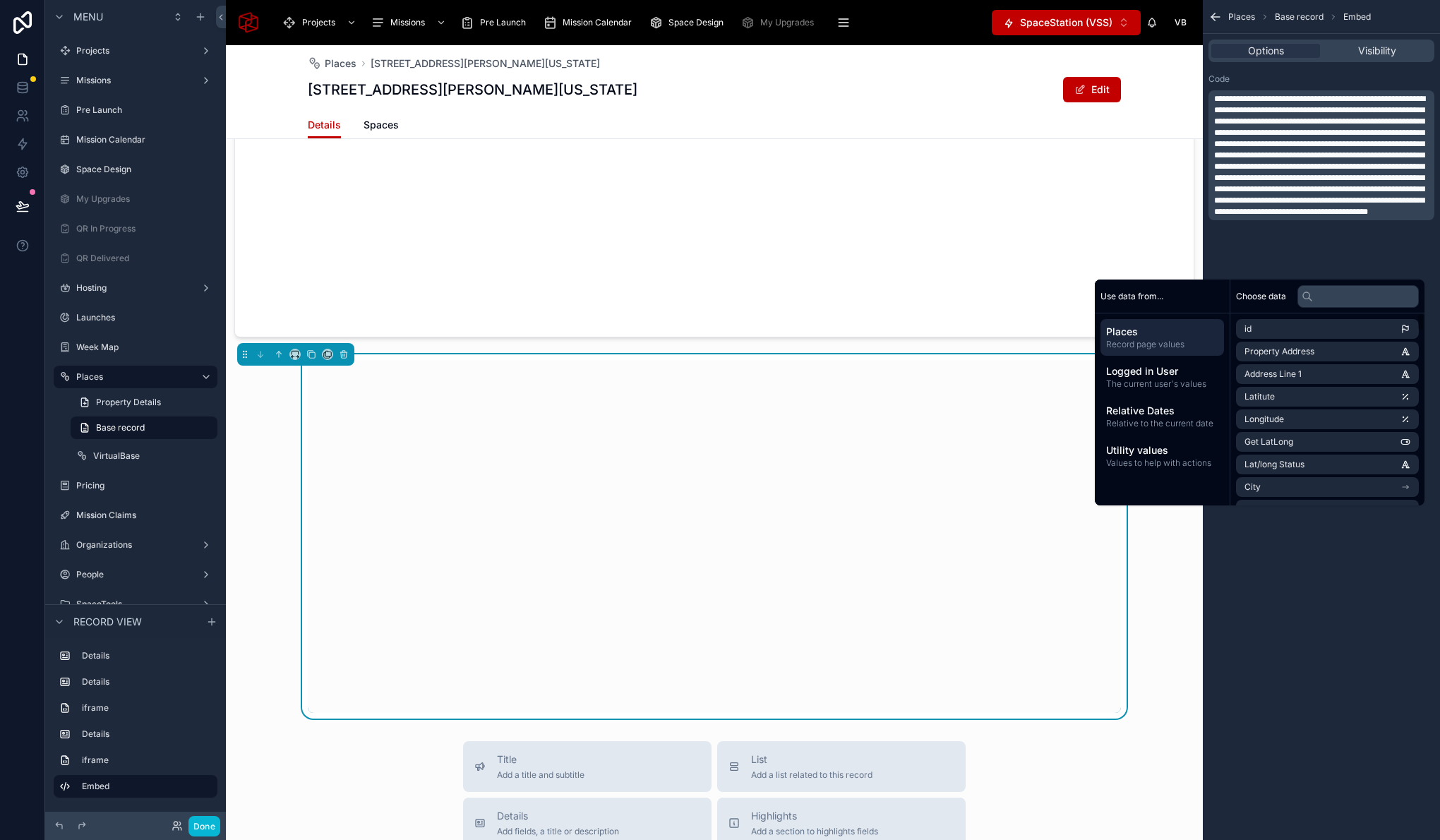
click at [1351, 558] on div "**********" at bounding box center [1321, 420] width 237 height 840
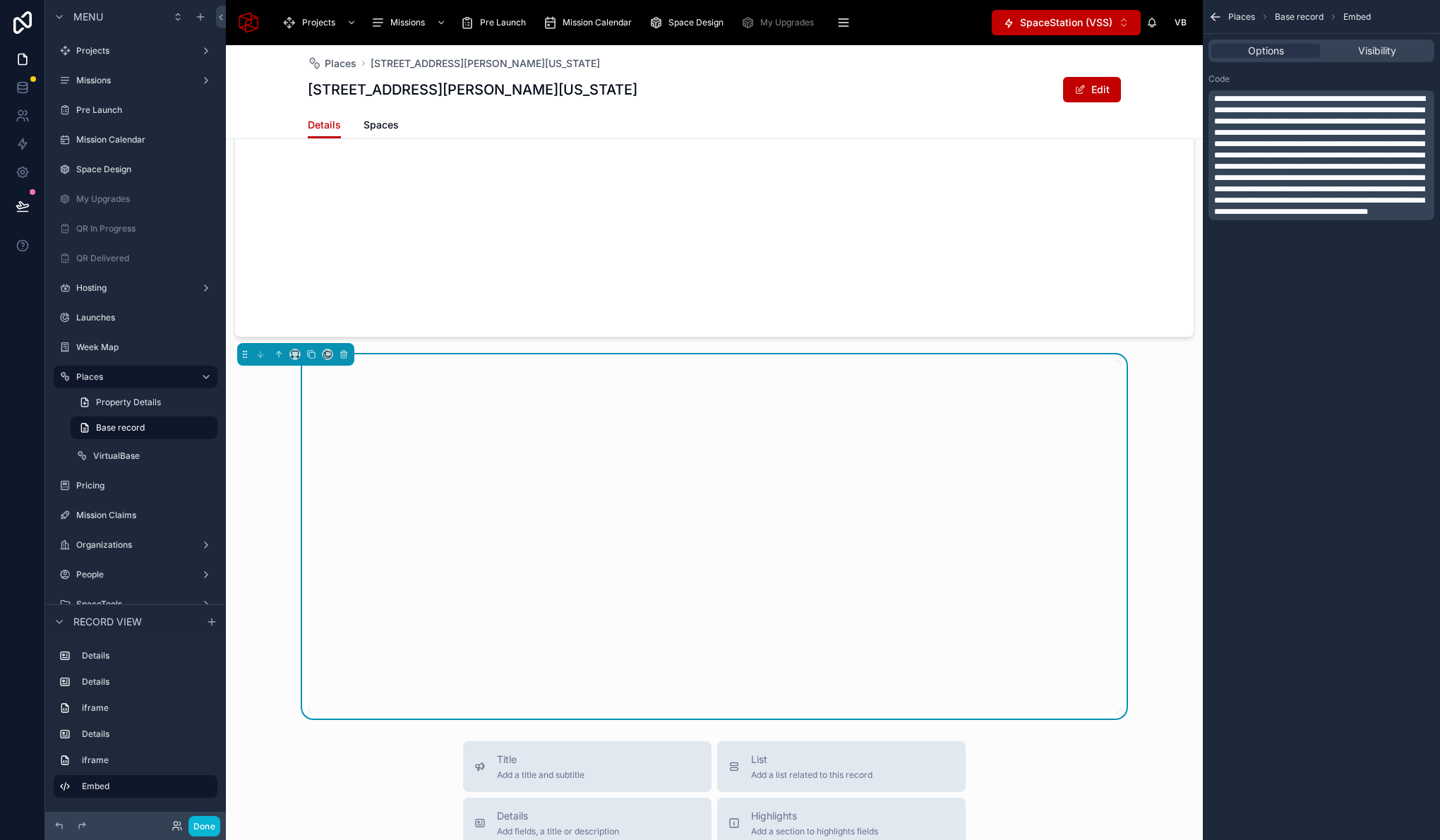
click at [643, 453] on div at bounding box center [715, 536] width 813 height 353
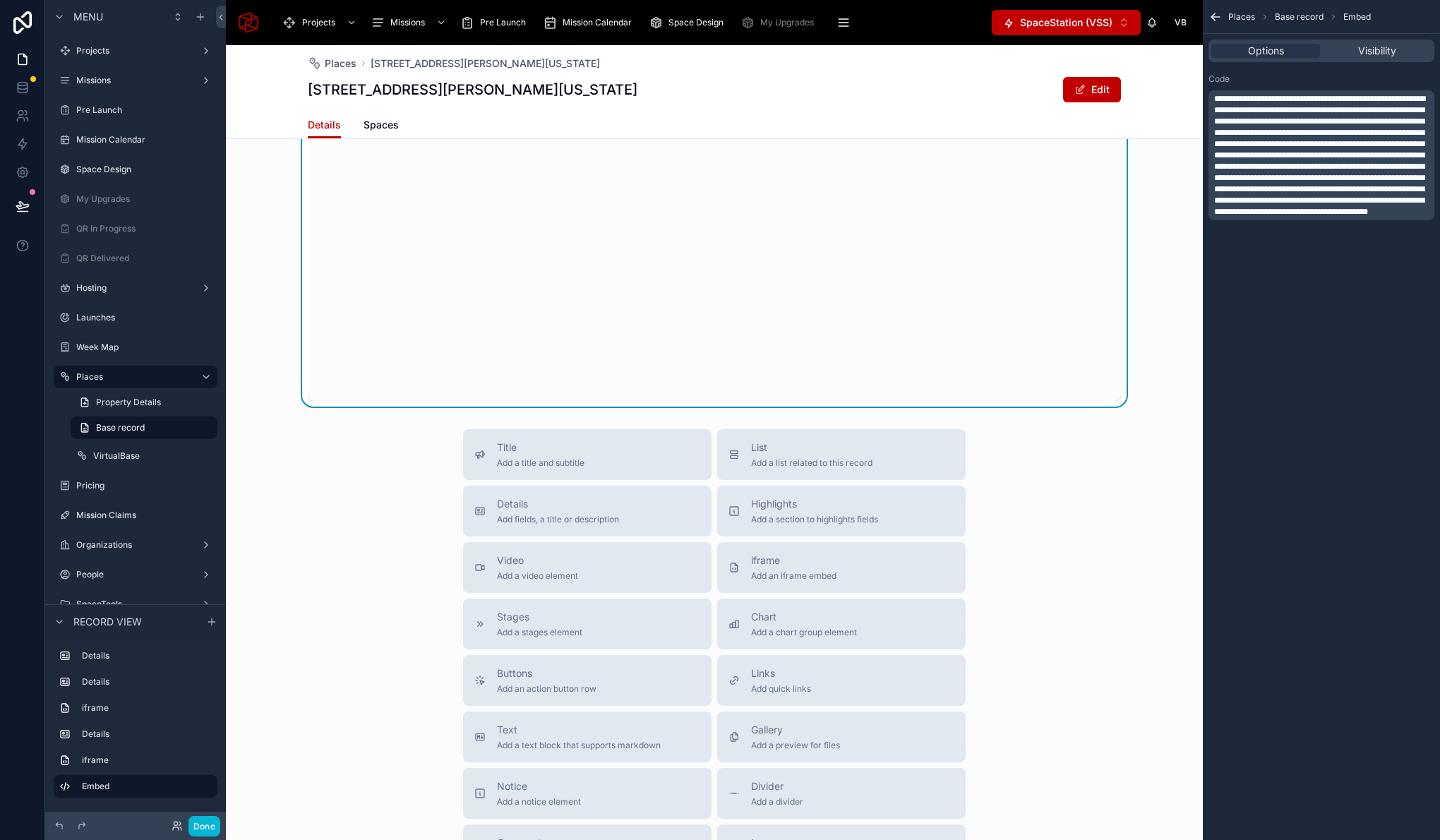
scroll to position [1644, 0]
click at [790, 566] on span "iframe" at bounding box center [793, 562] width 85 height 14
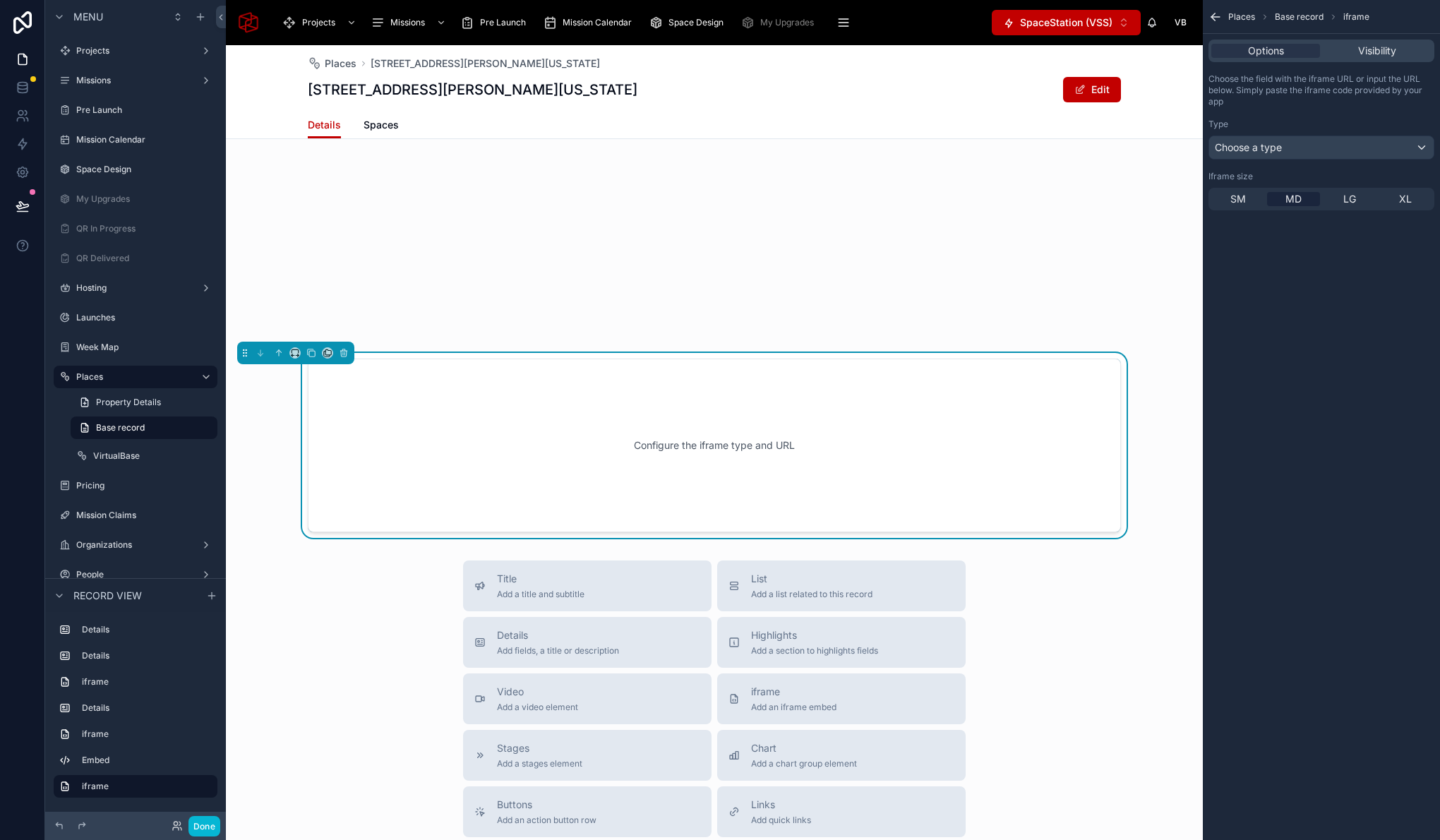
scroll to position [1714, 0]
click at [1332, 149] on div "Choose a type" at bounding box center [1322, 147] width 225 height 23
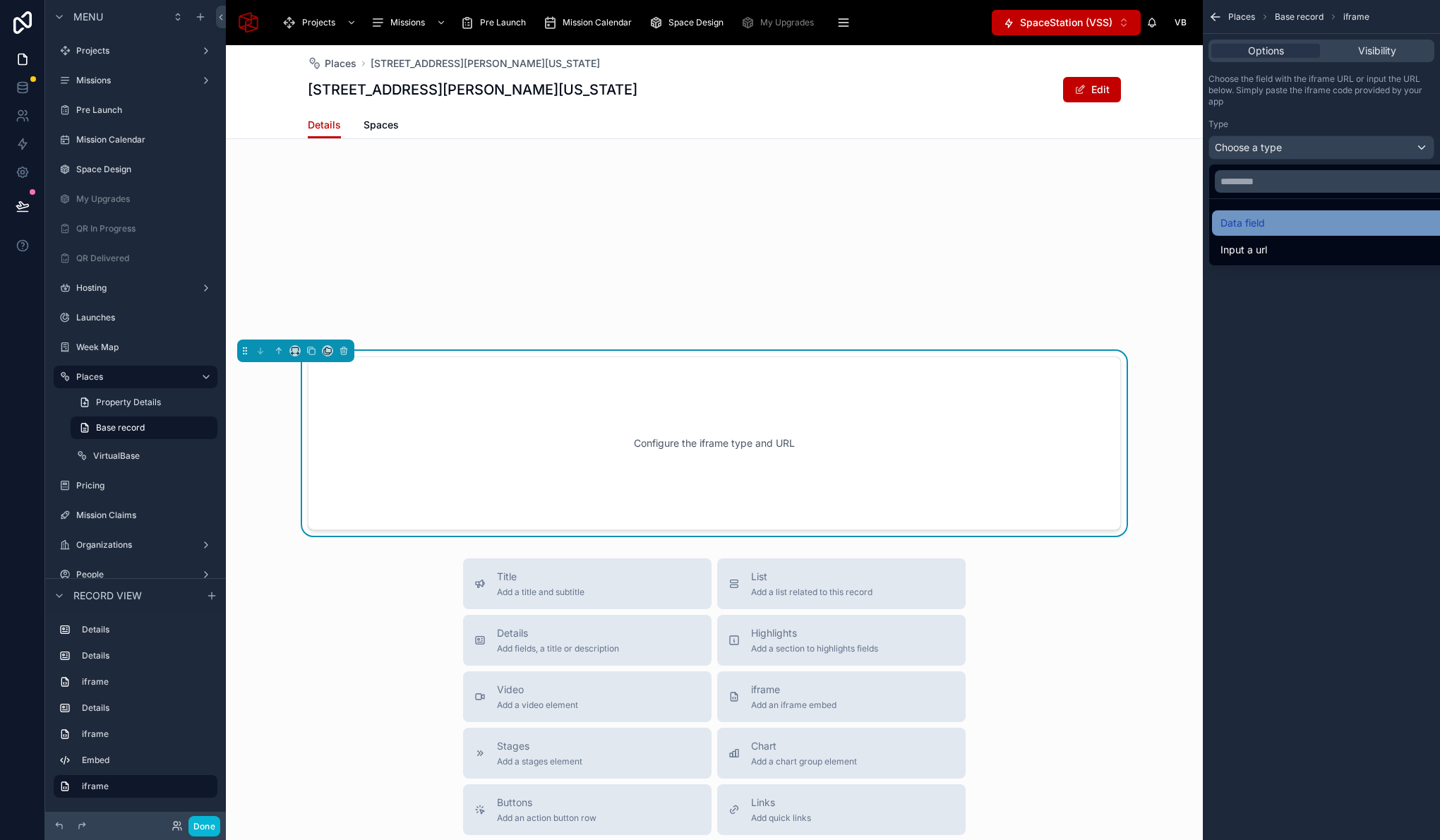
click at [1268, 226] on div "Data field" at bounding box center [1337, 223] width 234 height 17
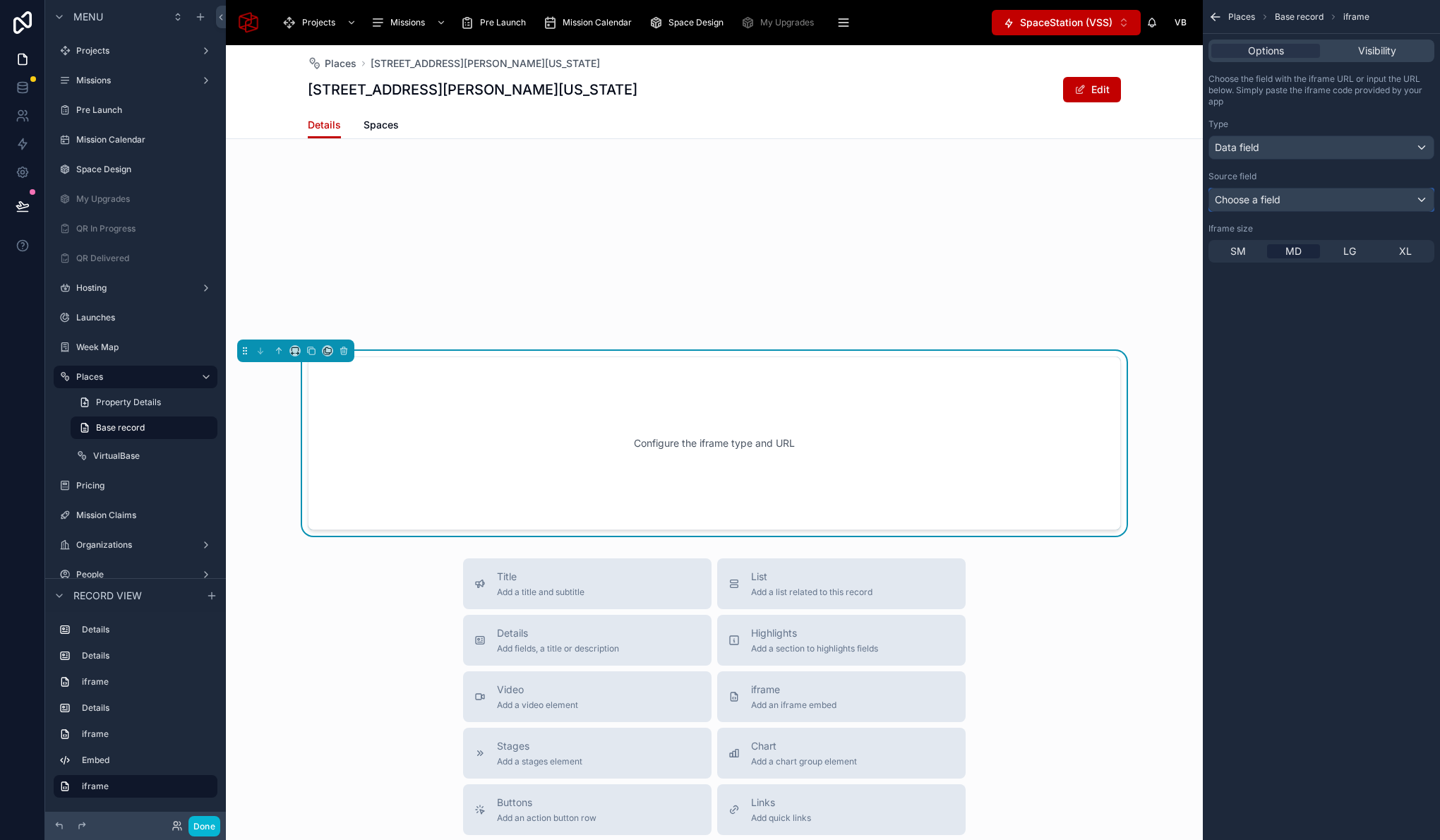
click at [1272, 200] on span "Choose a field" at bounding box center [1247, 199] width 66 height 12
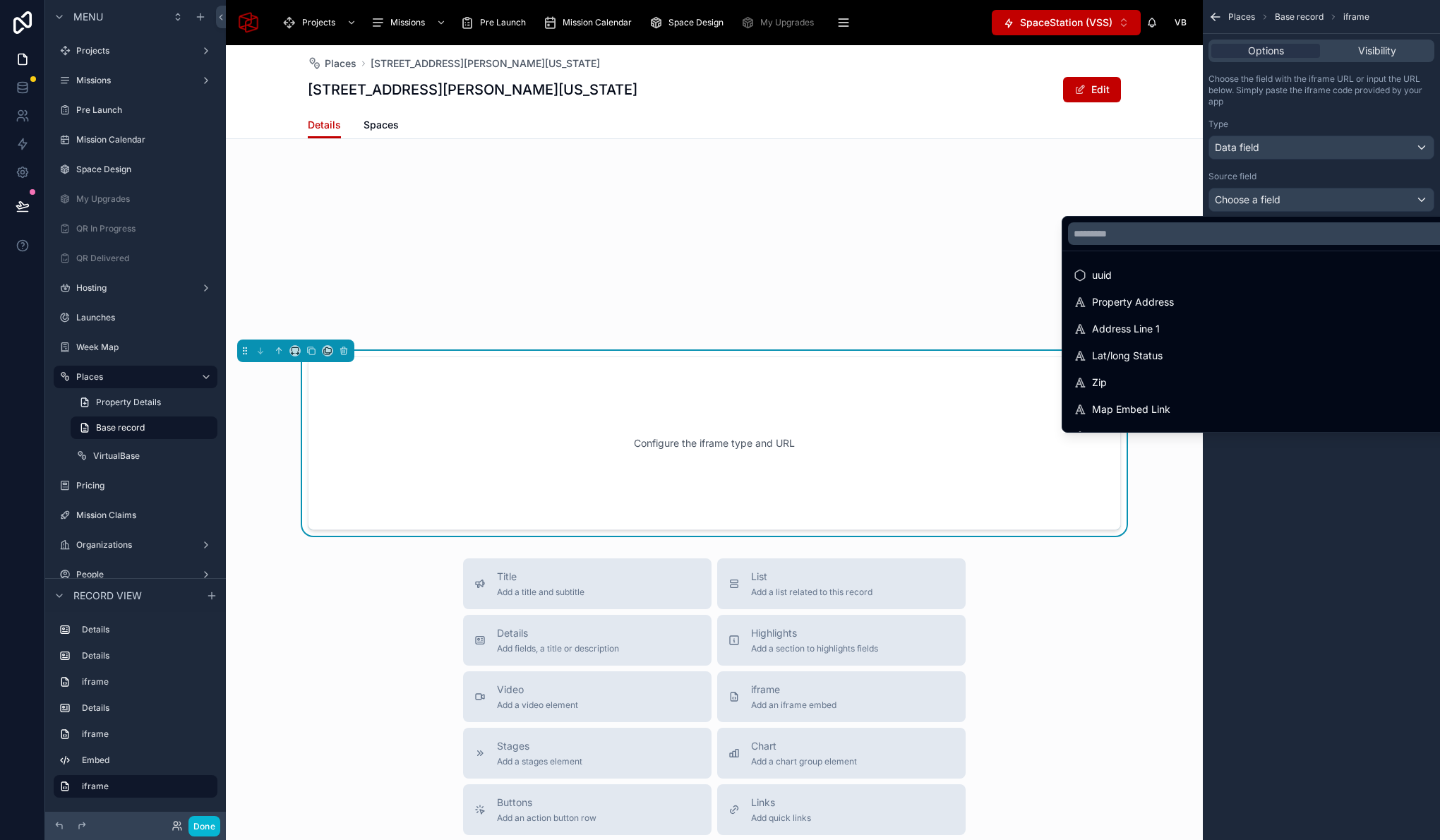
click at [1282, 144] on div "scrollable content" at bounding box center [720, 420] width 1440 height 840
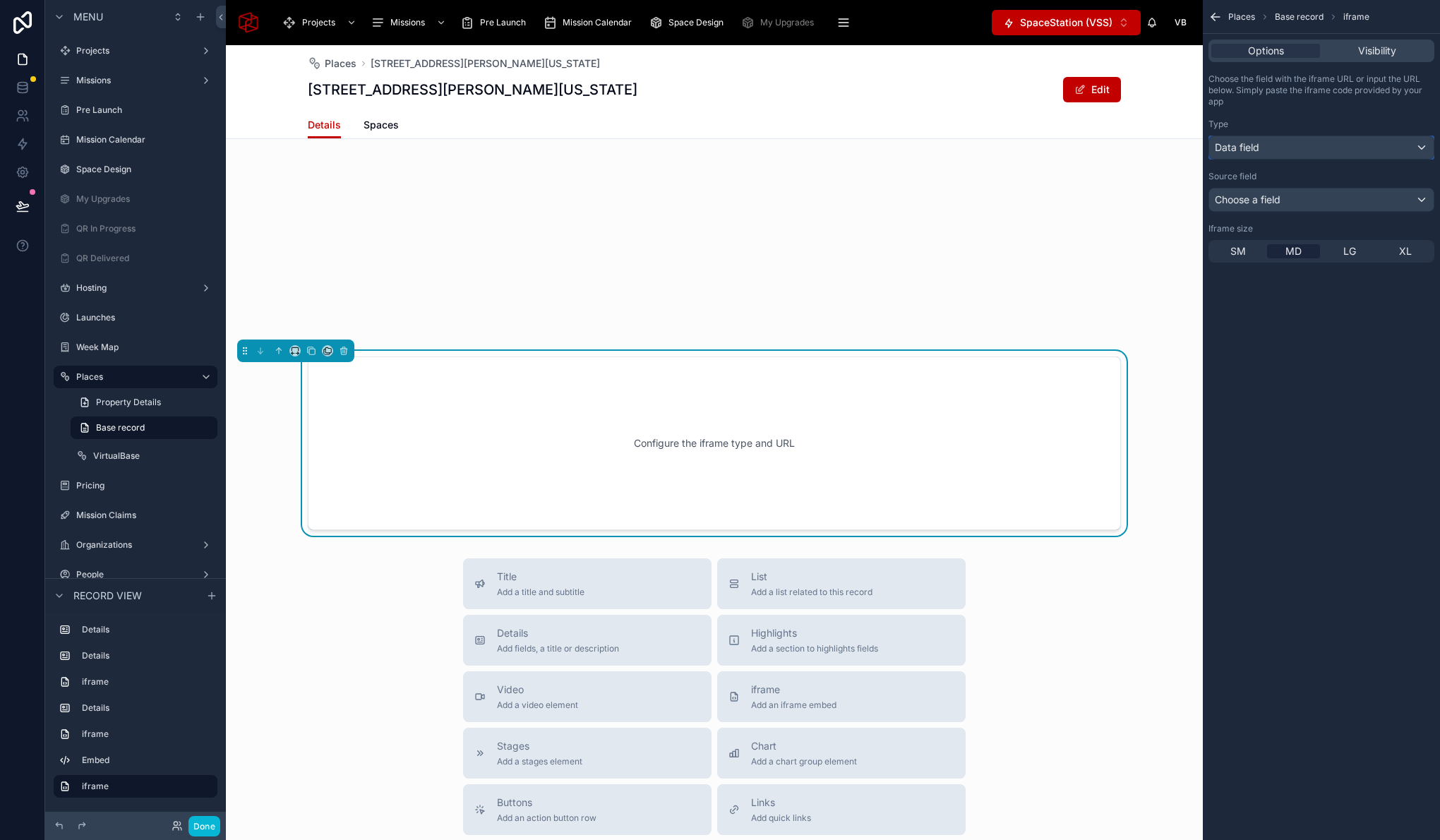
click at [1273, 147] on div "Data field" at bounding box center [1322, 147] width 225 height 23
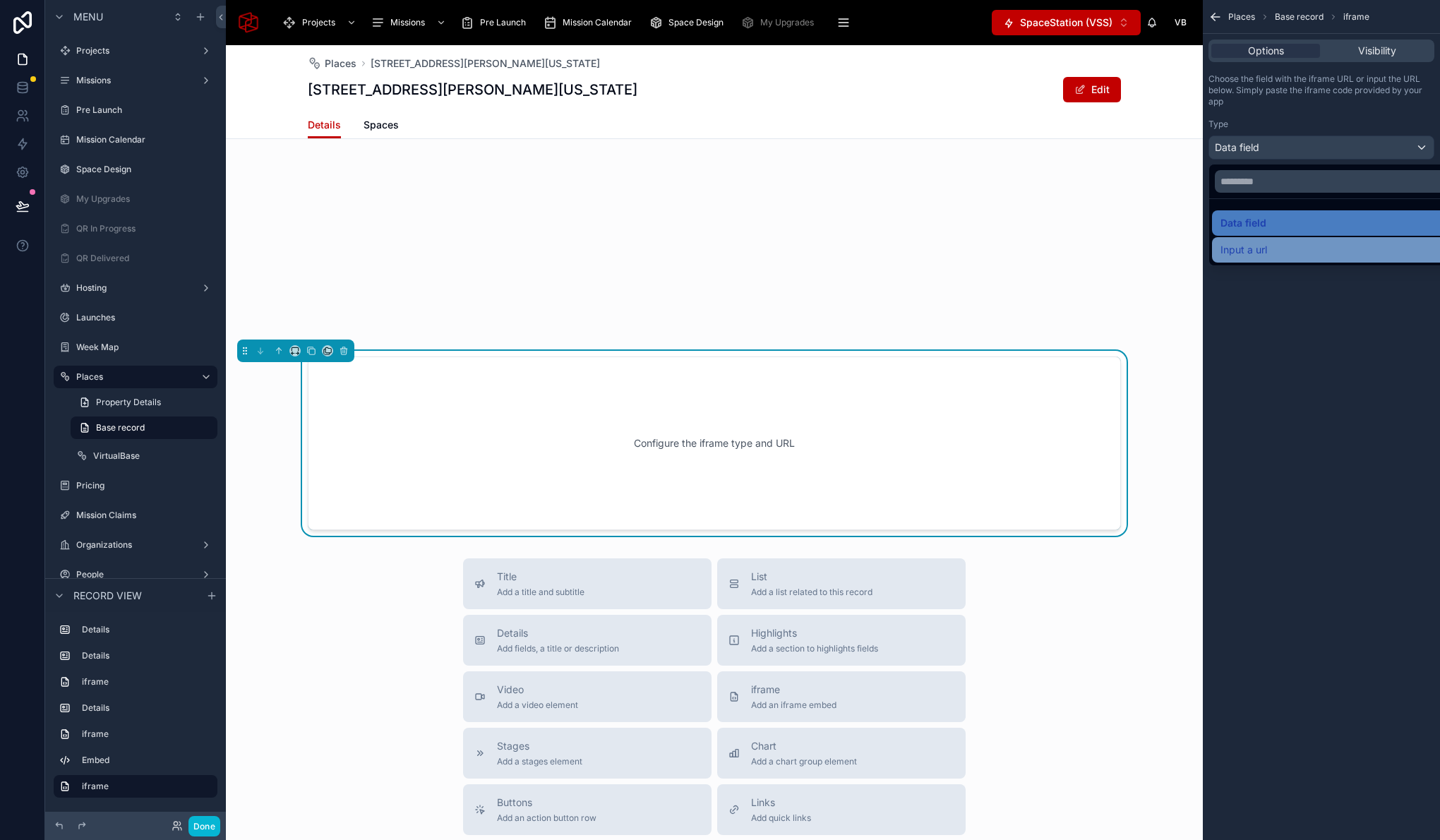
click at [1265, 242] on span "Input a url" at bounding box center [1244, 250] width 47 height 17
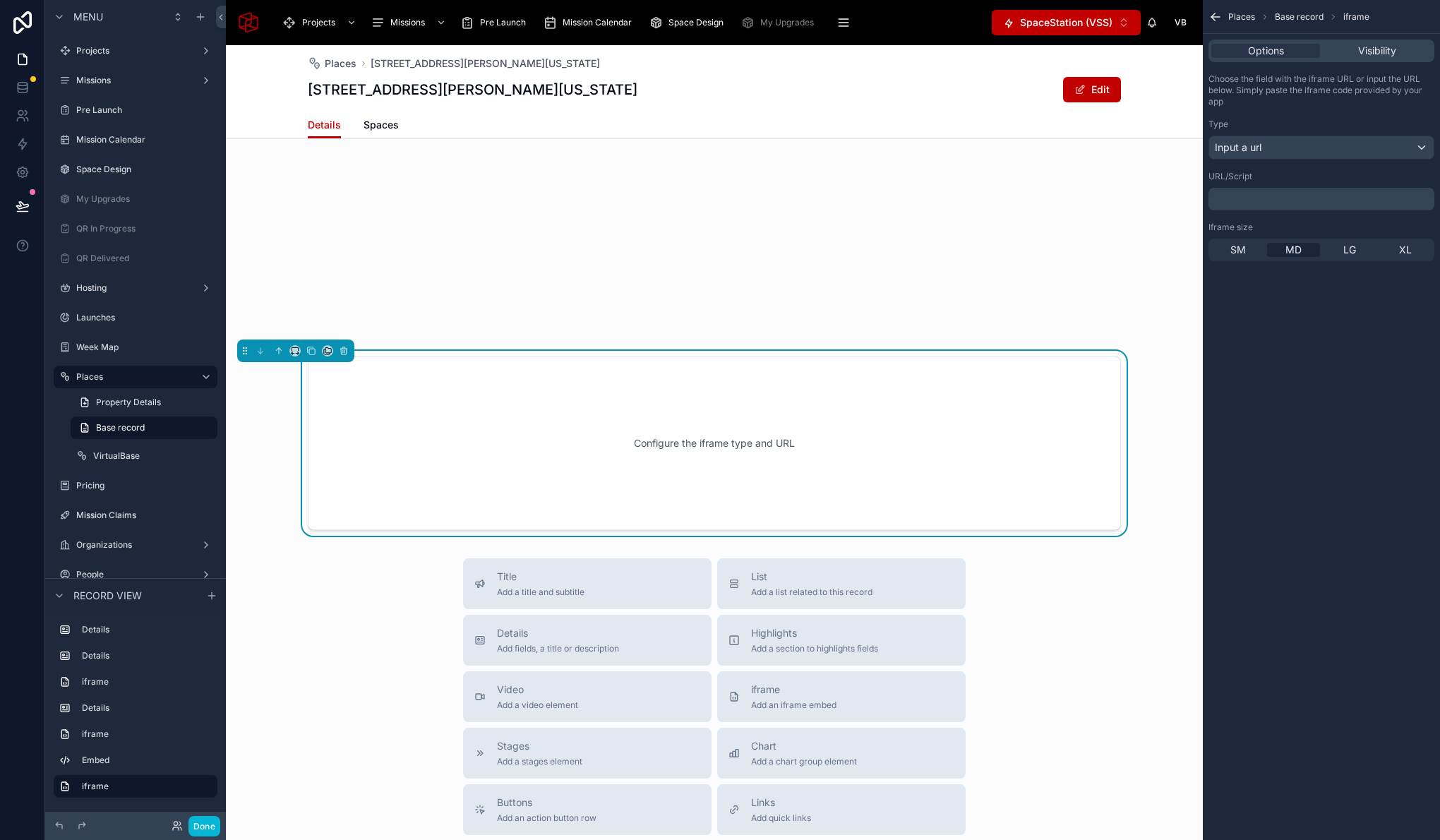
click at [1258, 194] on p "﻿" at bounding box center [1322, 199] width 217 height 11
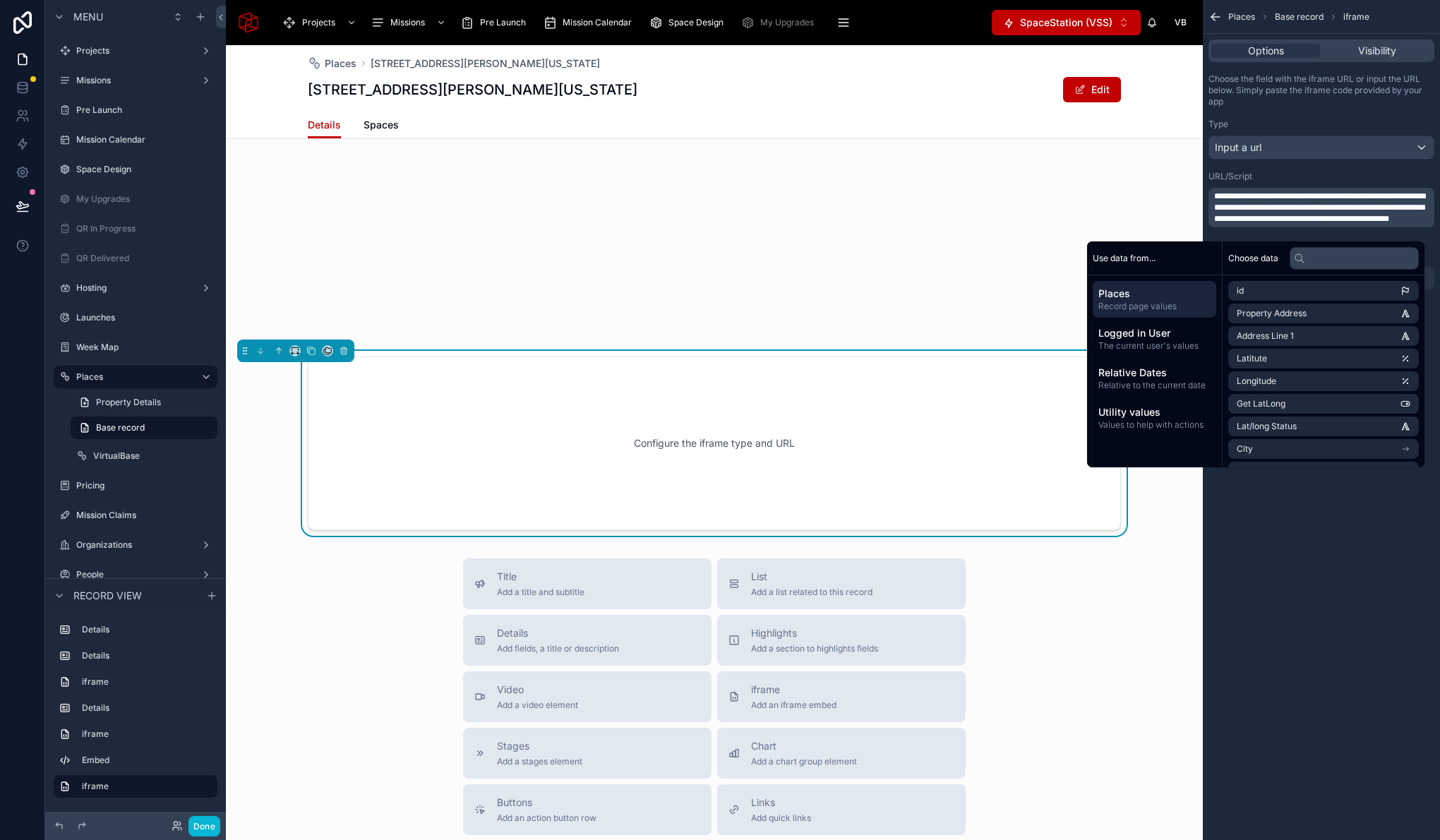
scroll to position [0, 0]
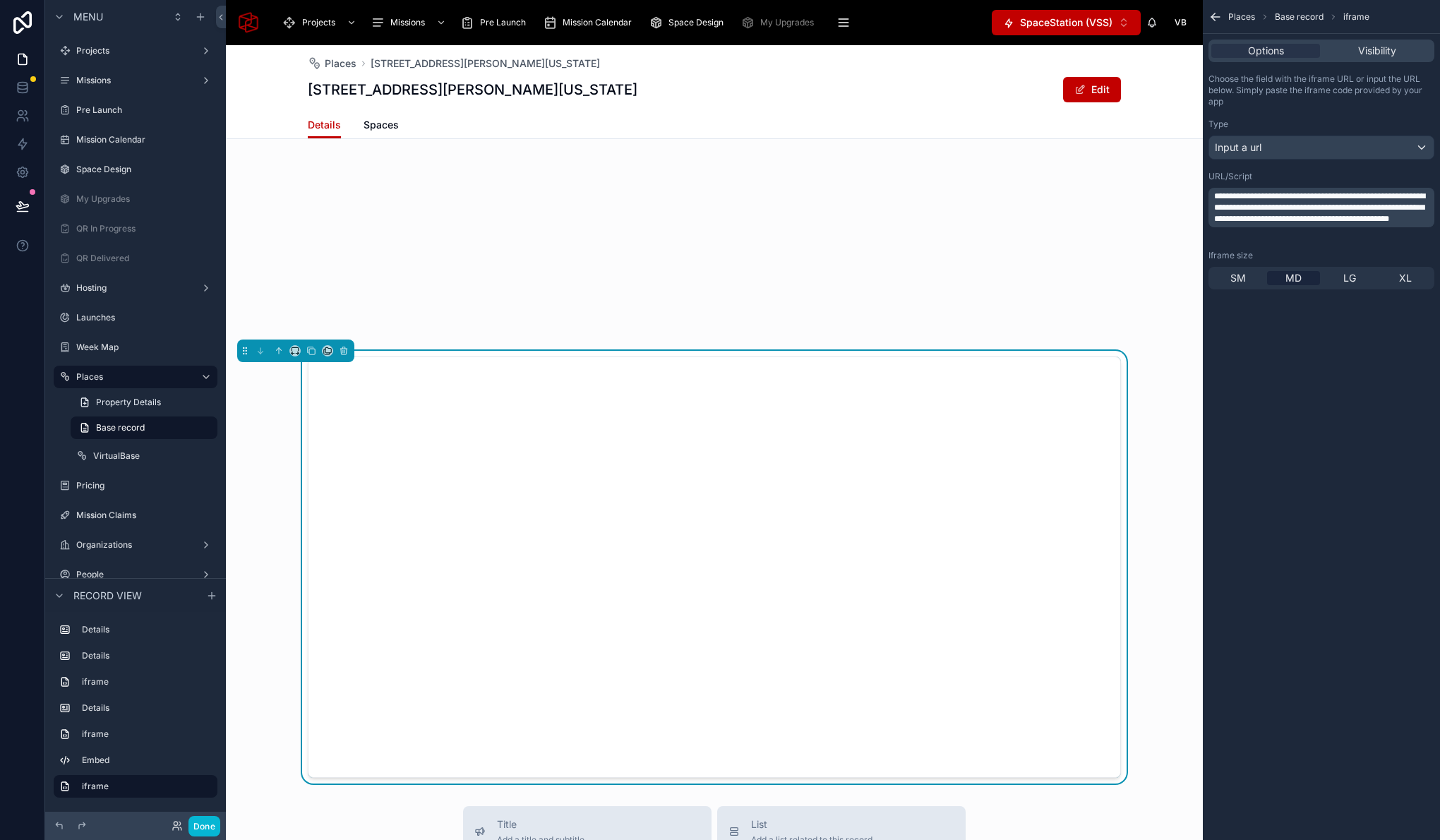
click at [1292, 614] on div "**********" at bounding box center [1321, 420] width 237 height 840
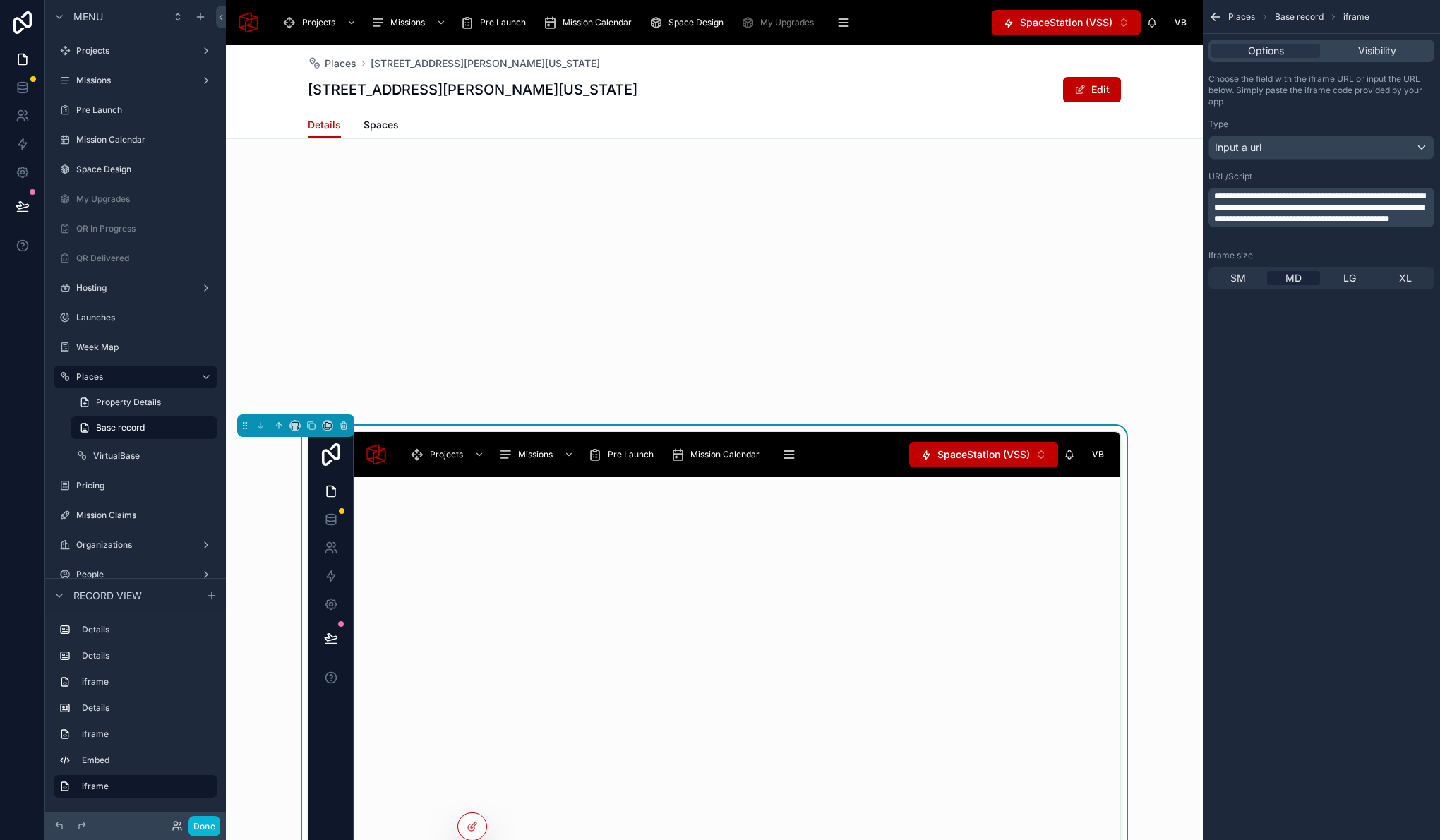
scroll to position [1746, 0]
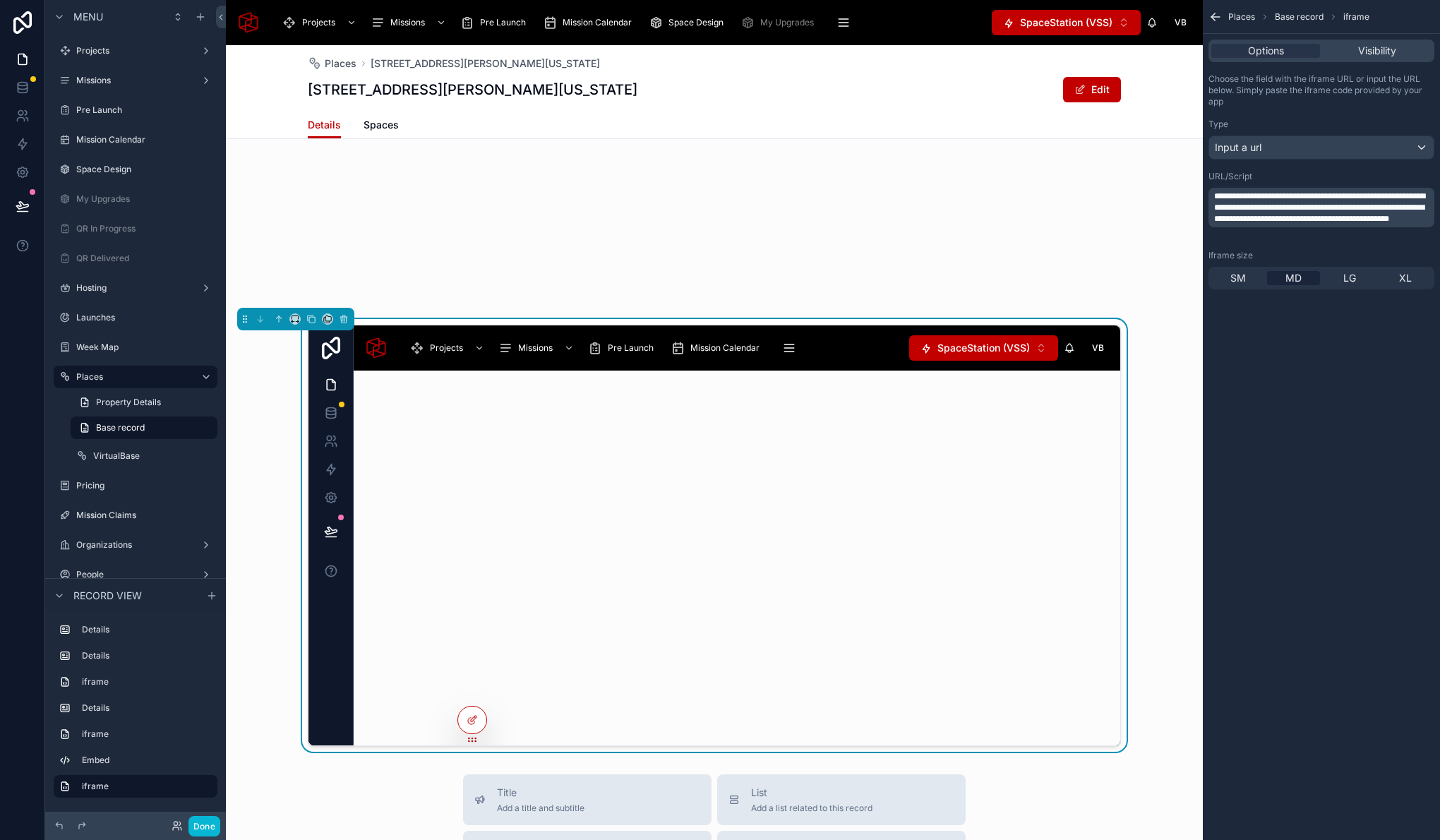
click at [1263, 199] on span "**********" at bounding box center [1319, 207] width 211 height 31
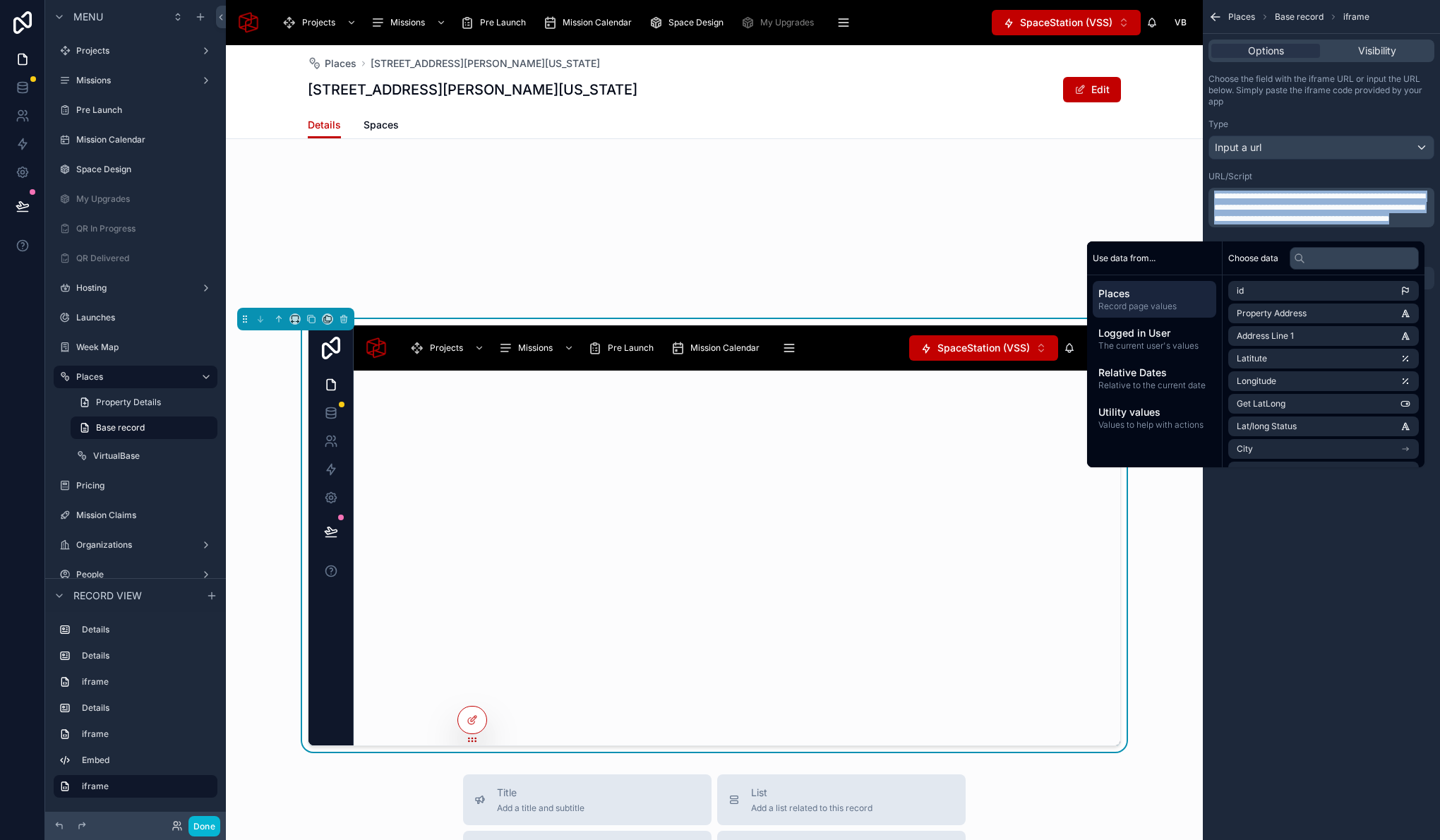
click at [1263, 199] on span "**********" at bounding box center [1319, 207] width 211 height 31
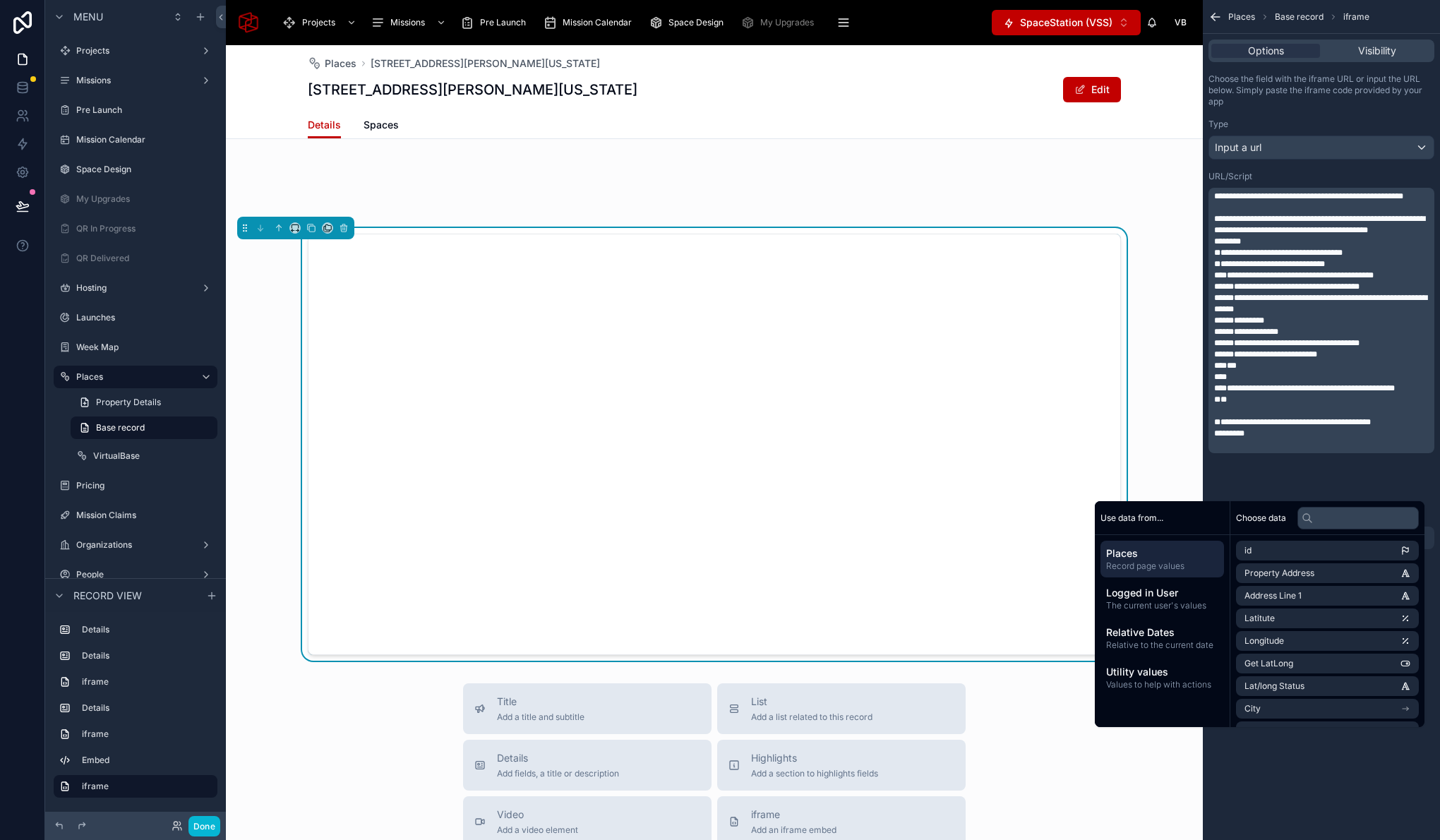
scroll to position [1784, 0]
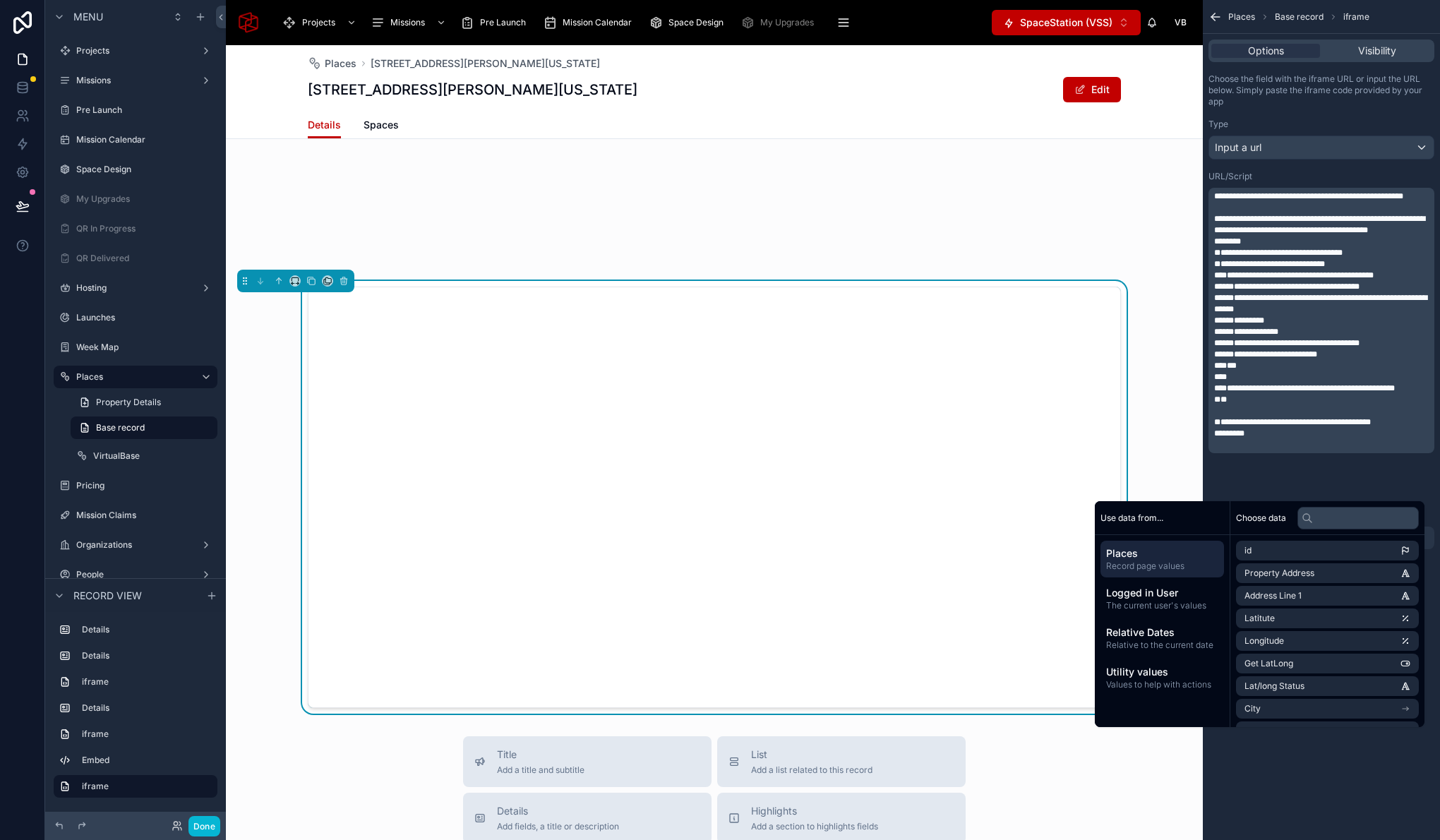
click at [1309, 280] on span "**********" at bounding box center [1293, 275] width 160 height 9
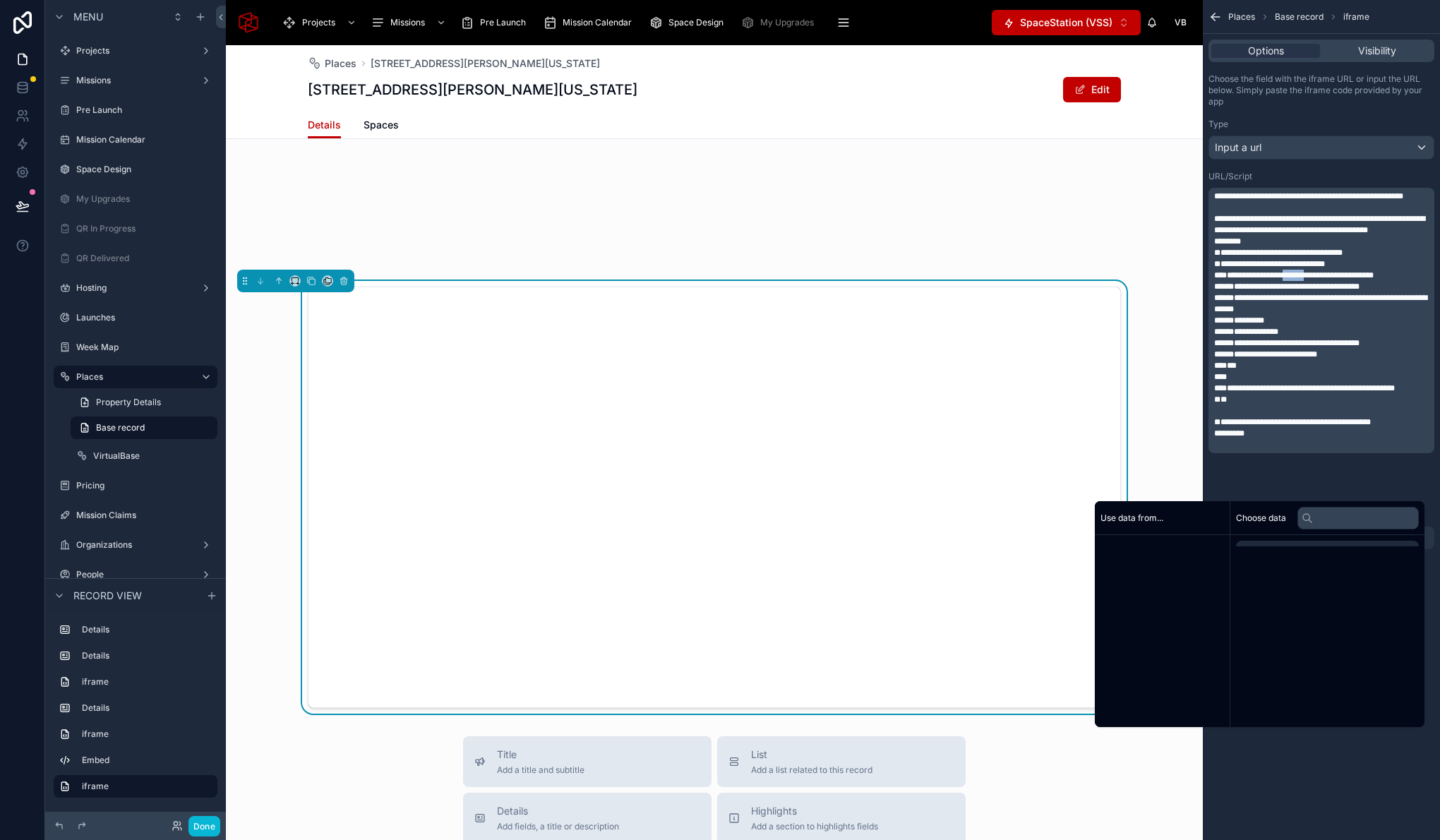
click at [1309, 280] on span "**********" at bounding box center [1293, 275] width 160 height 9
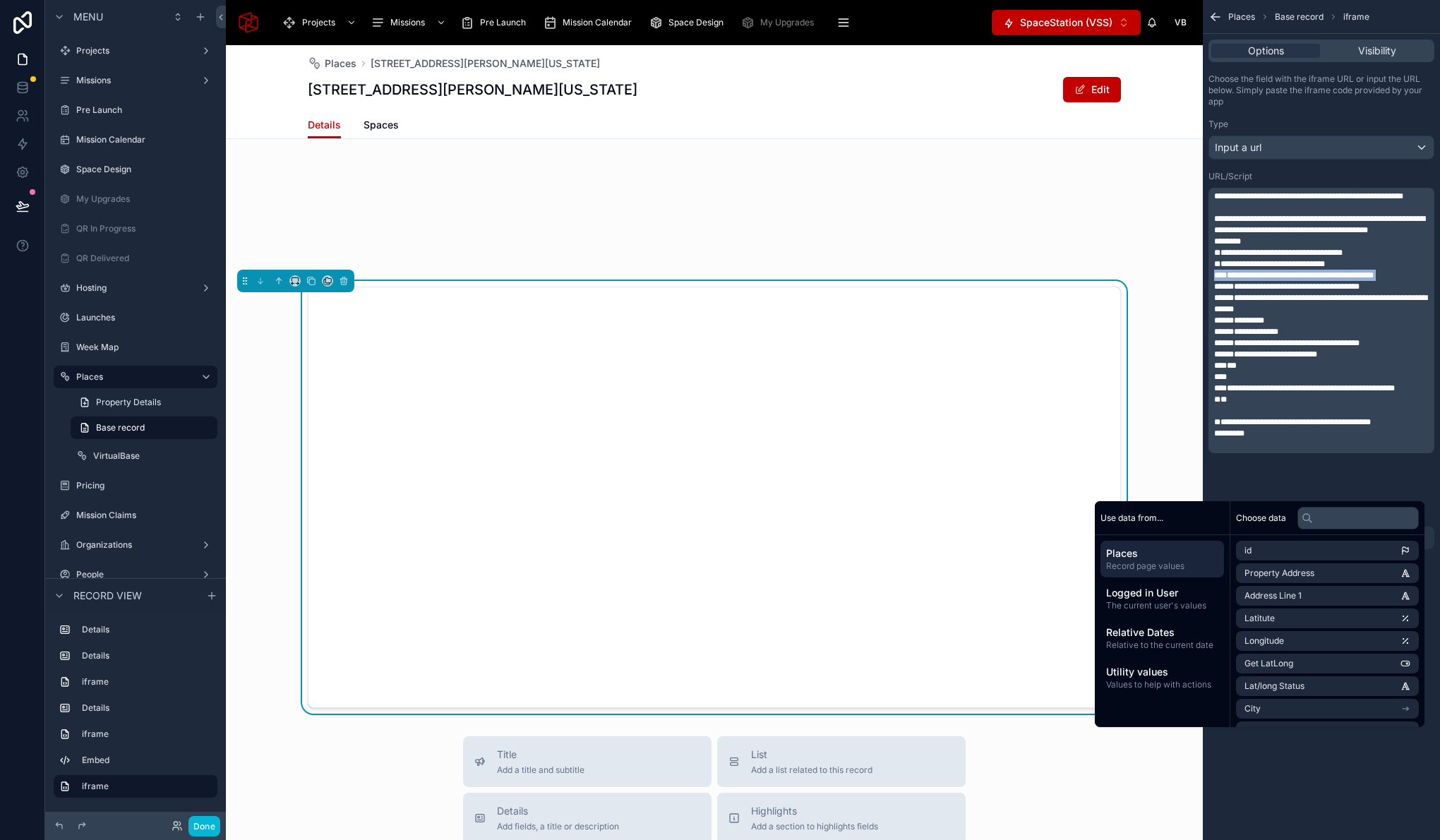
click at [1309, 280] on span "**********" at bounding box center [1293, 275] width 160 height 9
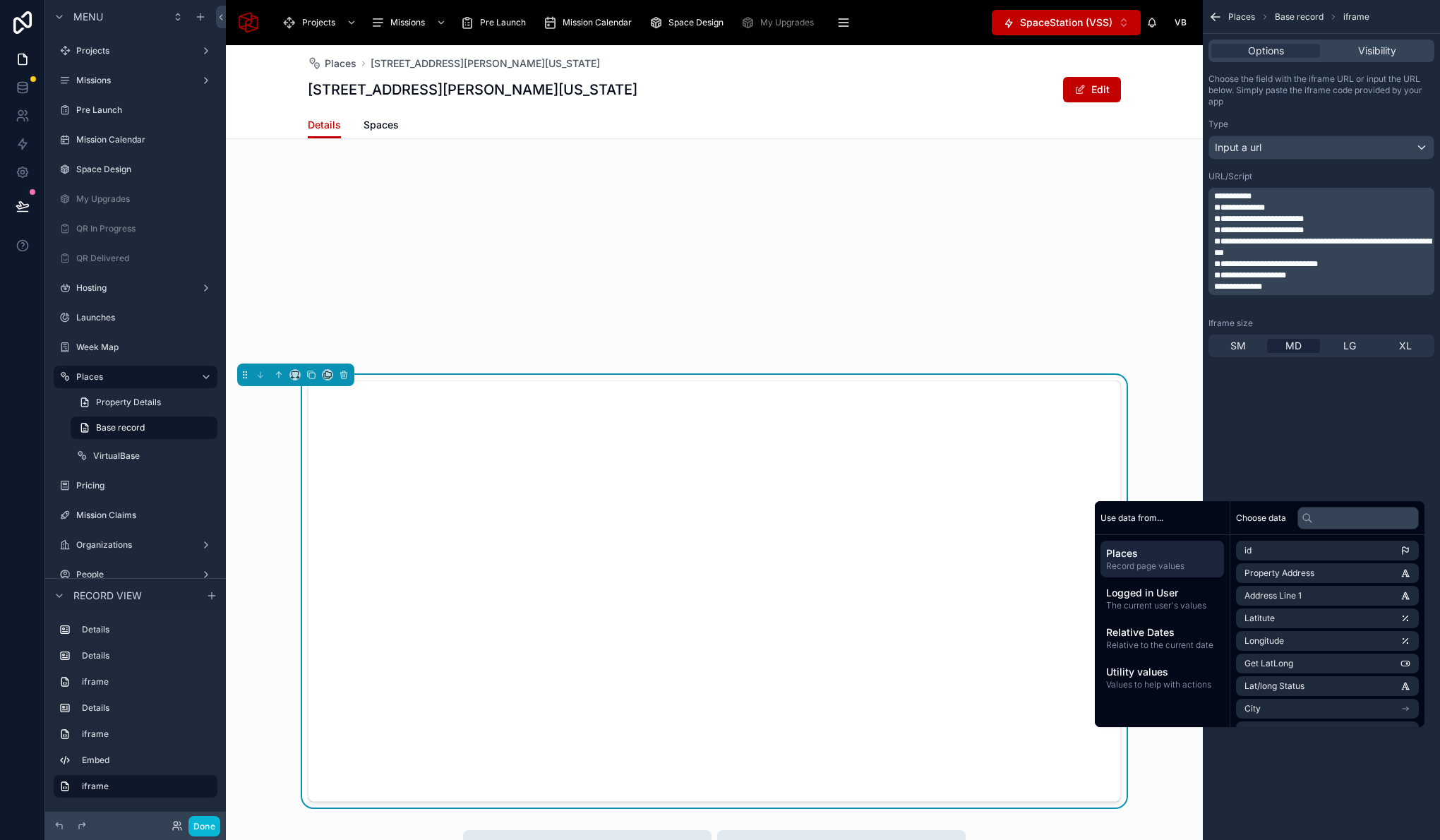
scroll to position [1716, 0]
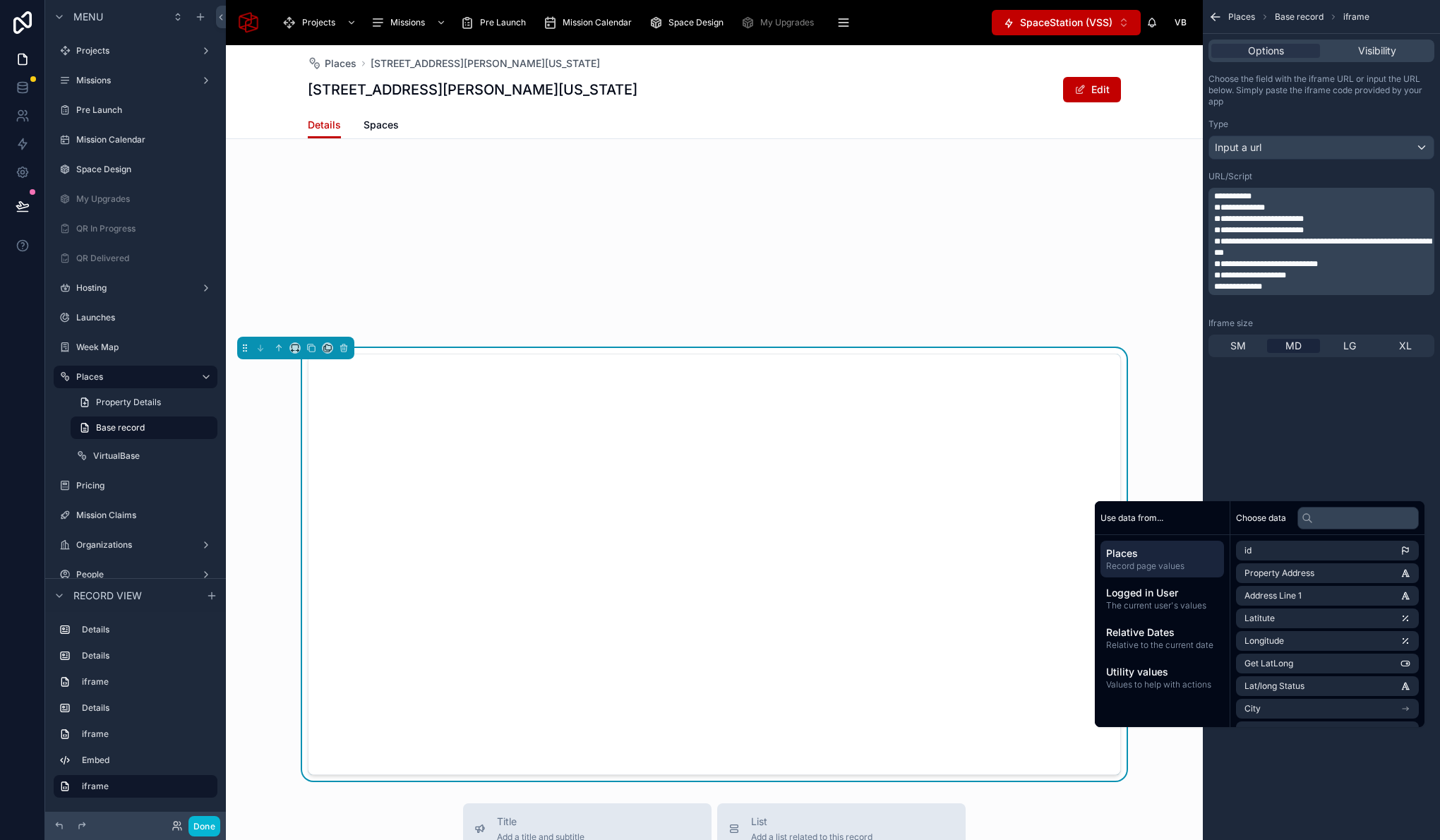
click at [1152, 399] on div at bounding box center [714, 564] width 977 height 433
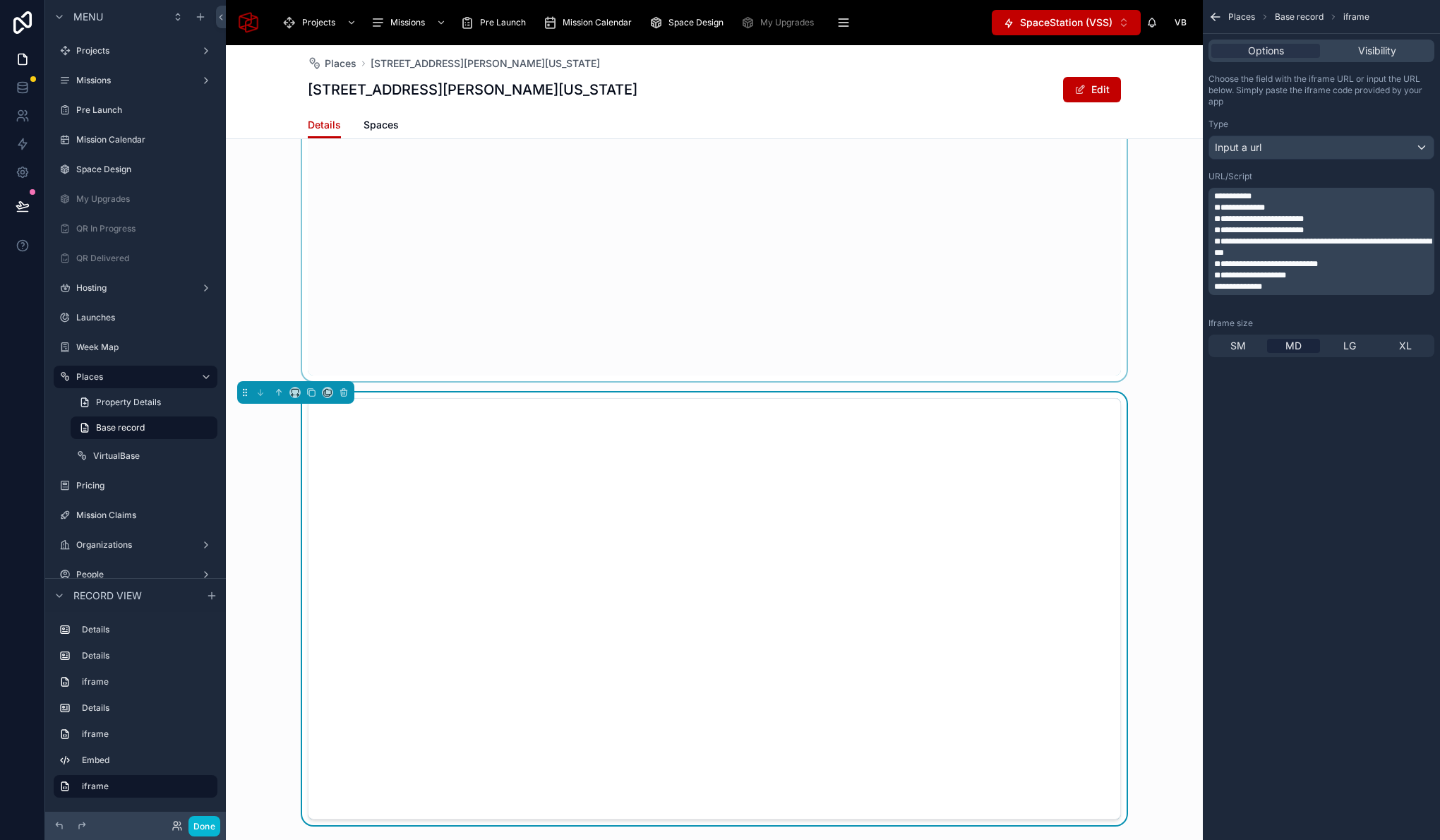
scroll to position [1566, 0]
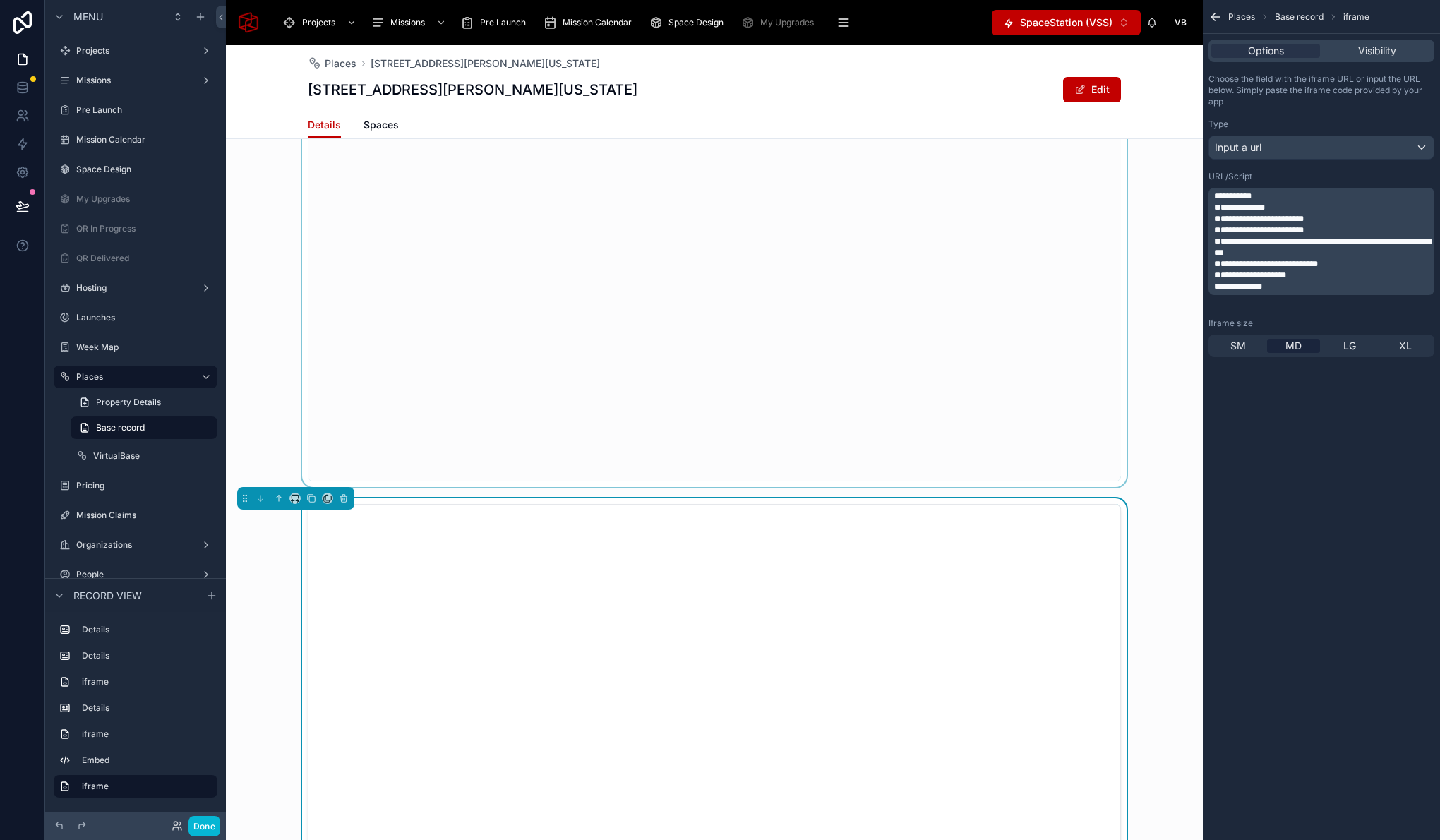
click at [1036, 351] on div at bounding box center [714, 304] width 977 height 364
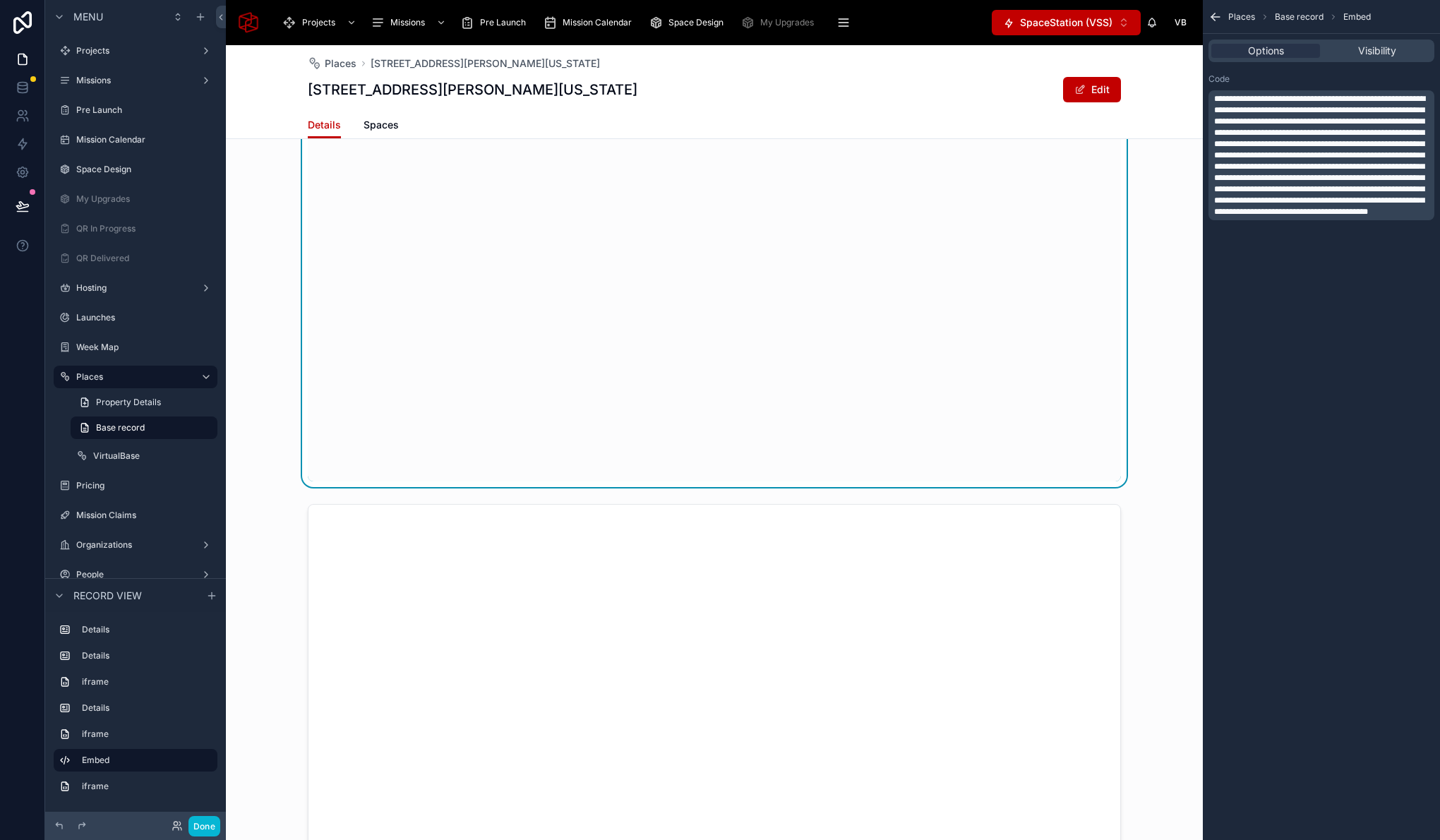
scroll to position [1746, 0]
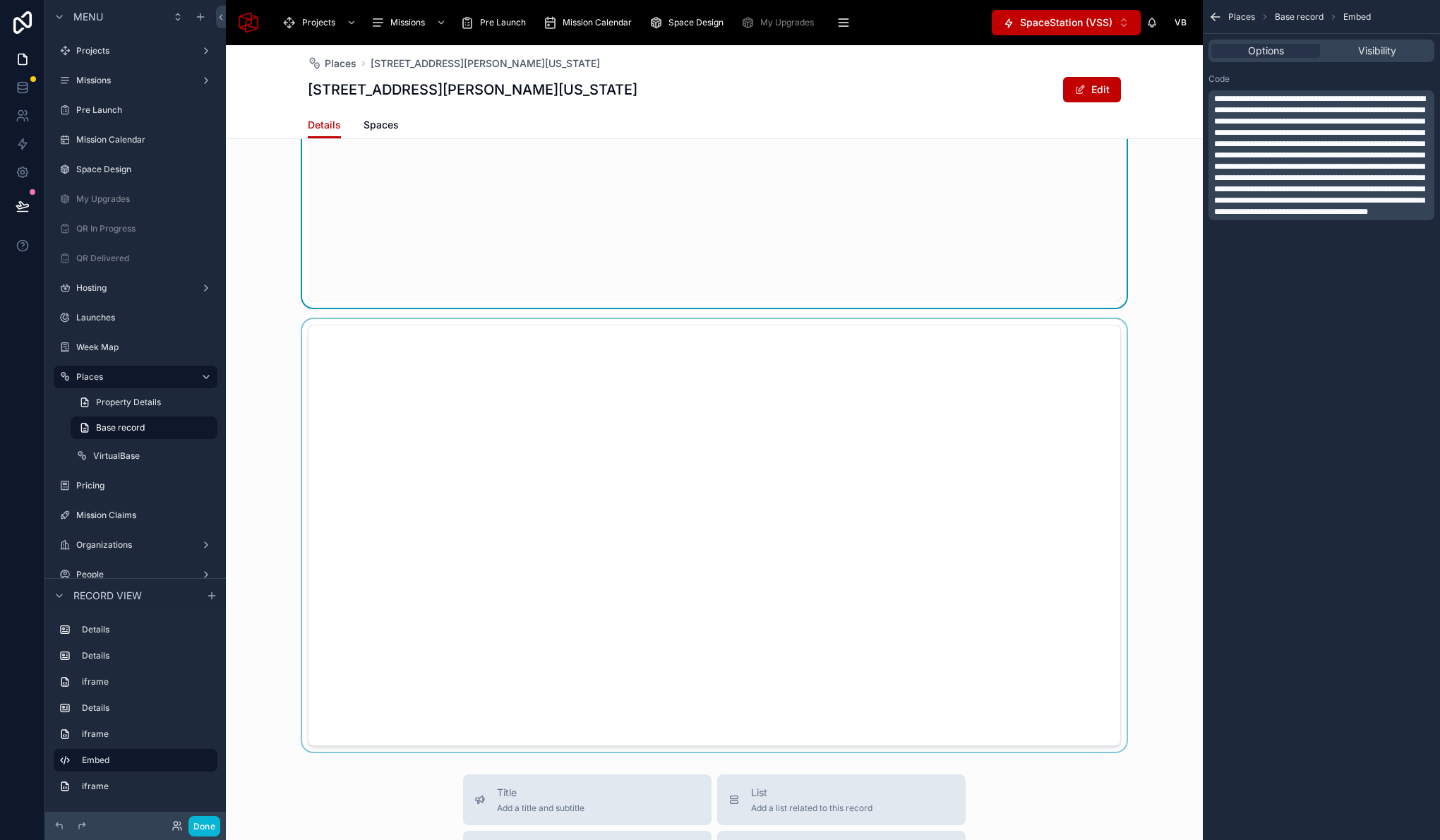
click at [1025, 431] on div at bounding box center [714, 535] width 977 height 433
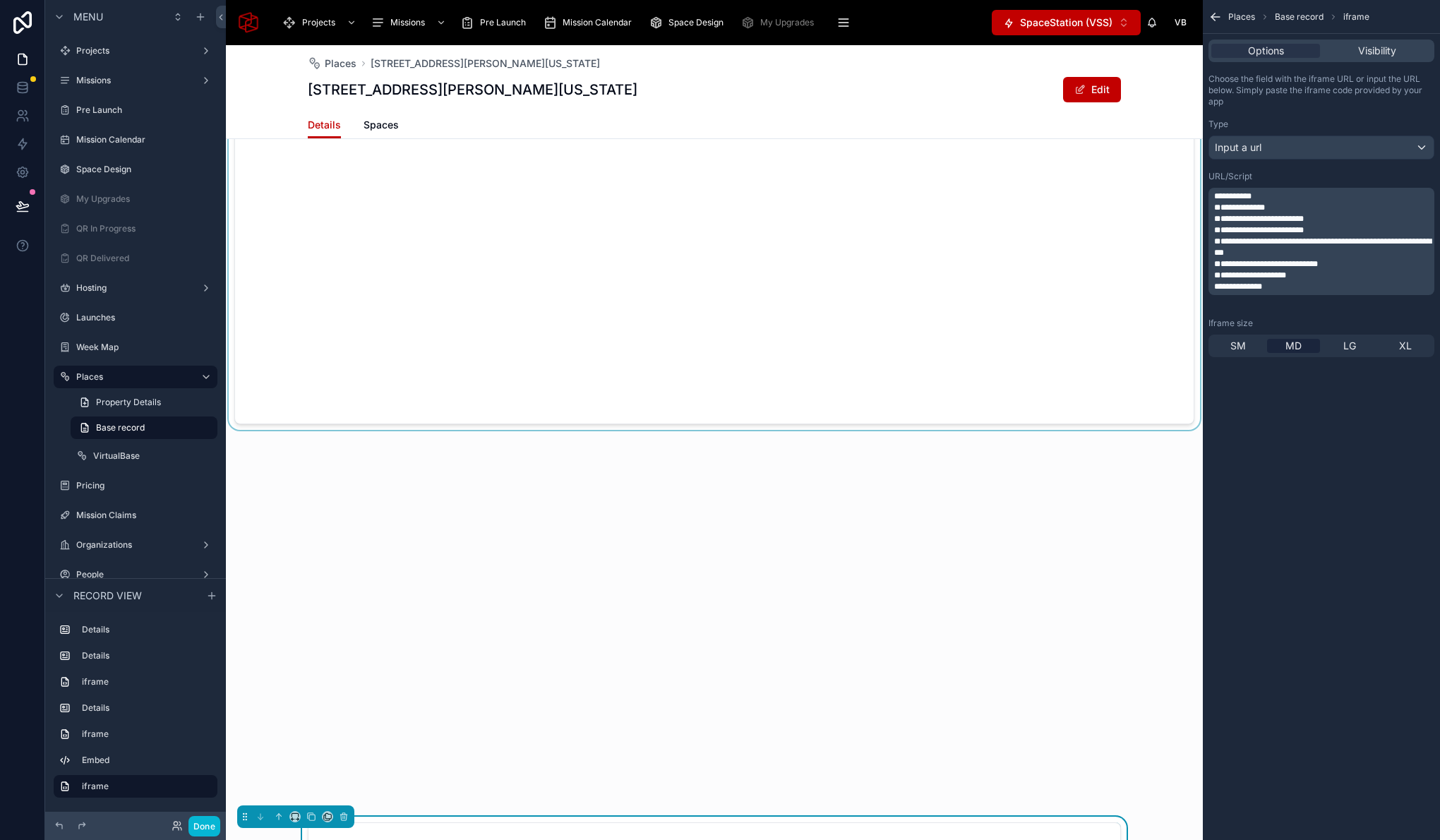
scroll to position [1233, 0]
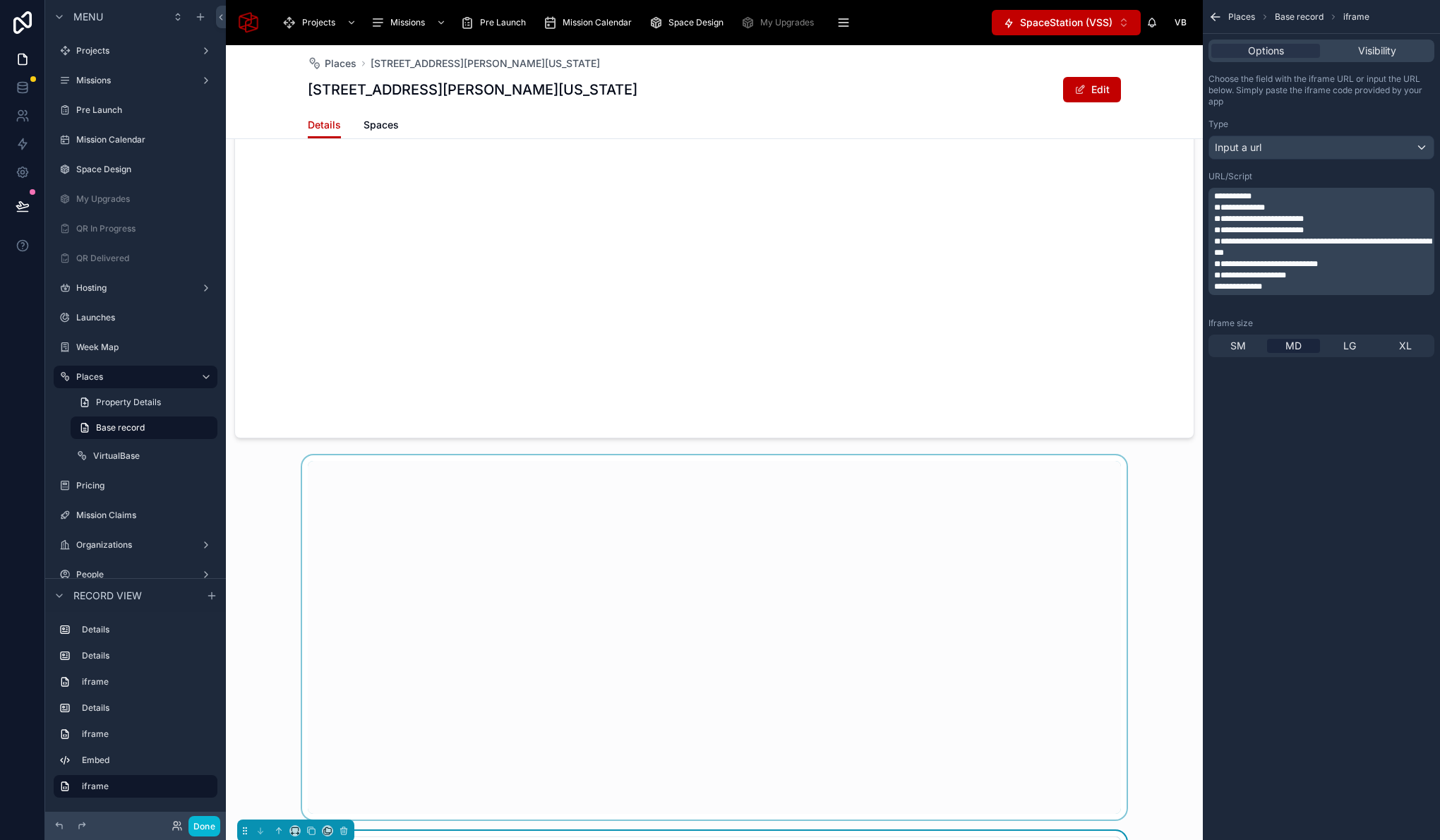
drag, startPoint x: 531, startPoint y: 574, endPoint x: 515, endPoint y: 571, distance: 16.3
click at [531, 574] on div at bounding box center [714, 637] width 977 height 364
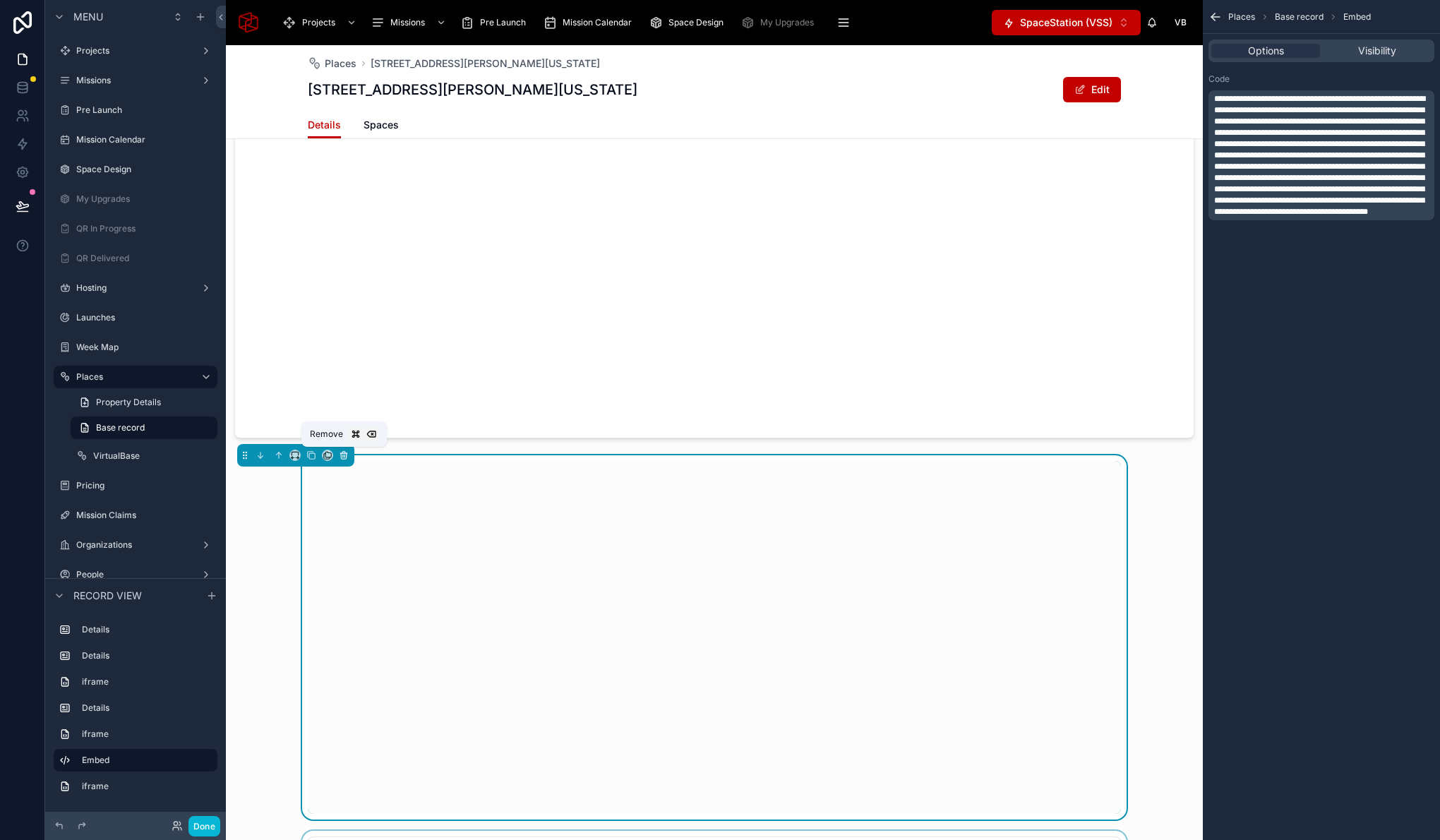
click at [344, 457] on icon at bounding box center [344, 455] width 10 height 10
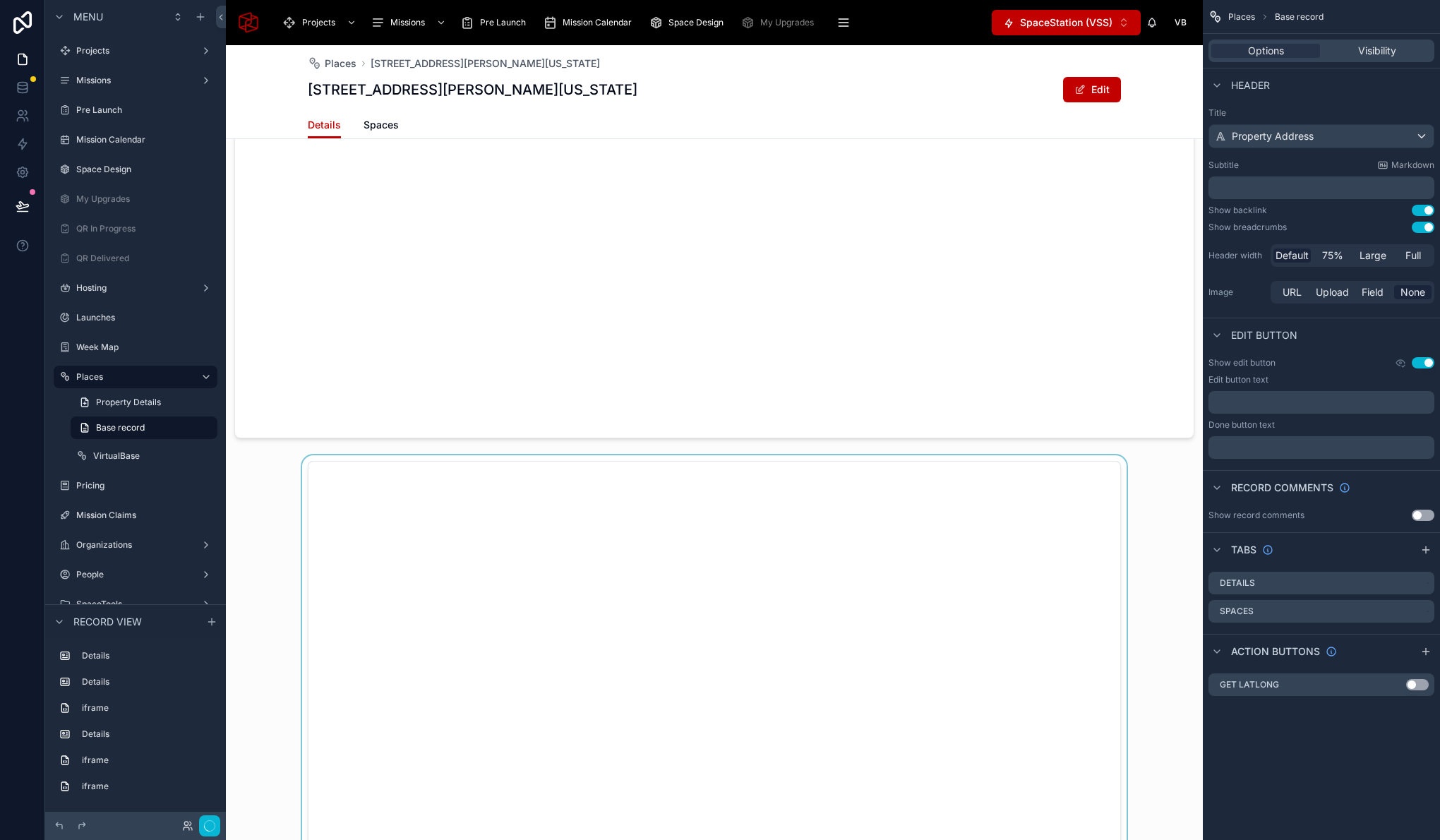
click at [369, 558] on div at bounding box center [714, 671] width 977 height 433
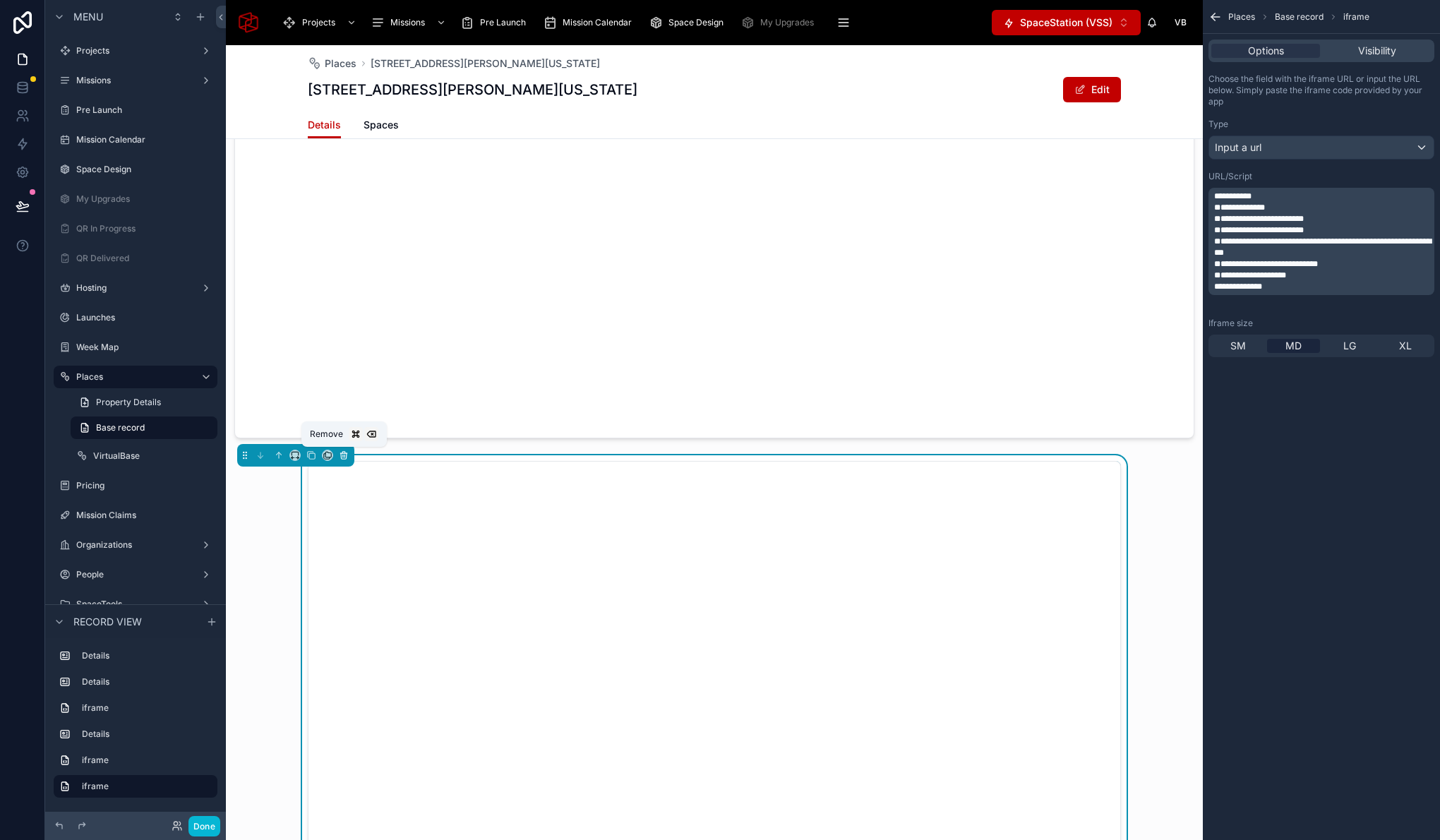
click at [343, 455] on icon at bounding box center [343, 456] width 0 height 3
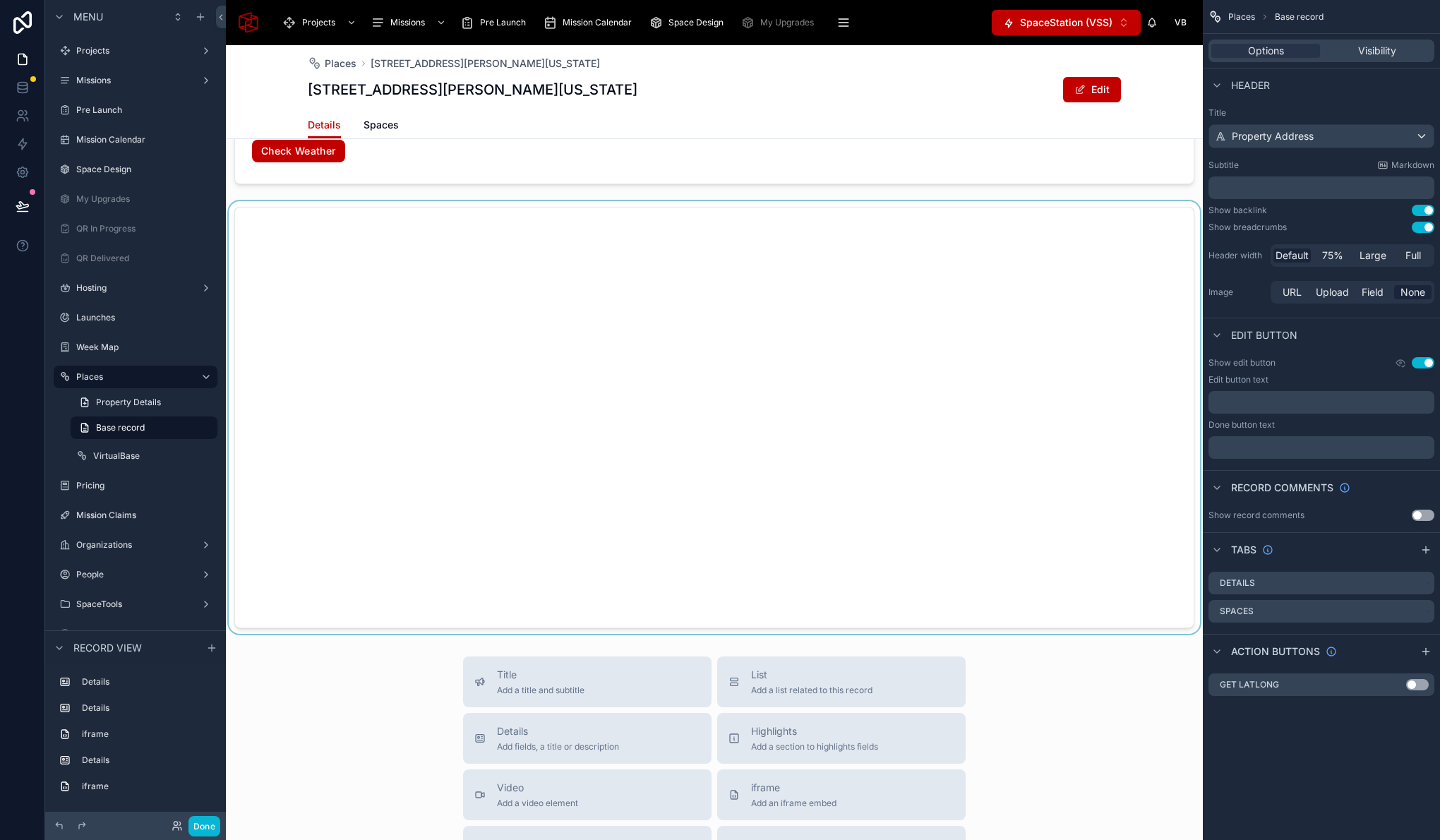
scroll to position [1001, 0]
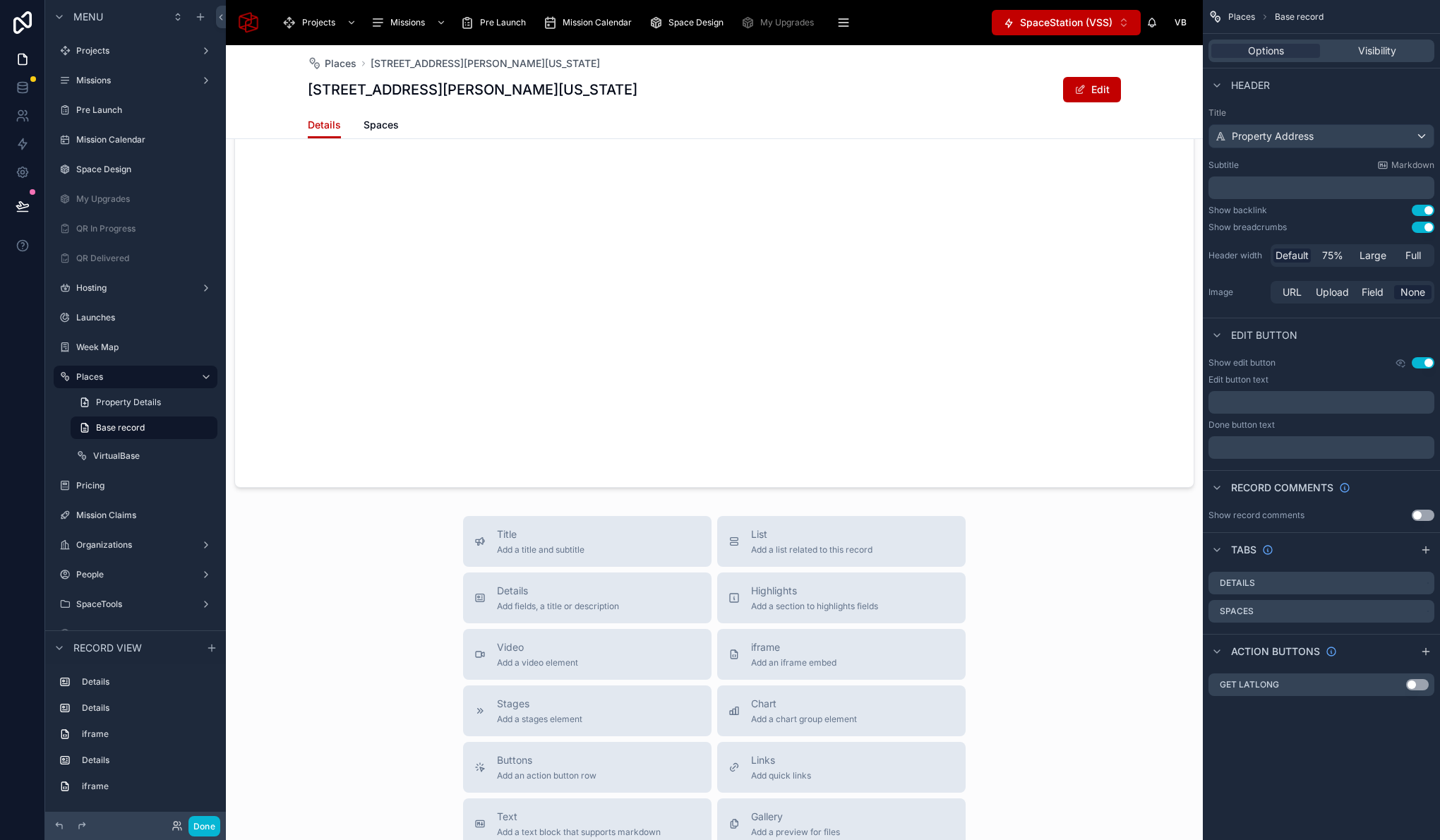
click at [1032, 625] on div "Title Add a title and subtitle List Add a list related to this record Details A…" at bounding box center [714, 767] width 977 height 503
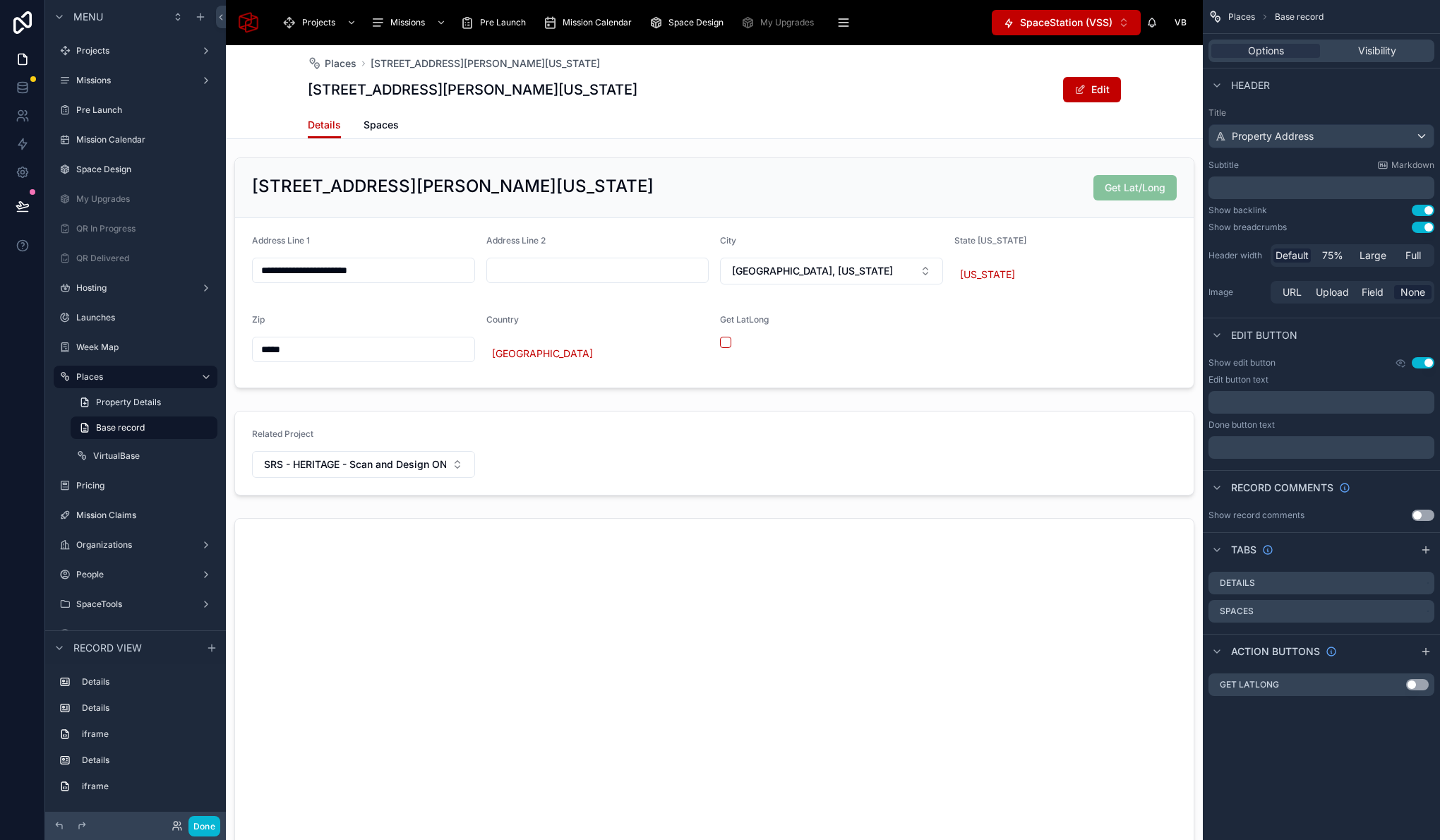
scroll to position [1, 0]
click at [20, 212] on icon at bounding box center [22, 212] width 11 height 0
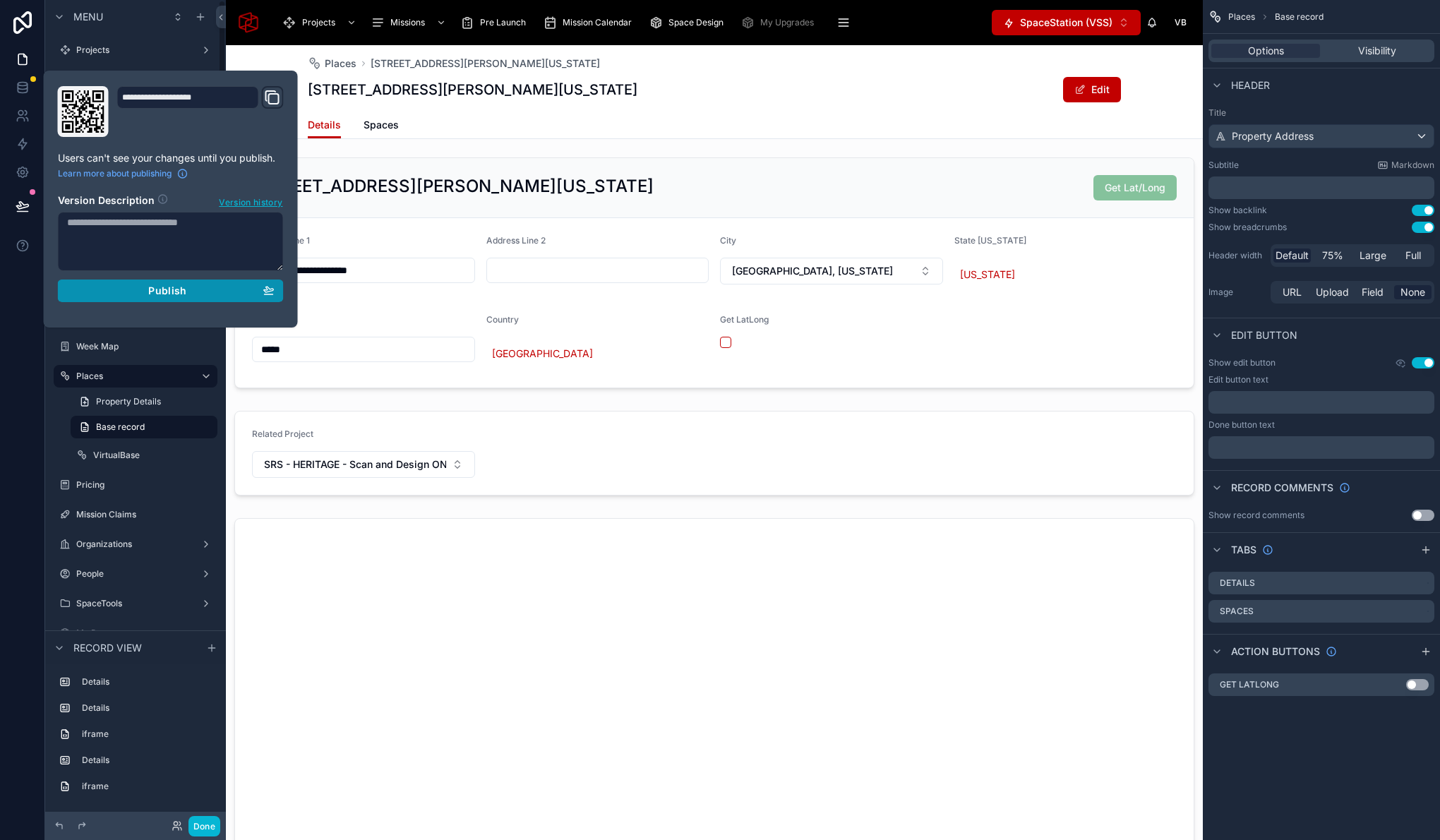
click at [190, 296] on div "Publish" at bounding box center [171, 290] width 207 height 12
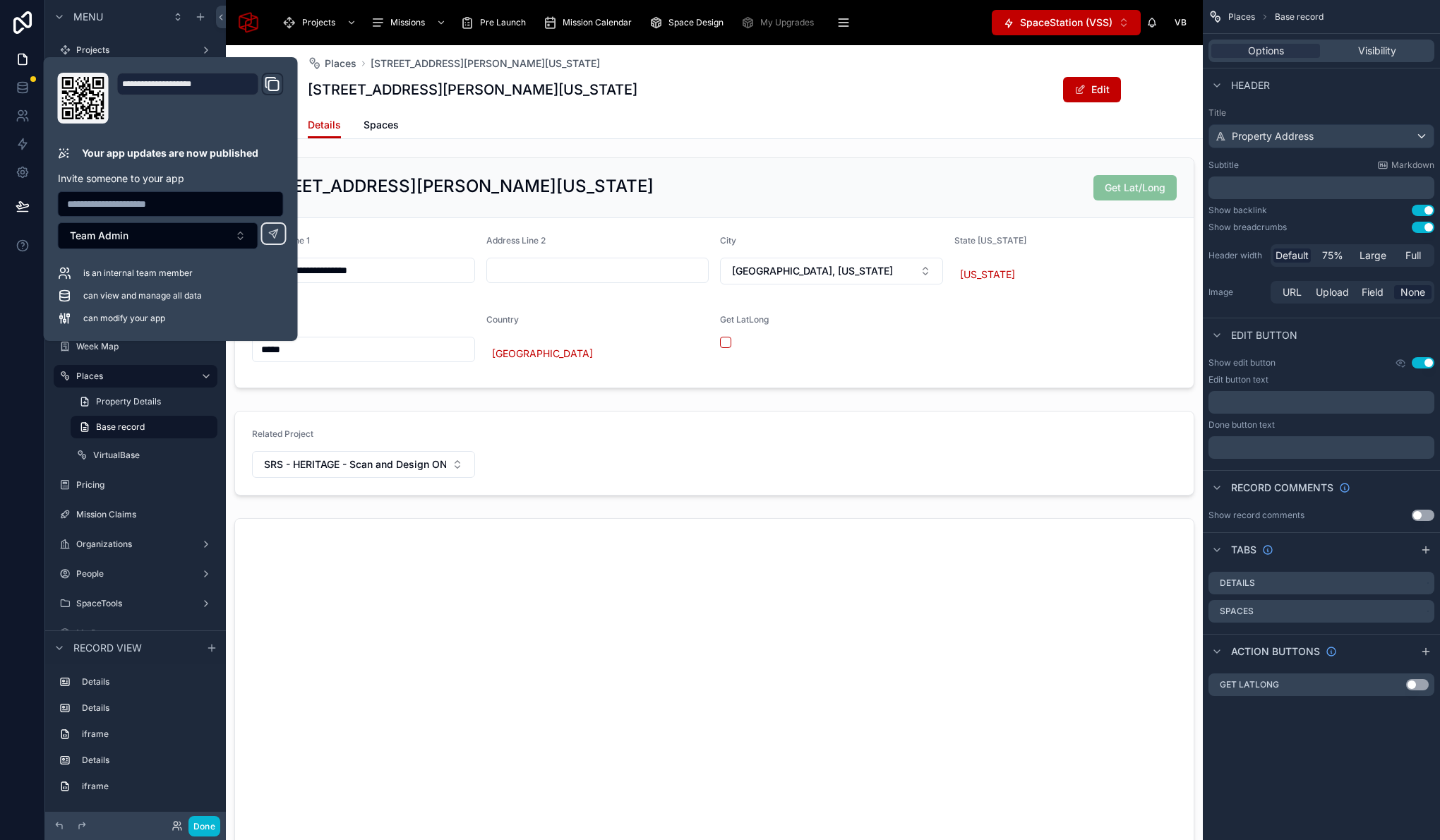
click at [977, 138] on div "Details Spaces" at bounding box center [715, 125] width 813 height 27
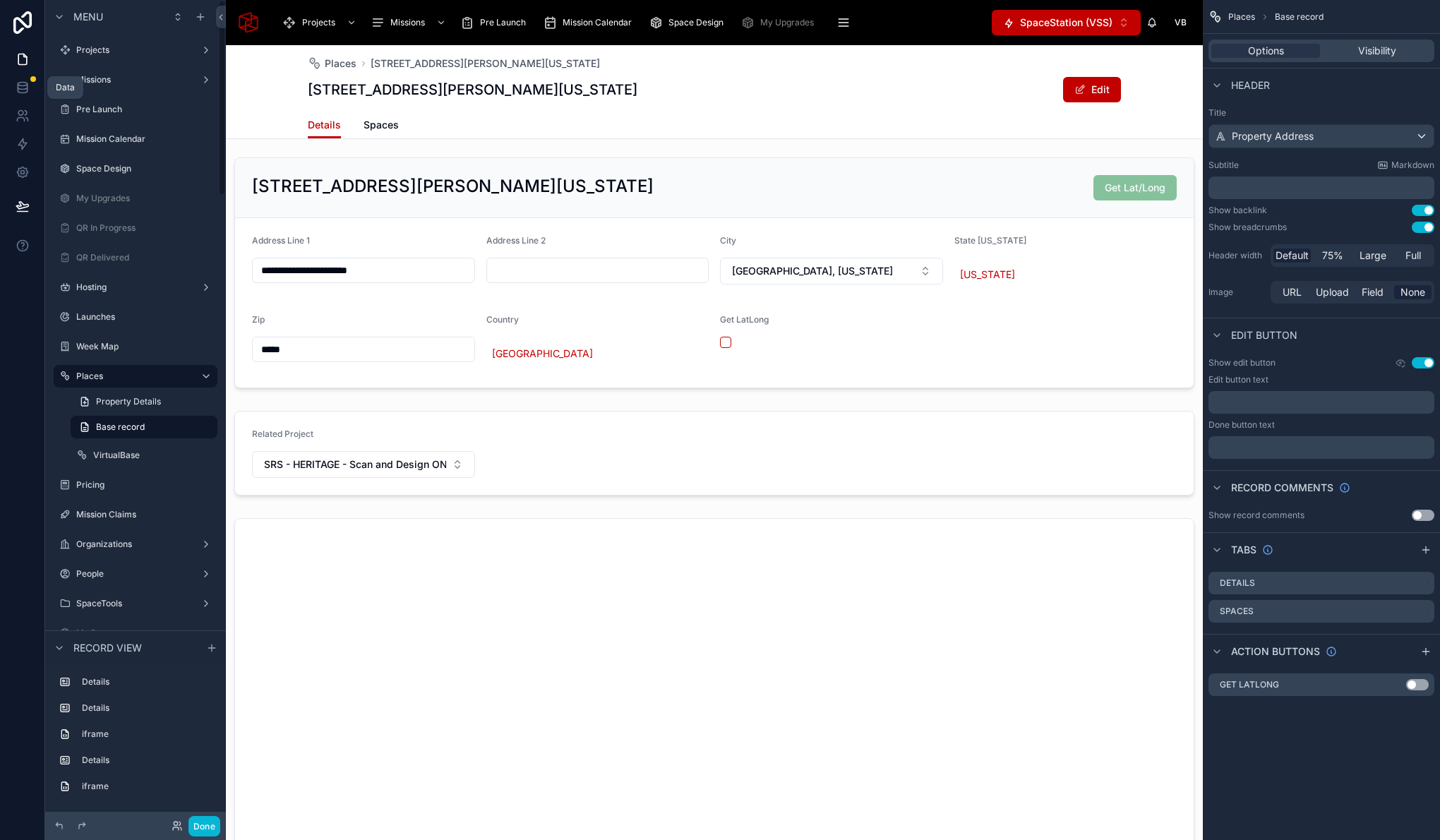
click at [21, 53] on icon at bounding box center [22, 59] width 14 height 14
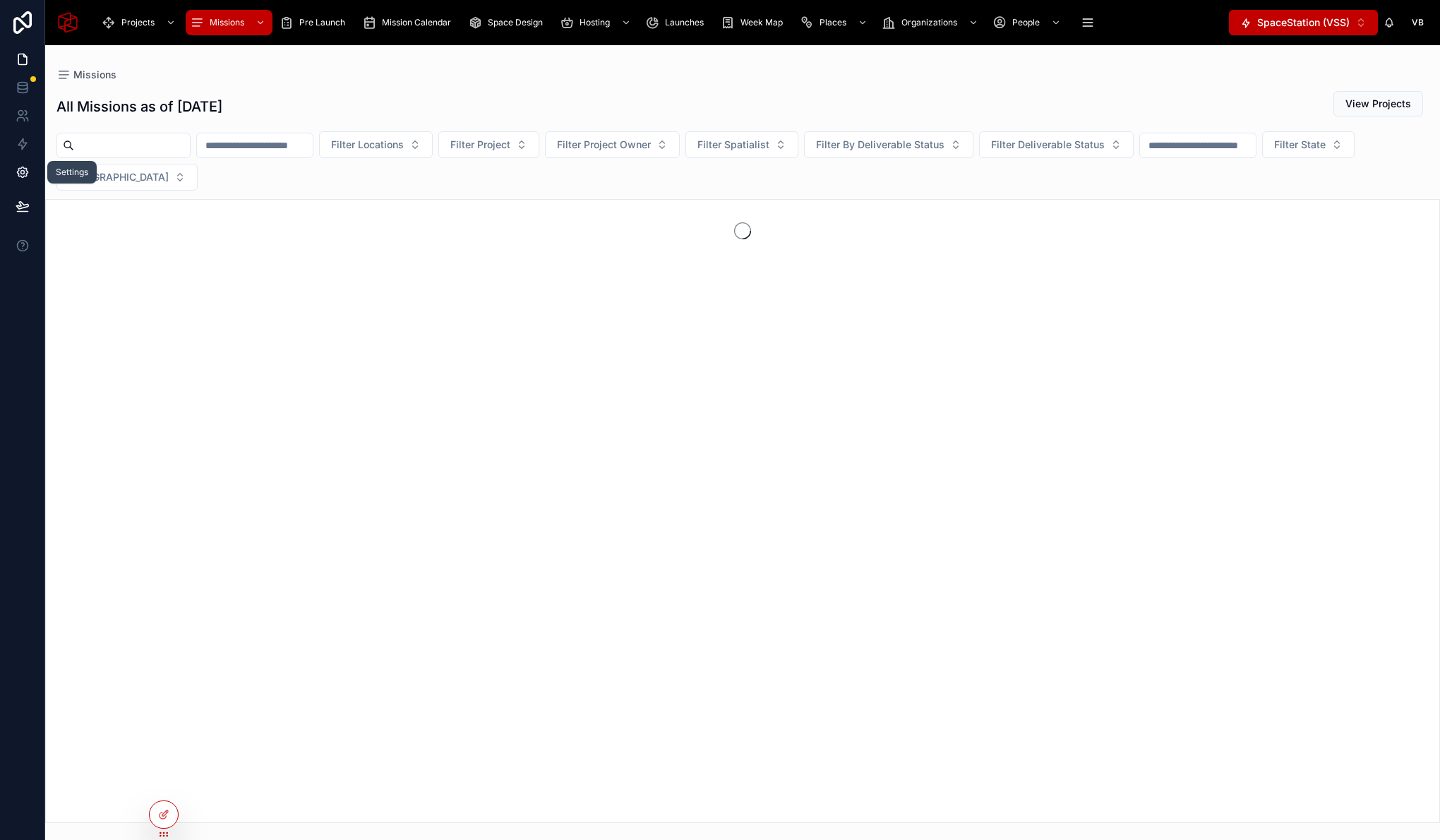
click at [25, 174] on icon at bounding box center [22, 172] width 14 height 14
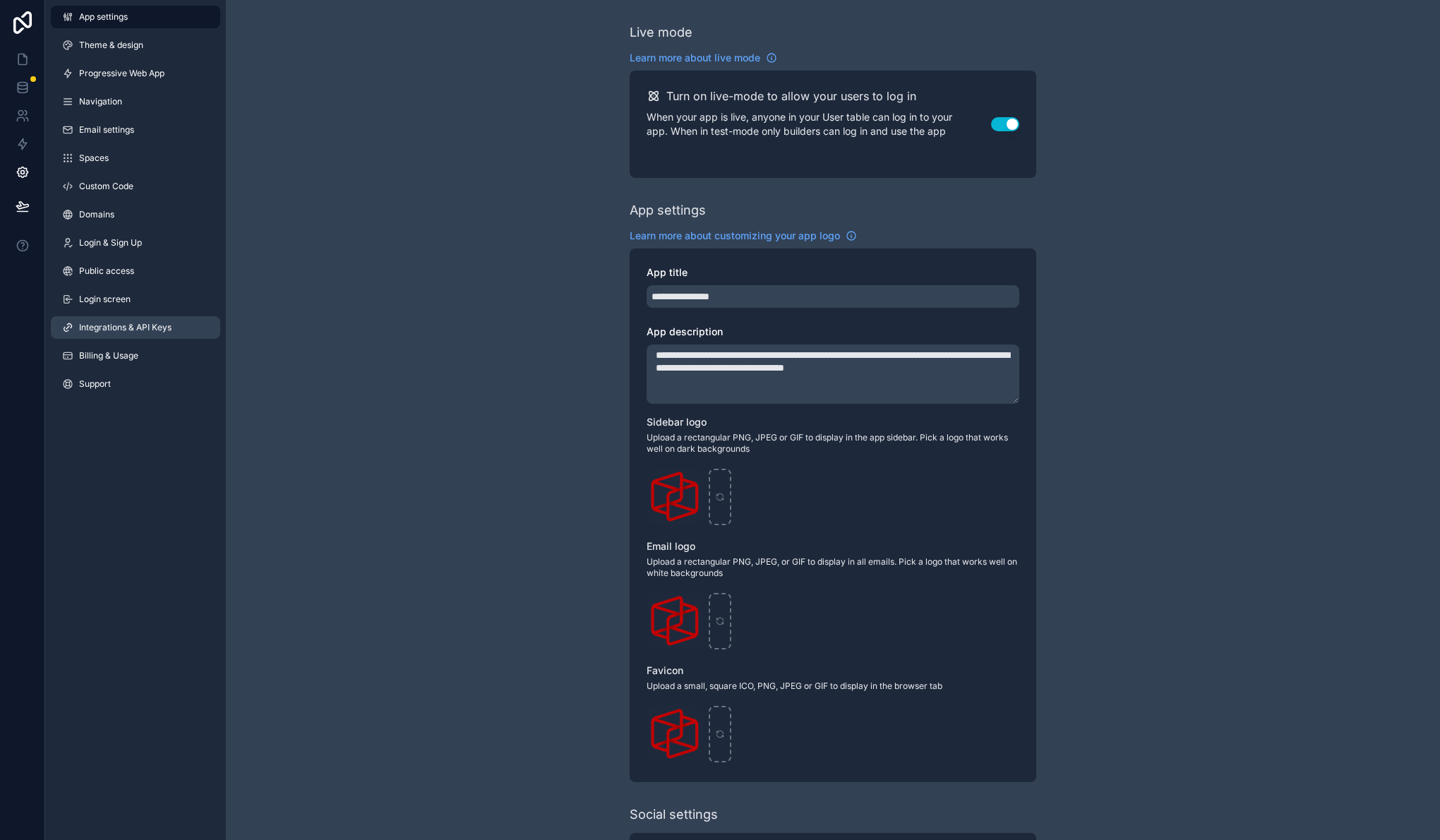
click at [124, 328] on span "Integrations & API Keys" at bounding box center [125, 327] width 93 height 11
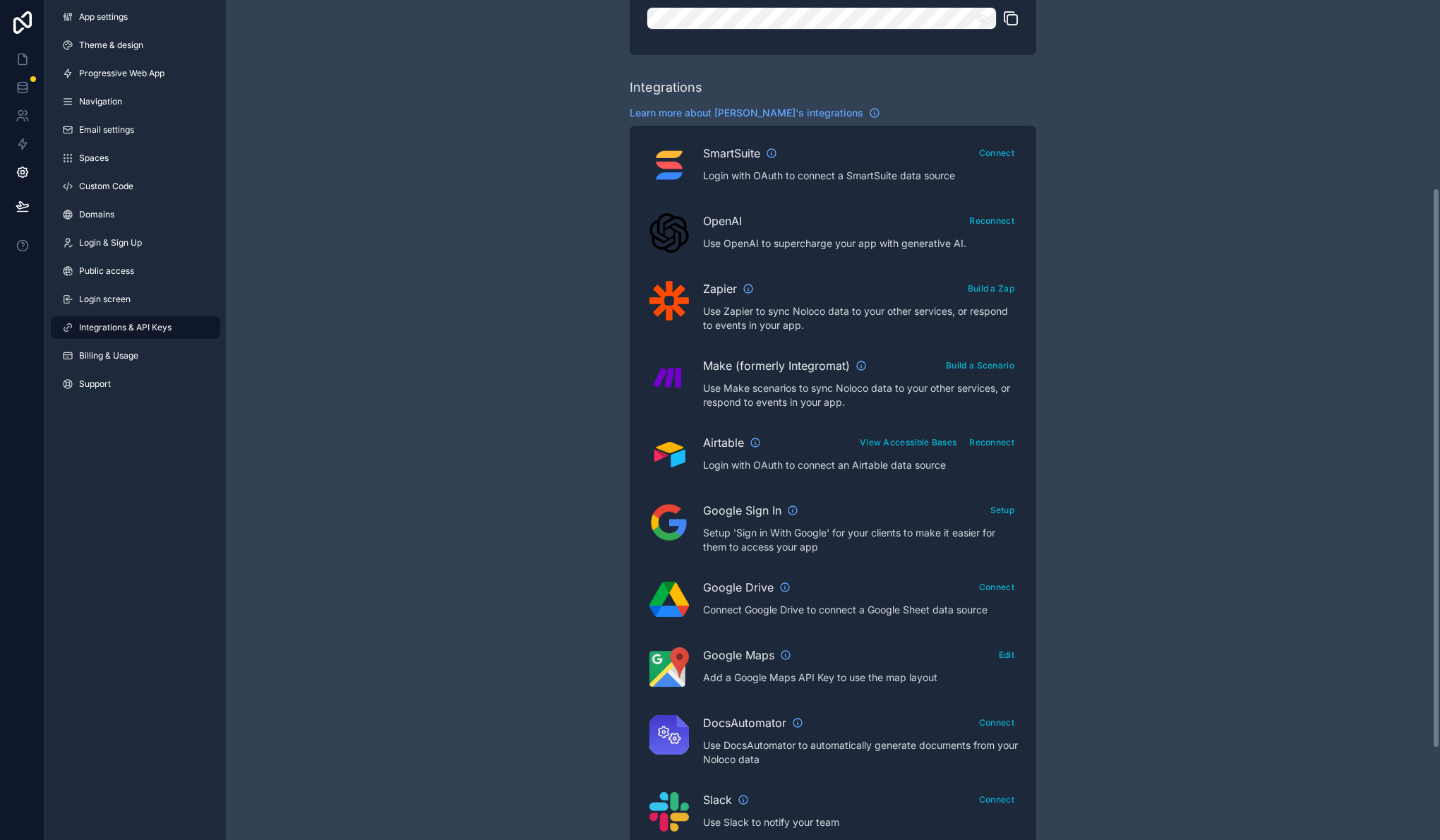
scroll to position [325, 0]
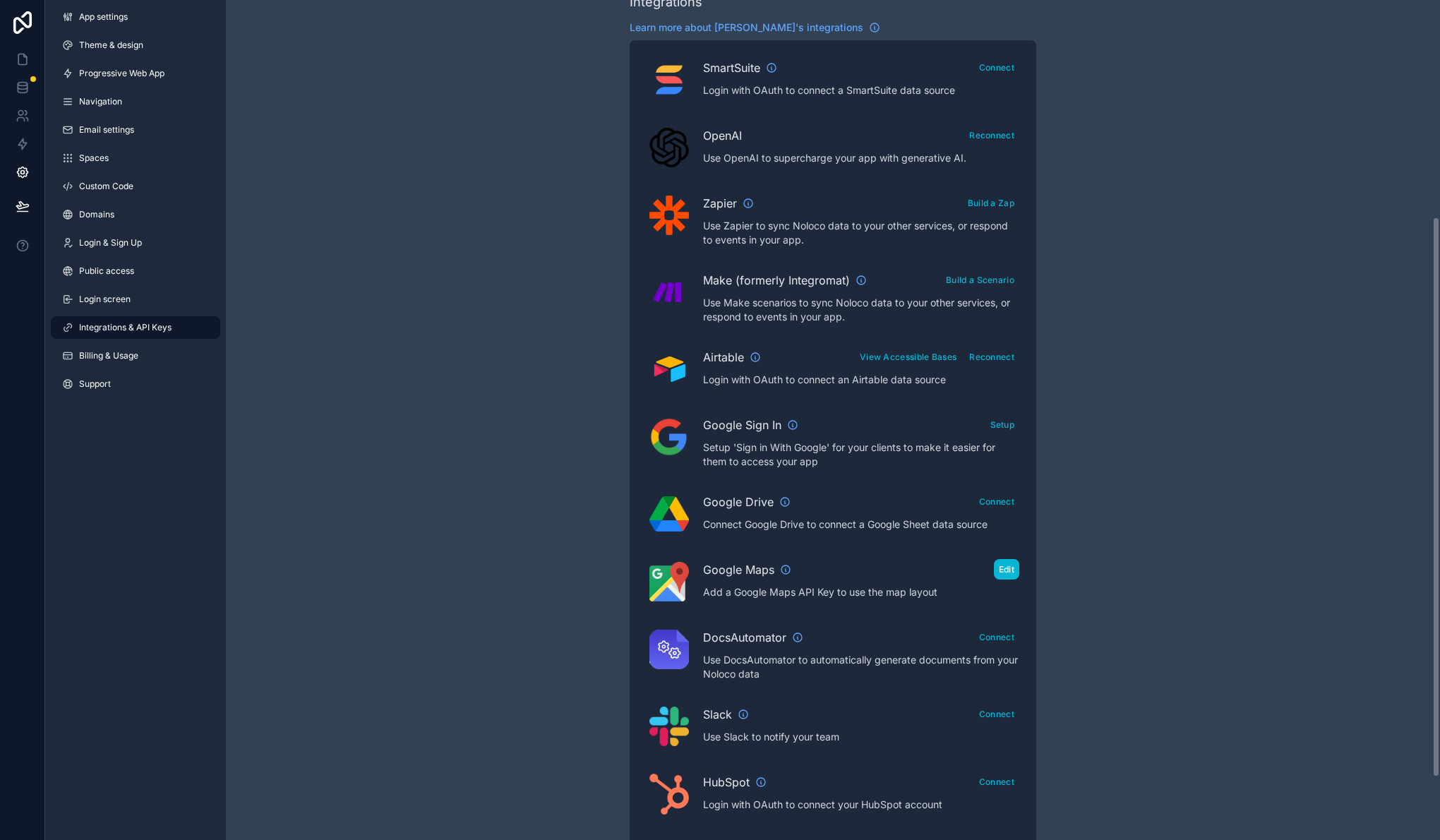
click at [1006, 570] on button "Edit" at bounding box center [1006, 569] width 26 height 20
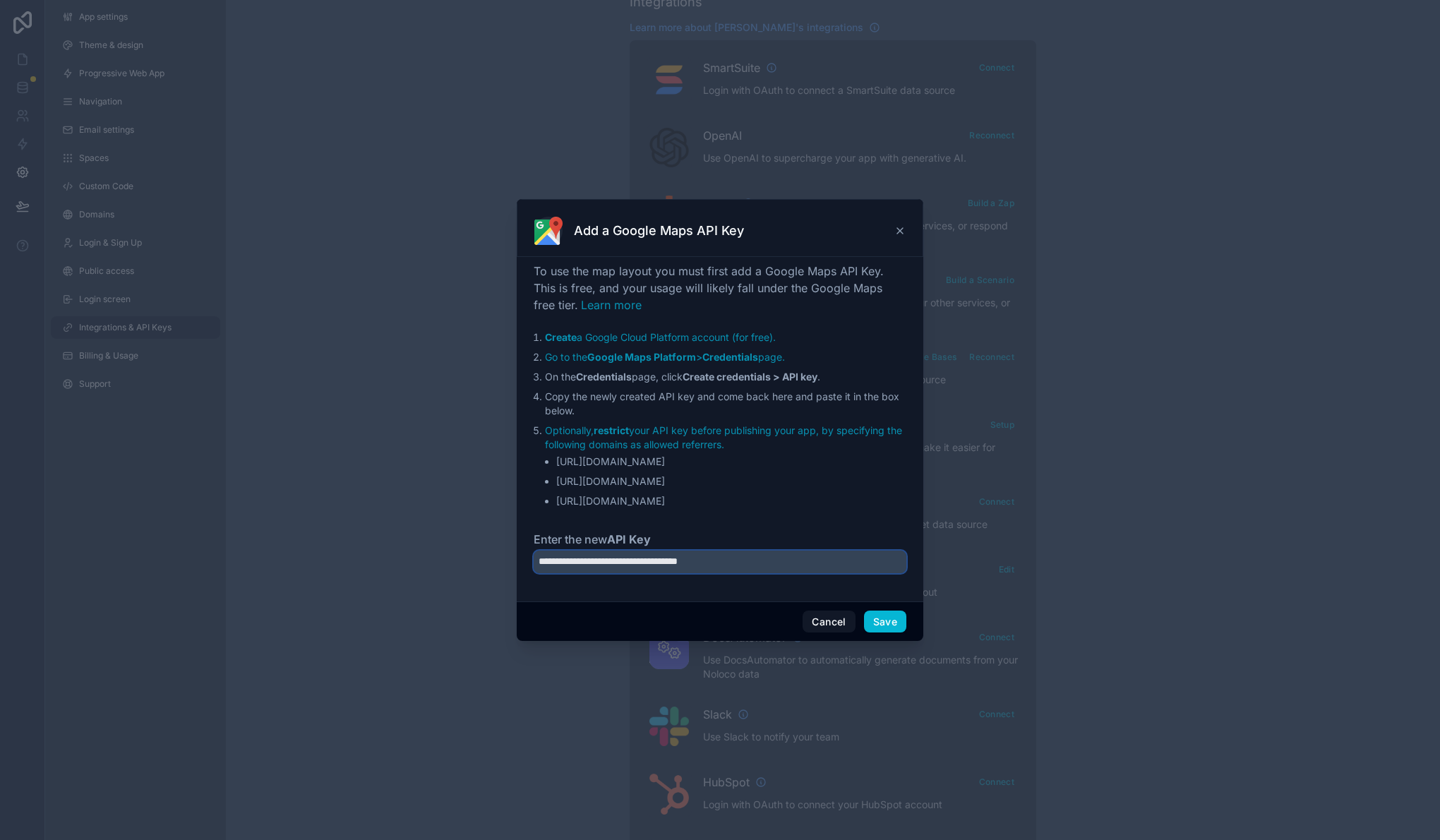
click at [793, 564] on input "**********" at bounding box center [720, 561] width 373 height 23
click at [1106, 568] on div at bounding box center [720, 420] width 1440 height 840
